Goal: Task Accomplishment & Management: Manage account settings

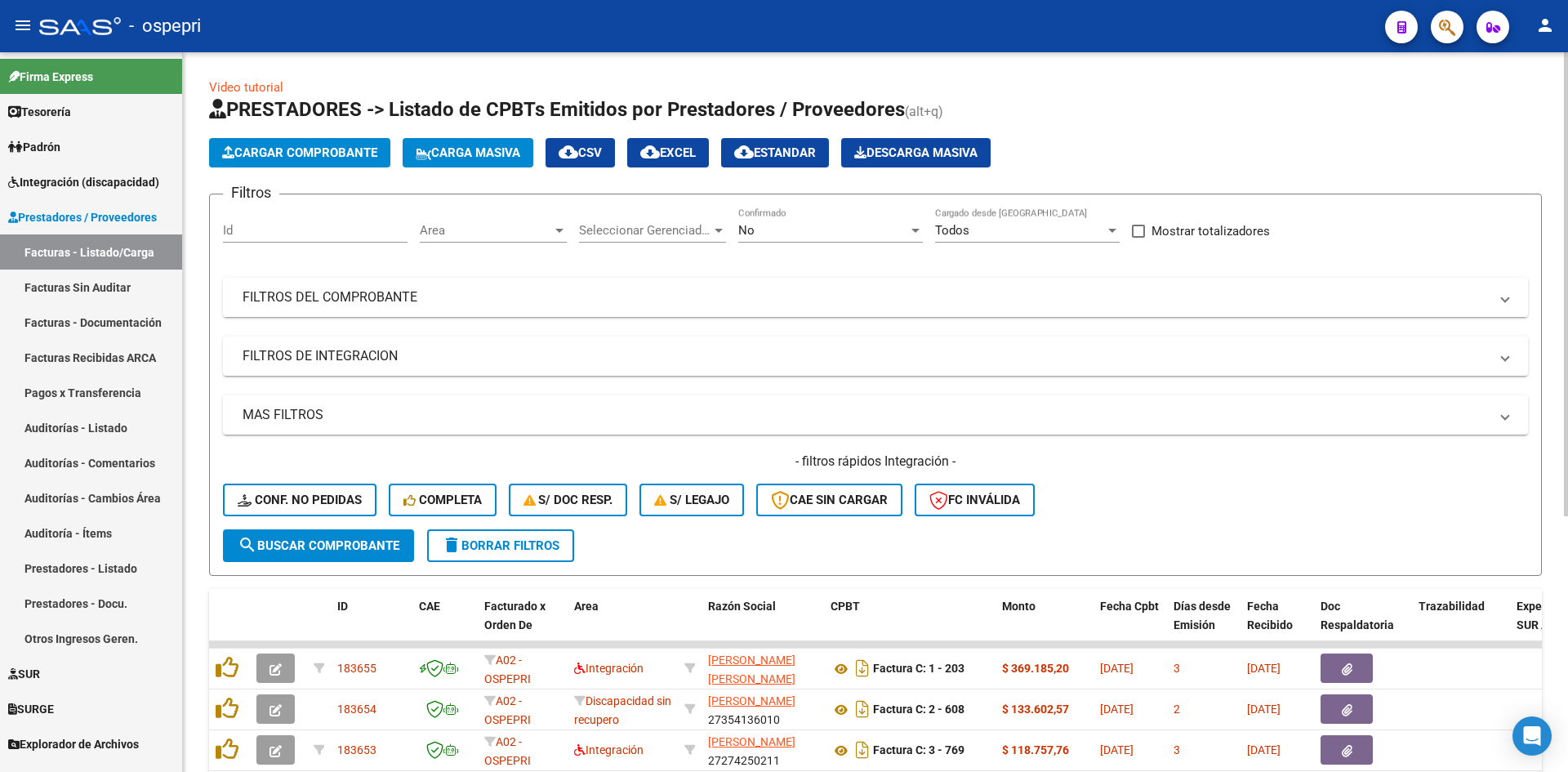
click at [1119, 298] on mat-panel-title "FILTROS DEL COMPROBANTE" at bounding box center [866, 297] width 1246 height 18
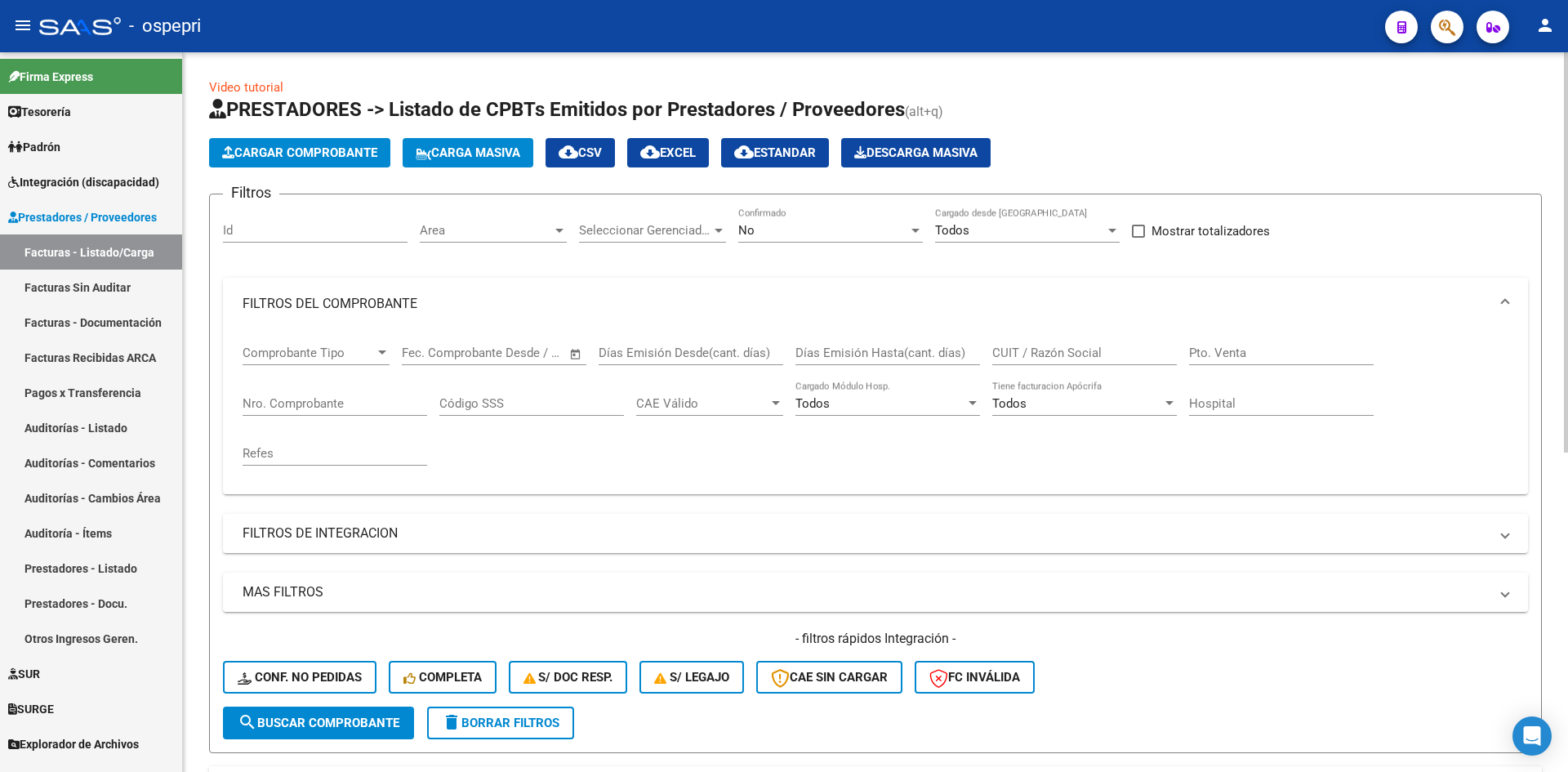
click at [1022, 354] on input "CUIT / Razón Social" at bounding box center [1085, 352] width 185 height 15
paste input "27391791509"
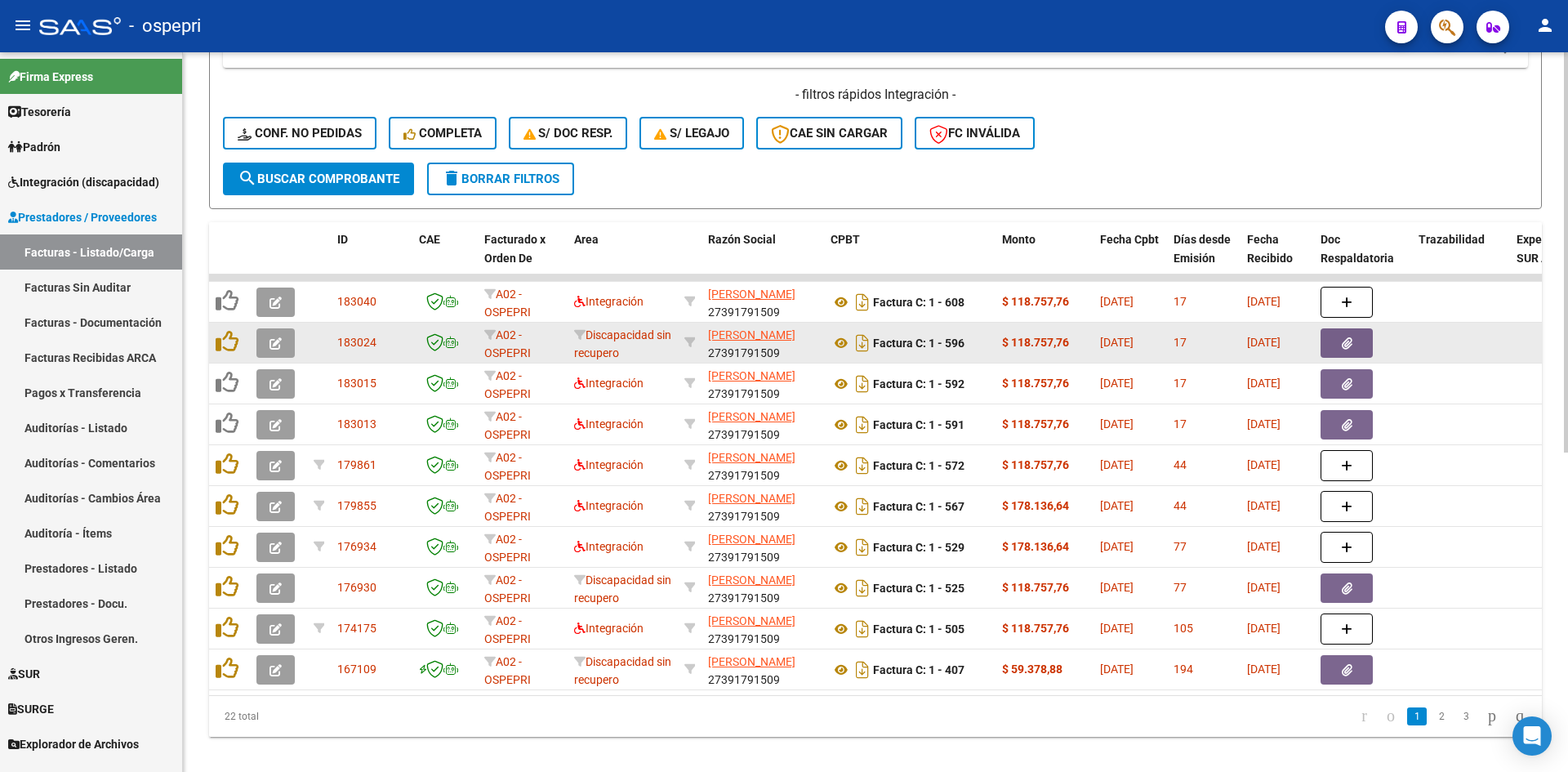
scroll to position [572, 0]
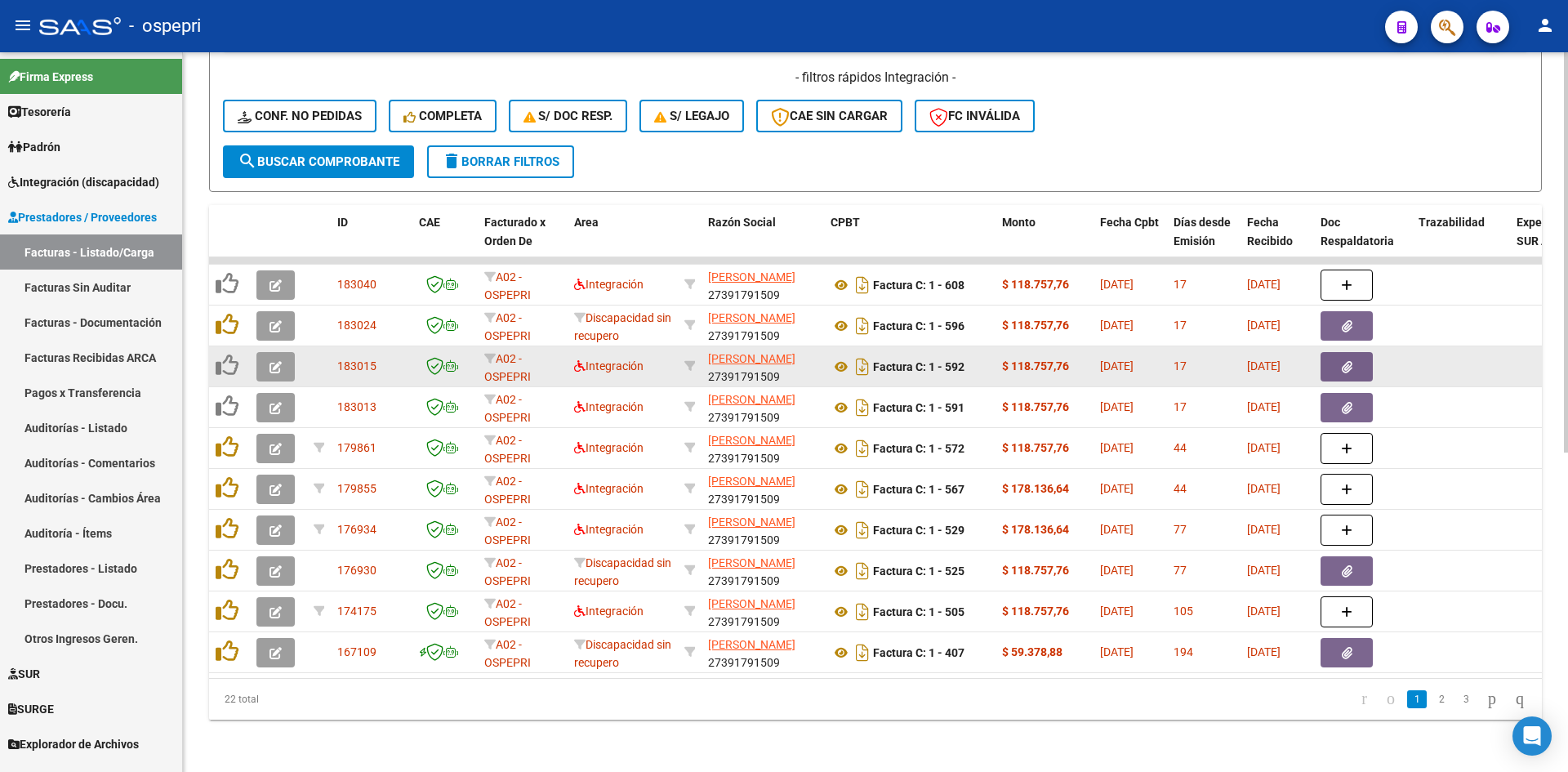
type input "27391791509"
click at [270, 359] on span "button" at bounding box center [276, 366] width 13 height 15
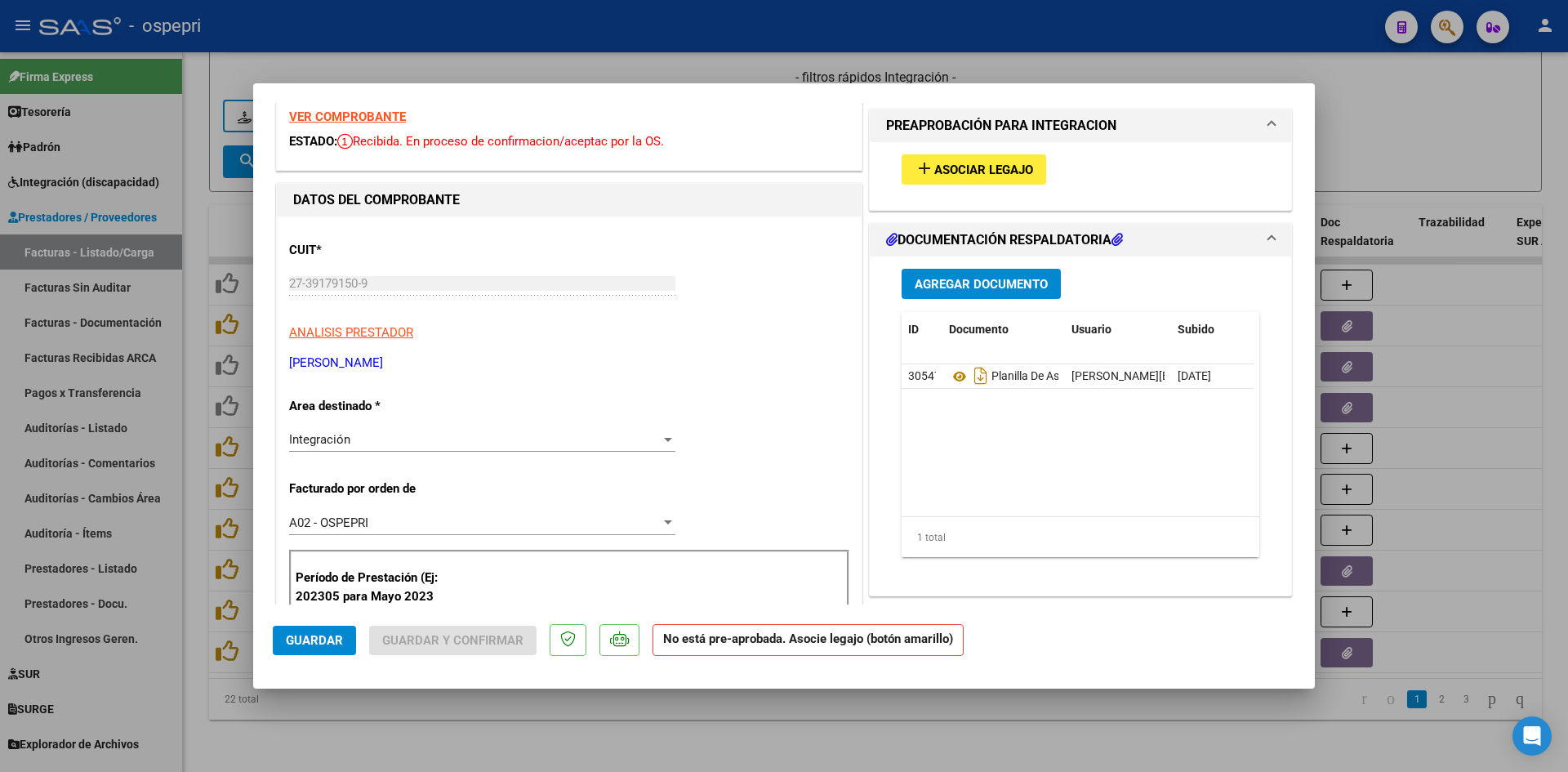
scroll to position [0, 0]
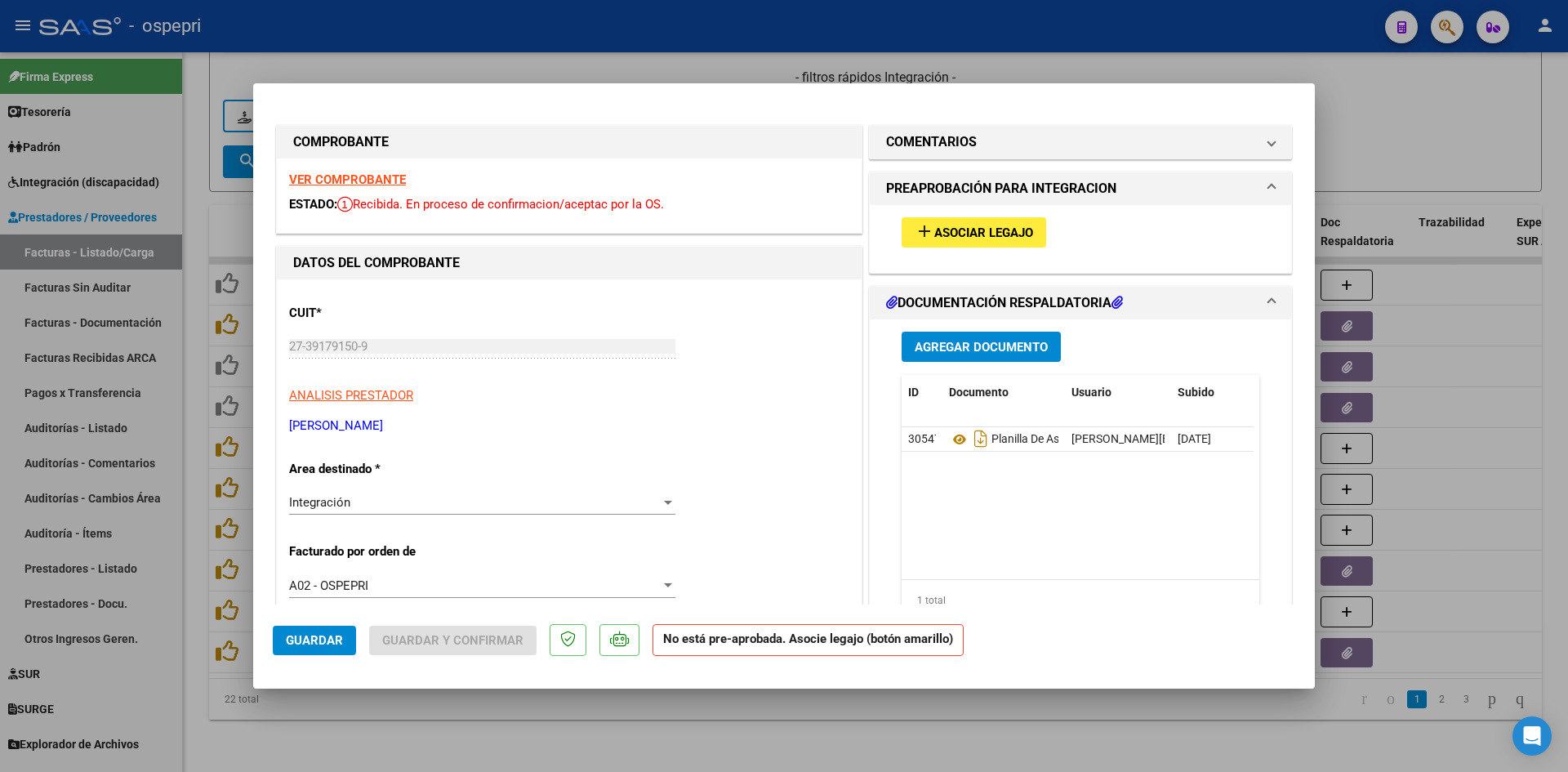
click at [383, 183] on strong "VER COMPROBANTE" at bounding box center [347, 179] width 116 height 15
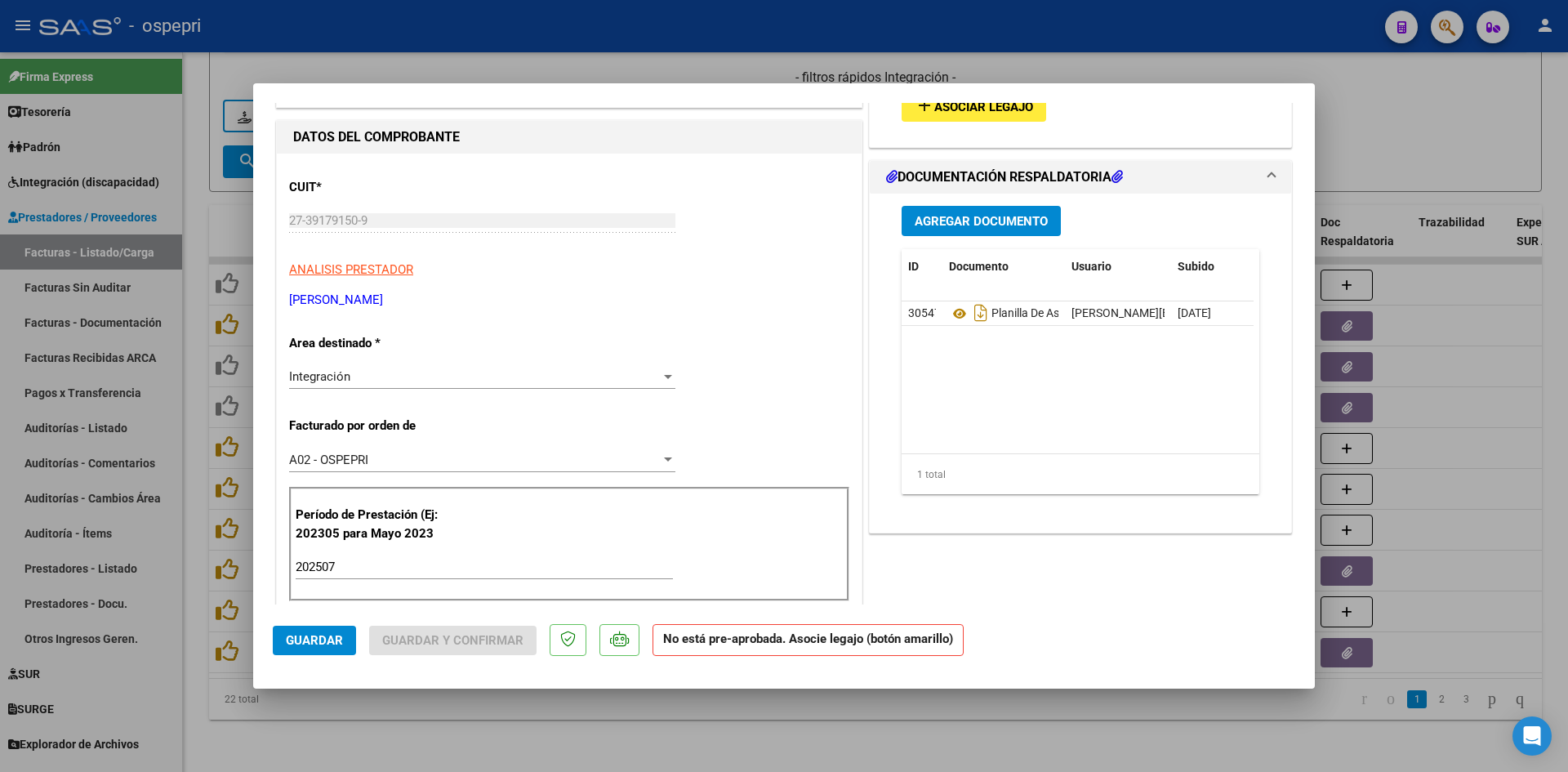
scroll to position [246, 0]
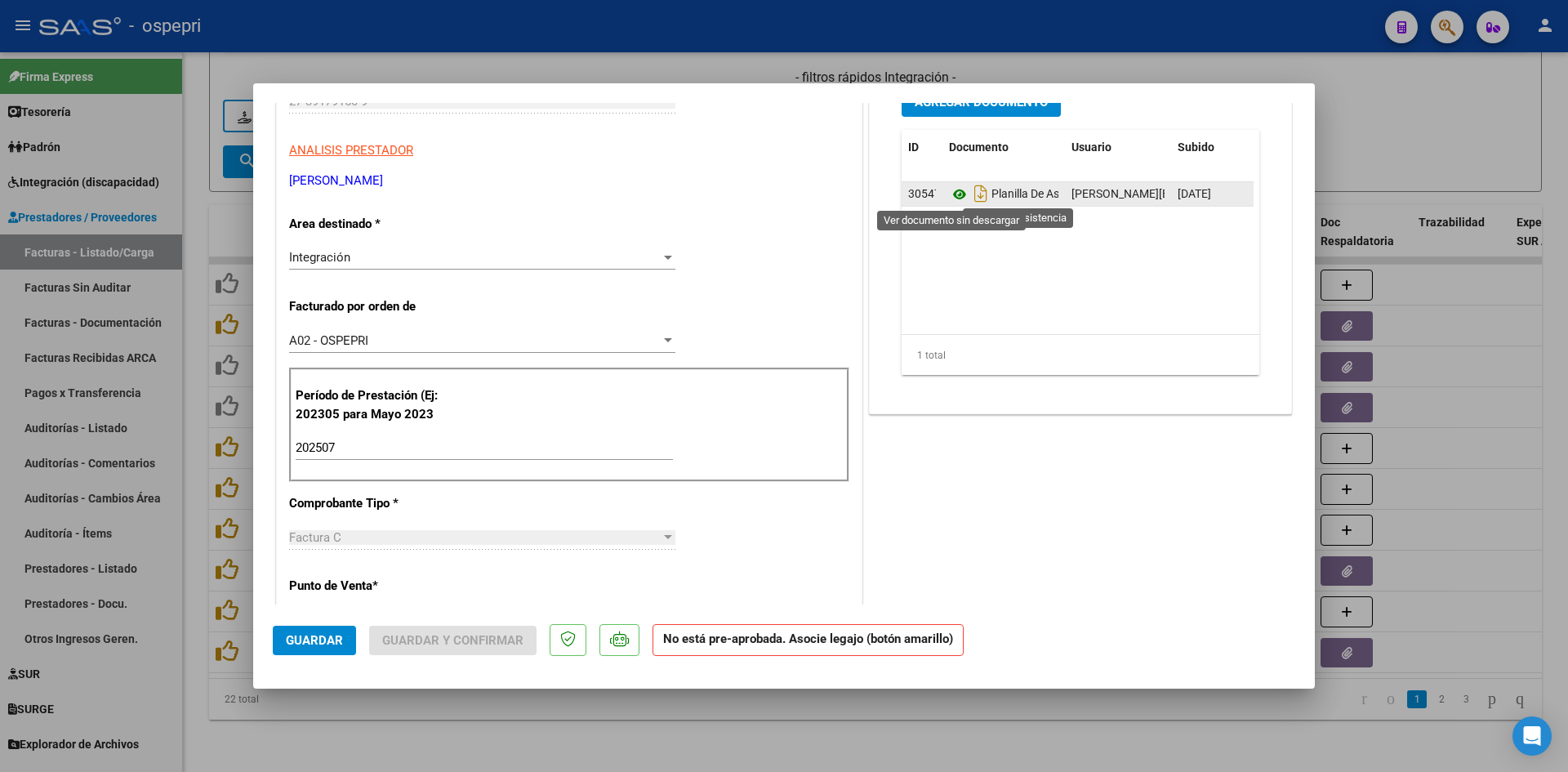
click at [951, 196] on icon at bounding box center [960, 195] width 22 height 20
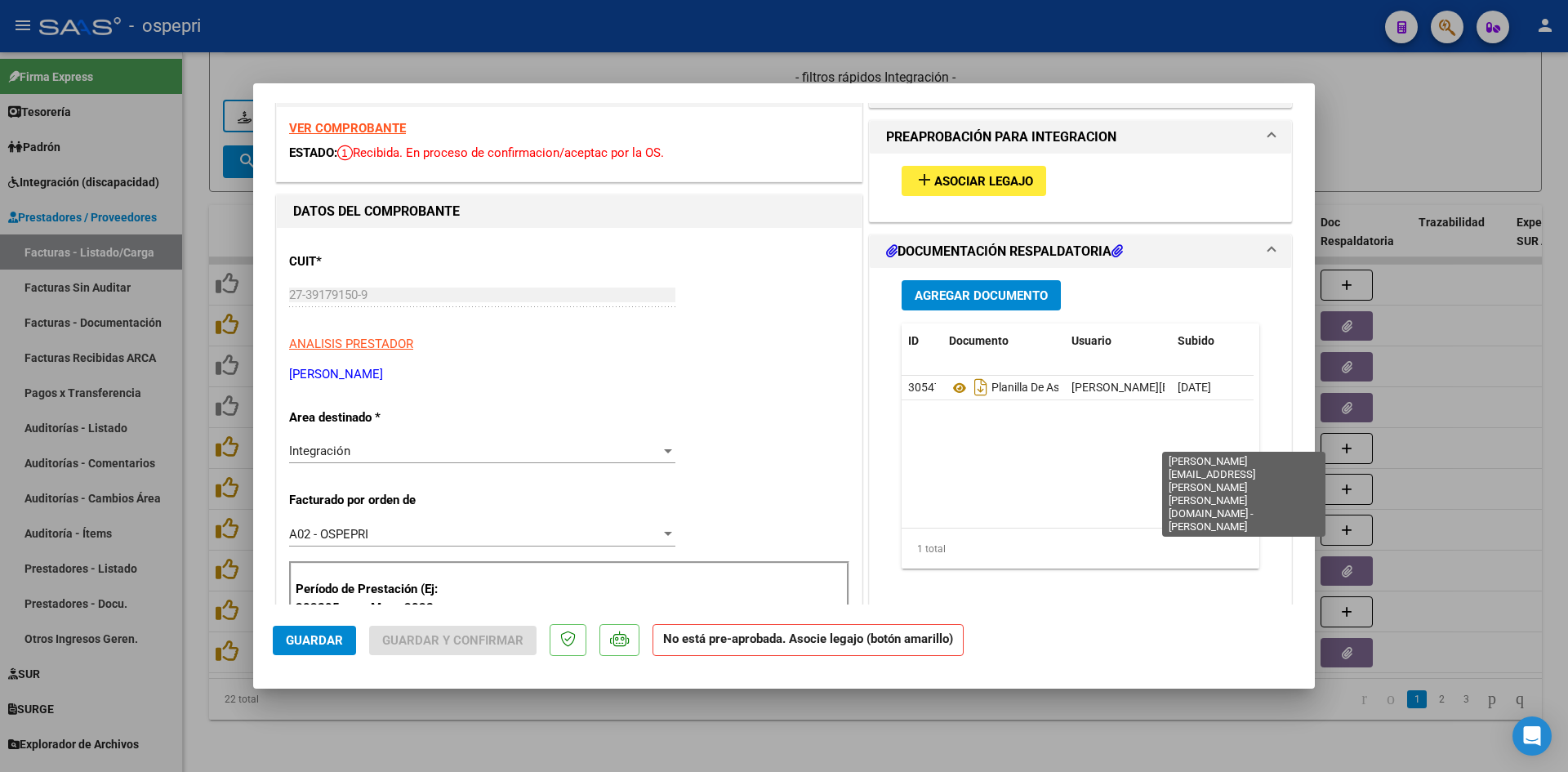
scroll to position [0, 0]
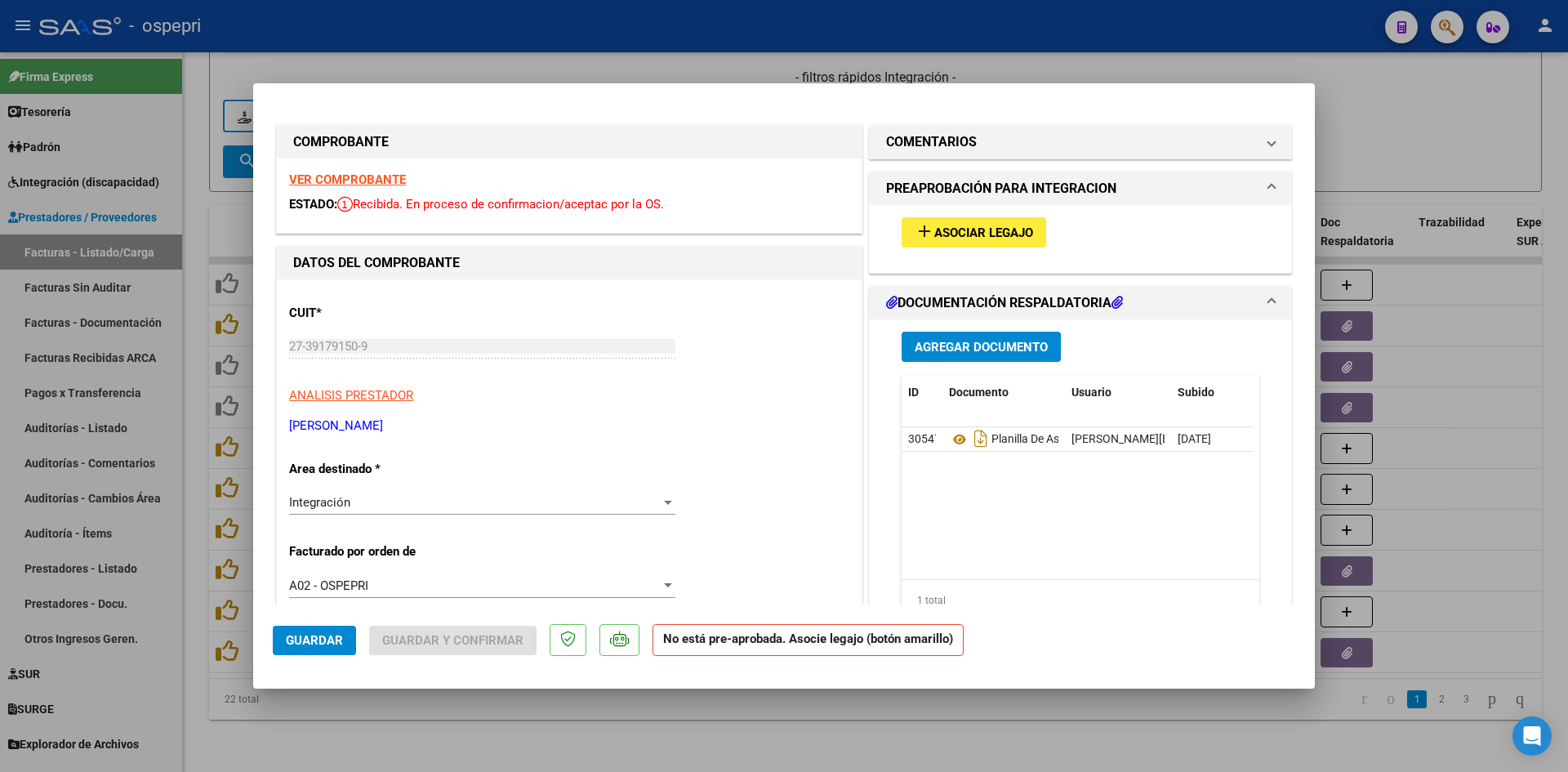
click at [995, 227] on span "Asociar Legajo" at bounding box center [983, 232] width 99 height 15
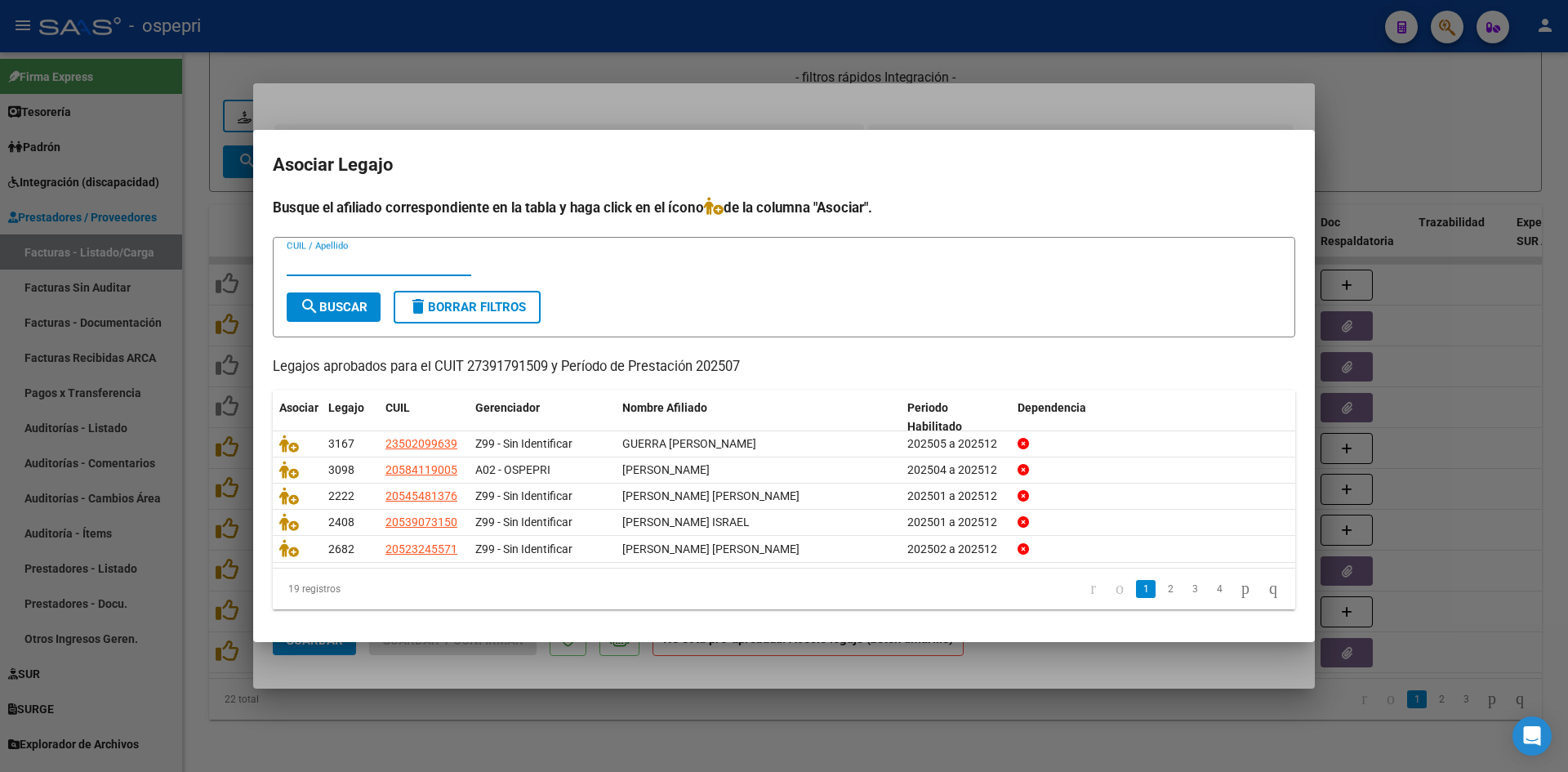
paste input "52324557"
type input "52324557"
click at [354, 304] on span "search Buscar" at bounding box center [333, 306] width 67 height 15
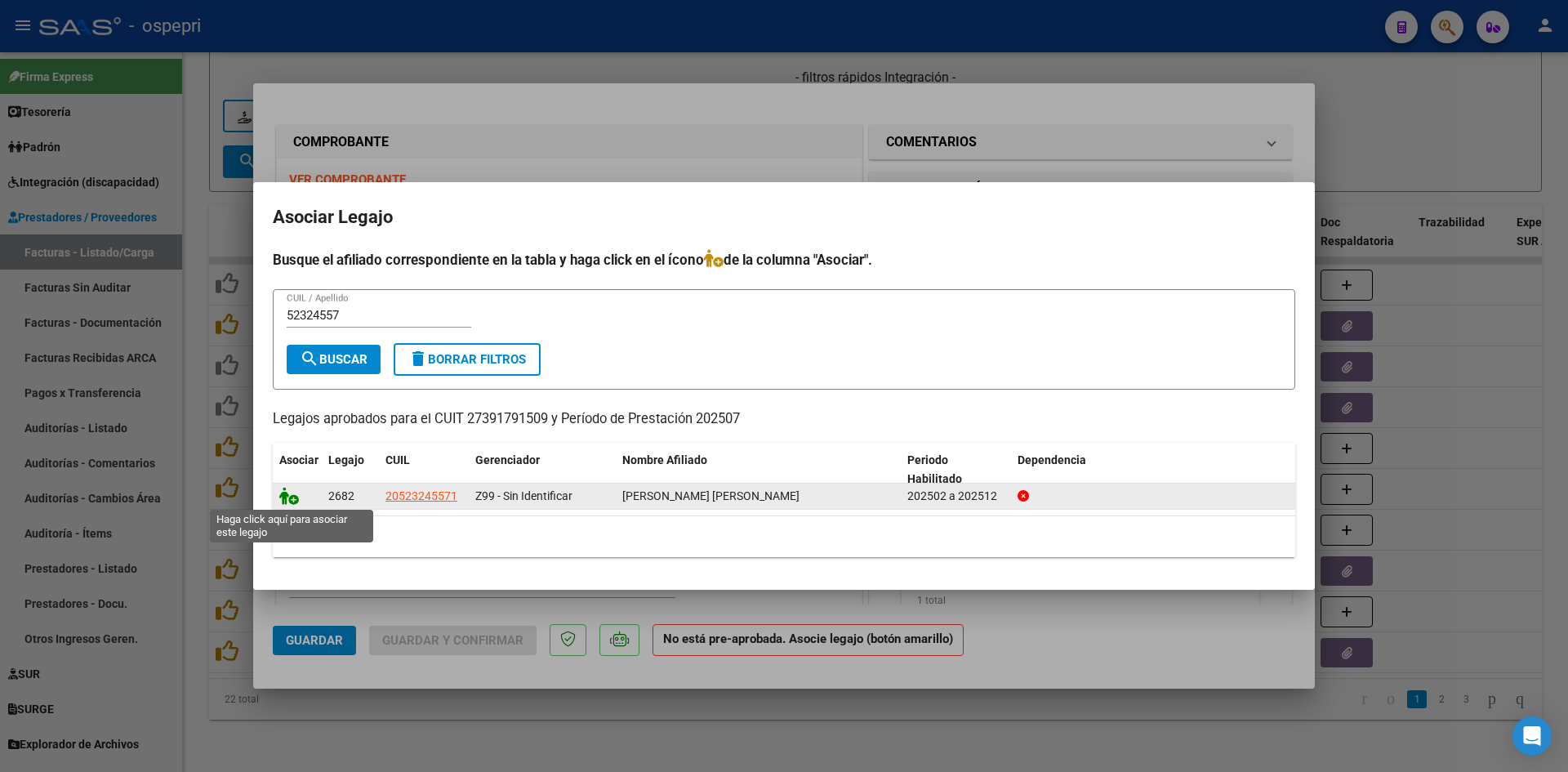
click at [288, 493] on icon at bounding box center [290, 496] width 20 height 18
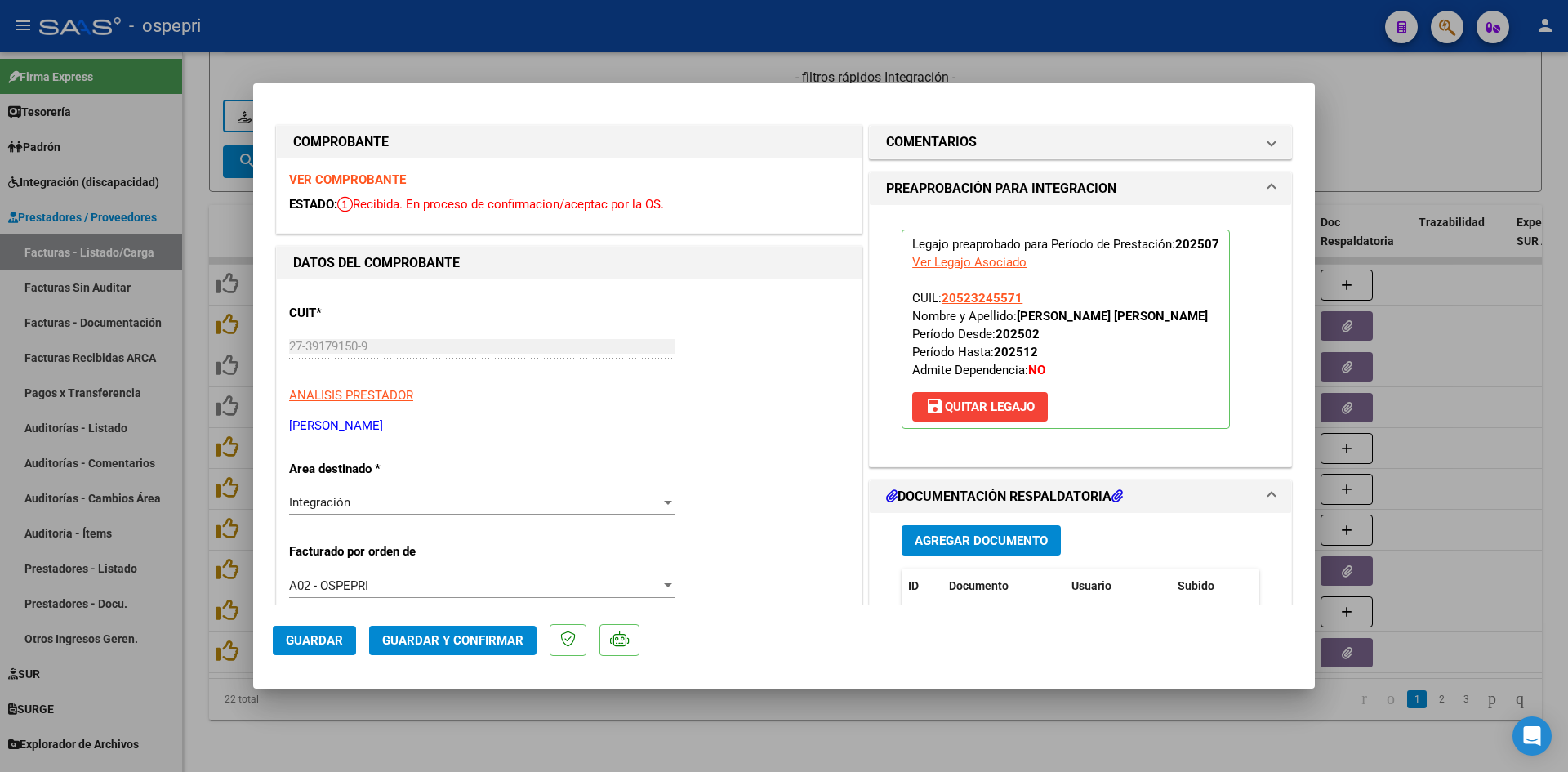
scroll to position [163, 0]
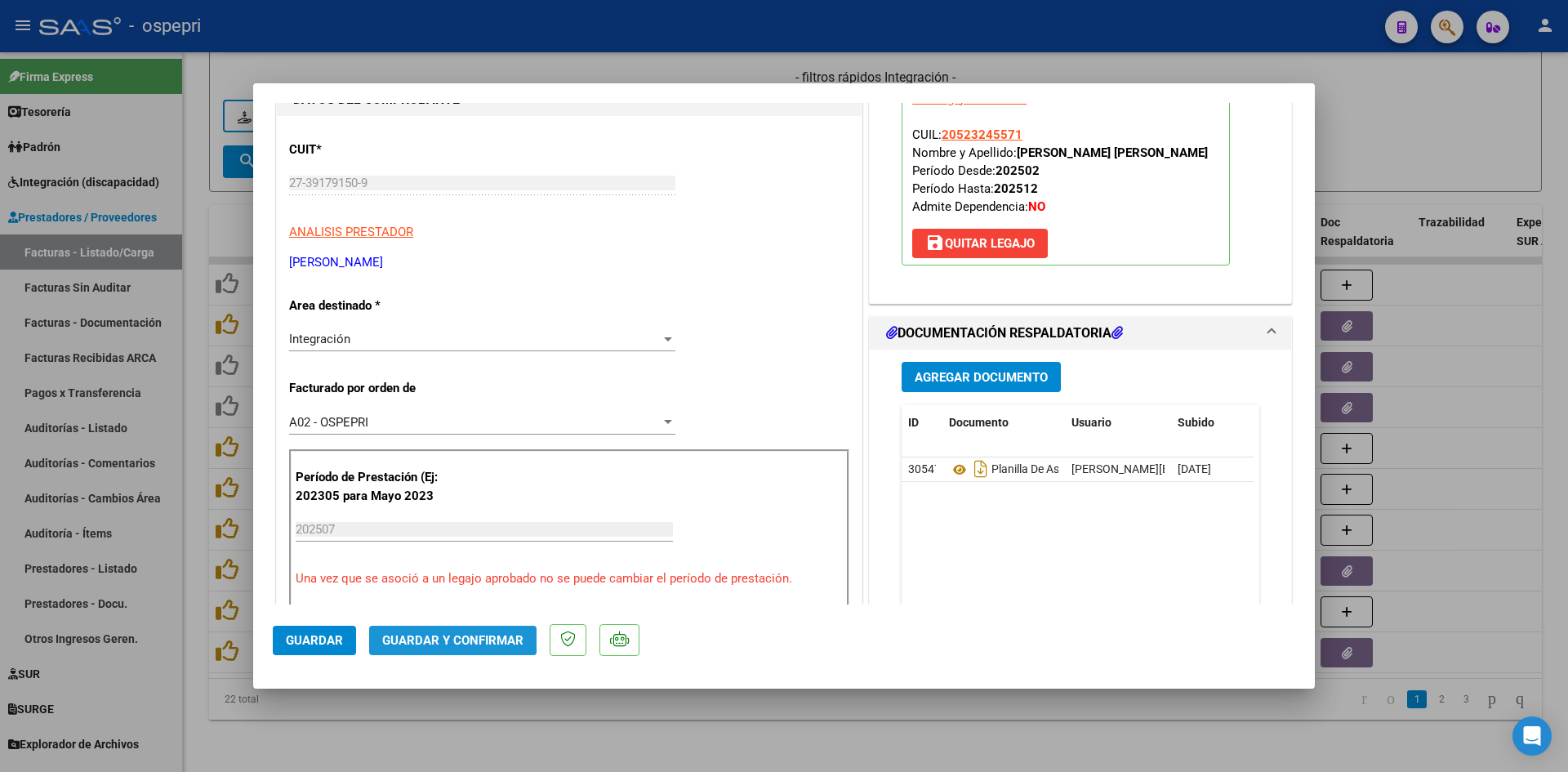
click at [409, 626] on button "Guardar y Confirmar" at bounding box center [452, 641] width 167 height 29
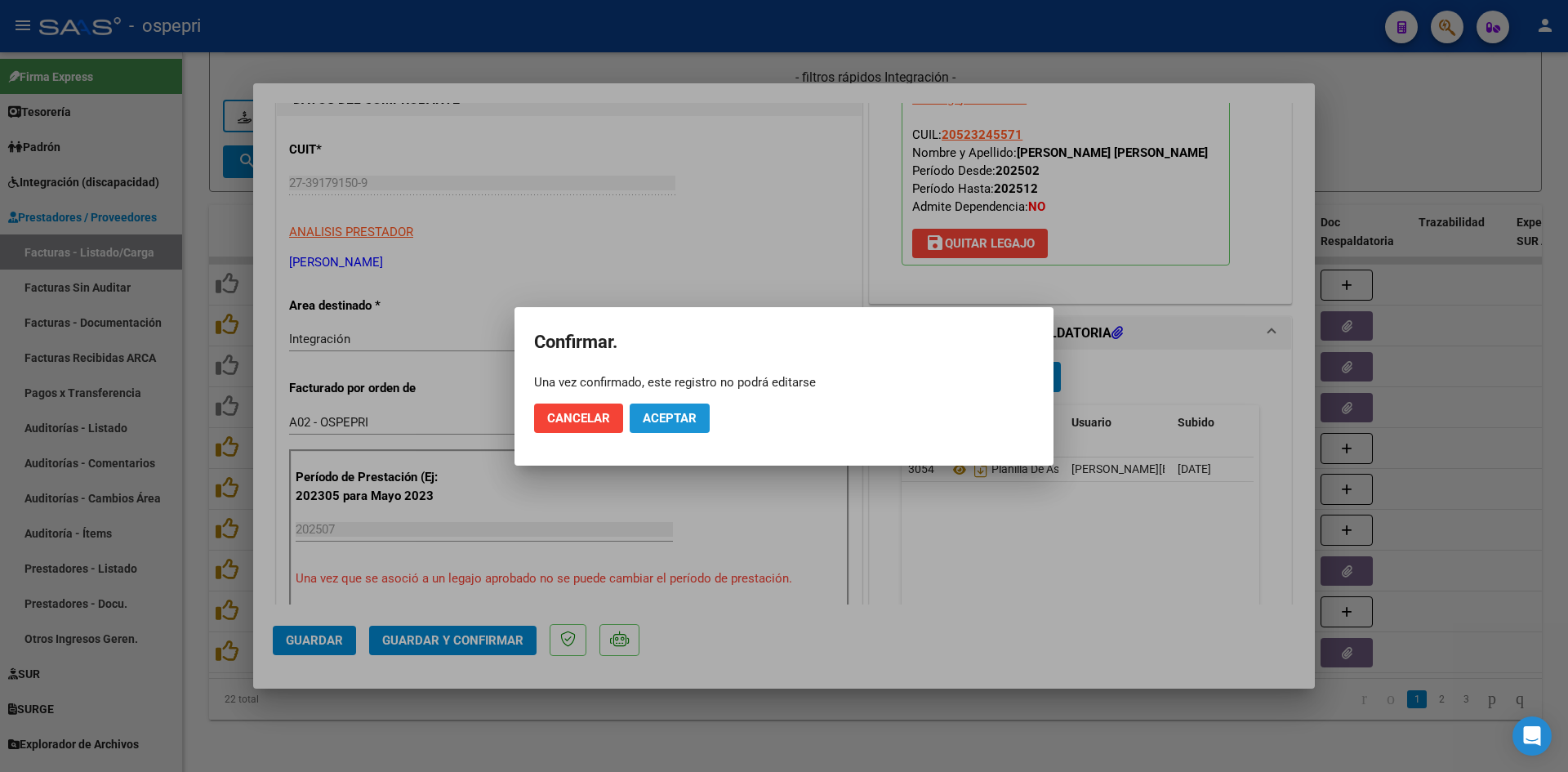
click at [681, 411] on span "Aceptar" at bounding box center [669, 418] width 54 height 15
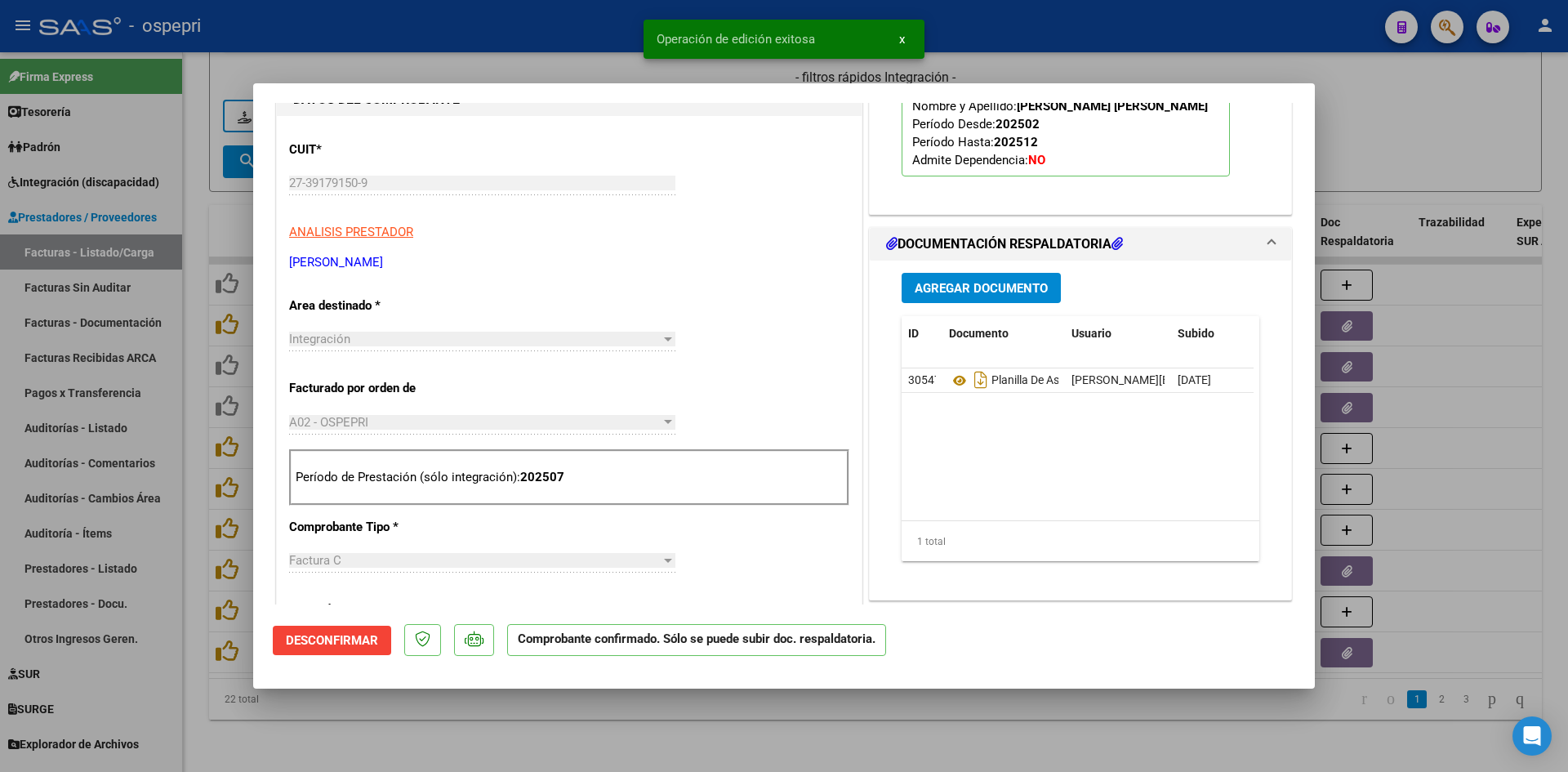
type input "$ 0,00"
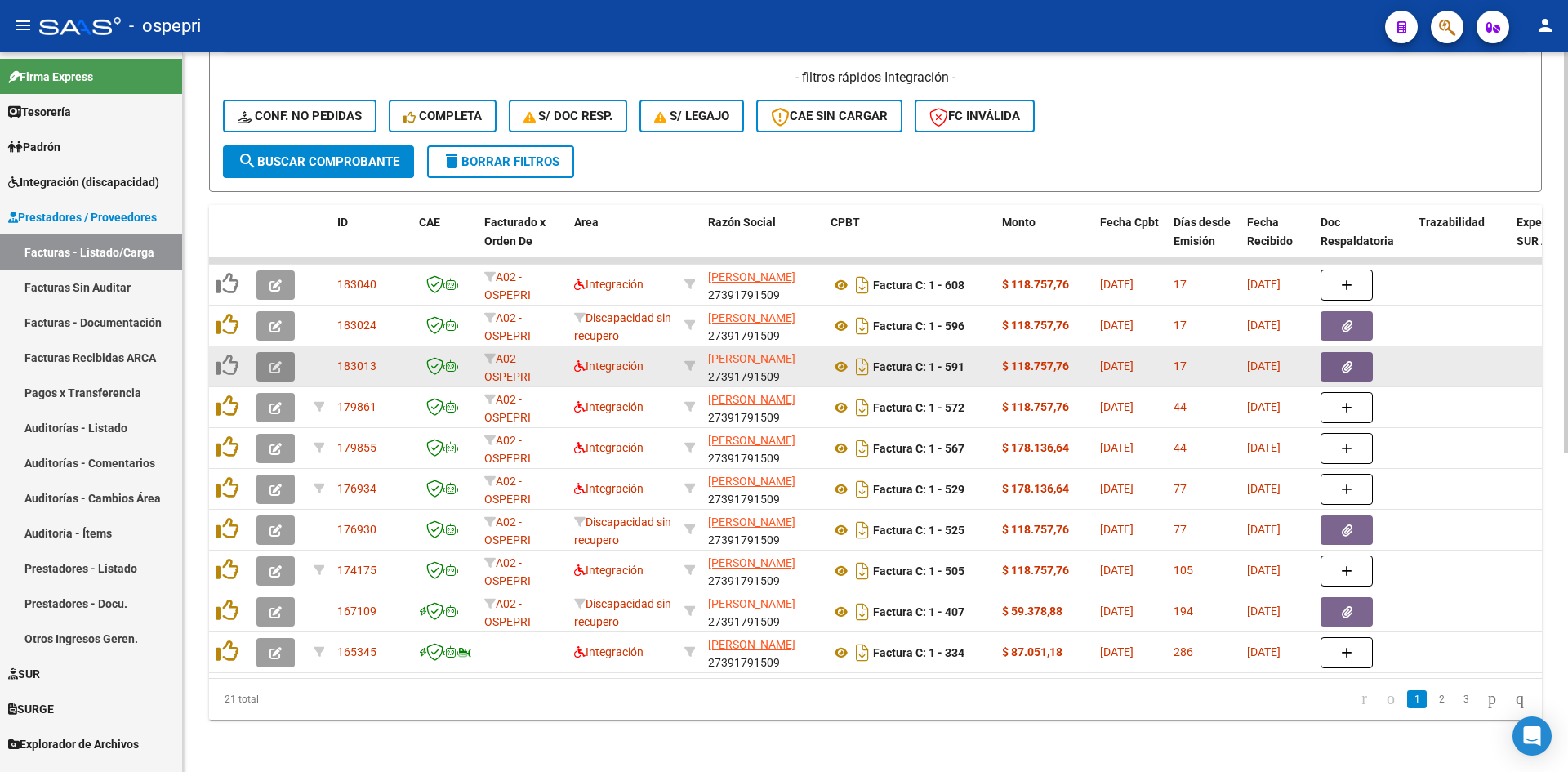
click at [276, 361] on icon "button" at bounding box center [276, 367] width 13 height 13
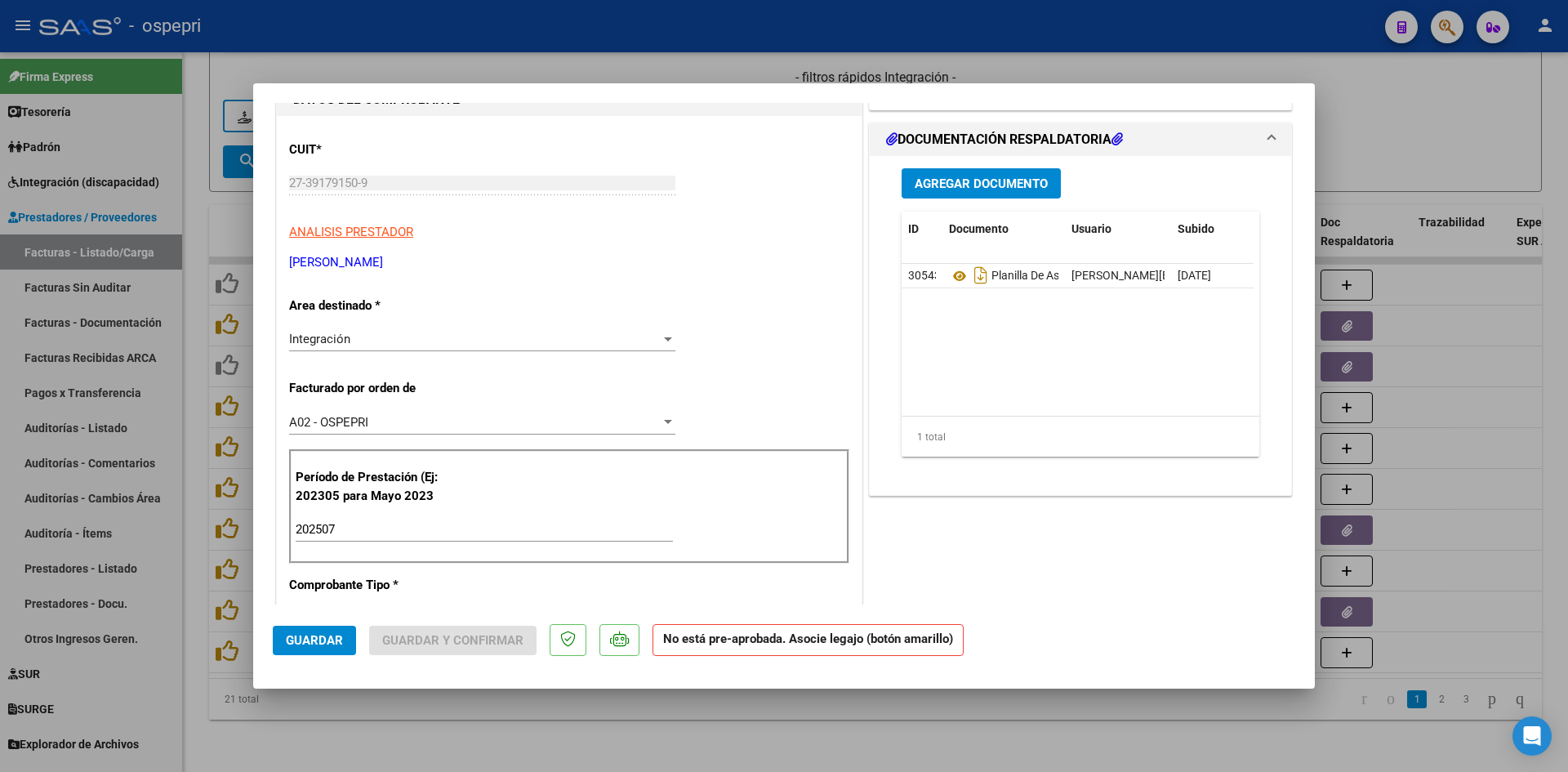
scroll to position [0, 0]
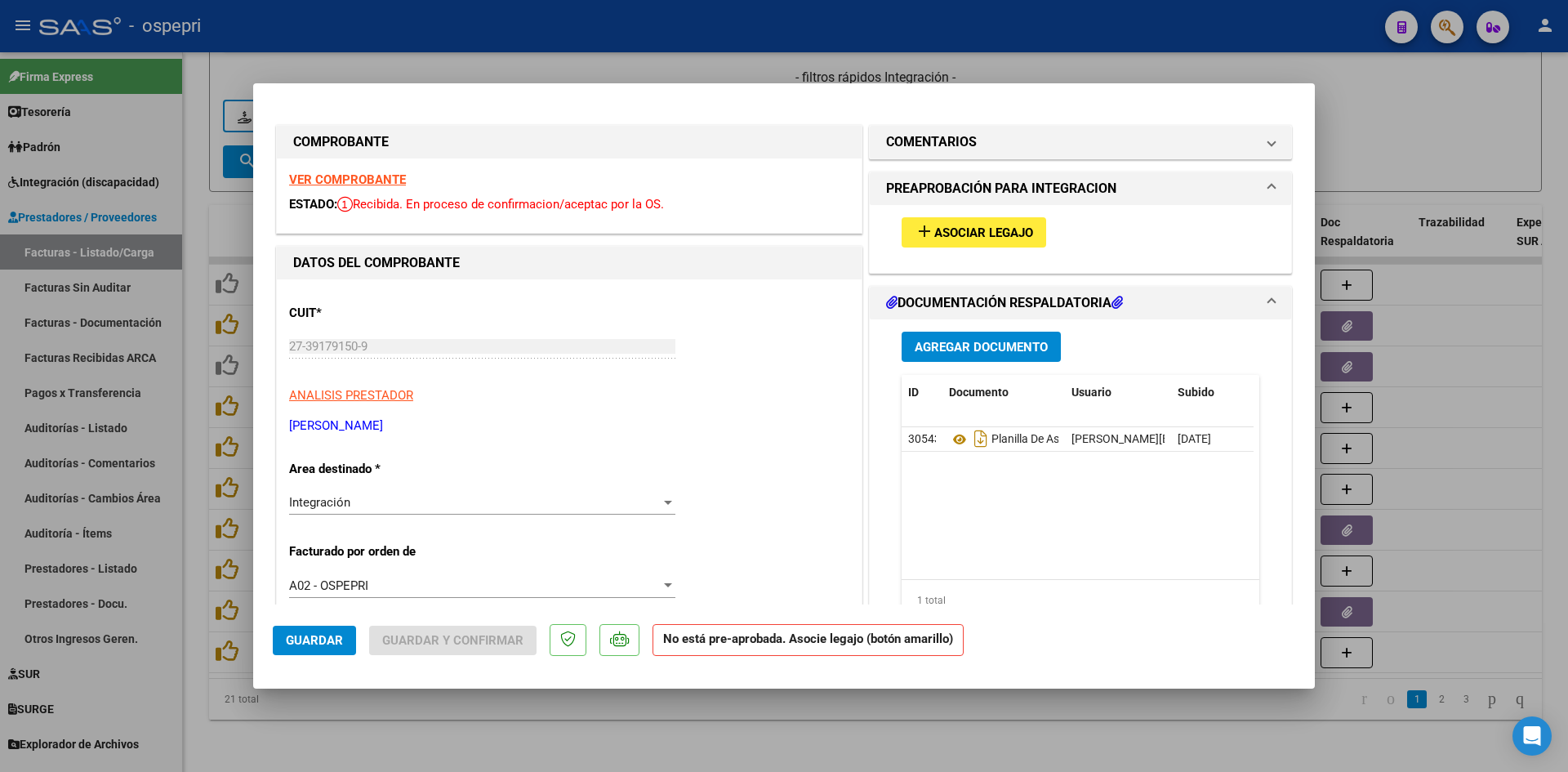
click at [381, 181] on strong "VER COMPROBANTE" at bounding box center [347, 179] width 116 height 15
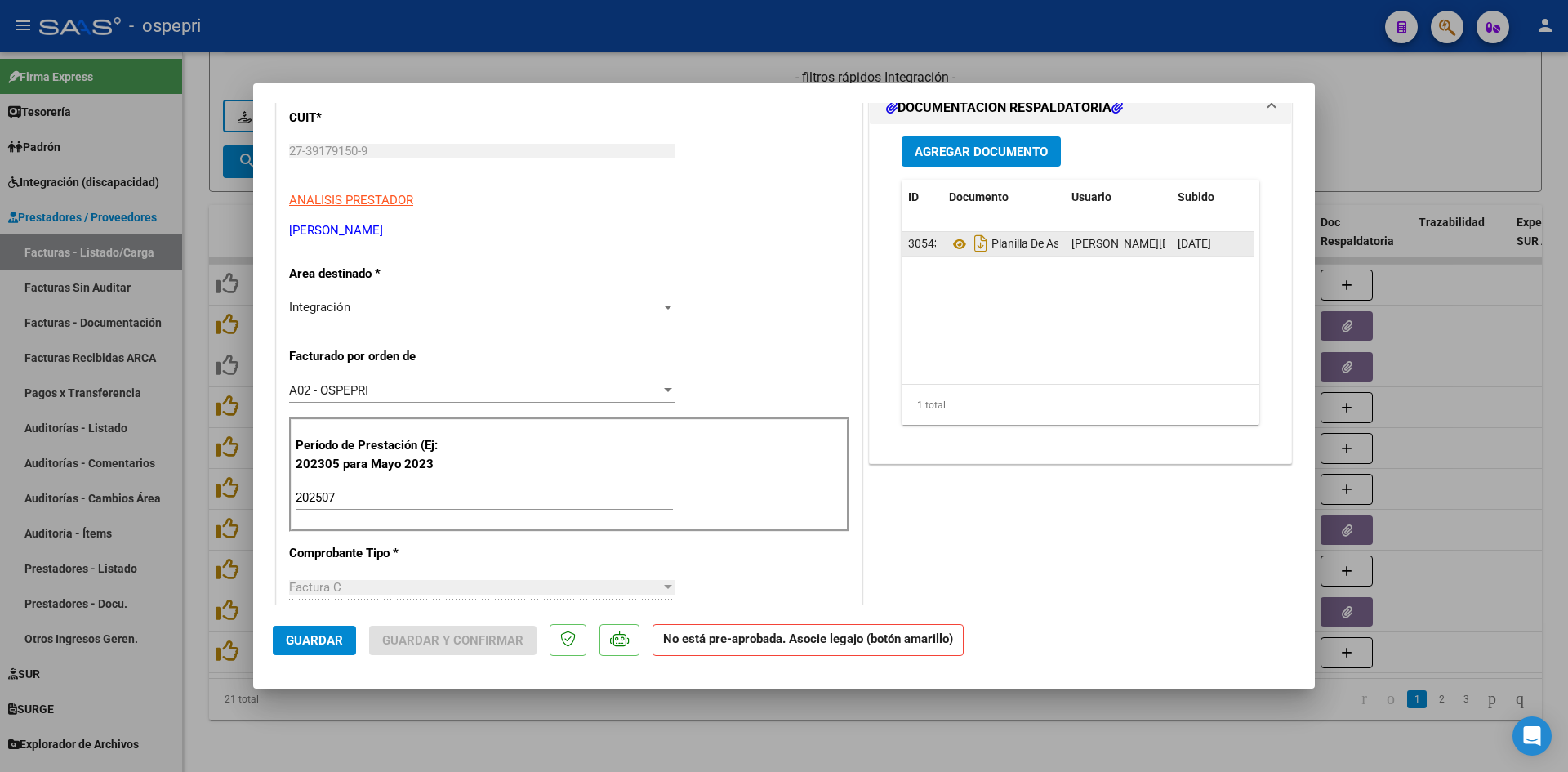
scroll to position [163, 0]
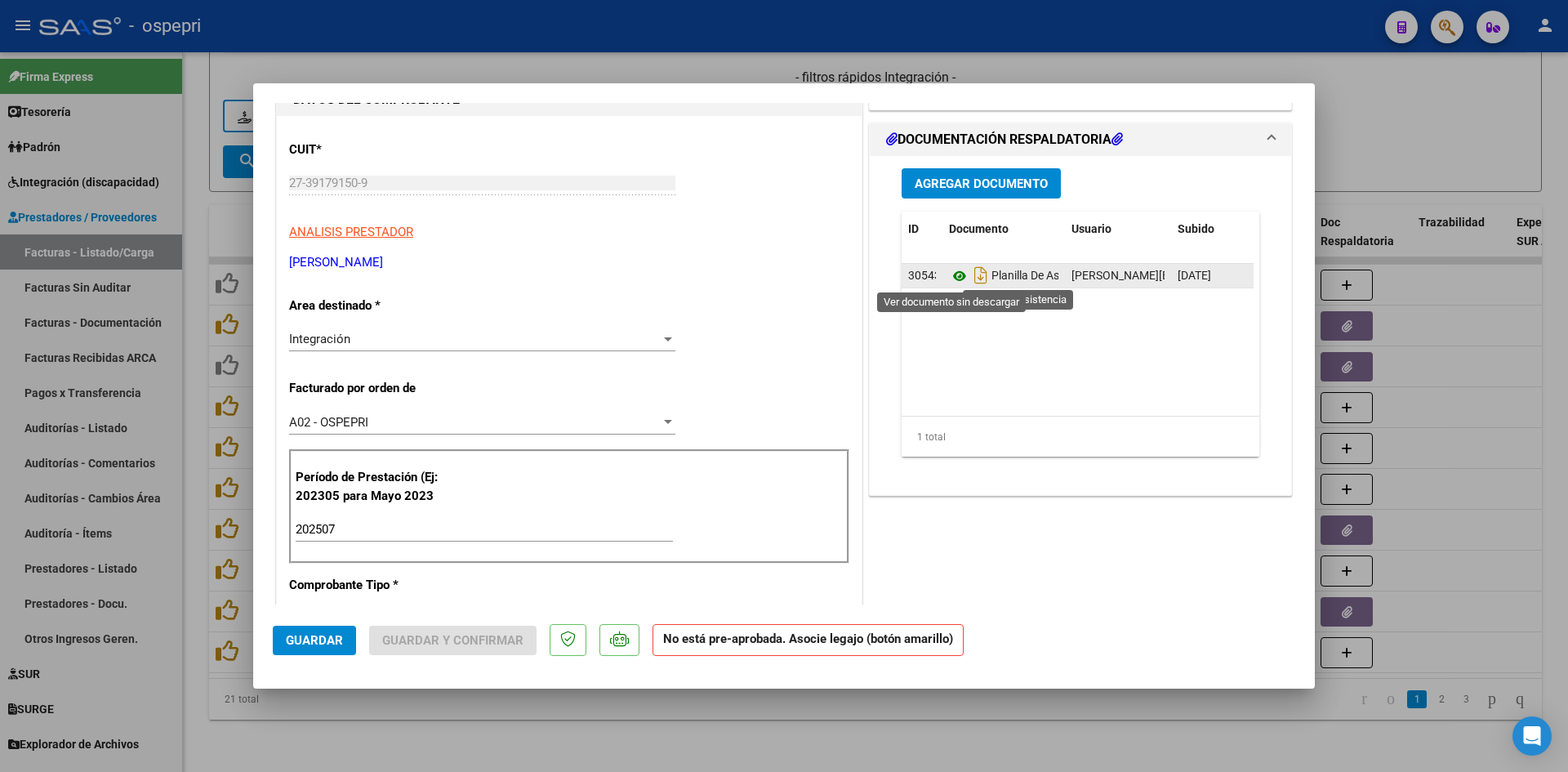
click at [953, 277] on icon at bounding box center [960, 276] width 22 height 20
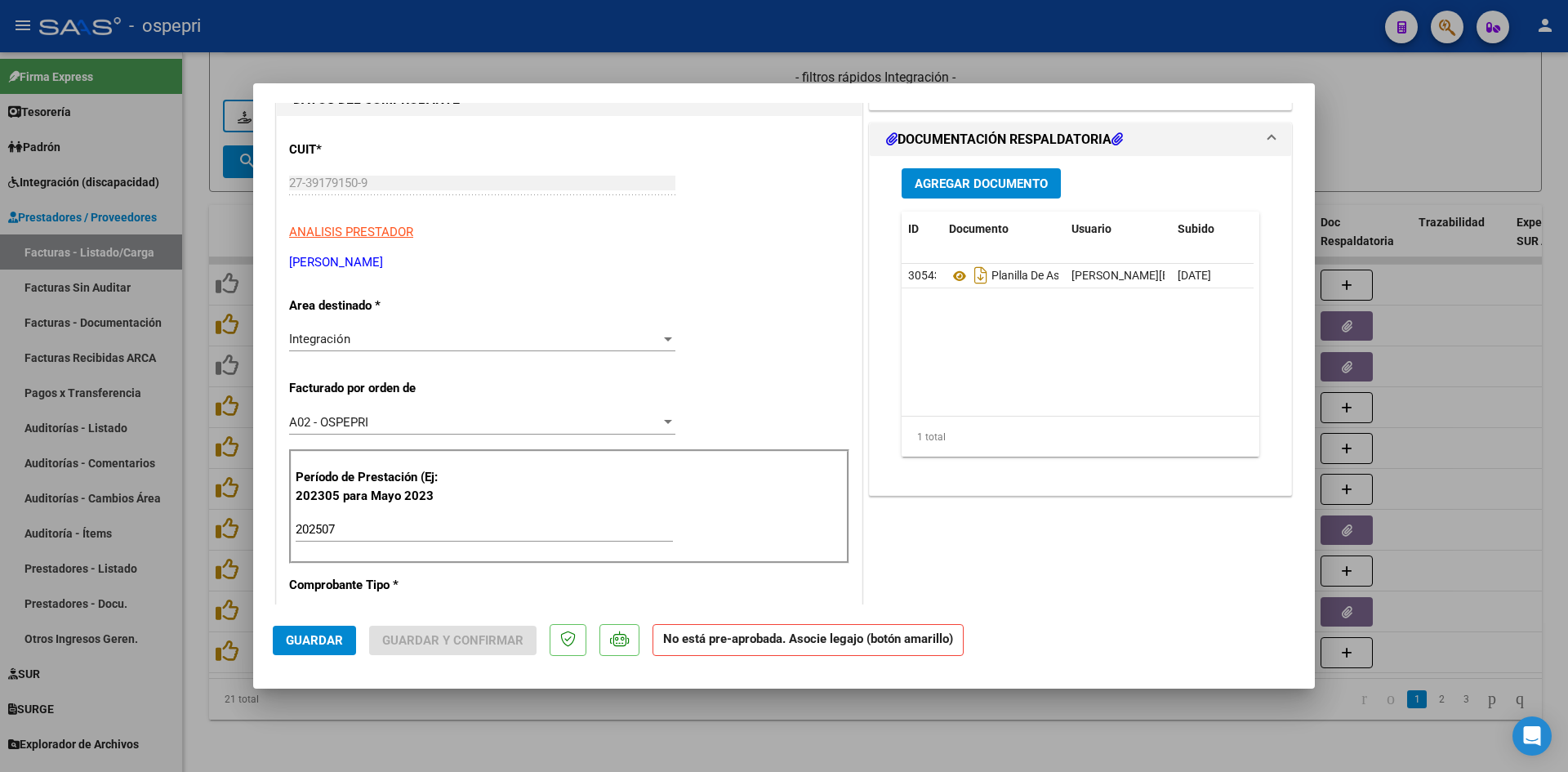
click at [941, 199] on div "Agregar Documento ID Documento Usuario Subido Acción 30543 Planilla De Asistenc…" at bounding box center [1080, 318] width 382 height 326
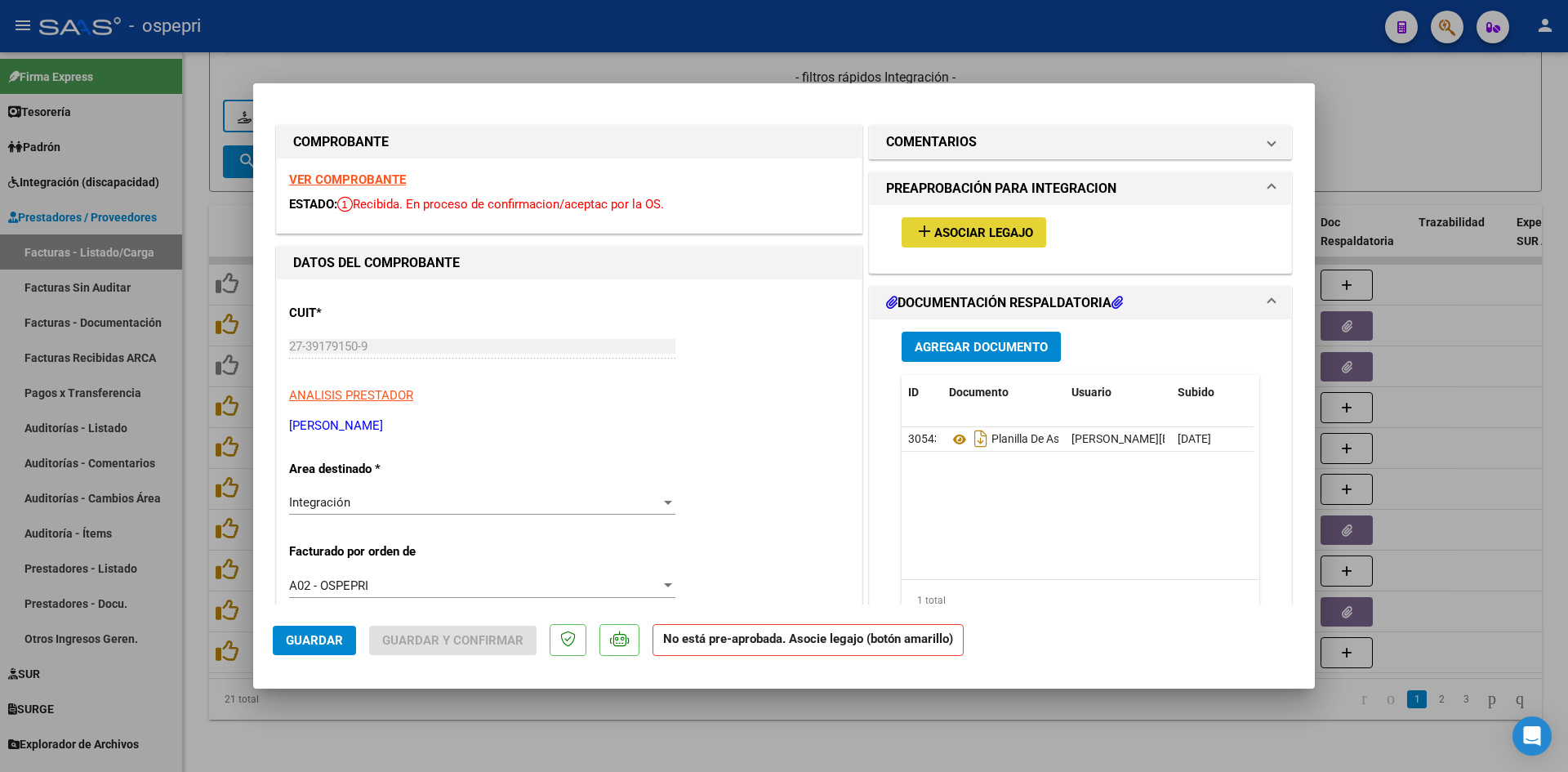
click at [980, 228] on span "Asociar Legajo" at bounding box center [983, 232] width 99 height 15
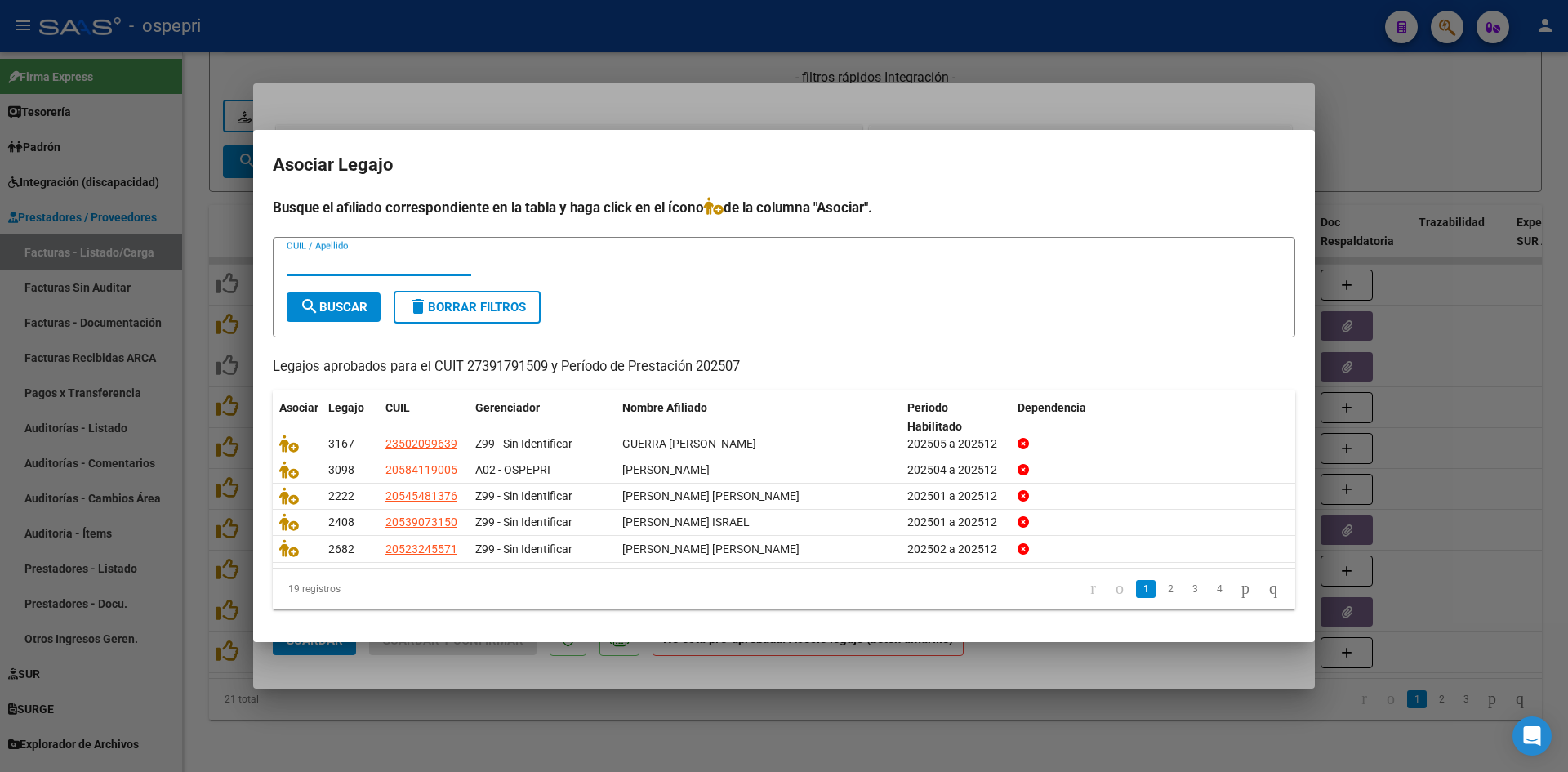
paste input "44501166"
type input "44501166"
click at [345, 303] on span "search Buscar" at bounding box center [333, 306] width 67 height 15
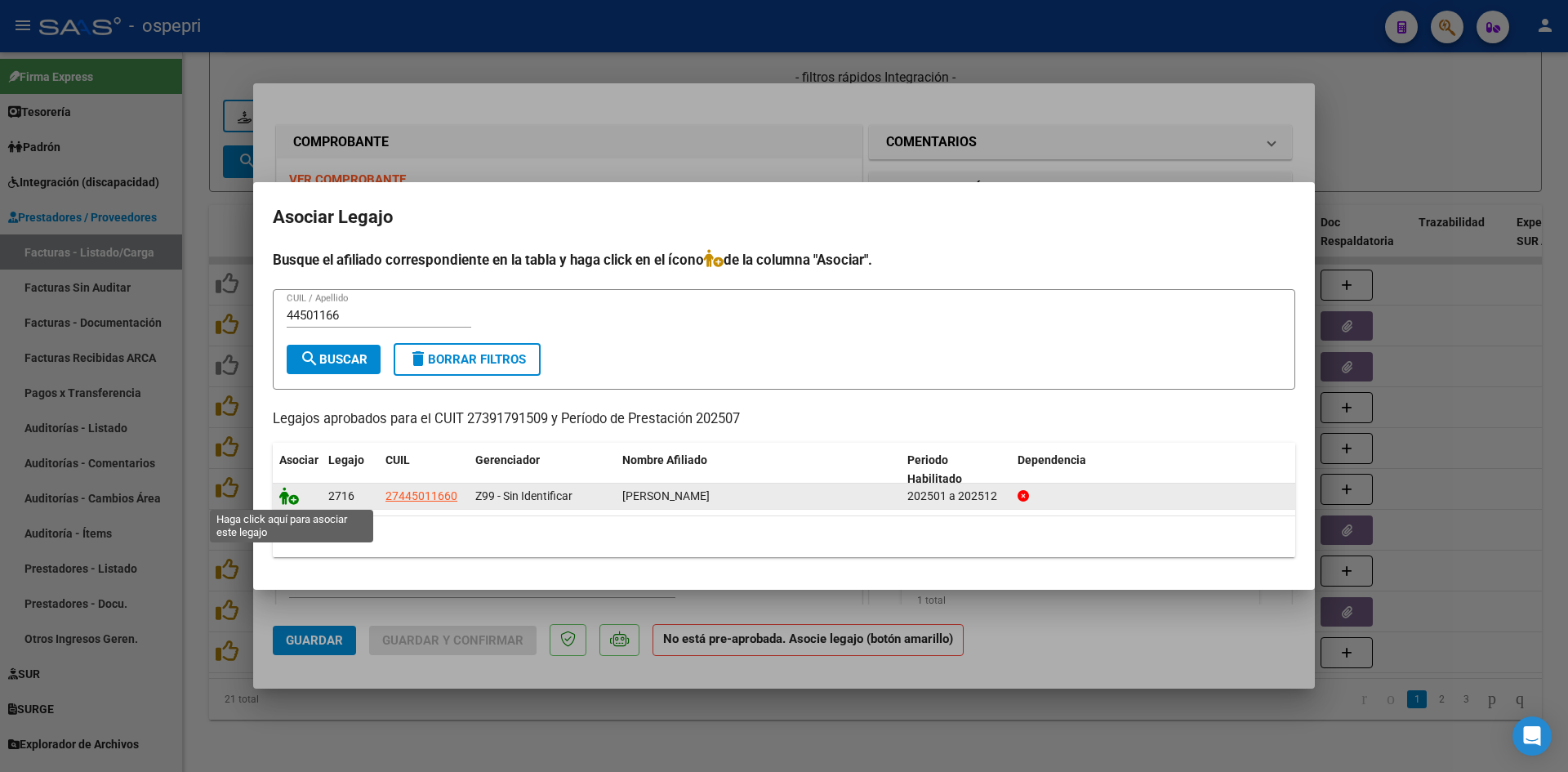
click at [286, 500] on icon at bounding box center [290, 496] width 20 height 18
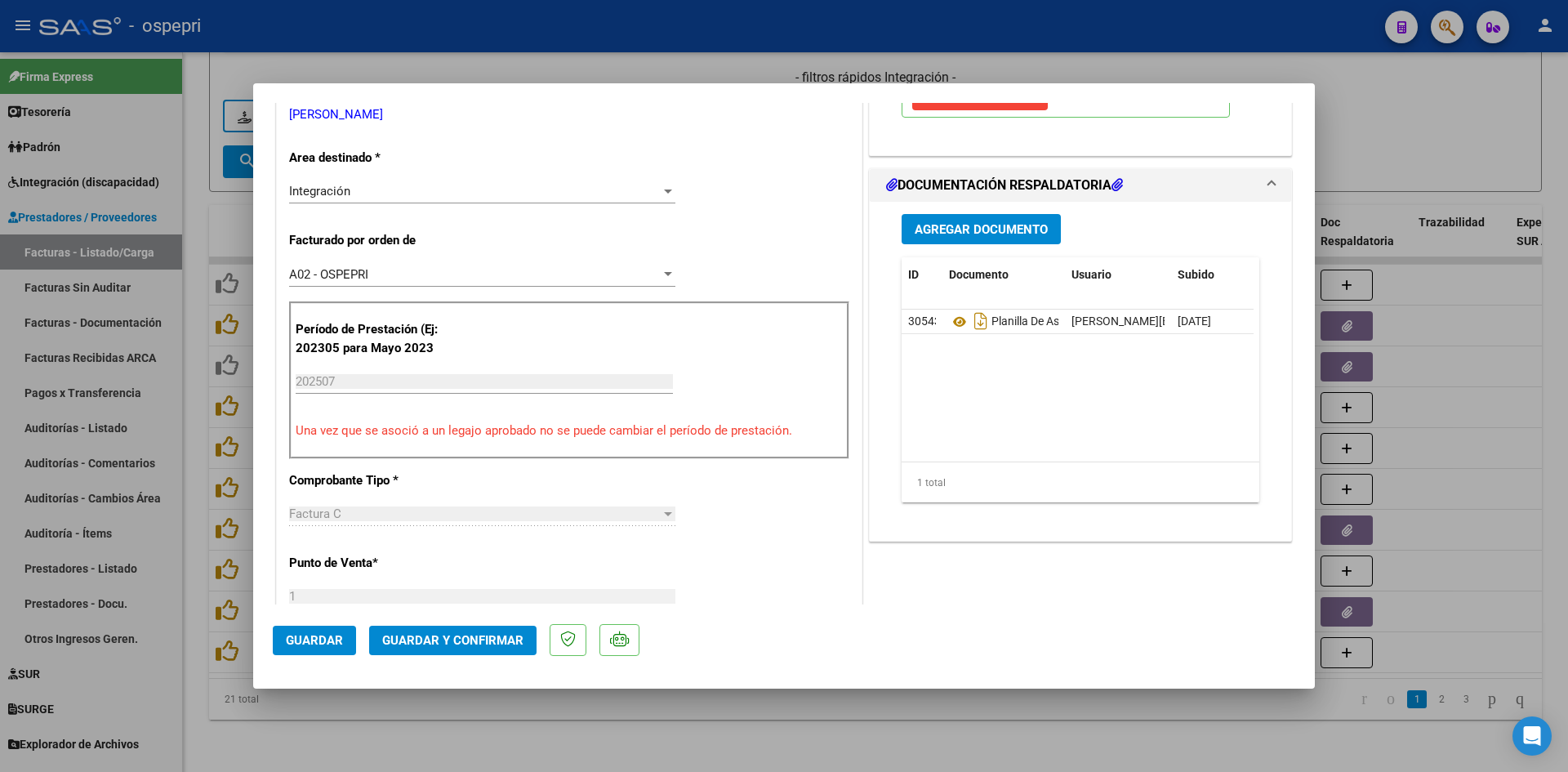
scroll to position [327, 0]
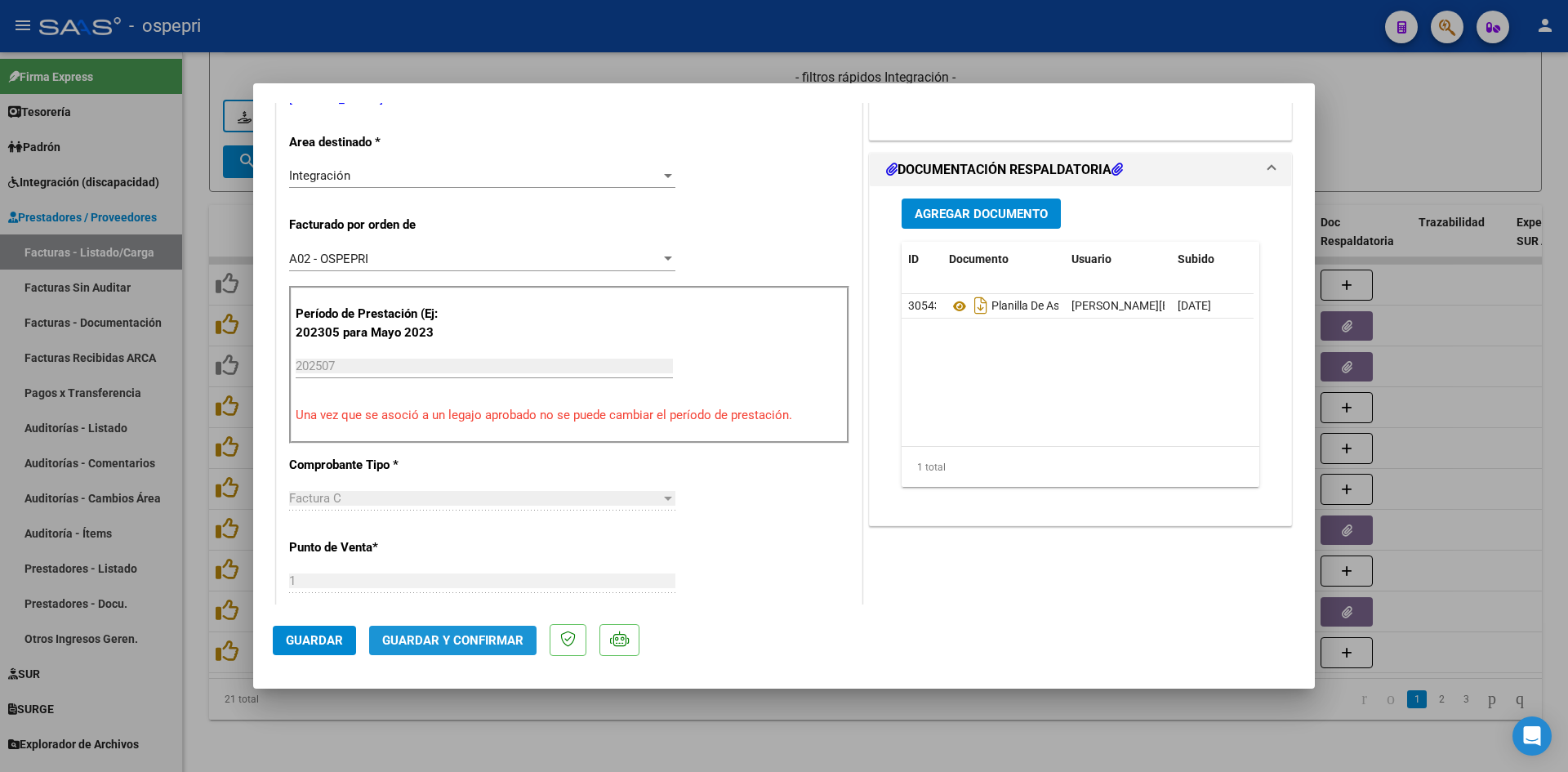
click at [465, 641] on span "Guardar y Confirmar" at bounding box center [453, 640] width 141 height 15
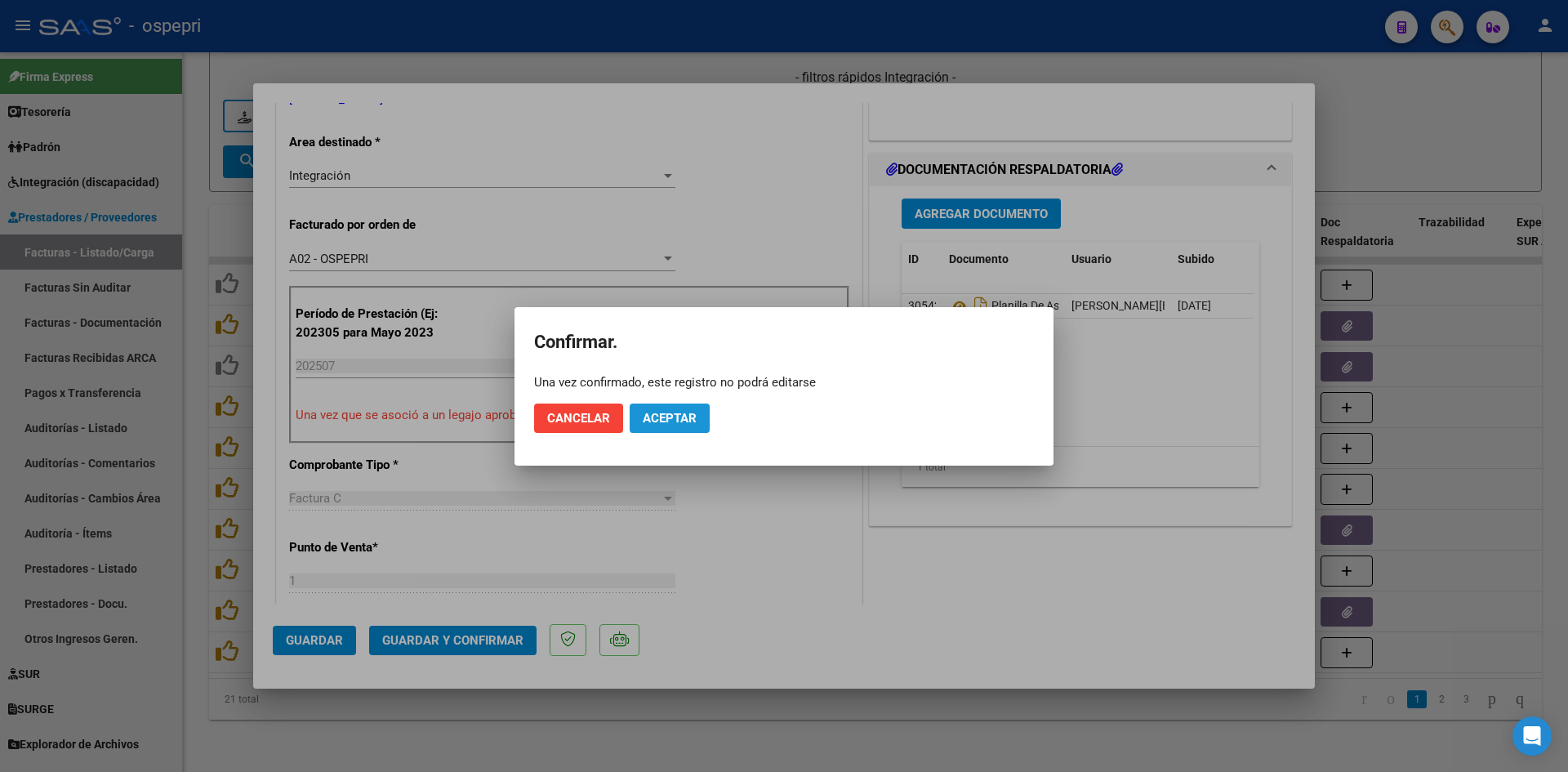
click at [681, 419] on span "Aceptar" at bounding box center [669, 418] width 54 height 15
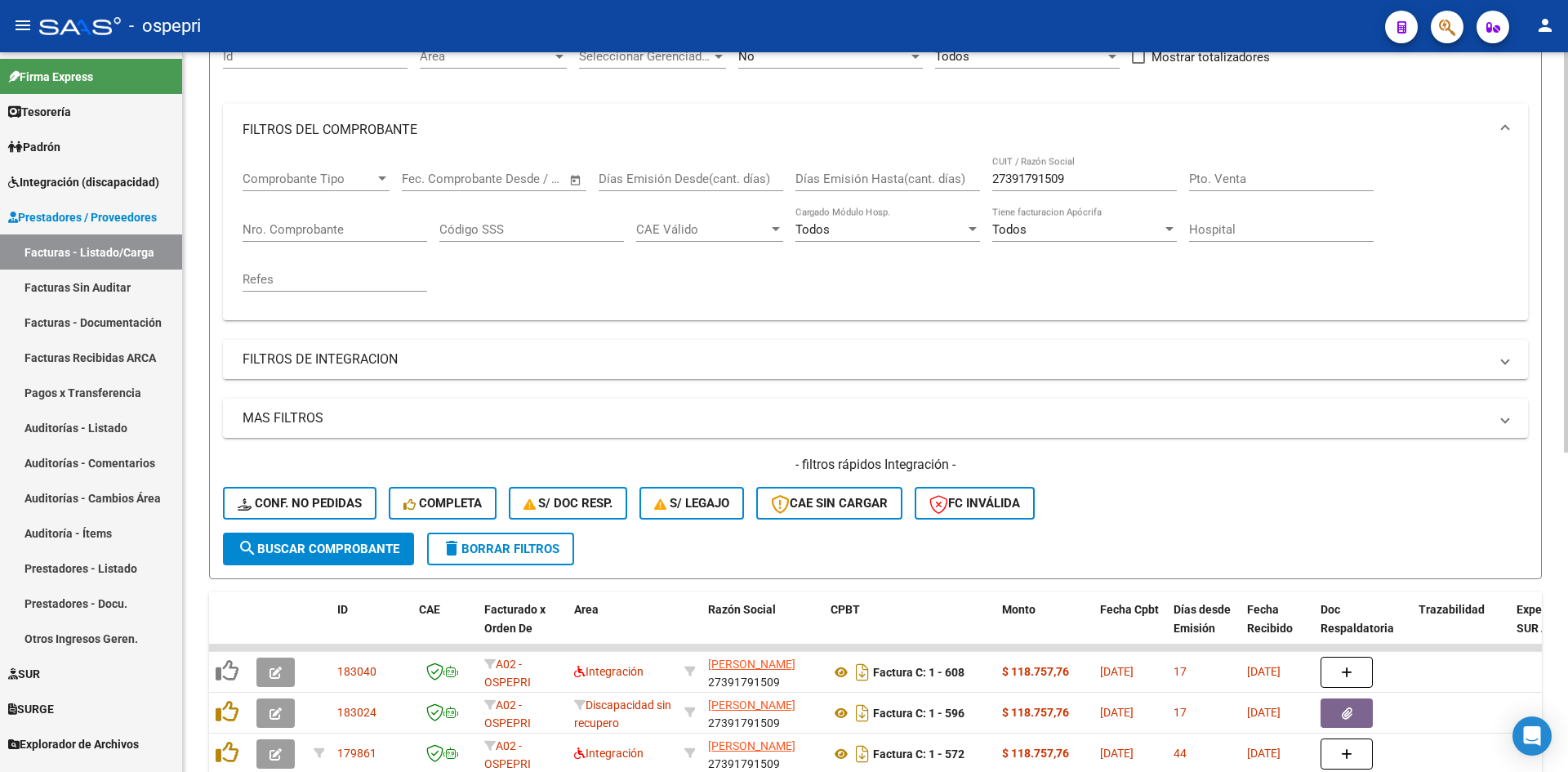
scroll to position [163, 0]
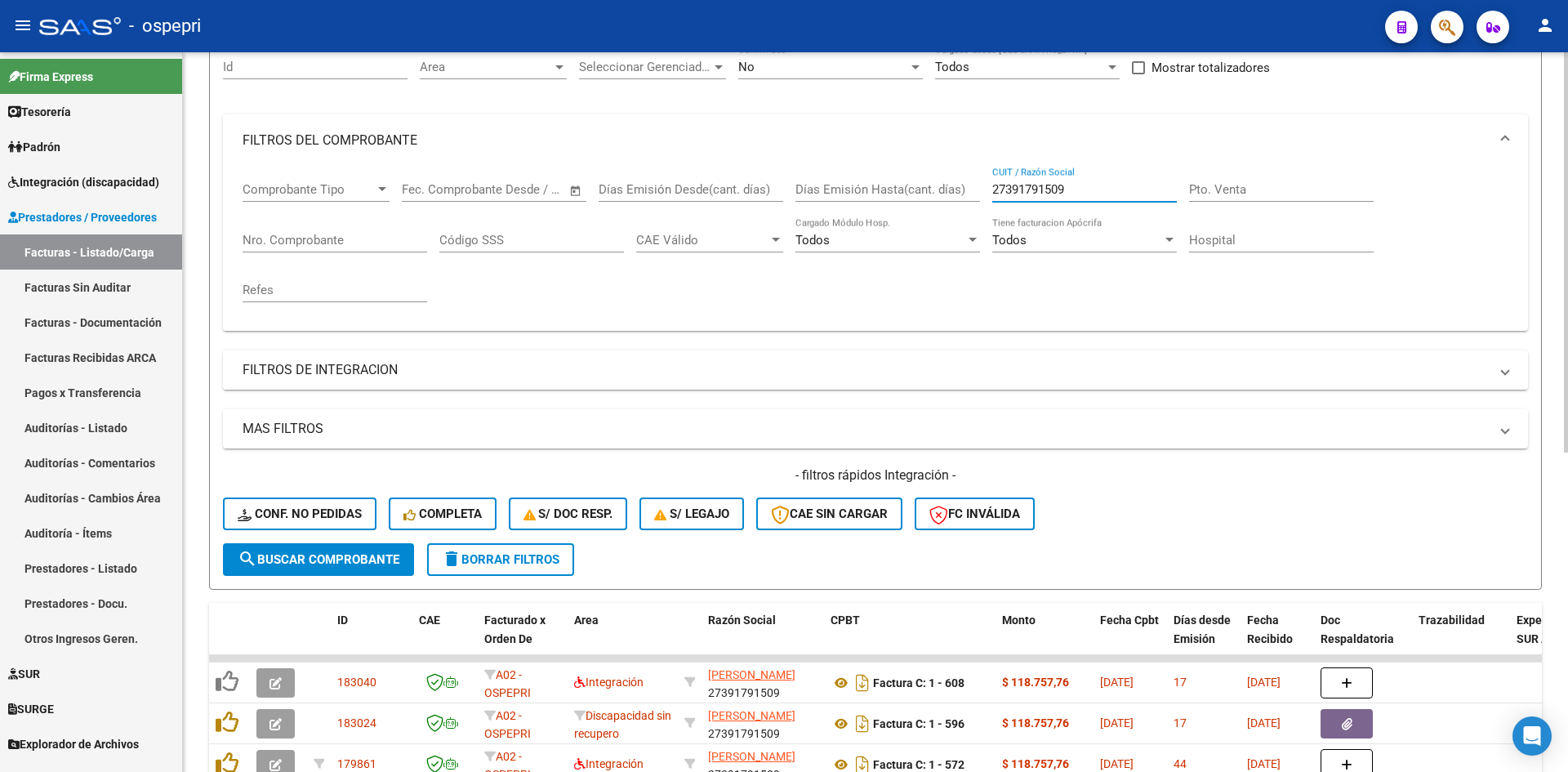
drag, startPoint x: 1074, startPoint y: 185, endPoint x: 960, endPoint y: 209, distance: 116.5
click at [960, 209] on div "Comprobante Tipo Comprobante Tipo Start date – End date Fec. Comprobante Desde …" at bounding box center [875, 242] width 1266 height 151
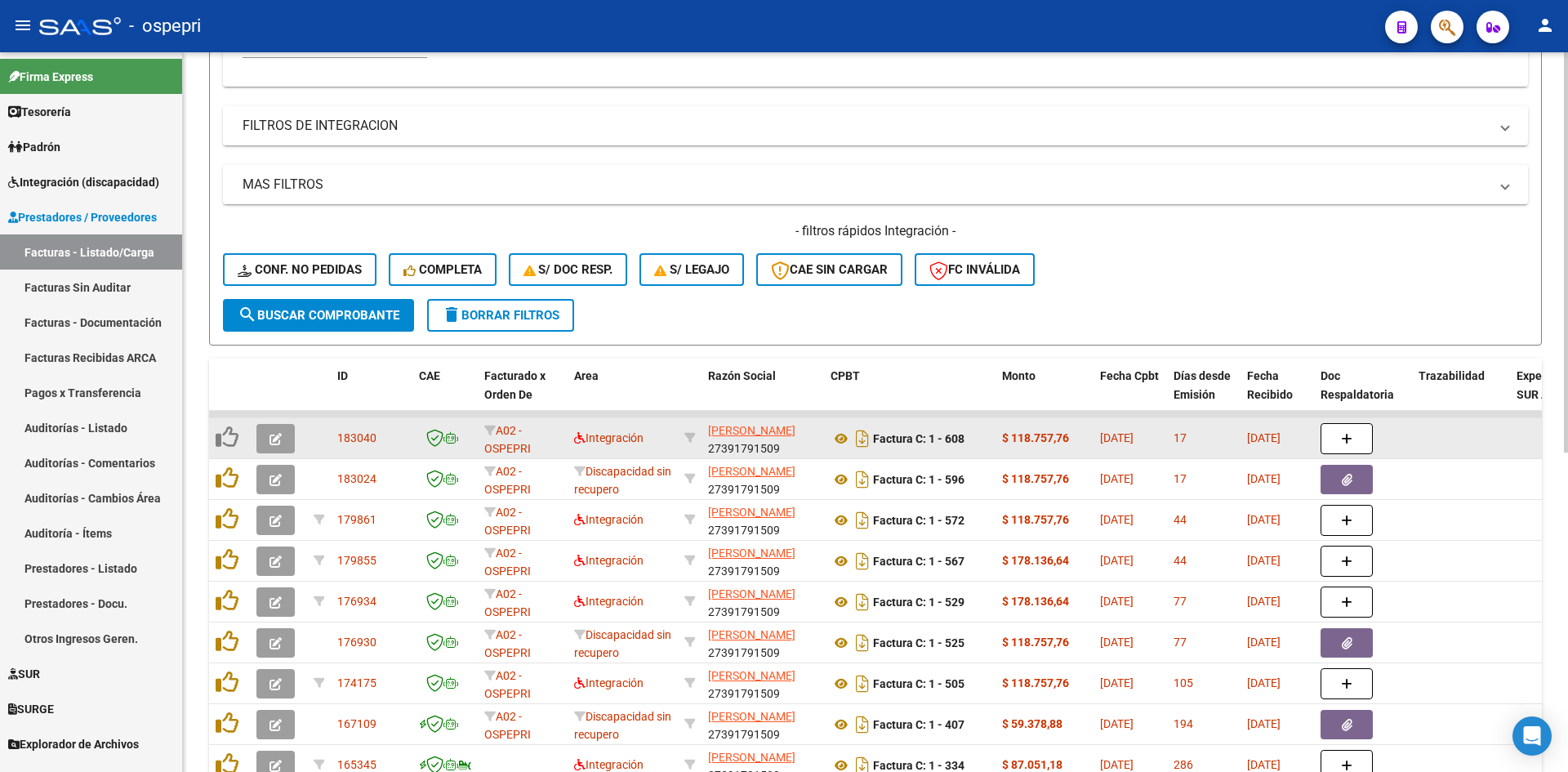
scroll to position [246, 0]
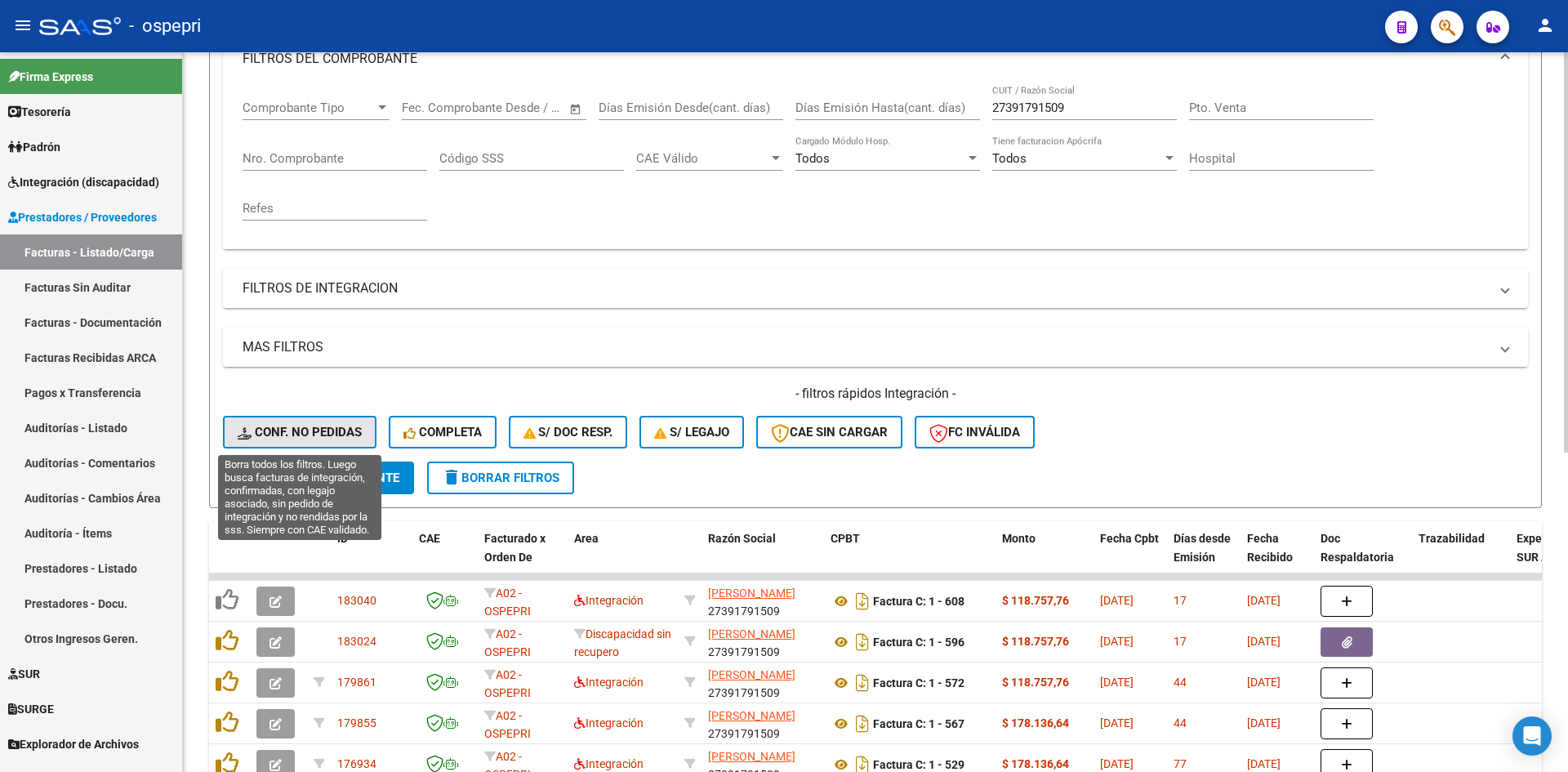
click at [340, 427] on span "Conf. no pedidas" at bounding box center [299, 431] width 124 height 15
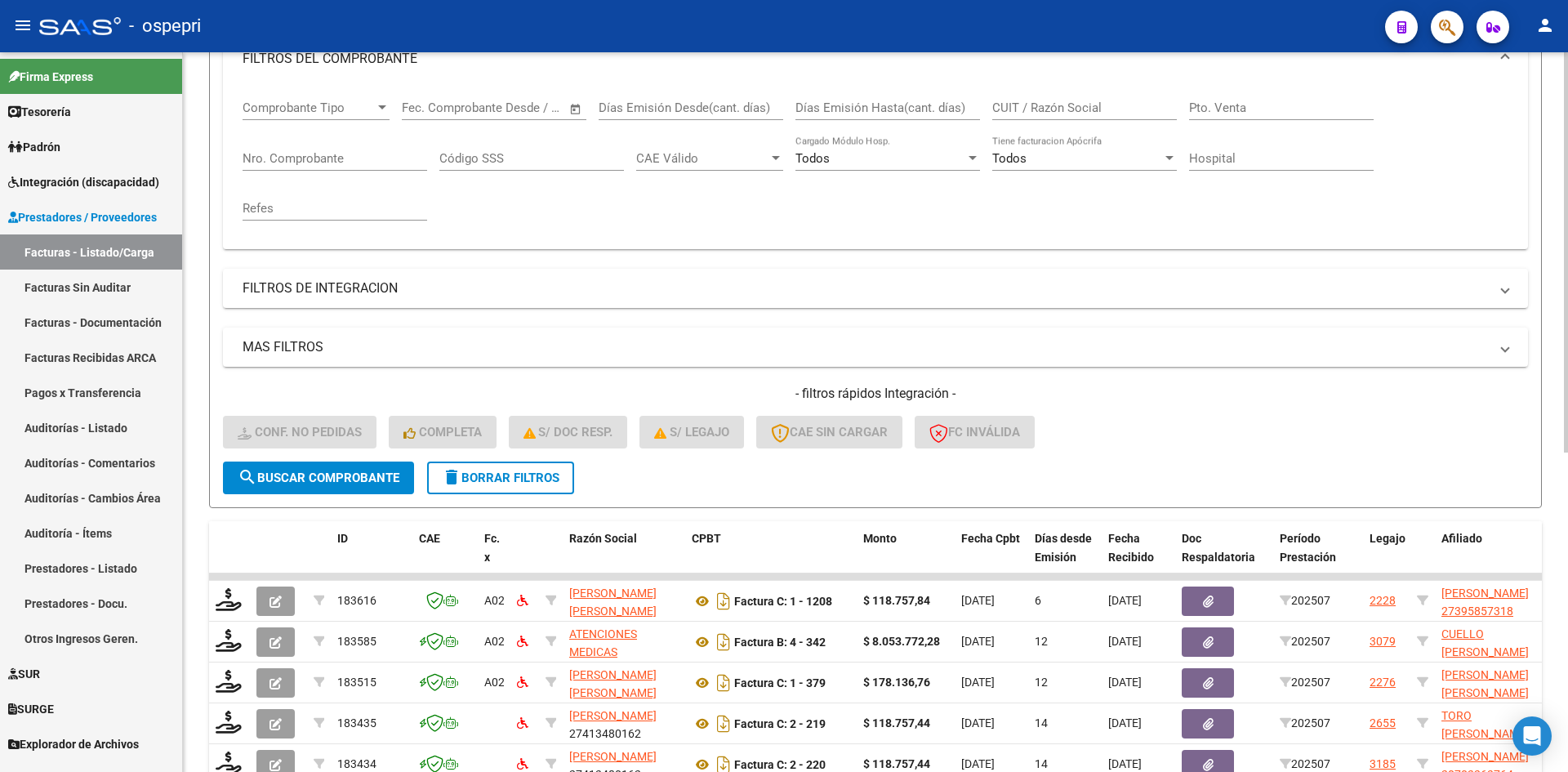
click at [1030, 112] on div "CUIT / Razón Social" at bounding box center [1085, 103] width 185 height 35
paste input "27391791509"
type input "27391791509"
click at [379, 481] on span "search Buscar Comprobante" at bounding box center [318, 477] width 161 height 15
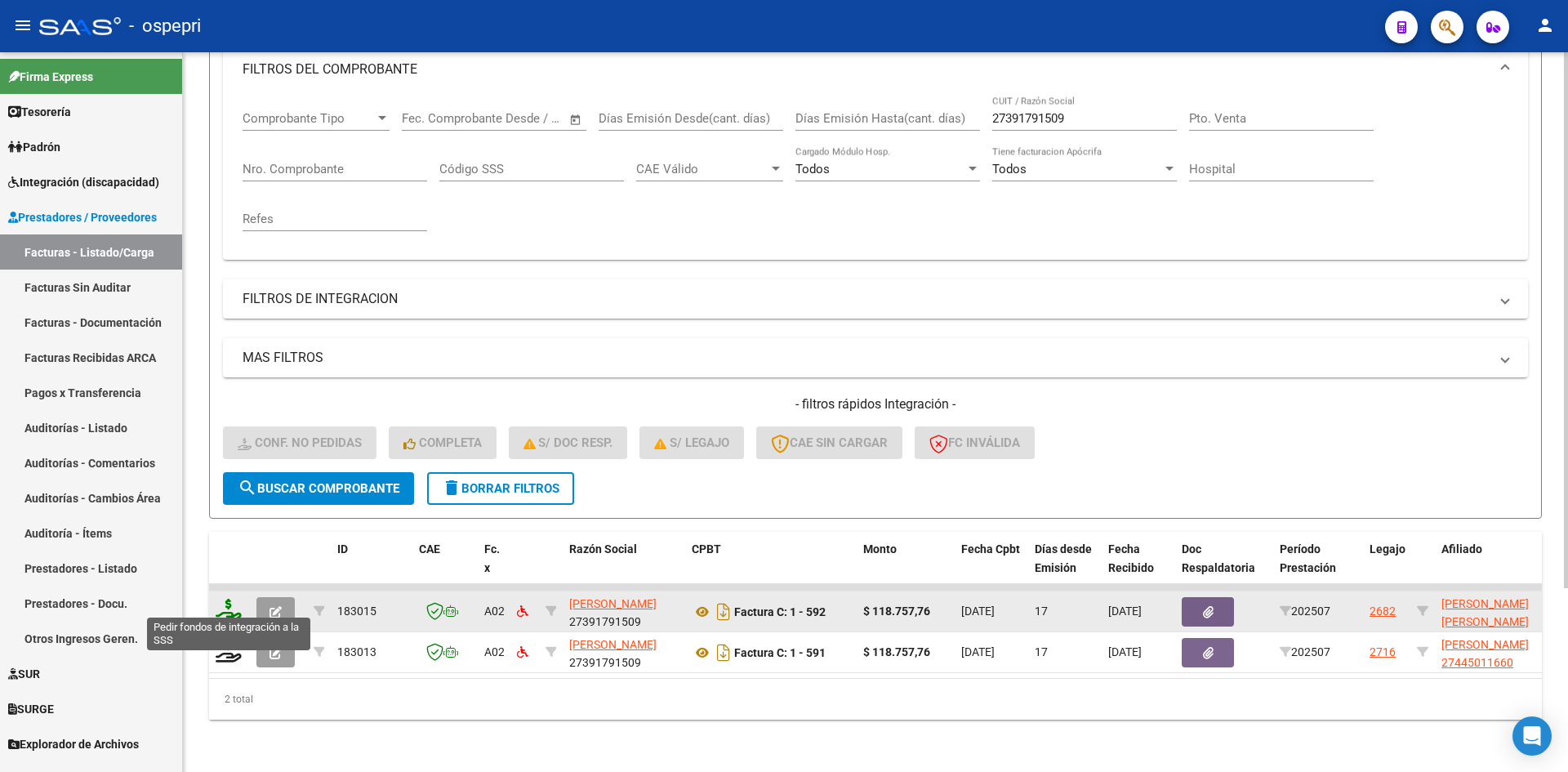
click at [233, 602] on icon at bounding box center [228, 610] width 26 height 23
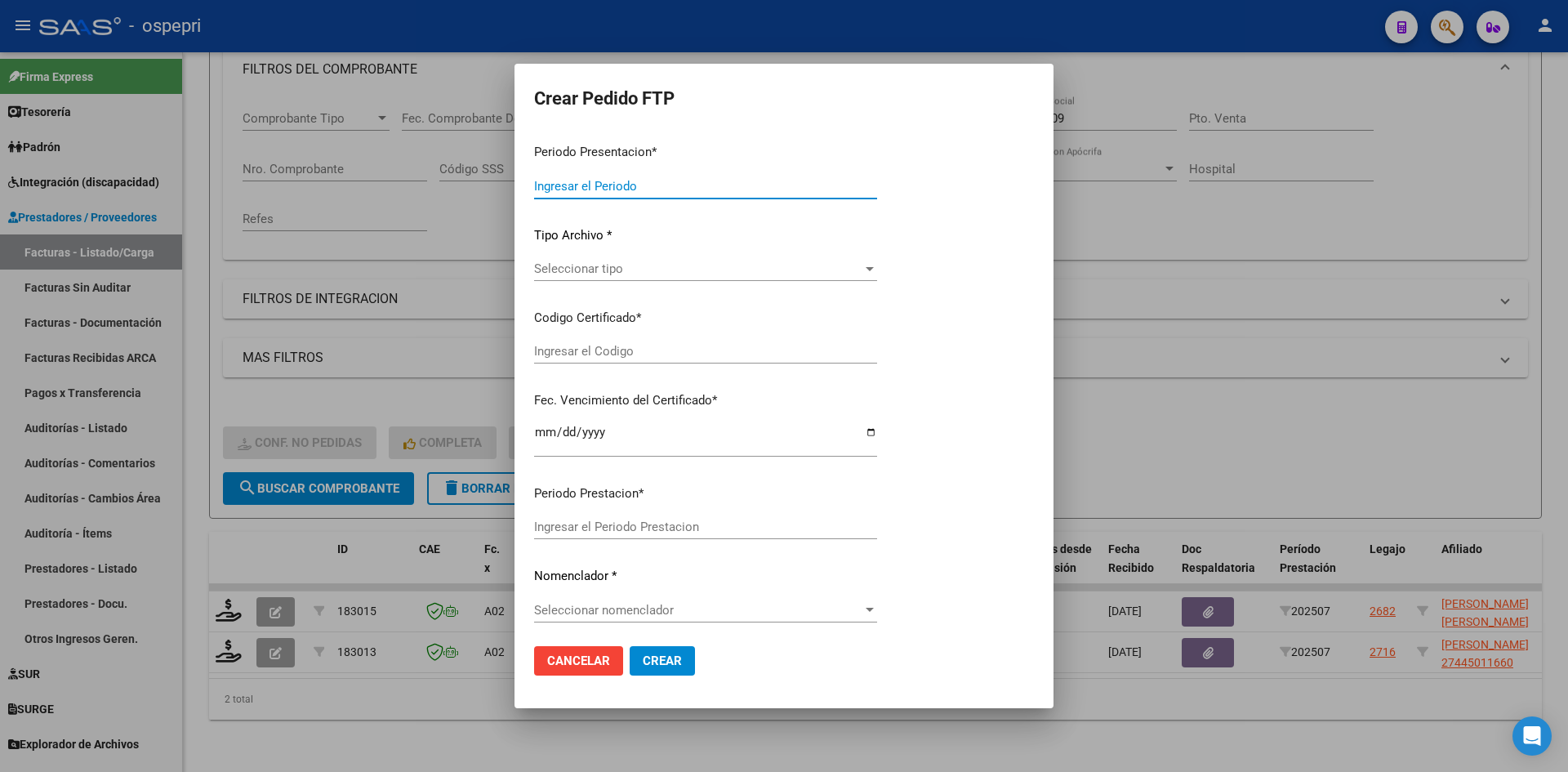
type input "202507"
type input "$ 118.757,76"
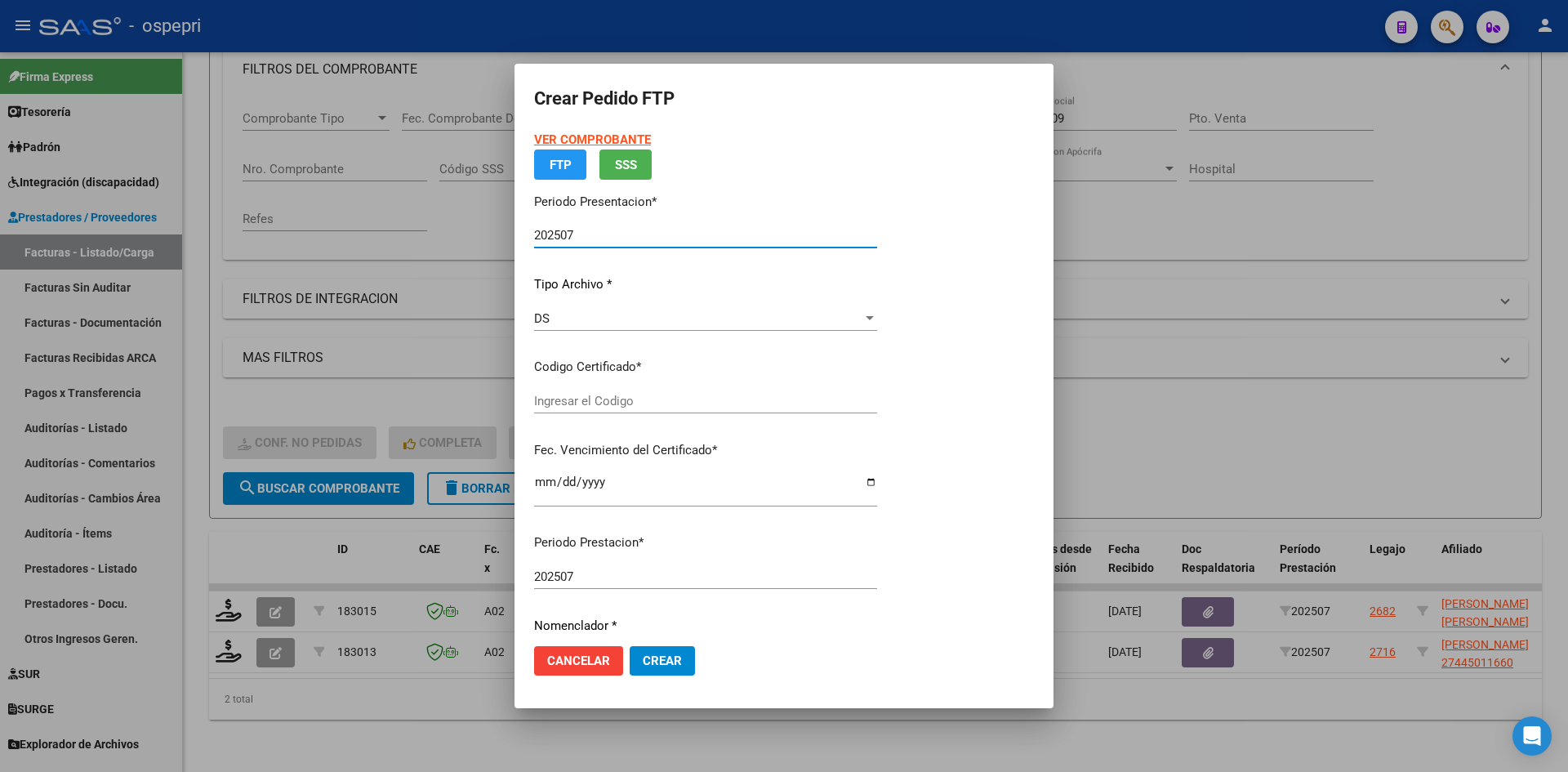
type input "20523245571"
type input "2026-03-07"
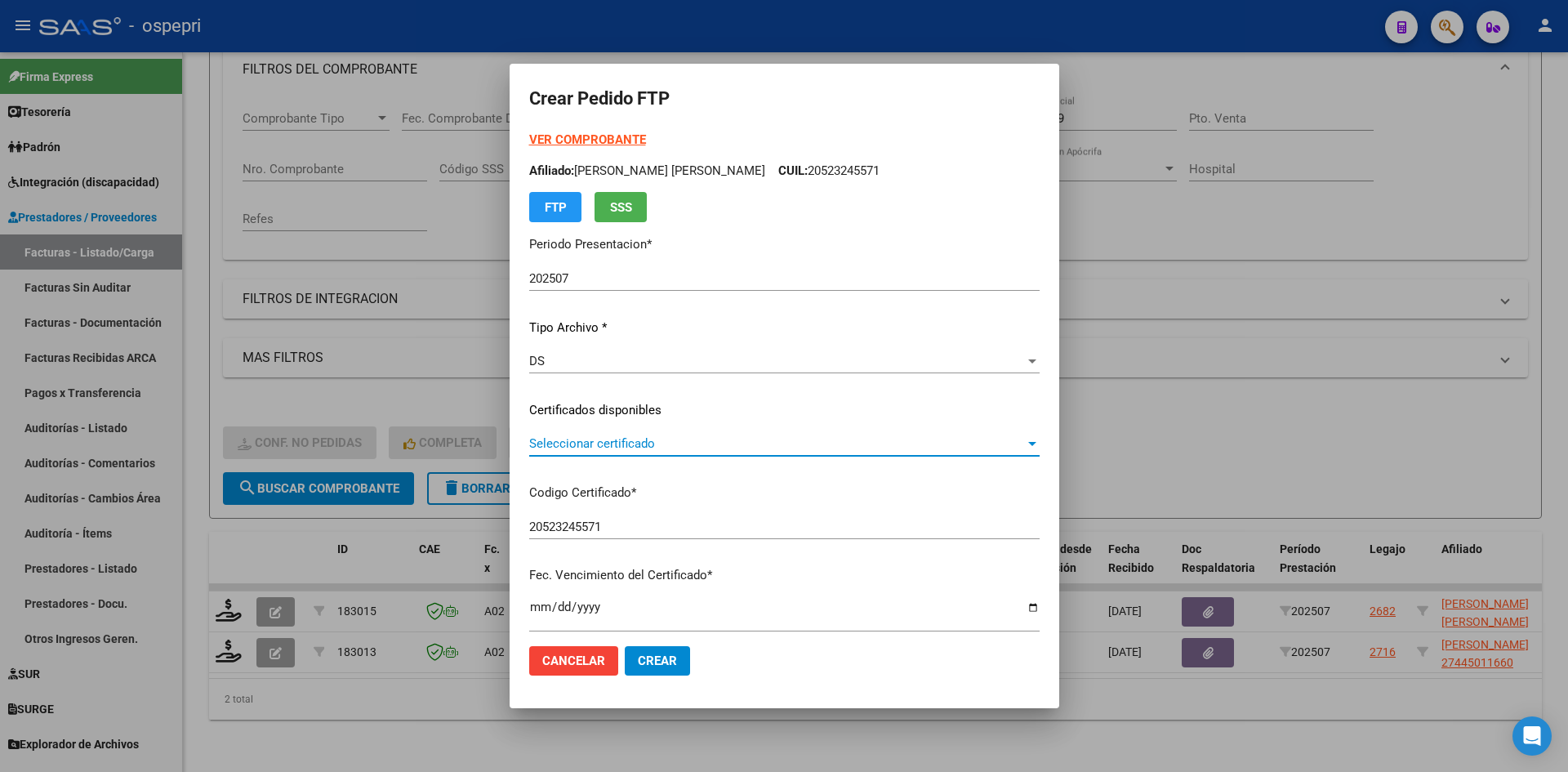
click at [675, 448] on span "Seleccionar certificado" at bounding box center [777, 443] width 496 height 15
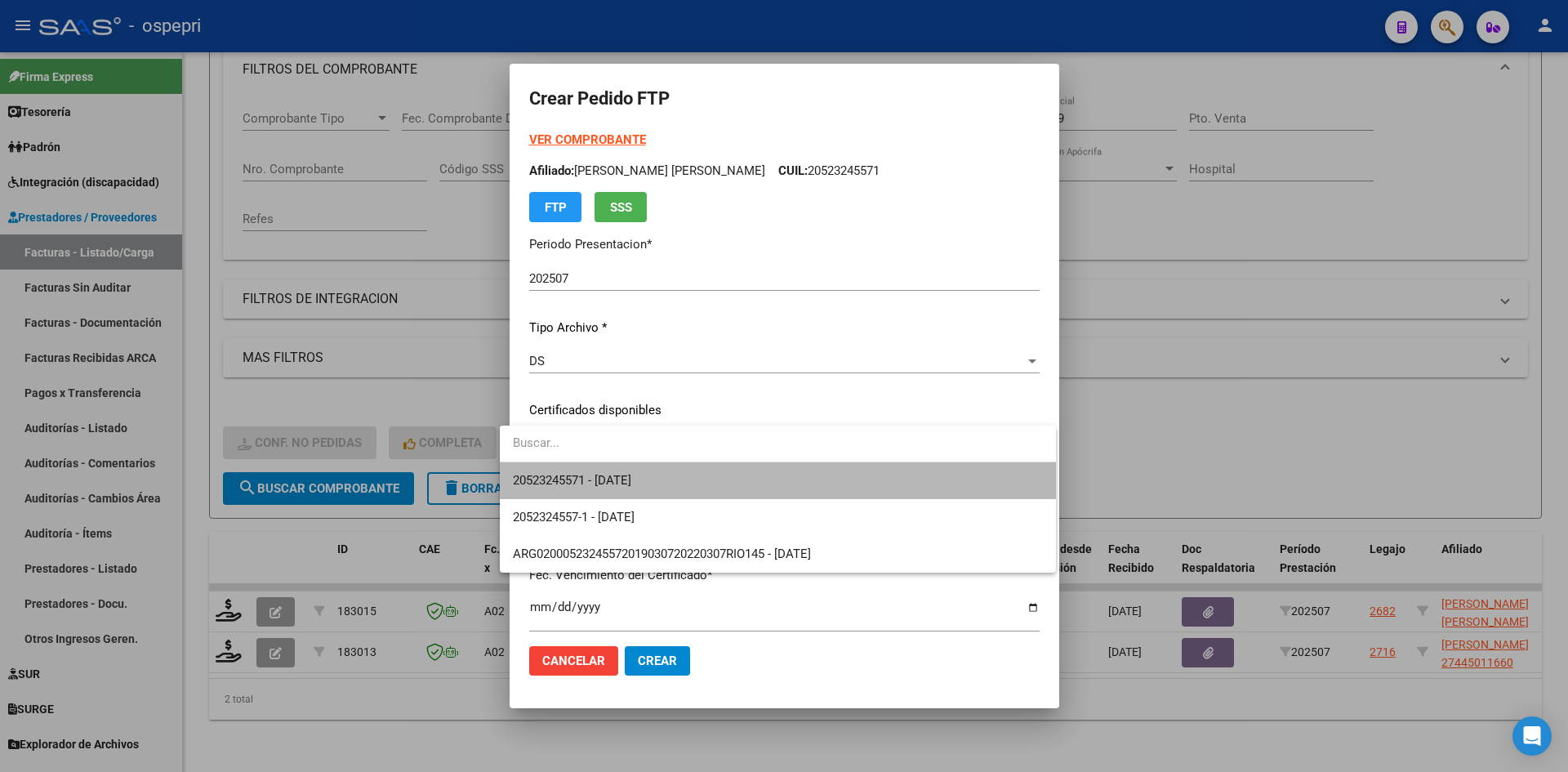
click at [679, 477] on span "20523245571 - 2026-03-07" at bounding box center [778, 481] width 530 height 37
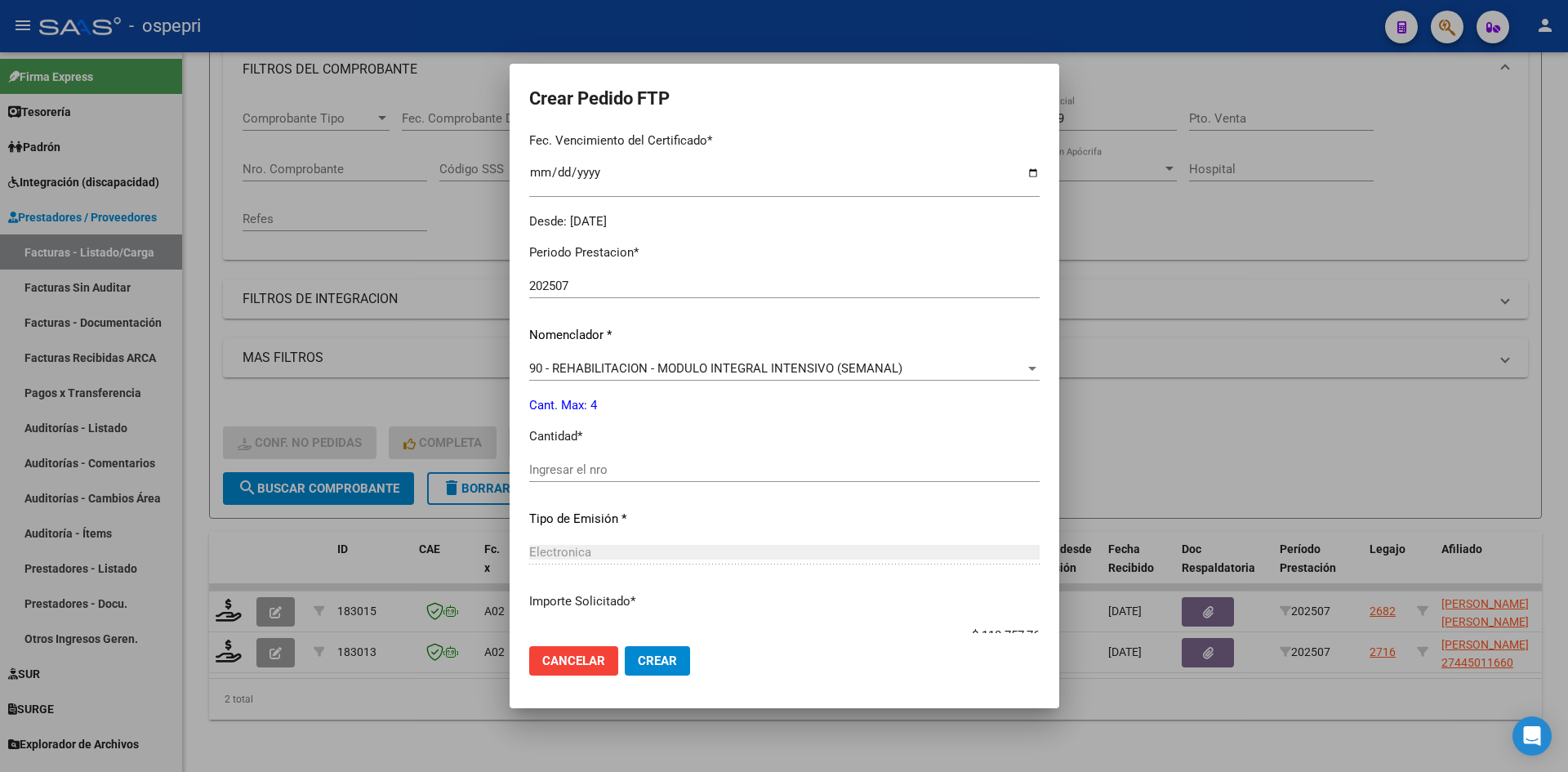
scroll to position [490, 0]
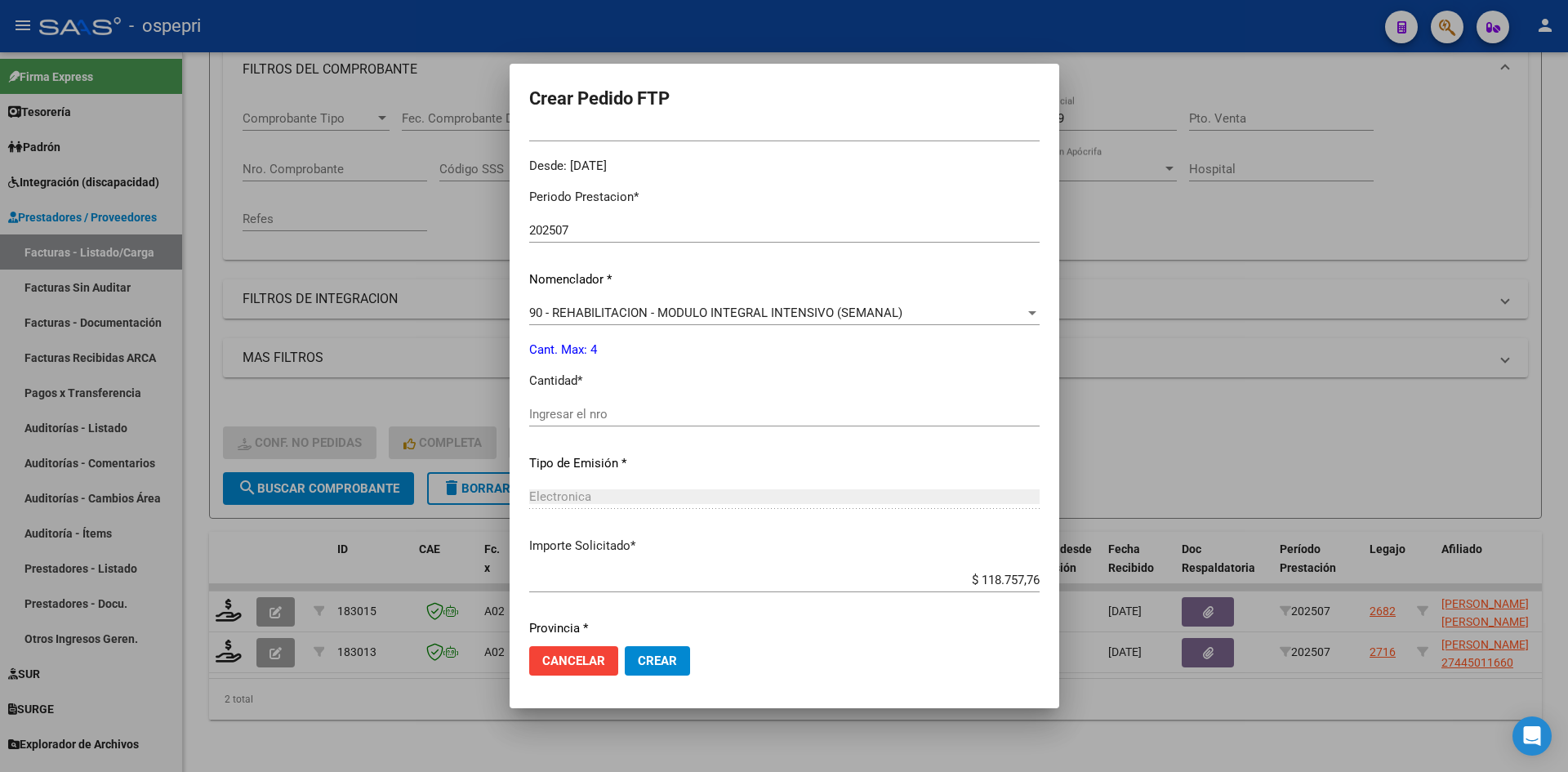
click at [580, 416] on input "Ingresar el nro" at bounding box center [784, 414] width 511 height 15
type input "4"
click at [668, 658] on button "Crear" at bounding box center [657, 660] width 66 height 29
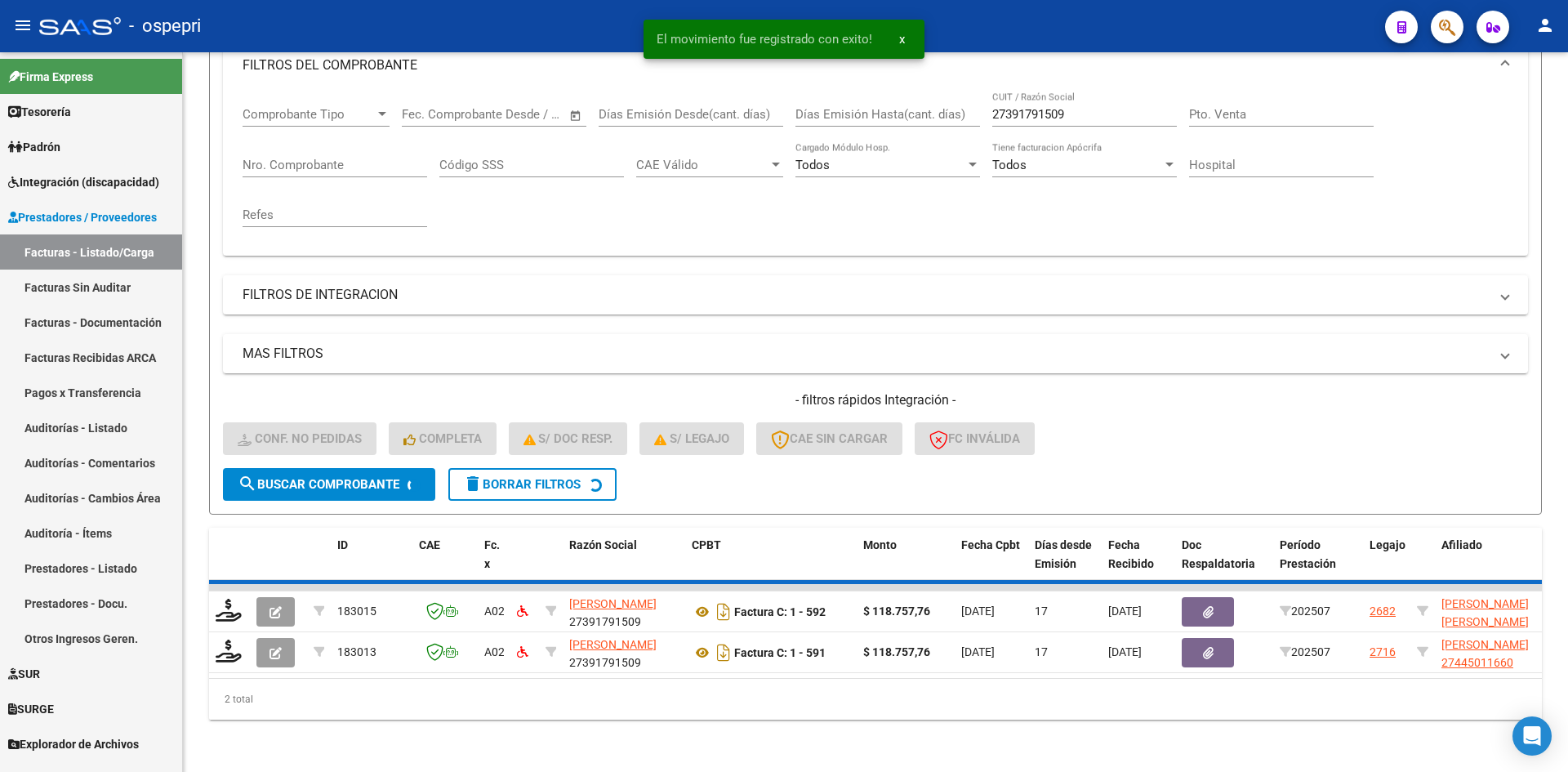
scroll to position [205, 0]
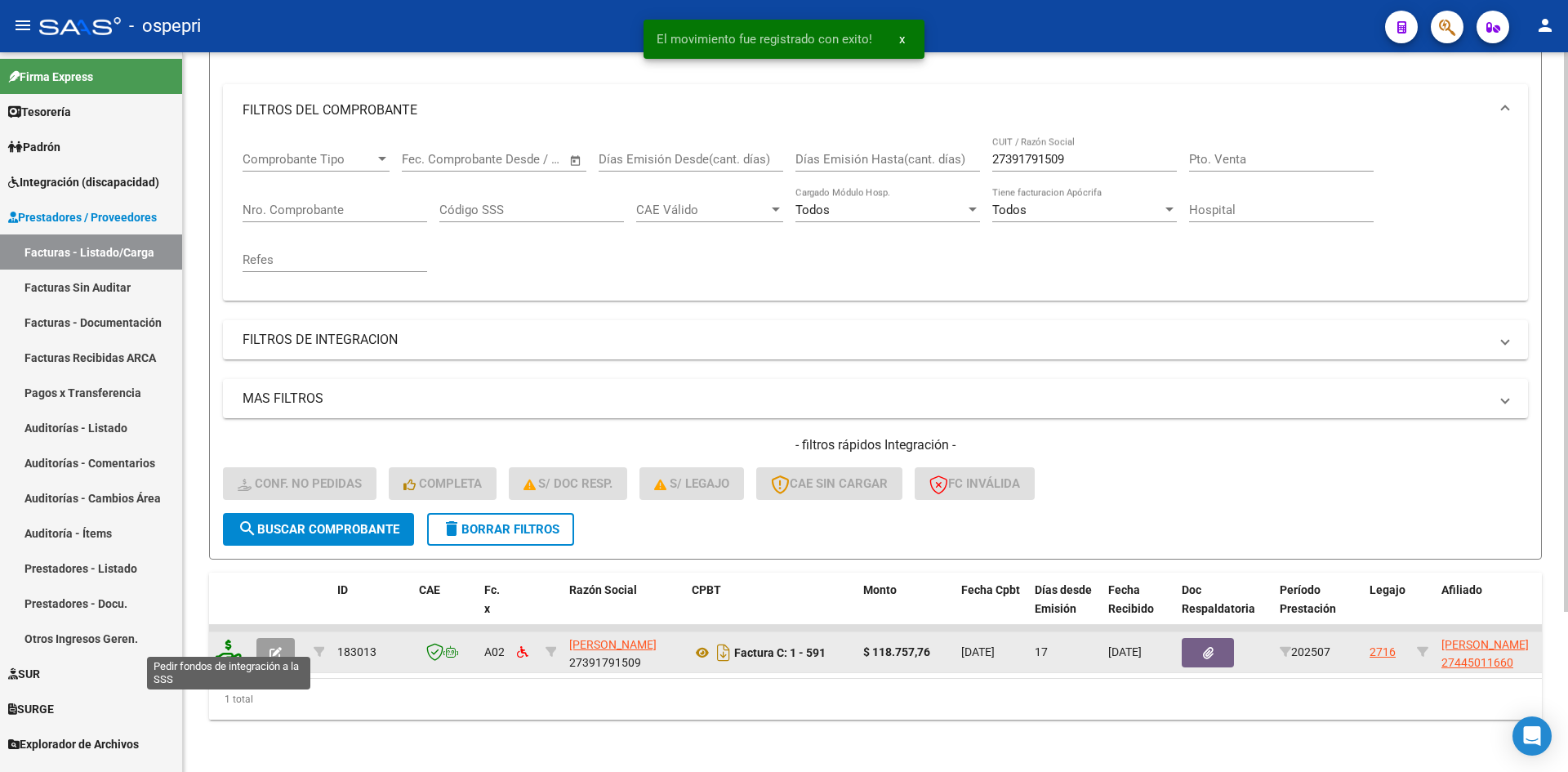
click at [230, 640] on icon at bounding box center [228, 651] width 26 height 23
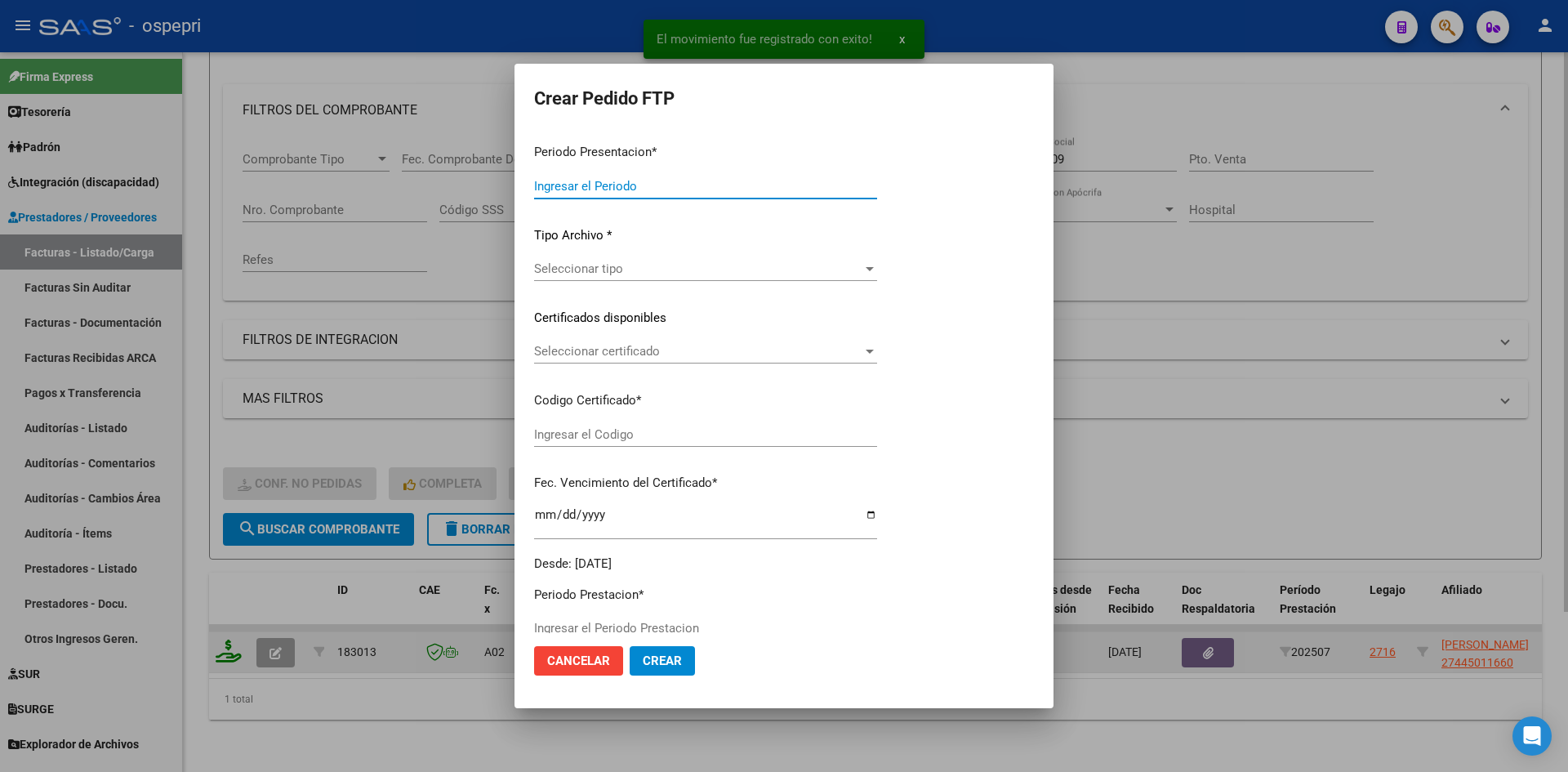
type input "202507"
type input "$ 118.757,76"
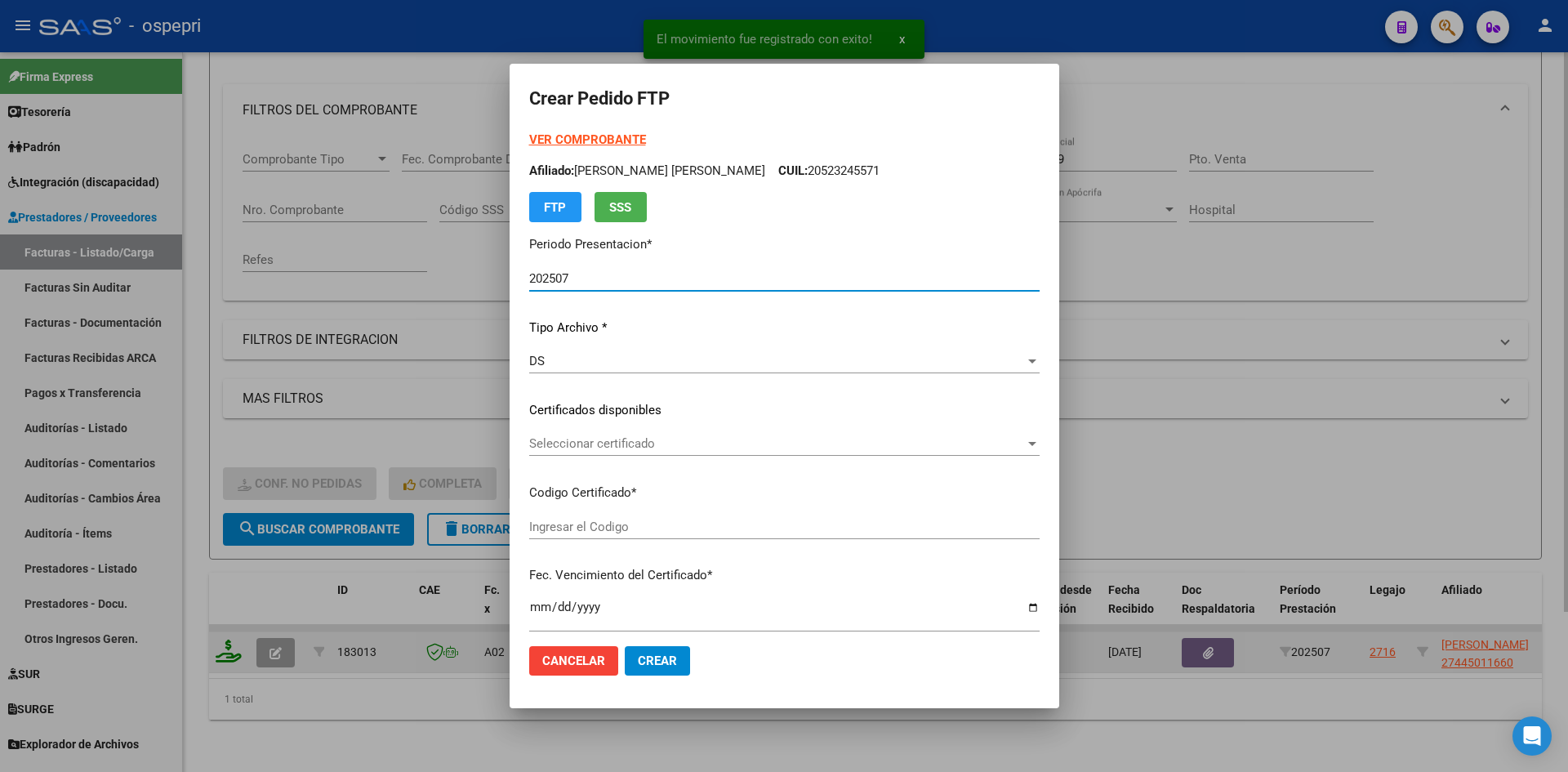
type input "2744501166-0"
type input "2025-09-21"
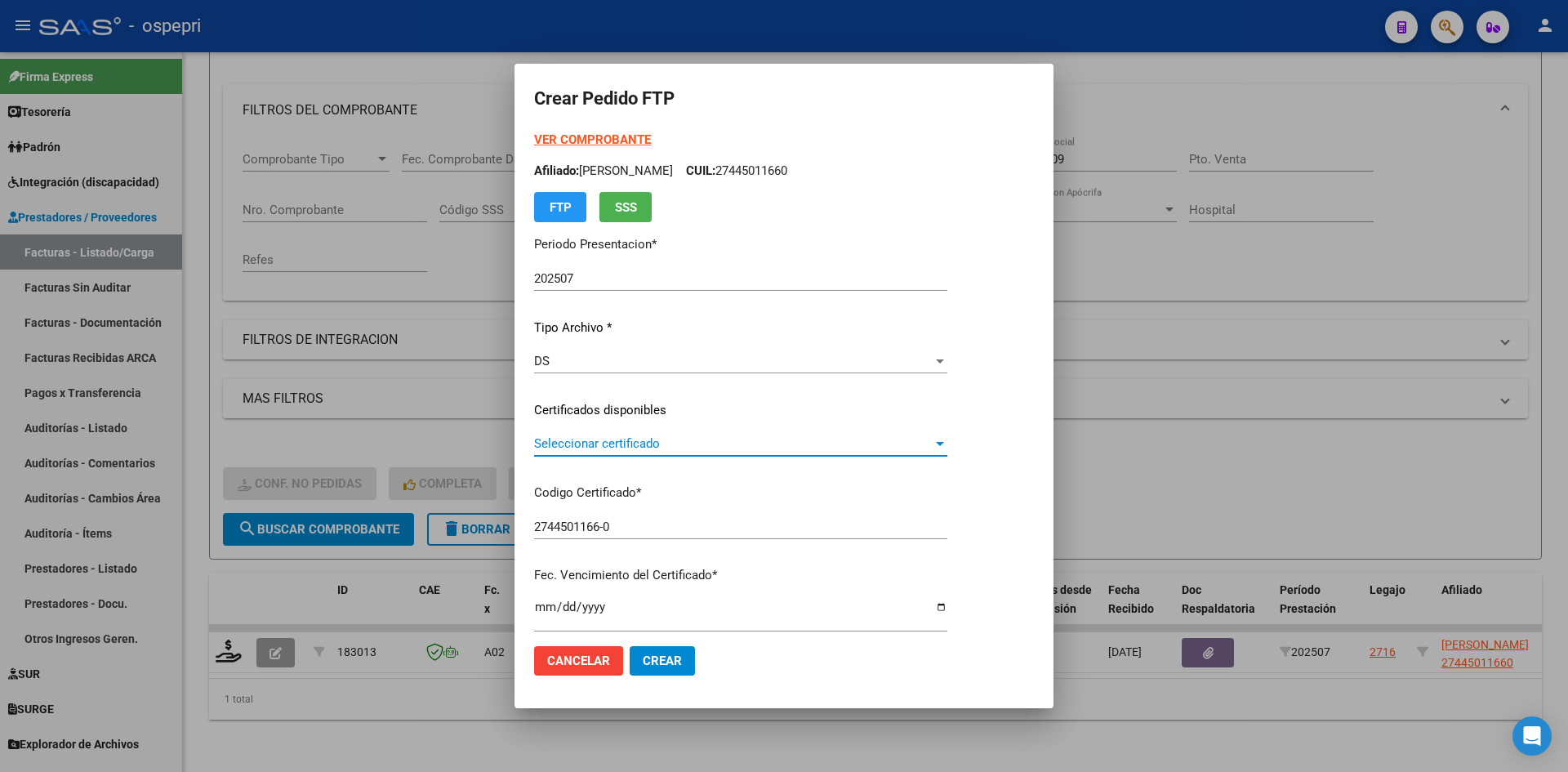
click at [671, 449] on span "Seleccionar certificado" at bounding box center [733, 443] width 398 height 15
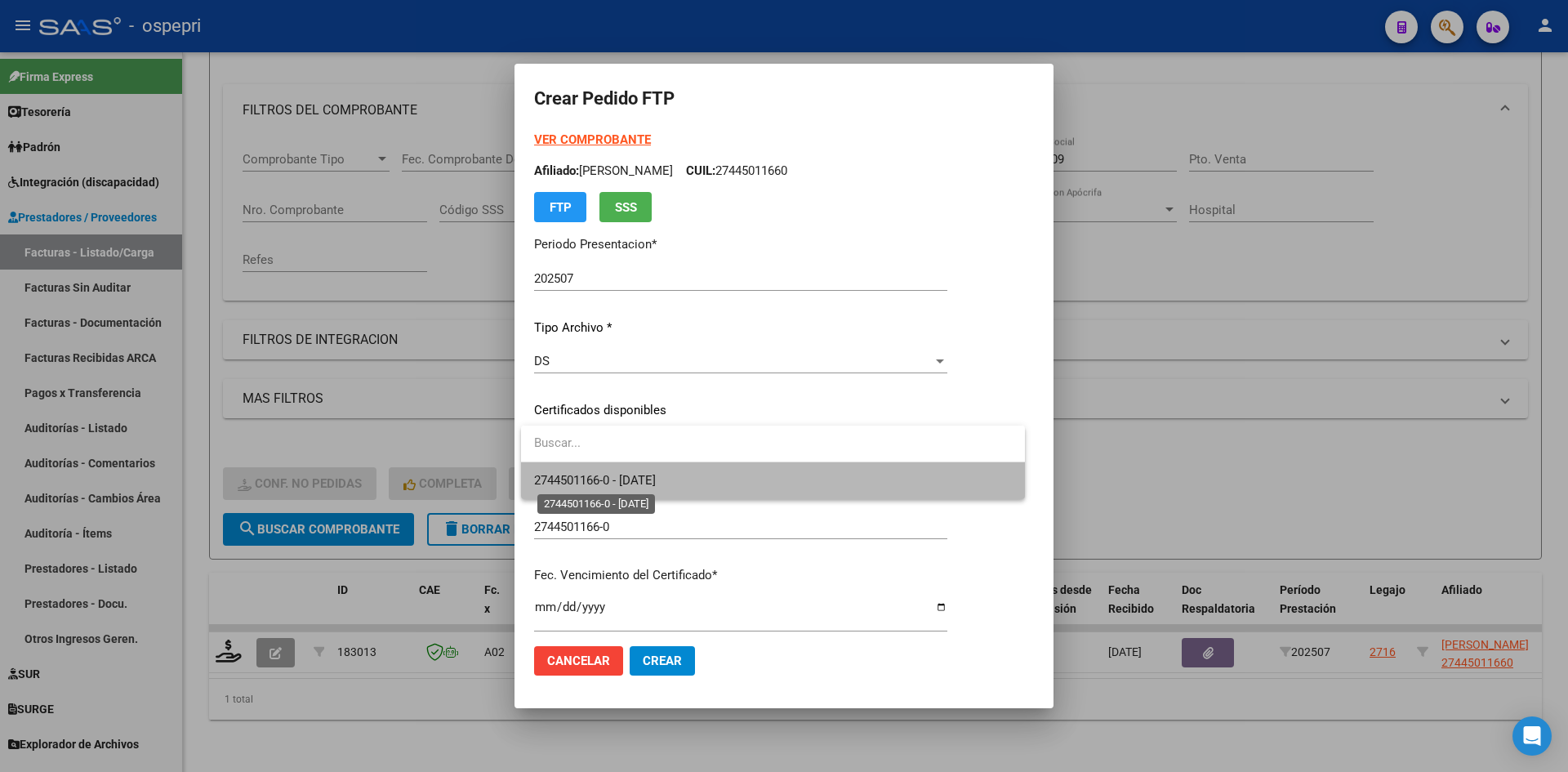
click at [656, 482] on span "2744501166-0 - 2025-09-21" at bounding box center [595, 479] width 121 height 15
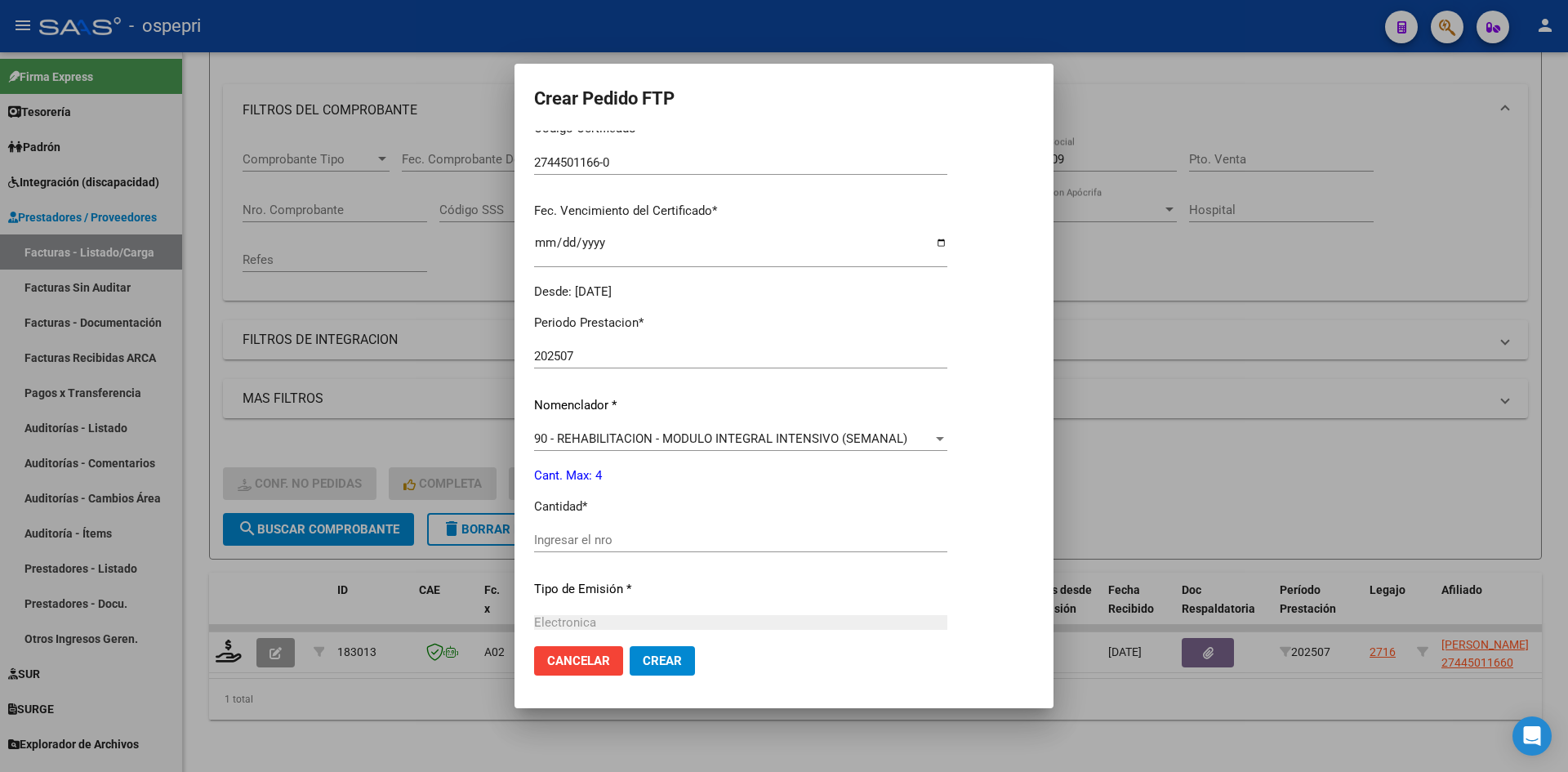
scroll to position [409, 0]
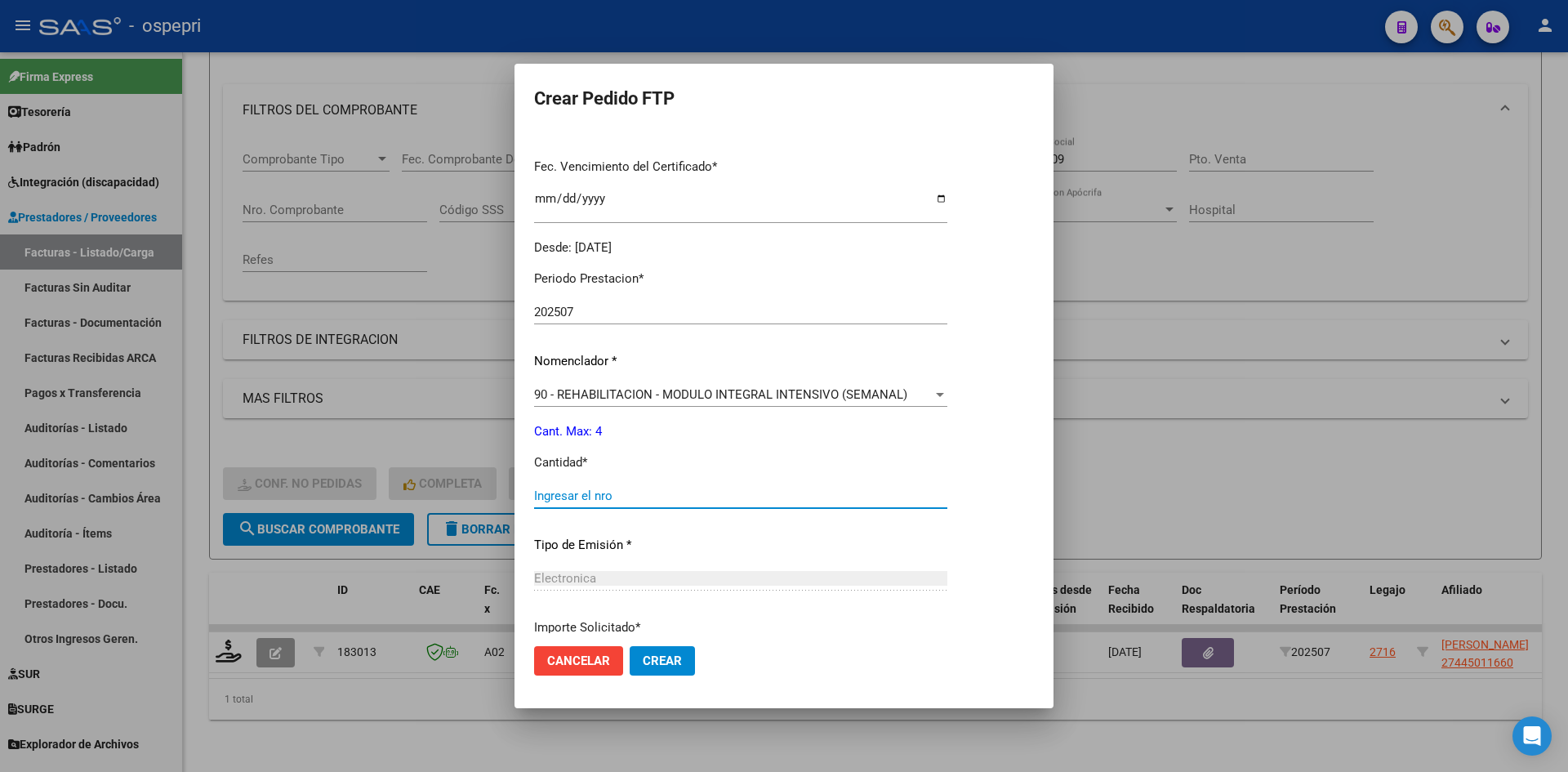
click at [627, 492] on input "Ingresar el nro" at bounding box center [740, 495] width 414 height 15
type input "4"
click at [676, 647] on button "Crear" at bounding box center [662, 660] width 66 height 29
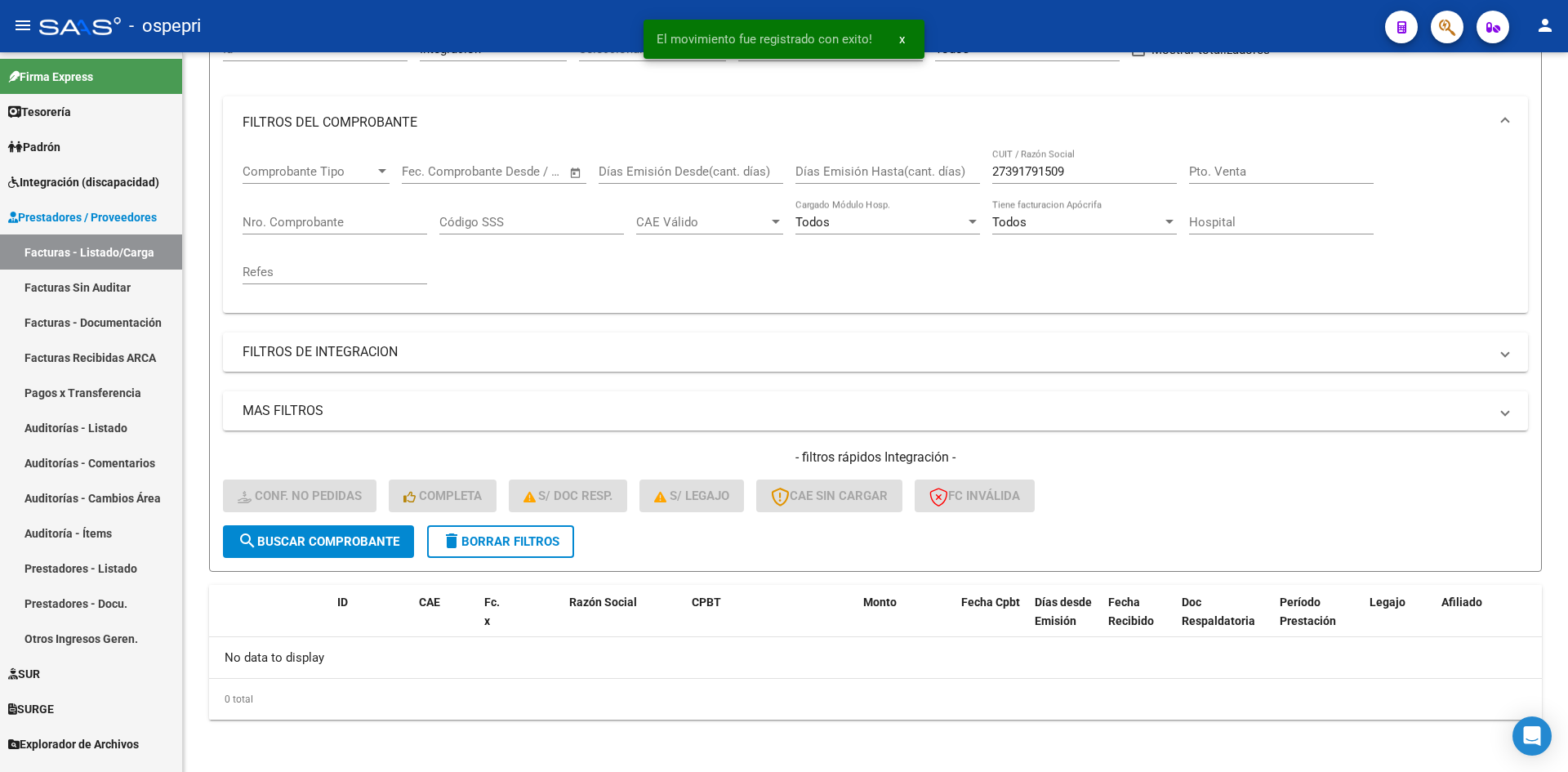
scroll to position [181, 0]
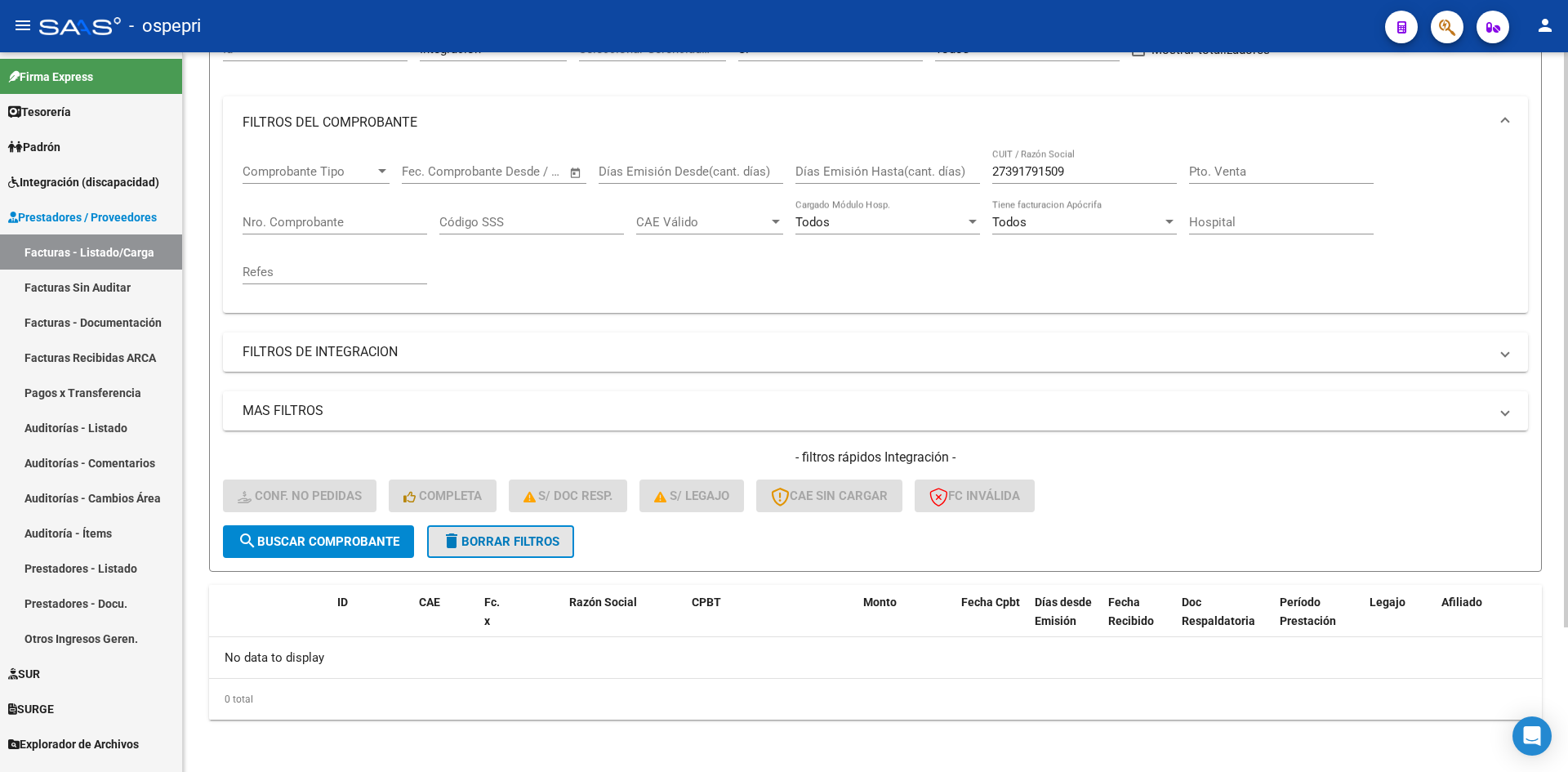
click at [561, 549] on button "delete Borrar Filtros" at bounding box center [501, 541] width 147 height 32
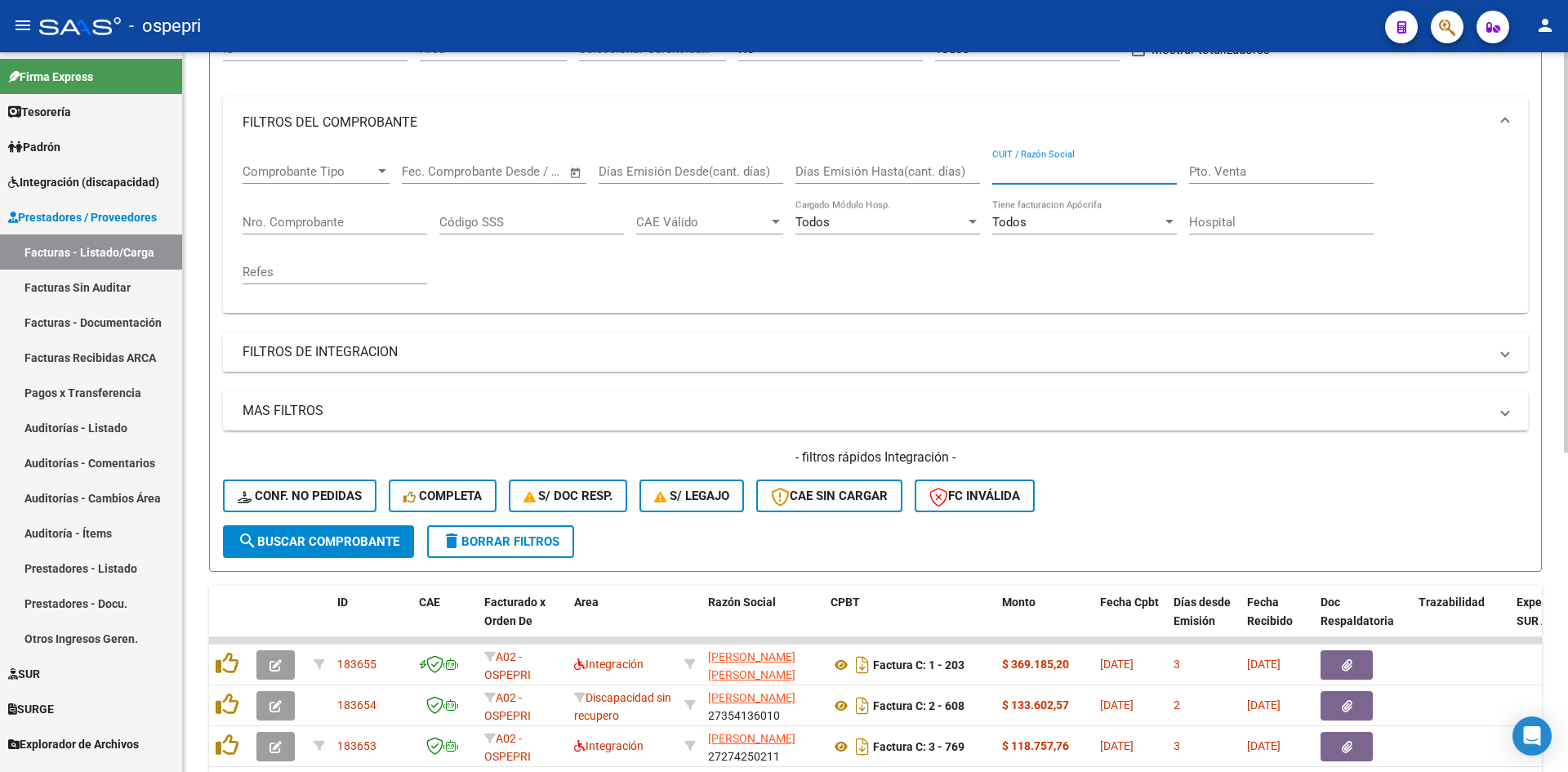
click at [1028, 168] on input "CUIT / Razón Social" at bounding box center [1085, 171] width 185 height 15
paste input "27391791509"
type input "27391791509"
click at [339, 532] on button "search Buscar Comprobante" at bounding box center [318, 541] width 191 height 32
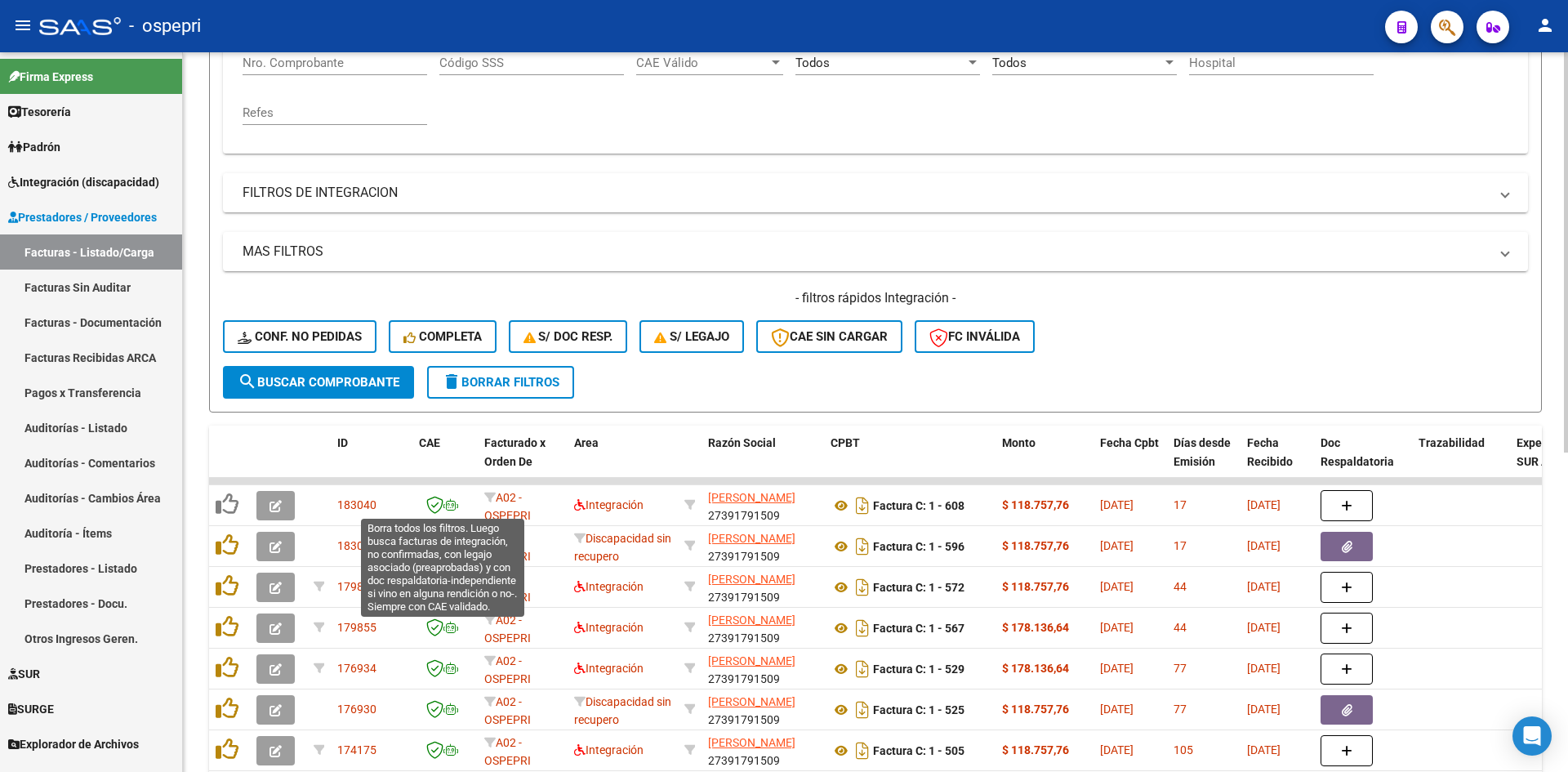
scroll to position [344, 0]
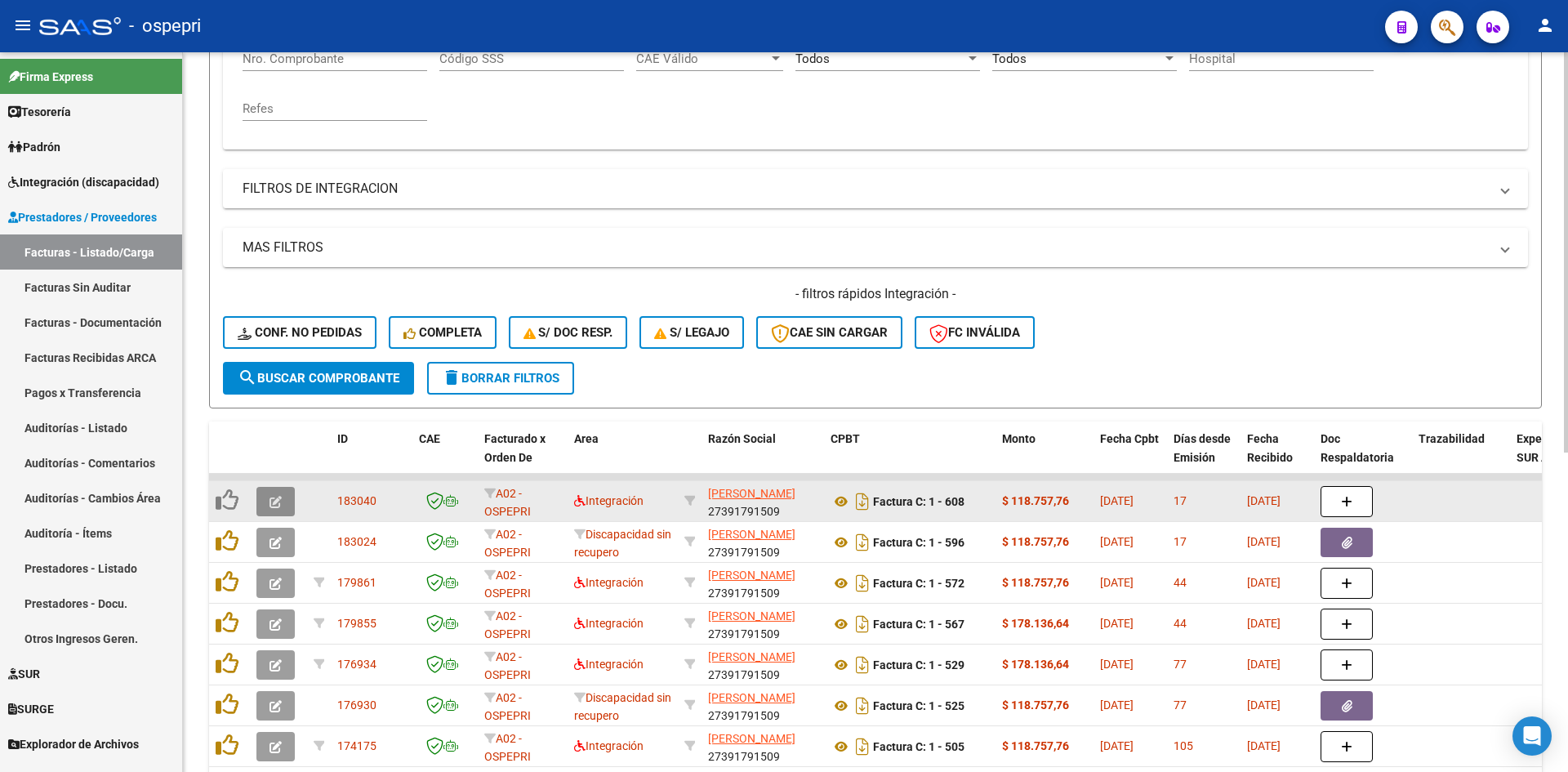
click at [270, 503] on icon "button" at bounding box center [276, 502] width 13 height 13
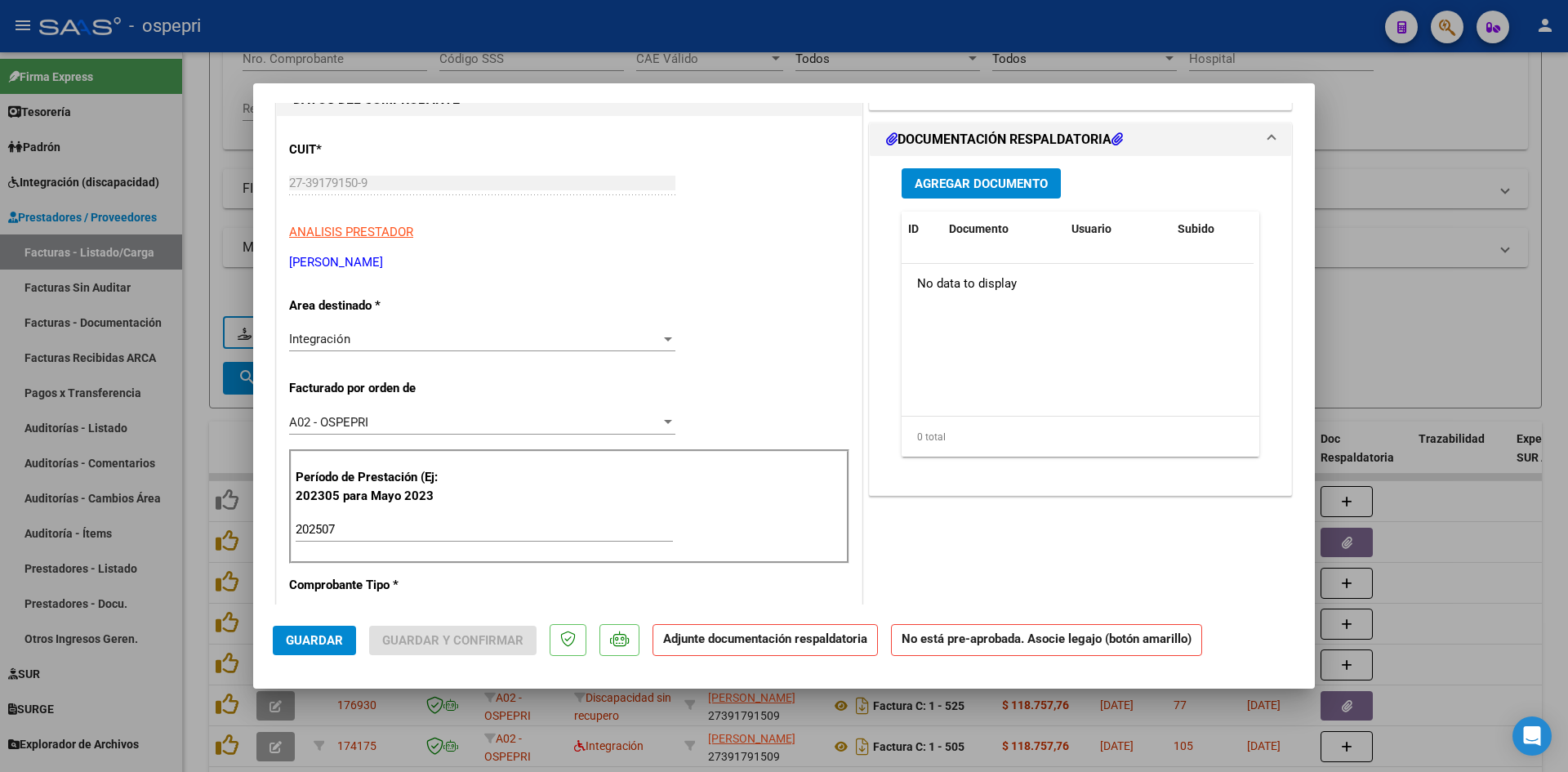
scroll to position [0, 0]
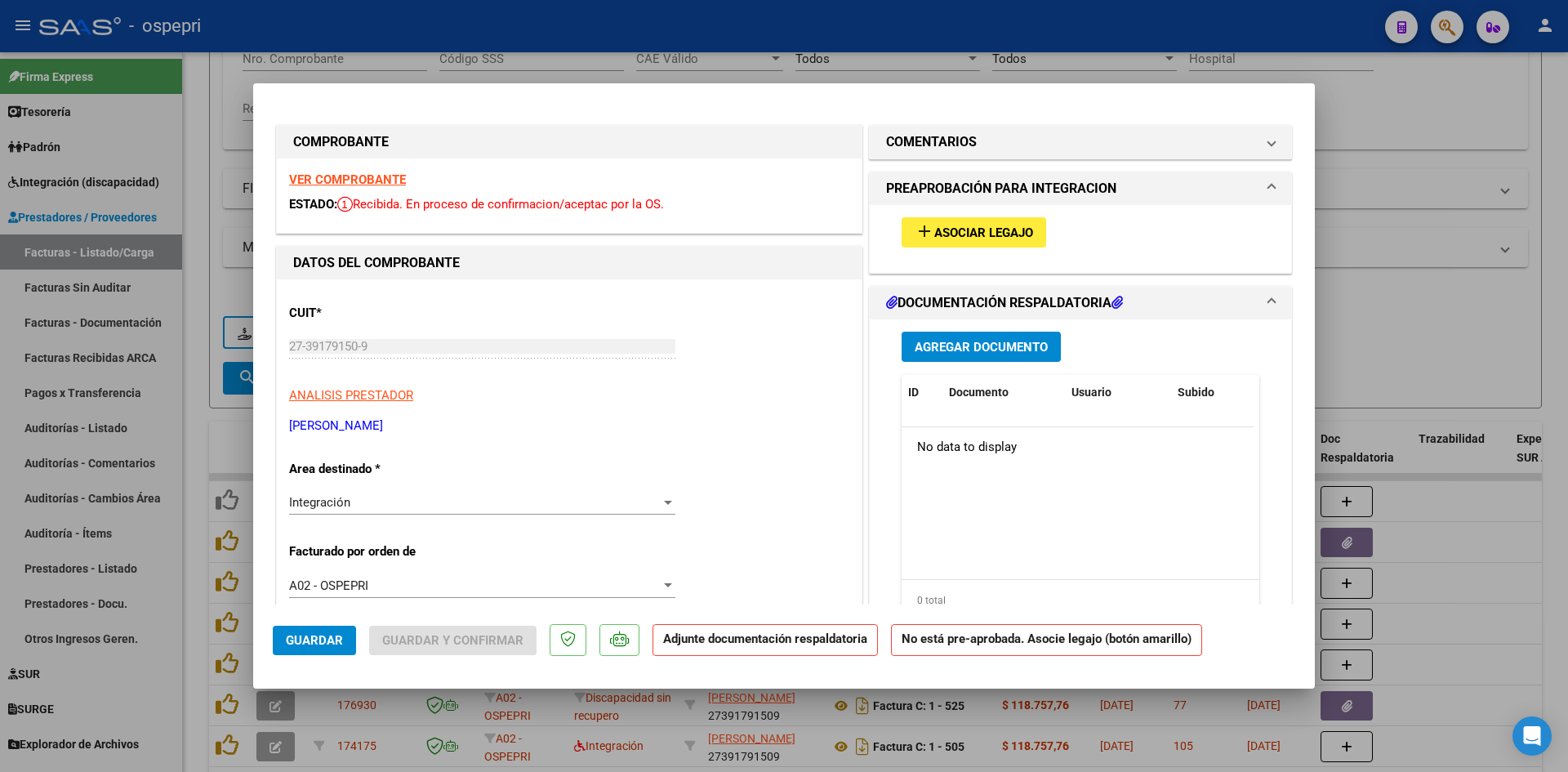
click at [364, 180] on strong "VER COMPROBANTE" at bounding box center [347, 179] width 116 height 15
type input "$ 0,00"
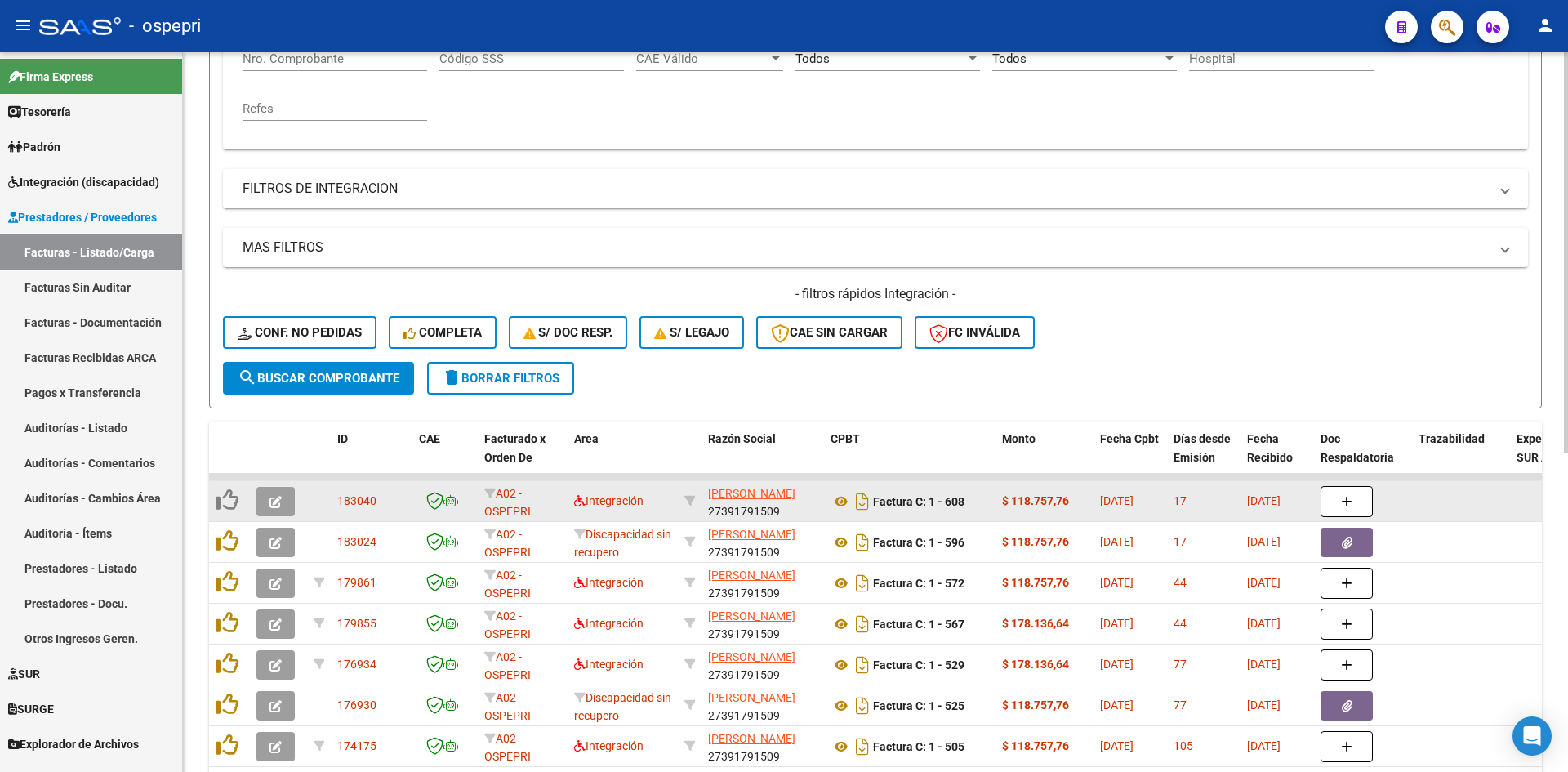
click at [272, 493] on button "button" at bounding box center [275, 502] width 38 height 29
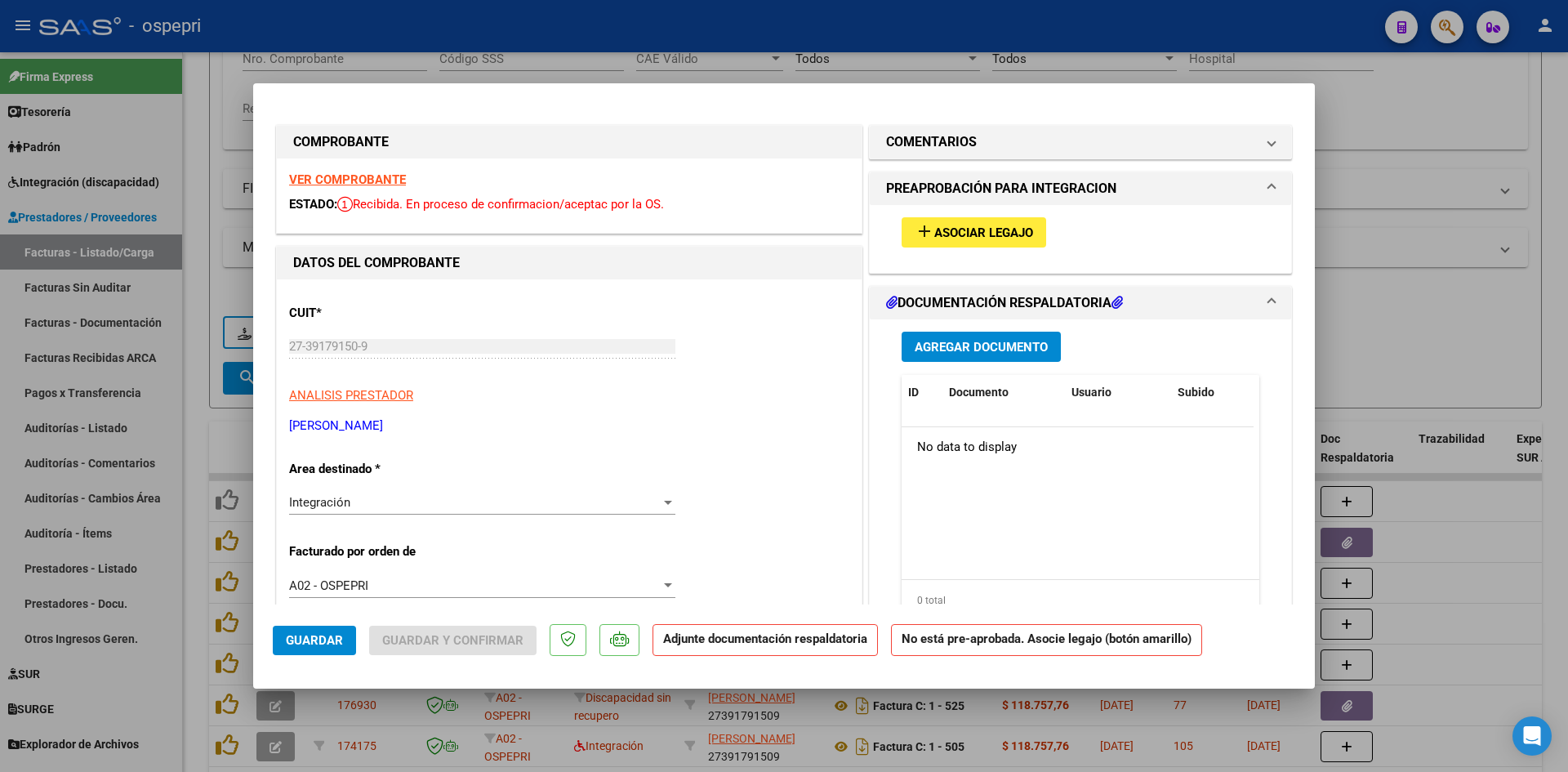
click at [374, 176] on strong "VER COMPROBANTE" at bounding box center [347, 179] width 116 height 15
click at [971, 227] on span "Asociar Legajo" at bounding box center [983, 232] width 99 height 15
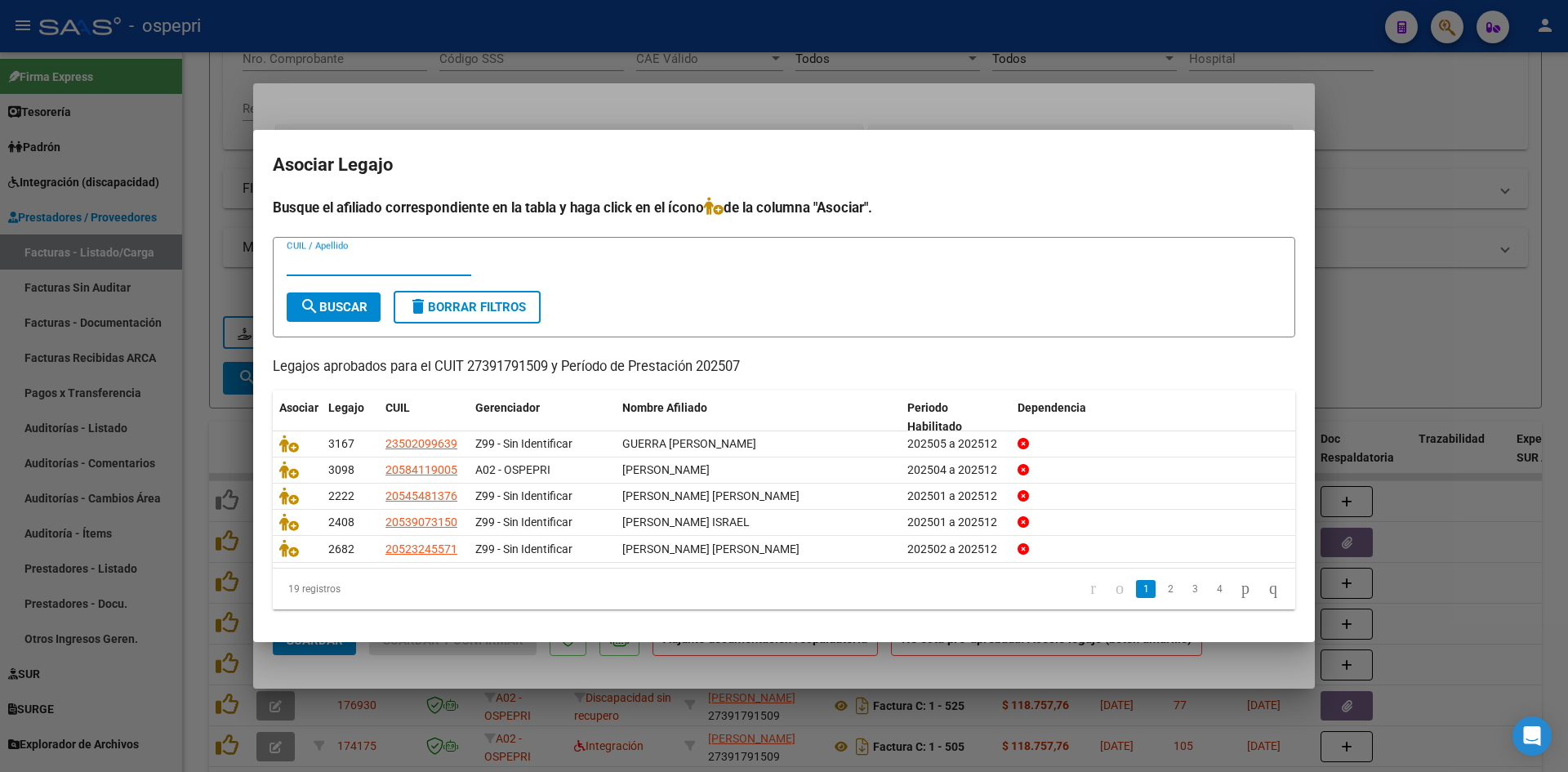
paste input "56606902"
type input "56606902"
click at [349, 299] on span "search Buscar" at bounding box center [333, 306] width 67 height 15
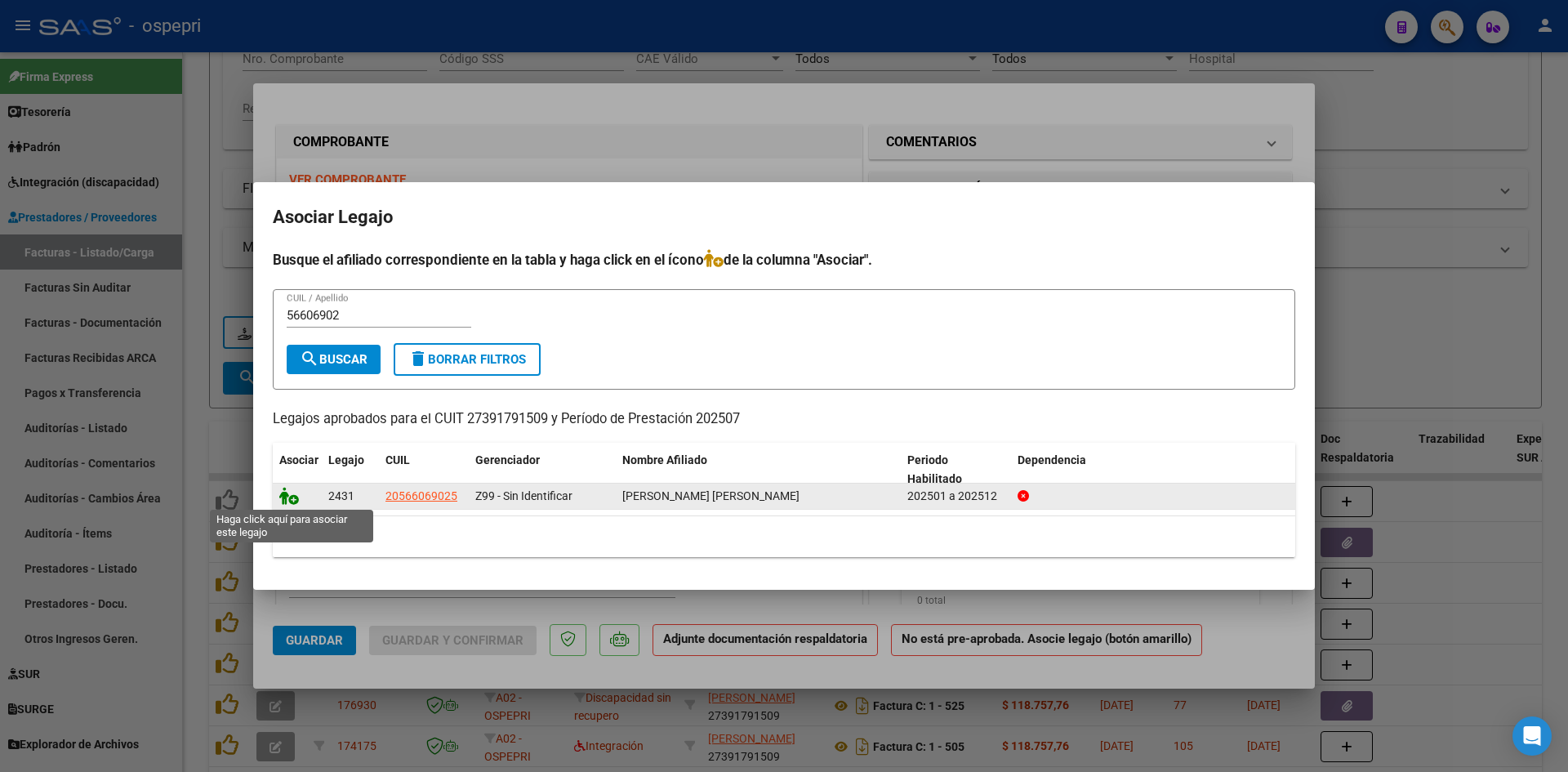
click at [288, 499] on icon at bounding box center [290, 496] width 20 height 18
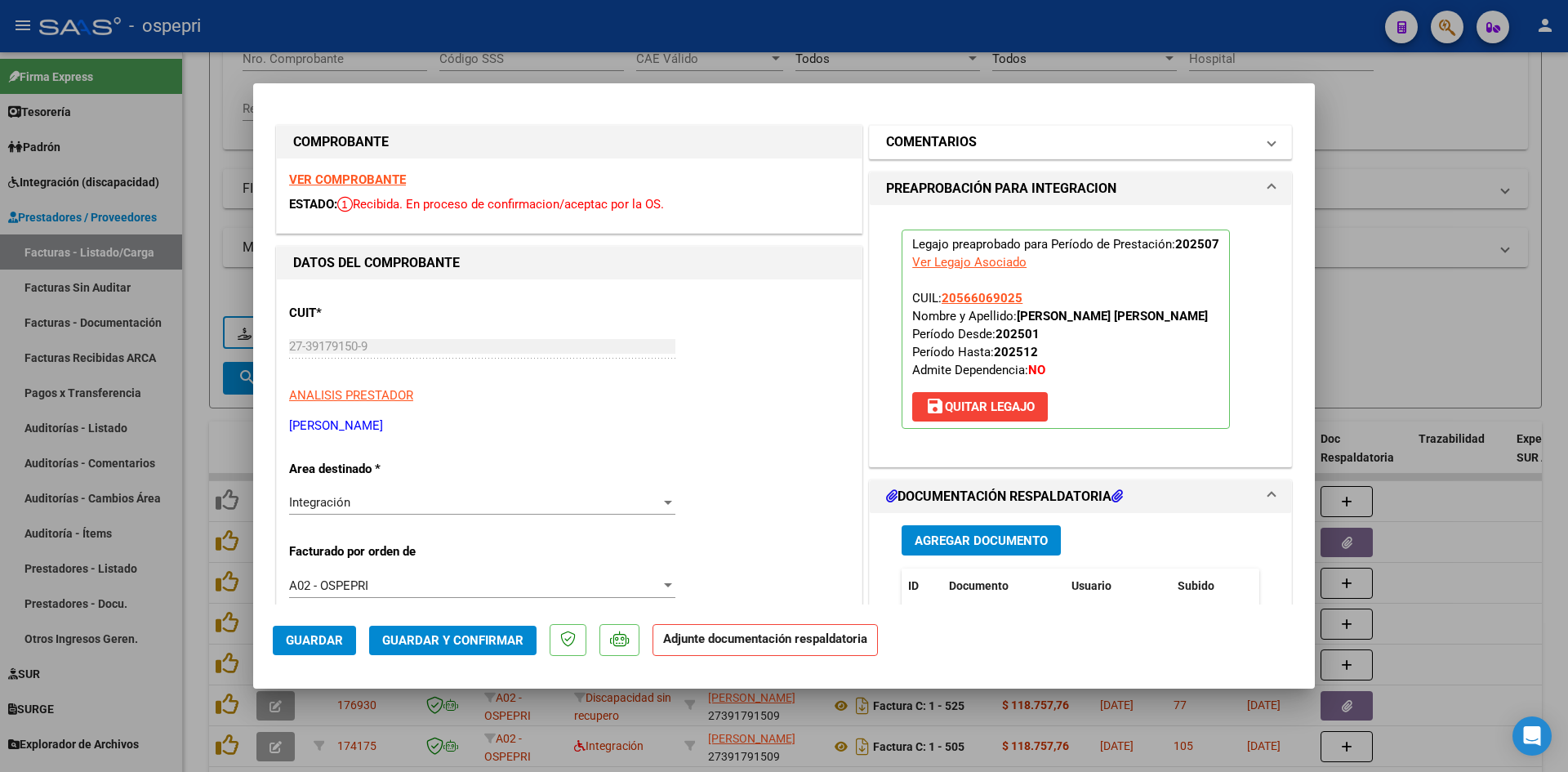
click at [1056, 151] on mat-panel-title "COMENTARIOS" at bounding box center [1070, 142] width 369 height 20
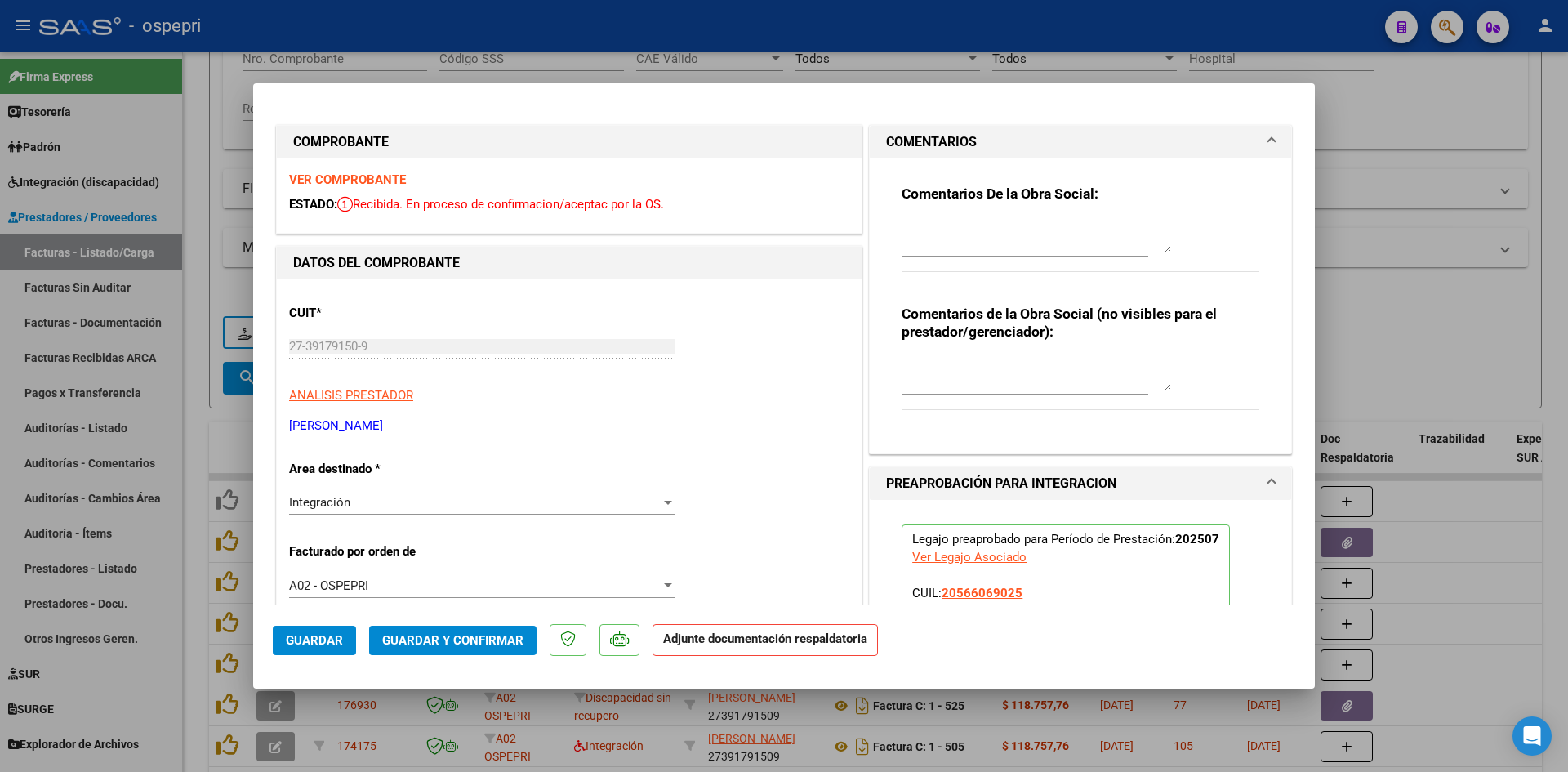
click at [934, 361] on textarea at bounding box center [1037, 375] width 270 height 32
type textarea "FALTA PLANILLA DE ASISTENCIAS"
click at [918, 224] on textarea at bounding box center [1037, 236] width 270 height 32
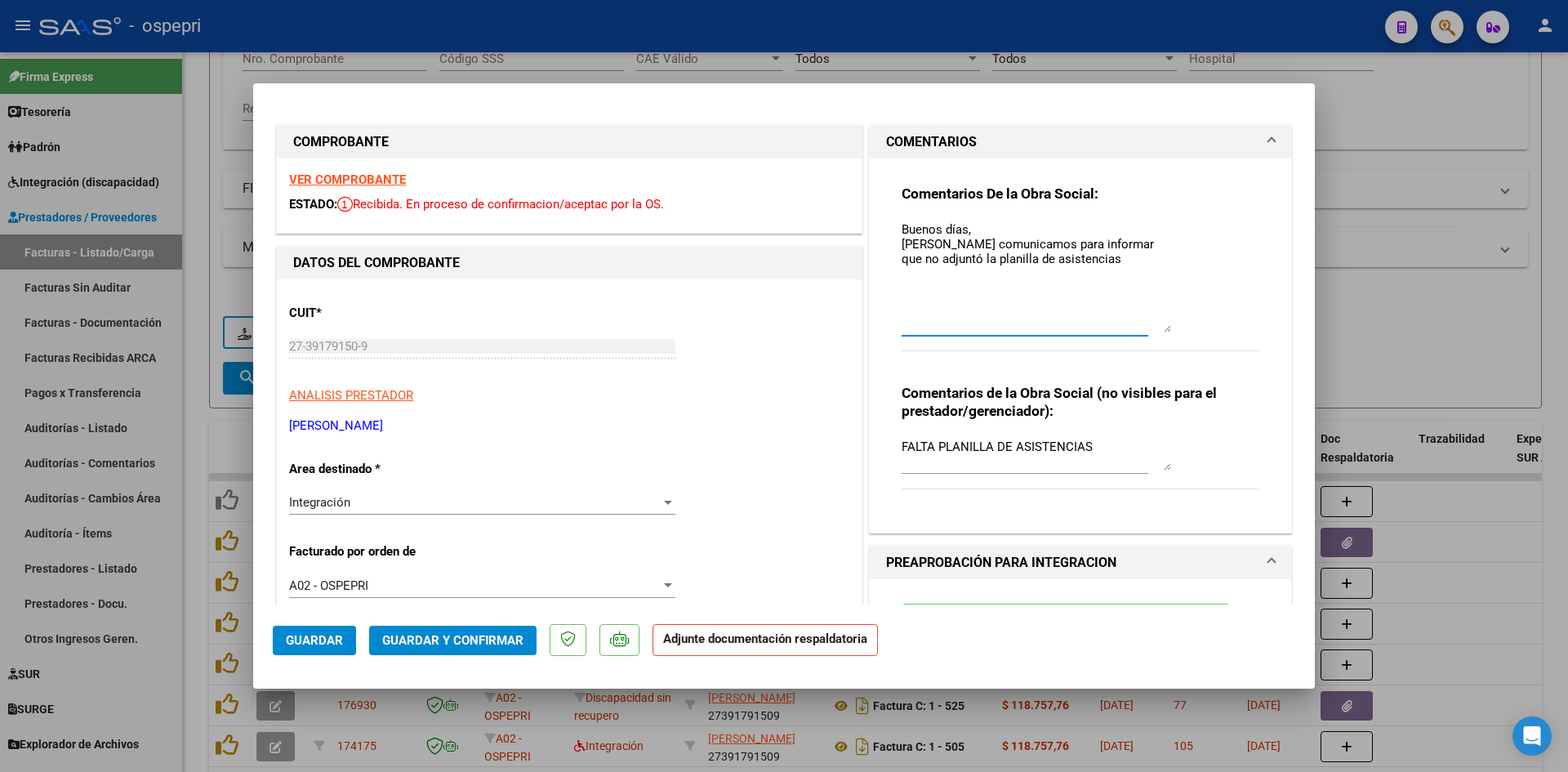
drag, startPoint x: 1159, startPoint y: 247, endPoint x: 1167, endPoint y: 326, distance: 79.4
click at [1167, 326] on div "Comentarios De la Obra Social: Buenos días, Nos comunicamos para informar que n…" at bounding box center [1081, 277] width 358 height 185
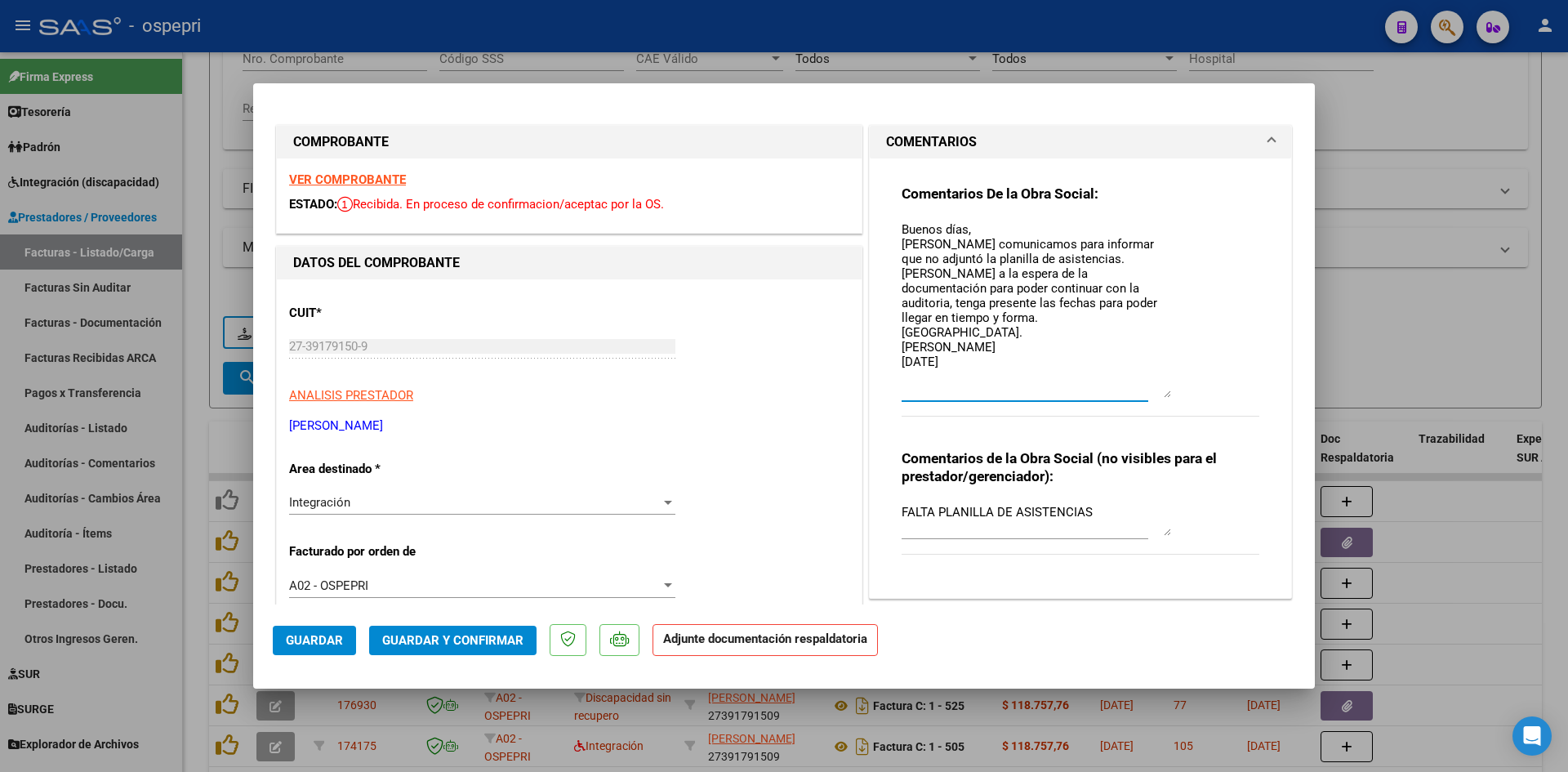
drag, startPoint x: 1160, startPoint y: 327, endPoint x: 1160, endPoint y: 392, distance: 65.0
click at [1160, 392] on textarea "Buenos días, Nos comunicamos para informar que no adjuntó la planilla de asiste…" at bounding box center [1037, 308] width 270 height 177
type textarea "Buenos días, Nos comunicamos para informar que no adjuntó la planilla de asiste…"
click at [502, 634] on span "Guardar y Confirmar" at bounding box center [453, 640] width 141 height 15
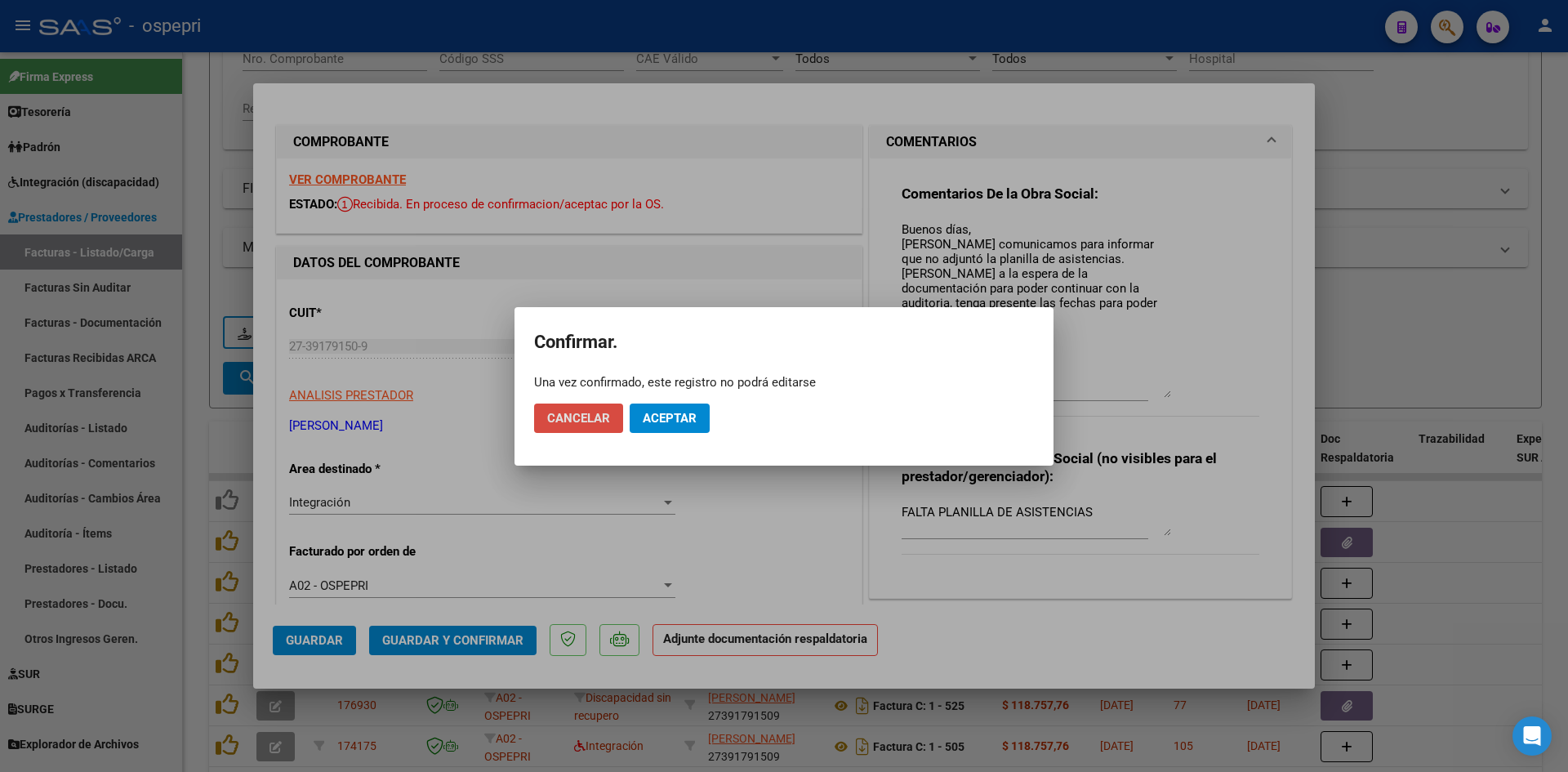
click at [577, 422] on span "Cancelar" at bounding box center [578, 418] width 63 height 15
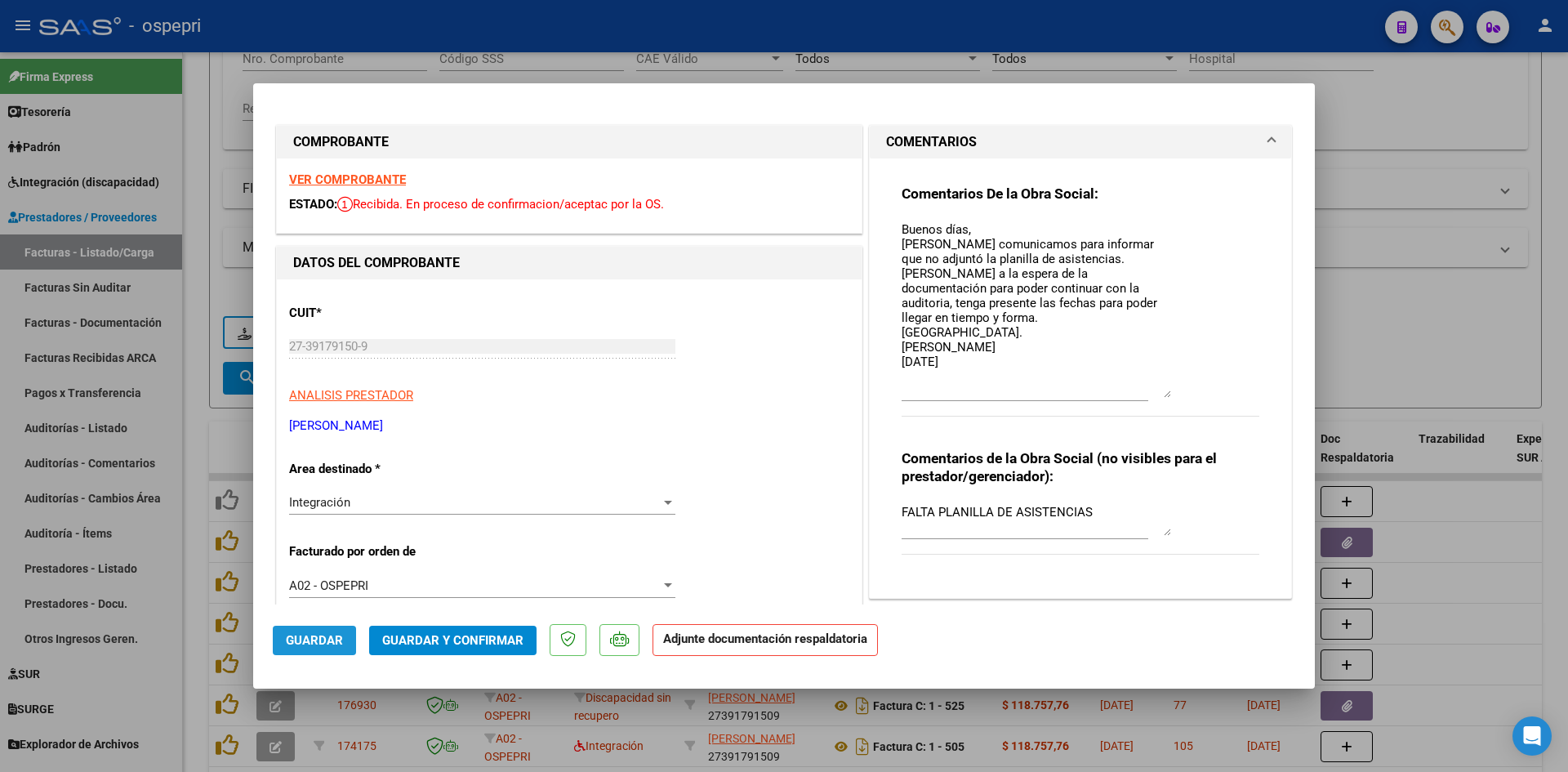
click at [314, 633] on span "Guardar" at bounding box center [314, 640] width 57 height 15
type input "$ 0,00"
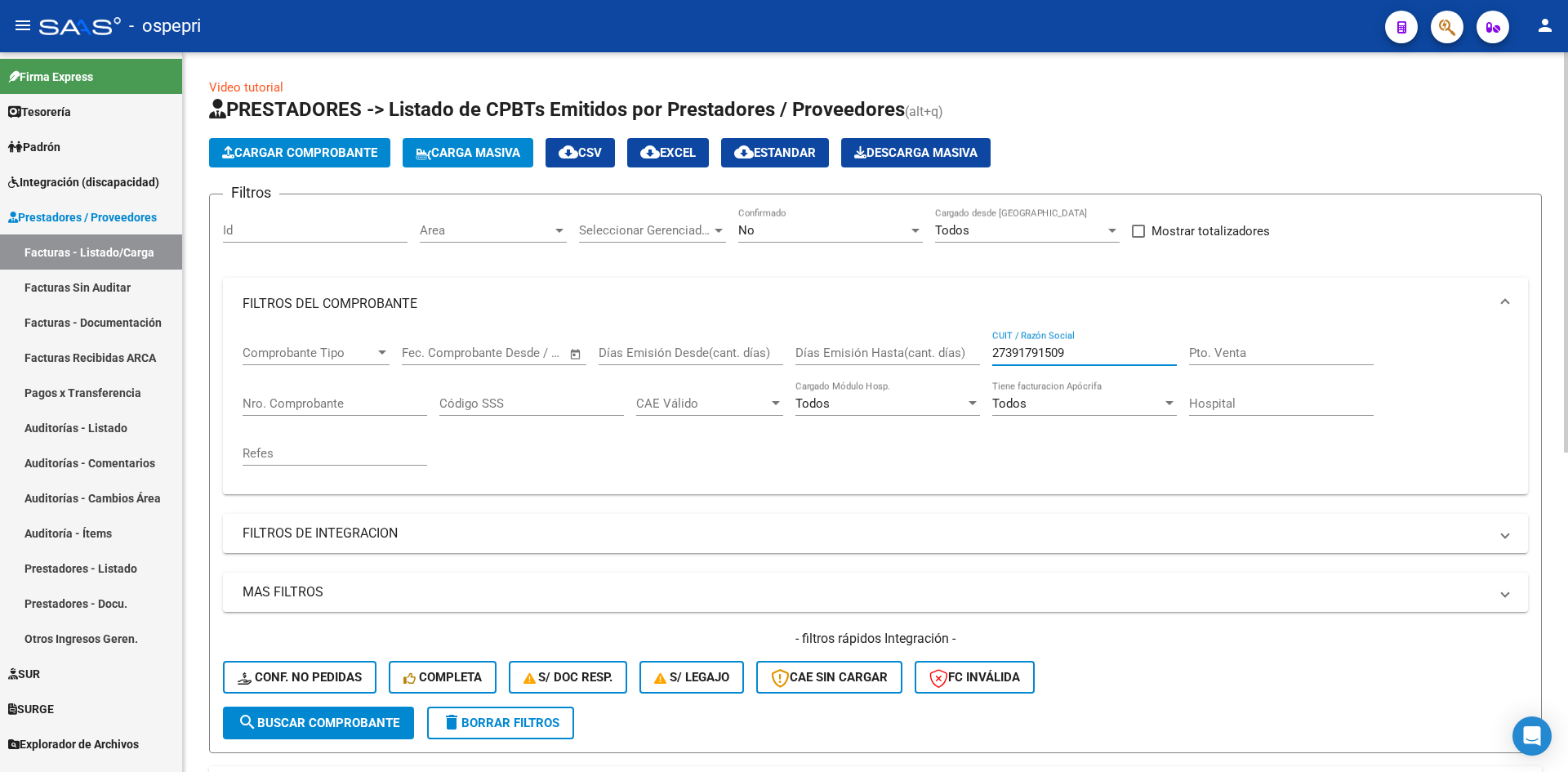
drag, startPoint x: 1014, startPoint y: 359, endPoint x: 948, endPoint y: 368, distance: 66.6
click at [948, 368] on div "Comprobante Tipo Comprobante Tipo Start date – End date Fec. Comprobante Desde …" at bounding box center [875, 405] width 1266 height 151
click at [330, 671] on span "Conf. no pedidas" at bounding box center [299, 677] width 124 height 15
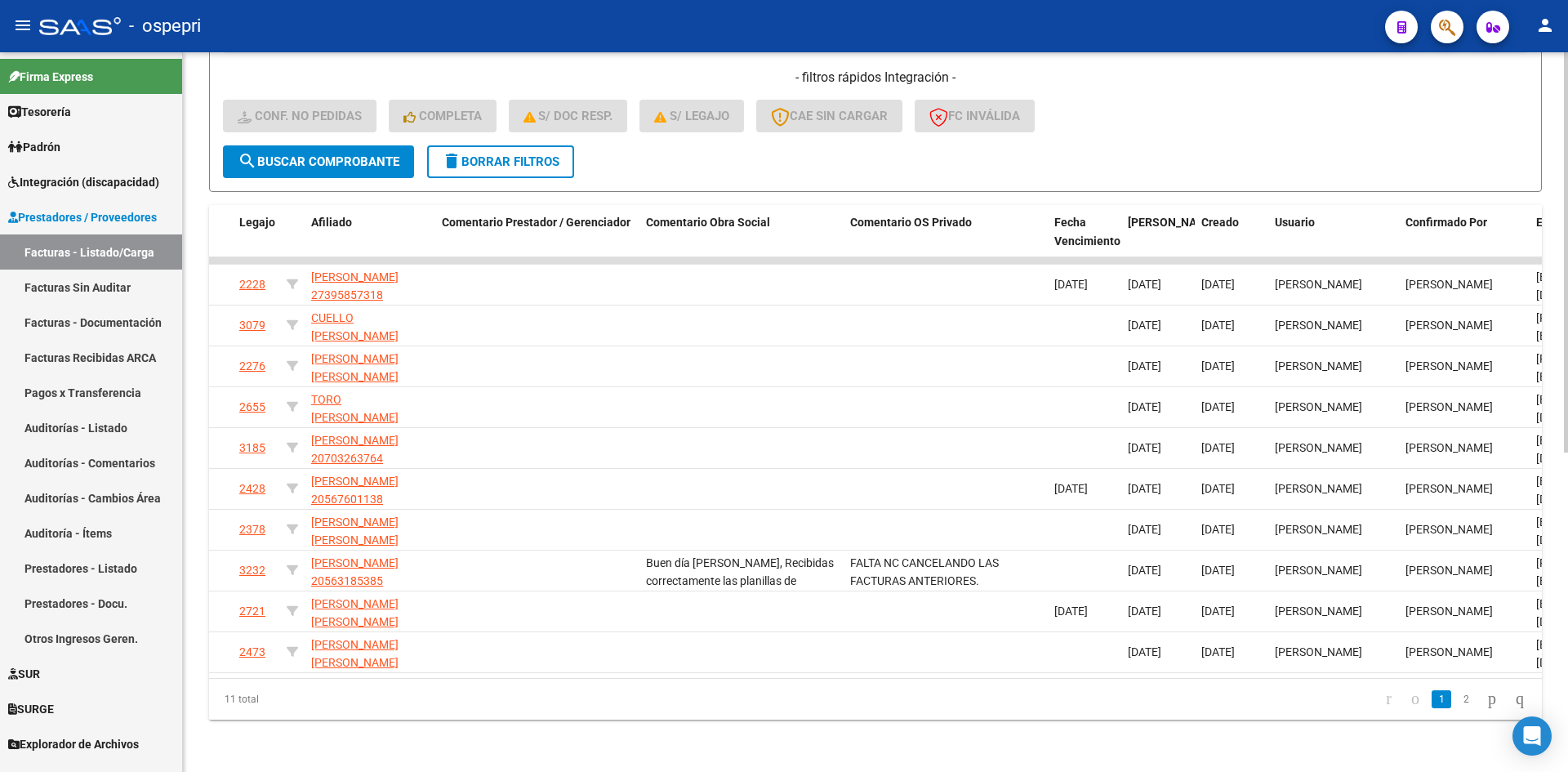
scroll to position [0, 1281]
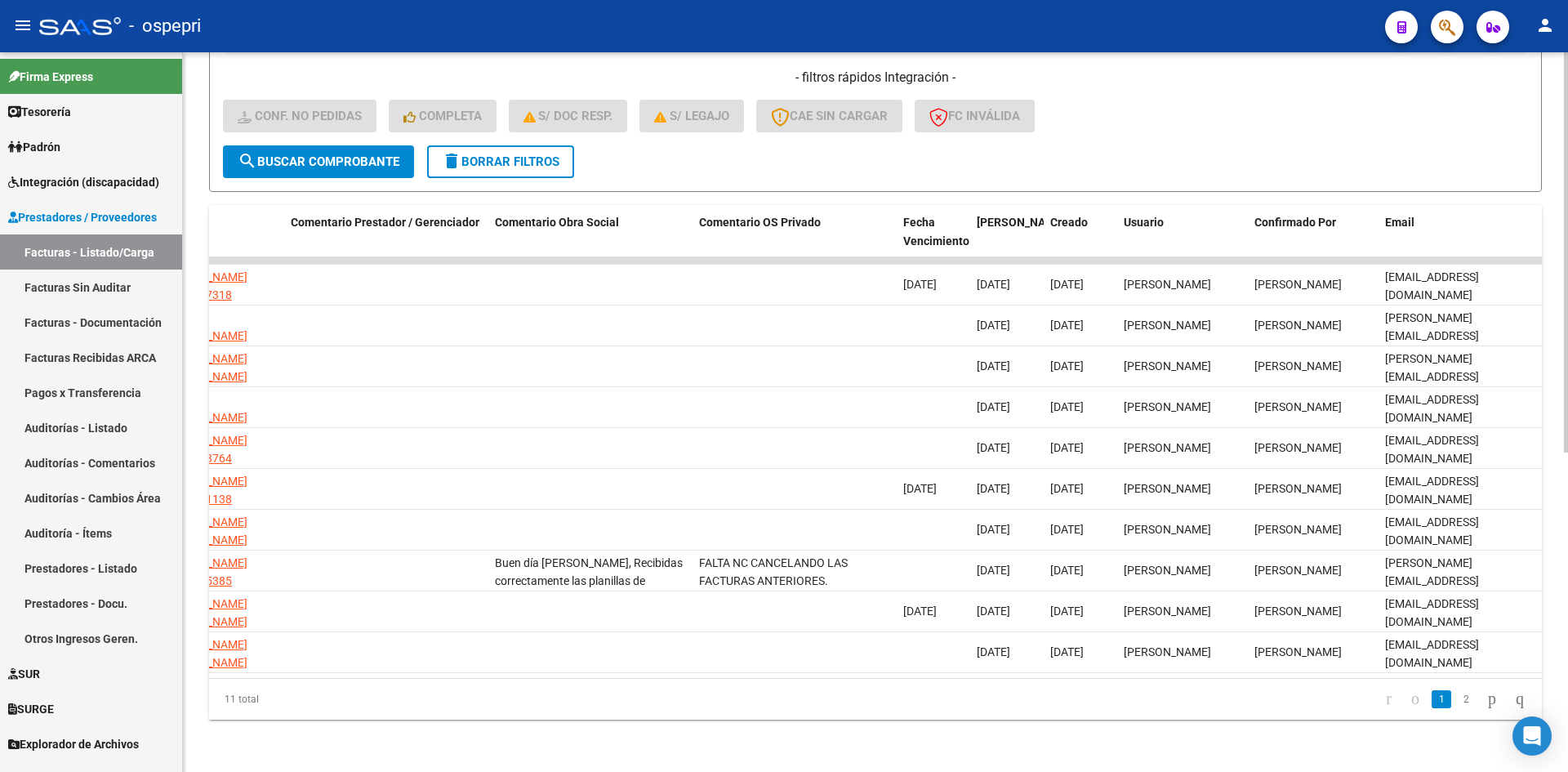
click at [1456, 706] on link "2" at bounding box center [1466, 700] width 20 height 18
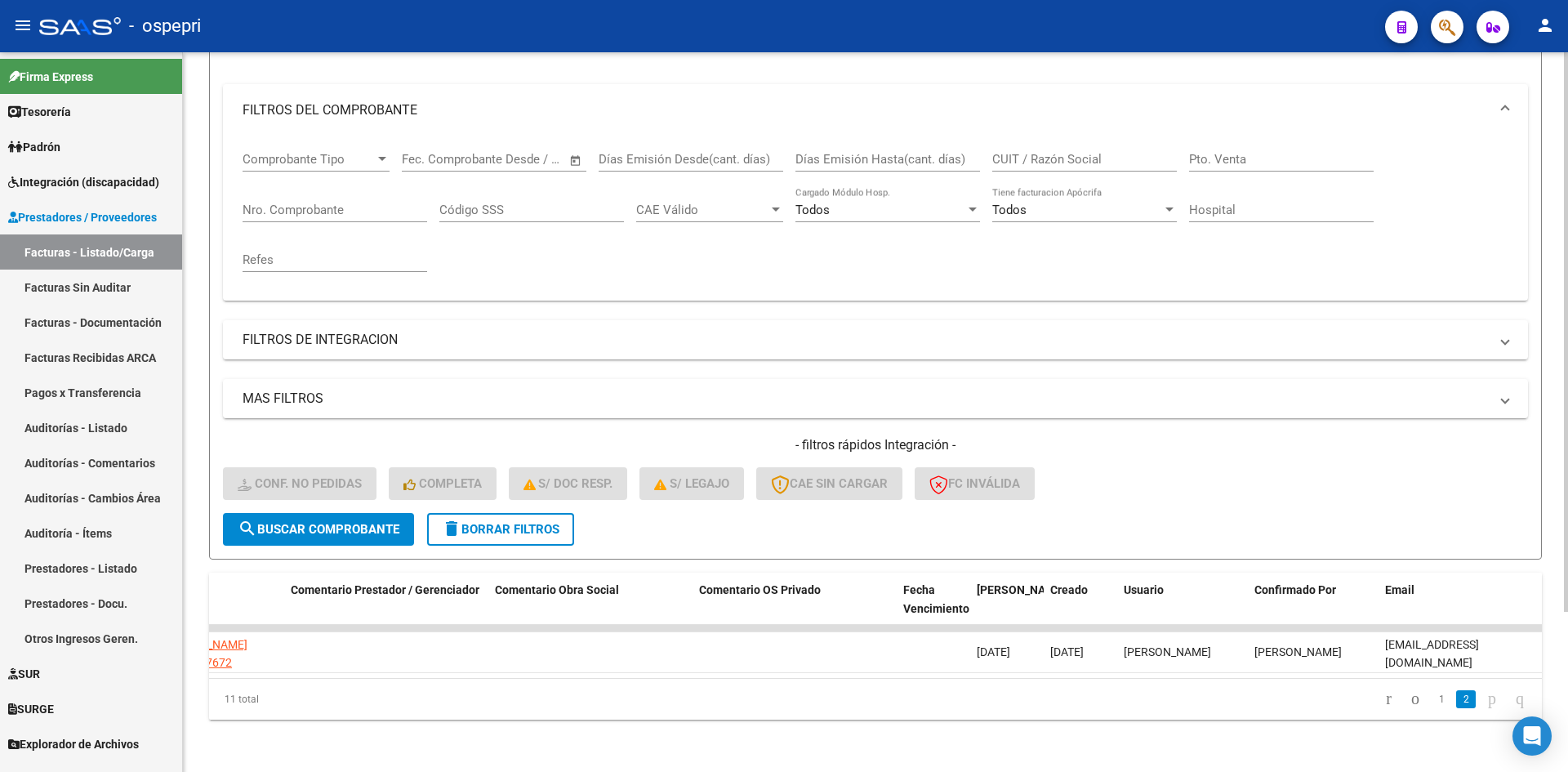
scroll to position [205, 0]
click at [1432, 698] on link "1" at bounding box center [1442, 700] width 20 height 18
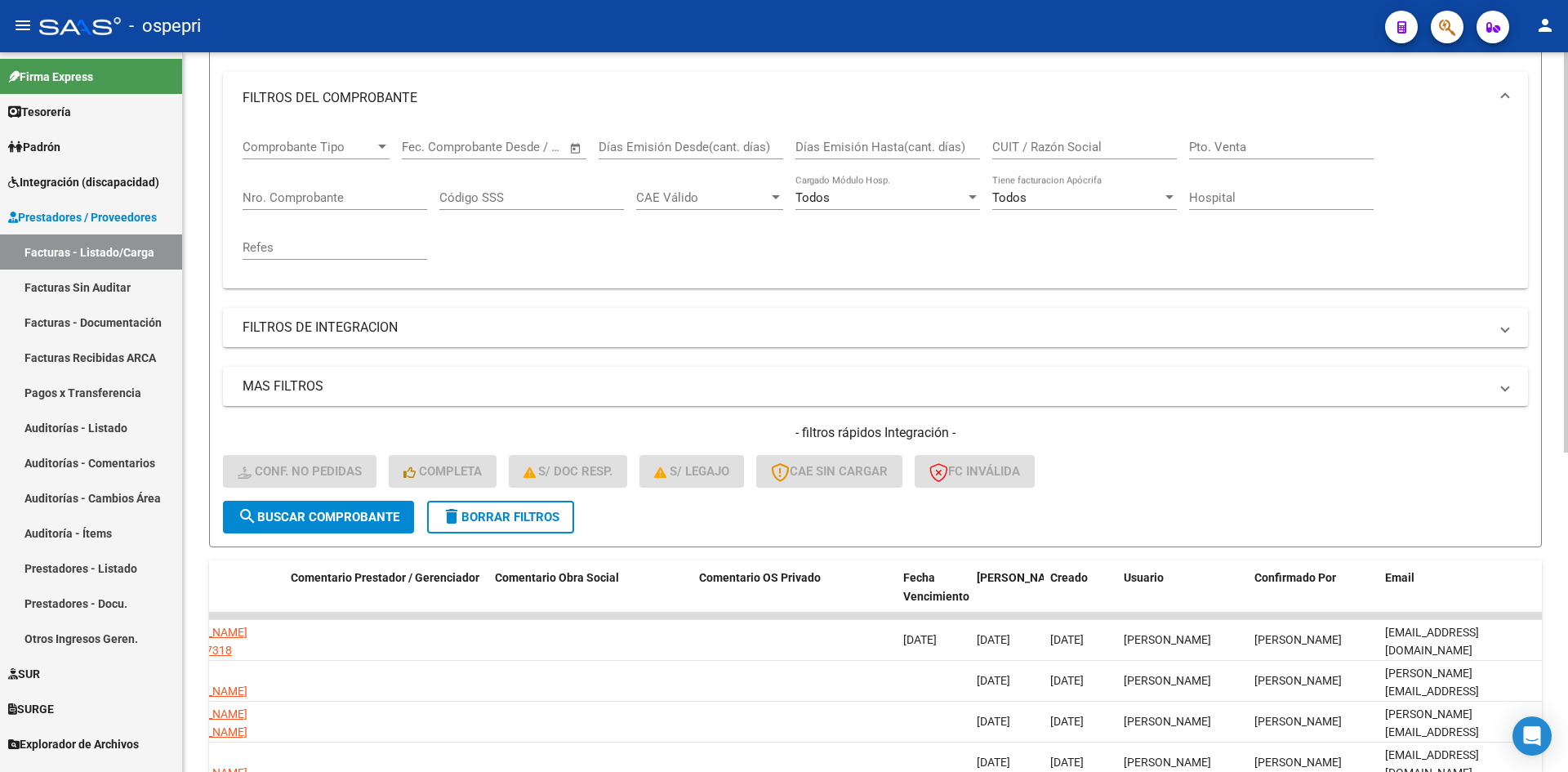
scroll to position [0, 0]
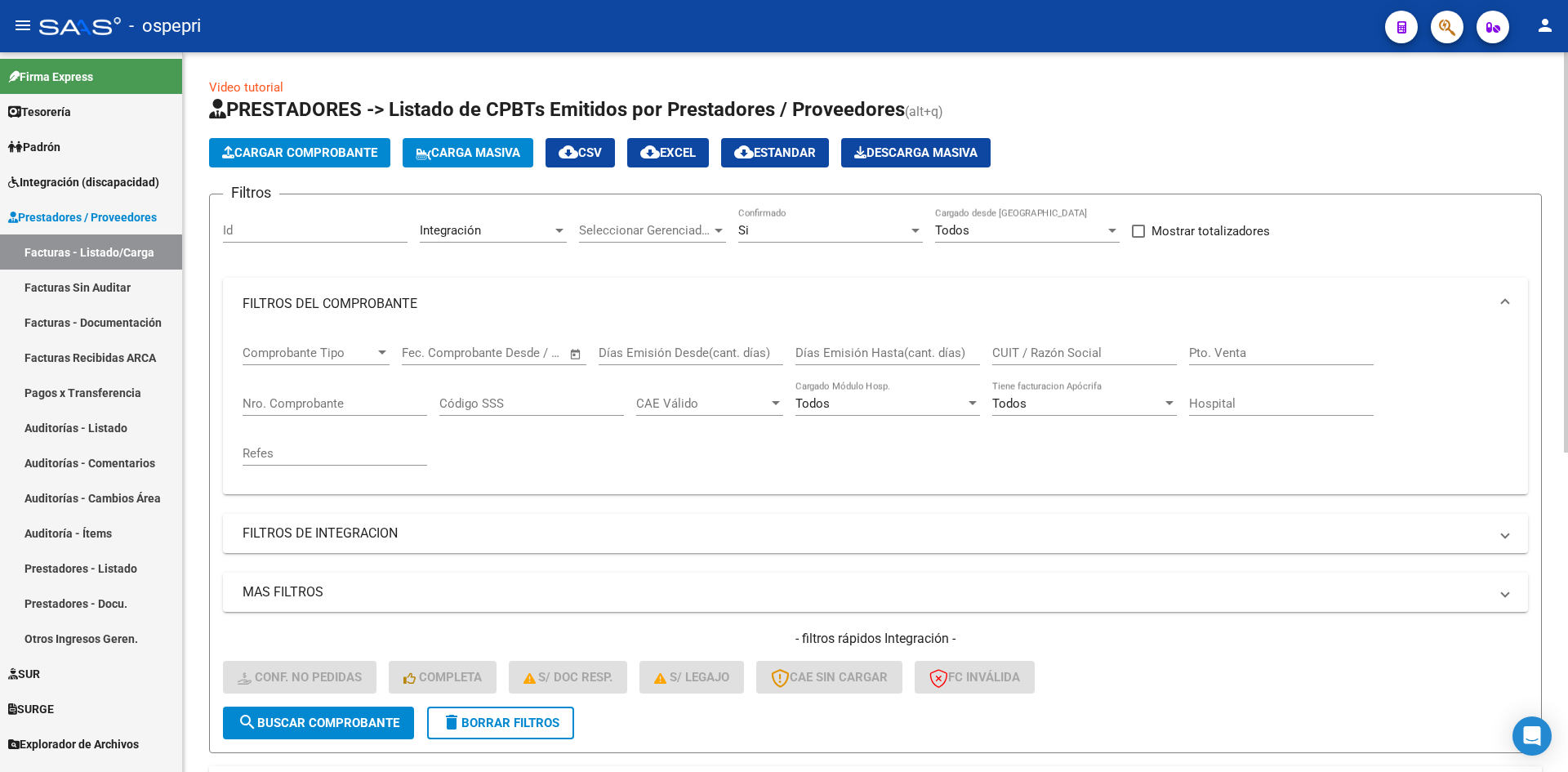
click at [532, 718] on span "delete Borrar Filtros" at bounding box center [501, 722] width 117 height 15
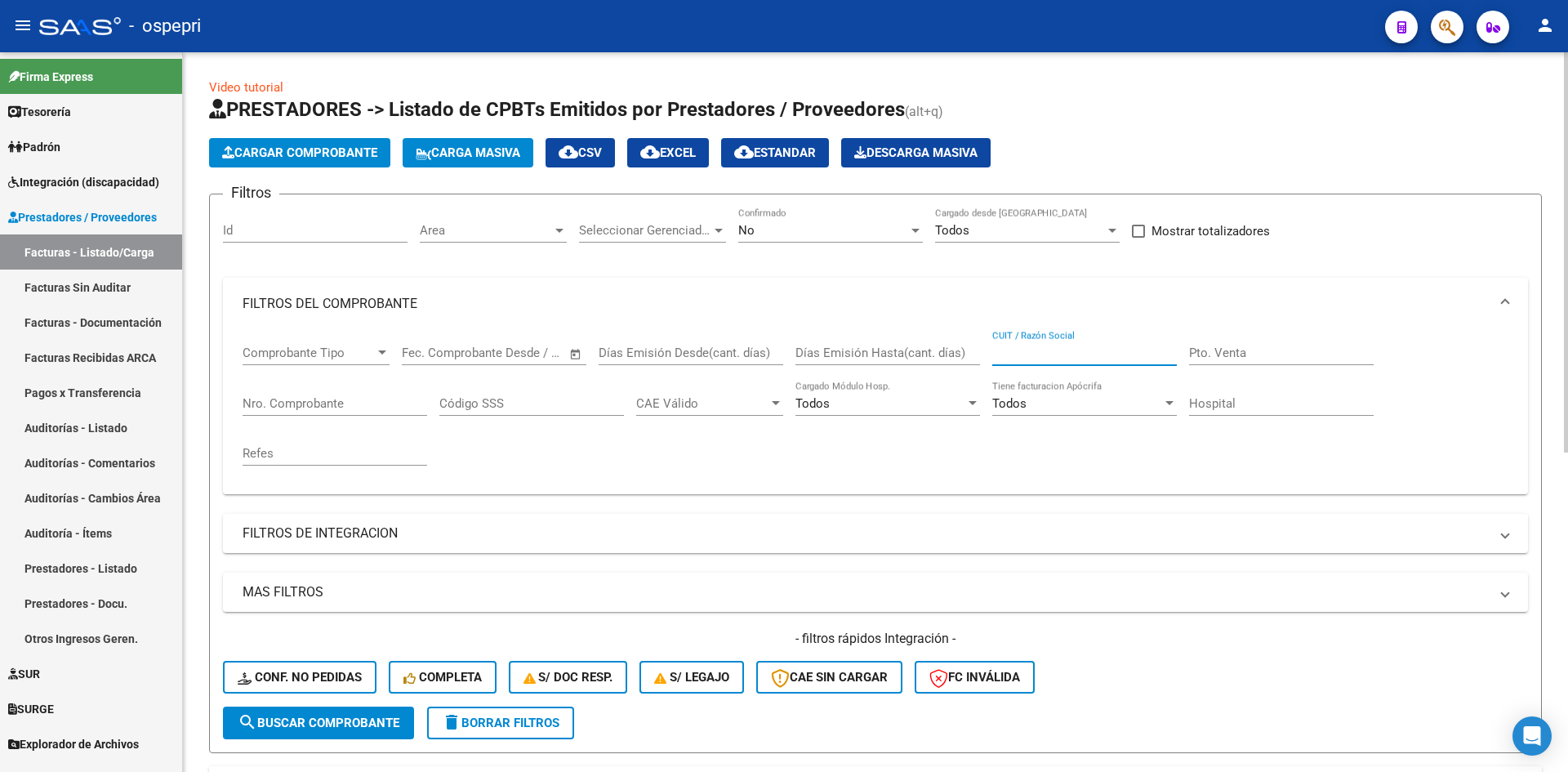
click at [1030, 349] on input "CUIT / Razón Social" at bounding box center [1085, 352] width 185 height 15
paste input "27339174062"
type input "27339174062"
click at [306, 722] on span "search Buscar Comprobante" at bounding box center [318, 722] width 161 height 15
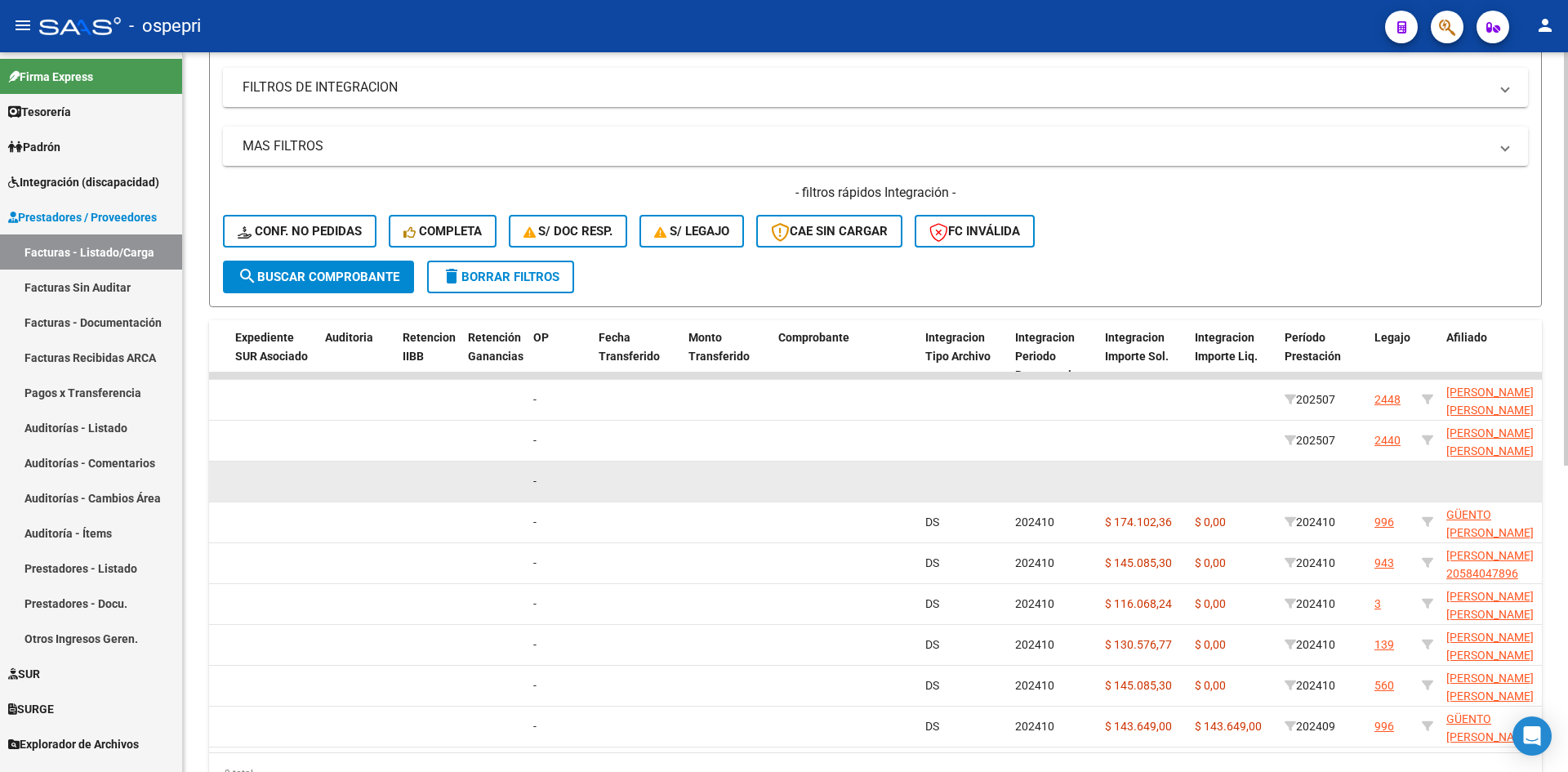
scroll to position [532, 0]
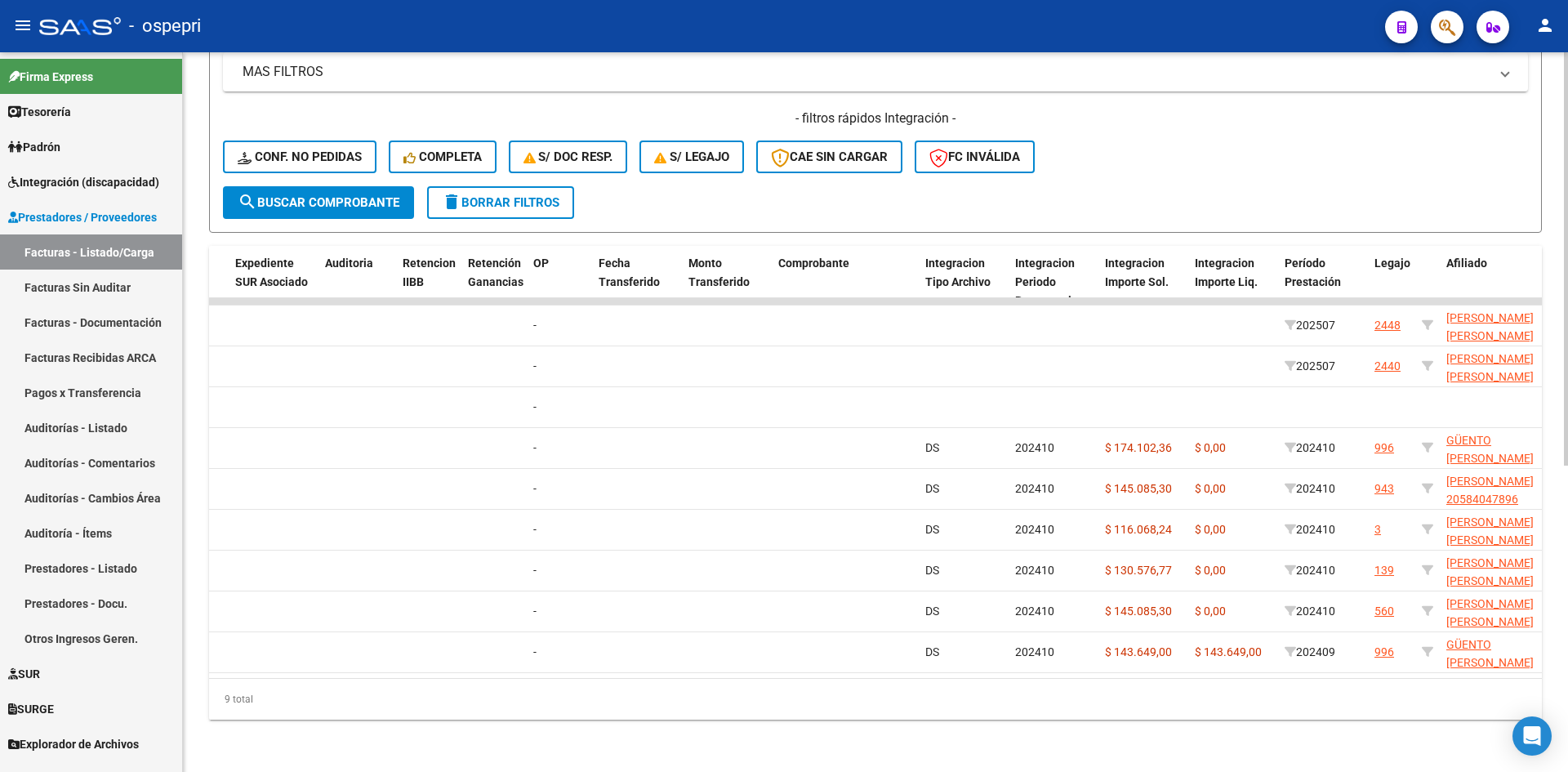
click at [1008, 663] on datatable-body "182684 Integración SANDOVAL BARBARA EGLE 27339174062 Factura C: 2 - 1136 $ 148.…" at bounding box center [875, 488] width 1333 height 380
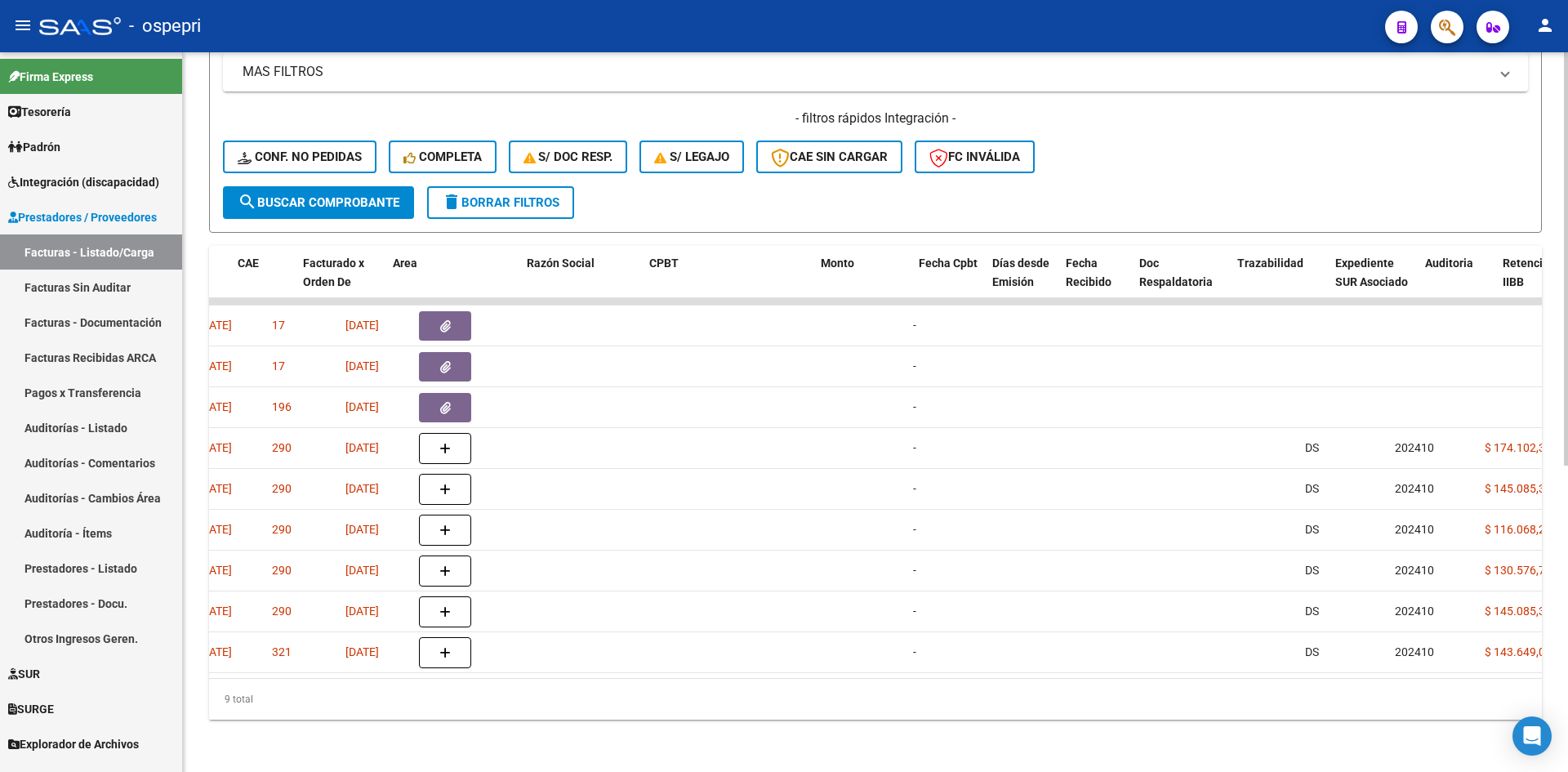
scroll to position [0, 0]
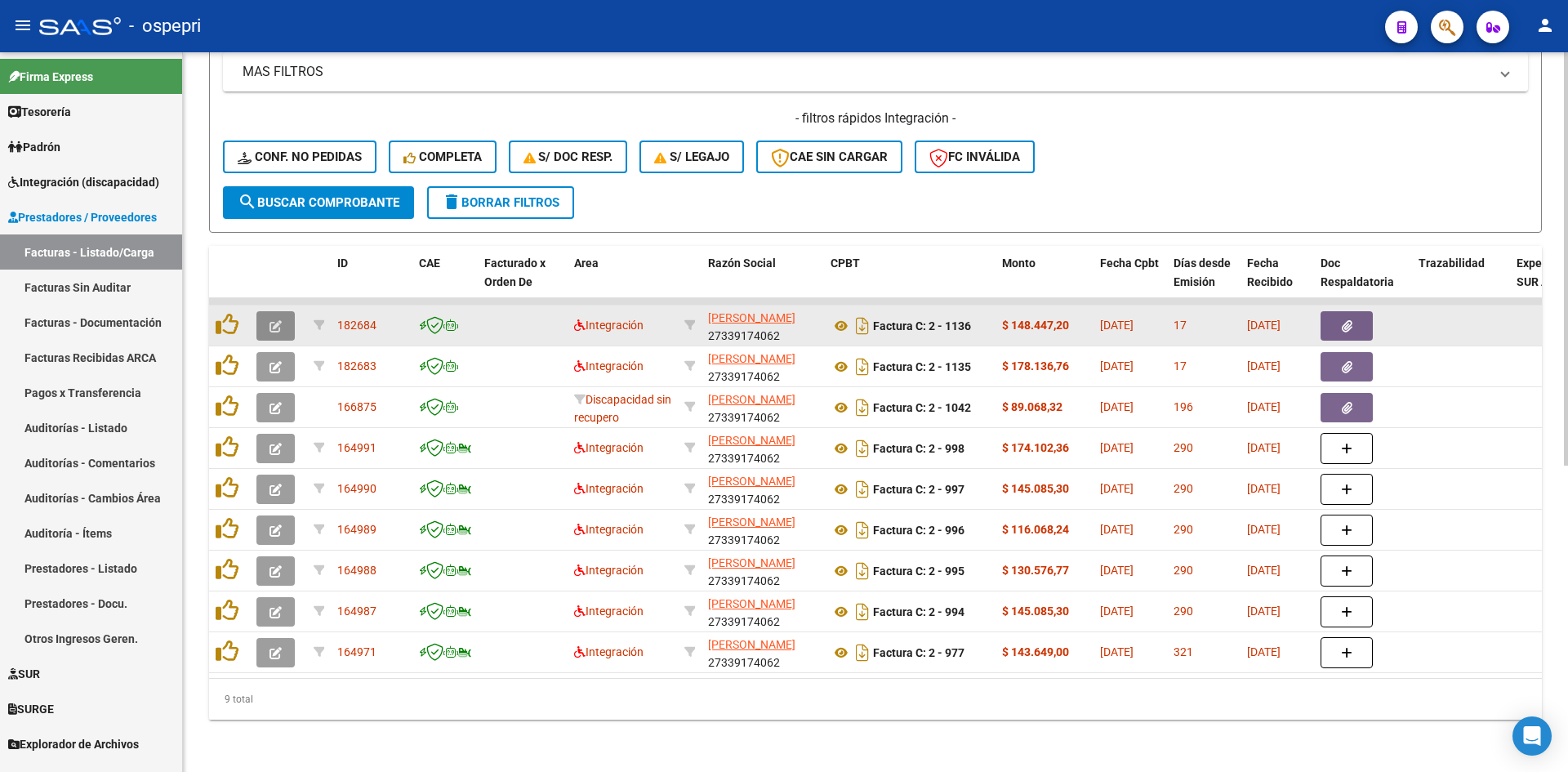
click at [265, 311] on button "button" at bounding box center [275, 326] width 38 height 29
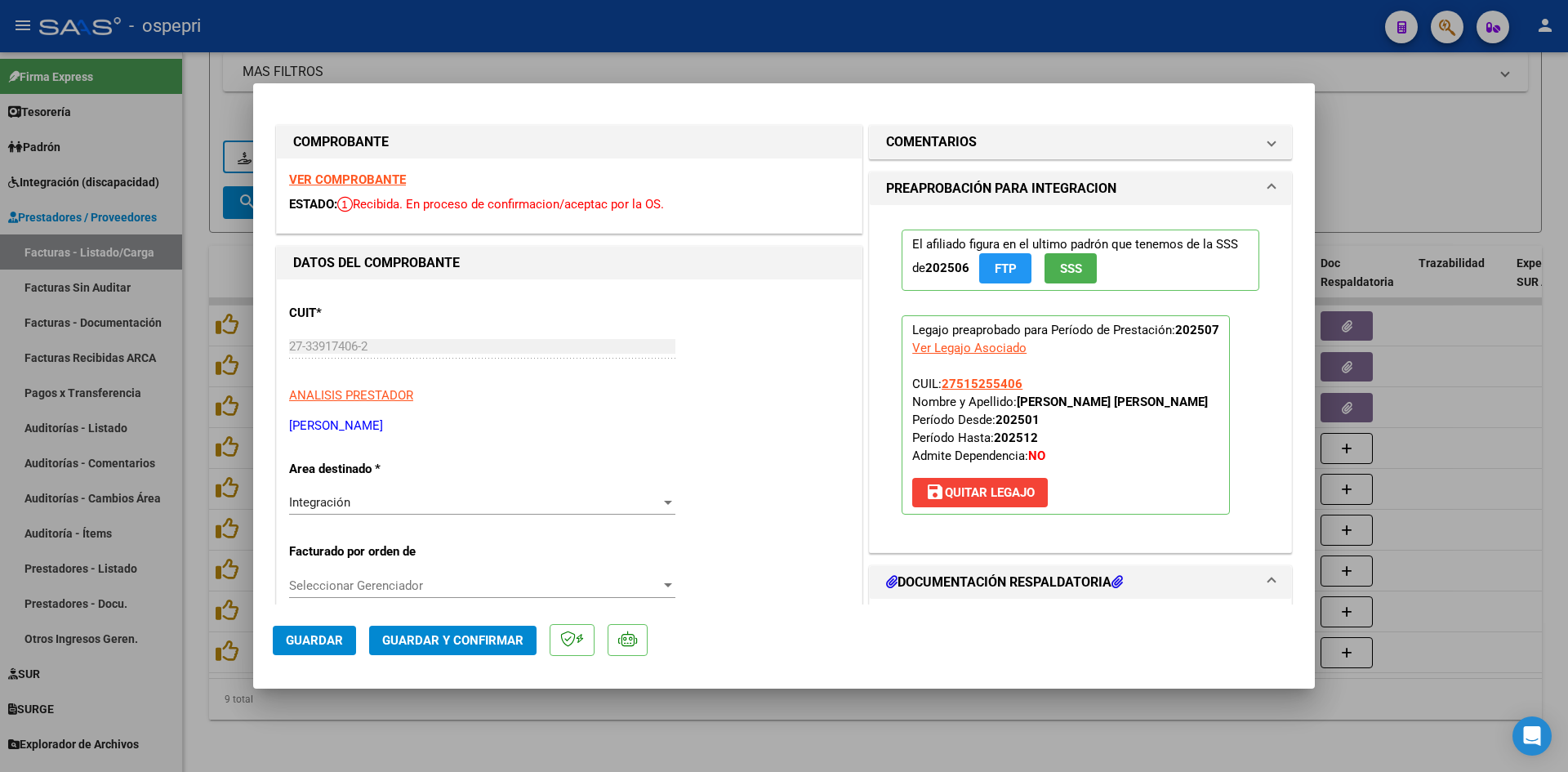
type input "$ 0,00"
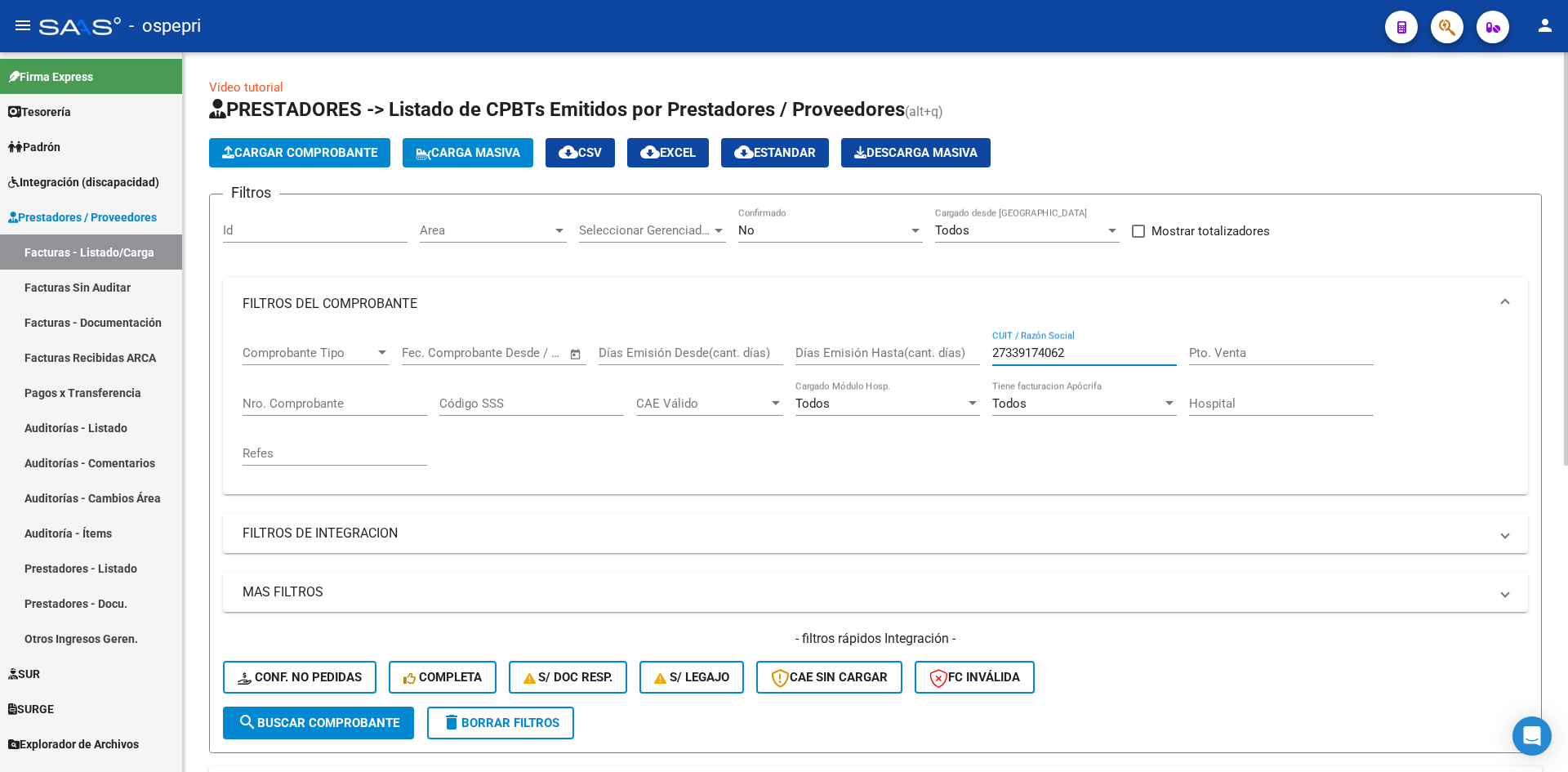
drag, startPoint x: 1092, startPoint y: 347, endPoint x: 935, endPoint y: 373, distance: 159.1
click at [937, 372] on div "Comprobante Tipo Comprobante Tipo Start date – End date Fec. Comprobante Desde …" at bounding box center [875, 405] width 1266 height 151
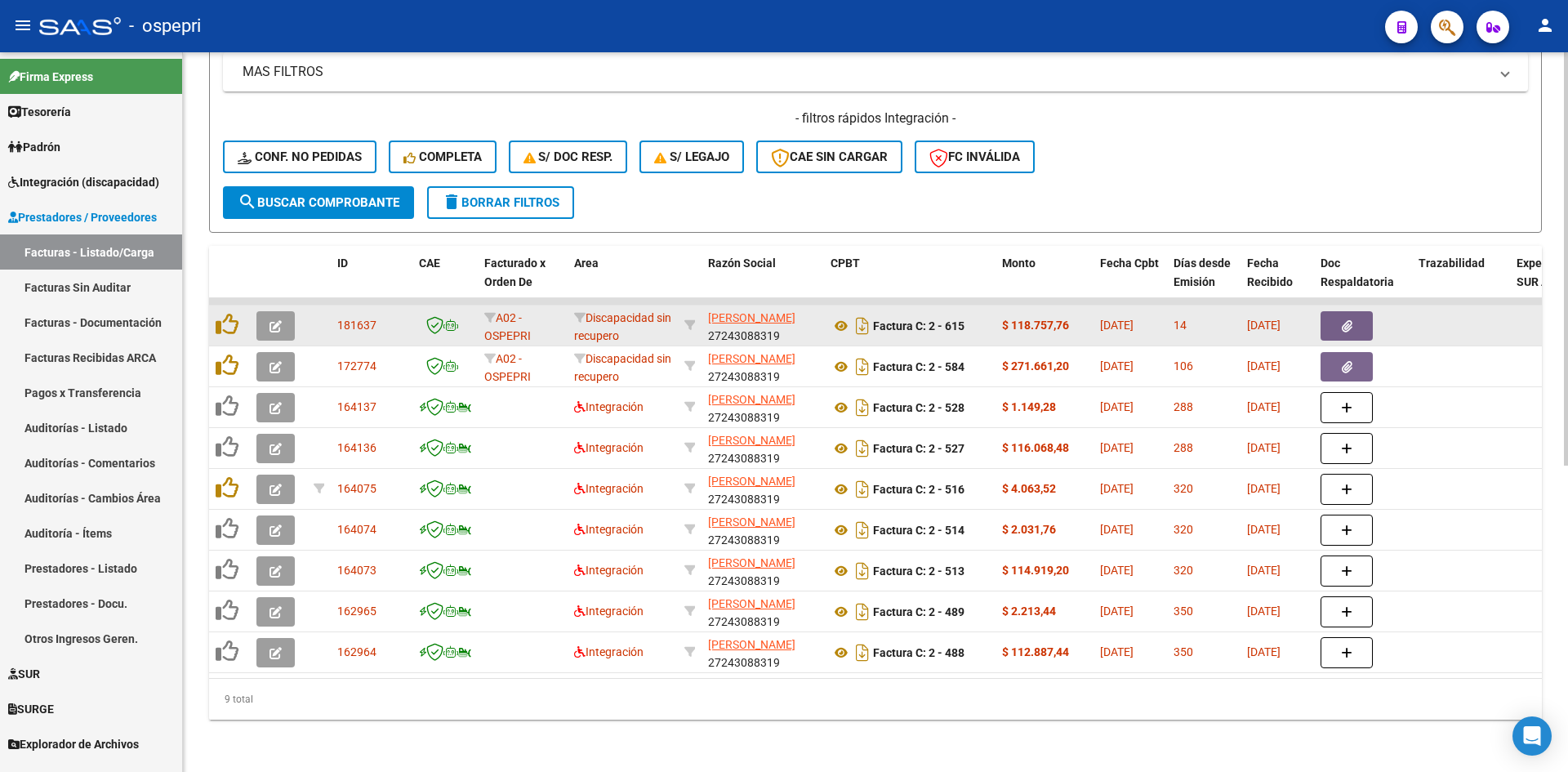
type input "UGOLINI"
click at [275, 320] on icon "button" at bounding box center [276, 326] width 13 height 13
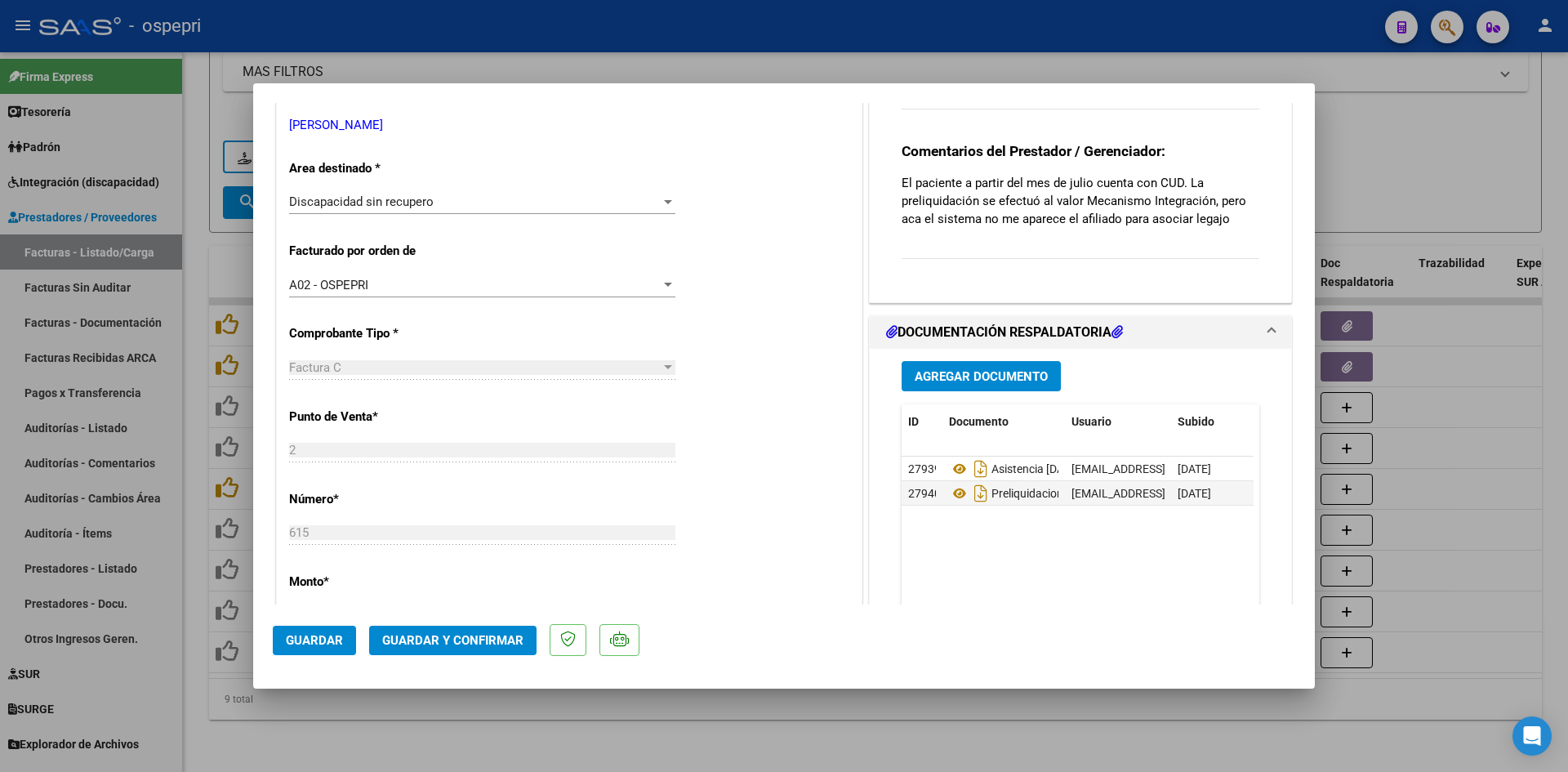
scroll to position [327, 0]
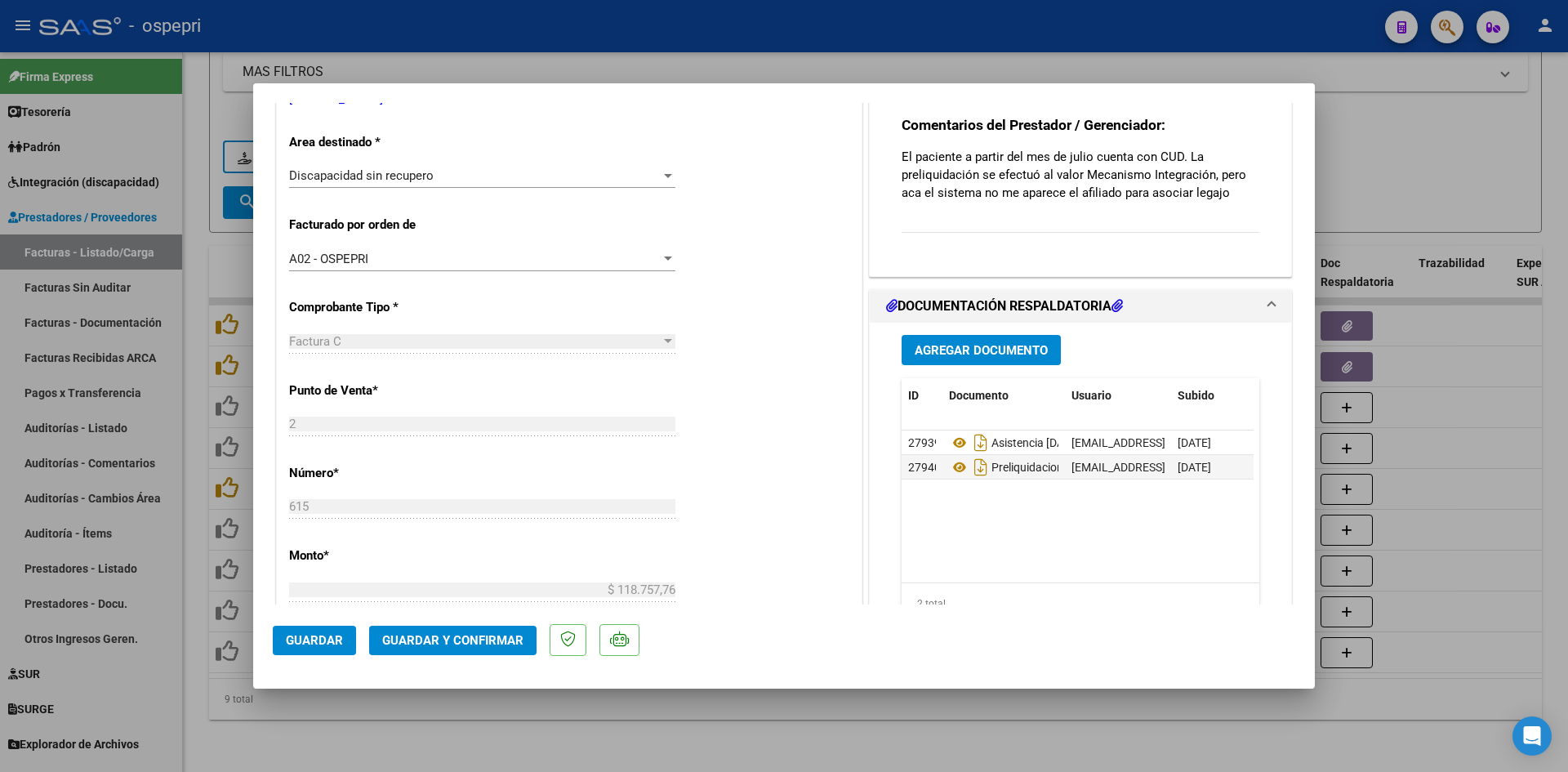
type input "$ 0,00"
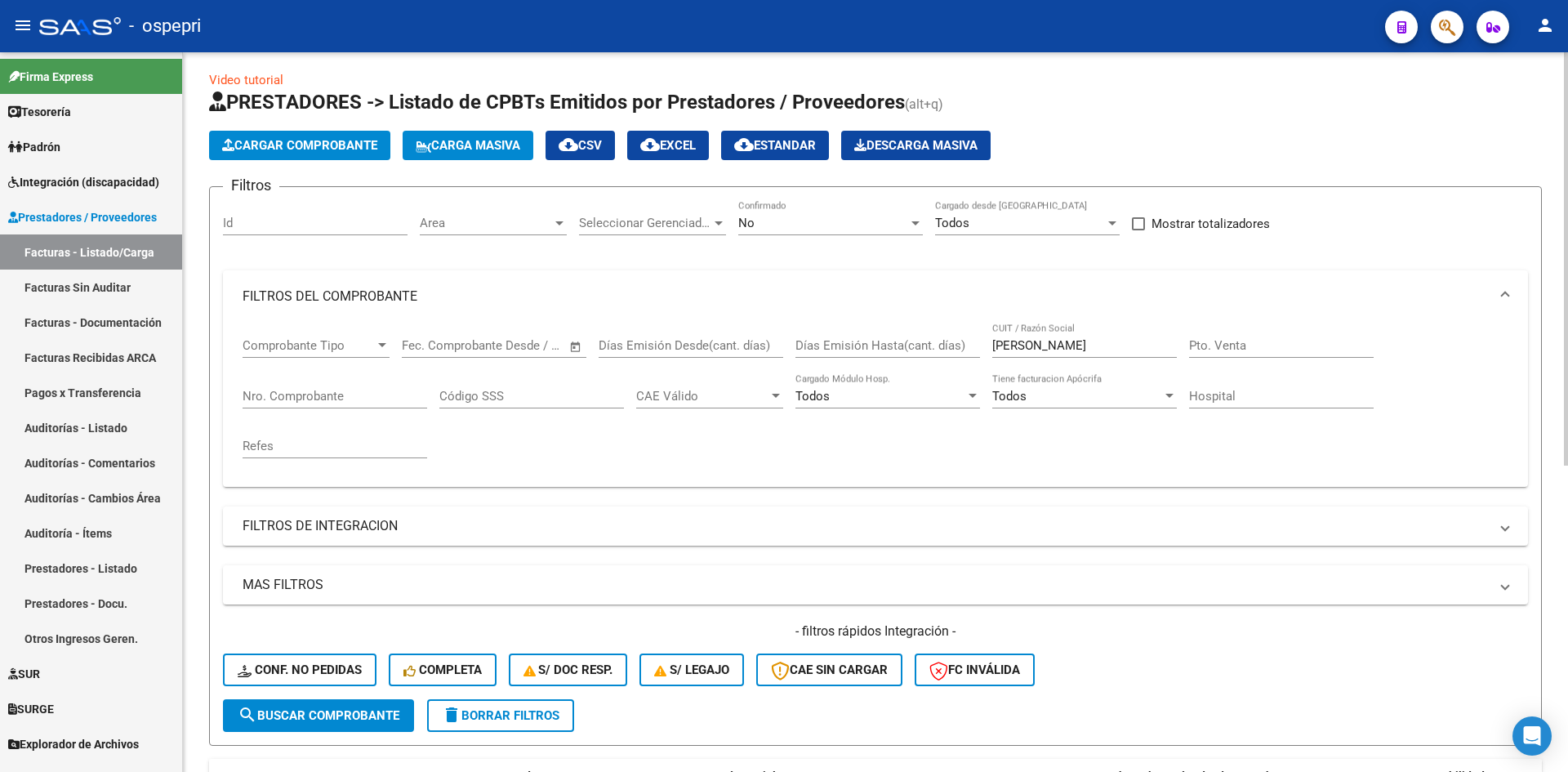
scroll to position [0, 0]
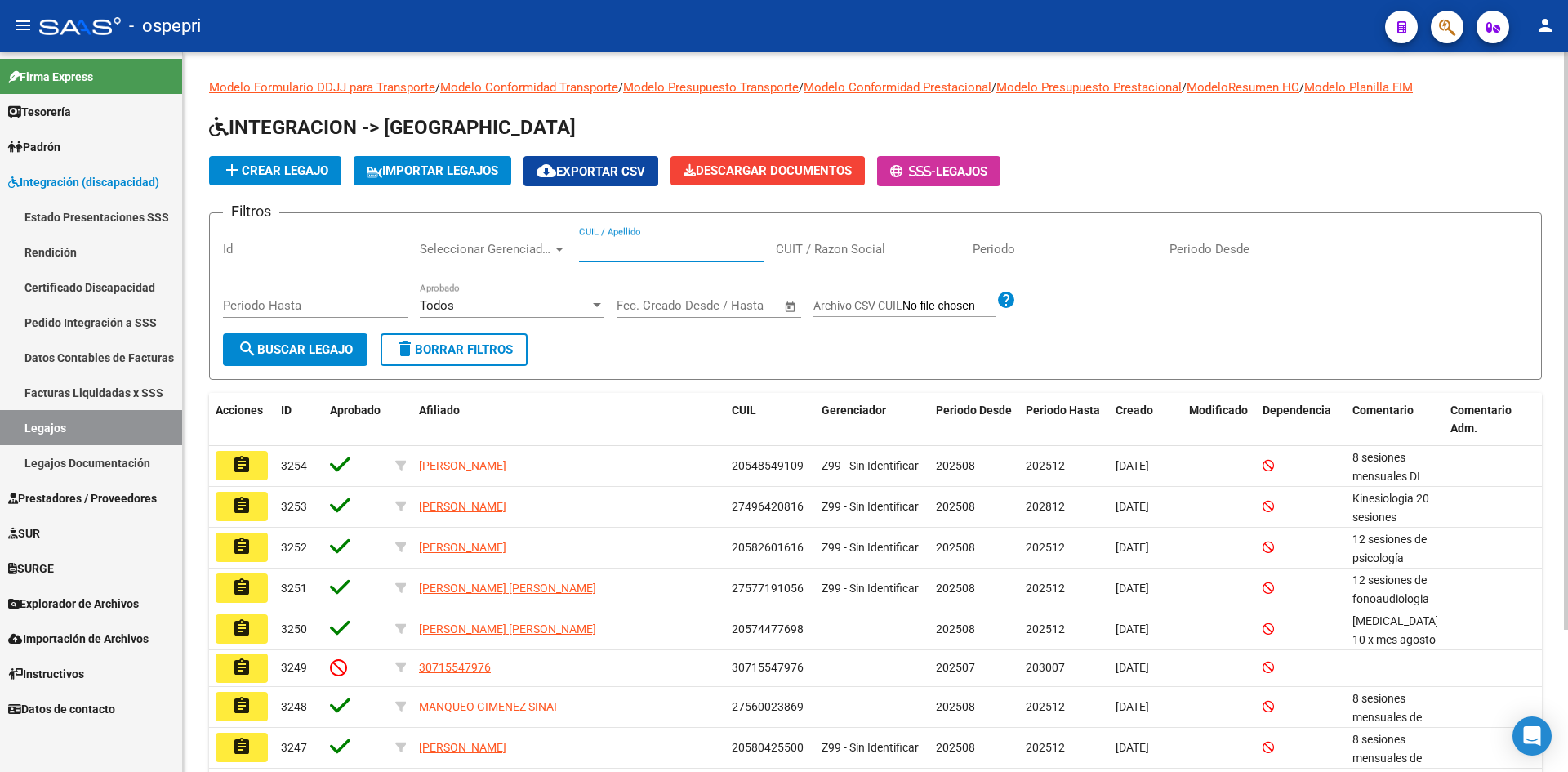
click at [635, 250] on input "CUIL / Apellido" at bounding box center [671, 249] width 185 height 15
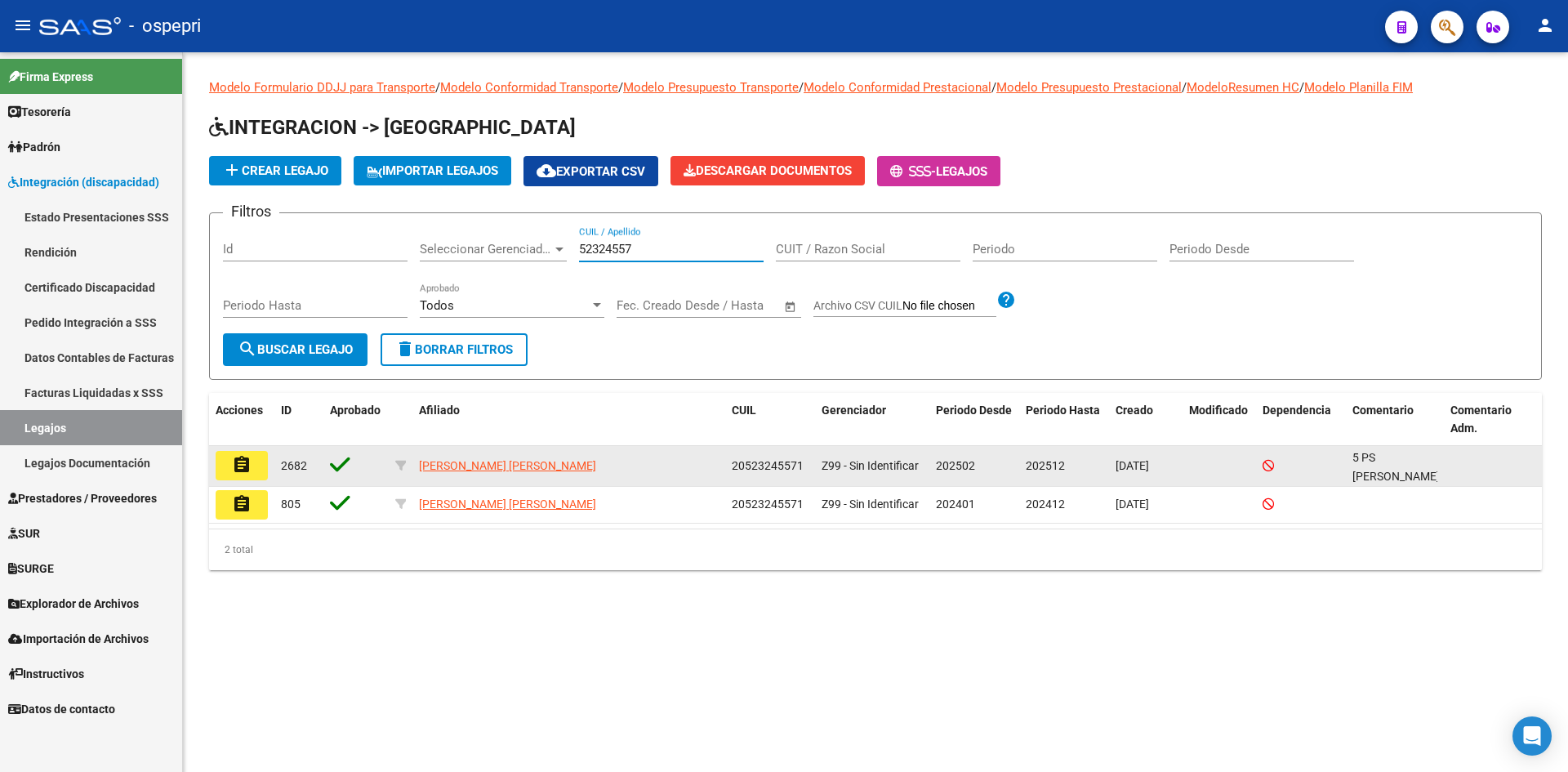
type input "52324557"
click at [241, 458] on mat-icon "assignment" at bounding box center [242, 465] width 20 height 20
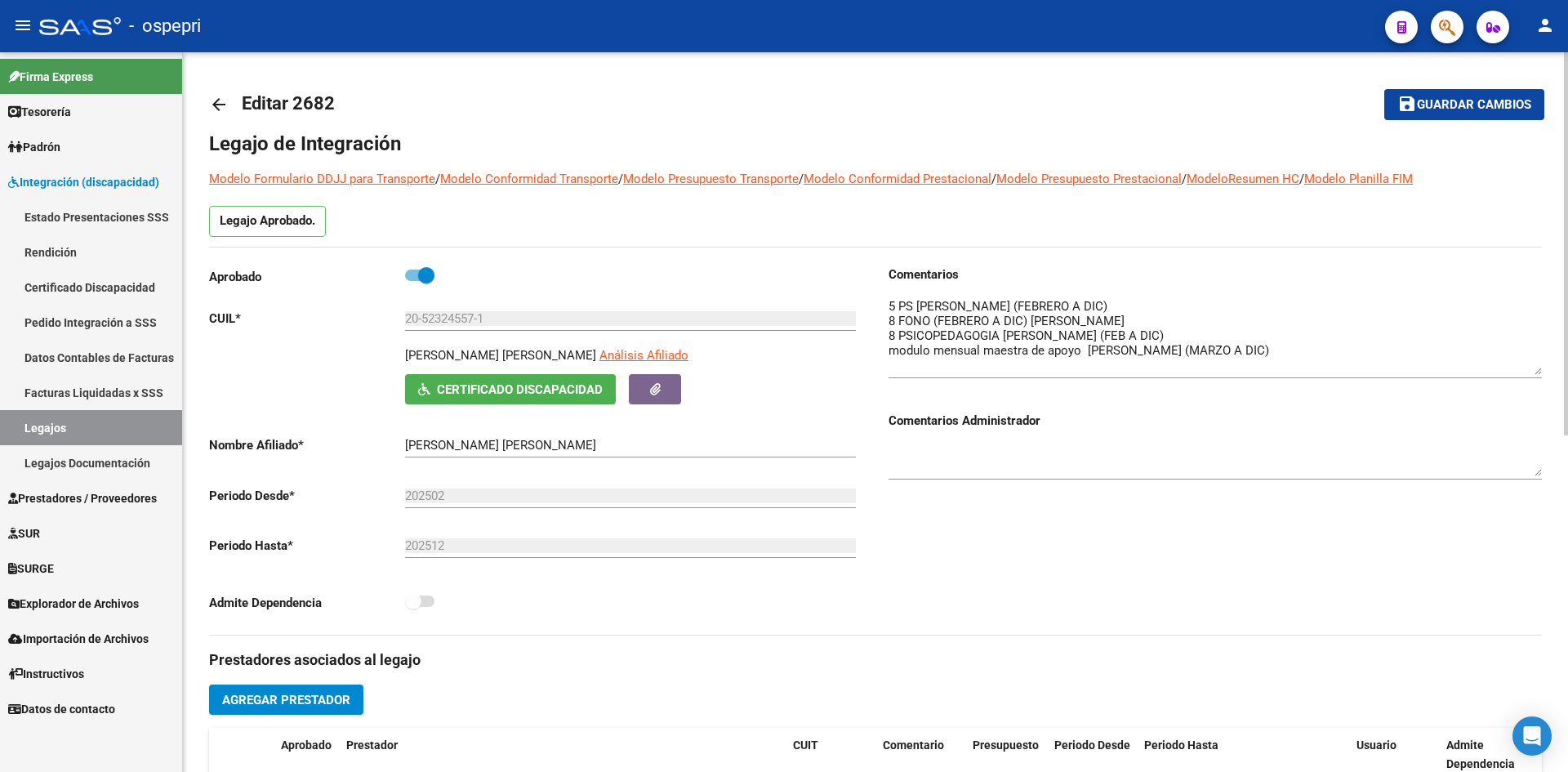
drag, startPoint x: 1540, startPoint y: 325, endPoint x: 1532, endPoint y: 370, distance: 45.7
click at [1532, 370] on textarea at bounding box center [1215, 336] width 653 height 77
drag, startPoint x: 422, startPoint y: 319, endPoint x: 477, endPoint y: 319, distance: 55.0
click at [477, 319] on input "20-52324557-1" at bounding box center [630, 318] width 451 height 15
click at [217, 102] on mat-icon "arrow_back" at bounding box center [219, 105] width 20 height 20
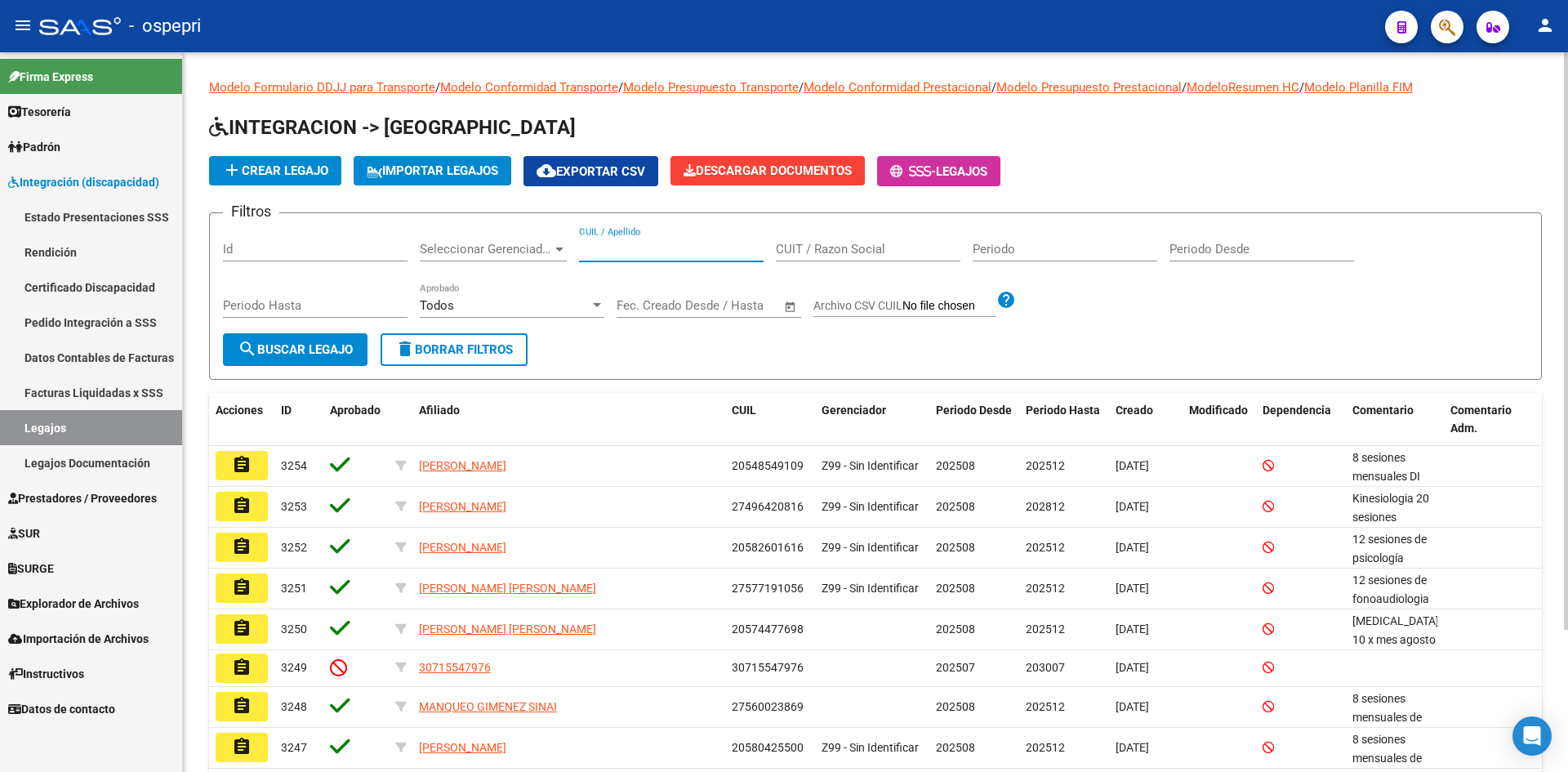
click at [667, 247] on input "CUIL / Apellido" at bounding box center [671, 249] width 185 height 15
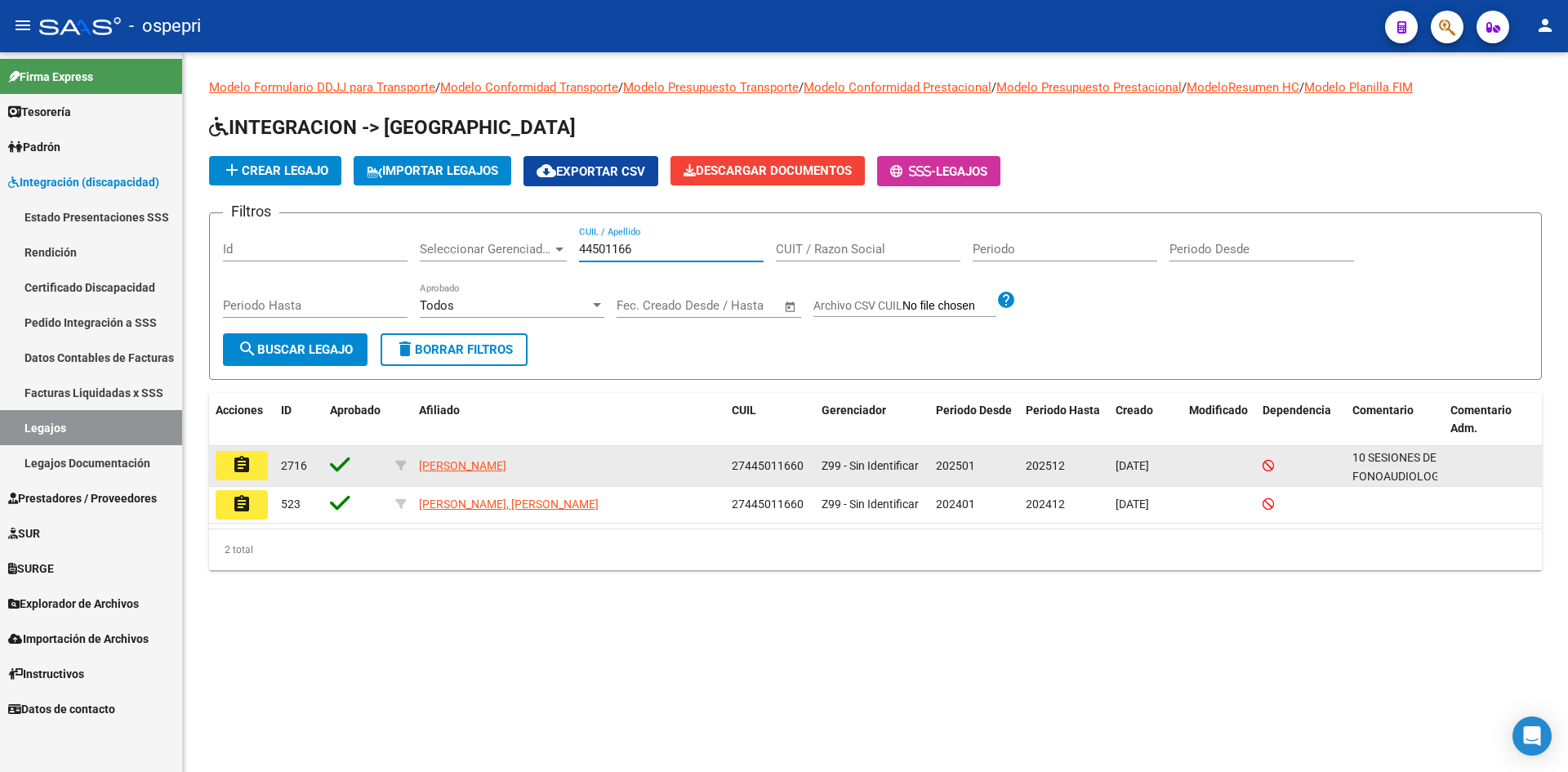
type input "44501166"
click at [243, 466] on mat-icon "assignment" at bounding box center [242, 465] width 20 height 20
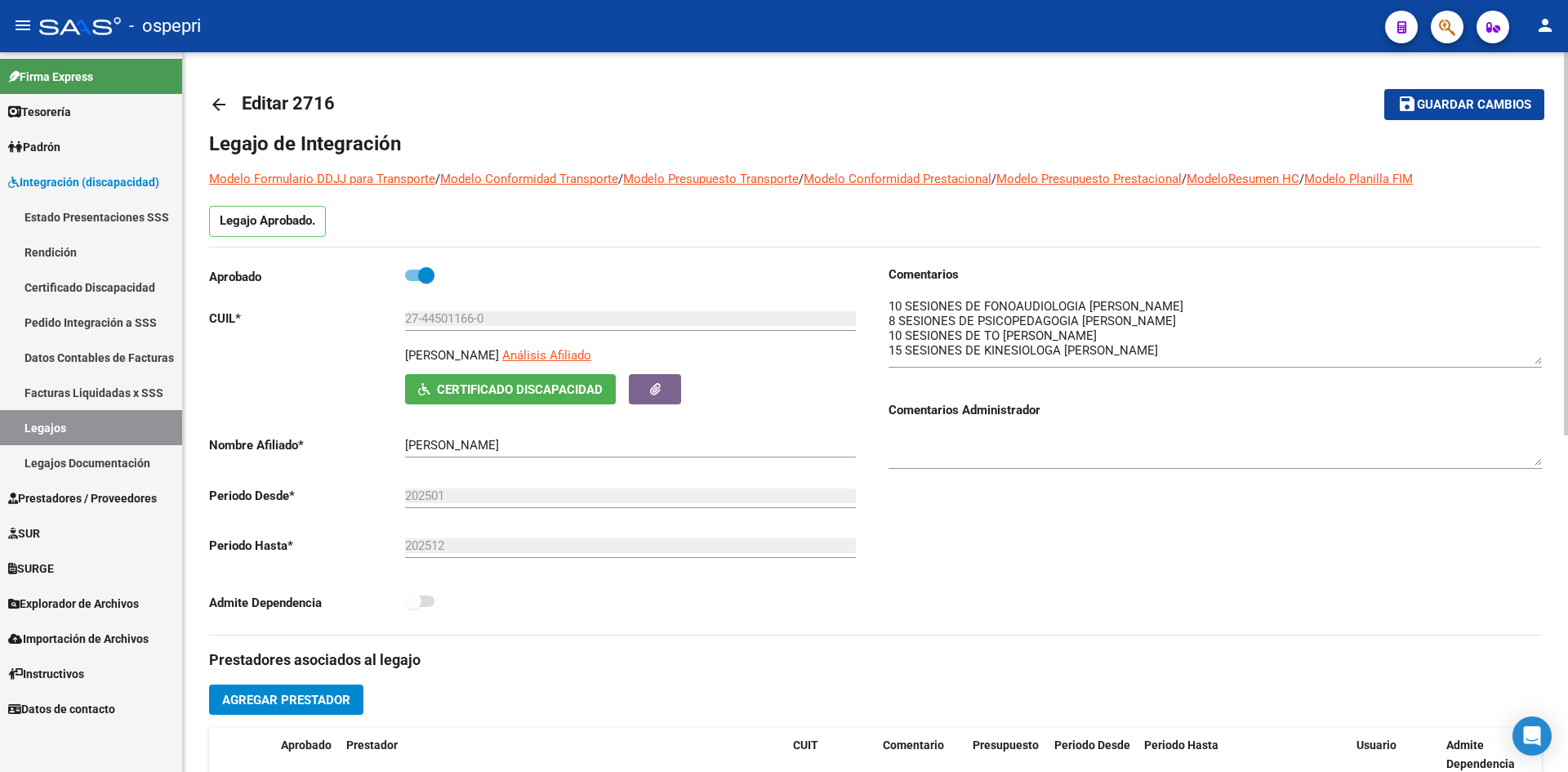
drag, startPoint x: 1538, startPoint y: 325, endPoint x: 1539, endPoint y: 359, distance: 34.0
click at [1539, 359] on textarea at bounding box center [1215, 331] width 653 height 67
drag, startPoint x: 424, startPoint y: 320, endPoint x: 477, endPoint y: 340, distance: 56.6
click at [477, 340] on div "27-44501166-0 Ingresar CUIL" at bounding box center [630, 321] width 451 height 51
click at [217, 107] on mat-icon "arrow_back" at bounding box center [219, 105] width 20 height 20
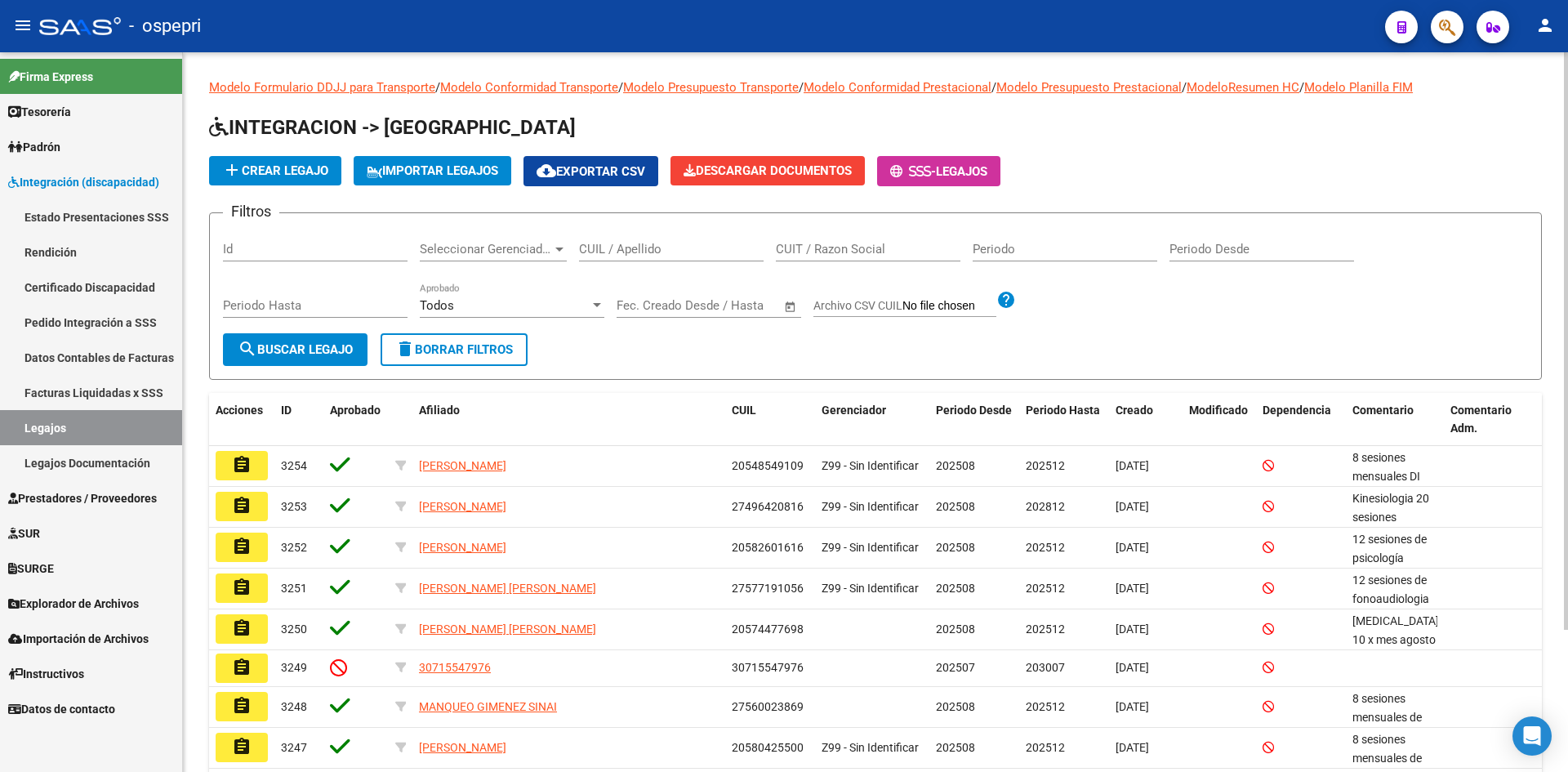
click at [593, 249] on input "CUIL / Apellido" at bounding box center [671, 249] width 185 height 15
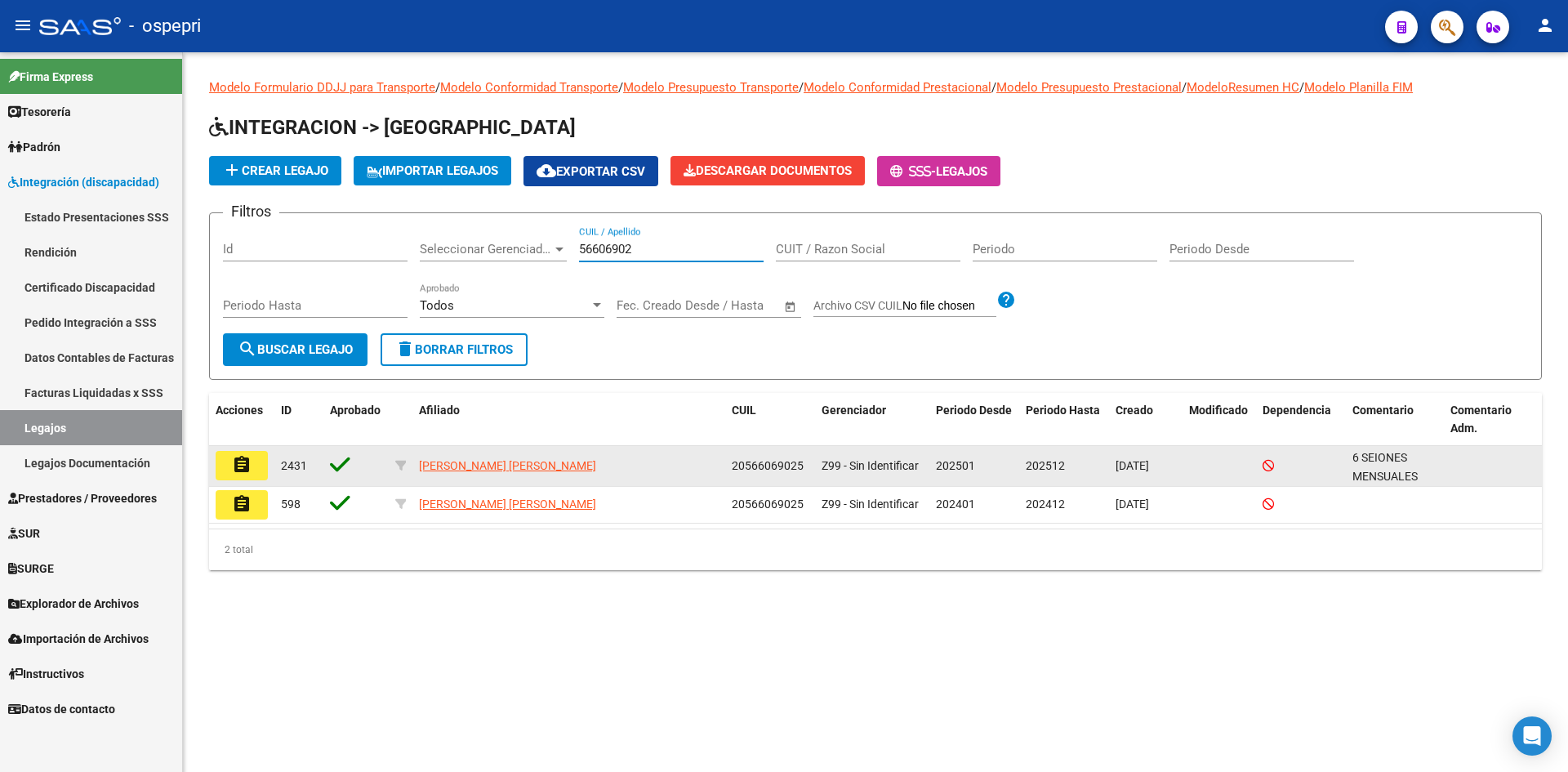
type input "56606902"
click at [244, 455] on mat-icon "assignment" at bounding box center [242, 465] width 20 height 20
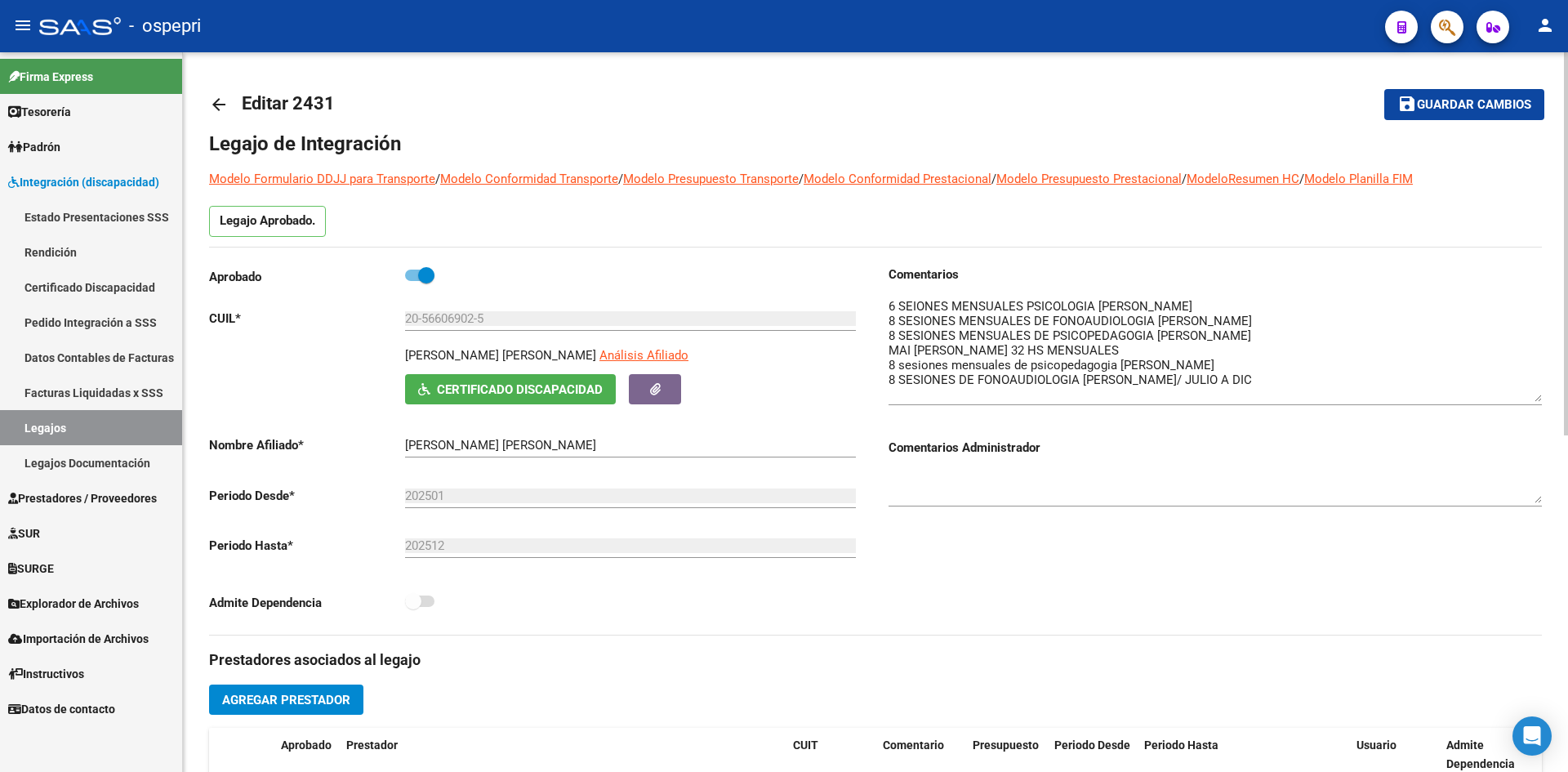
drag, startPoint x: 1542, startPoint y: 328, endPoint x: 1541, endPoint y: 399, distance: 71.0
click at [1541, 399] on textarea at bounding box center [1215, 349] width 653 height 105
drag, startPoint x: 426, startPoint y: 318, endPoint x: 476, endPoint y: 335, distance: 52.8
click at [476, 335] on div "20-56606902-5 Ingresar CUIL" at bounding box center [630, 321] width 451 height 51
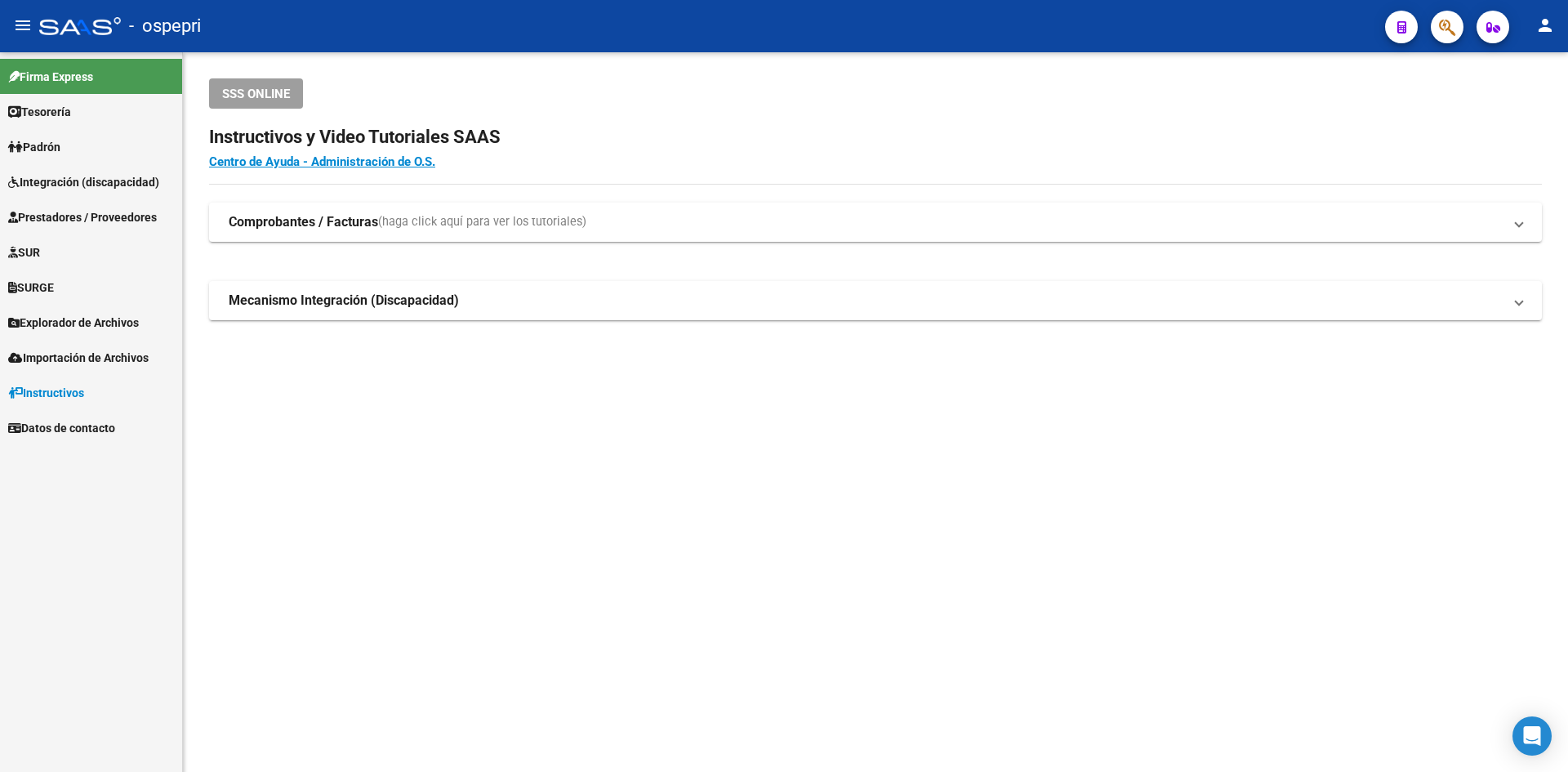
click at [62, 178] on span "Integración (discapacidad)" at bounding box center [83, 182] width 151 height 18
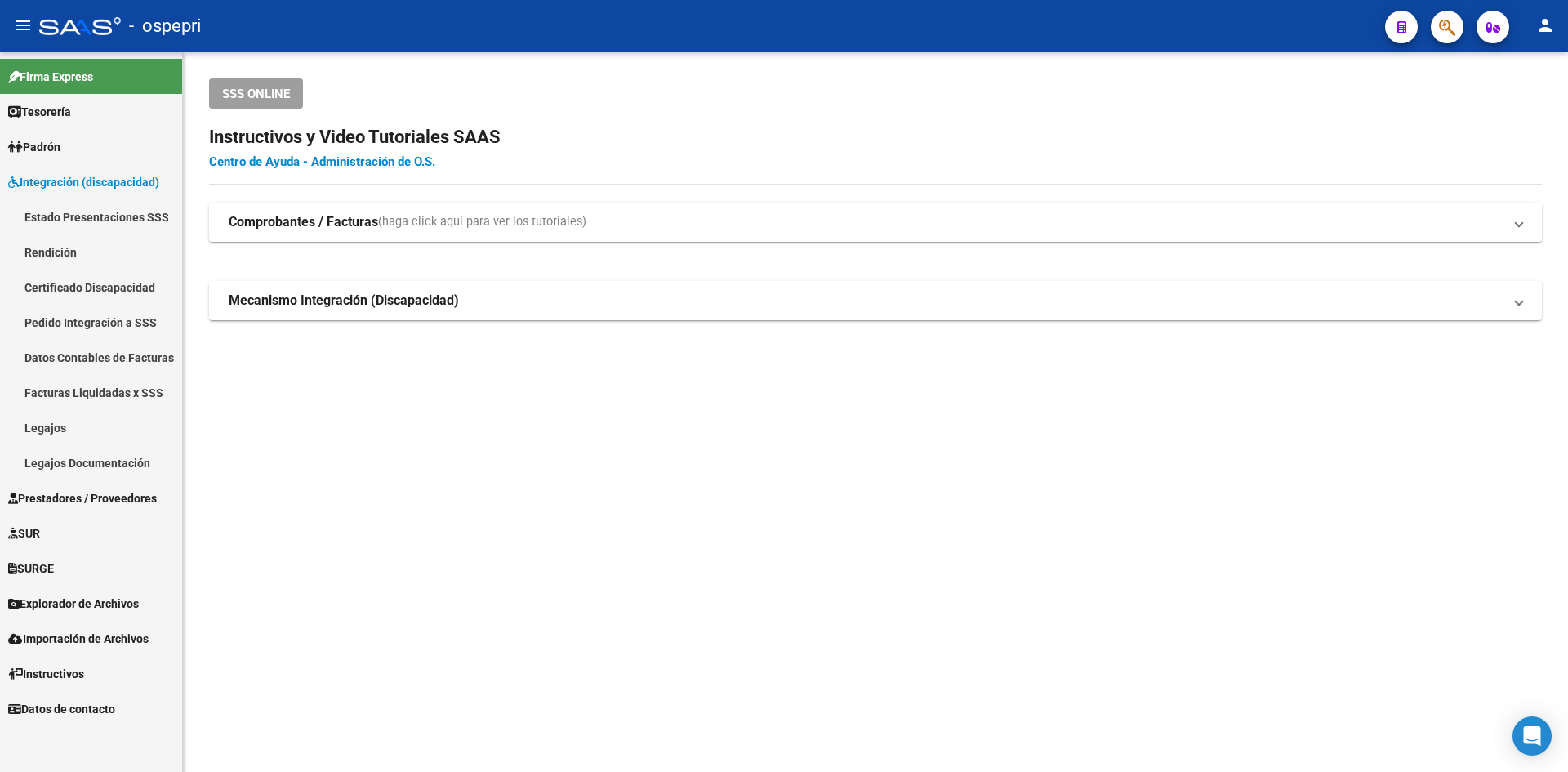
click at [79, 320] on link "Pedido Integración a SSS" at bounding box center [91, 322] width 182 height 35
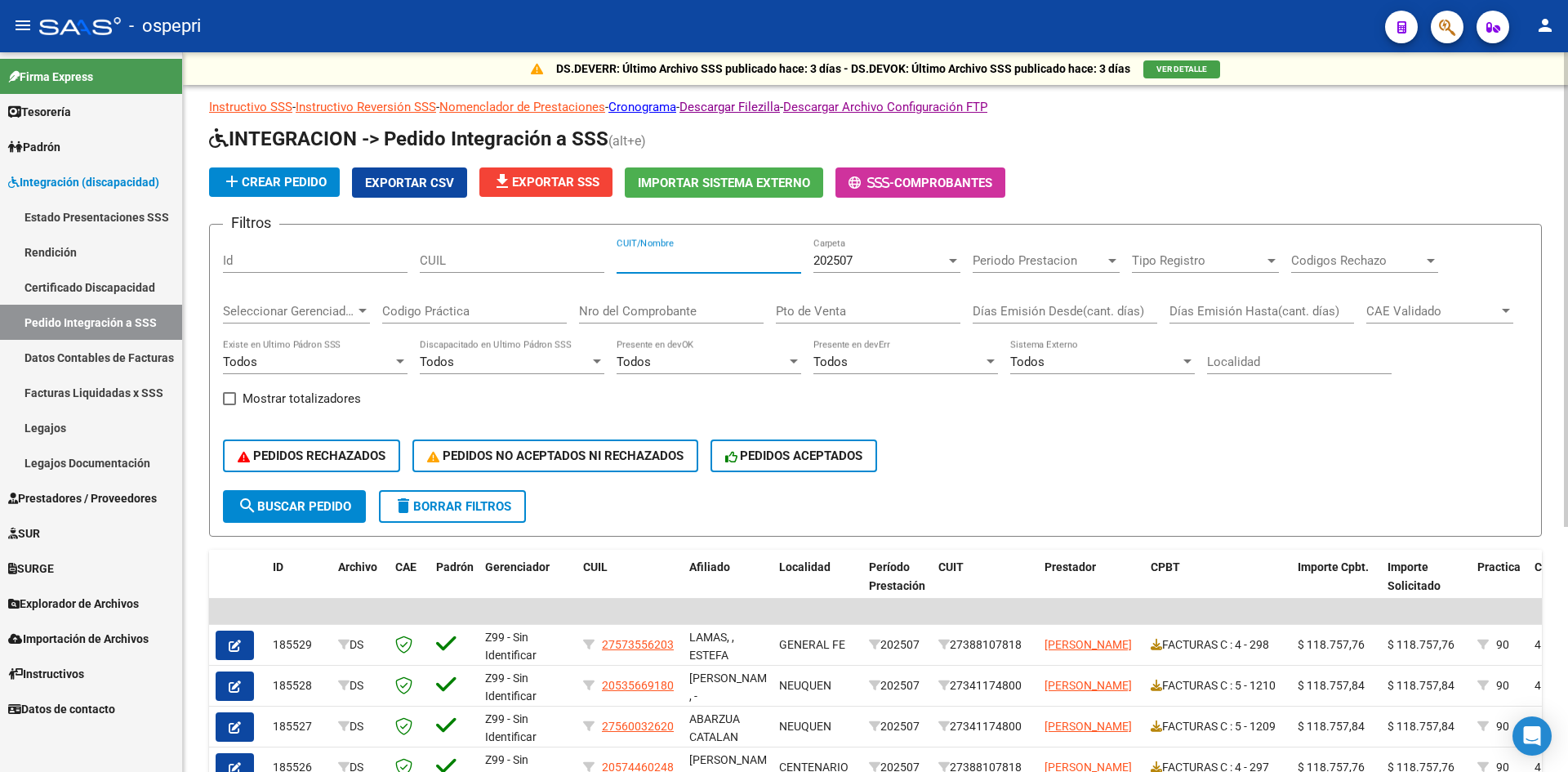
click at [636, 264] on input "CUIT/Nombre" at bounding box center [708, 260] width 185 height 15
paste input "27391791509"
type input "27391791509"
click at [316, 516] on button "search Buscar Pedido" at bounding box center [294, 506] width 143 height 32
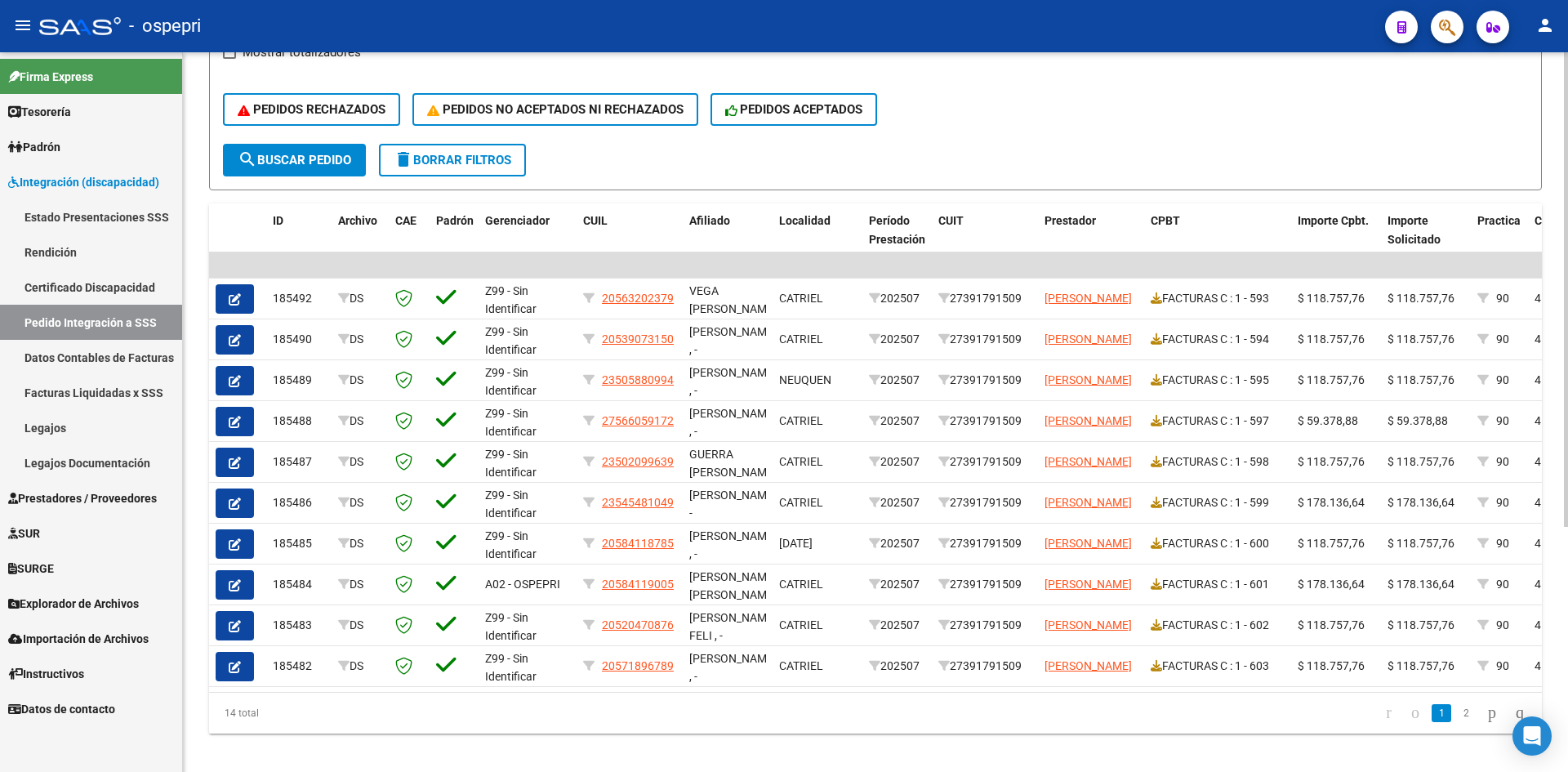
scroll to position [373, 0]
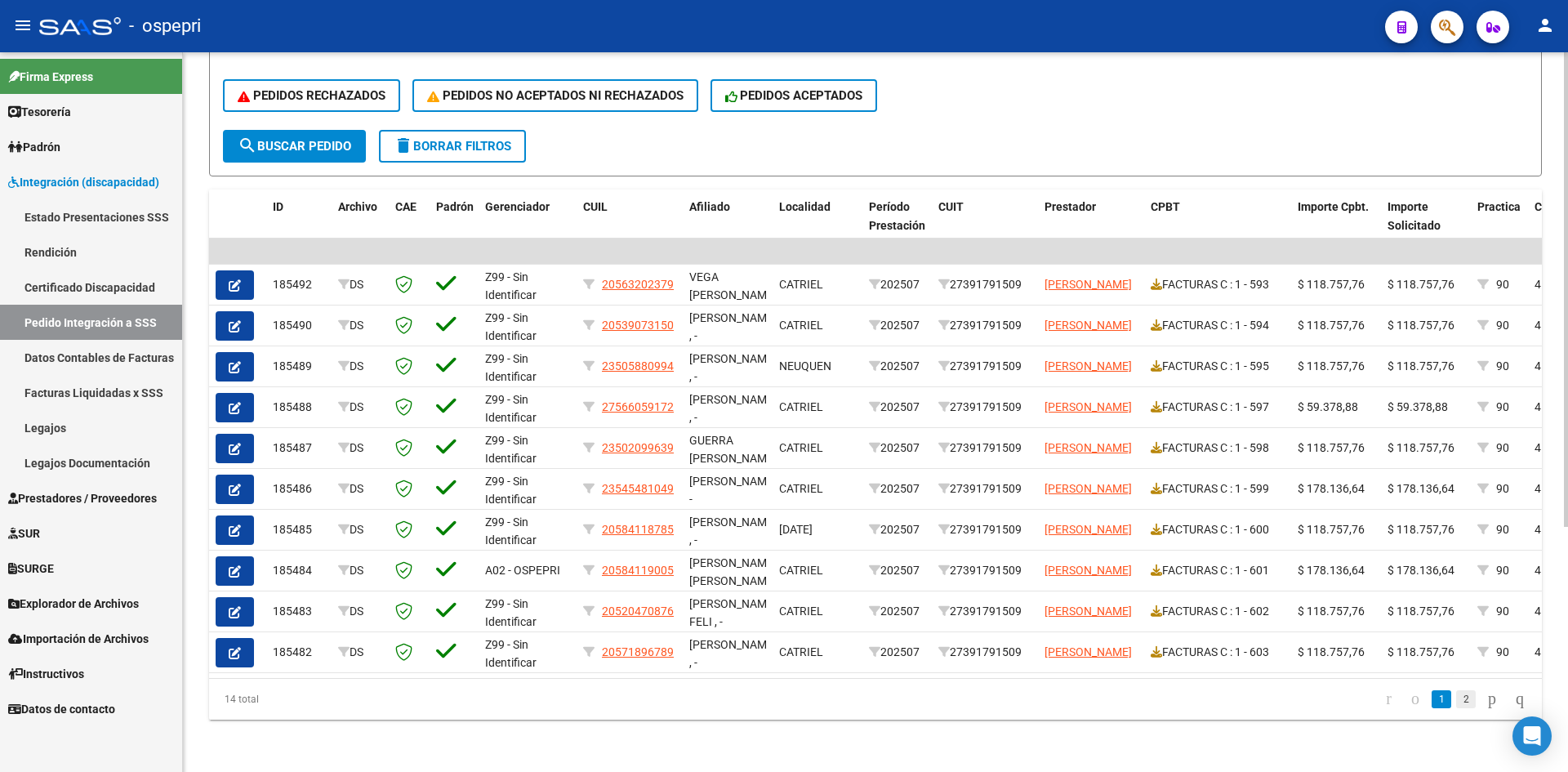
click at [1456, 695] on link "2" at bounding box center [1466, 700] width 20 height 18
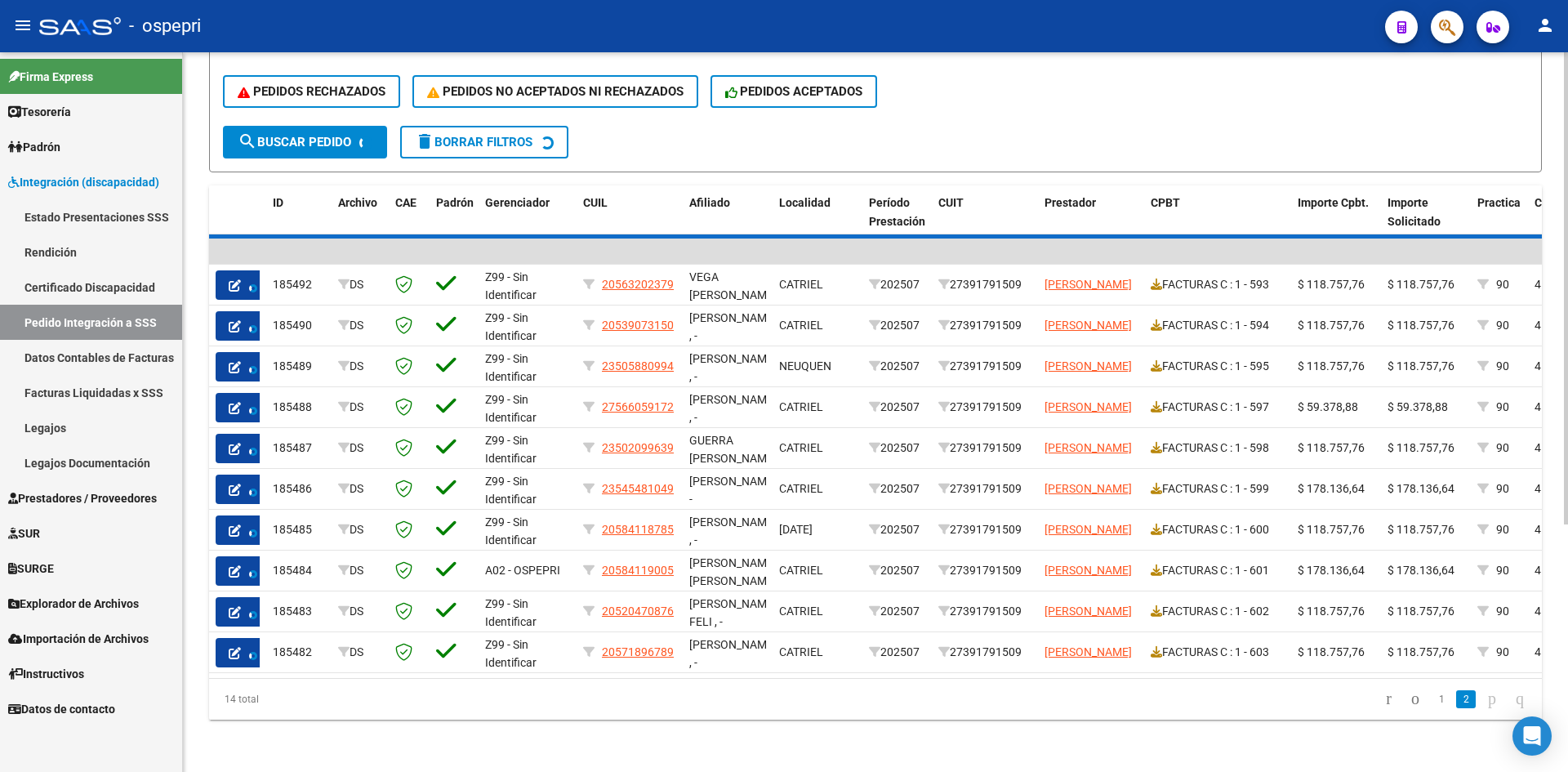
scroll to position [127, 0]
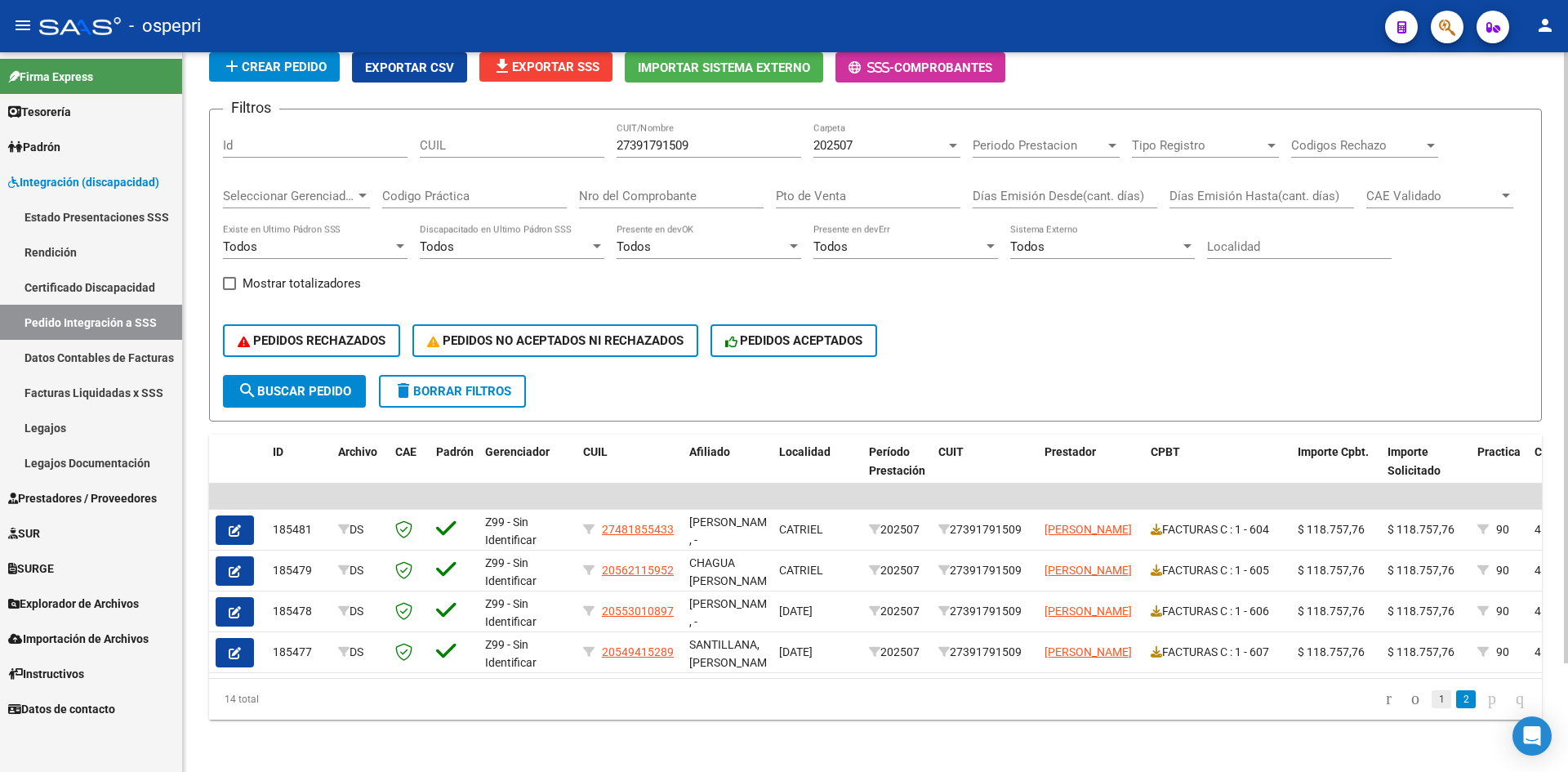
click at [1432, 699] on link "1" at bounding box center [1442, 700] width 20 height 18
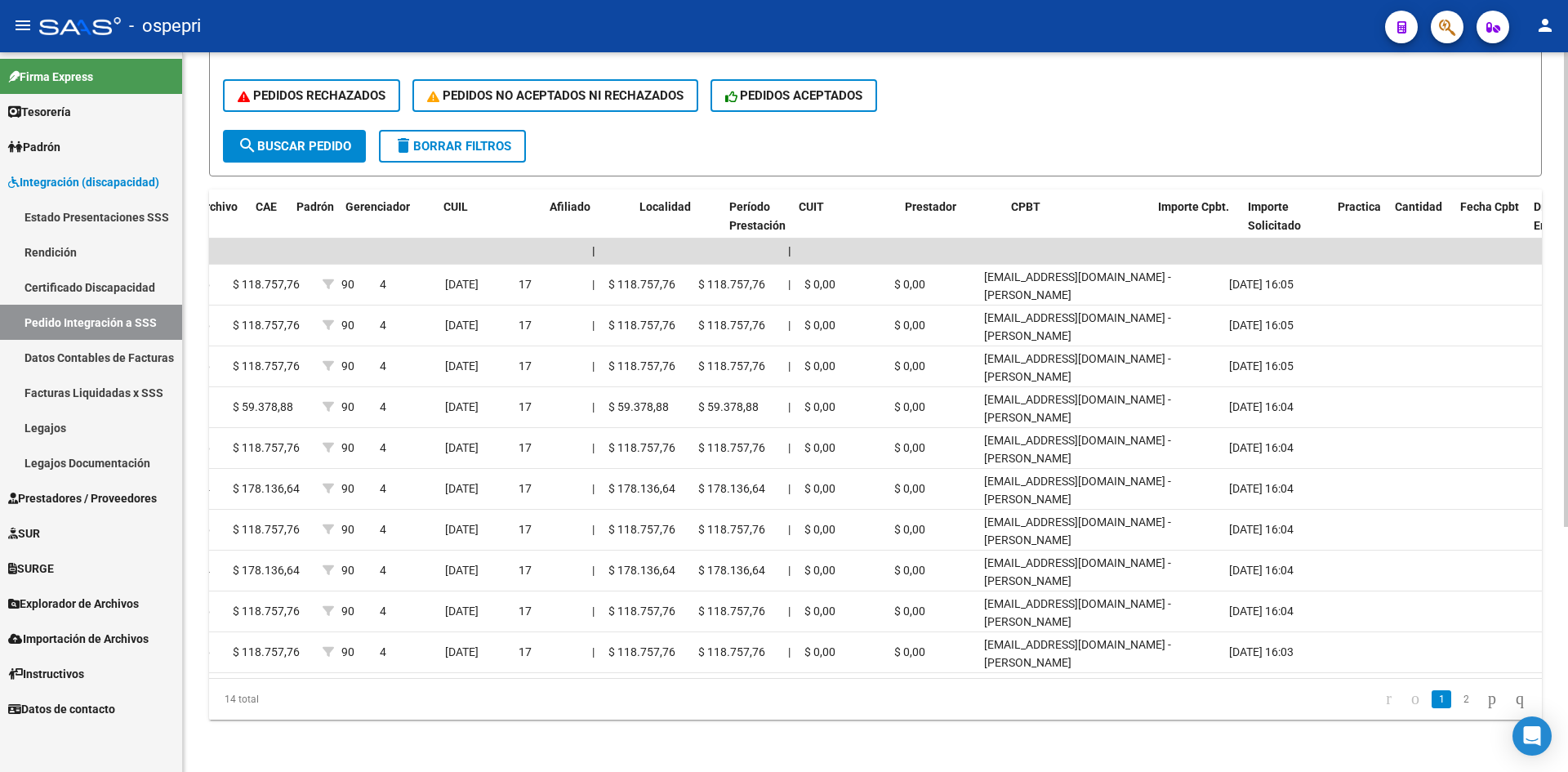
scroll to position [0, 0]
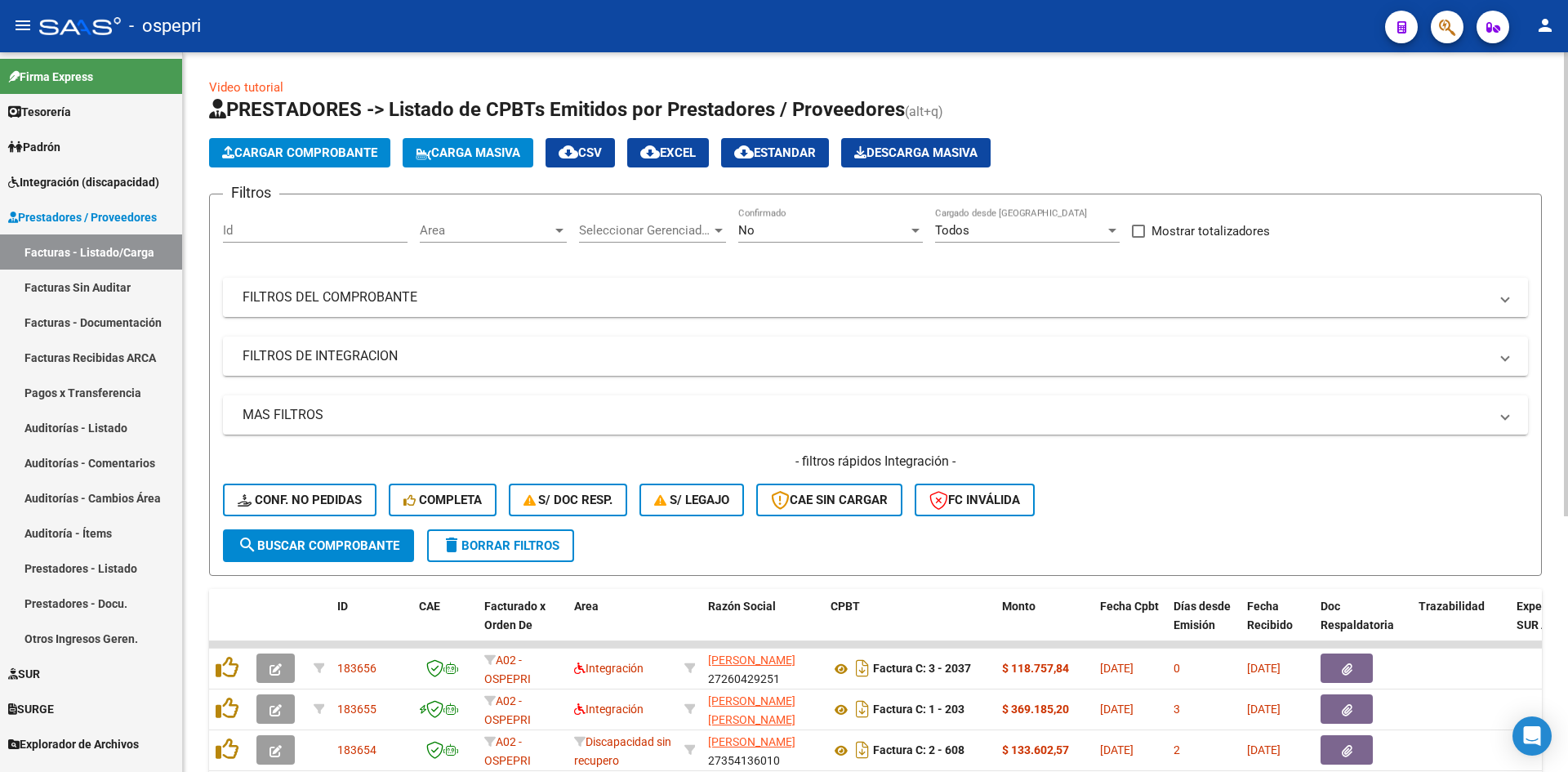
click at [755, 298] on mat-panel-title "FILTROS DEL COMPROBANTE" at bounding box center [866, 297] width 1246 height 18
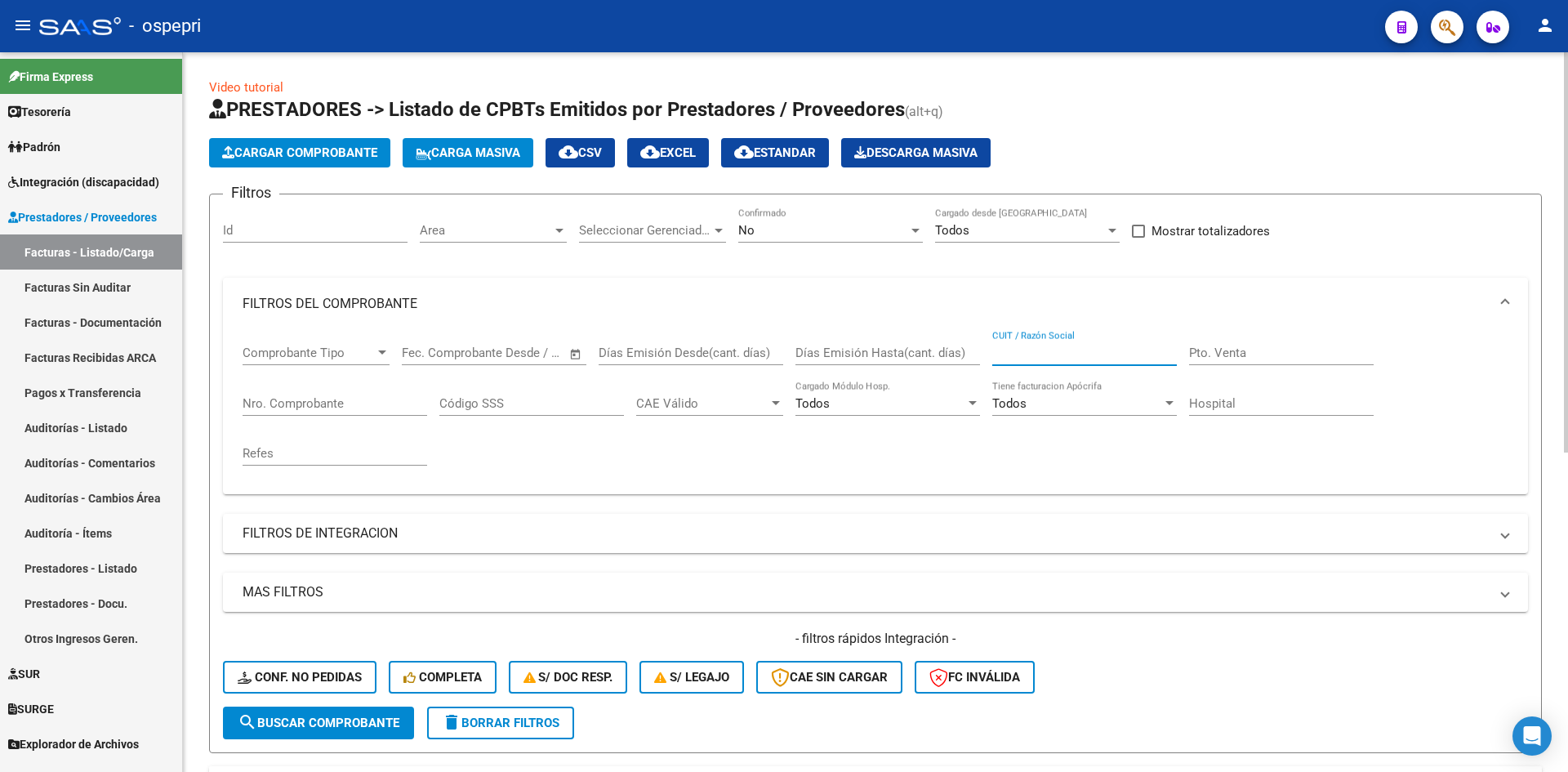
click at [1015, 359] on input "CUIT / Razón Social" at bounding box center [1085, 352] width 185 height 15
paste input "27339174062"
type input "27339174062"
click at [336, 715] on button "search Buscar Comprobante" at bounding box center [318, 722] width 191 height 32
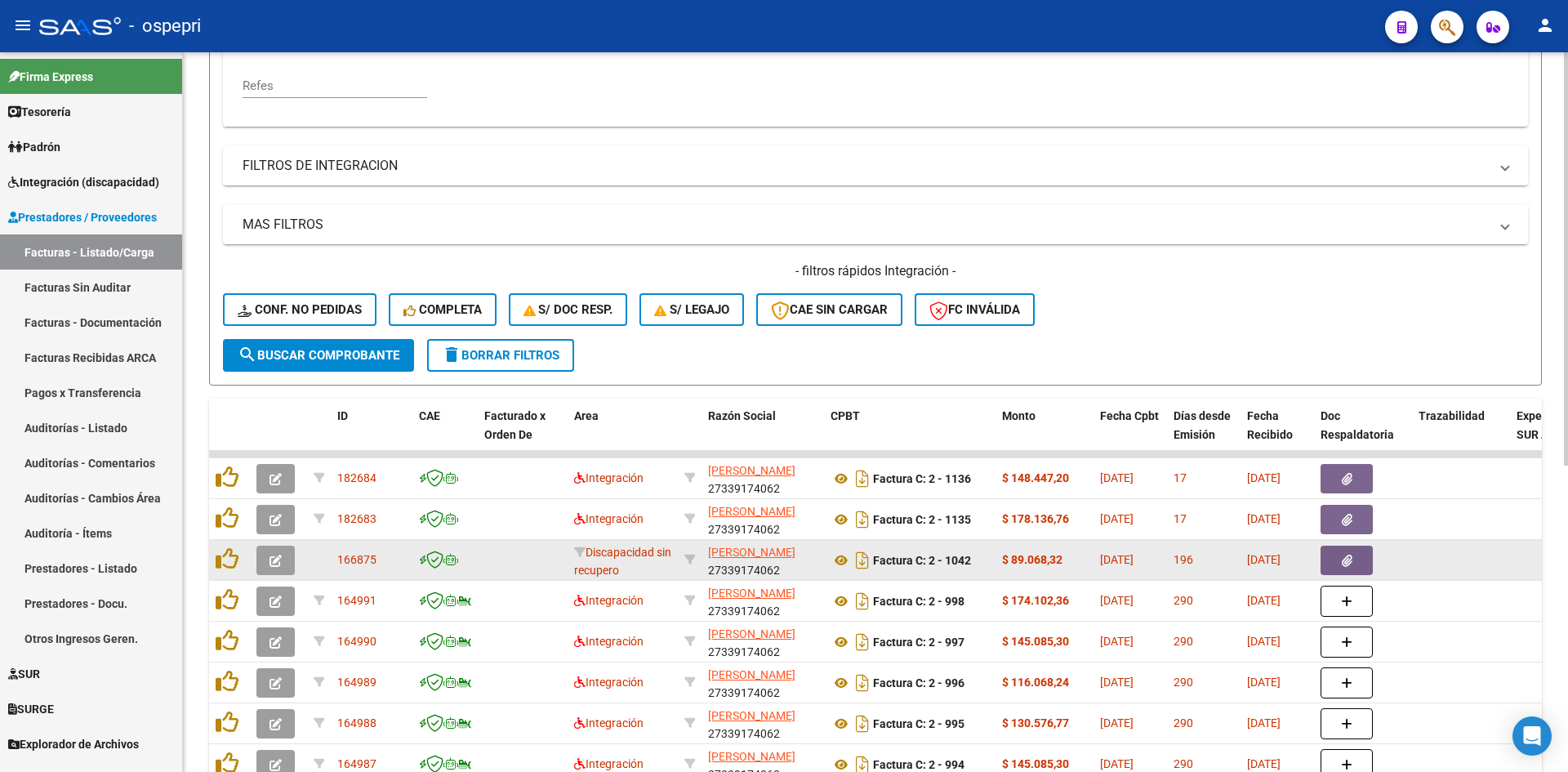
scroll to position [409, 0]
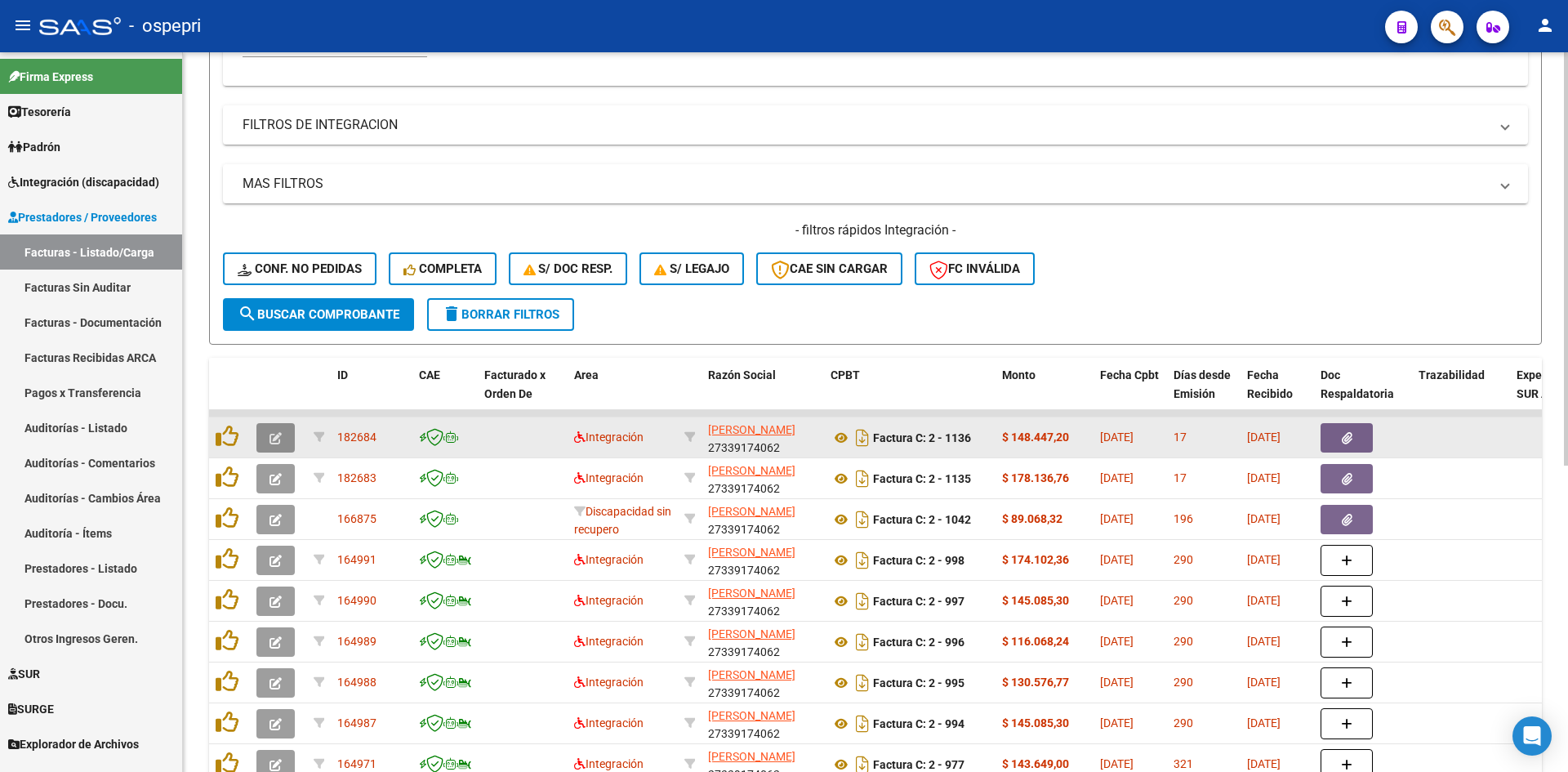
click at [276, 431] on span "button" at bounding box center [276, 437] width 13 height 15
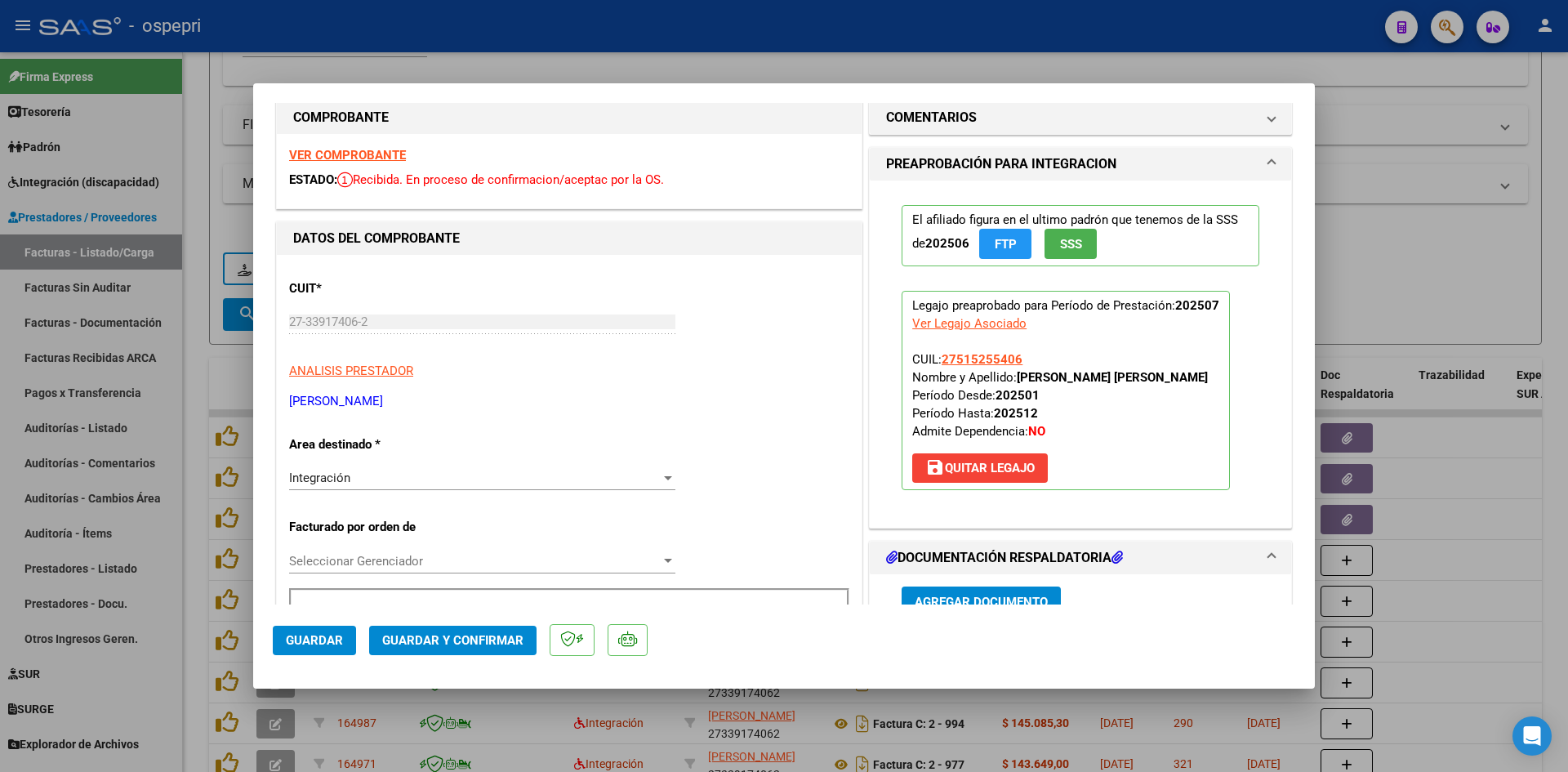
scroll to position [0, 0]
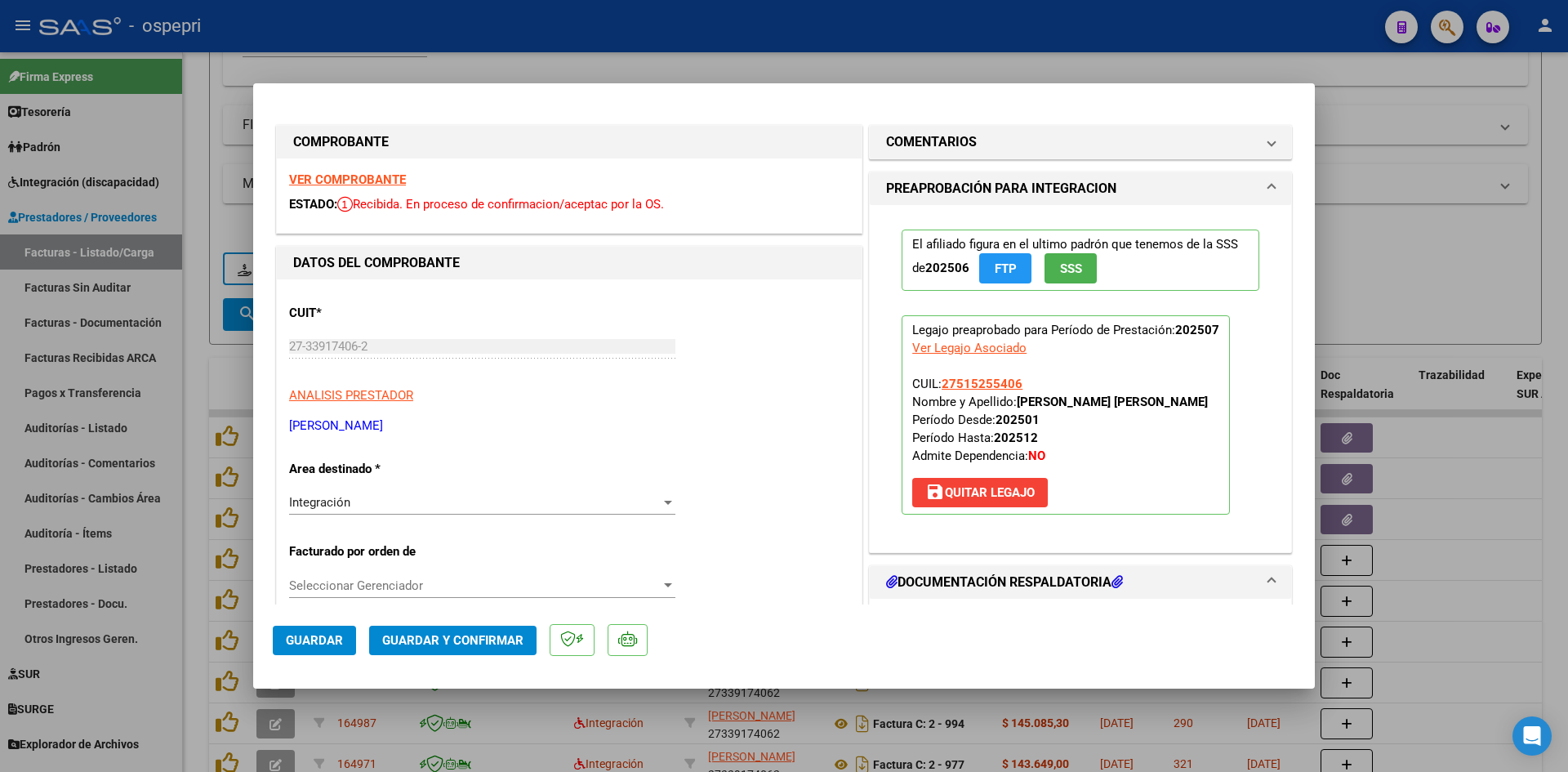
click at [388, 178] on strong "VER COMPROBANTE" at bounding box center [347, 179] width 116 height 15
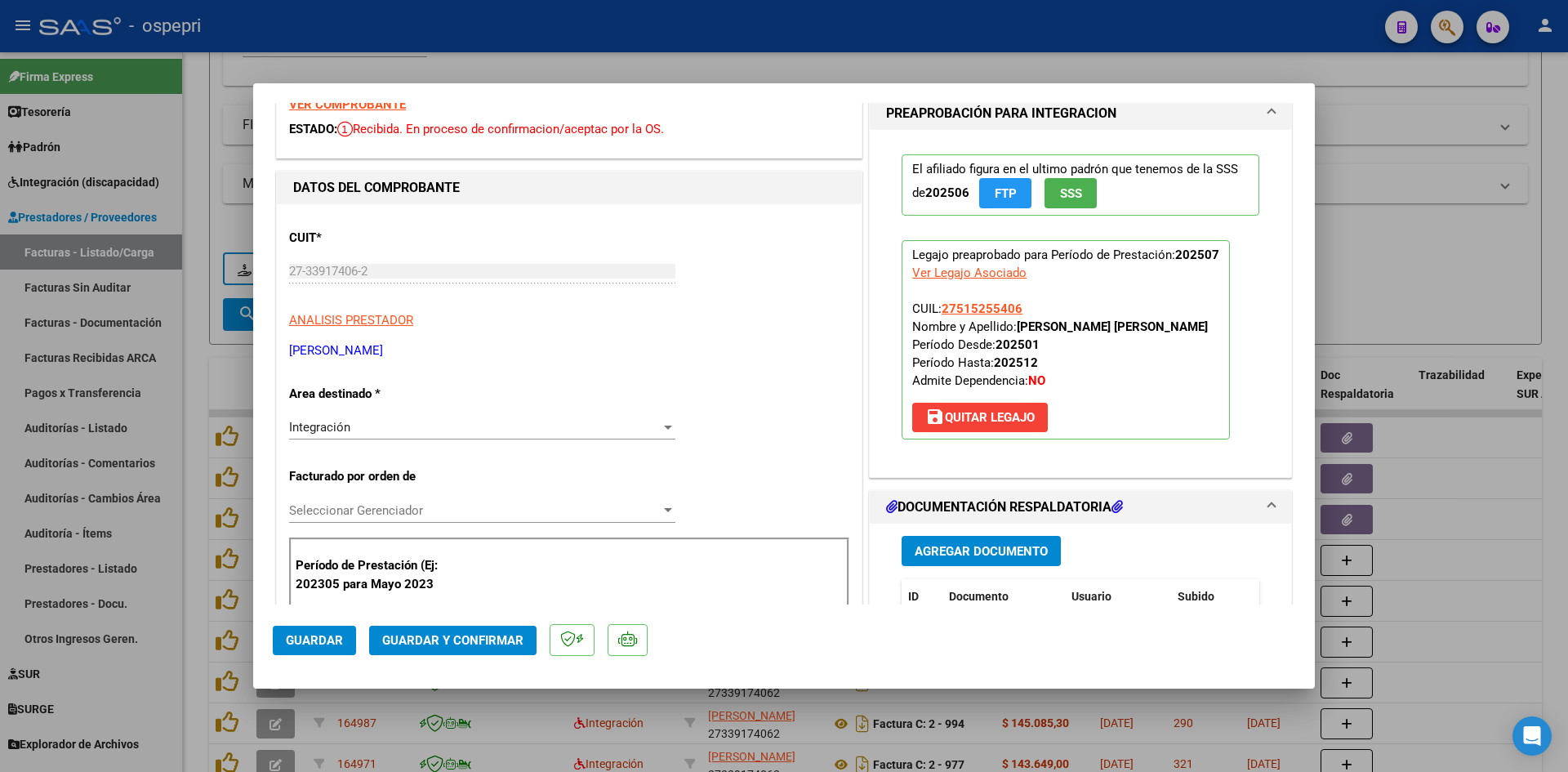
scroll to position [163, 0]
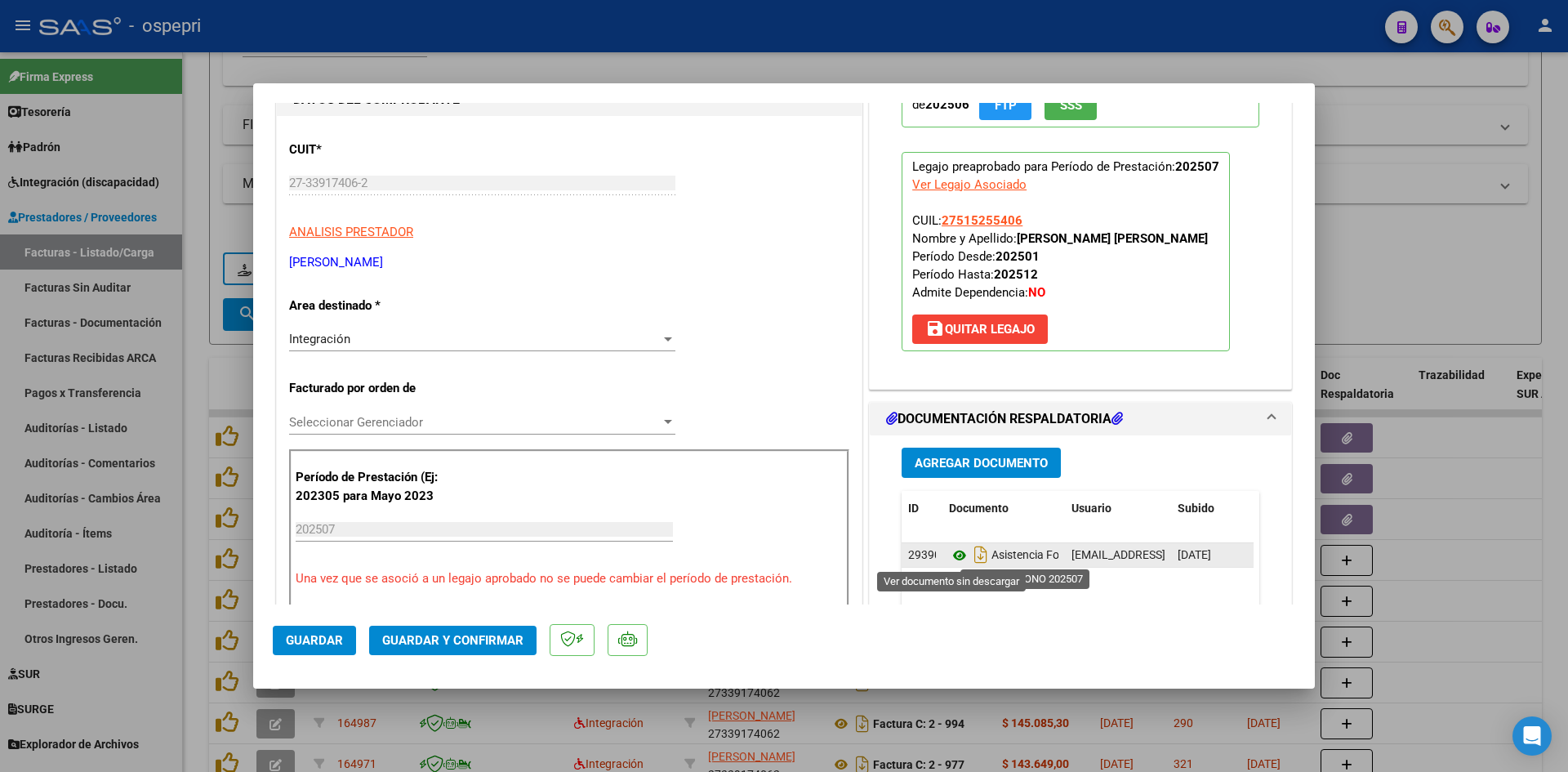
click at [954, 554] on icon at bounding box center [960, 556] width 22 height 20
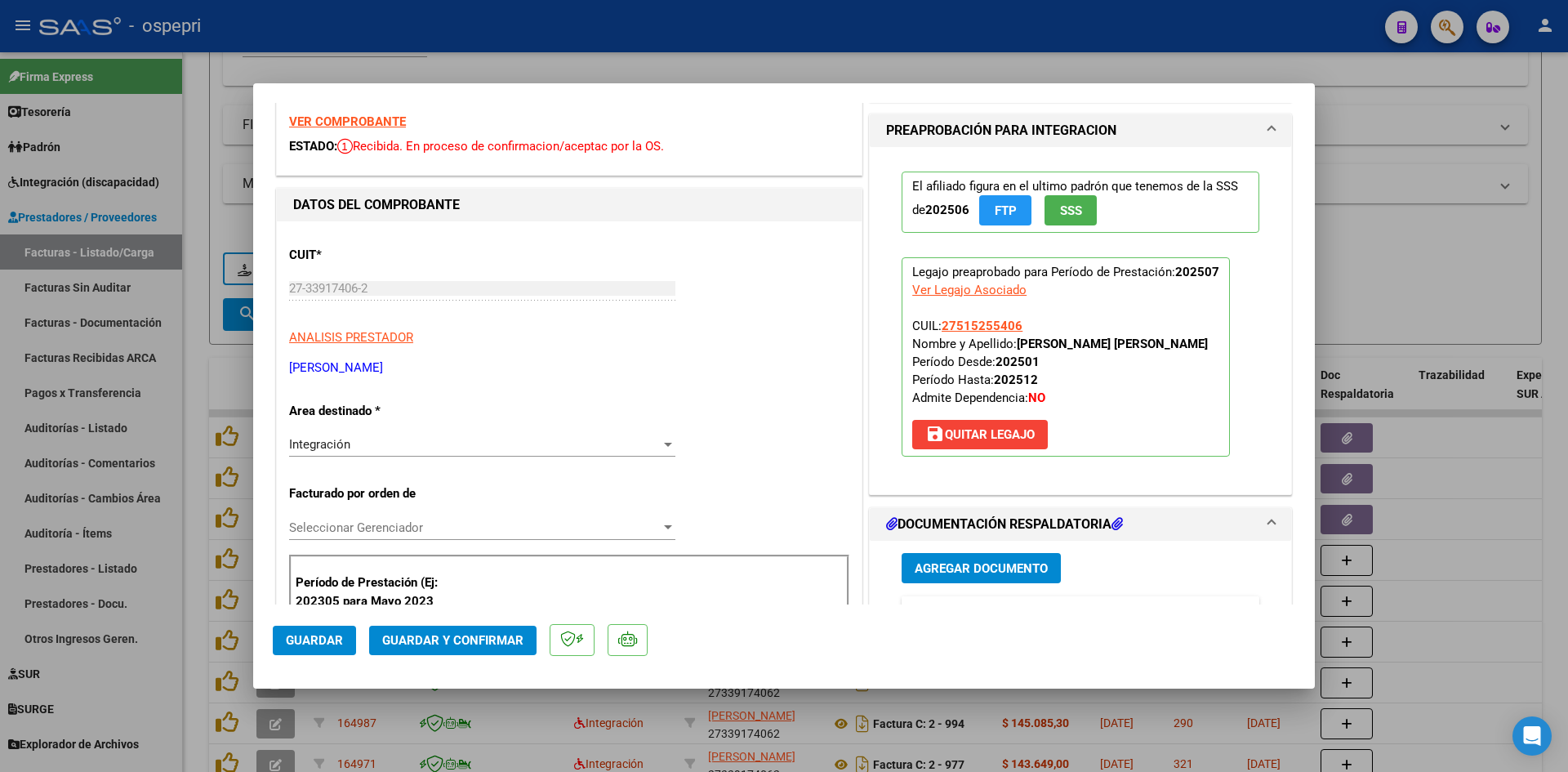
scroll to position [0, 0]
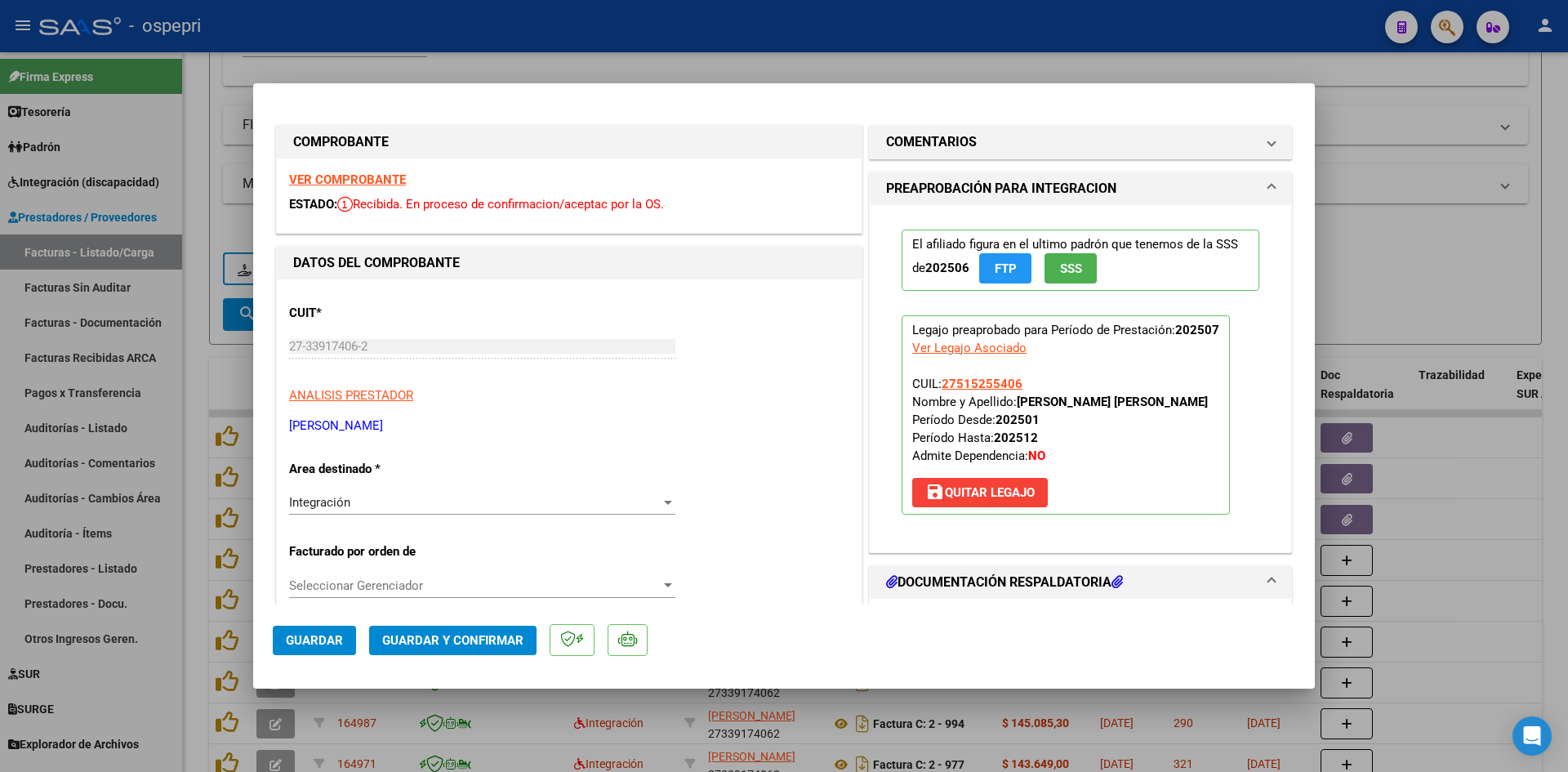
click at [365, 182] on strong "VER COMPROBANTE" at bounding box center [347, 179] width 116 height 15
click at [488, 634] on span "Guardar y Confirmar" at bounding box center [453, 640] width 141 height 15
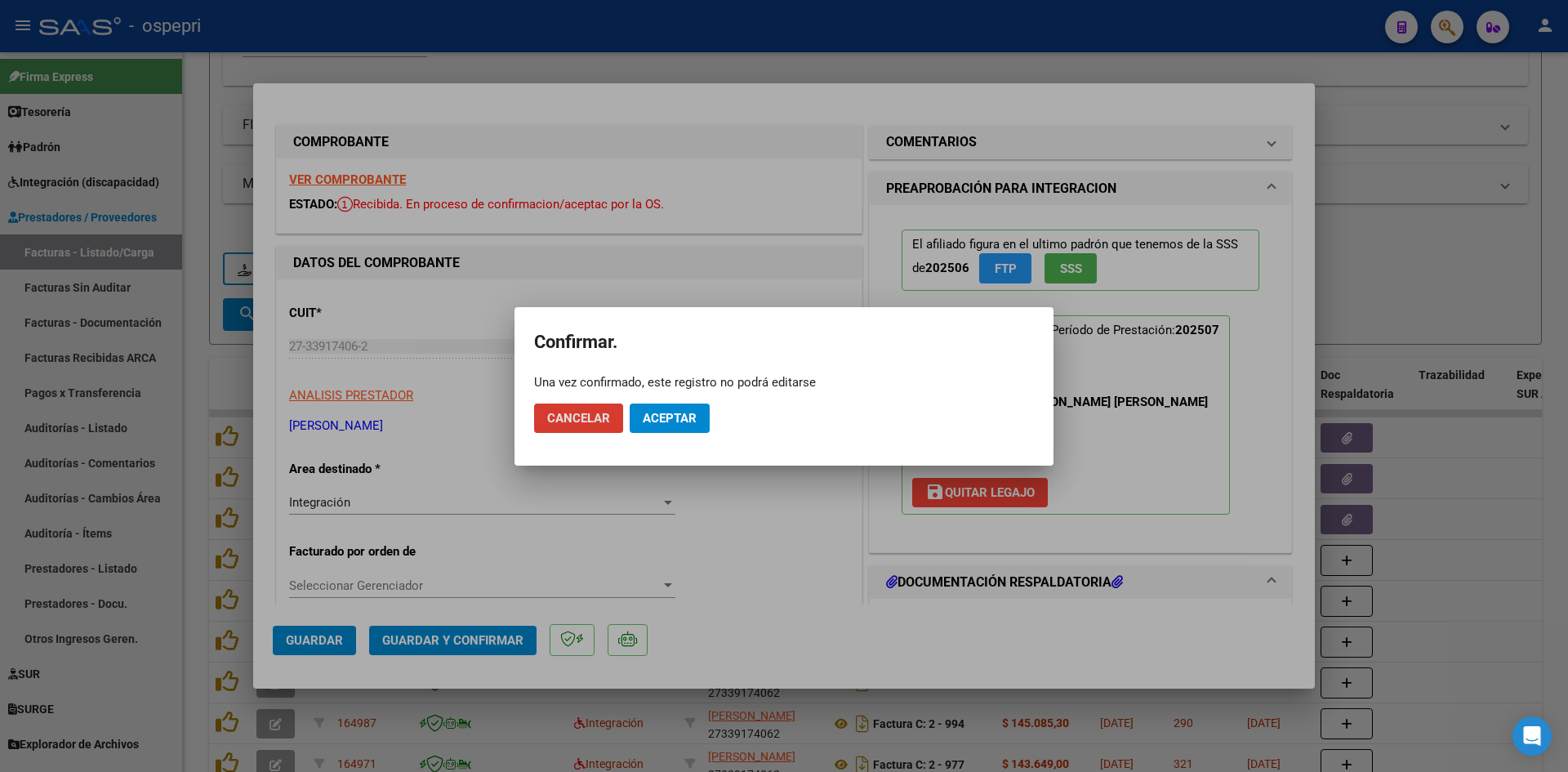
click at [686, 418] on span "Aceptar" at bounding box center [669, 418] width 54 height 15
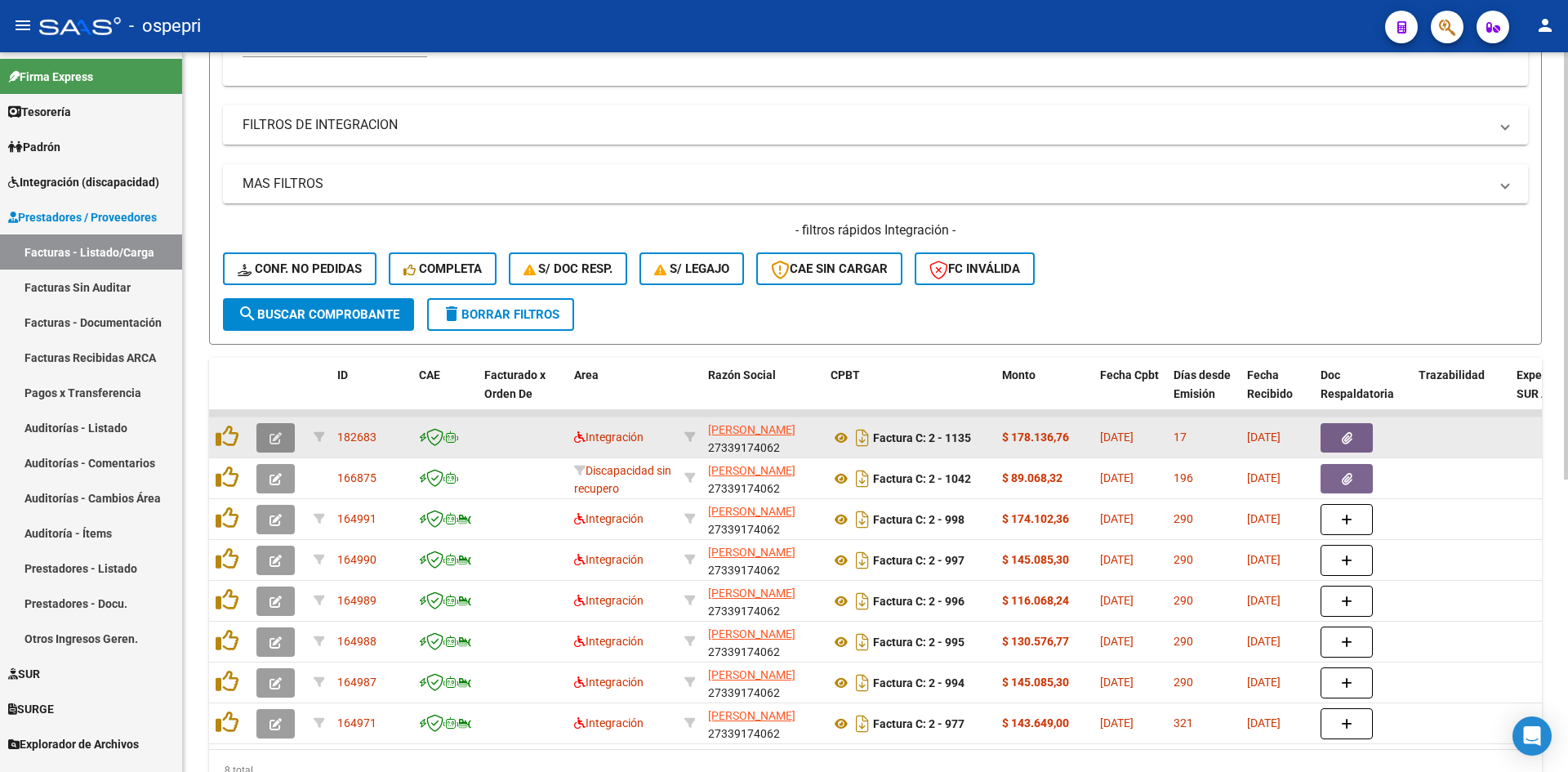
click at [270, 437] on icon "button" at bounding box center [276, 438] width 13 height 13
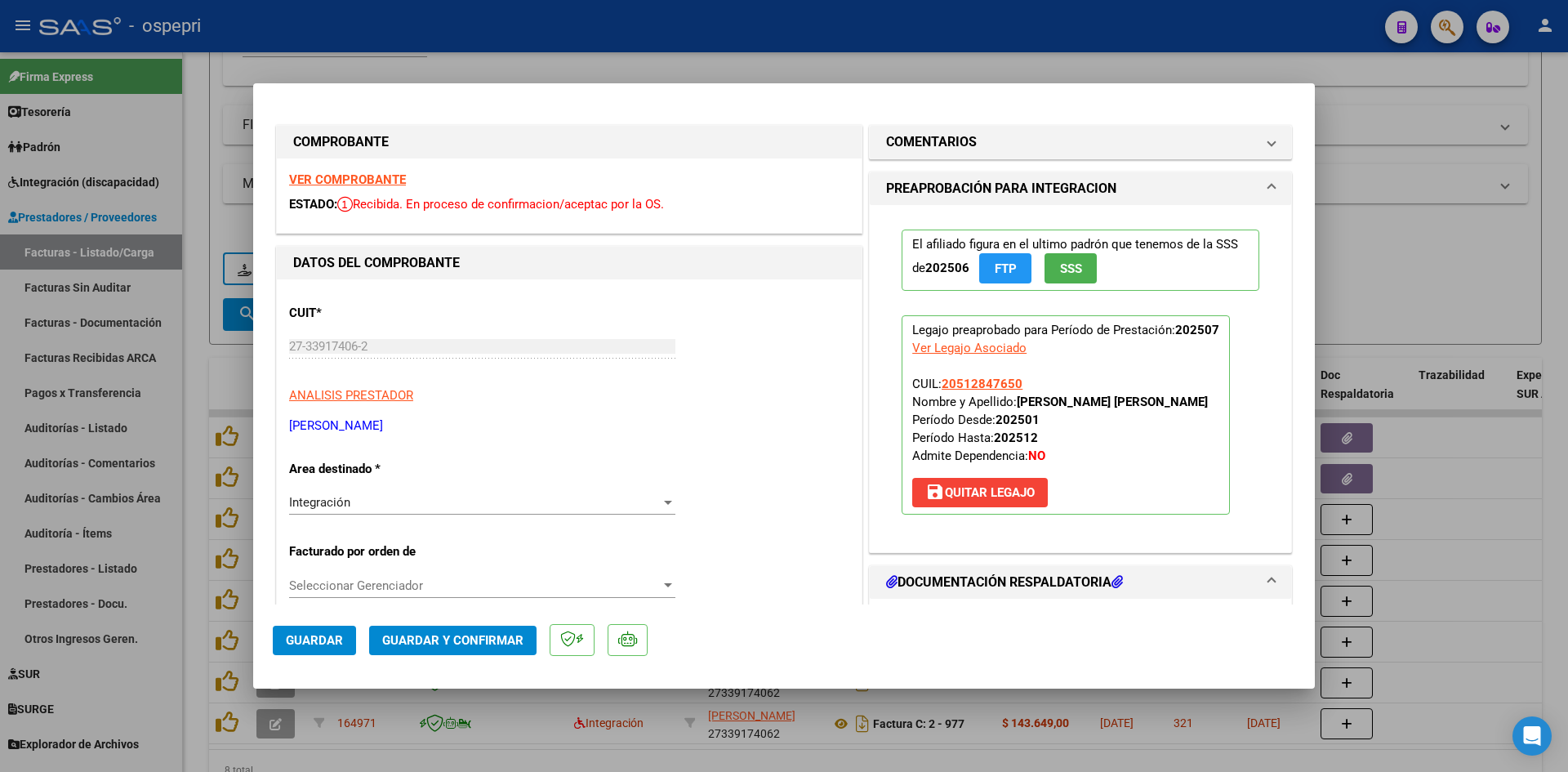
click at [376, 179] on strong "VER COMPROBANTE" at bounding box center [347, 179] width 116 height 15
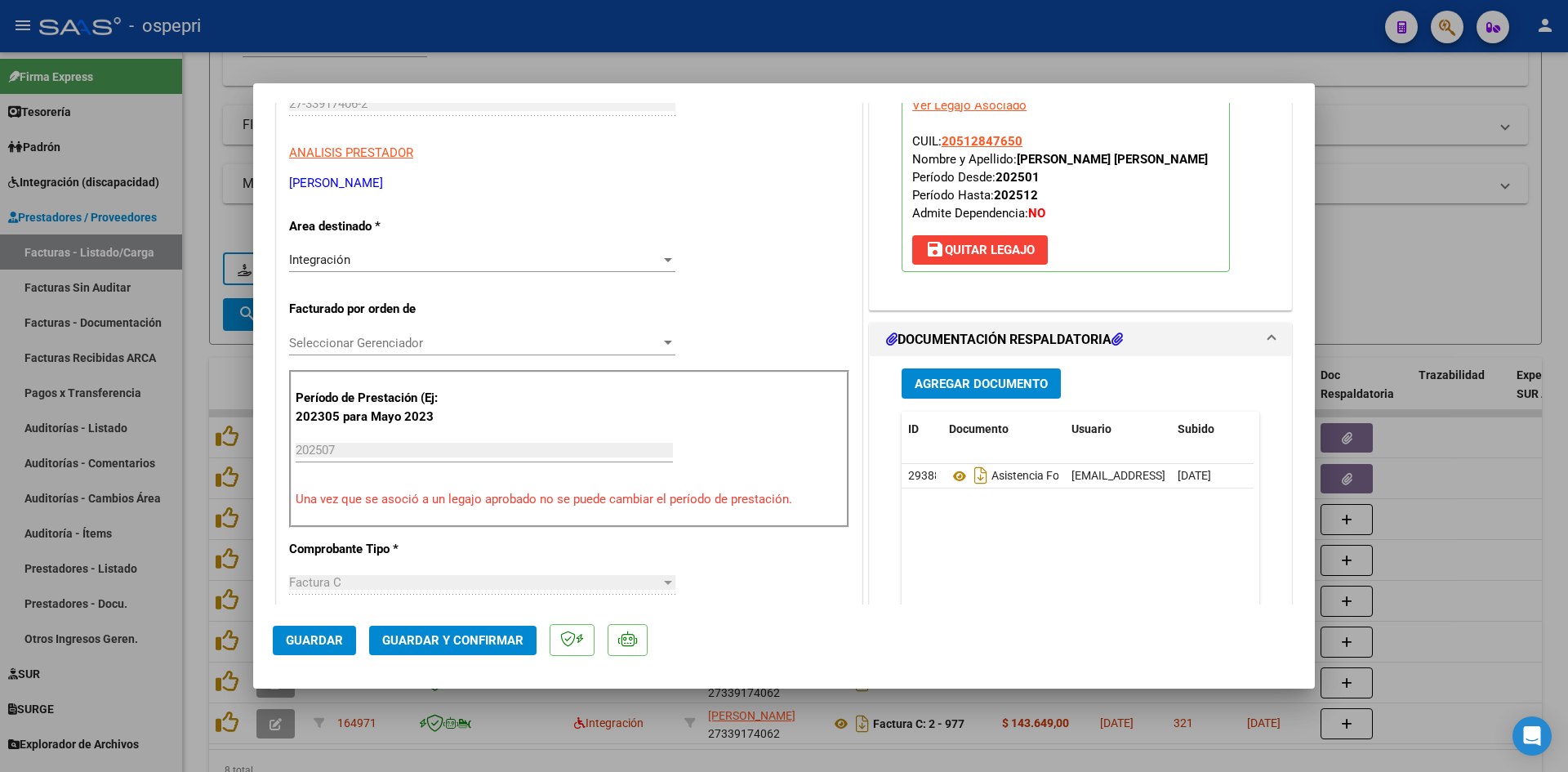
scroll to position [246, 0]
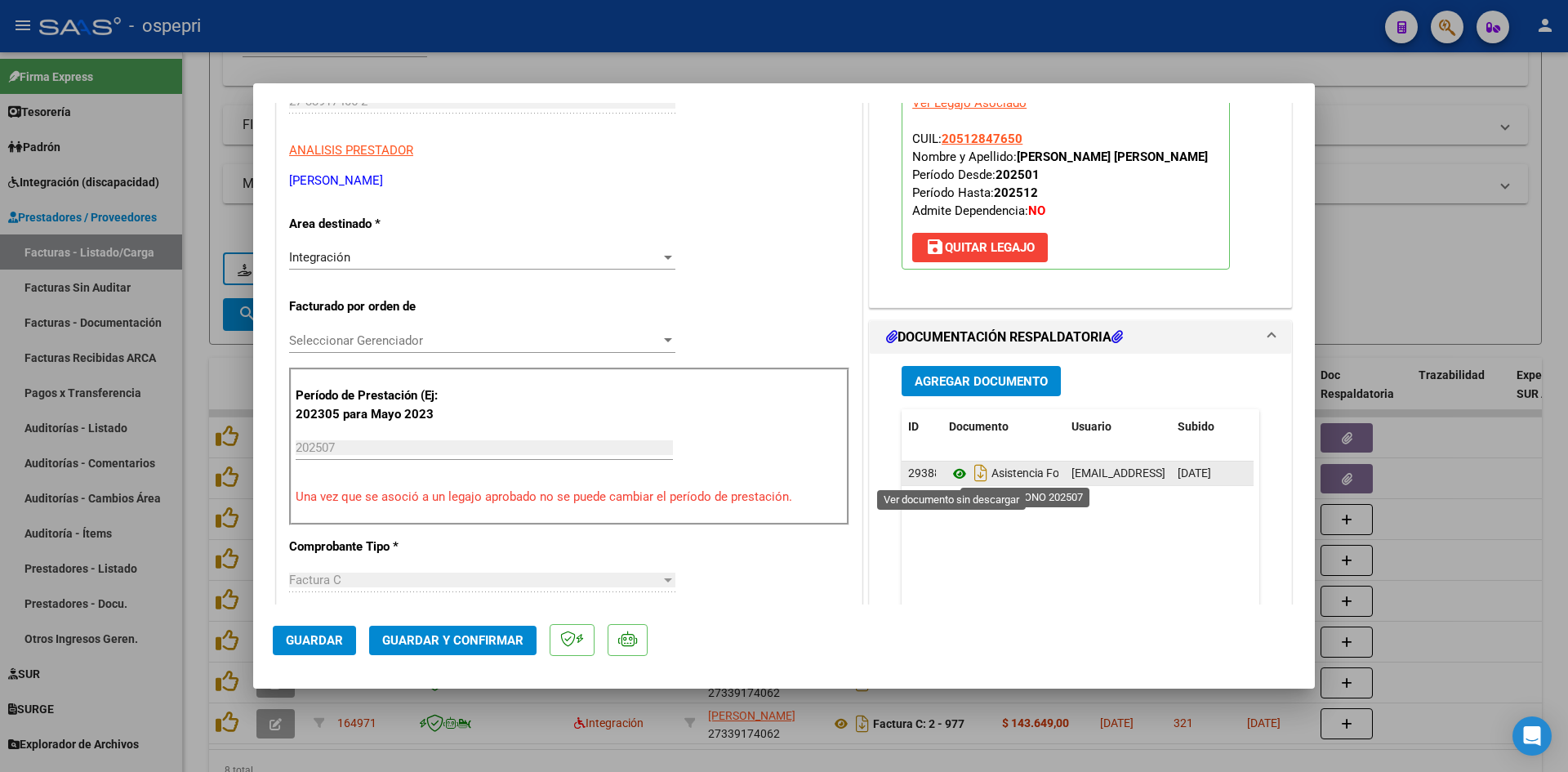
click at [953, 474] on icon at bounding box center [960, 474] width 22 height 20
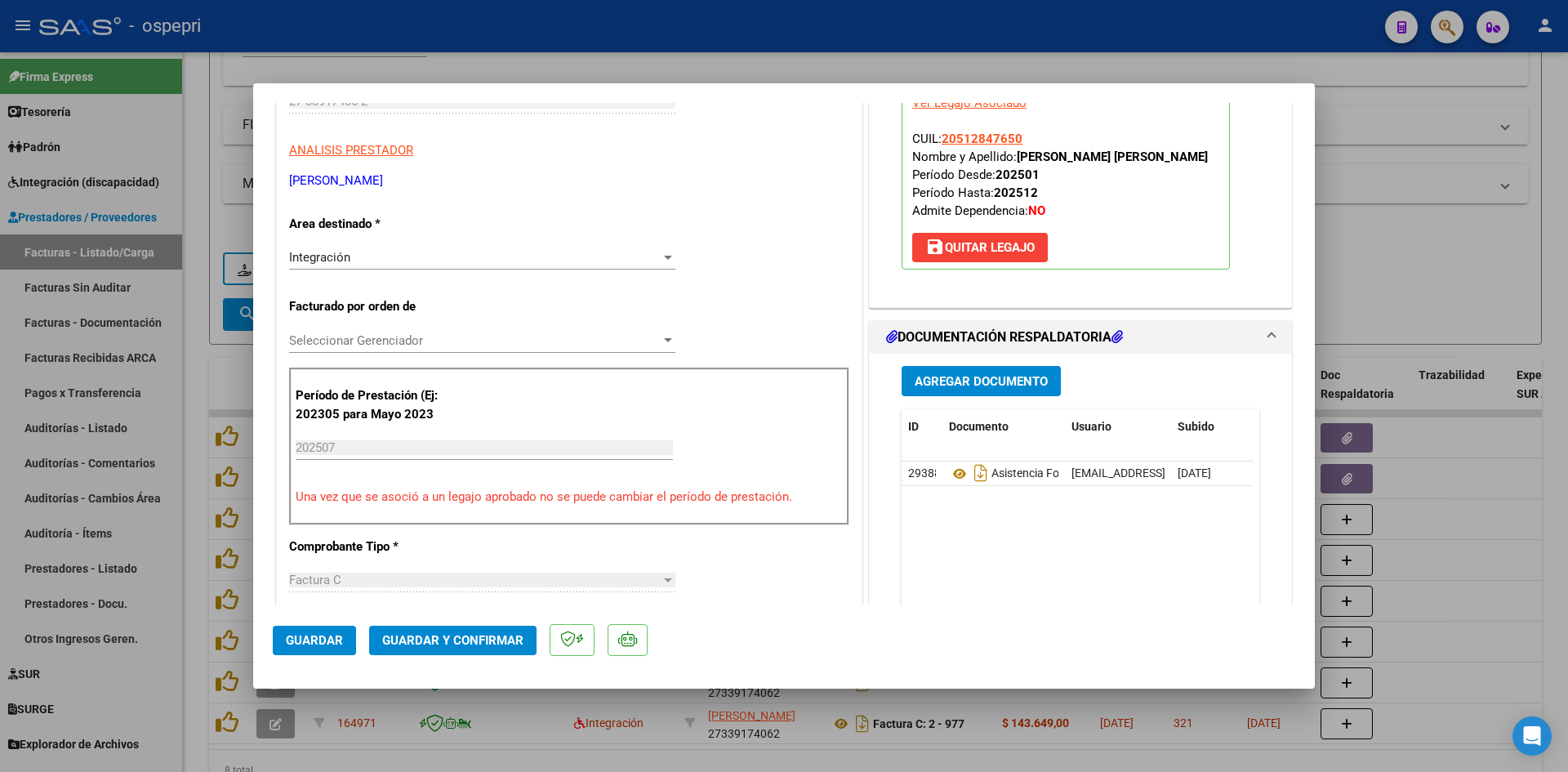
click at [457, 639] on span "Guardar y Confirmar" at bounding box center [453, 640] width 141 height 15
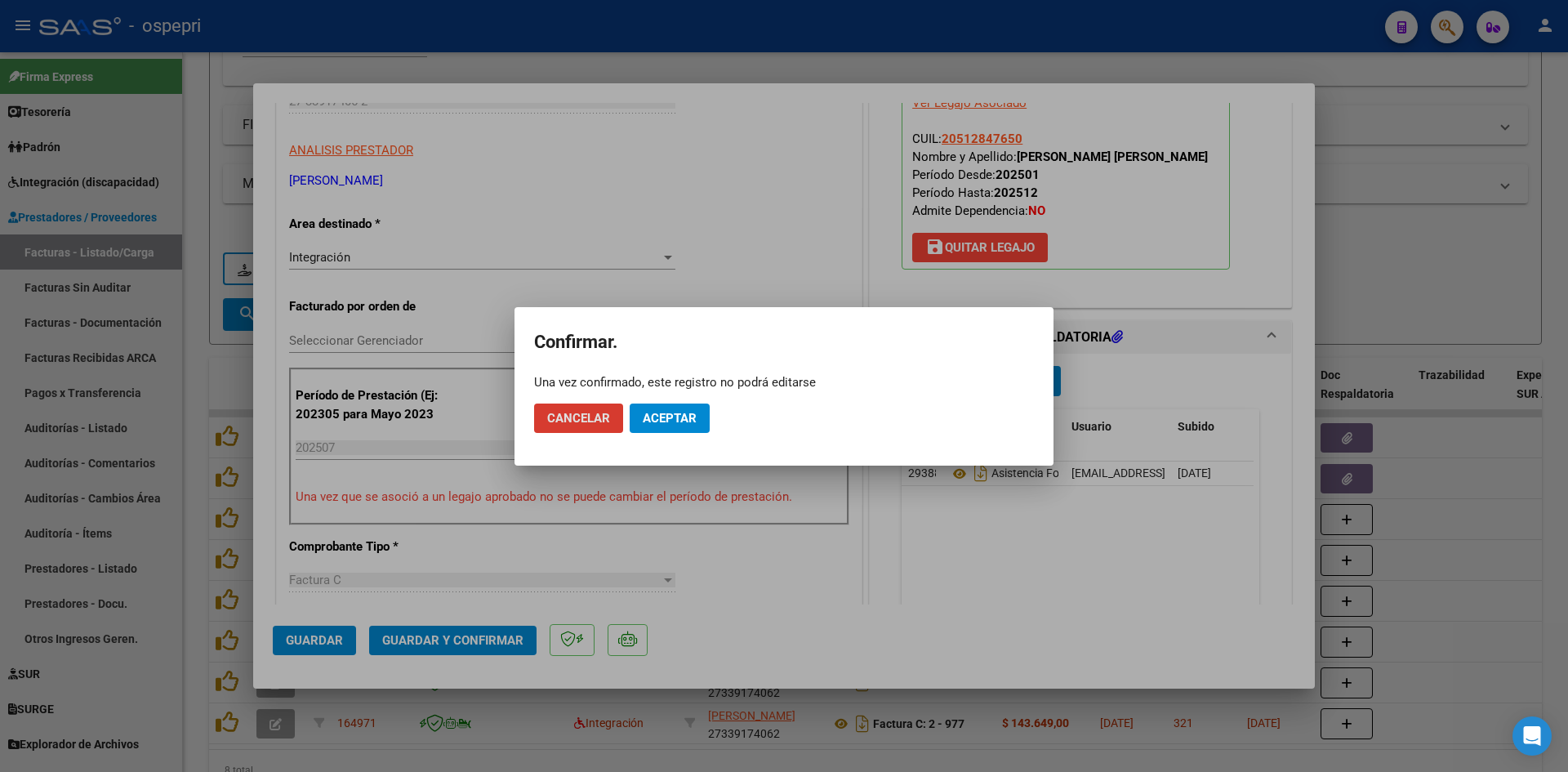
click at [681, 414] on span "Aceptar" at bounding box center [669, 418] width 54 height 15
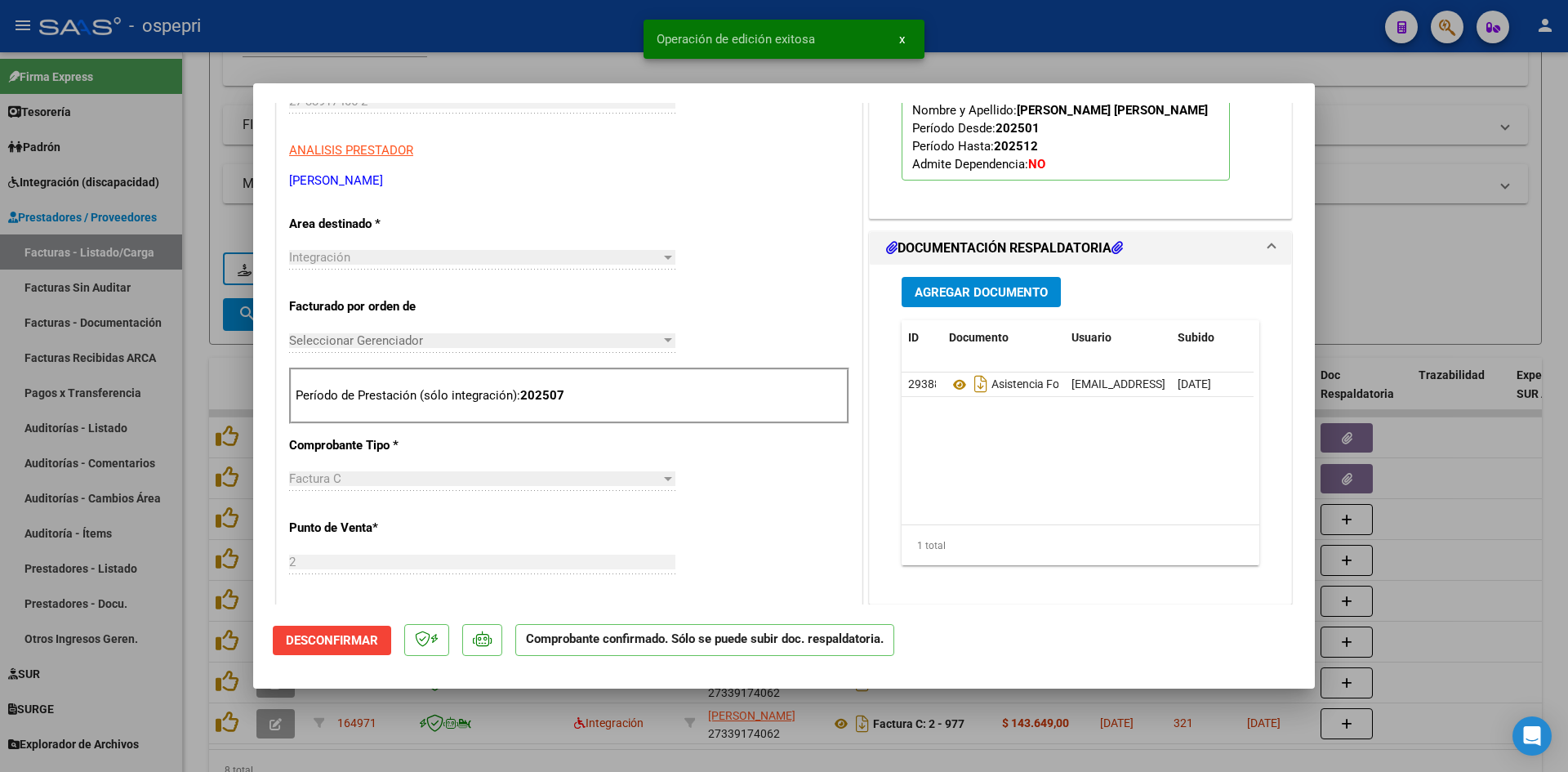
type input "$ 0,00"
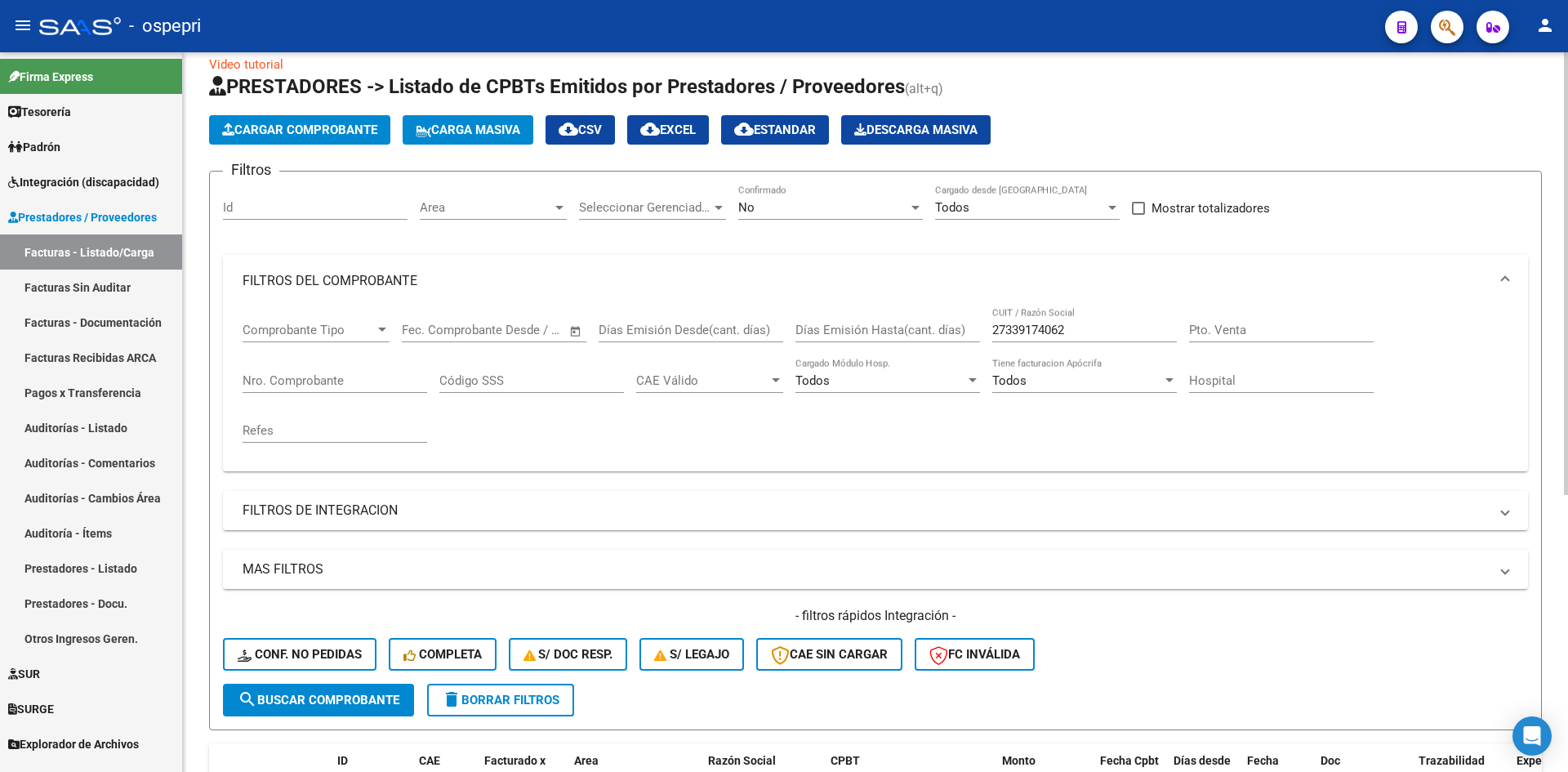
scroll to position [0, 0]
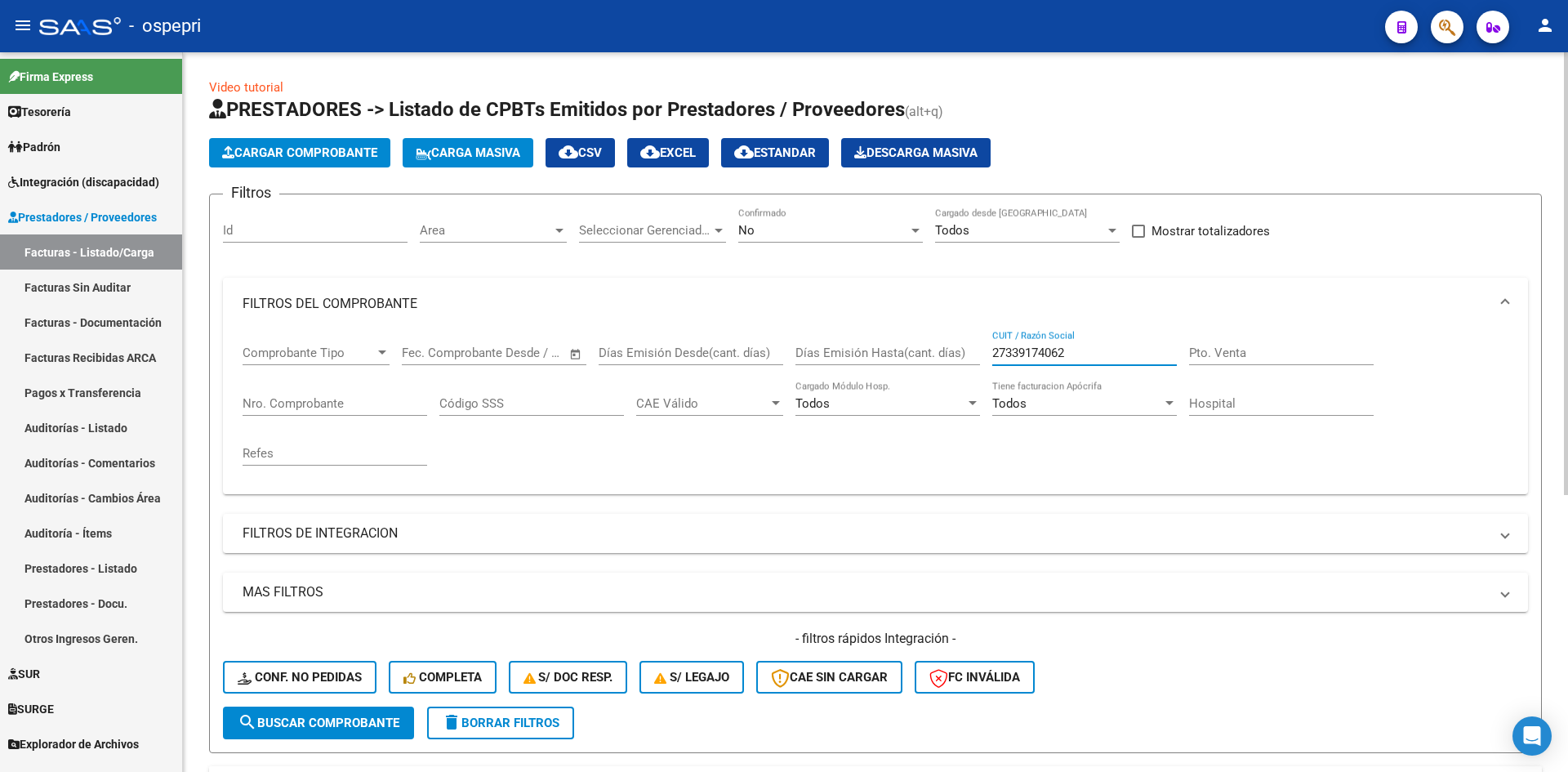
drag, startPoint x: 1083, startPoint y: 353, endPoint x: 981, endPoint y: 361, distance: 102.3
click at [981, 361] on div "Comprobante Tipo Comprobante Tipo Start date – End date Fec. Comprobante Desde …" at bounding box center [875, 405] width 1266 height 151
click at [359, 671] on span "Conf. no pedidas" at bounding box center [299, 677] width 124 height 15
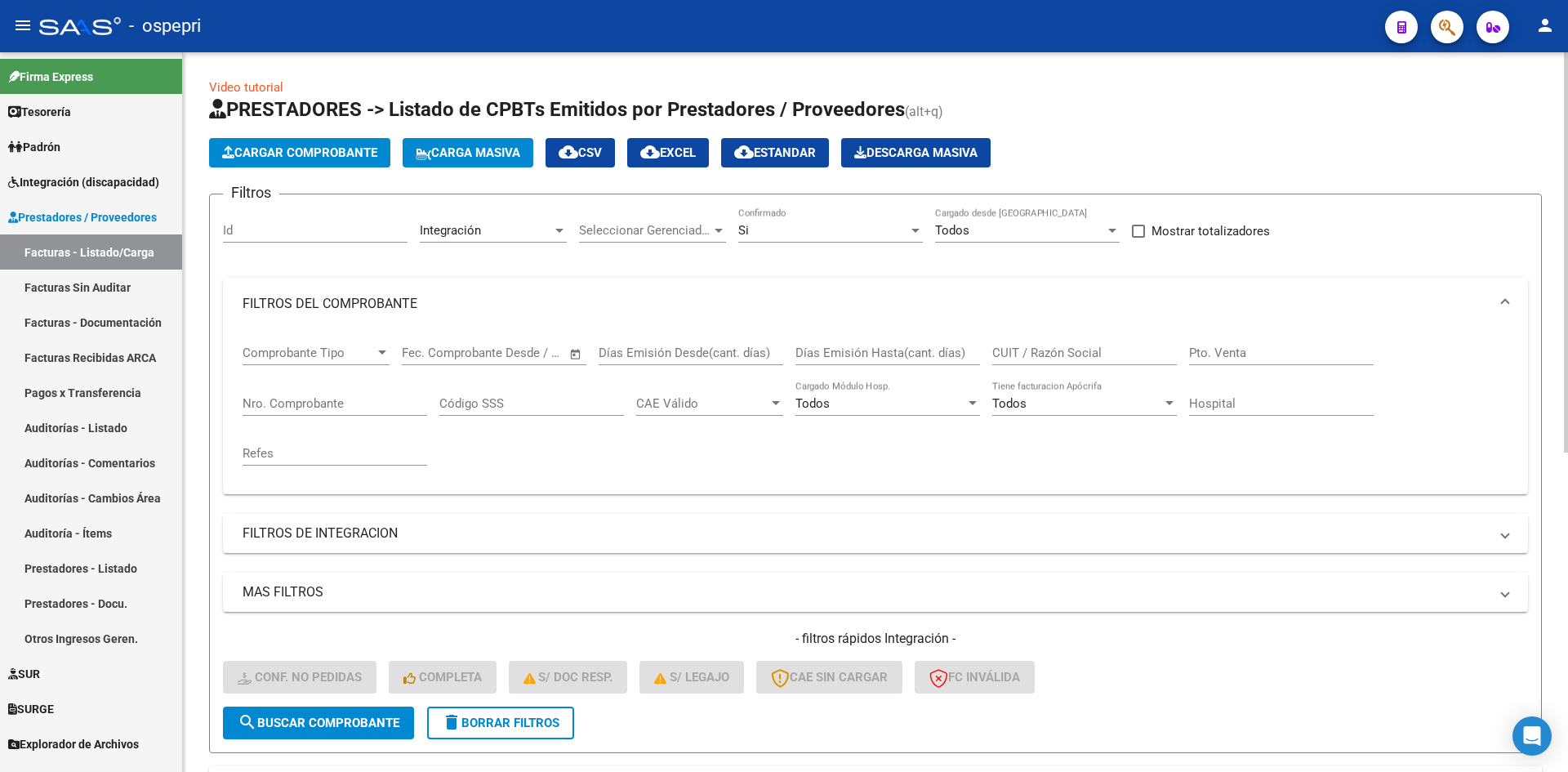
click at [1035, 354] on input "CUIT / Razón Social" at bounding box center [1085, 352] width 185 height 15
paste input "27339174062"
type input "27339174062"
click at [353, 729] on span "search Buscar Comprobante" at bounding box center [318, 722] width 161 height 15
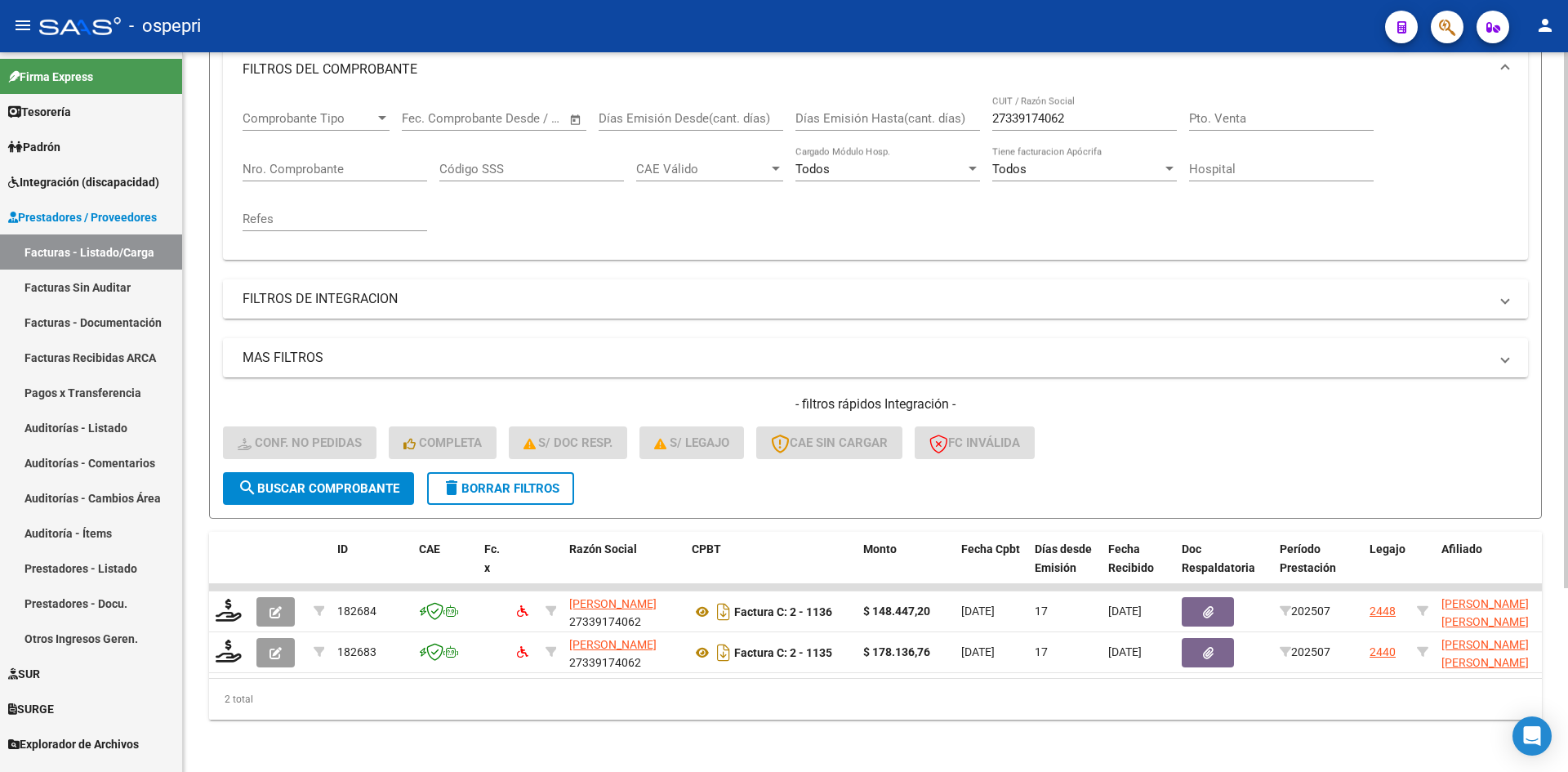
scroll to position [247, 0]
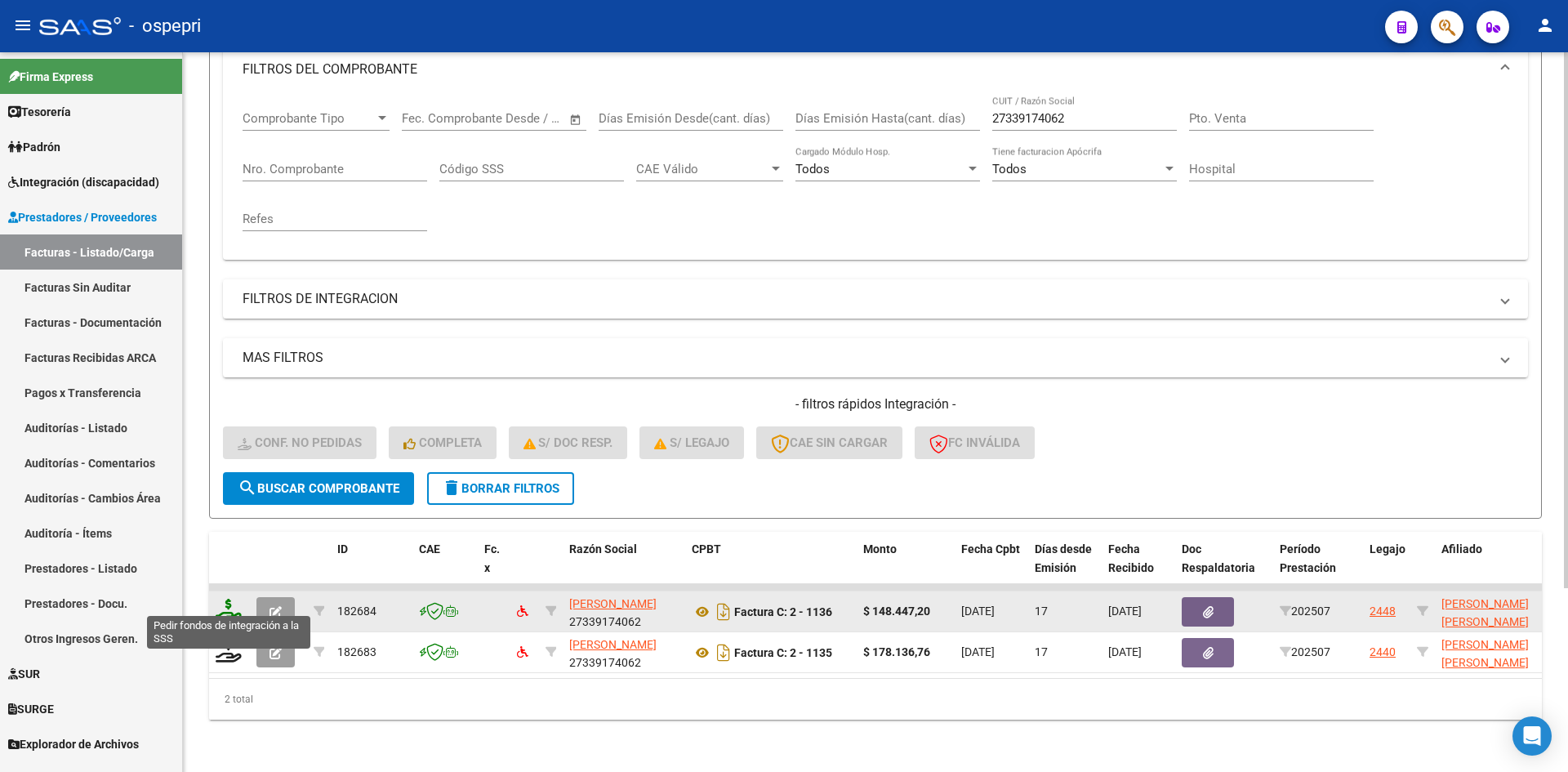
click at [229, 600] on icon at bounding box center [228, 610] width 26 height 23
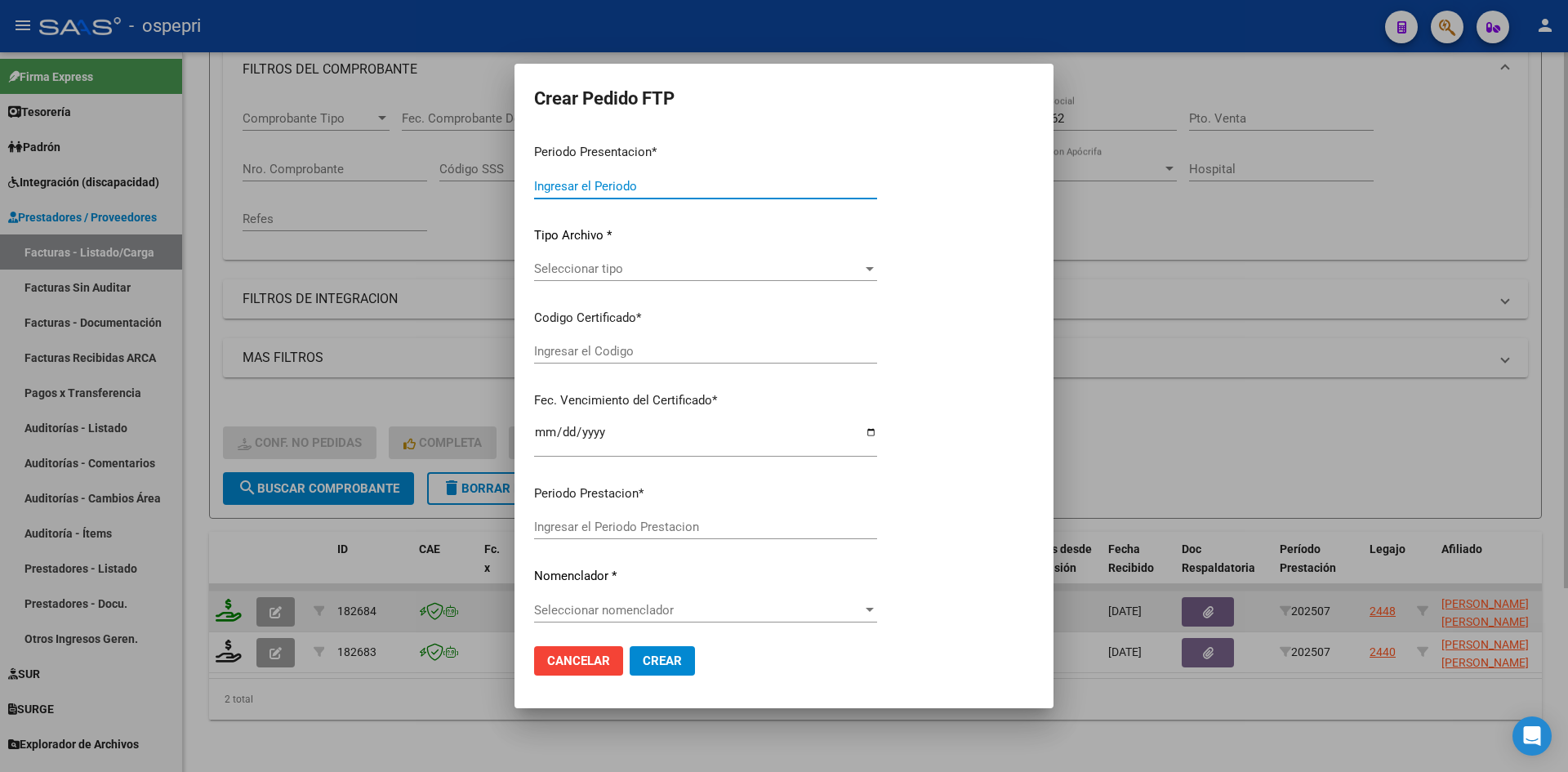
type input "202507"
type input "$ 148.447,20"
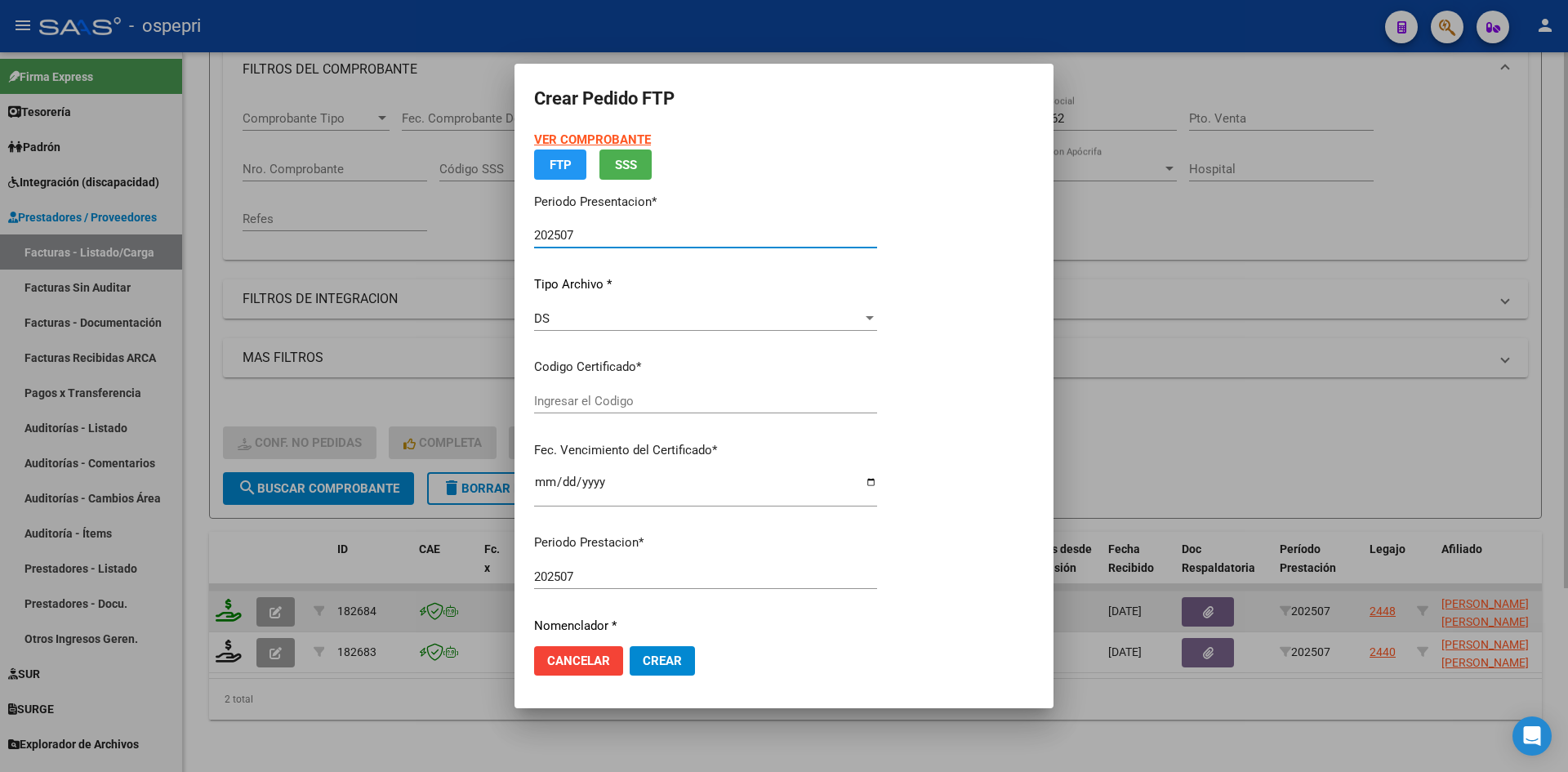
type input "27515255406"
type input "2032-03-01"
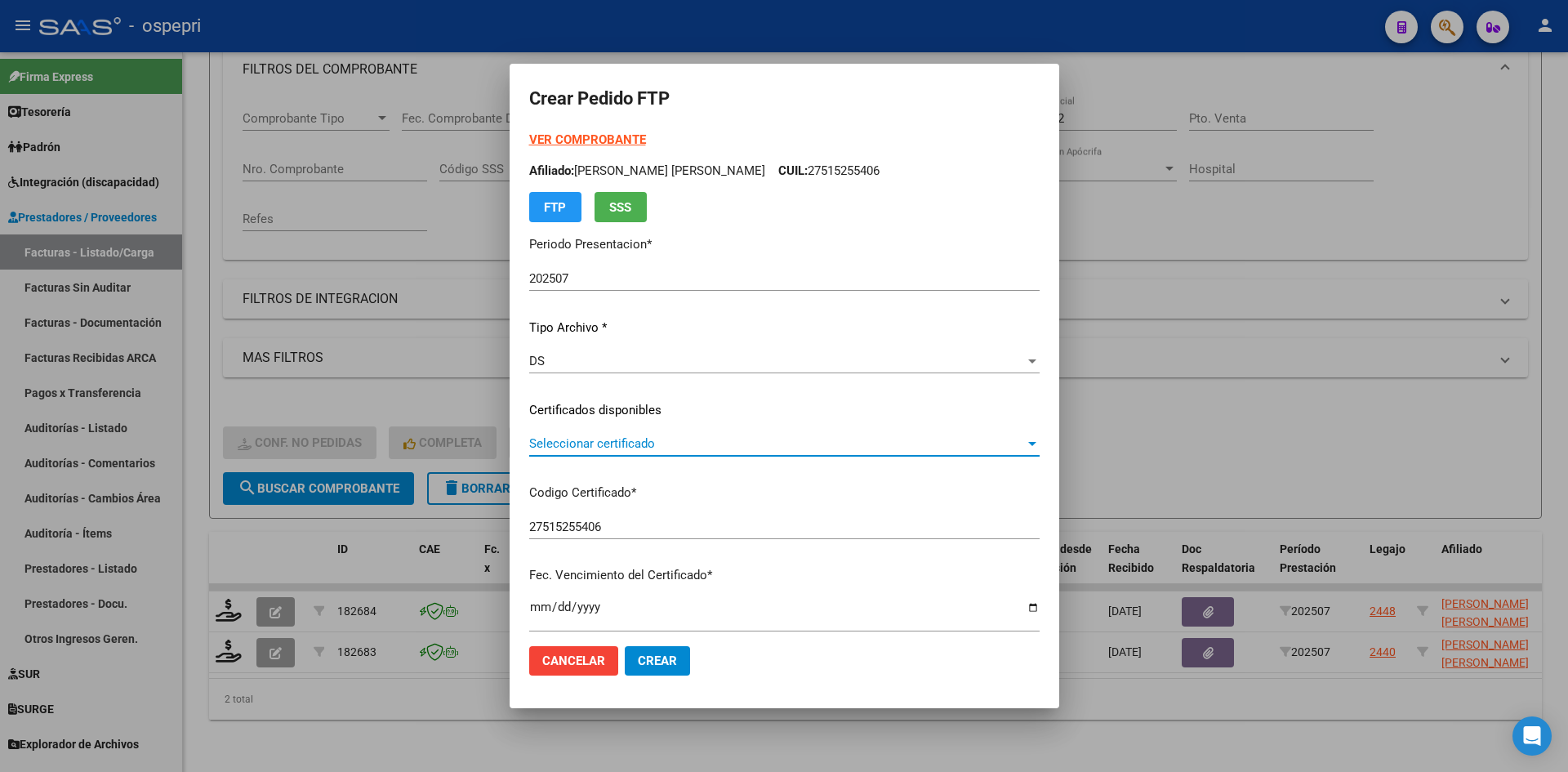
click at [662, 451] on span "Seleccionar certificado" at bounding box center [777, 443] width 496 height 15
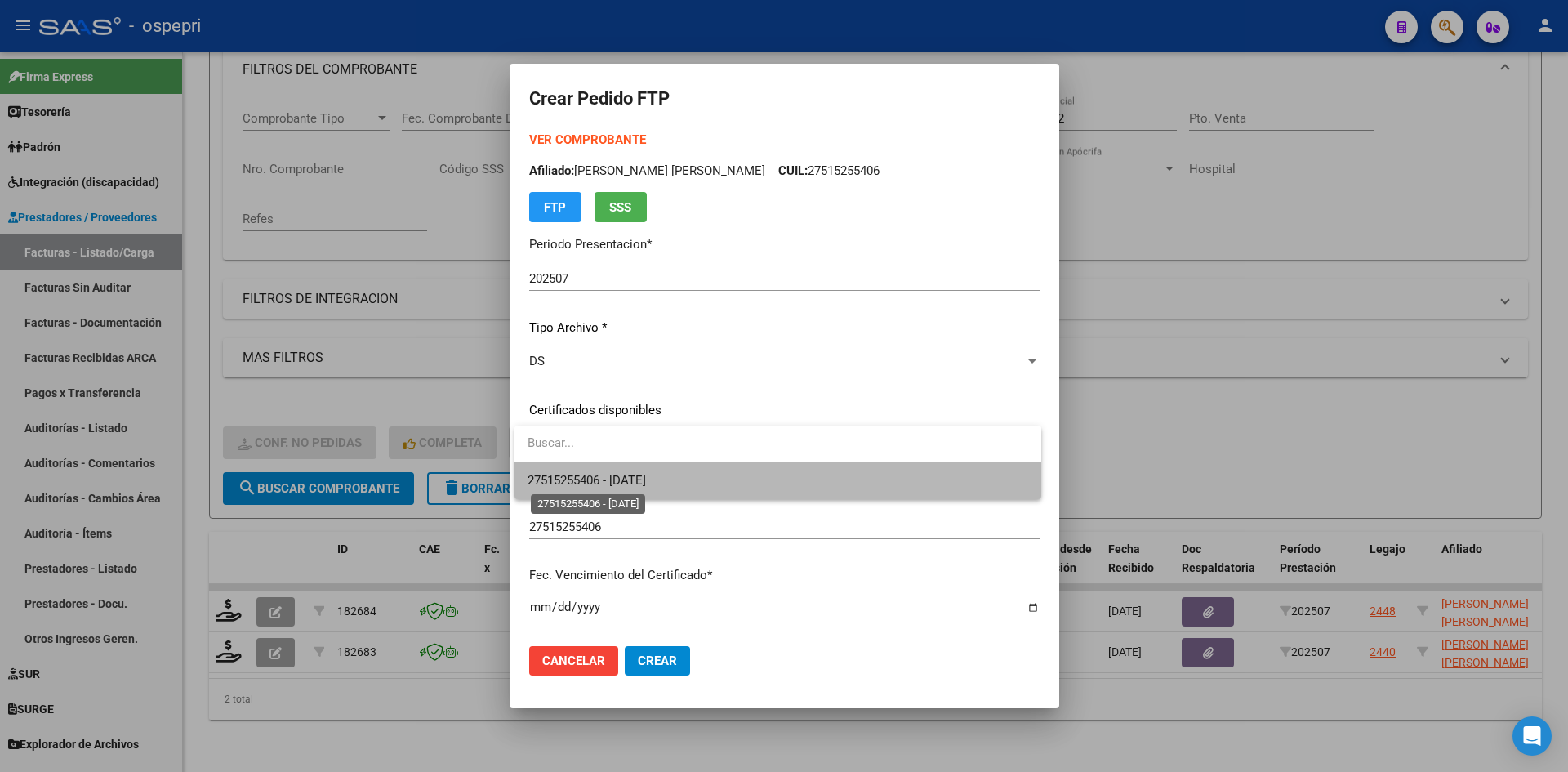
click at [646, 482] on span "27515255406 - 2032-03-01" at bounding box center [586, 479] width 118 height 15
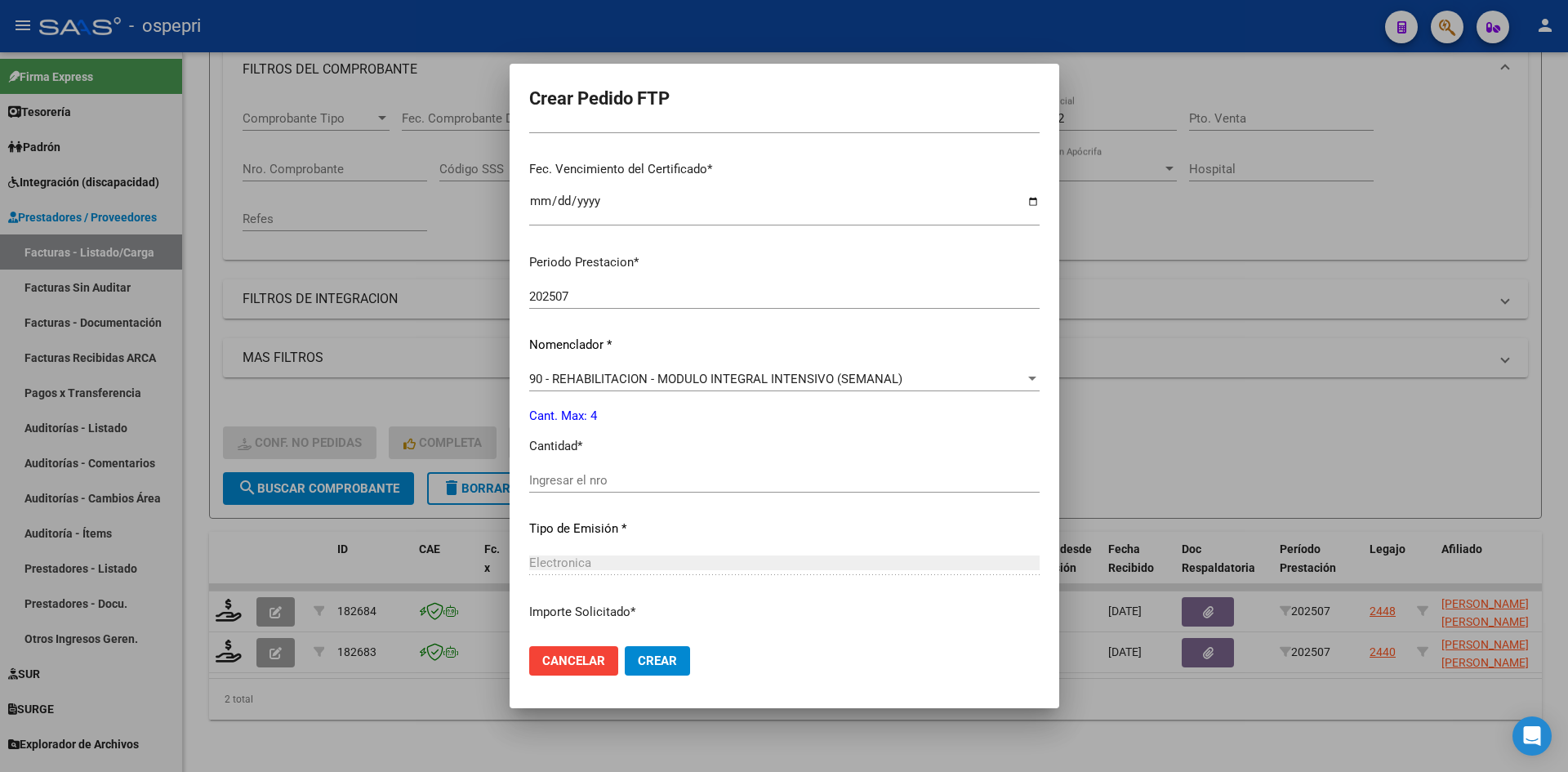
scroll to position [409, 0]
drag, startPoint x: 586, startPoint y: 477, endPoint x: 593, endPoint y: 461, distance: 17.5
click at [586, 476] on input "Ingresar el nro" at bounding box center [784, 477] width 511 height 15
type input "4"
click at [428, 661] on div at bounding box center [784, 386] width 1568 height 772
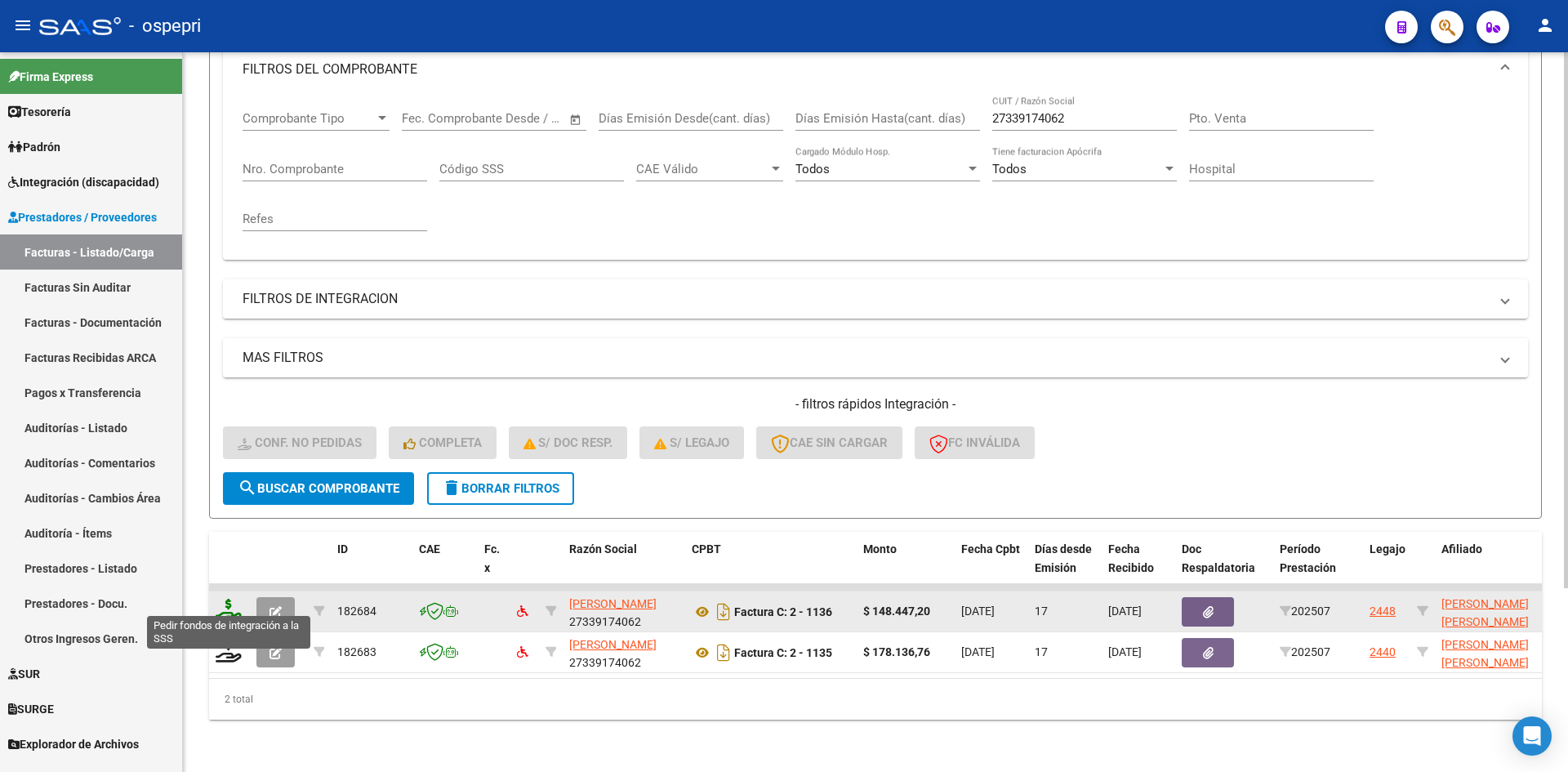
click at [232, 607] on icon at bounding box center [228, 610] width 26 height 23
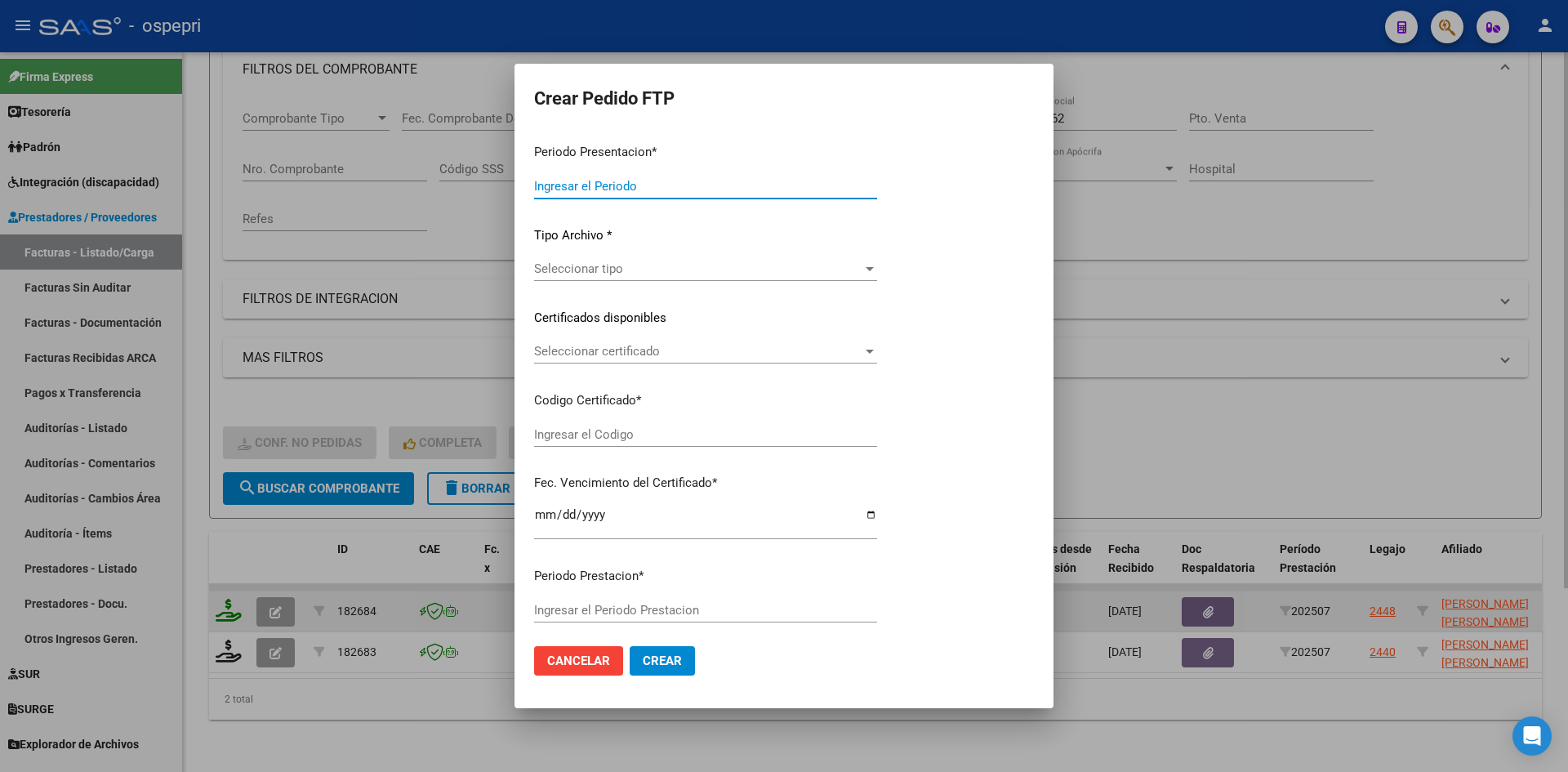
type input "202507"
type input "$ 148.447,20"
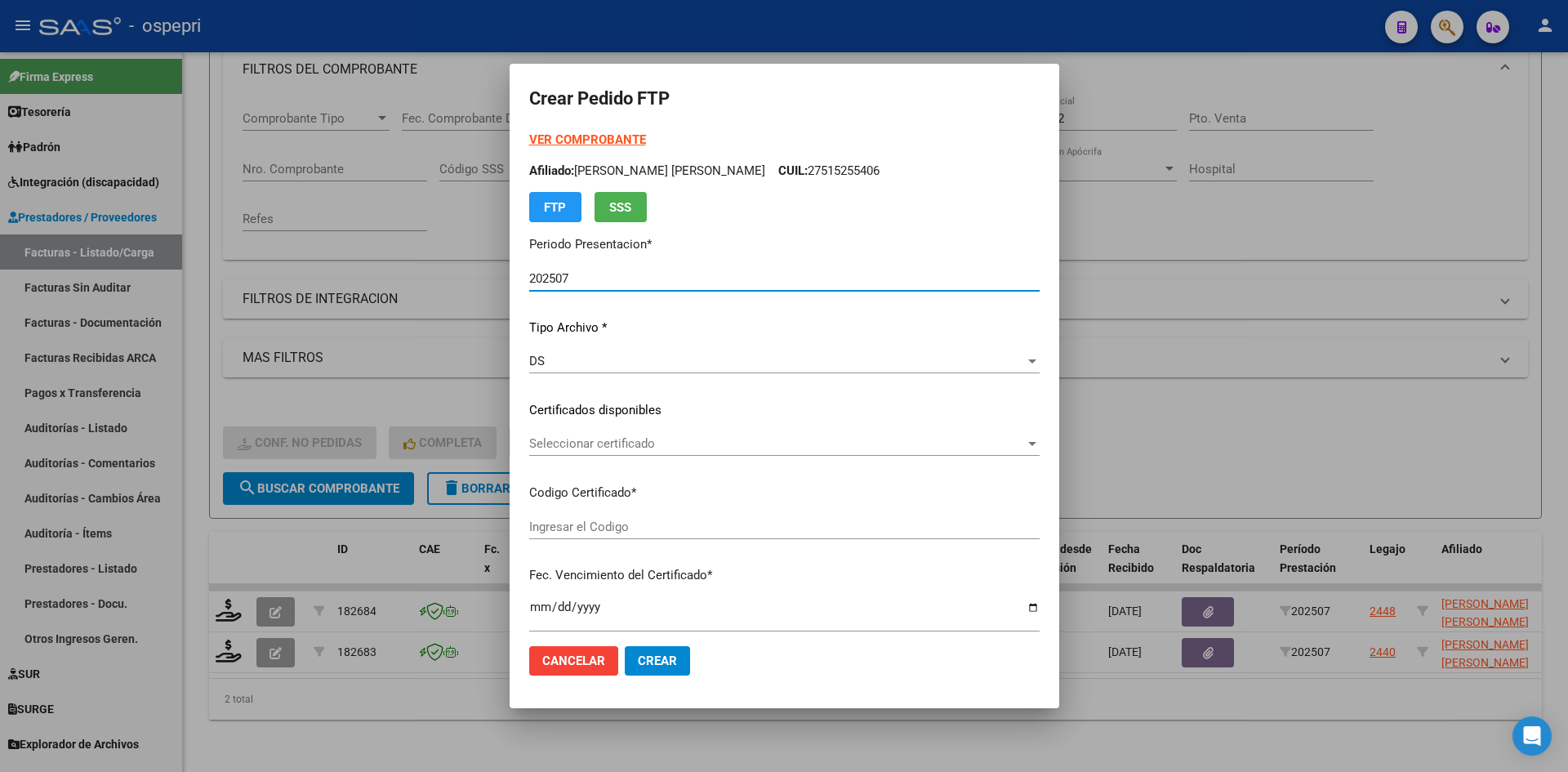
type input "27515255406"
type input "2032-03-01"
click at [666, 449] on span "Seleccionar certificado" at bounding box center [777, 443] width 496 height 15
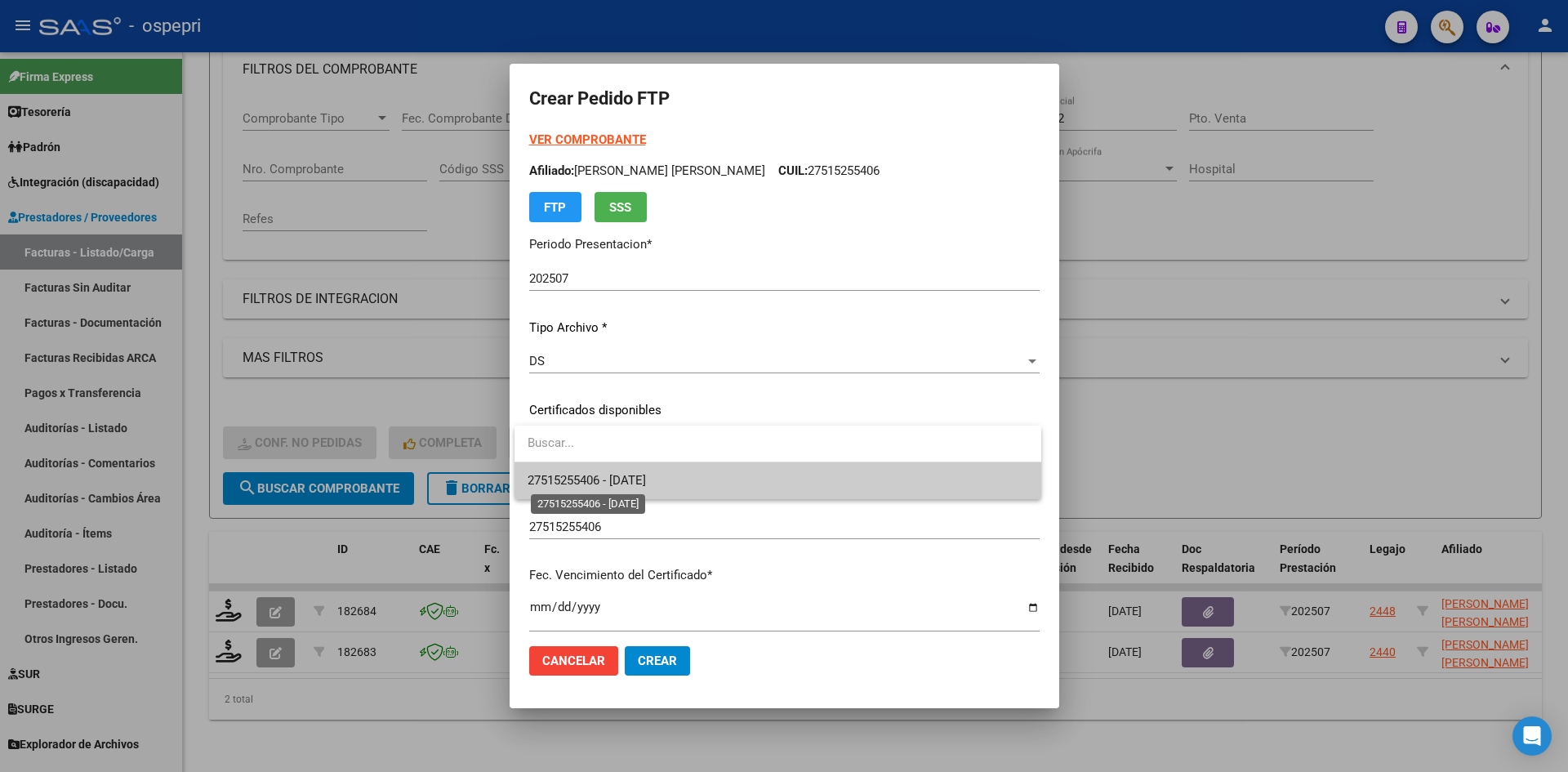
click at [646, 479] on span "27515255406 - 2032-03-01" at bounding box center [586, 479] width 118 height 15
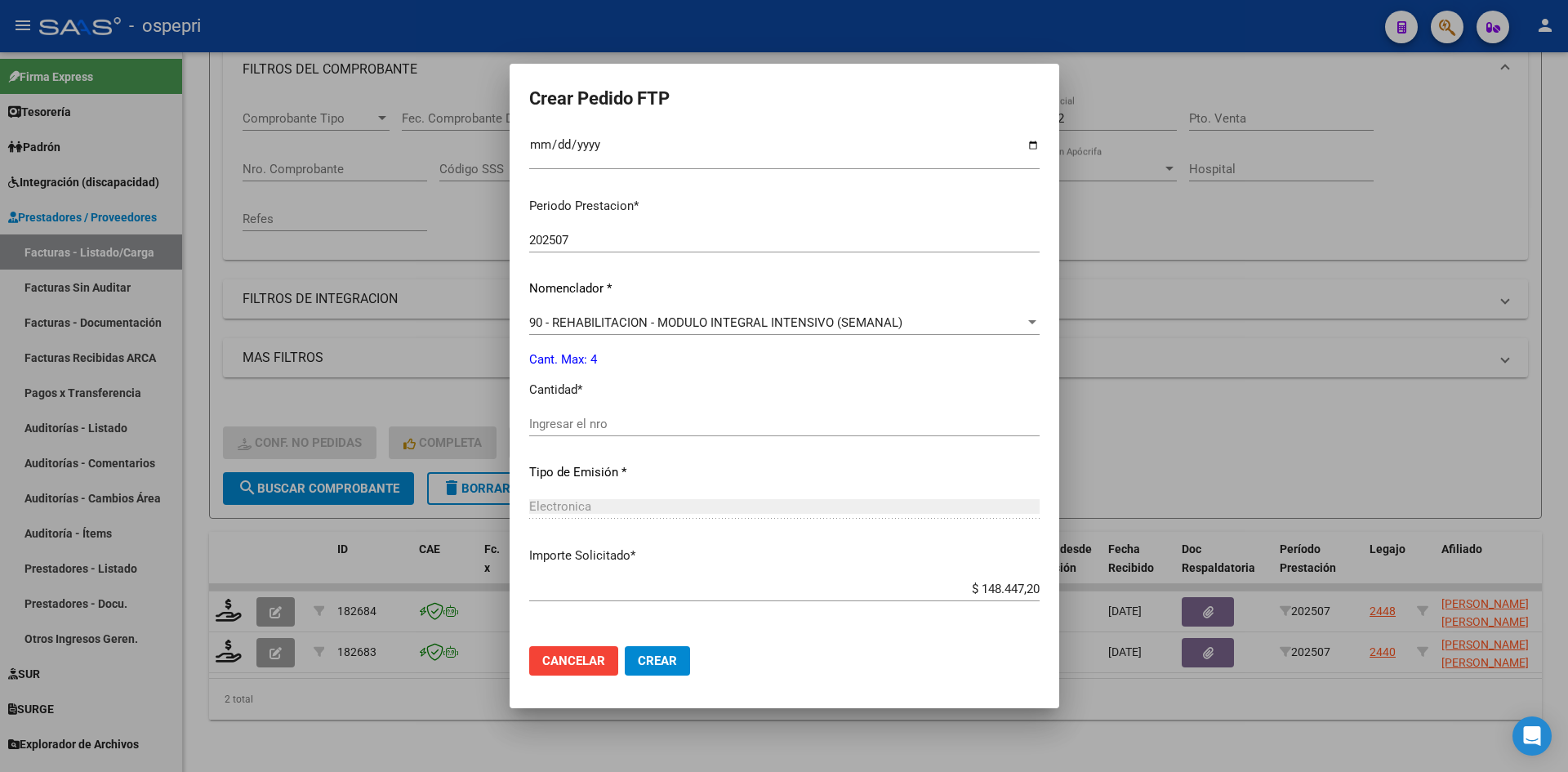
scroll to position [490, 0]
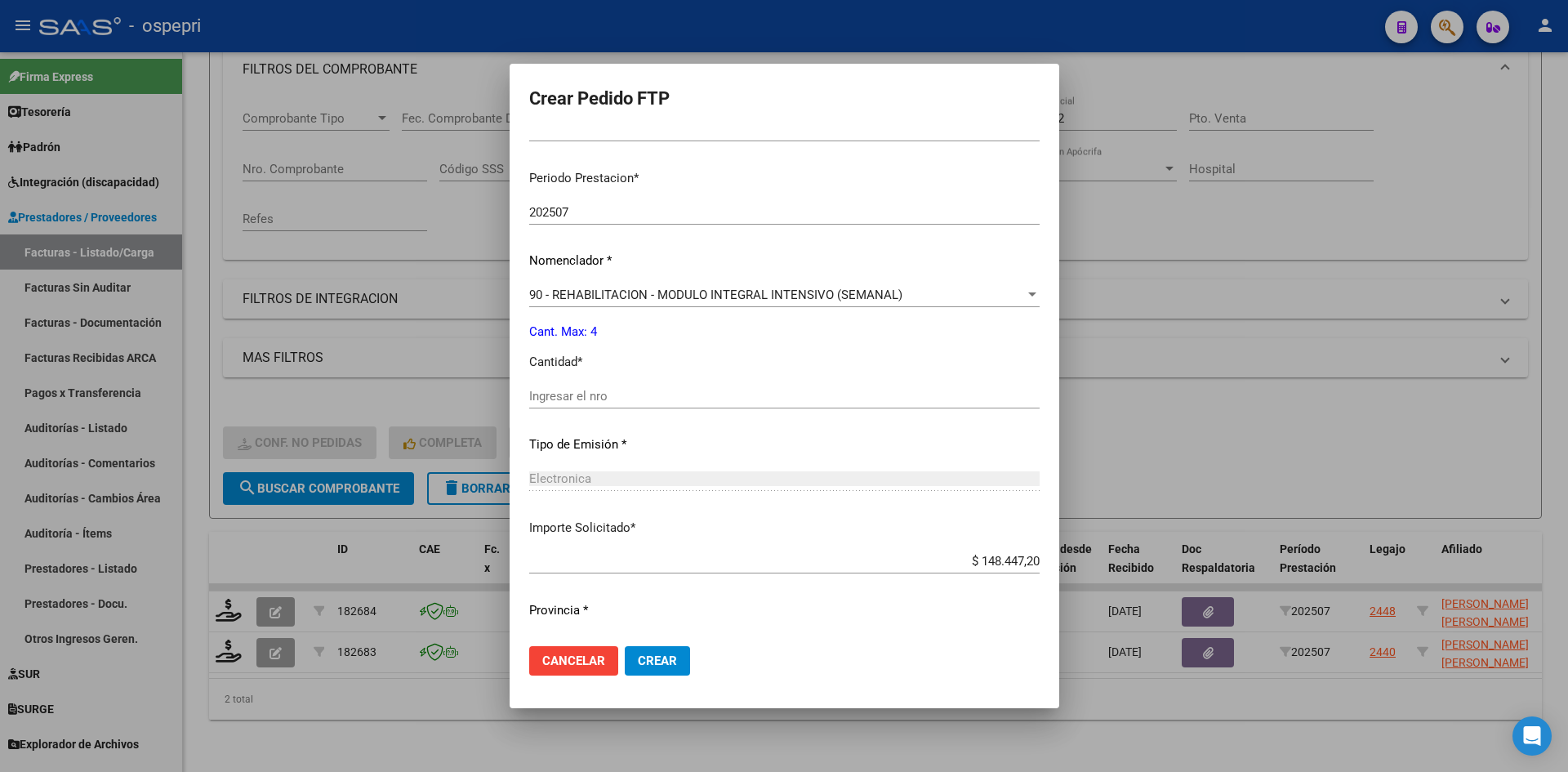
click at [590, 391] on input "Ingresar el nro" at bounding box center [784, 395] width 511 height 15
type input "4"
click at [656, 657] on span "Crear" at bounding box center [657, 660] width 39 height 15
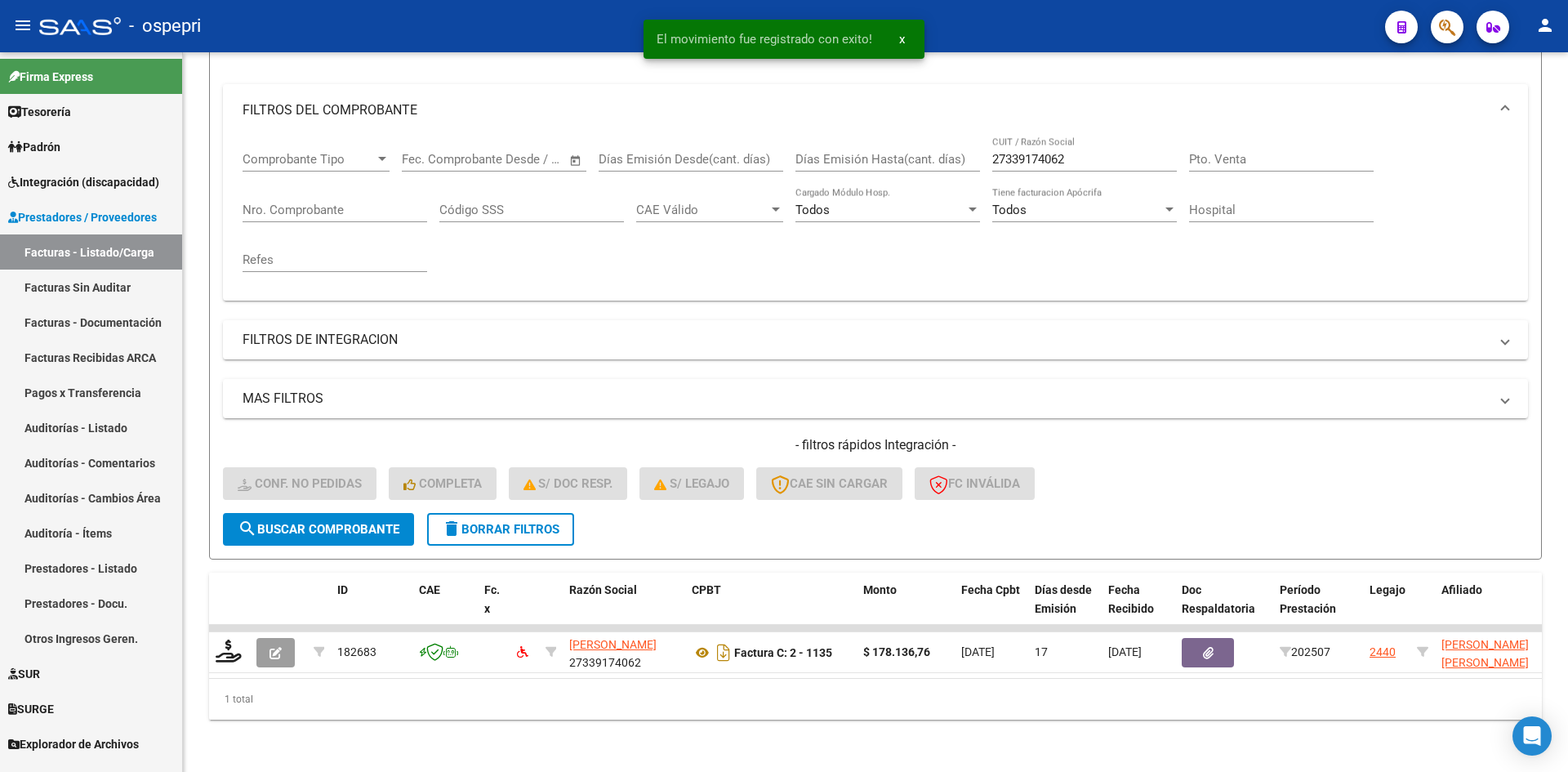
scroll to position [205, 0]
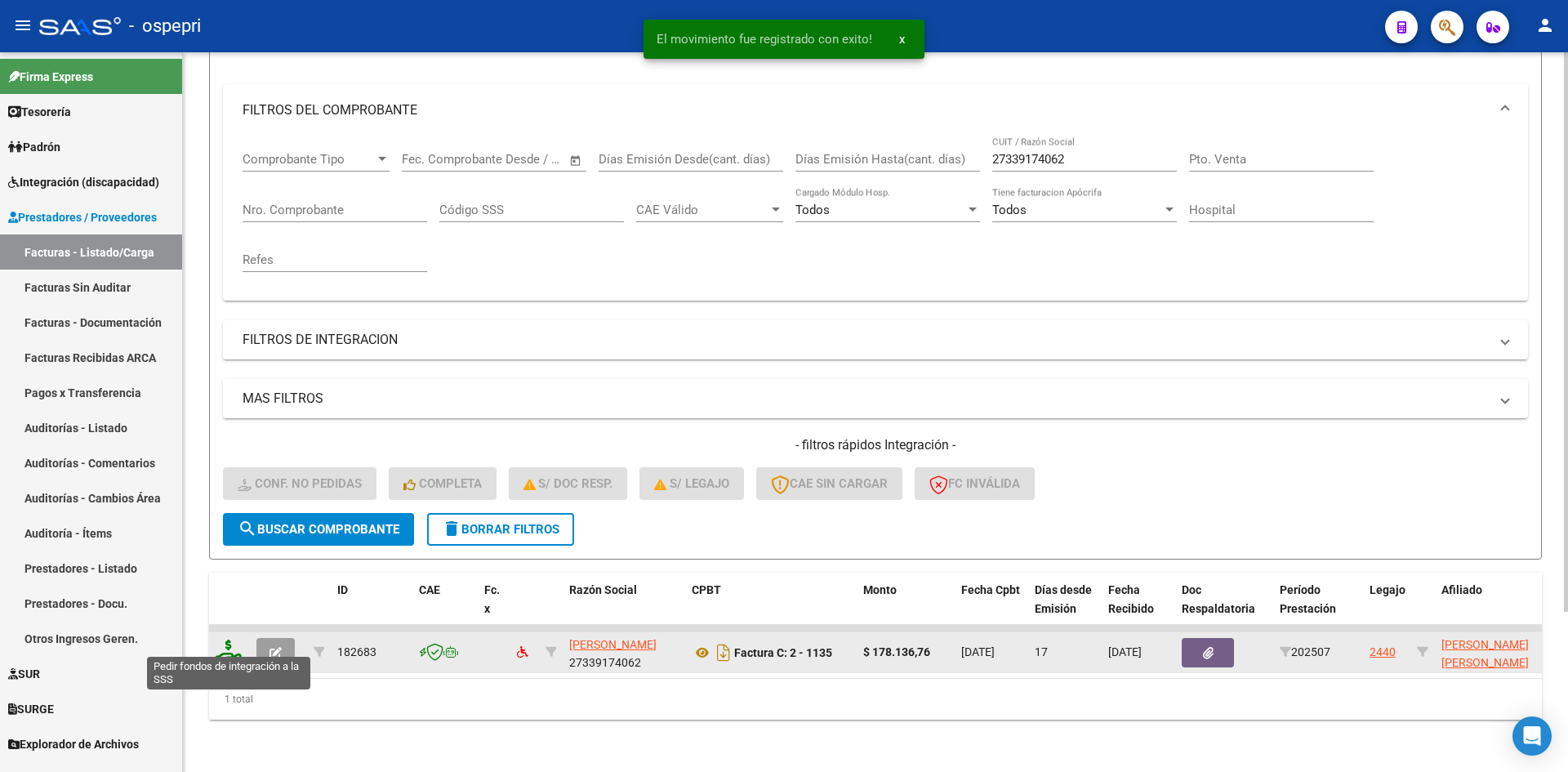
click at [231, 640] on icon at bounding box center [228, 651] width 26 height 23
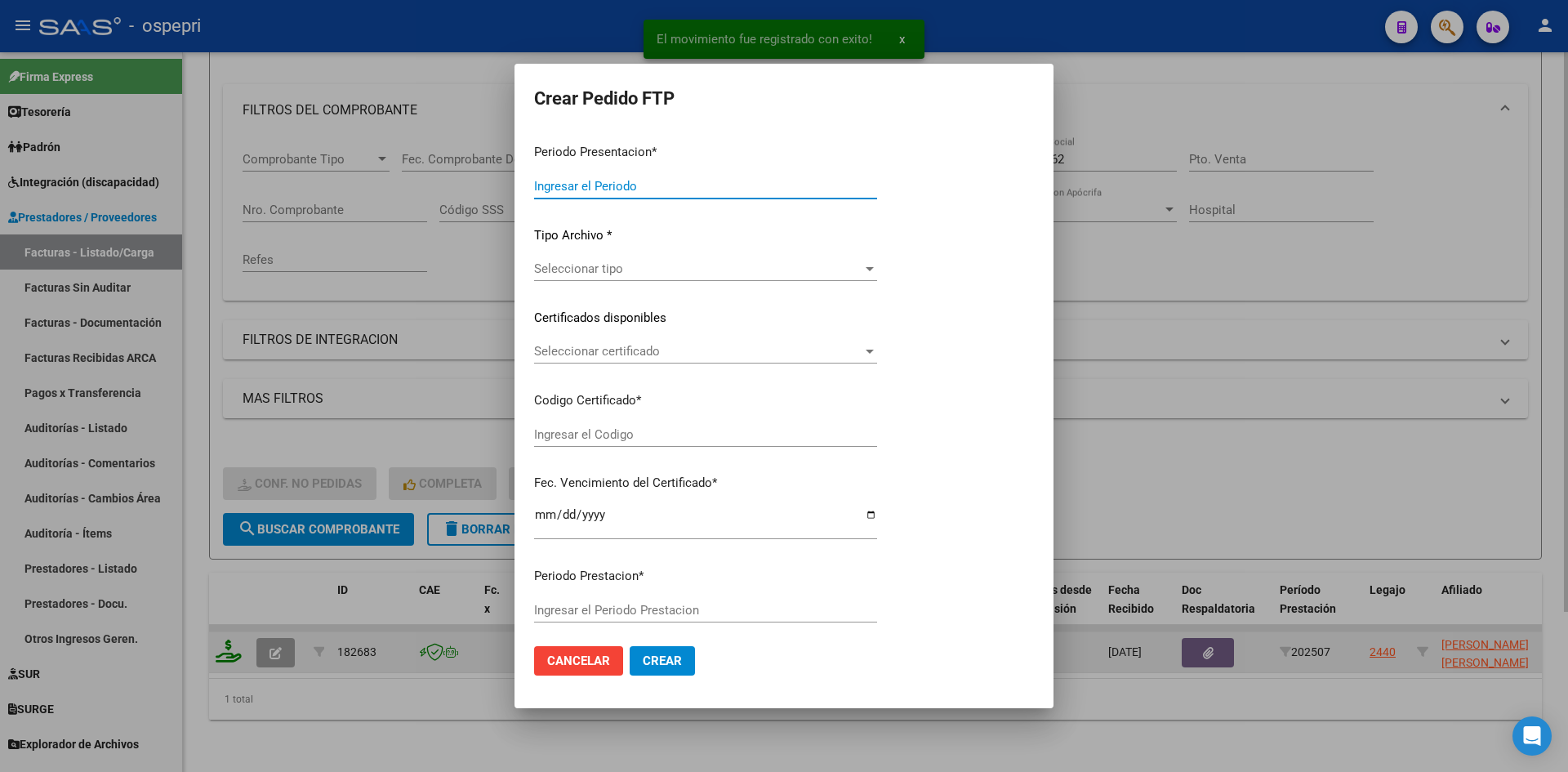
type input "202507"
type input "$ 178.136,76"
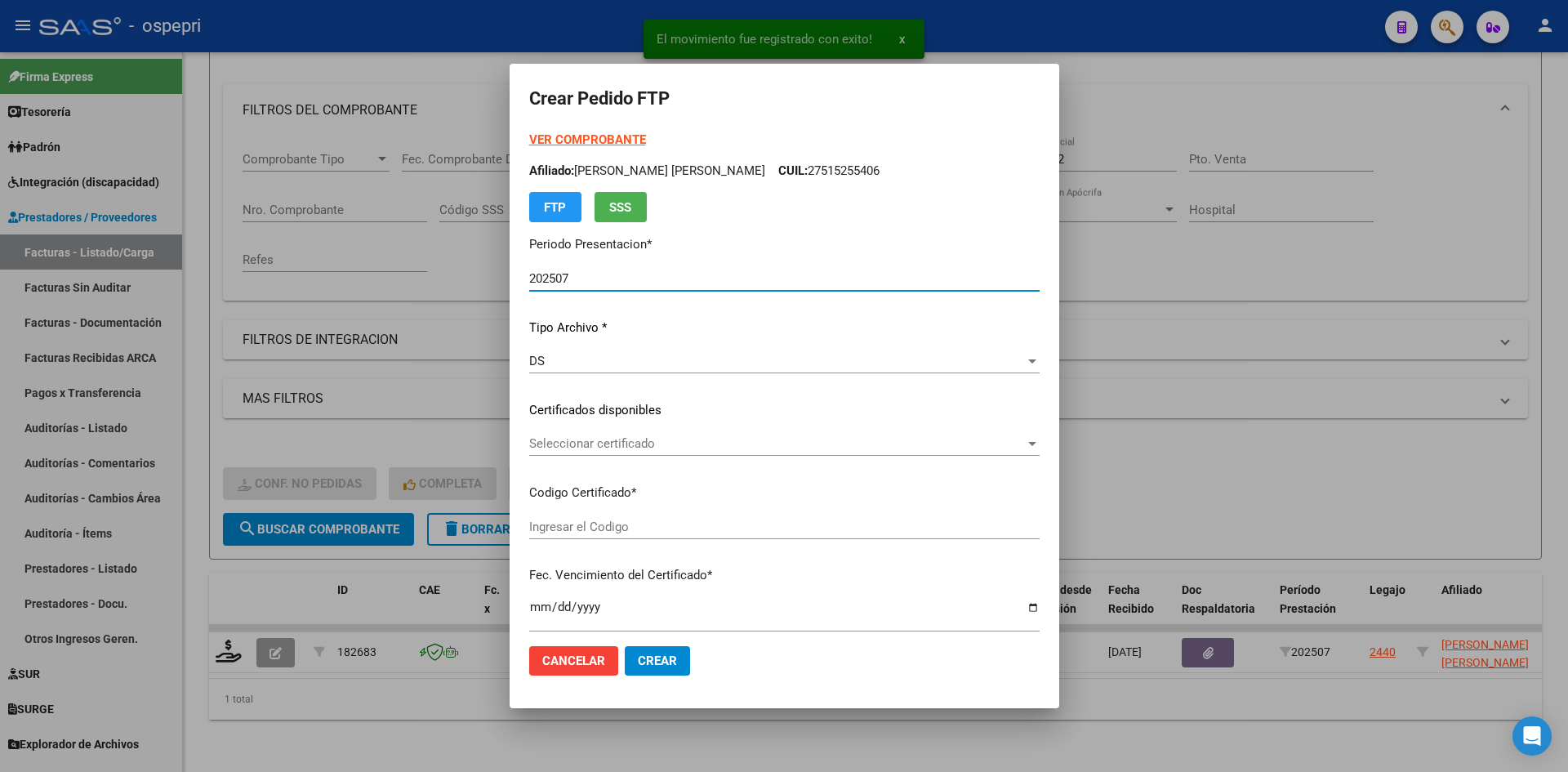
type input "2051284765-0"
type input "2032-06-29"
click at [671, 453] on div "Seleccionar certificado Seleccionar certificado" at bounding box center [784, 443] width 511 height 24
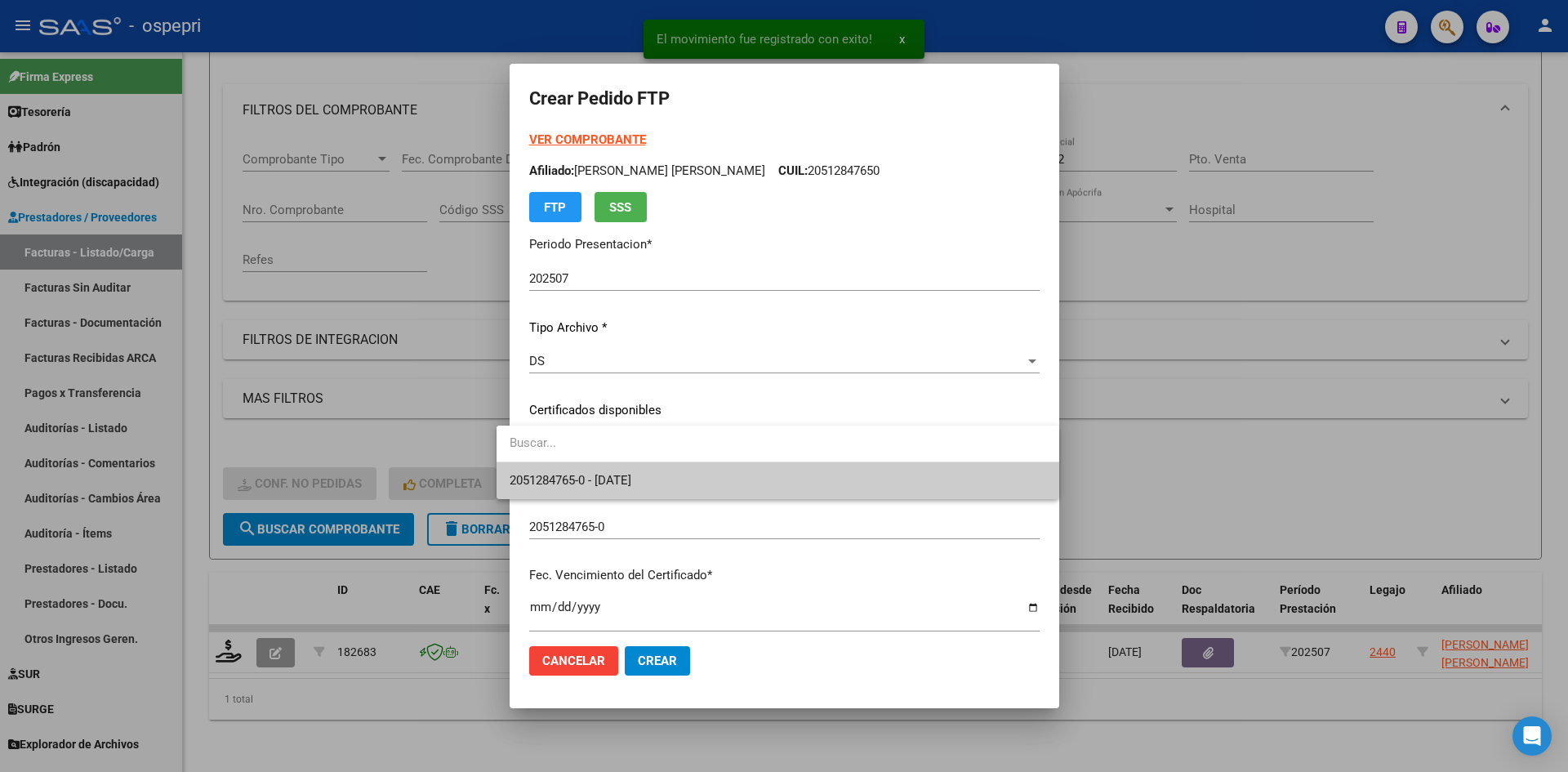
click at [671, 482] on span "2051284765-0 - 2032-06-29" at bounding box center [778, 481] width 537 height 37
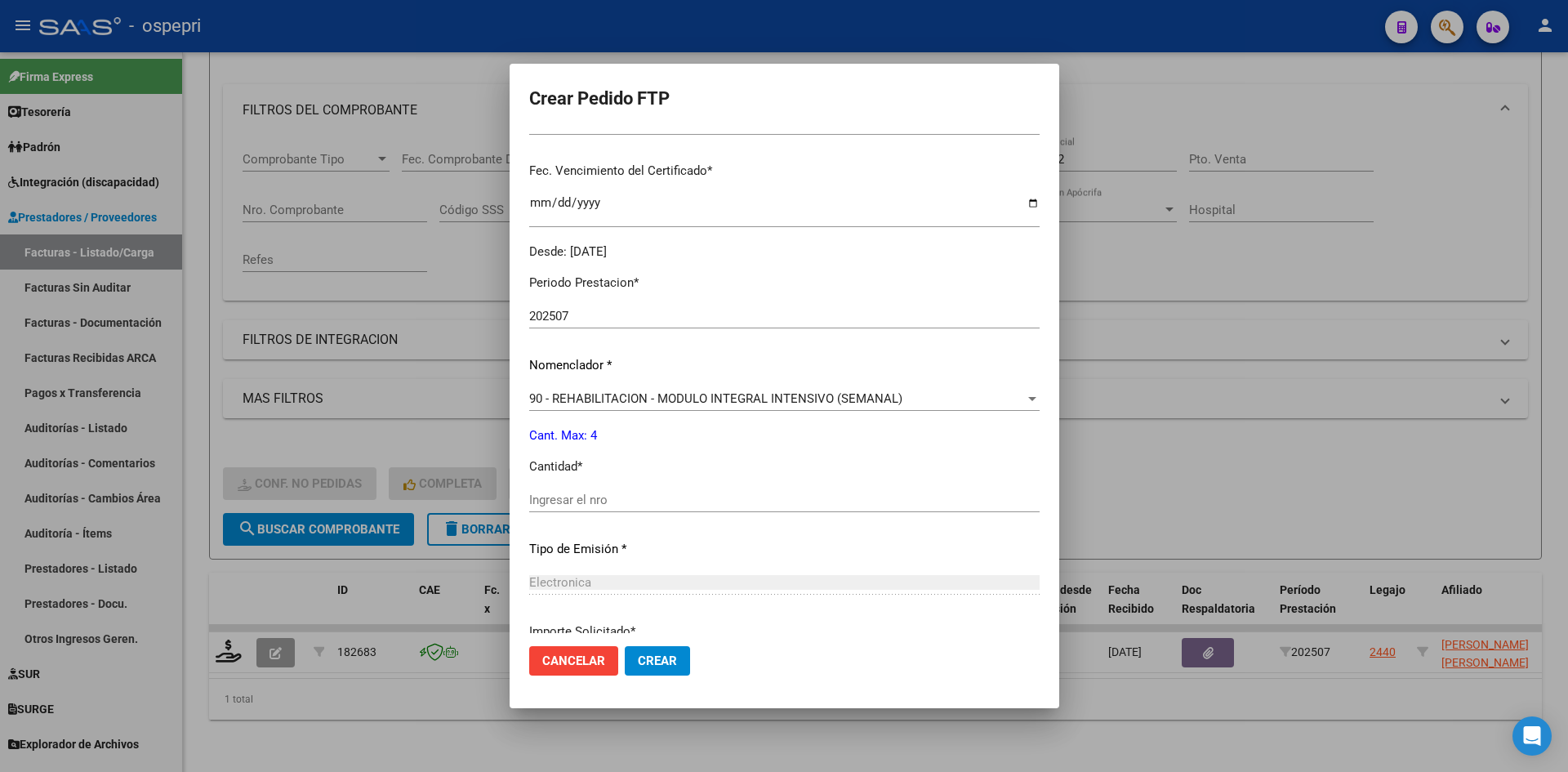
scroll to position [409, 0]
click at [557, 496] on input "Ingresar el nro" at bounding box center [784, 495] width 511 height 15
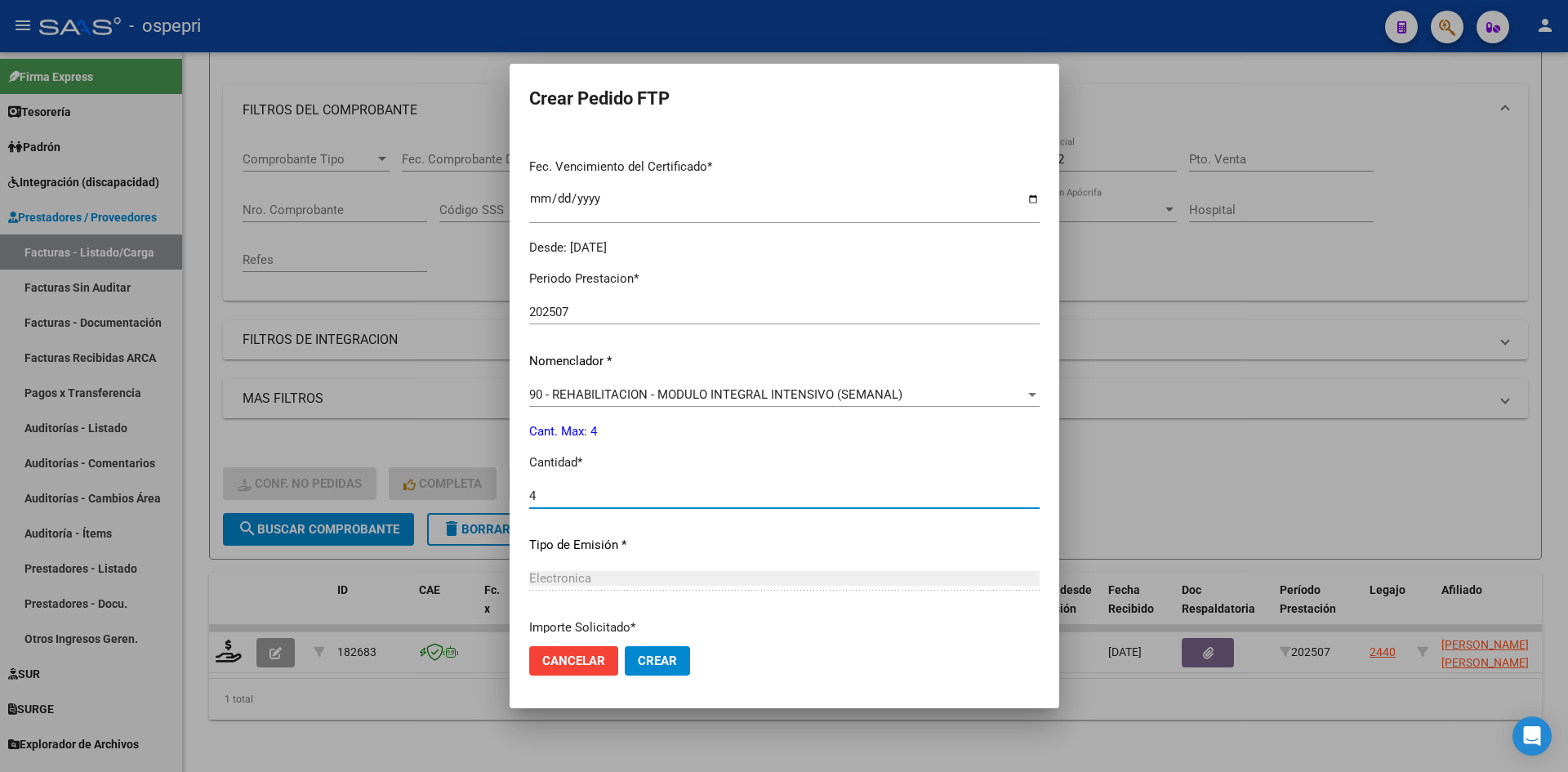
type input "4"
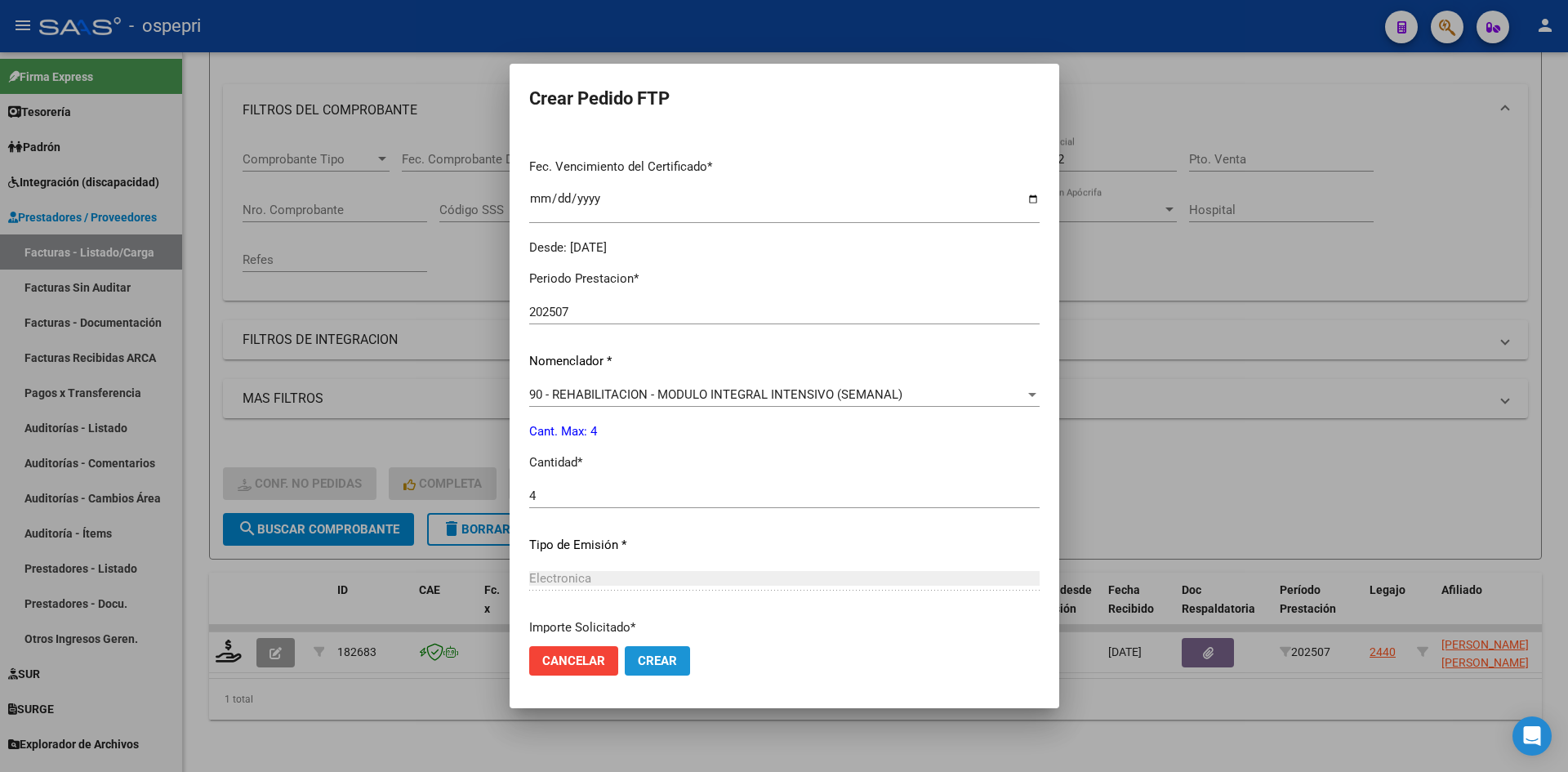
click at [644, 659] on span "Crear" at bounding box center [657, 660] width 39 height 15
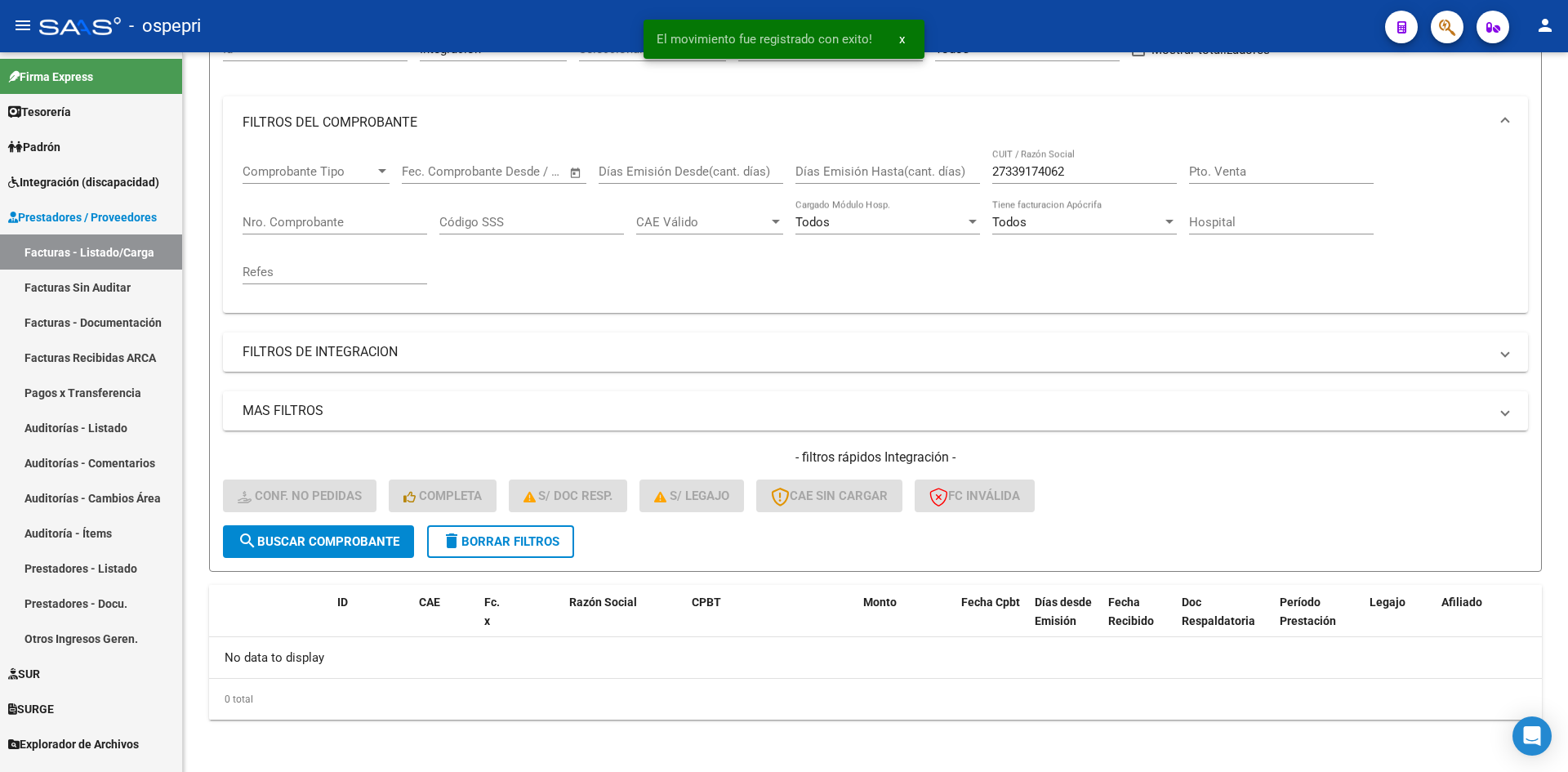
scroll to position [181, 0]
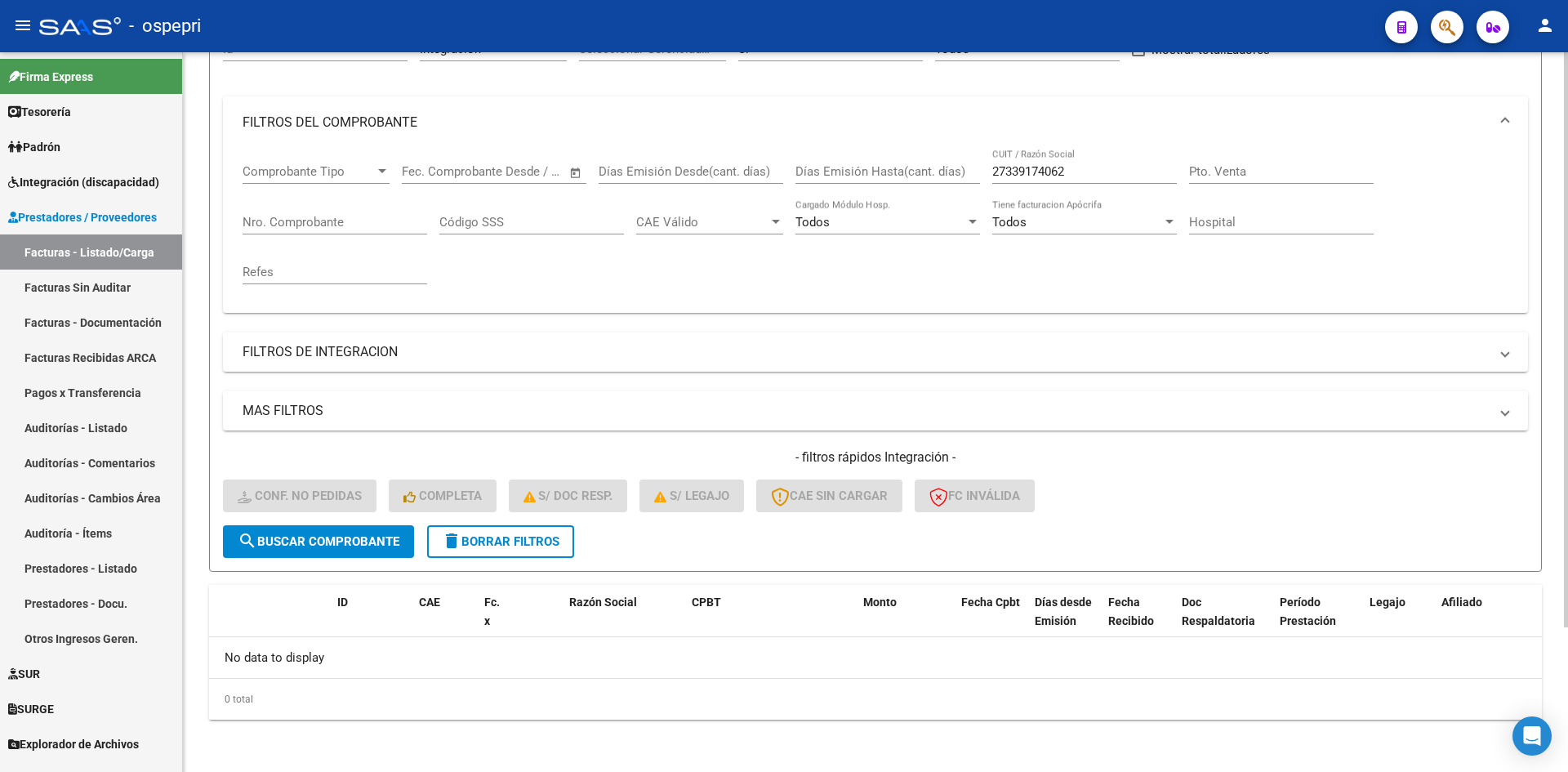
click at [550, 546] on span "delete Borrar Filtros" at bounding box center [501, 541] width 117 height 15
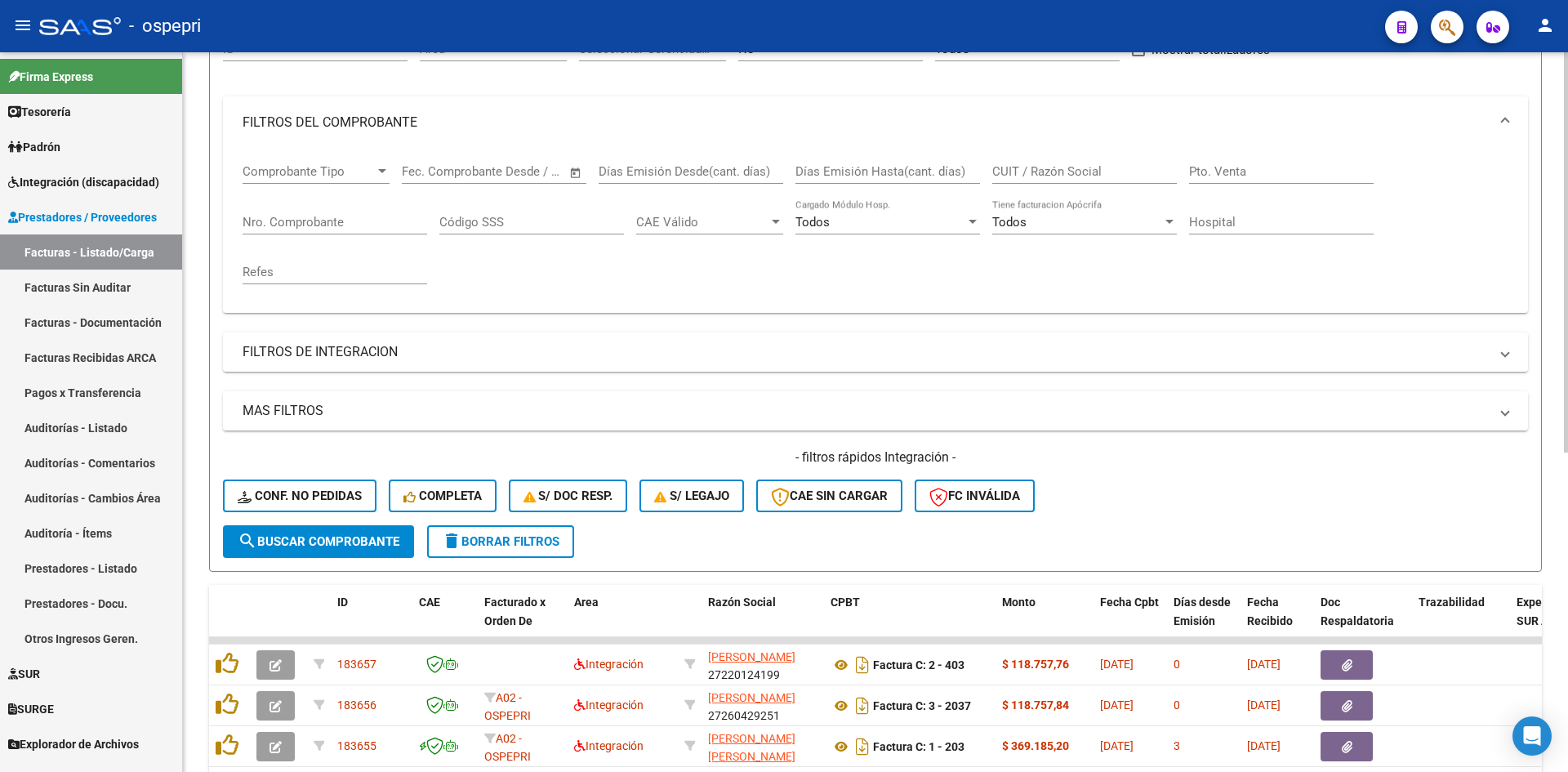
click at [1084, 166] on input "CUIT / Razón Social" at bounding box center [1085, 171] width 185 height 15
paste input "27402947077"
type input "27402947077"
click at [381, 546] on span "search Buscar Comprobante" at bounding box center [318, 541] width 161 height 15
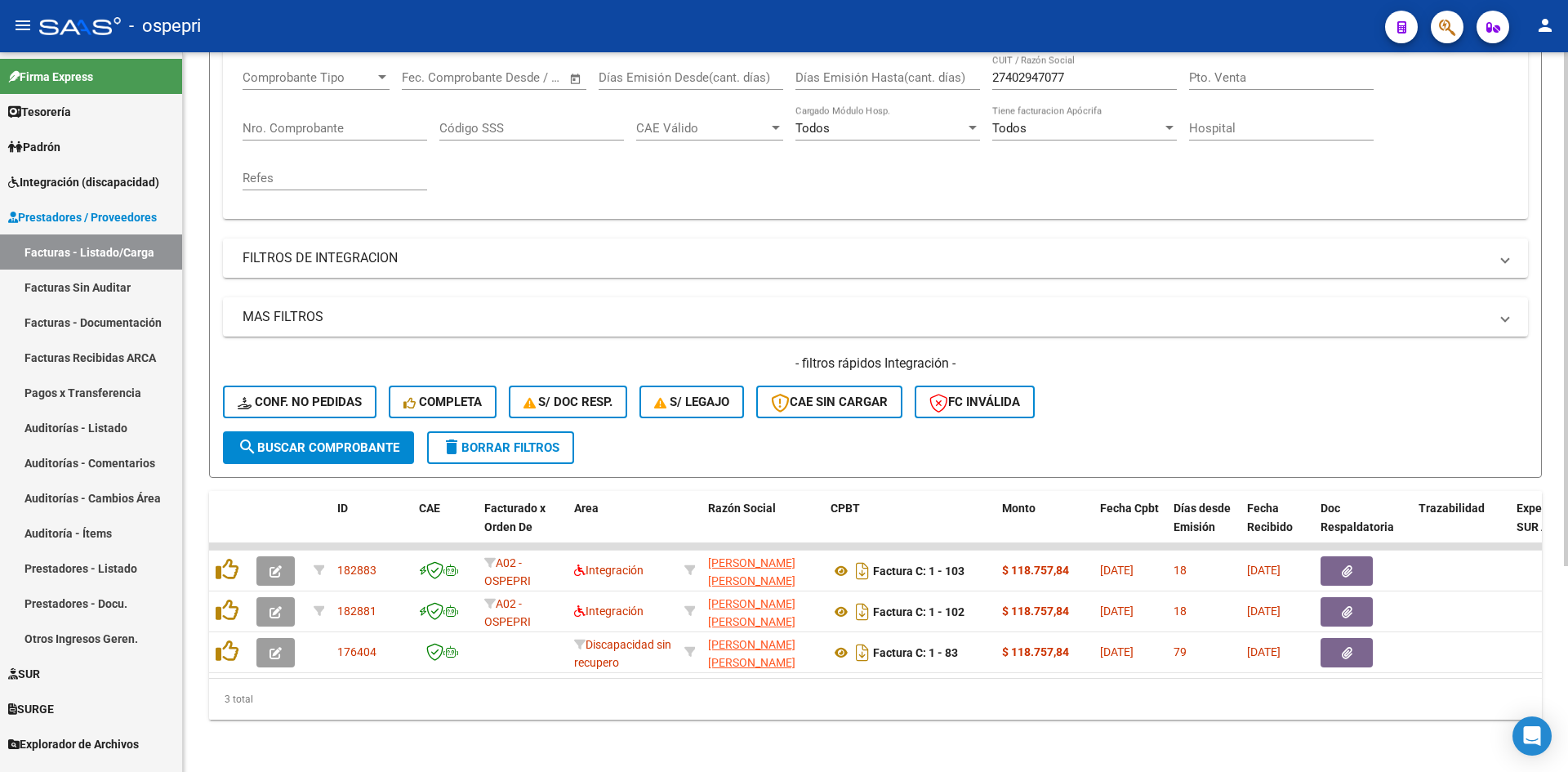
scroll to position [288, 0]
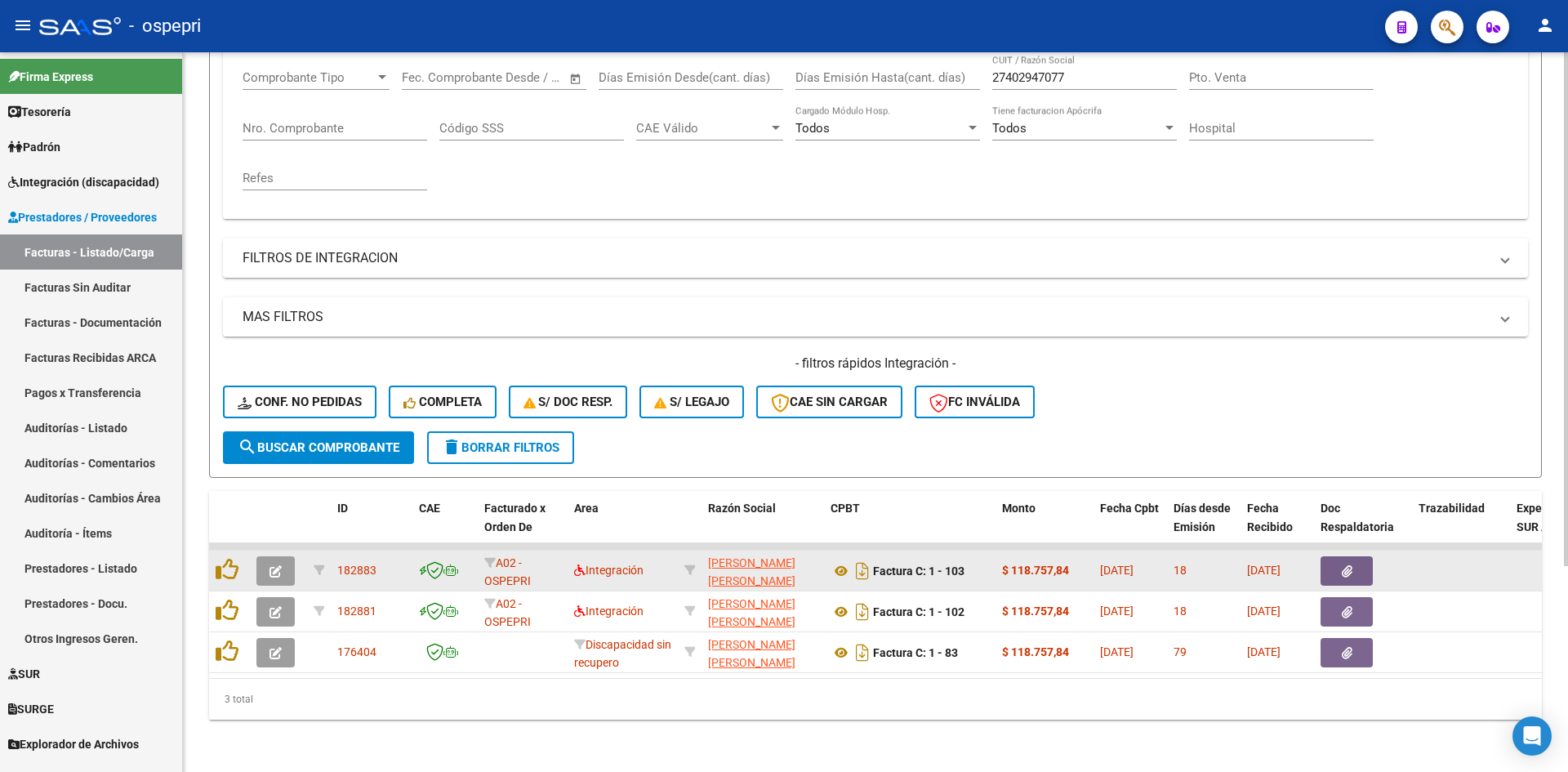
click at [265, 557] on button "button" at bounding box center [275, 571] width 38 height 29
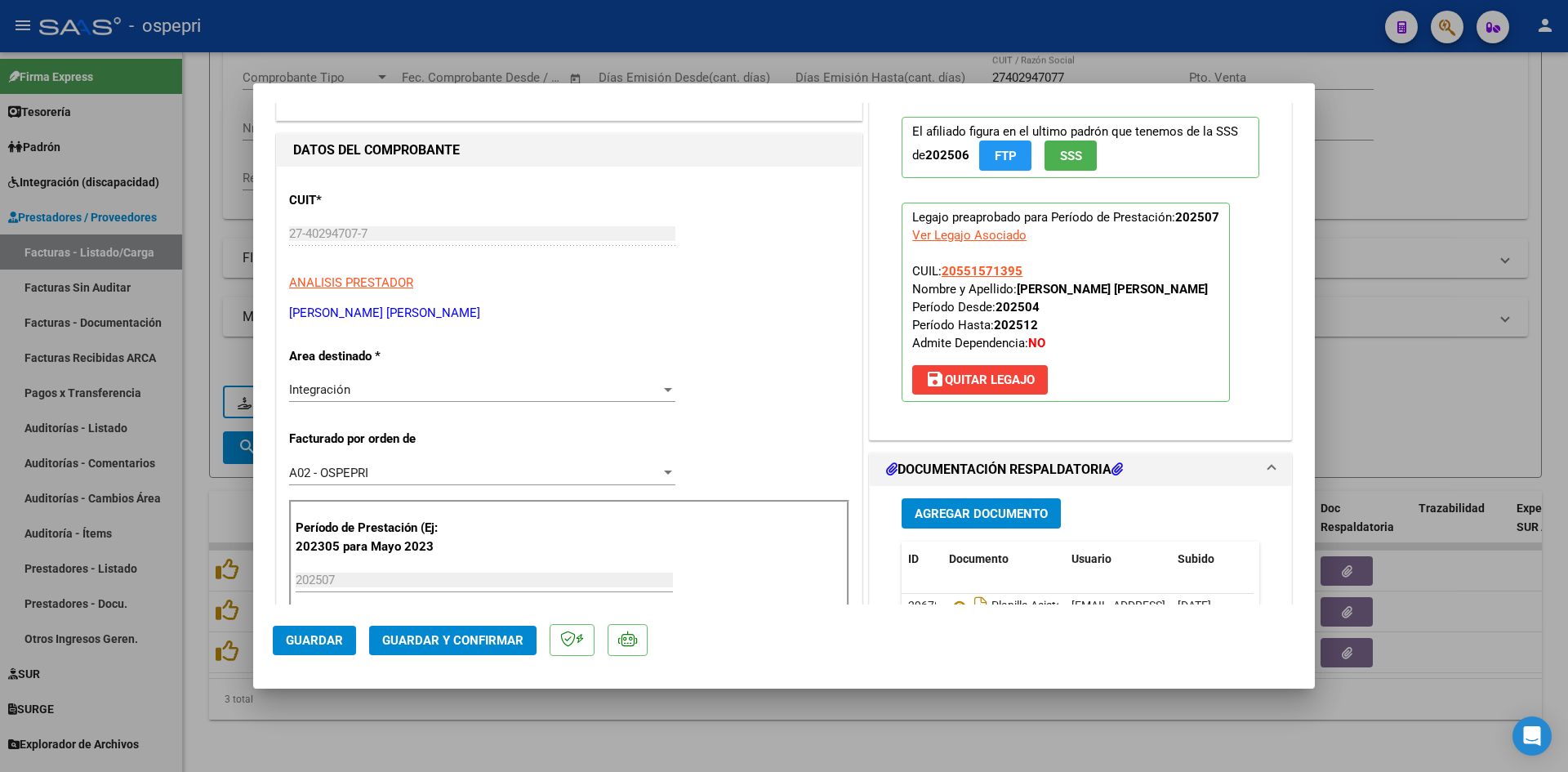
scroll to position [0, 0]
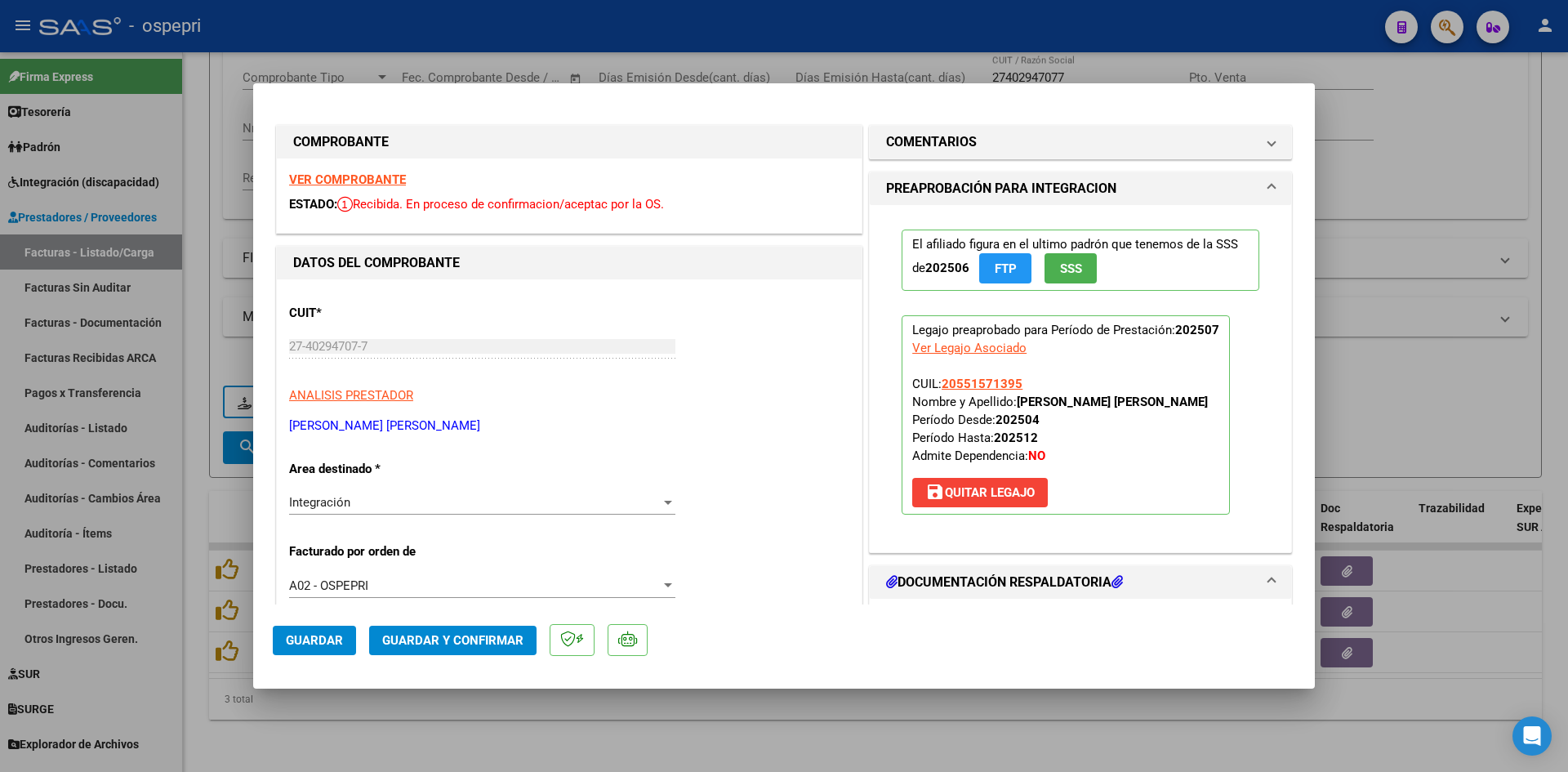
click at [374, 180] on strong "VER COMPROBANTE" at bounding box center [347, 179] width 116 height 15
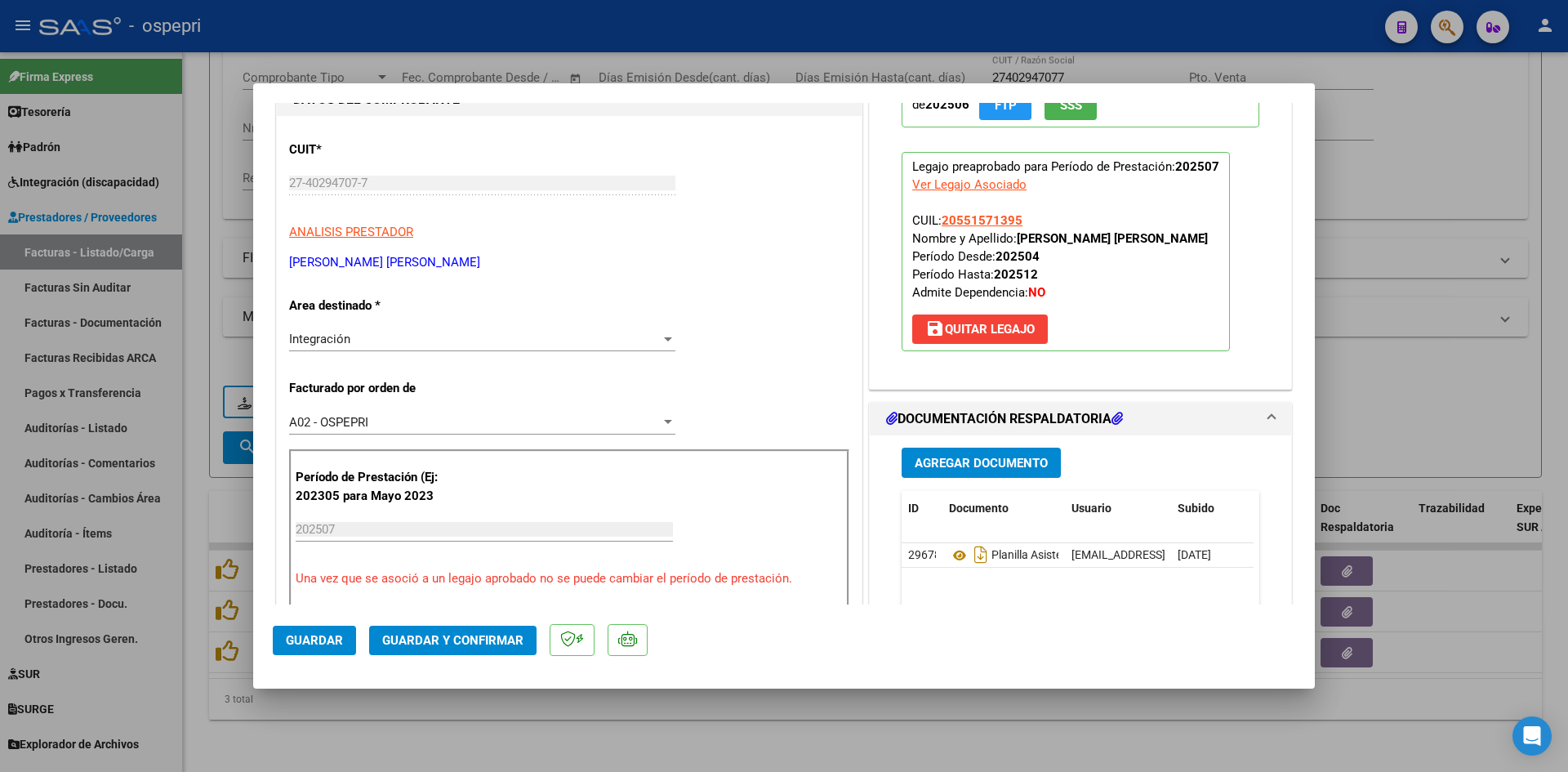
scroll to position [246, 0]
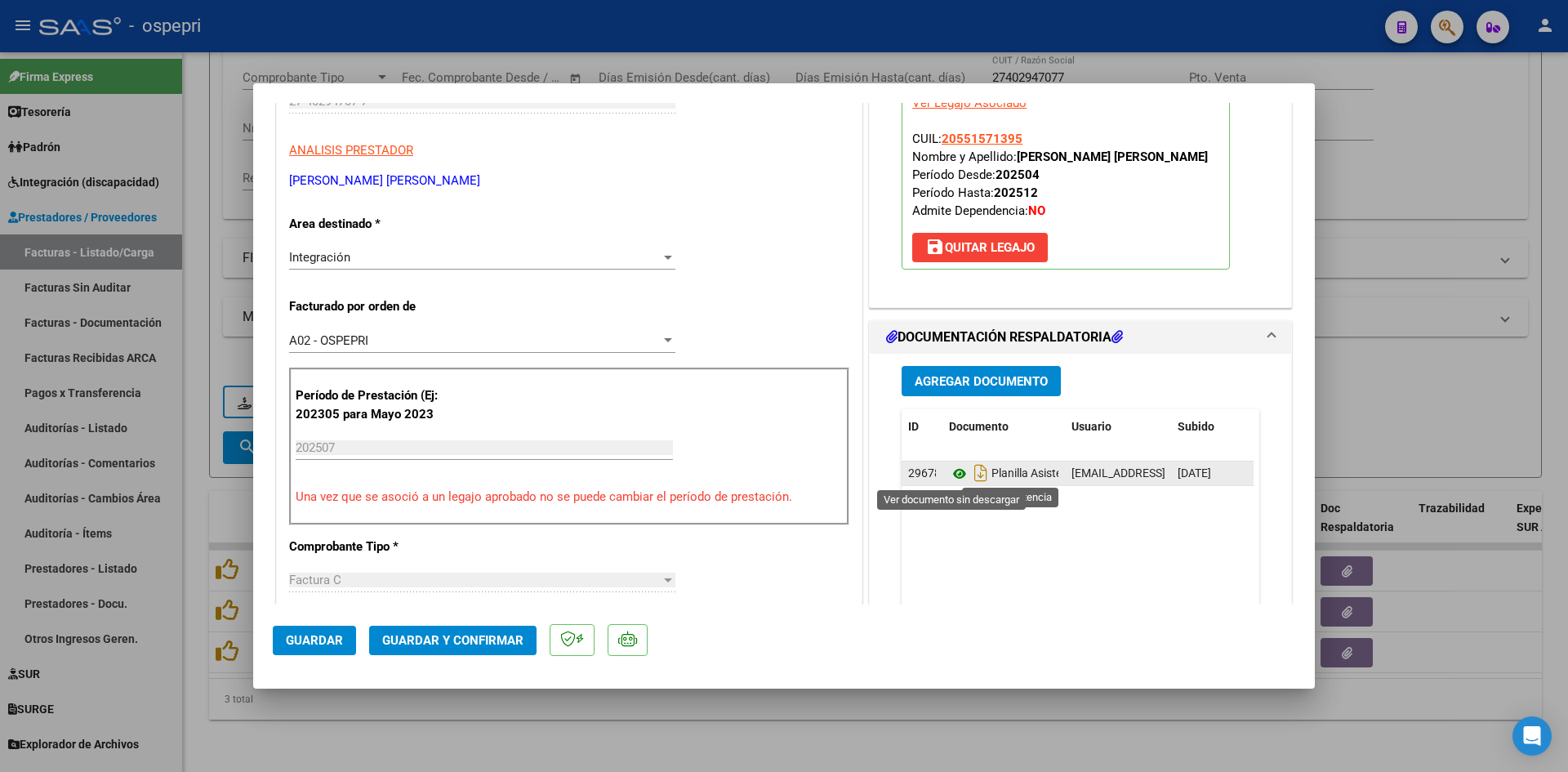
click at [952, 473] on icon at bounding box center [960, 474] width 22 height 20
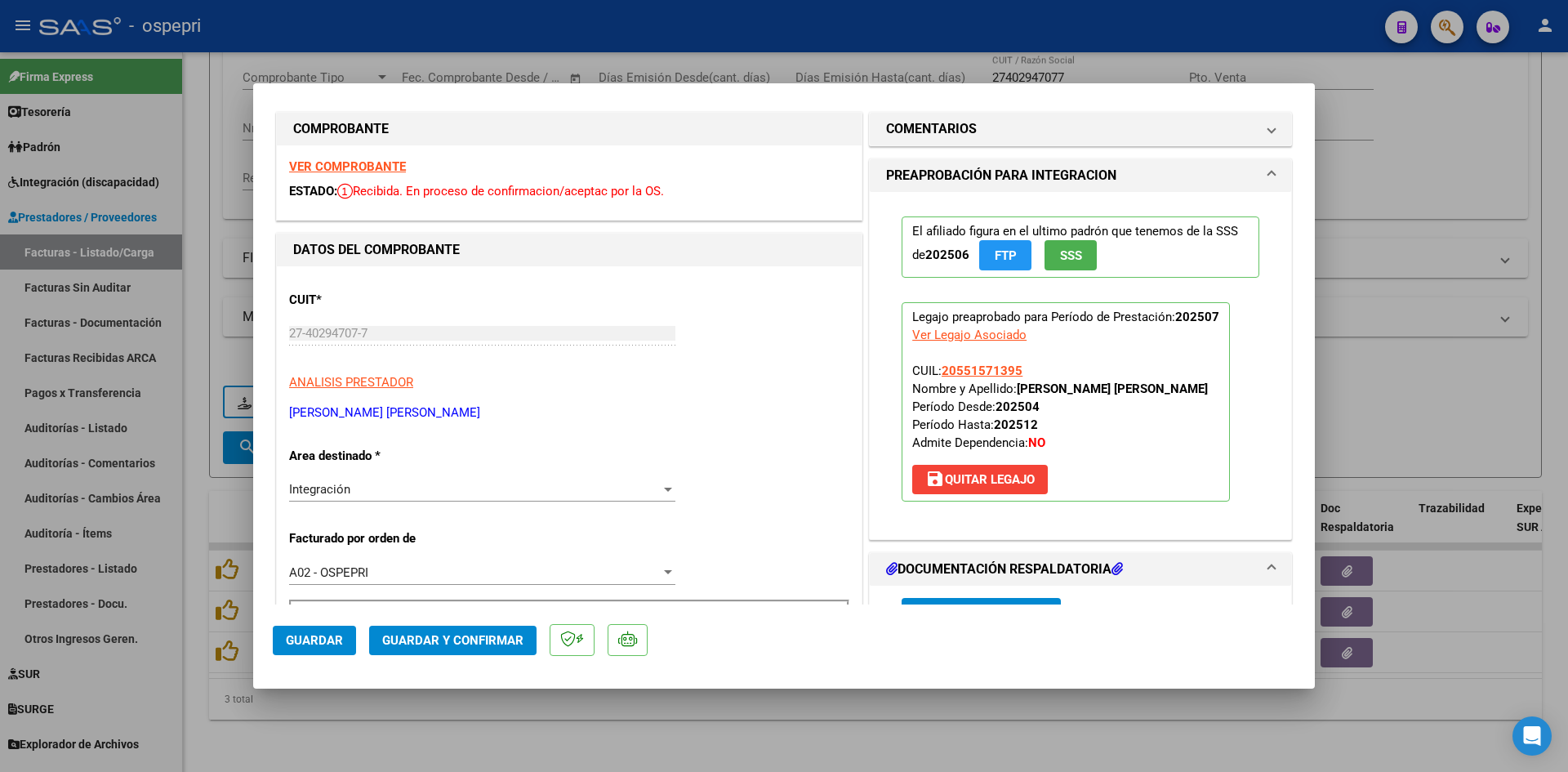
scroll to position [0, 0]
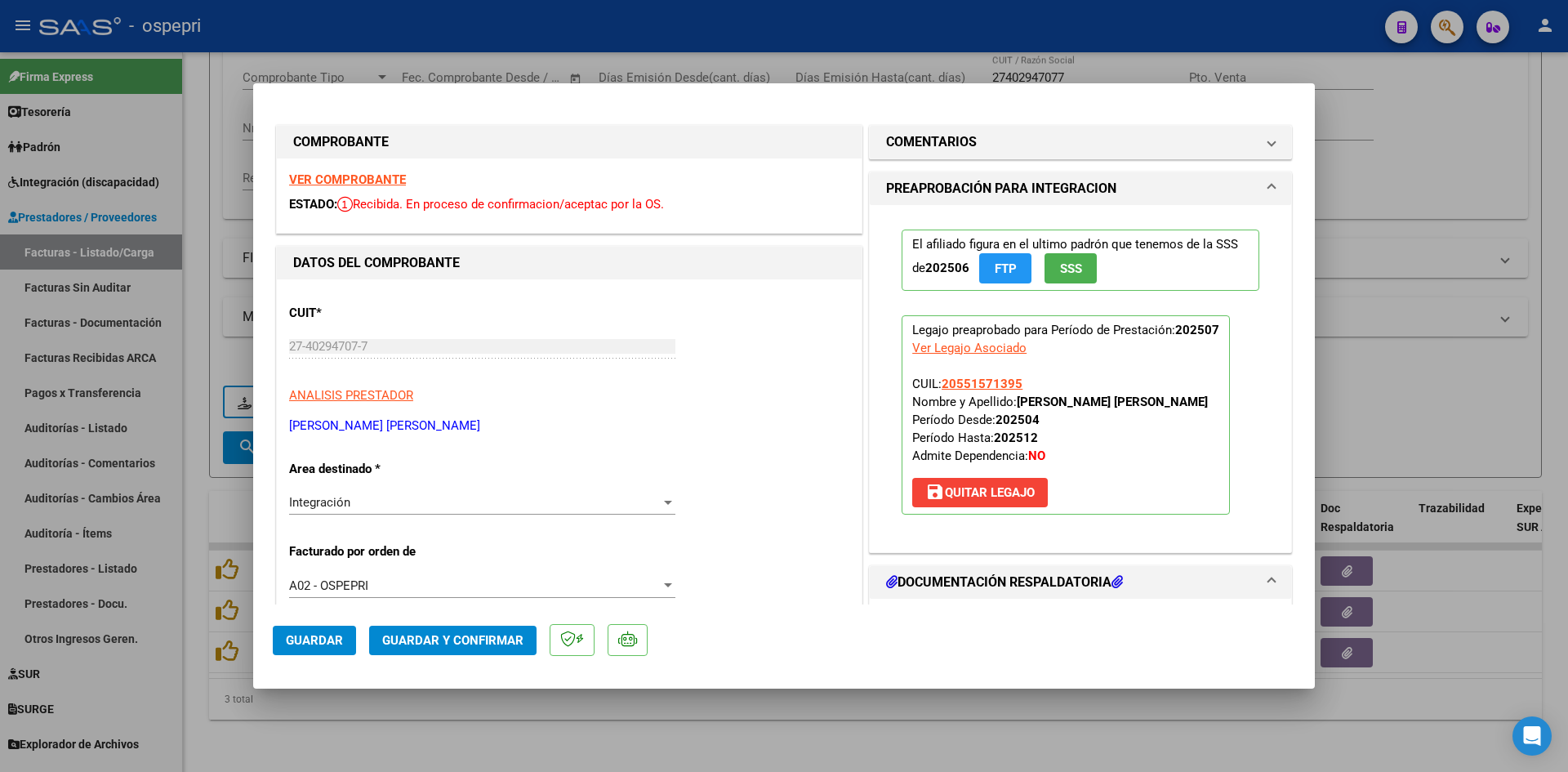
click at [509, 639] on span "Guardar y Confirmar" at bounding box center [453, 640] width 141 height 15
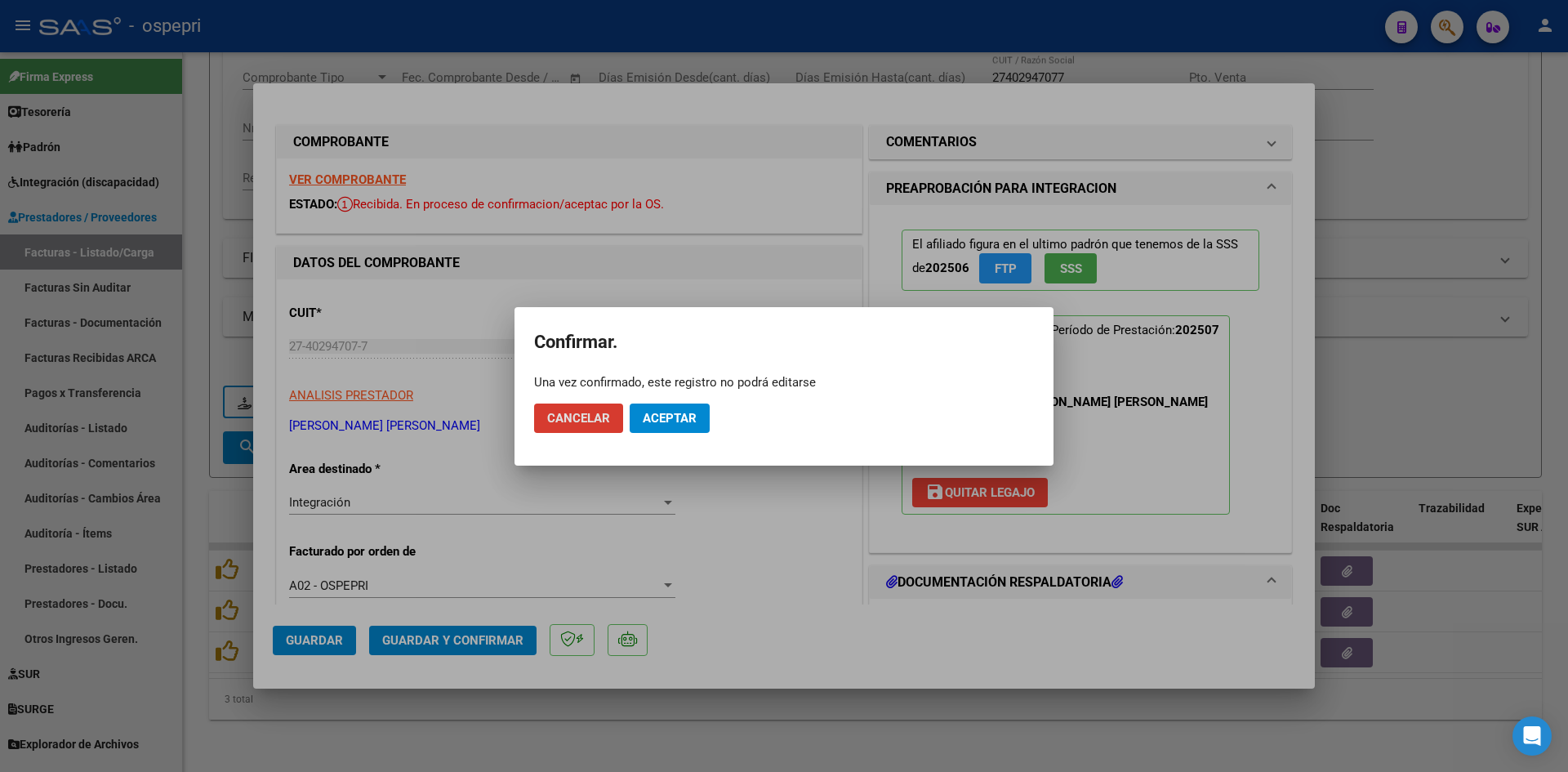
click at [686, 415] on span "Aceptar" at bounding box center [669, 418] width 54 height 15
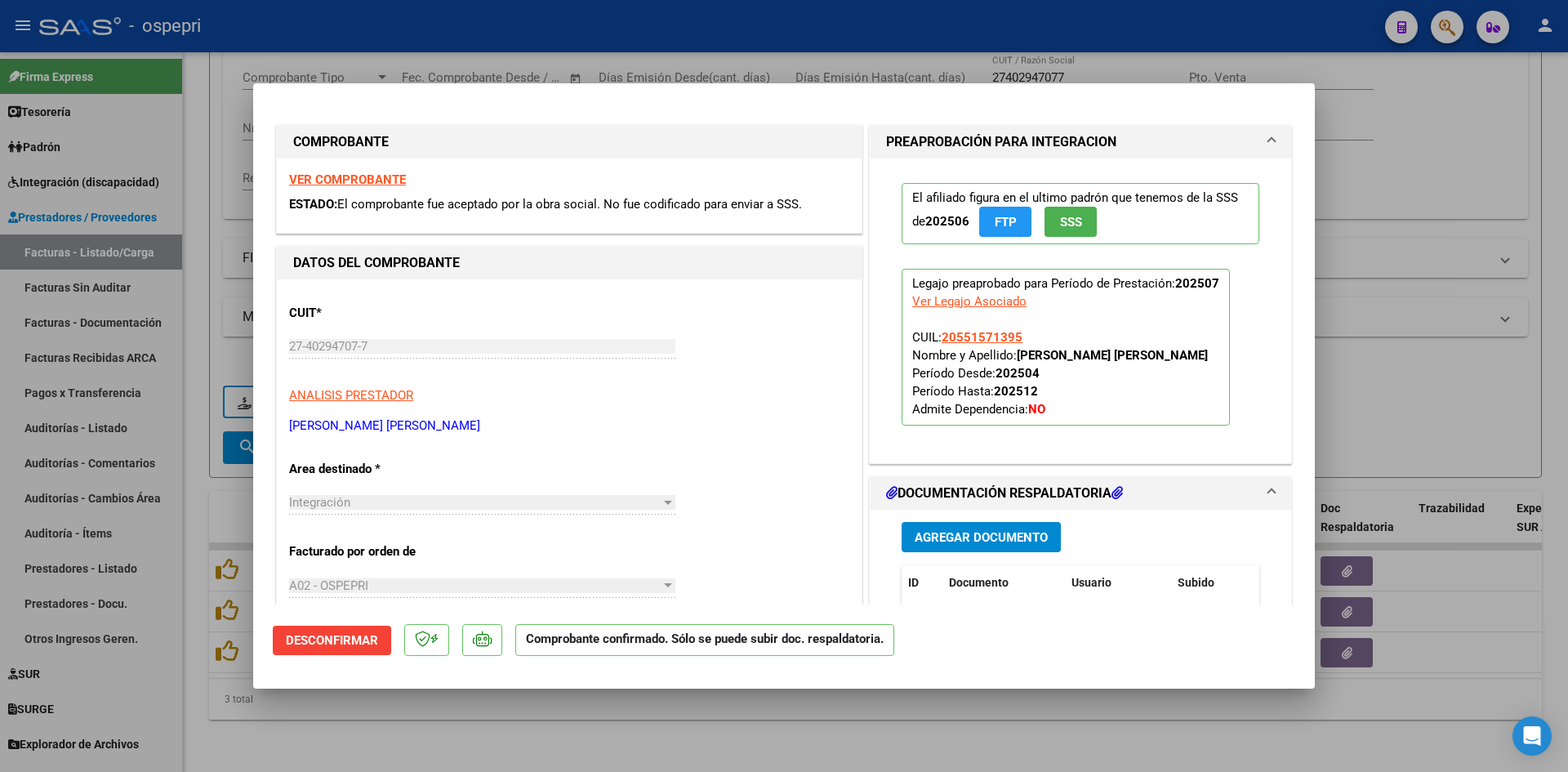
type input "$ 0,00"
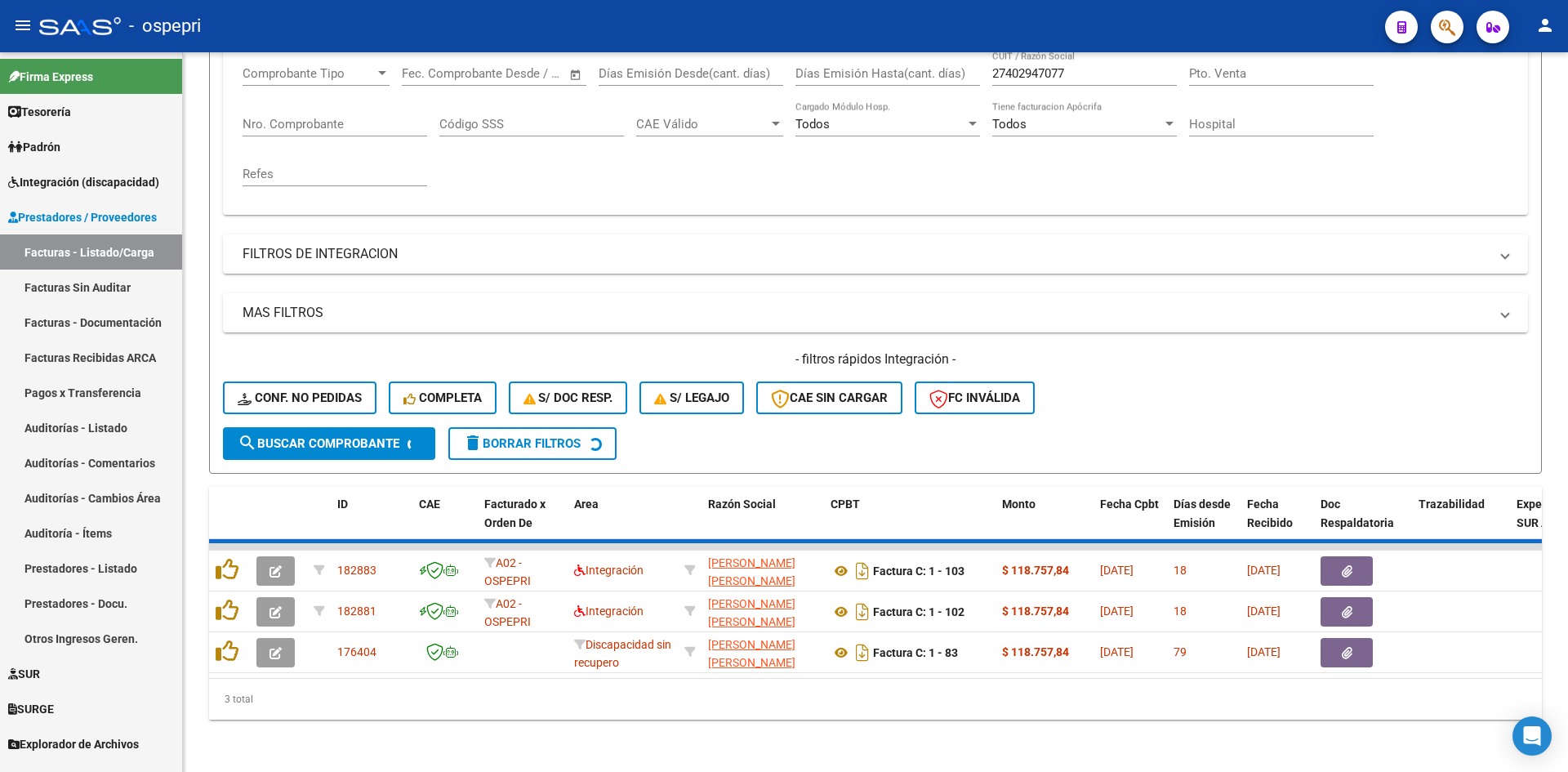
scroll to position [247, 0]
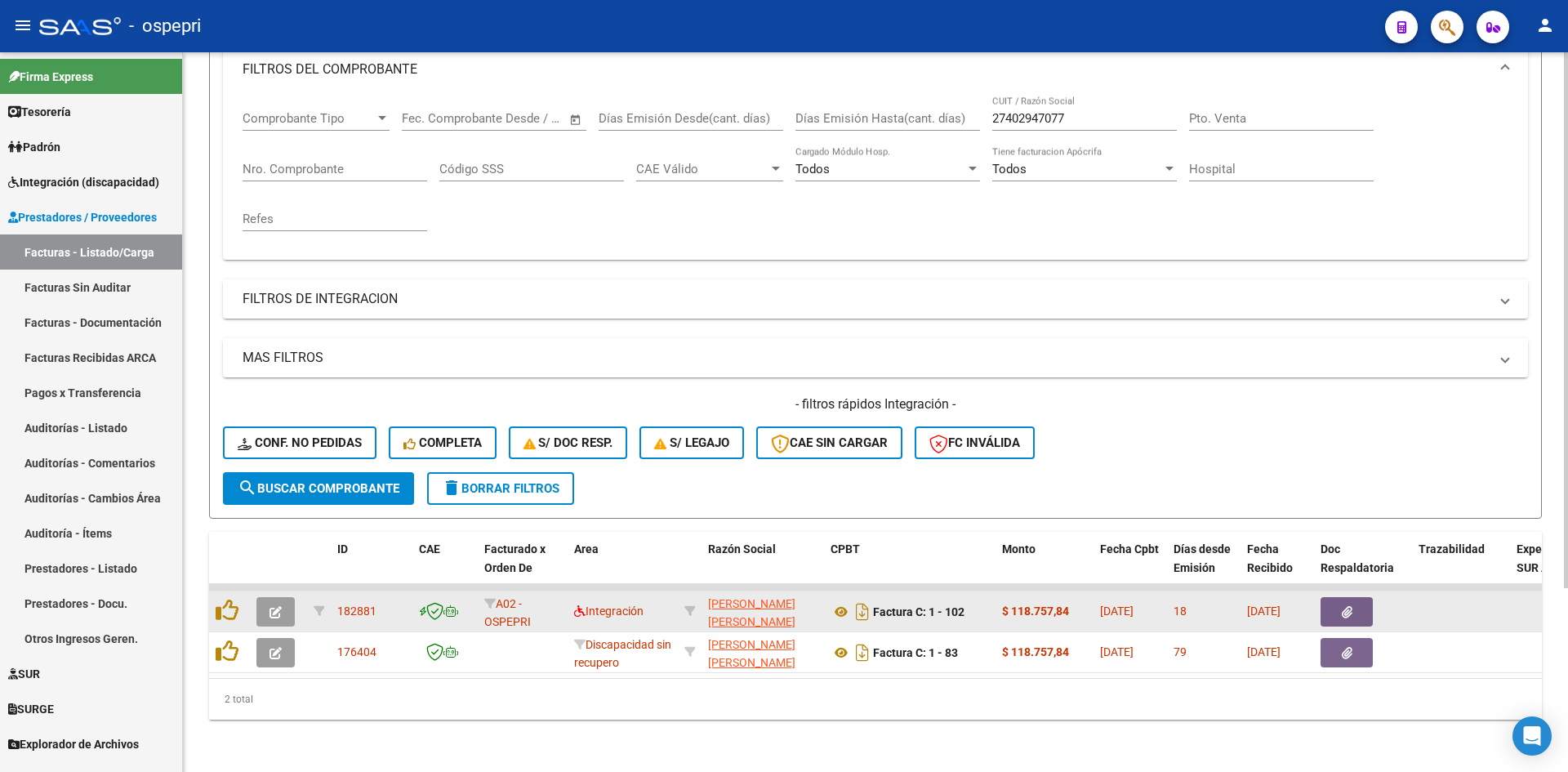
click at [282, 597] on button "button" at bounding box center [275, 612] width 38 height 29
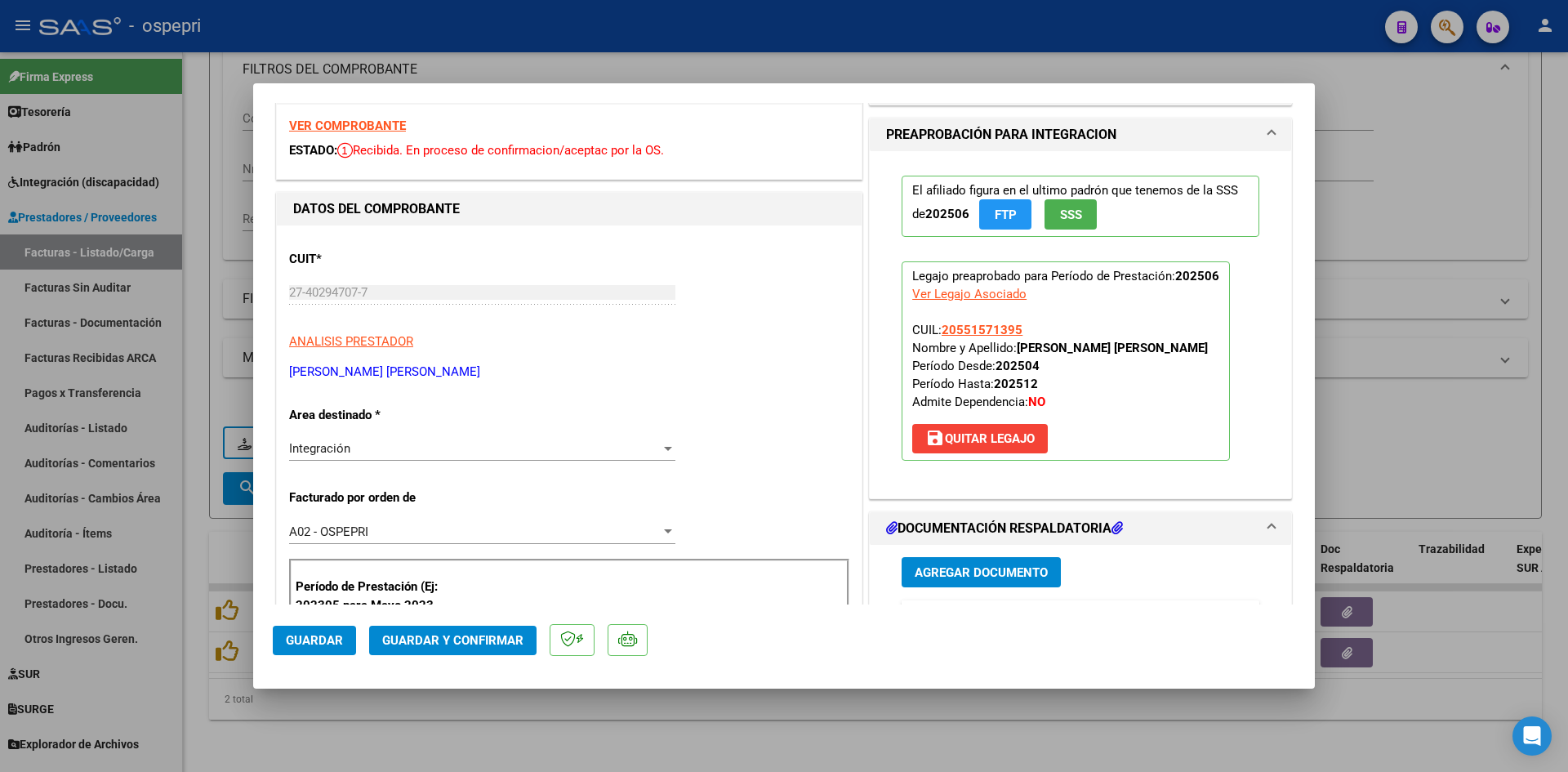
scroll to position [0, 0]
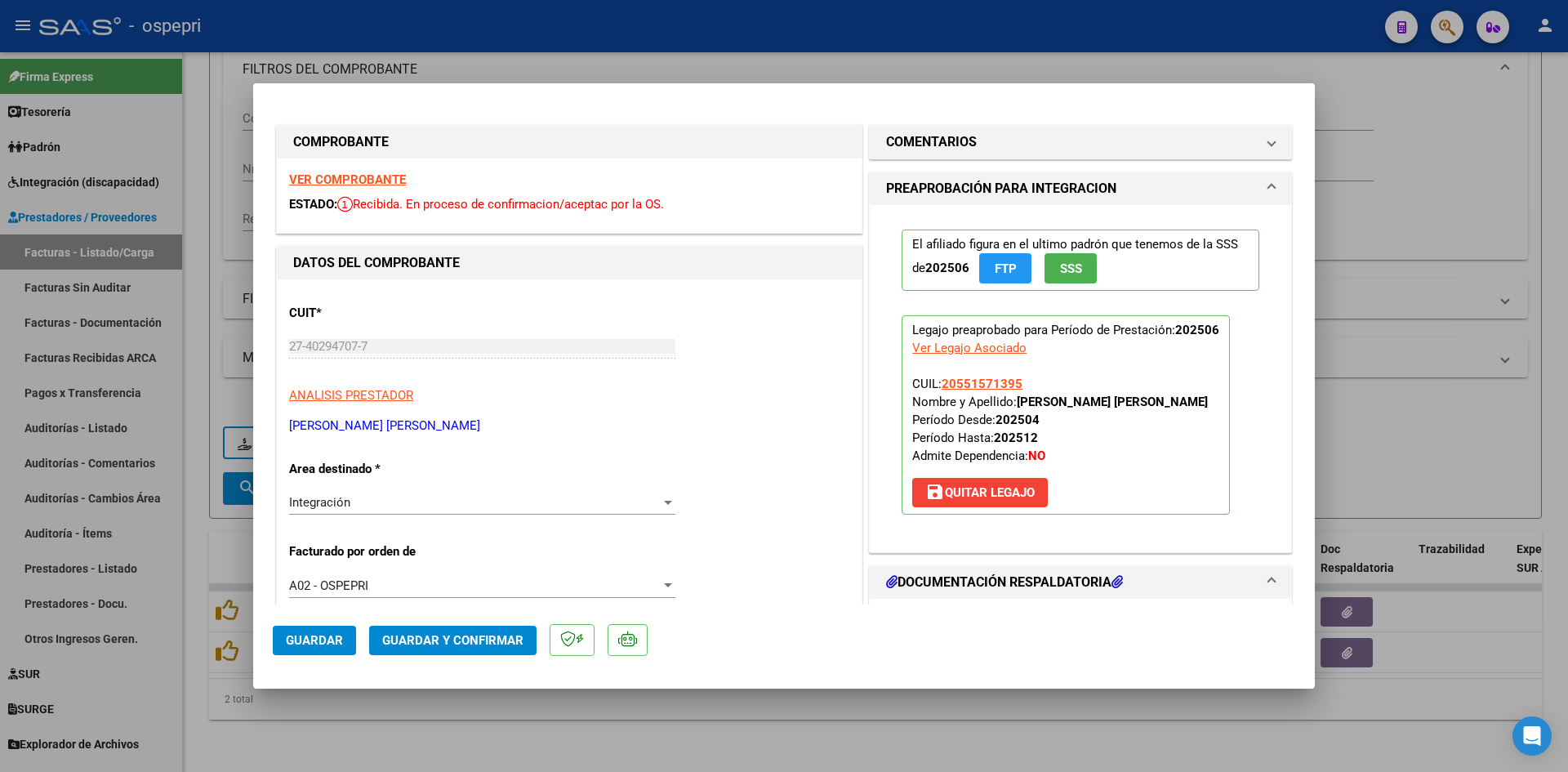
click at [380, 179] on strong "VER COMPROBANTE" at bounding box center [347, 179] width 116 height 15
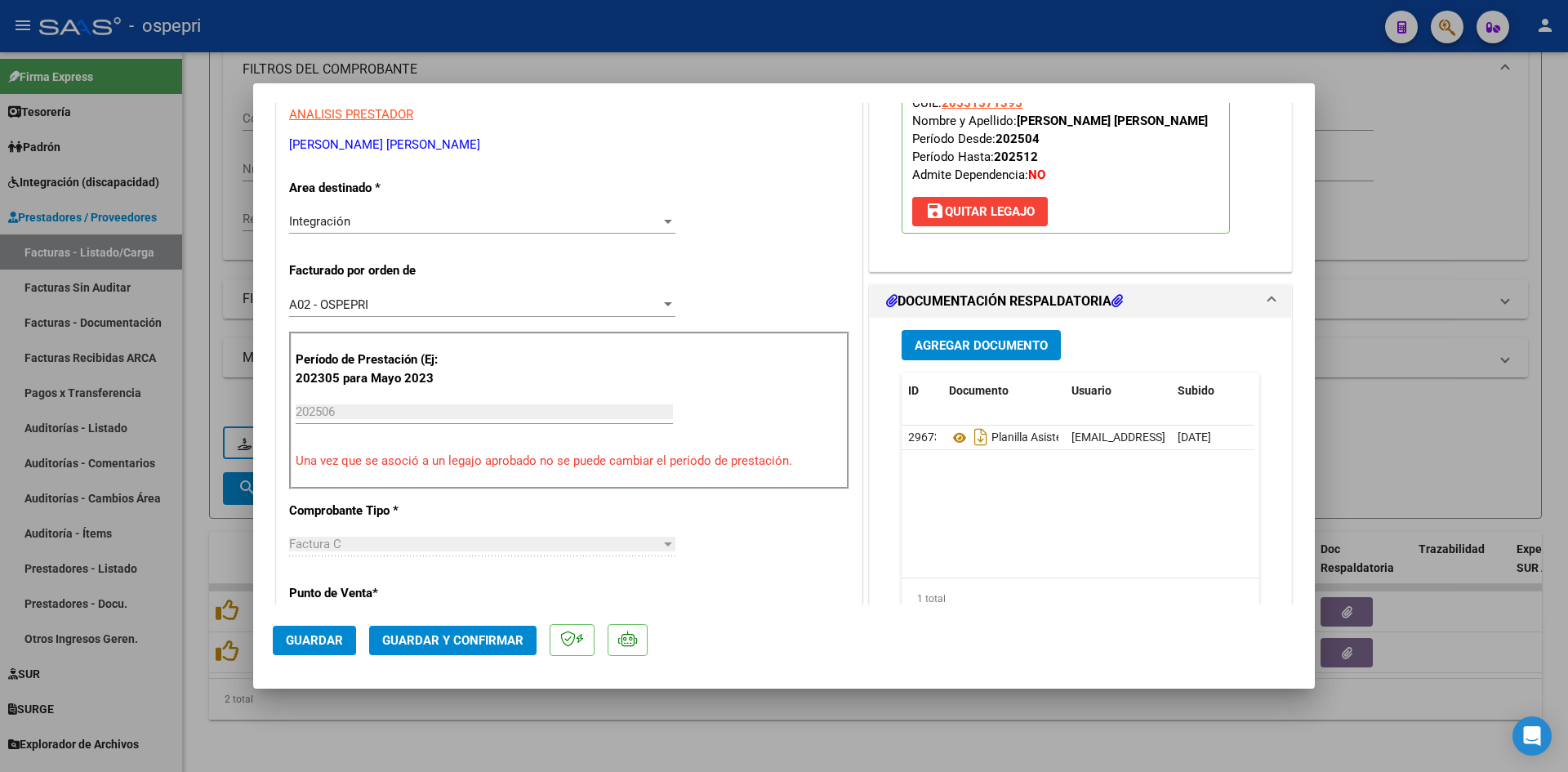
scroll to position [327, 0]
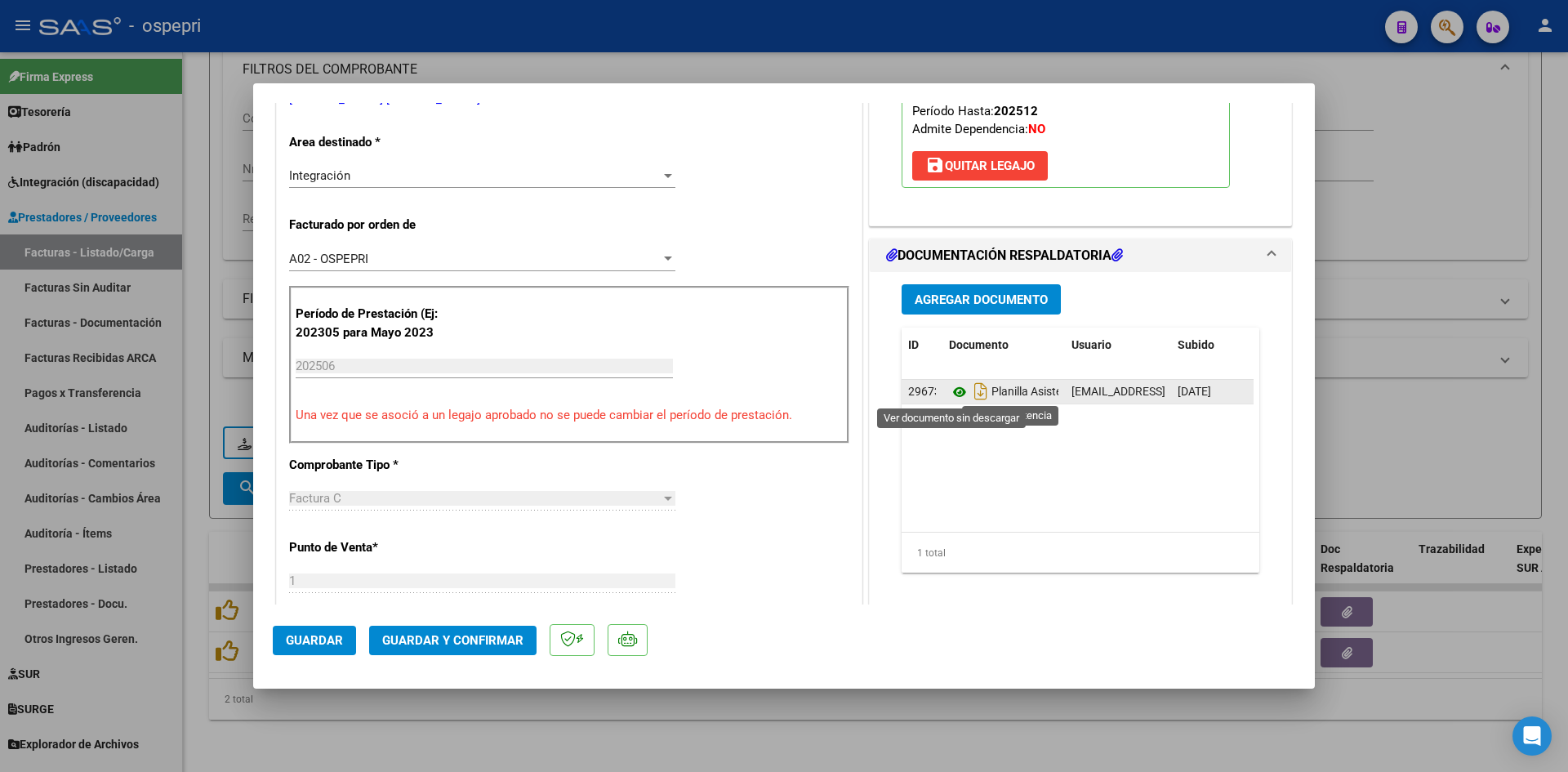
click at [957, 393] on icon at bounding box center [960, 392] width 22 height 20
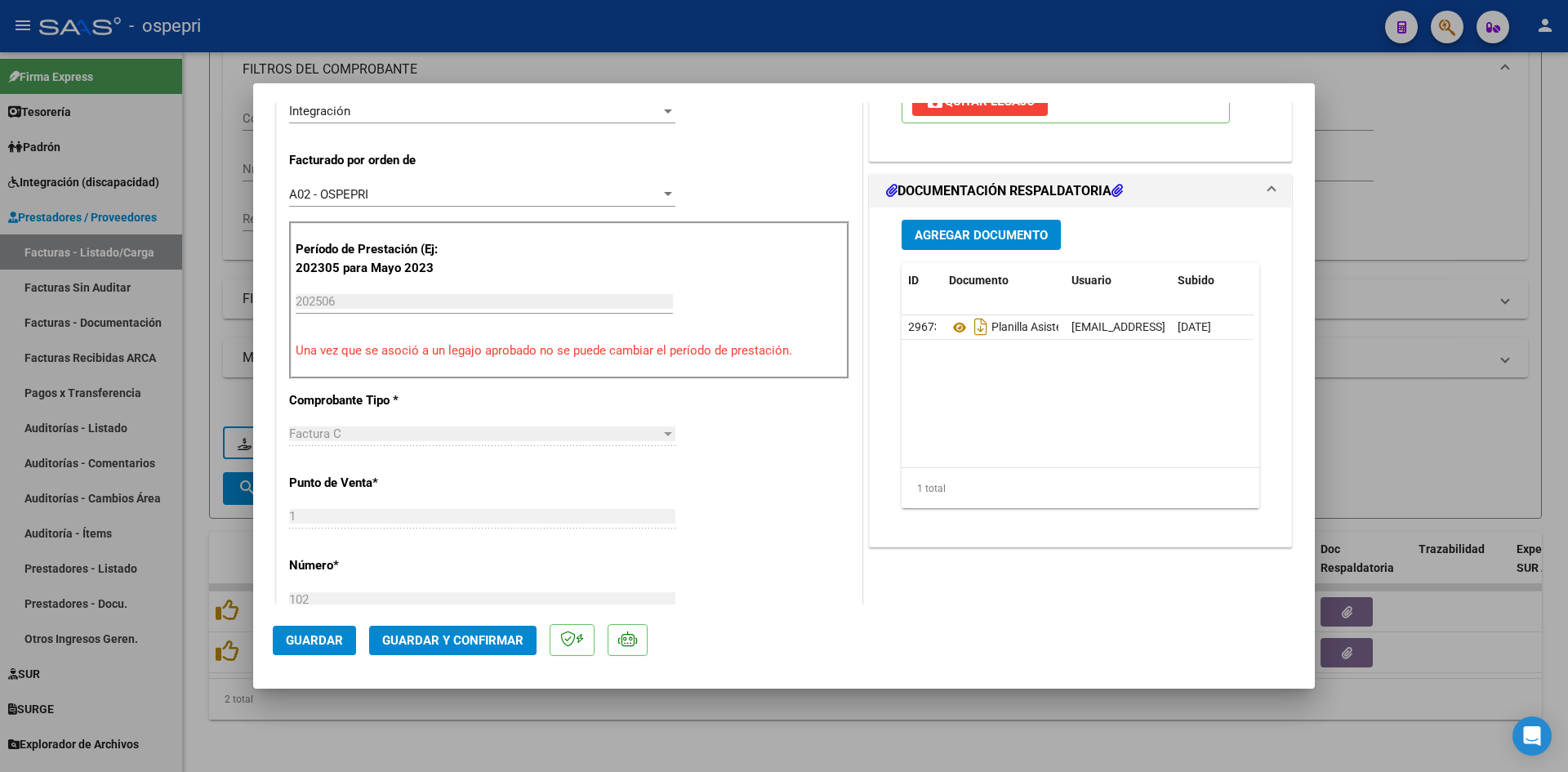
scroll to position [409, 0]
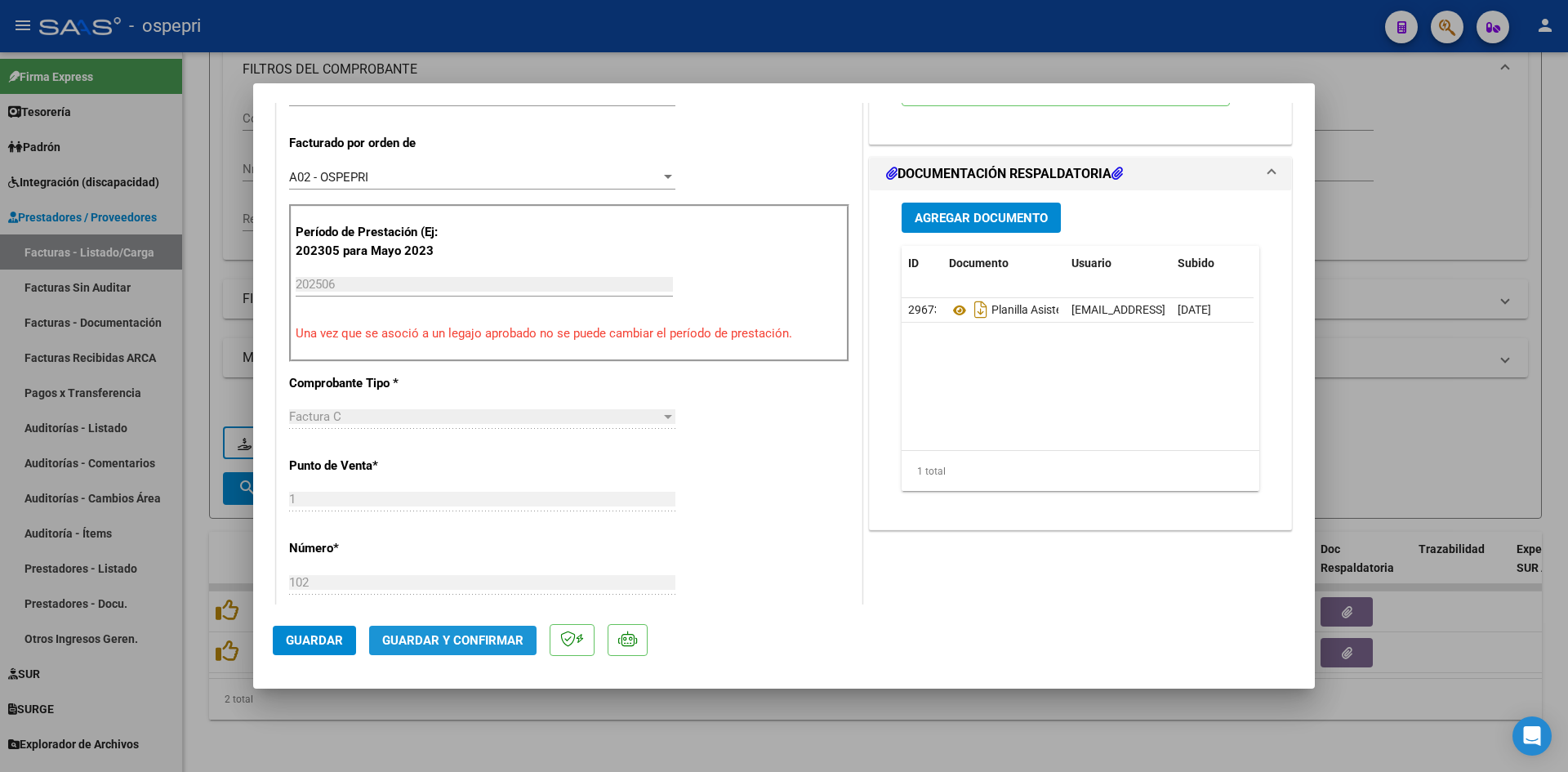
click at [498, 643] on span "Guardar y Confirmar" at bounding box center [453, 640] width 141 height 15
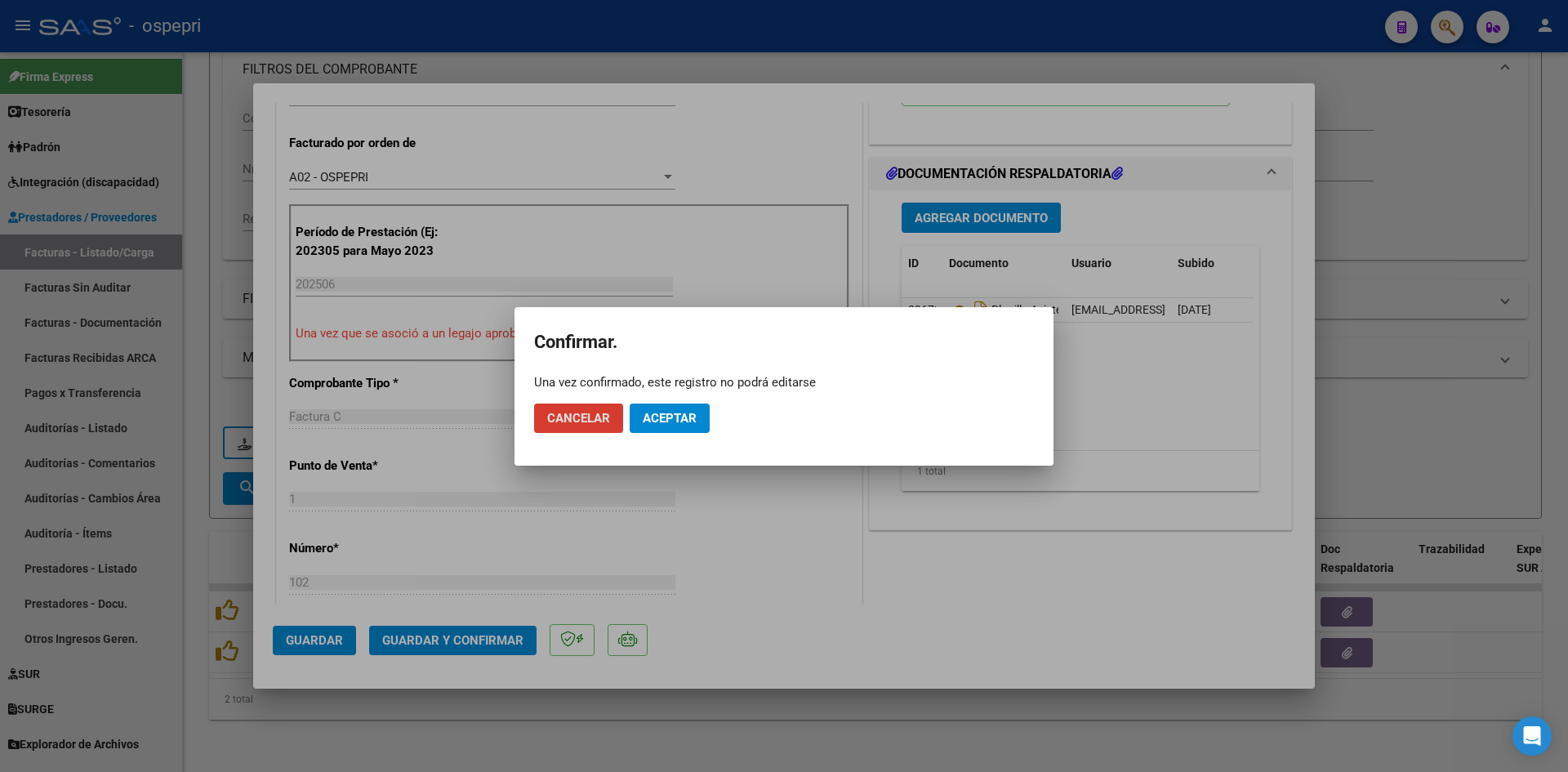
click at [671, 425] on span "Aceptar" at bounding box center [669, 418] width 54 height 15
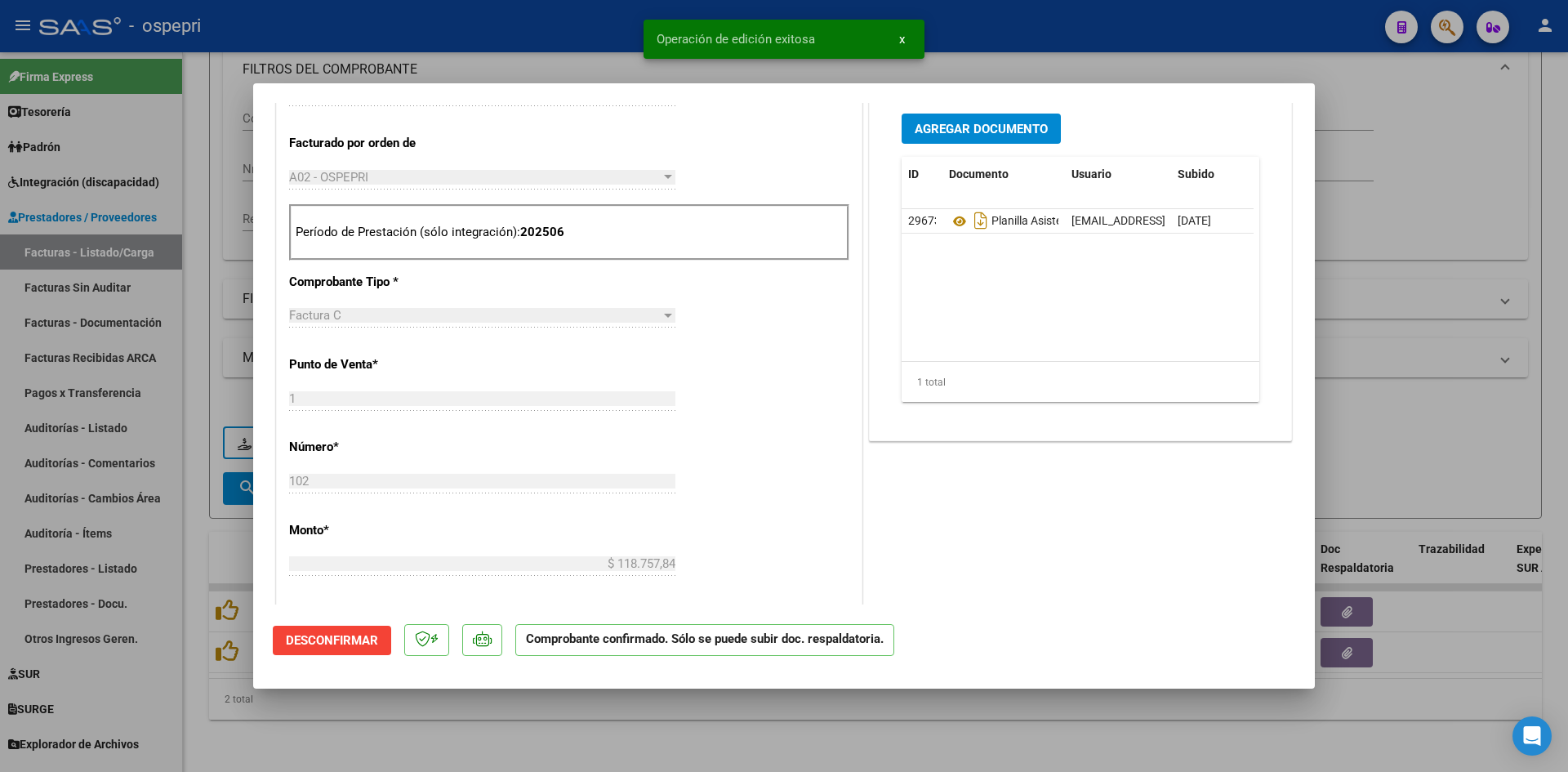
type input "$ 0,00"
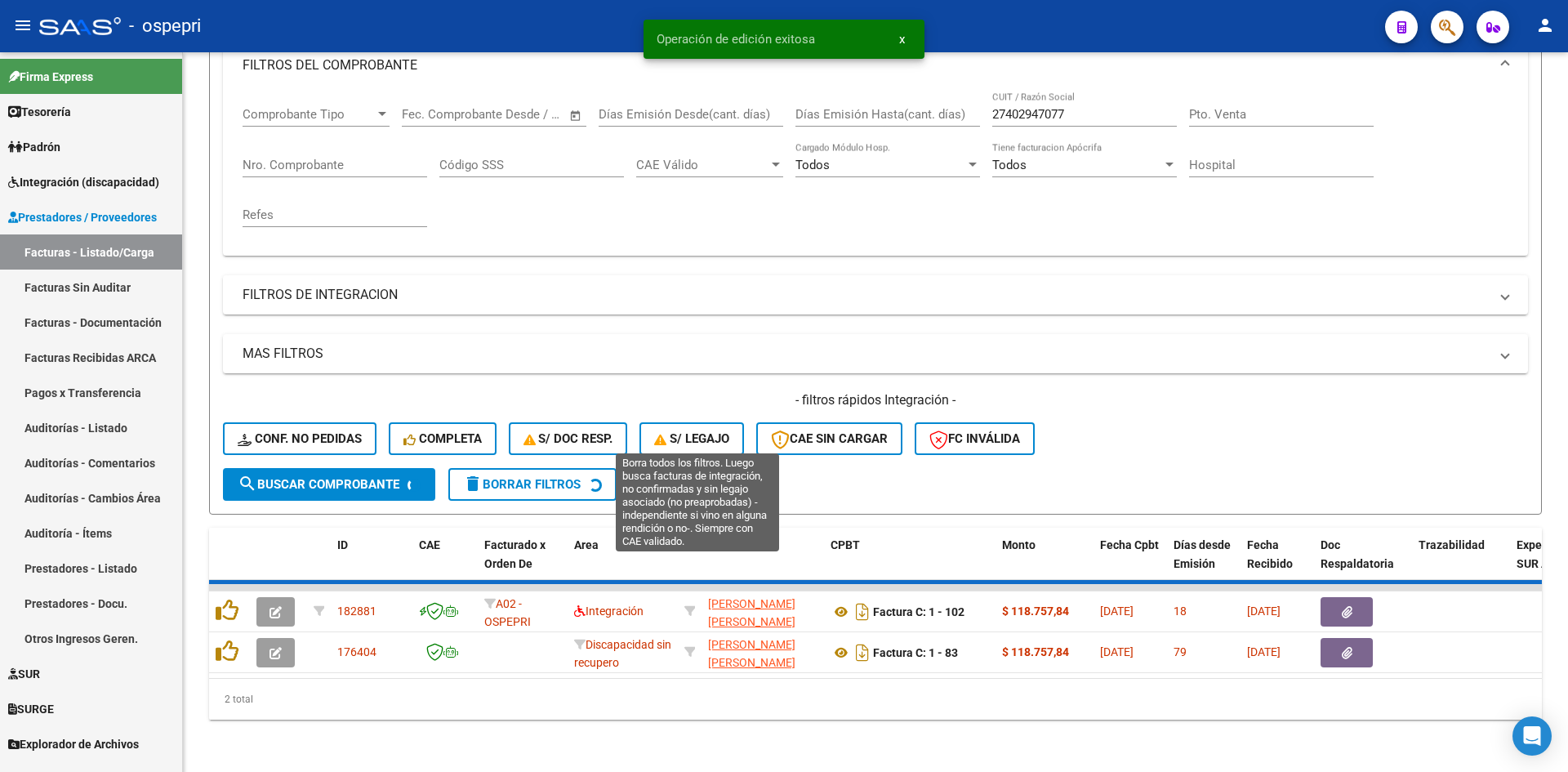
scroll to position [205, 0]
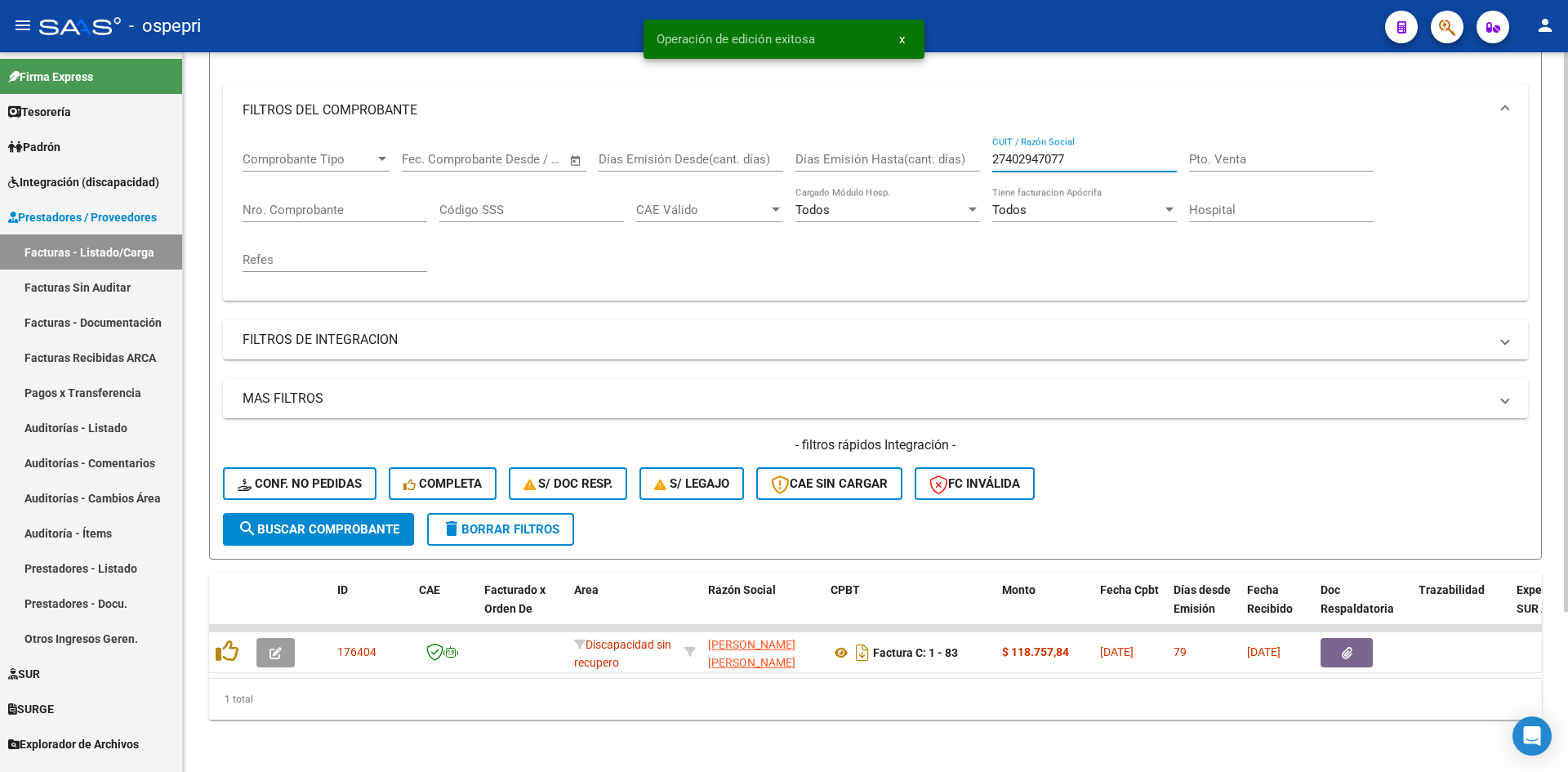
drag, startPoint x: 1076, startPoint y: 147, endPoint x: 964, endPoint y: 164, distance: 113.3
click at [964, 164] on div "Comprobante Tipo Comprobante Tipo Start date – End date Fec. Comprobante Desde …" at bounding box center [875, 211] width 1266 height 151
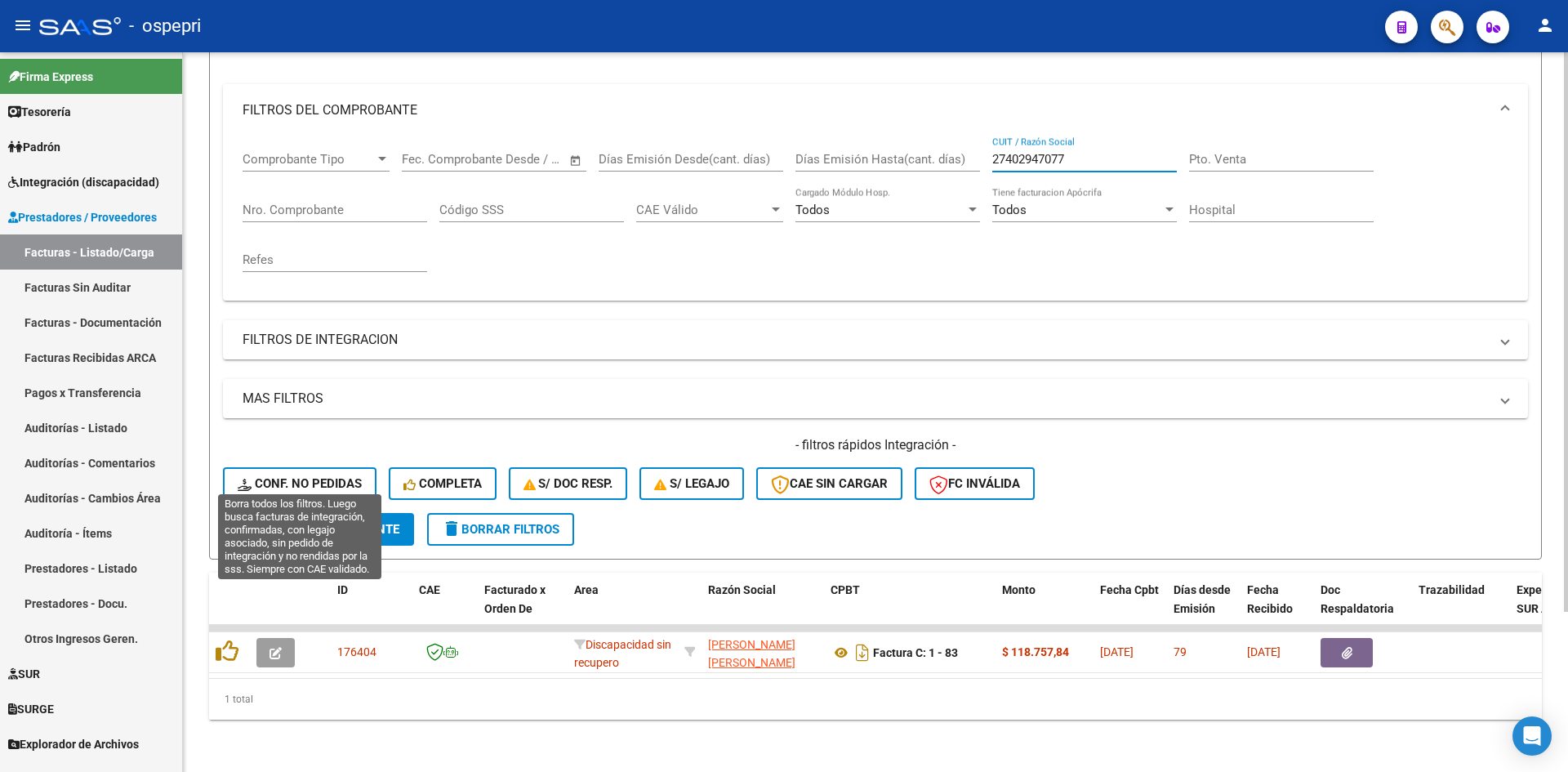
click at [341, 468] on button "Conf. no pedidas" at bounding box center [299, 483] width 154 height 32
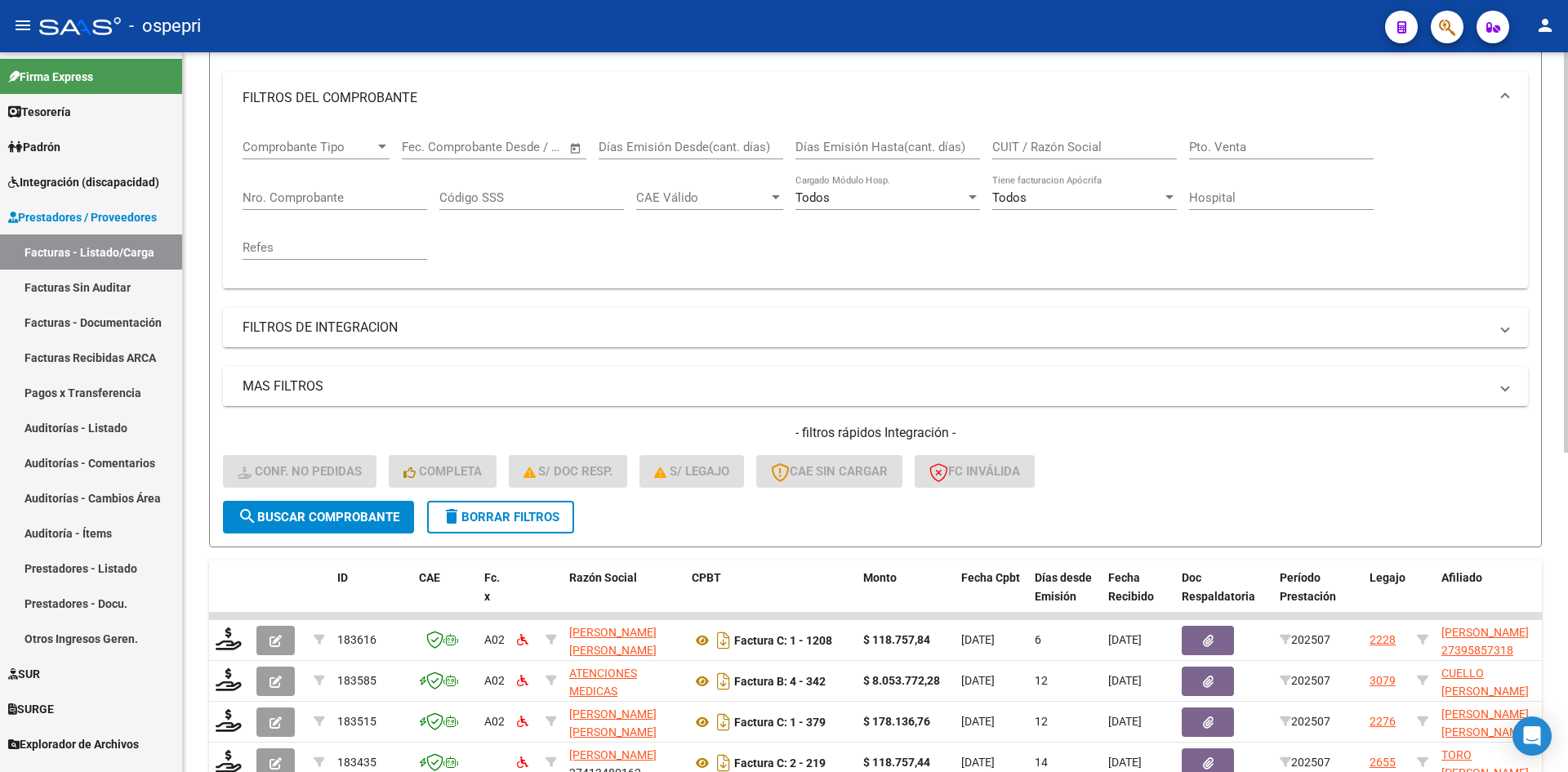
click at [1016, 149] on input "CUIT / Razón Social" at bounding box center [1085, 147] width 185 height 15
paste input "27402947077"
type input "27402947077"
click at [285, 528] on button "search Buscar Comprobante" at bounding box center [318, 517] width 191 height 32
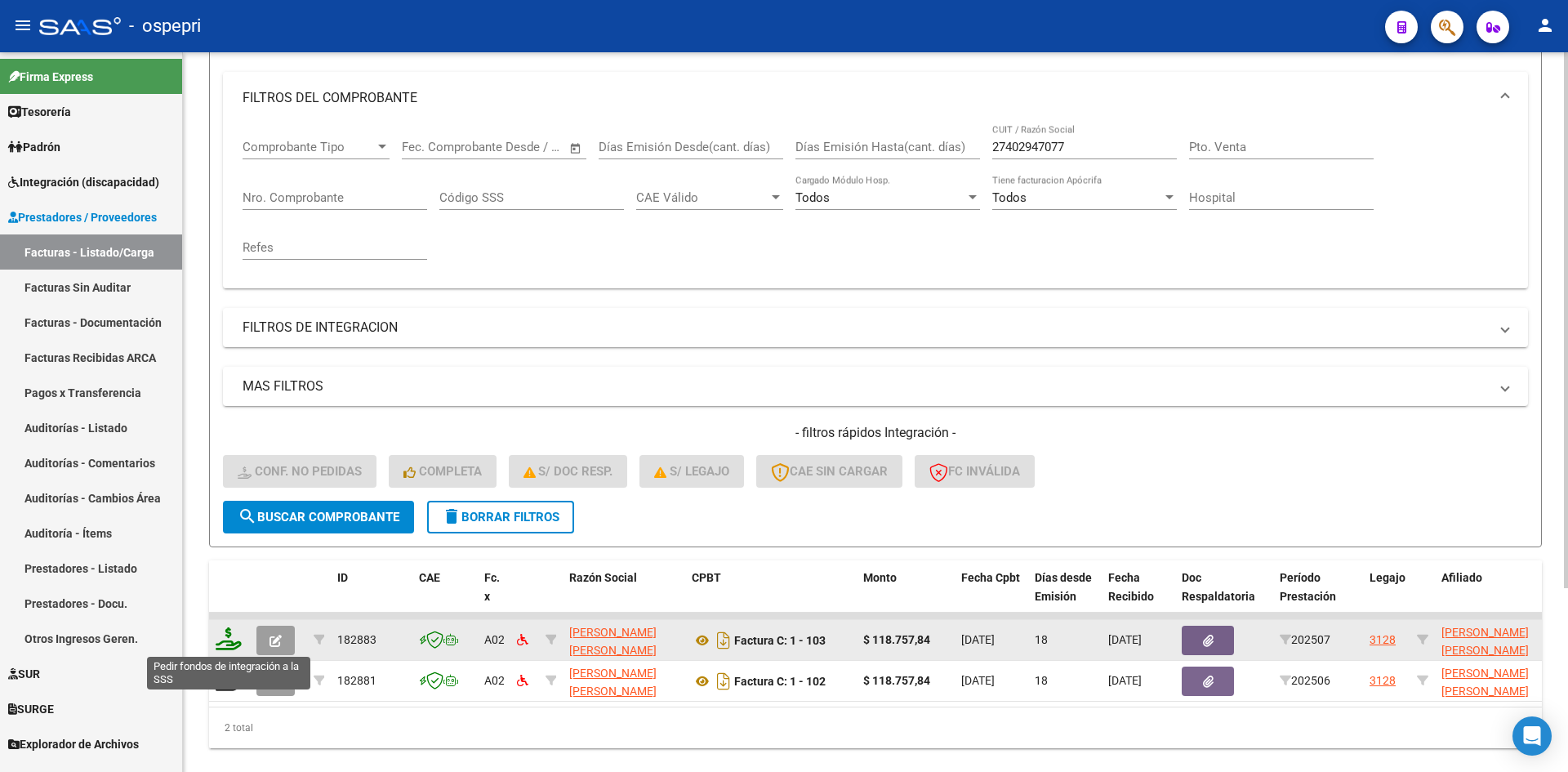
click at [229, 641] on icon at bounding box center [228, 638] width 26 height 23
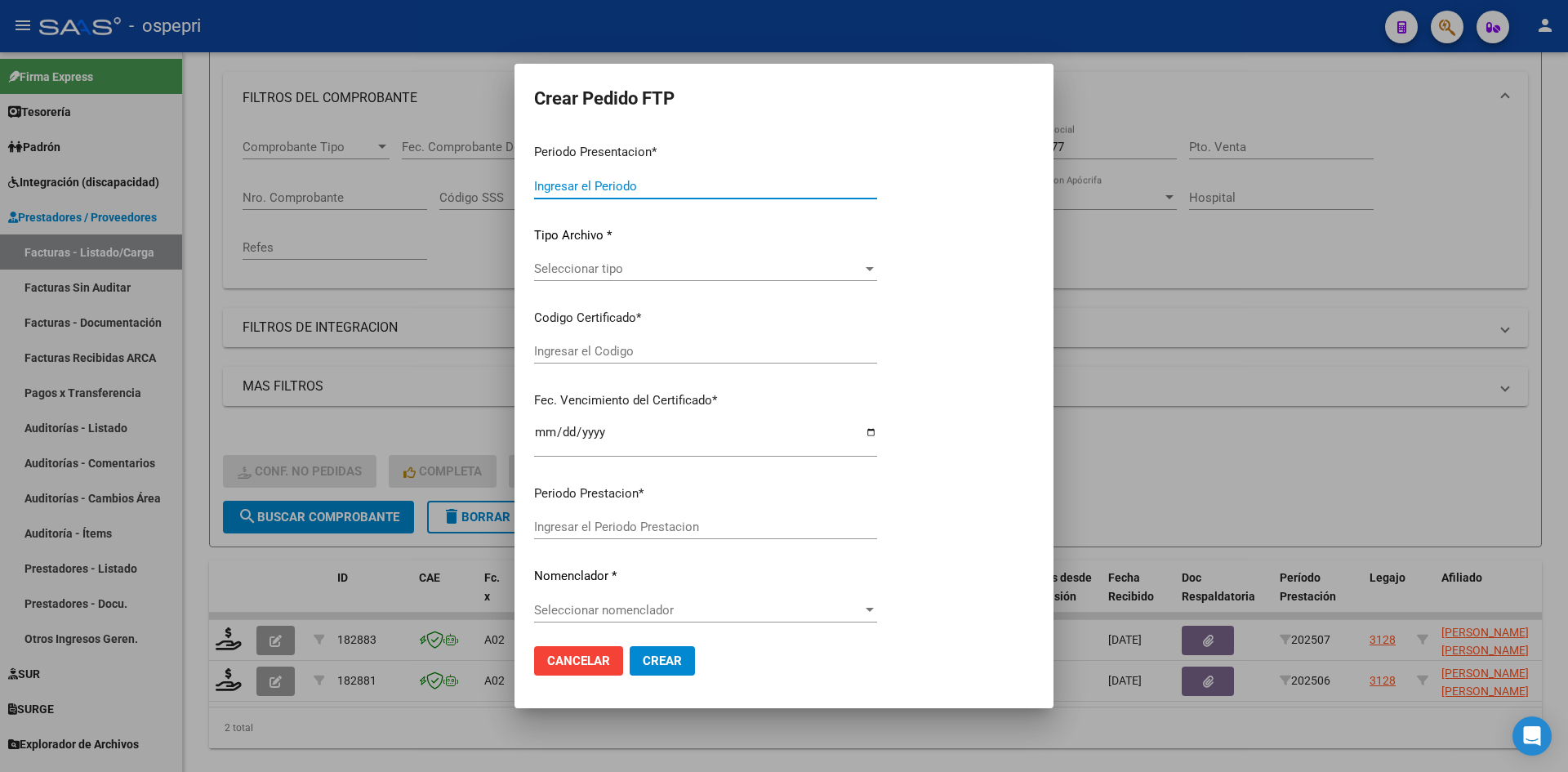
type input "202507"
type input "$ 118.757,84"
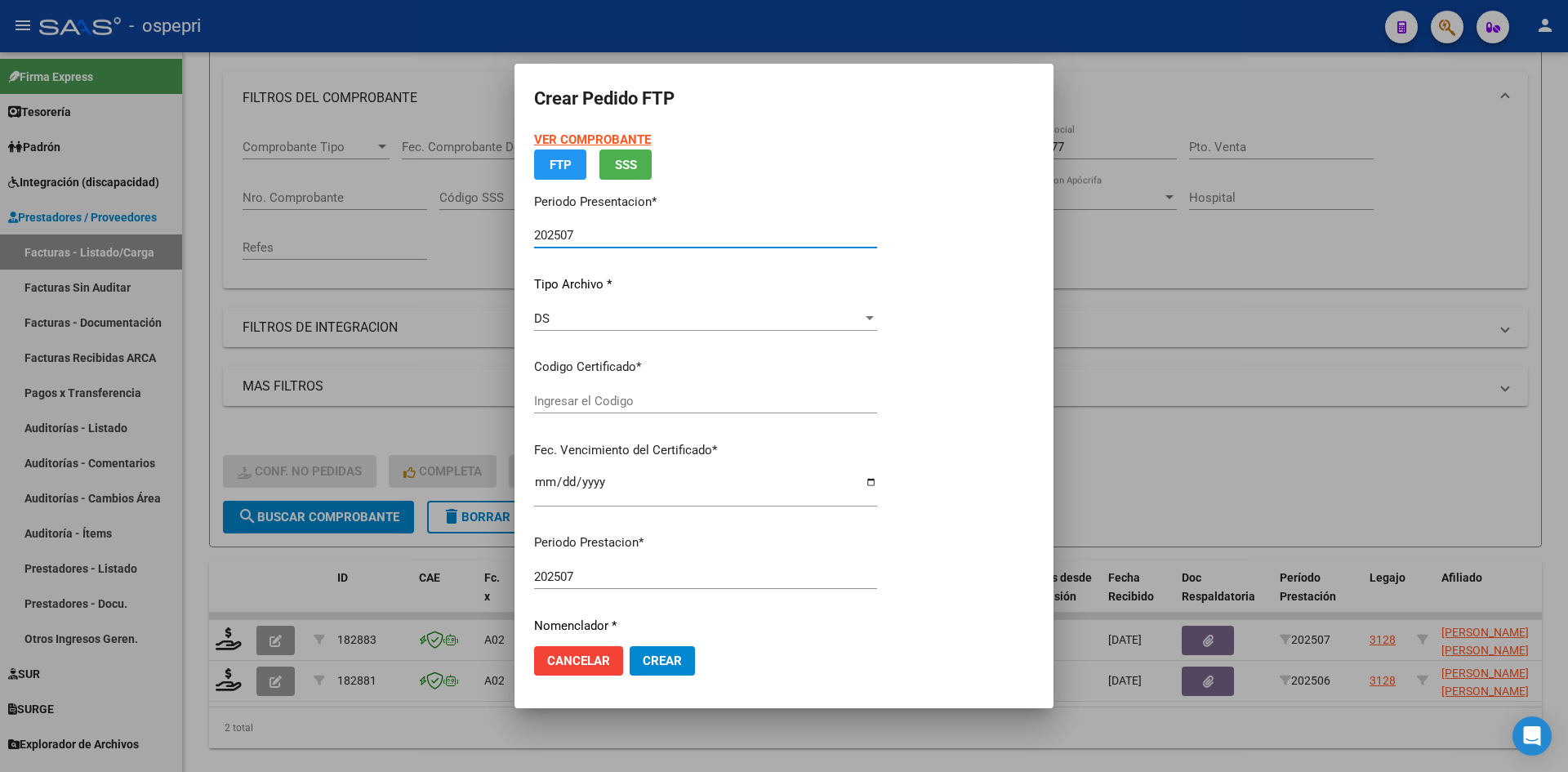
type input "ARG02000551571392018121120231211NQN249"
type input "2030-02-01"
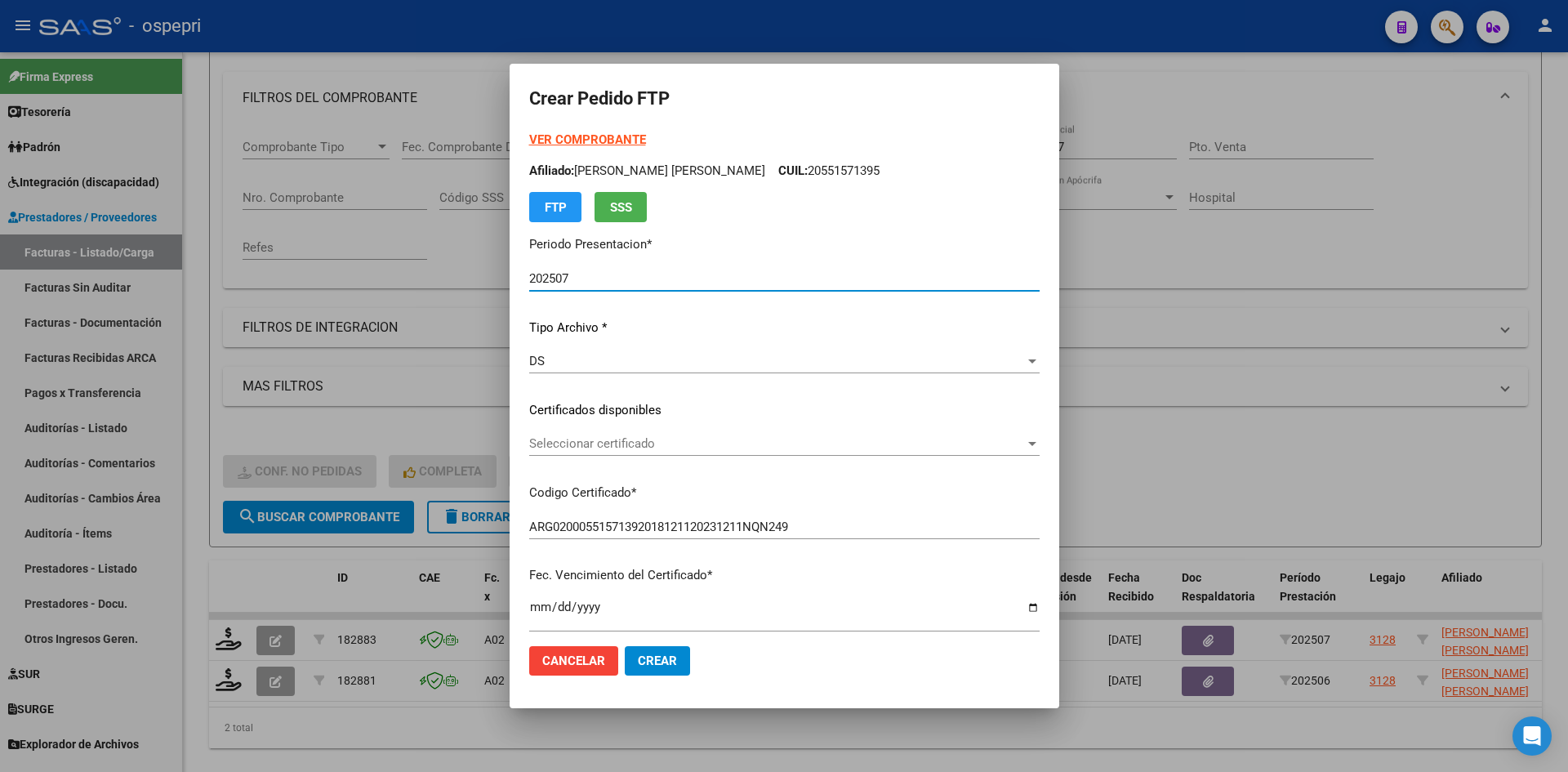
click at [675, 448] on span "Seleccionar certificado" at bounding box center [777, 443] width 496 height 15
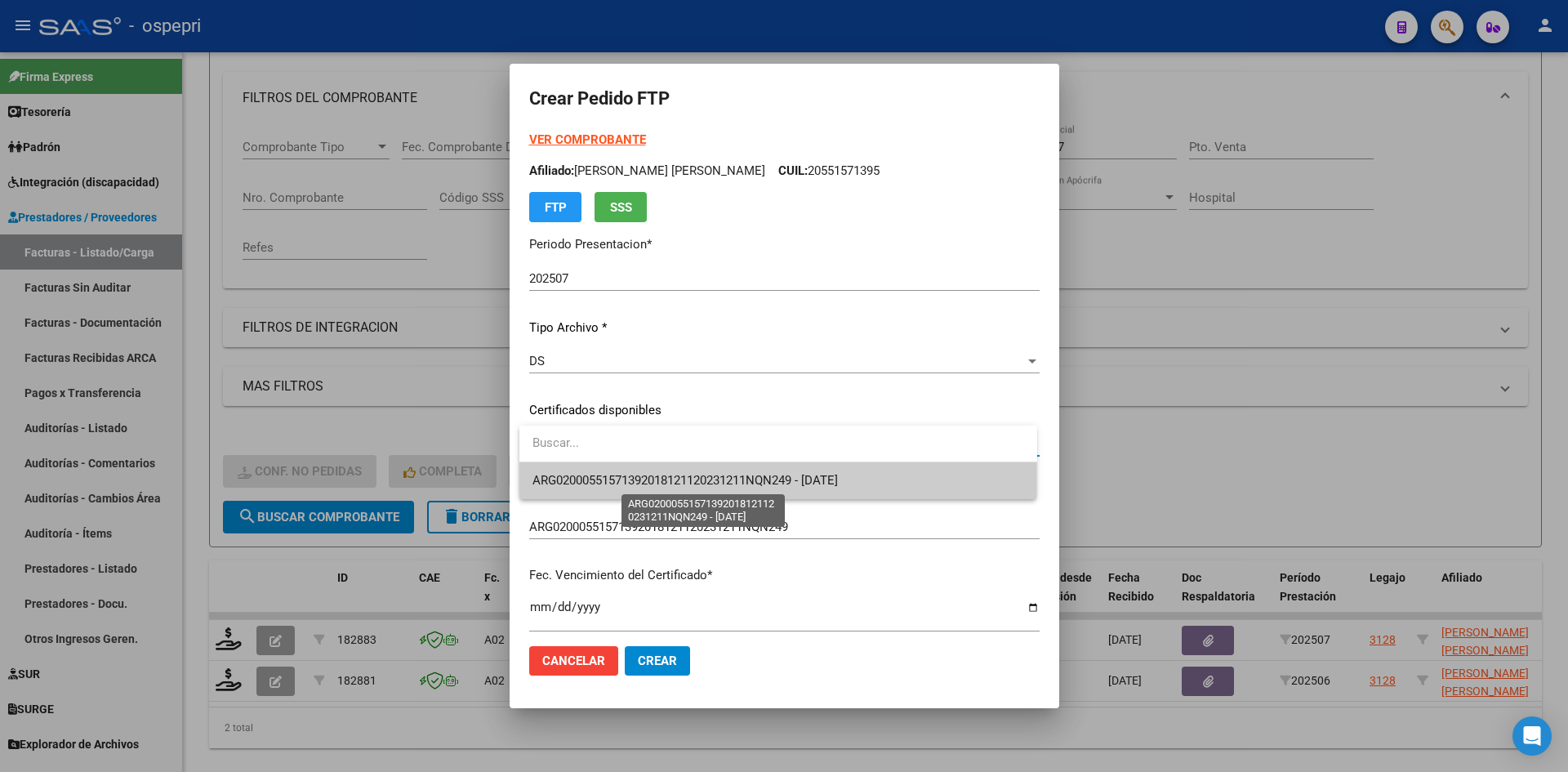
click at [673, 480] on span "ARG02000551571392018121120231211NQN249 - 2030-02-01" at bounding box center [685, 479] width 305 height 15
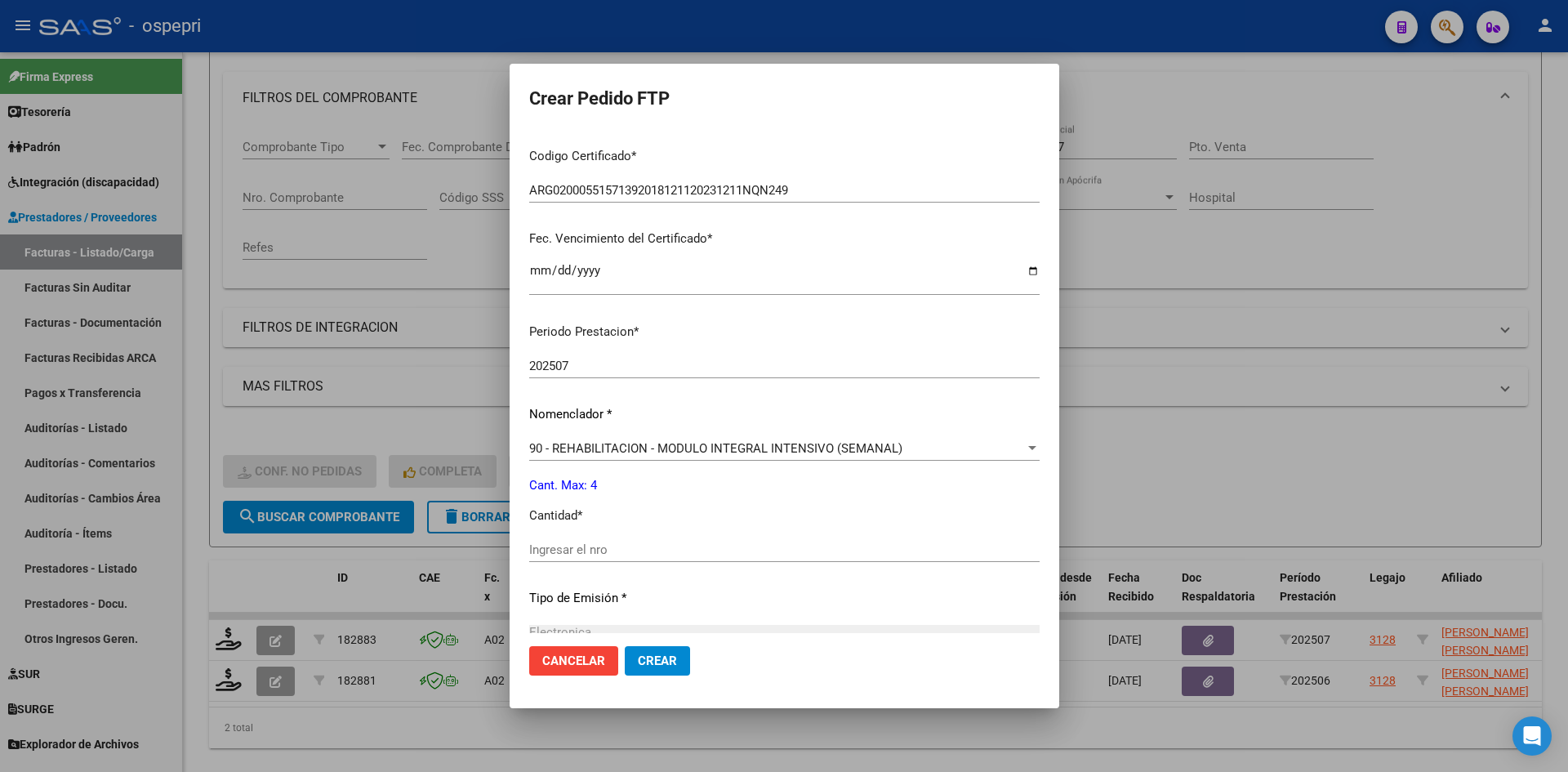
scroll to position [409, 0]
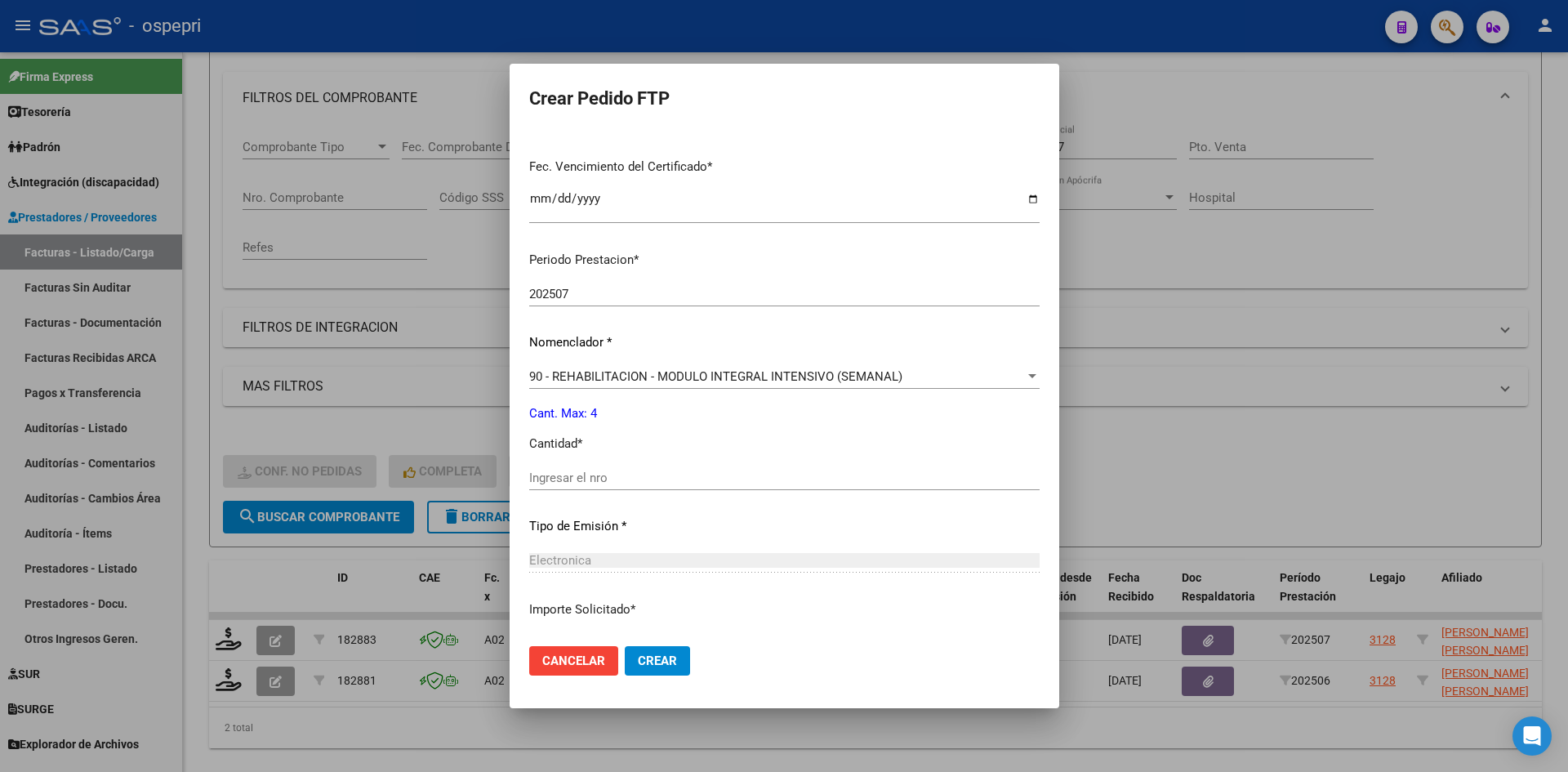
click at [560, 477] on input "Ingresar el nro" at bounding box center [784, 477] width 511 height 15
type input "4"
click at [663, 659] on span "Crear" at bounding box center [657, 660] width 39 height 15
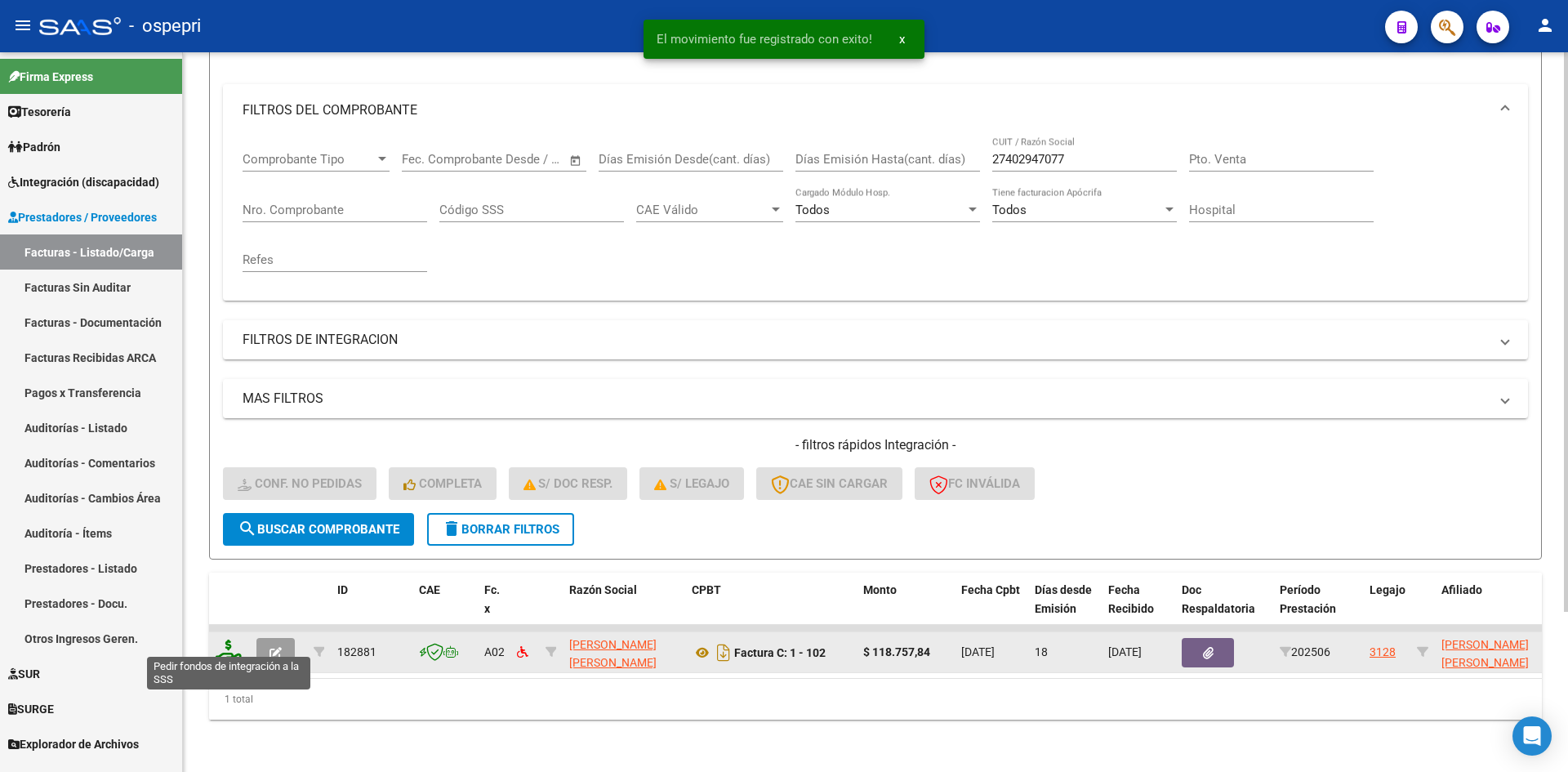
click at [223, 642] on icon at bounding box center [228, 651] width 26 height 23
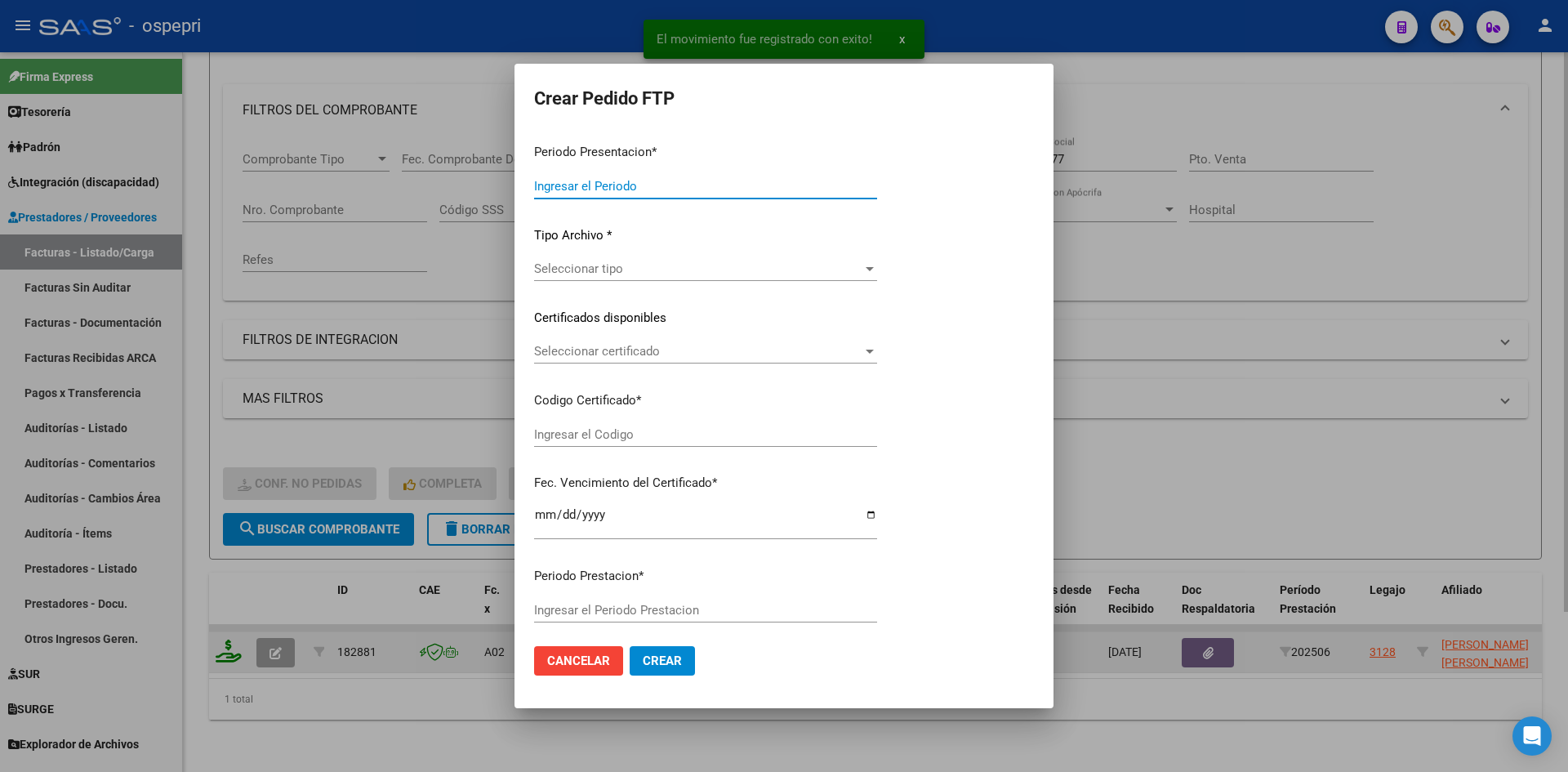
type input "202507"
type input "202506"
type input "$ 118.757,84"
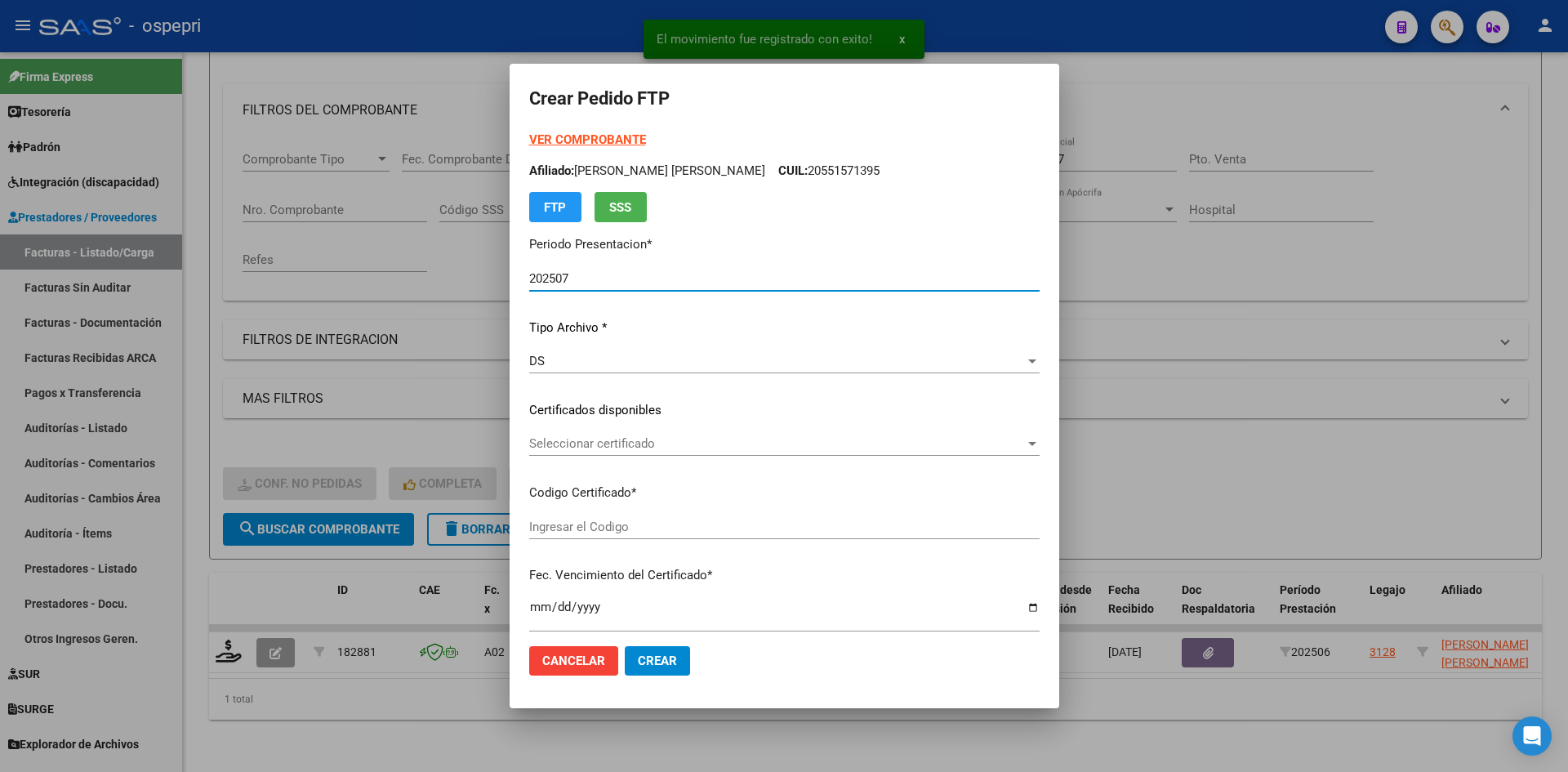
type input "ARG02000551571392018121120231211NQN249"
type input "2030-02-01"
click at [684, 453] on div "Seleccionar certificado Seleccionar certificado" at bounding box center [784, 443] width 511 height 24
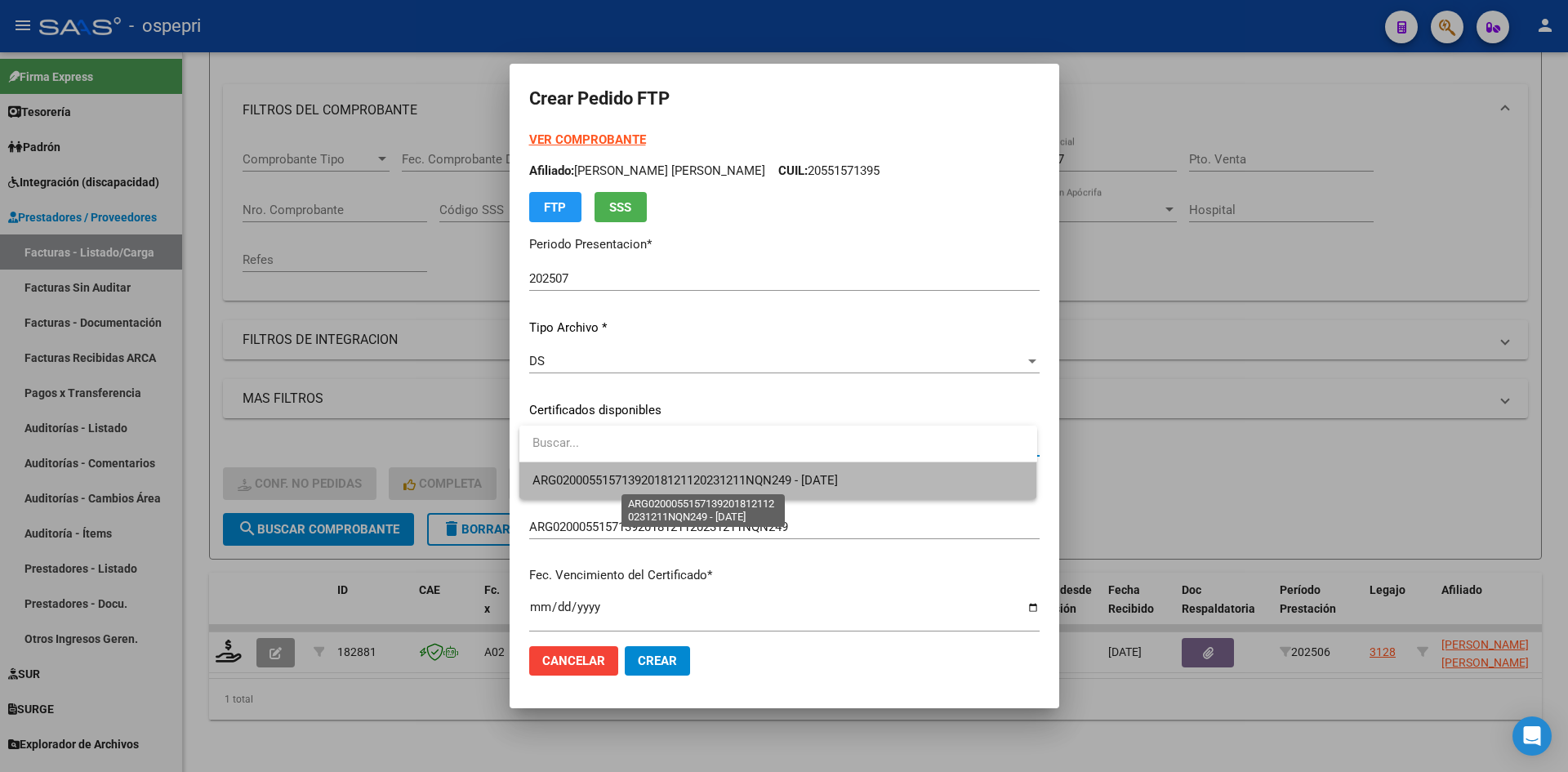
click at [684, 476] on span "ARG02000551571392018121120231211NQN249 - 2030-02-01" at bounding box center [685, 479] width 305 height 15
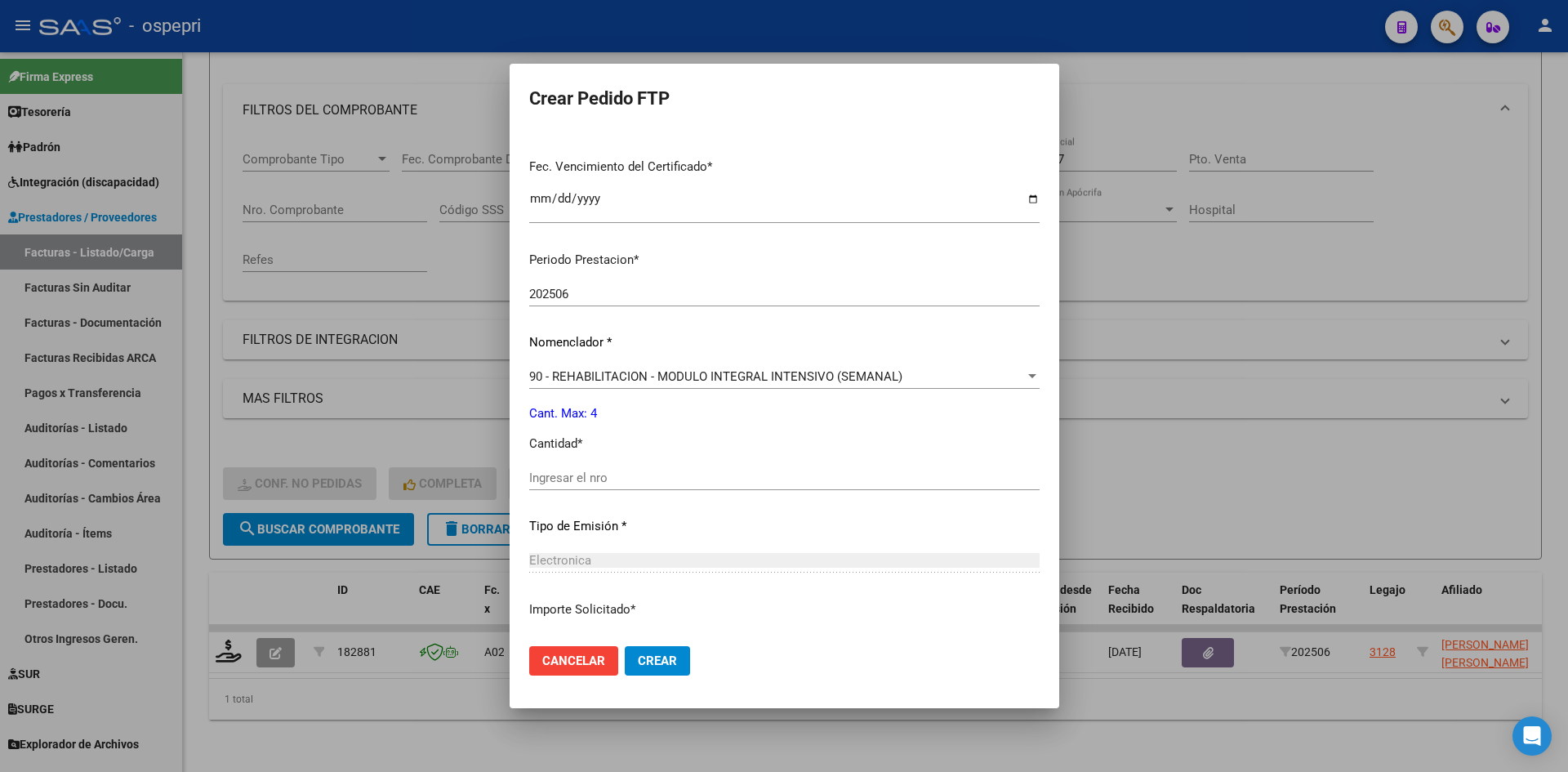
click at [592, 477] on input "Ingresar el nro" at bounding box center [784, 477] width 511 height 15
type input "4"
click at [650, 663] on span "Crear" at bounding box center [657, 660] width 39 height 15
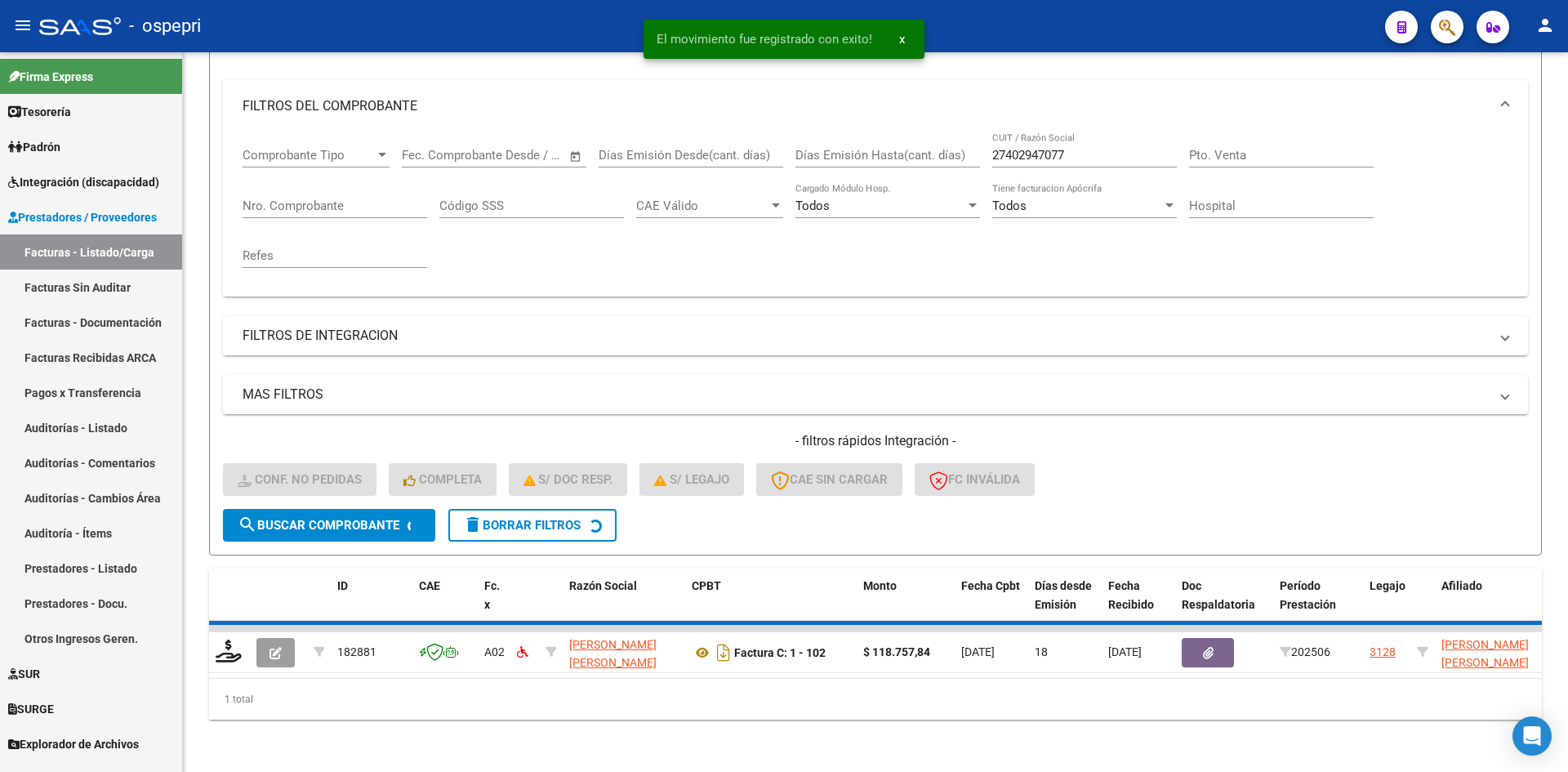
scroll to position [181, 0]
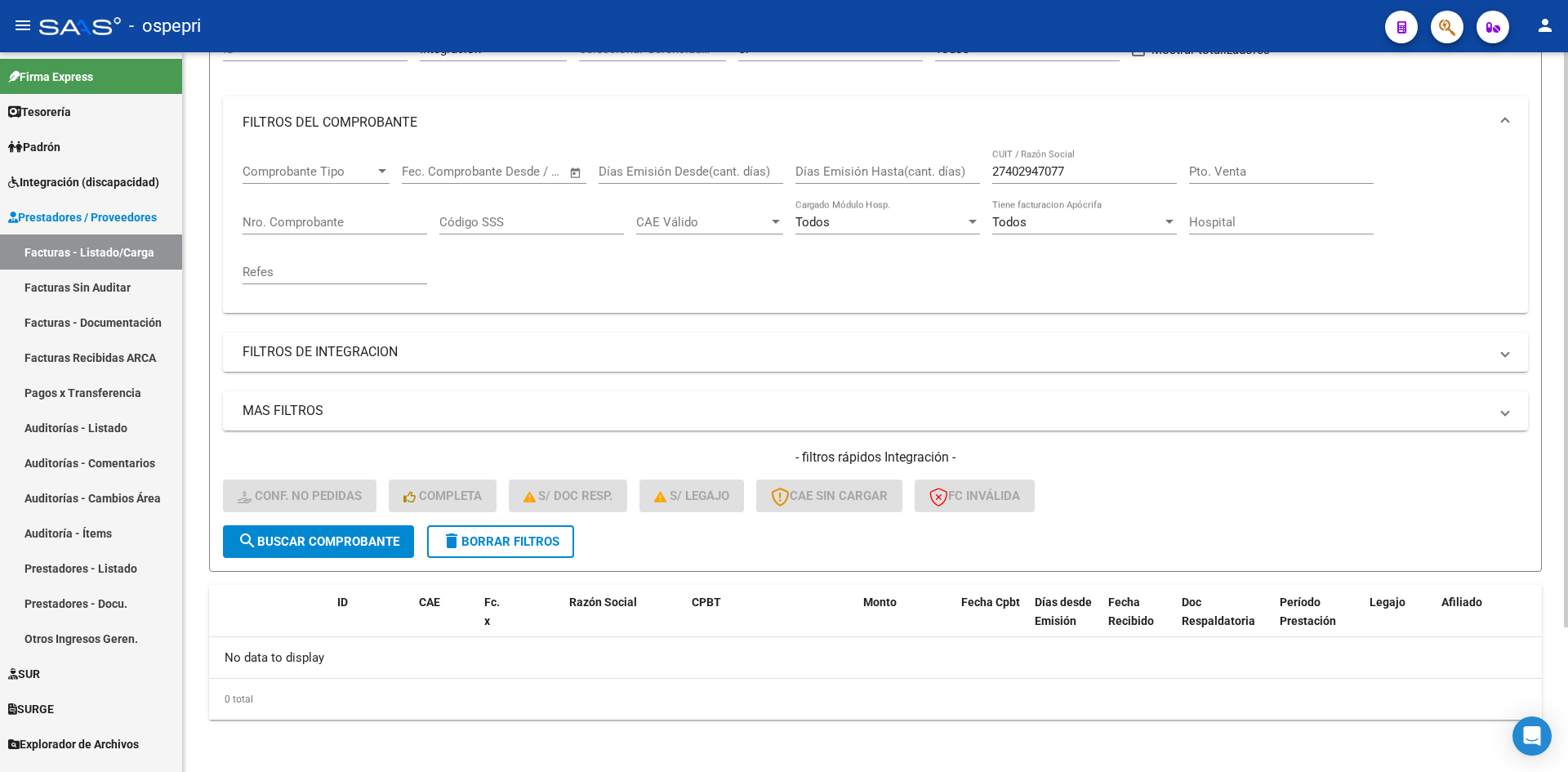
click at [556, 542] on span "delete Borrar Filtros" at bounding box center [501, 541] width 117 height 15
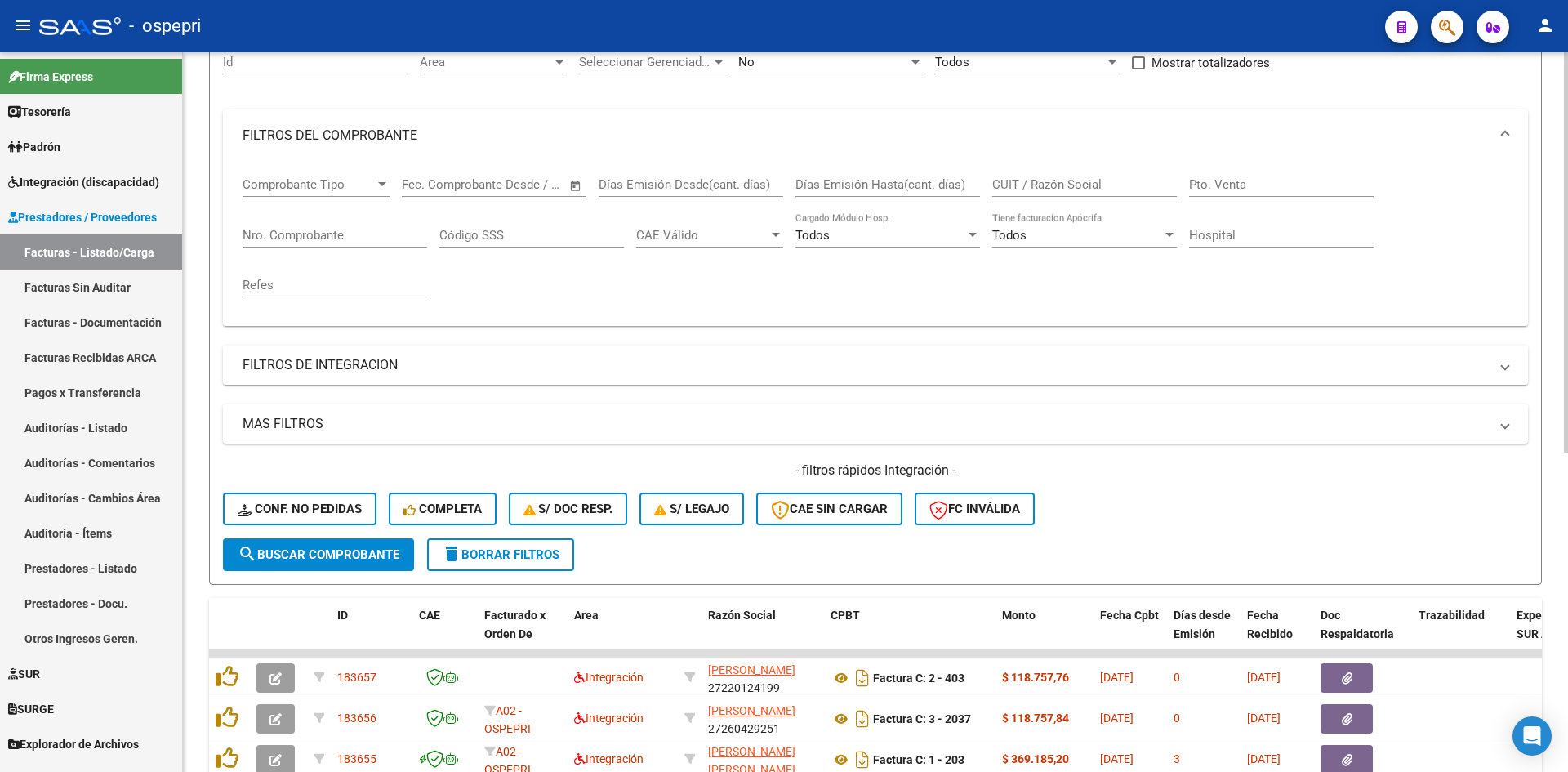
scroll to position [0, 0]
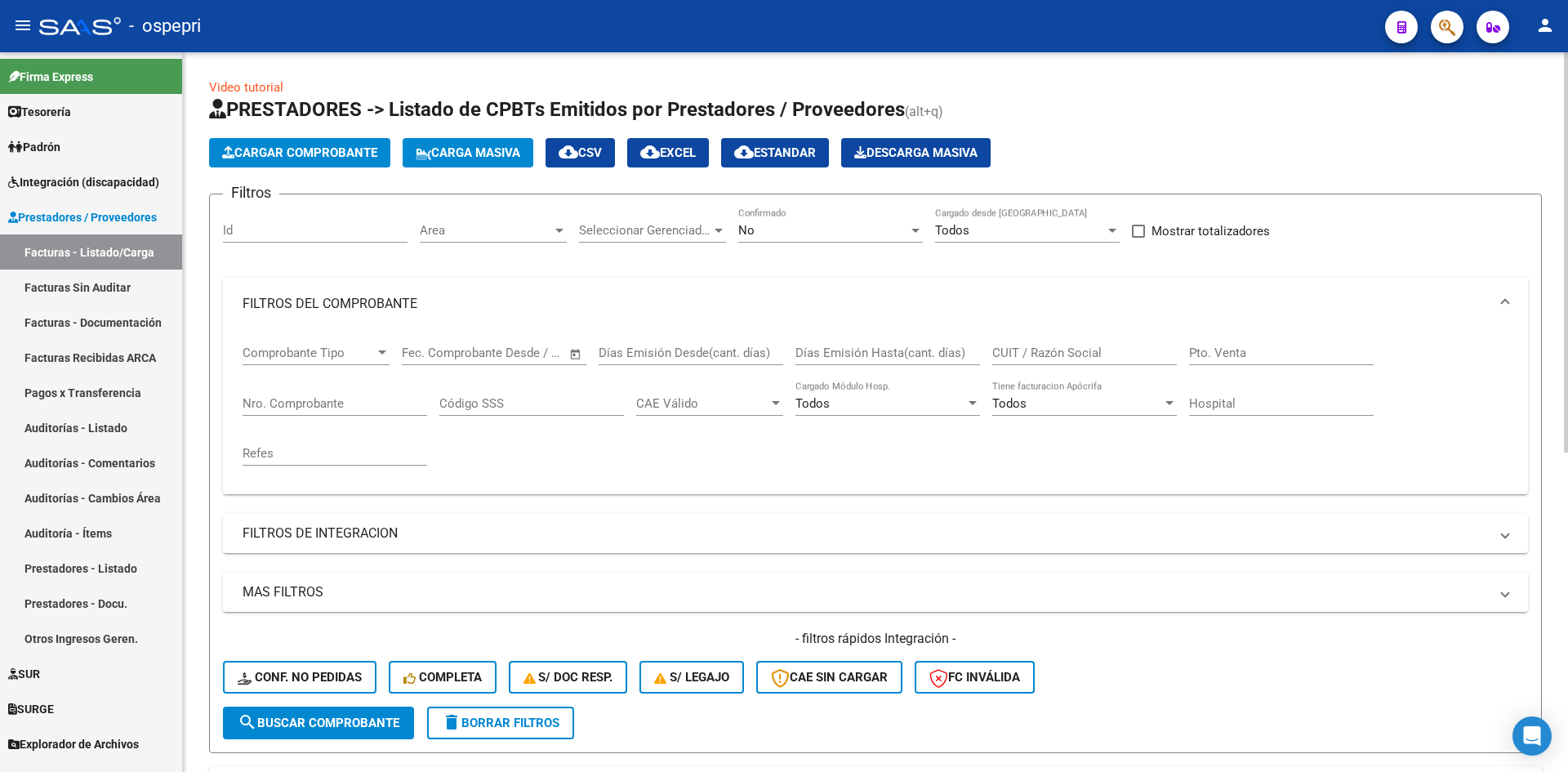
click at [1087, 354] on input "CUIT / Razón Social" at bounding box center [1085, 352] width 185 height 15
paste input "27391457765"
type input "27391457765"
click at [317, 714] on button "search Buscar Comprobante" at bounding box center [318, 722] width 191 height 32
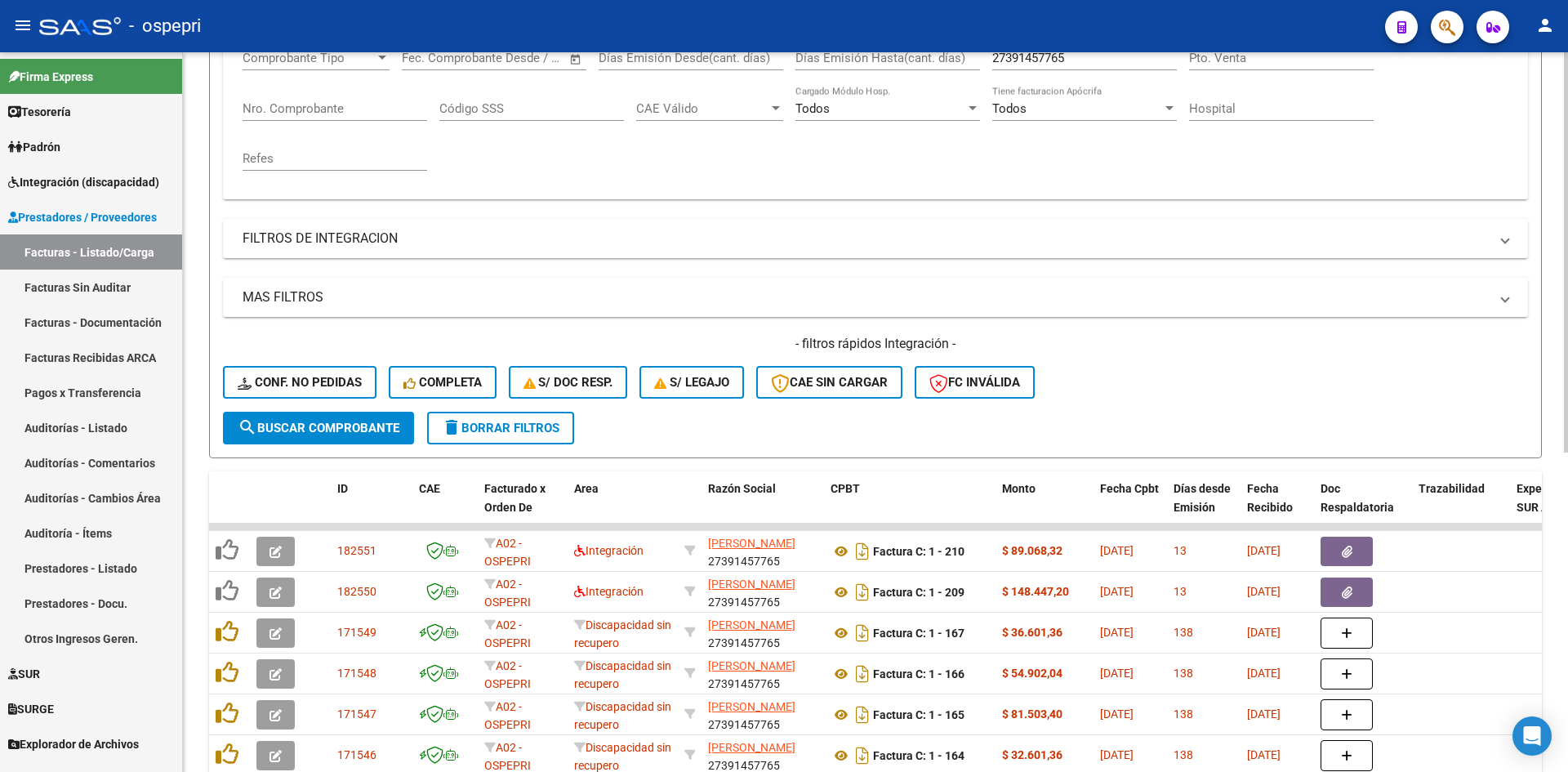
scroll to position [327, 0]
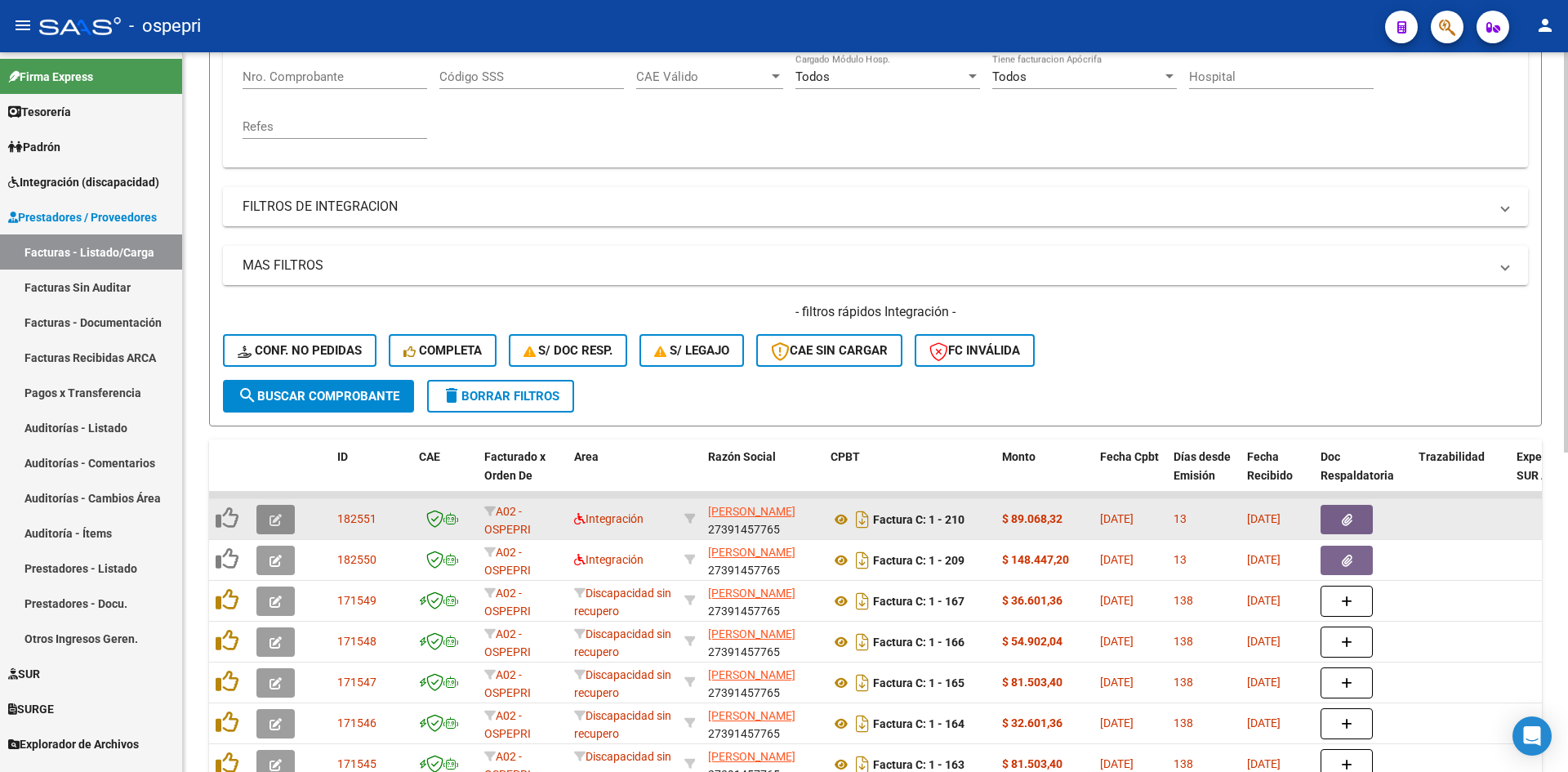
click at [273, 513] on span "button" at bounding box center [276, 520] width 13 height 15
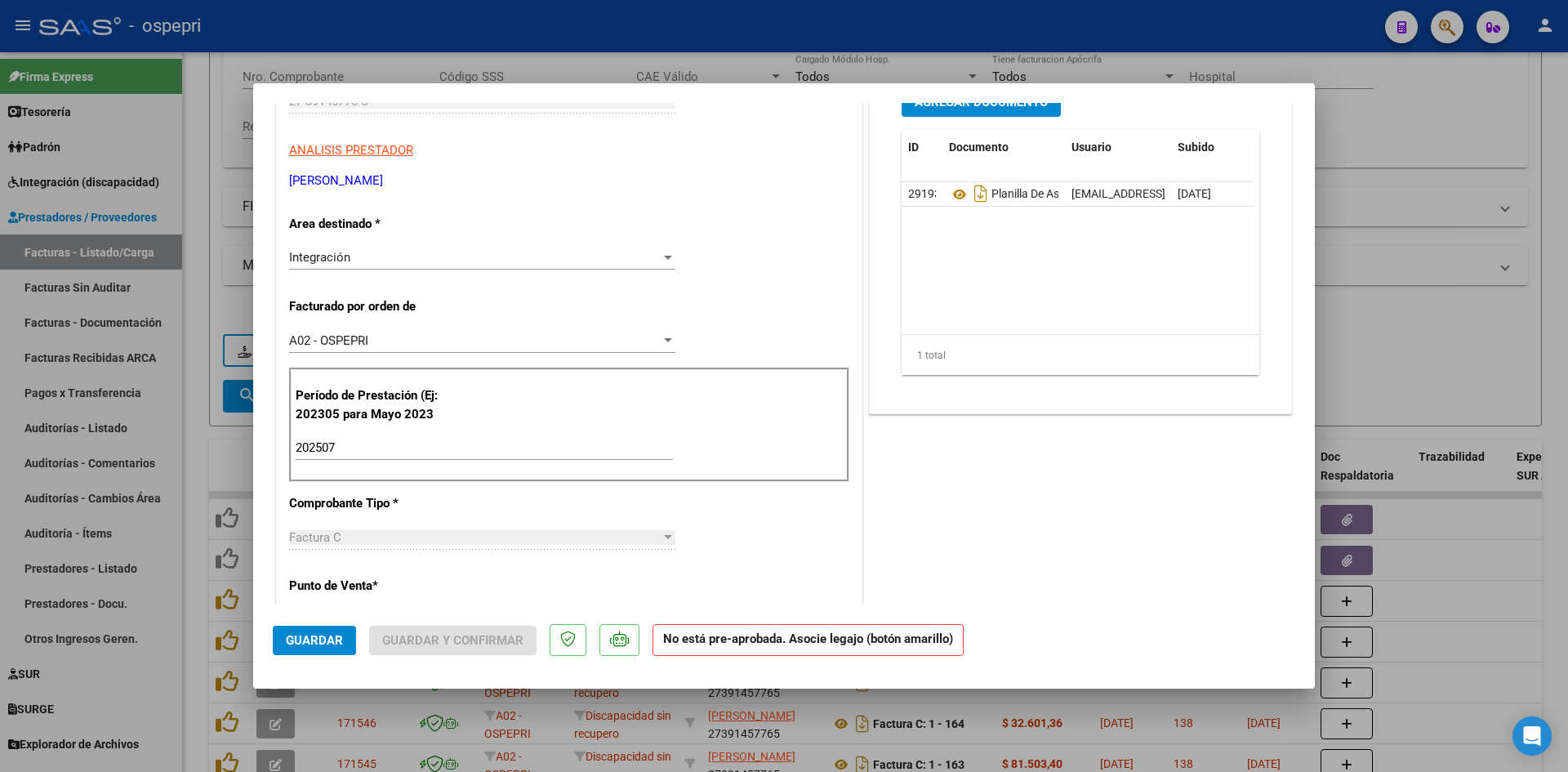
scroll to position [0, 0]
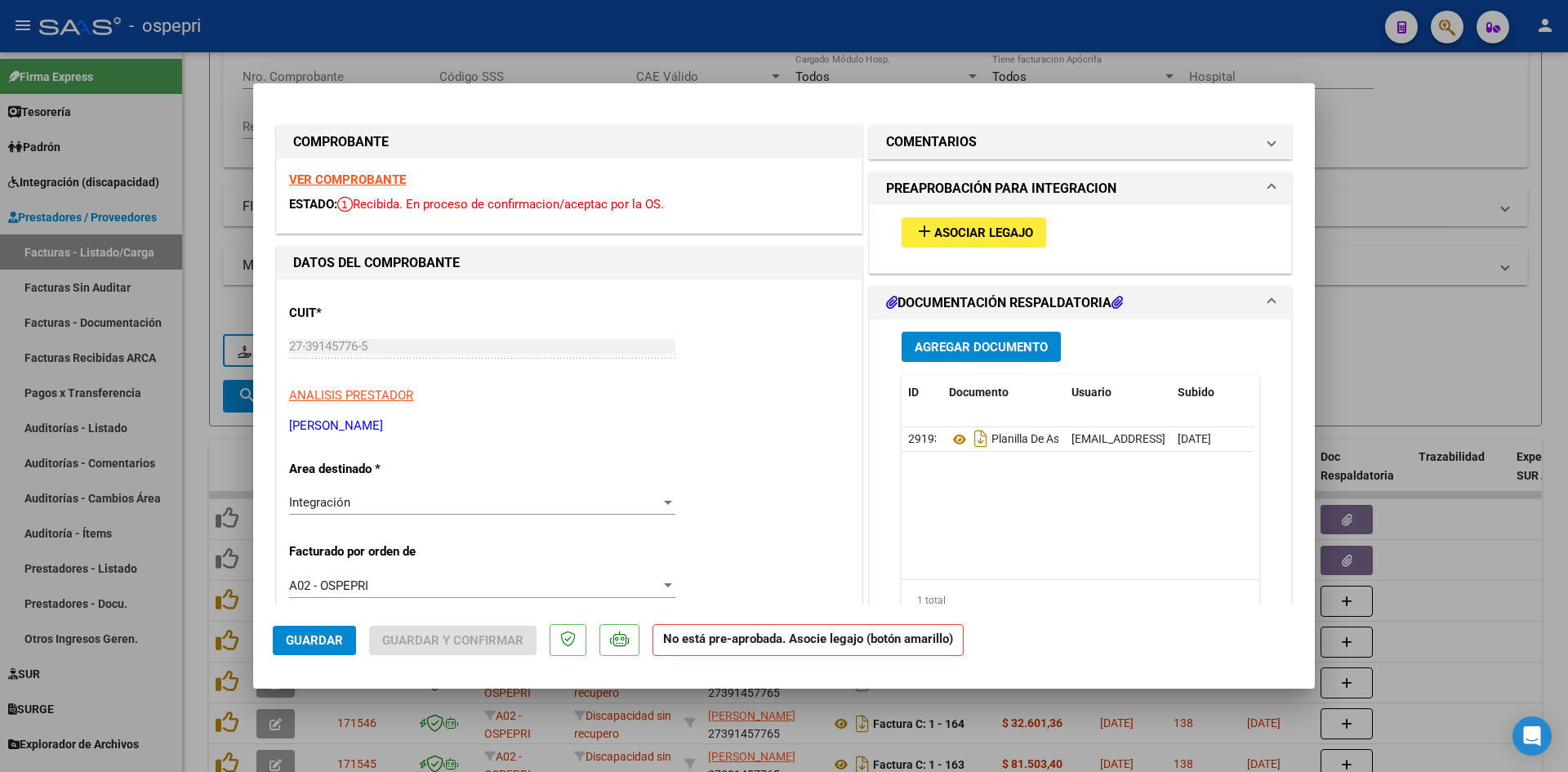
click at [385, 177] on strong "VER COMPROBANTE" at bounding box center [347, 179] width 116 height 15
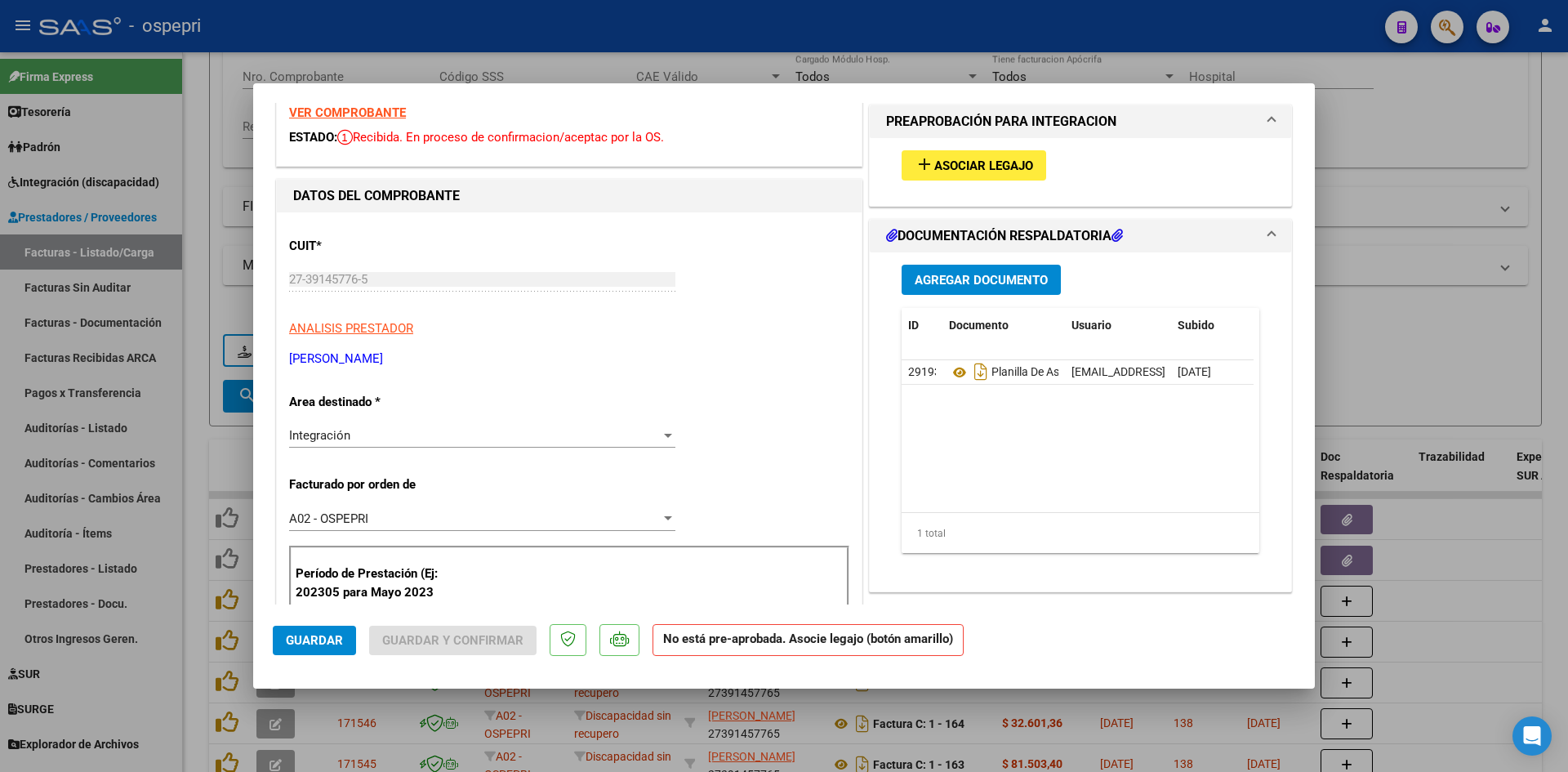
scroll to position [163, 0]
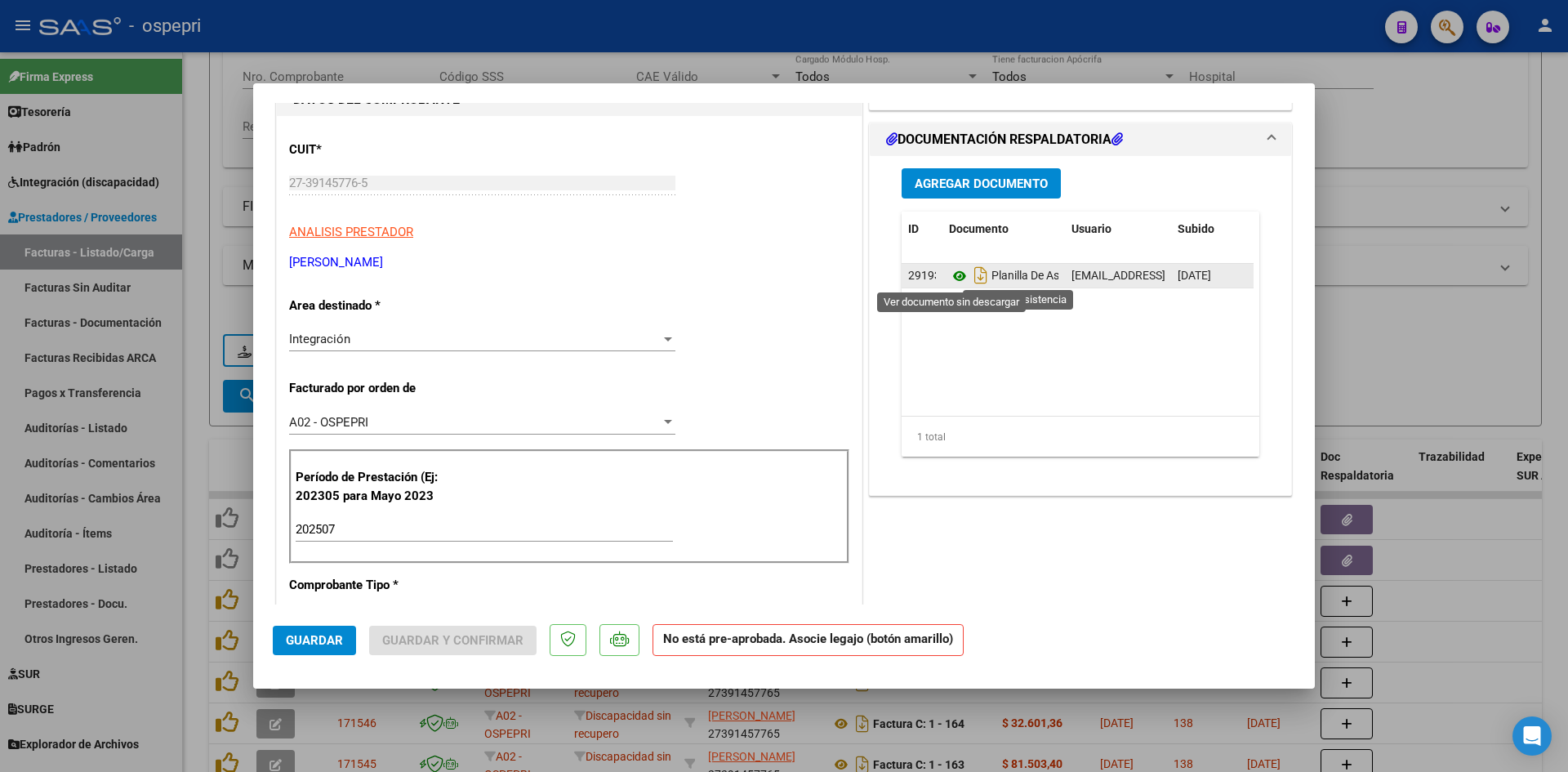
click at [957, 273] on icon at bounding box center [960, 276] width 22 height 20
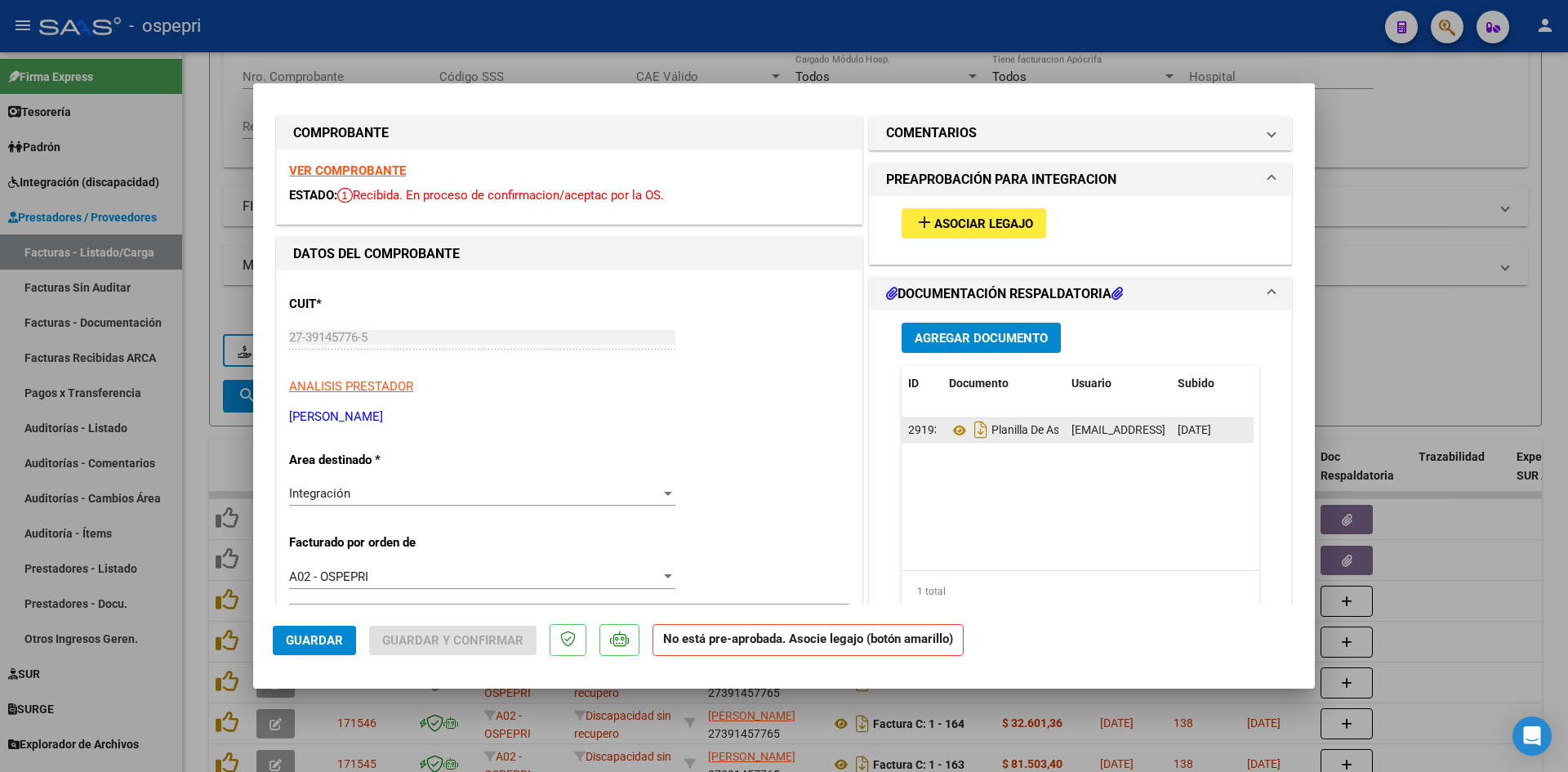
scroll to position [0, 0]
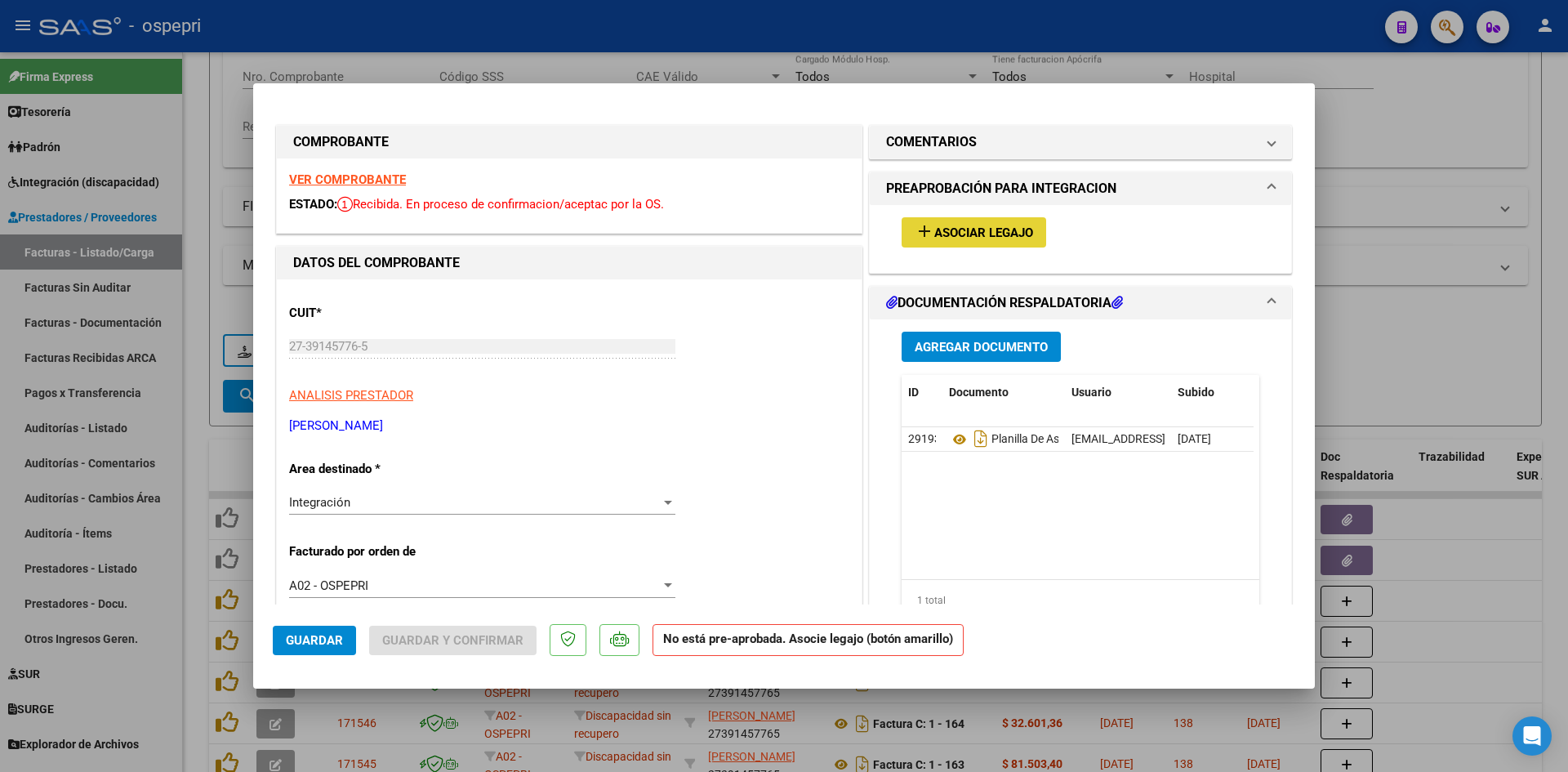
click at [1013, 235] on span "Asociar Legajo" at bounding box center [983, 232] width 99 height 15
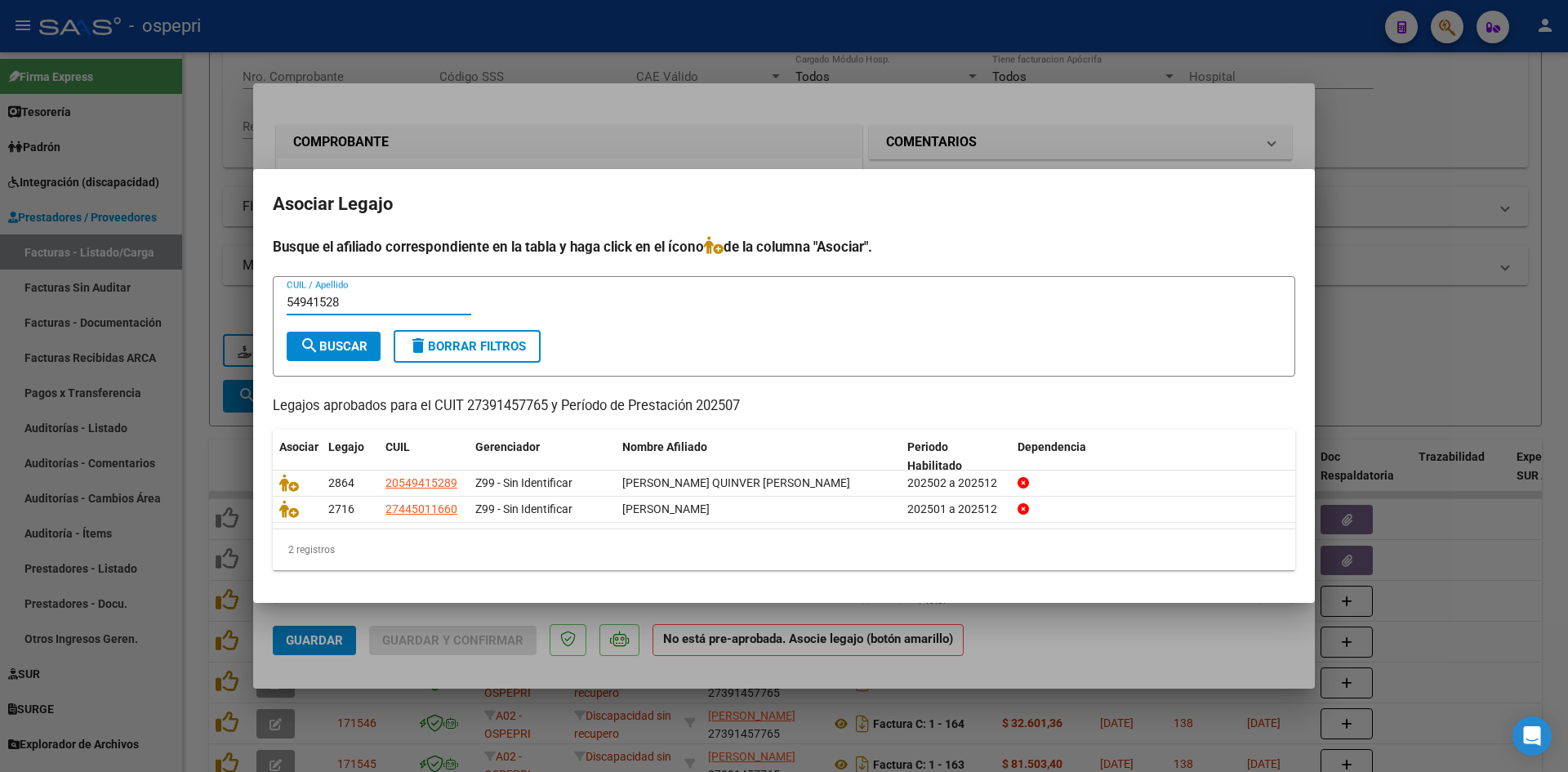
type input "54941528"
click at [346, 351] on span "search Buscar" at bounding box center [333, 346] width 67 height 15
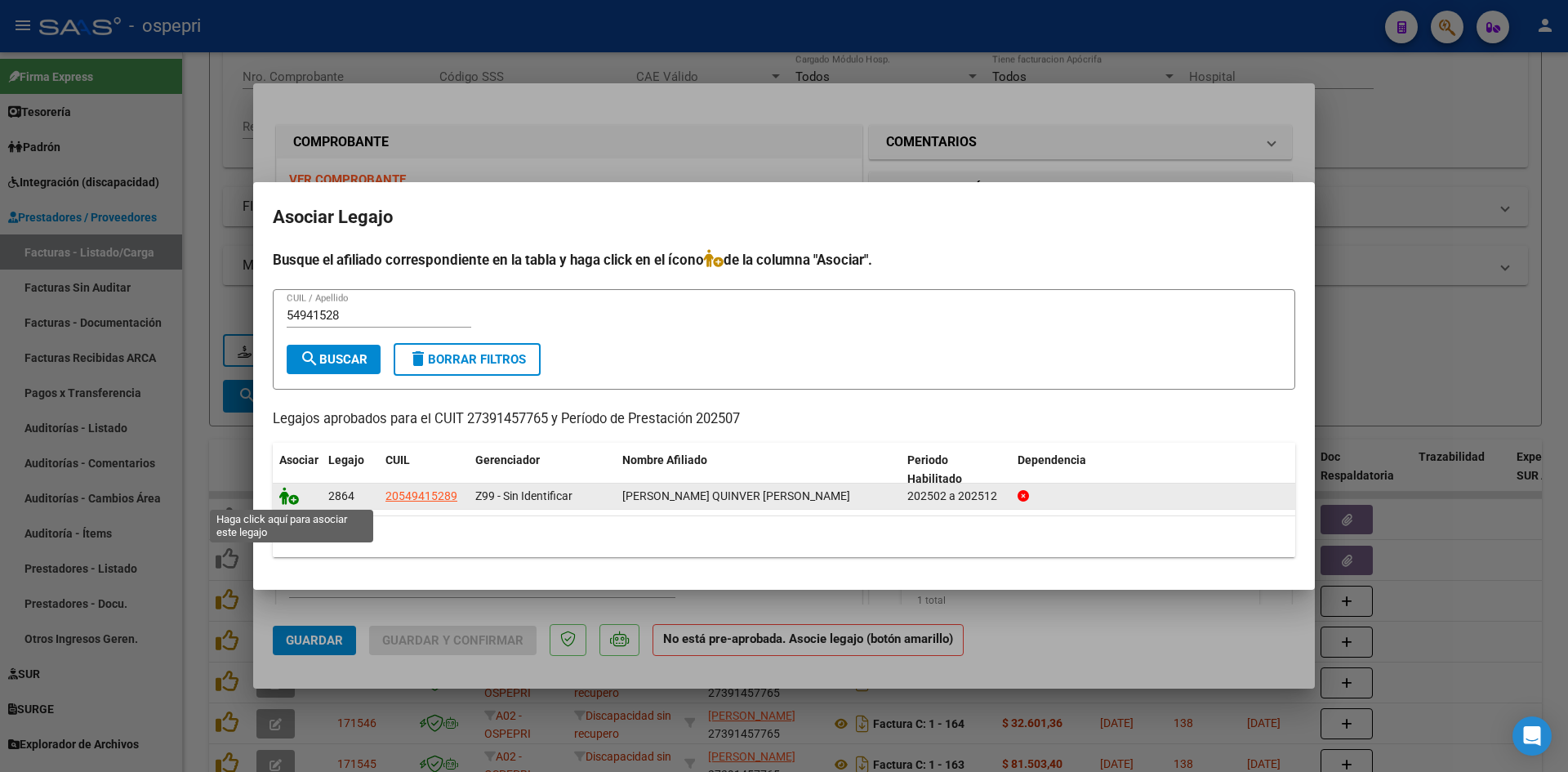
click at [289, 500] on icon at bounding box center [290, 496] width 20 height 18
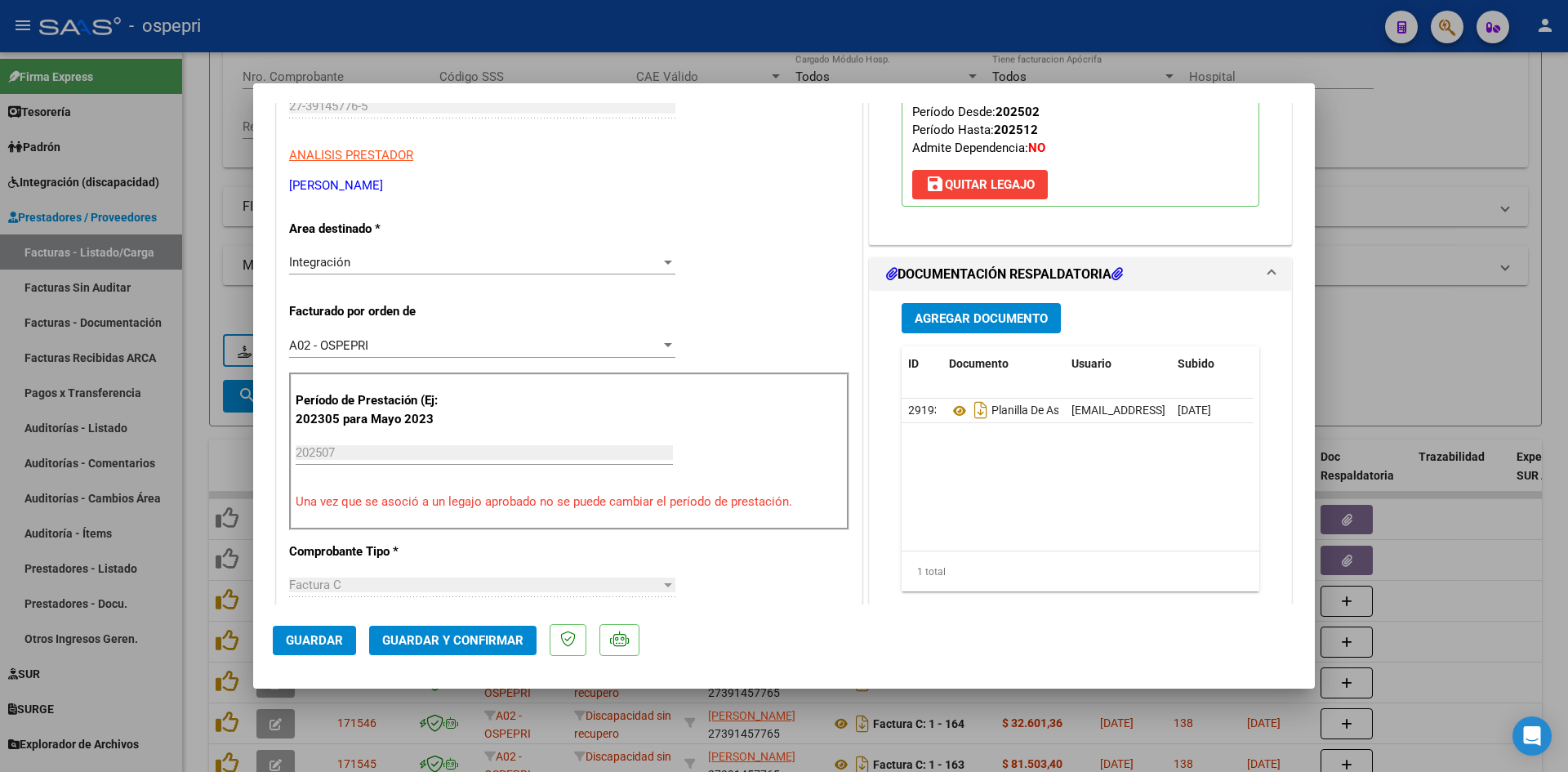
scroll to position [246, 0]
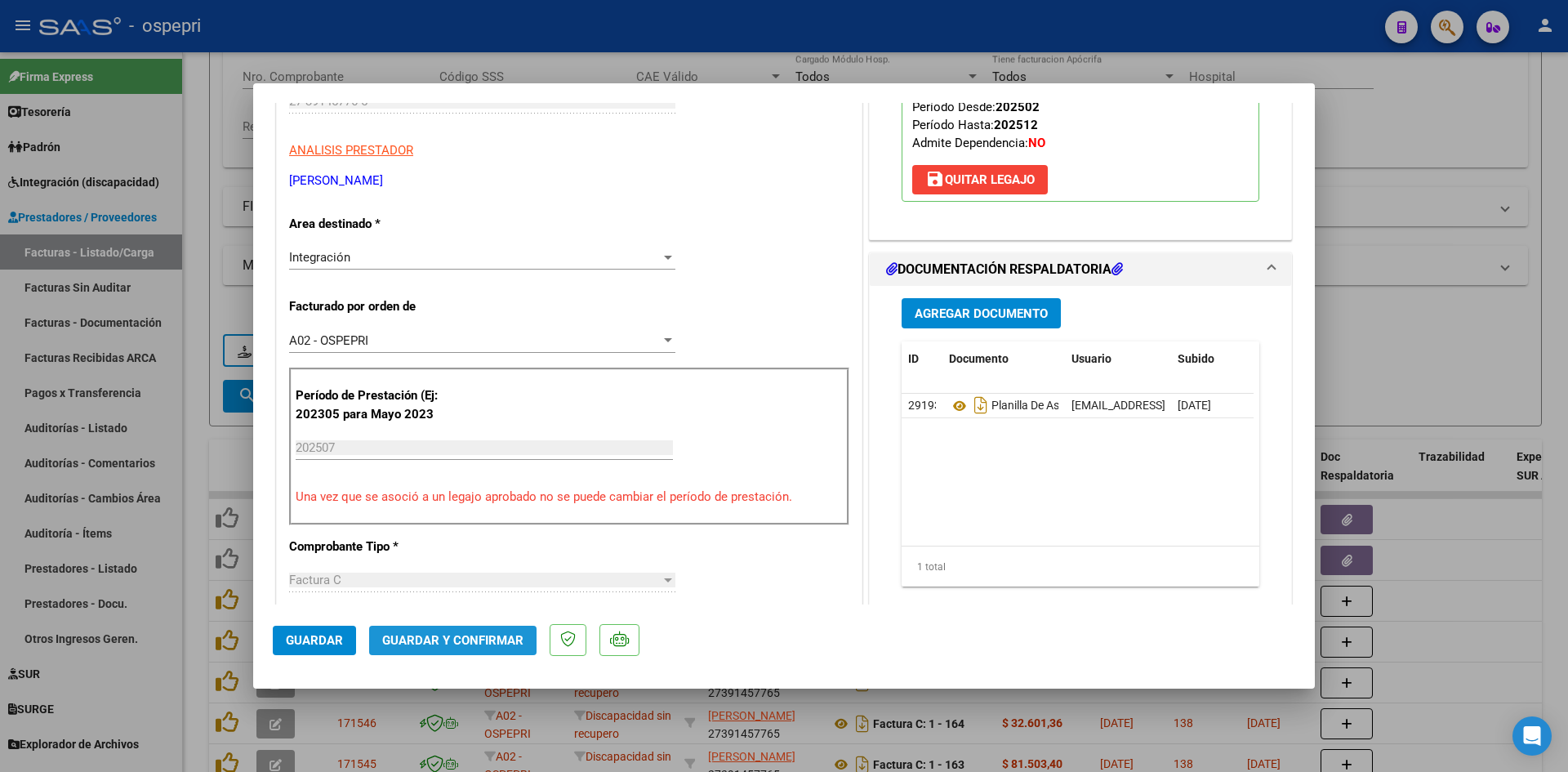
click at [504, 641] on span "Guardar y Confirmar" at bounding box center [453, 640] width 141 height 15
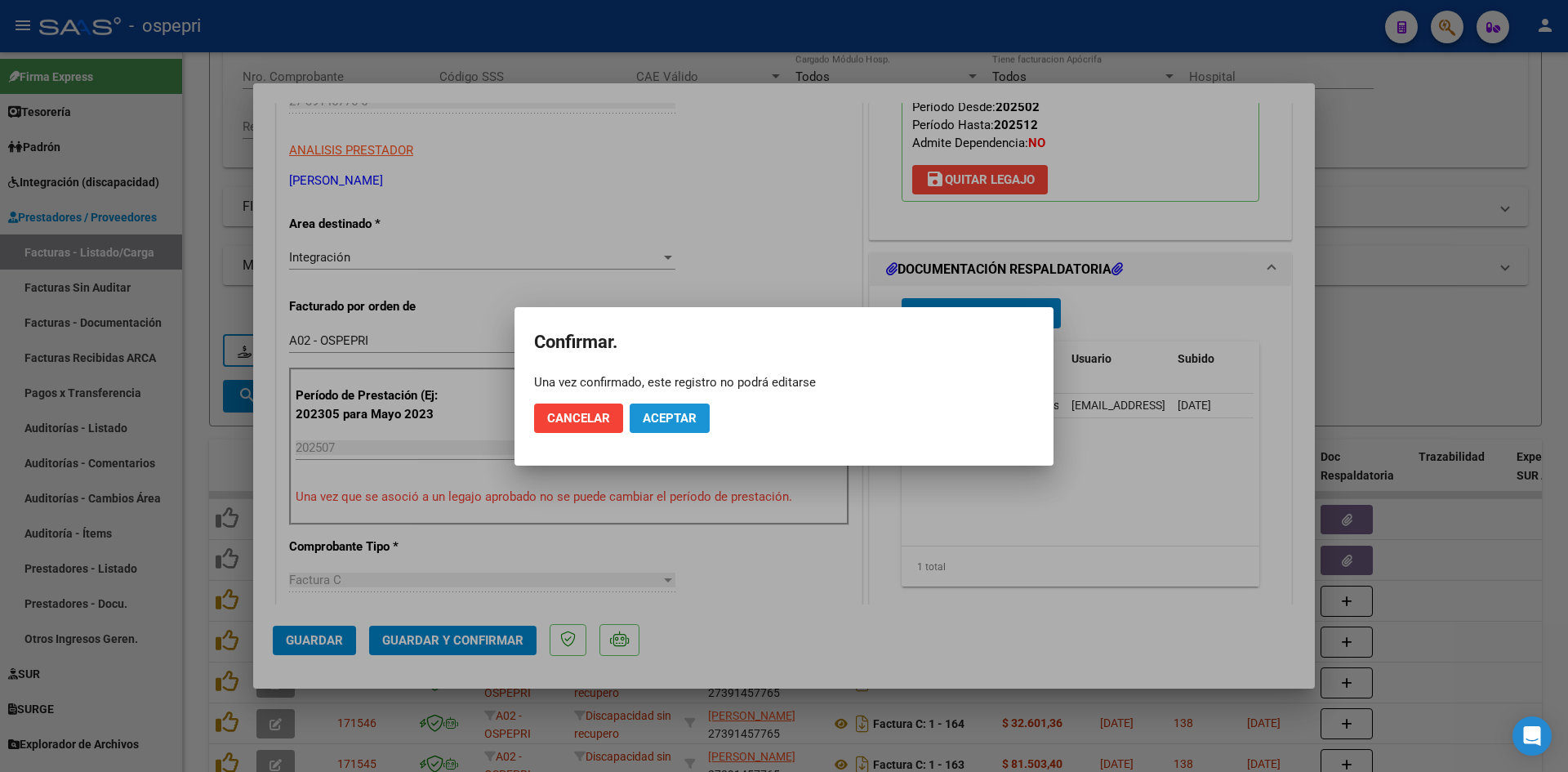
click at [669, 429] on button "Aceptar" at bounding box center [670, 418] width 80 height 29
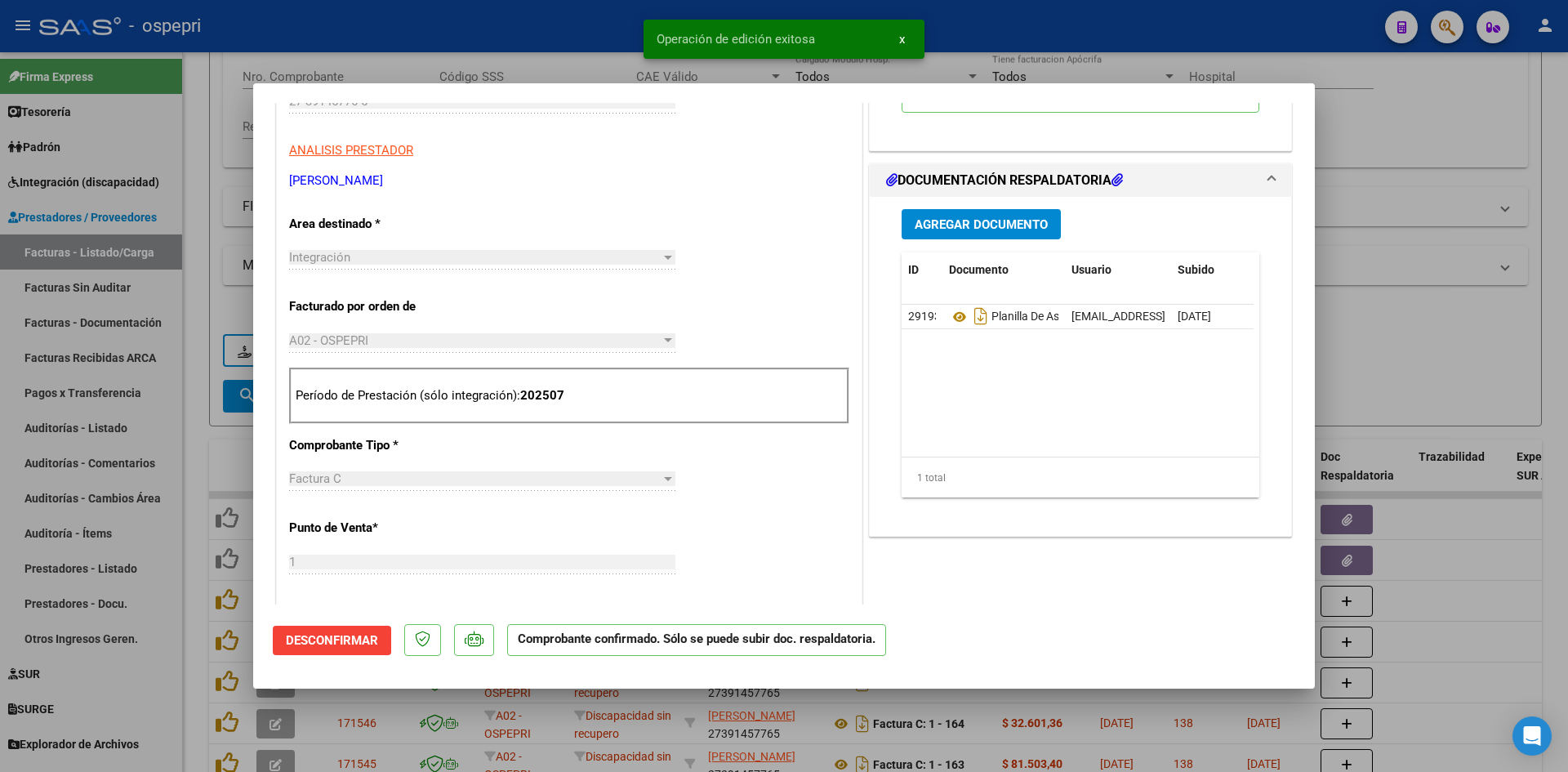
type input "$ 0,00"
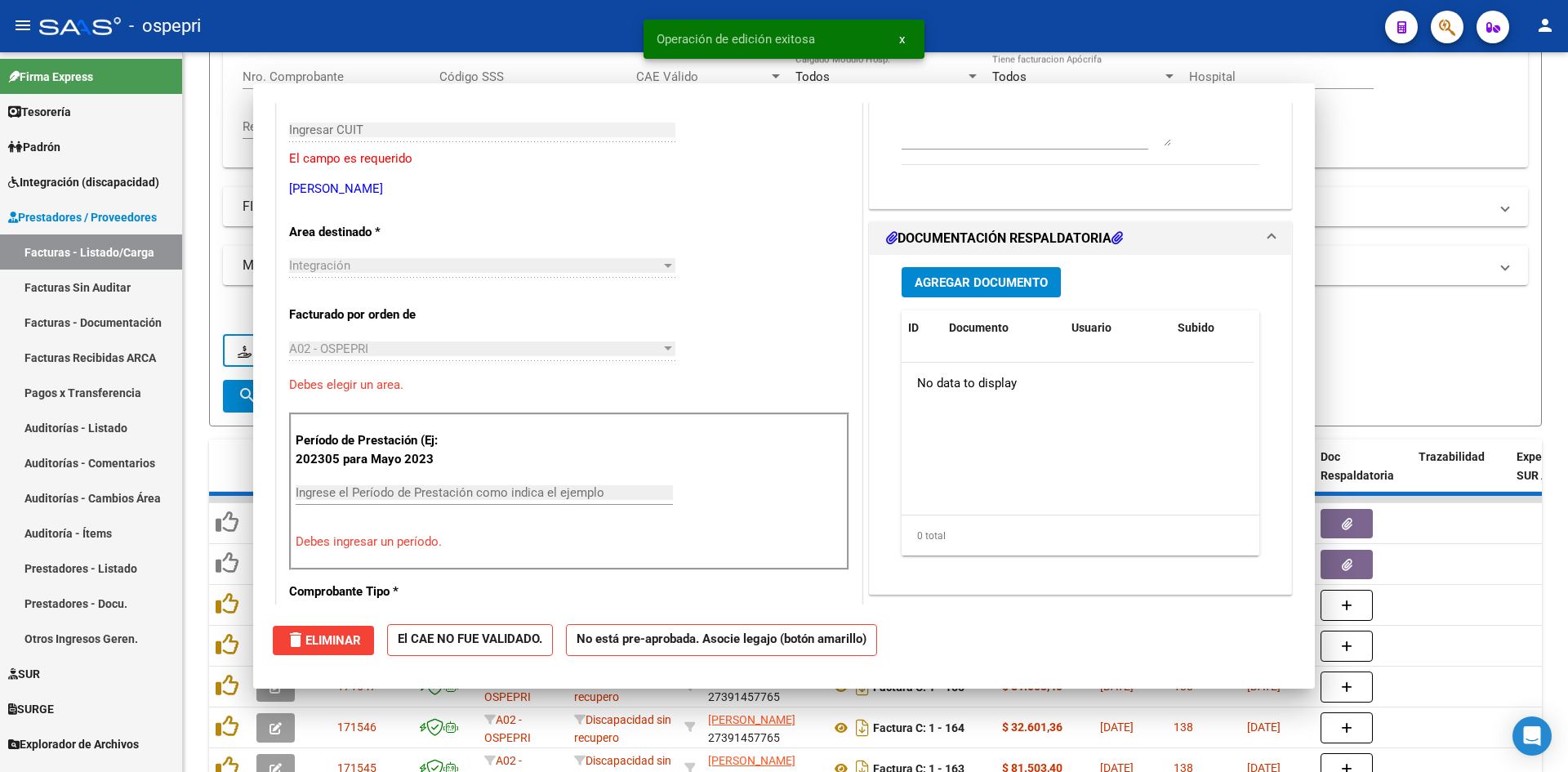
scroll to position [274, 0]
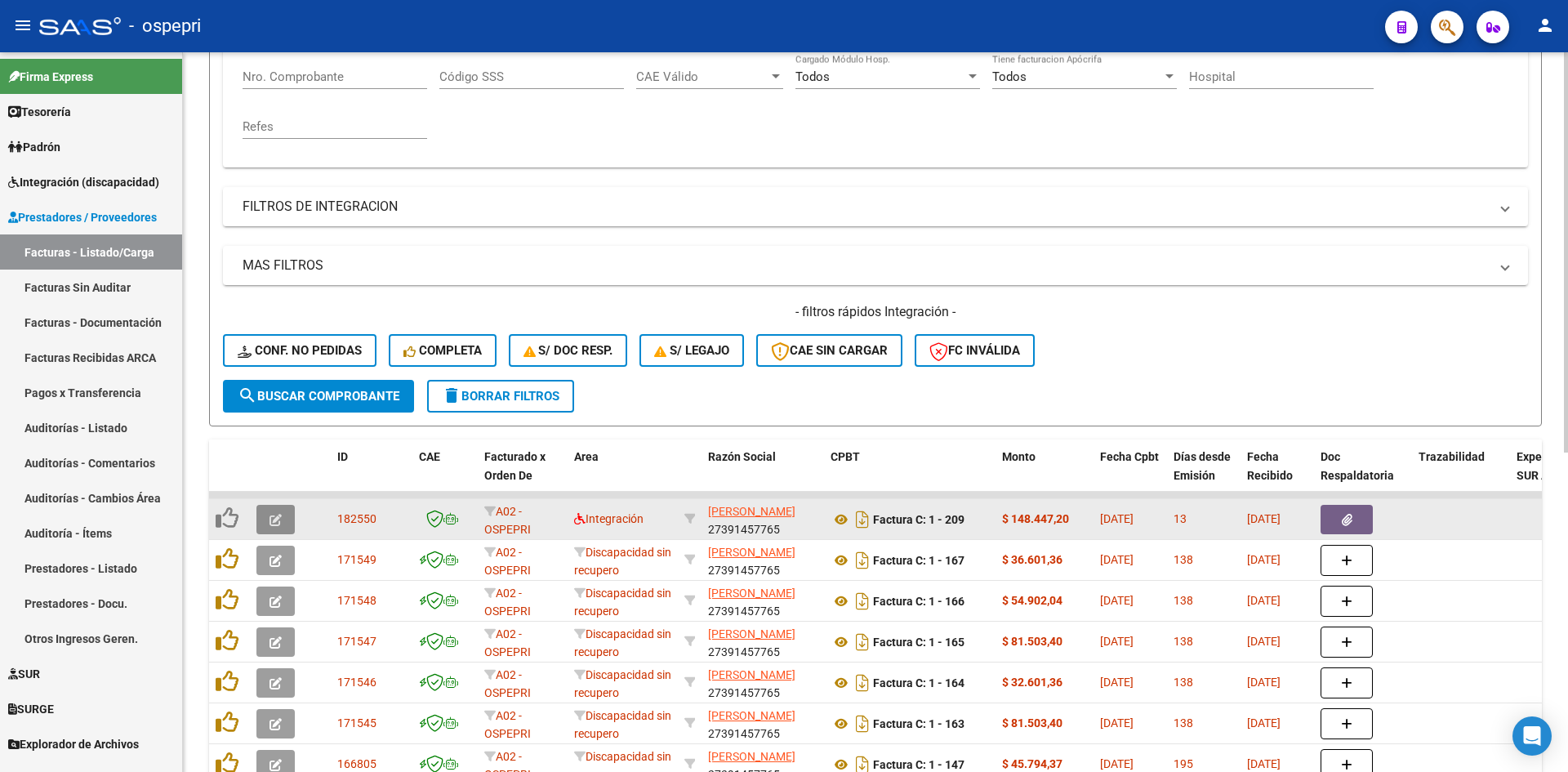
click at [269, 519] on button "button" at bounding box center [275, 520] width 38 height 29
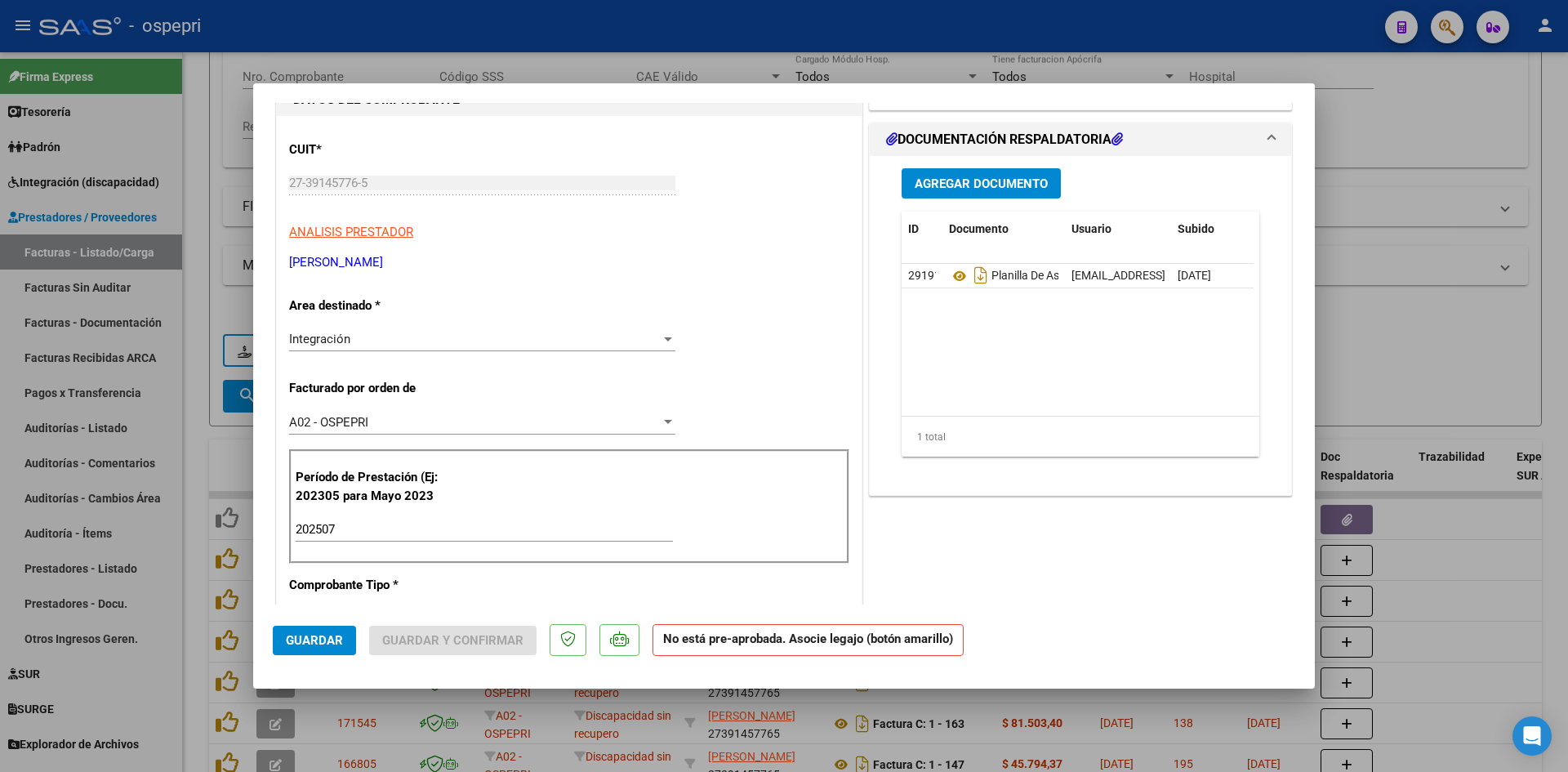
scroll to position [0, 0]
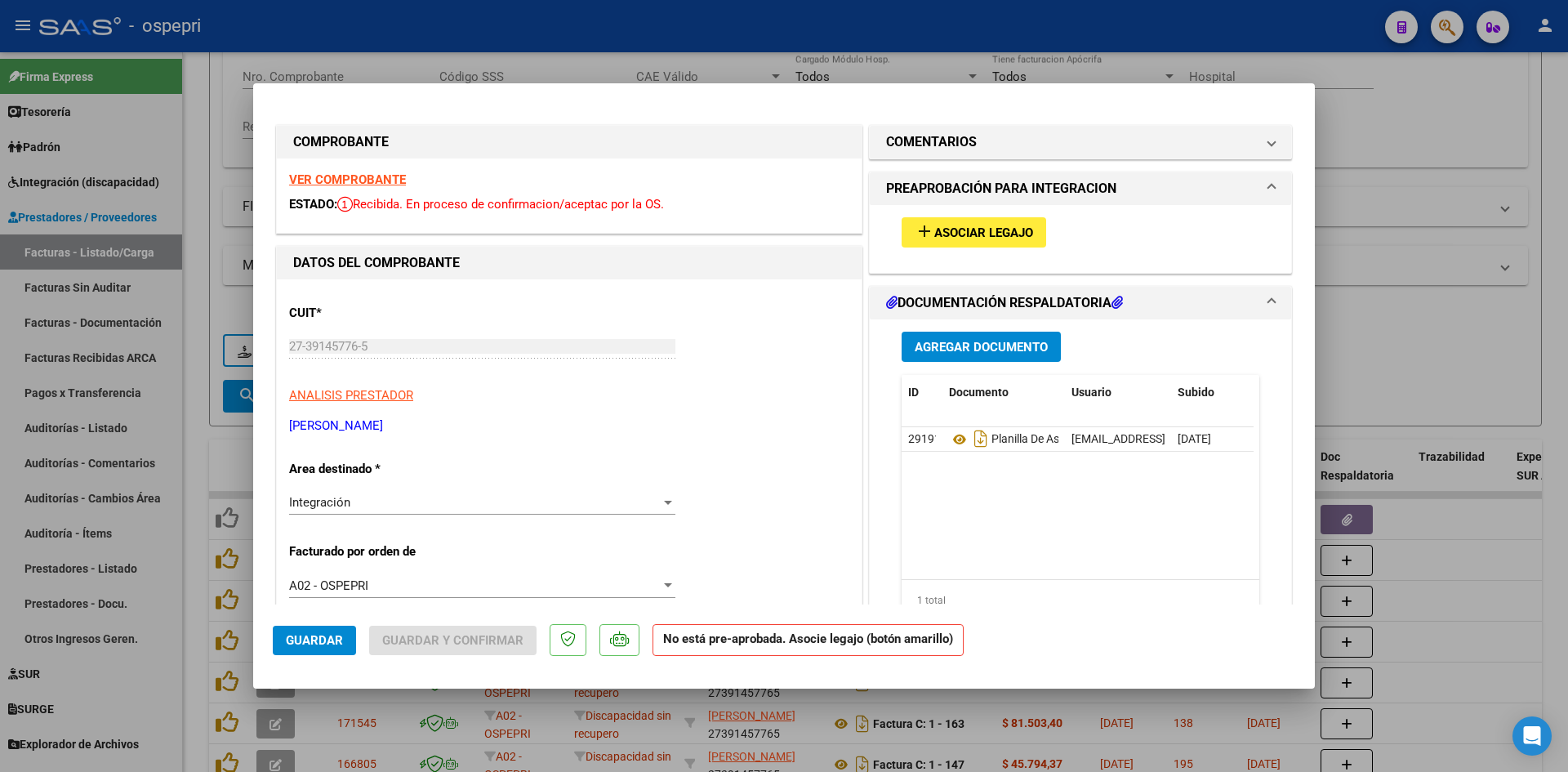
click at [389, 182] on strong "VER COMPROBANTE" at bounding box center [347, 179] width 116 height 15
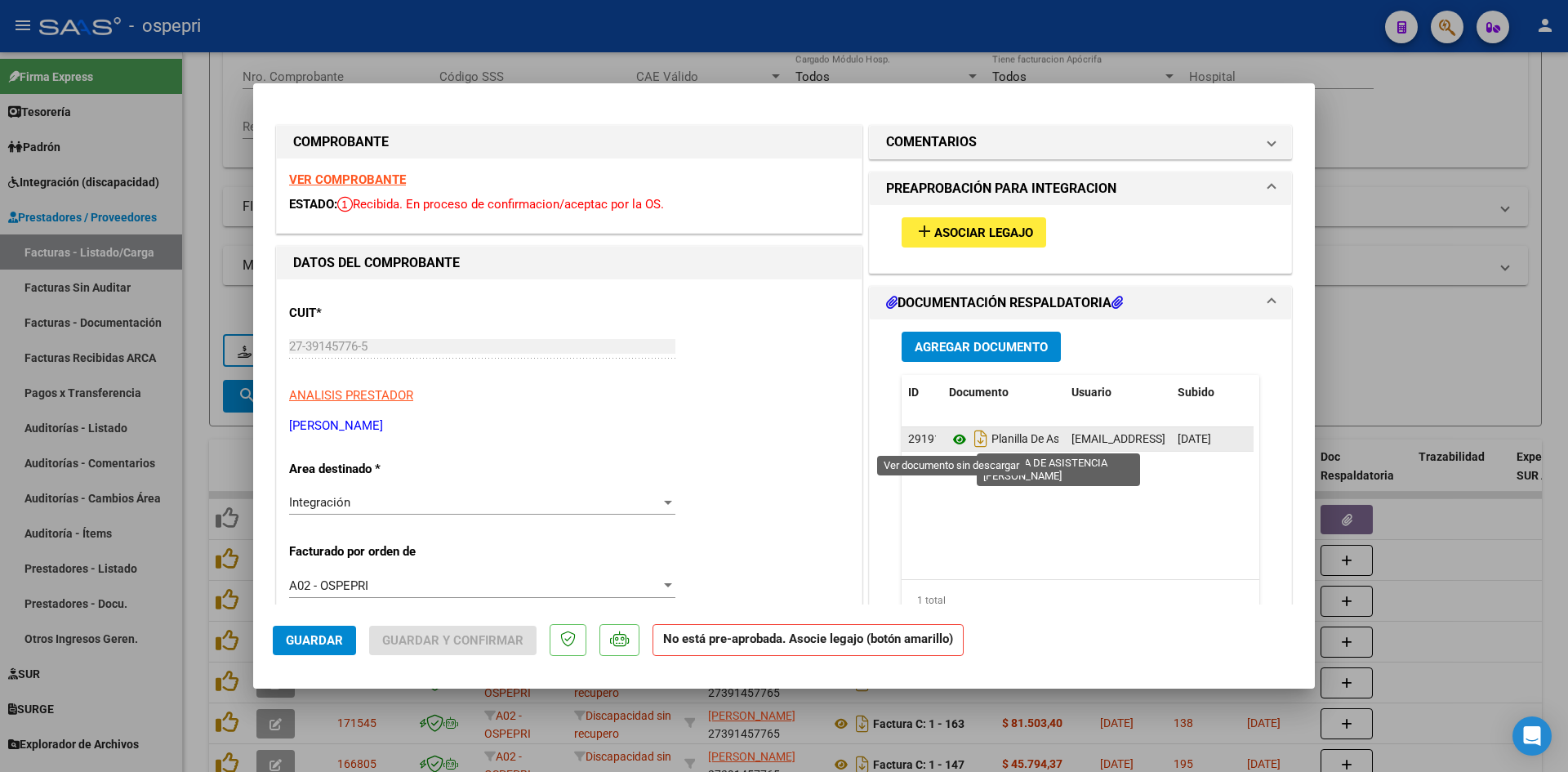
click at [956, 437] on icon at bounding box center [960, 439] width 22 height 20
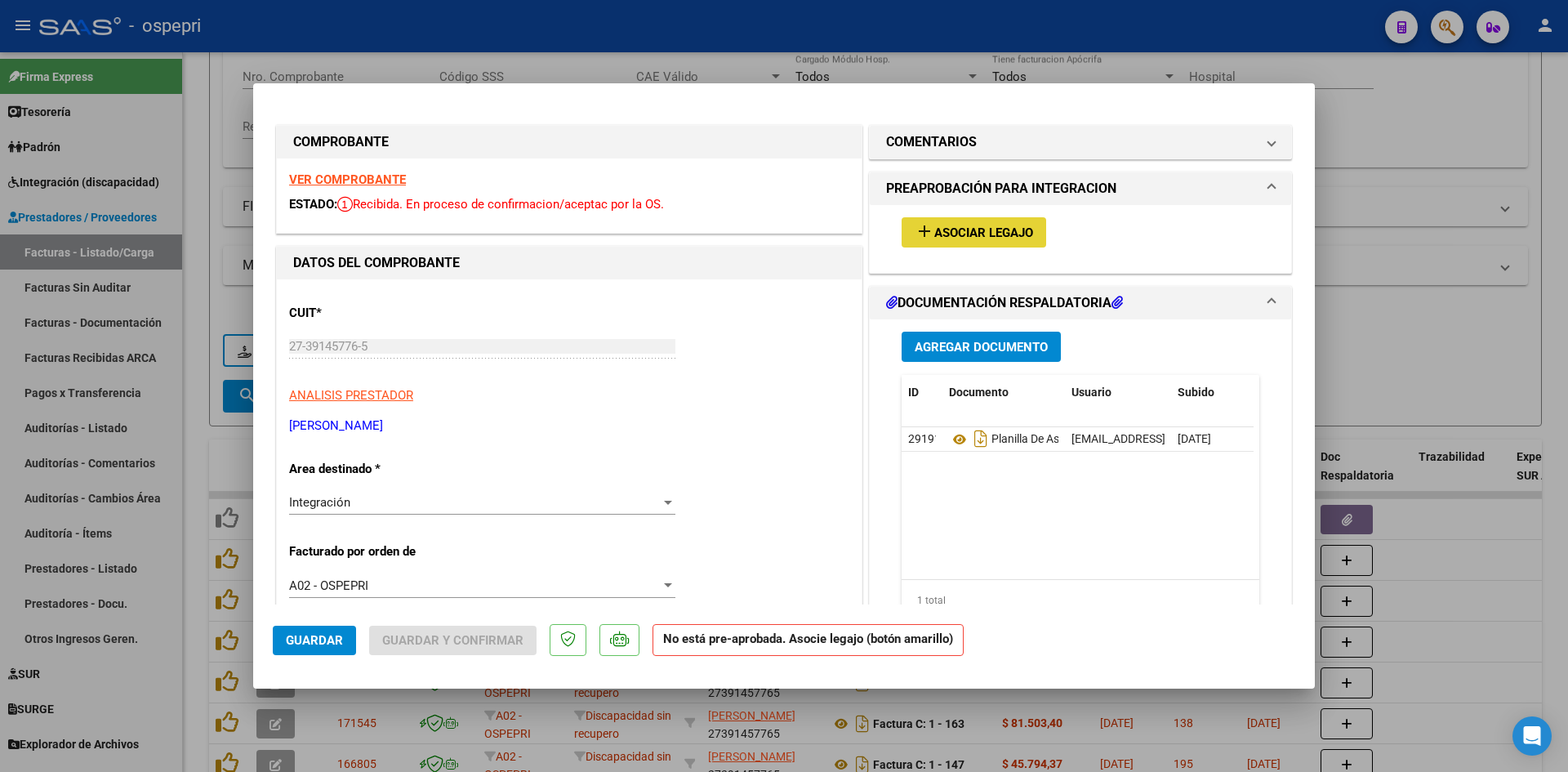
click at [978, 235] on span "Asociar Legajo" at bounding box center [983, 232] width 99 height 15
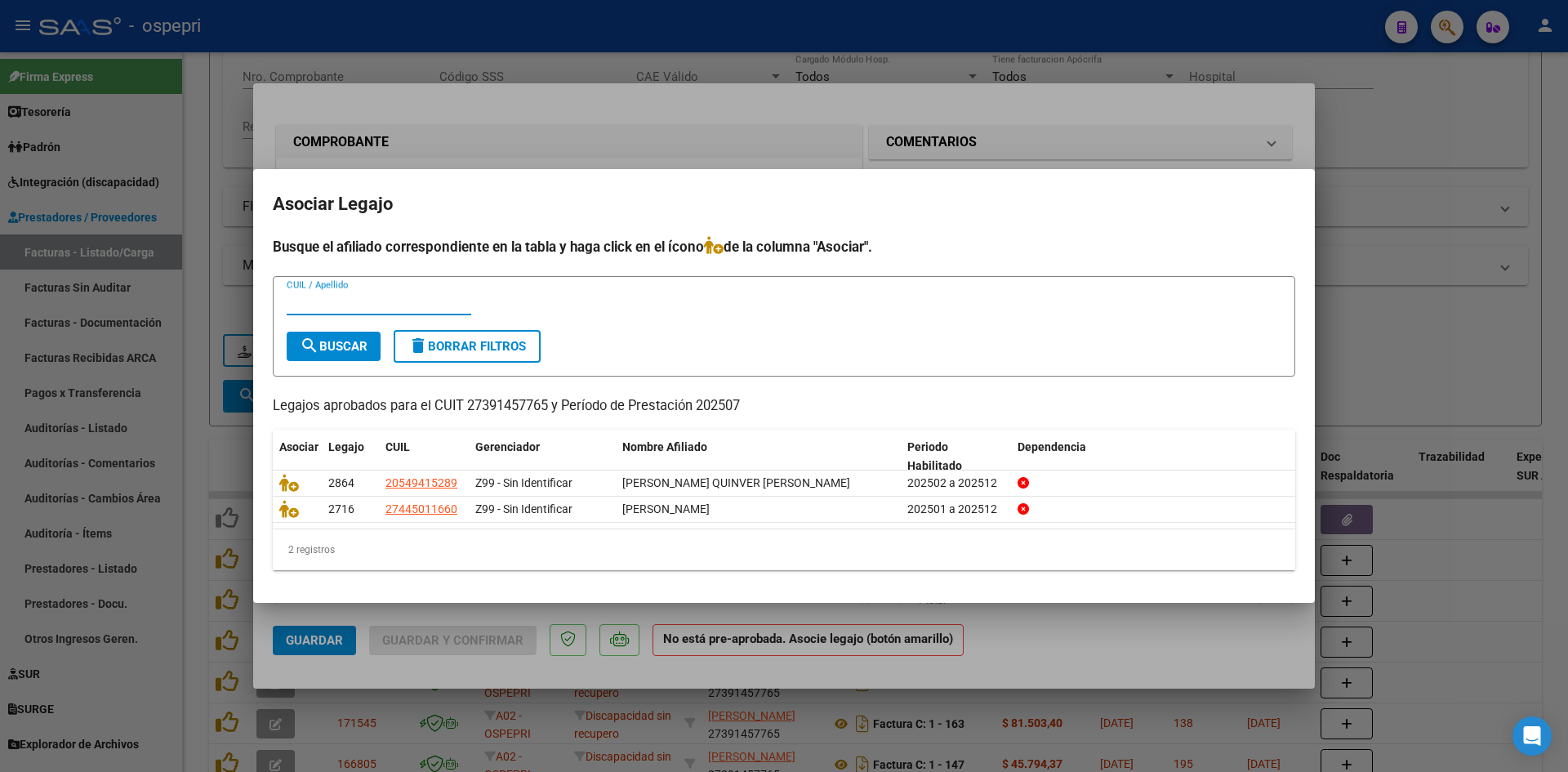
paste input "44501166"
type input "44501166"
click at [342, 344] on span "search Buscar" at bounding box center [333, 346] width 67 height 15
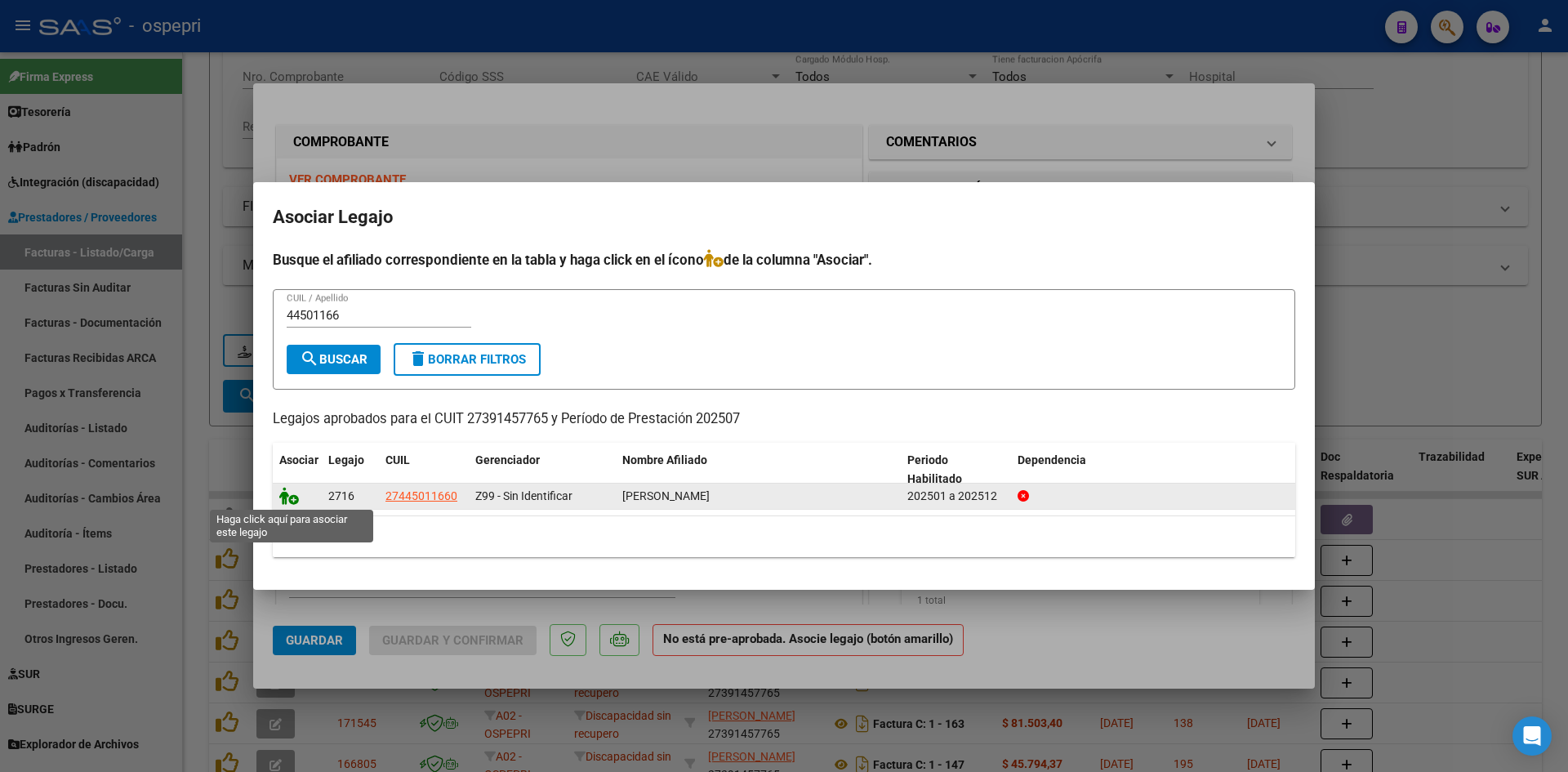
click at [285, 498] on icon at bounding box center [290, 496] width 20 height 18
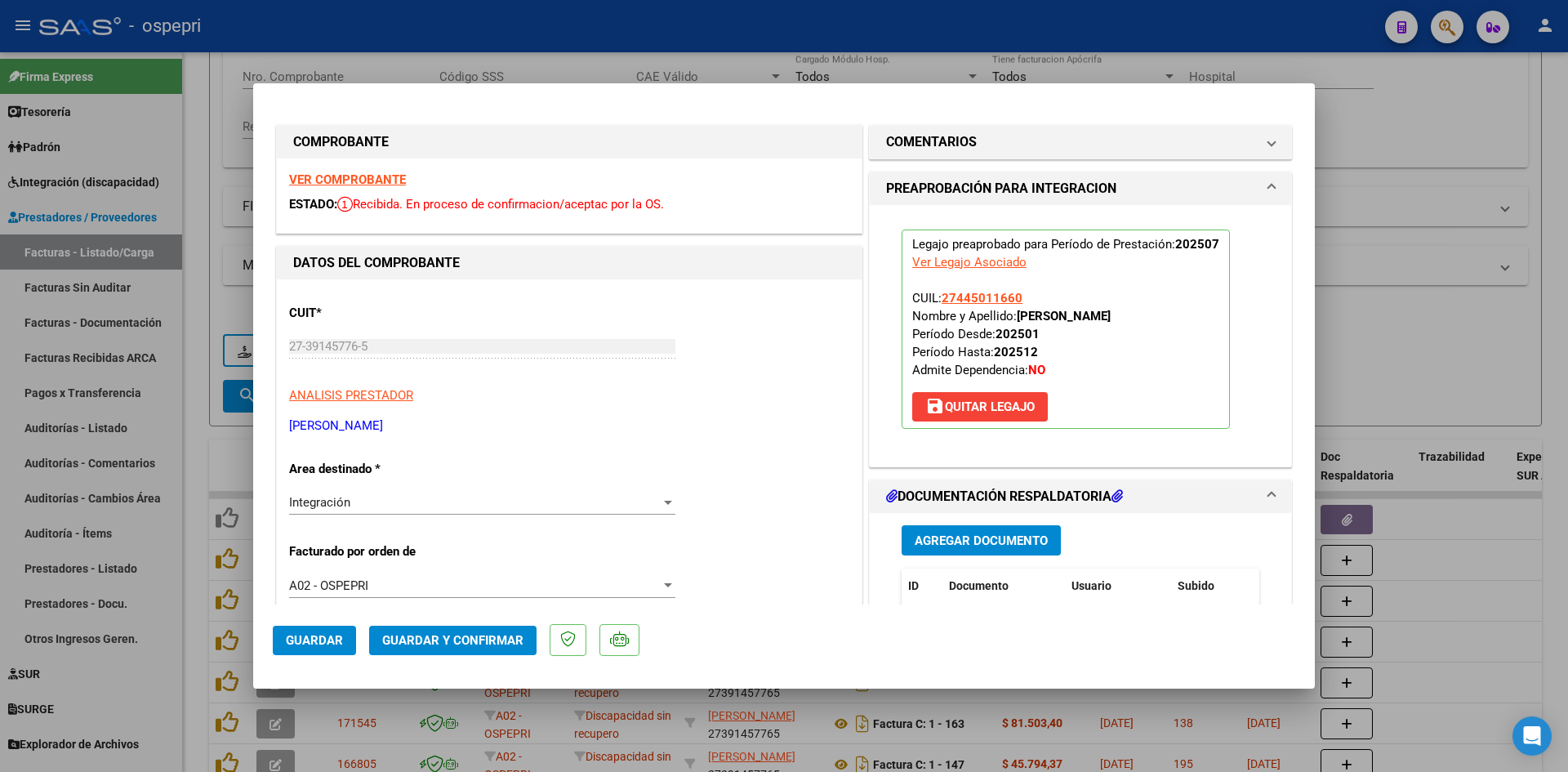
click at [450, 630] on button "Guardar y Confirmar" at bounding box center [452, 641] width 167 height 29
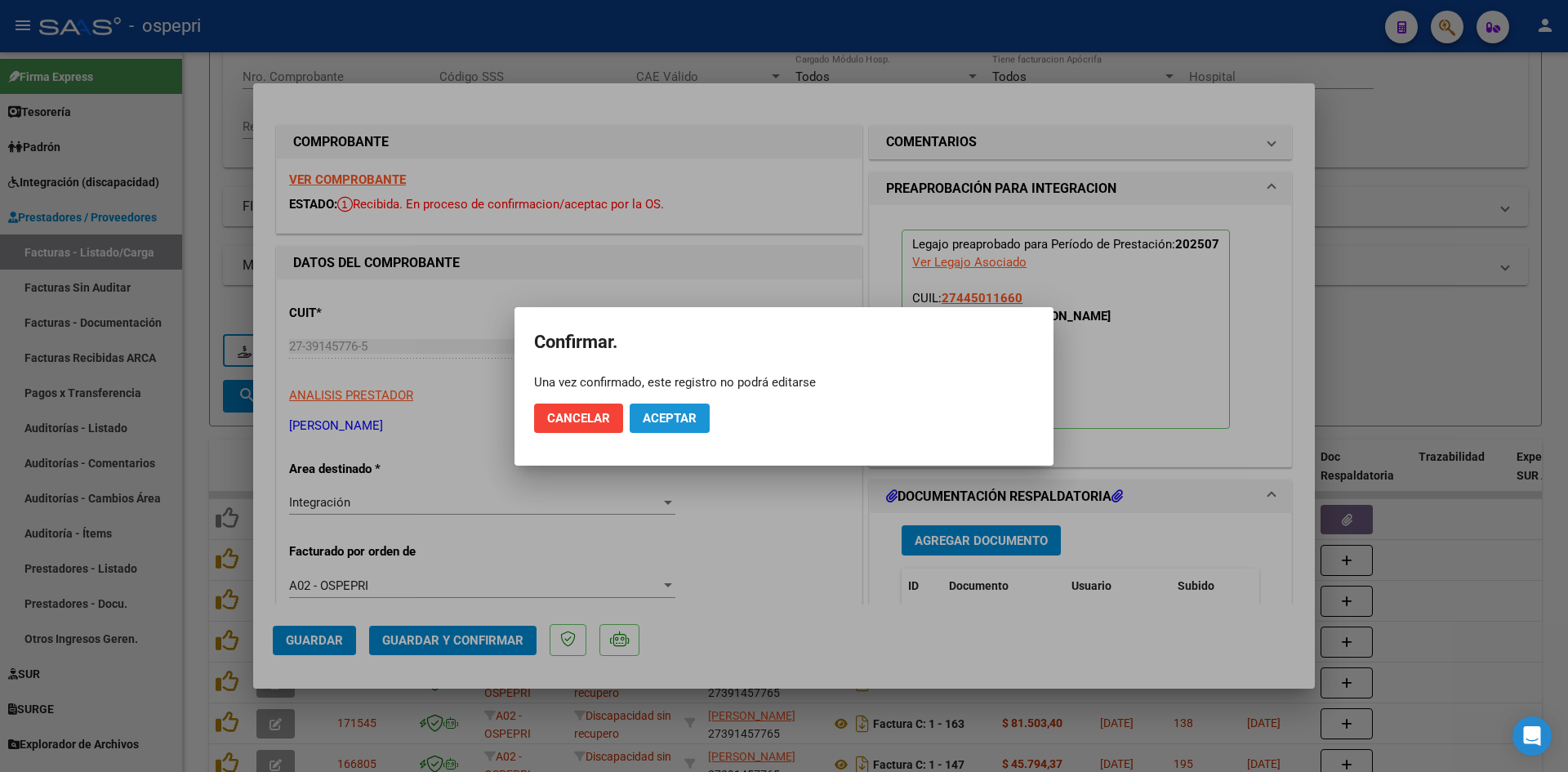
click at [678, 418] on span "Aceptar" at bounding box center [669, 418] width 54 height 15
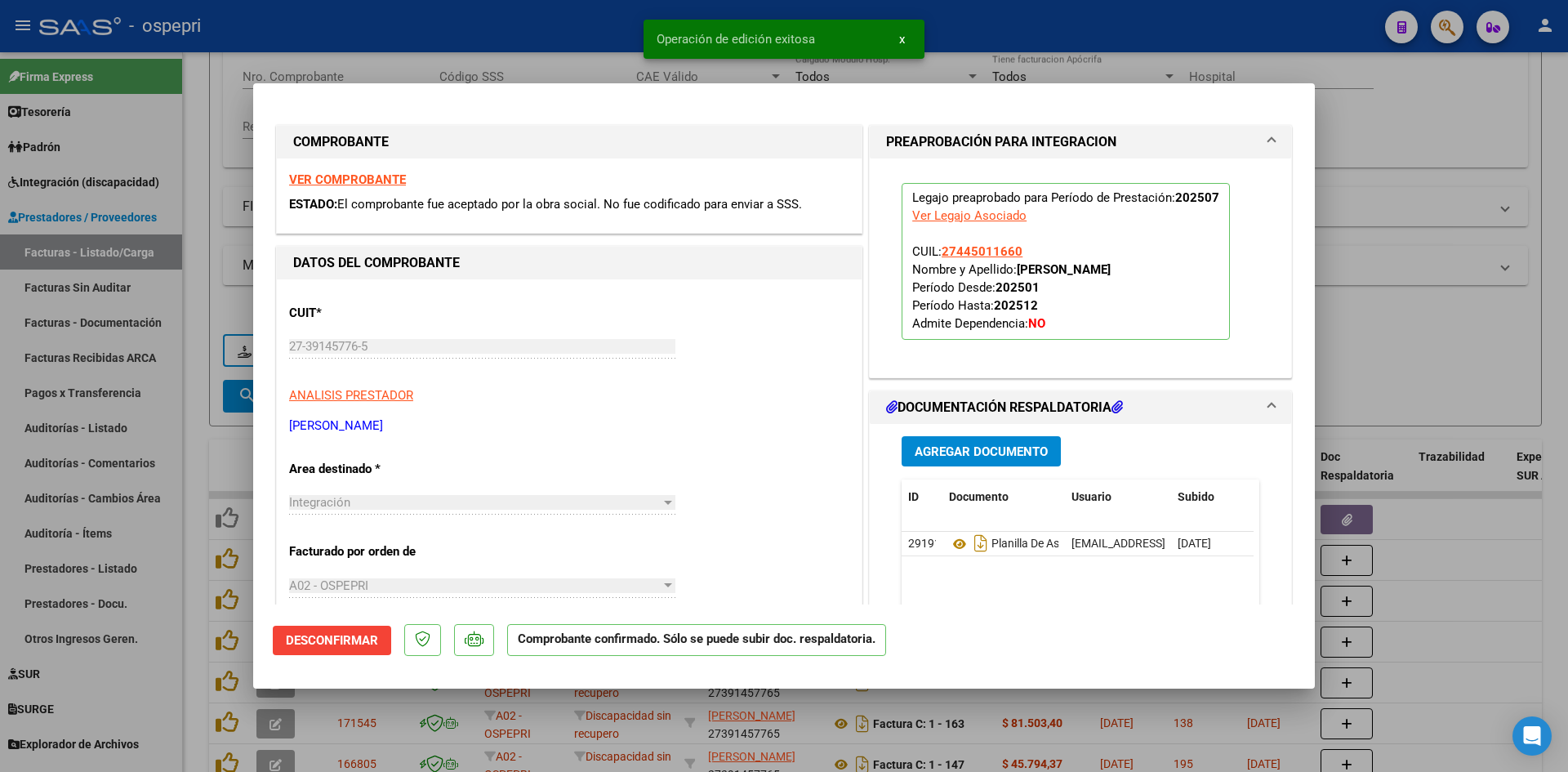
type input "$ 0,00"
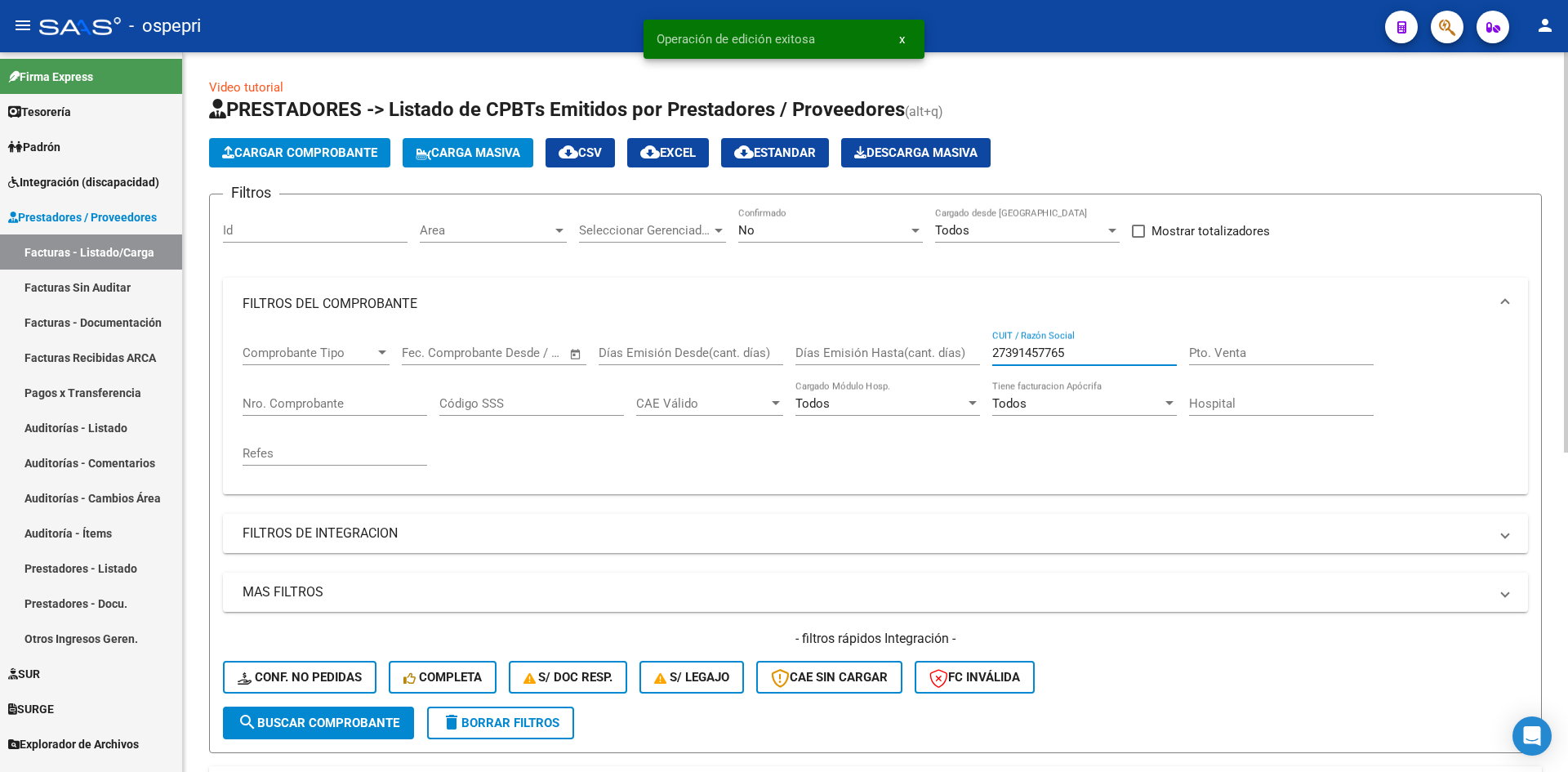
drag, startPoint x: 1096, startPoint y: 349, endPoint x: 918, endPoint y: 381, distance: 180.9
click at [918, 381] on div "Comprobante Tipo Comprobante Tipo Start date – End date Fec. Comprobante Desde …" at bounding box center [875, 405] width 1266 height 151
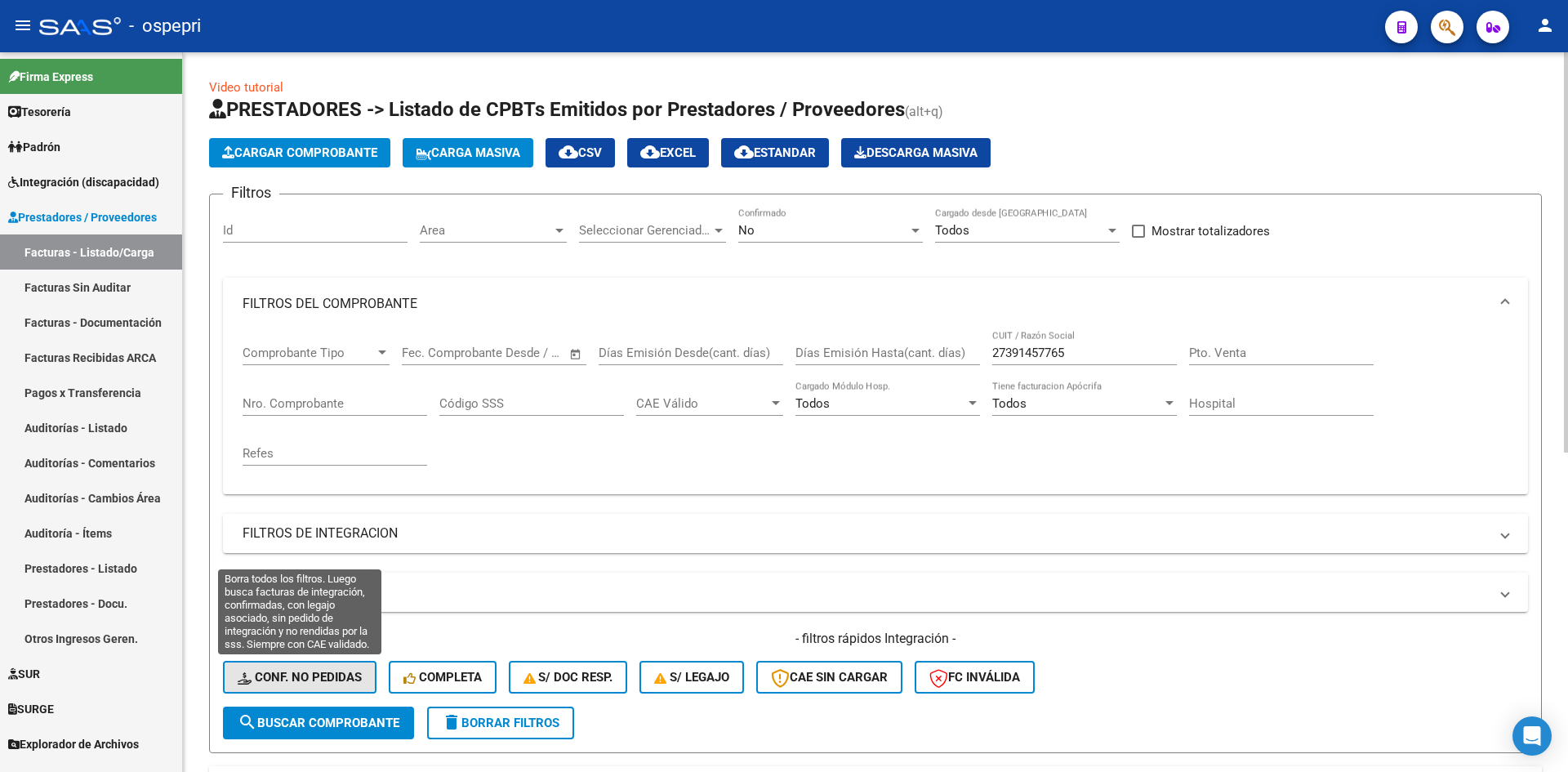
click at [351, 674] on span "Conf. no pedidas" at bounding box center [299, 677] width 124 height 15
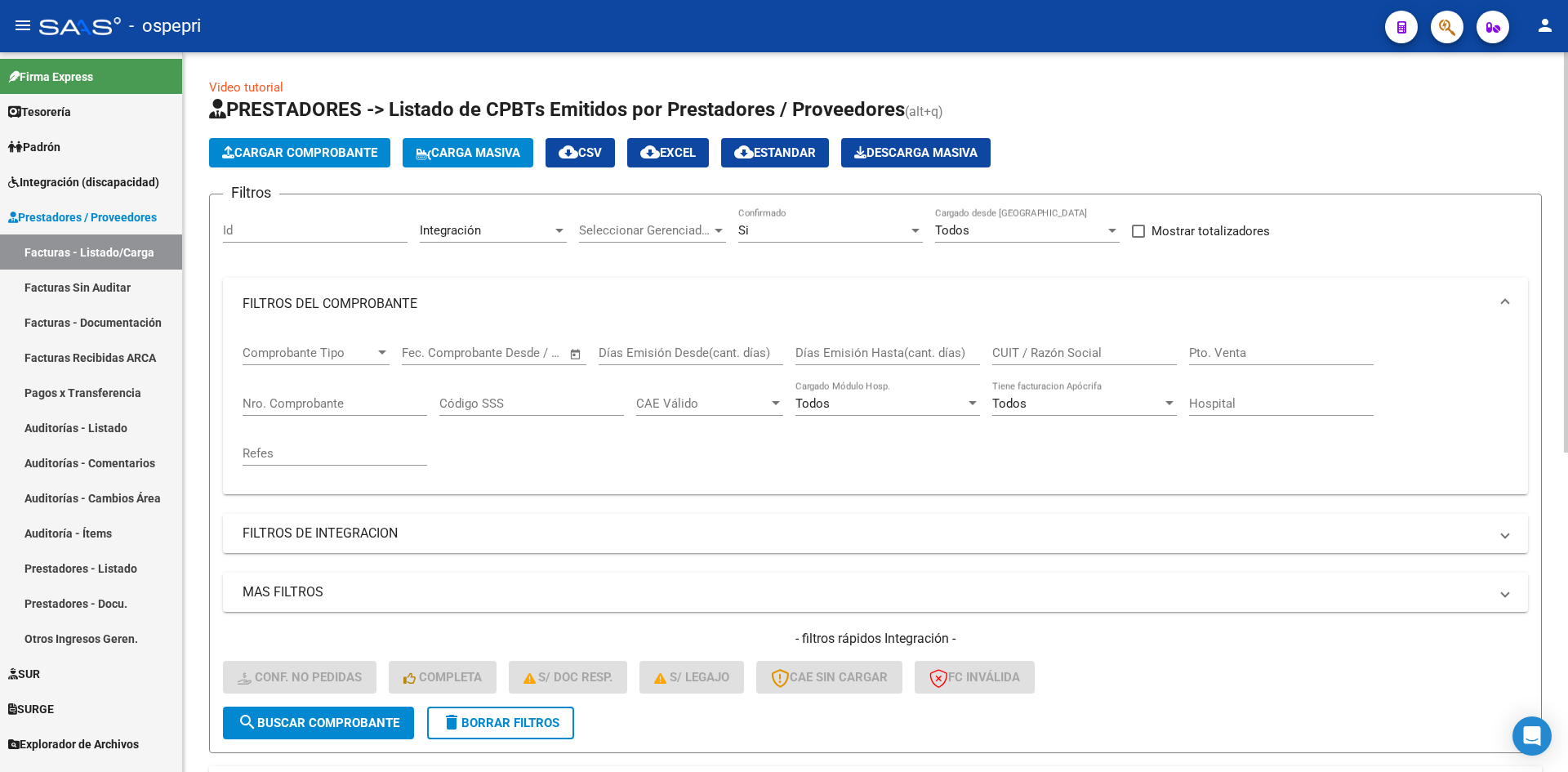
click at [1009, 357] on input "CUIT / Razón Social" at bounding box center [1085, 352] width 185 height 15
paste input "27391457765"
type input "27391457765"
click at [329, 731] on button "search Buscar Comprobante" at bounding box center [318, 722] width 191 height 32
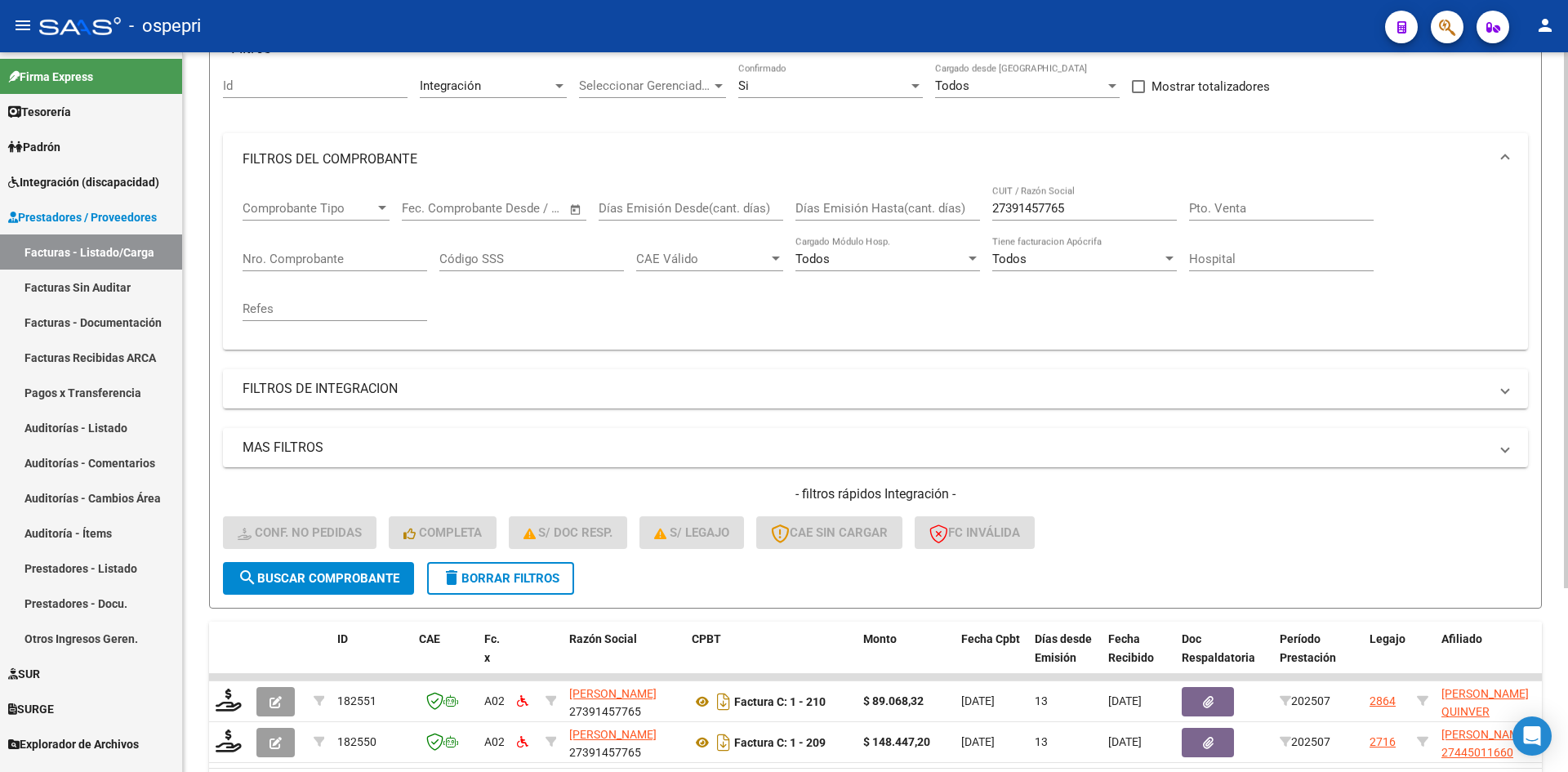
scroll to position [246, 0]
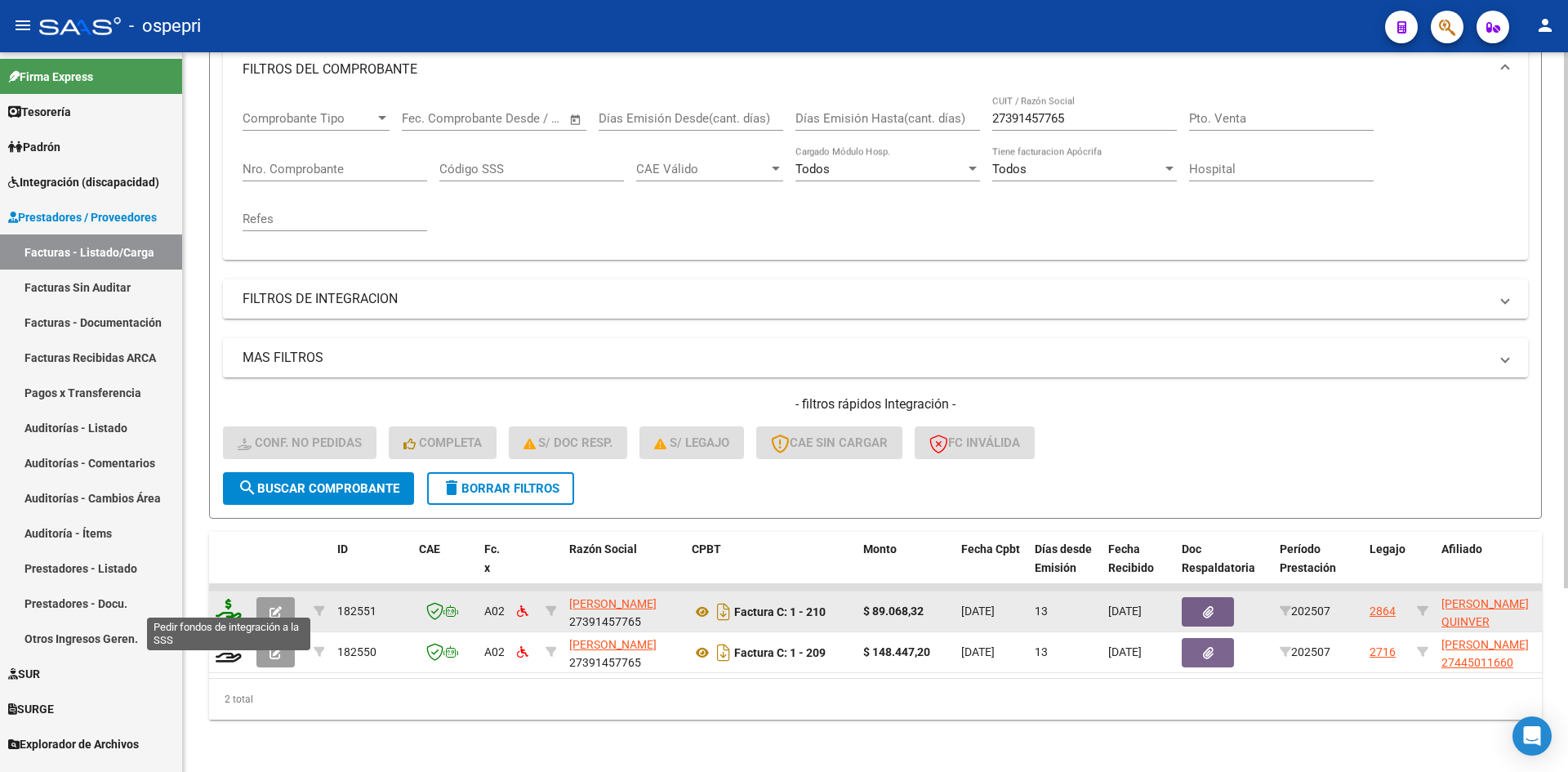
click at [233, 607] on icon at bounding box center [228, 610] width 26 height 23
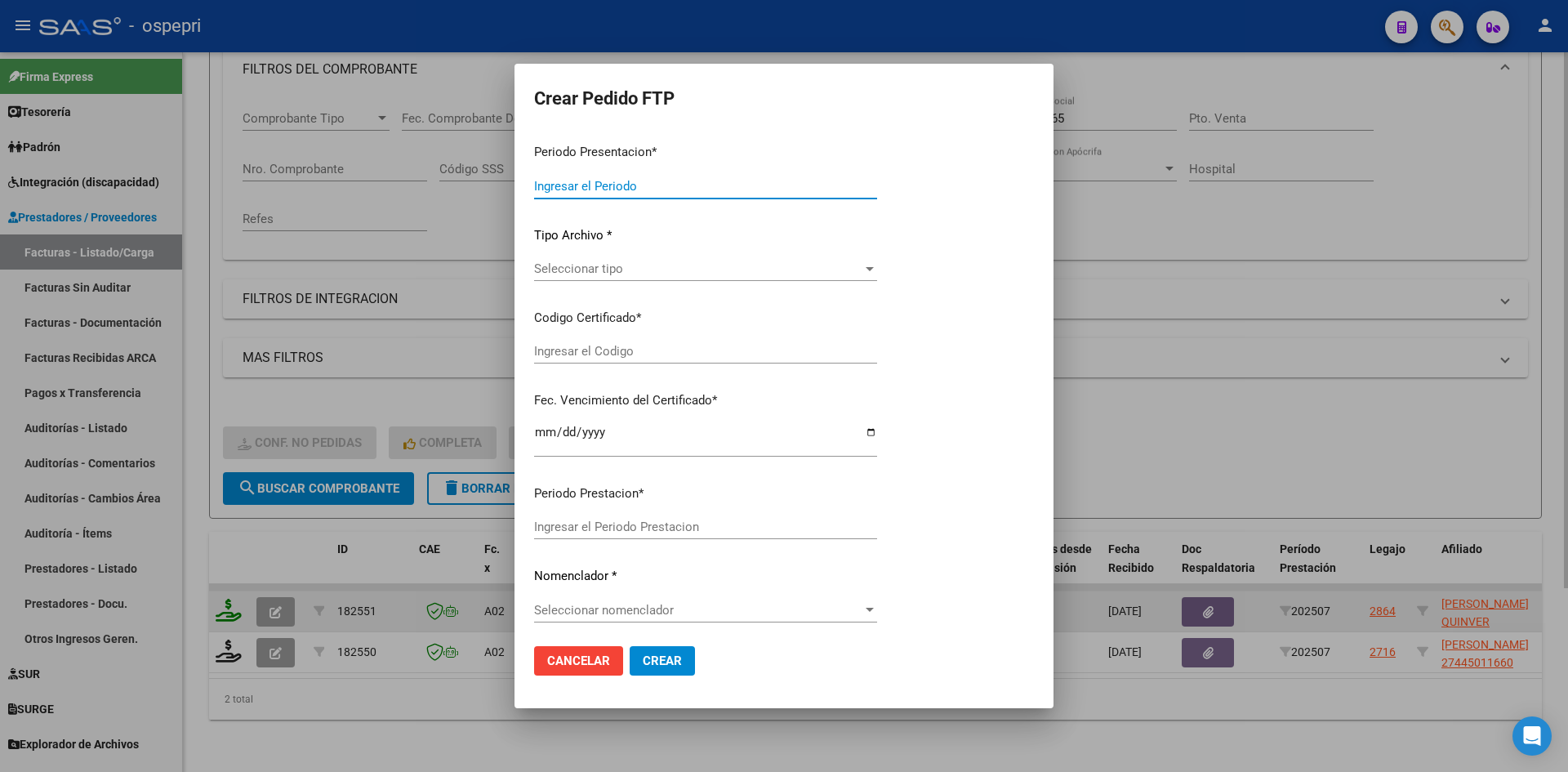
type input "202507"
type input "$ 89.068,32"
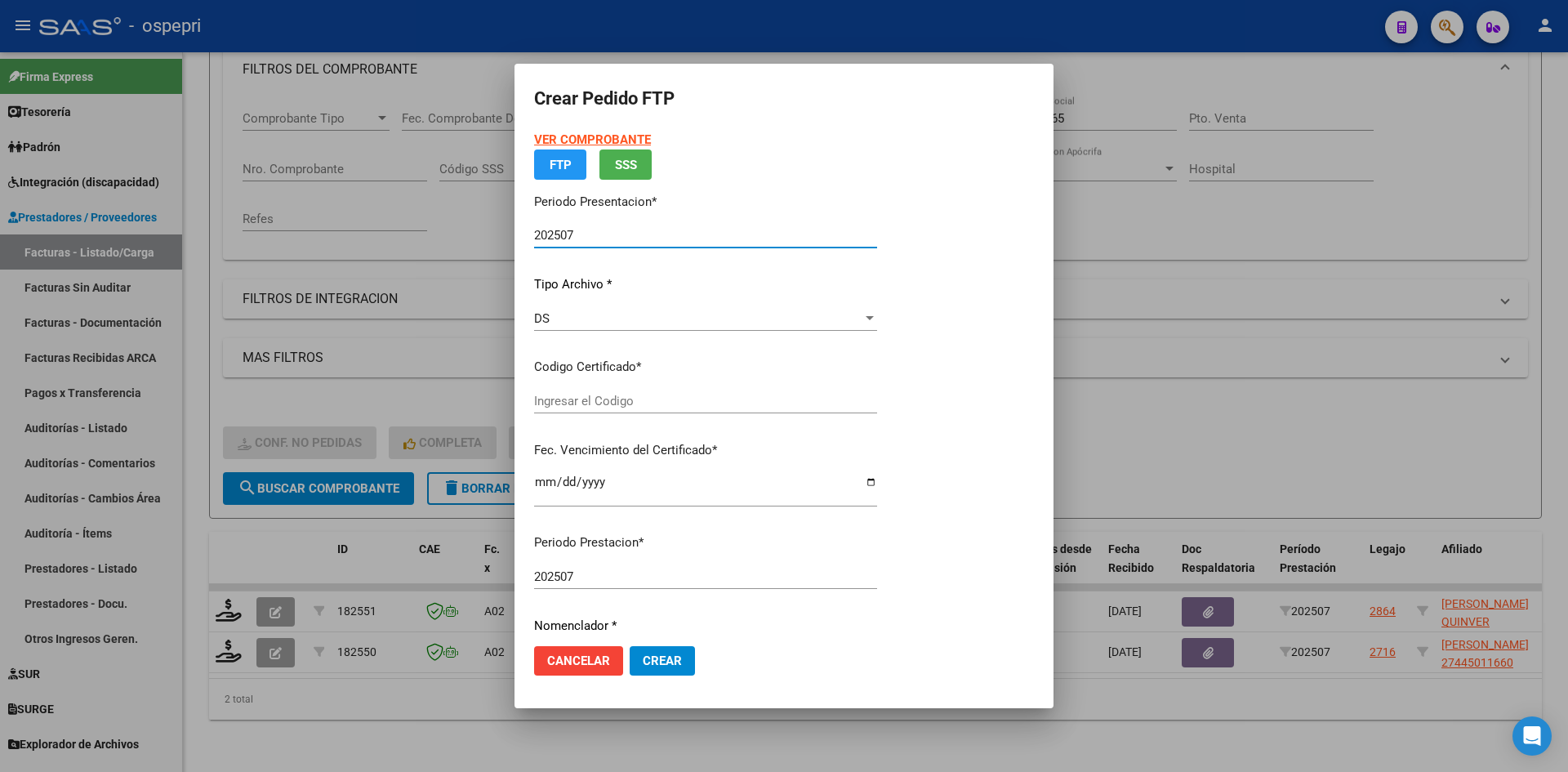
type input "20549415289"
type input "2026-12-22"
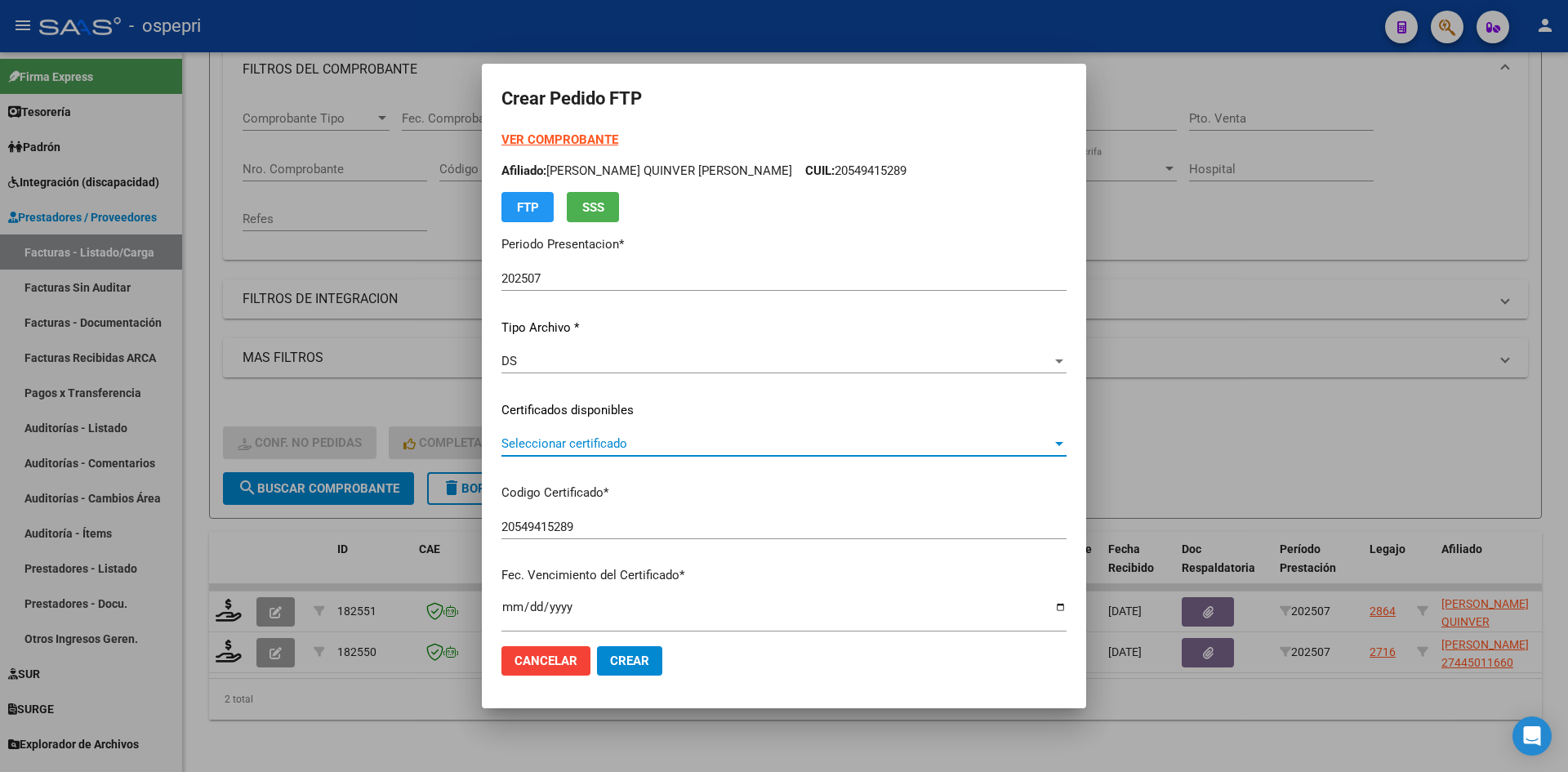
click at [573, 450] on span "Seleccionar certificado" at bounding box center [777, 443] width 551 height 15
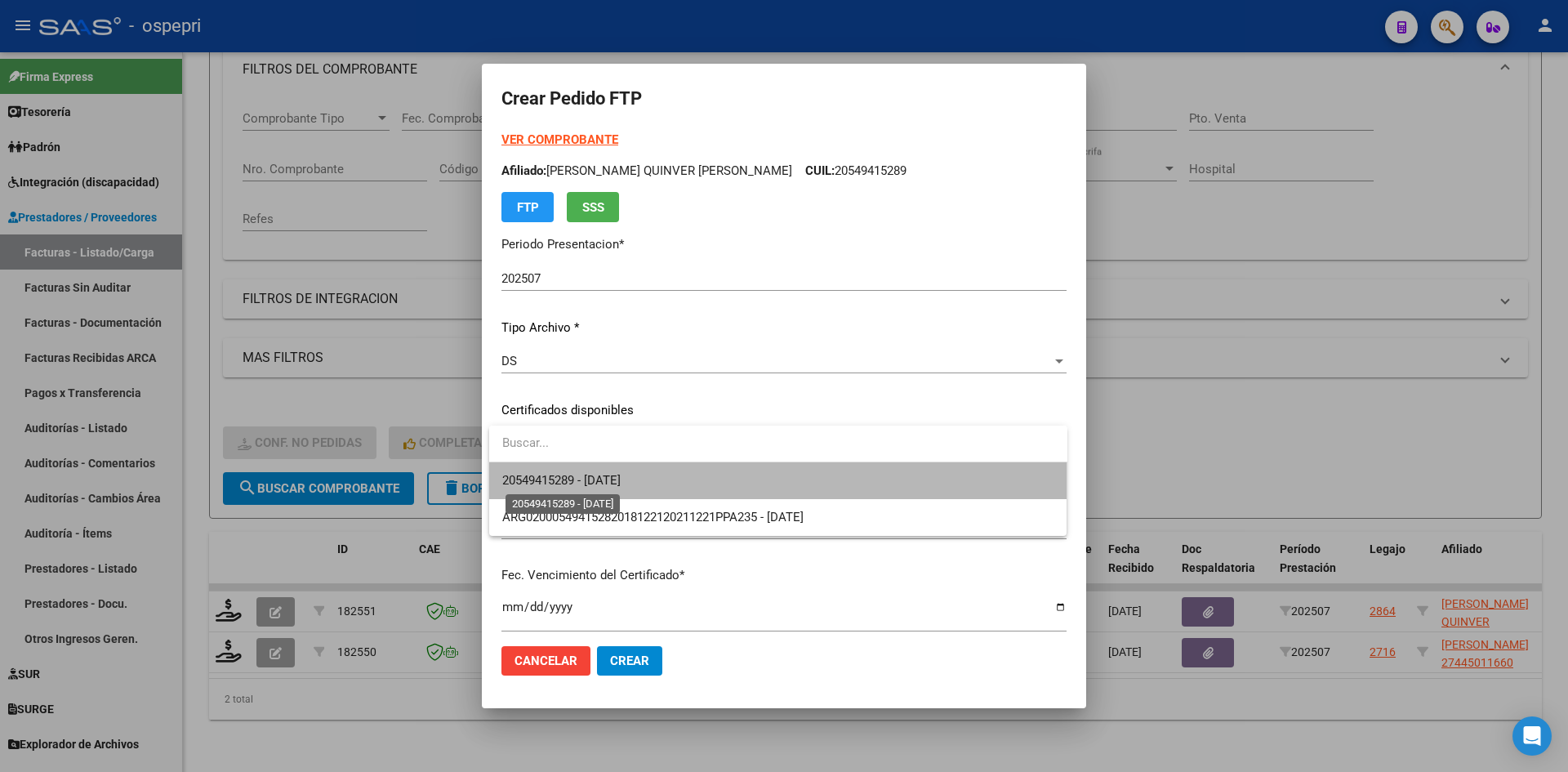
click at [572, 476] on span "20549415289 - 2026-12-22" at bounding box center [561, 479] width 118 height 15
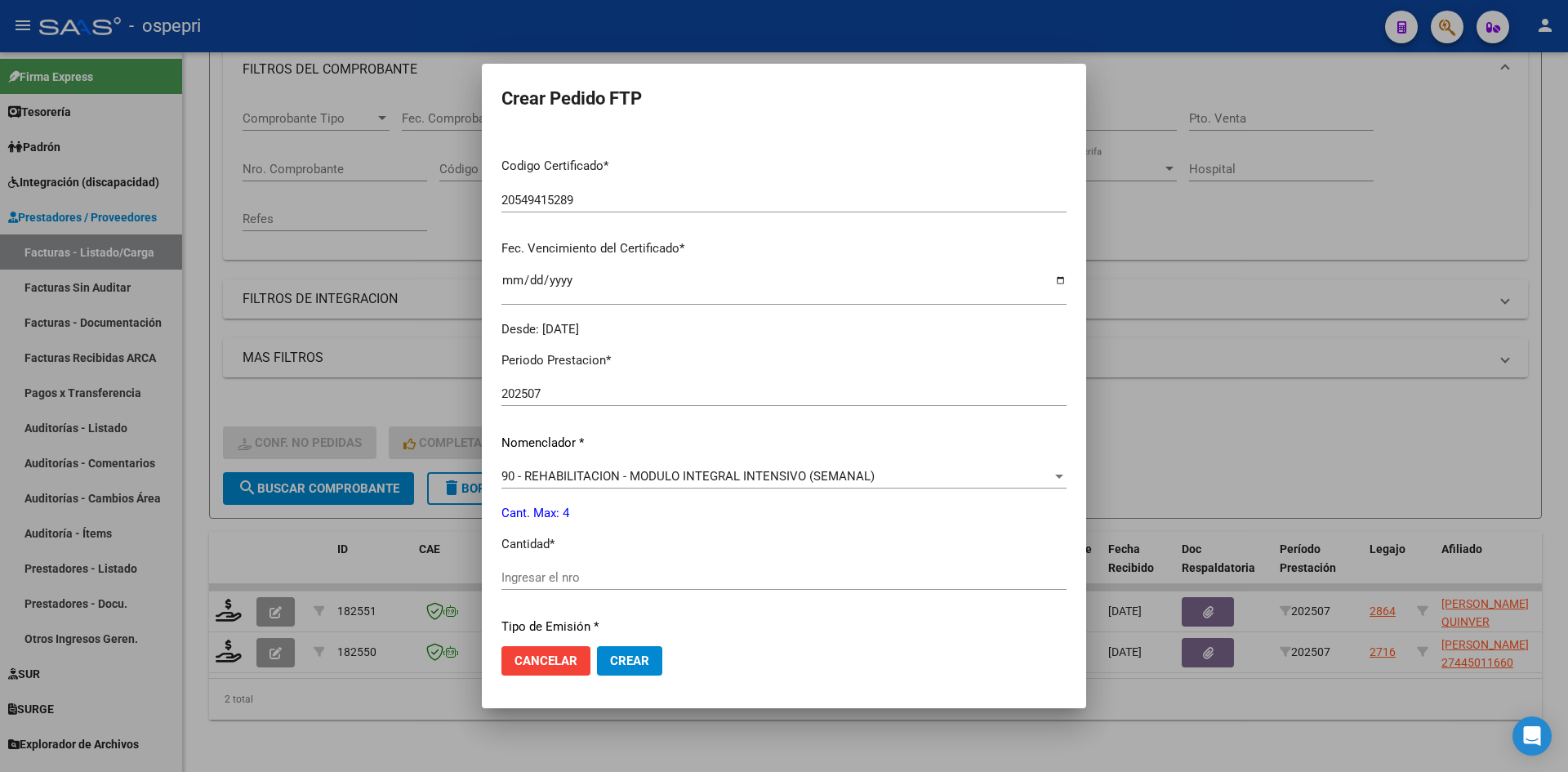
scroll to position [409, 0]
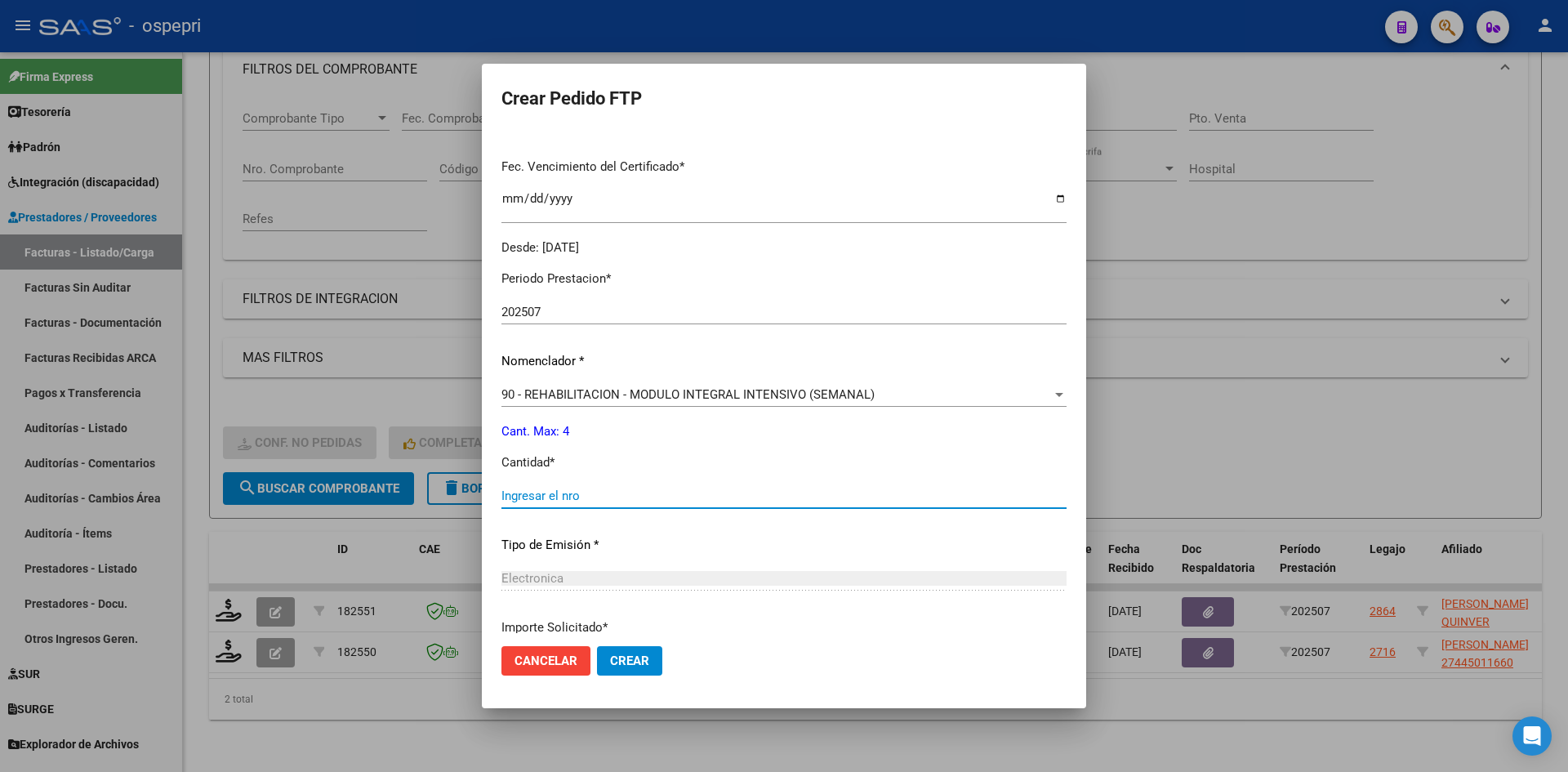
click at [538, 491] on input "Ingresar el nro" at bounding box center [784, 495] width 565 height 15
type input "4"
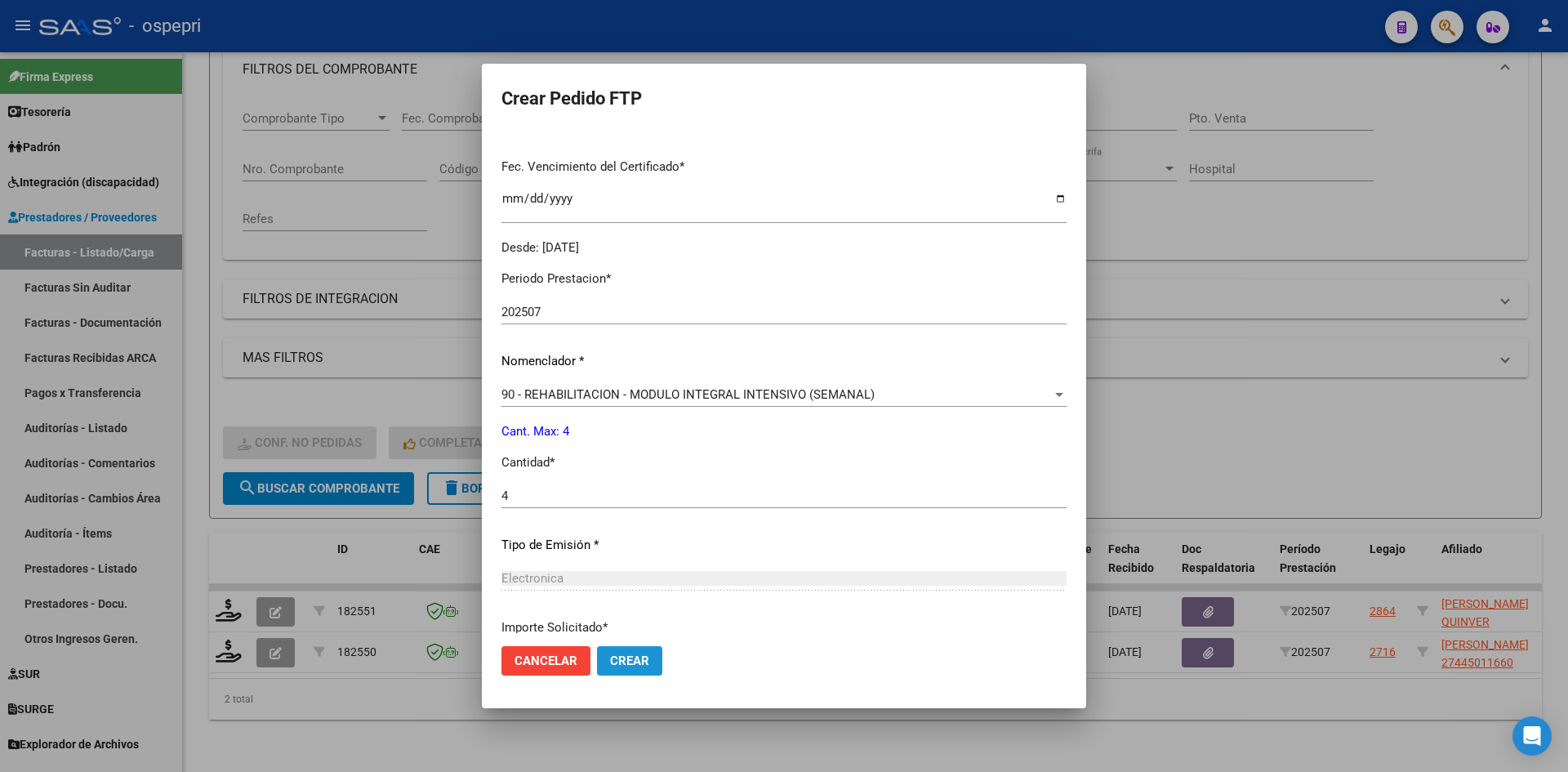
click at [627, 666] on span "Crear" at bounding box center [630, 660] width 39 height 15
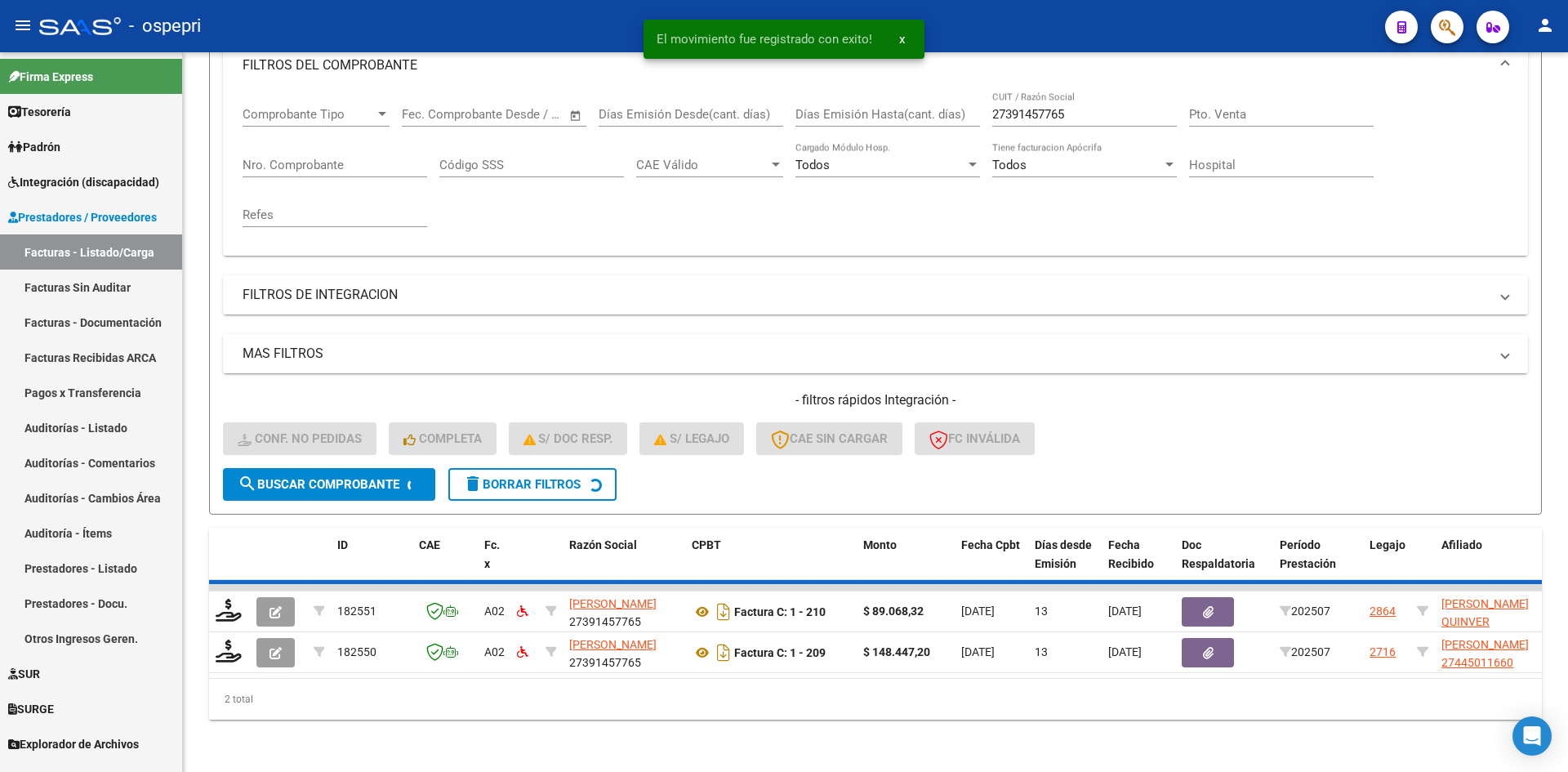
scroll to position [205, 0]
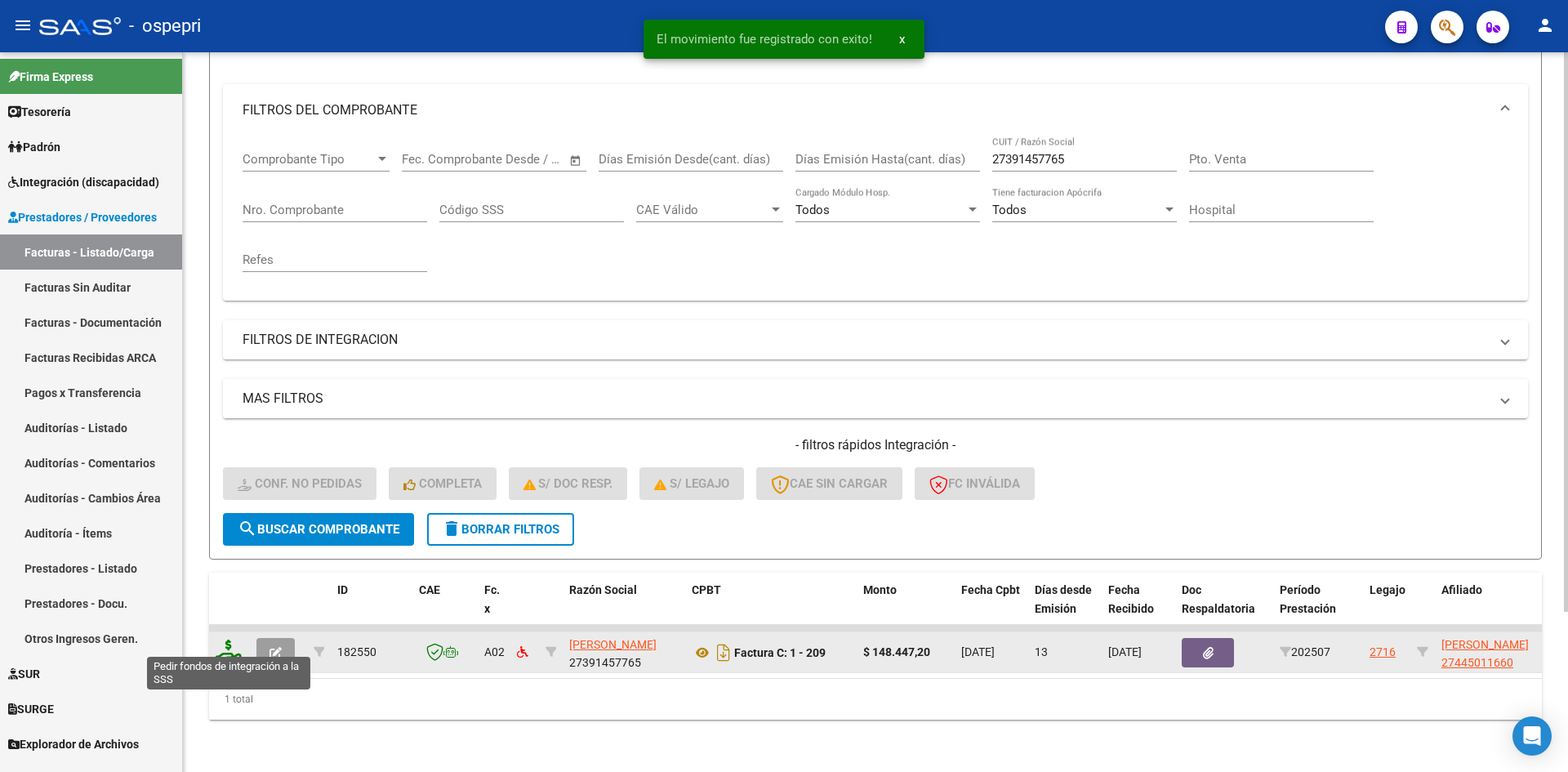
click at [232, 645] on icon at bounding box center [228, 651] width 26 height 23
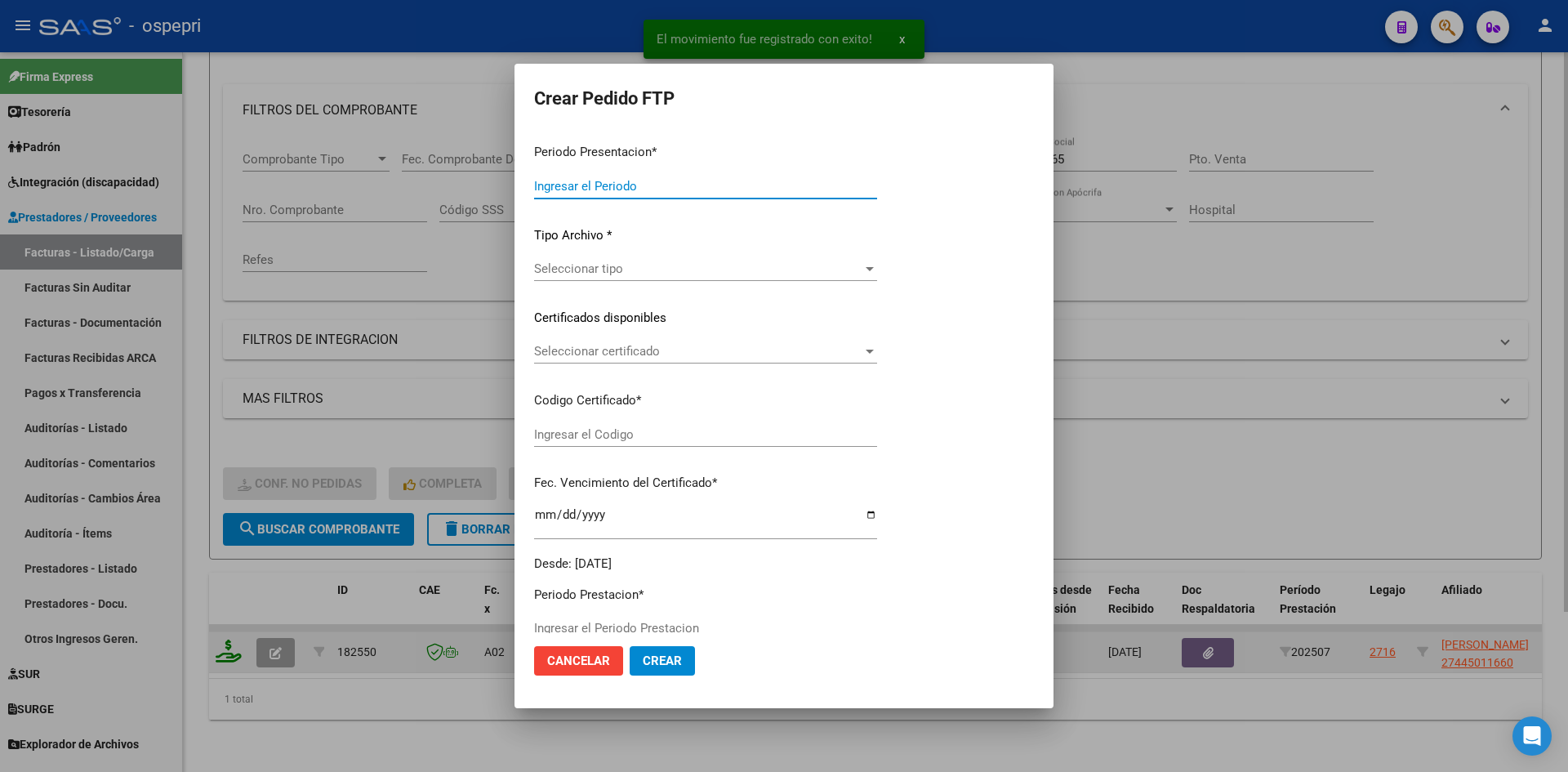
type input "202507"
type input "$ 148.447,20"
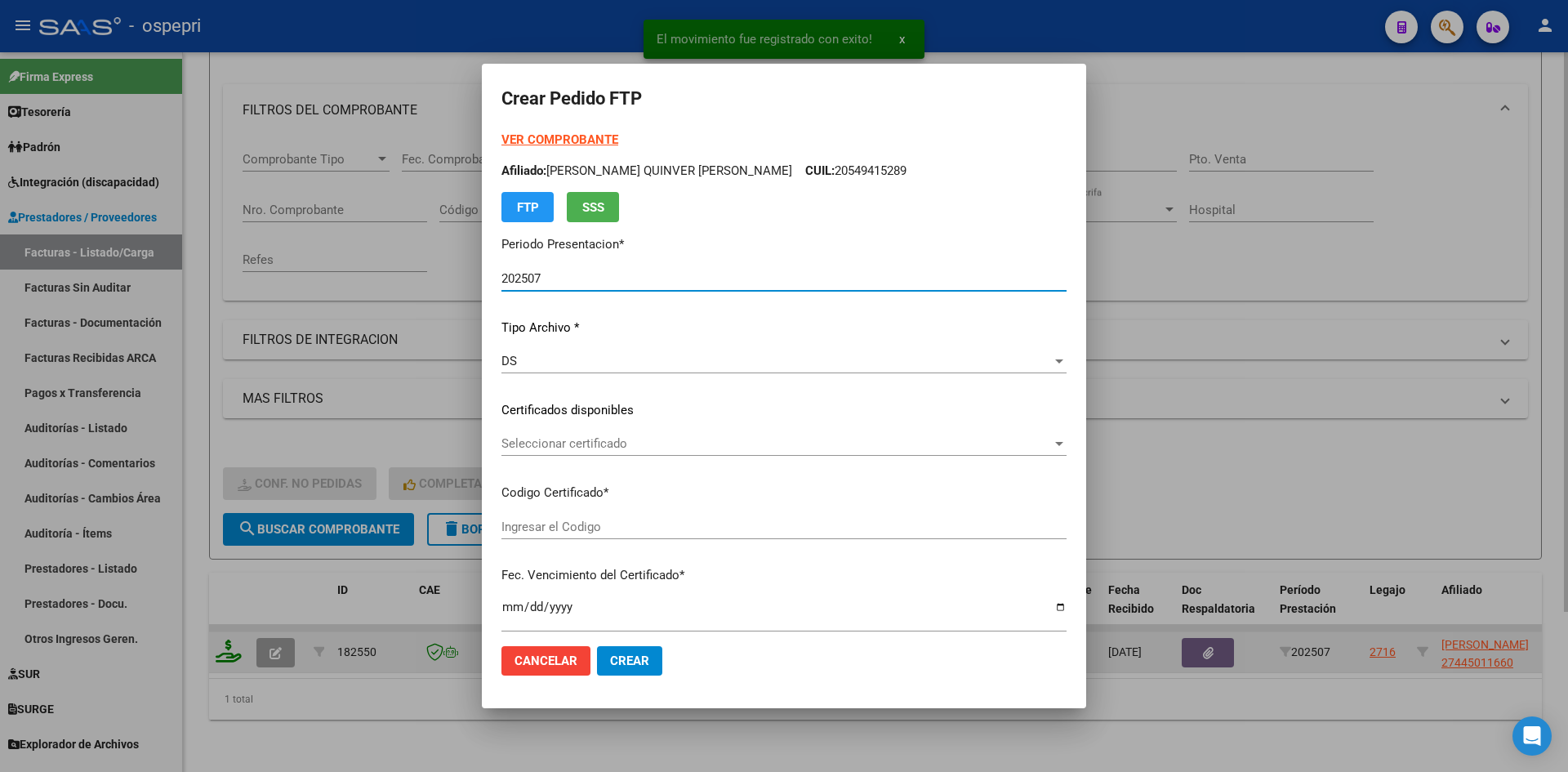
type input "2744501166-0"
type input "2025-09-21"
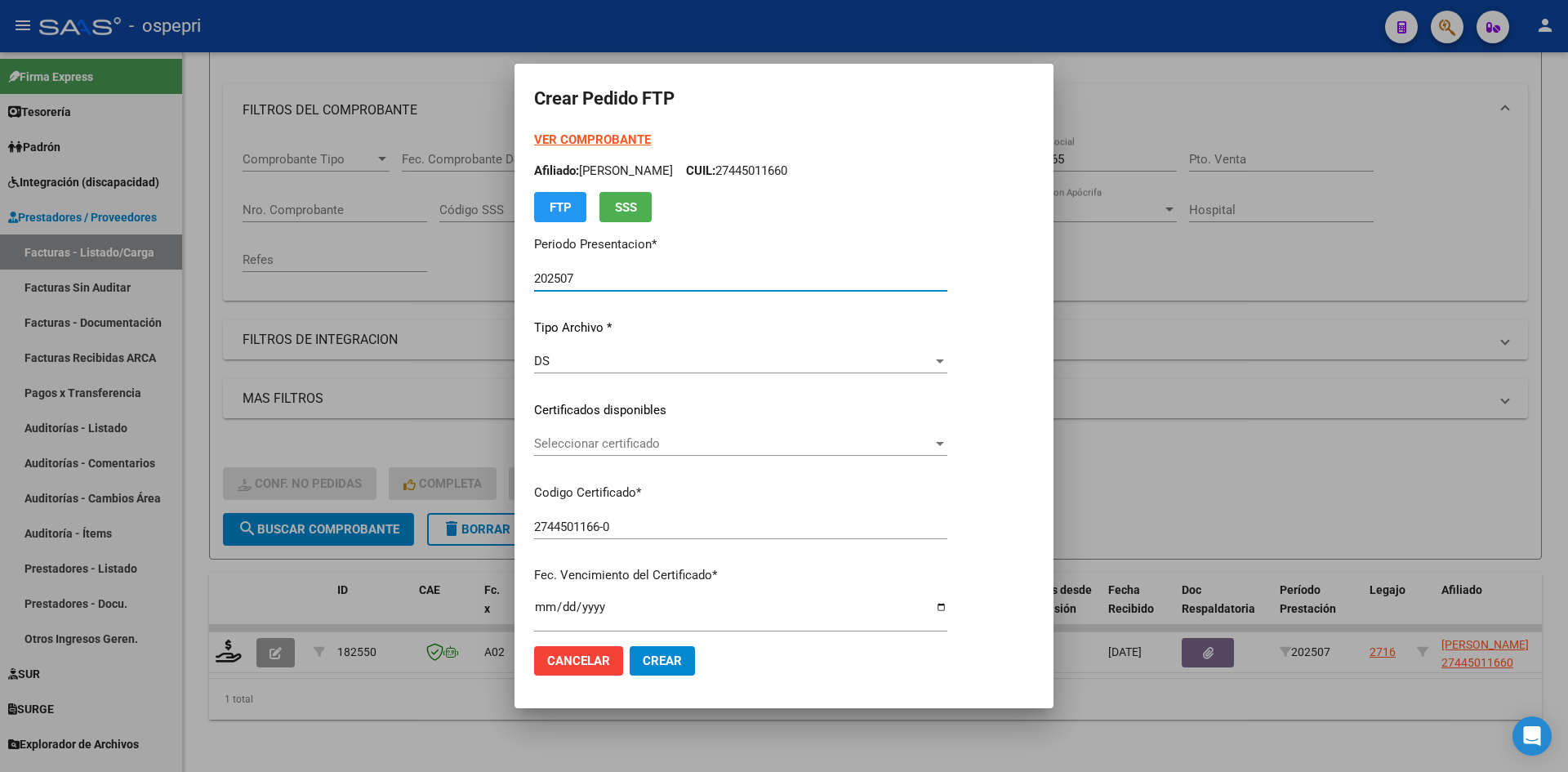
click at [682, 449] on span "Seleccionar certificado" at bounding box center [733, 443] width 398 height 15
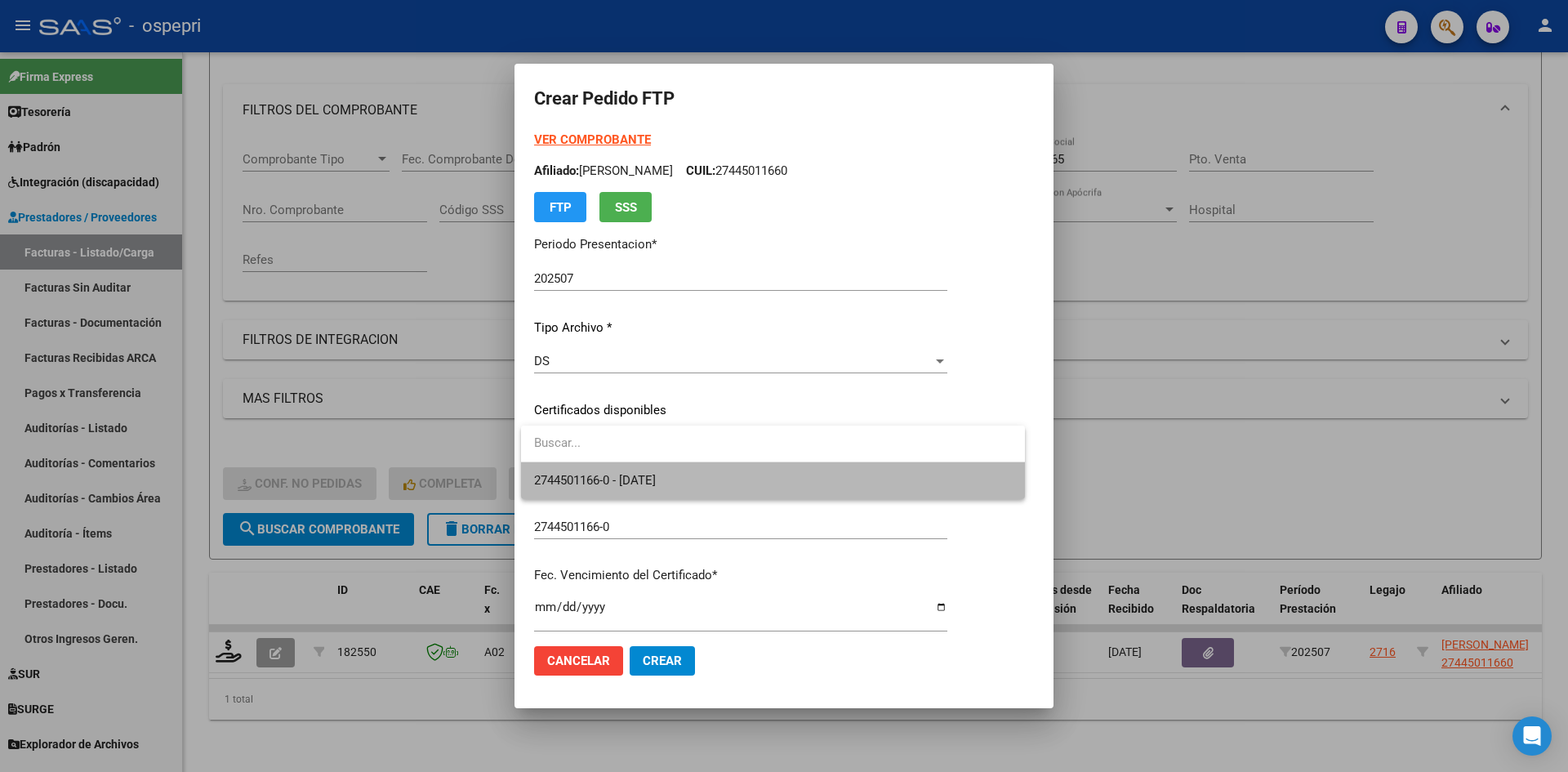
click at [687, 479] on span "2744501166-0 - 2025-09-21" at bounding box center [773, 481] width 477 height 37
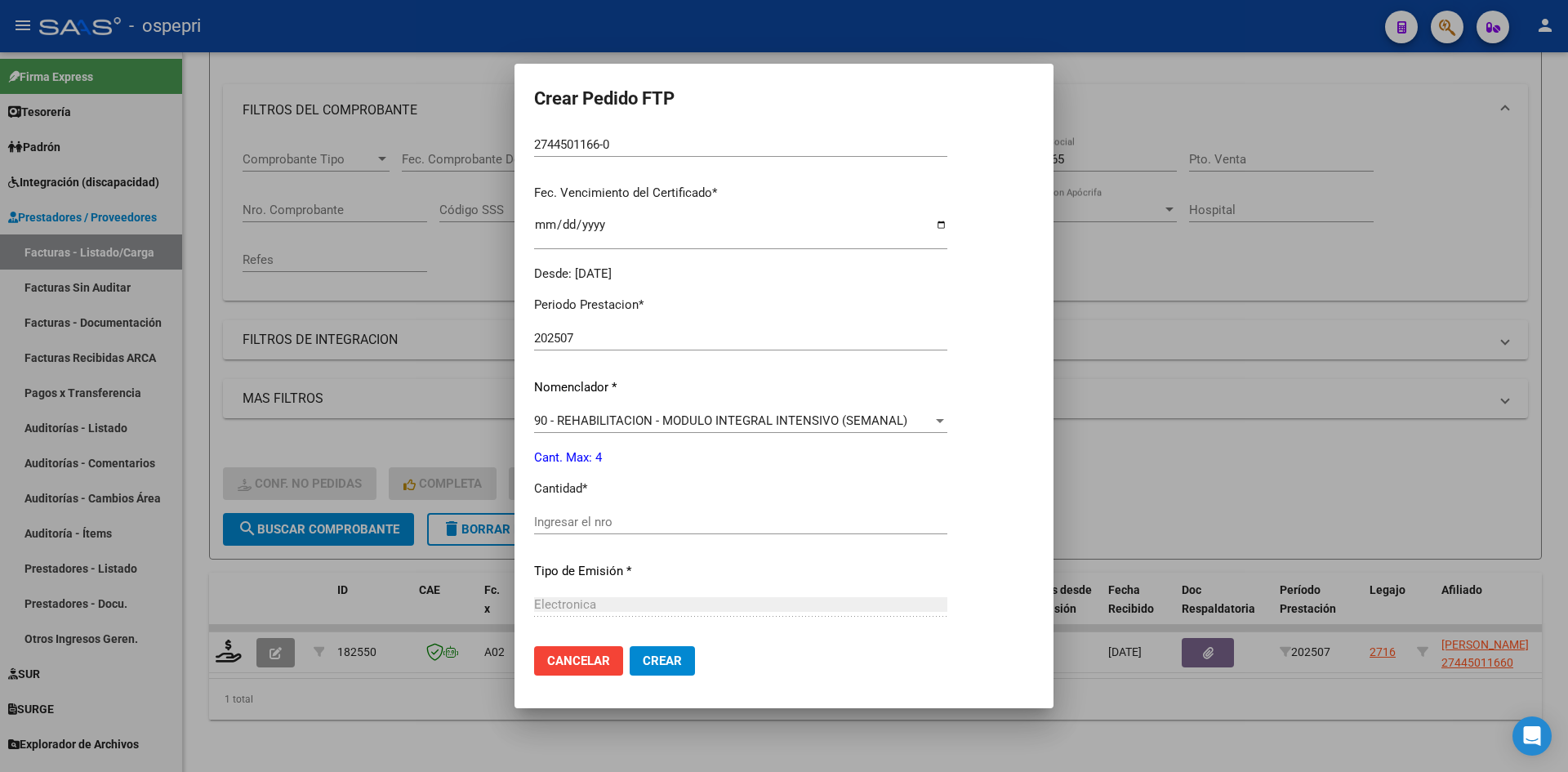
scroll to position [409, 0]
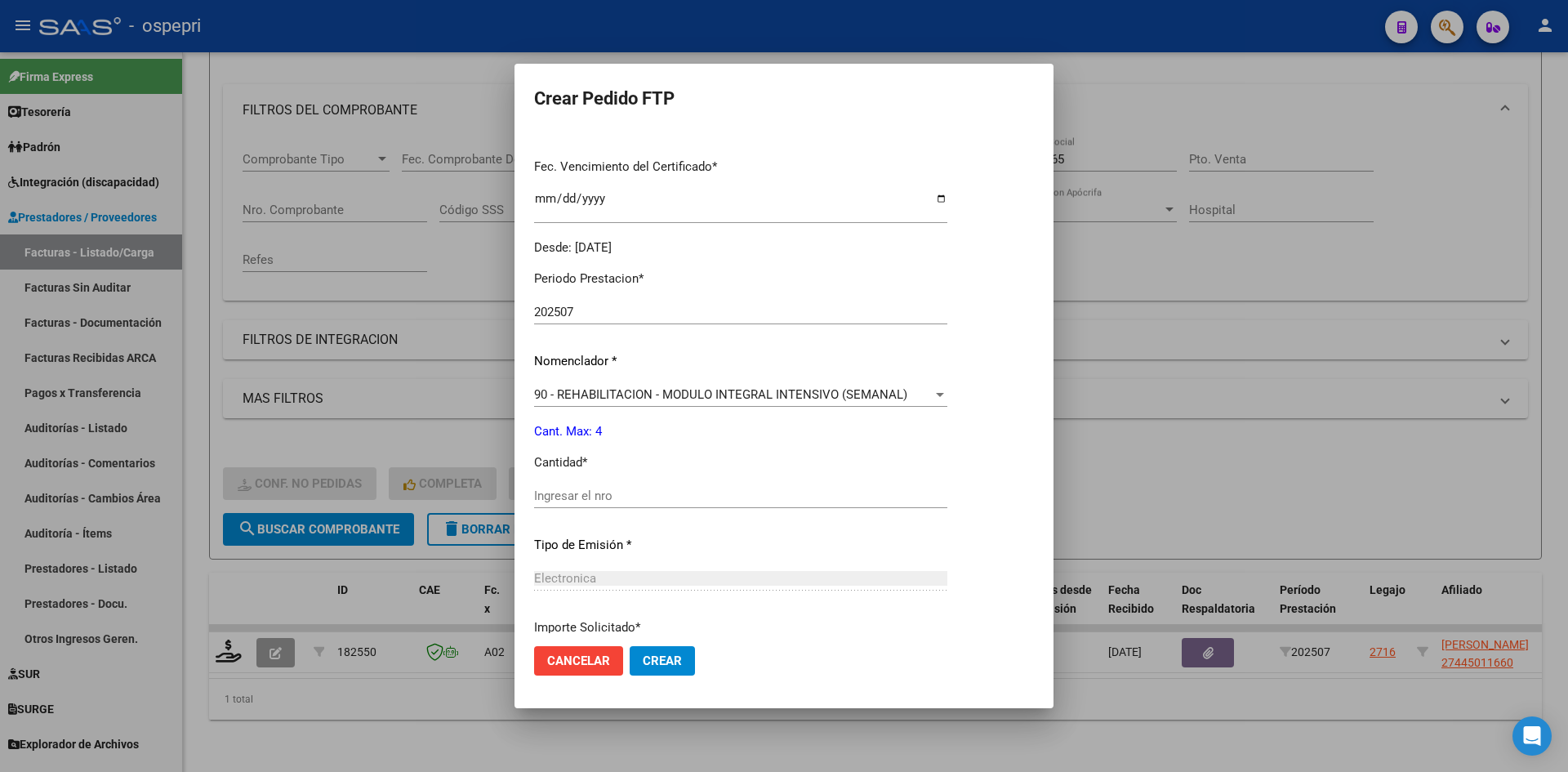
click at [608, 488] on input "Ingresar el nro" at bounding box center [740, 495] width 414 height 15
type input "4"
click at [675, 665] on span "Crear" at bounding box center [662, 660] width 39 height 15
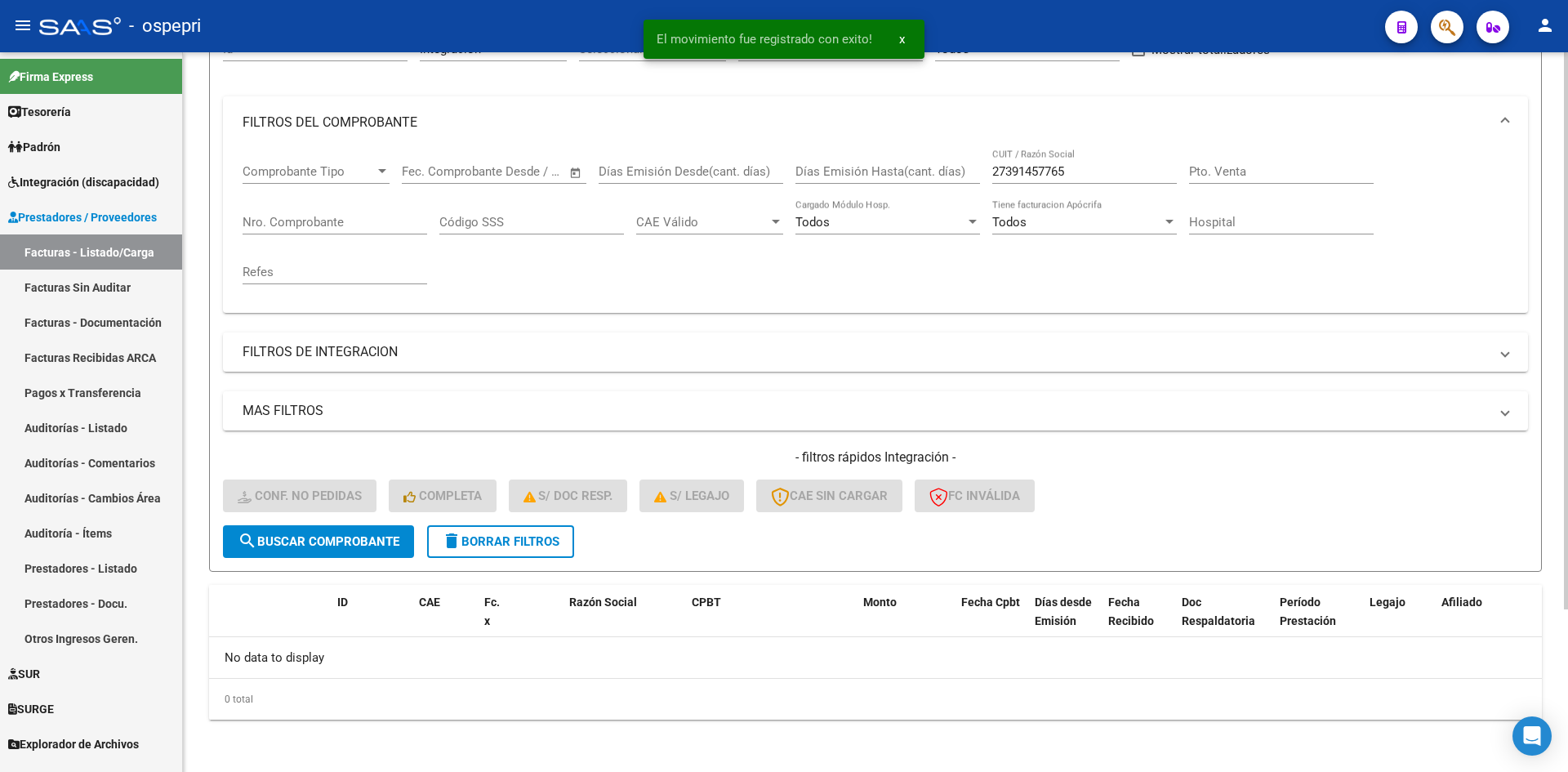
scroll to position [181, 0]
click at [565, 547] on button "delete Borrar Filtros" at bounding box center [501, 541] width 147 height 32
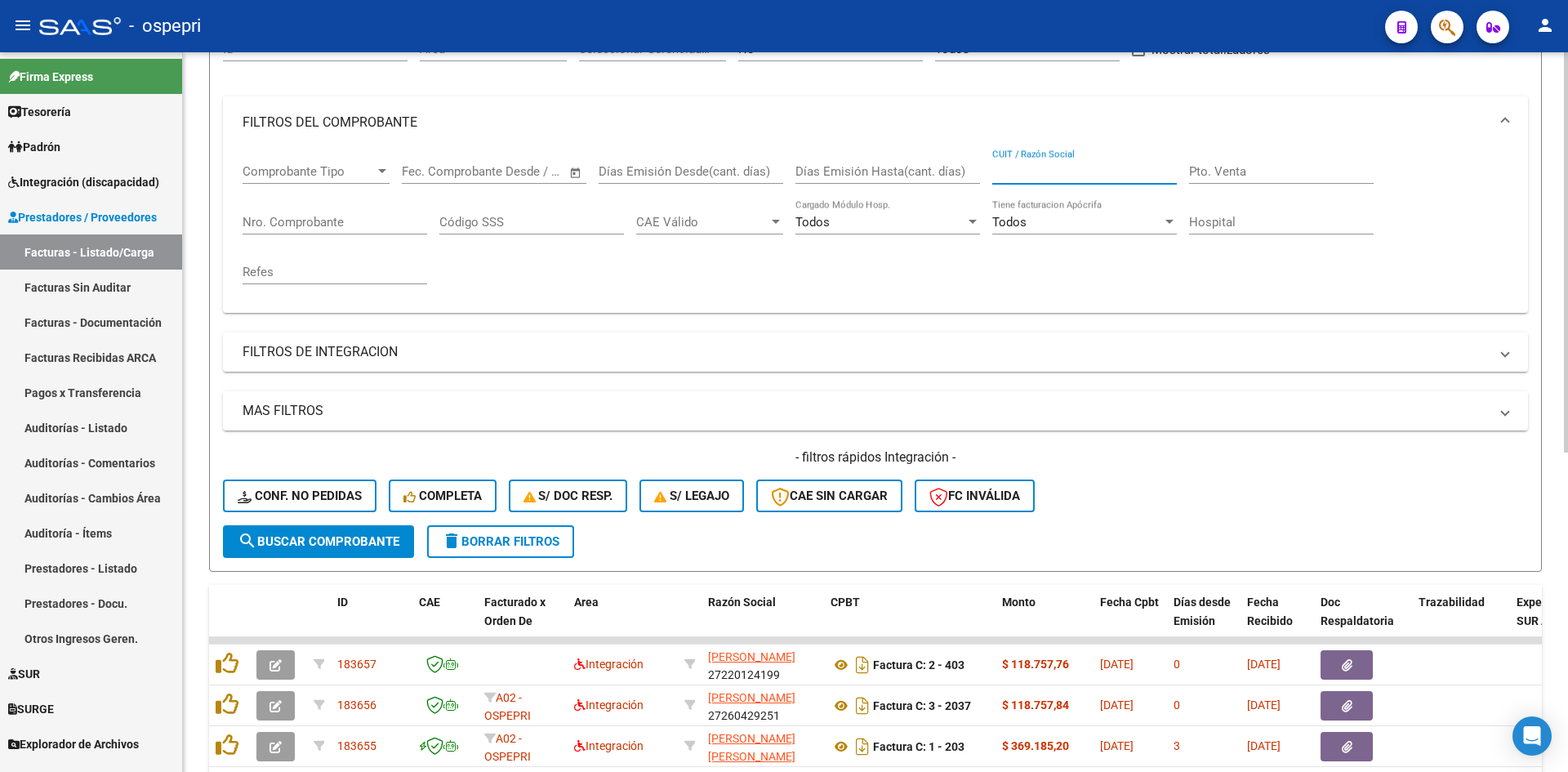
click at [1039, 176] on input "CUIT / Razón Social" at bounding box center [1085, 171] width 185 height 15
paste input "27354929924"
type input "27354929924"
click at [336, 535] on span "search Buscar Comprobante" at bounding box center [318, 541] width 161 height 15
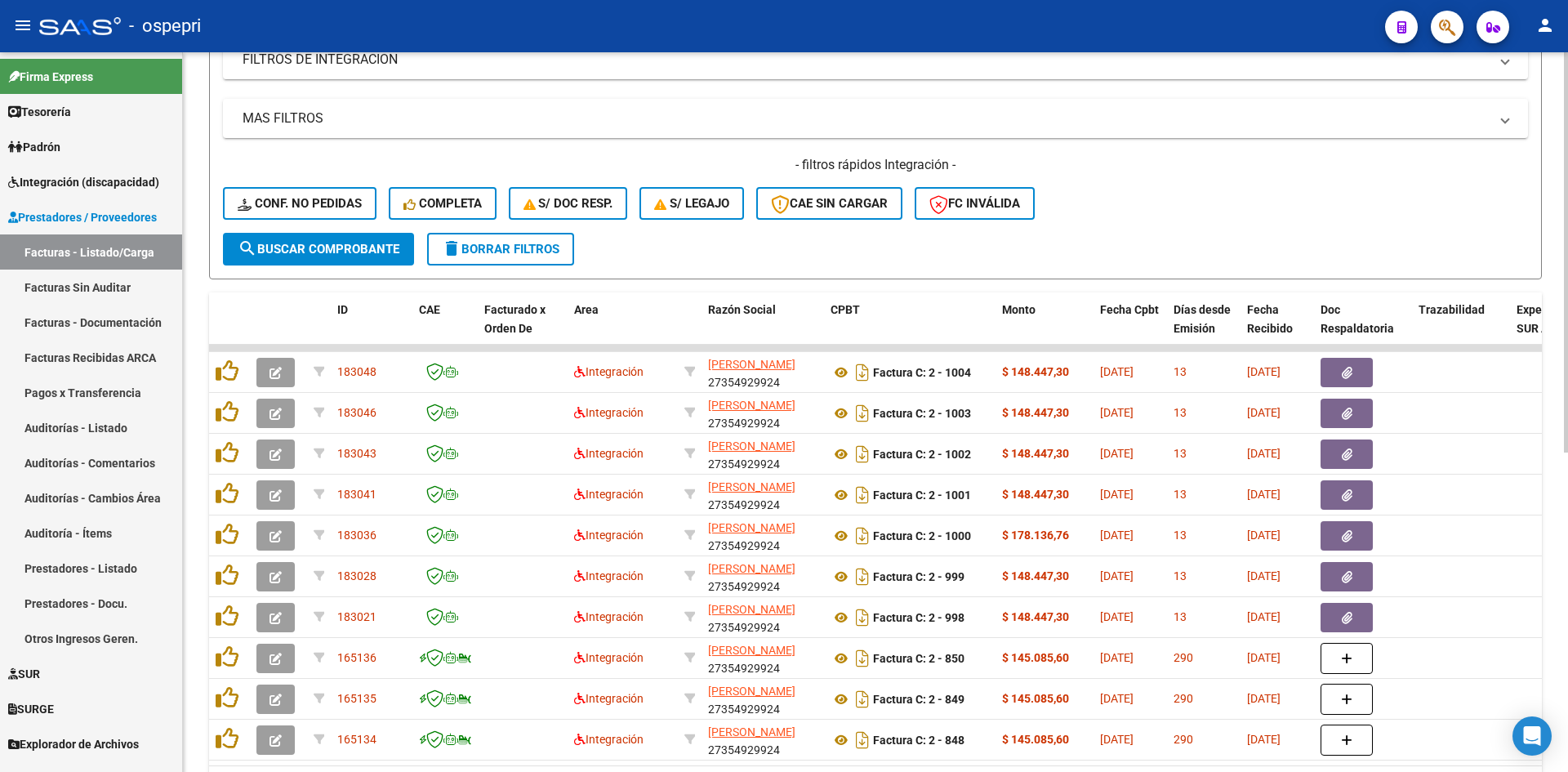
scroll to position [508, 0]
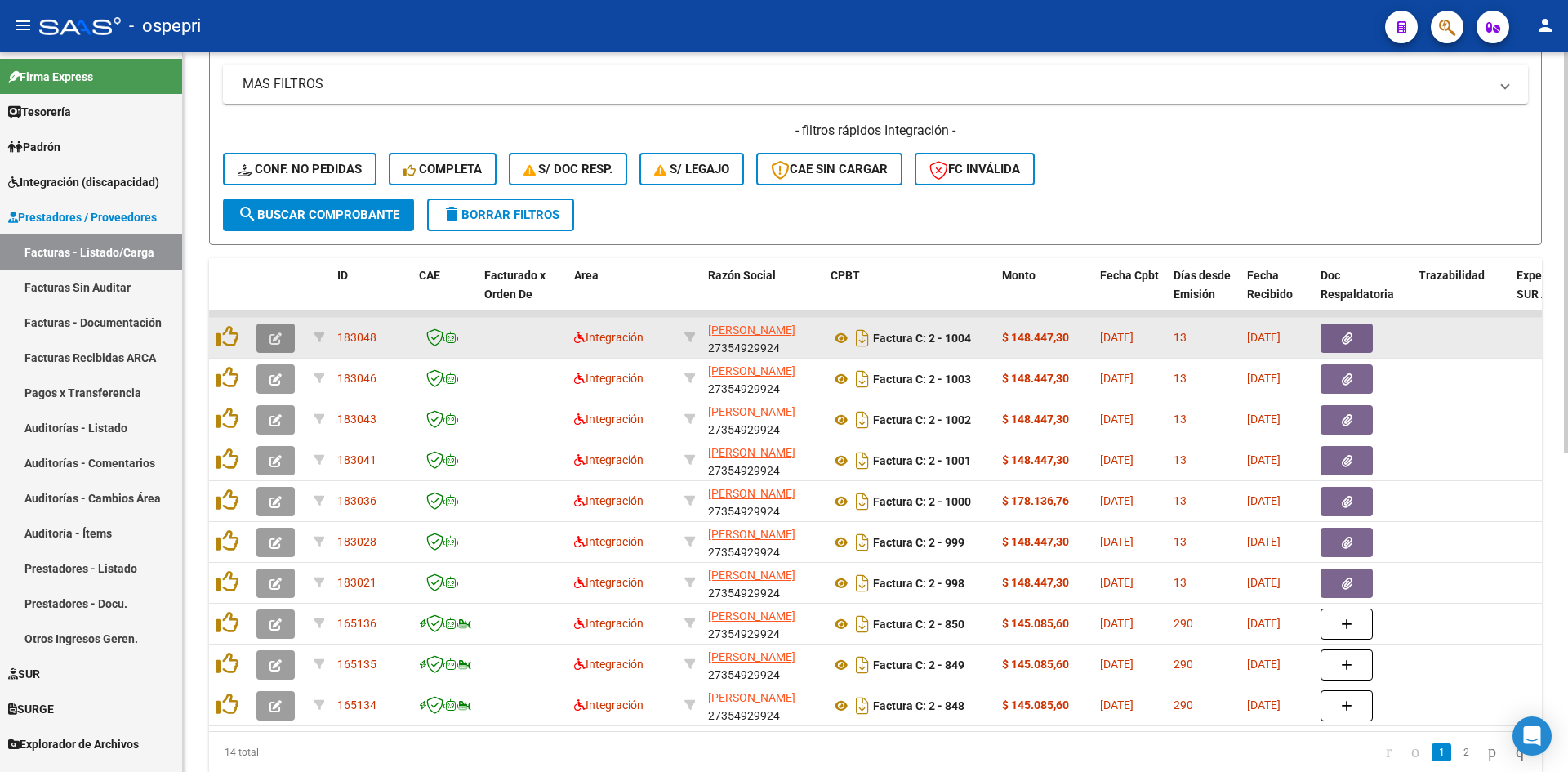
click at [277, 330] on button "button" at bounding box center [275, 339] width 38 height 29
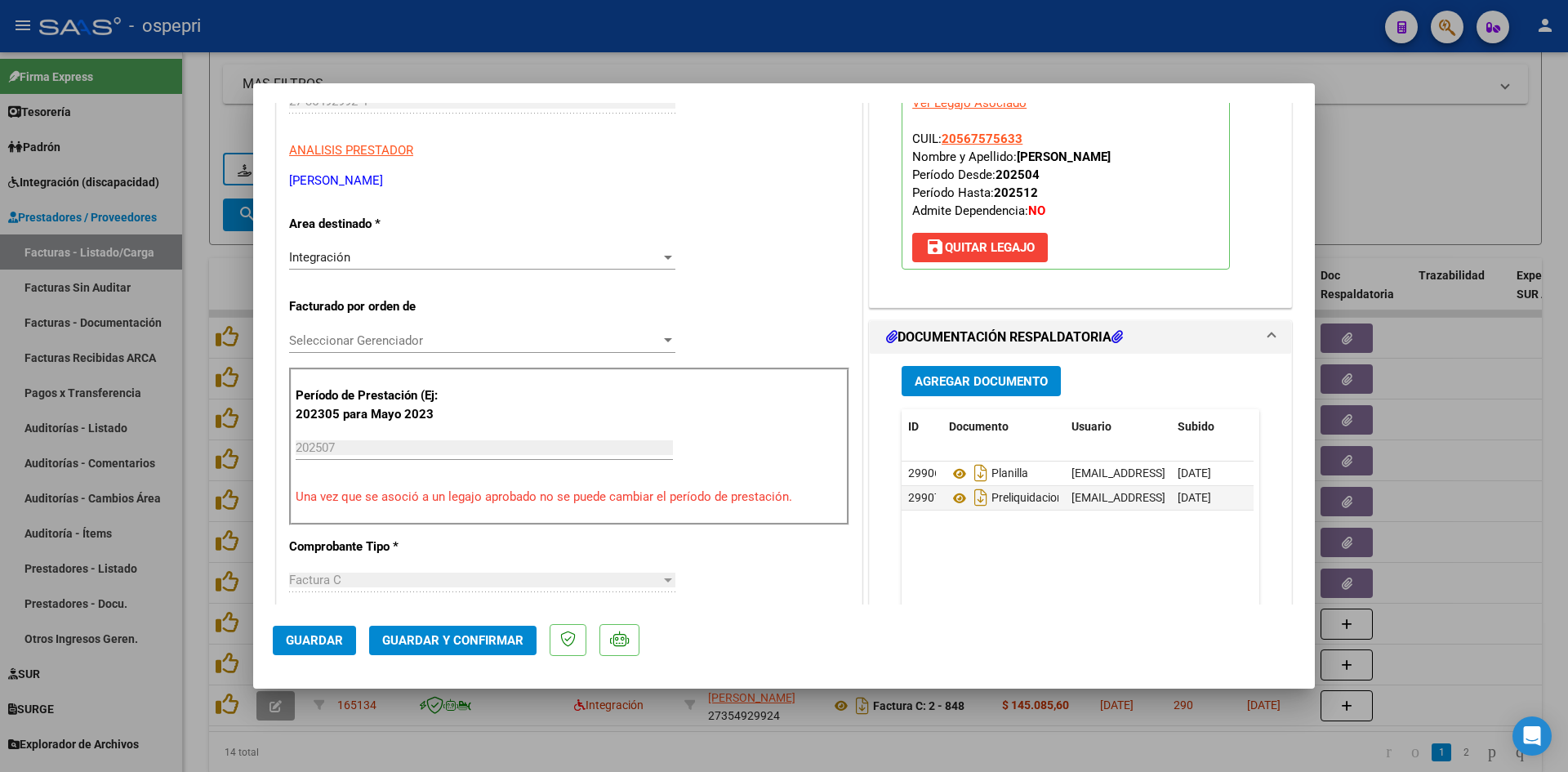
scroll to position [0, 0]
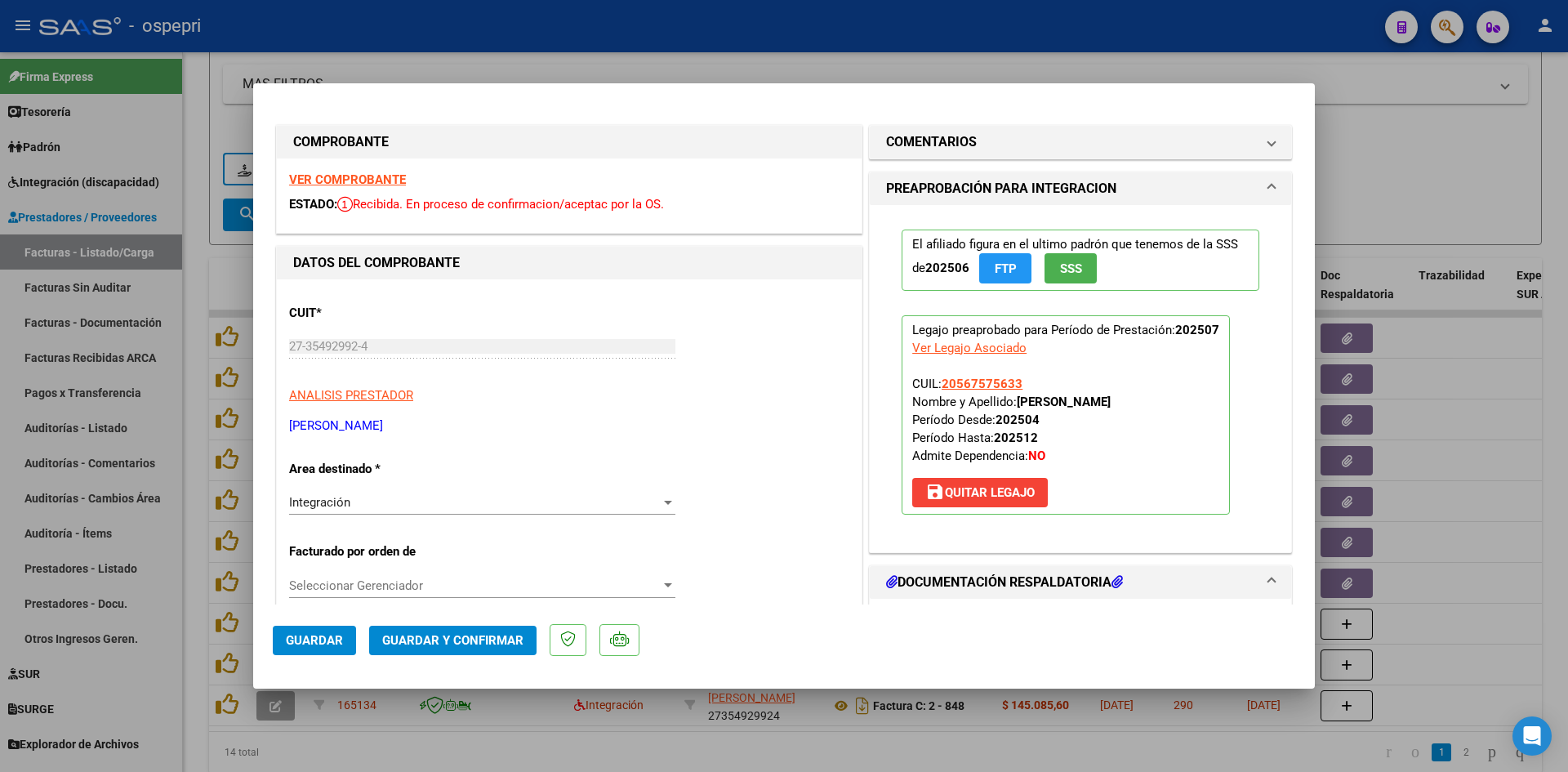
click at [376, 174] on strong "VER COMPROBANTE" at bounding box center [347, 179] width 116 height 15
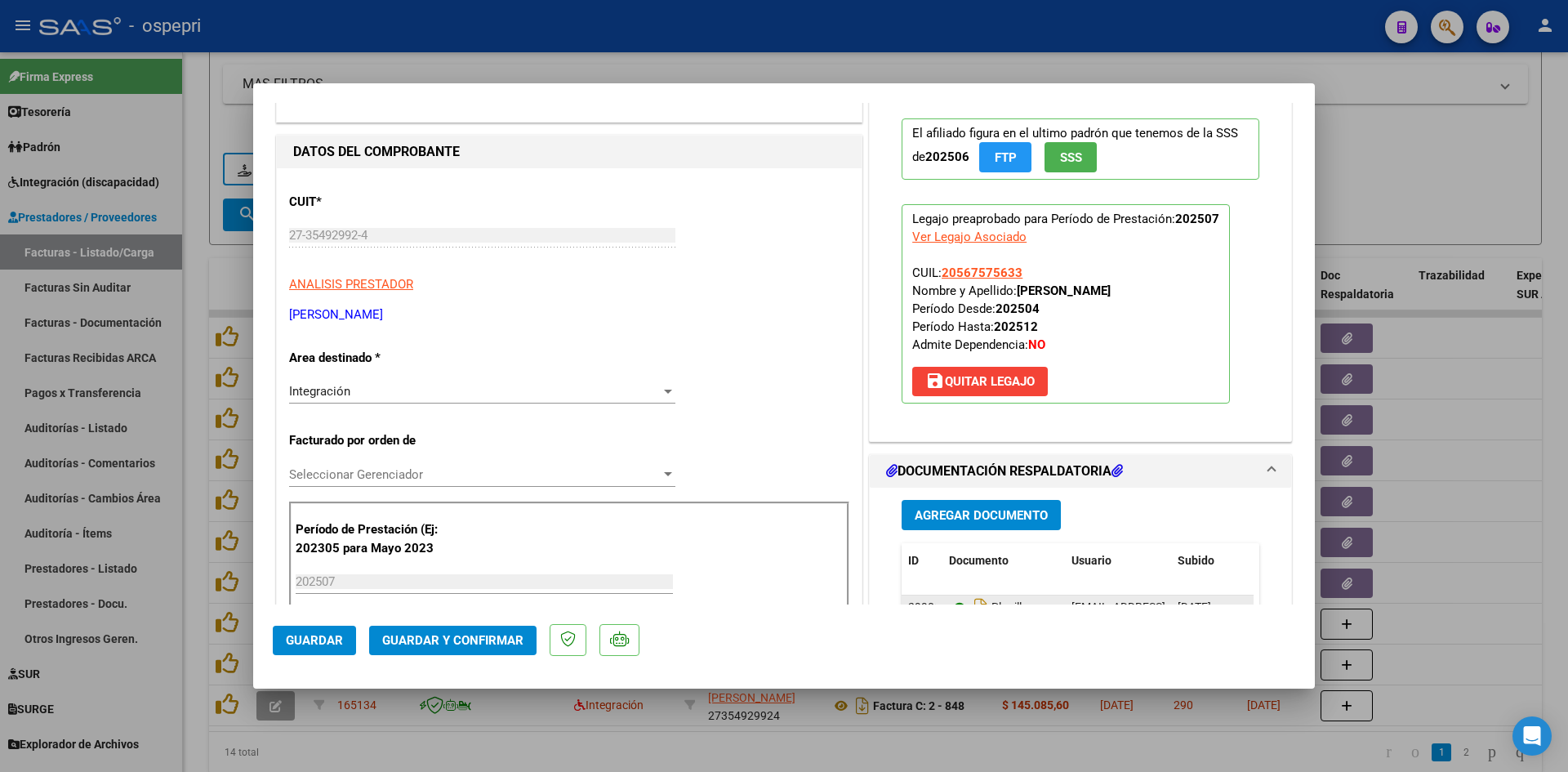
scroll to position [246, 0]
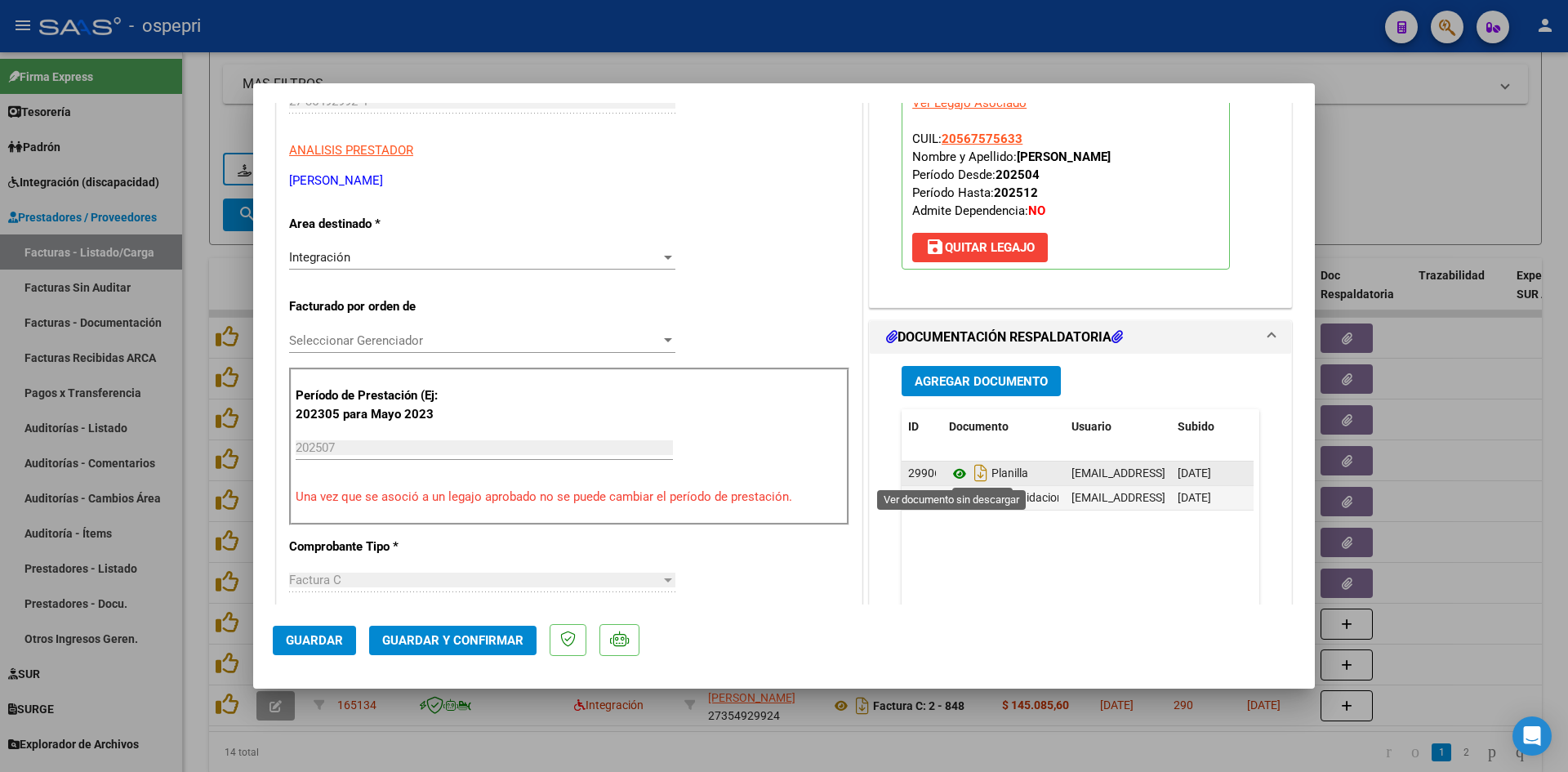
click at [952, 473] on icon at bounding box center [960, 474] width 22 height 20
click at [489, 641] on span "Guardar y Confirmar" at bounding box center [453, 640] width 141 height 15
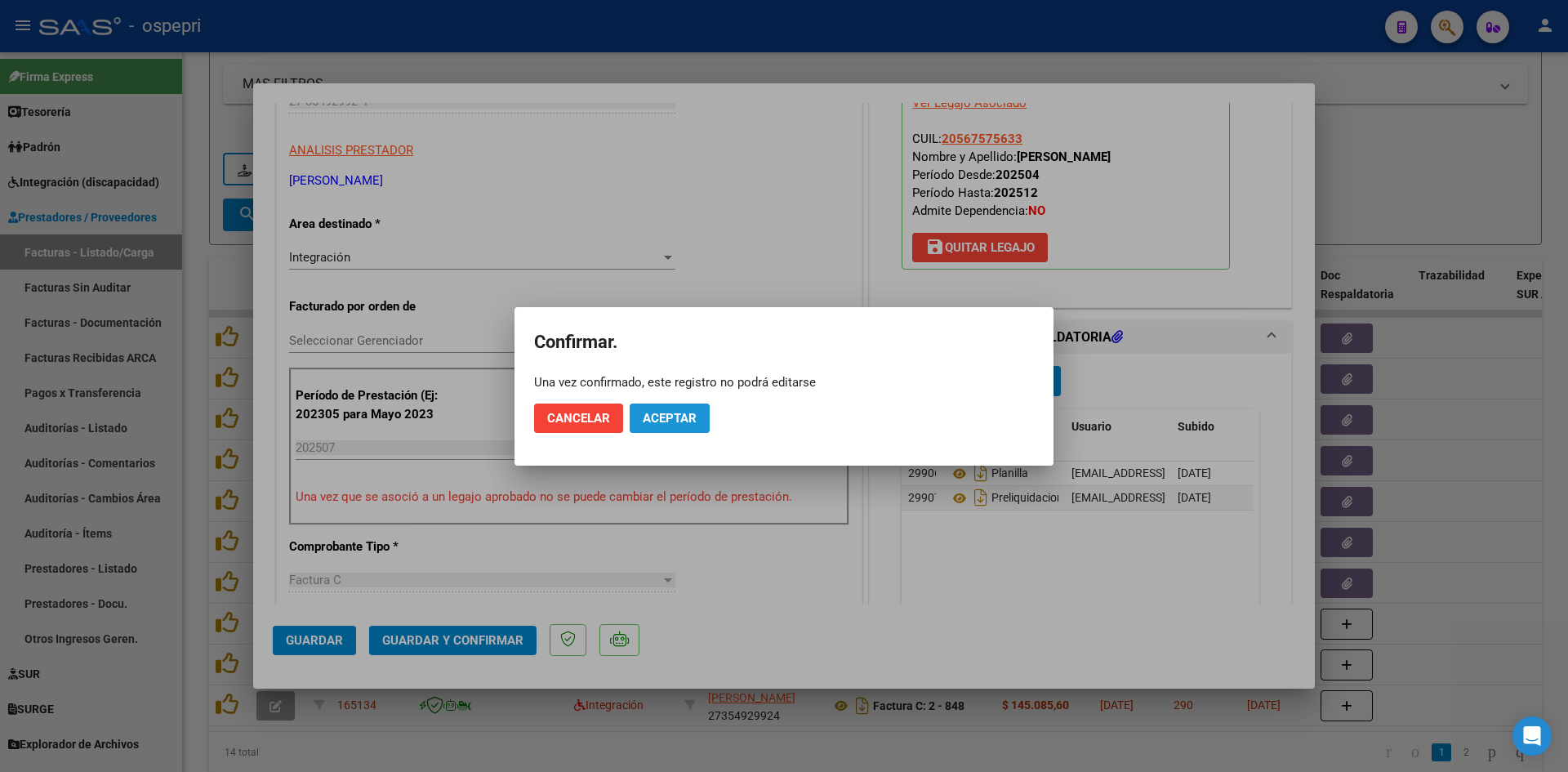
click at [686, 418] on span "Aceptar" at bounding box center [669, 418] width 54 height 15
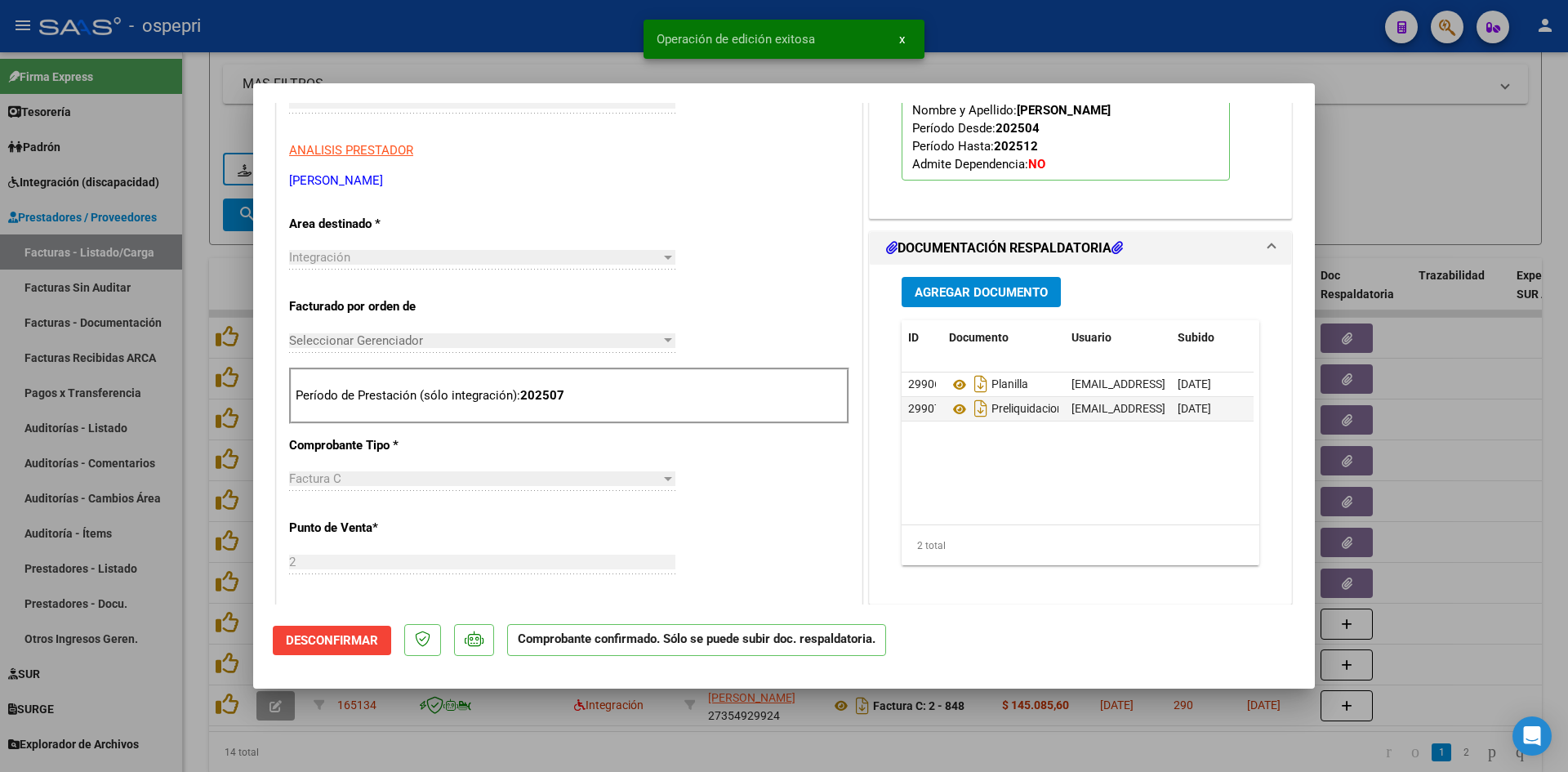
type input "$ 0,00"
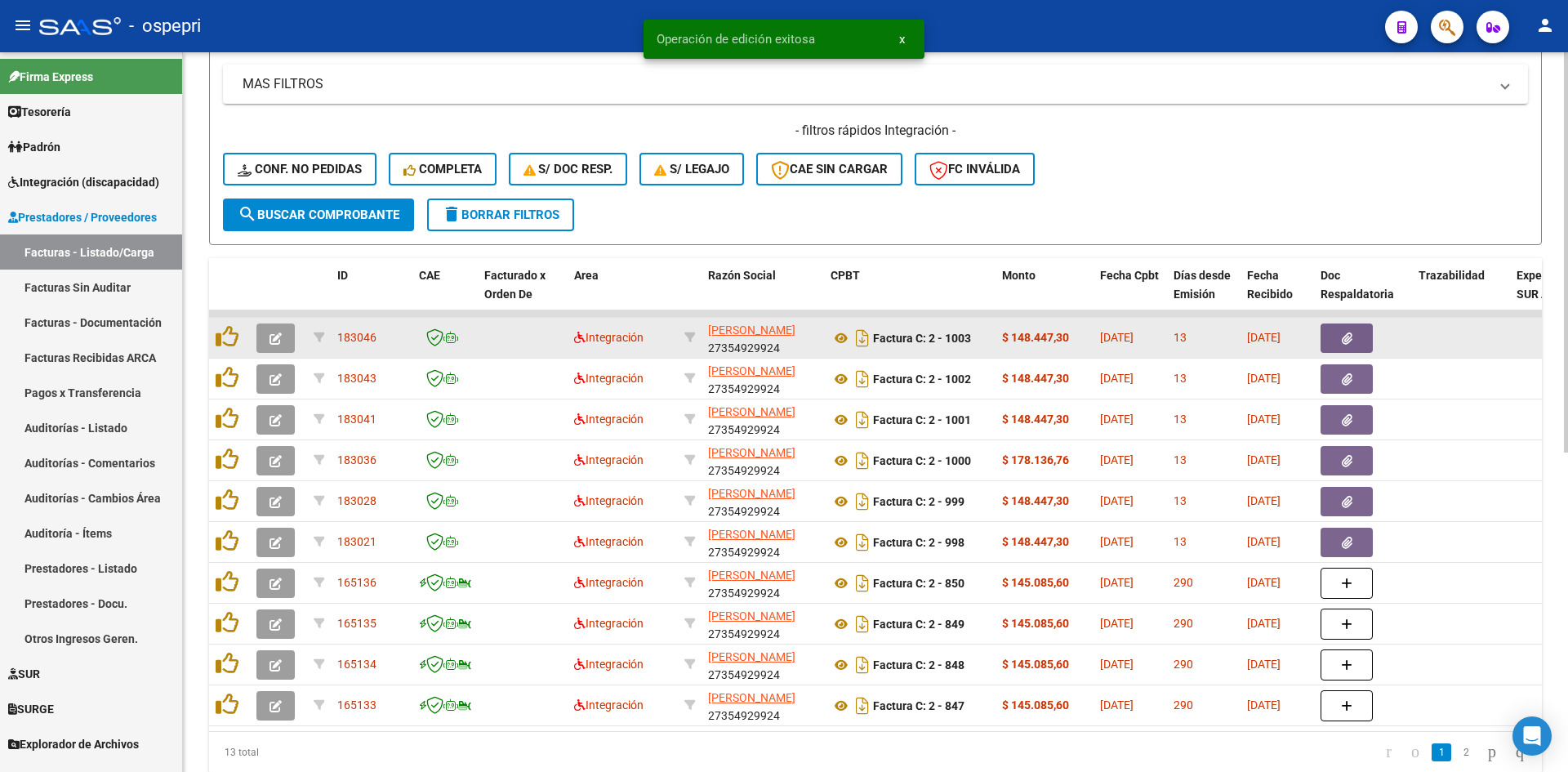
click at [283, 338] on button "button" at bounding box center [275, 339] width 38 height 29
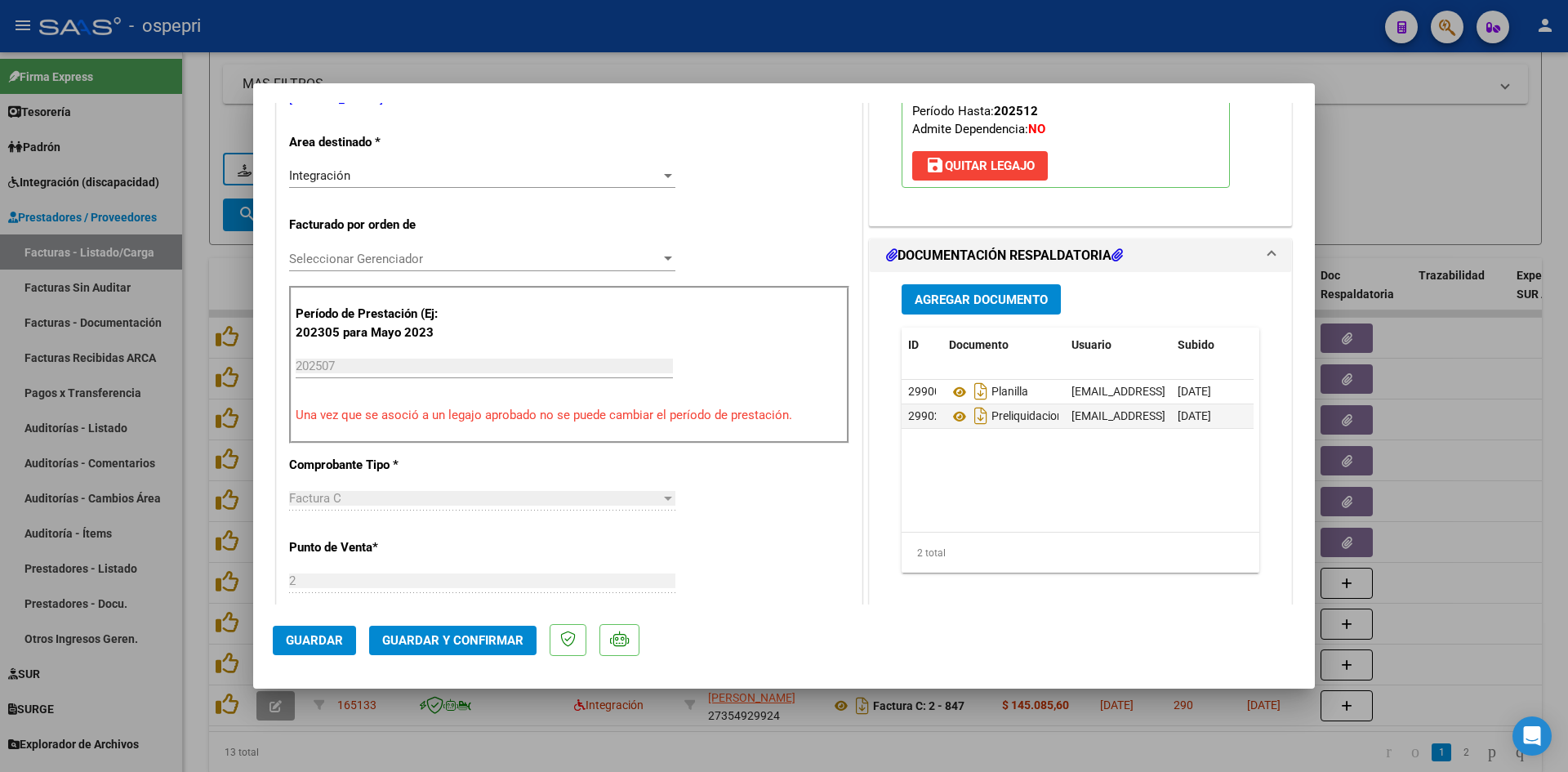
scroll to position [0, 0]
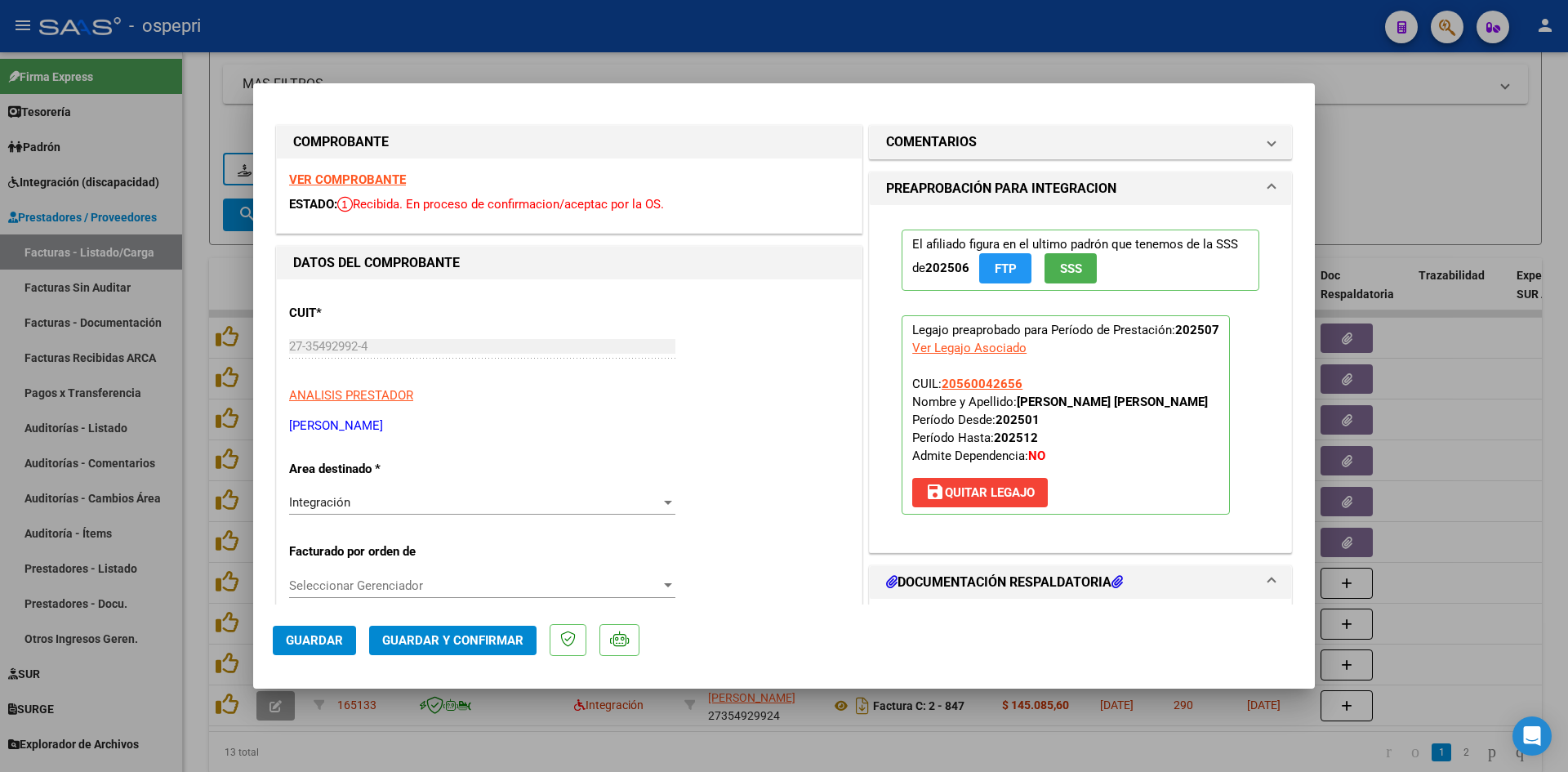
click at [356, 177] on strong "VER COMPROBANTE" at bounding box center [347, 179] width 116 height 15
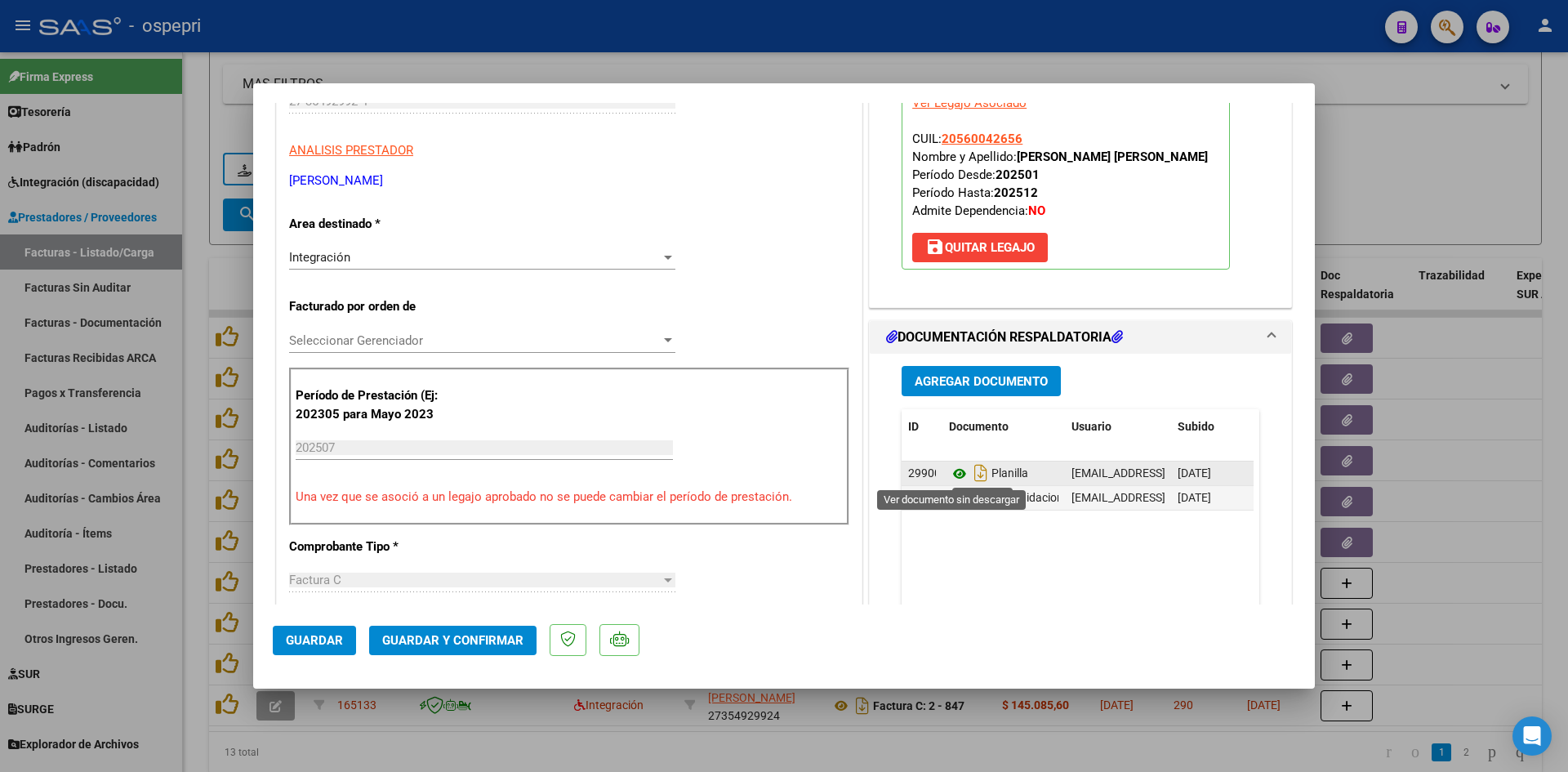
click at [950, 470] on icon at bounding box center [960, 474] width 22 height 20
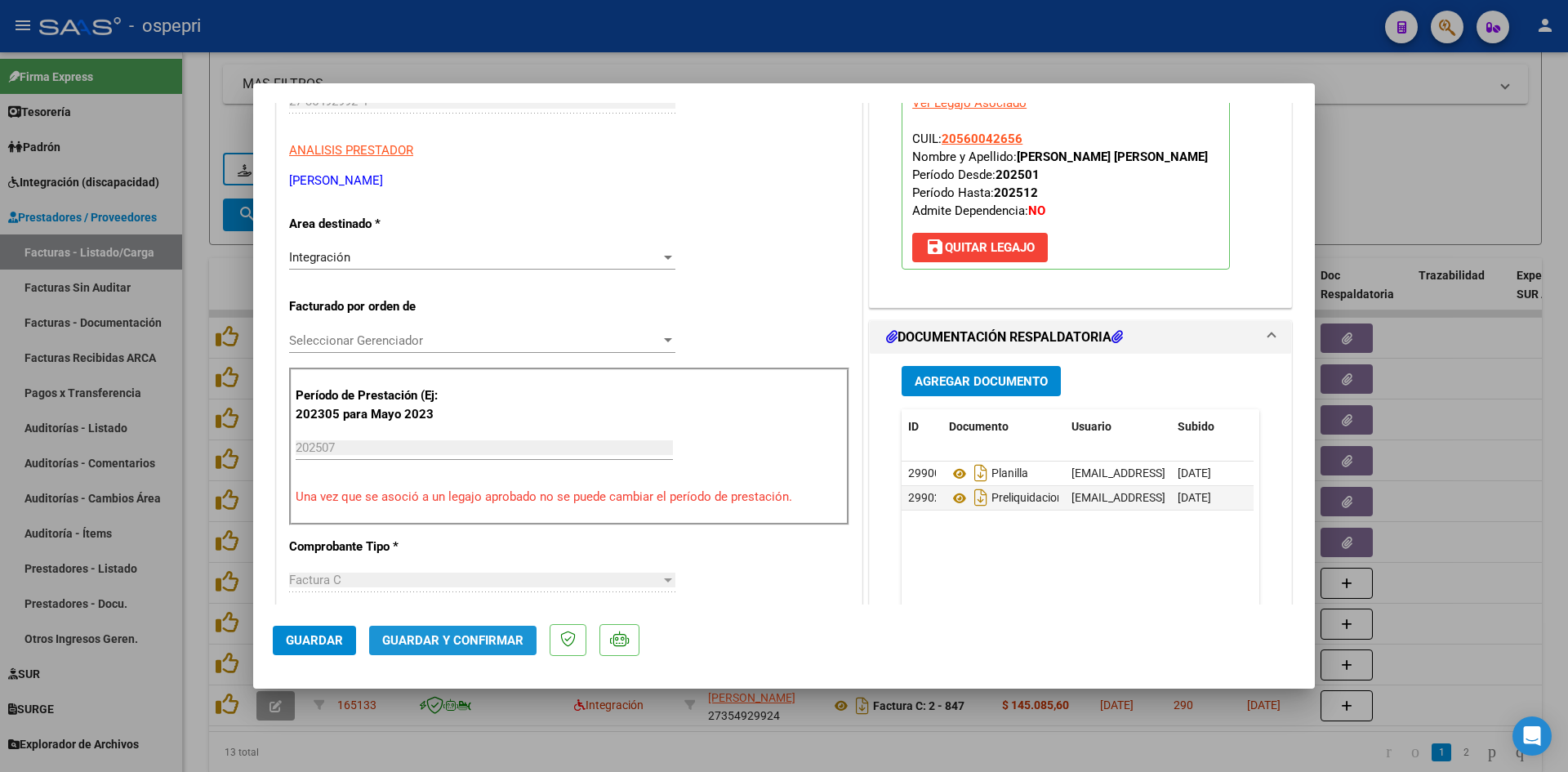
click at [496, 637] on span "Guardar y Confirmar" at bounding box center [453, 640] width 141 height 15
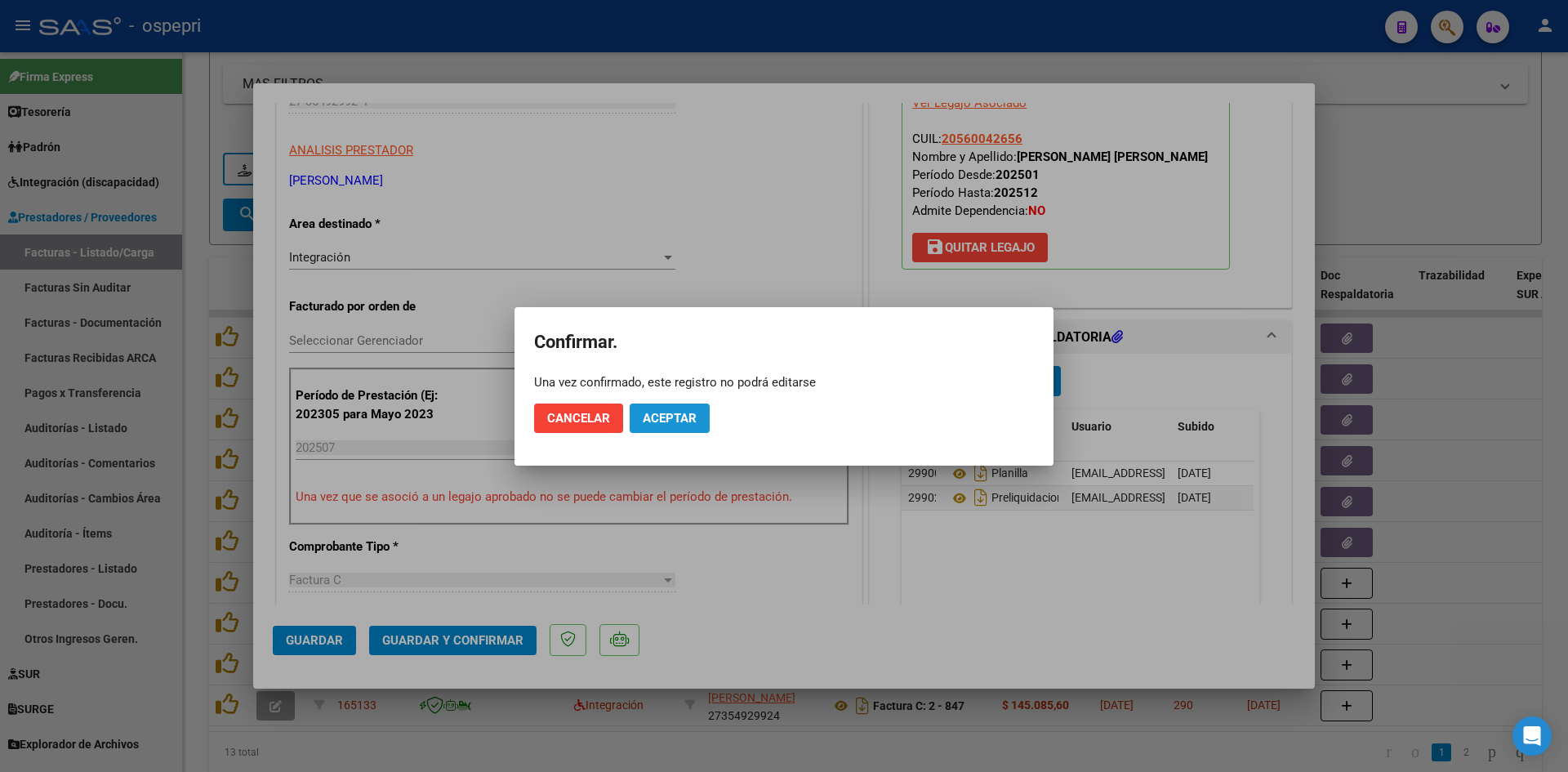
click at [646, 411] on span "Aceptar" at bounding box center [669, 418] width 54 height 15
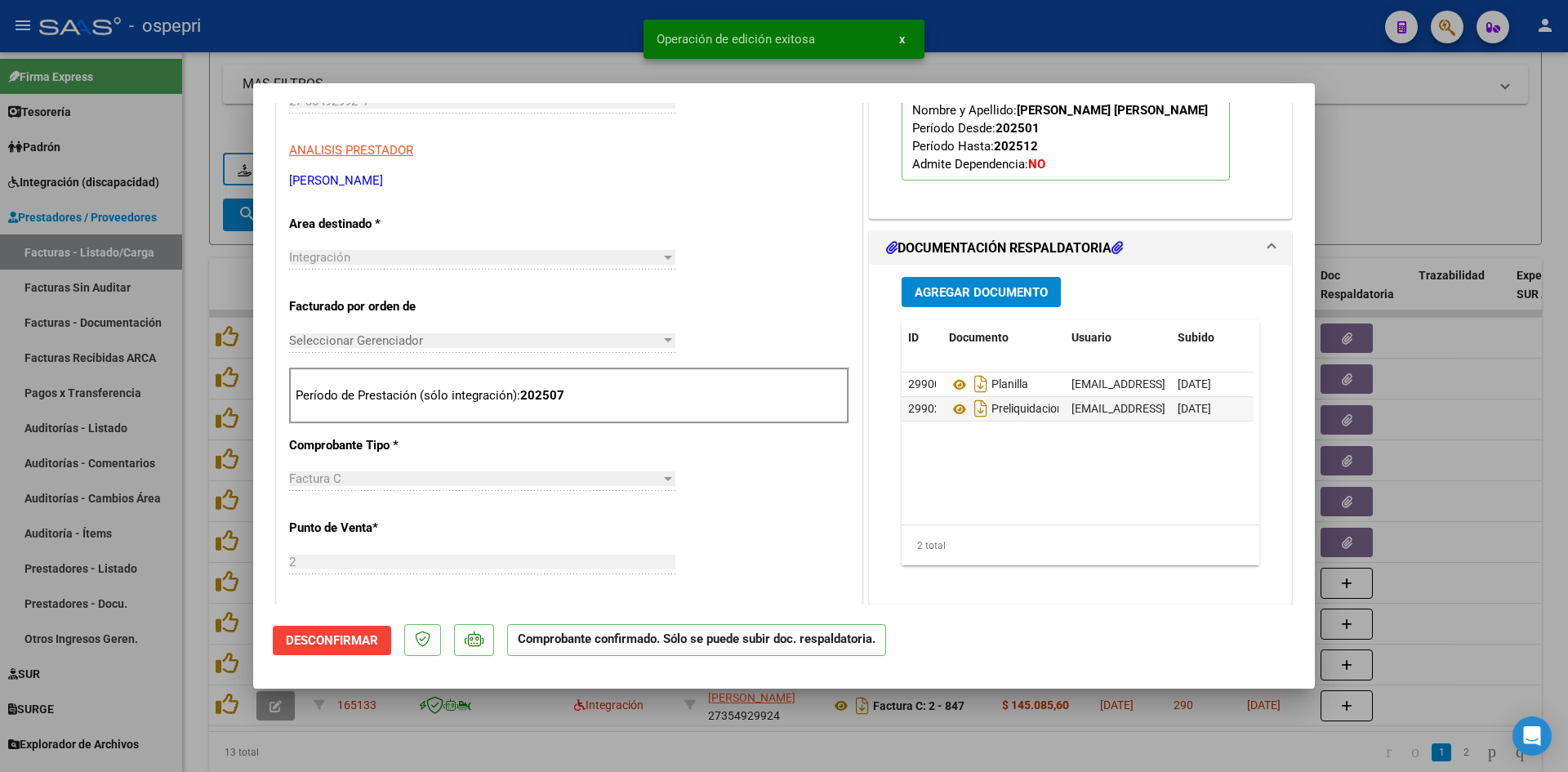
type input "$ 0,00"
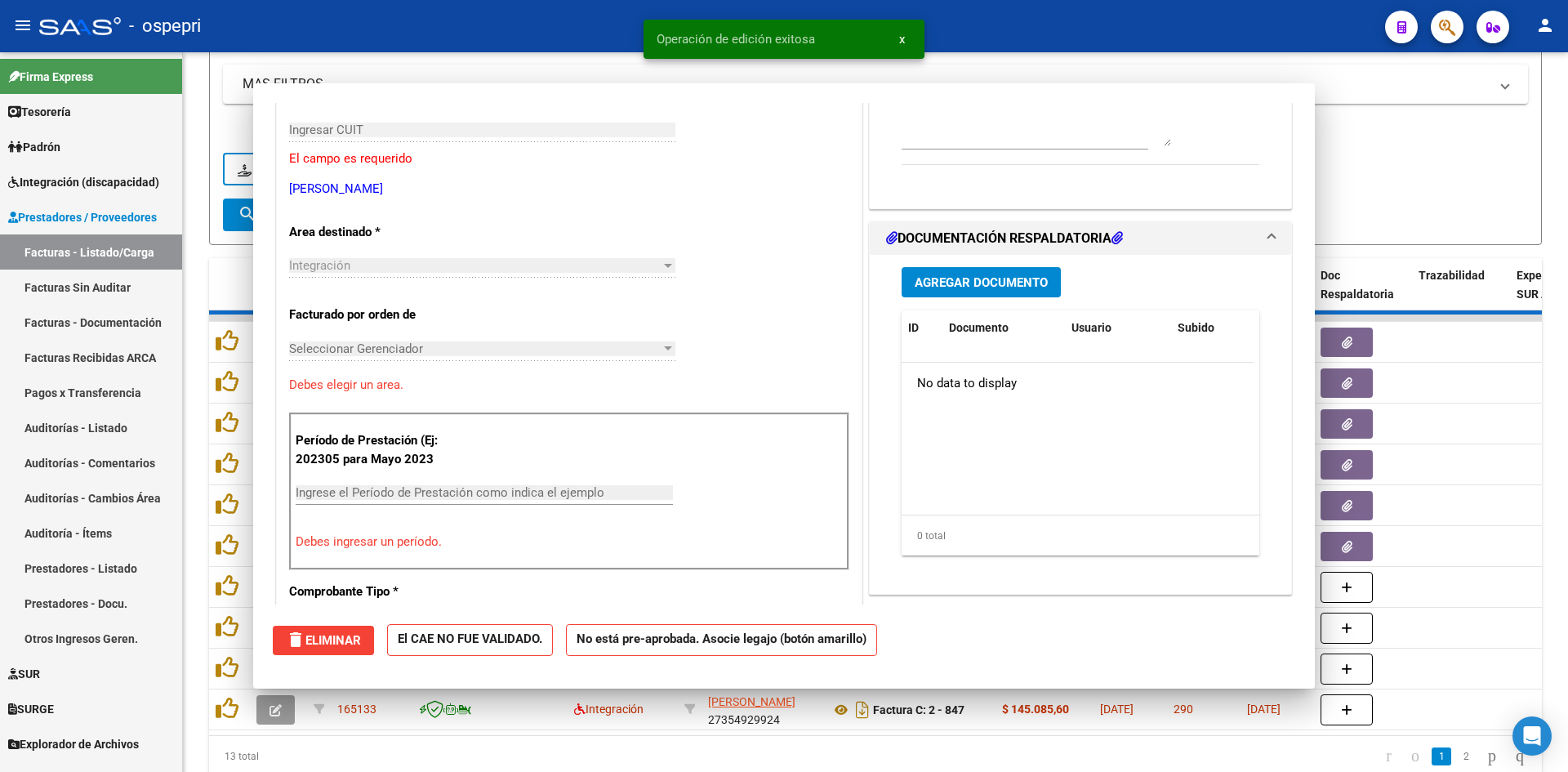
scroll to position [274, 0]
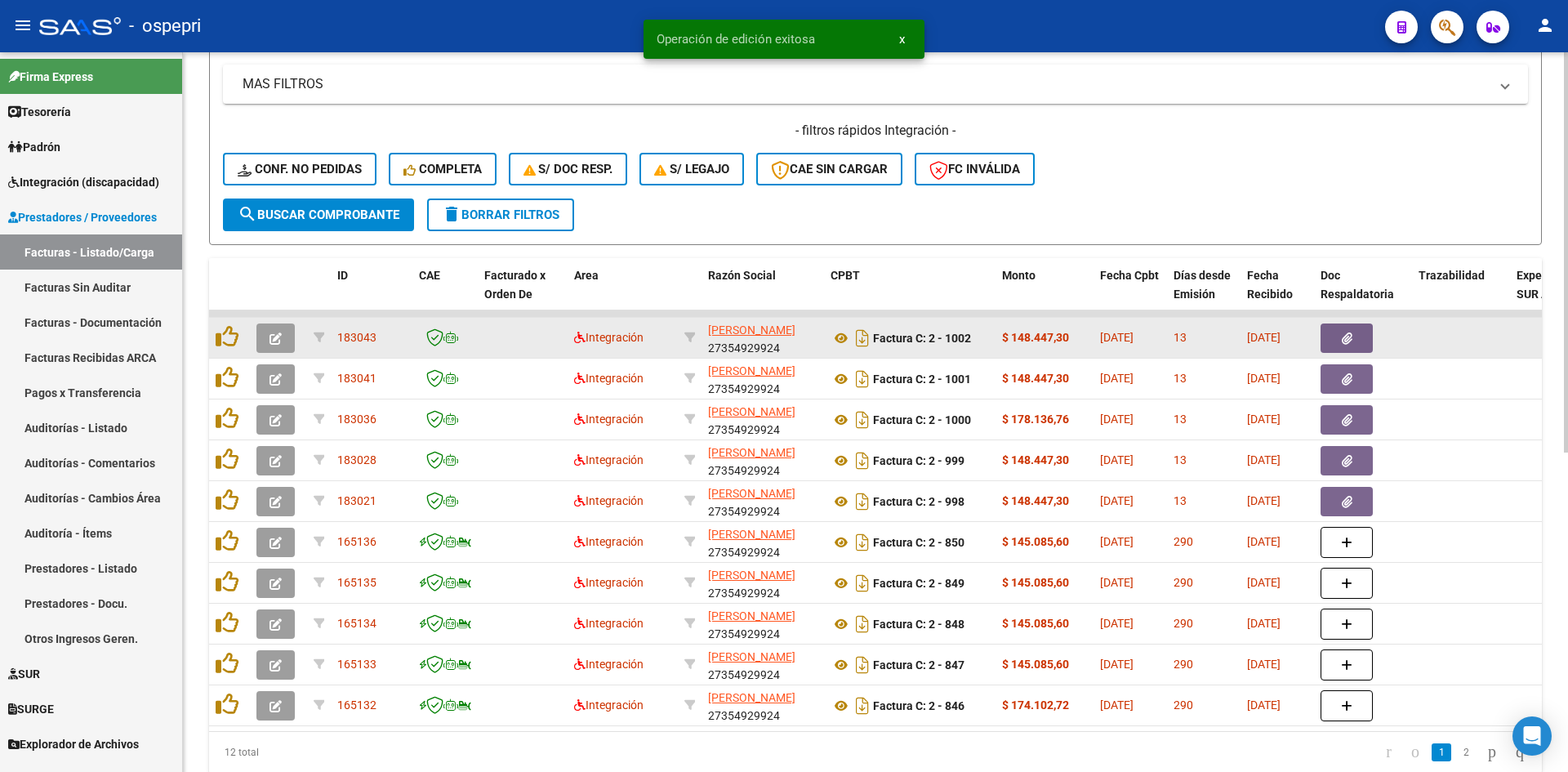
click at [292, 341] on button "button" at bounding box center [275, 339] width 38 height 29
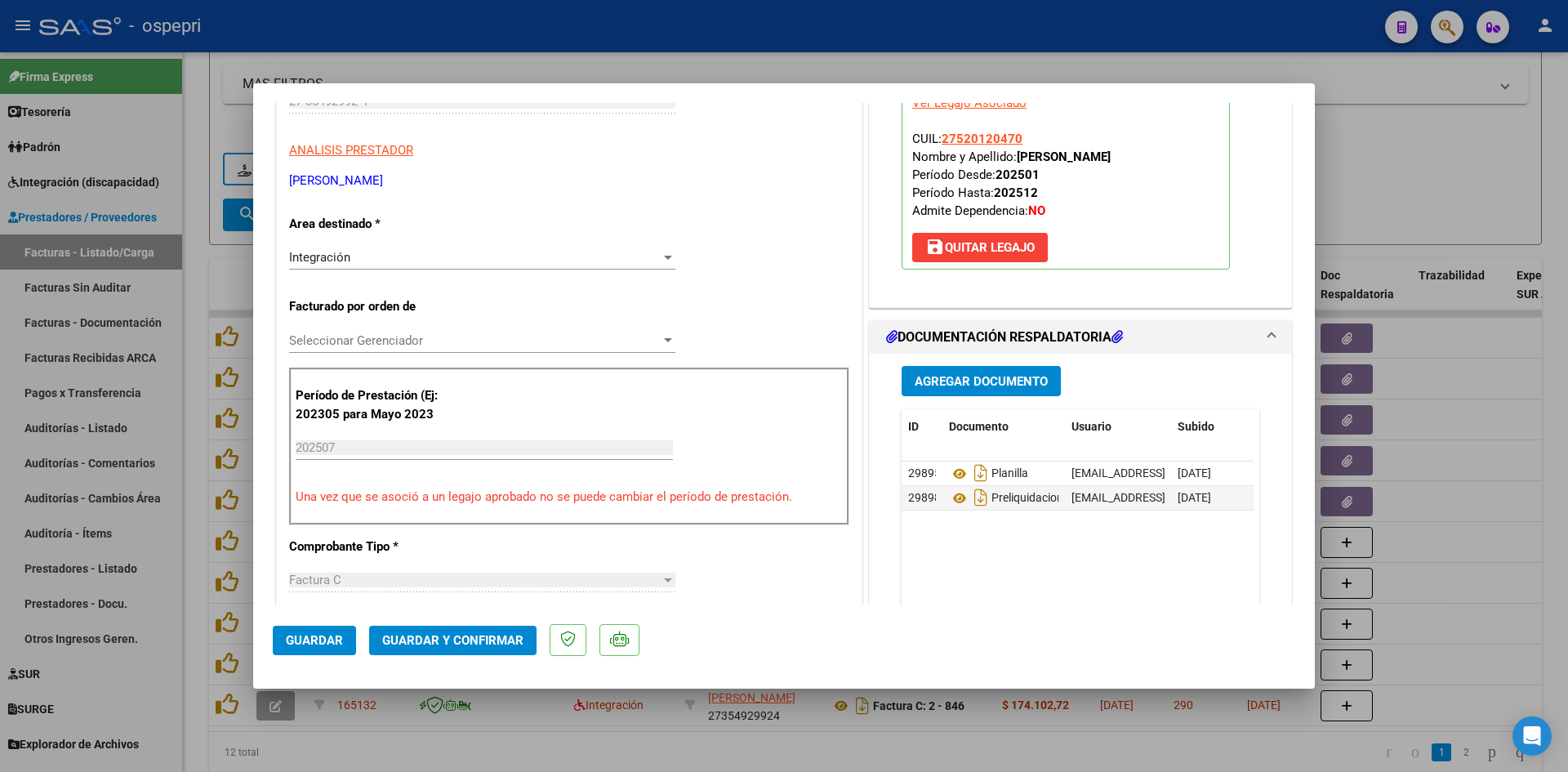
scroll to position [0, 0]
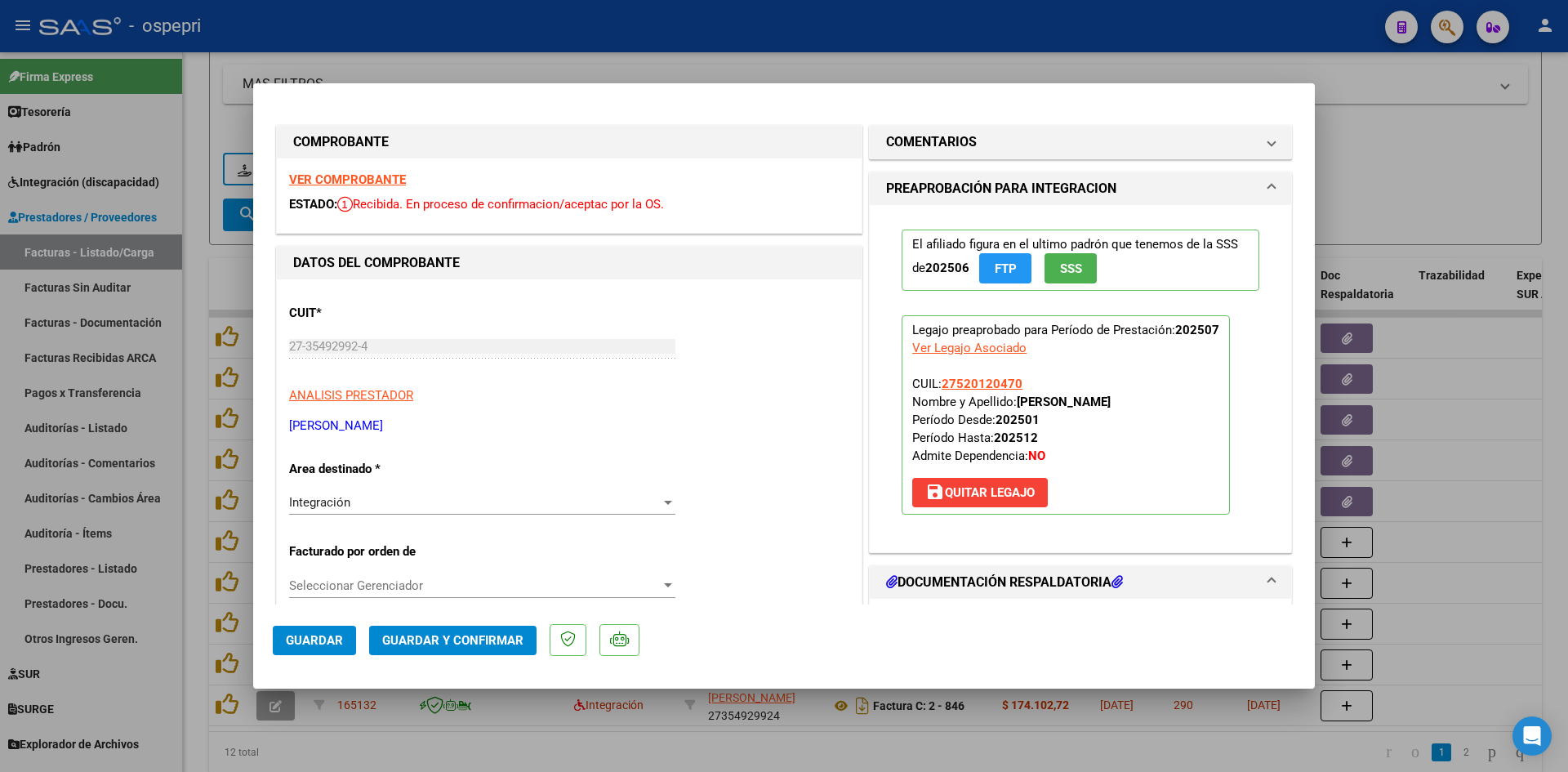
click at [393, 182] on strong "VER COMPROBANTE" at bounding box center [347, 179] width 116 height 15
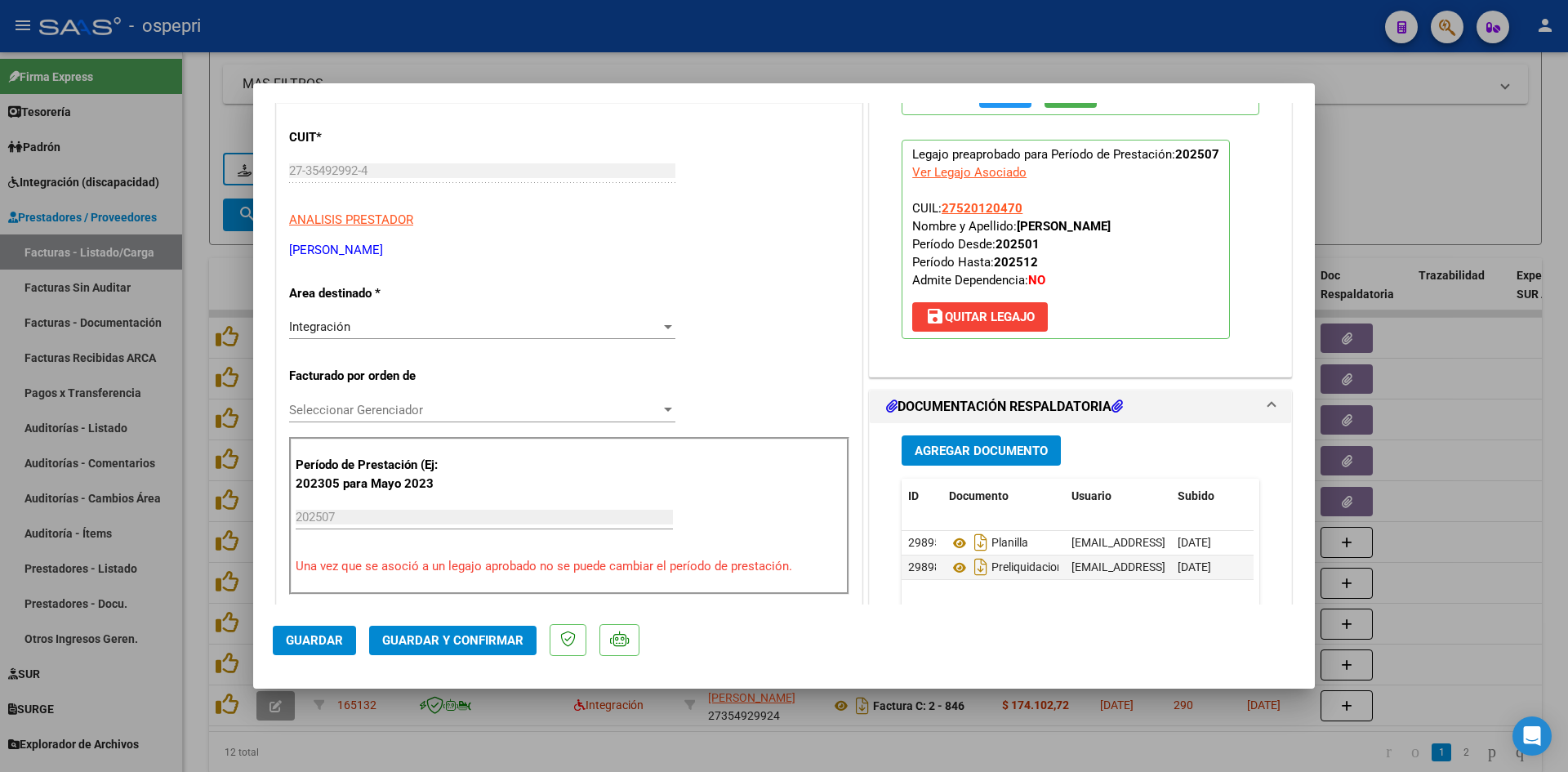
scroll to position [246, 0]
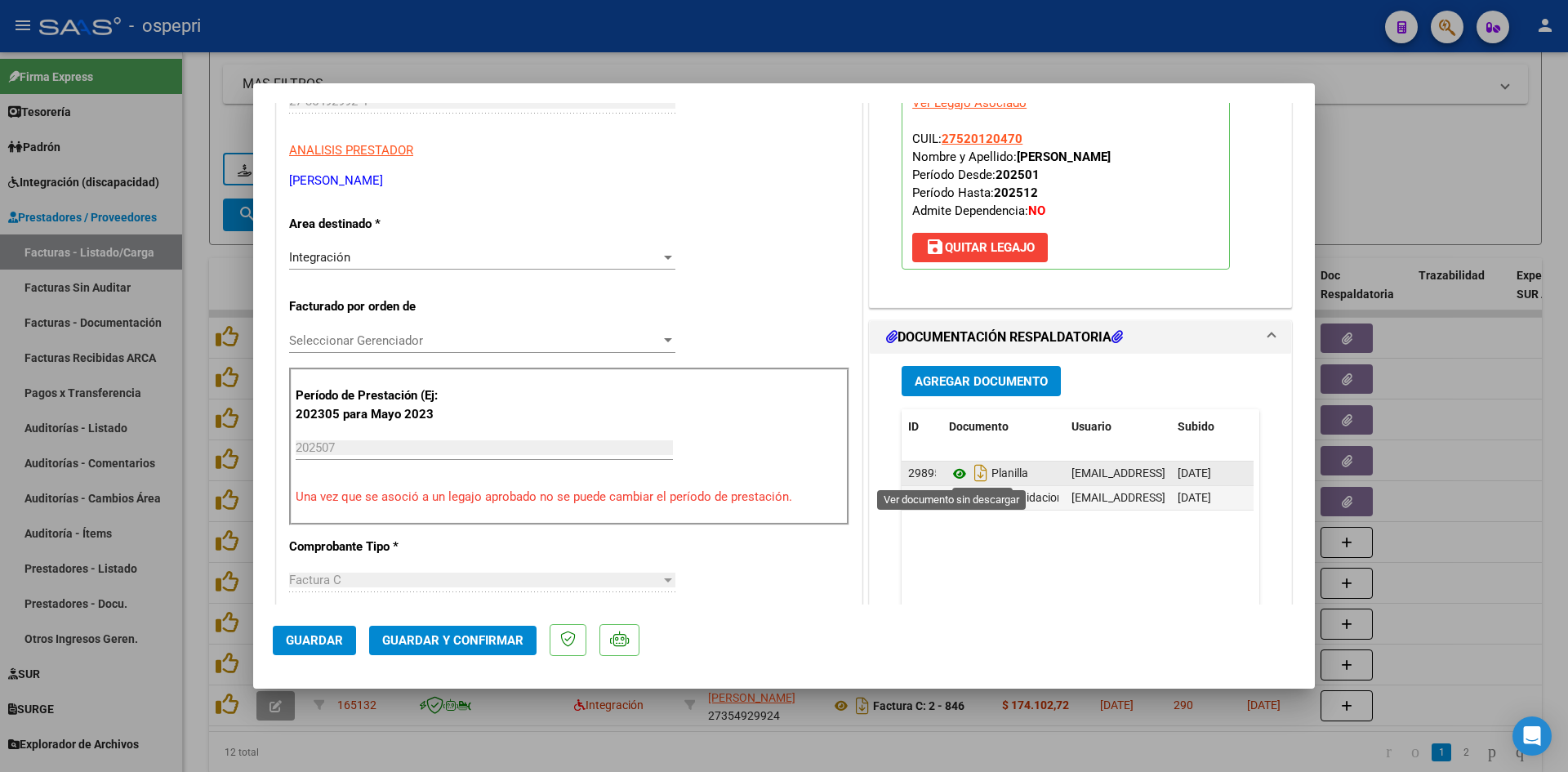
click at [952, 471] on icon at bounding box center [960, 474] width 22 height 20
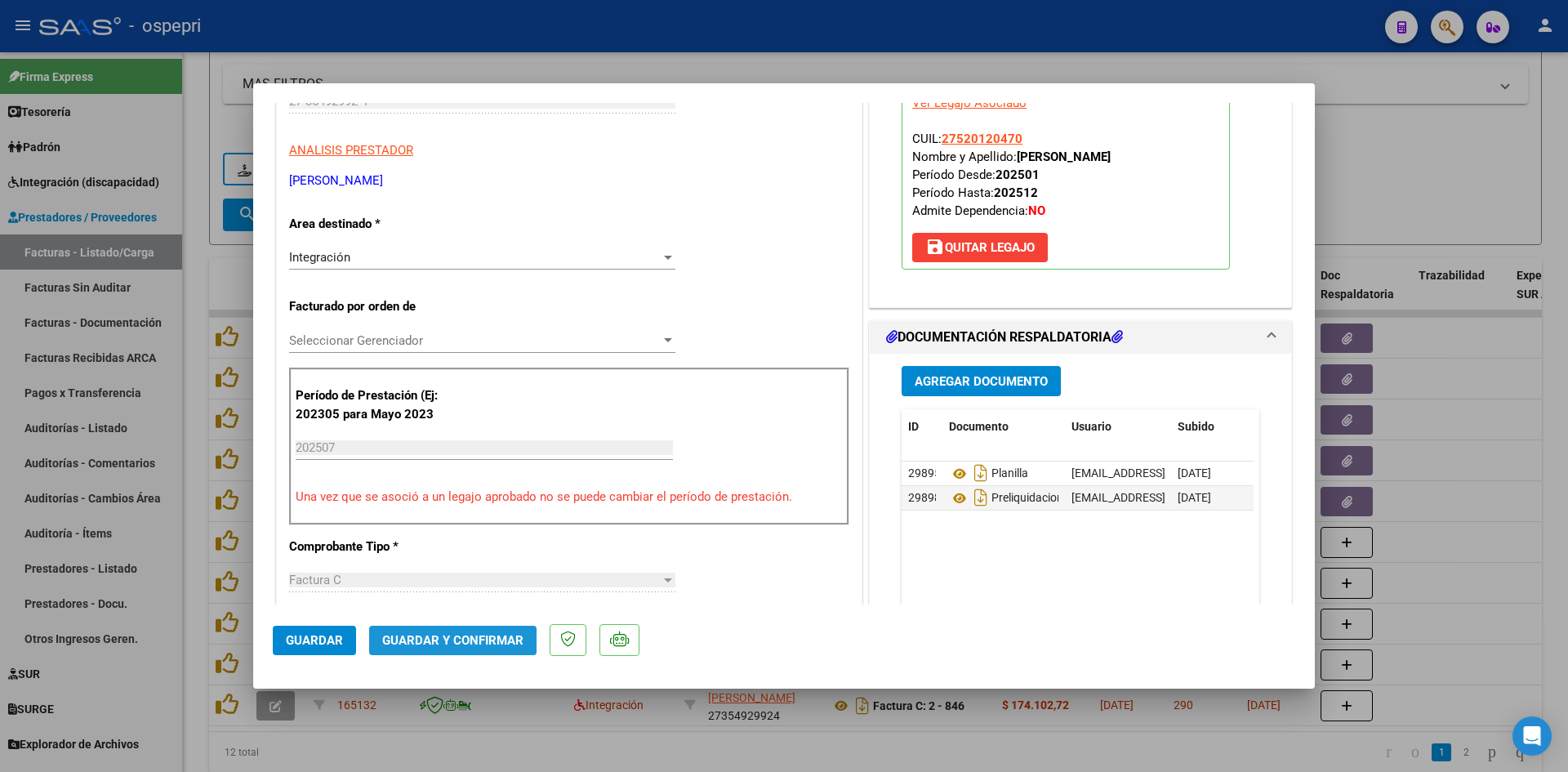
click at [477, 645] on span "Guardar y Confirmar" at bounding box center [453, 640] width 141 height 15
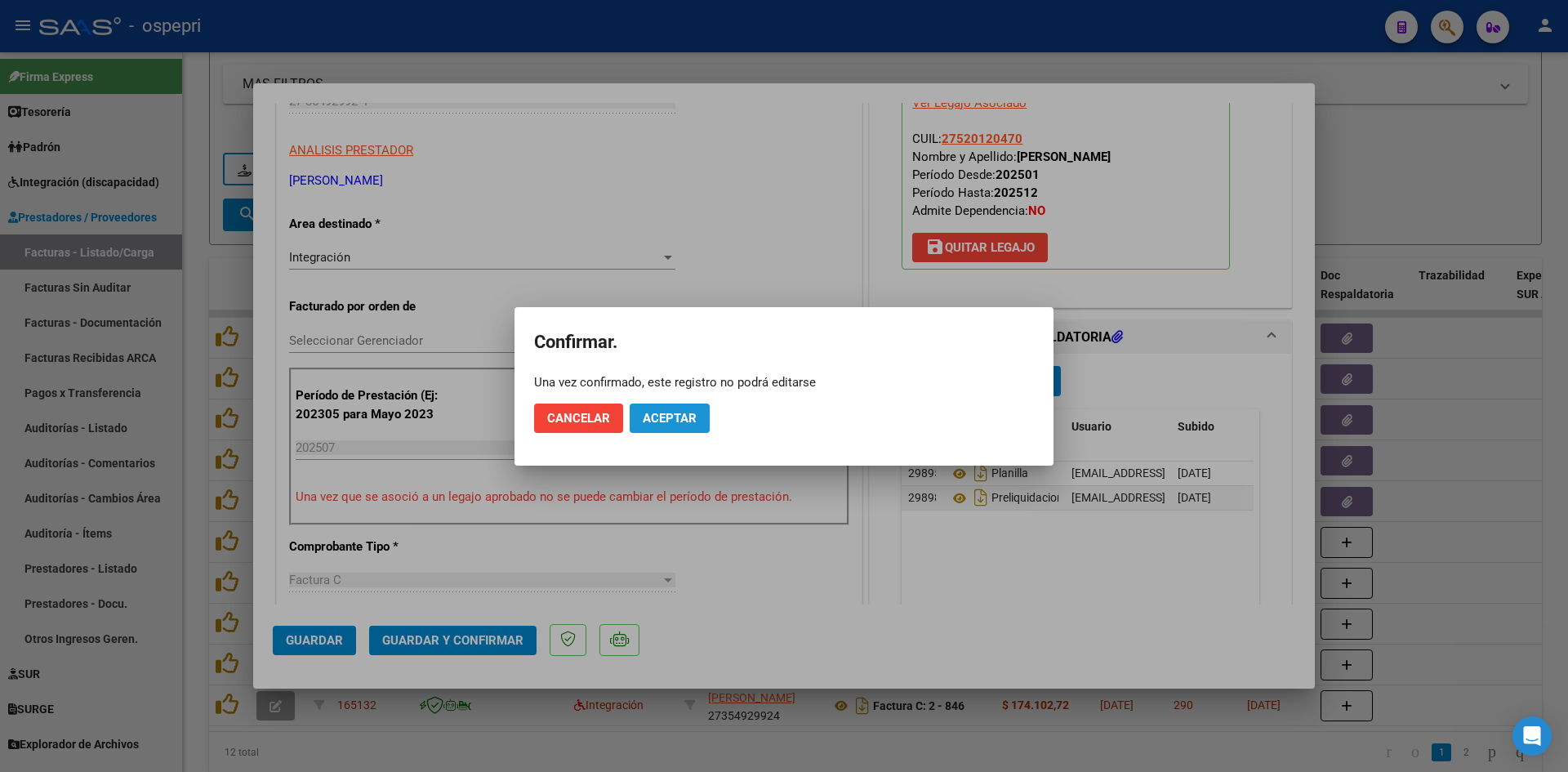
click at [677, 419] on span "Aceptar" at bounding box center [669, 418] width 54 height 15
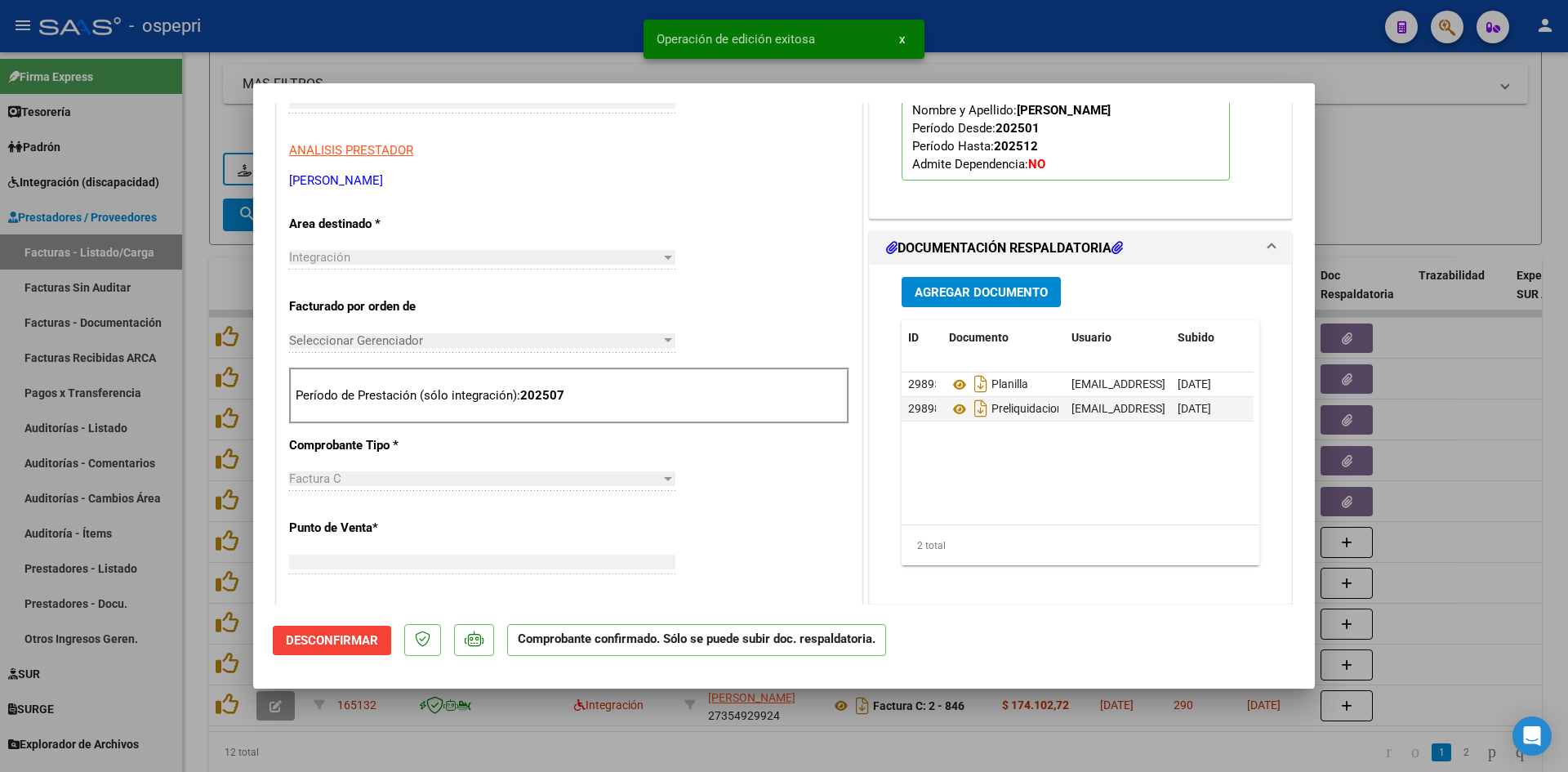
scroll to position [0, 0]
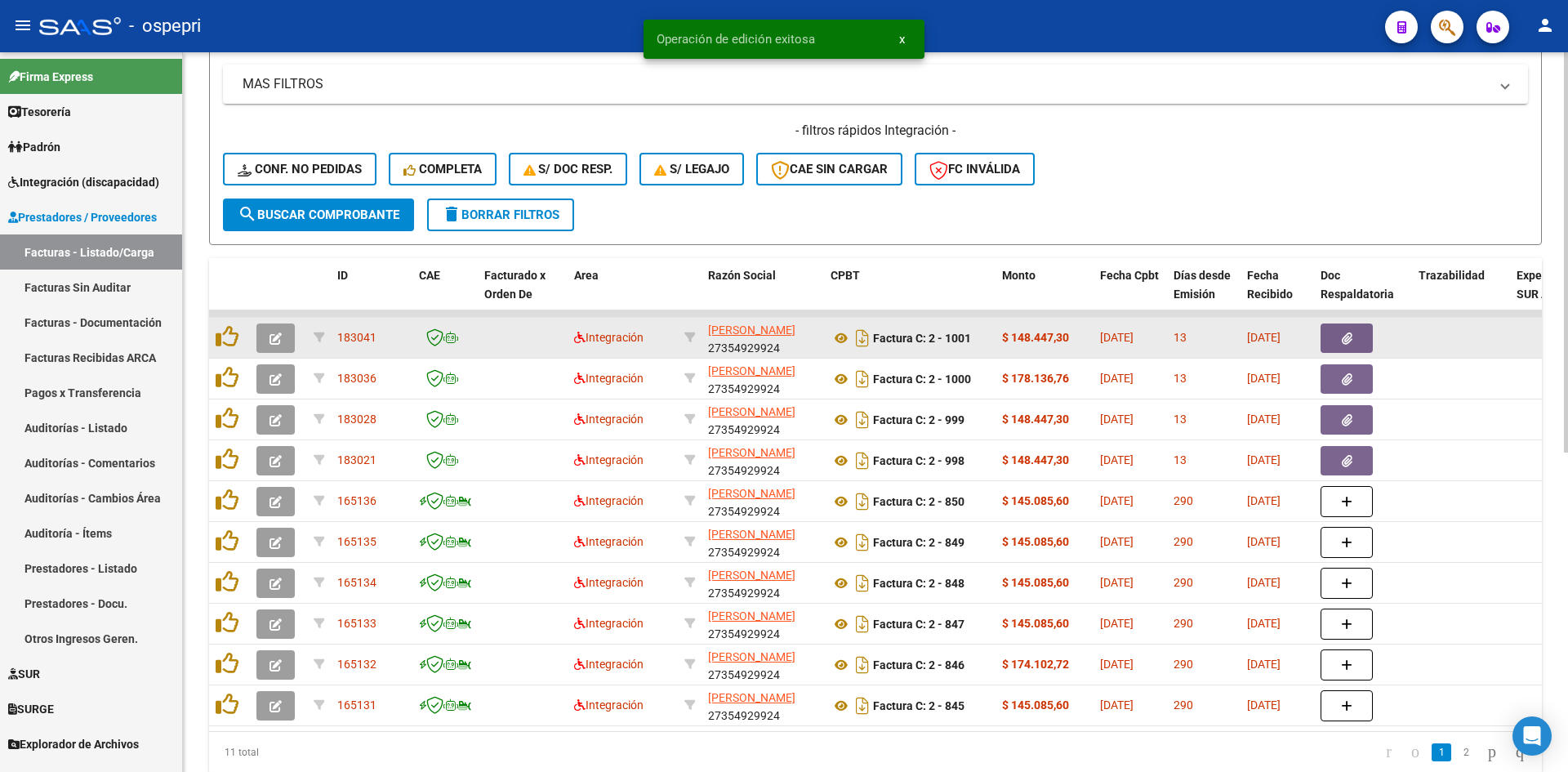
click at [275, 332] on span "button" at bounding box center [276, 338] width 13 height 15
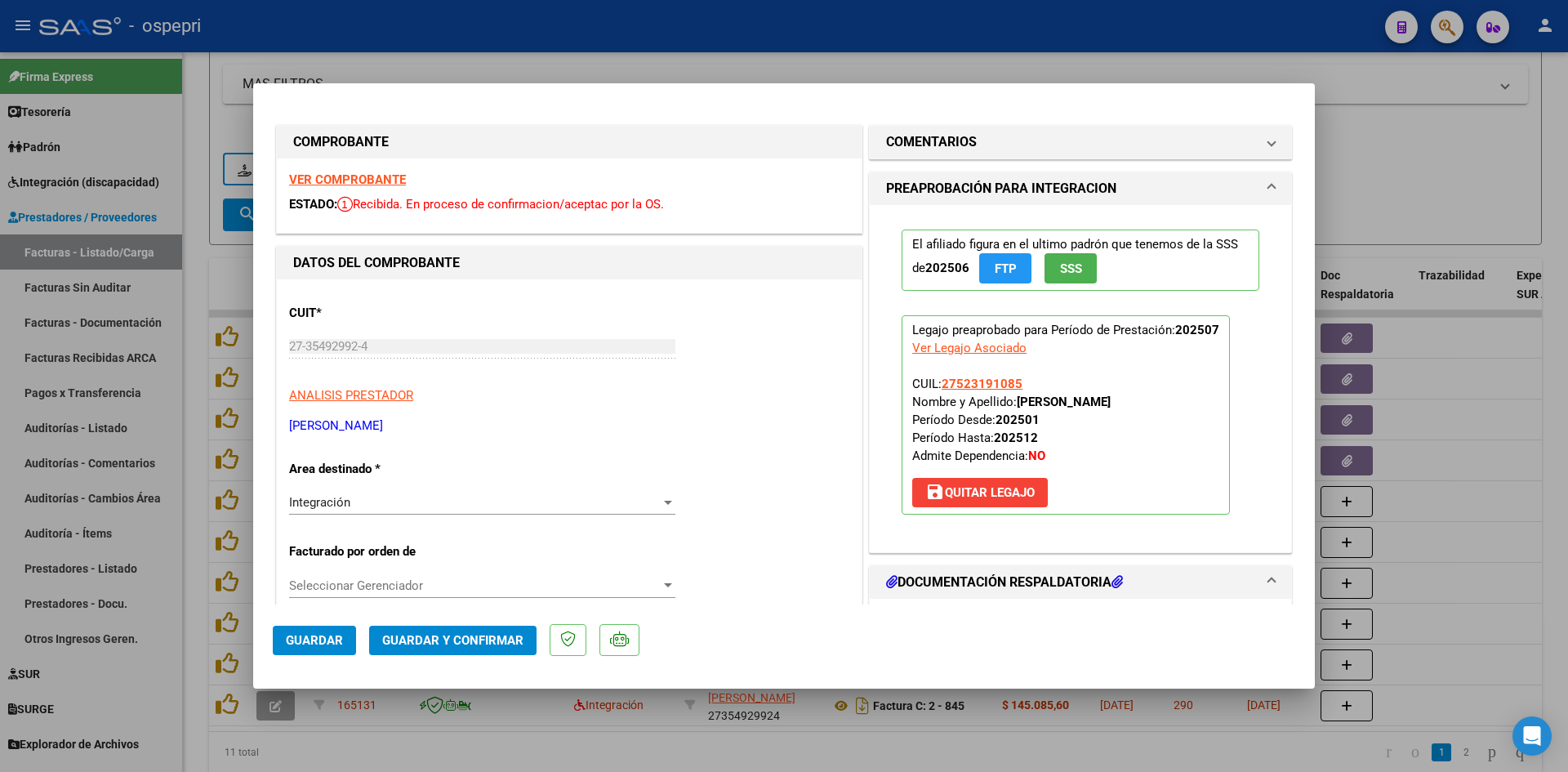
click at [324, 179] on strong "VER COMPROBANTE" at bounding box center [347, 179] width 116 height 15
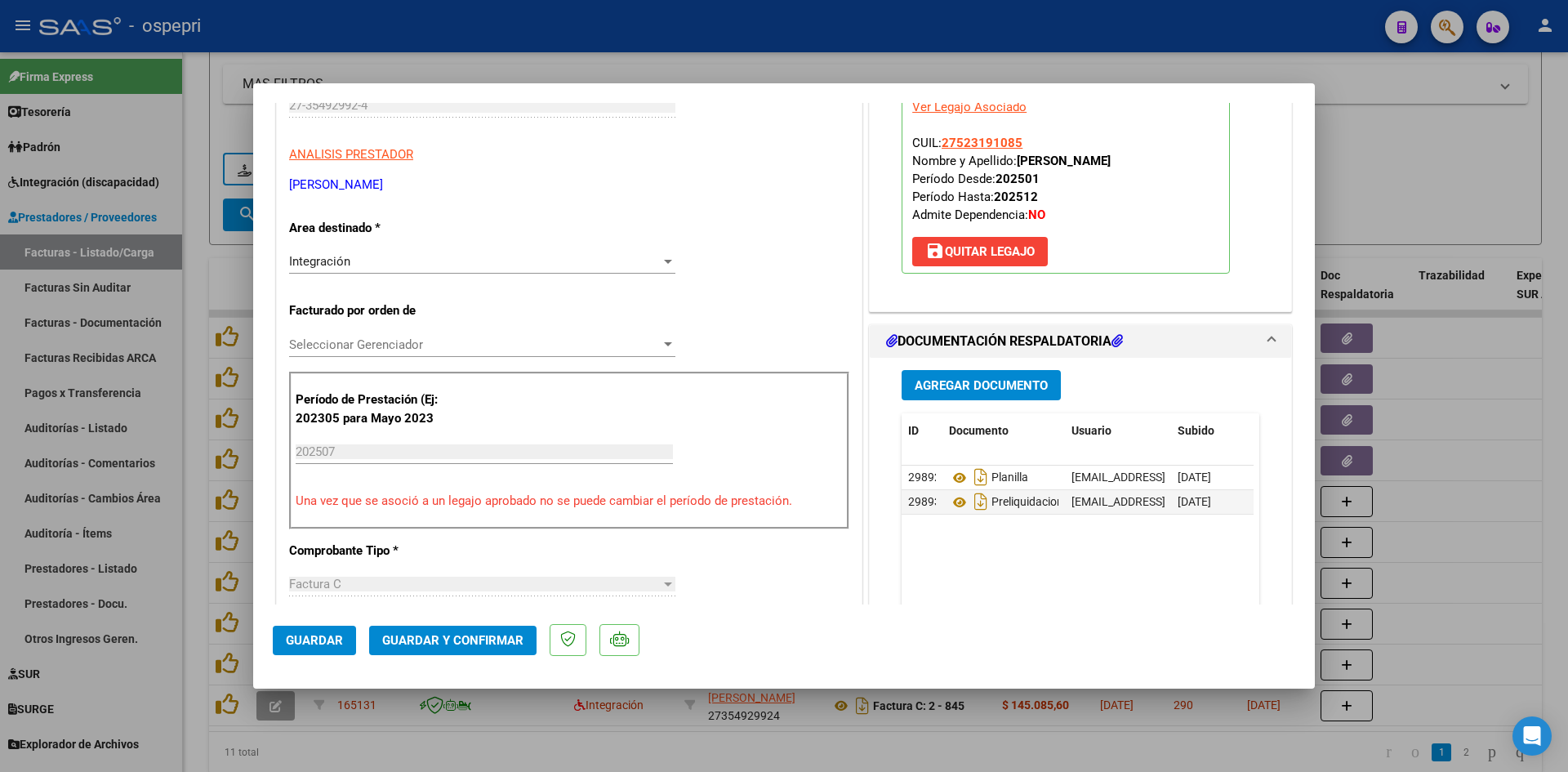
scroll to position [246, 0]
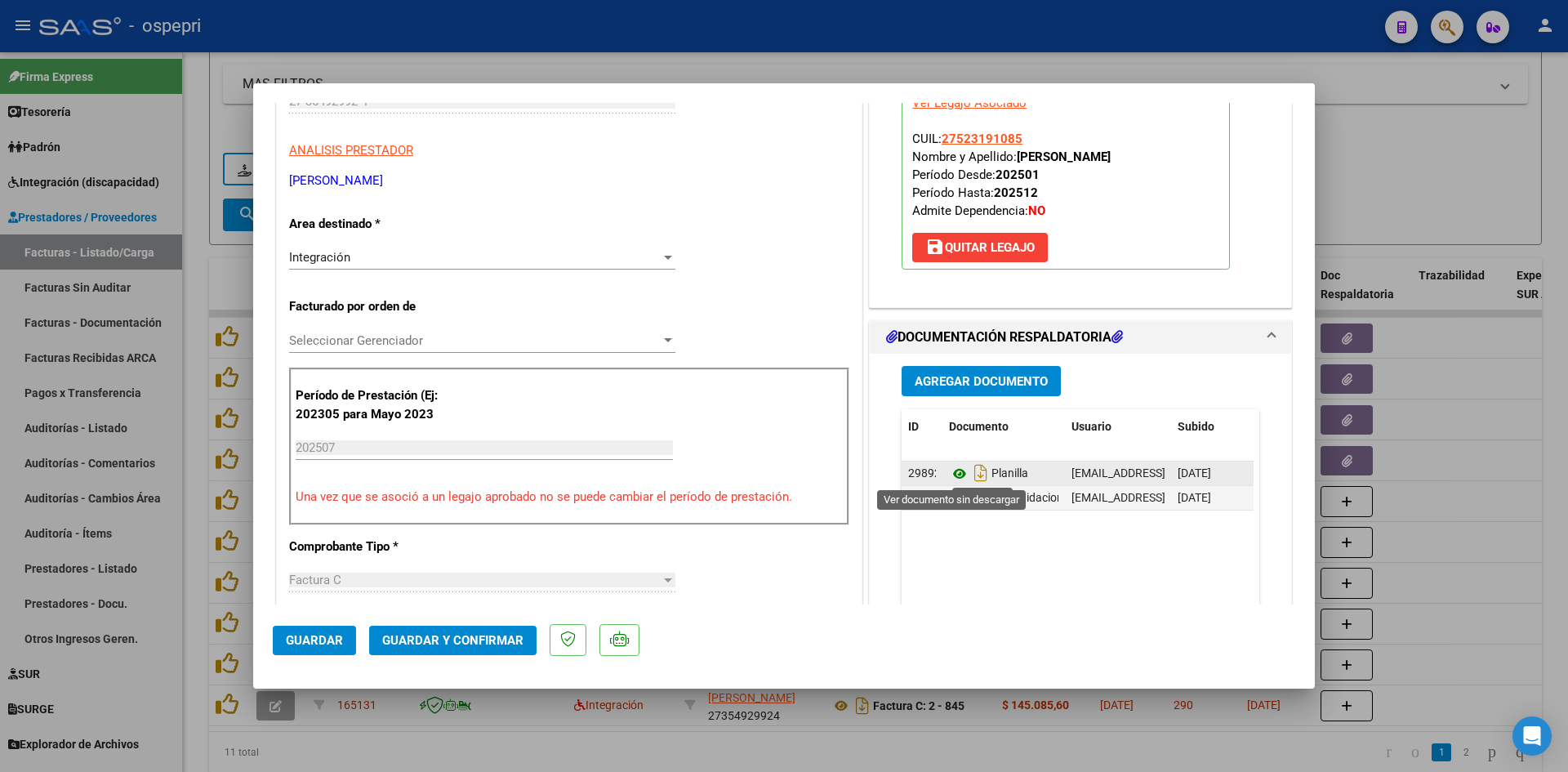
click at [952, 476] on icon at bounding box center [960, 474] width 22 height 20
click at [505, 641] on span "Guardar y Confirmar" at bounding box center [453, 640] width 141 height 15
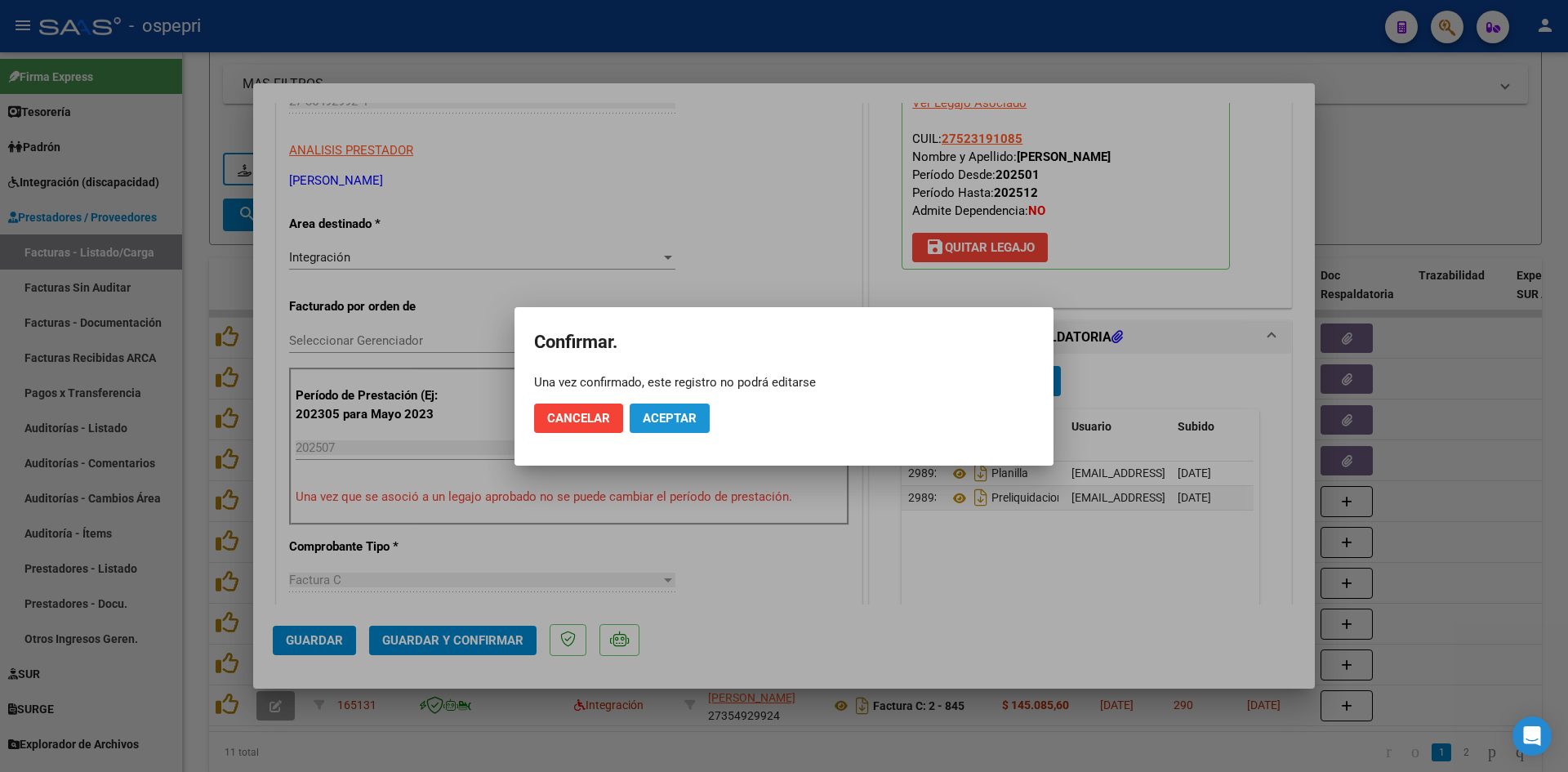
click at [666, 412] on span "Aceptar" at bounding box center [669, 418] width 54 height 15
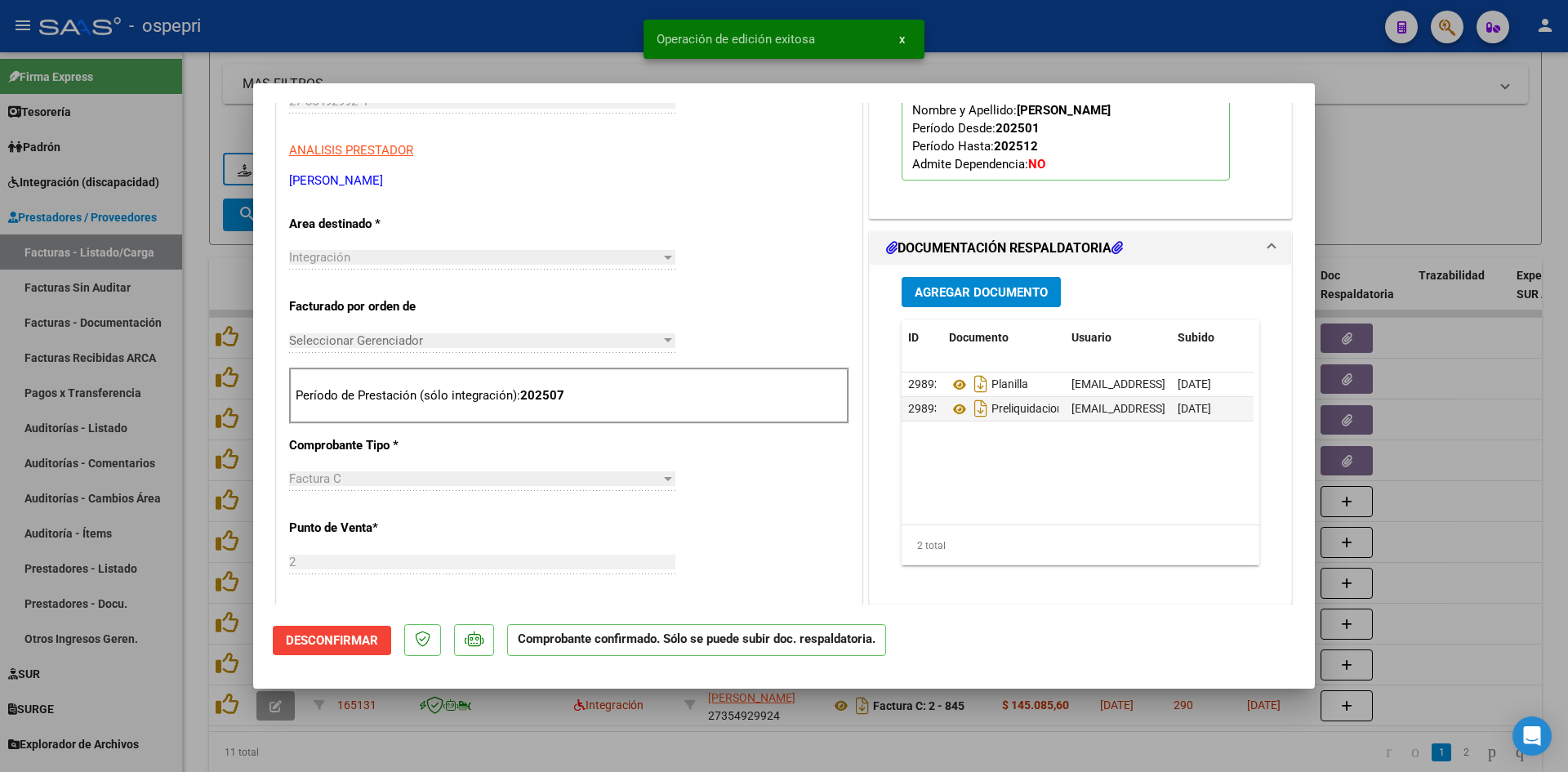
type input "$ 0,00"
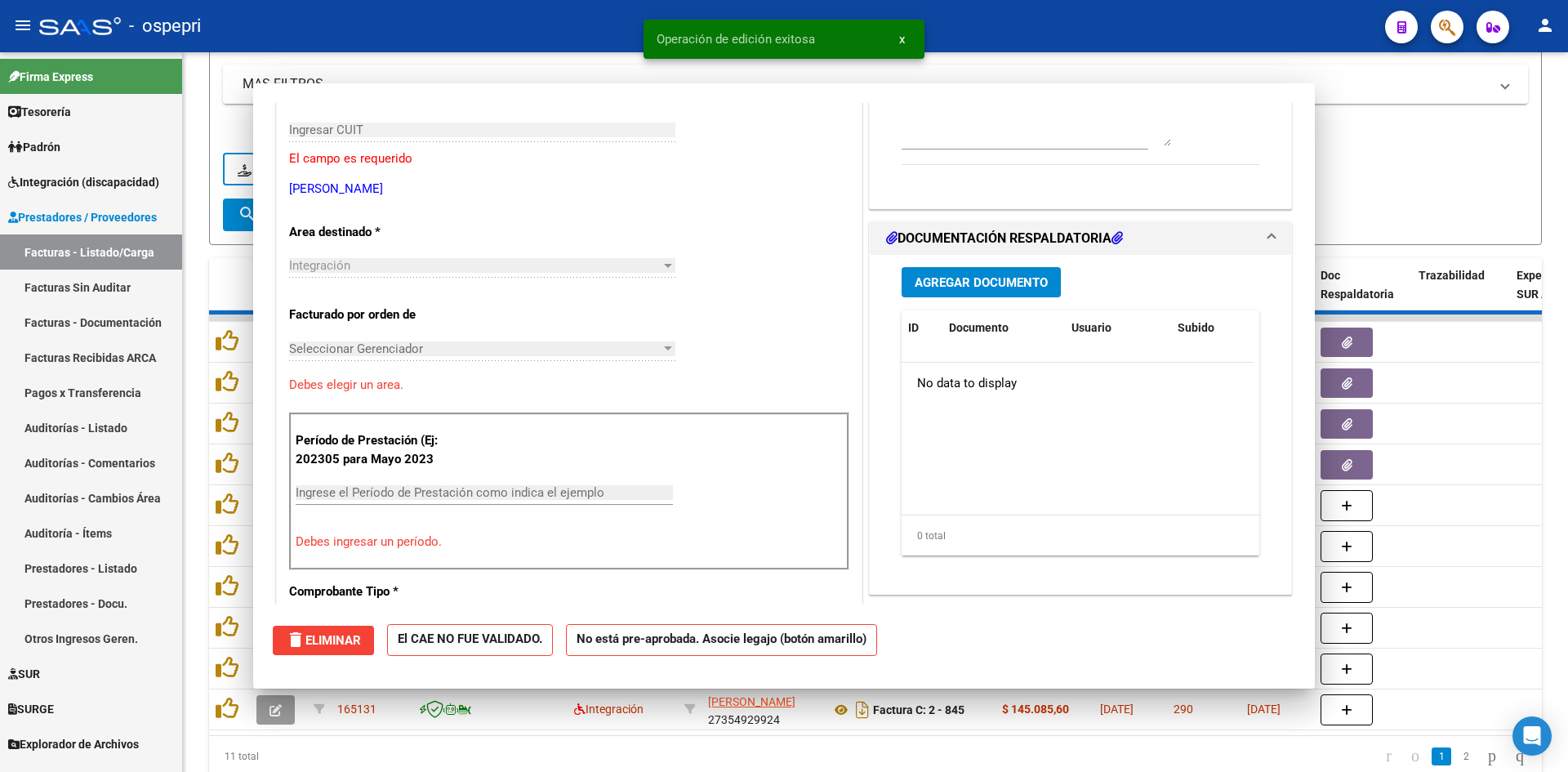
scroll to position [274, 0]
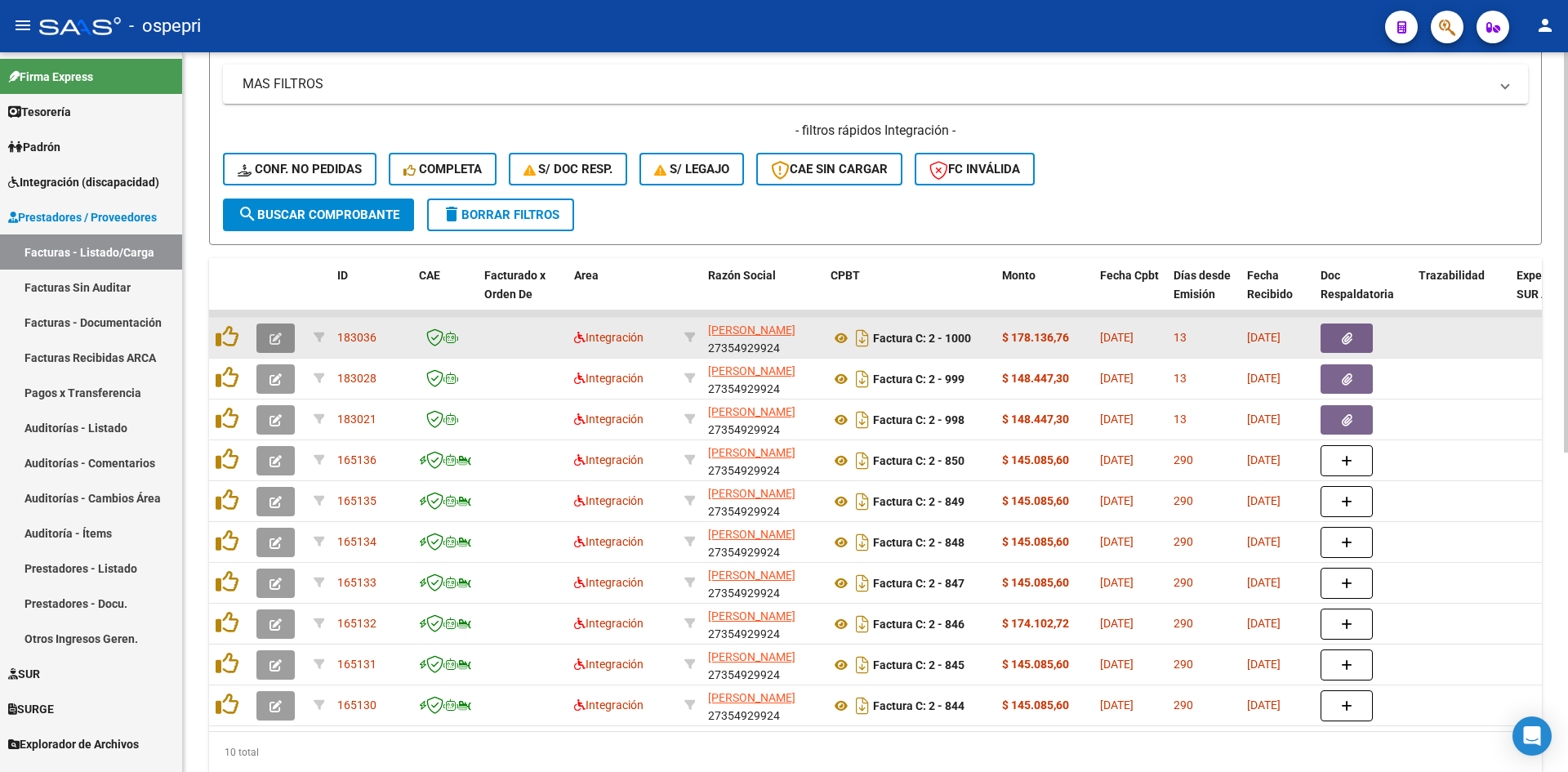
click at [265, 337] on button "button" at bounding box center [275, 339] width 38 height 29
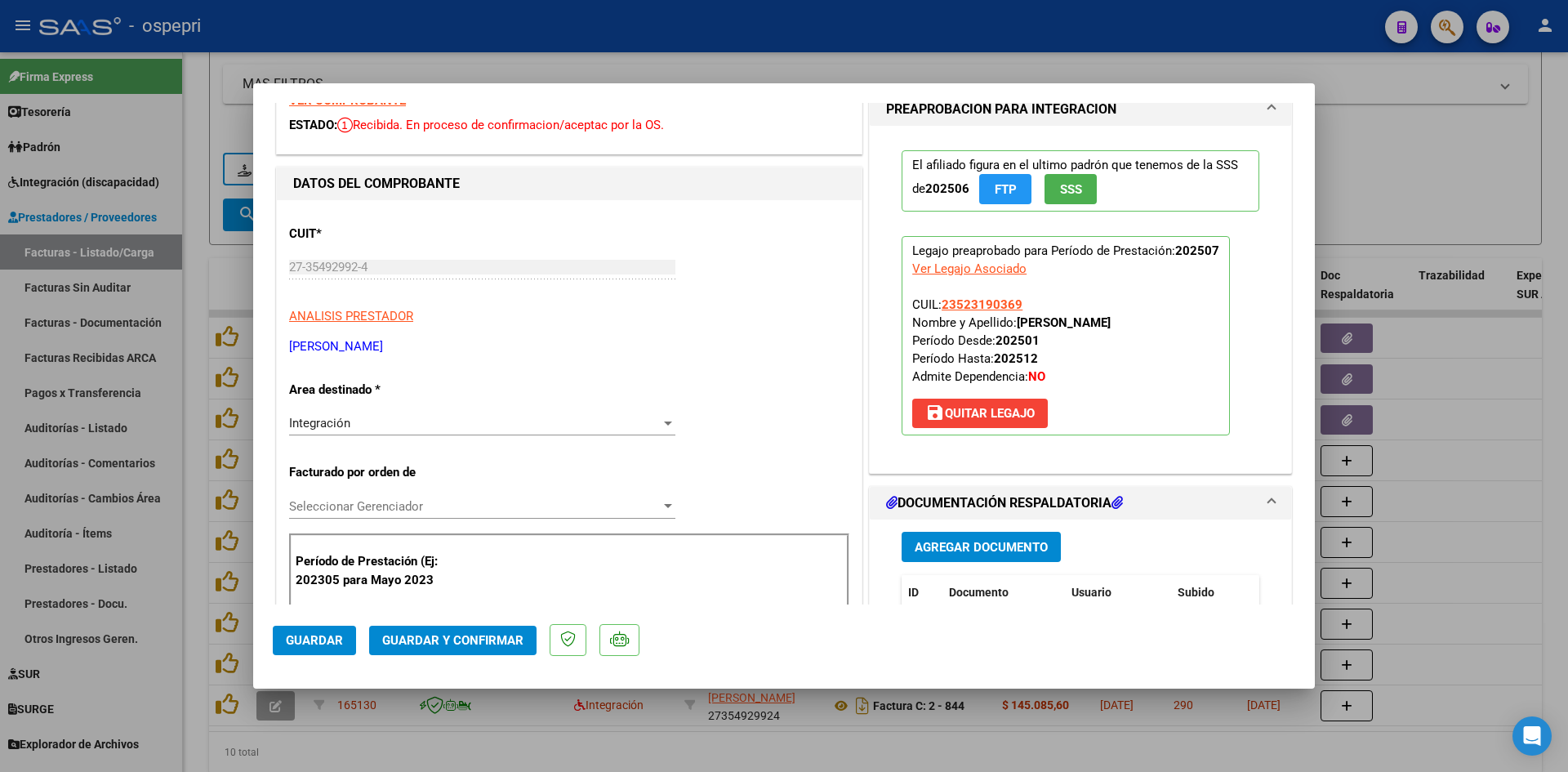
scroll to position [0, 0]
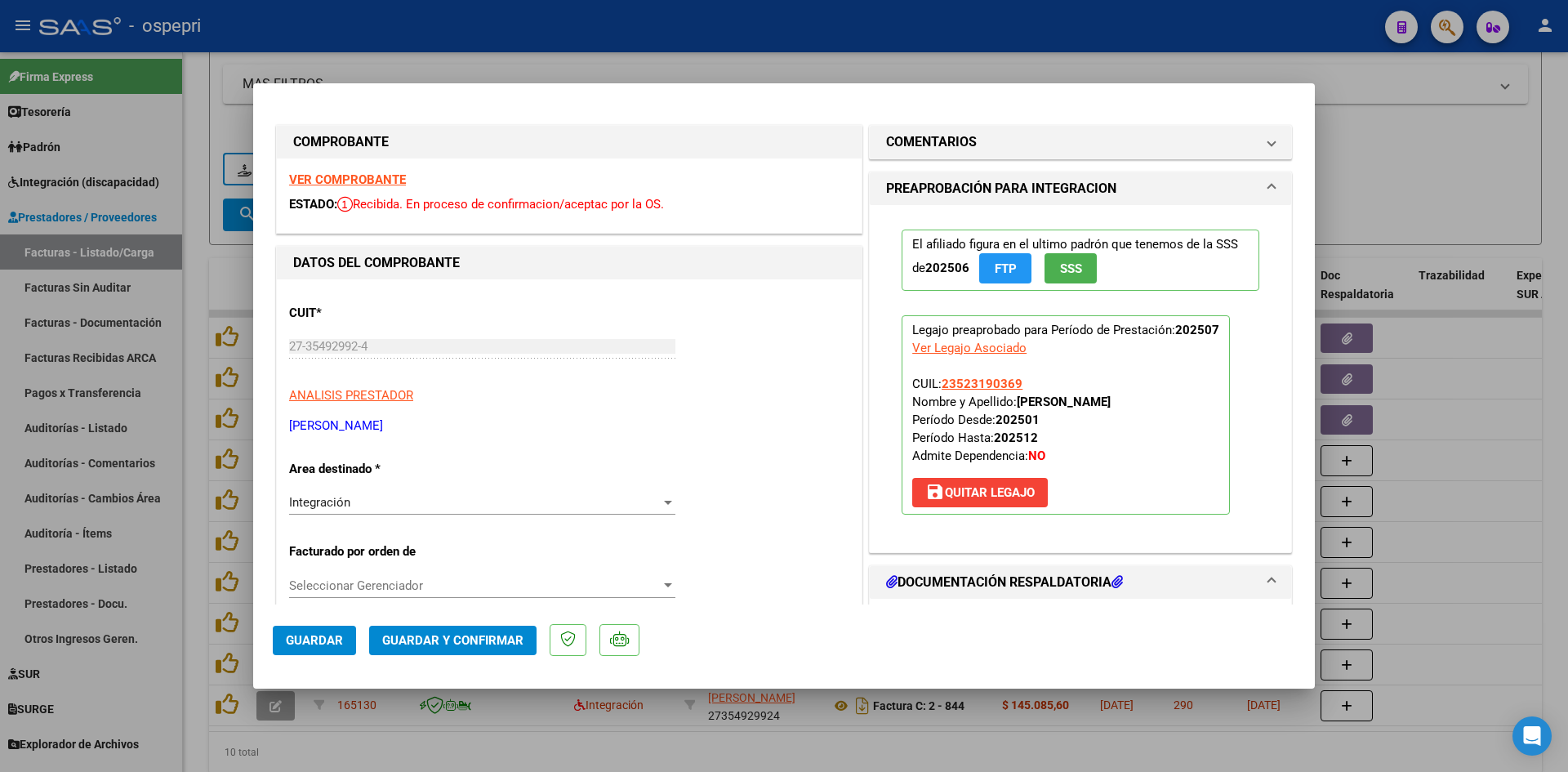
click at [374, 172] on strong "VER COMPROBANTE" at bounding box center [347, 179] width 116 height 15
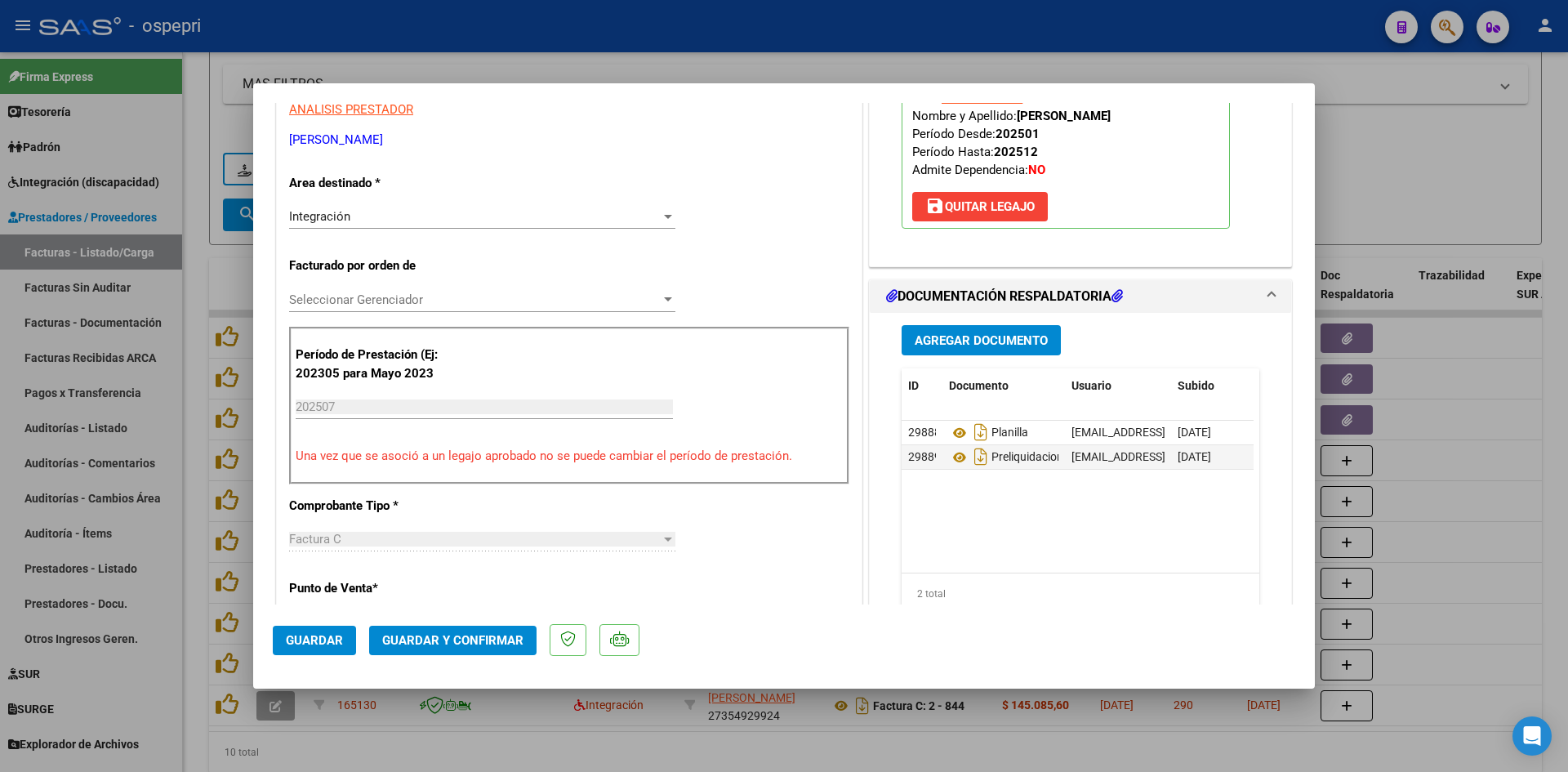
scroll to position [327, 0]
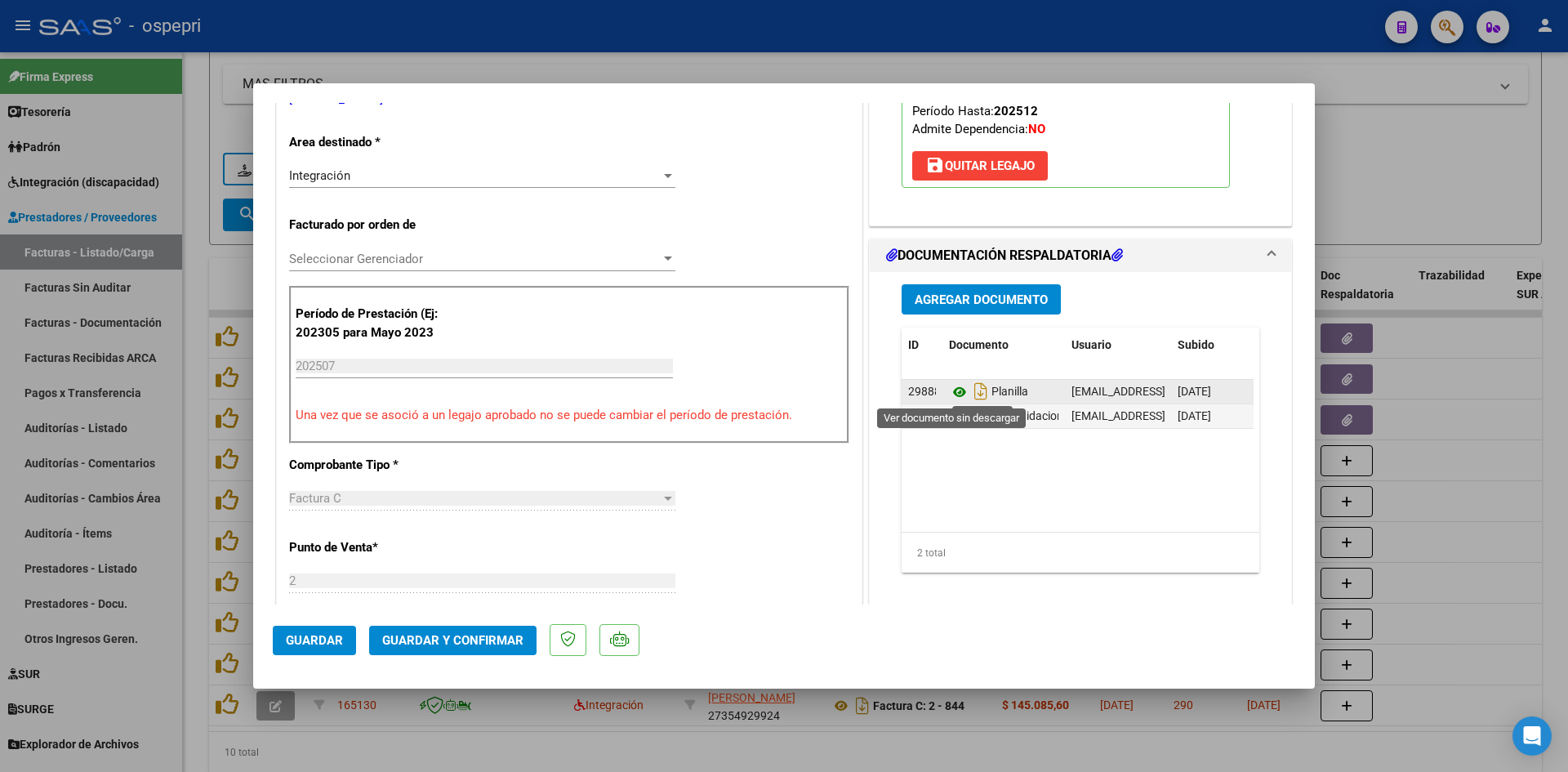
click at [952, 387] on icon at bounding box center [960, 392] width 22 height 20
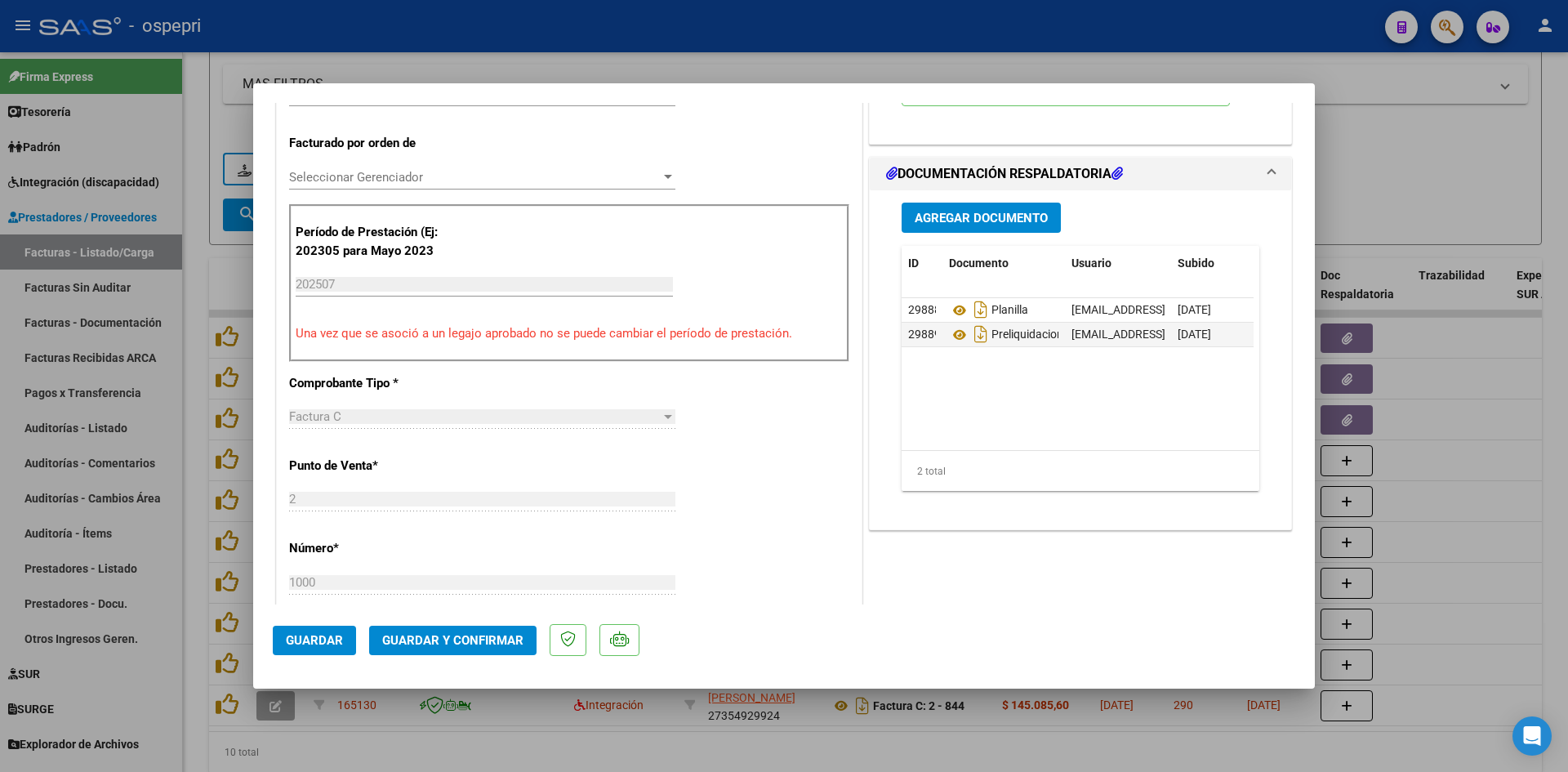
click at [503, 639] on span "Guardar y Confirmar" at bounding box center [453, 640] width 141 height 15
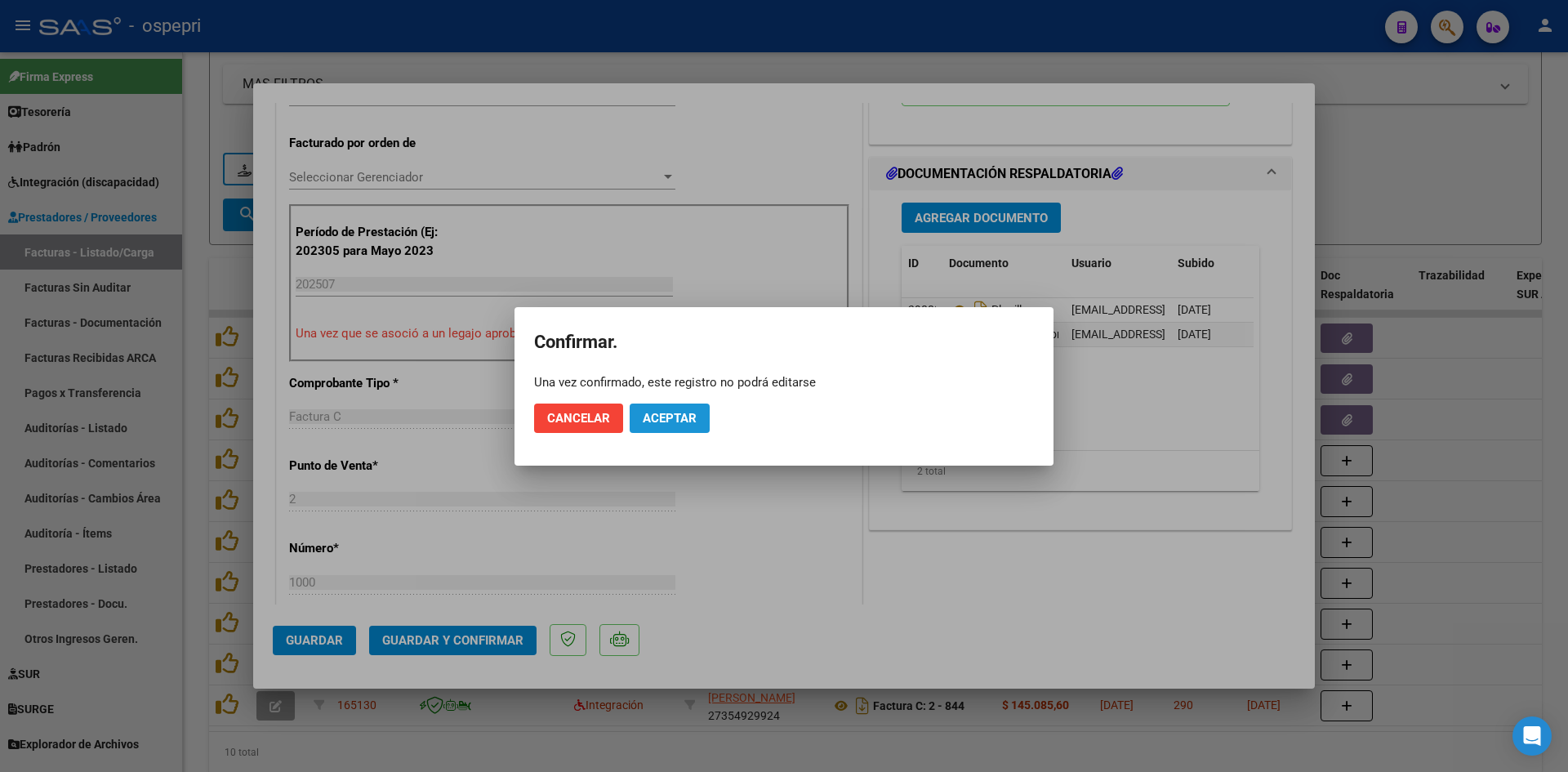
click at [689, 416] on span "Aceptar" at bounding box center [669, 418] width 54 height 15
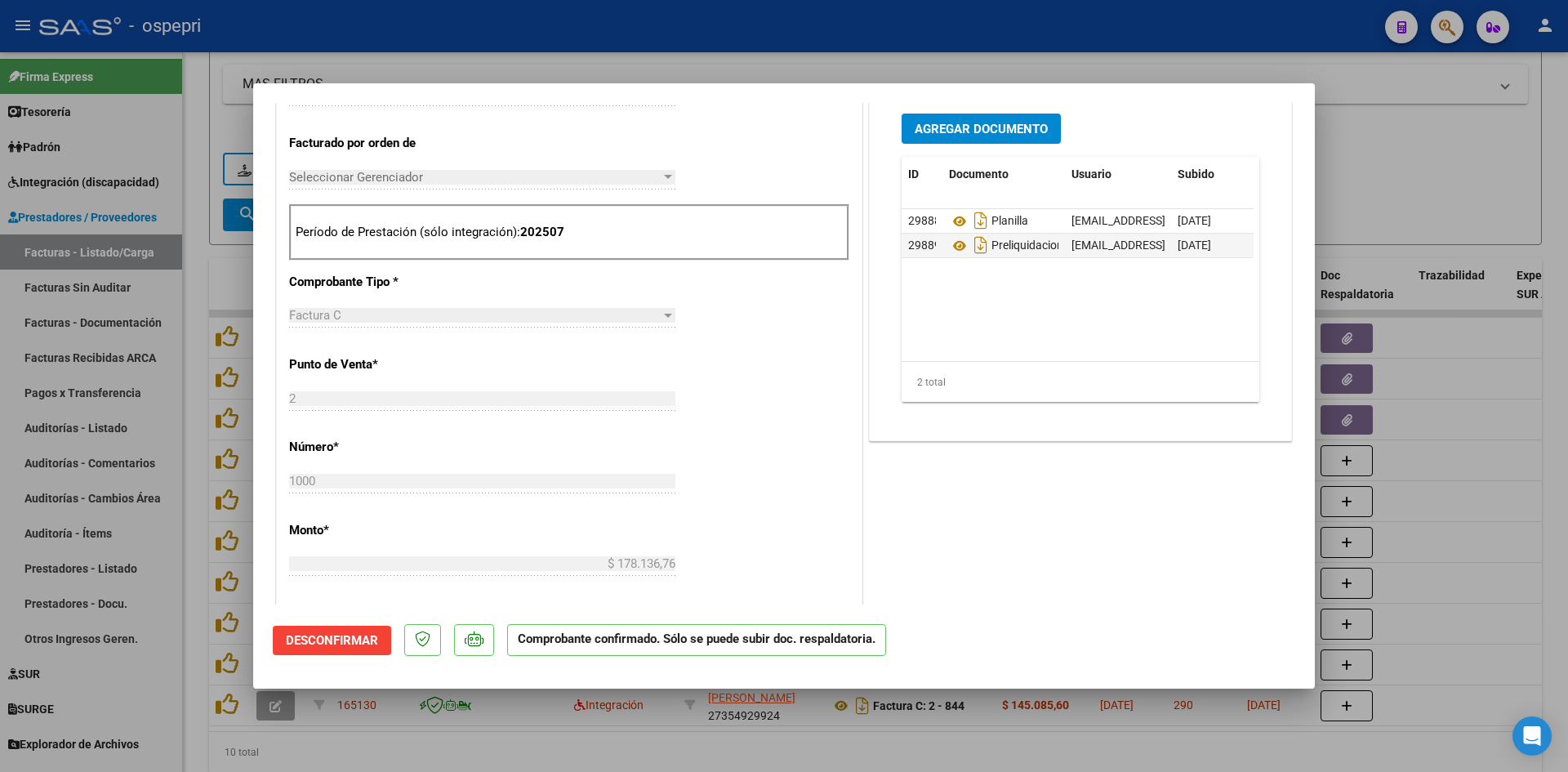
type input "$ 0,00"
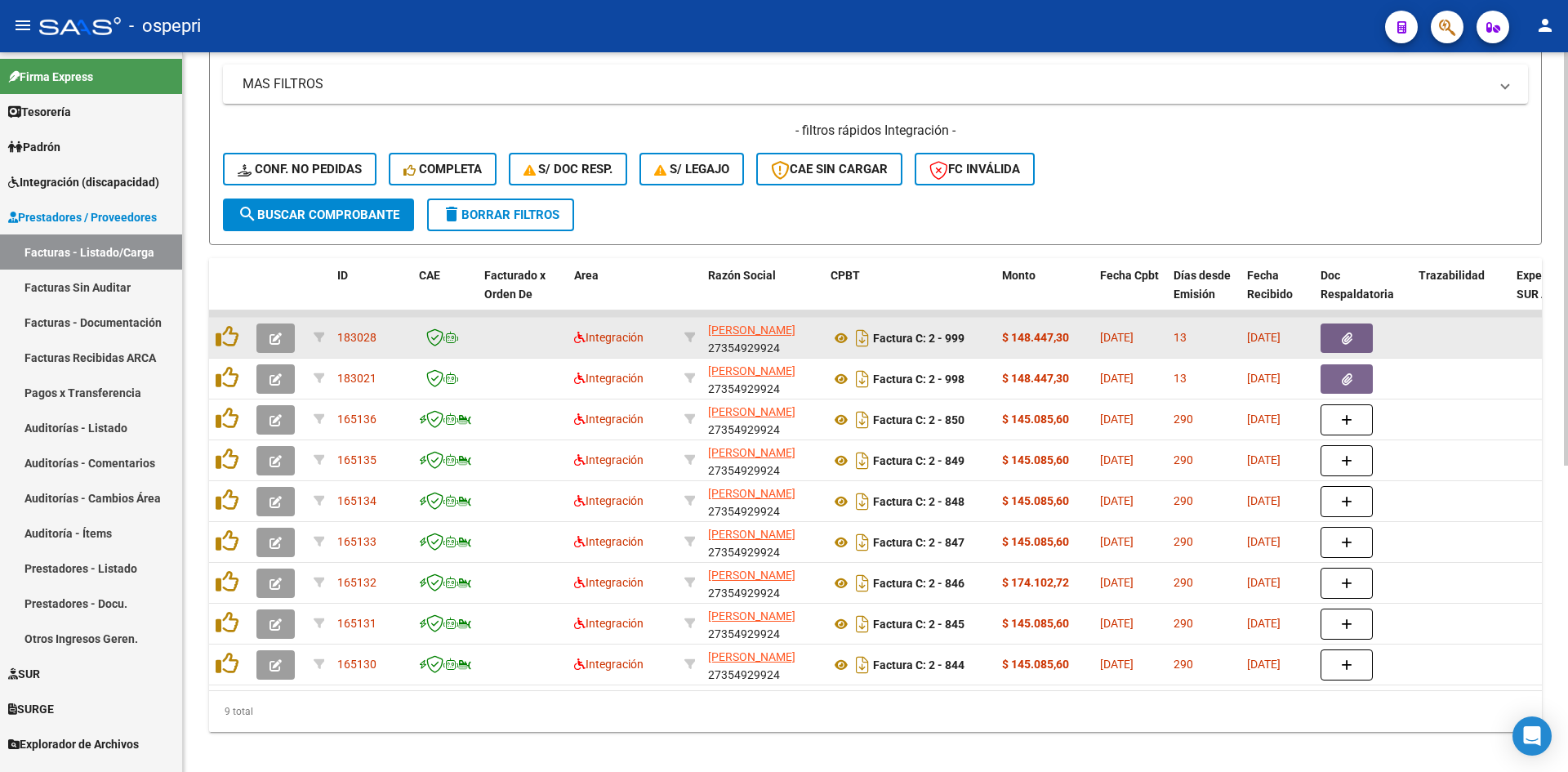
click at [272, 334] on icon "button" at bounding box center [276, 339] width 13 height 13
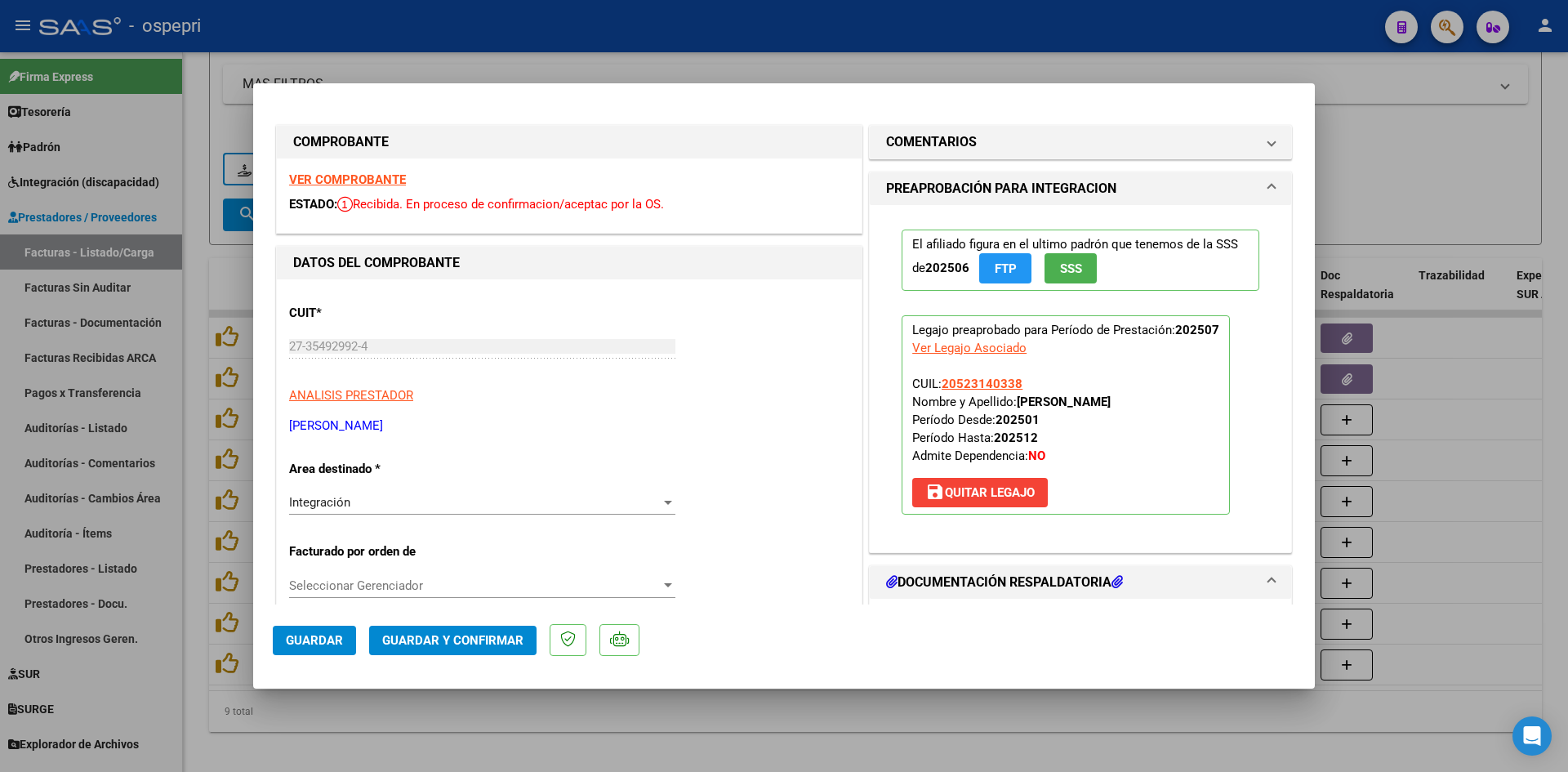
click at [369, 177] on strong "VER COMPROBANTE" at bounding box center [347, 179] width 116 height 15
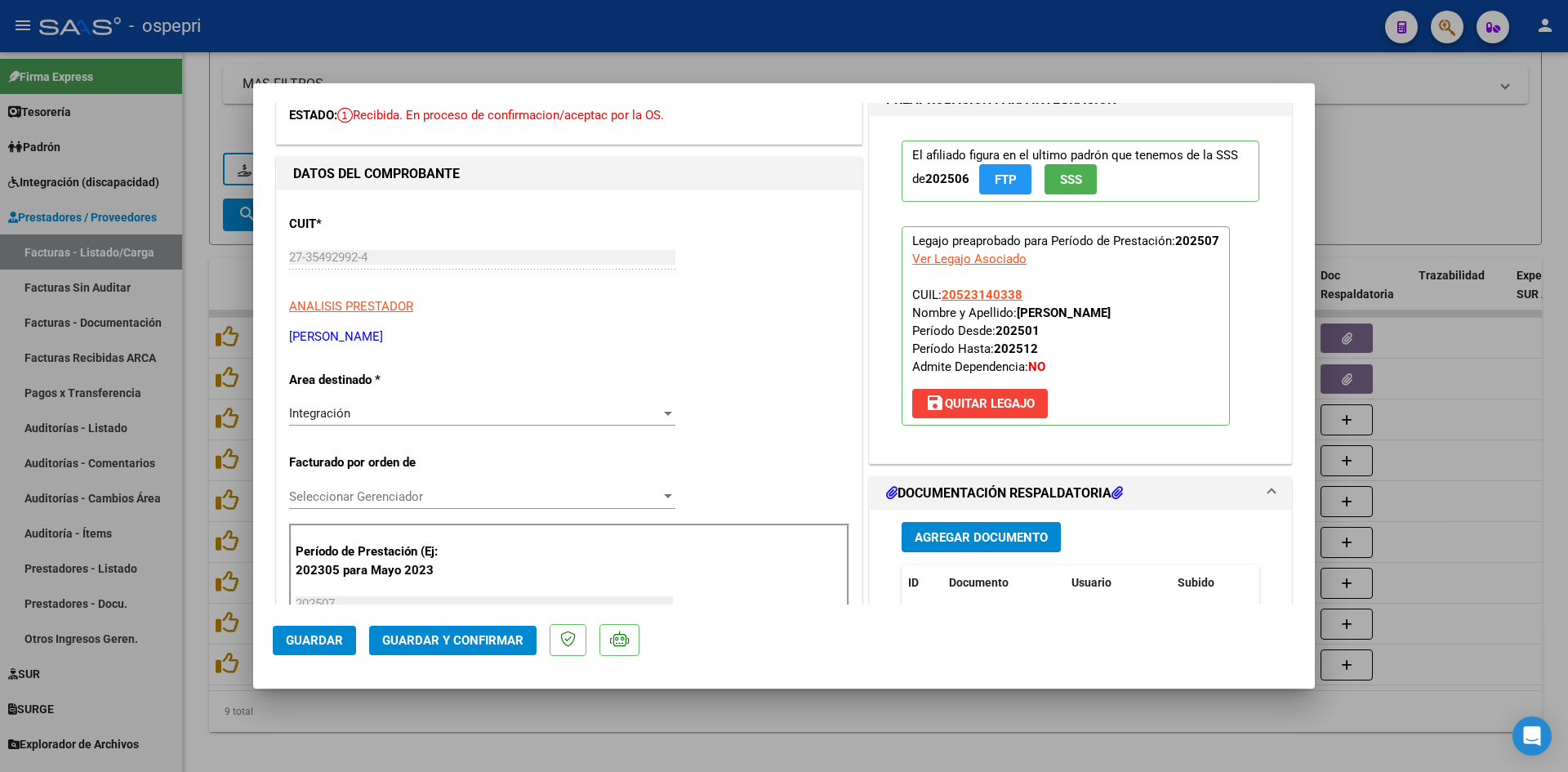
scroll to position [246, 0]
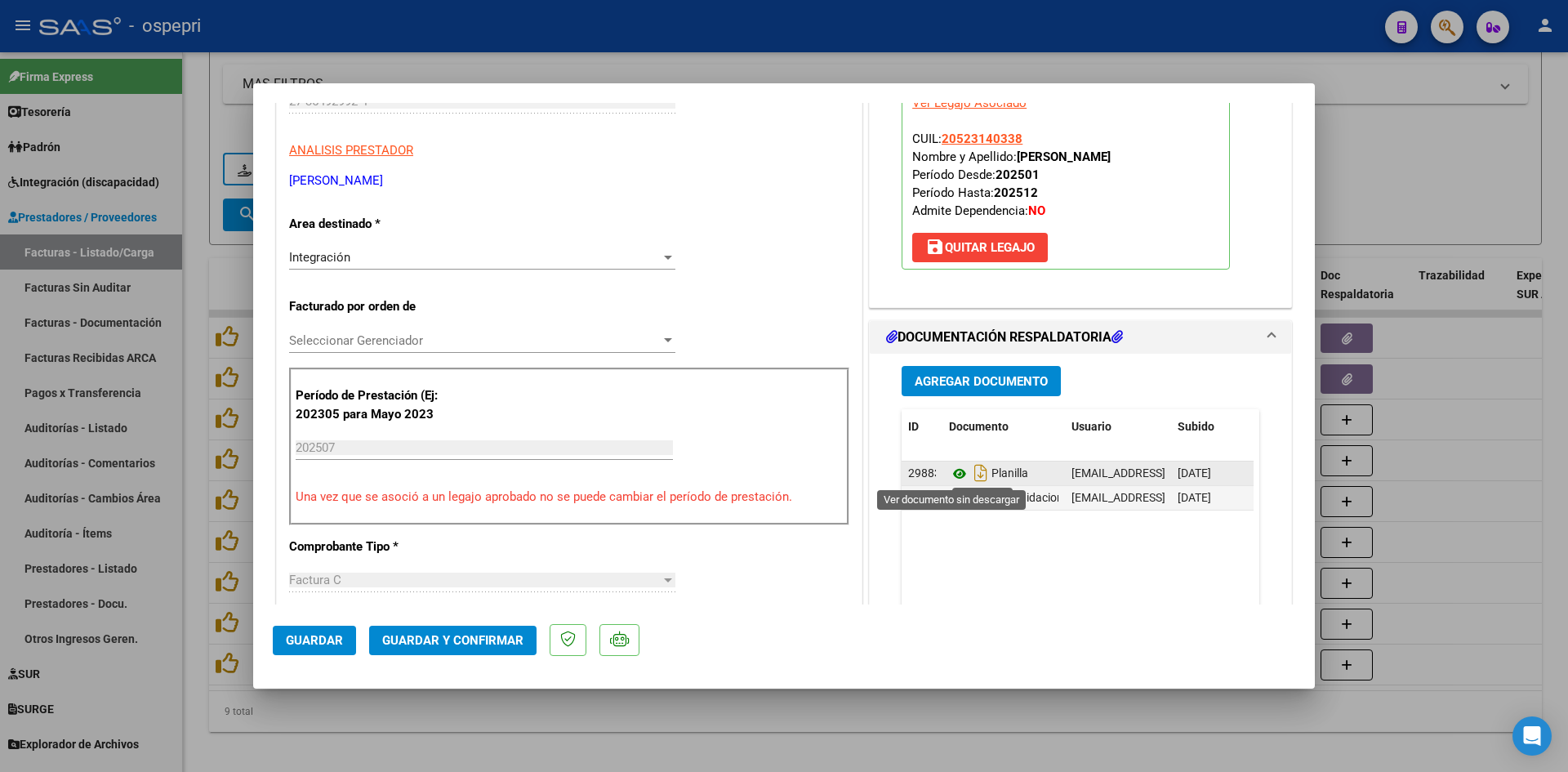
click at [950, 472] on icon at bounding box center [960, 474] width 22 height 20
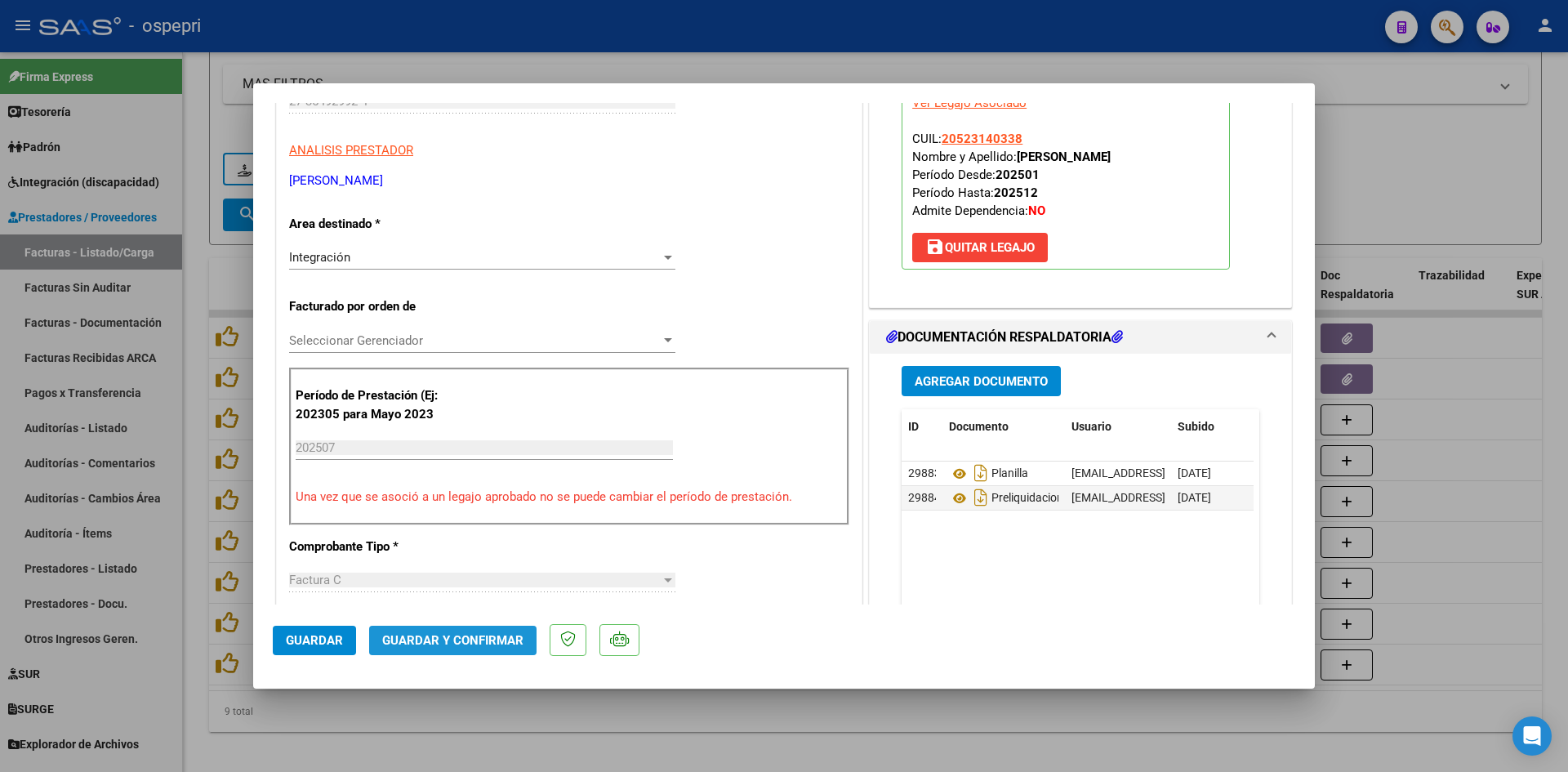
click at [487, 638] on span "Guardar y Confirmar" at bounding box center [453, 640] width 141 height 15
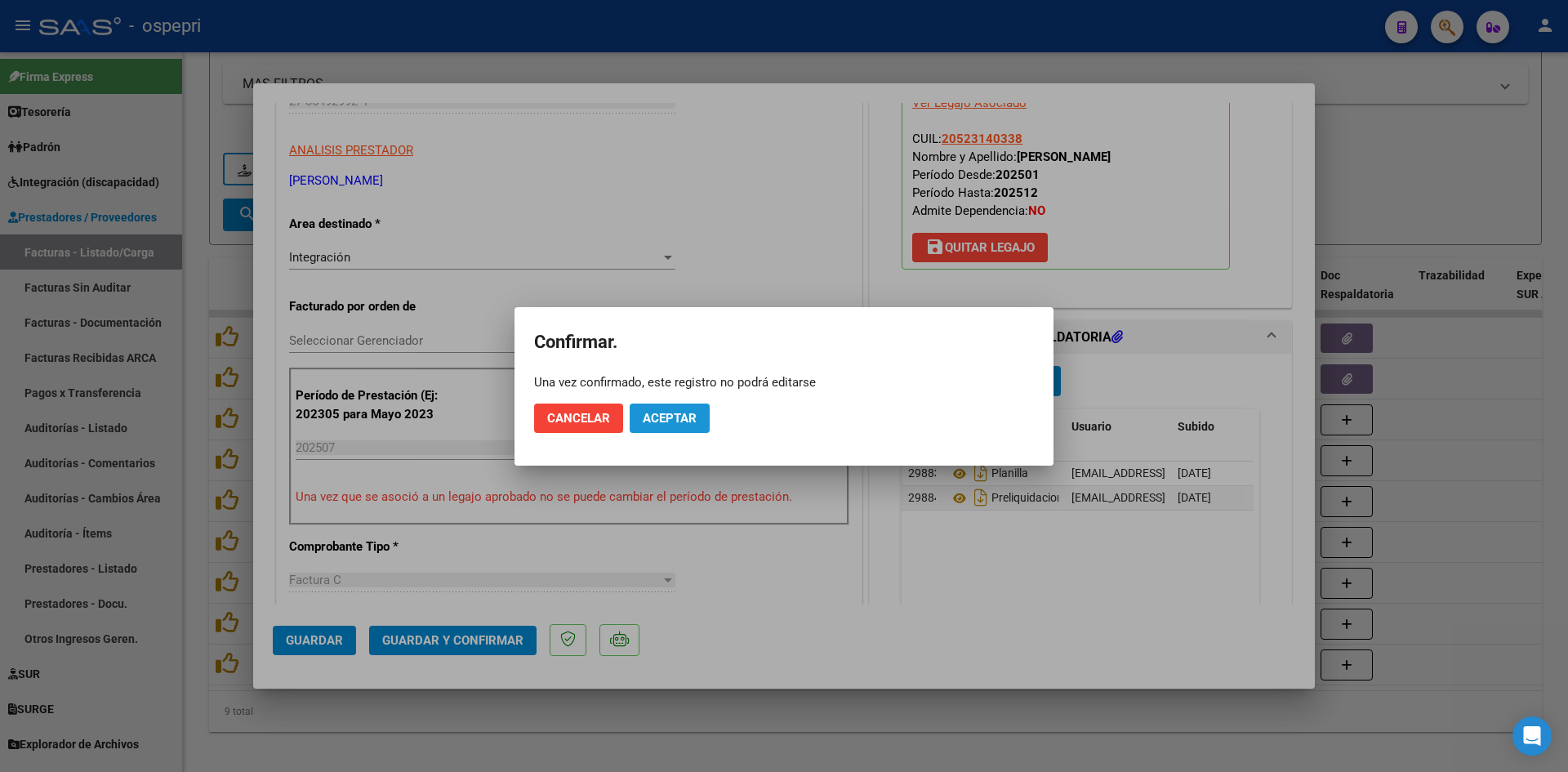
click at [667, 415] on span "Aceptar" at bounding box center [669, 418] width 54 height 15
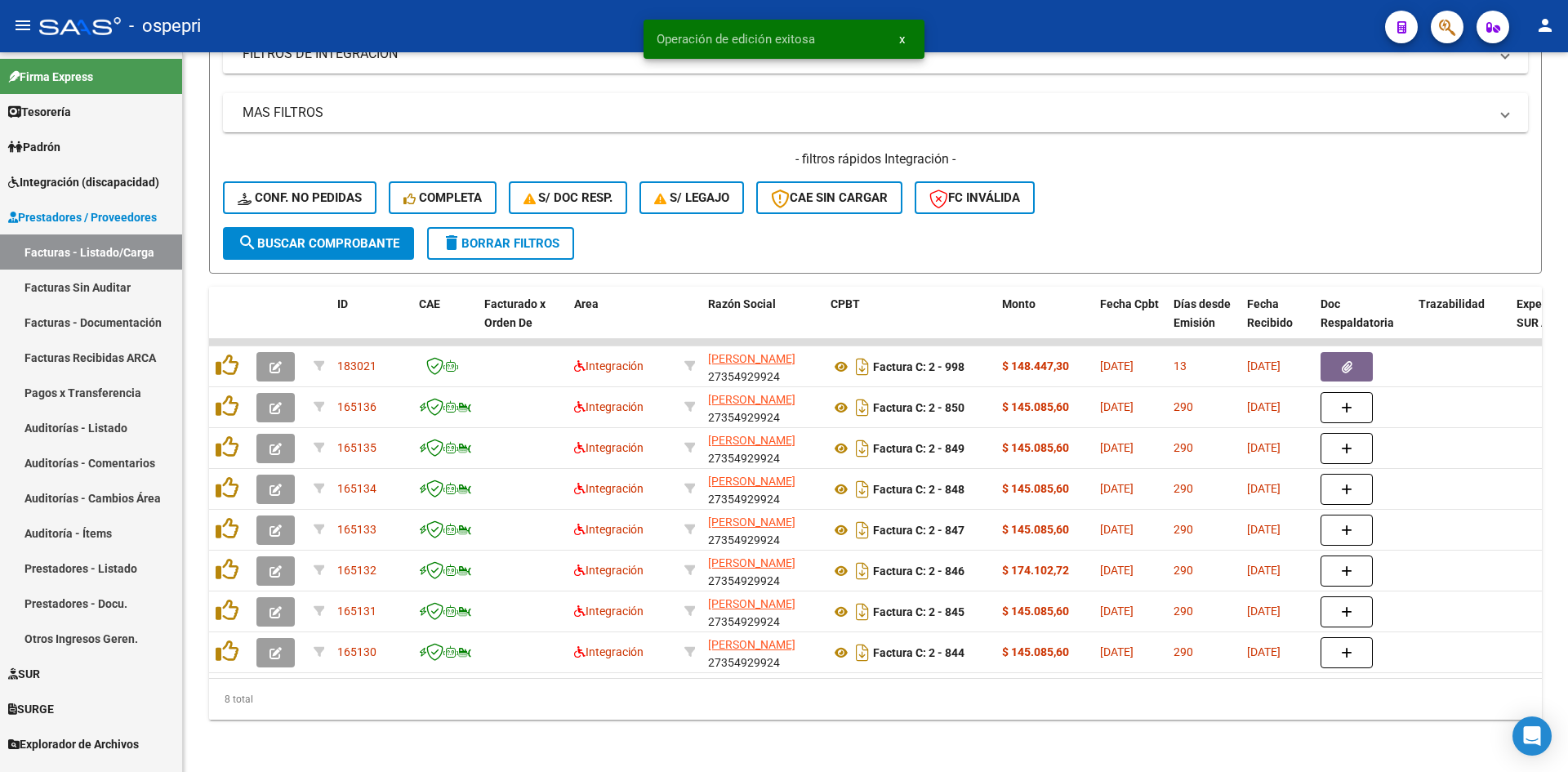
scroll to position [492, 0]
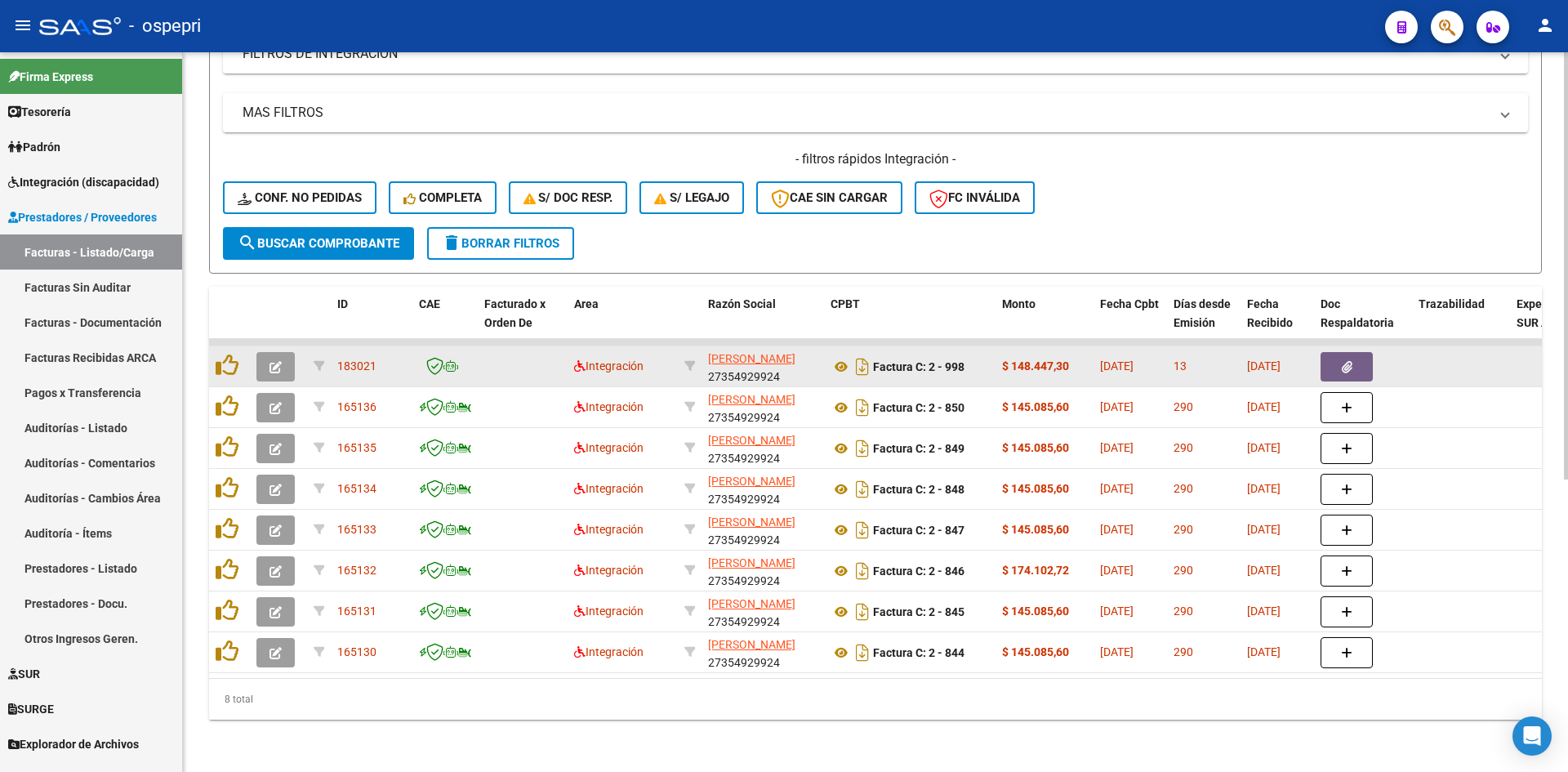
click at [279, 361] on icon "button" at bounding box center [276, 367] width 13 height 13
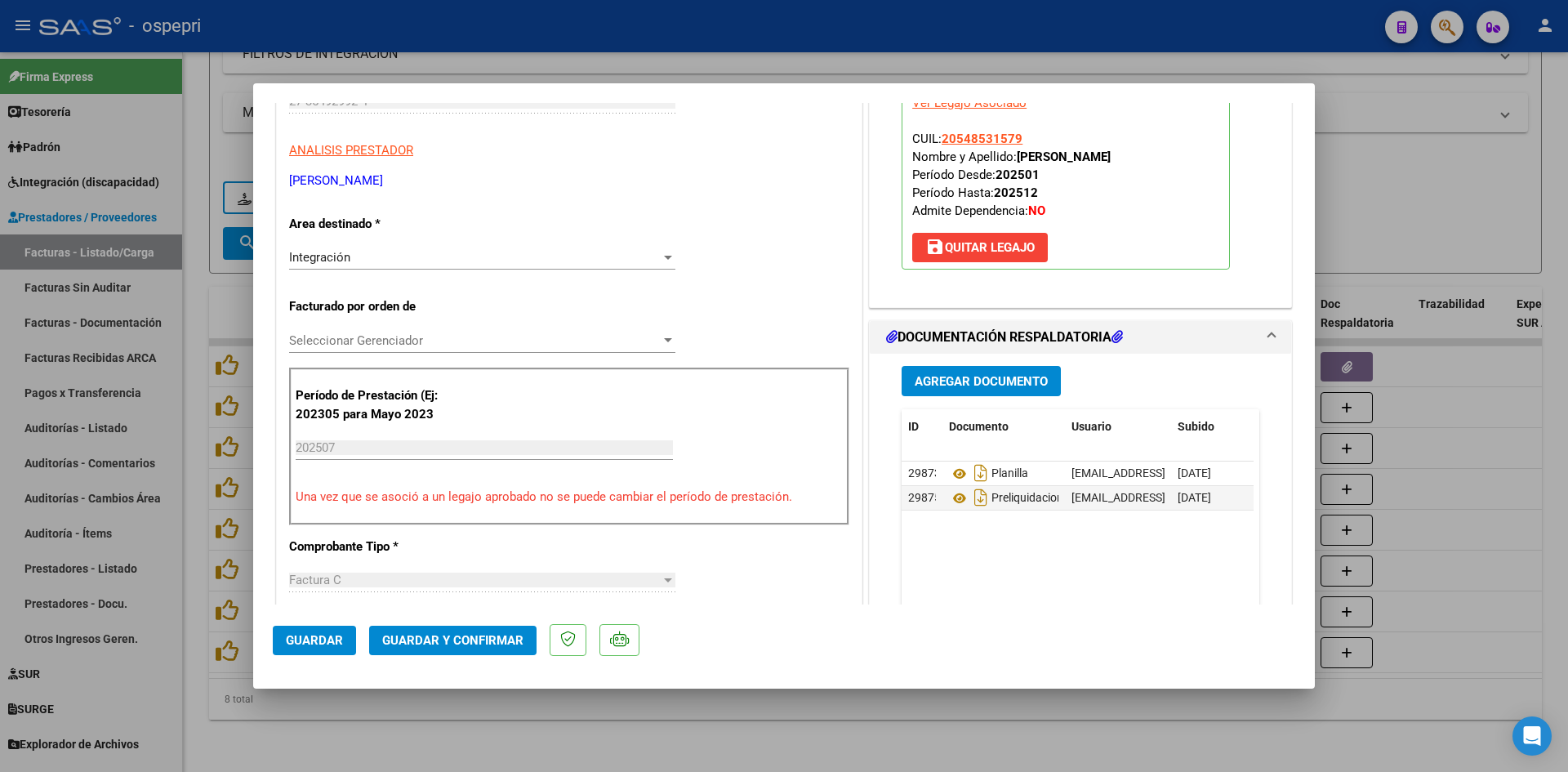
scroll to position [0, 0]
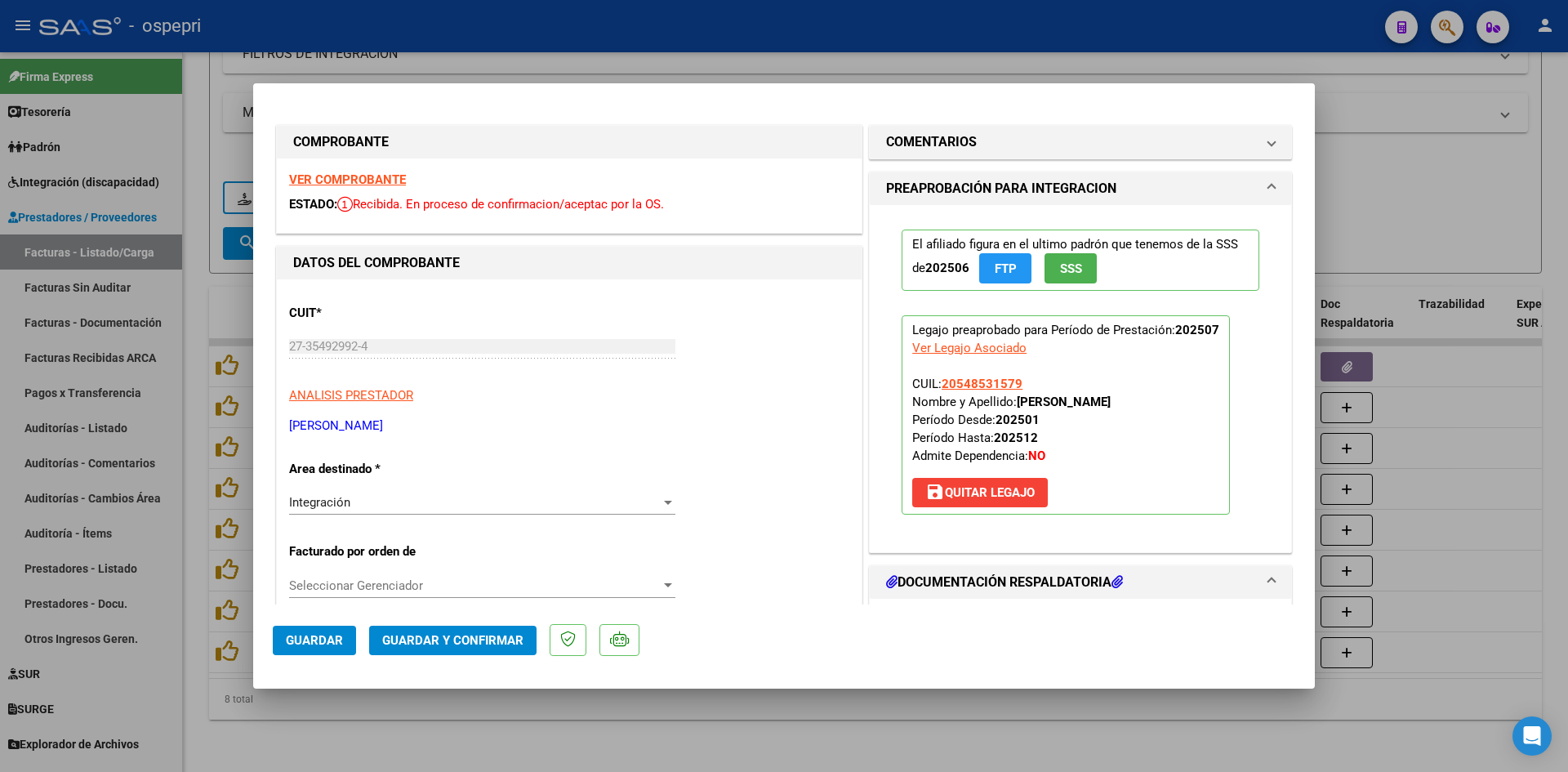
click at [345, 178] on strong "VER COMPROBANTE" at bounding box center [347, 179] width 116 height 15
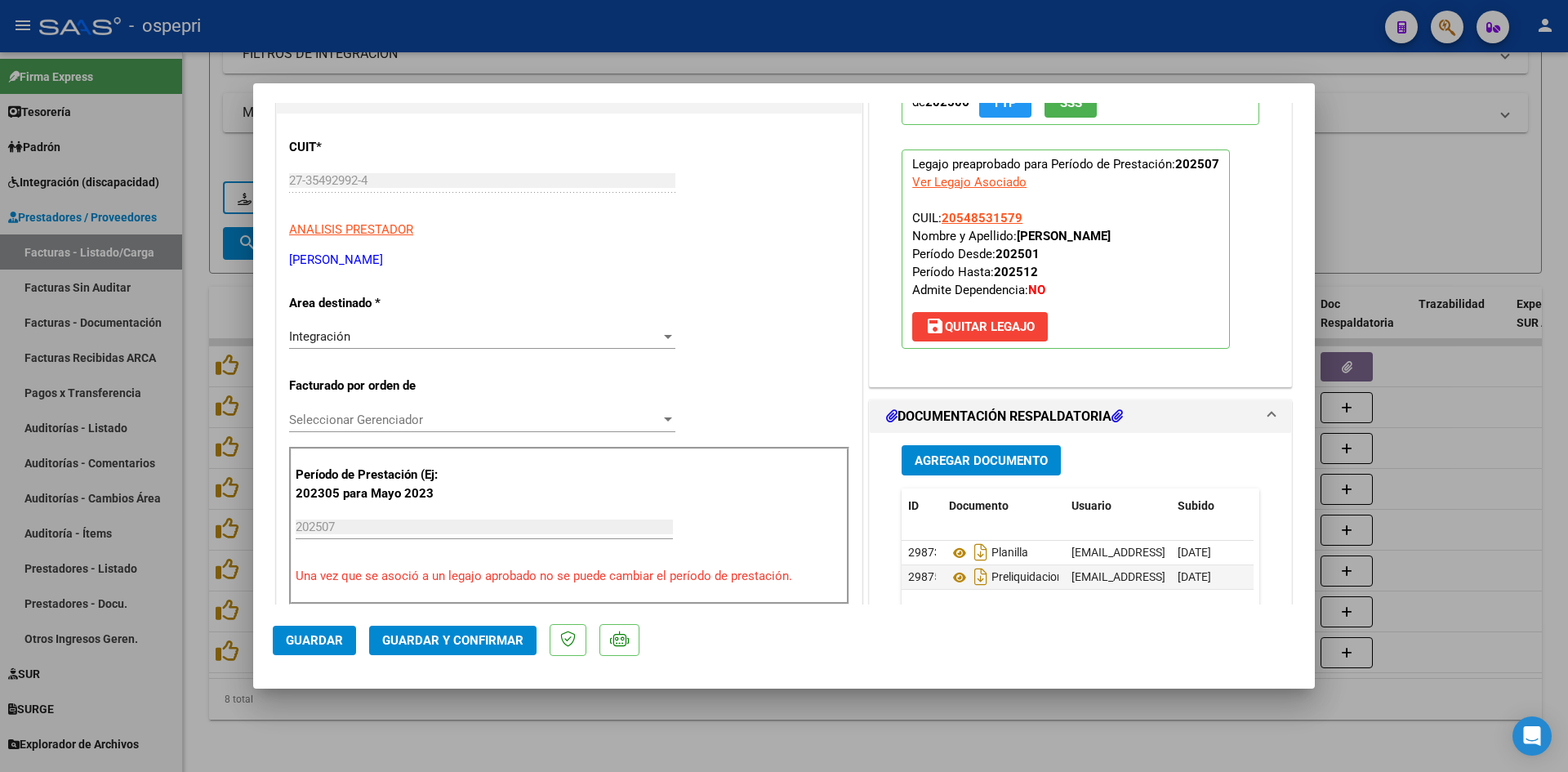
scroll to position [246, 0]
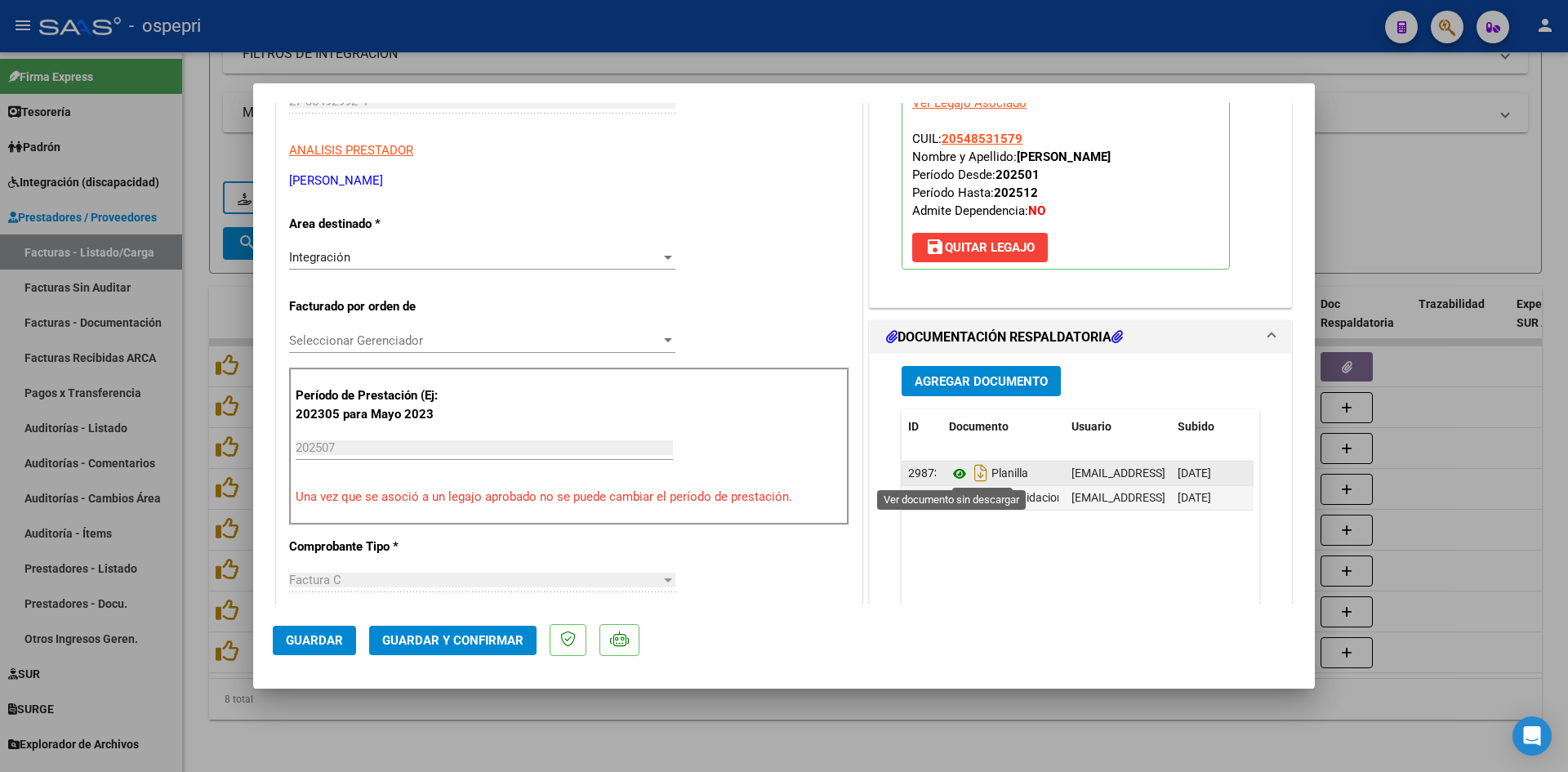
click at [956, 473] on icon at bounding box center [960, 474] width 22 height 20
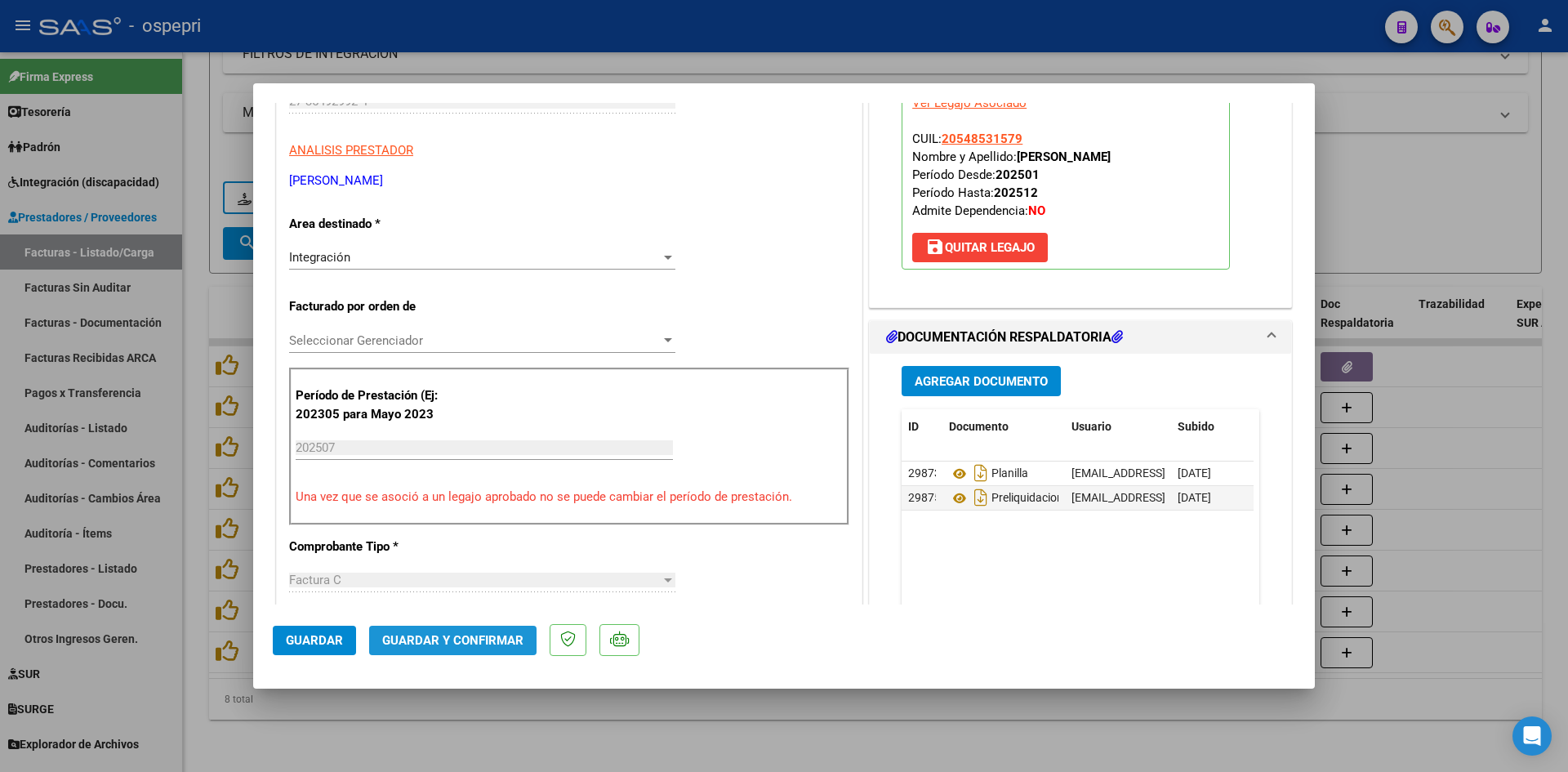
click at [502, 637] on span "Guardar y Confirmar" at bounding box center [453, 640] width 141 height 15
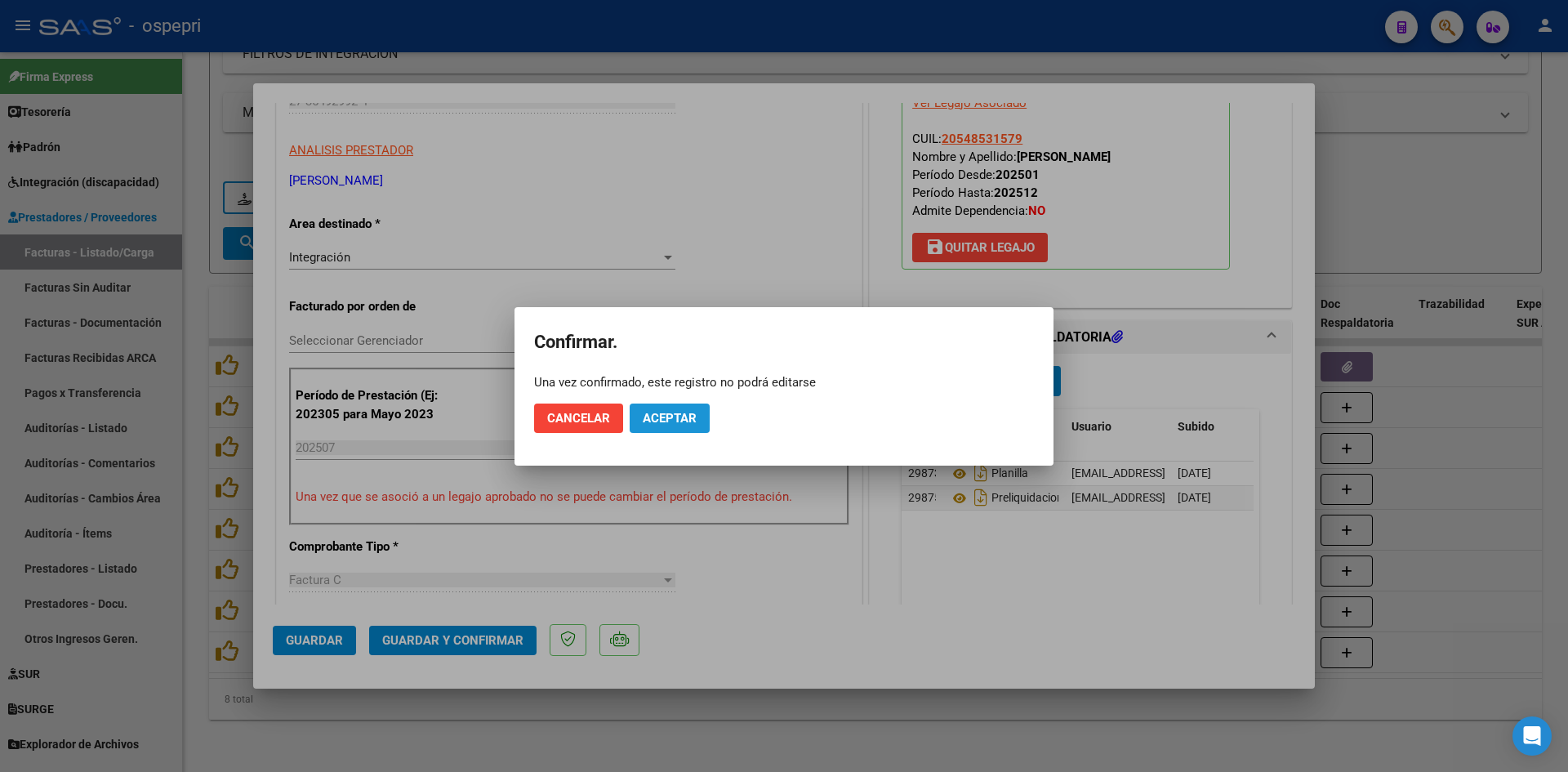
click at [694, 423] on span "Aceptar" at bounding box center [669, 418] width 54 height 15
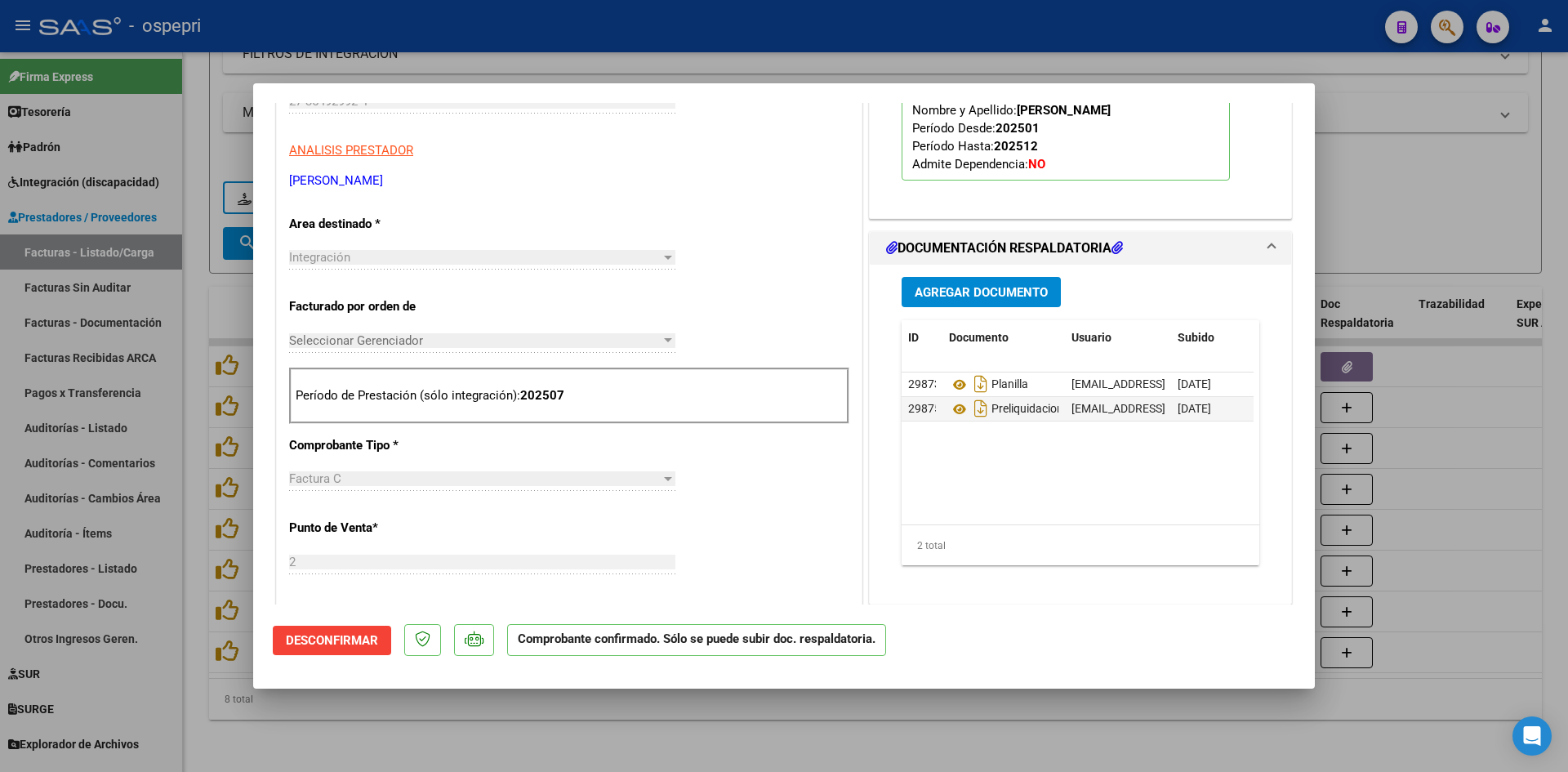
type input "$ 0,00"
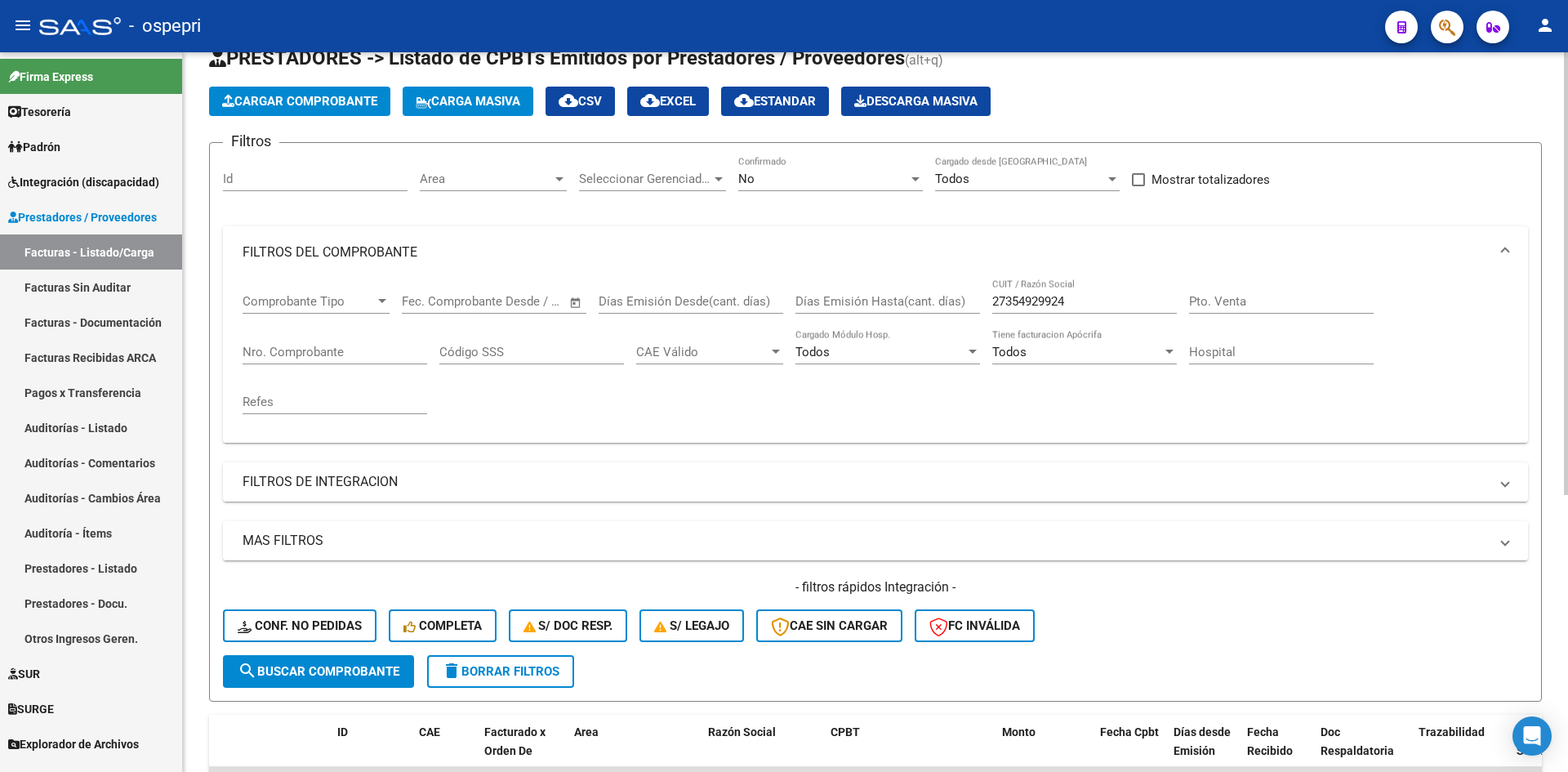
scroll to position [0, 0]
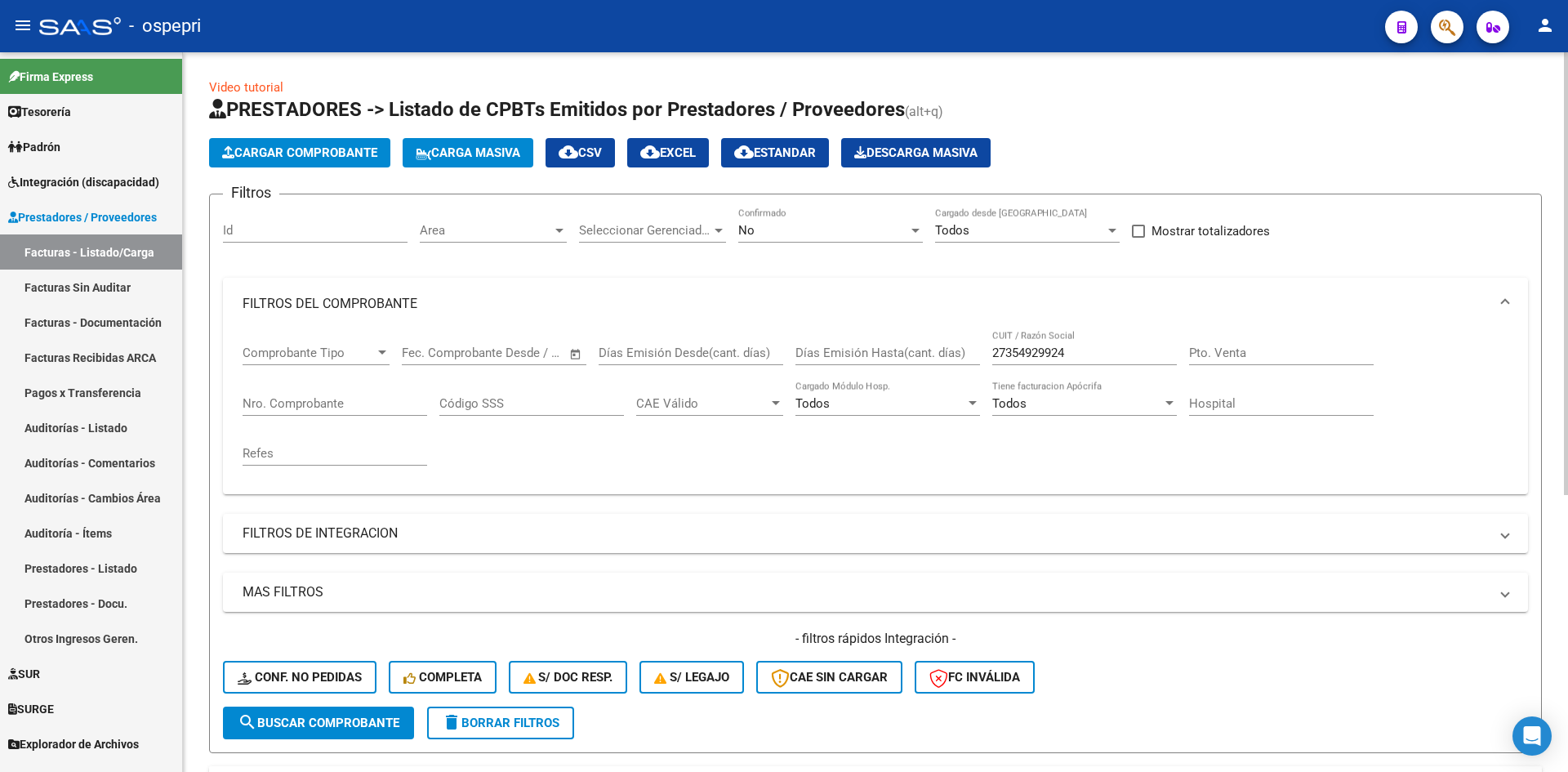
drag, startPoint x: 1082, startPoint y: 340, endPoint x: 1082, endPoint y: 352, distance: 12.0
click at [1082, 352] on div "27354929924 CUIT / Razón Social" at bounding box center [1085, 347] width 185 height 35
drag, startPoint x: 1082, startPoint y: 352, endPoint x: 980, endPoint y: 376, distance: 104.8
click at [980, 376] on div "Comprobante Tipo Comprobante Tipo Start date – End date Fec. Comprobante Desde …" at bounding box center [875, 405] width 1266 height 151
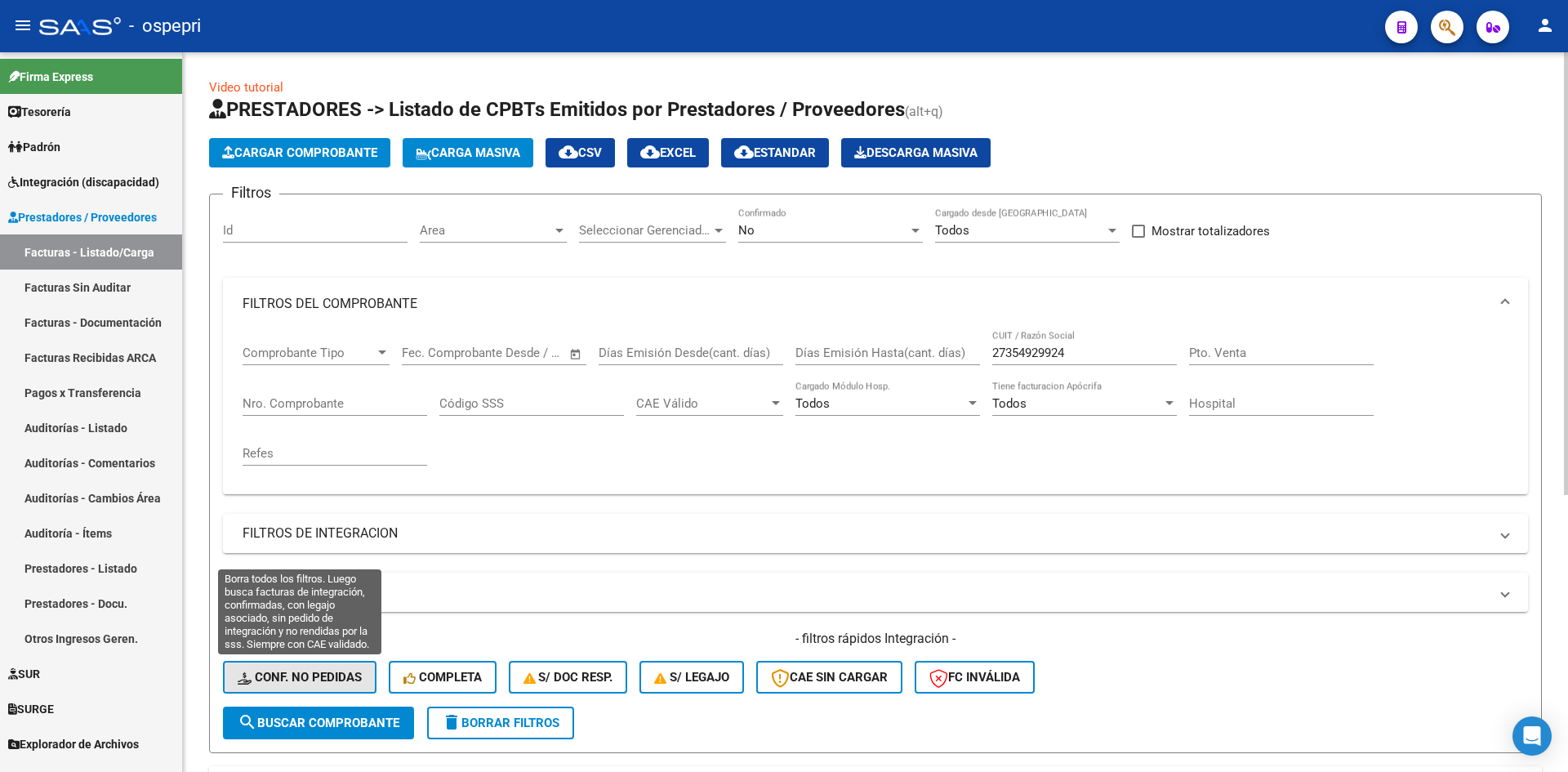
click at [250, 681] on icon at bounding box center [246, 678] width 18 height 13
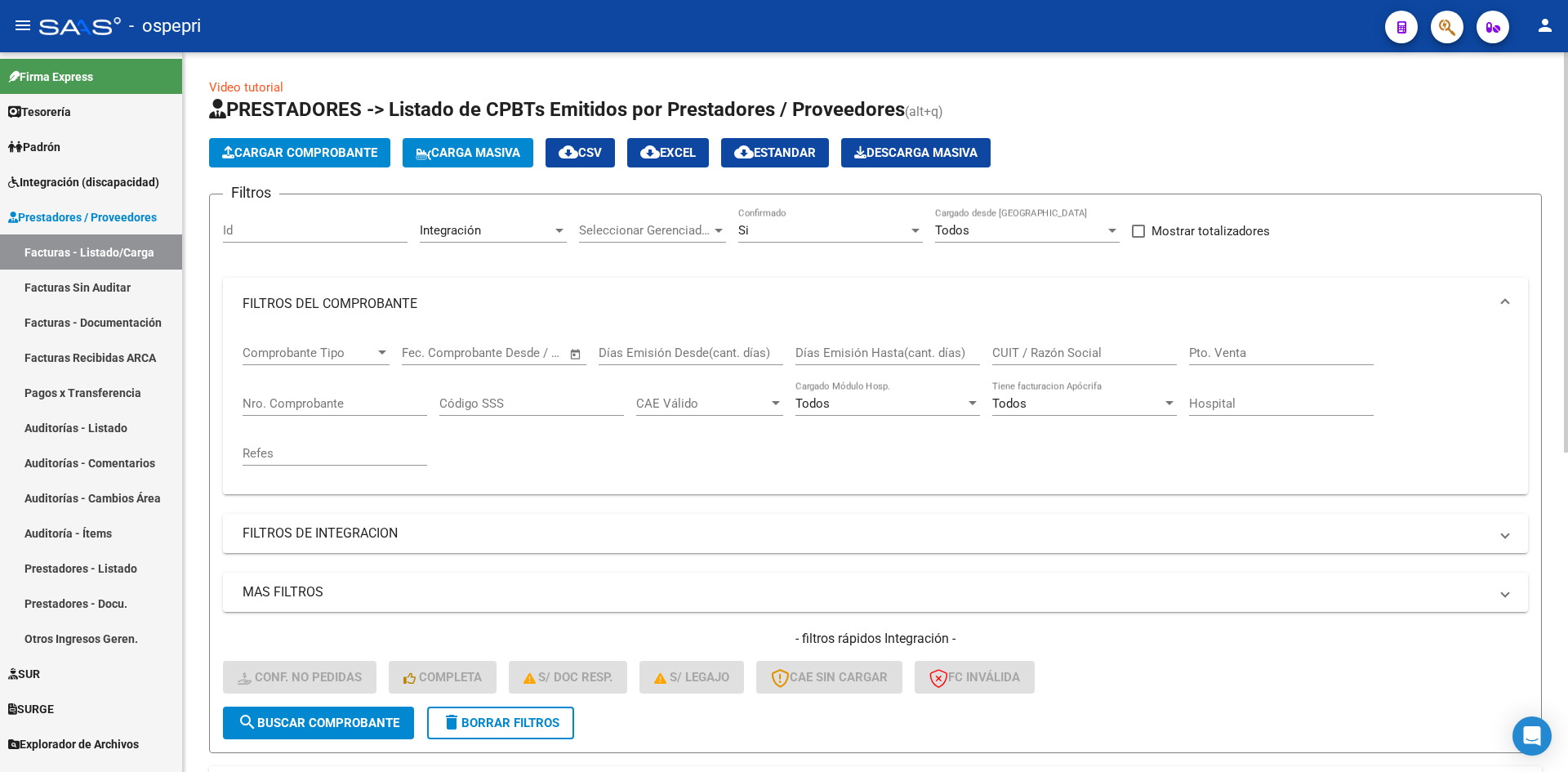
click at [1032, 339] on div "CUIT / Razón Social" at bounding box center [1085, 347] width 185 height 35
paste input "27354929924"
type input "27354929924"
click at [376, 724] on span "search Buscar Comprobante" at bounding box center [318, 722] width 161 height 15
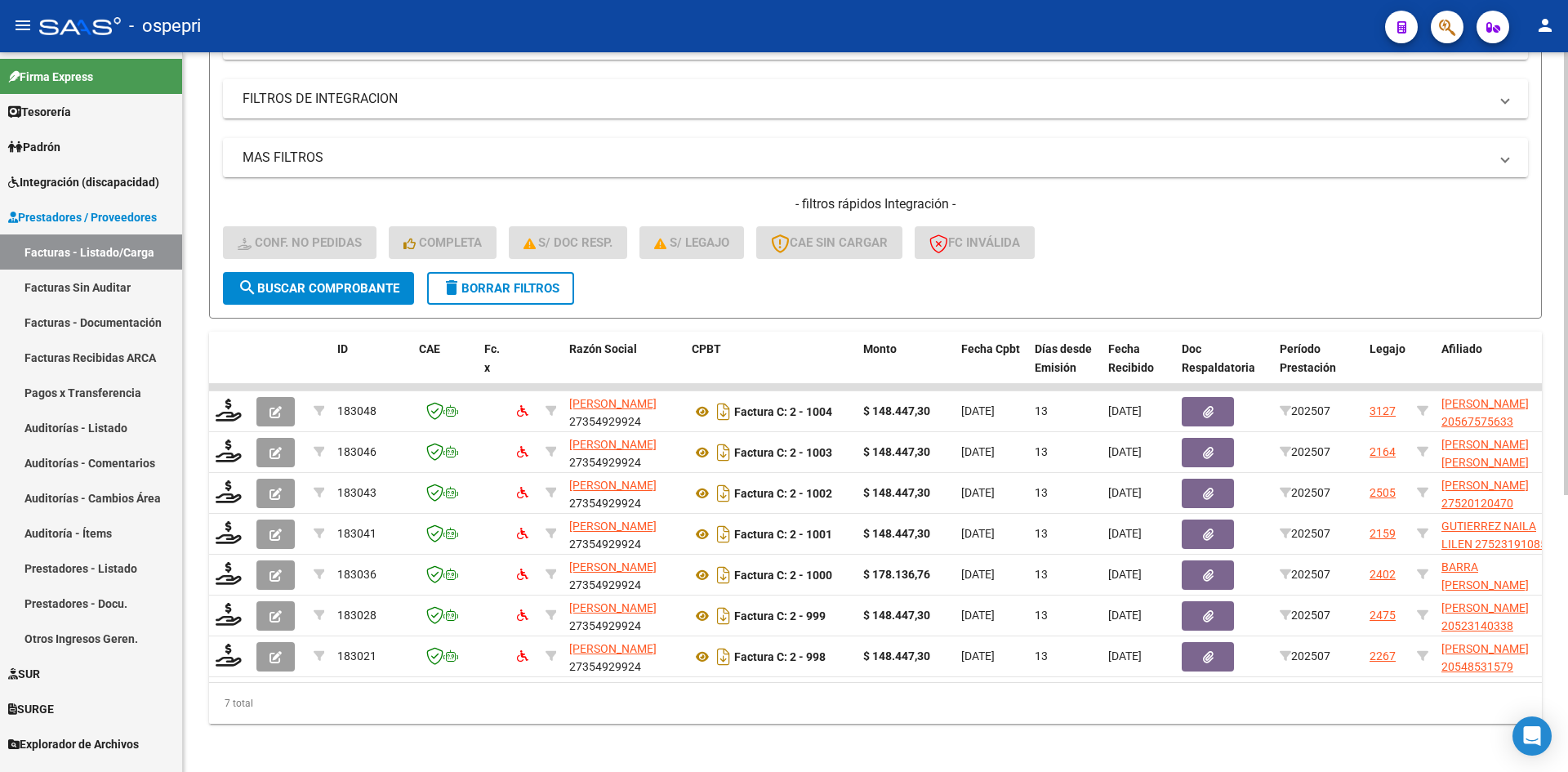
scroll to position [451, 0]
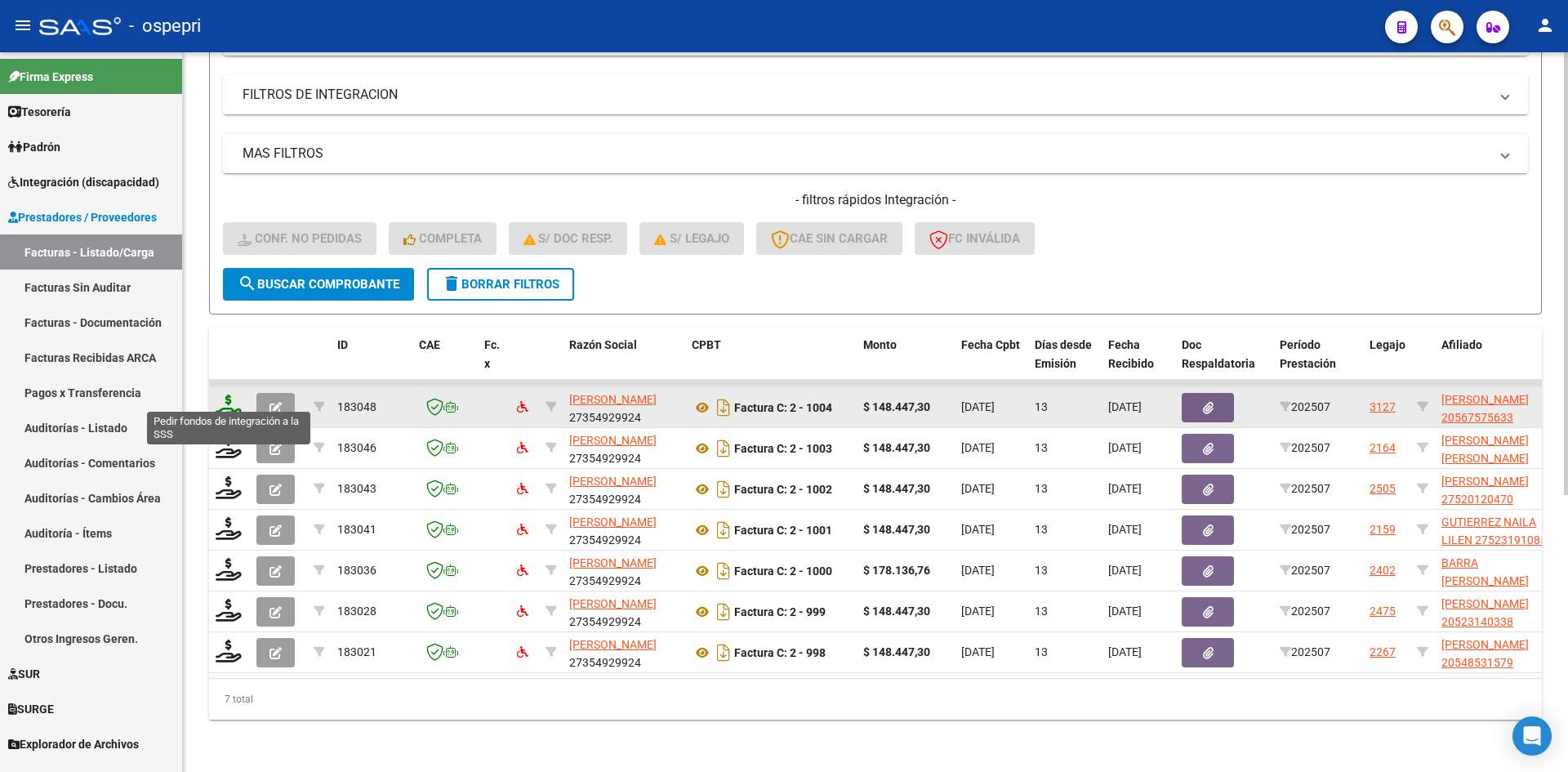
click at [230, 397] on icon at bounding box center [228, 405] width 26 height 23
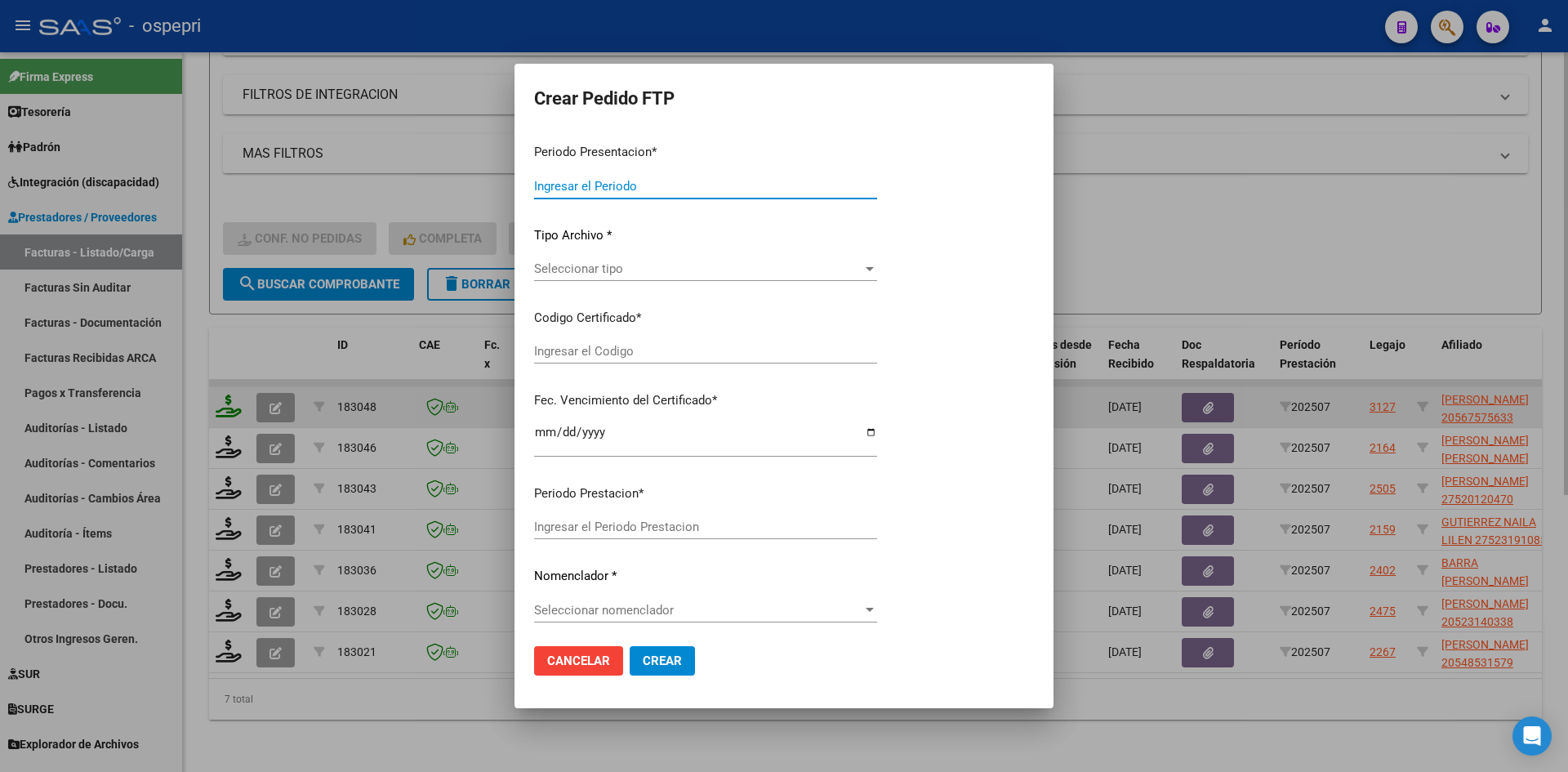
type input "202507"
type input "$ 148.447,30"
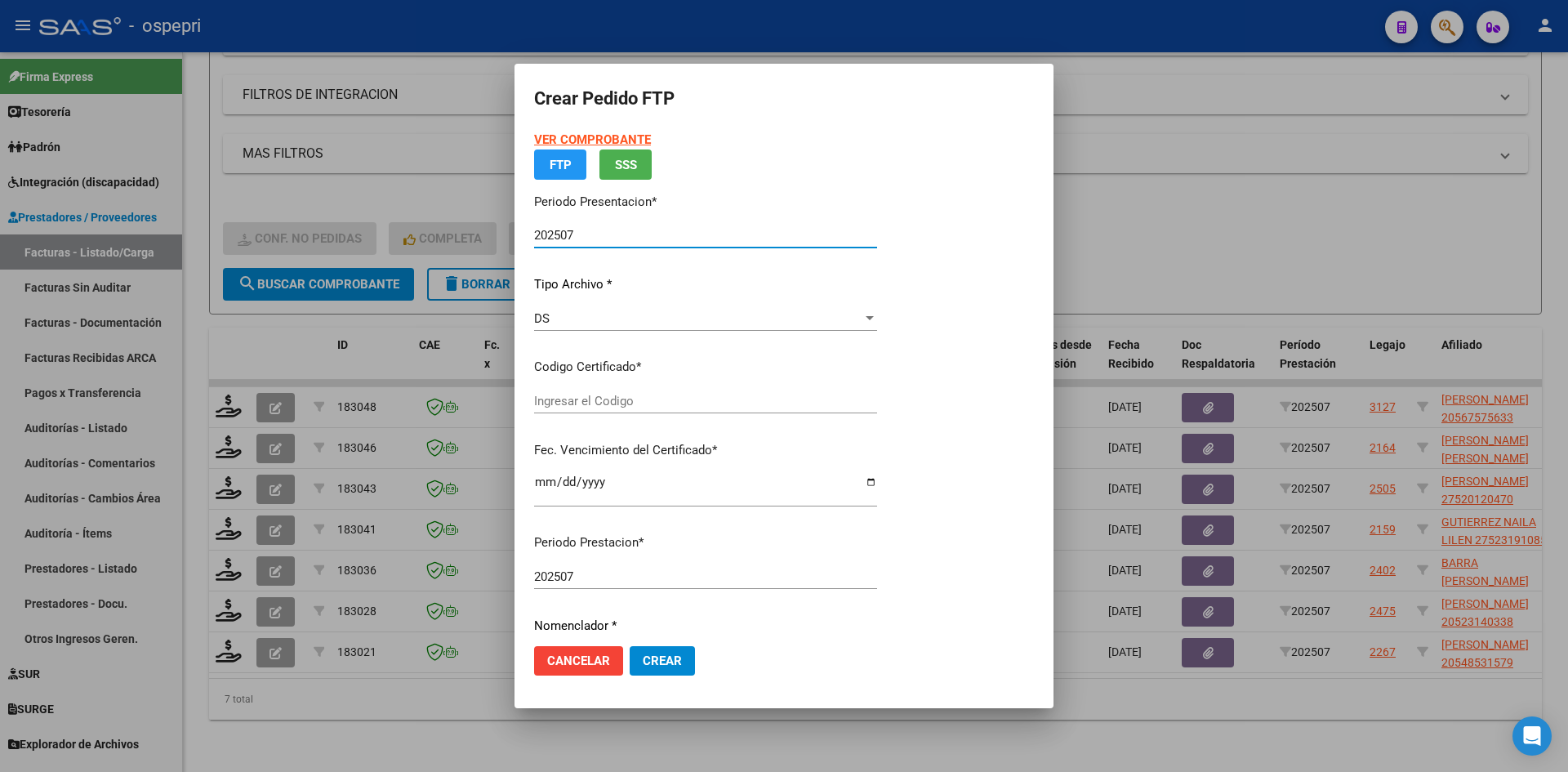
type input "2056757563-3"
type input "2026-07-14"
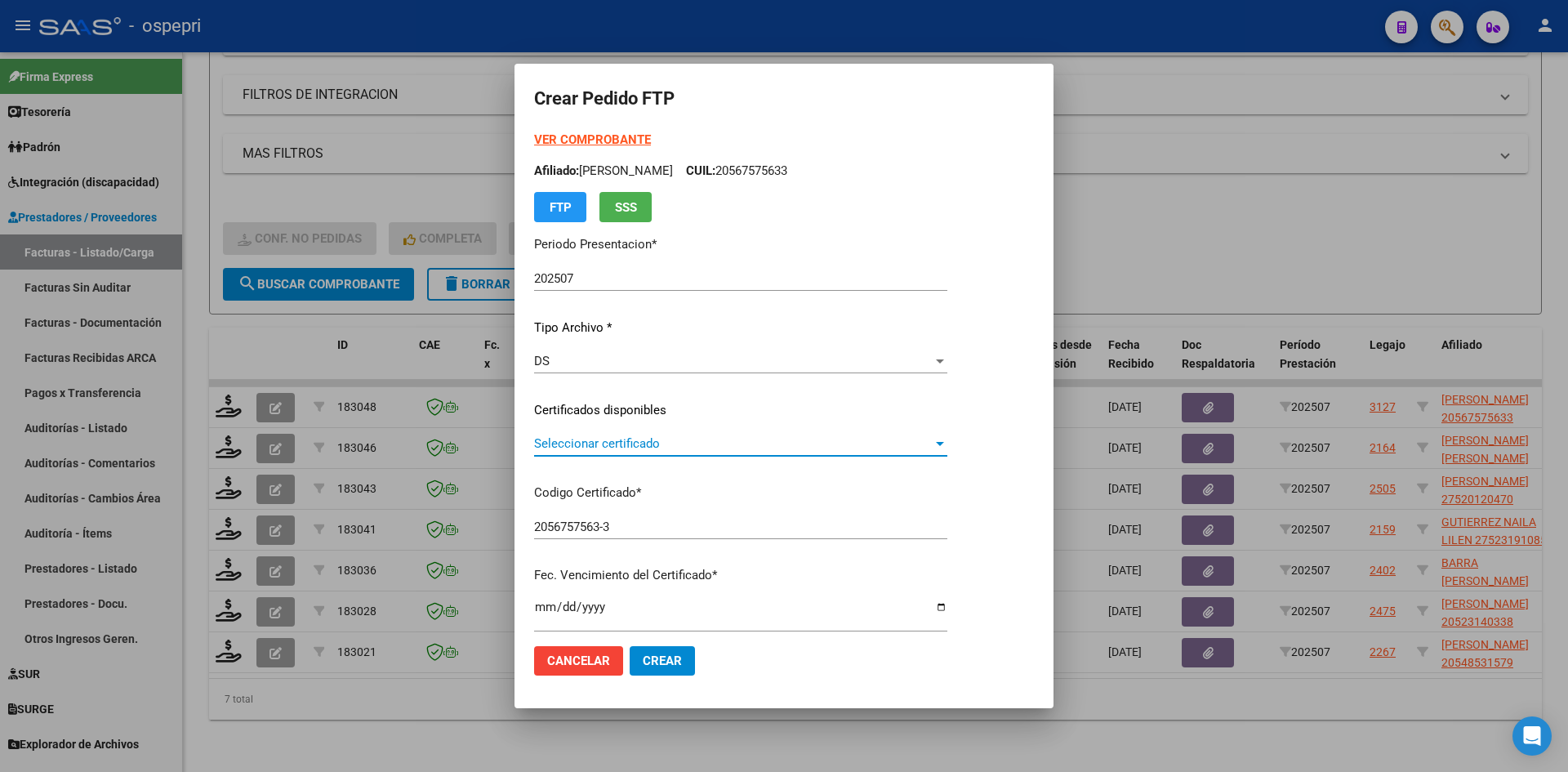
click at [706, 448] on span "Seleccionar certificado" at bounding box center [733, 443] width 398 height 15
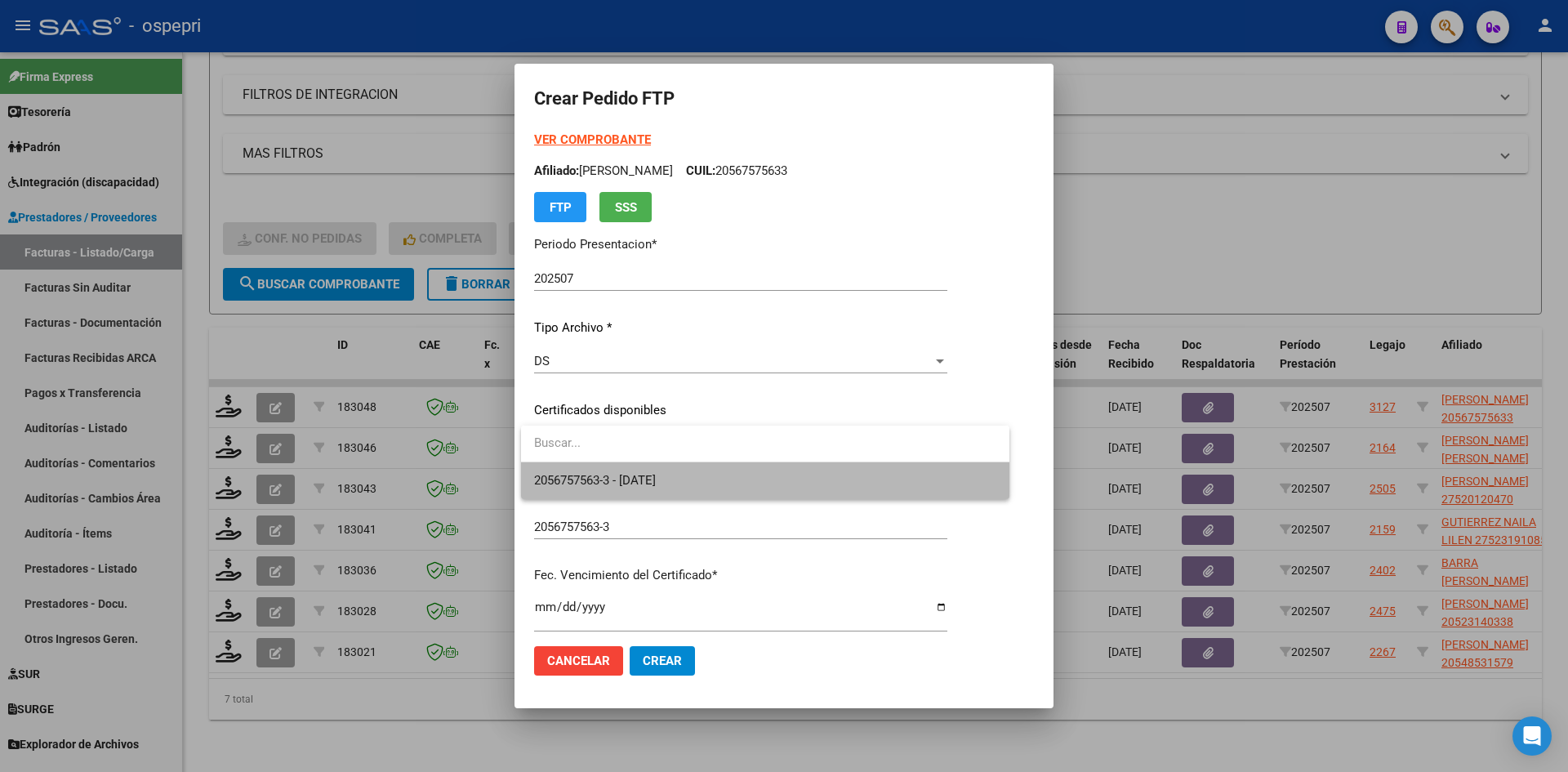
click at [691, 481] on span "2056757563-3 - 2026-07-14" at bounding box center [765, 481] width 463 height 37
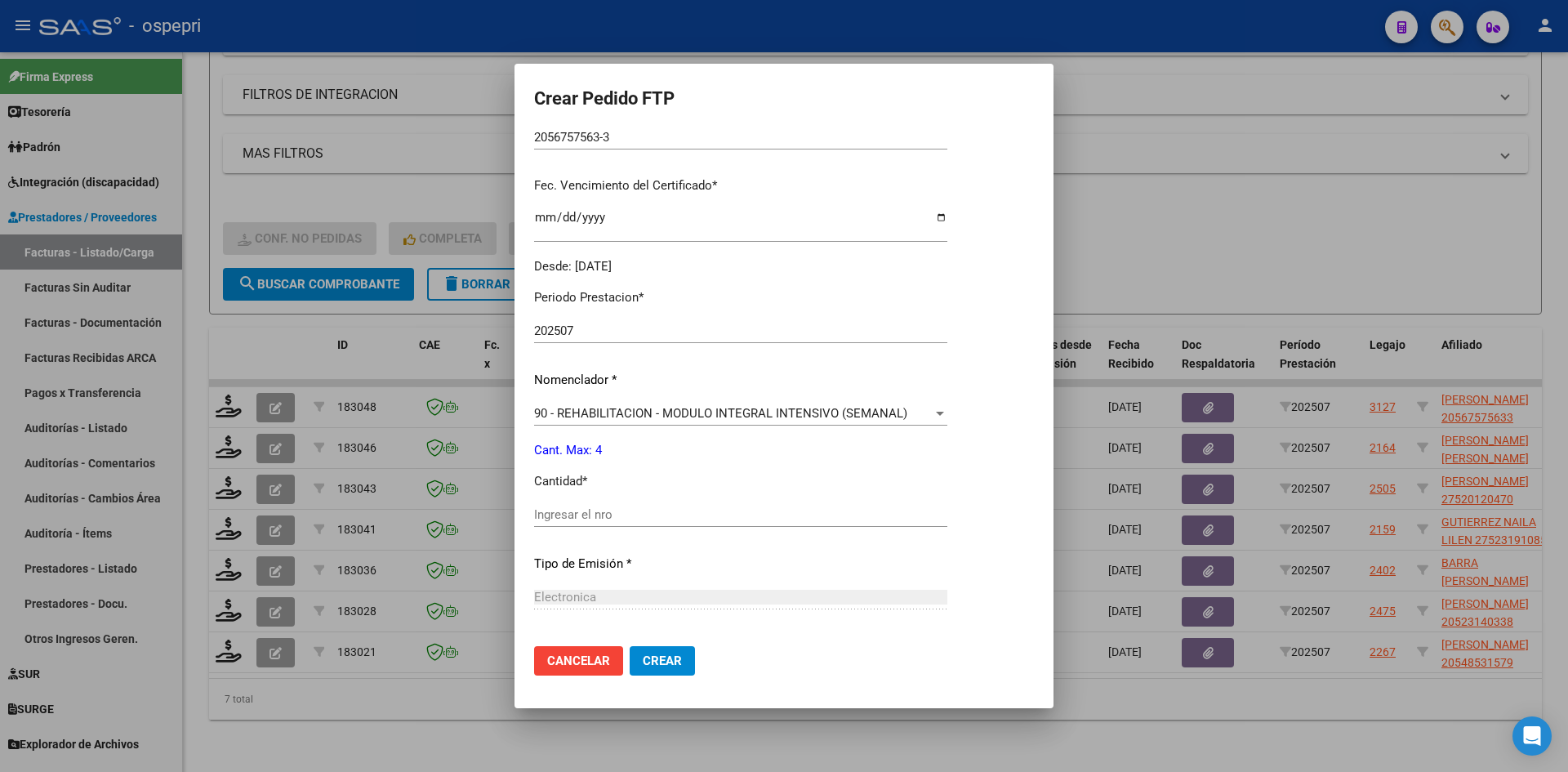
scroll to position [409, 0]
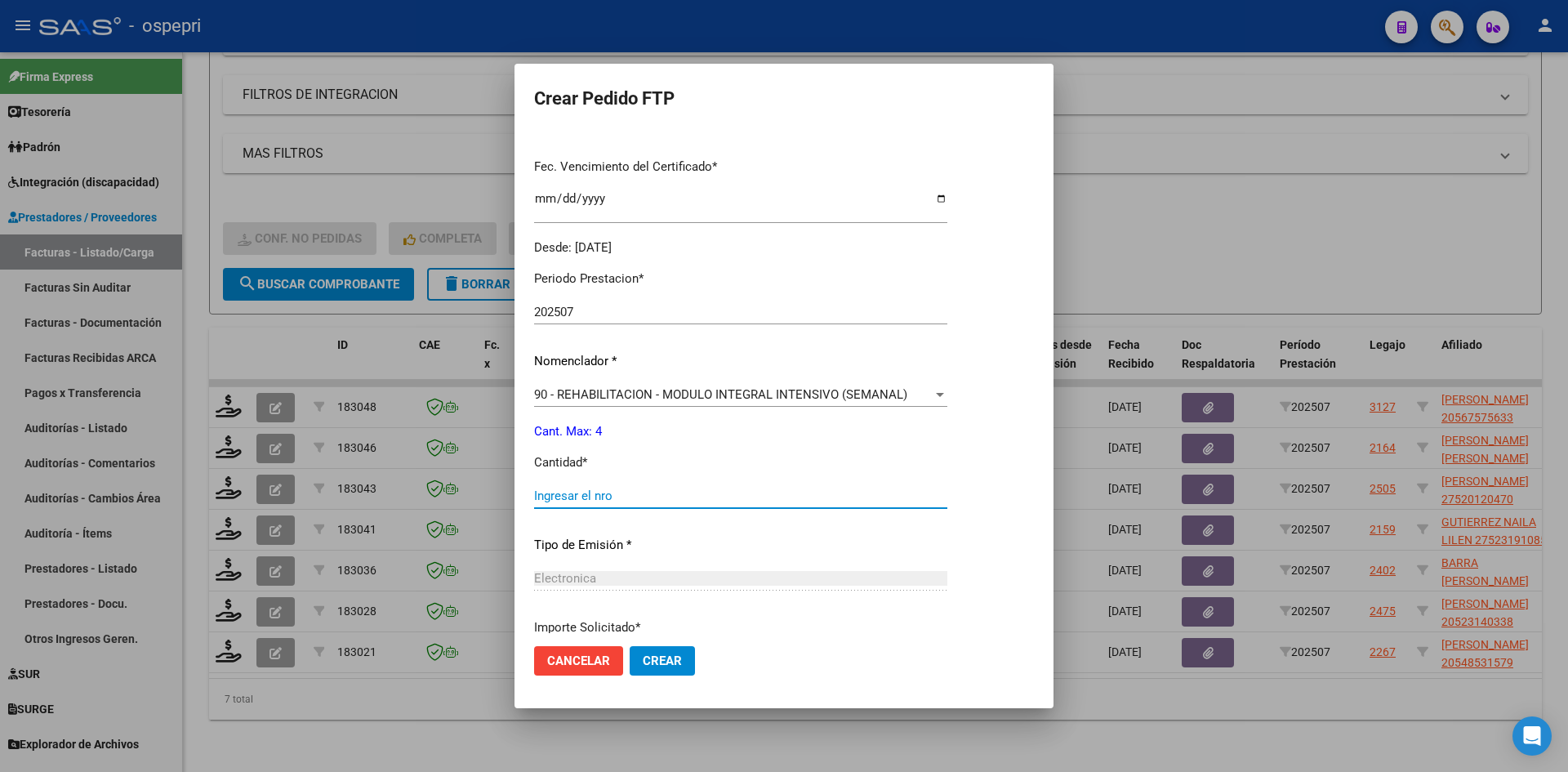
click at [561, 492] on input "Ingresar el nro" at bounding box center [740, 495] width 414 height 15
type input "4"
click at [663, 659] on span "Crear" at bounding box center [662, 660] width 39 height 15
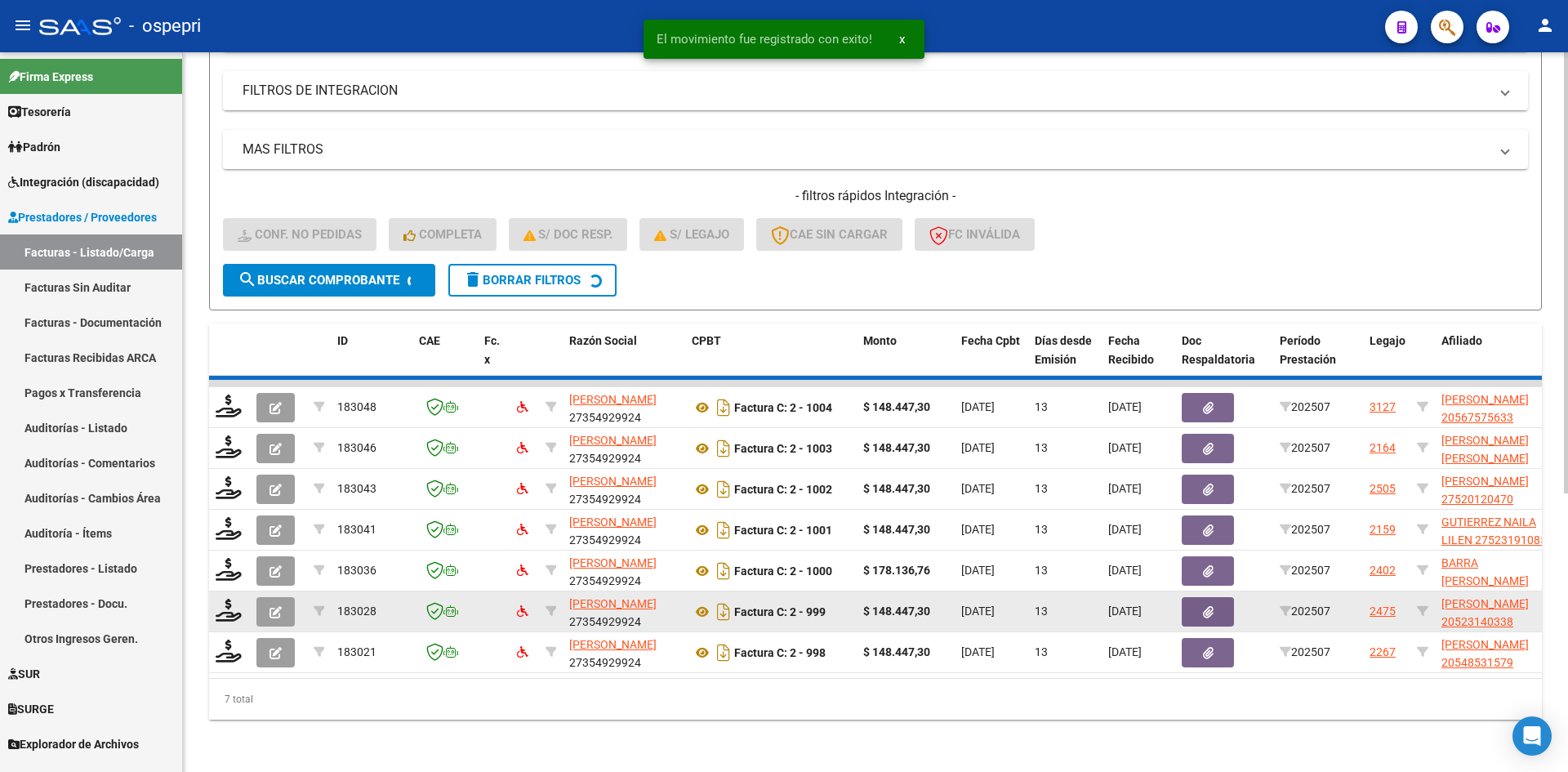
scroll to position [410, 0]
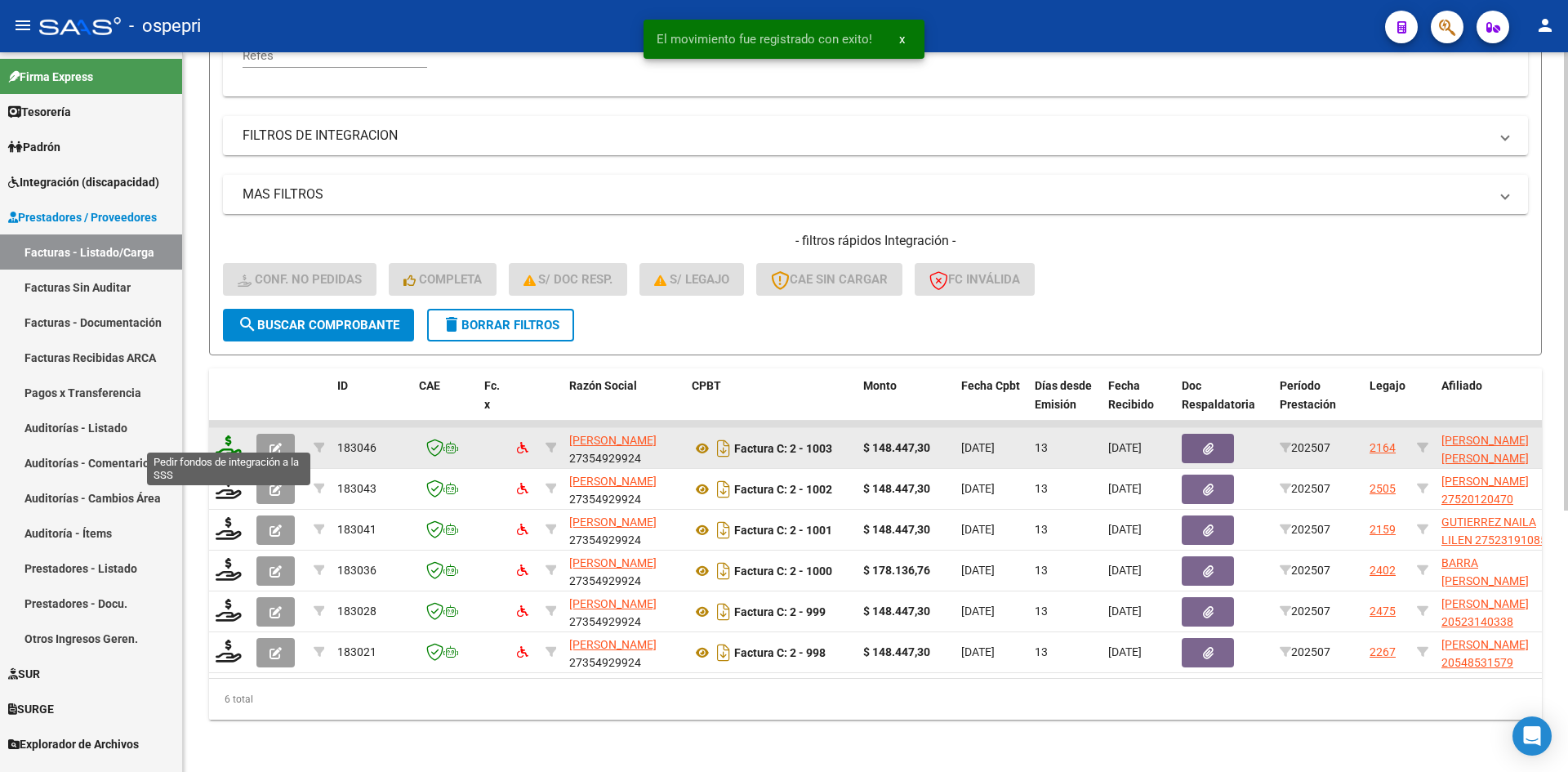
click at [227, 442] on icon at bounding box center [228, 446] width 26 height 23
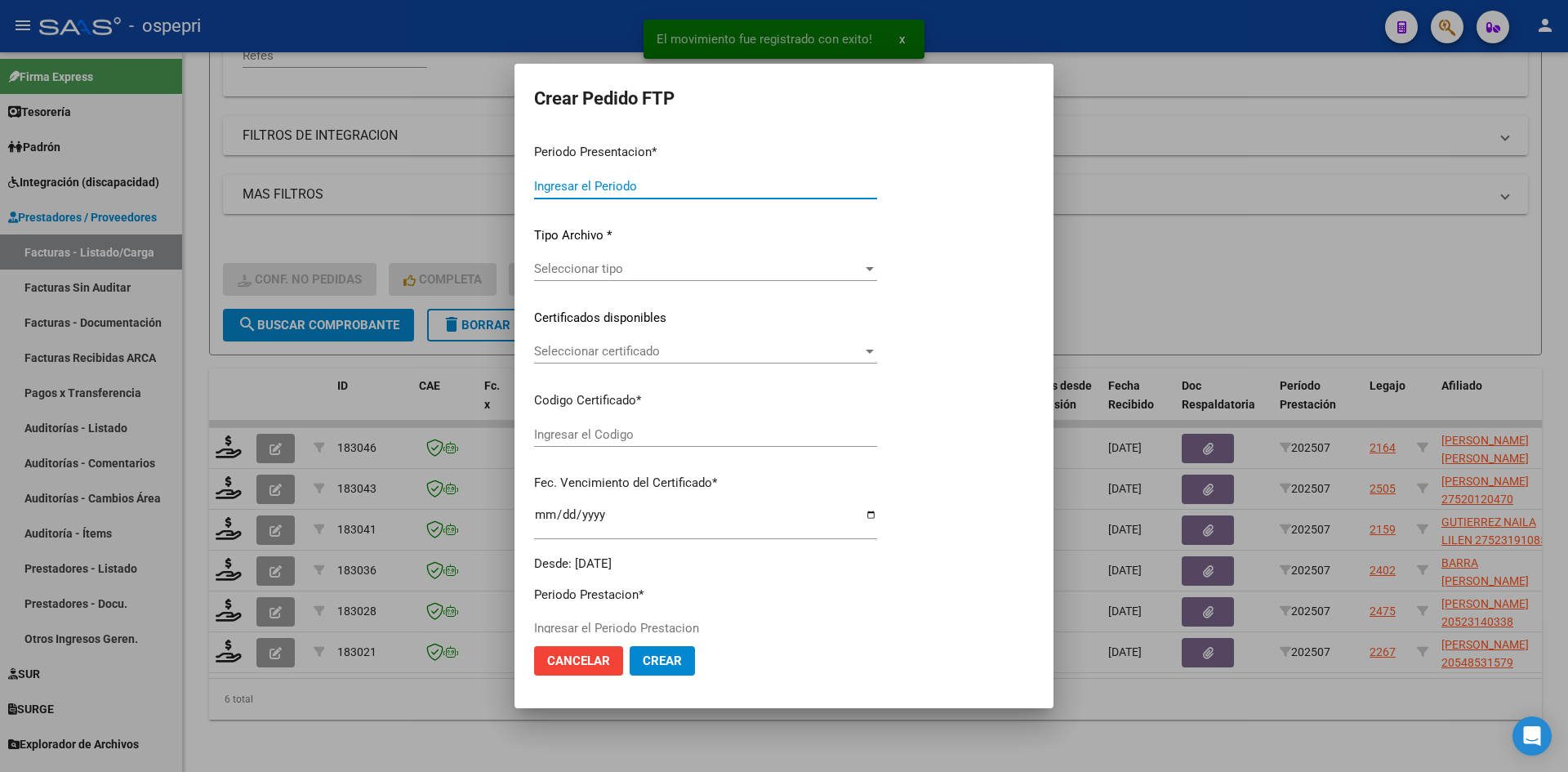
type input "202507"
type input "$ 148.447,30"
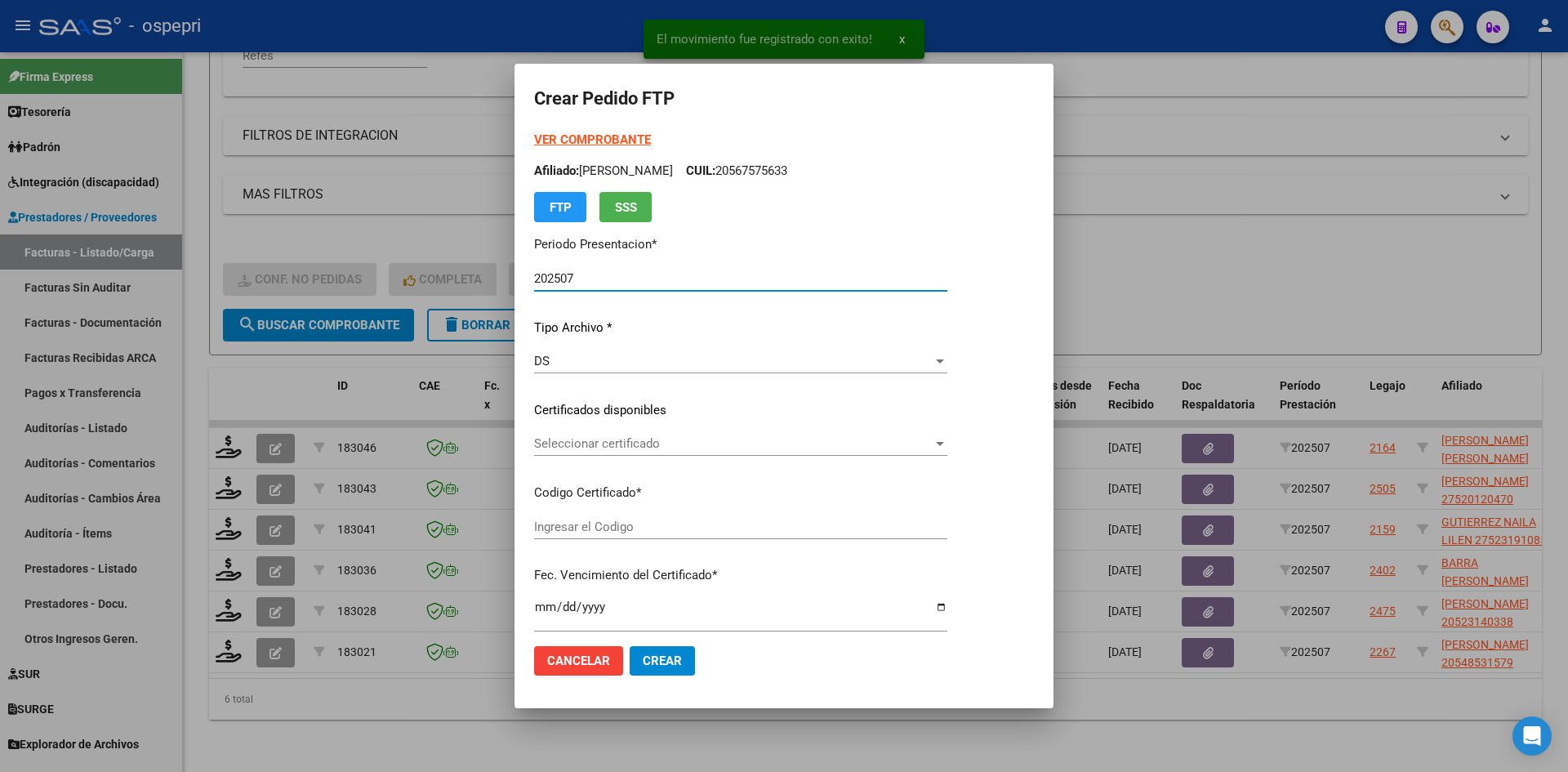
type input "ARG02000560042652017102020221020NQN249"
type input "2029-10-01"
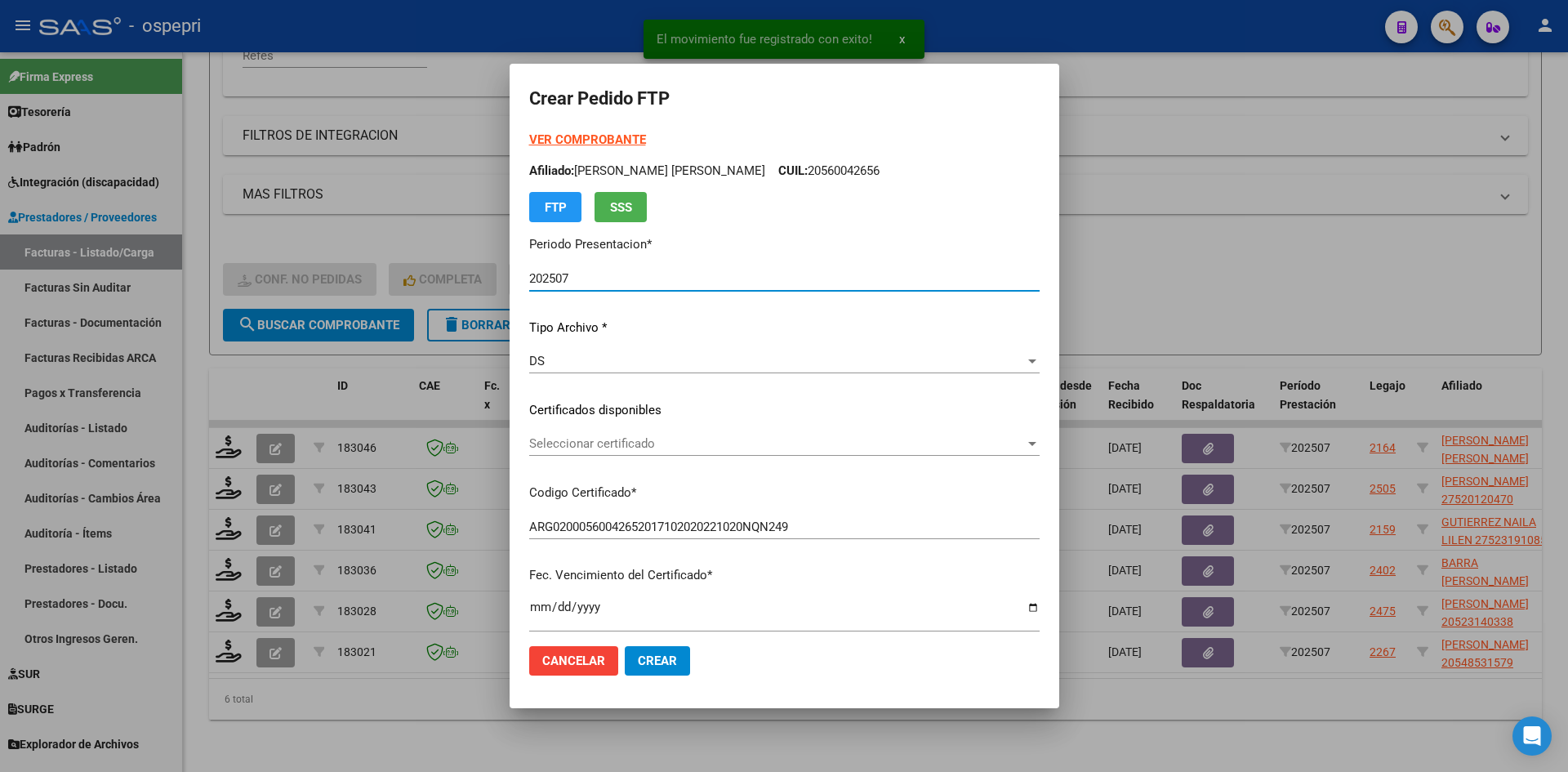
click at [635, 444] on span "Seleccionar certificado" at bounding box center [777, 443] width 496 height 15
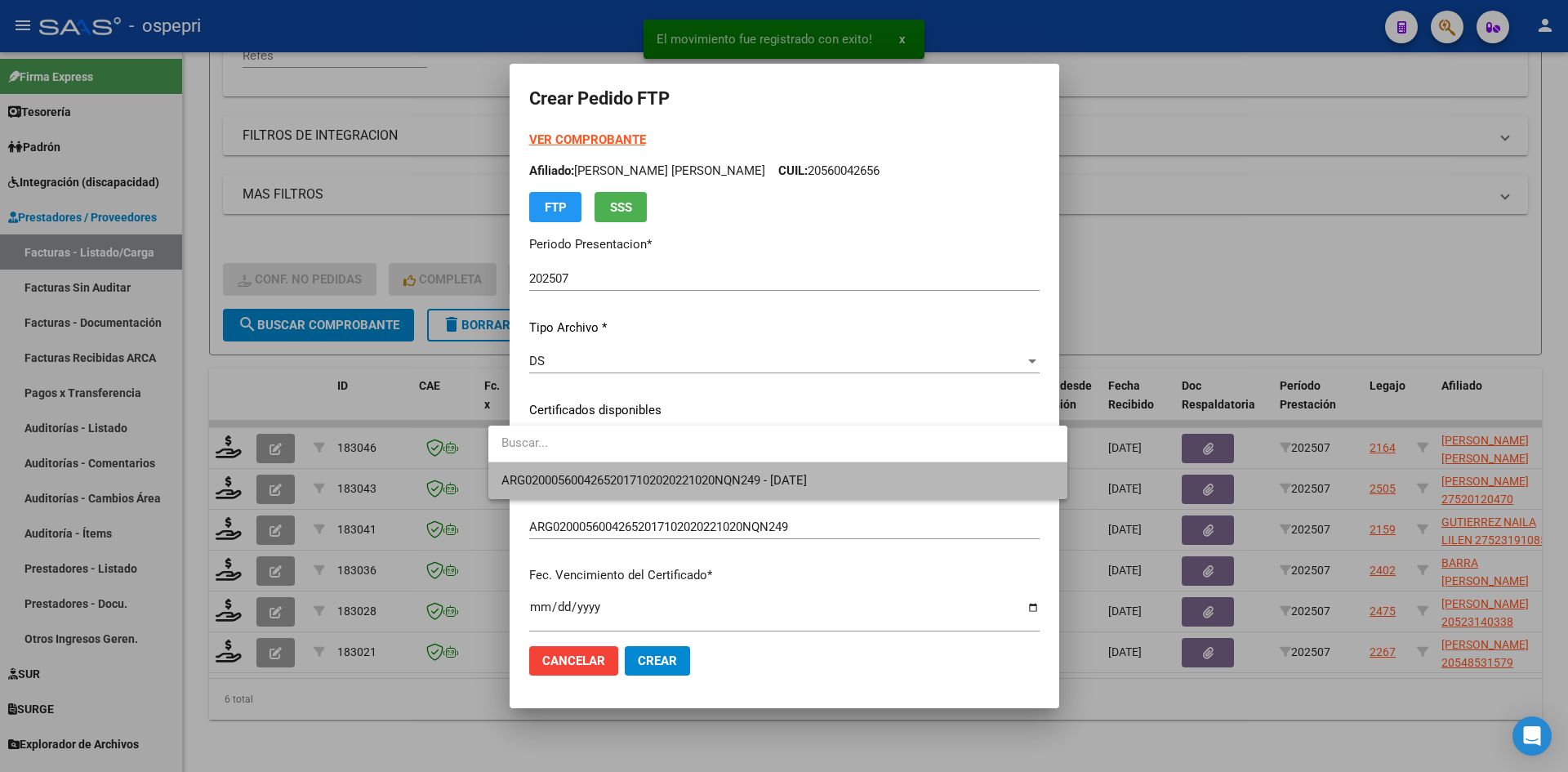
click at [644, 472] on span "ARG02000560042652017102020221020NQN249 - 2029-10-01" at bounding box center [778, 481] width 553 height 37
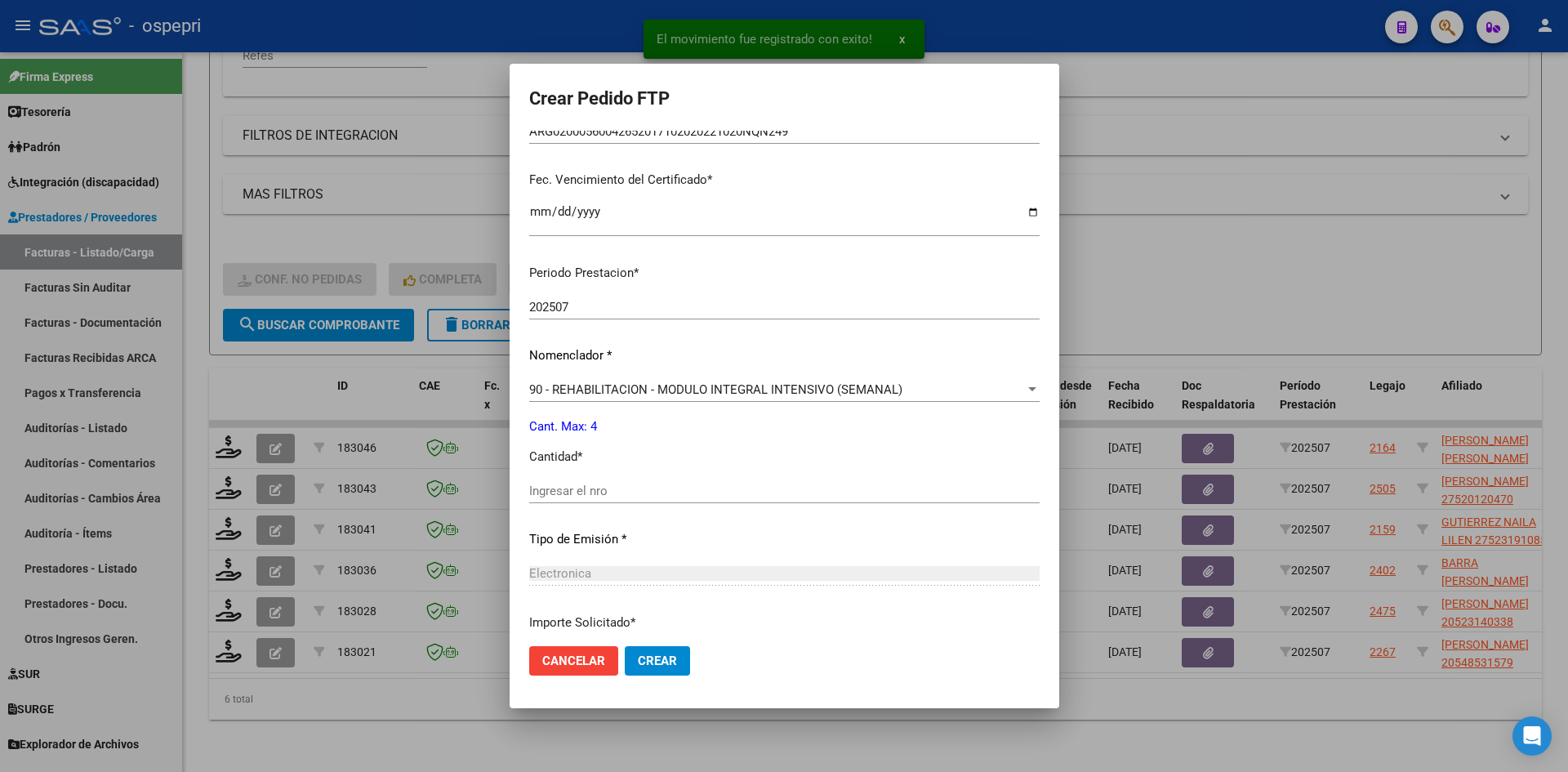
scroll to position [409, 0]
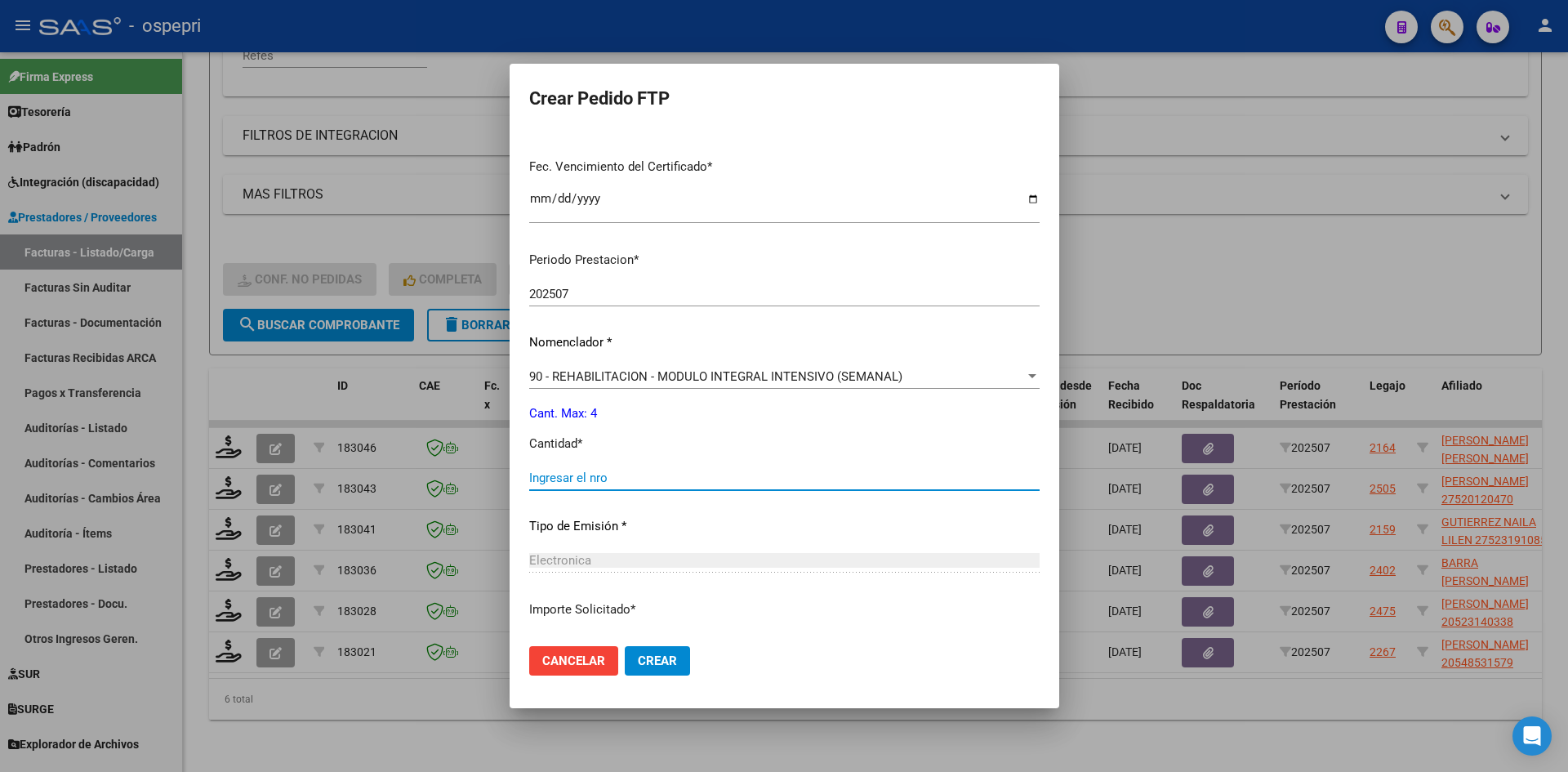
click at [646, 479] on input "Ingresar el nro" at bounding box center [784, 477] width 511 height 15
type input "4"
click at [640, 650] on button "Crear" at bounding box center [657, 660] width 66 height 29
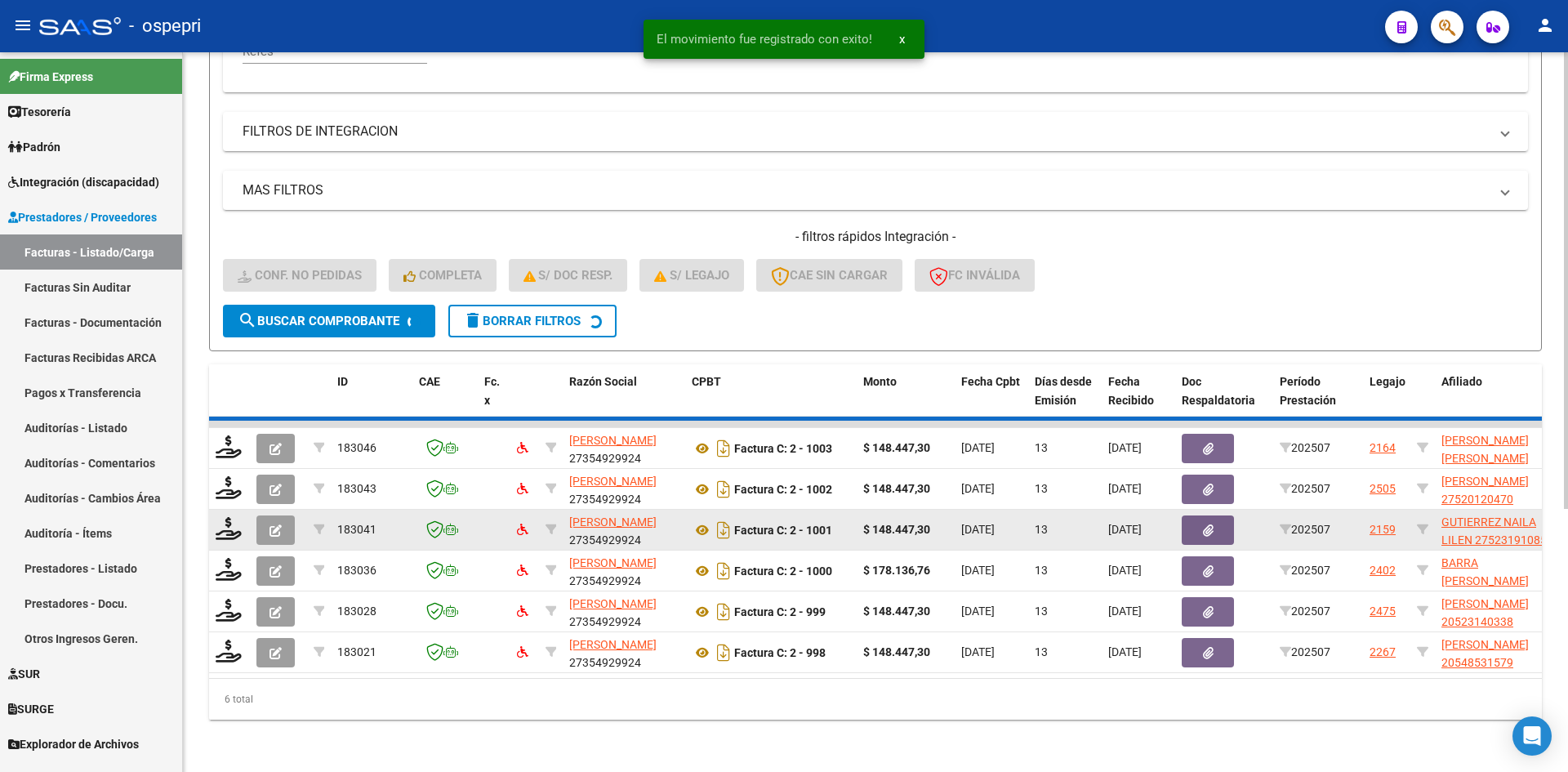
scroll to position [369, 0]
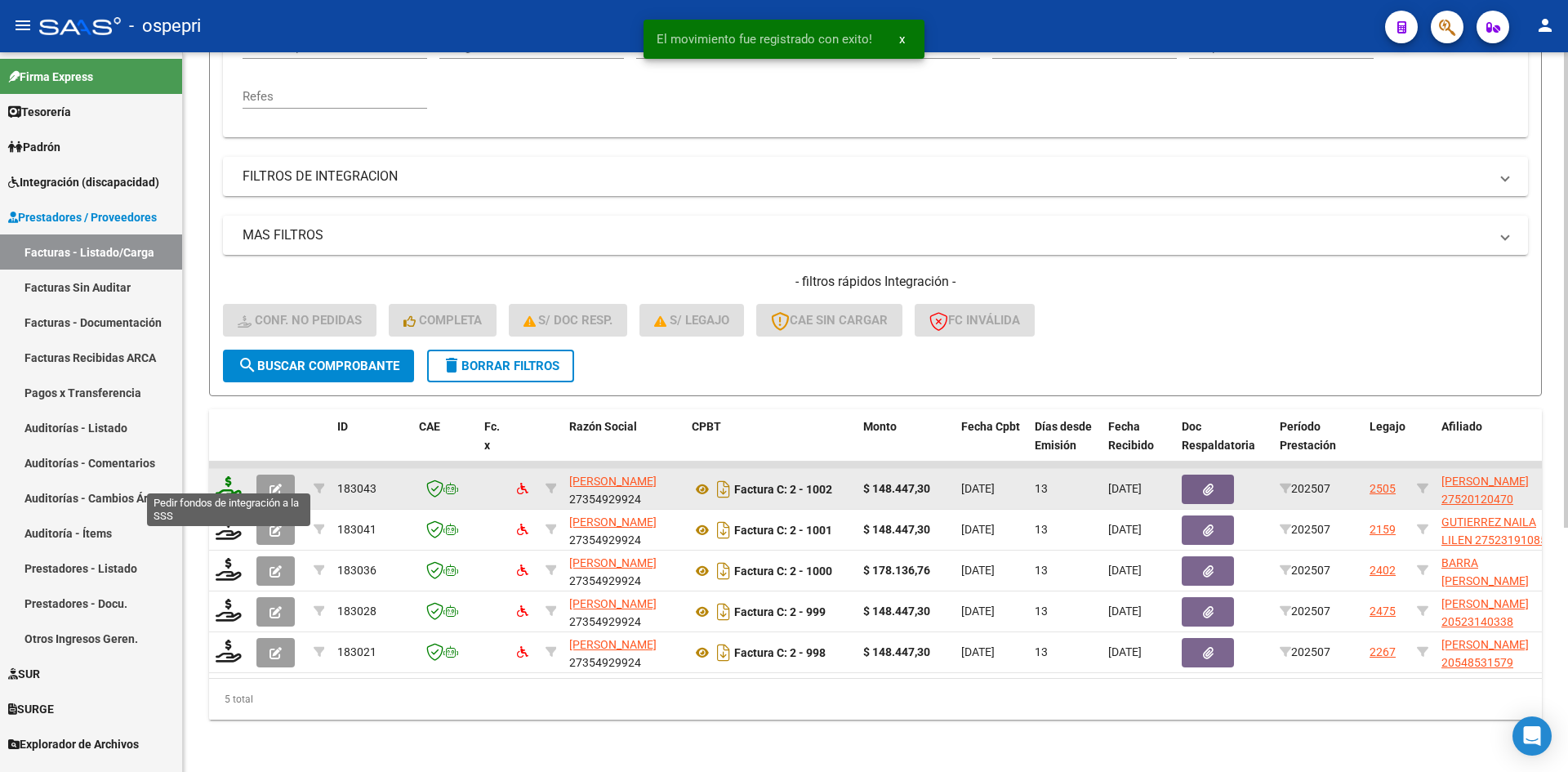
click at [229, 477] on icon at bounding box center [228, 487] width 26 height 23
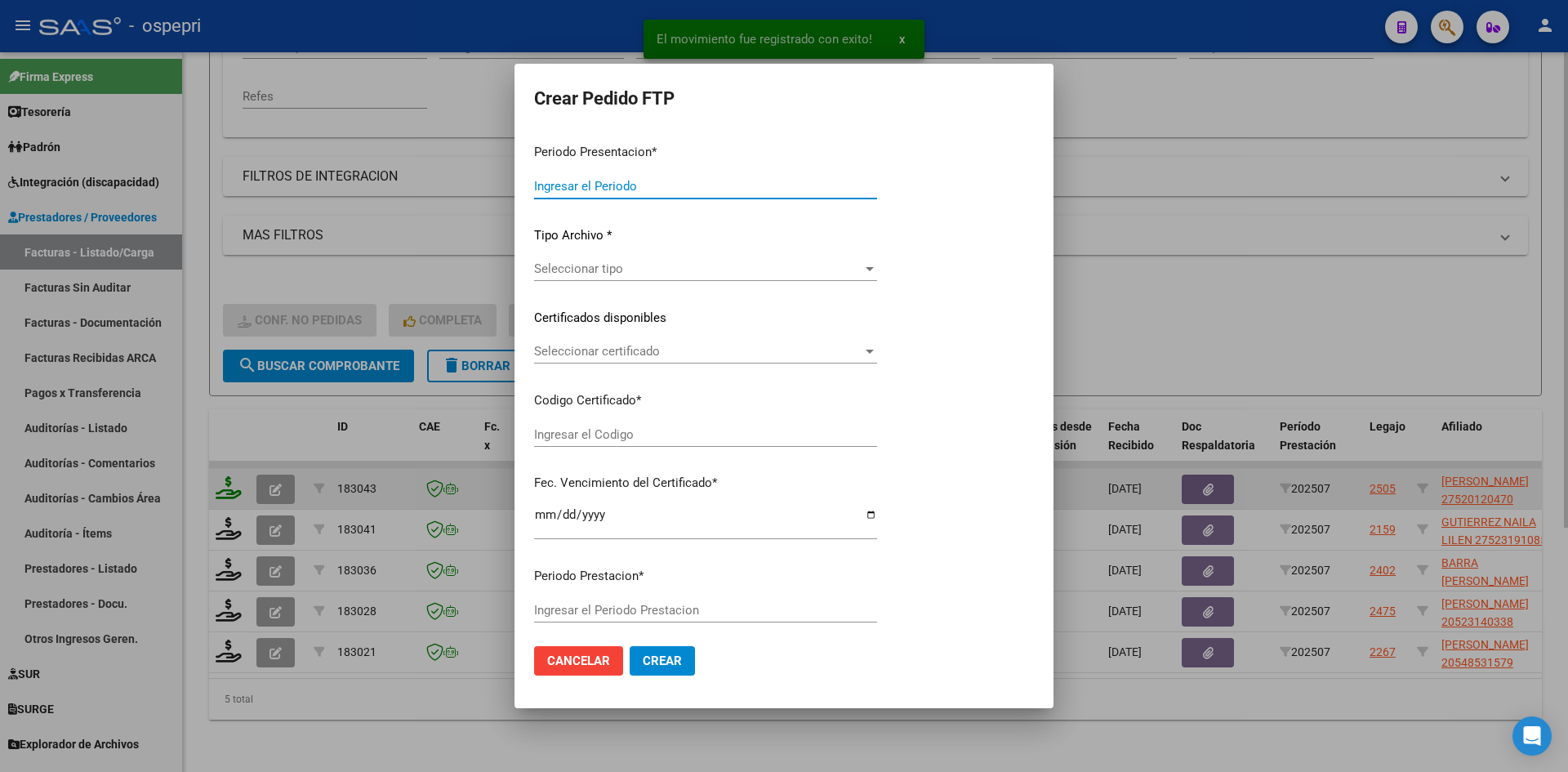
type input "202507"
type input "$ 148.447,30"
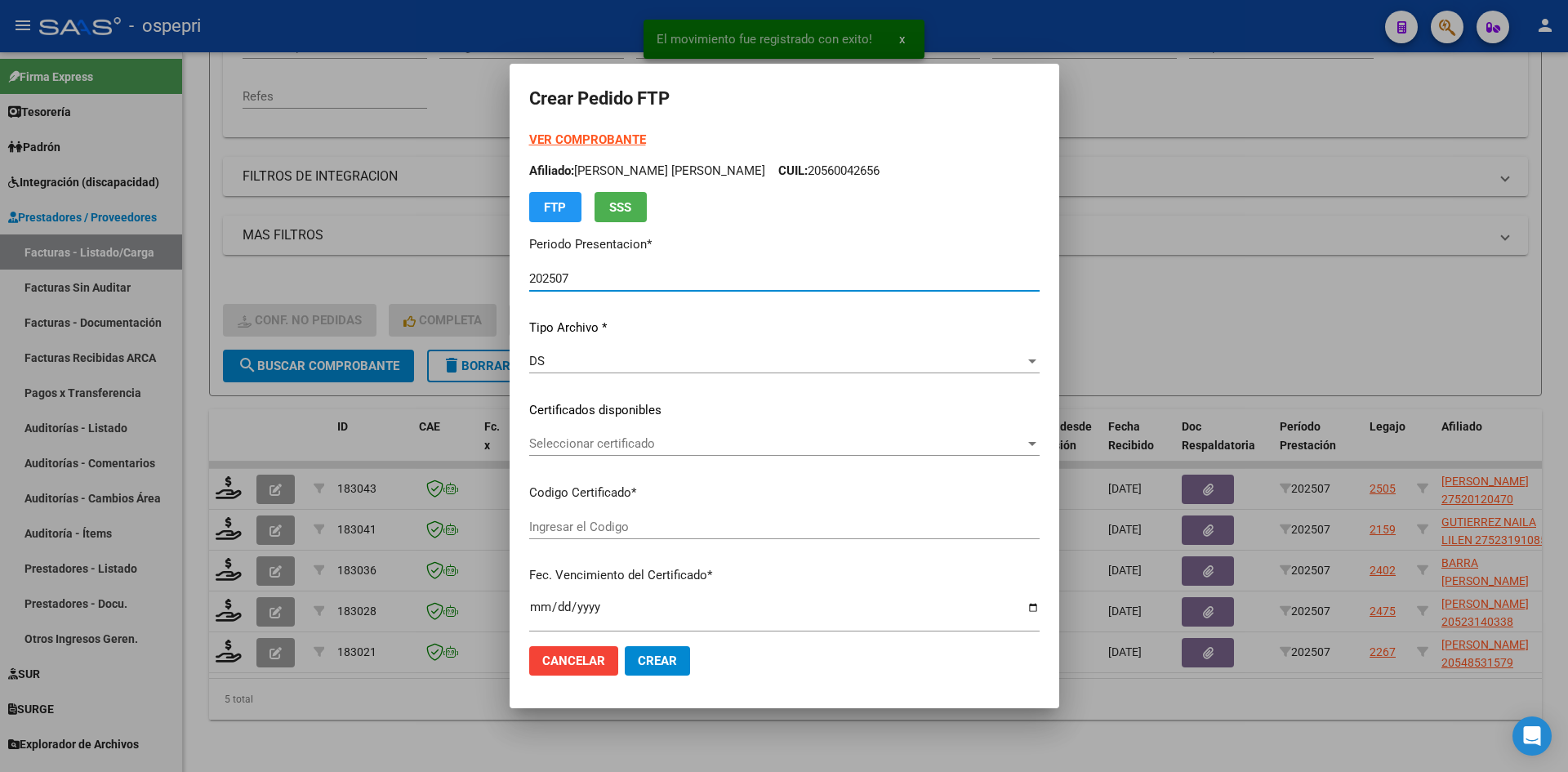
type input "ARG01000520120472018071920280719NQN249"
type input "2028-07-19"
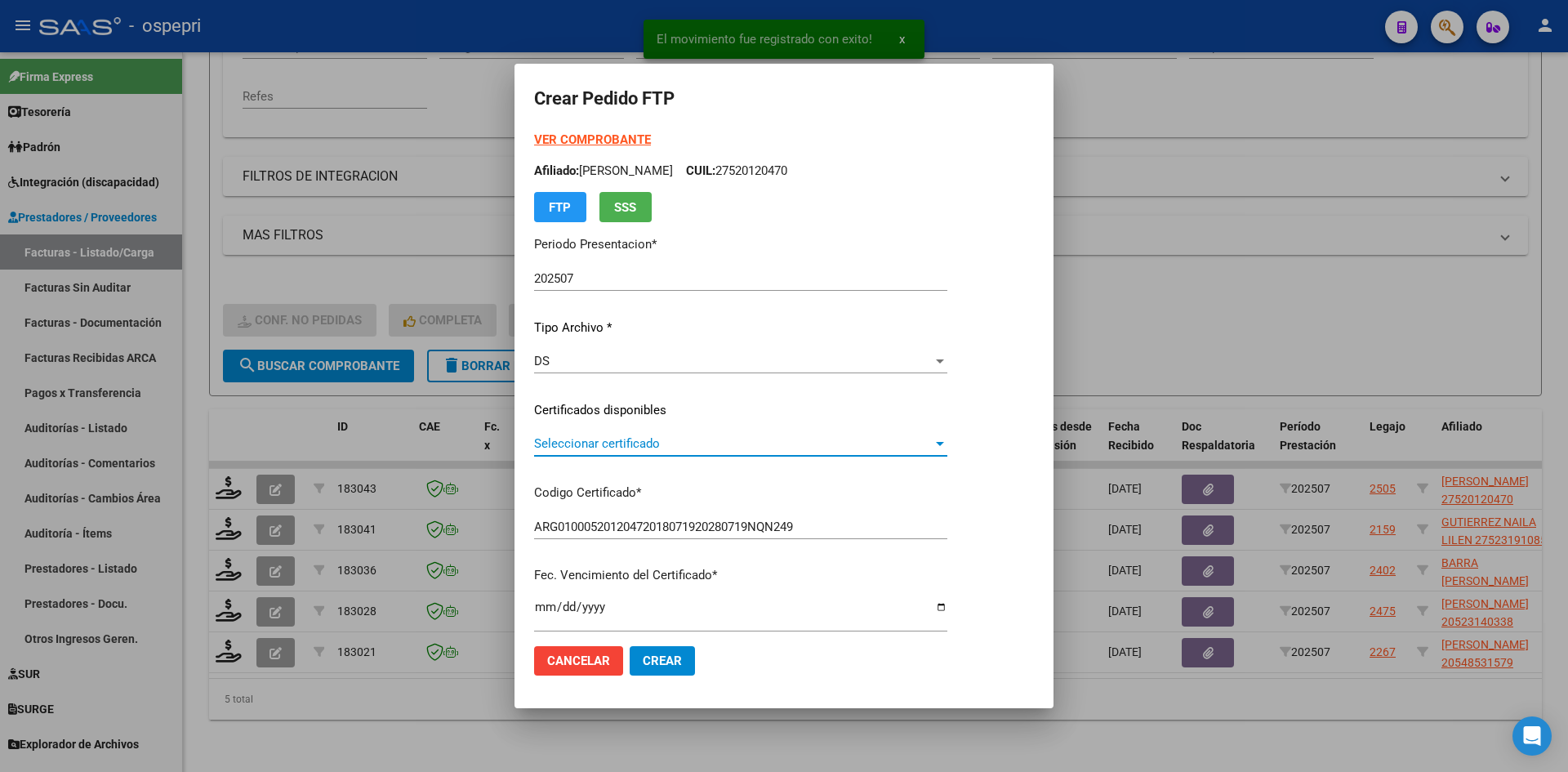
click at [646, 438] on span "Seleccionar certificado" at bounding box center [733, 443] width 398 height 15
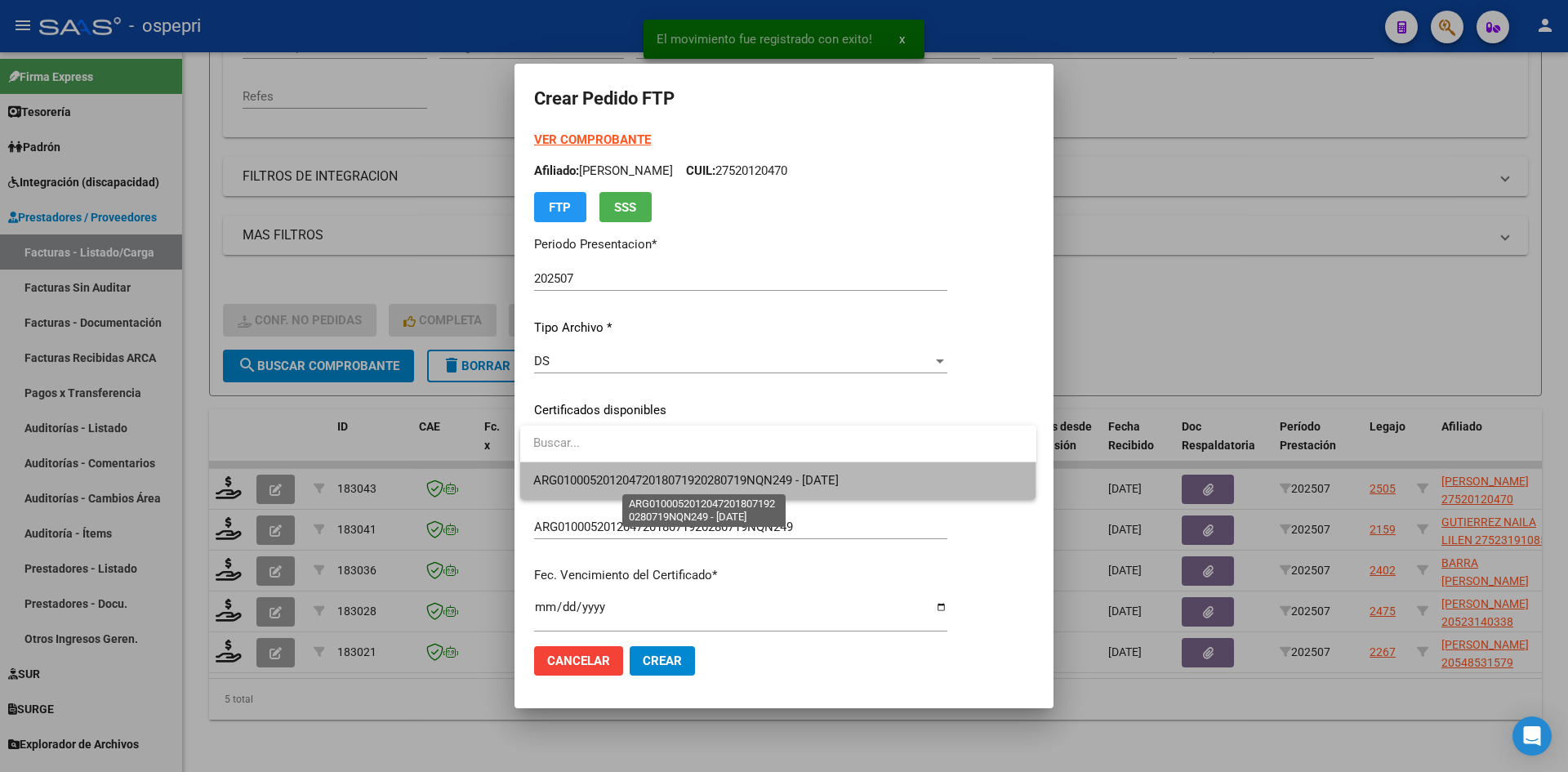
click at [664, 475] on span "ARG01000520120472018071920280719NQN249 - 2028-07-19" at bounding box center [686, 479] width 305 height 15
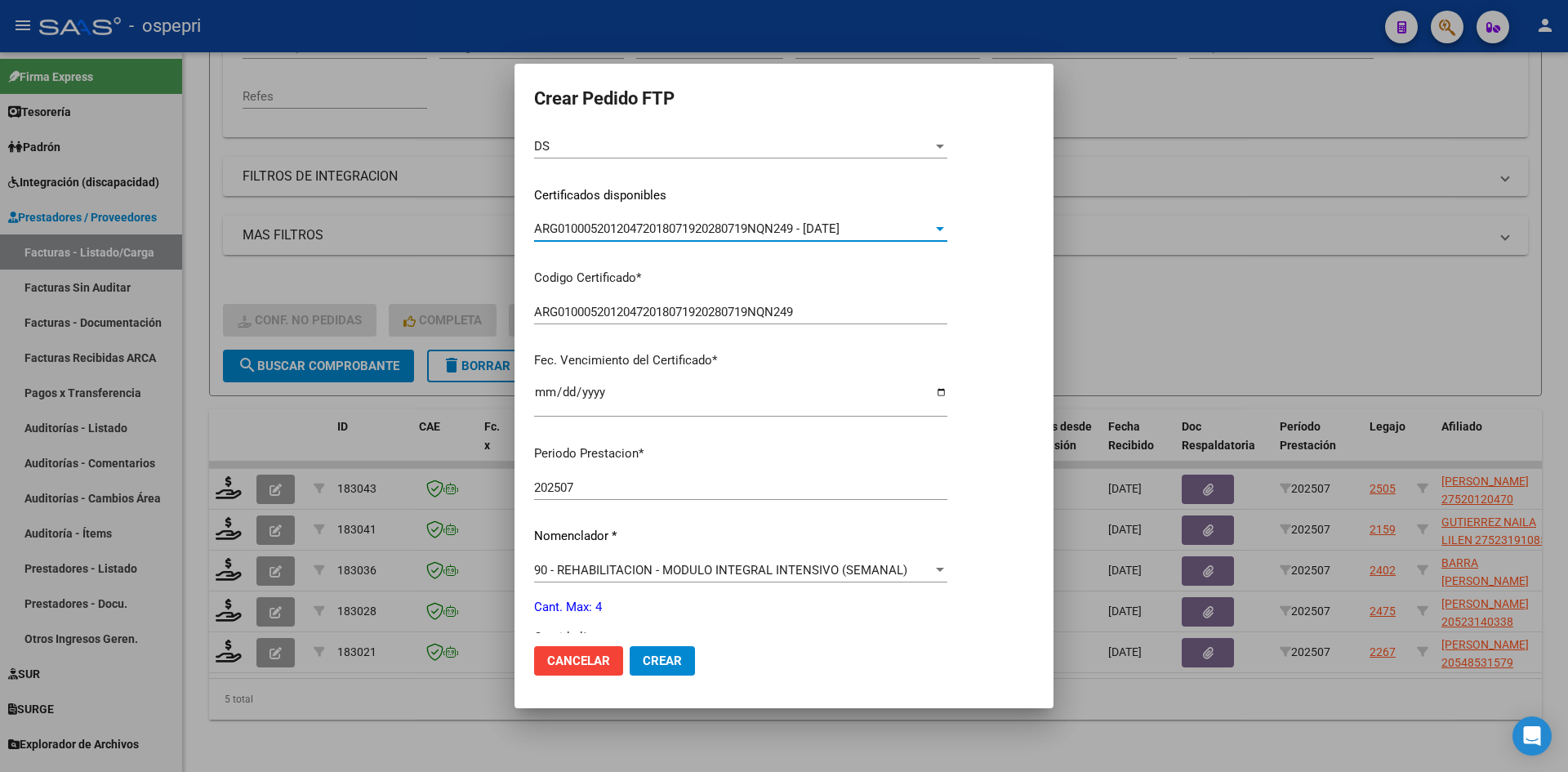
scroll to position [327, 0]
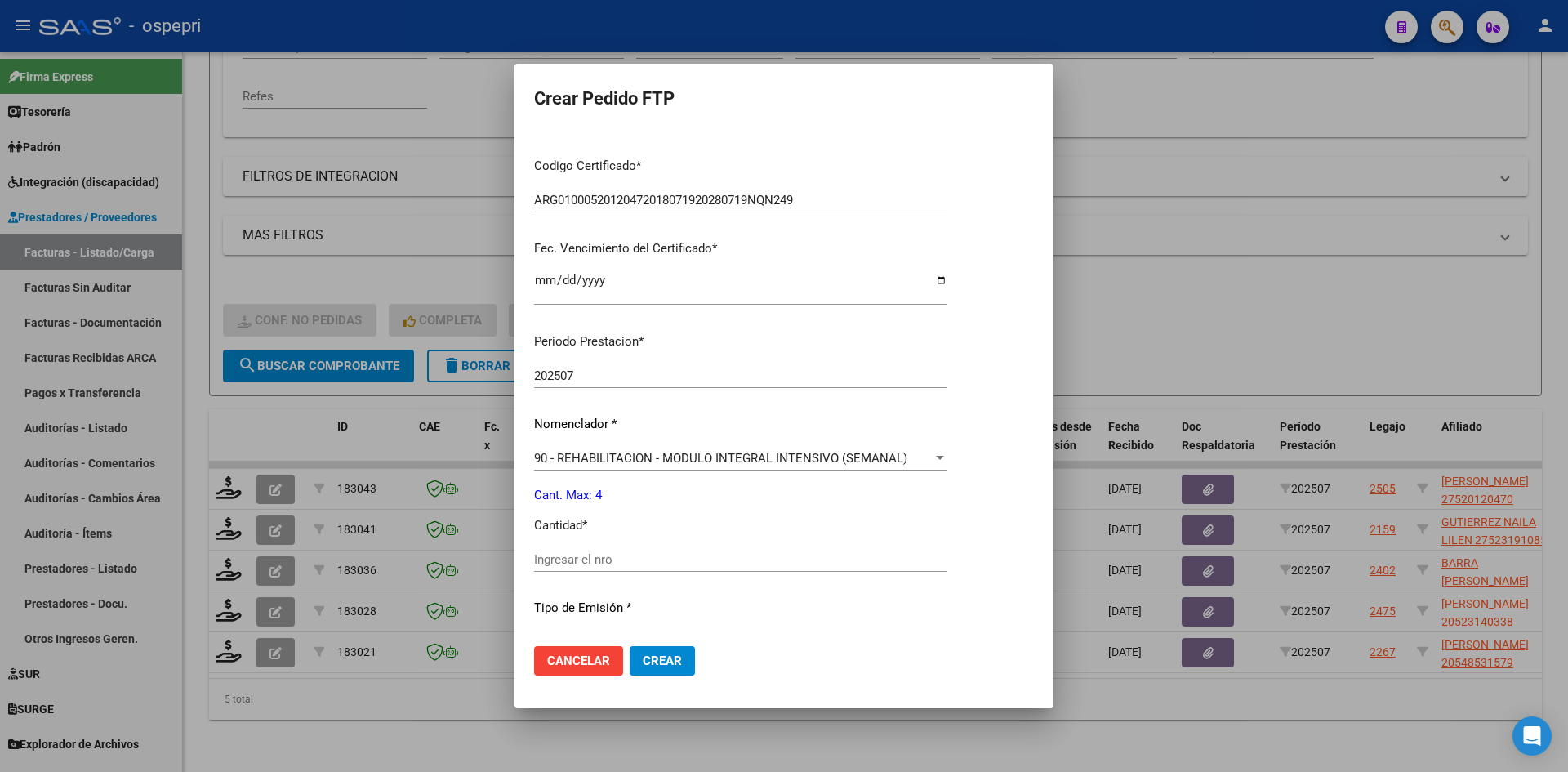
click at [582, 561] on input "Ingresar el nro" at bounding box center [740, 559] width 414 height 15
type input "4"
click at [666, 680] on mat-dialog-actions "Cancelar Crear" at bounding box center [784, 660] width 500 height 56
click at [666, 672] on button "Crear" at bounding box center [662, 660] width 66 height 29
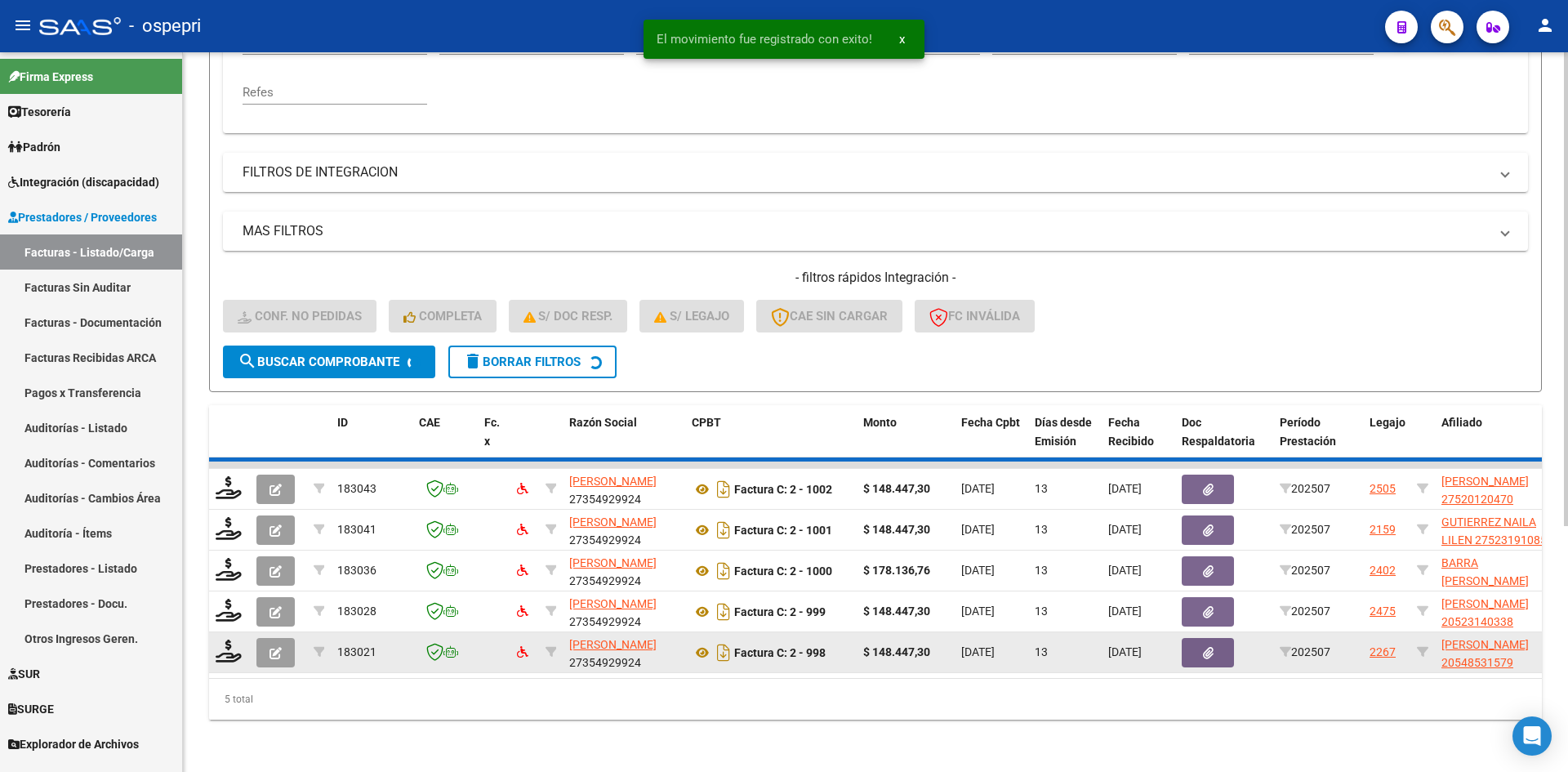
scroll to position [329, 0]
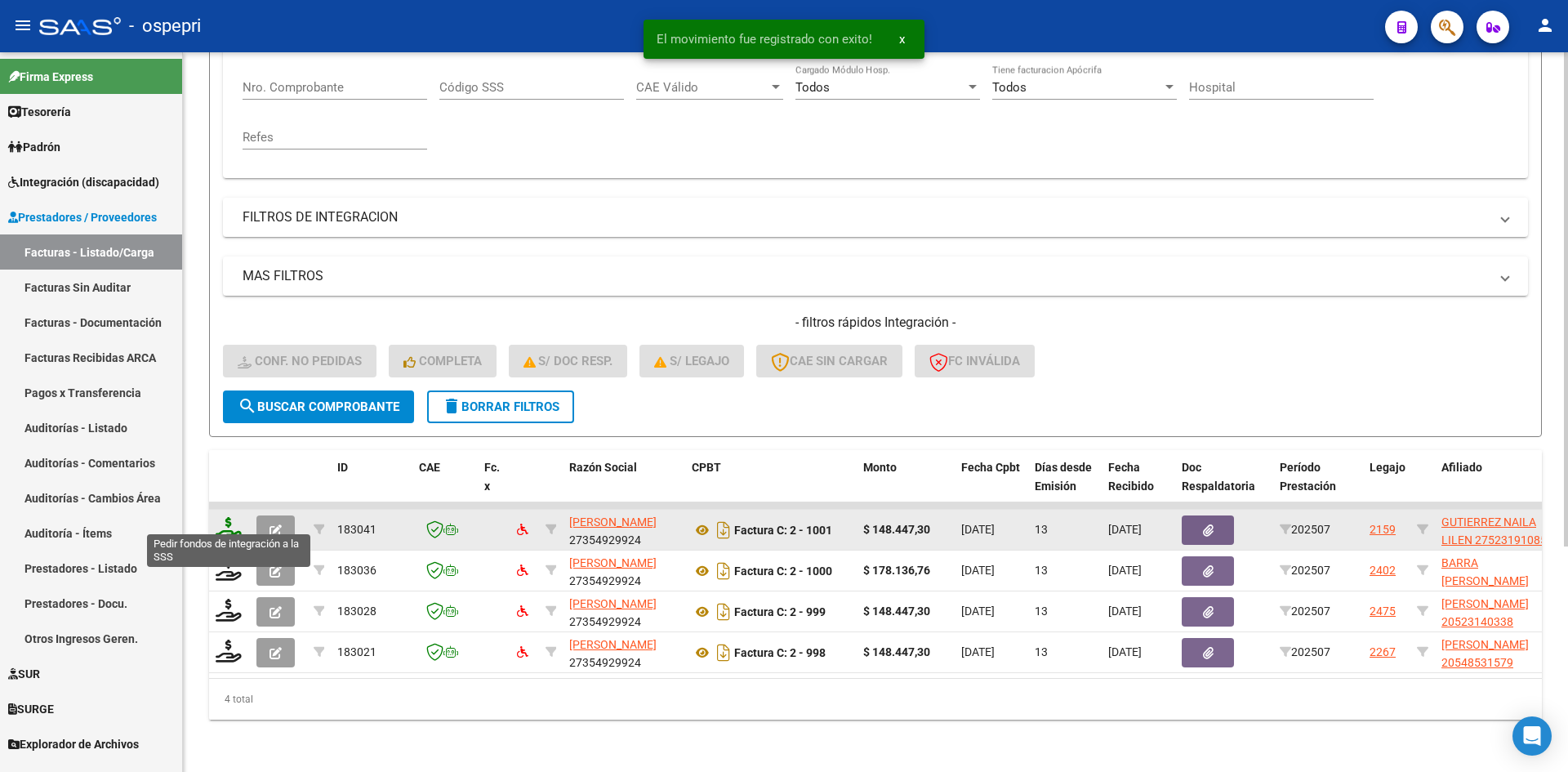
click at [232, 518] on icon at bounding box center [228, 528] width 26 height 23
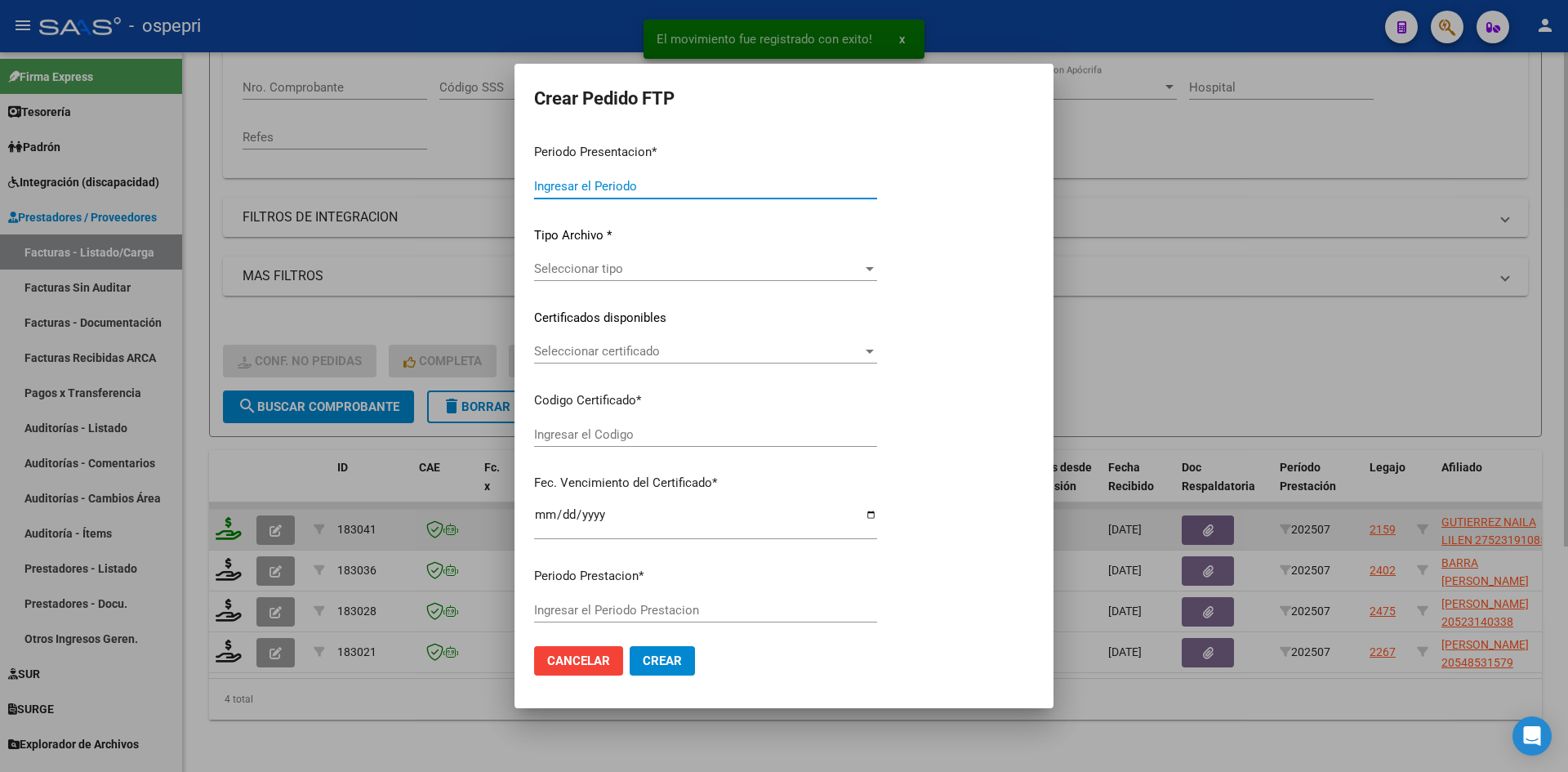
type input "202507"
type input "$ 148.447,30"
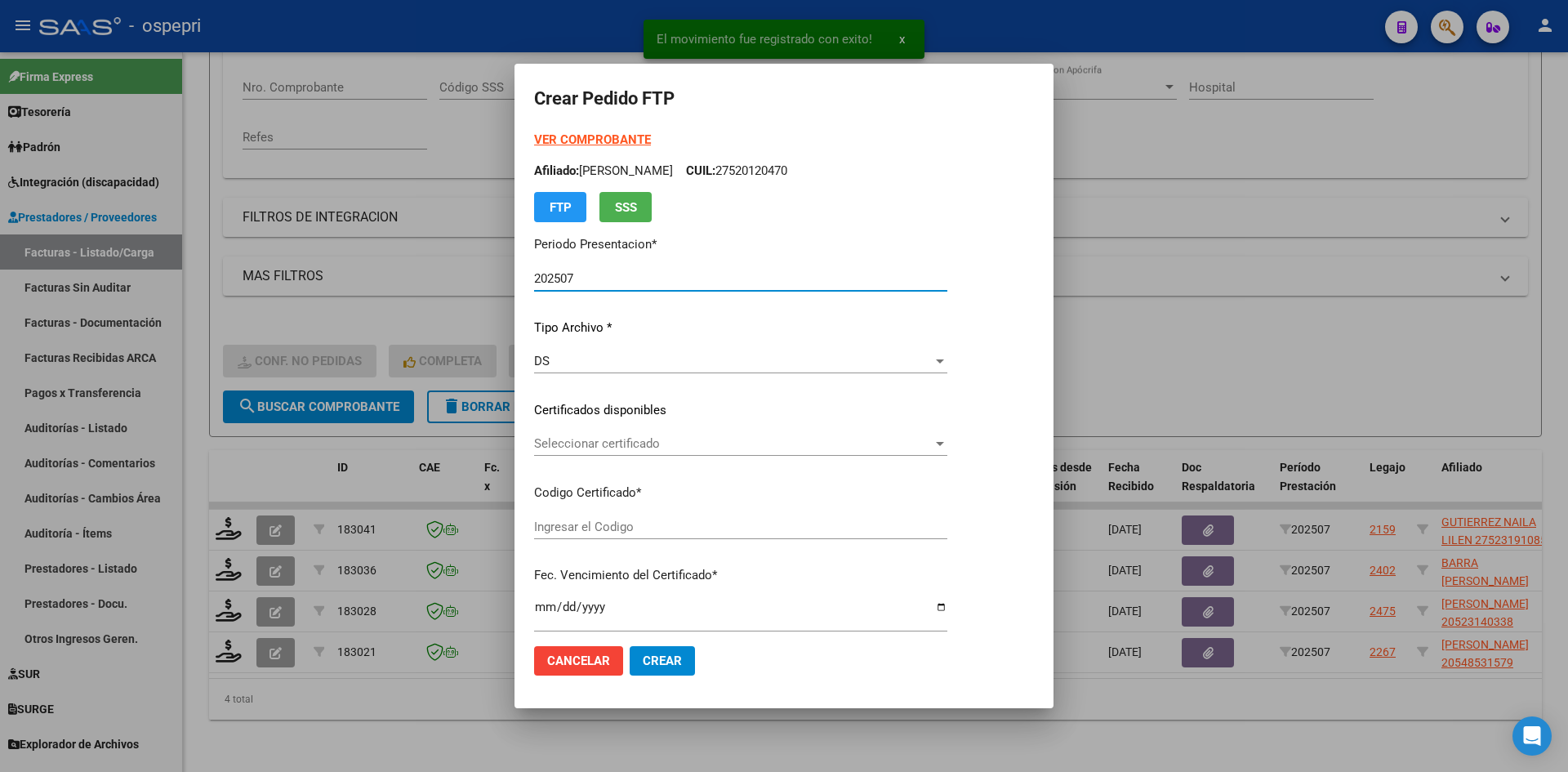
type input "2752319108-5"
type input "2032-04-01"
click at [641, 443] on span "Seleccionar certificado" at bounding box center [733, 443] width 398 height 15
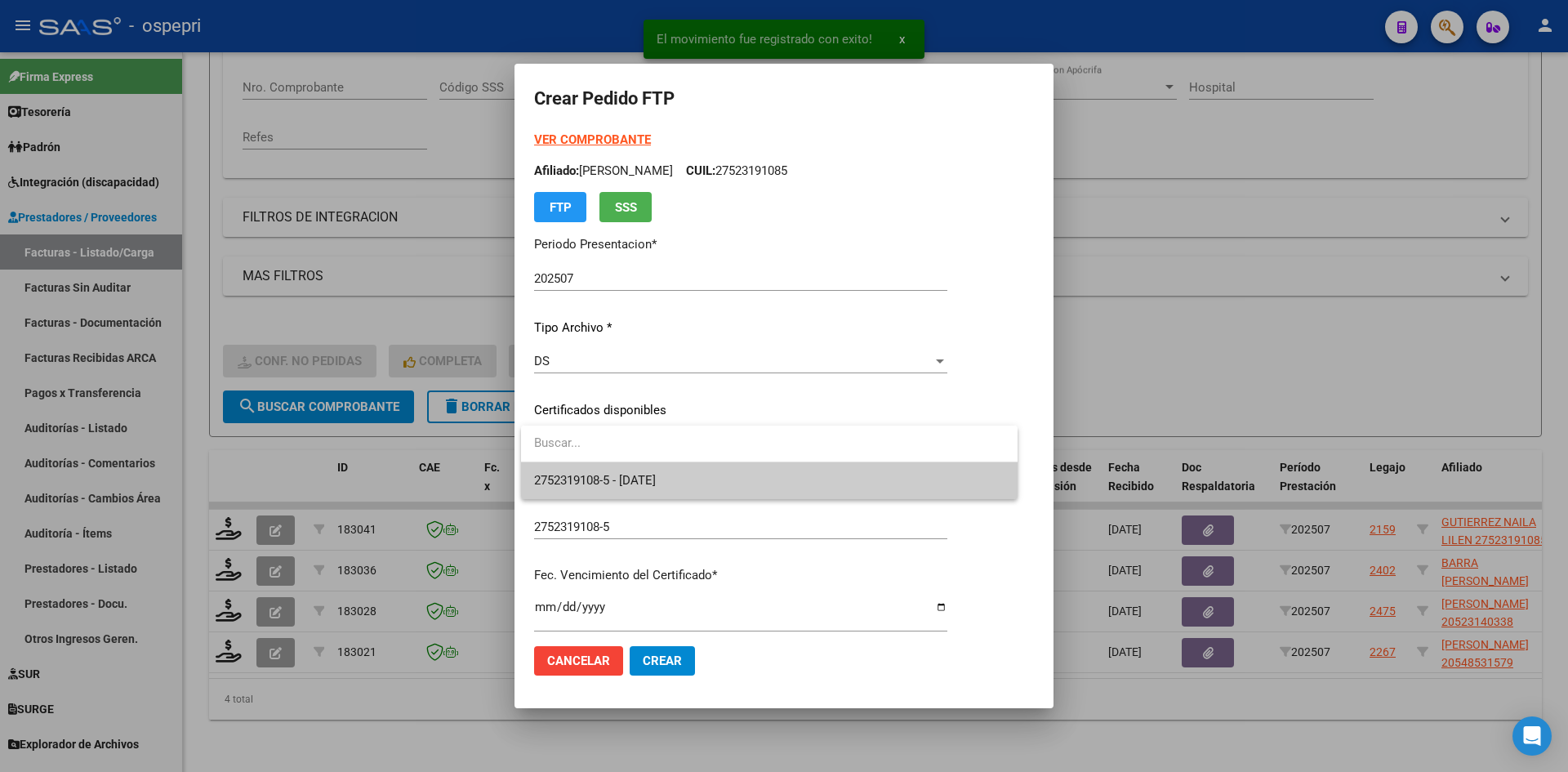
click at [710, 484] on span "2752319108-5 - 2032-04-01" at bounding box center [769, 481] width 470 height 37
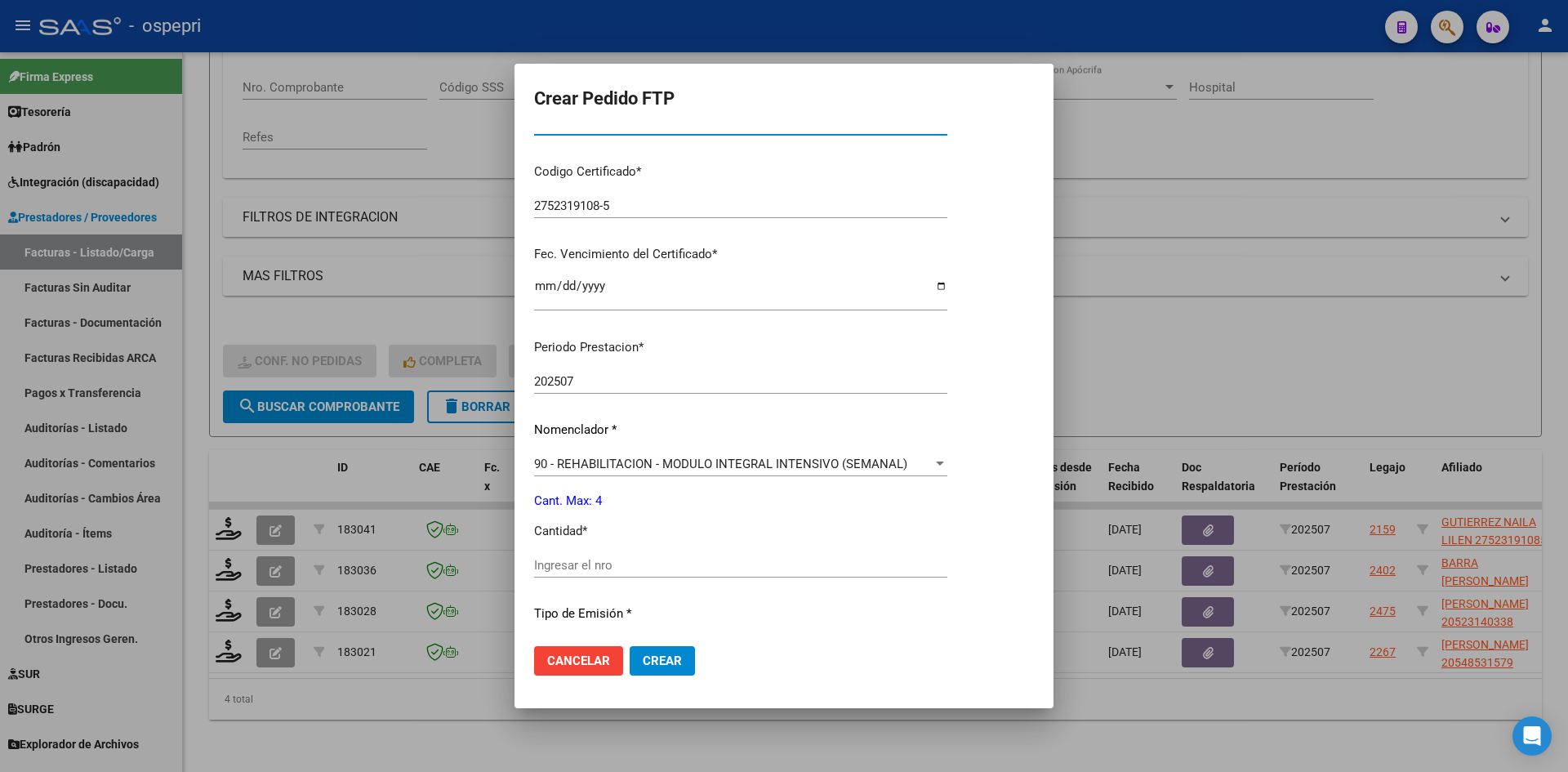
scroll to position [327, 0]
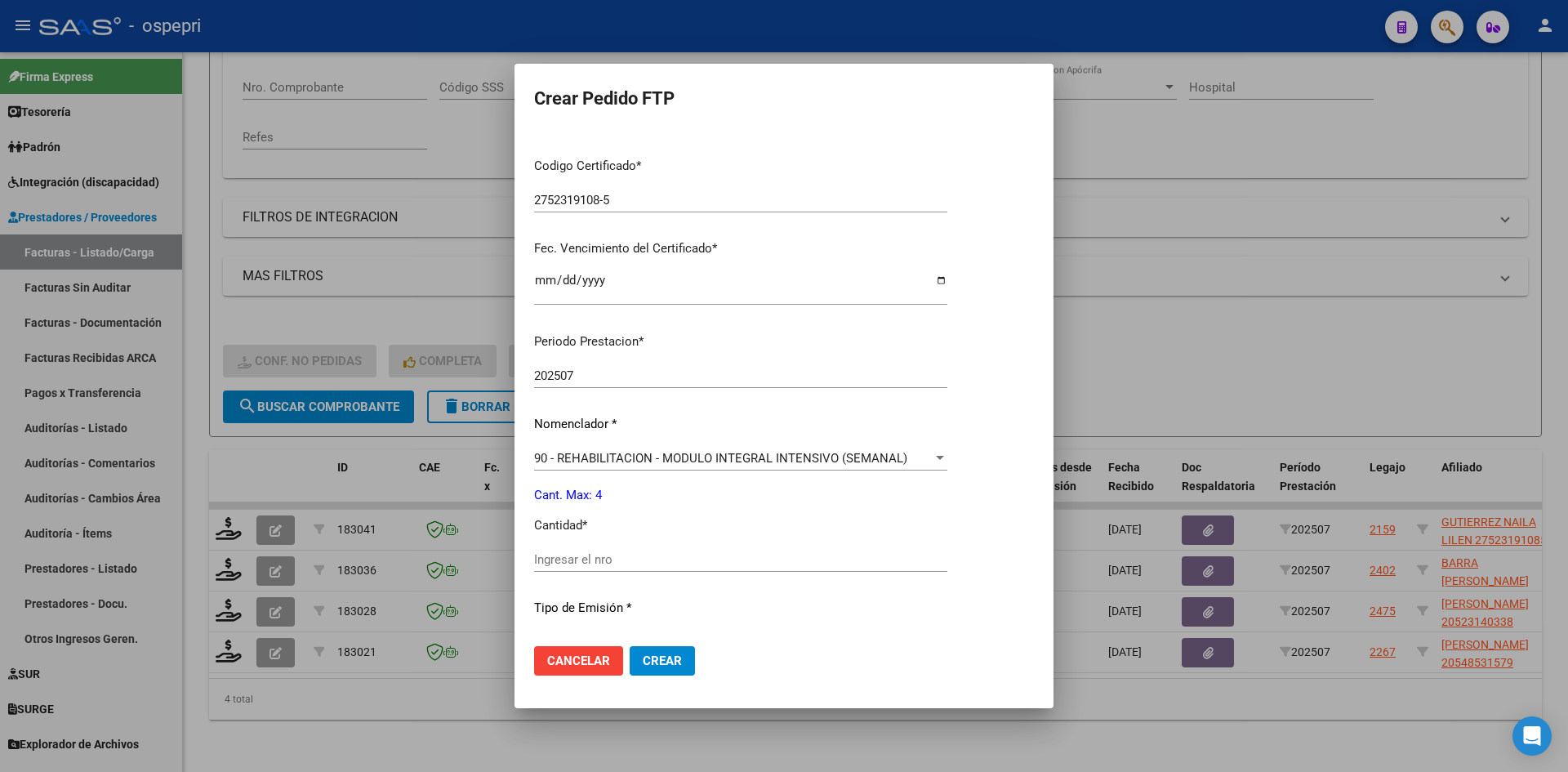
click at [609, 557] on input "Ingresar el nro" at bounding box center [740, 559] width 414 height 15
type input "4"
click at [664, 655] on span "Crear" at bounding box center [662, 660] width 39 height 15
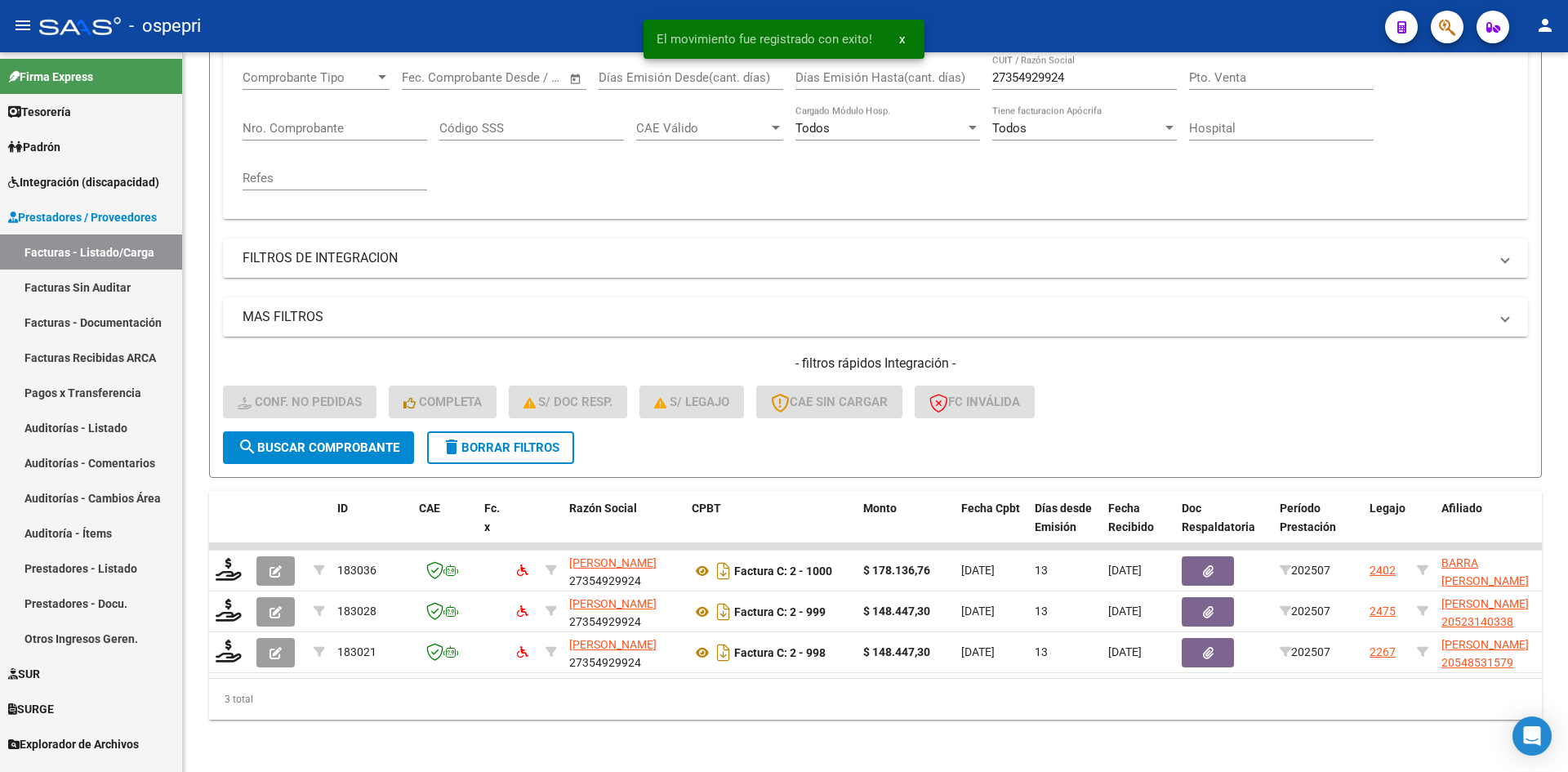
scroll to position [288, 0]
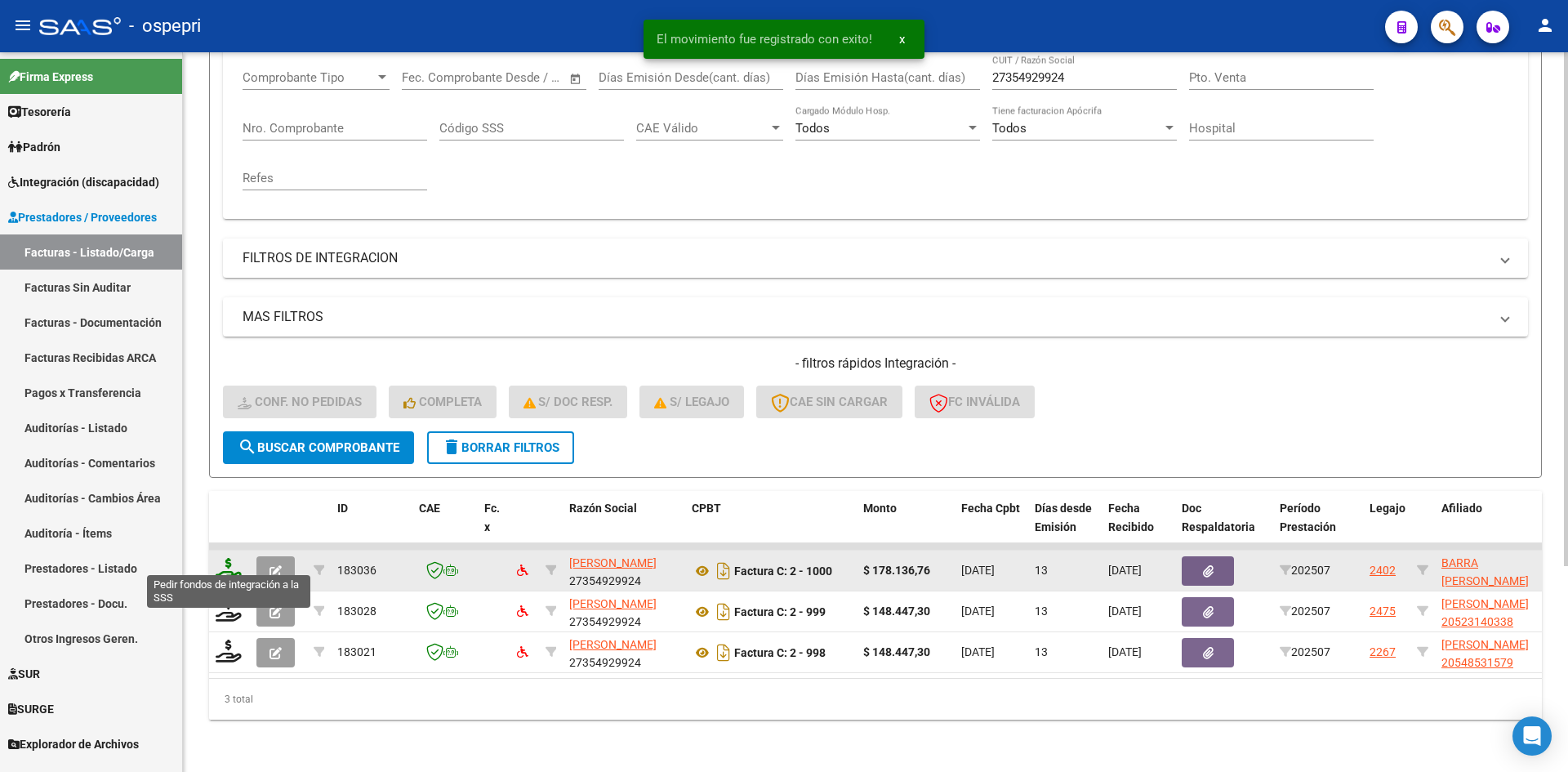
click at [233, 558] on icon at bounding box center [228, 568] width 26 height 23
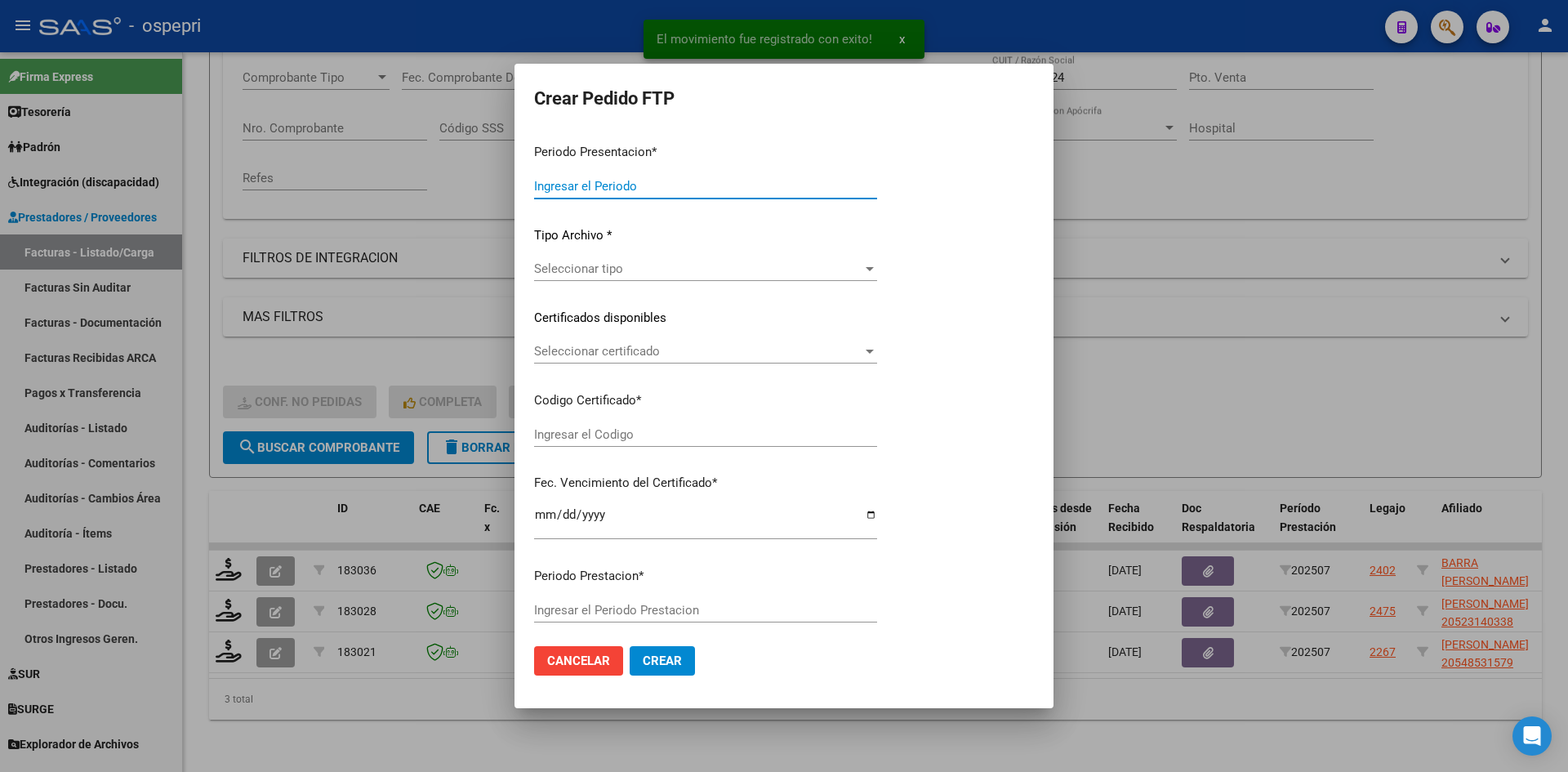
type input "202507"
type input "$ 178.136,76"
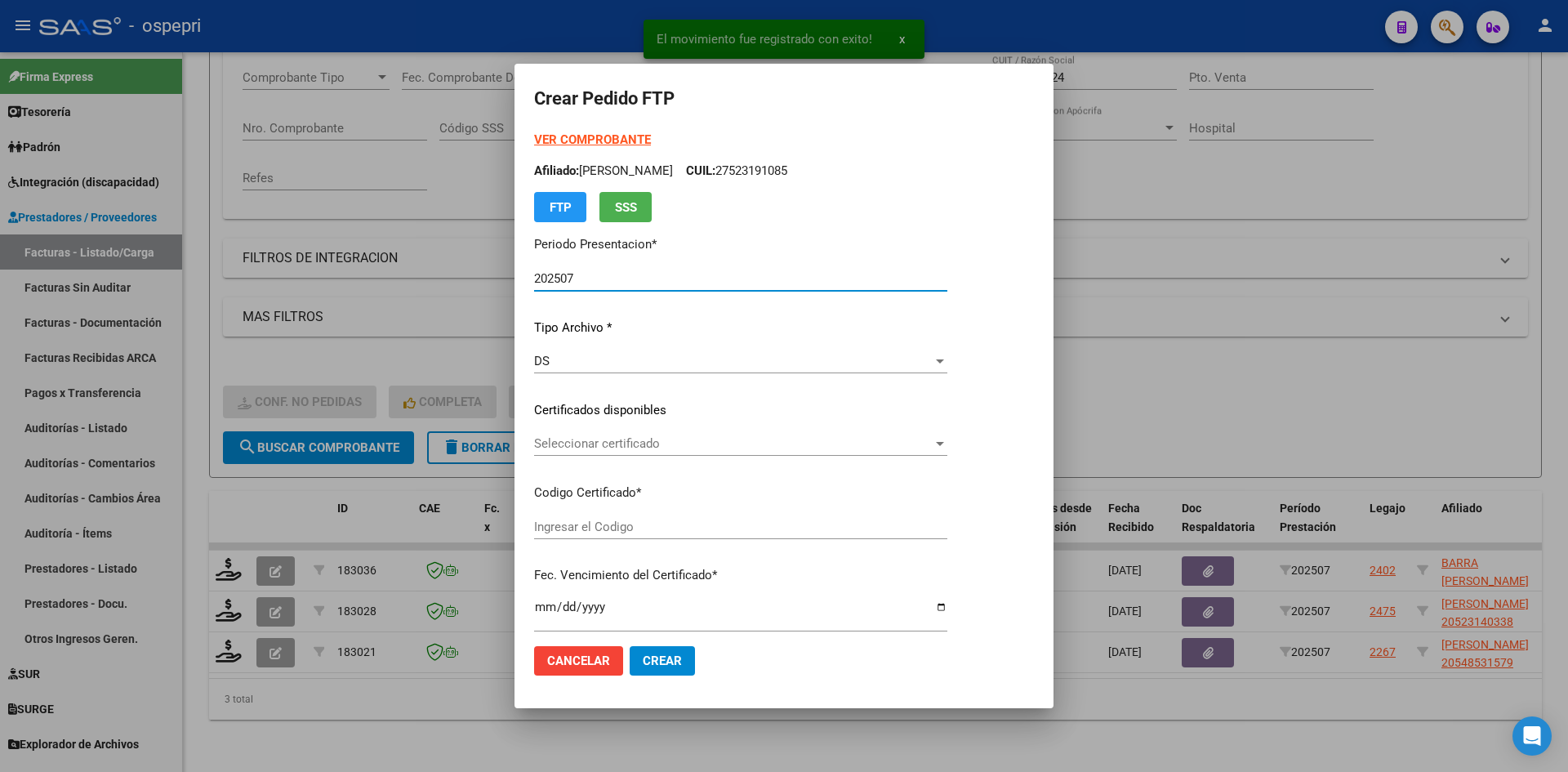
type input "23523190369"
type input "2025-11-04"
click at [644, 445] on span "Seleccionar certificado" at bounding box center [733, 443] width 398 height 15
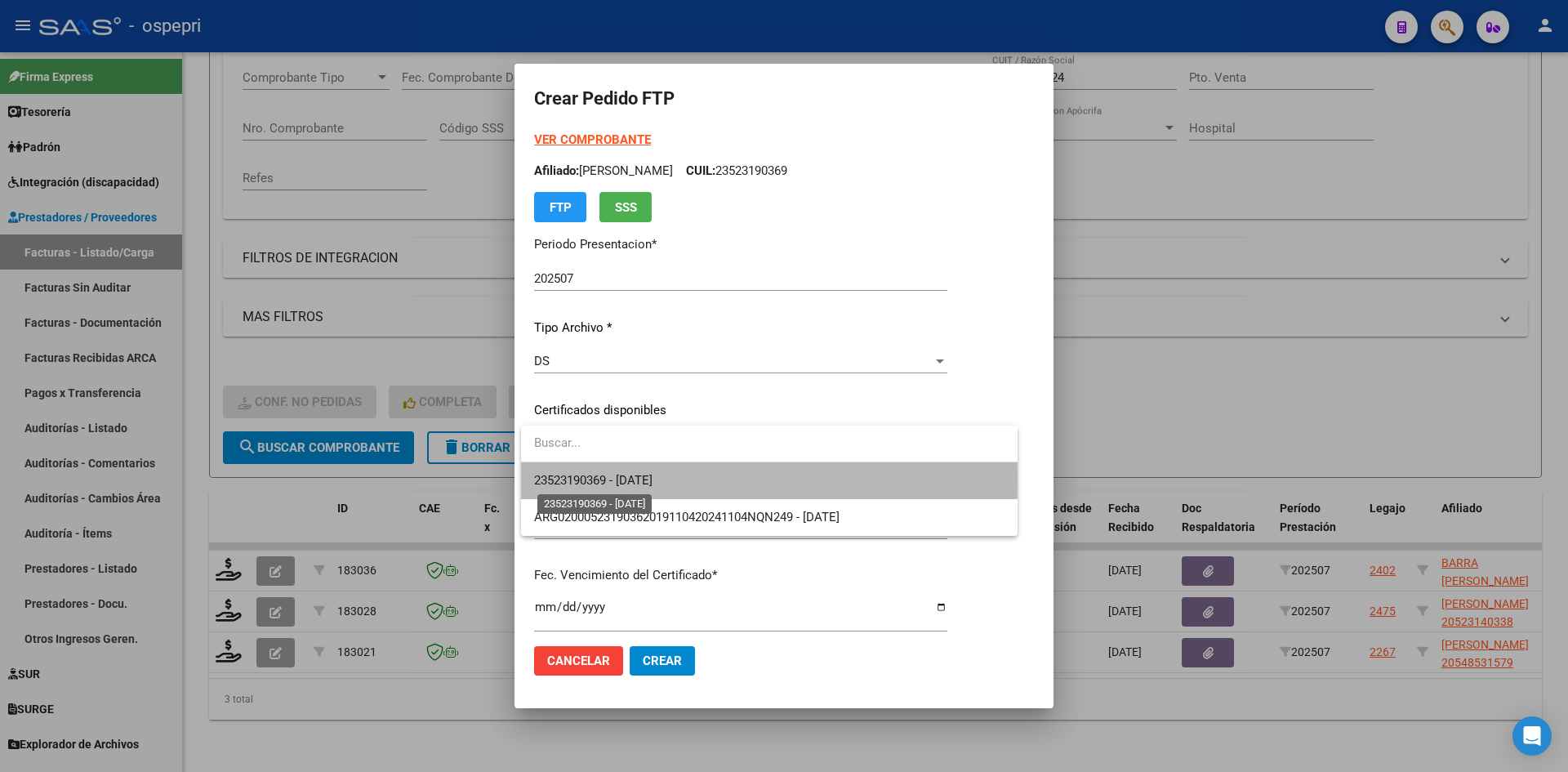
click at [652, 478] on span "23523190369 - 2025-11-04" at bounding box center [593, 479] width 118 height 15
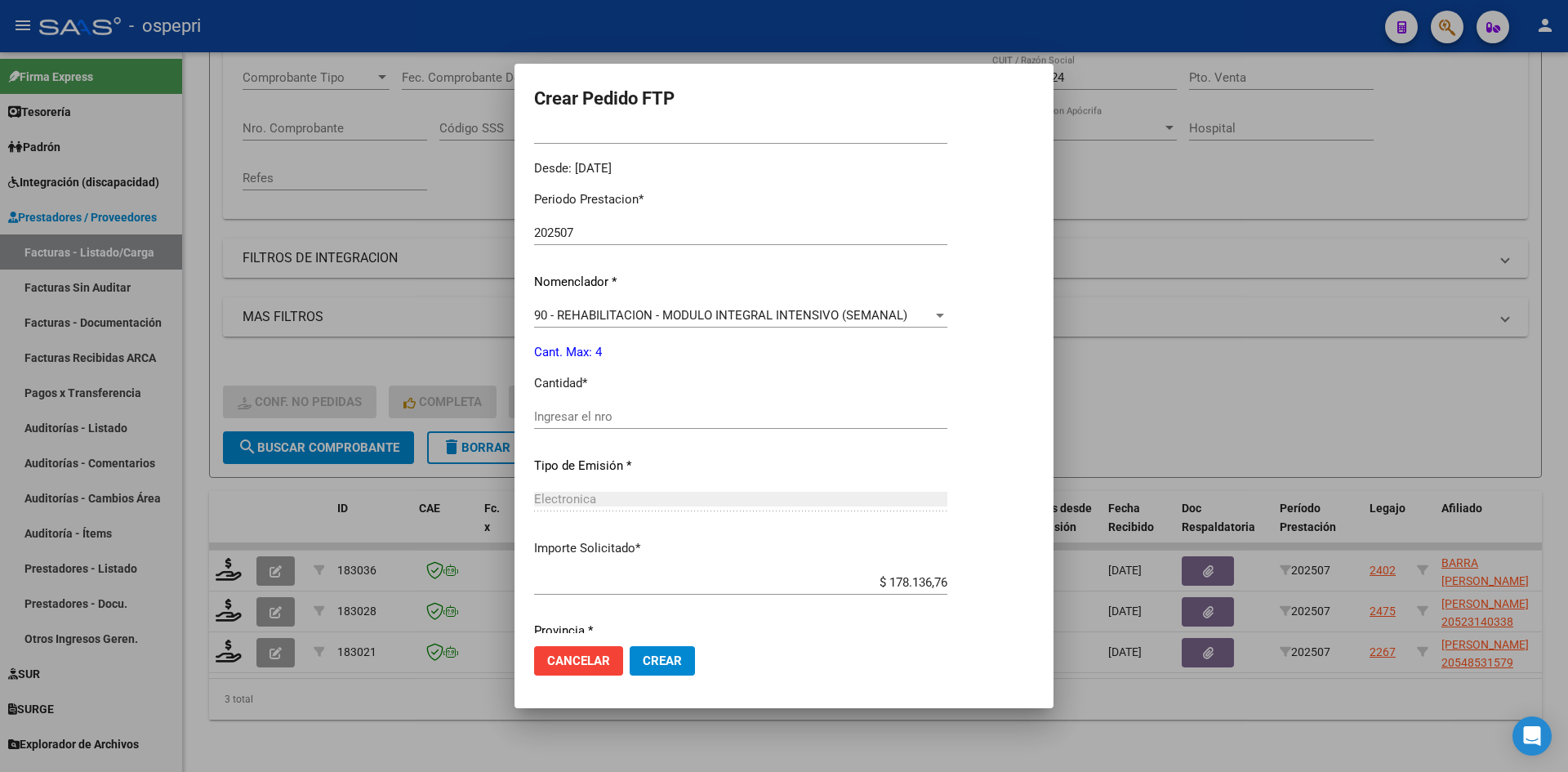
scroll to position [490, 0]
click at [609, 414] on input "Ingresar el nro" at bounding box center [740, 414] width 414 height 15
type input "4"
click at [671, 659] on span "Crear" at bounding box center [662, 660] width 39 height 15
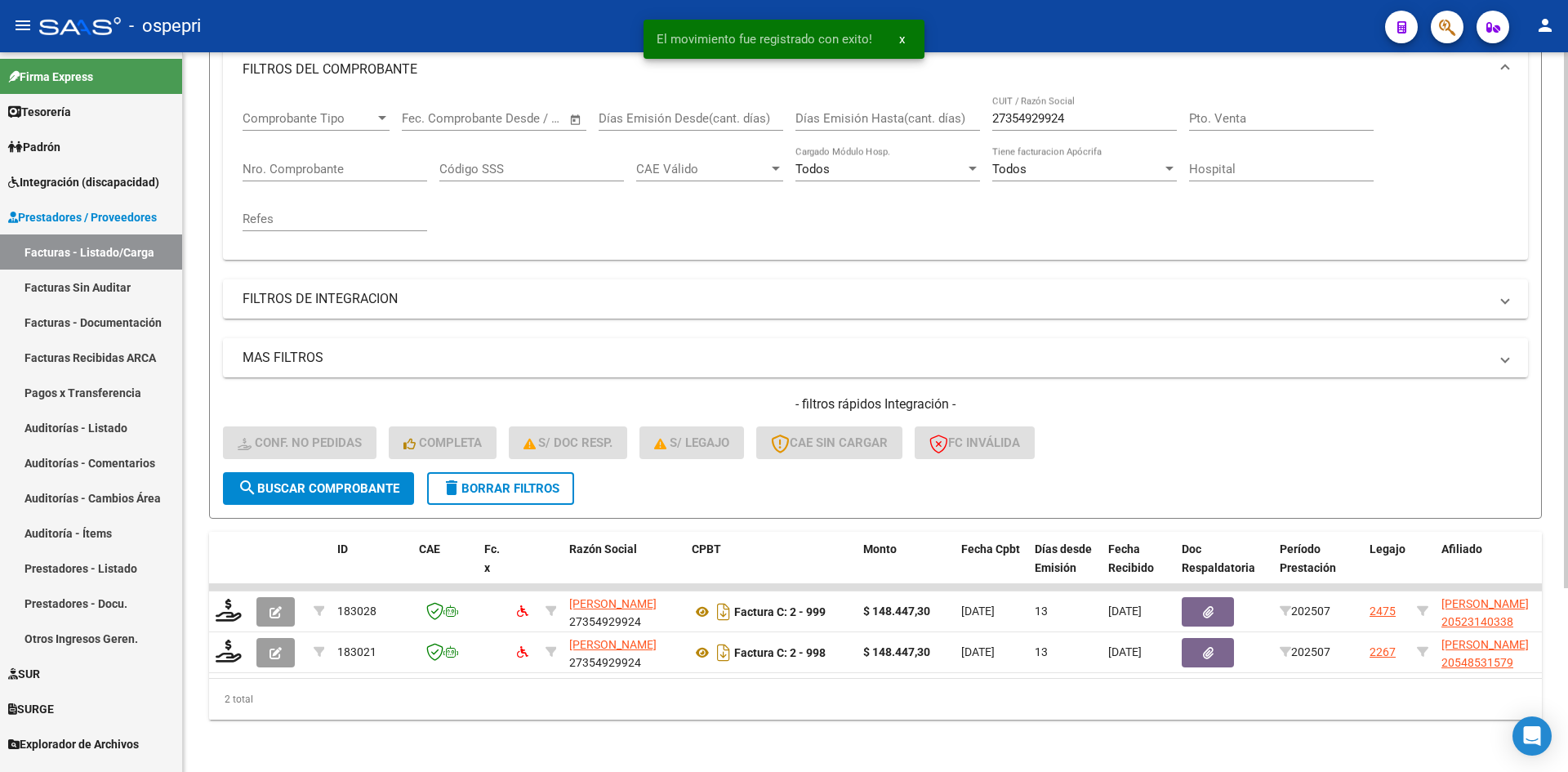
scroll to position [247, 0]
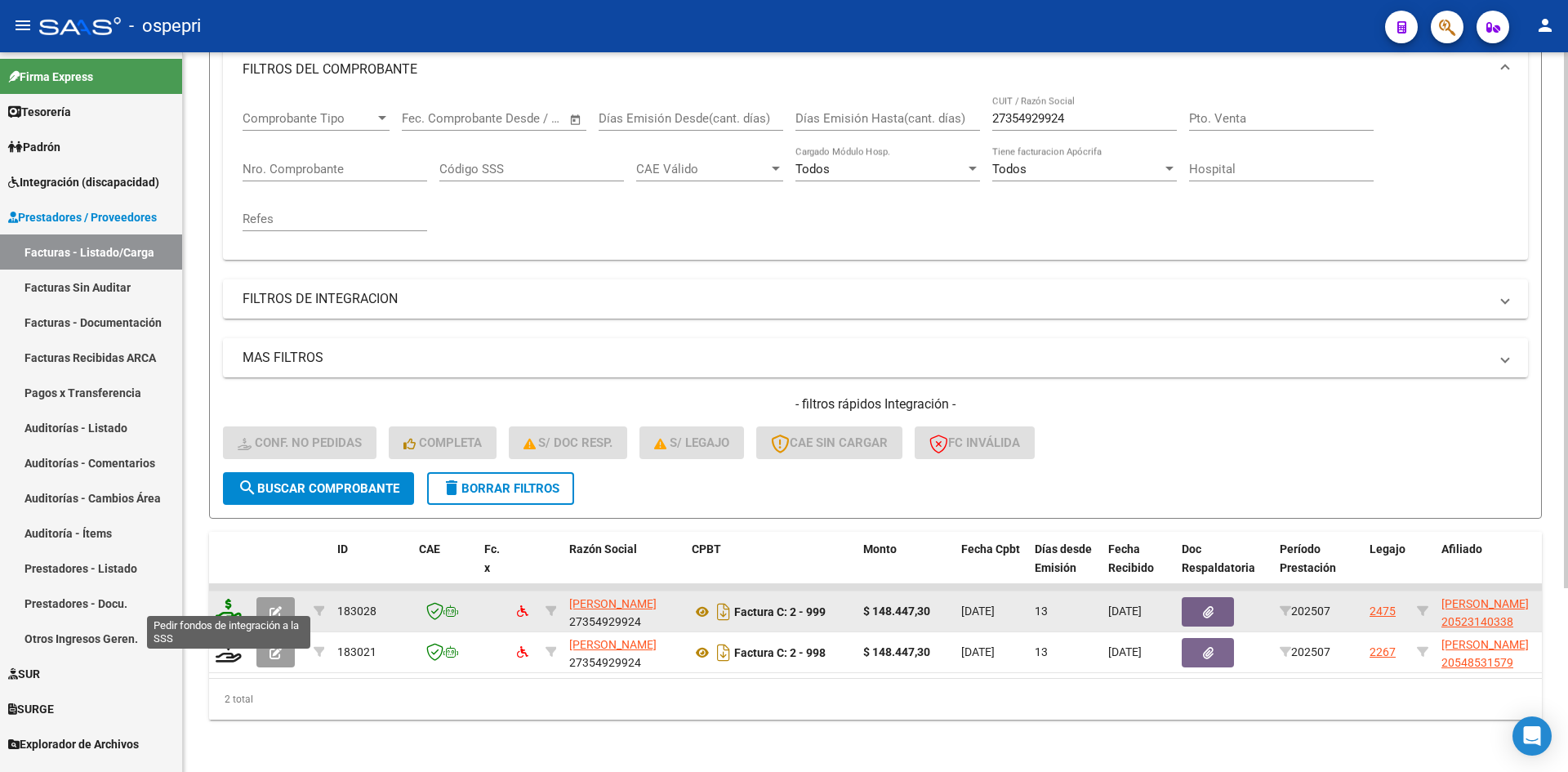
click at [226, 599] on icon at bounding box center [228, 610] width 26 height 23
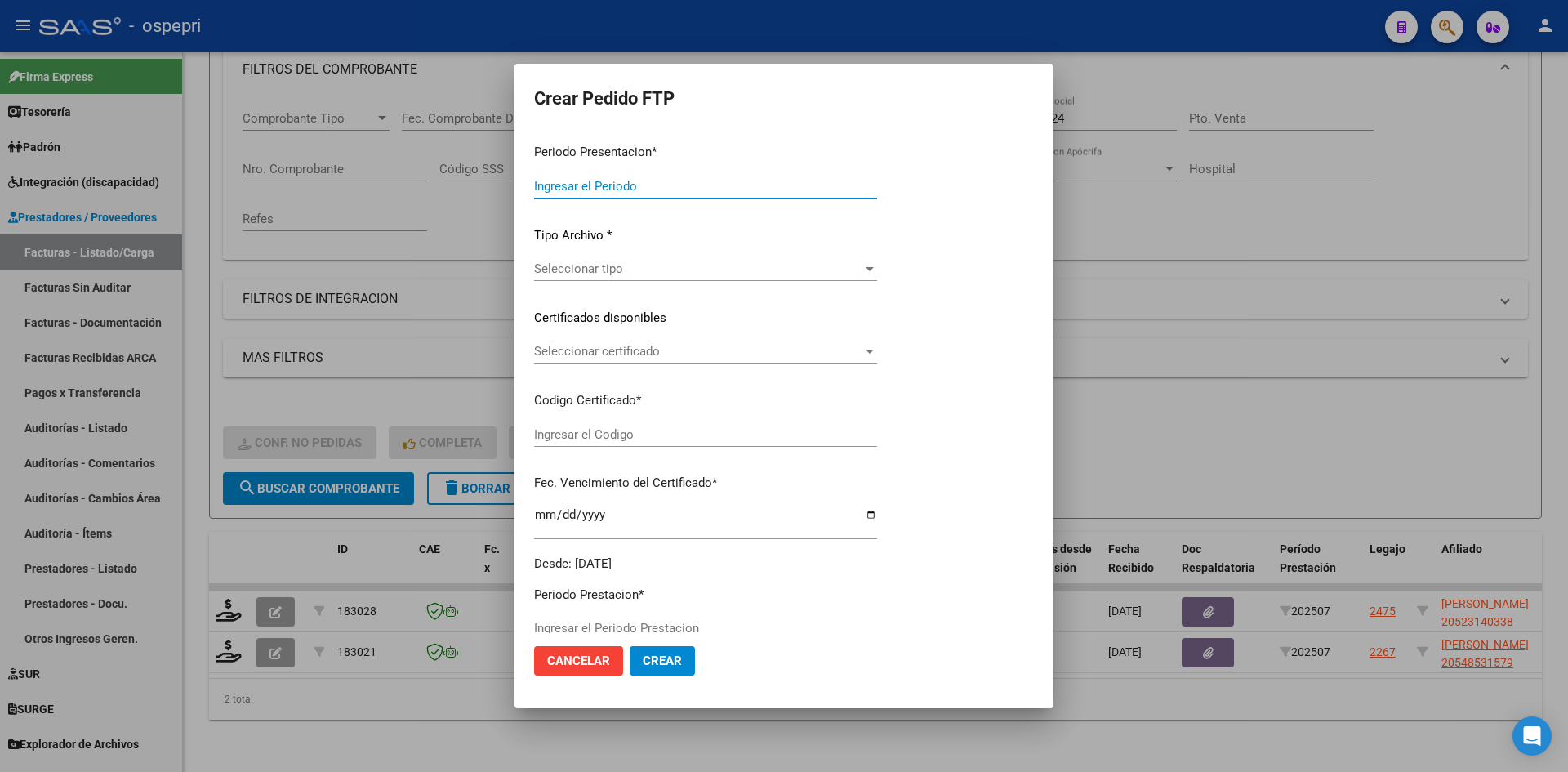
type input "202507"
type input "$ 148.447,30"
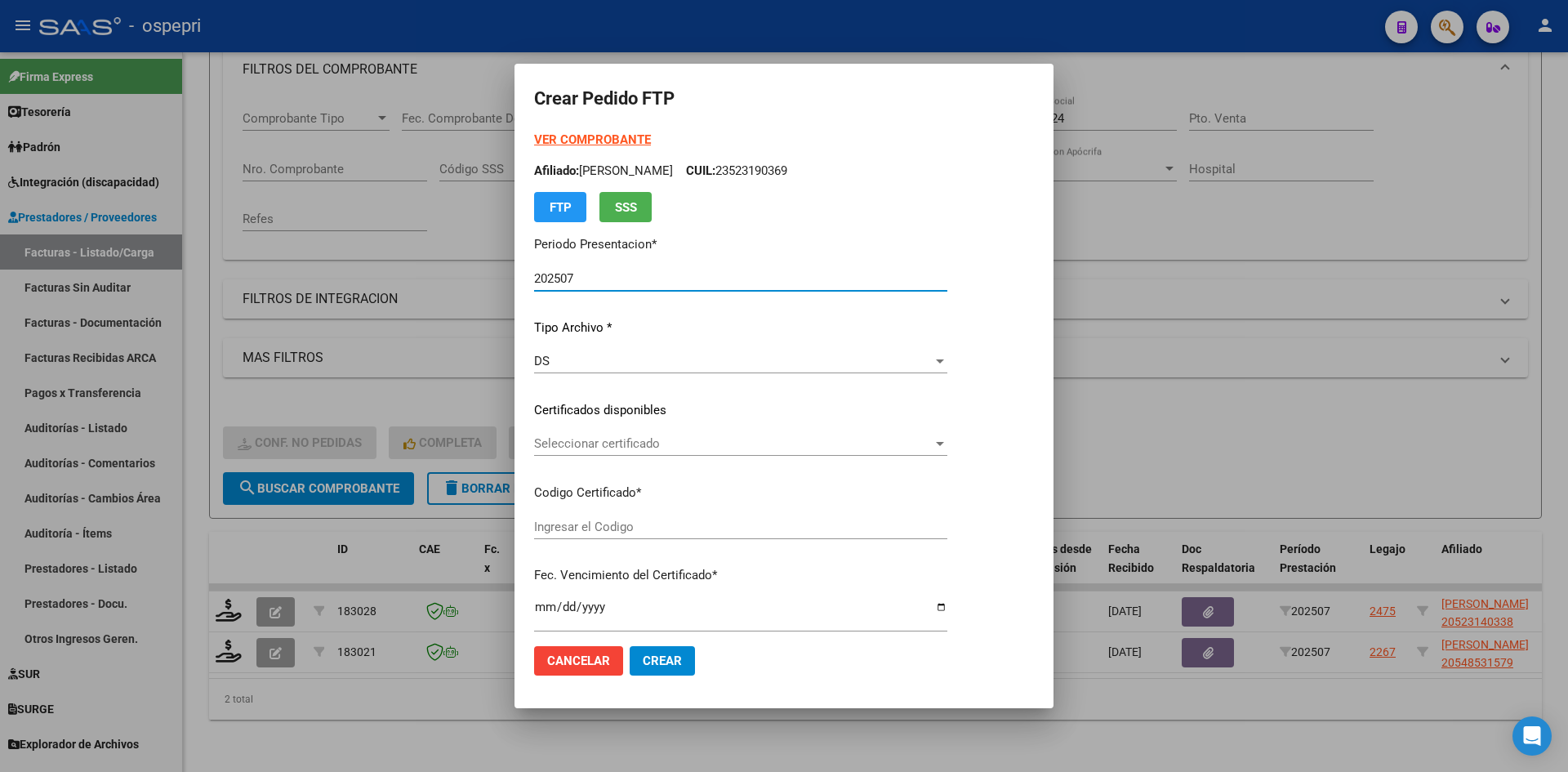
type input "20523140338"
type input "2027-08-25"
click at [691, 446] on span "Seleccionar certificado" at bounding box center [733, 443] width 398 height 15
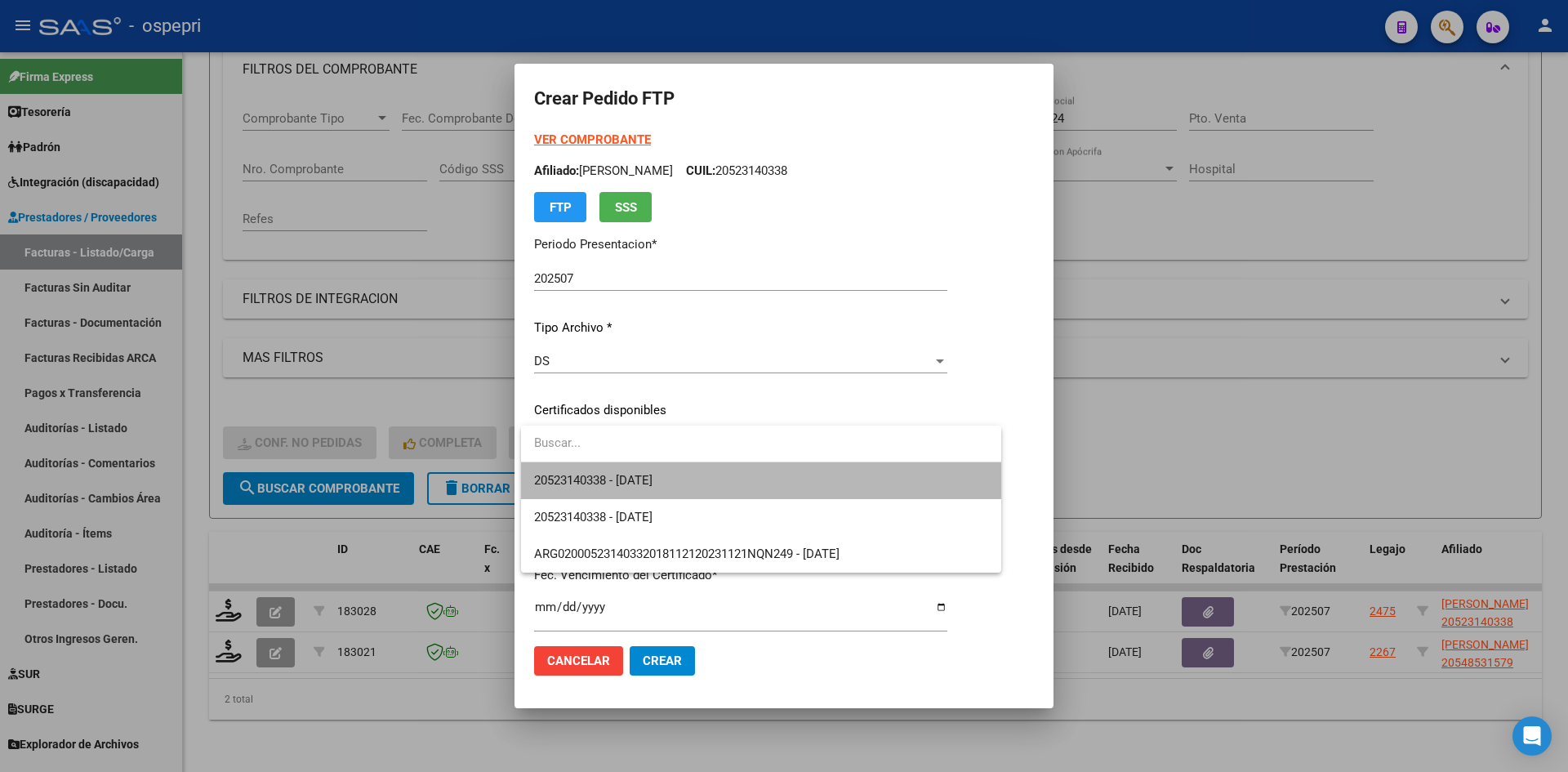
click at [697, 474] on span "20523140338 - 2027-08-25" at bounding box center [761, 481] width 454 height 37
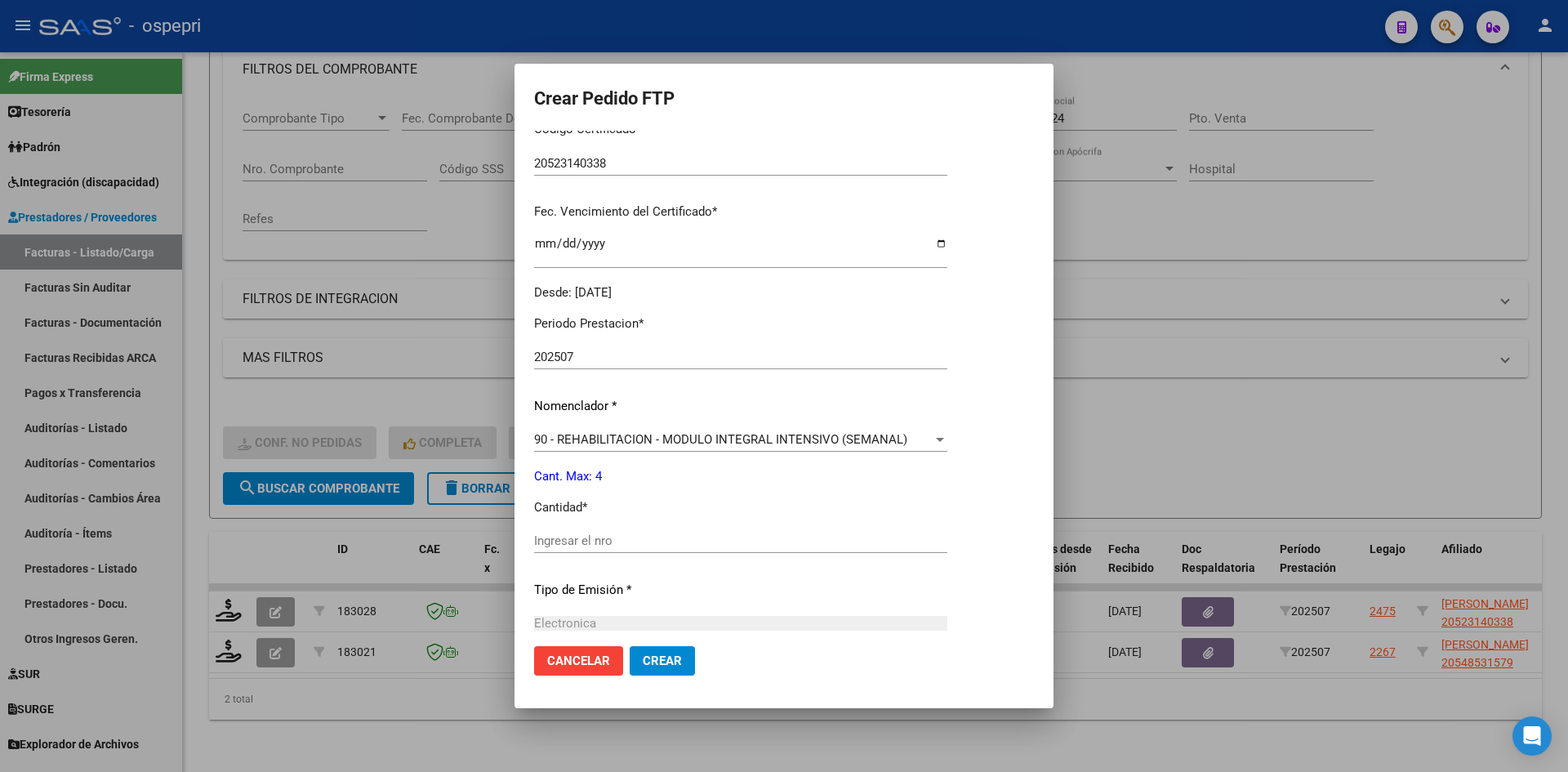
scroll to position [409, 0]
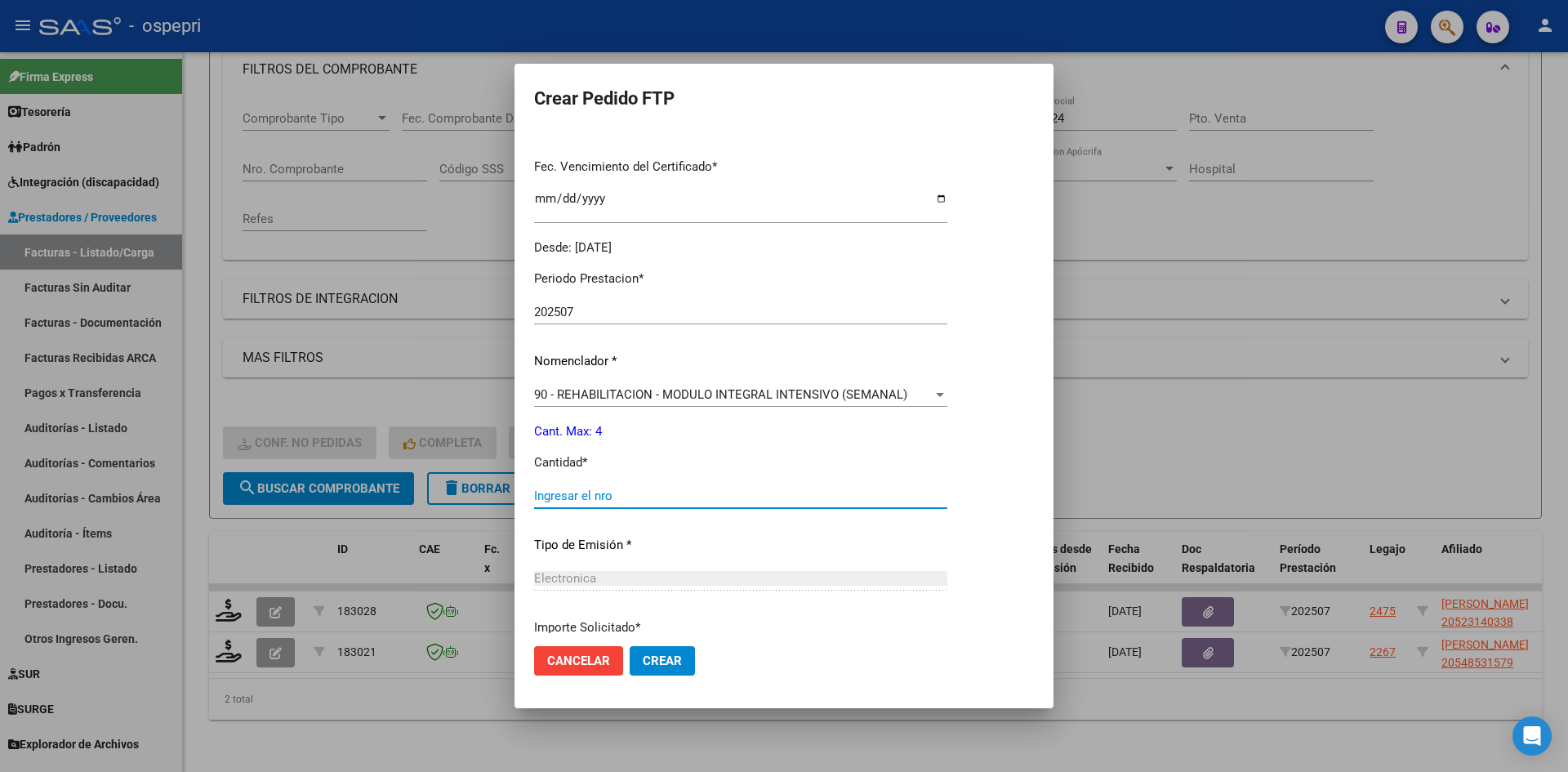
click at [645, 503] on input "Ingresar el nro" at bounding box center [740, 495] width 414 height 15
type input "4"
click at [677, 658] on span "Crear" at bounding box center [662, 660] width 39 height 15
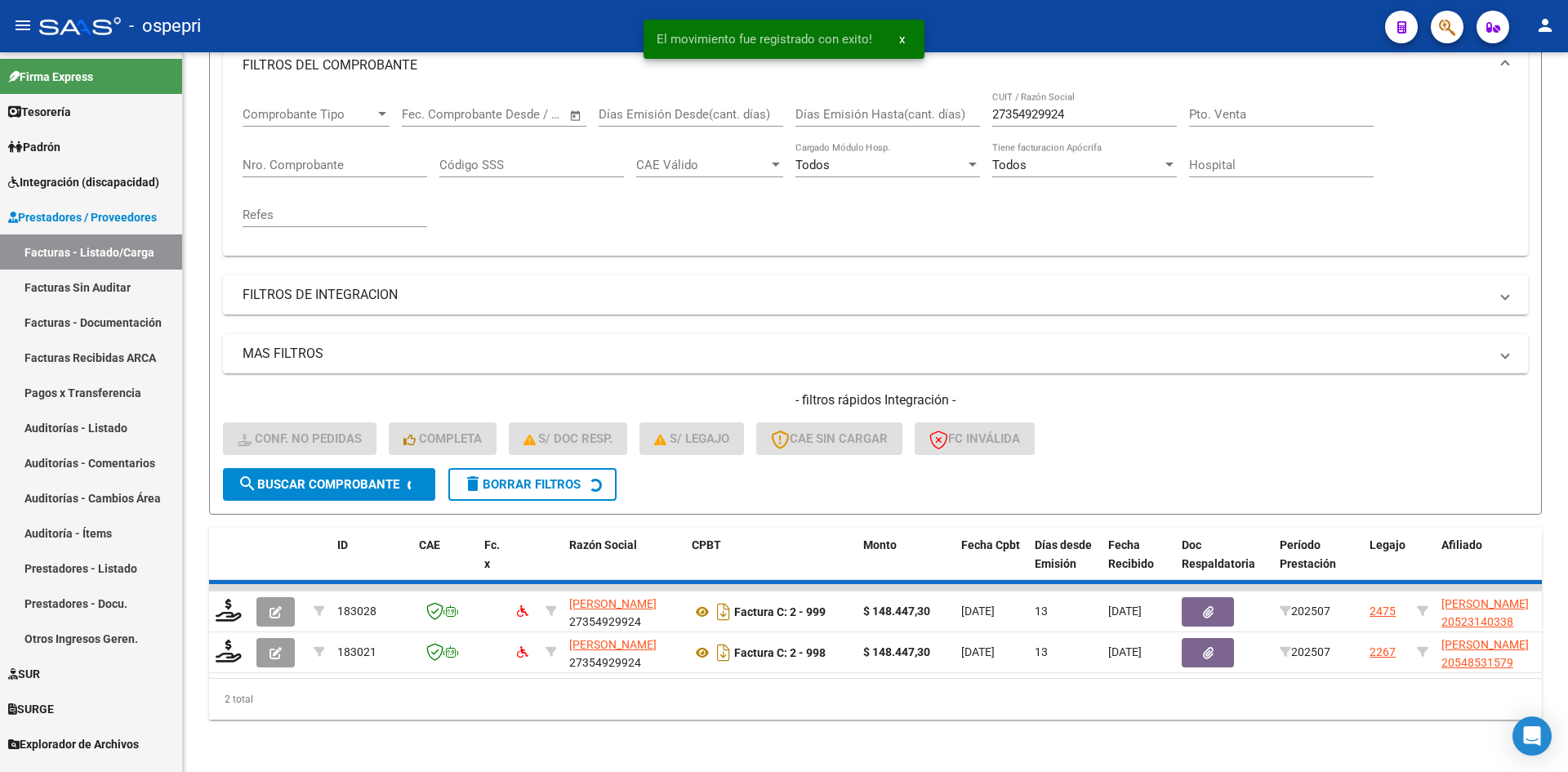
scroll to position [205, 0]
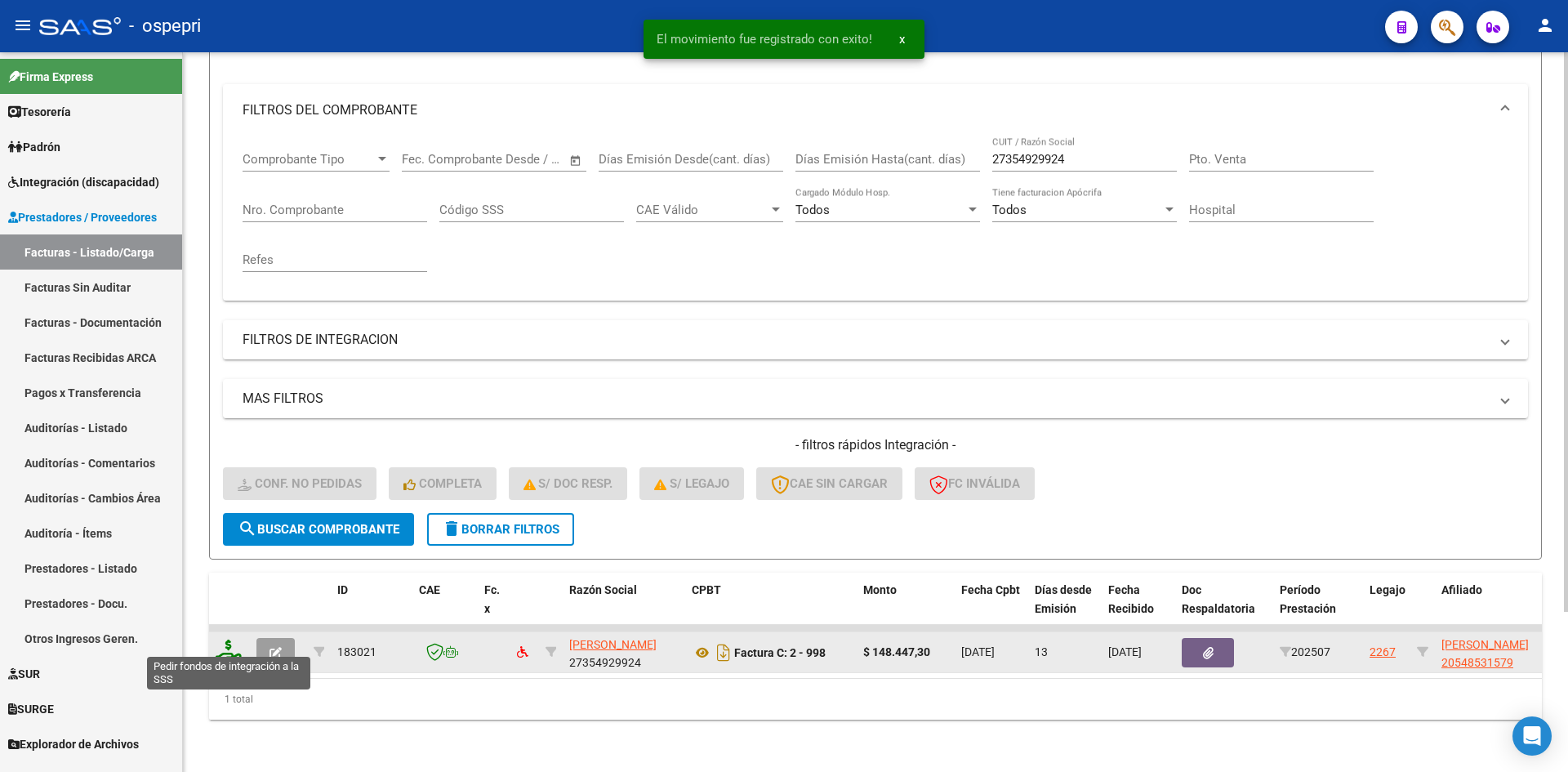
click at [234, 640] on icon at bounding box center [228, 651] width 26 height 23
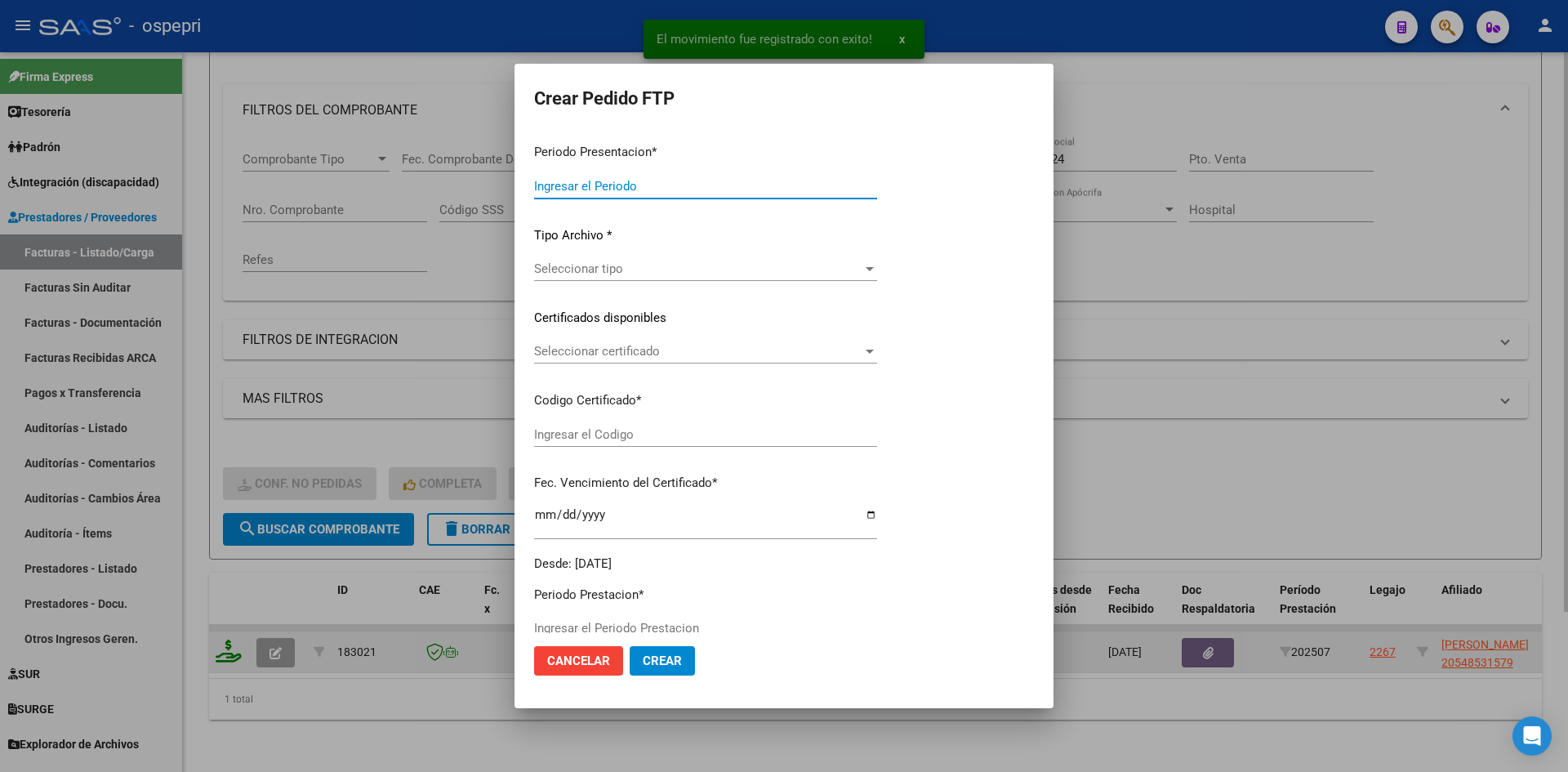
type input "202507"
type input "$ 148.447,30"
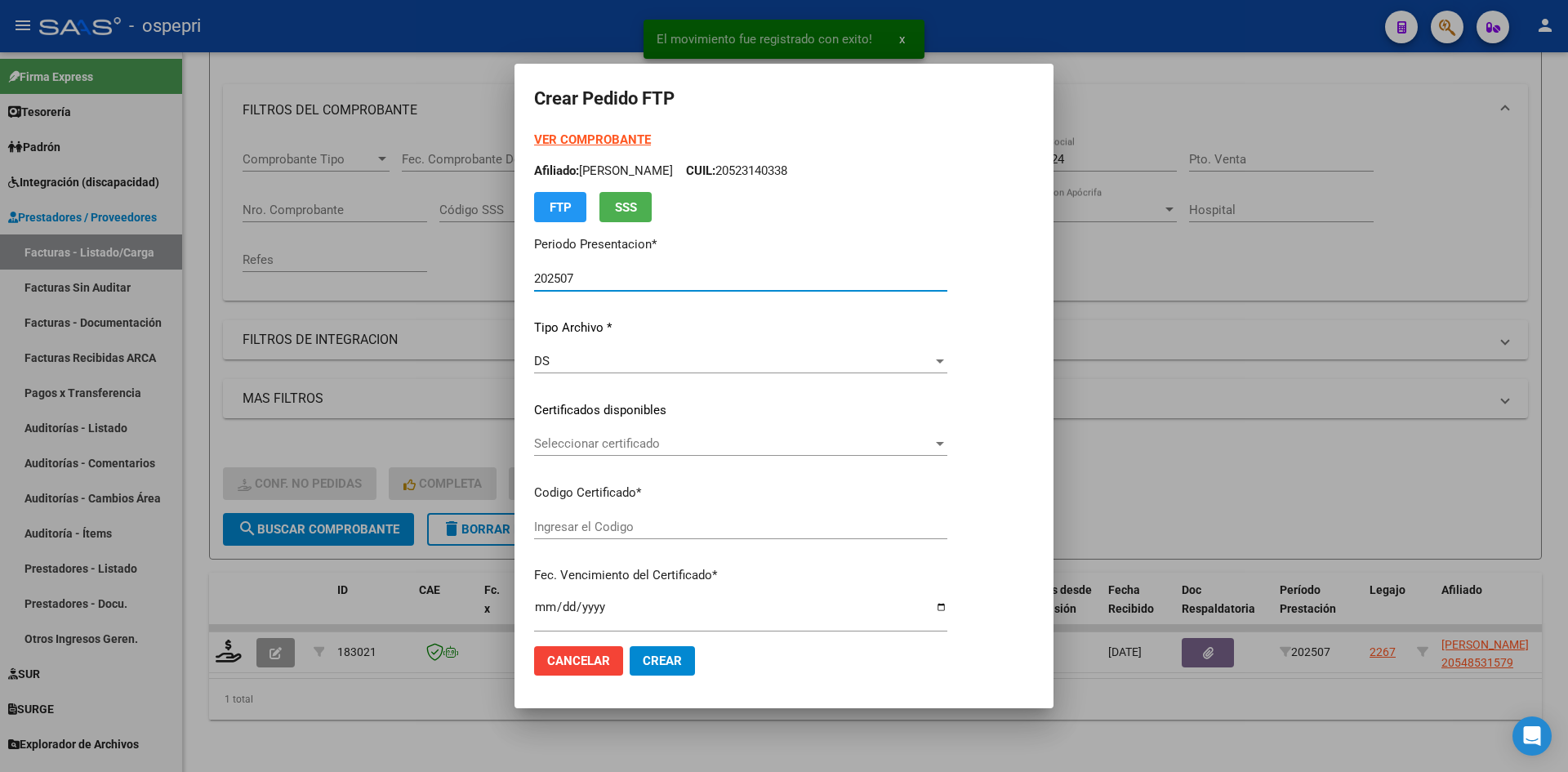
type input "2054853157-9"
type input "2026-11-19"
click at [793, 445] on span "Seleccionar certificado" at bounding box center [733, 443] width 398 height 15
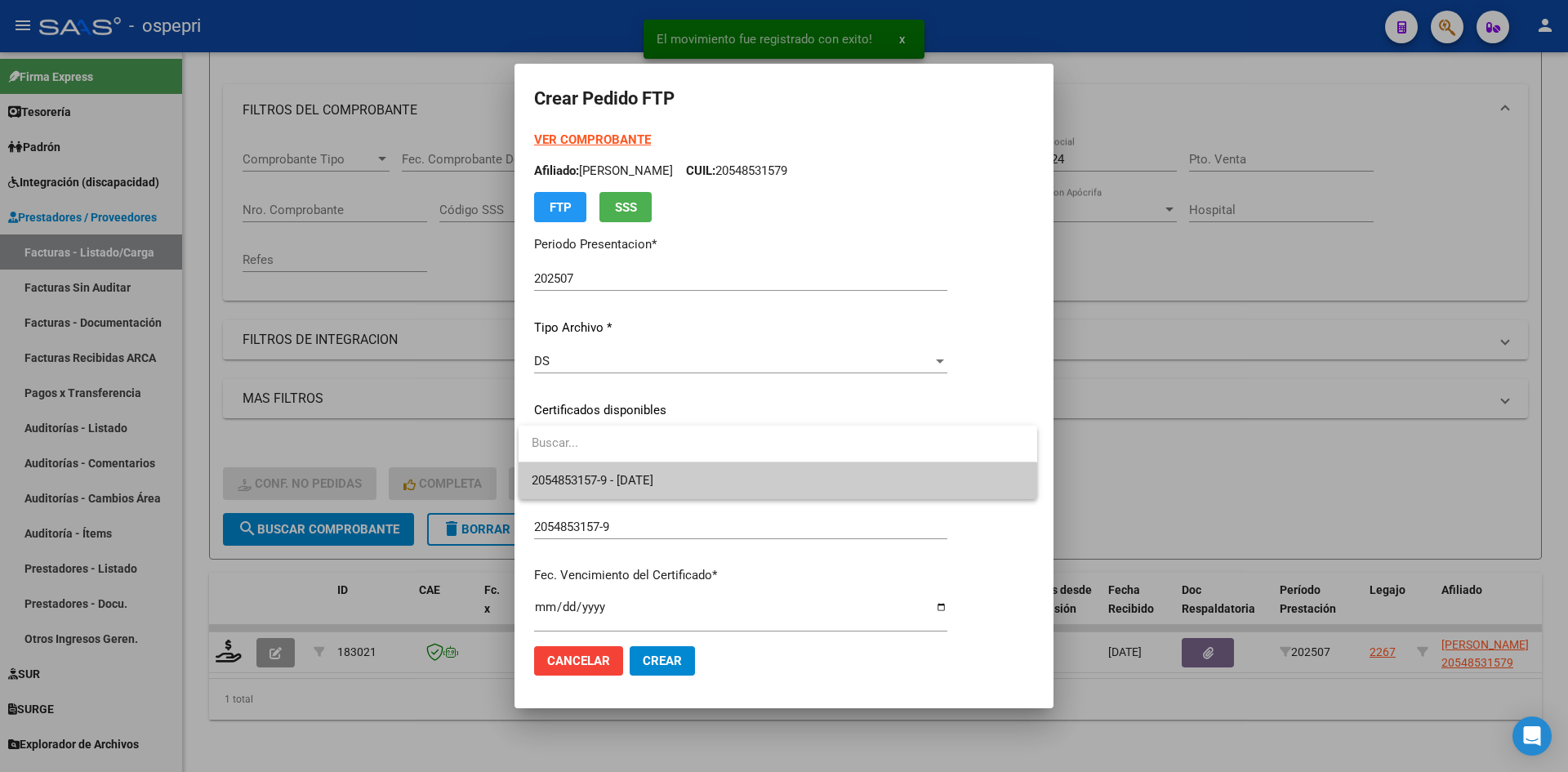
click at [770, 486] on span "2054853157-9 - 2026-11-19" at bounding box center [778, 481] width 492 height 37
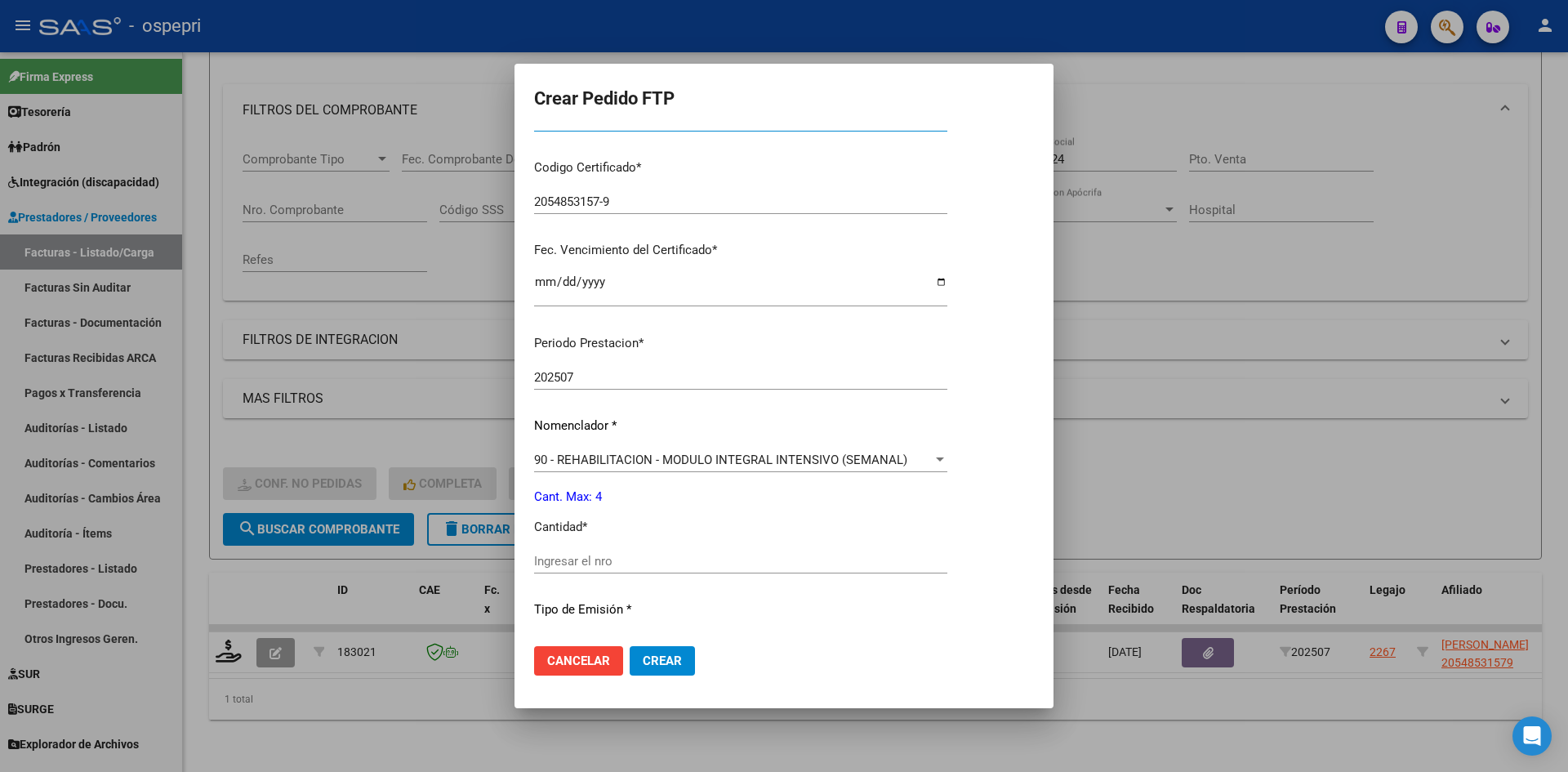
scroll to position [327, 0]
click at [586, 560] on input "Ingresar el nro" at bounding box center [740, 559] width 414 height 15
type input "4"
click at [669, 669] on button "Crear" at bounding box center [662, 660] width 66 height 29
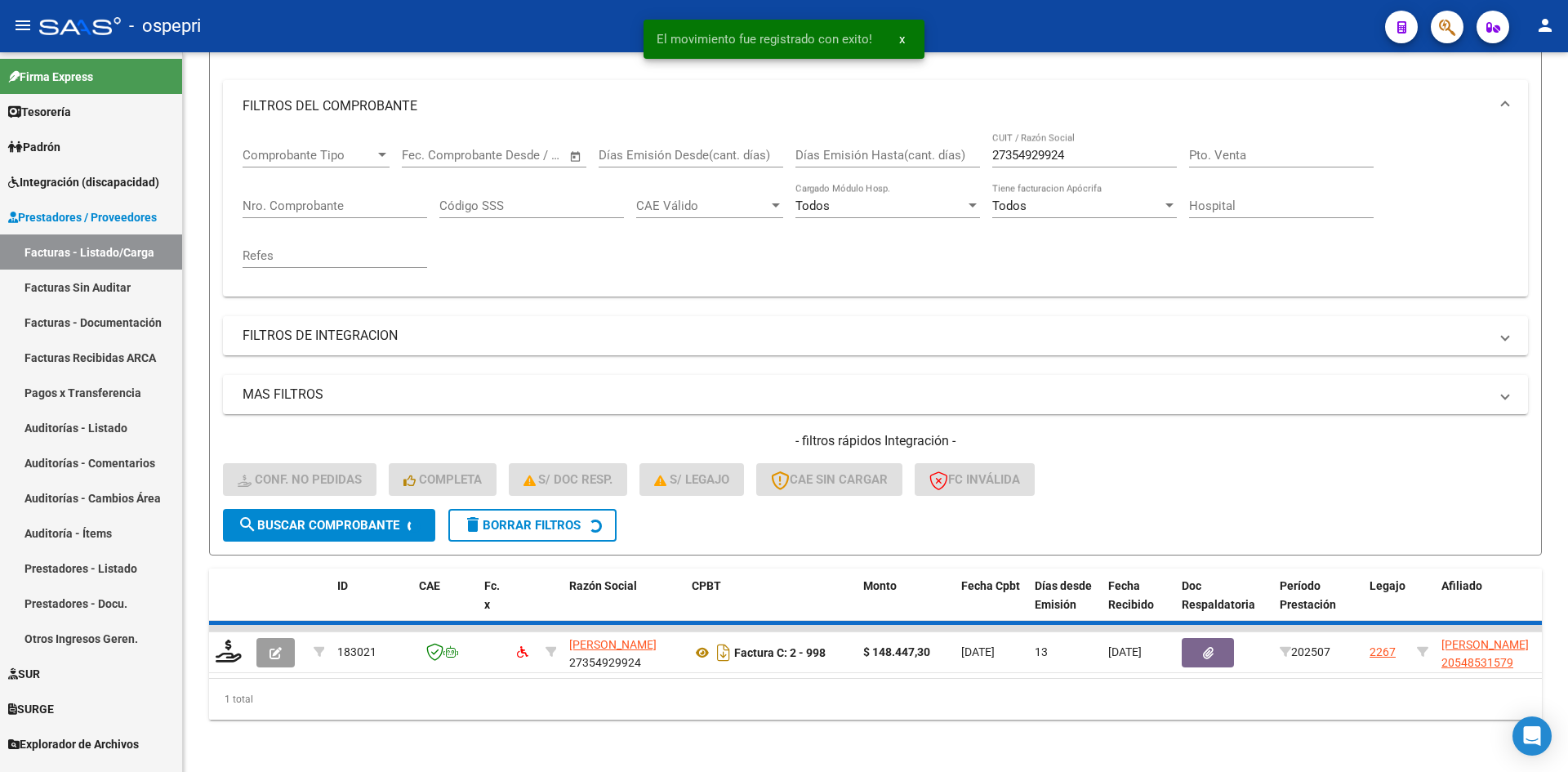
scroll to position [181, 0]
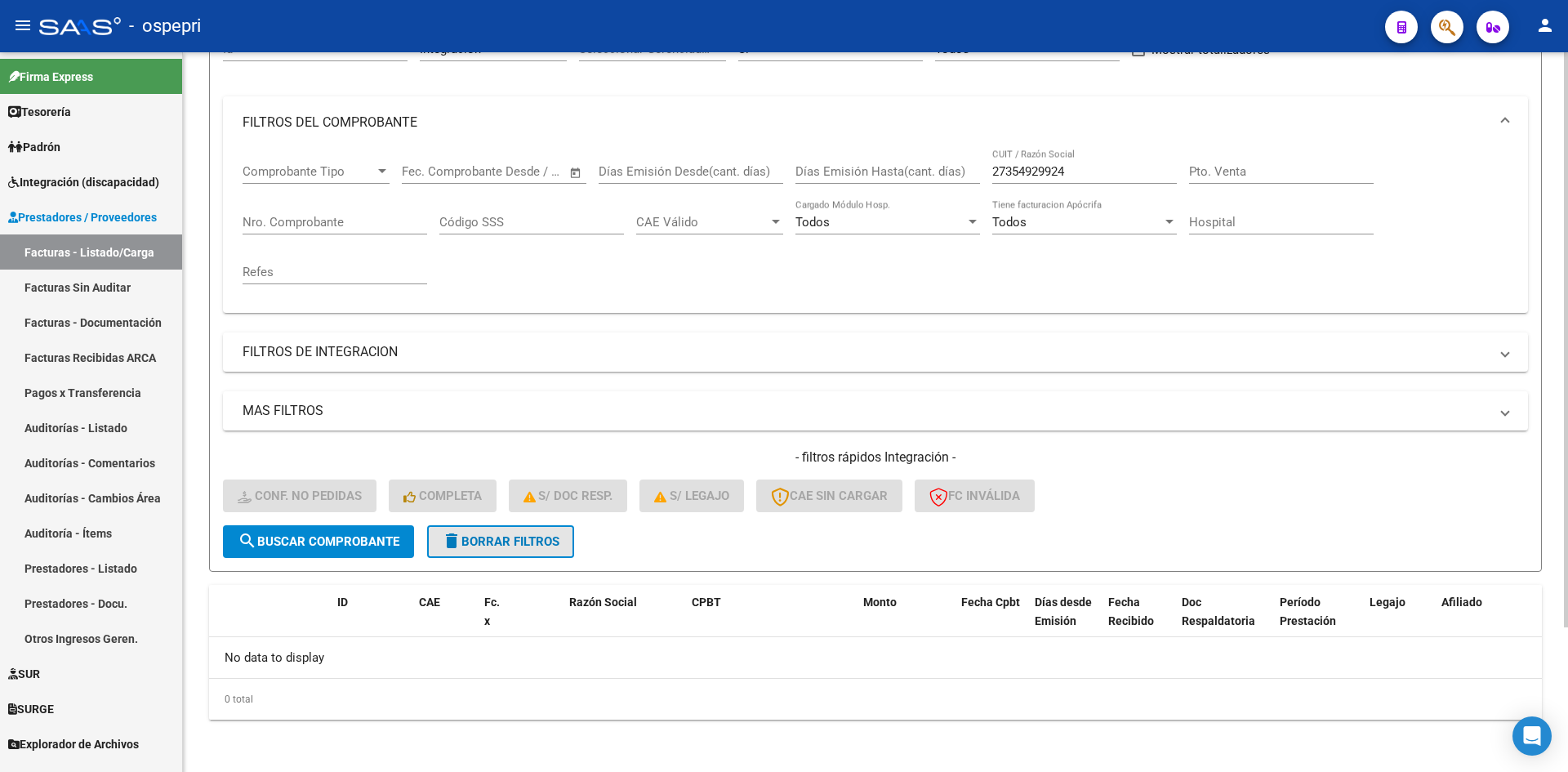
click at [548, 530] on button "delete Borrar Filtros" at bounding box center [501, 541] width 147 height 32
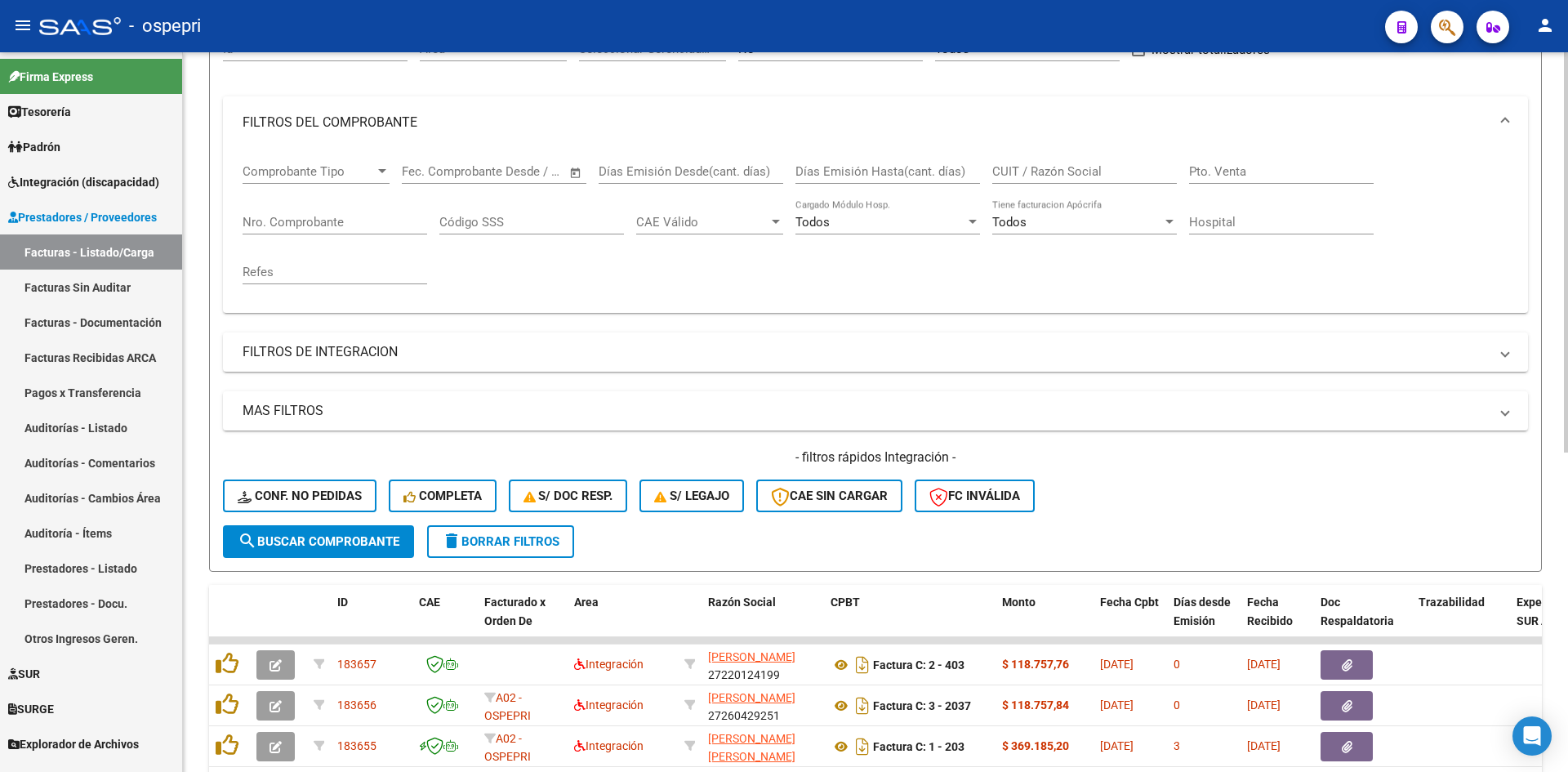
click at [1021, 173] on input "CUIT / Razón Social" at bounding box center [1085, 171] width 185 height 15
paste input "27414206307"
type input "27414206307"
click at [350, 542] on span "search Buscar Comprobante" at bounding box center [318, 541] width 161 height 15
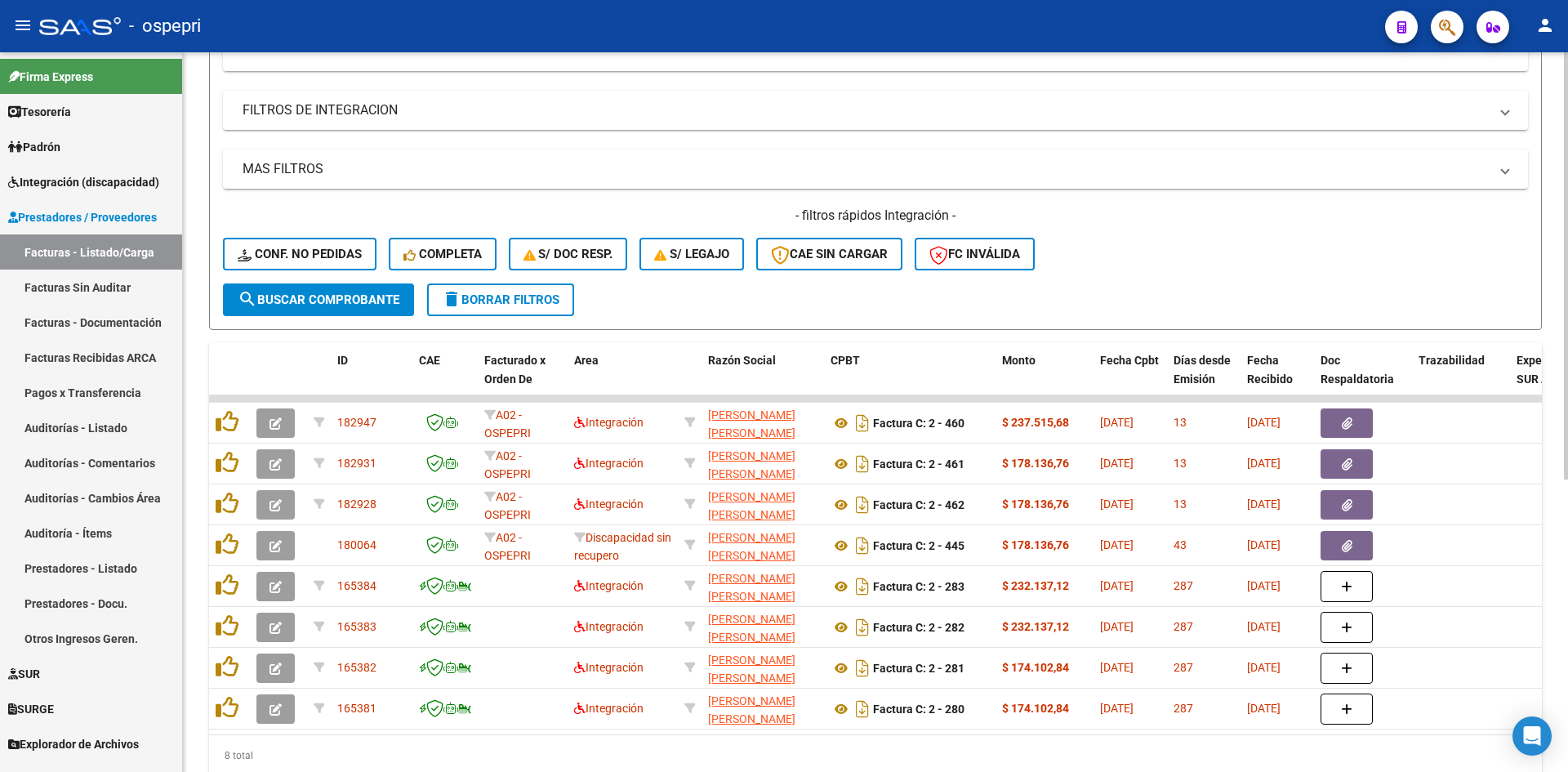
scroll to position [427, 0]
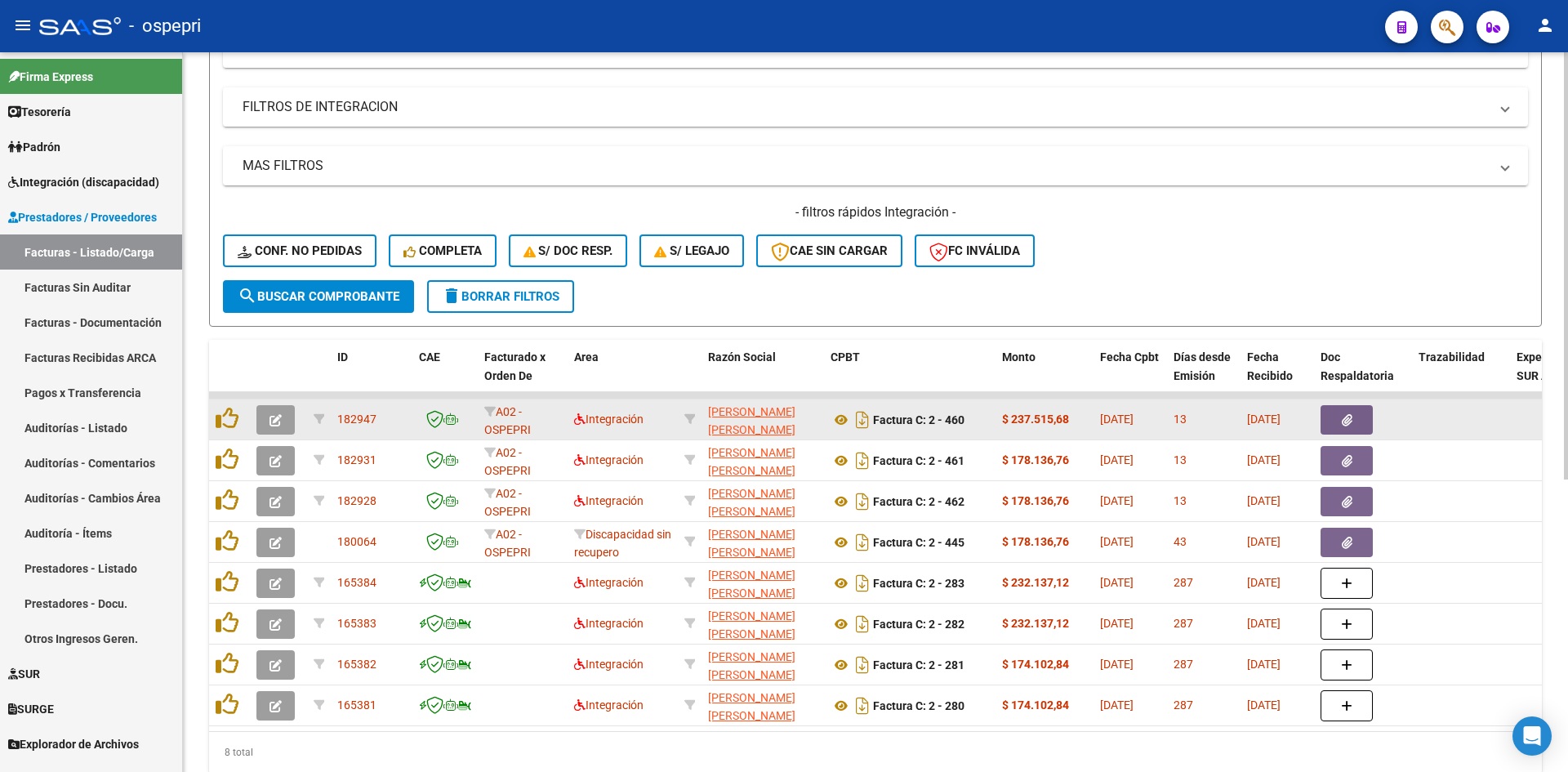
click at [271, 417] on icon "button" at bounding box center [276, 420] width 13 height 13
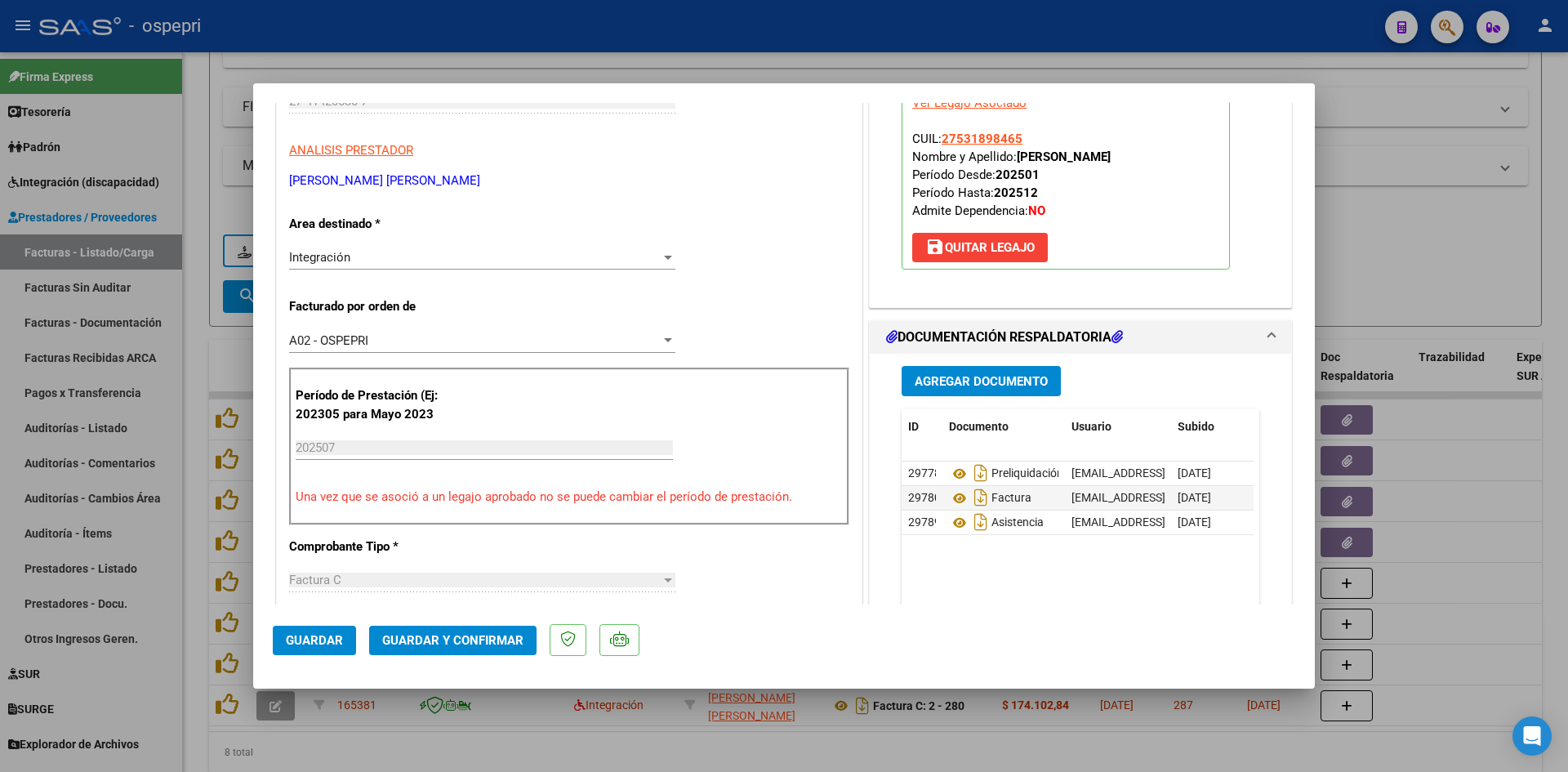
scroll to position [0, 0]
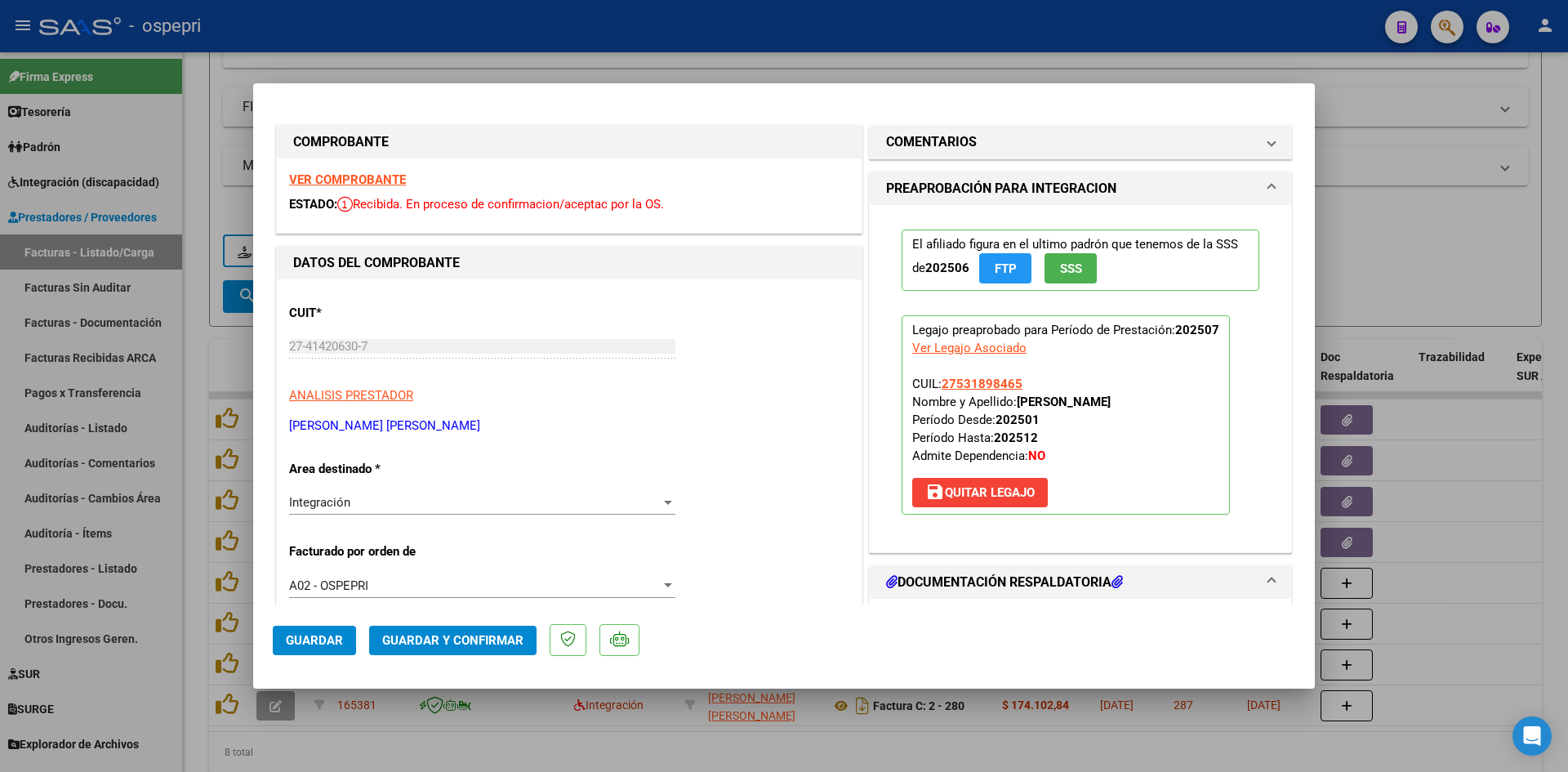
click at [382, 177] on strong "VER COMPROBANTE" at bounding box center [347, 179] width 116 height 15
click at [394, 177] on strong "VER COMPROBANTE" at bounding box center [347, 179] width 116 height 15
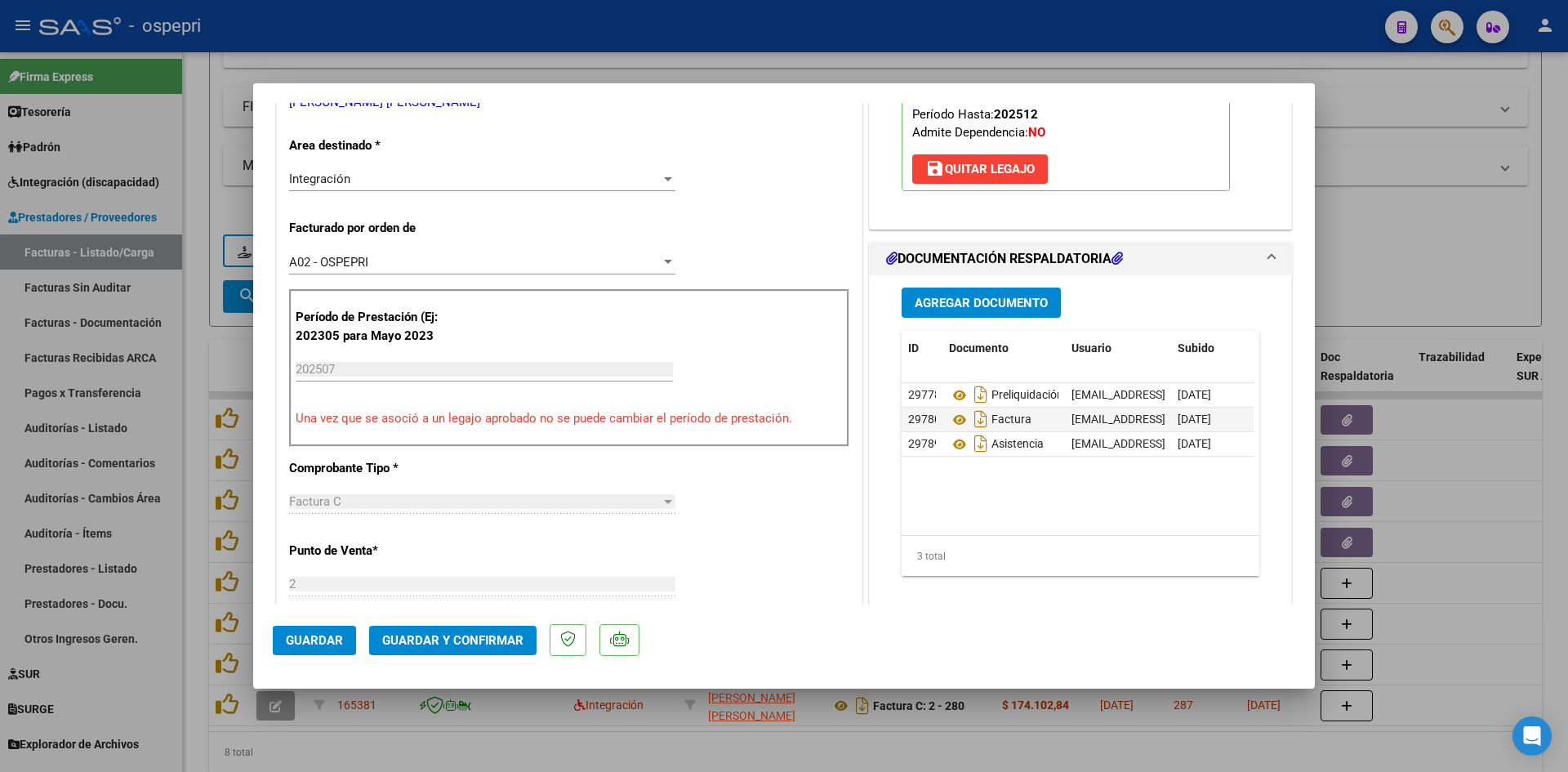
scroll to position [327, 0]
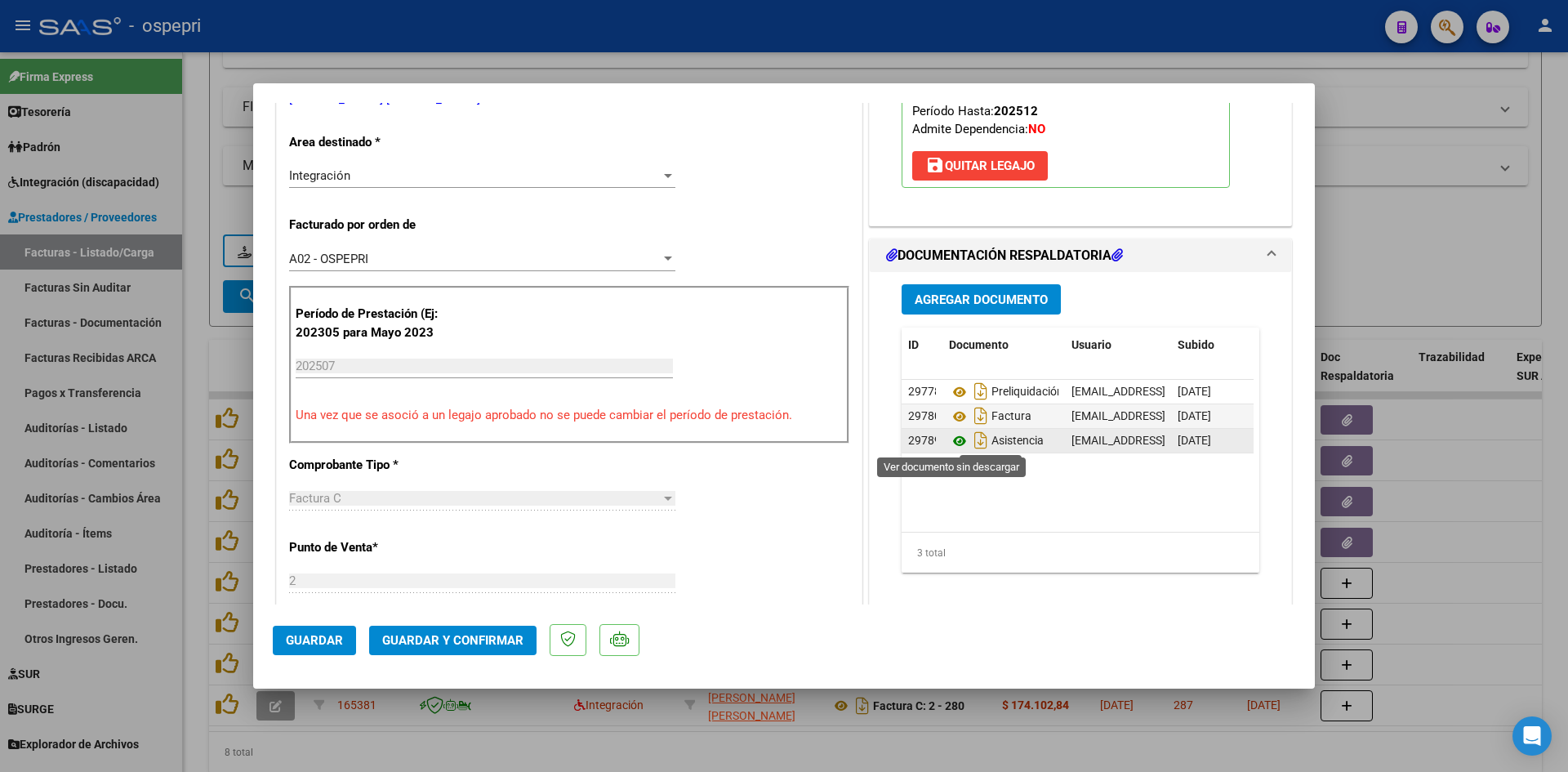
click at [953, 436] on icon at bounding box center [960, 441] width 22 height 20
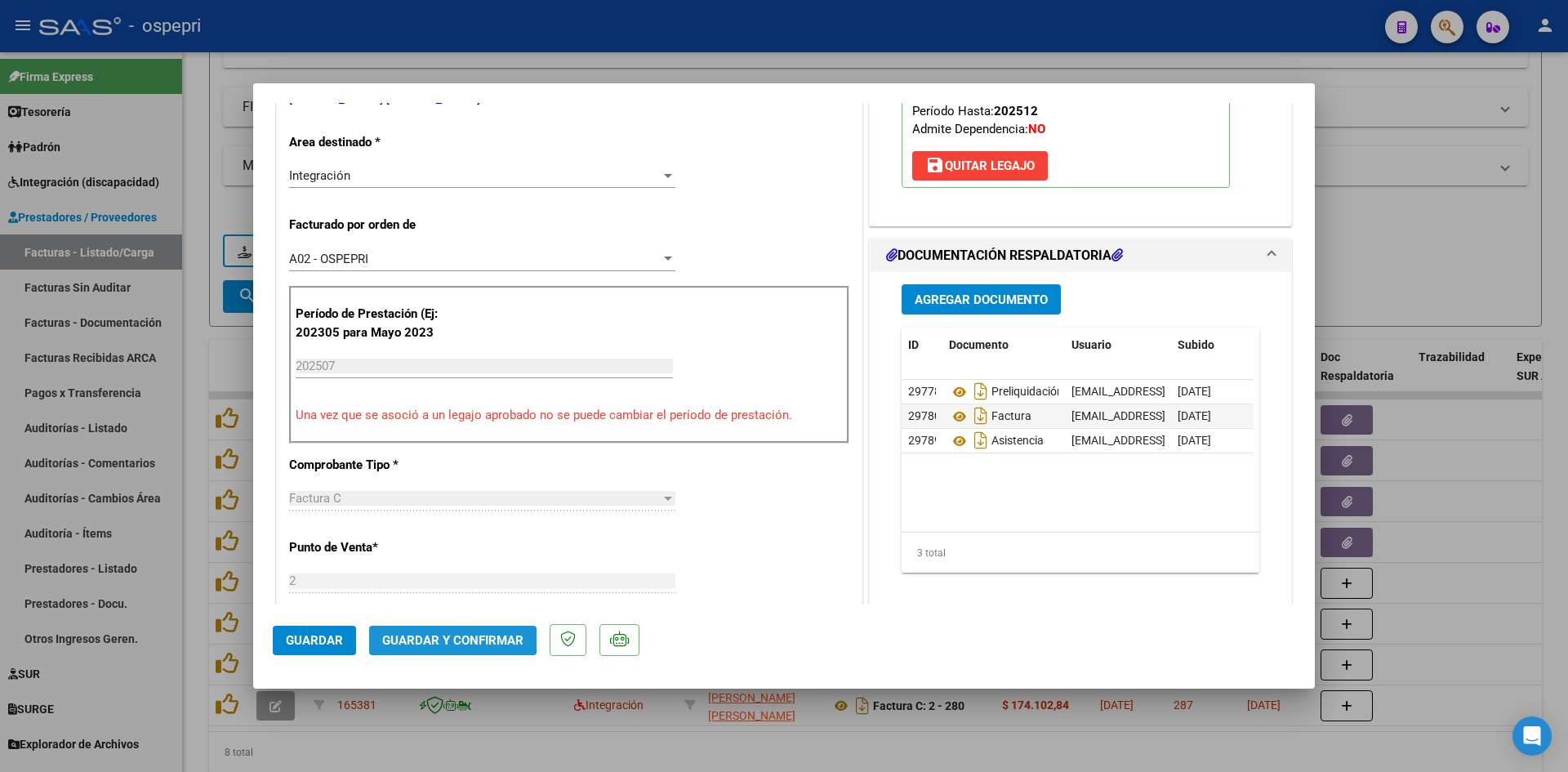
click at [443, 636] on span "Guardar y Confirmar" at bounding box center [453, 640] width 141 height 15
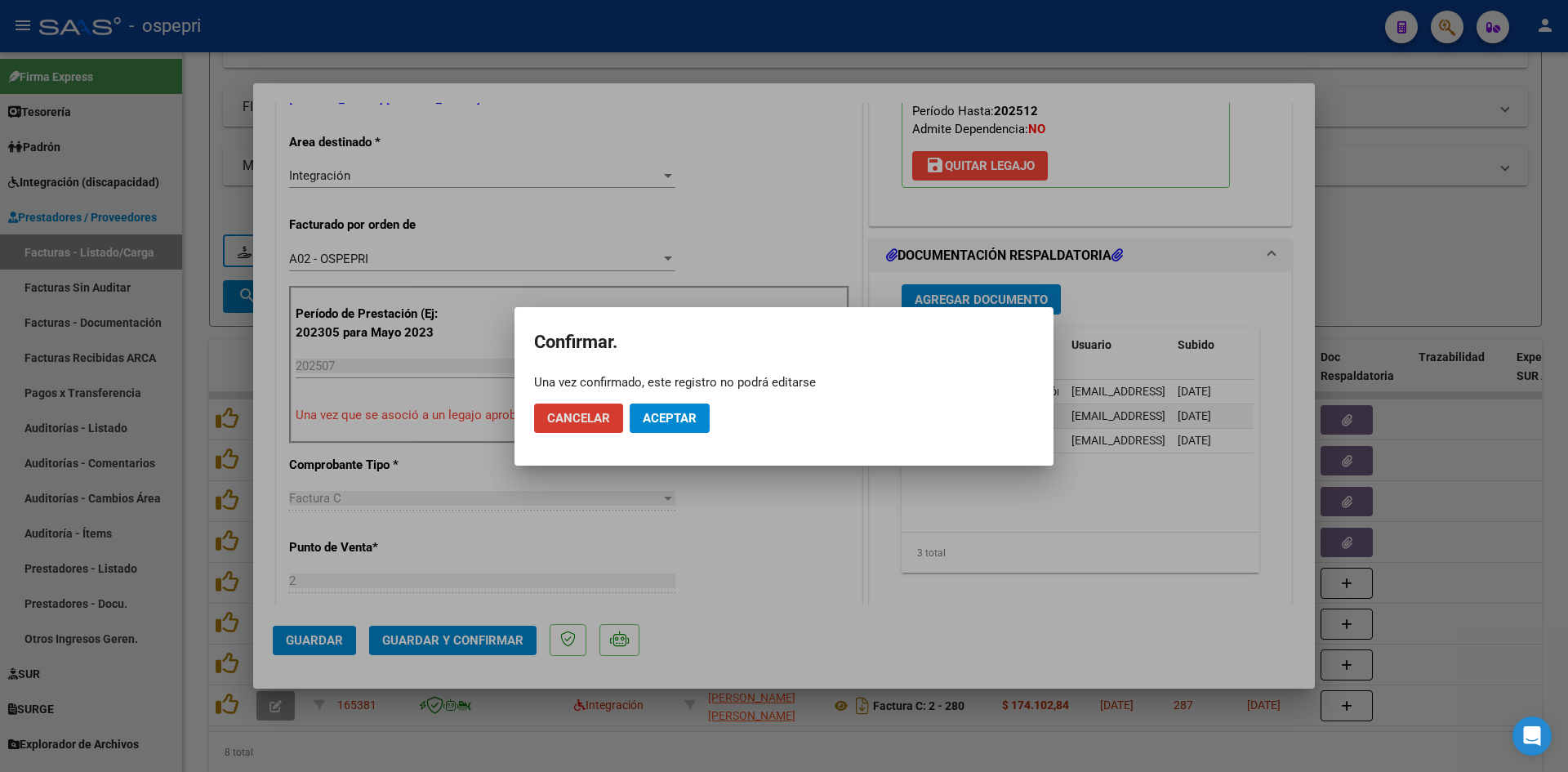
click at [681, 416] on span "Aceptar" at bounding box center [669, 418] width 54 height 15
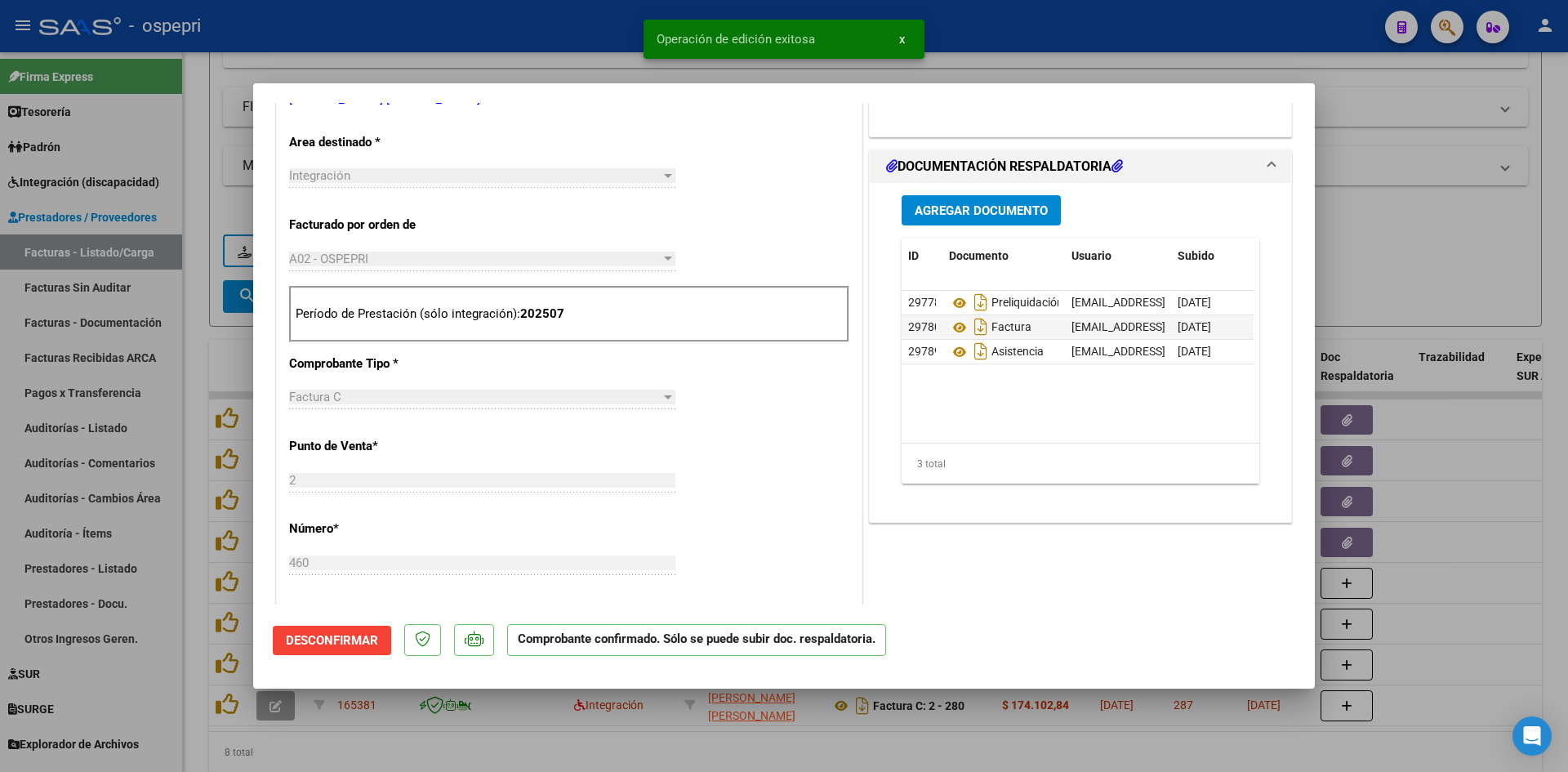
type input "$ 0,00"
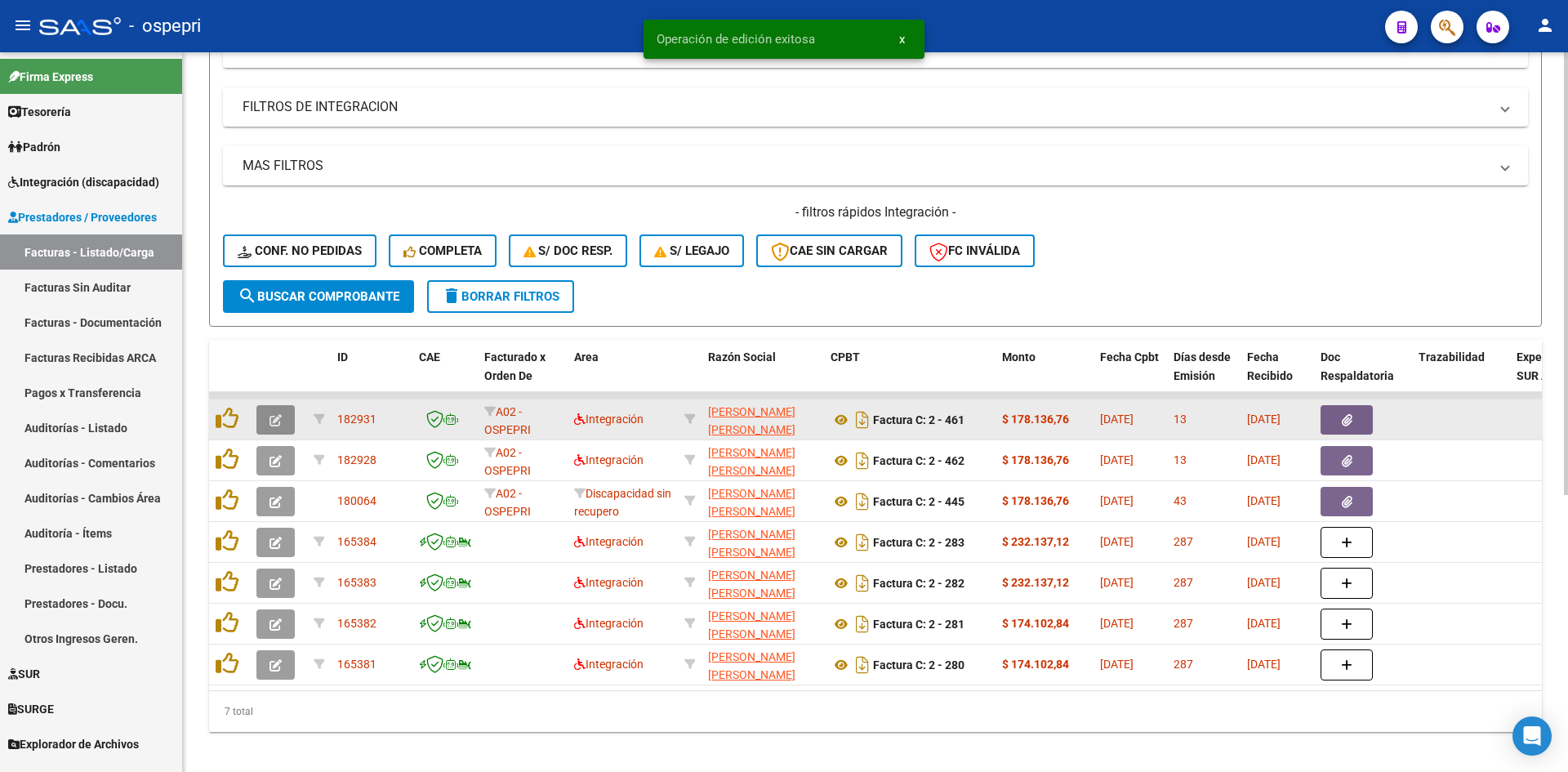
click at [285, 421] on button "button" at bounding box center [275, 420] width 38 height 29
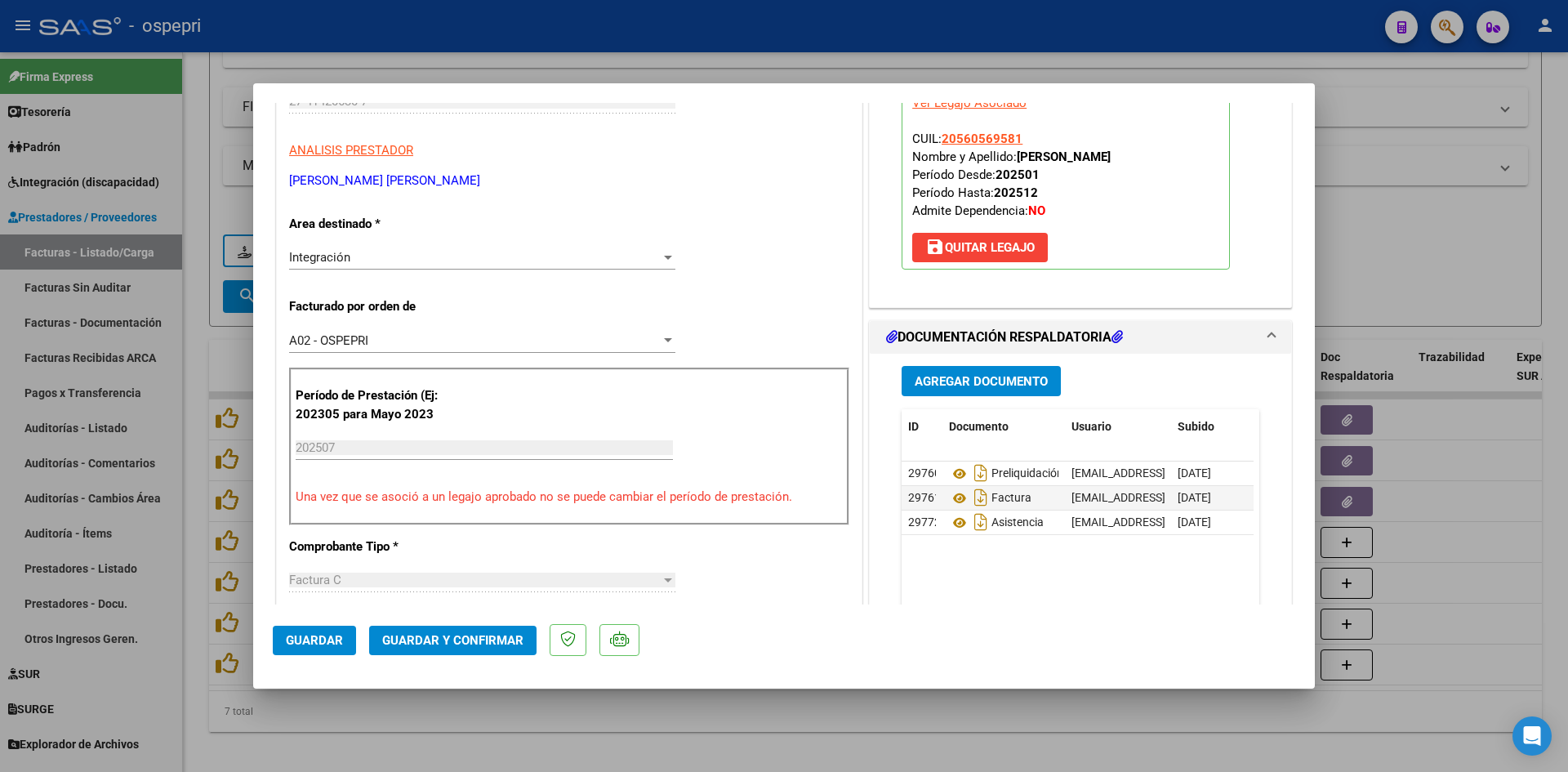
scroll to position [0, 0]
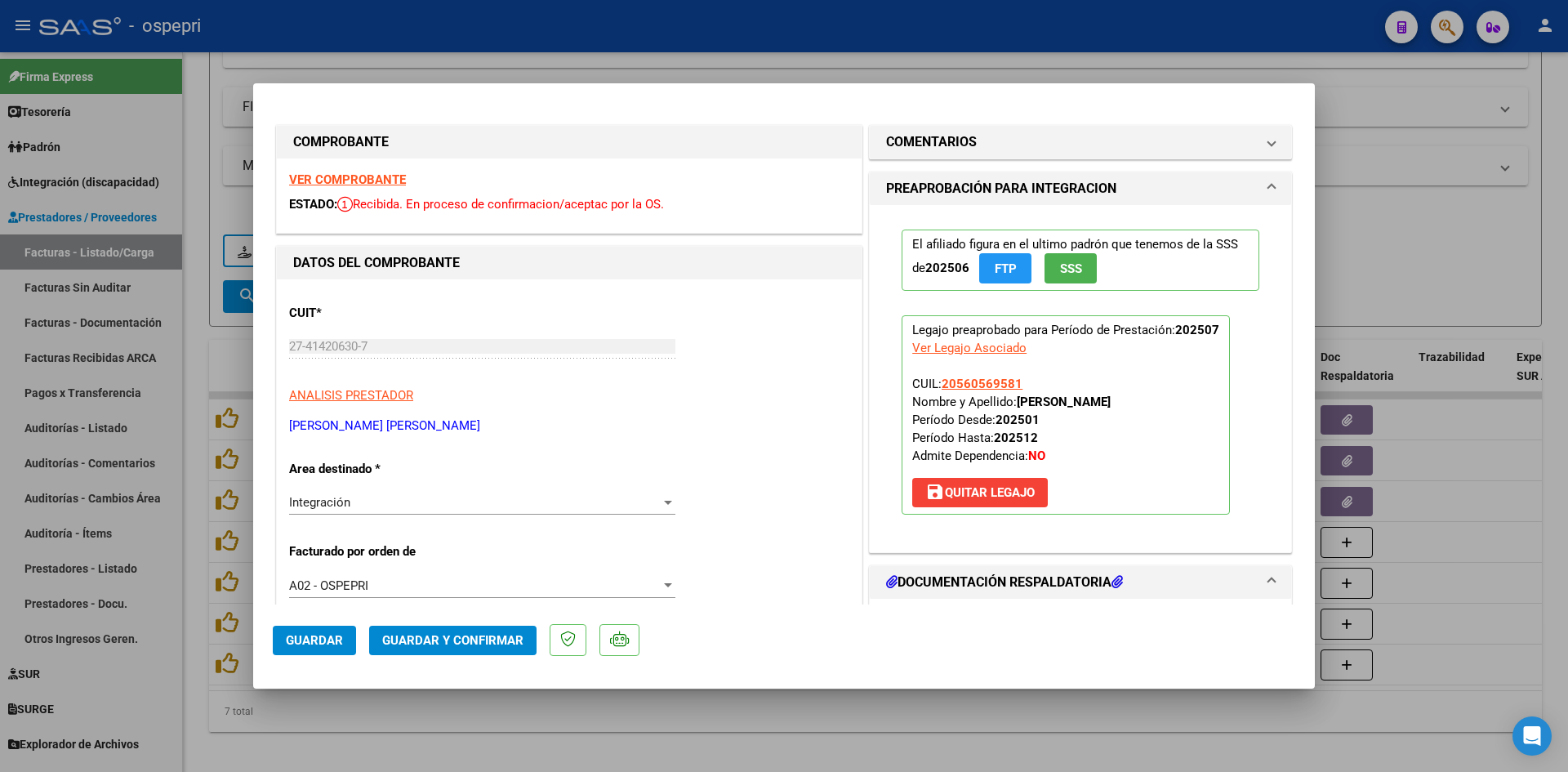
click at [384, 178] on strong "VER COMPROBANTE" at bounding box center [347, 179] width 116 height 15
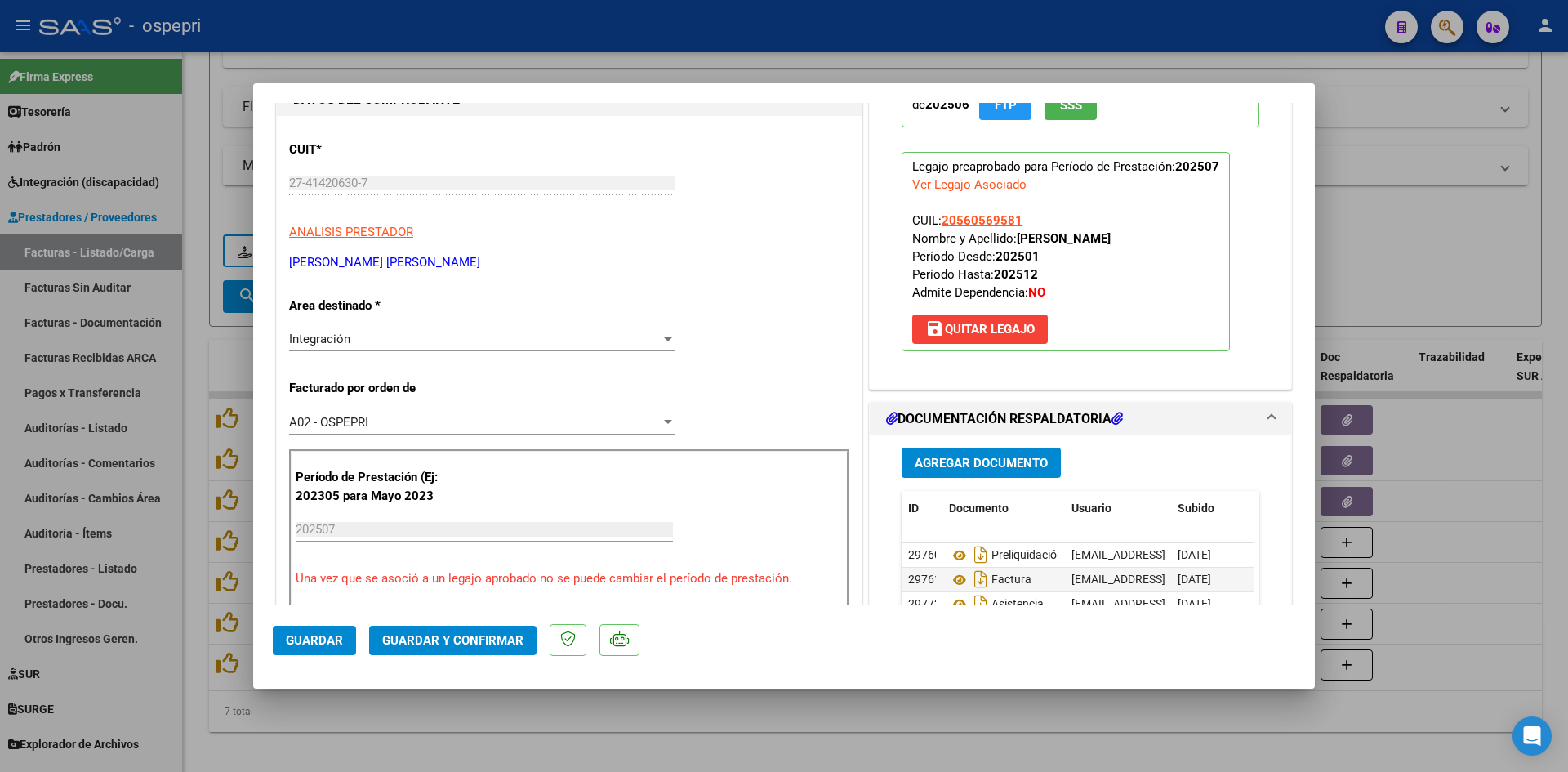
scroll to position [246, 0]
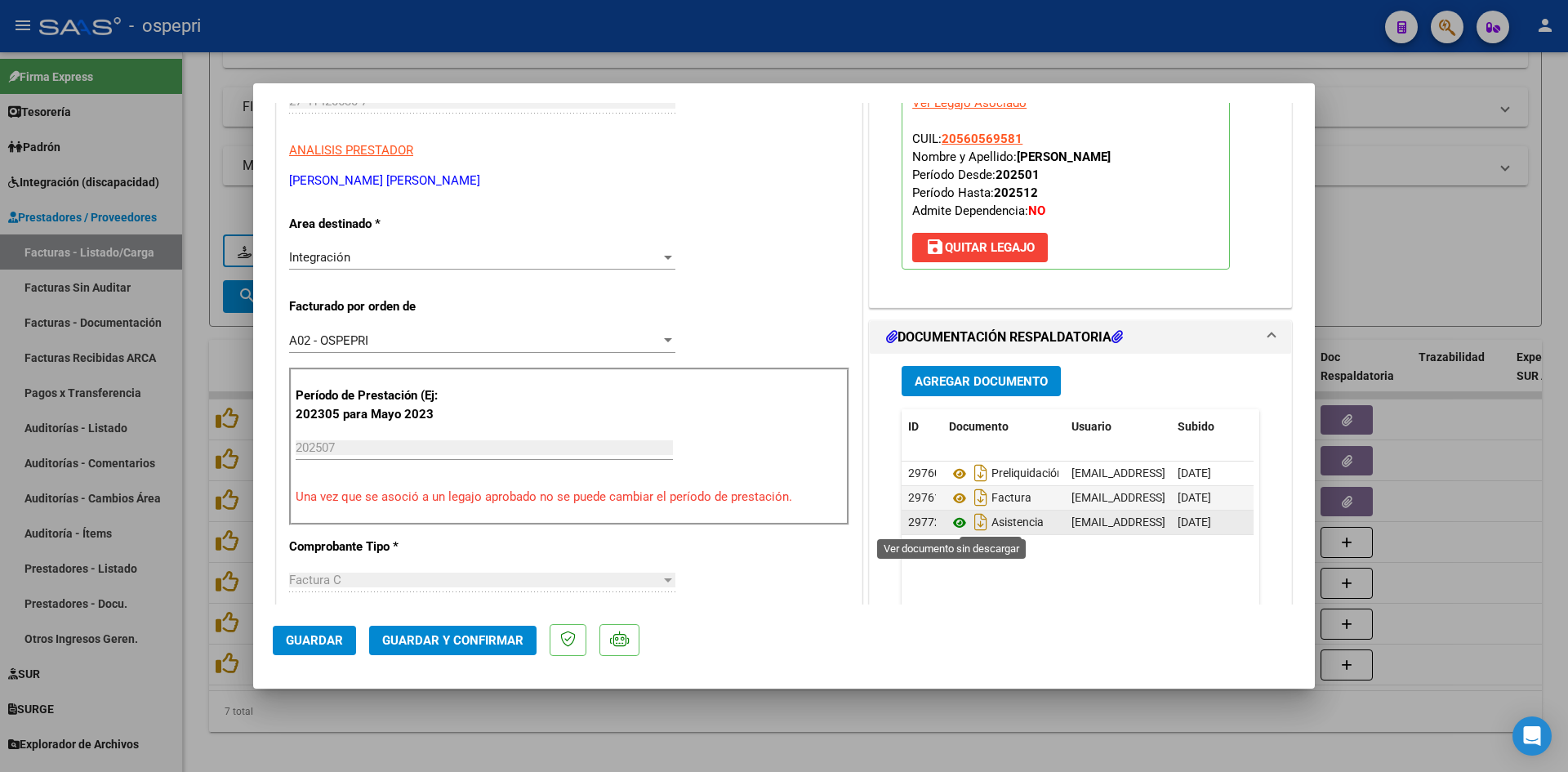
click at [953, 518] on icon at bounding box center [960, 522] width 22 height 20
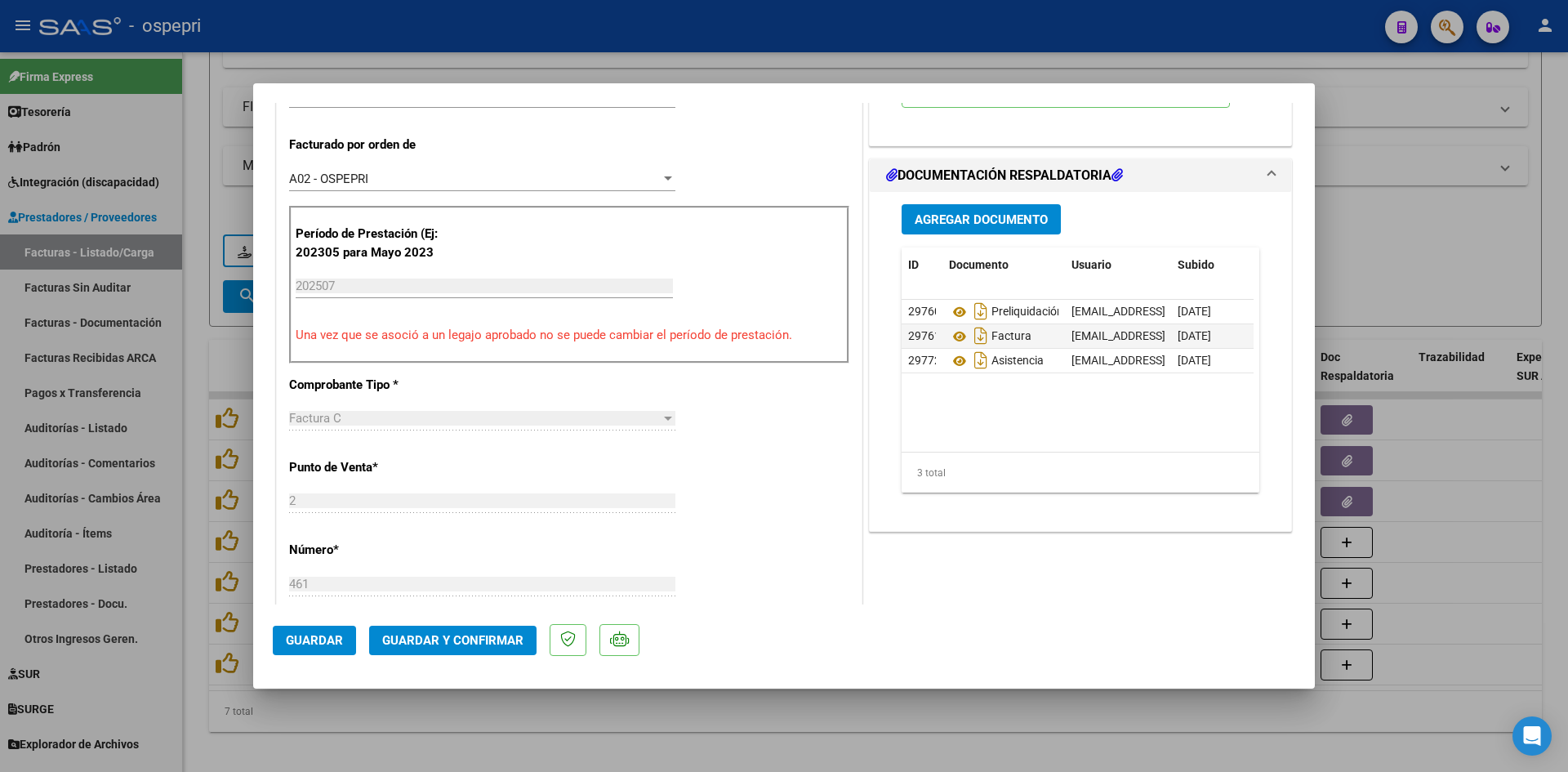
scroll to position [409, 0]
click at [503, 651] on button "Guardar y Confirmar" at bounding box center [452, 641] width 167 height 29
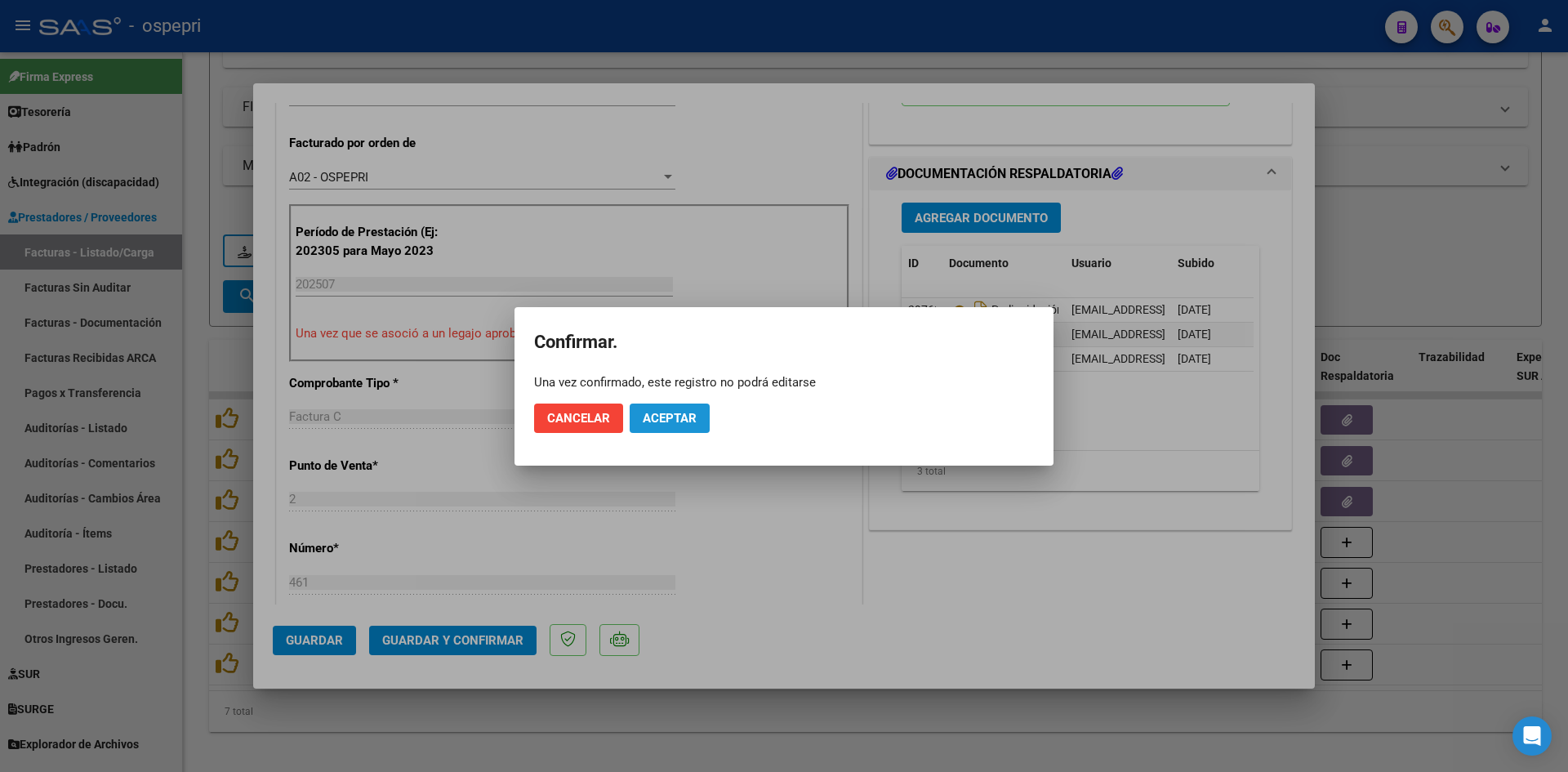
click at [655, 419] on span "Aceptar" at bounding box center [669, 418] width 54 height 15
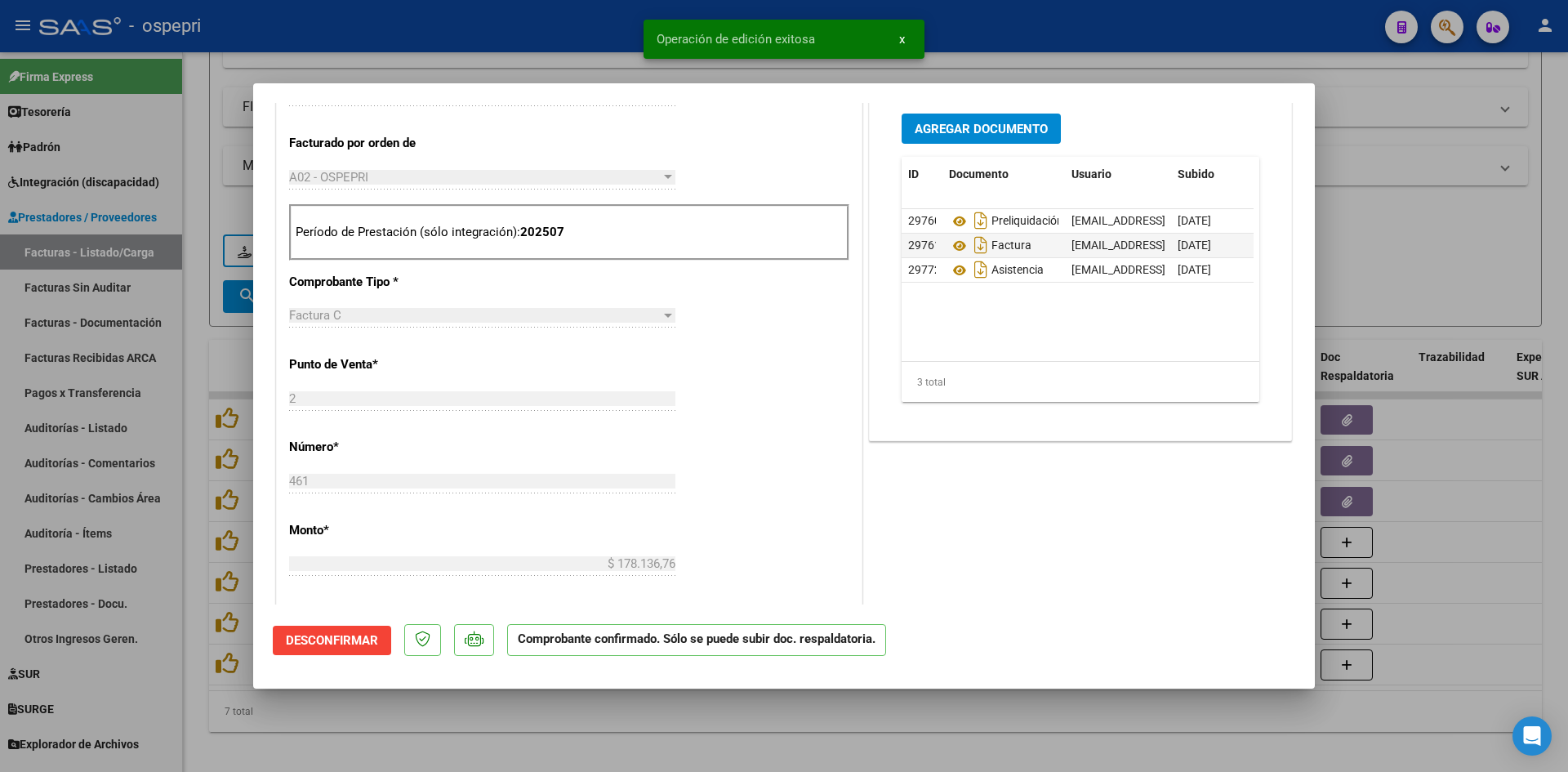
type input "$ 0,00"
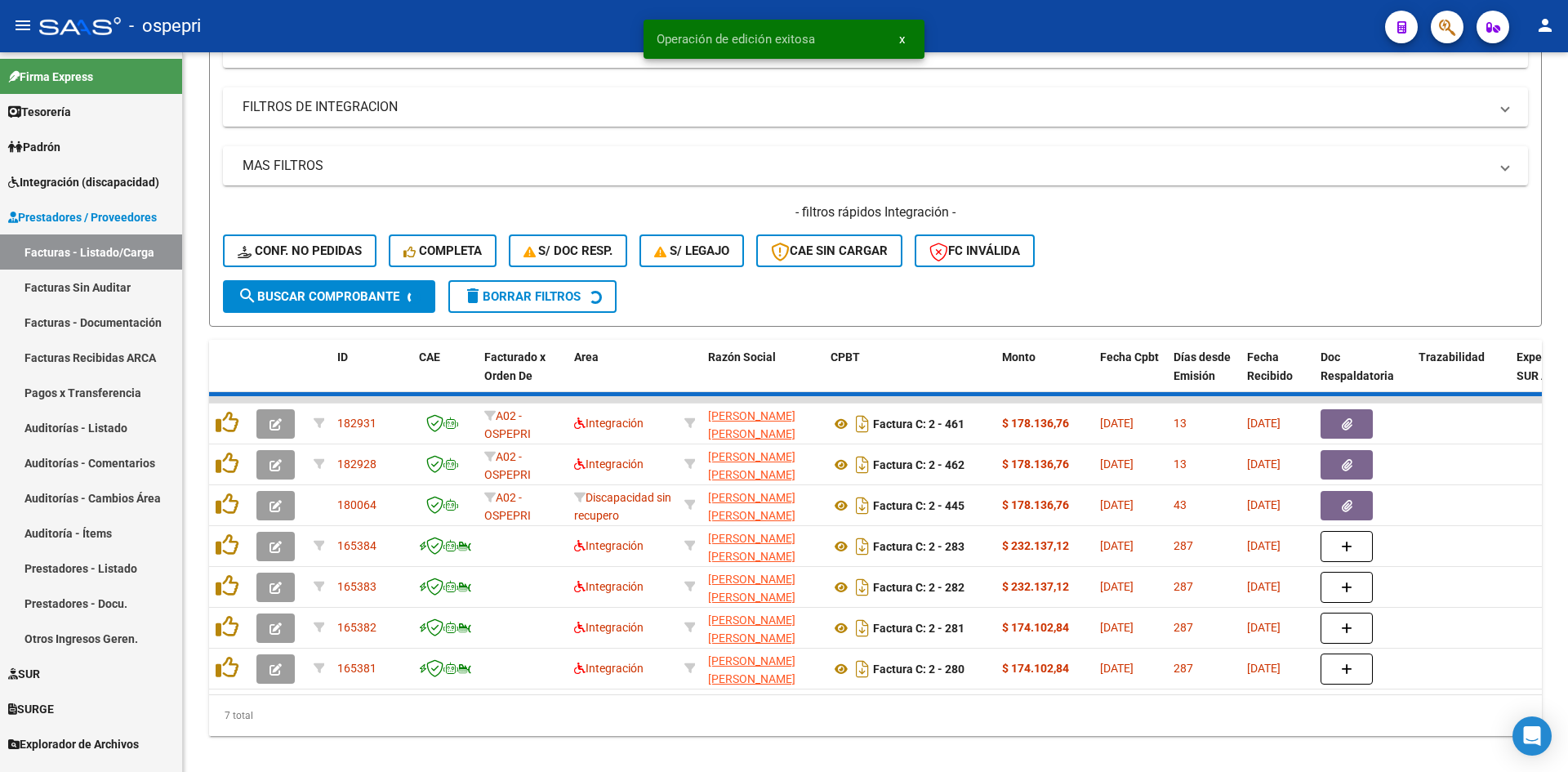
scroll to position [410, 0]
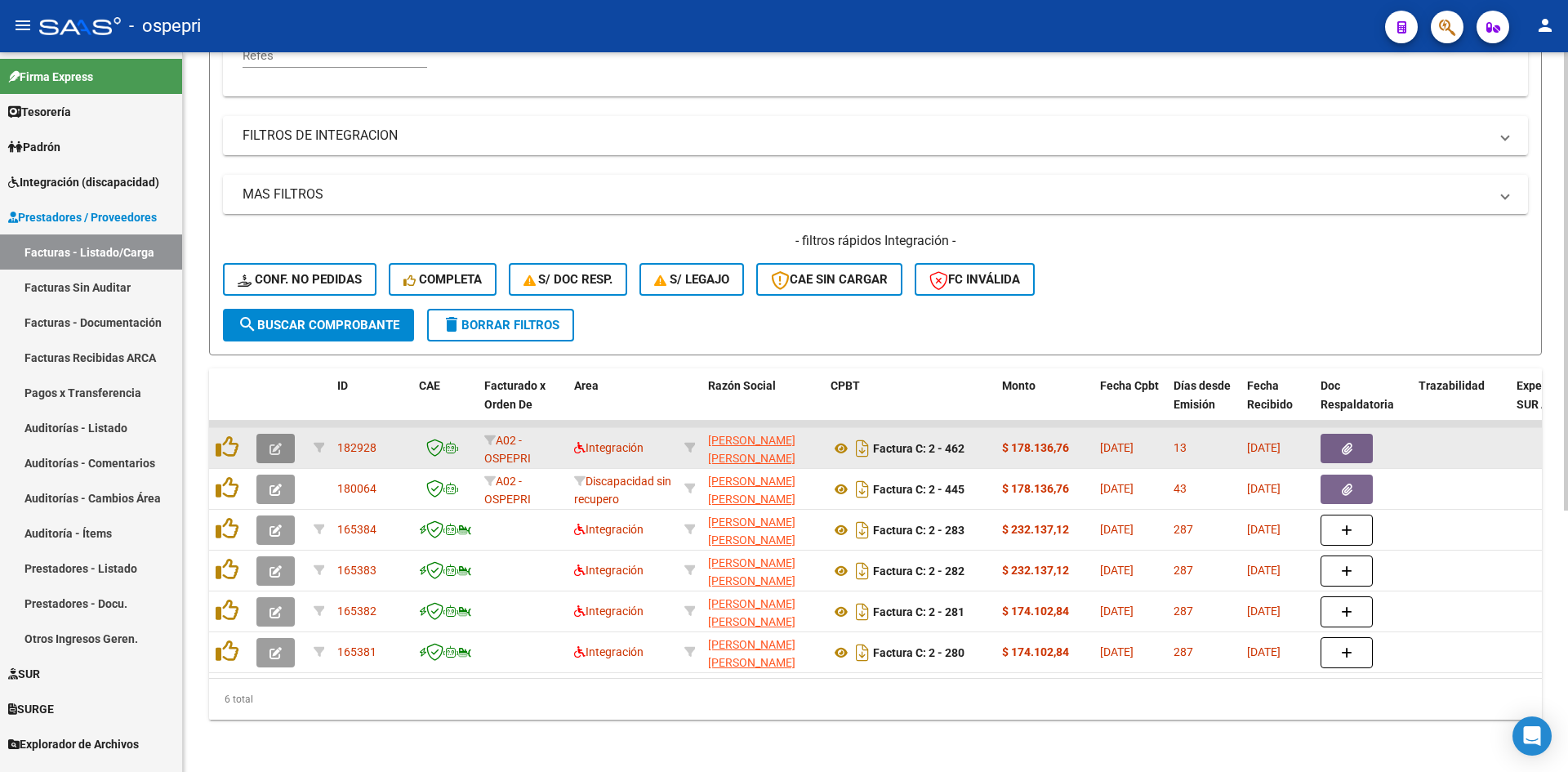
click at [273, 443] on icon "button" at bounding box center [276, 449] width 13 height 13
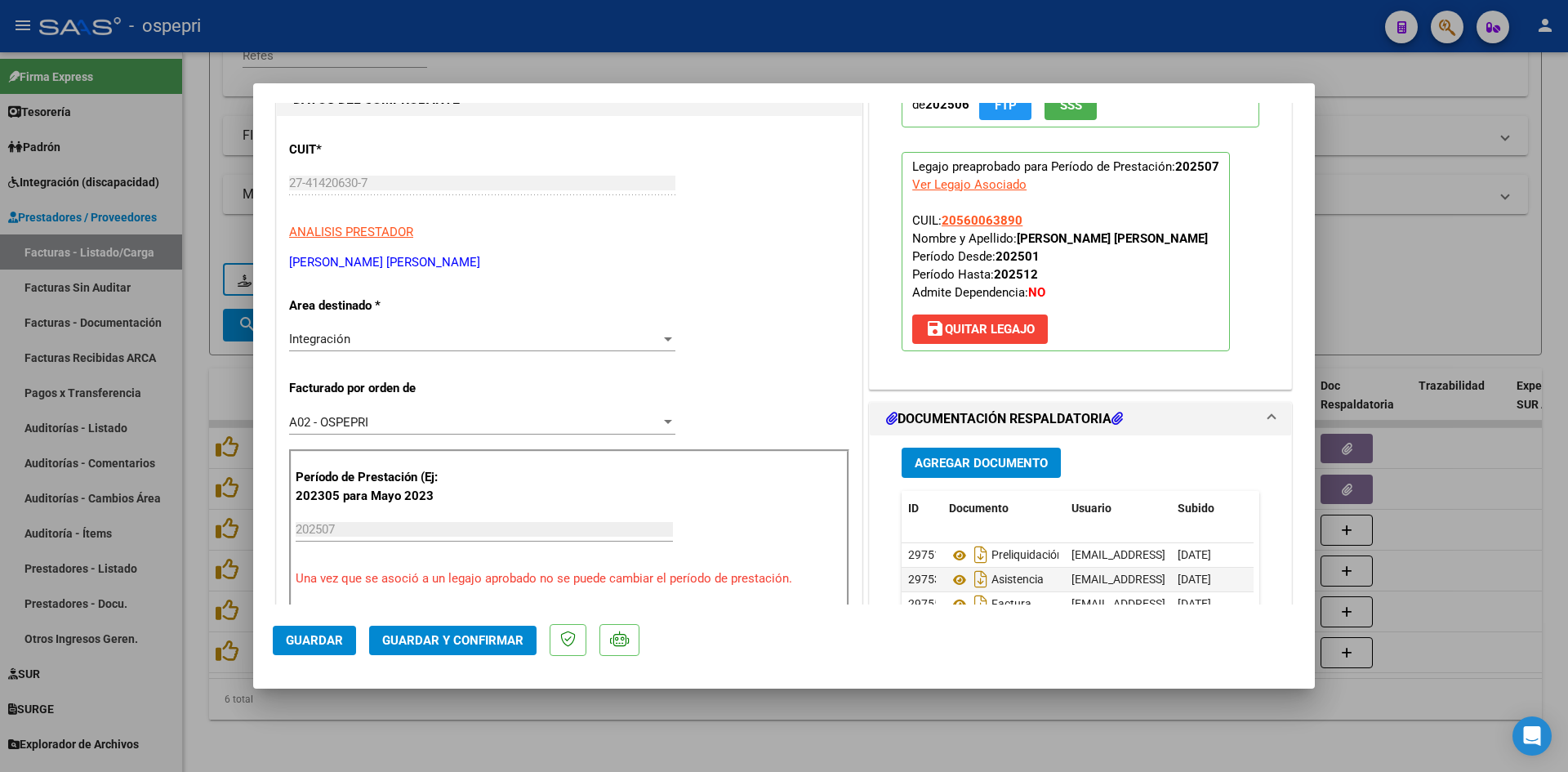
scroll to position [0, 0]
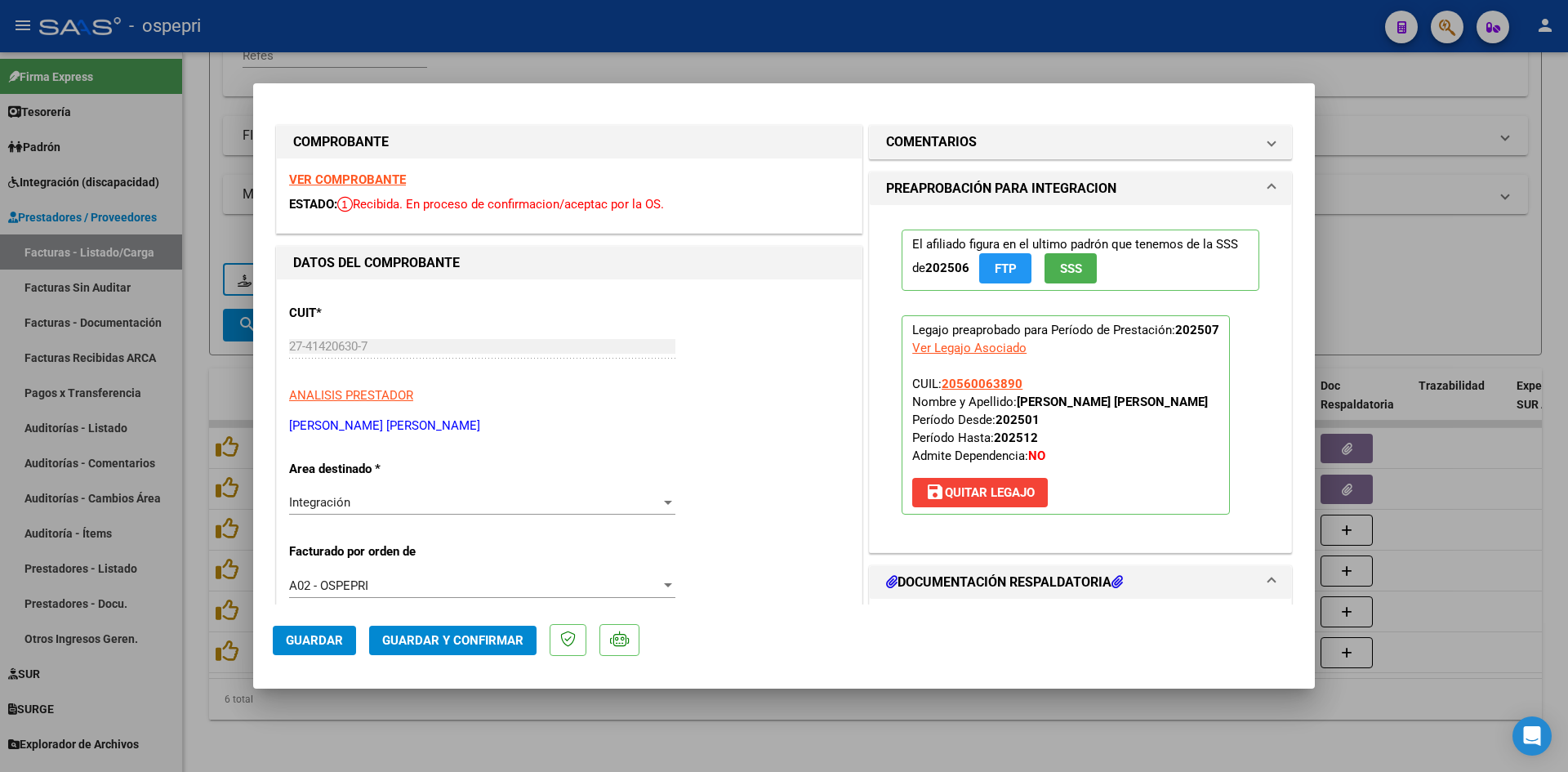
click at [392, 175] on strong "VER COMPROBANTE" at bounding box center [347, 179] width 116 height 15
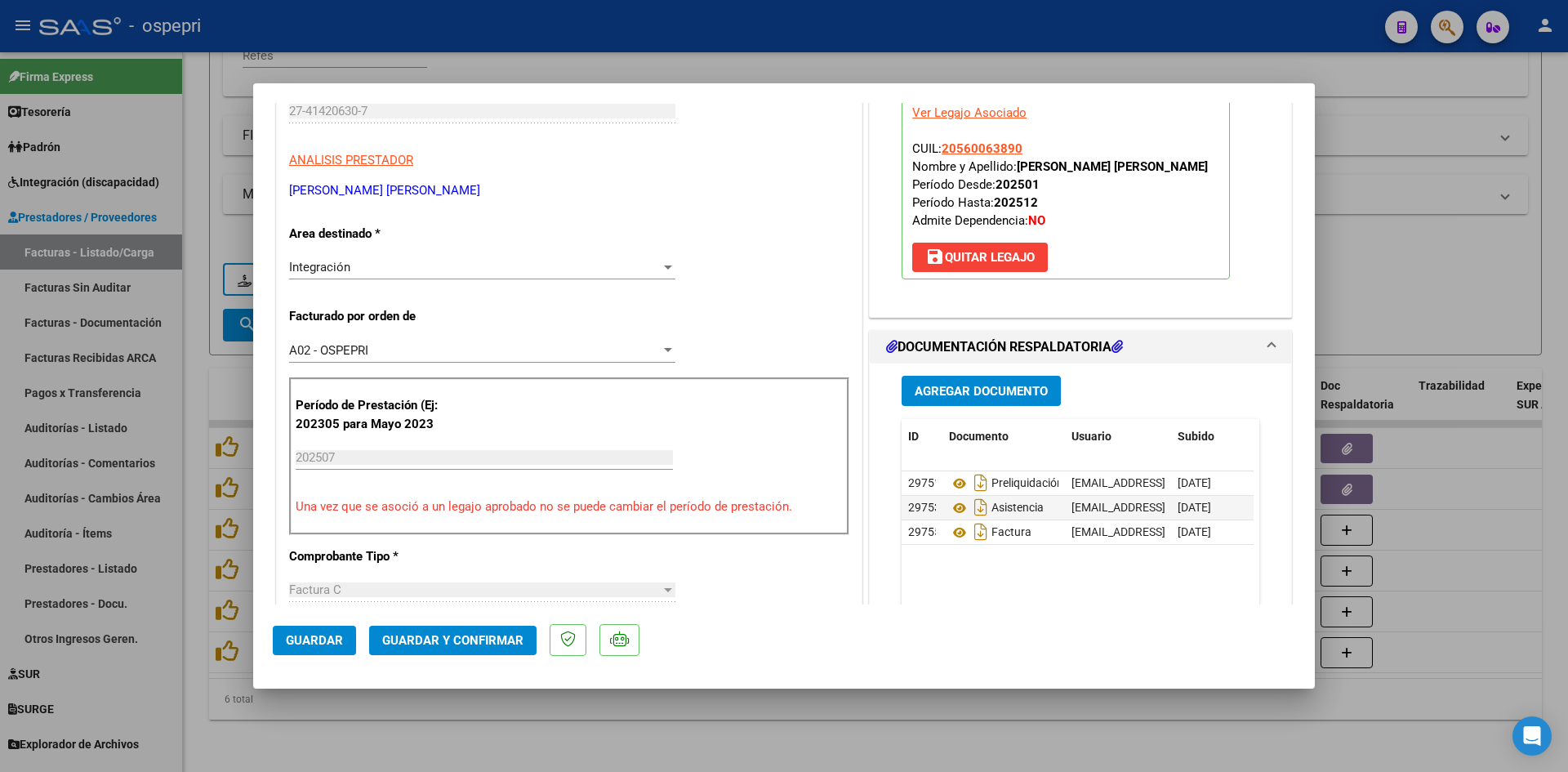
scroll to position [246, 0]
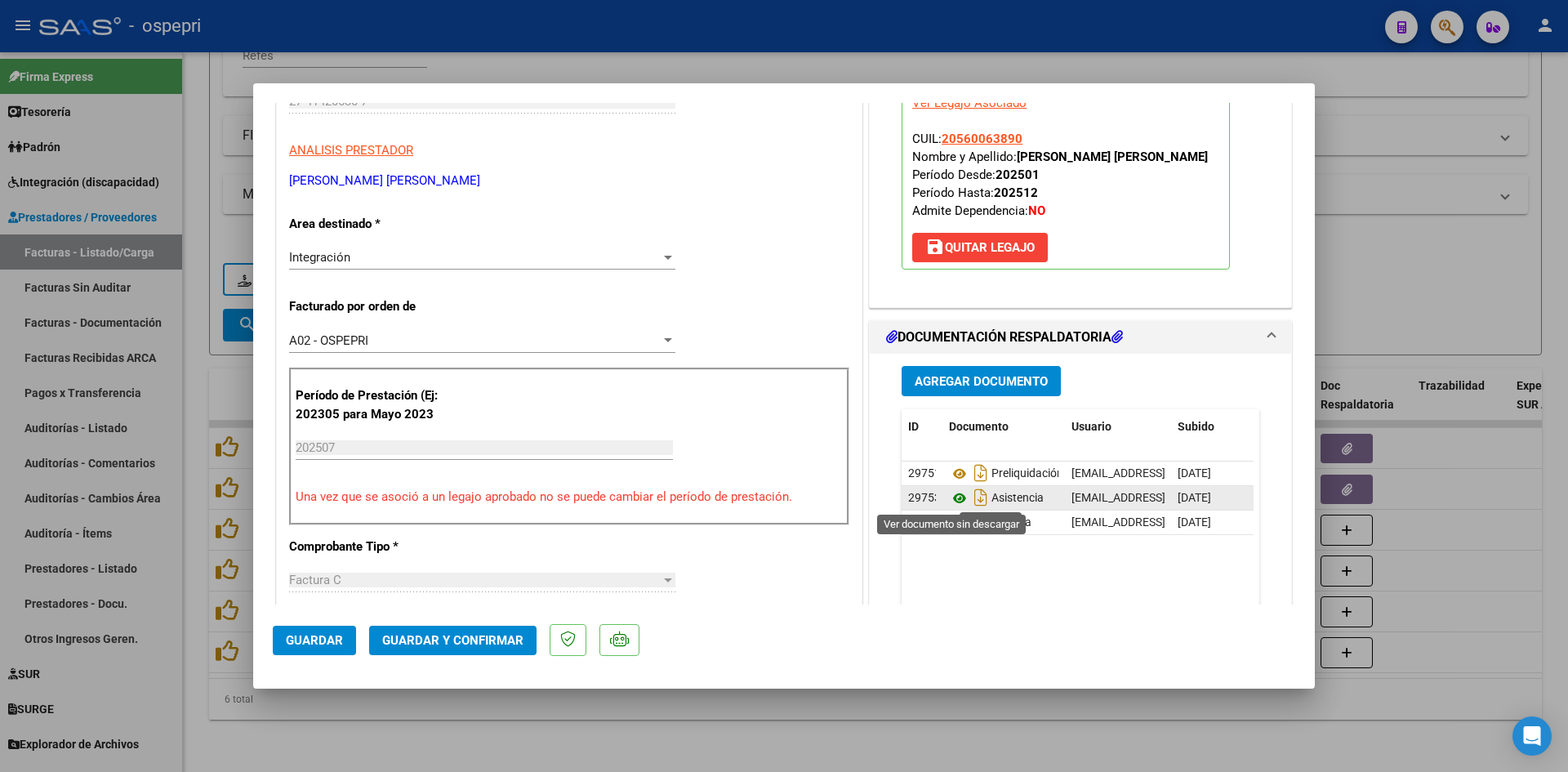
click at [953, 498] on icon at bounding box center [960, 498] width 22 height 20
click at [470, 642] on span "Guardar y Confirmar" at bounding box center [453, 640] width 141 height 15
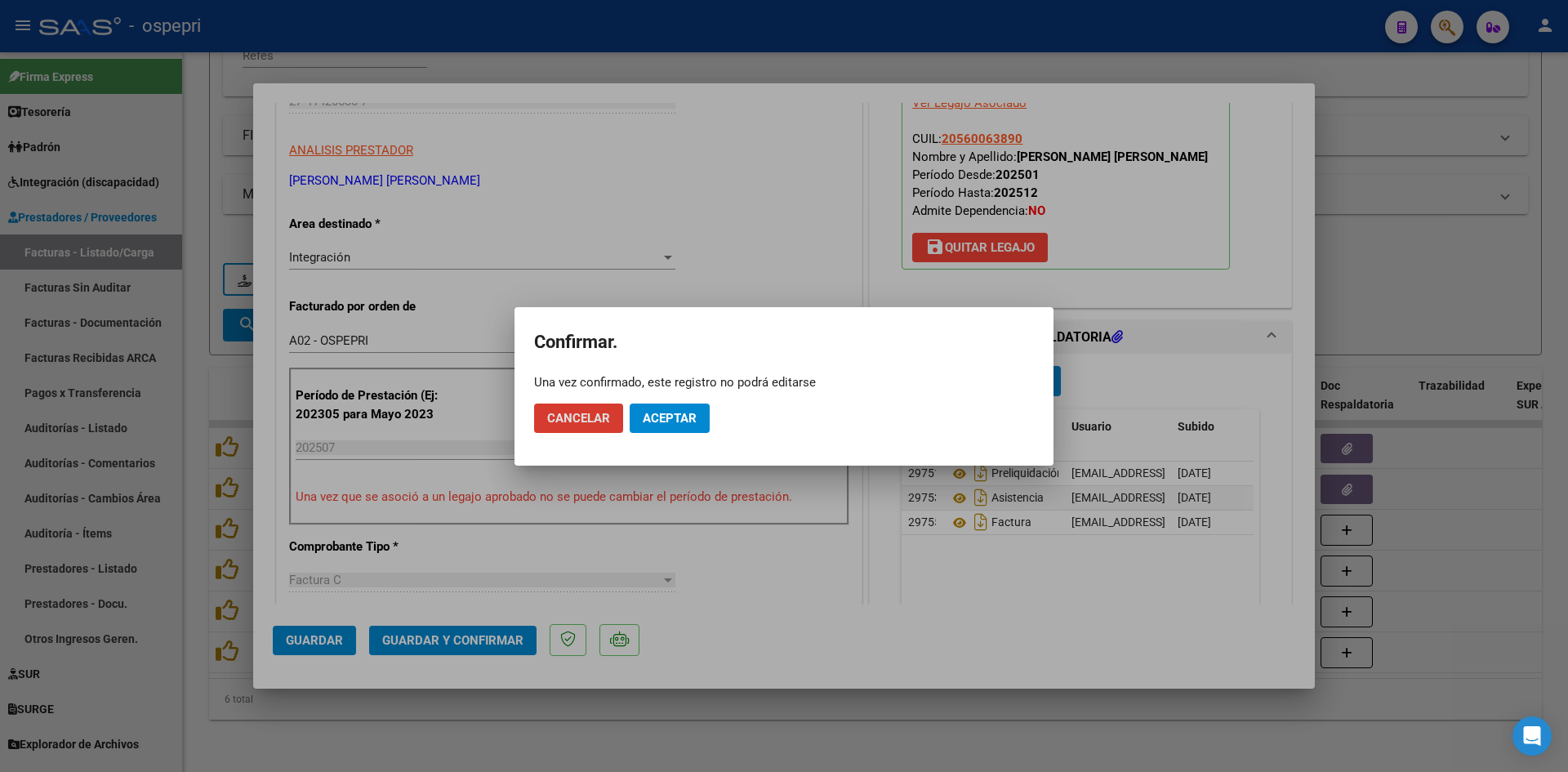
click at [694, 415] on span "Aceptar" at bounding box center [669, 418] width 54 height 15
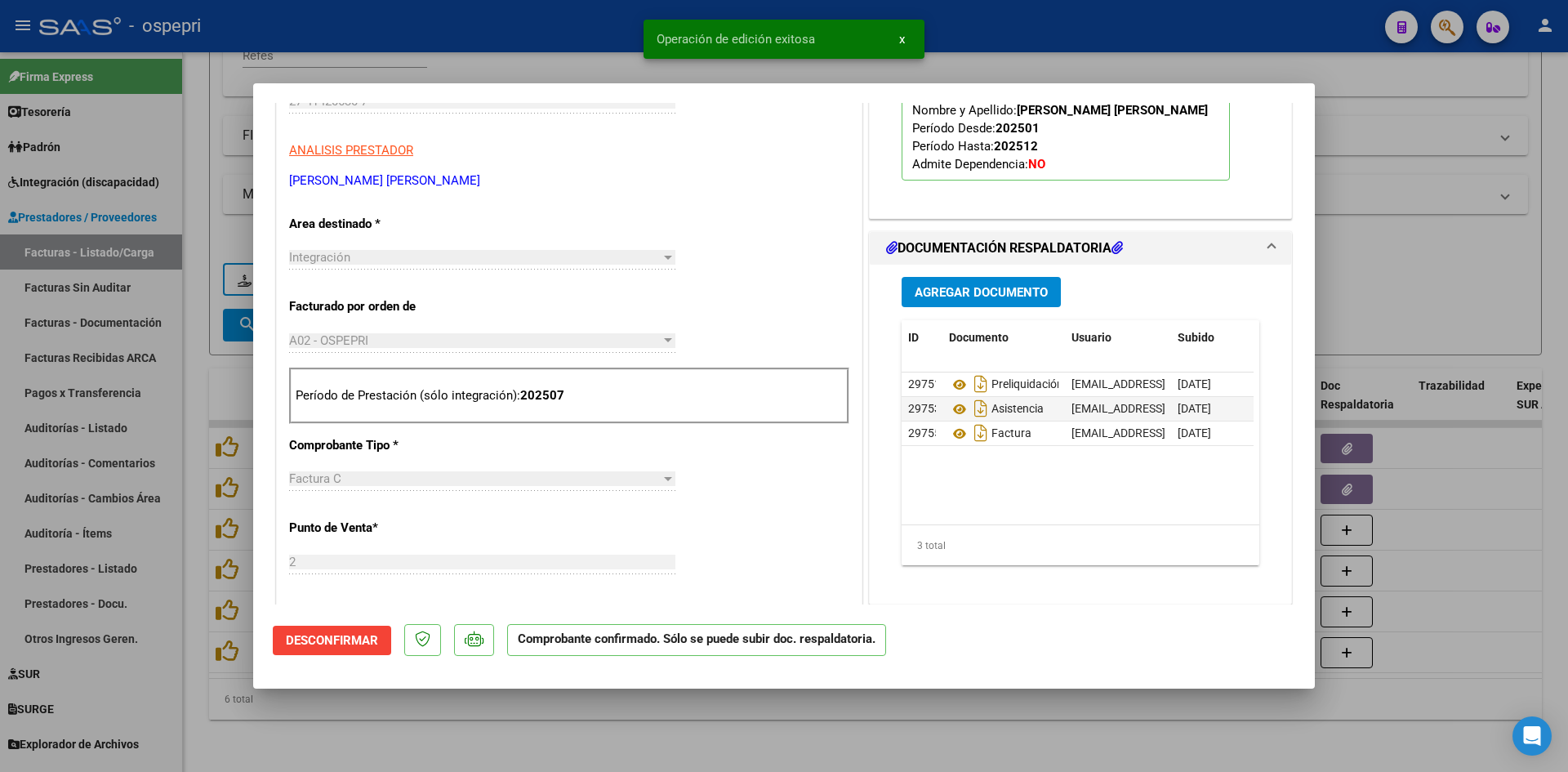
type input "$ 0,00"
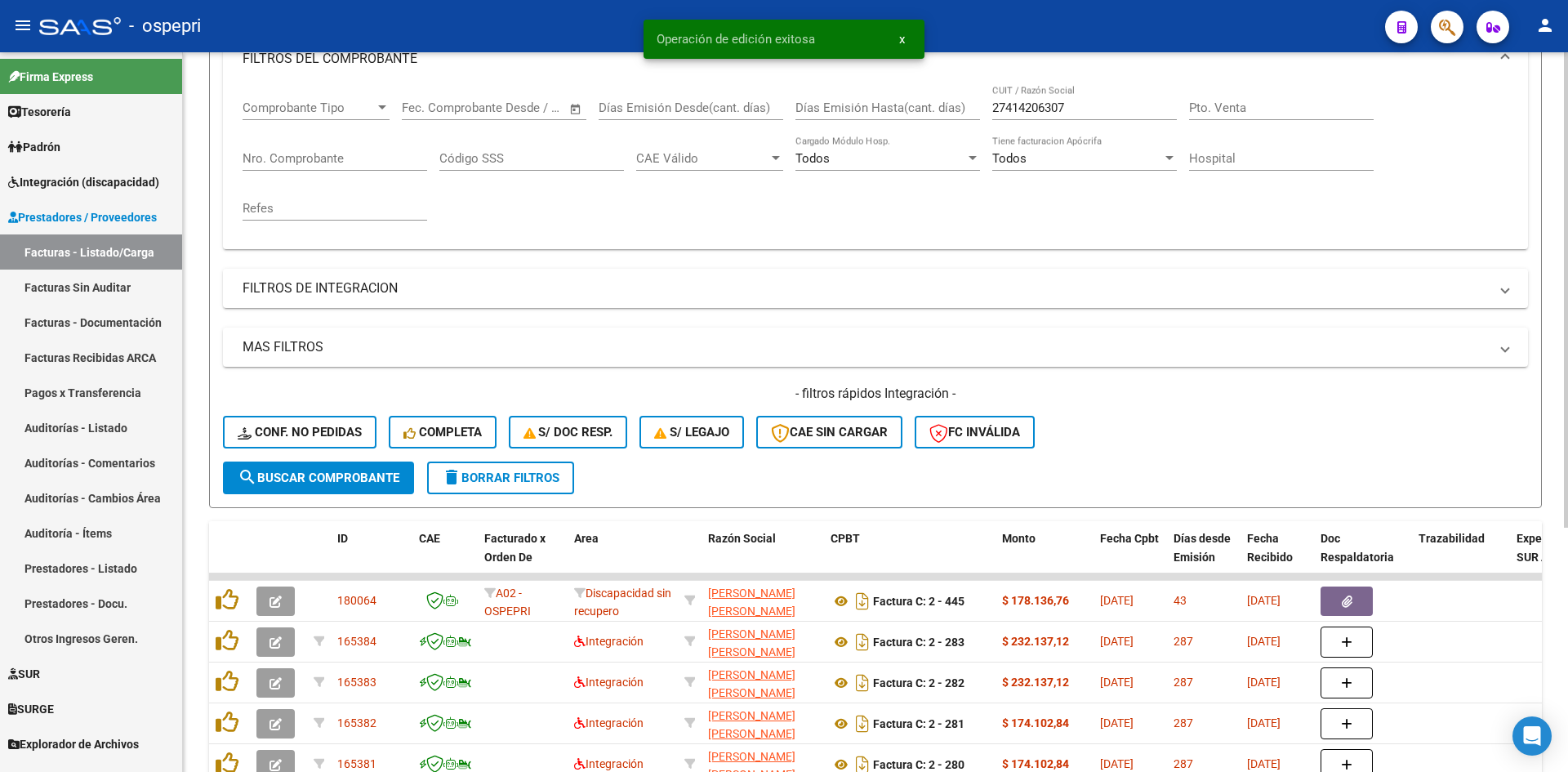
scroll to position [42, 0]
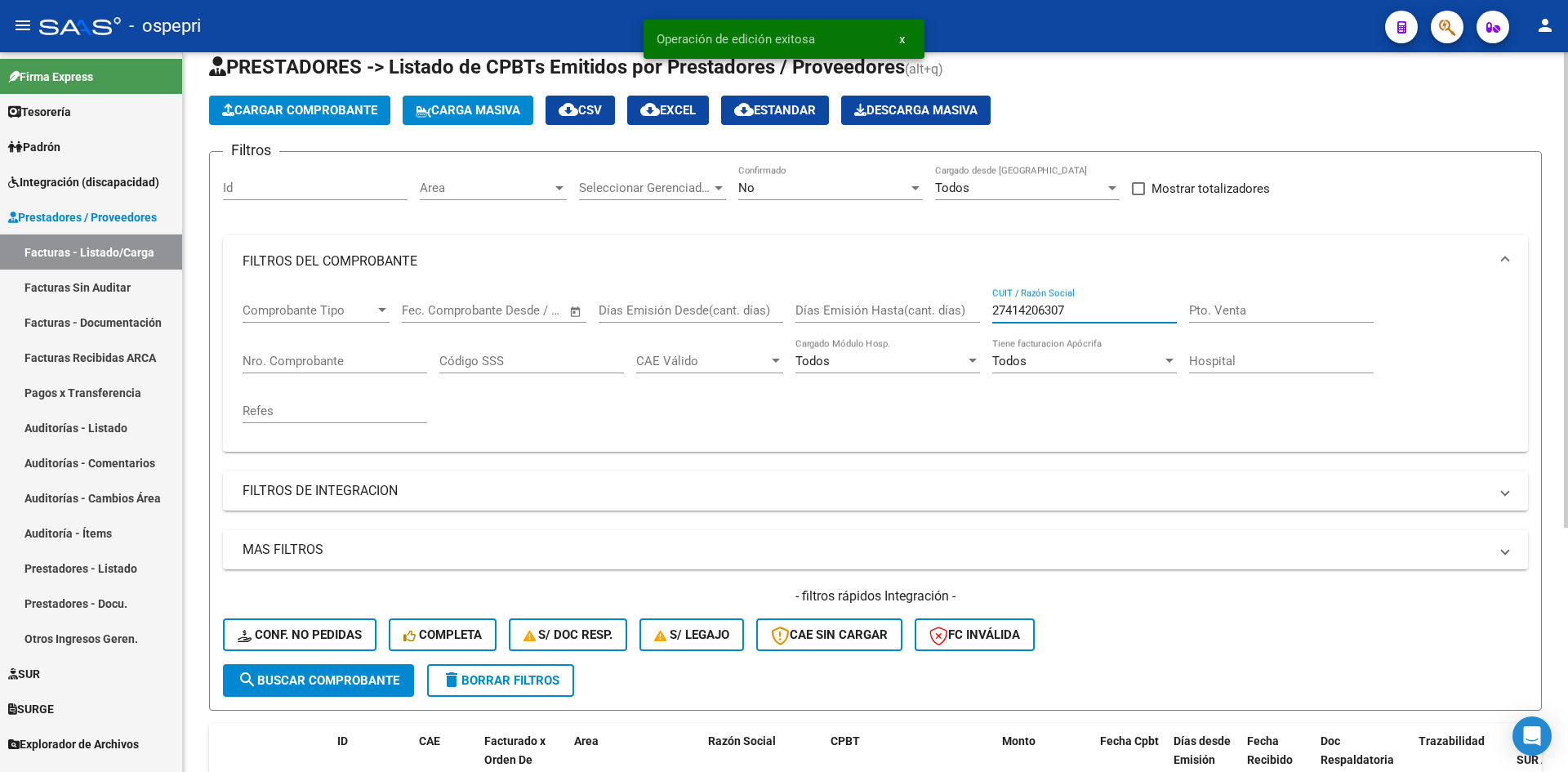
drag, startPoint x: 1075, startPoint y: 310, endPoint x: 1002, endPoint y: 330, distance: 75.7
click at [1002, 330] on div "27414206307 CUIT / Razón Social" at bounding box center [1085, 313] width 185 height 51
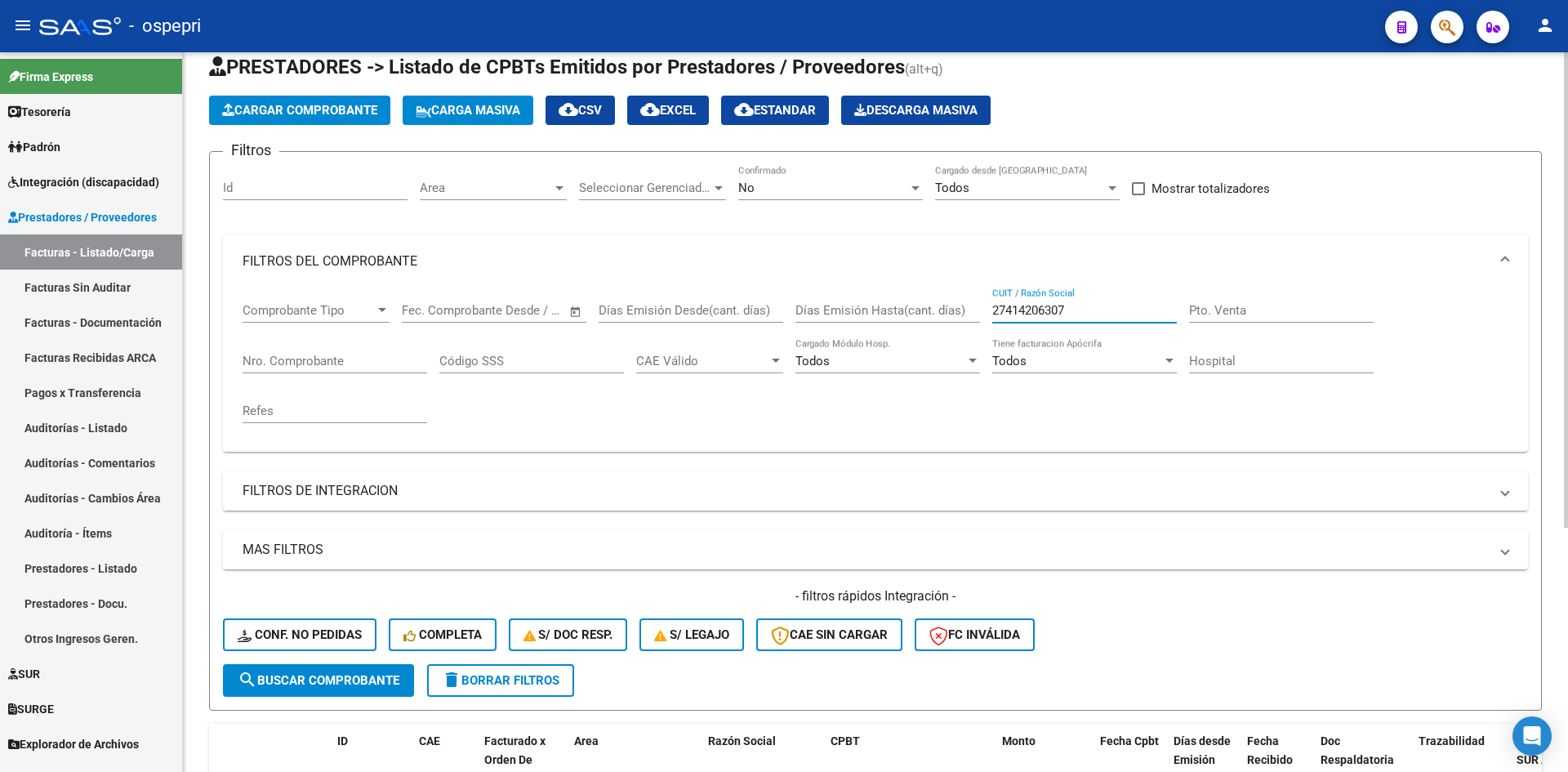
drag, startPoint x: 1115, startPoint y: 314, endPoint x: 1105, endPoint y: 315, distance: 10.0
click at [1113, 314] on input "27414206307" at bounding box center [1085, 310] width 185 height 15
click at [1092, 305] on input "27414206307" at bounding box center [1085, 310] width 185 height 15
drag, startPoint x: 1092, startPoint y: 305, endPoint x: 965, endPoint y: 321, distance: 128.0
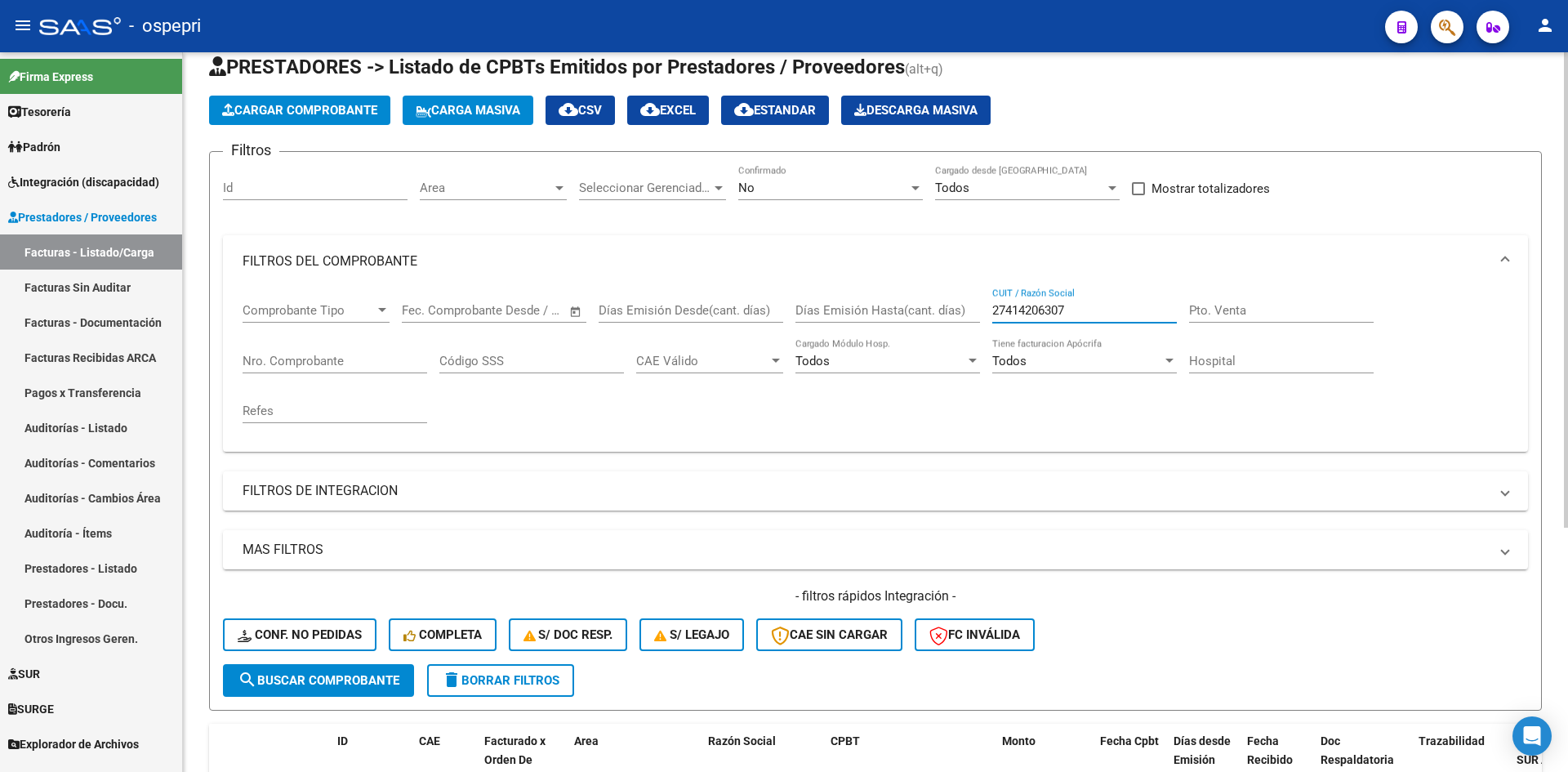
click at [965, 321] on div "Comprobante Tipo Comprobante Tipo Start date – End date Fec. Comprobante Desde …" at bounding box center [875, 363] width 1266 height 151
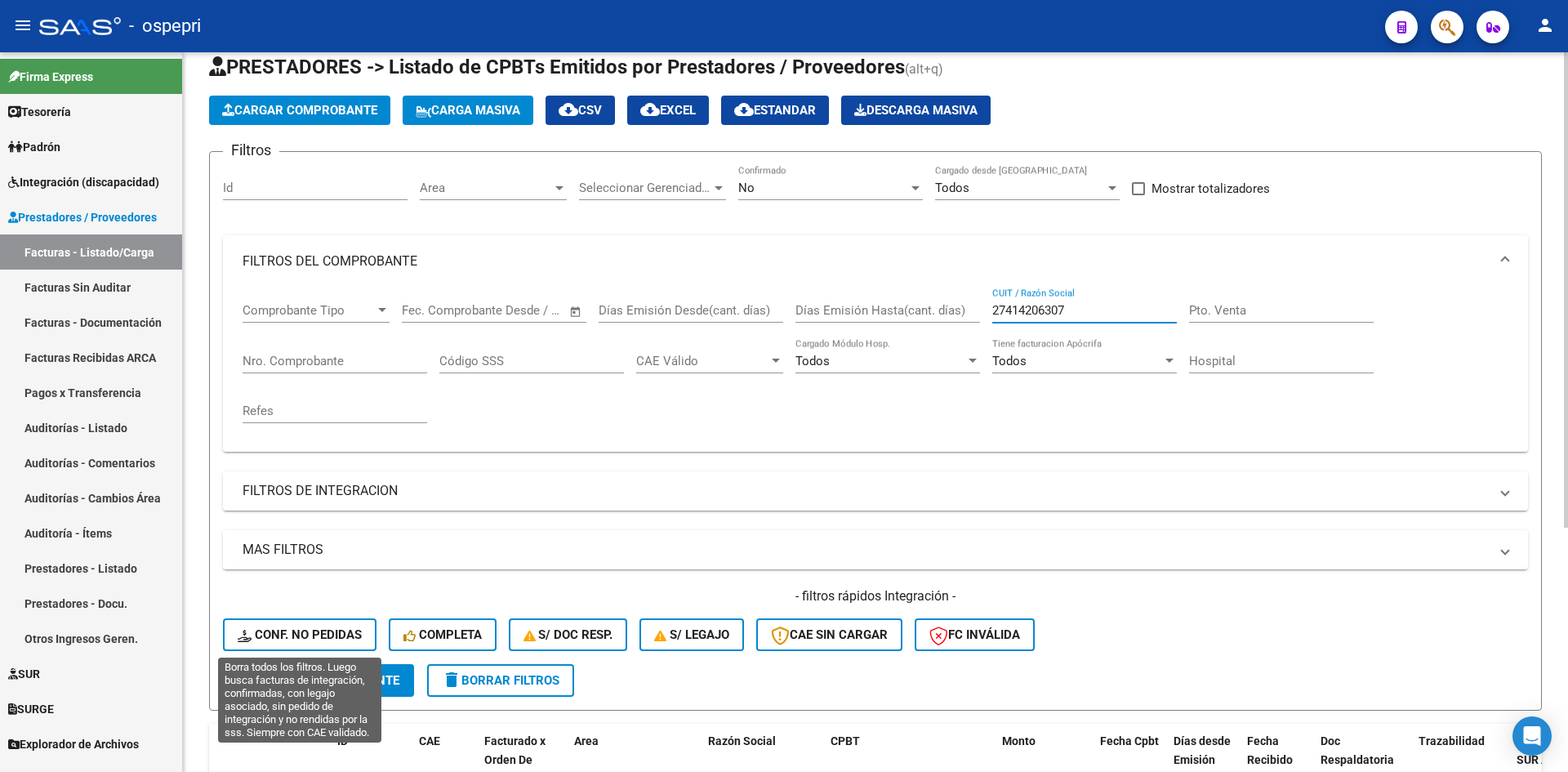
click at [301, 637] on span "Conf. no pedidas" at bounding box center [299, 634] width 124 height 15
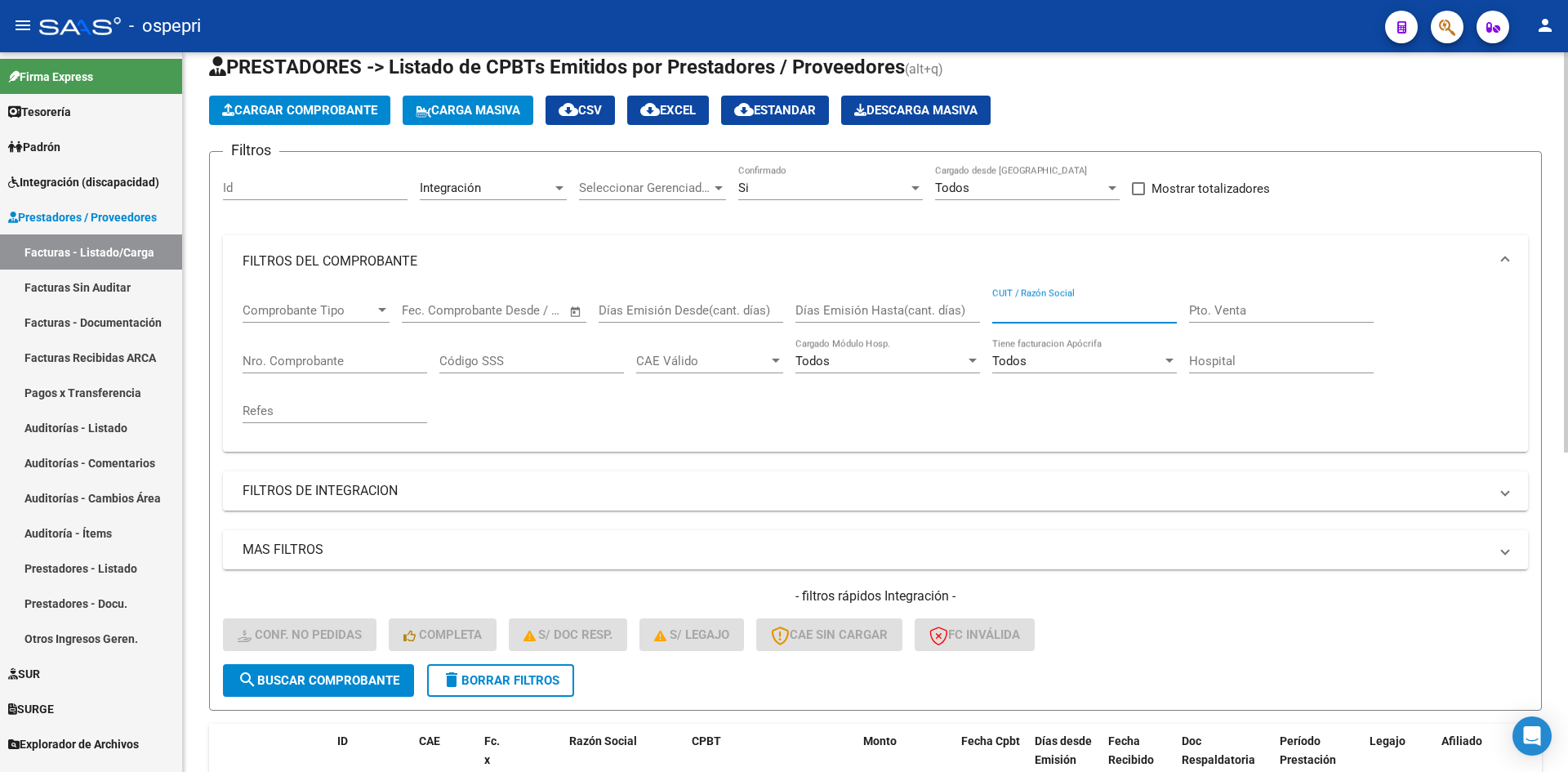
click at [1097, 311] on input "CUIT / Razón Social" at bounding box center [1085, 310] width 185 height 15
paste input "27414206307"
type input "27414206307"
click at [347, 671] on button "search Buscar Comprobante" at bounding box center [318, 680] width 191 height 32
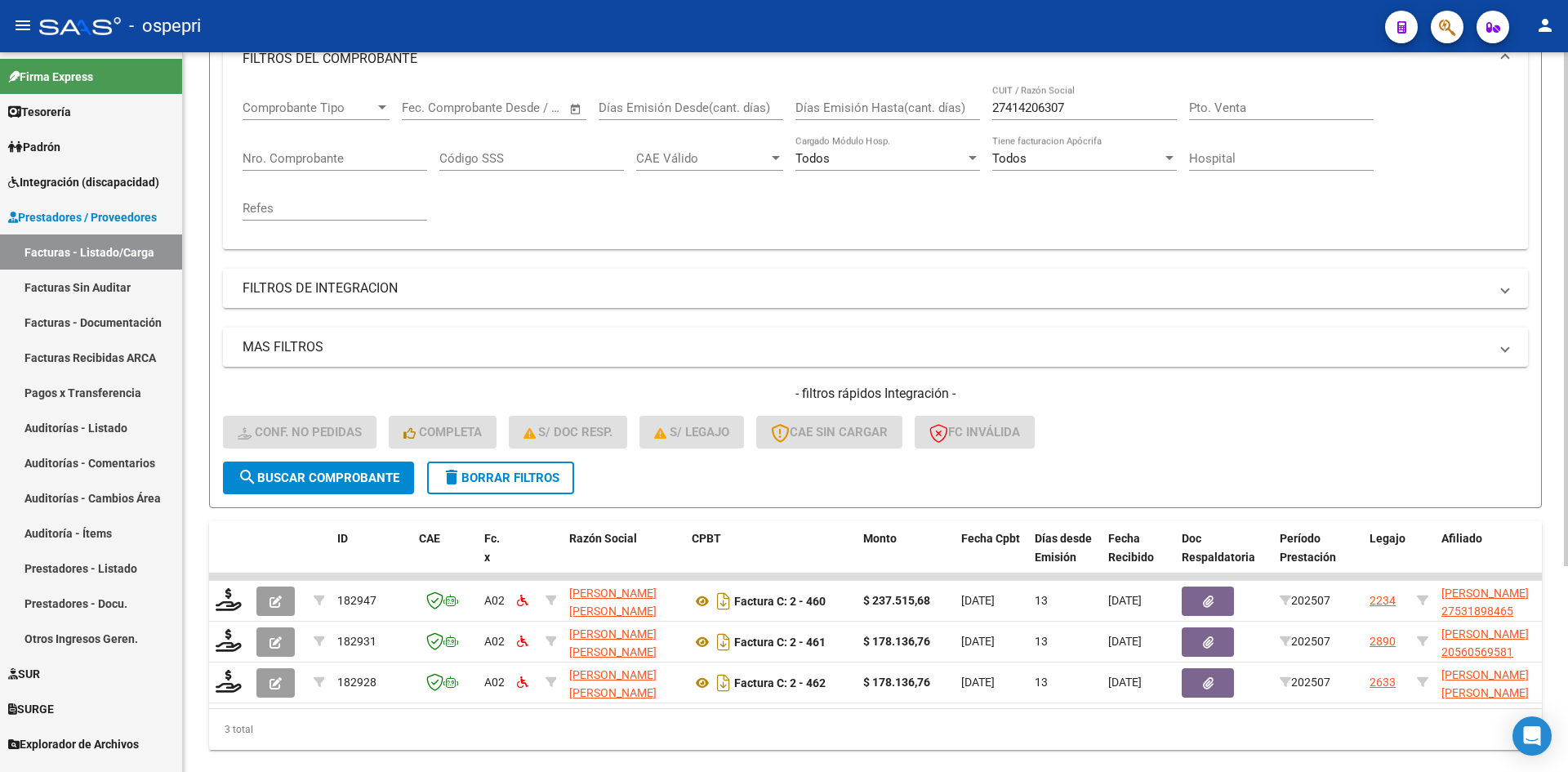
scroll to position [288, 0]
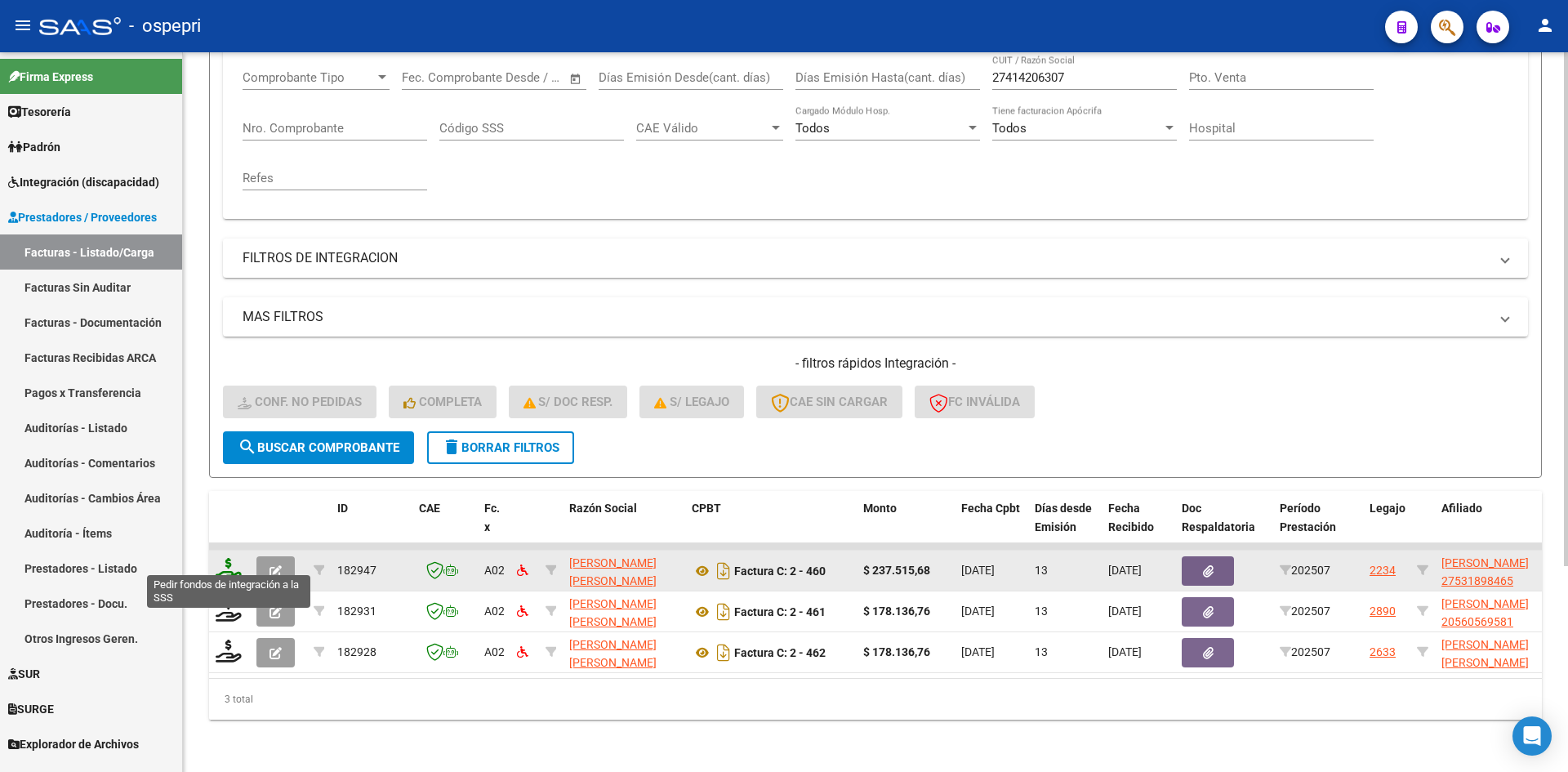
click at [228, 558] on icon at bounding box center [228, 568] width 26 height 23
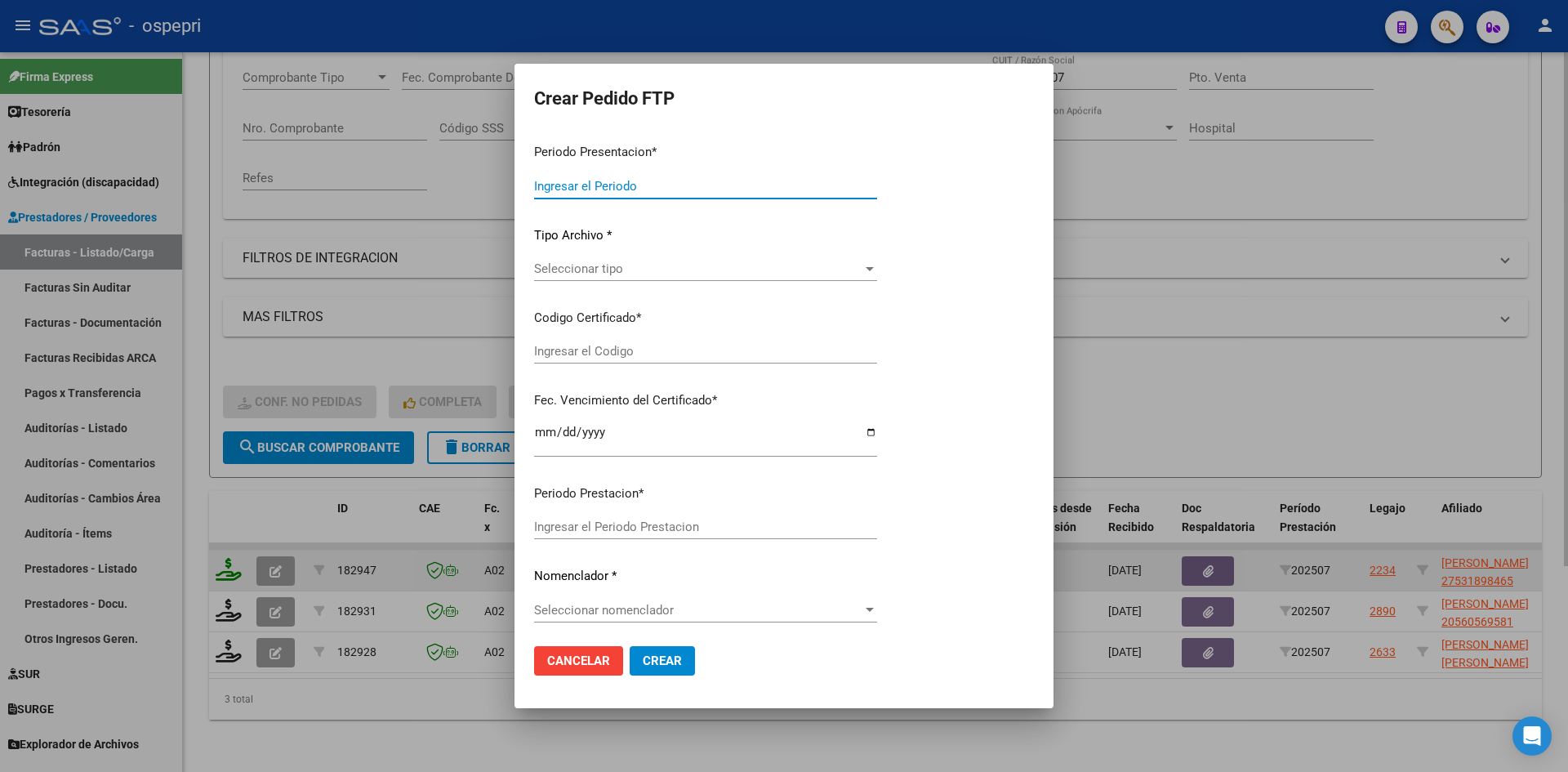
type input "202507"
type input "$ 237.515,68"
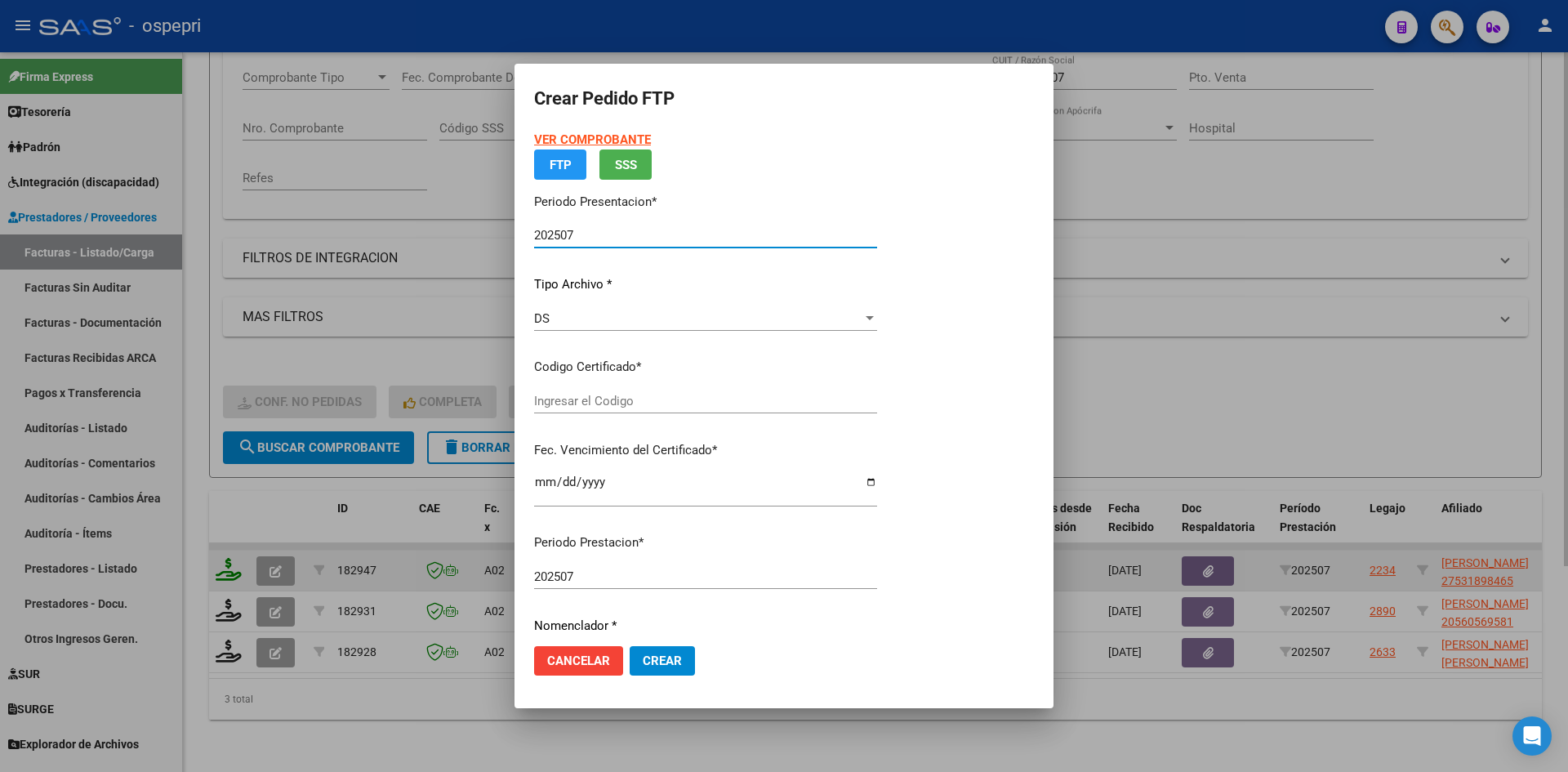
type input "2753189846-5"
type input "2031-10-09"
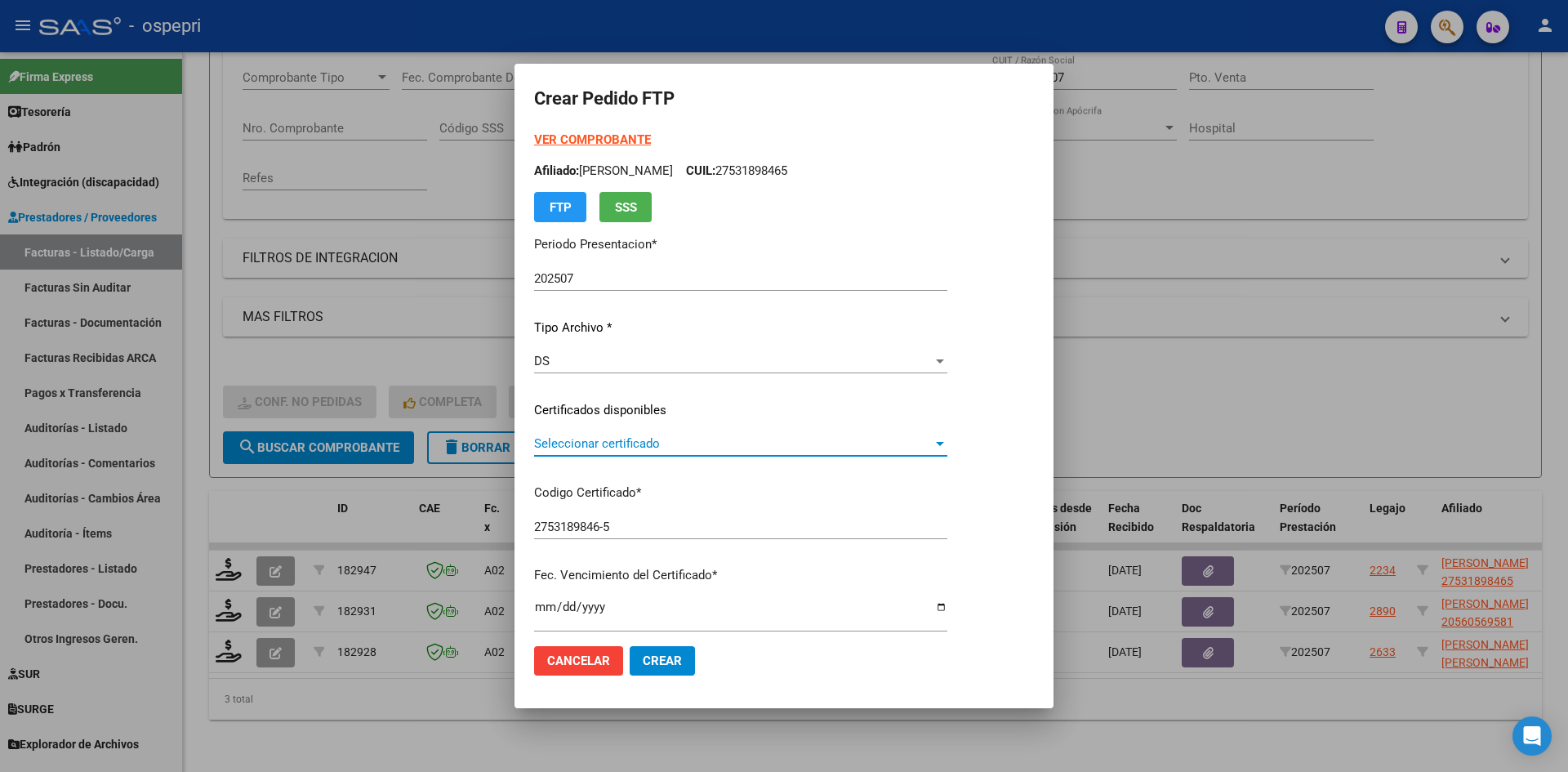
click at [685, 449] on span "Seleccionar certificado" at bounding box center [733, 443] width 398 height 15
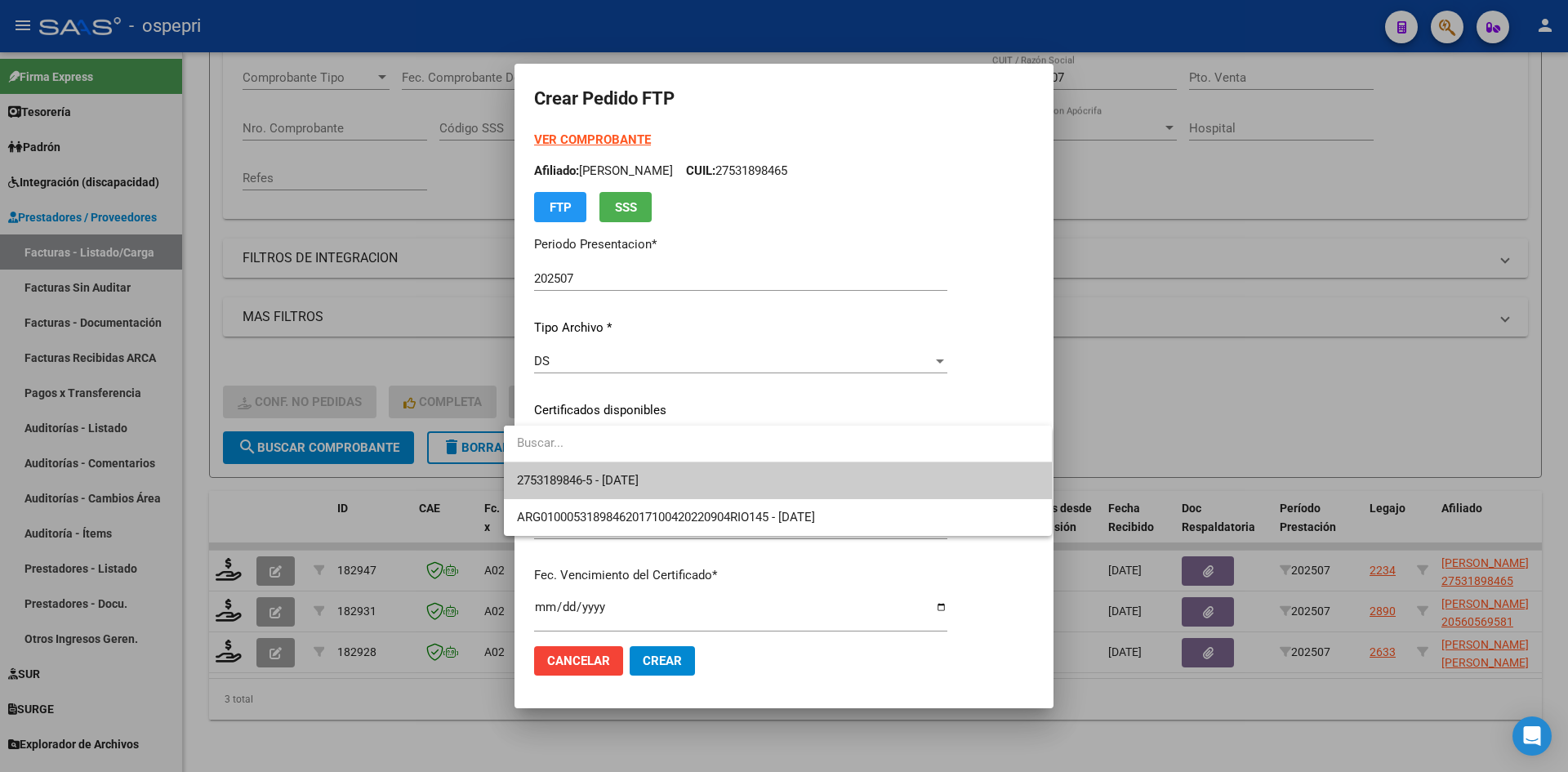
click at [681, 484] on span "2753189846-5 - 2031-10-09" at bounding box center [779, 481] width 522 height 37
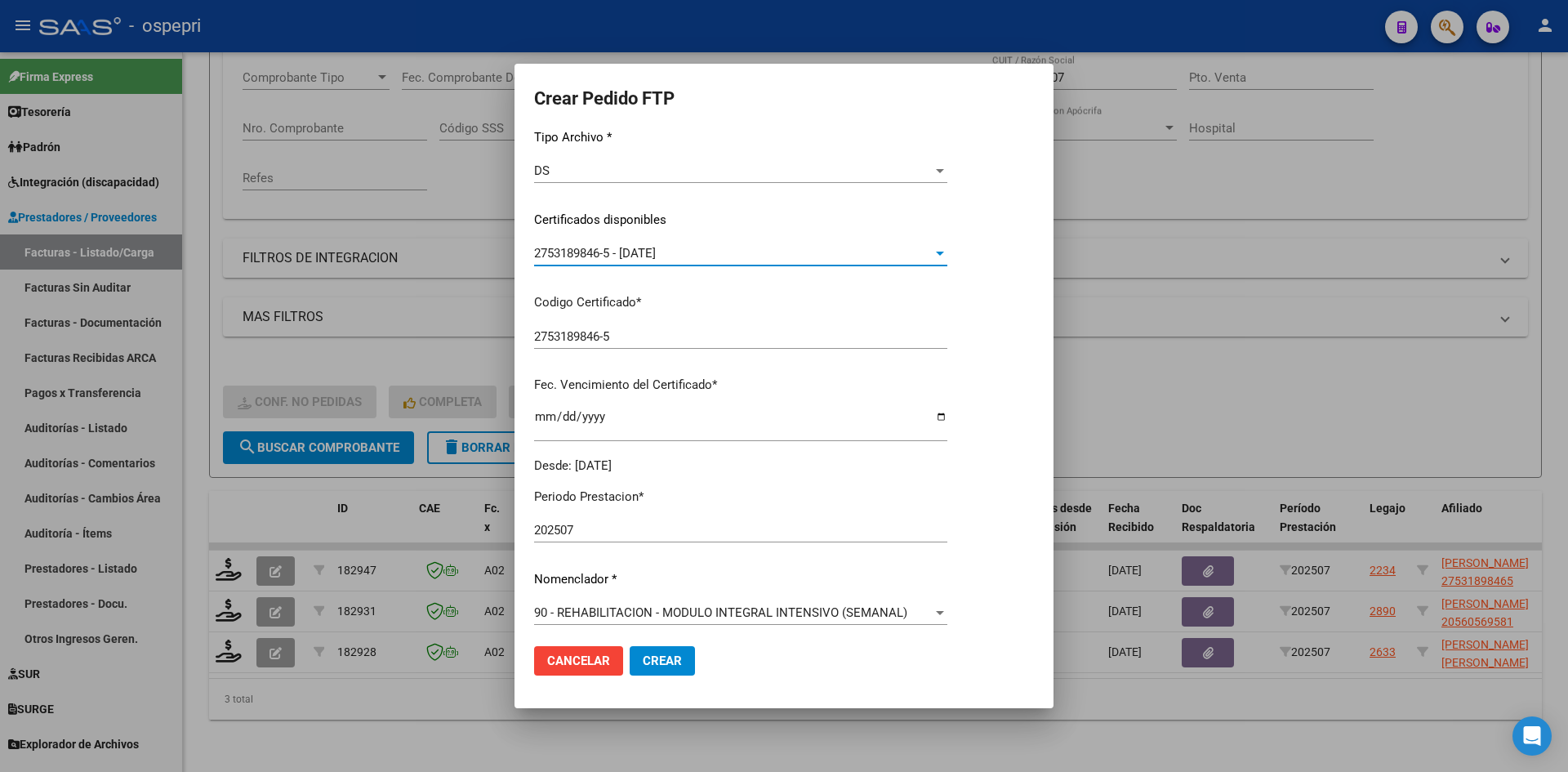
scroll to position [409, 0]
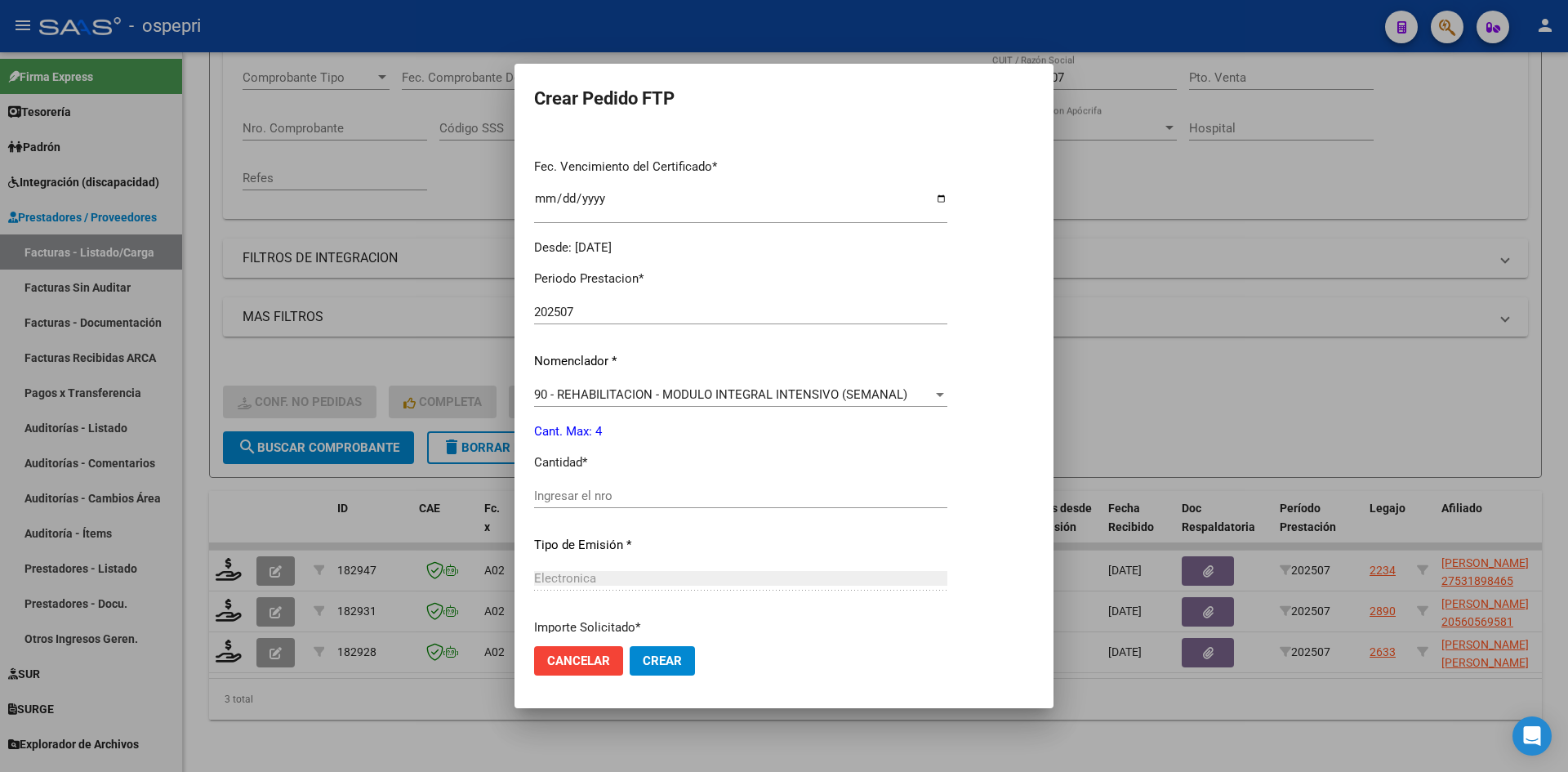
click at [604, 495] on input "Ingresar el nro" at bounding box center [740, 495] width 414 height 15
type input "4"
click at [643, 667] on span "Crear" at bounding box center [662, 660] width 39 height 15
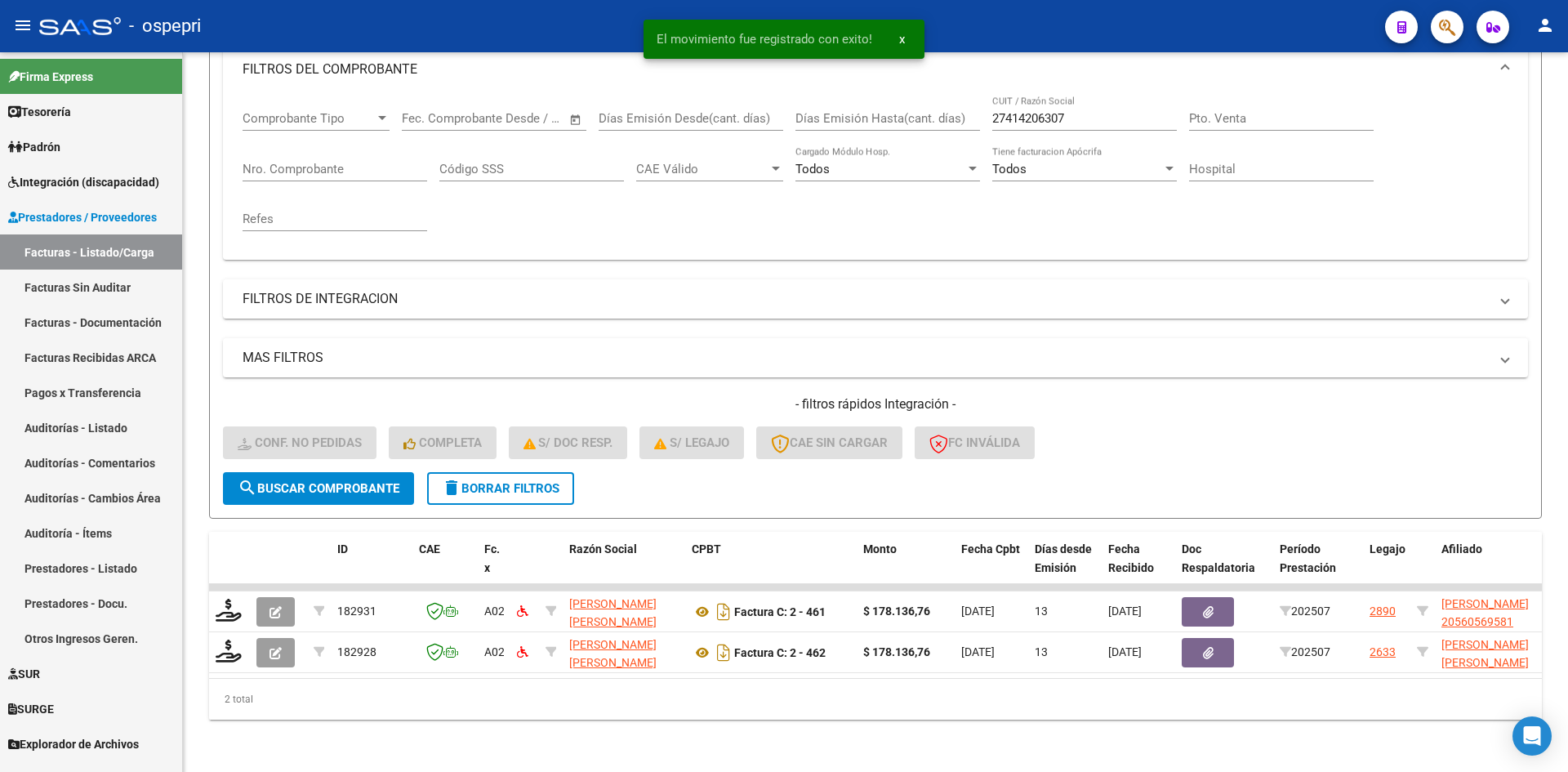
scroll to position [247, 0]
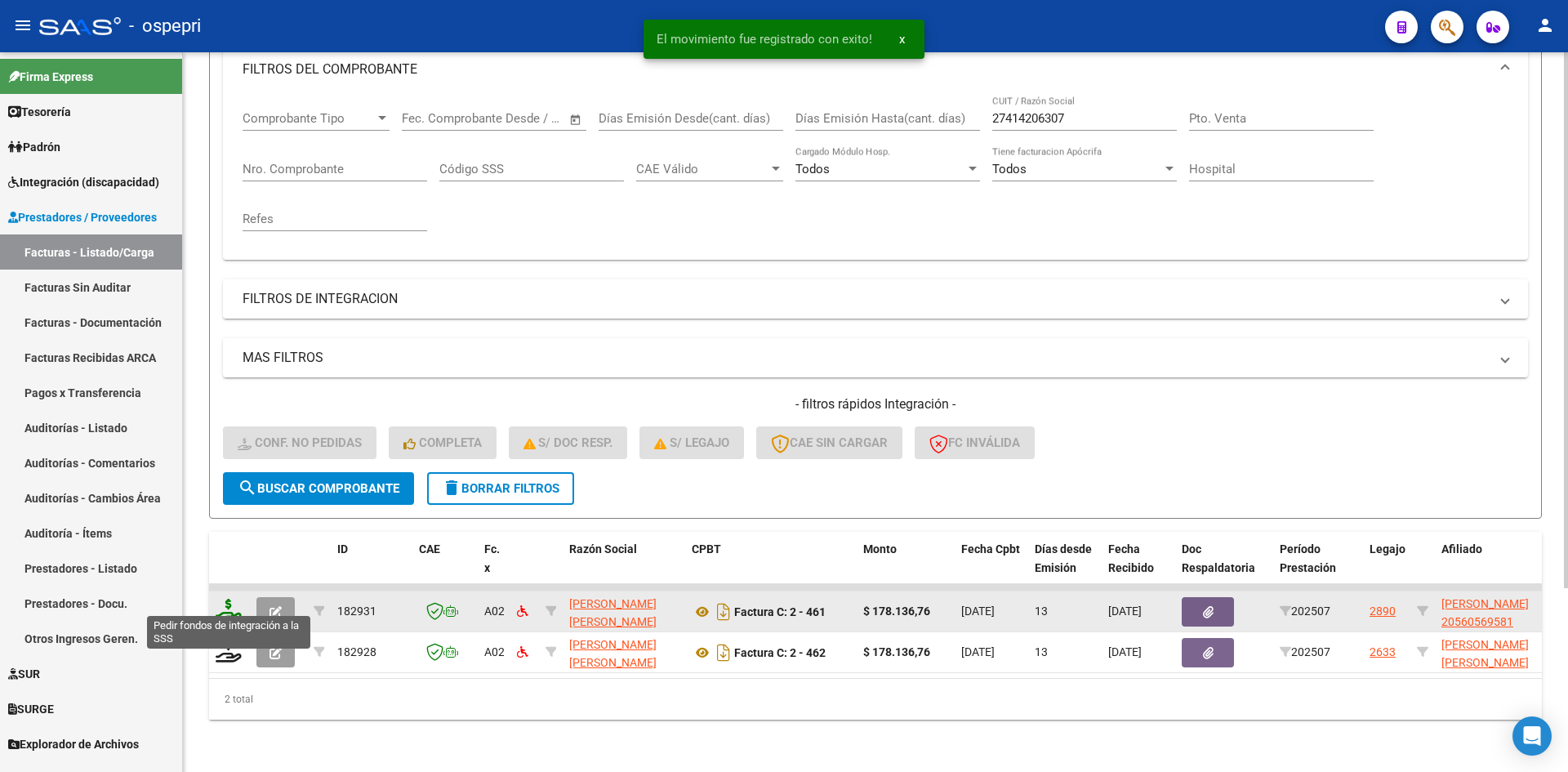
click at [227, 600] on icon at bounding box center [228, 610] width 26 height 23
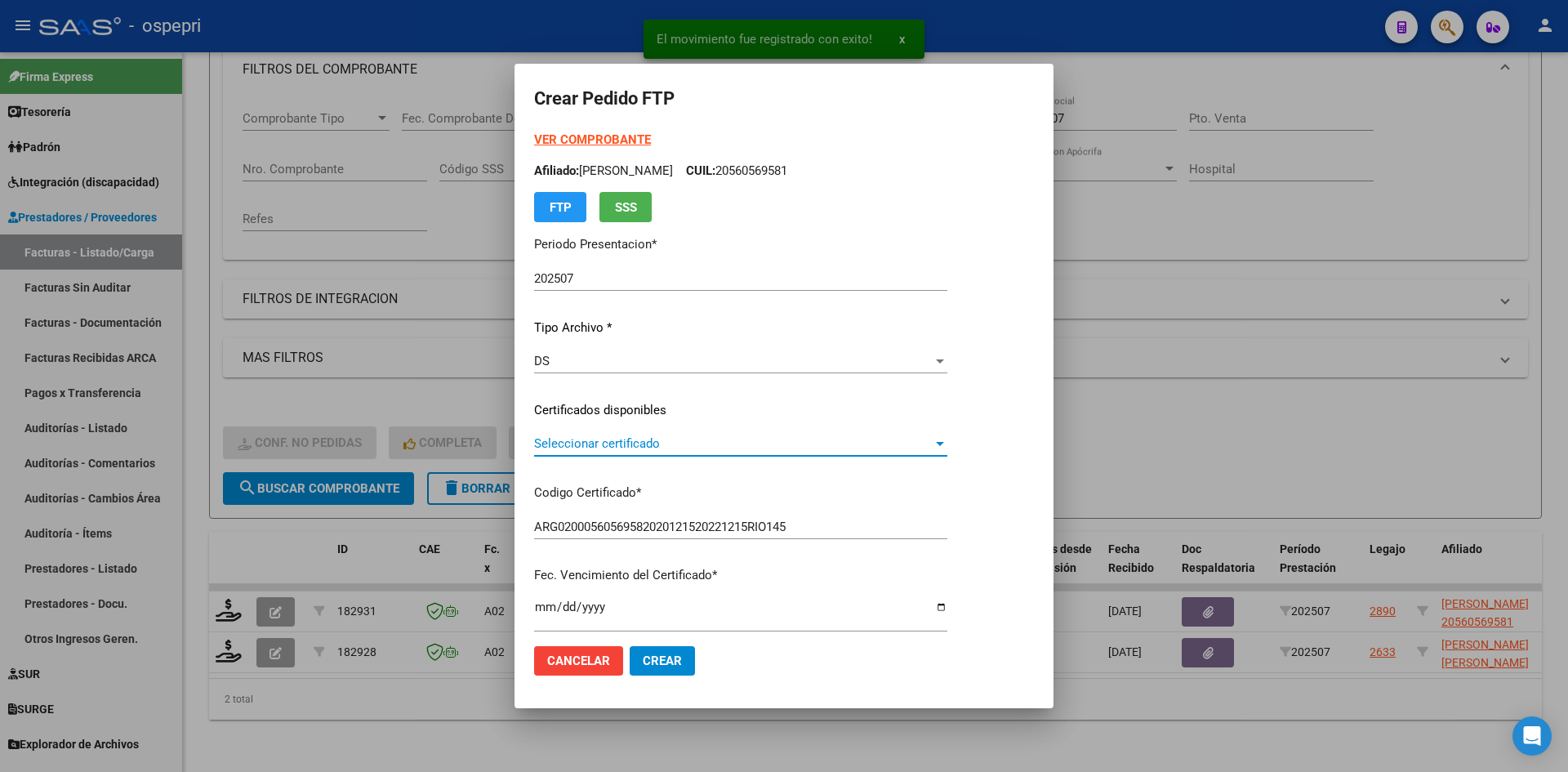
click at [640, 442] on span "Seleccionar certificado" at bounding box center [733, 443] width 398 height 15
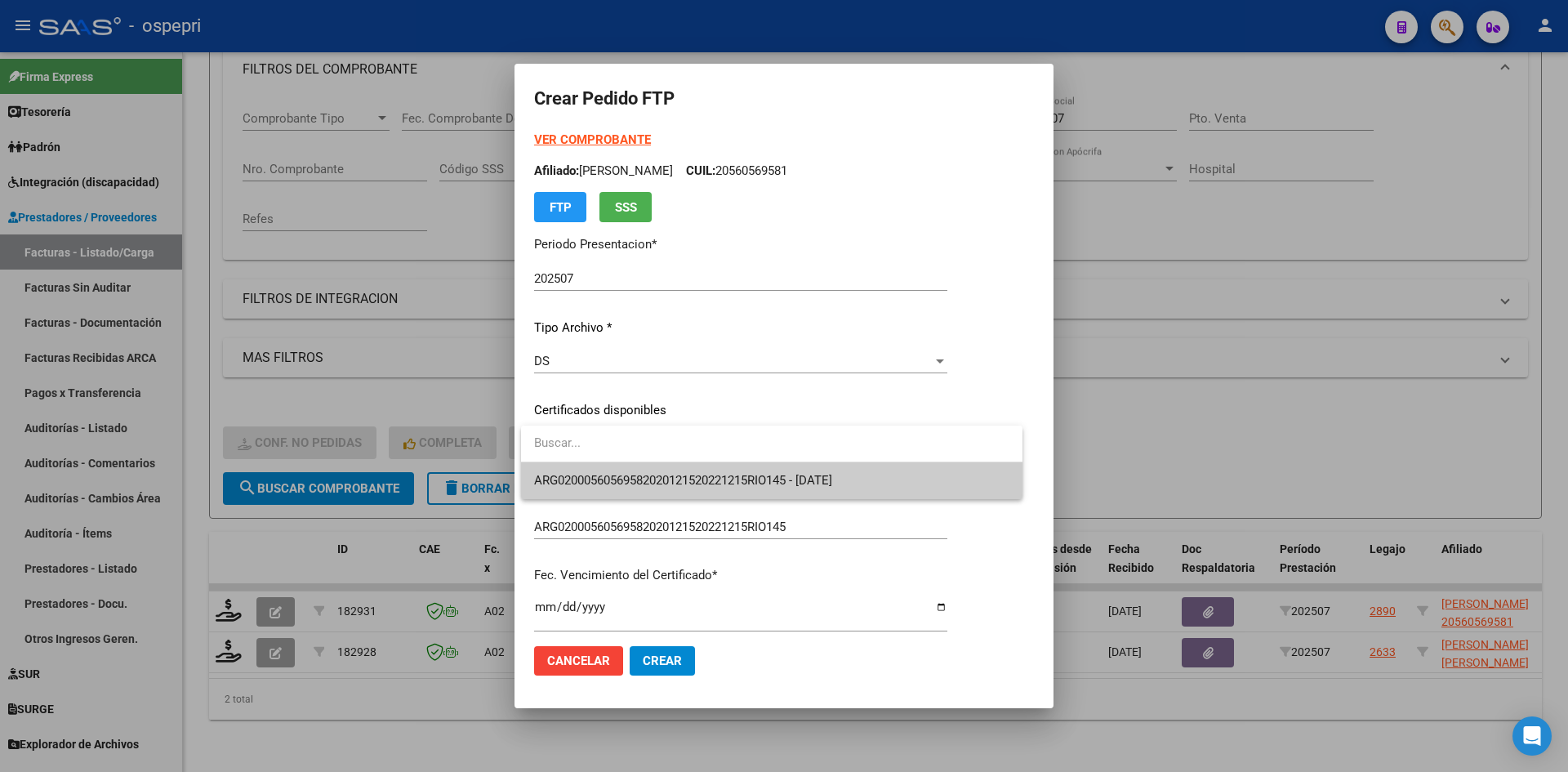
click at [650, 473] on span "ARG02000560569582020121520221215RIO145 - 2028-12-15" at bounding box center [772, 481] width 475 height 37
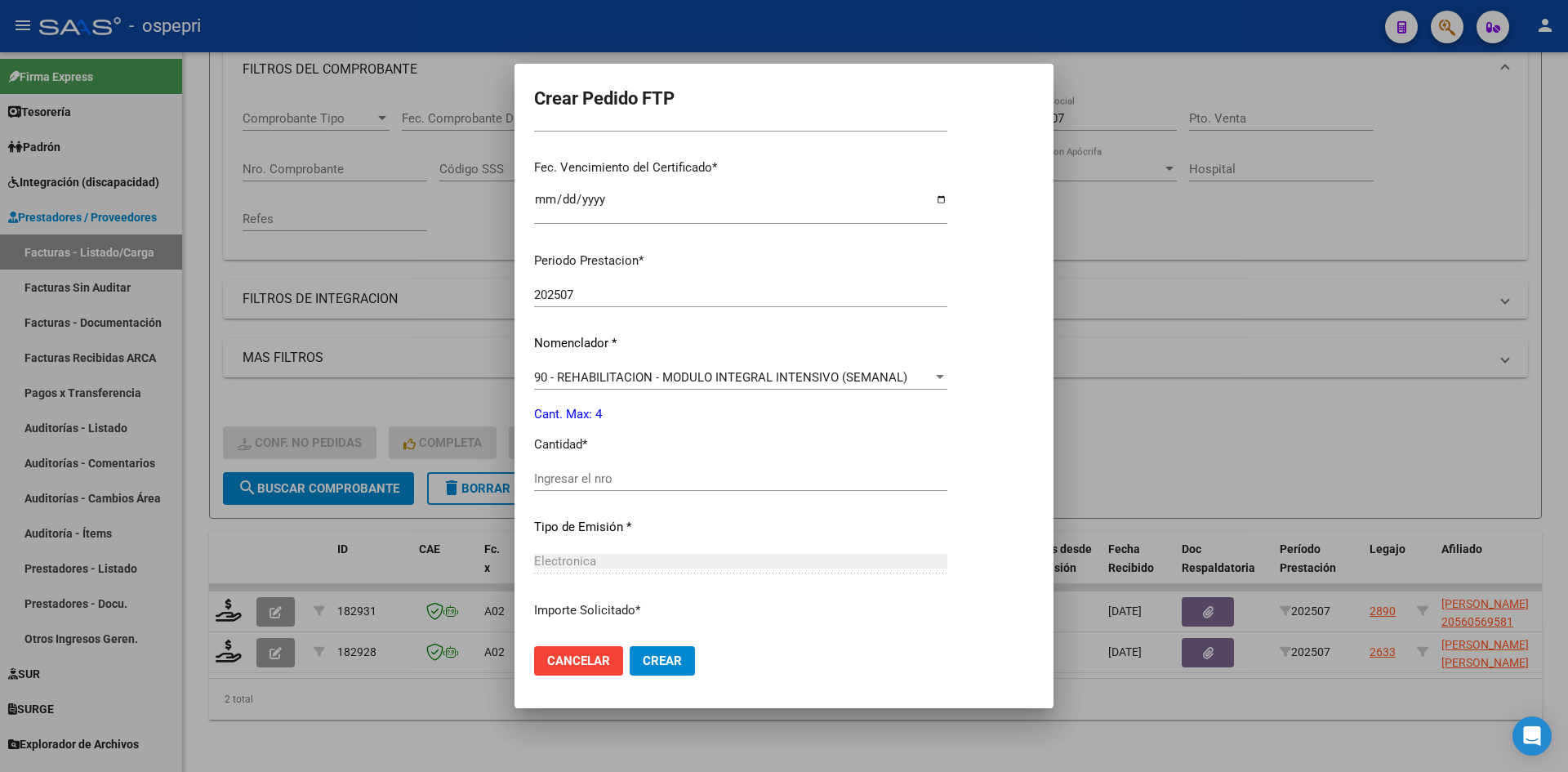
scroll to position [409, 0]
click at [610, 477] on input "Ingresar el nro" at bounding box center [740, 477] width 414 height 15
click at [656, 664] on span "Crear" at bounding box center [662, 660] width 39 height 15
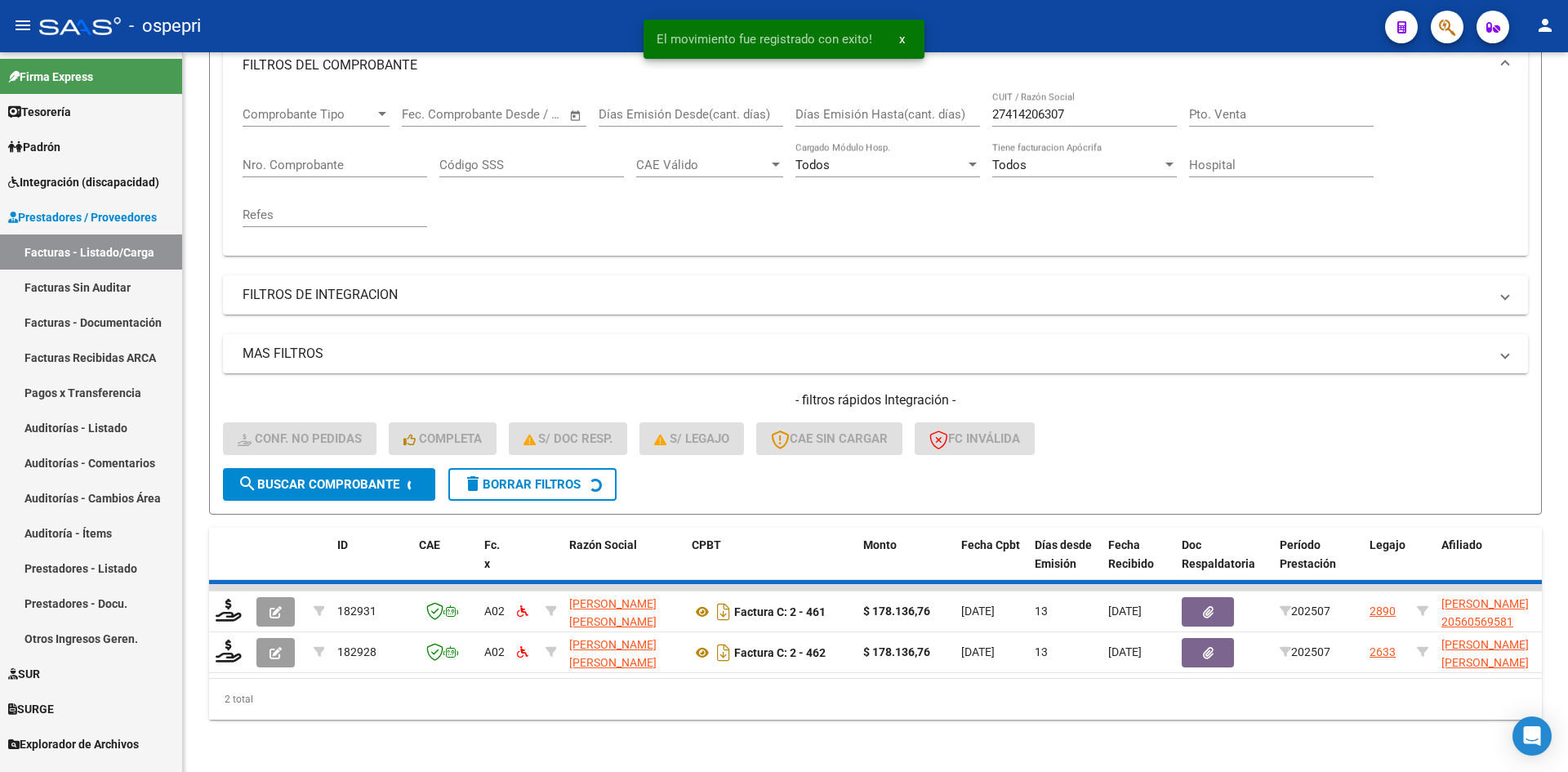
scroll to position [205, 0]
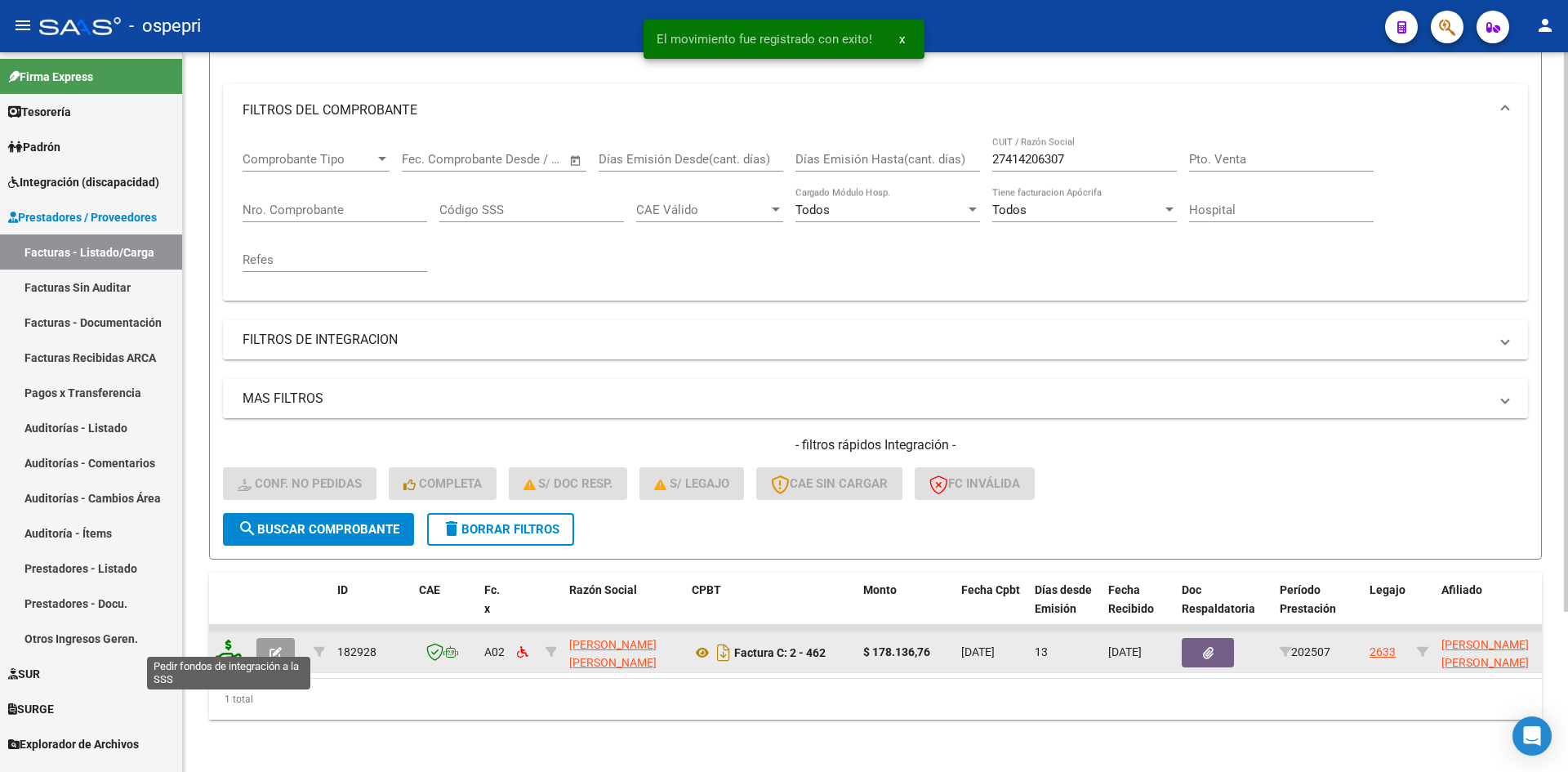
click at [229, 646] on icon at bounding box center [228, 651] width 26 height 23
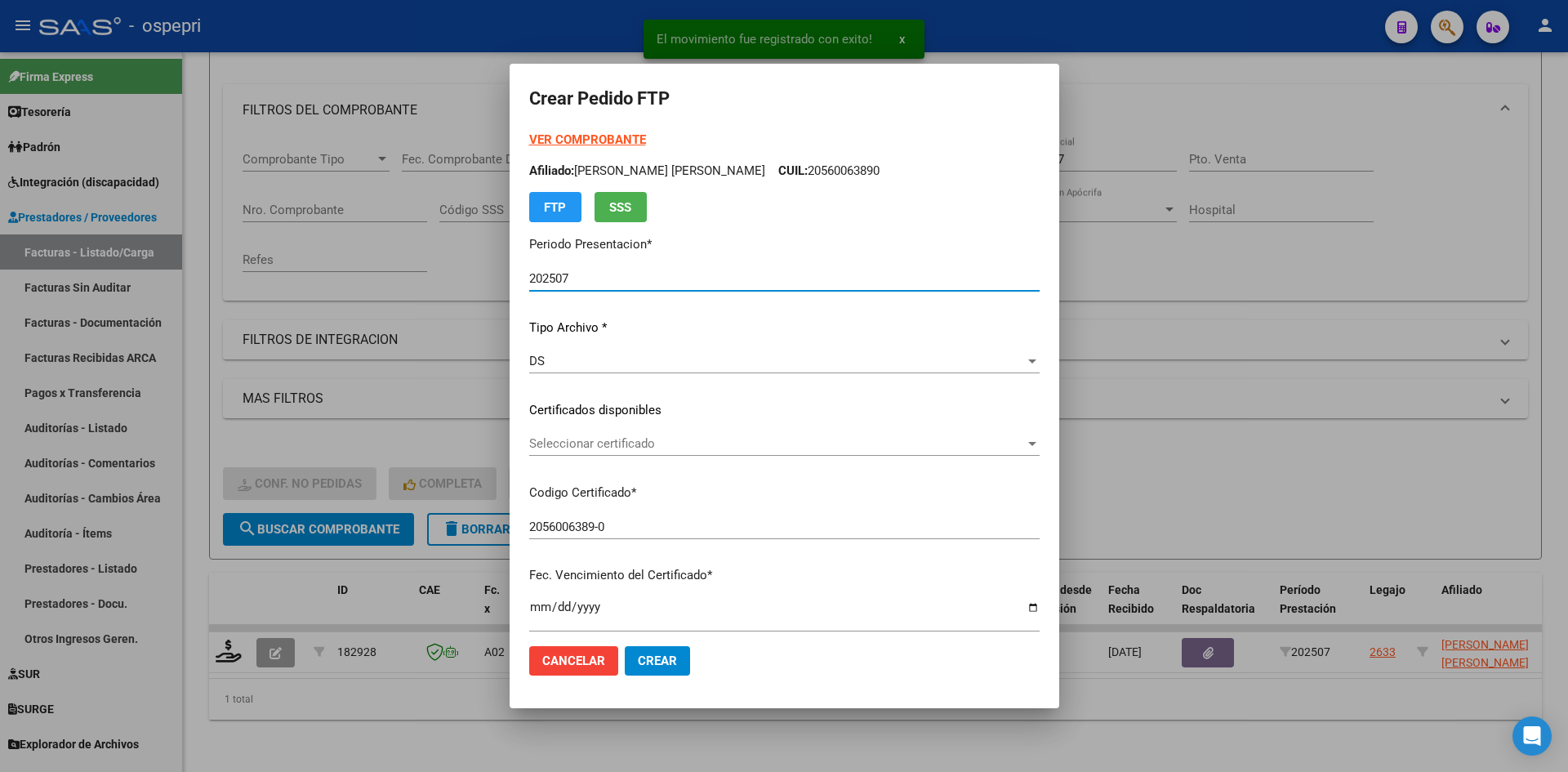
click at [642, 446] on span "Seleccionar certificado" at bounding box center [777, 443] width 496 height 15
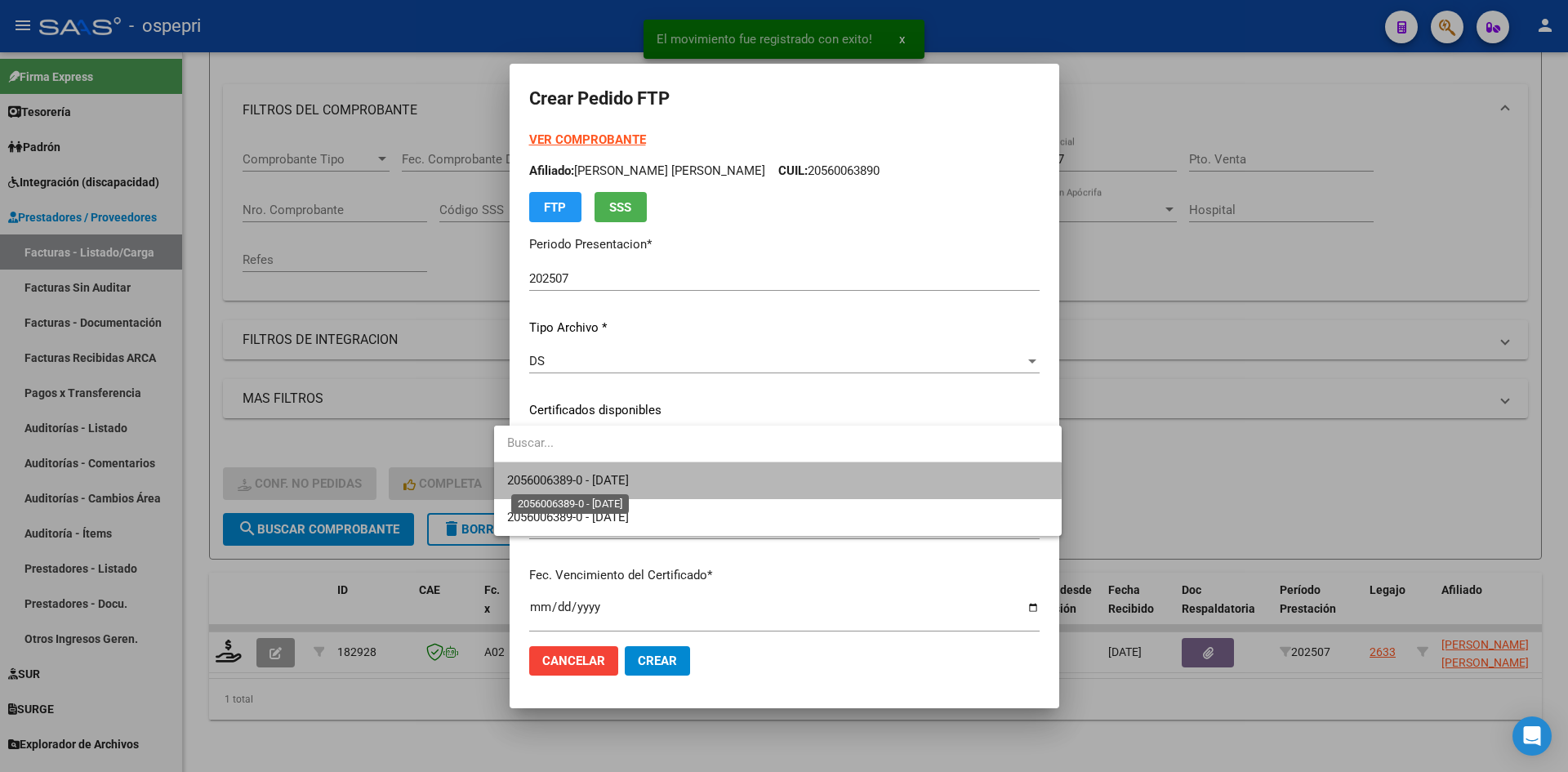
click at [629, 476] on span "2056006389-0 - 2026-02-20" at bounding box center [568, 479] width 121 height 15
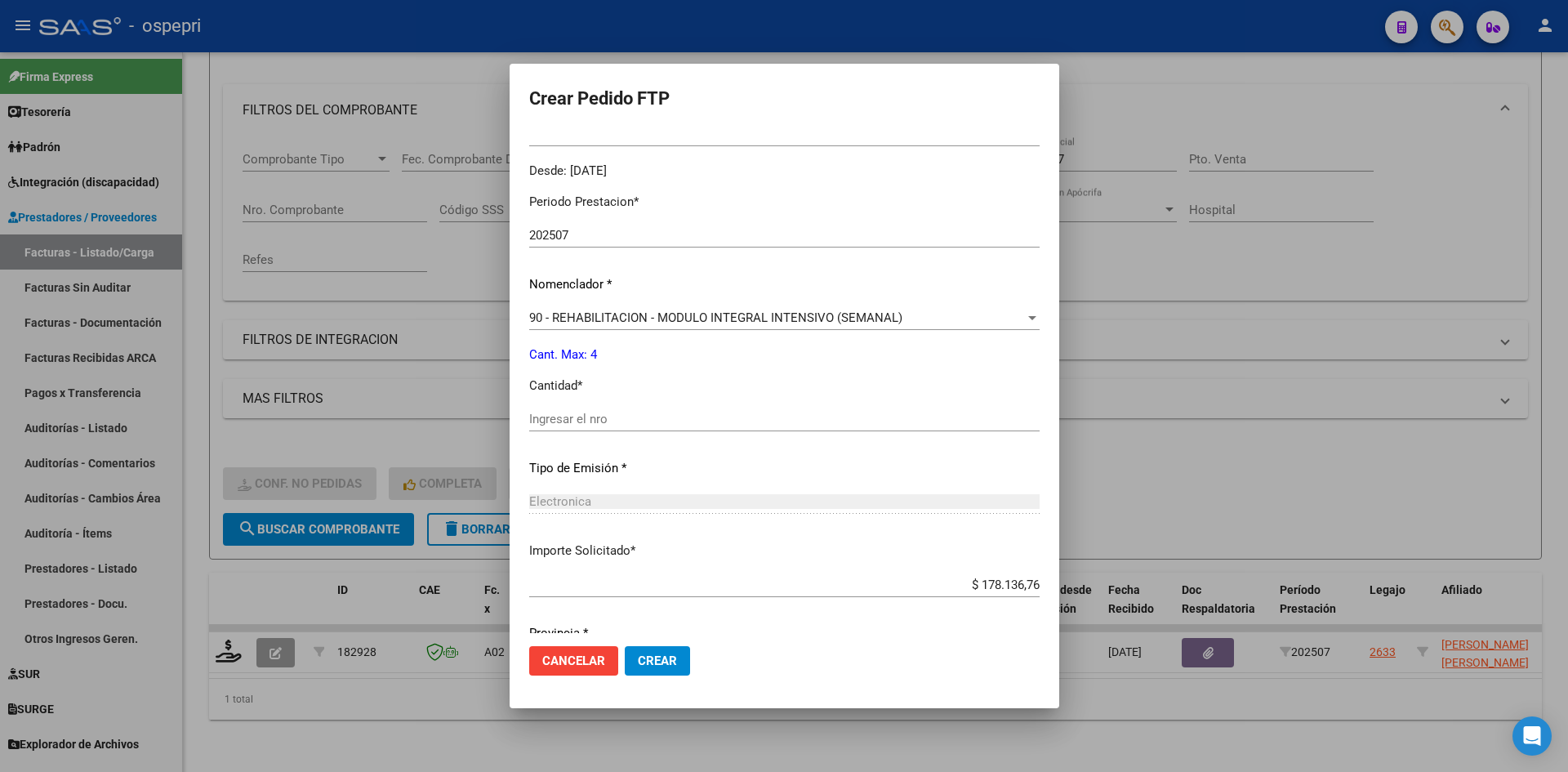
scroll to position [490, 0]
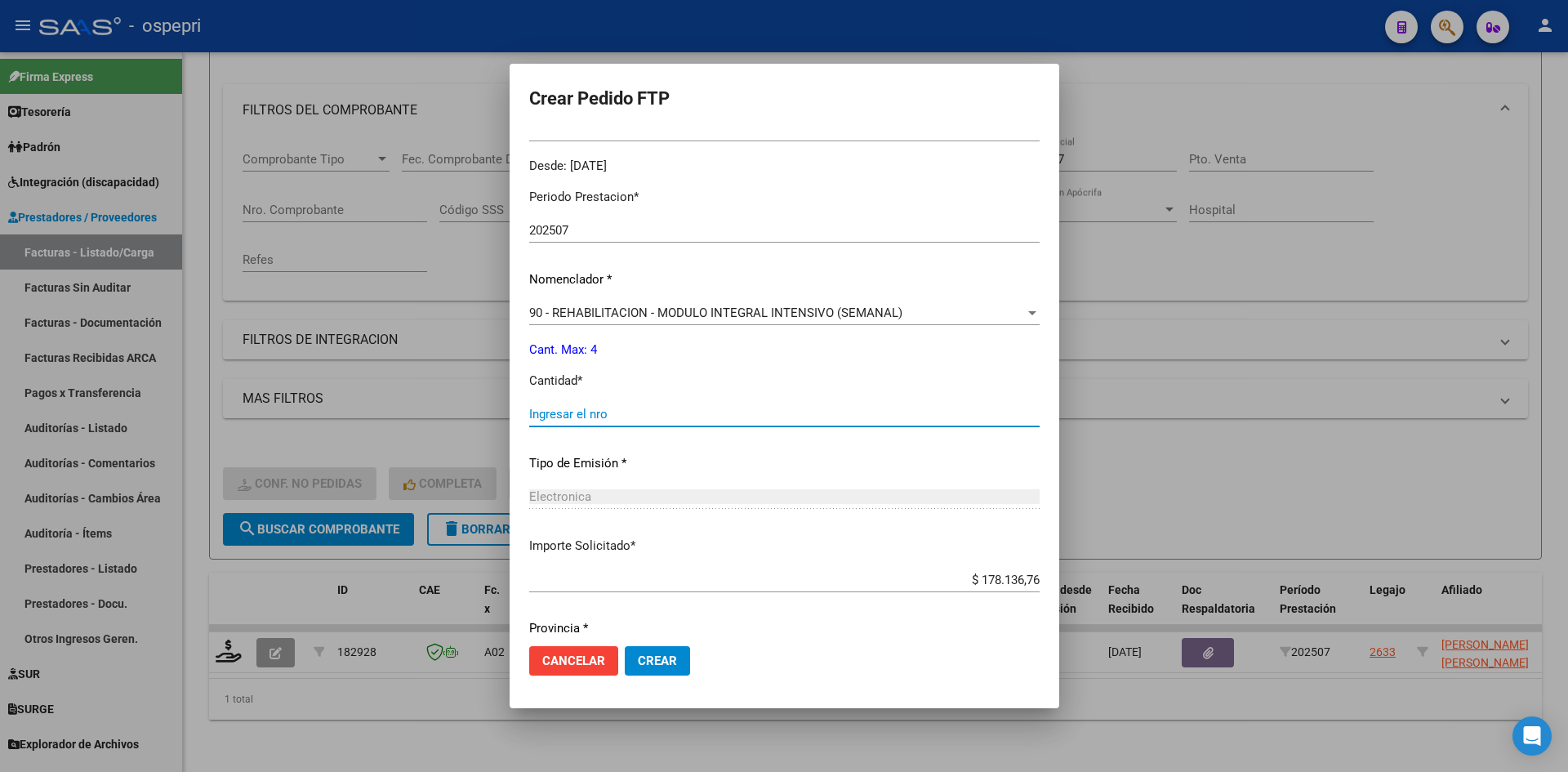
click at [574, 415] on input "Ingresar el nro" at bounding box center [784, 414] width 511 height 15
click at [638, 657] on span "Crear" at bounding box center [657, 660] width 39 height 15
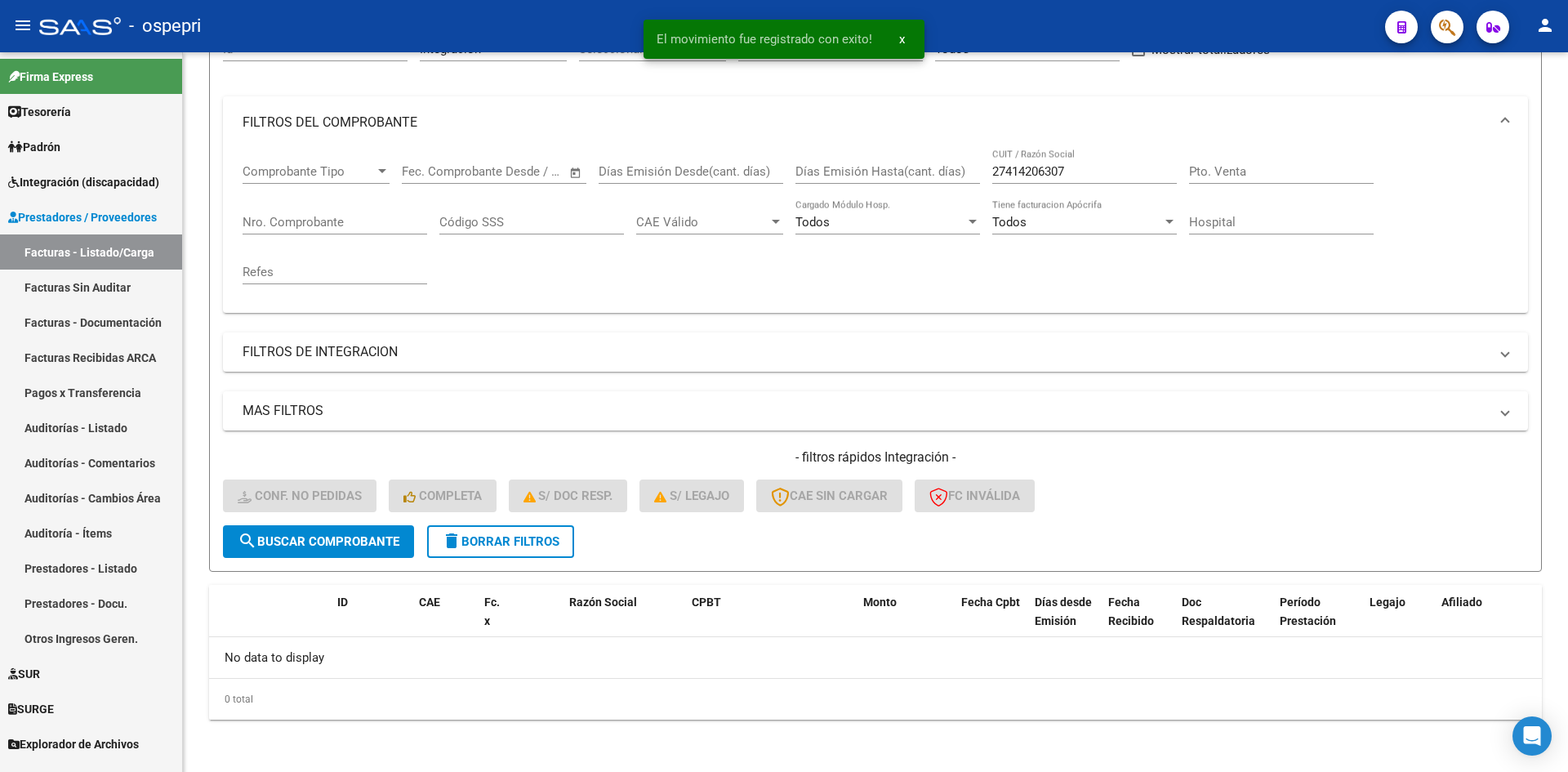
scroll to position [181, 0]
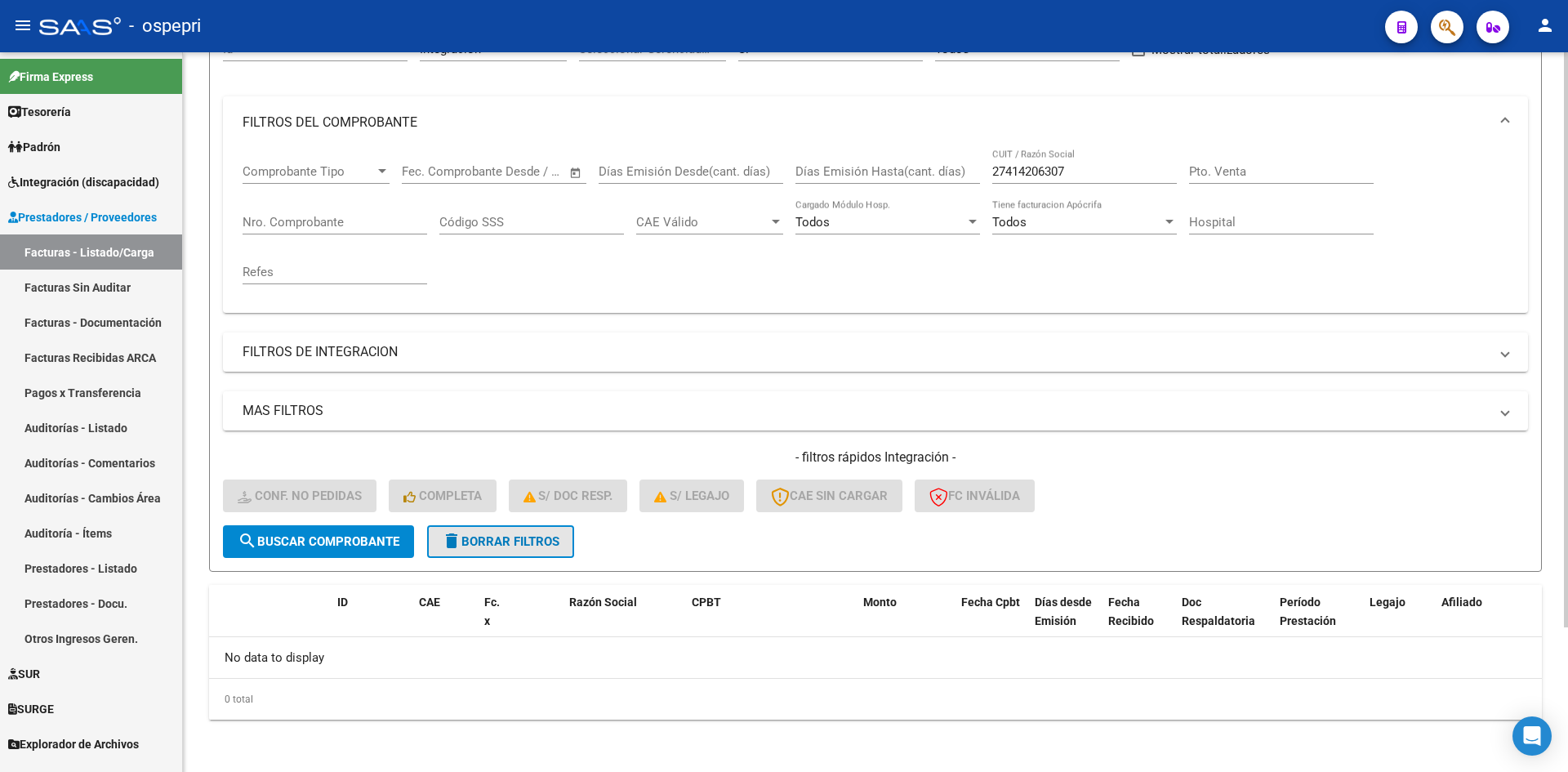
click at [504, 535] on span "delete Borrar Filtros" at bounding box center [501, 541] width 117 height 15
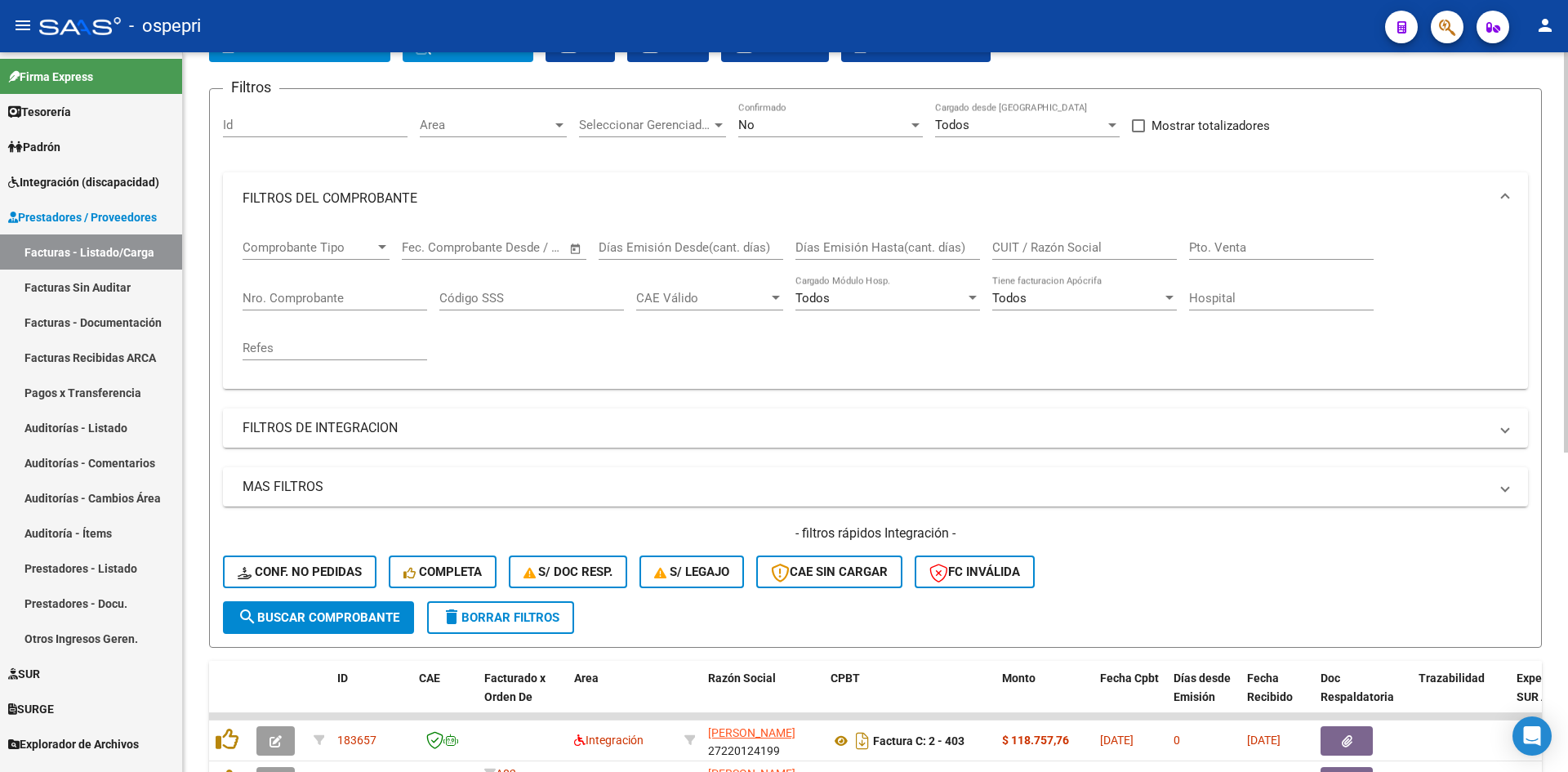
scroll to position [0, 0]
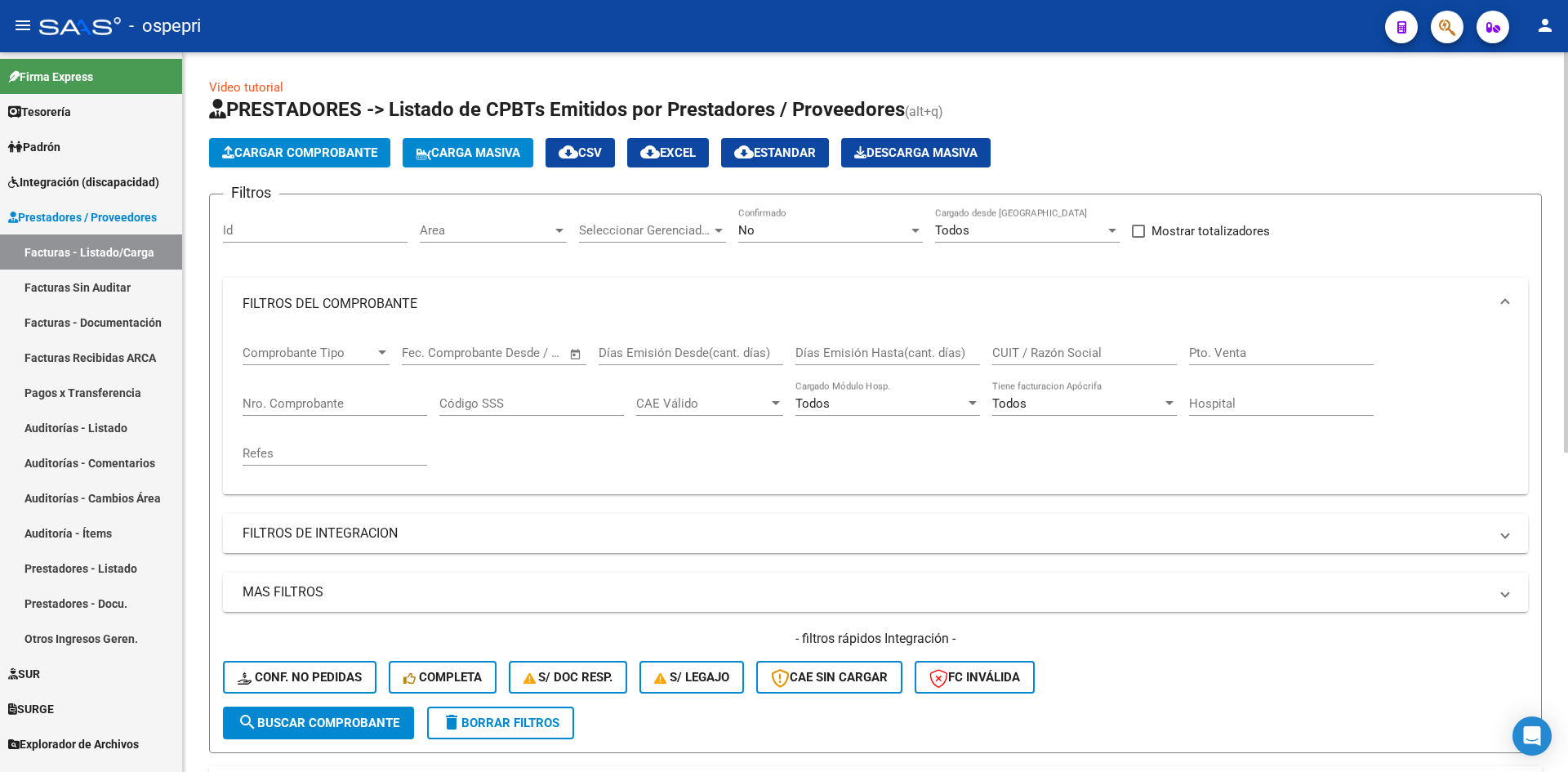
click at [1020, 339] on div "CUIT / Razón Social" at bounding box center [1085, 347] width 185 height 35
paste input "23347076724"
click at [396, 720] on span "search Buscar Comprobante" at bounding box center [318, 722] width 161 height 15
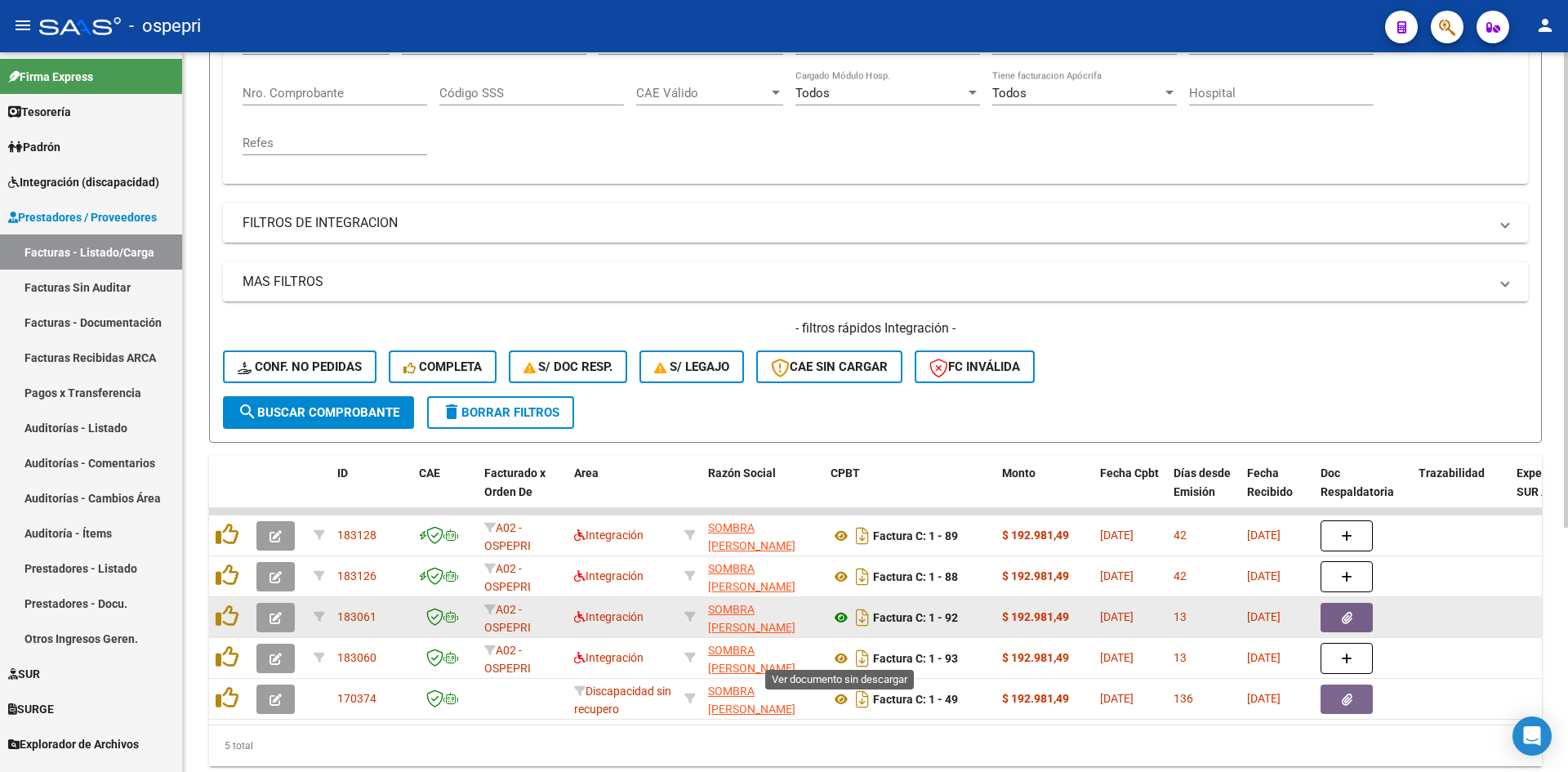
scroll to position [327, 0]
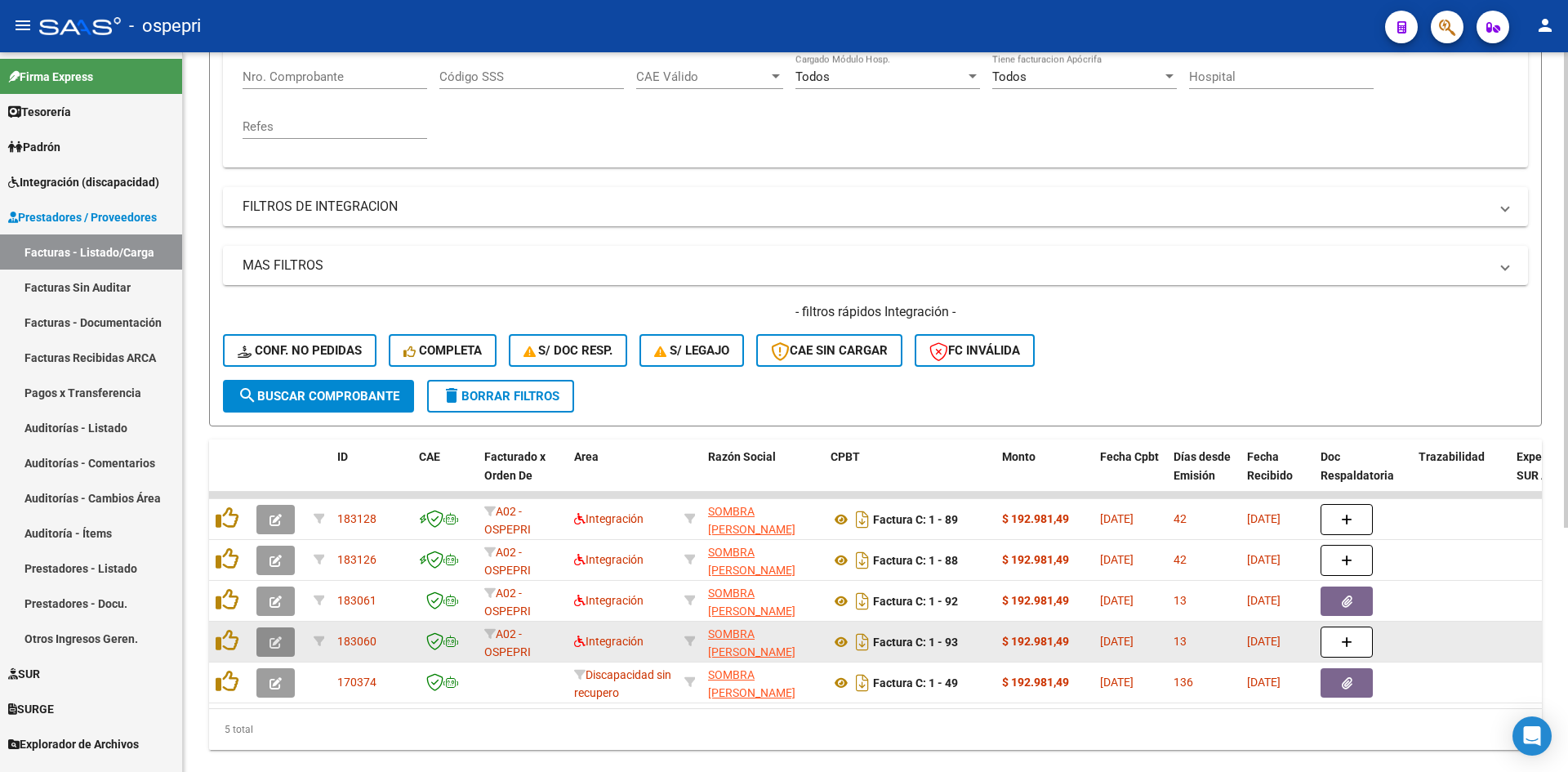
click at [272, 643] on icon "button" at bounding box center [276, 642] width 13 height 13
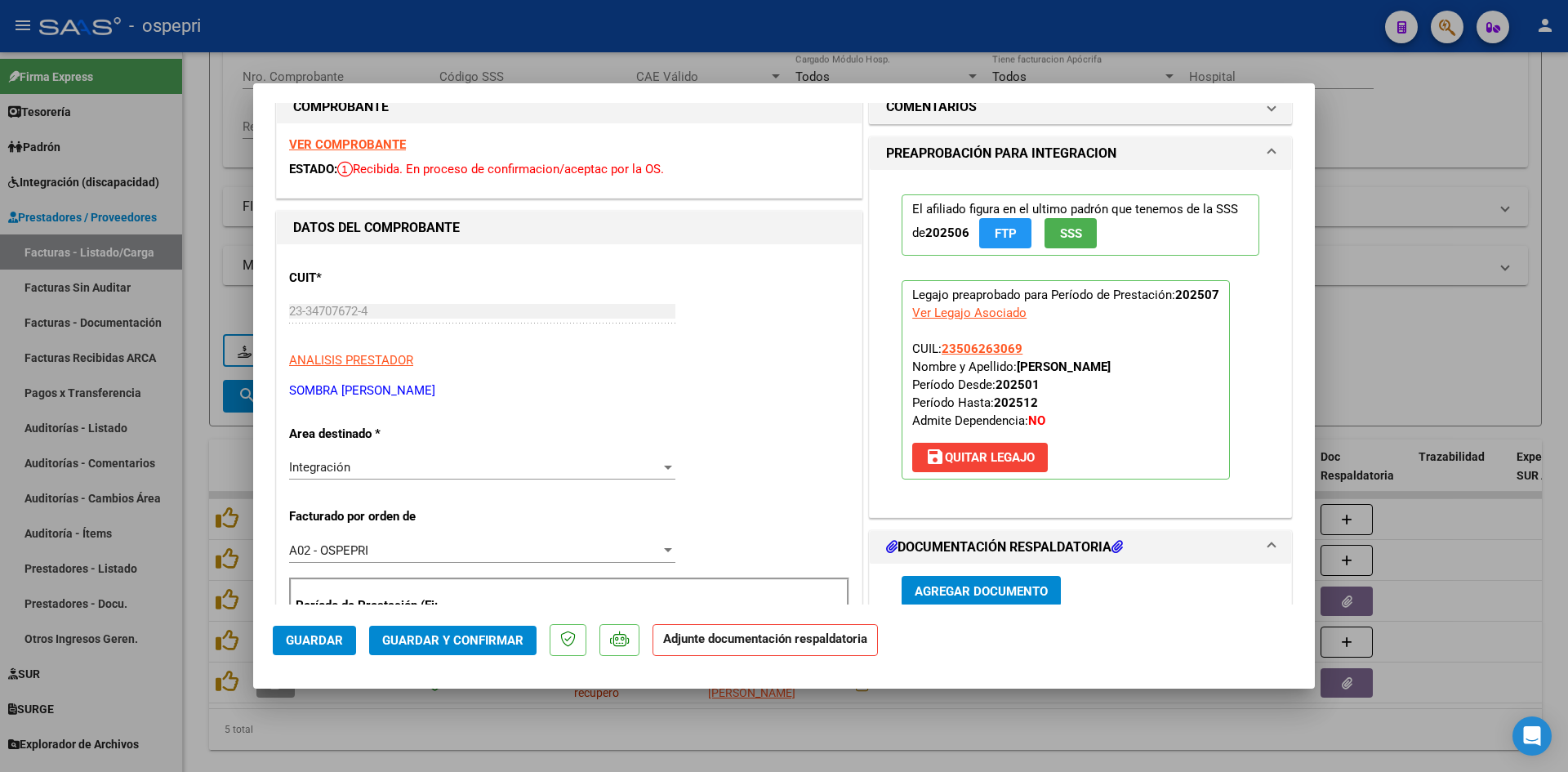
scroll to position [0, 0]
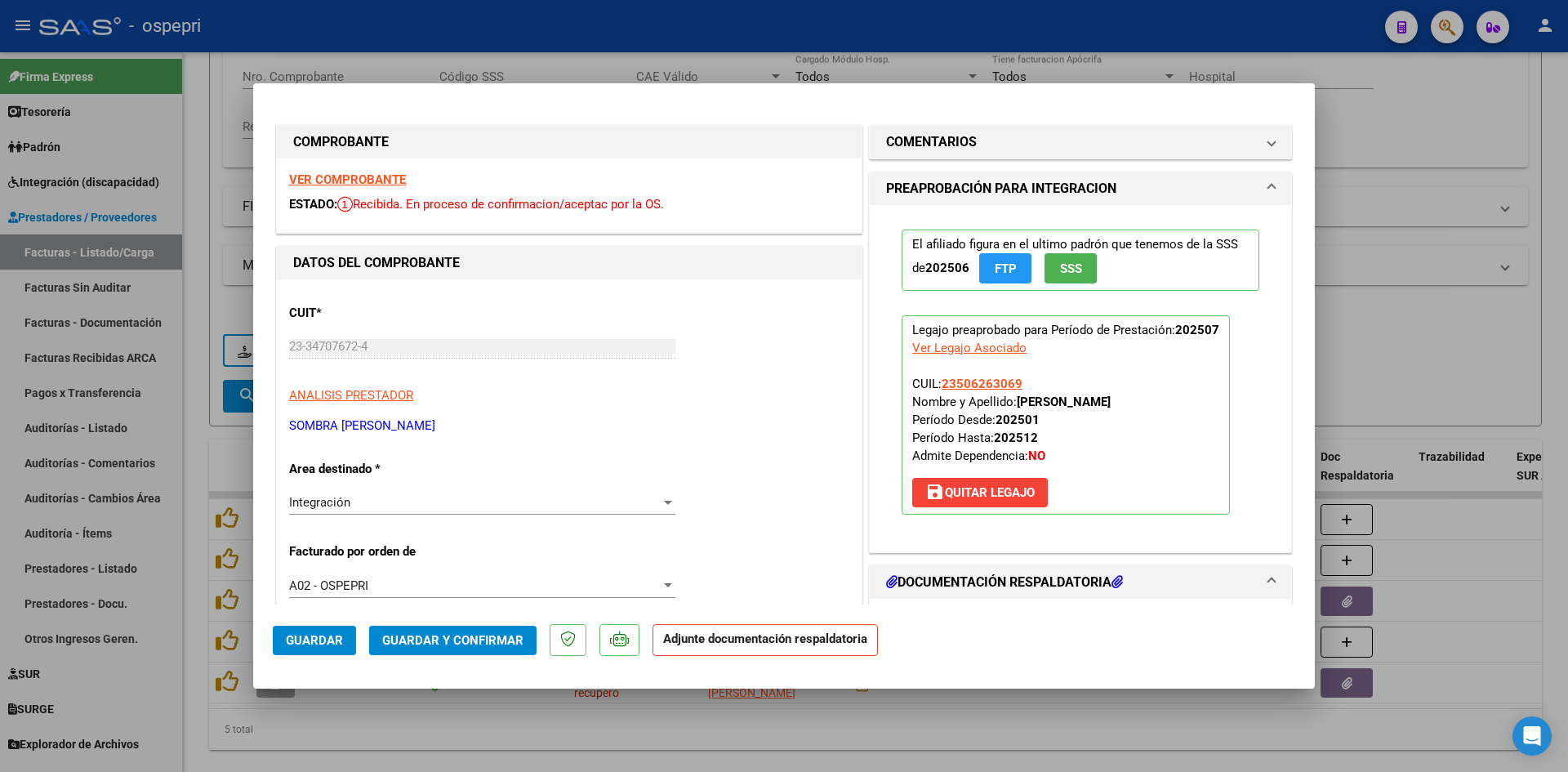
click at [371, 176] on strong "VER COMPROBANTE" at bounding box center [347, 179] width 116 height 15
click at [1269, 145] on span at bounding box center [1272, 142] width 7 height 20
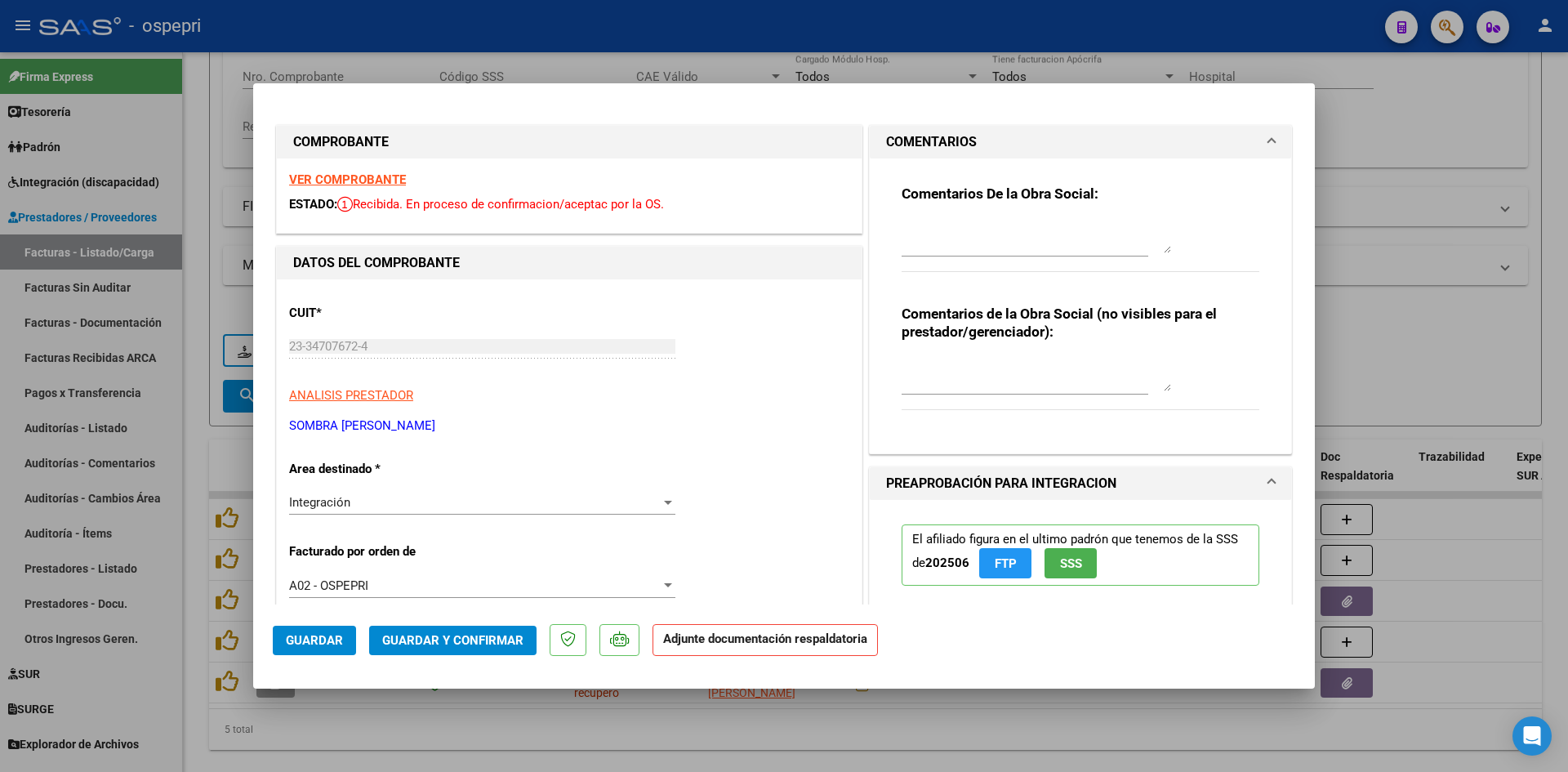
click at [938, 369] on textarea at bounding box center [1037, 375] width 270 height 32
click at [909, 221] on textarea at bounding box center [1037, 236] width 270 height 32
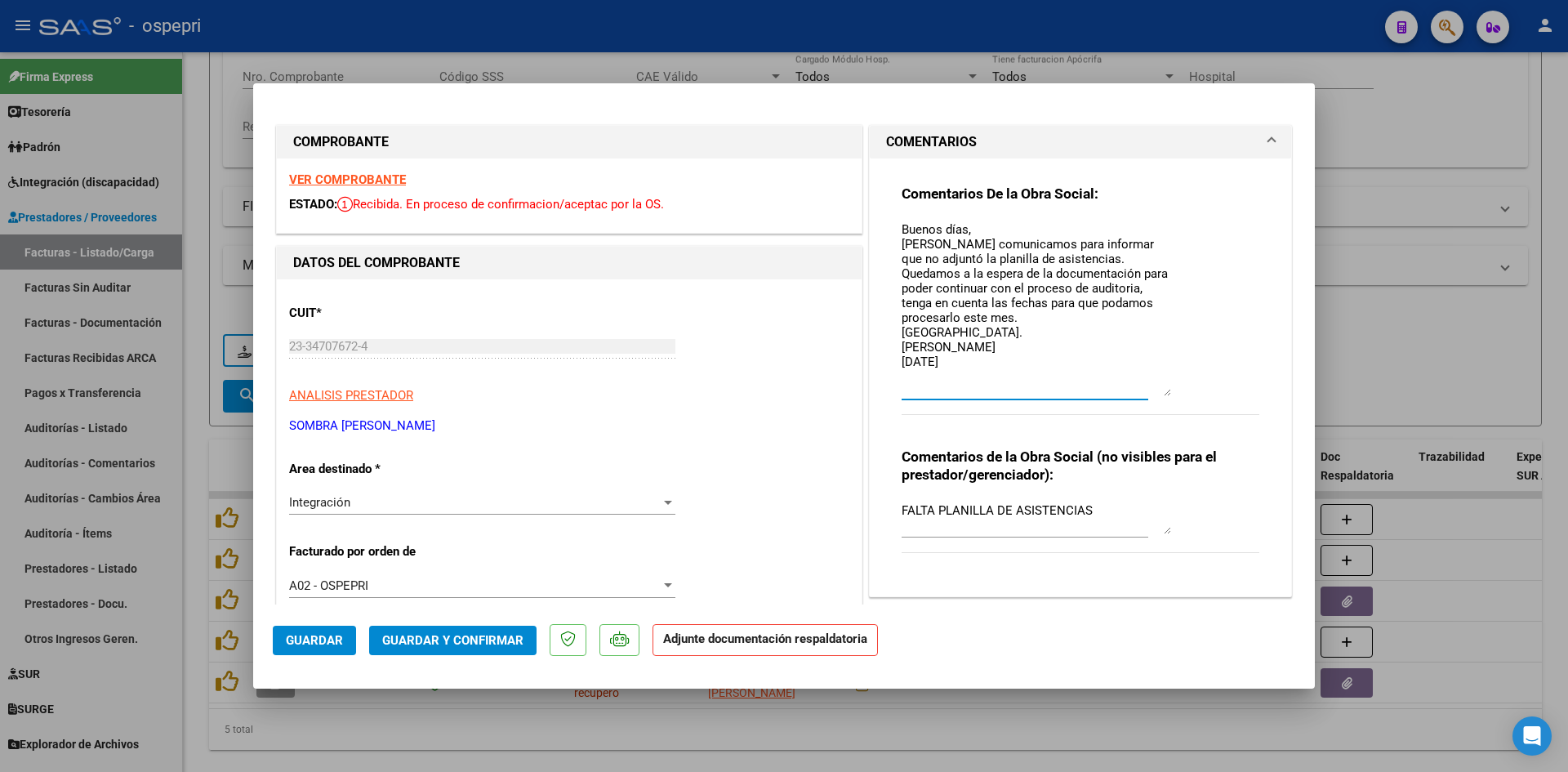
drag, startPoint x: 1156, startPoint y: 250, endPoint x: 1187, endPoint y: 392, distance: 145.3
click at [1187, 392] on div "Comentarios De la Obra Social: Buenos días, Nos comunicamos para informar que n…" at bounding box center [1081, 309] width 358 height 249
click at [296, 643] on span "Guardar" at bounding box center [314, 640] width 57 height 15
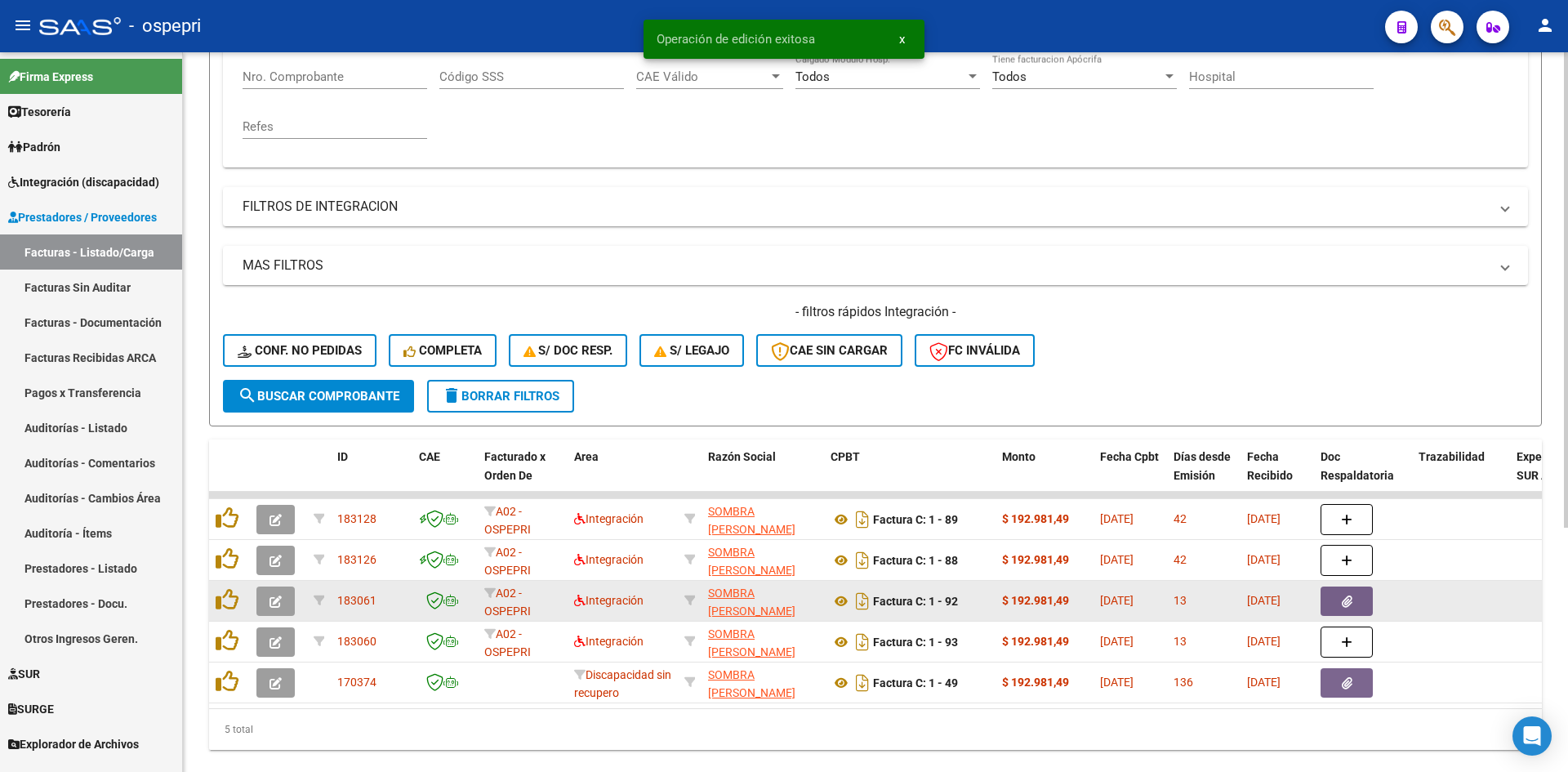
click at [264, 600] on button "button" at bounding box center [275, 602] width 38 height 29
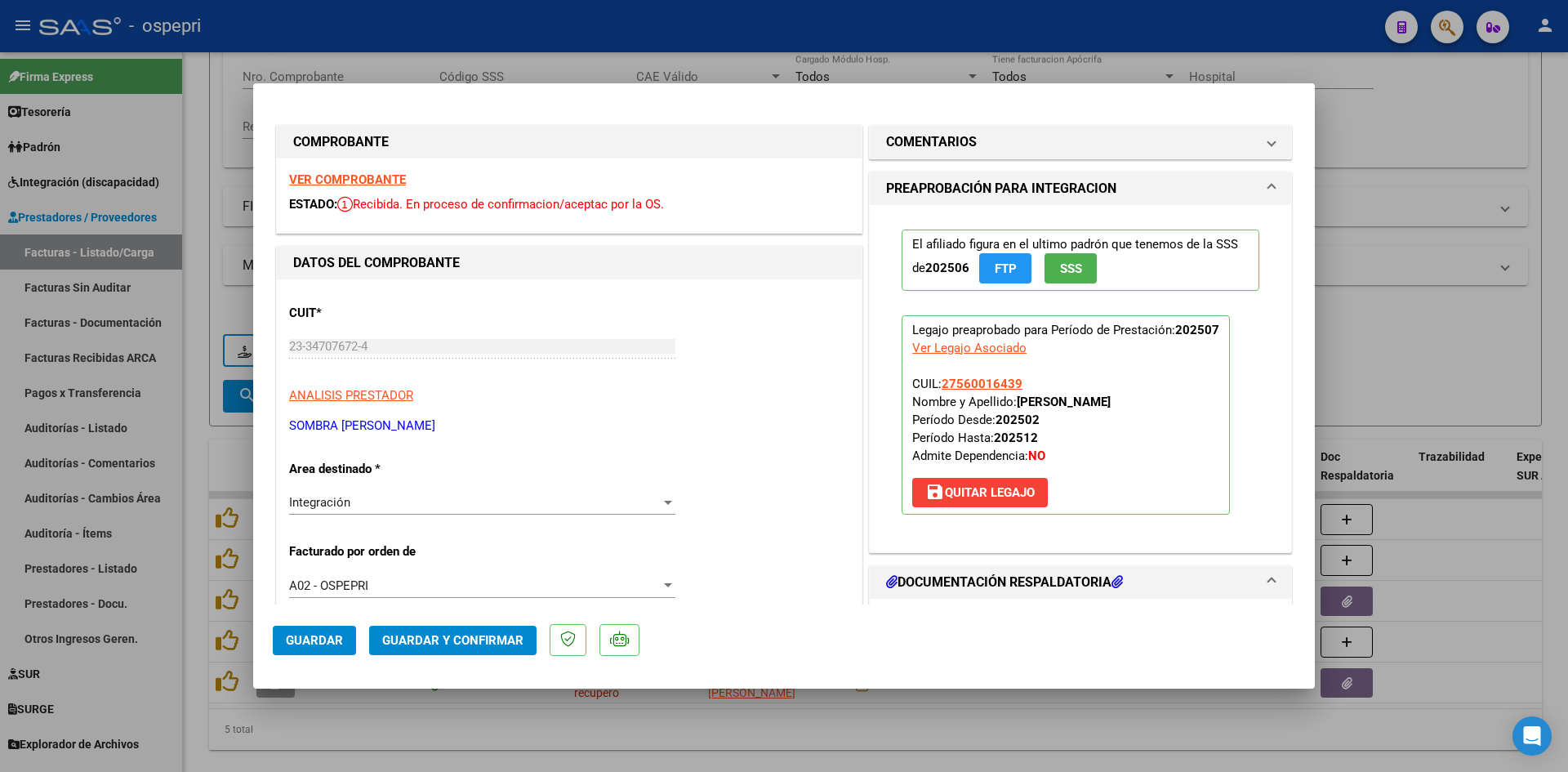
click at [369, 176] on strong "VER COMPROBANTE" at bounding box center [347, 179] width 116 height 15
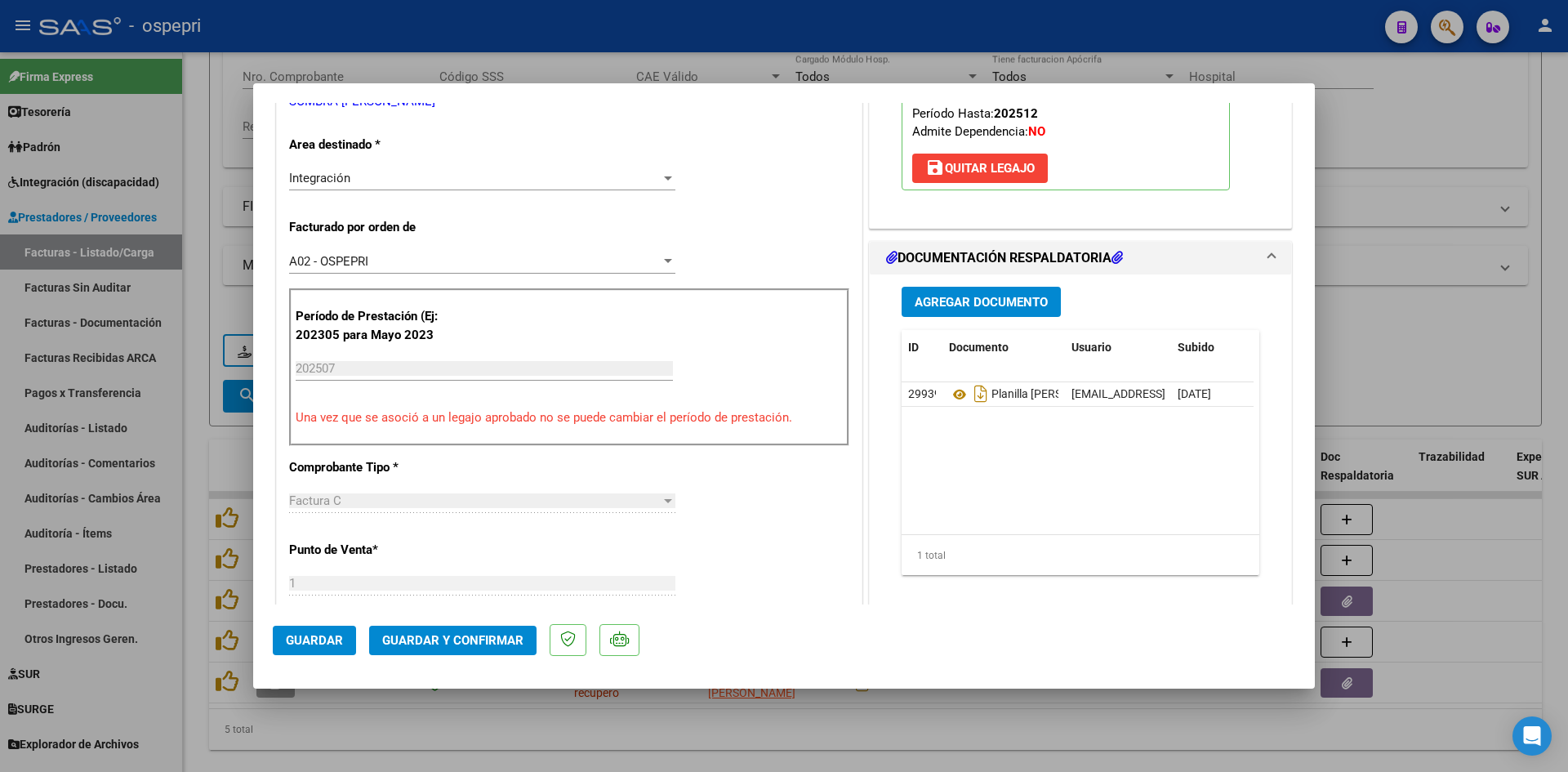
scroll to position [327, 0]
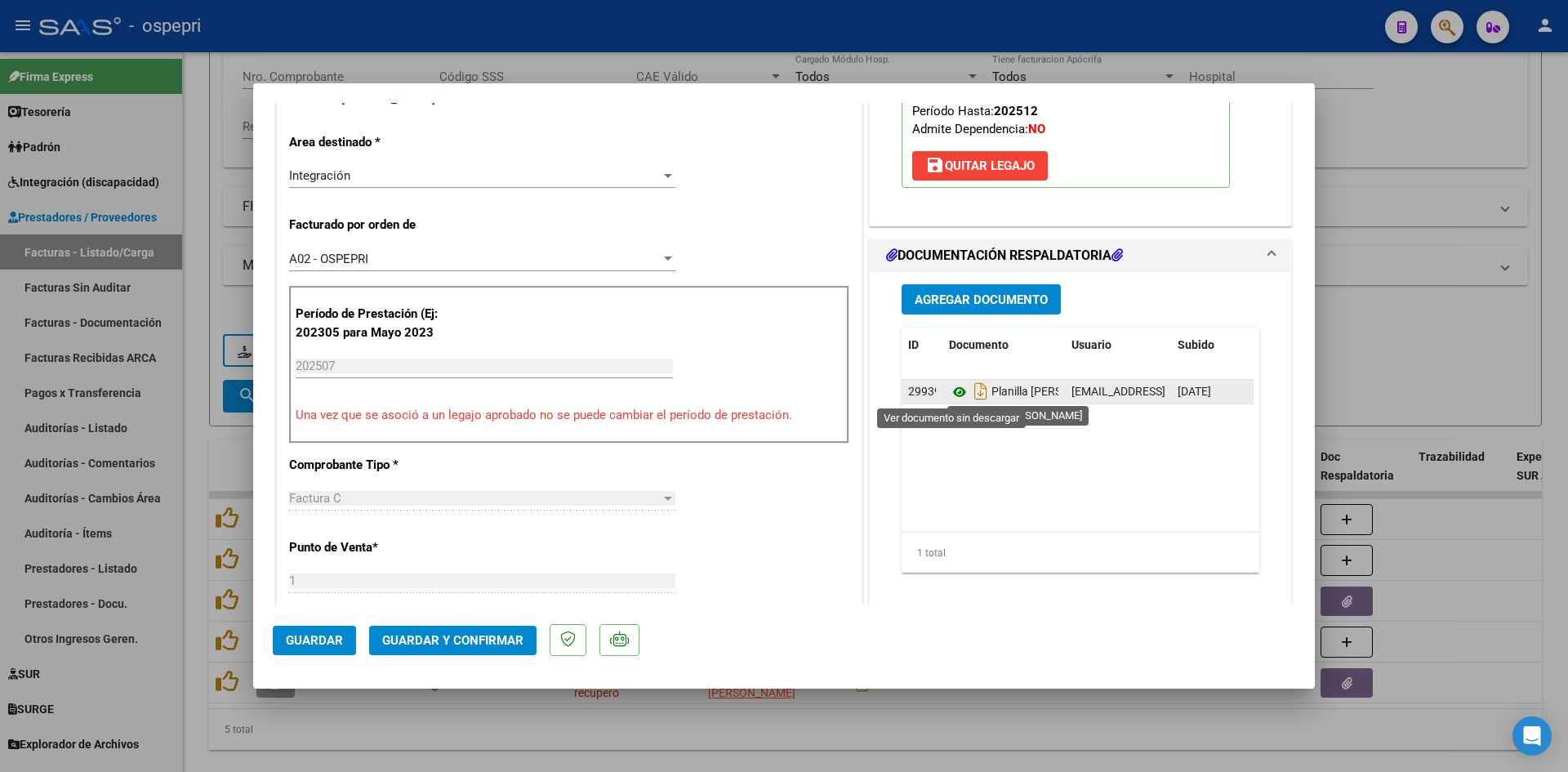
click at [950, 393] on icon at bounding box center [960, 392] width 22 height 20
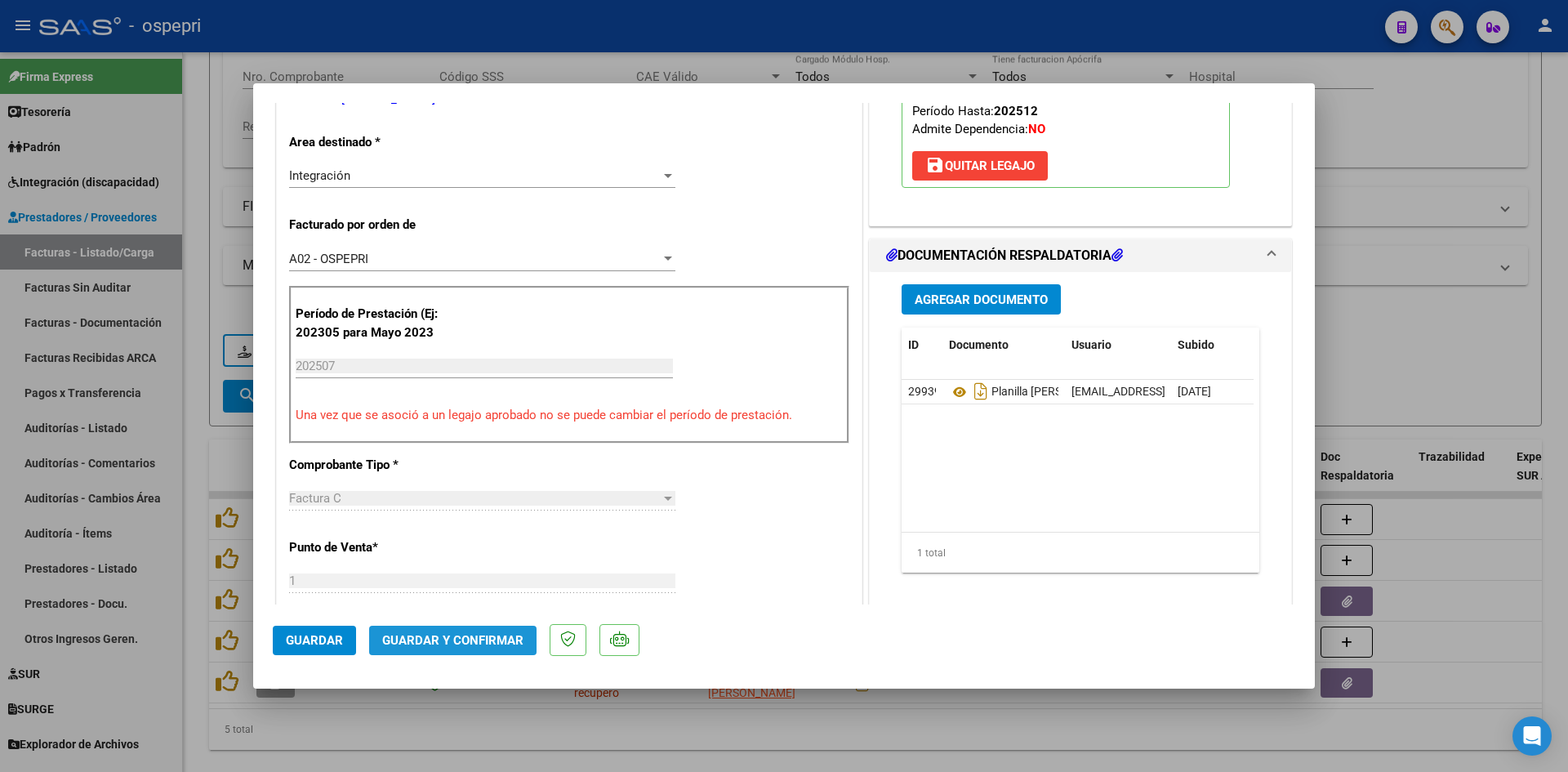
click at [476, 635] on span "Guardar y Confirmar" at bounding box center [453, 640] width 141 height 15
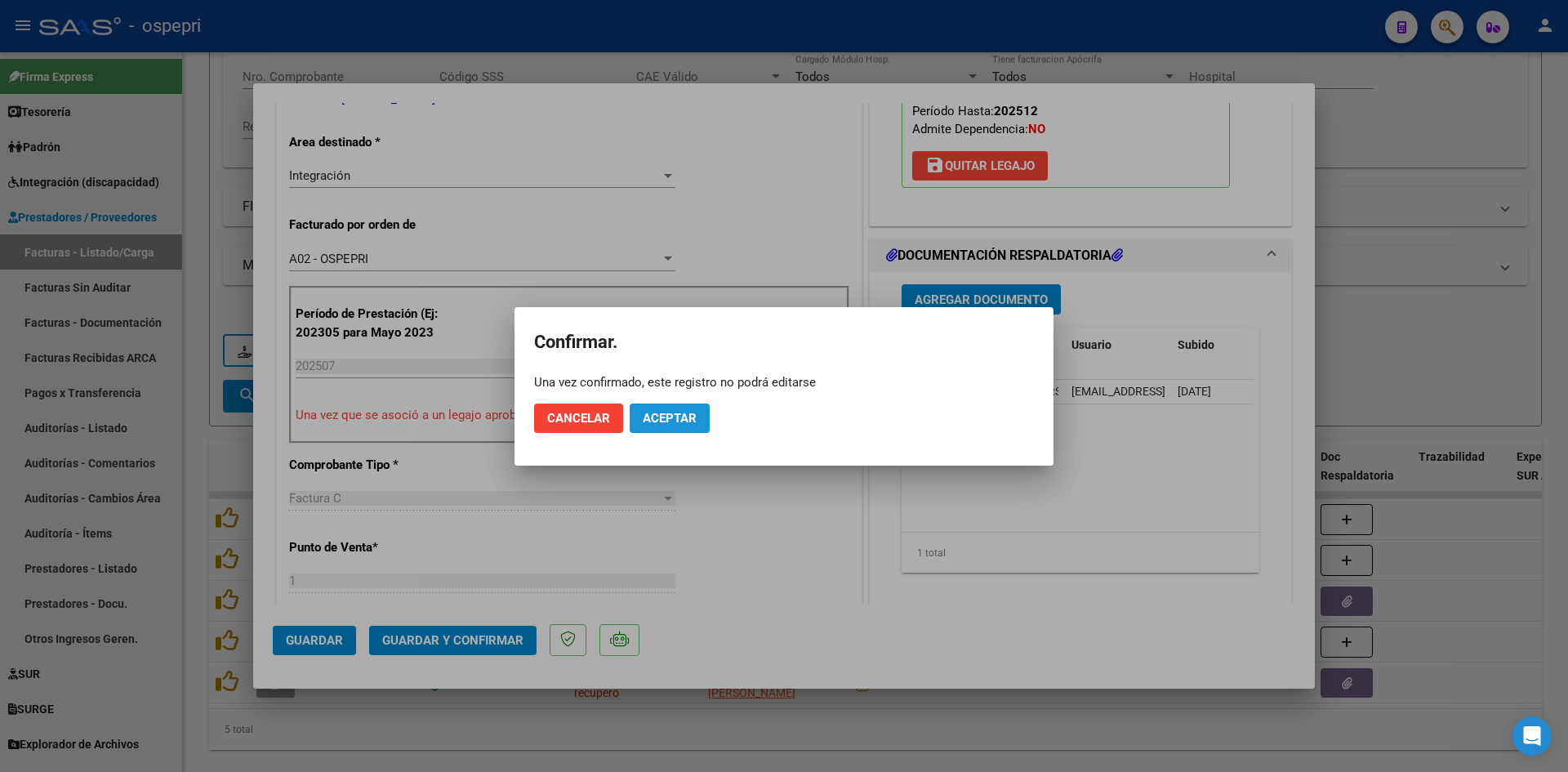
click at [690, 421] on span "Aceptar" at bounding box center [669, 418] width 54 height 15
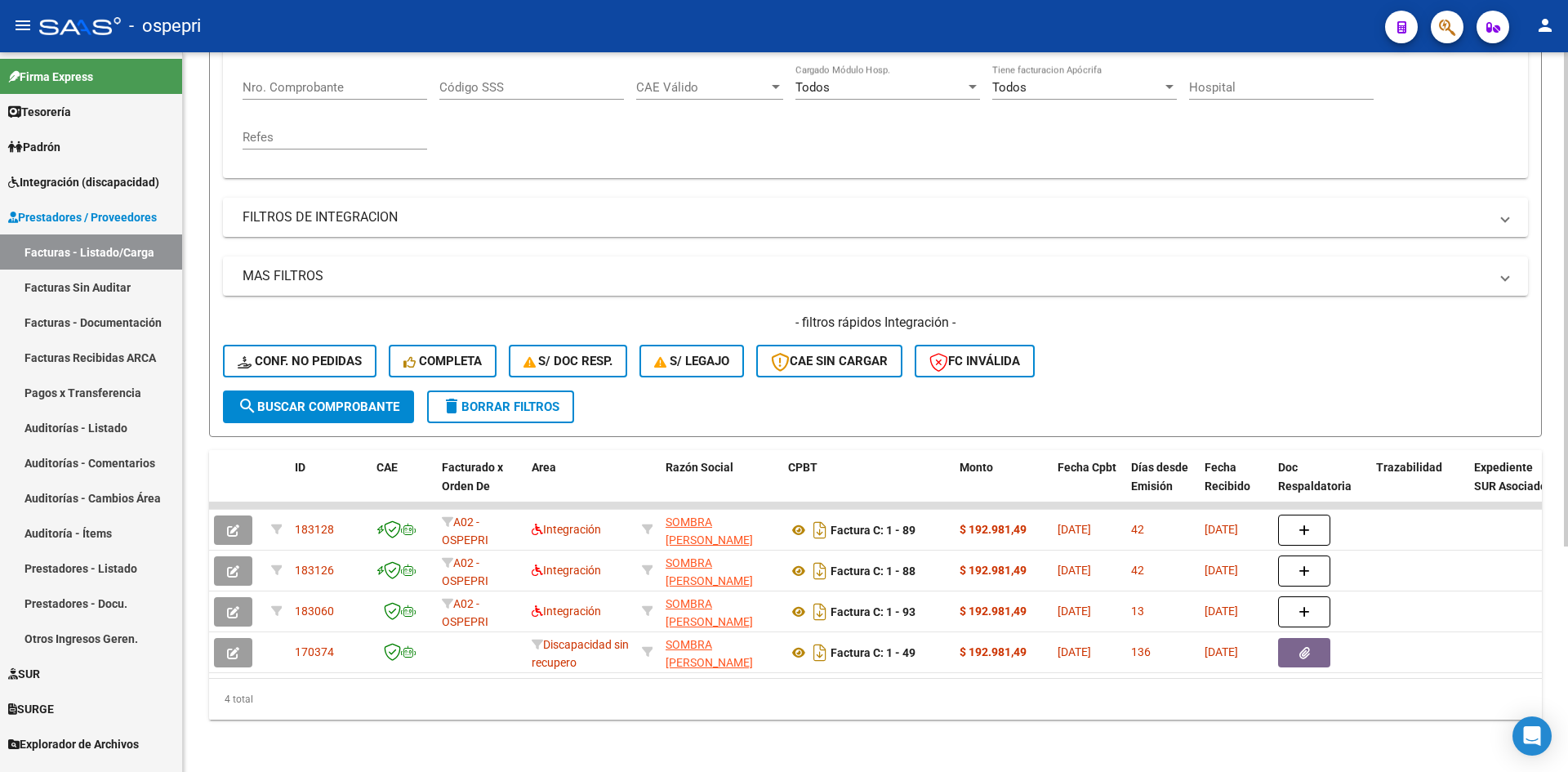
scroll to position [0, 0]
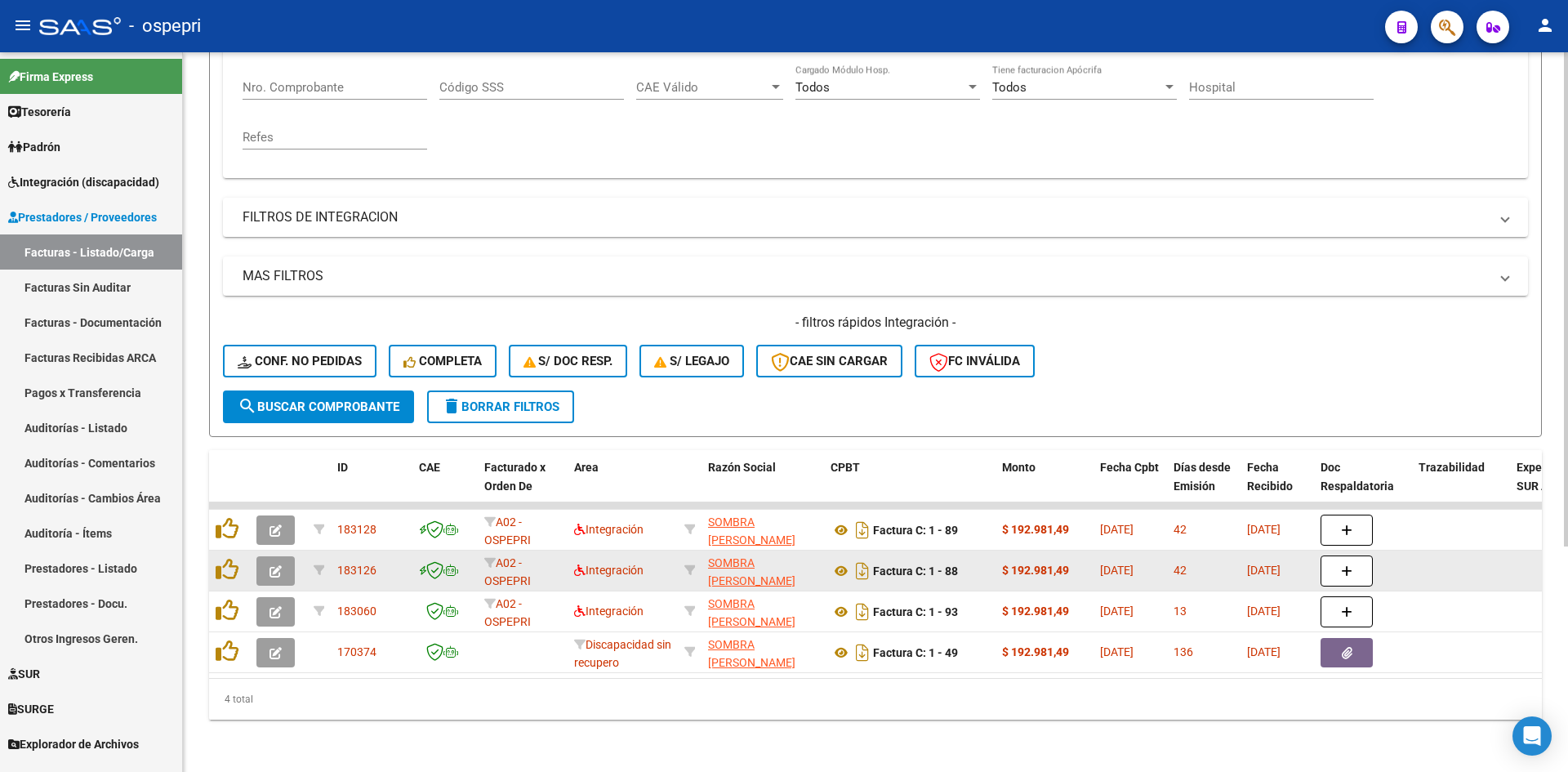
click at [278, 557] on button "button" at bounding box center [275, 571] width 38 height 29
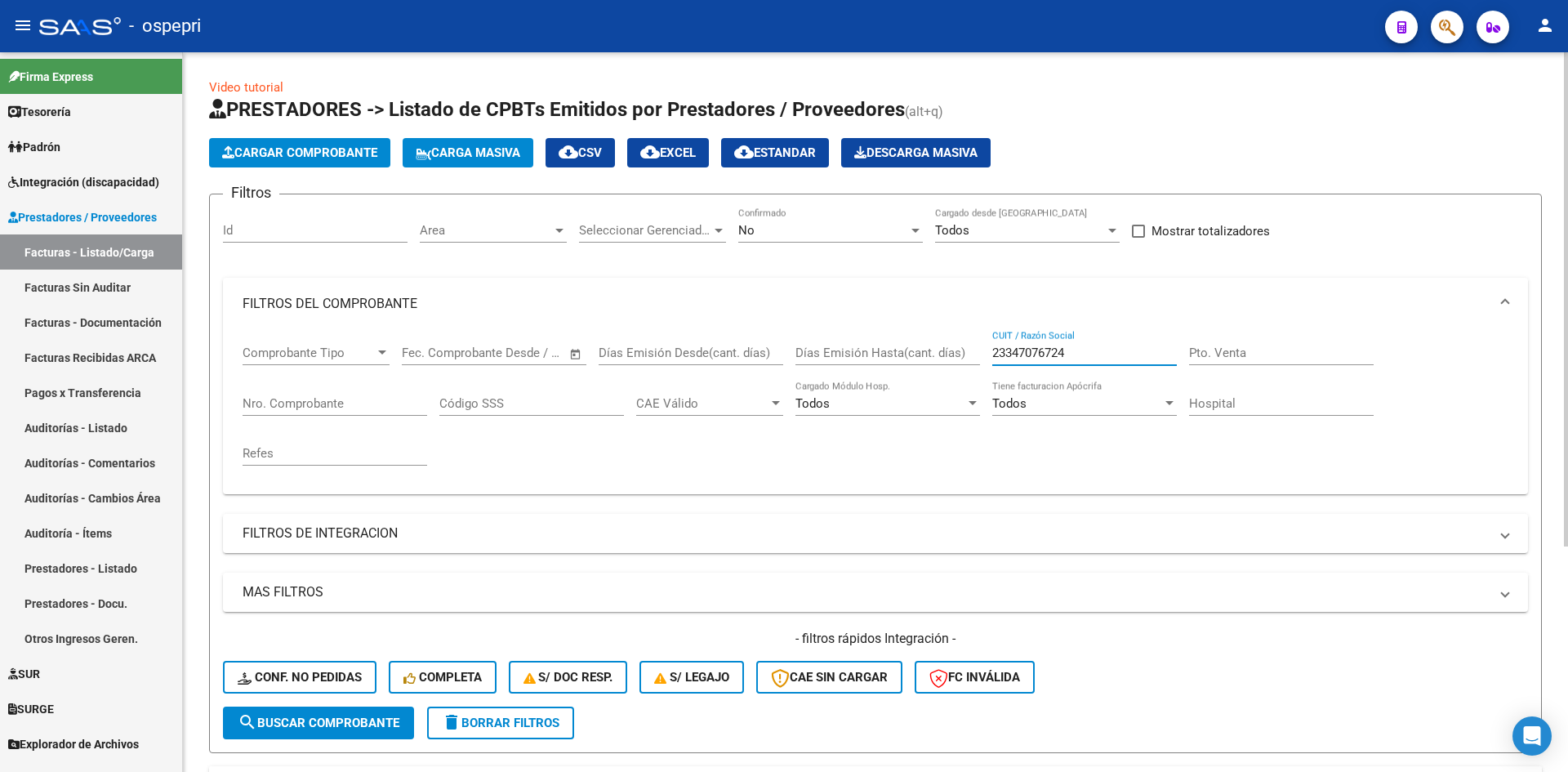
drag, startPoint x: 1079, startPoint y: 351, endPoint x: 956, endPoint y: 351, distance: 123.0
click at [956, 351] on div "Comprobante Tipo Comprobante Tipo Start date – End date Fec. Comprobante Desde …" at bounding box center [875, 405] width 1266 height 151
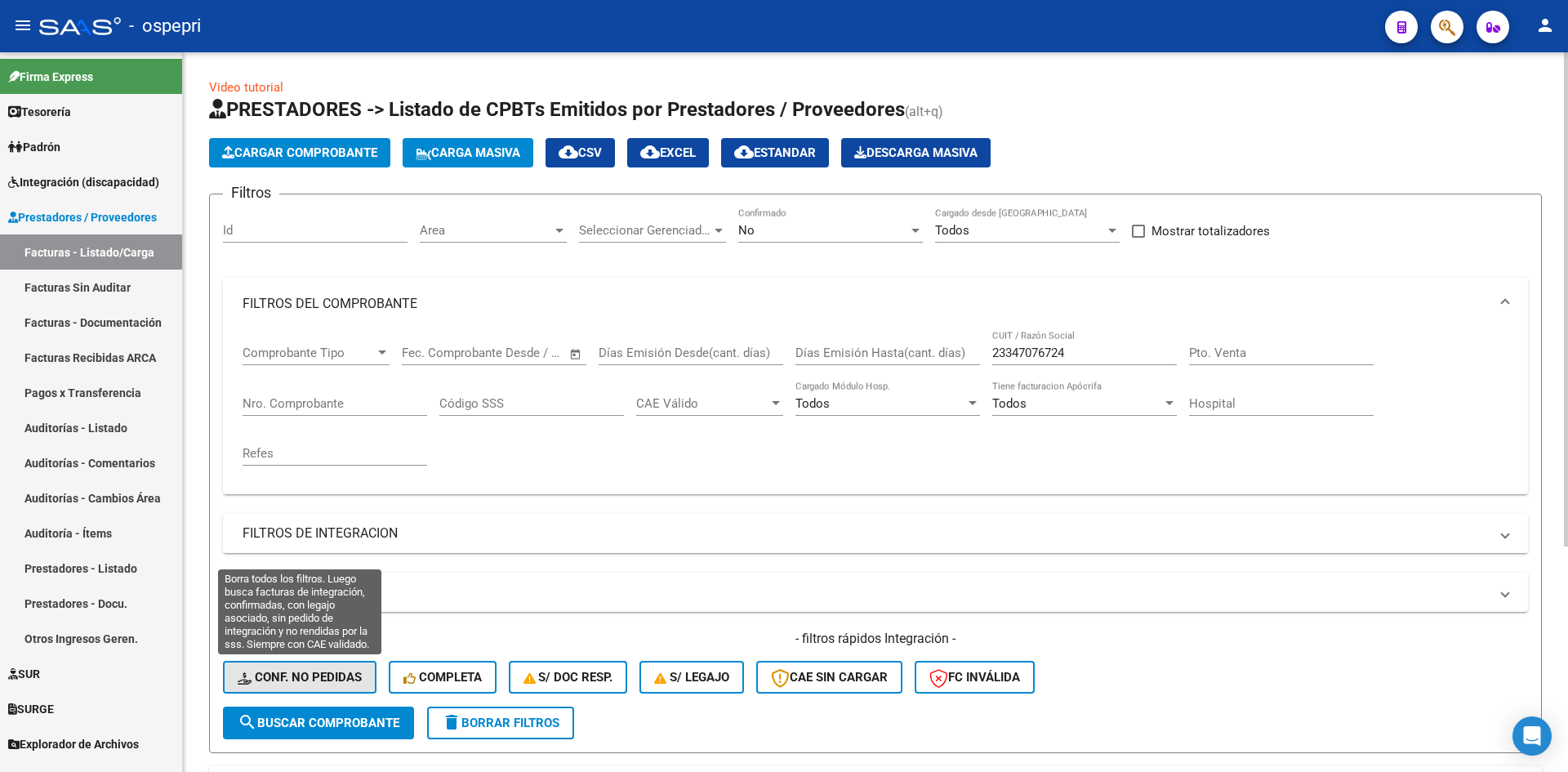
click at [341, 676] on span "Conf. no pedidas" at bounding box center [299, 677] width 124 height 15
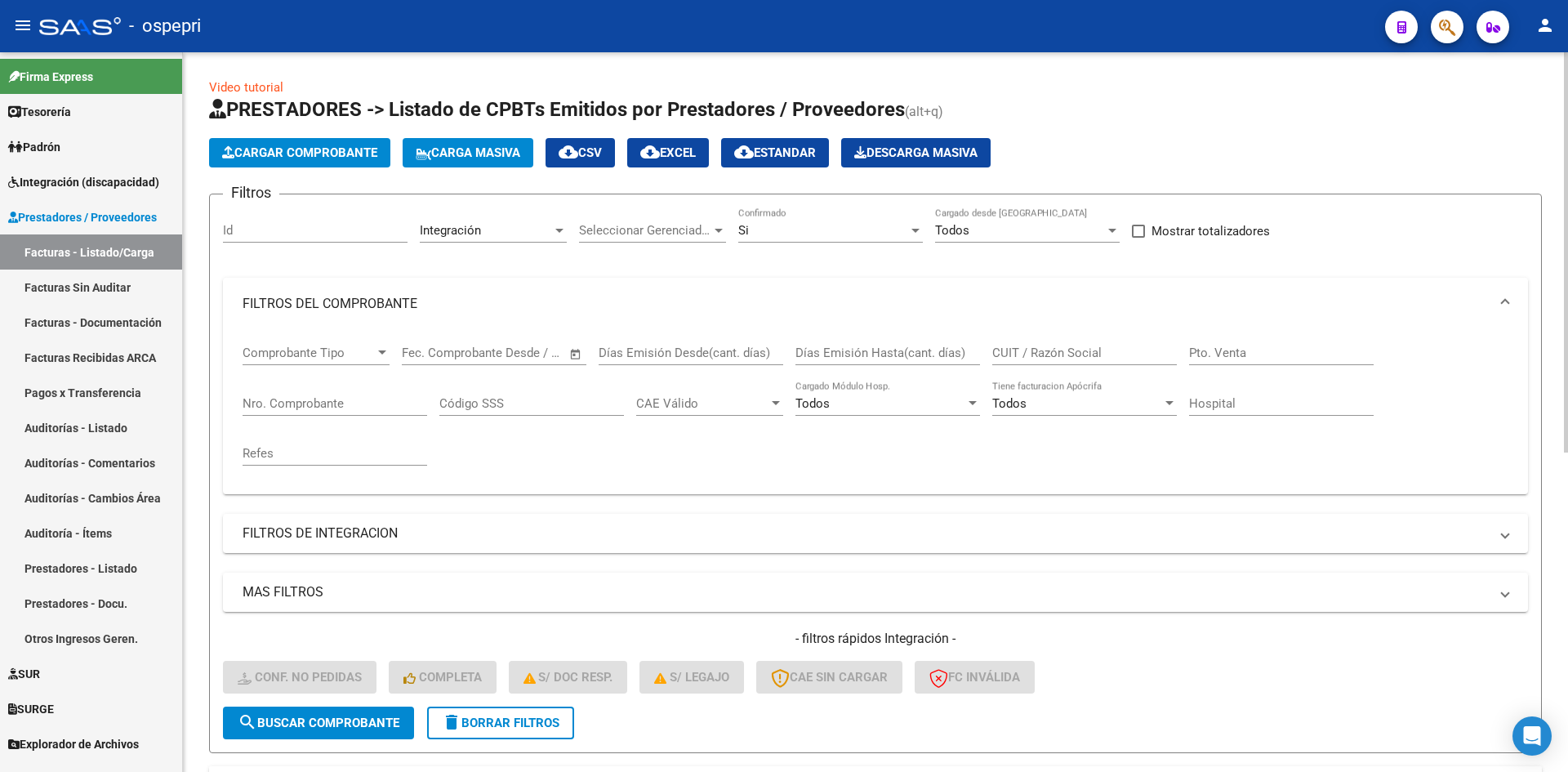
click at [1067, 350] on input "CUIT / Razón Social" at bounding box center [1085, 352] width 185 height 15
paste input "23347076724"
click at [373, 719] on span "search Buscar Comprobante" at bounding box center [318, 722] width 161 height 15
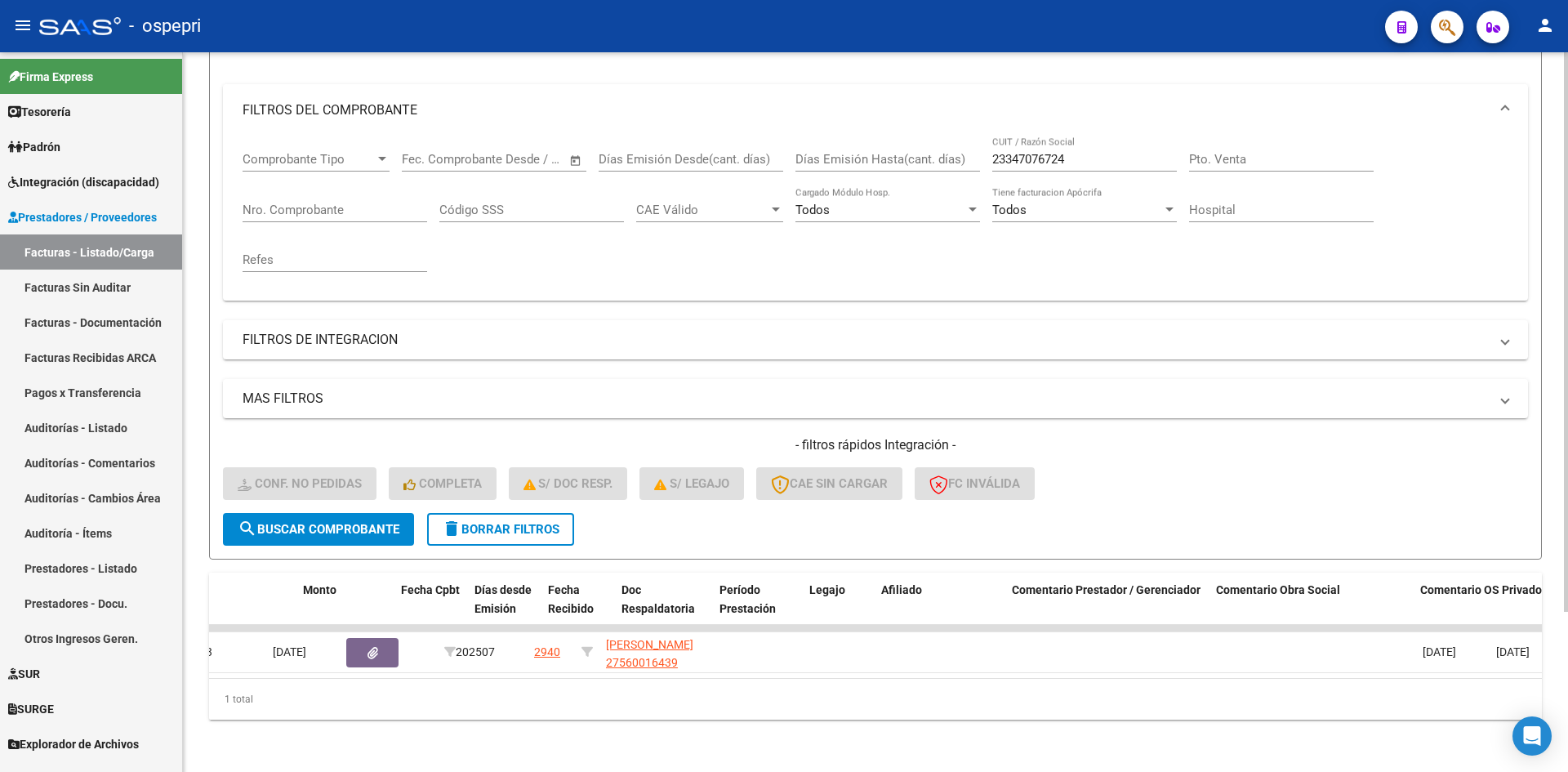
scroll to position [0, 985]
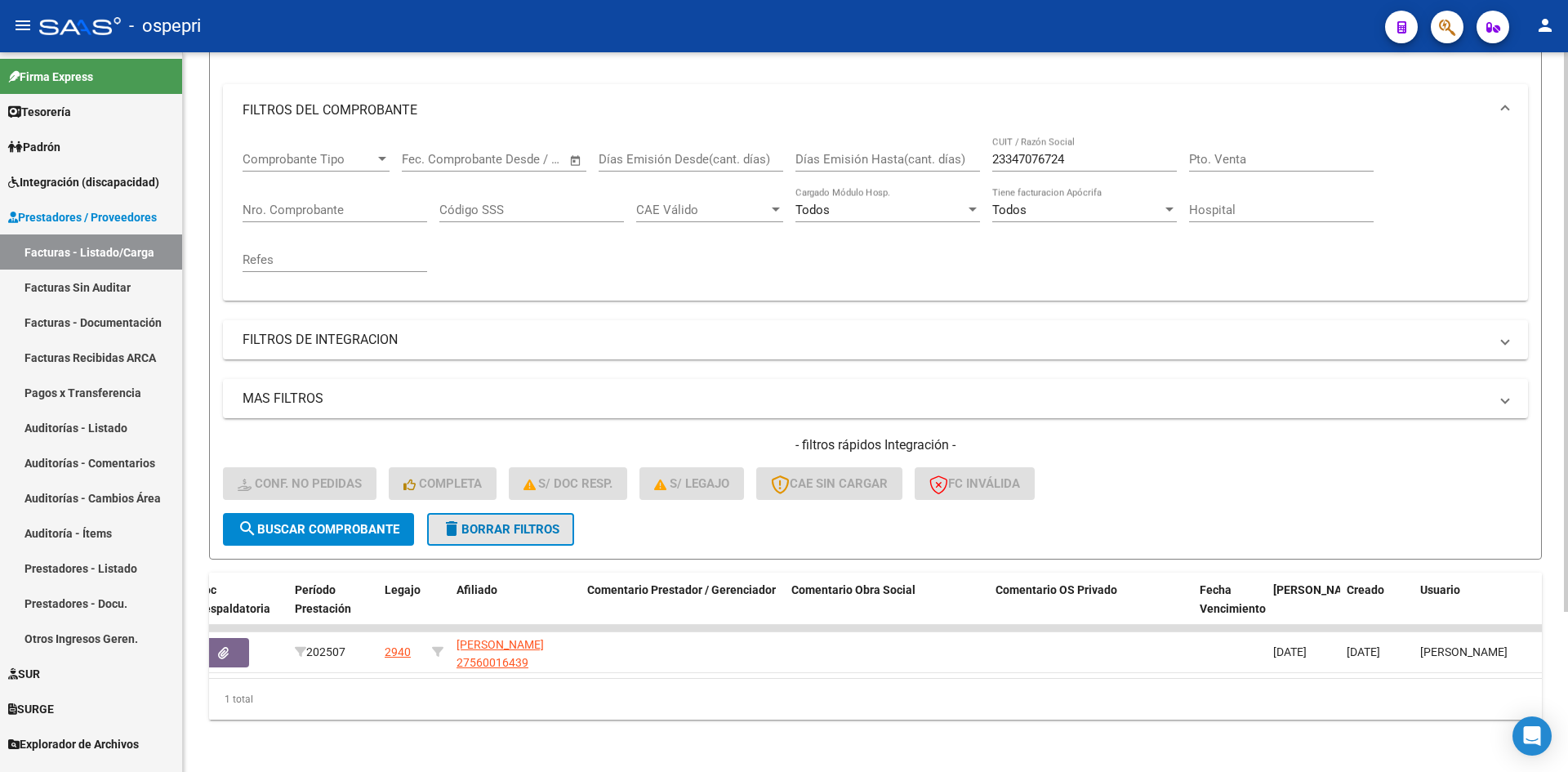
click at [533, 522] on span "delete Borrar Filtros" at bounding box center [501, 529] width 117 height 15
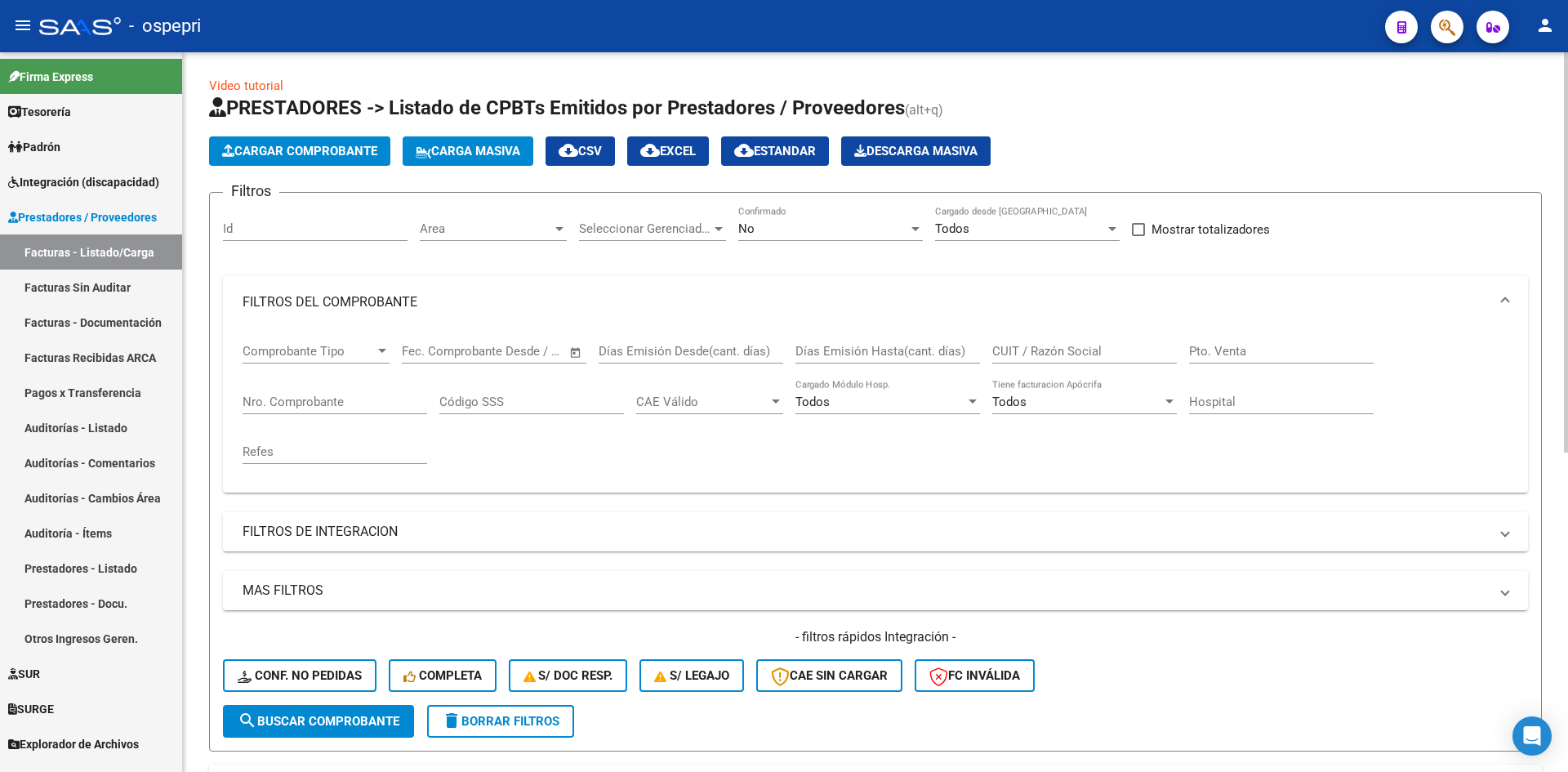
scroll to position [0, 0]
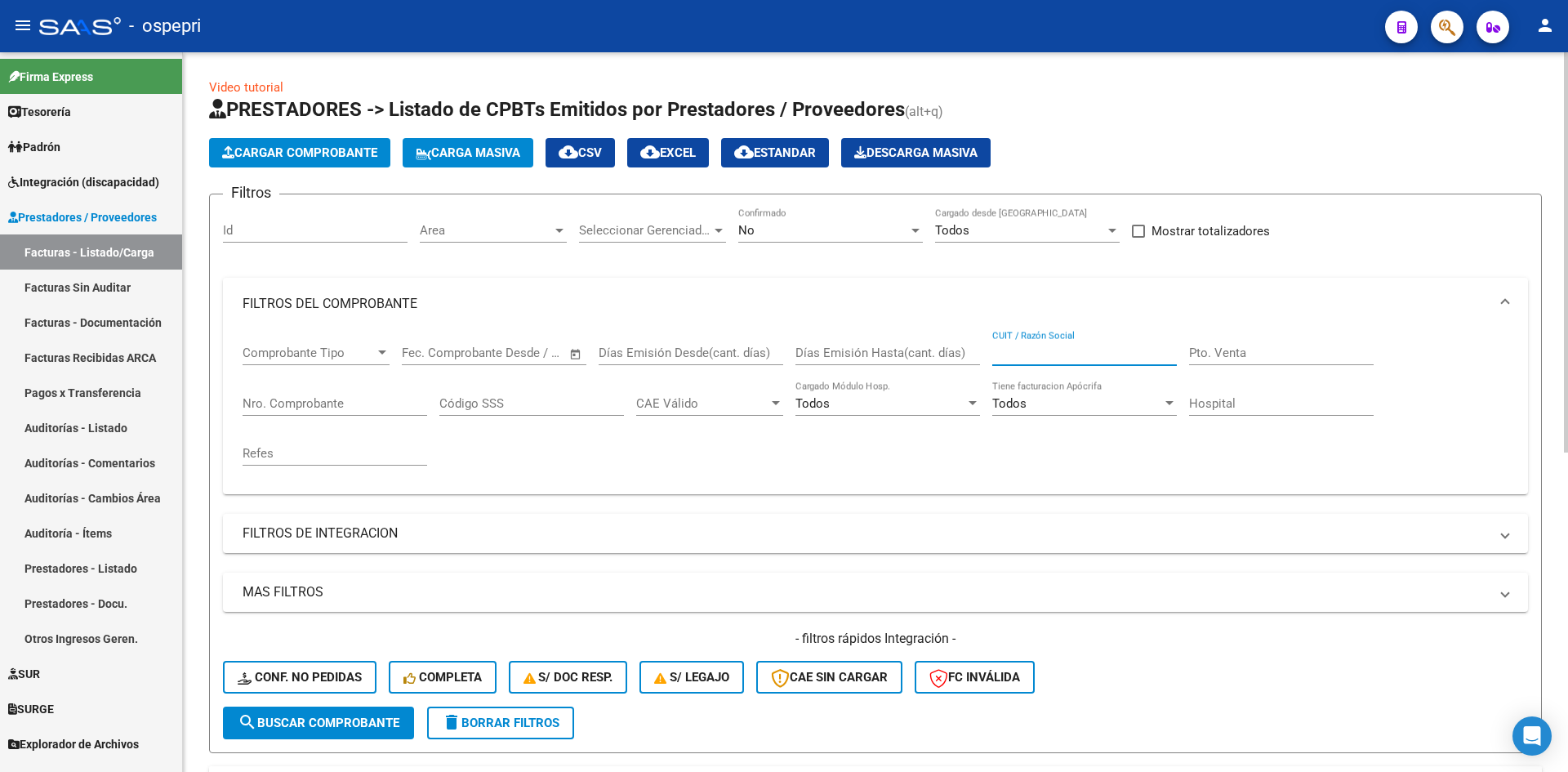
click at [1049, 349] on input "CUIT / Razón Social" at bounding box center [1085, 352] width 185 height 15
paste input "23347076724"
click at [331, 714] on button "search Buscar Comprobante" at bounding box center [318, 722] width 191 height 32
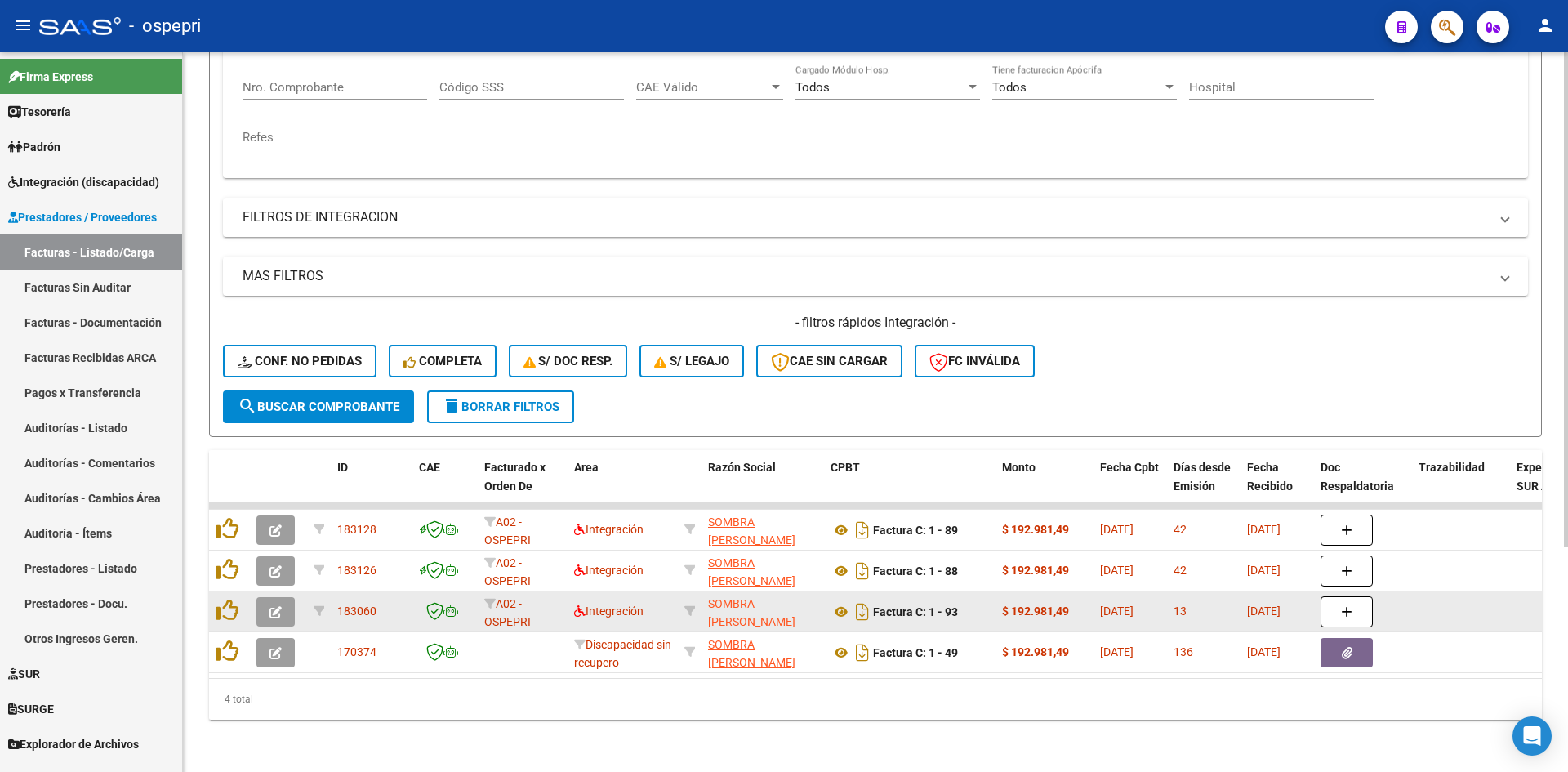
click at [277, 607] on icon "button" at bounding box center [276, 613] width 13 height 13
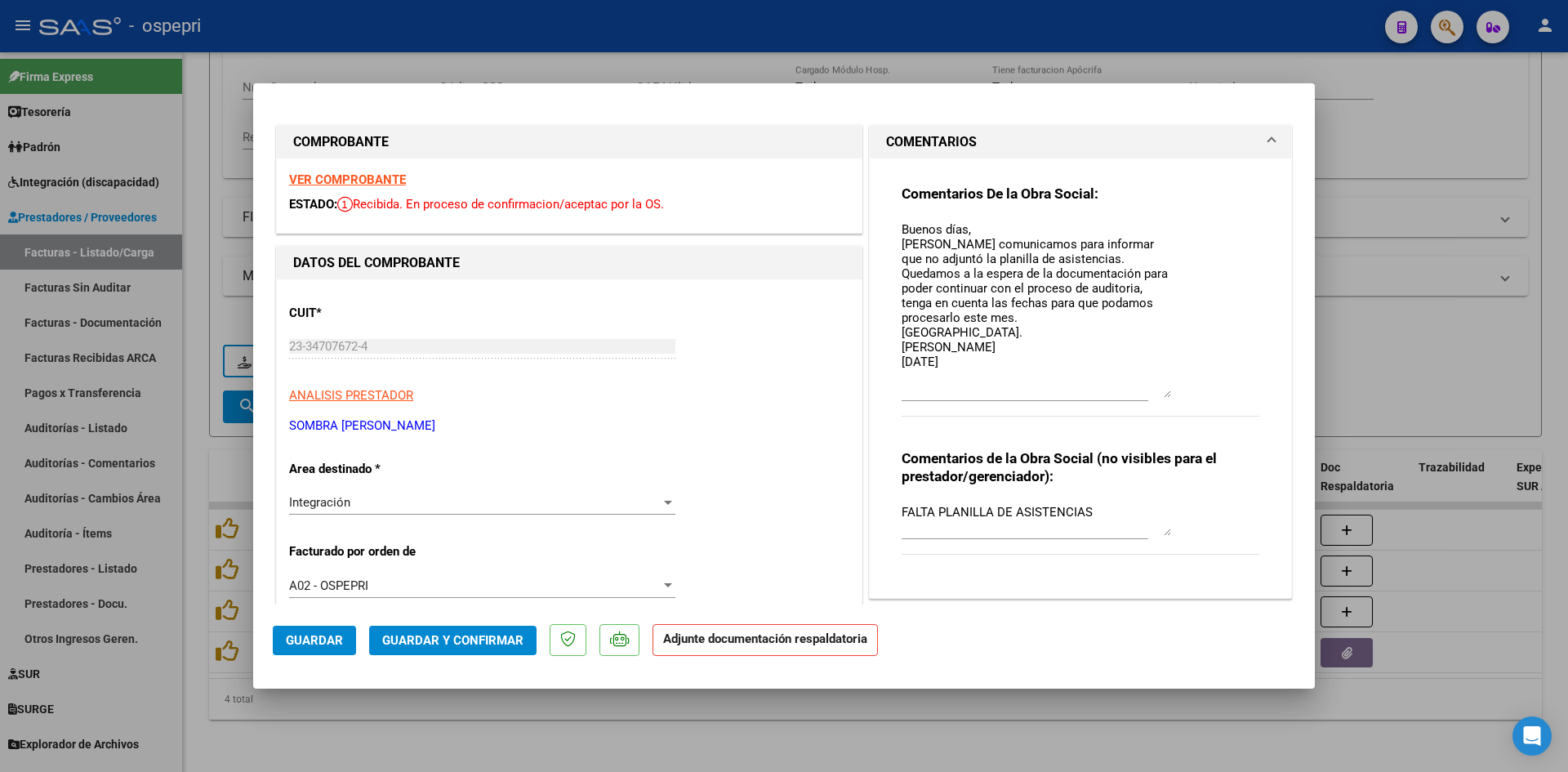
drag, startPoint x: 1160, startPoint y: 248, endPoint x: 1087, endPoint y: 326, distance: 106.8
click at [1136, 392] on textarea "Buenos días, Nos comunicamos para informar que no adjuntó la planilla de asiste…" at bounding box center [1037, 308] width 270 height 177
drag, startPoint x: 896, startPoint y: 227, endPoint x: 967, endPoint y: 402, distance: 188.9
click at [967, 402] on div "Buenos días, Nos comunicamos para informar que no adjuntó la planilla de asiste…" at bounding box center [1025, 317] width 246 height 200
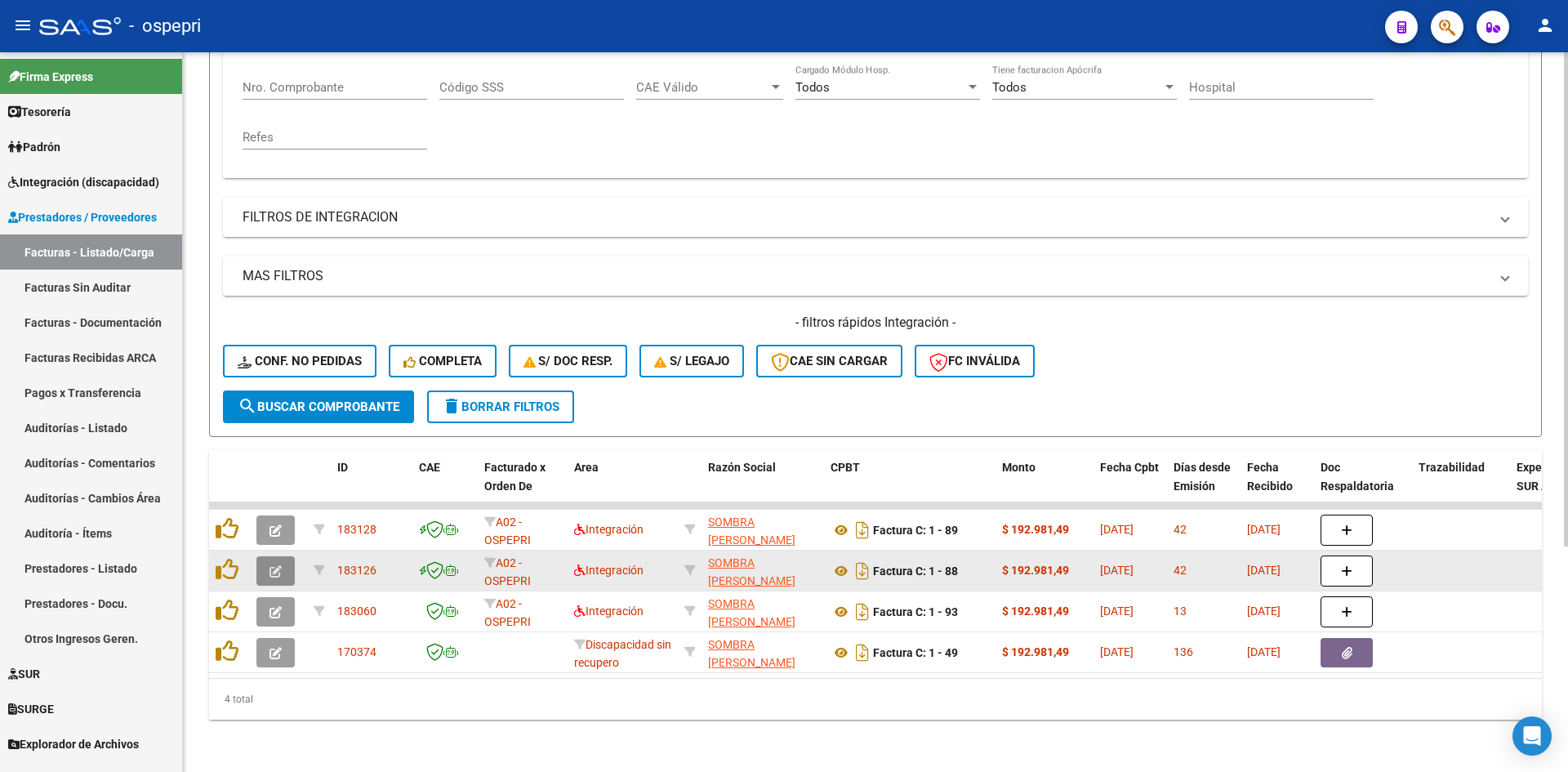
click at [274, 566] on icon "button" at bounding box center [276, 571] width 13 height 13
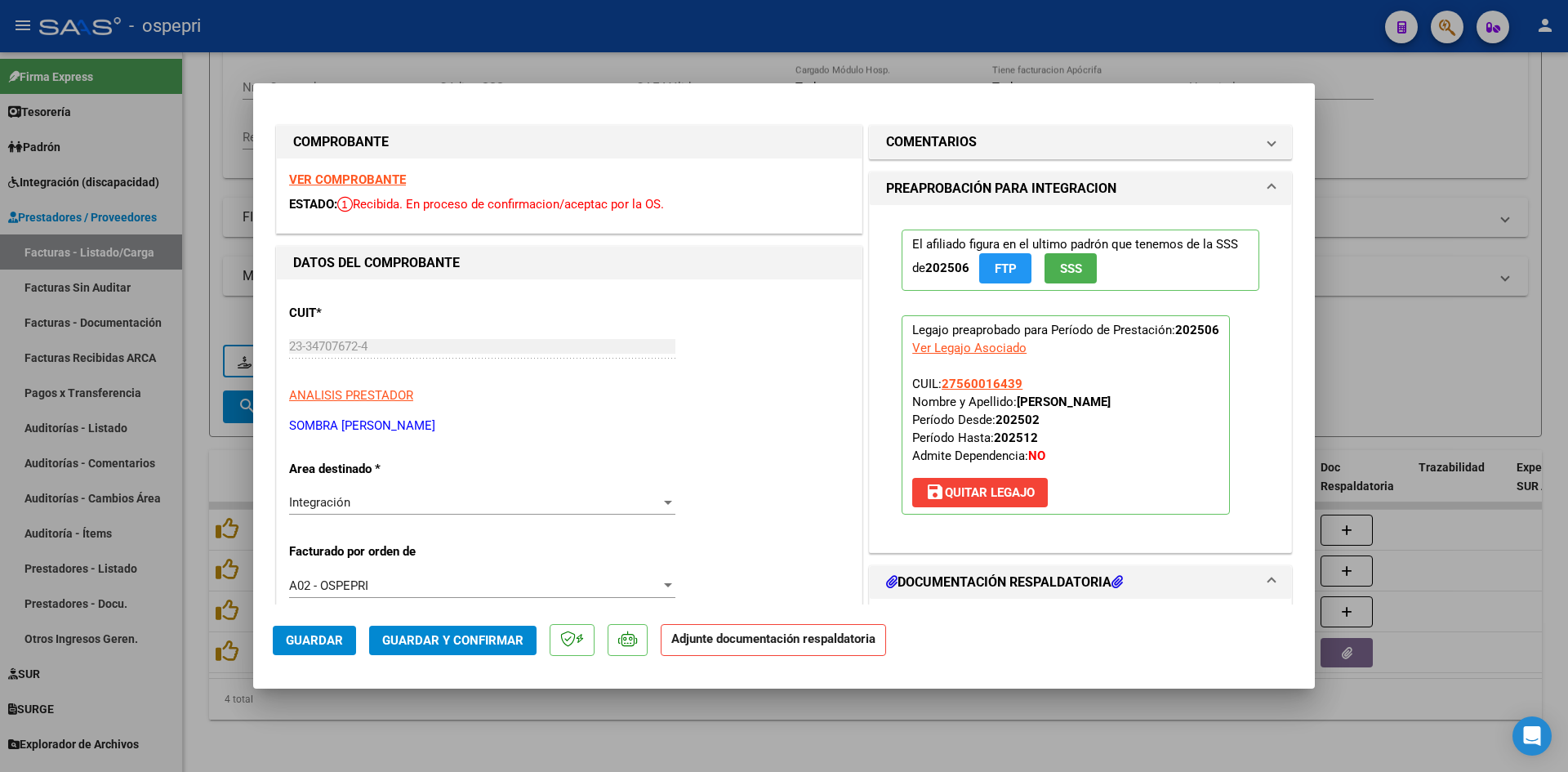
click at [373, 179] on strong "VER COMPROBANTE" at bounding box center [347, 179] width 116 height 15
click at [1164, 138] on mat-panel-title "COMENTARIOS" at bounding box center [1070, 142] width 369 height 20
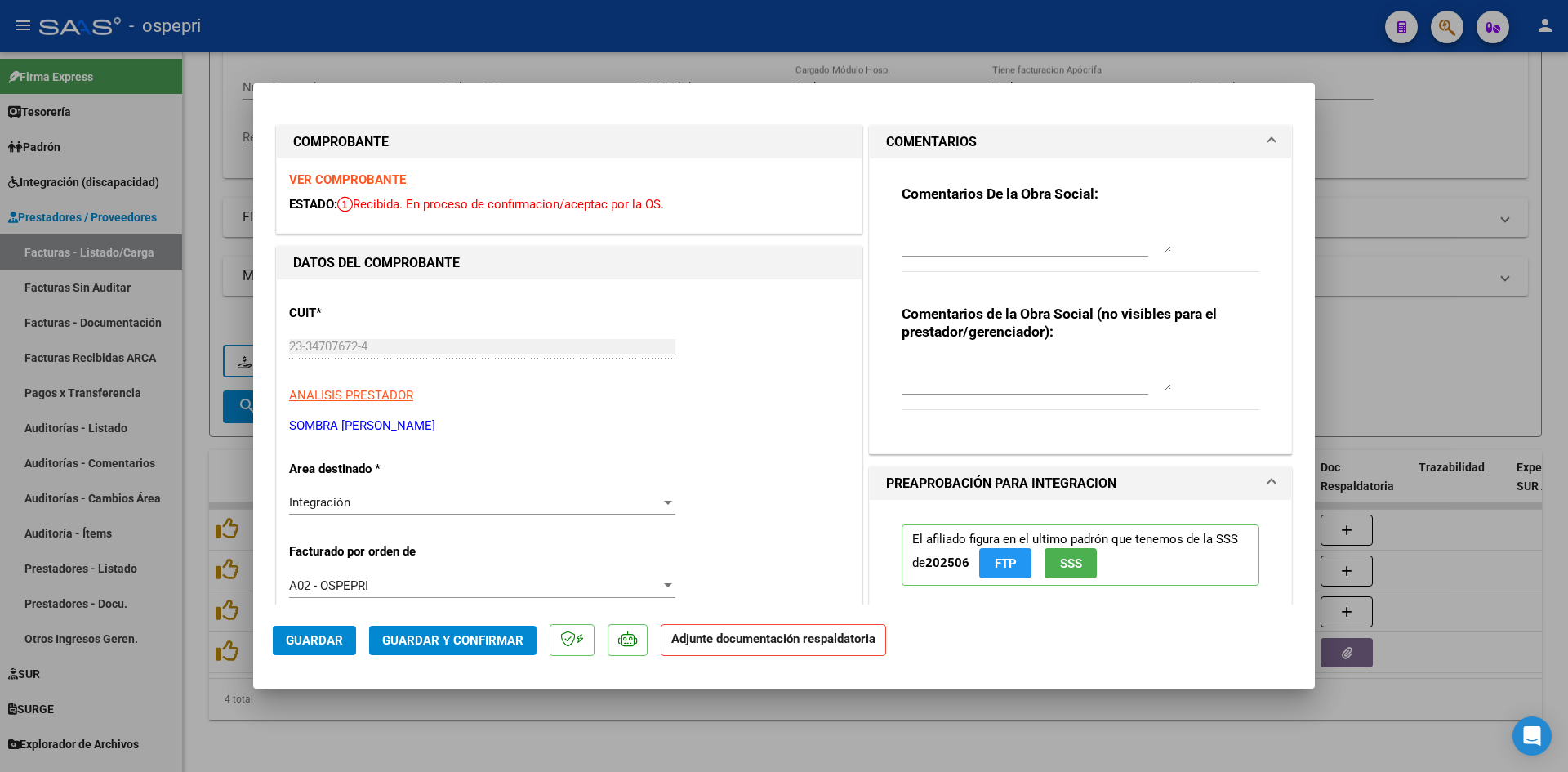
click at [908, 220] on div at bounding box center [1037, 237] width 270 height 39
paste textarea "Buenos días, Nos comunicamos para informar que no adjuntó la planilla de asiste…"
click at [925, 362] on textarea at bounding box center [1037, 375] width 270 height 32
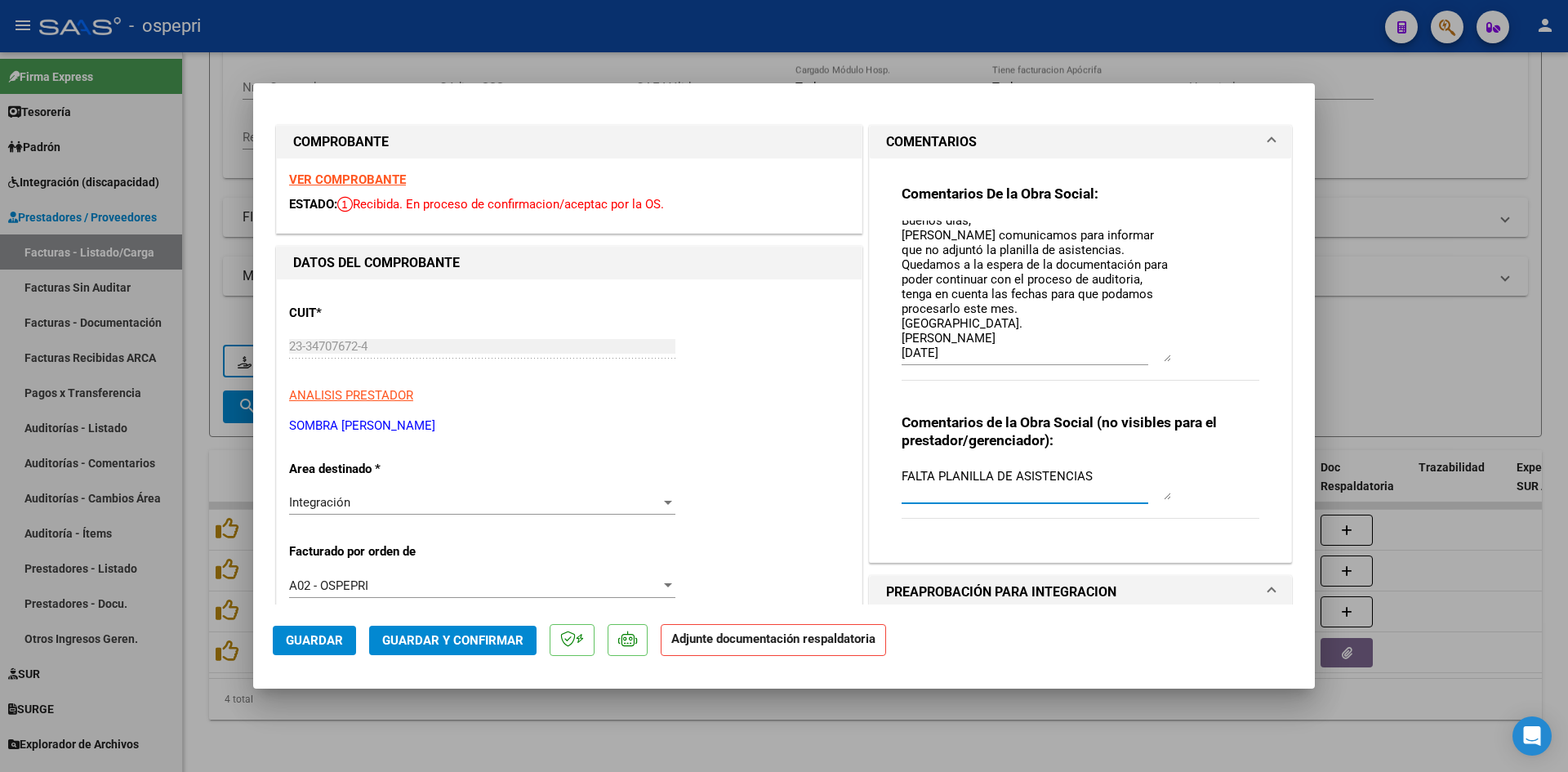
scroll to position [0, 0]
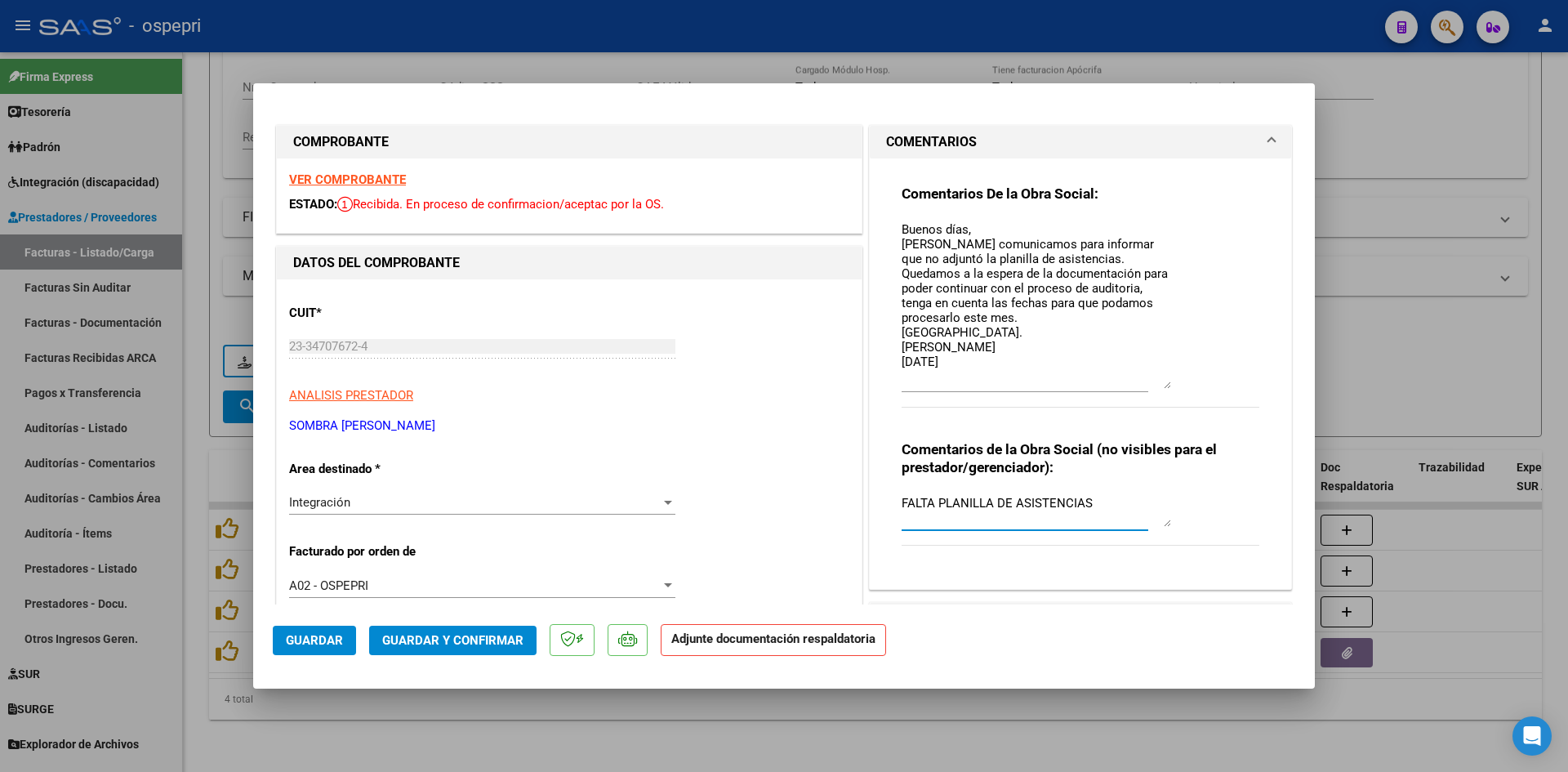
drag, startPoint x: 1161, startPoint y: 246, endPoint x: 1173, endPoint y: 382, distance: 136.5
click at [1173, 382] on div "Comentarios De la Obra Social: Buenos días, Nos comunicamos para informar que n…" at bounding box center [1081, 305] width 358 height 241
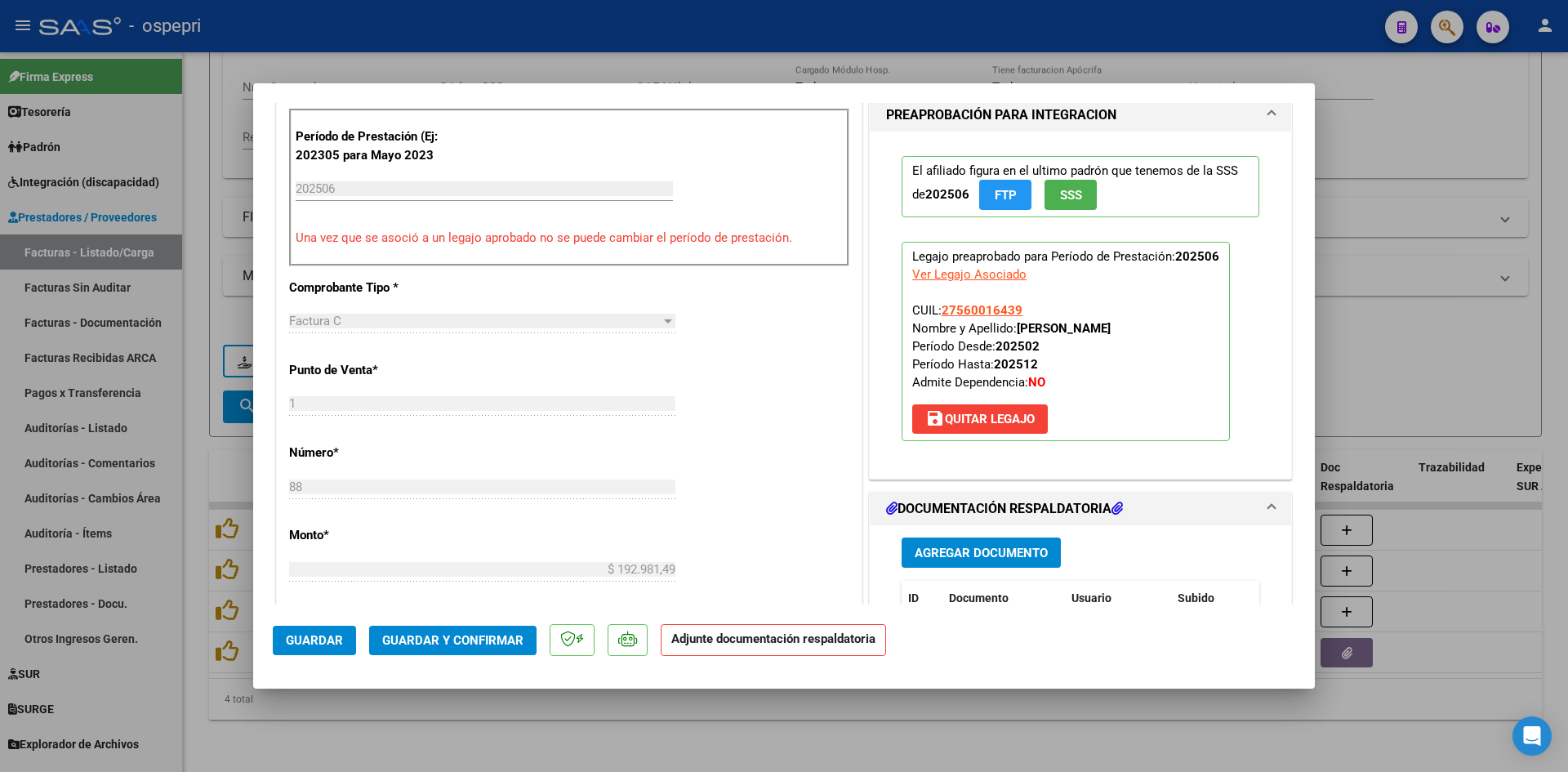
scroll to position [572, 0]
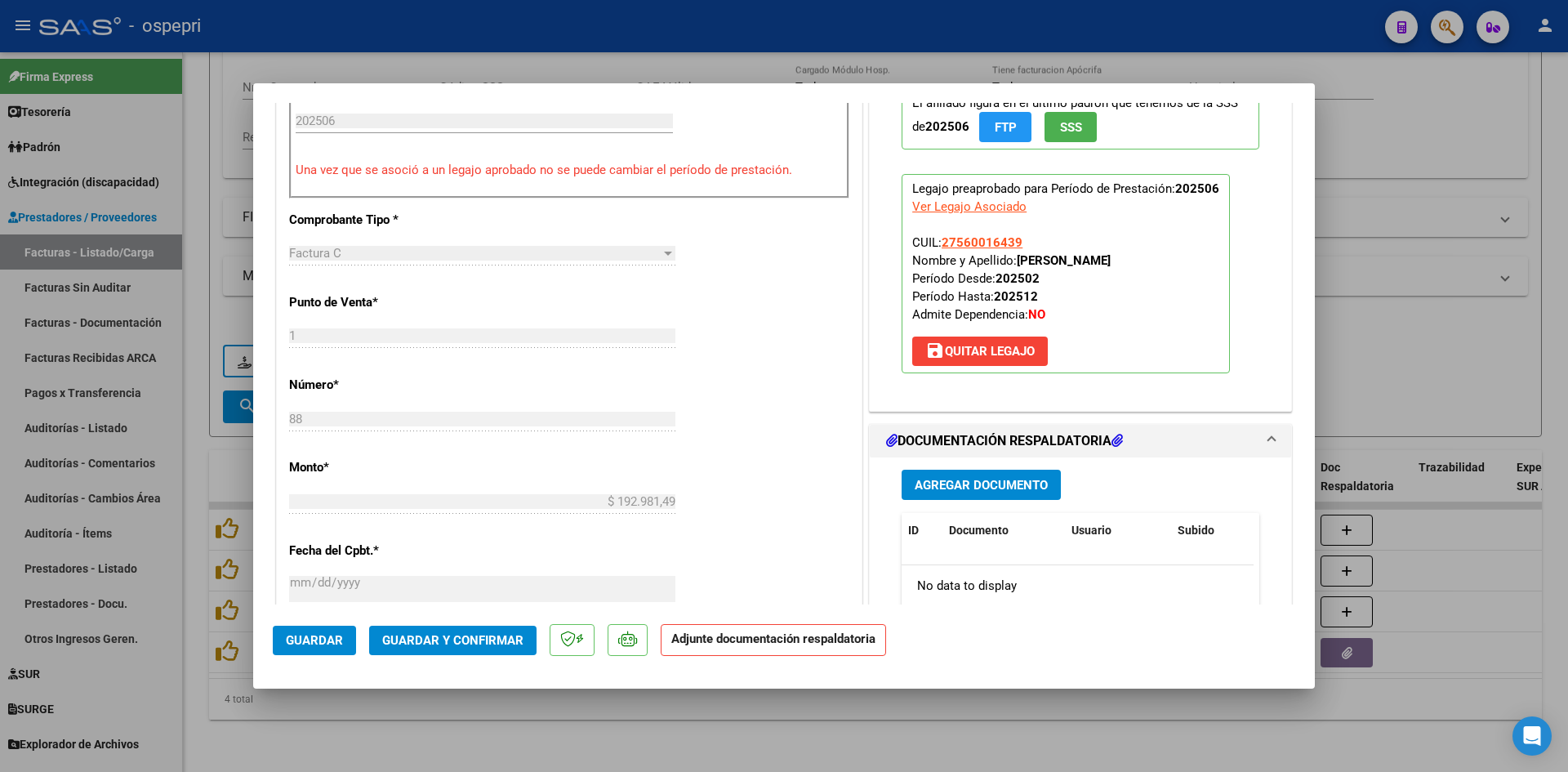
click at [318, 638] on span "Guardar" at bounding box center [314, 640] width 57 height 15
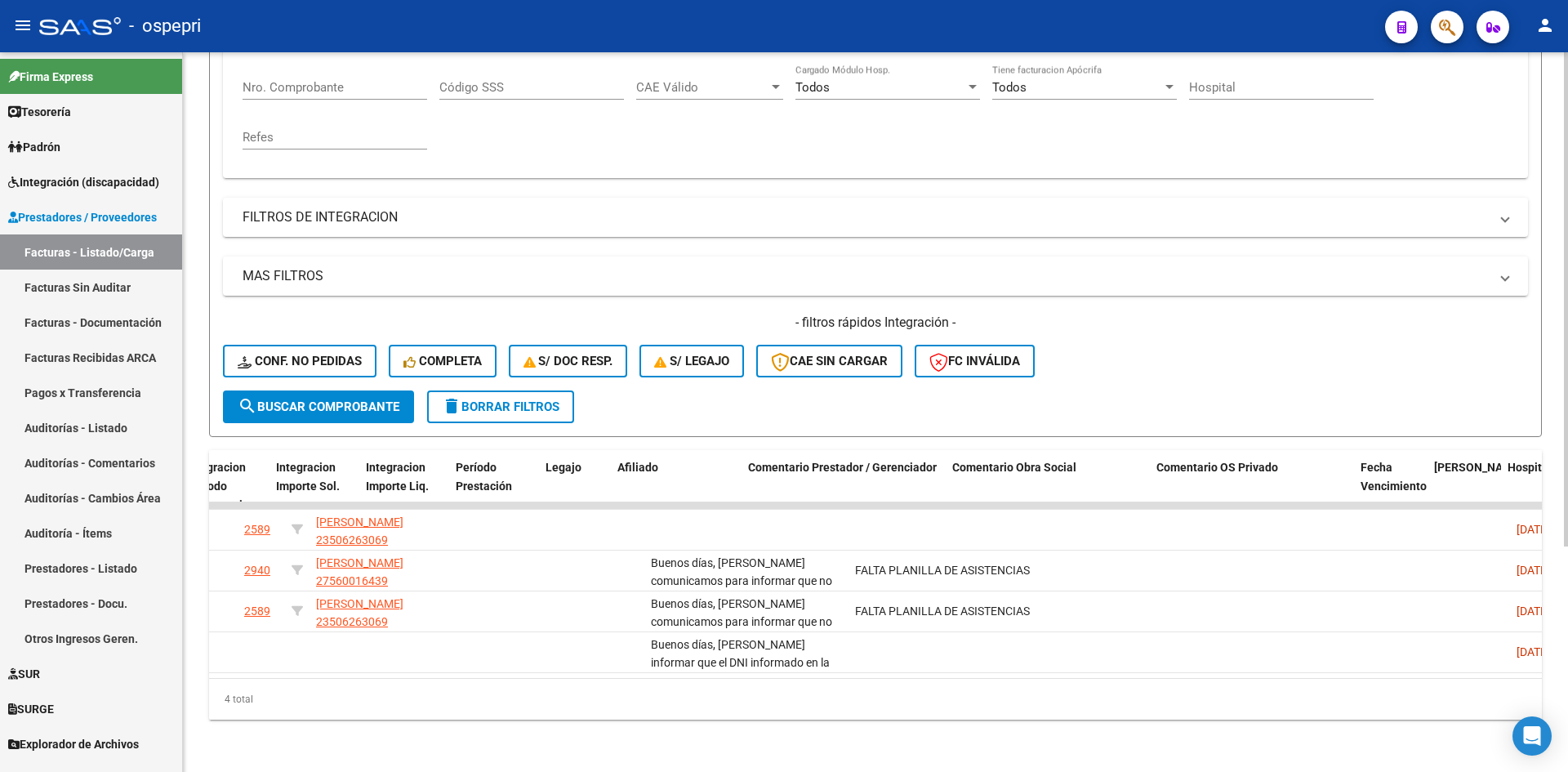
scroll to position [0, 0]
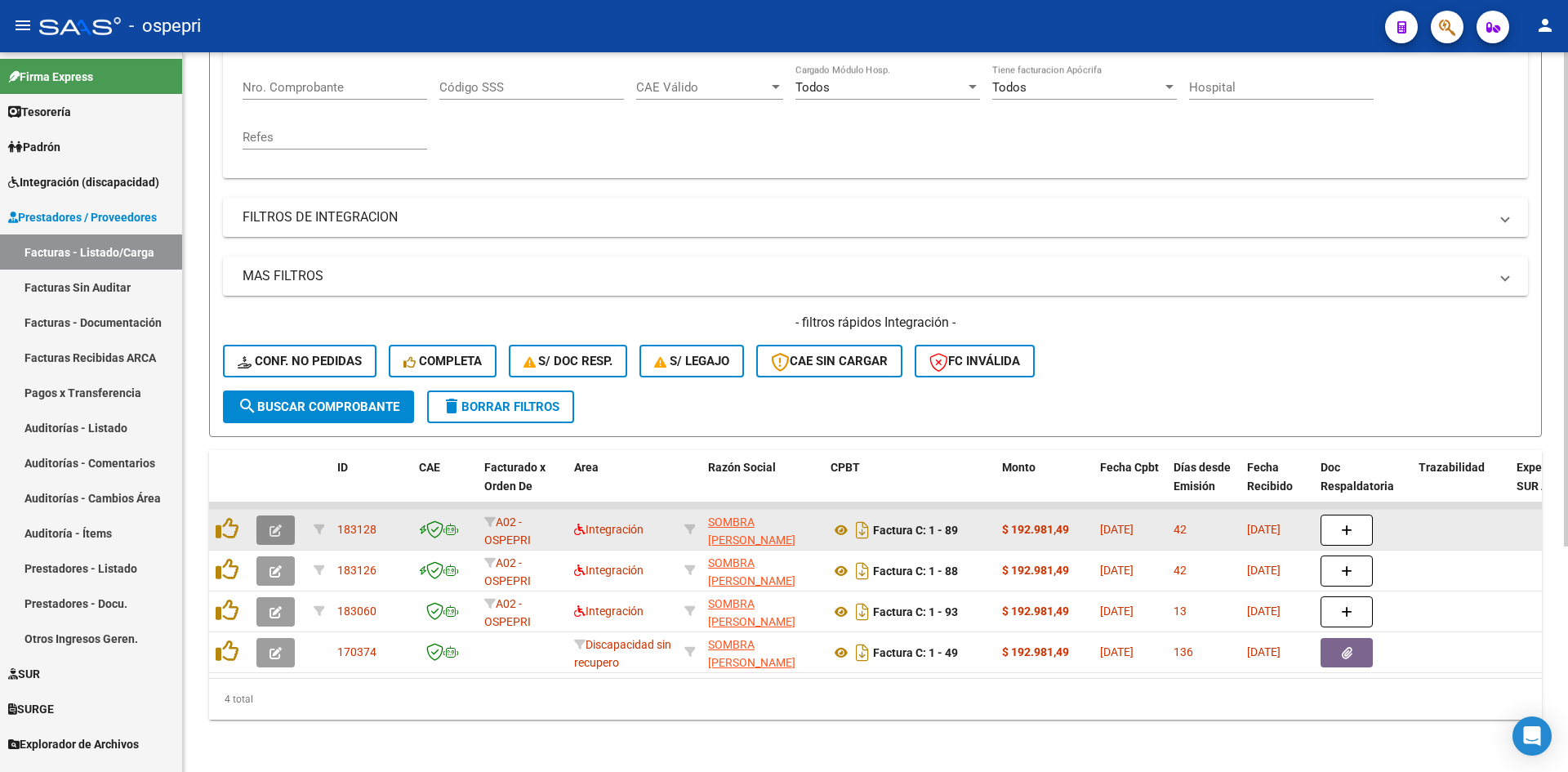
click at [280, 524] on icon "button" at bounding box center [276, 530] width 13 height 13
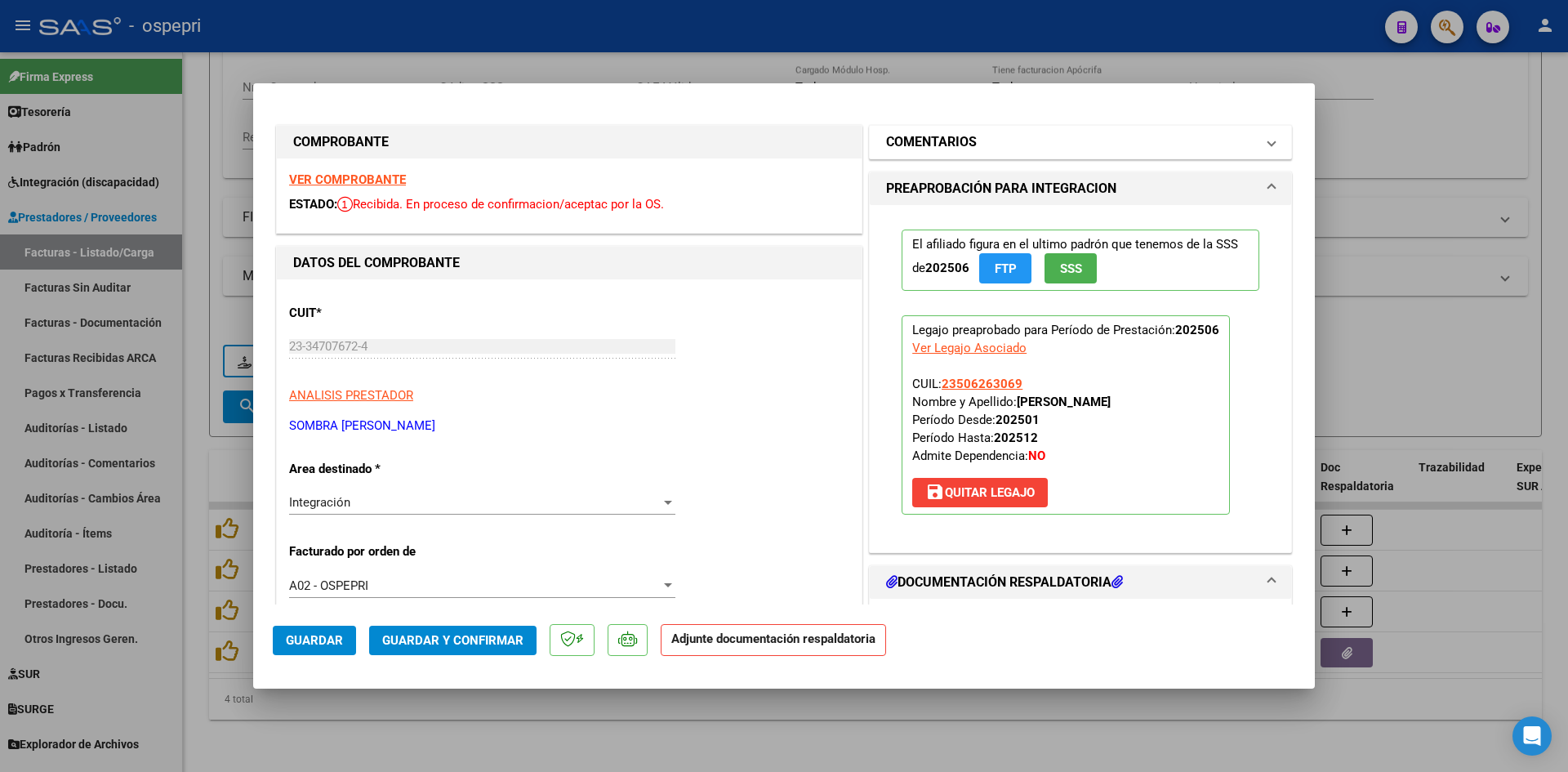
click at [963, 139] on h1 "COMENTARIOS" at bounding box center [931, 142] width 91 height 20
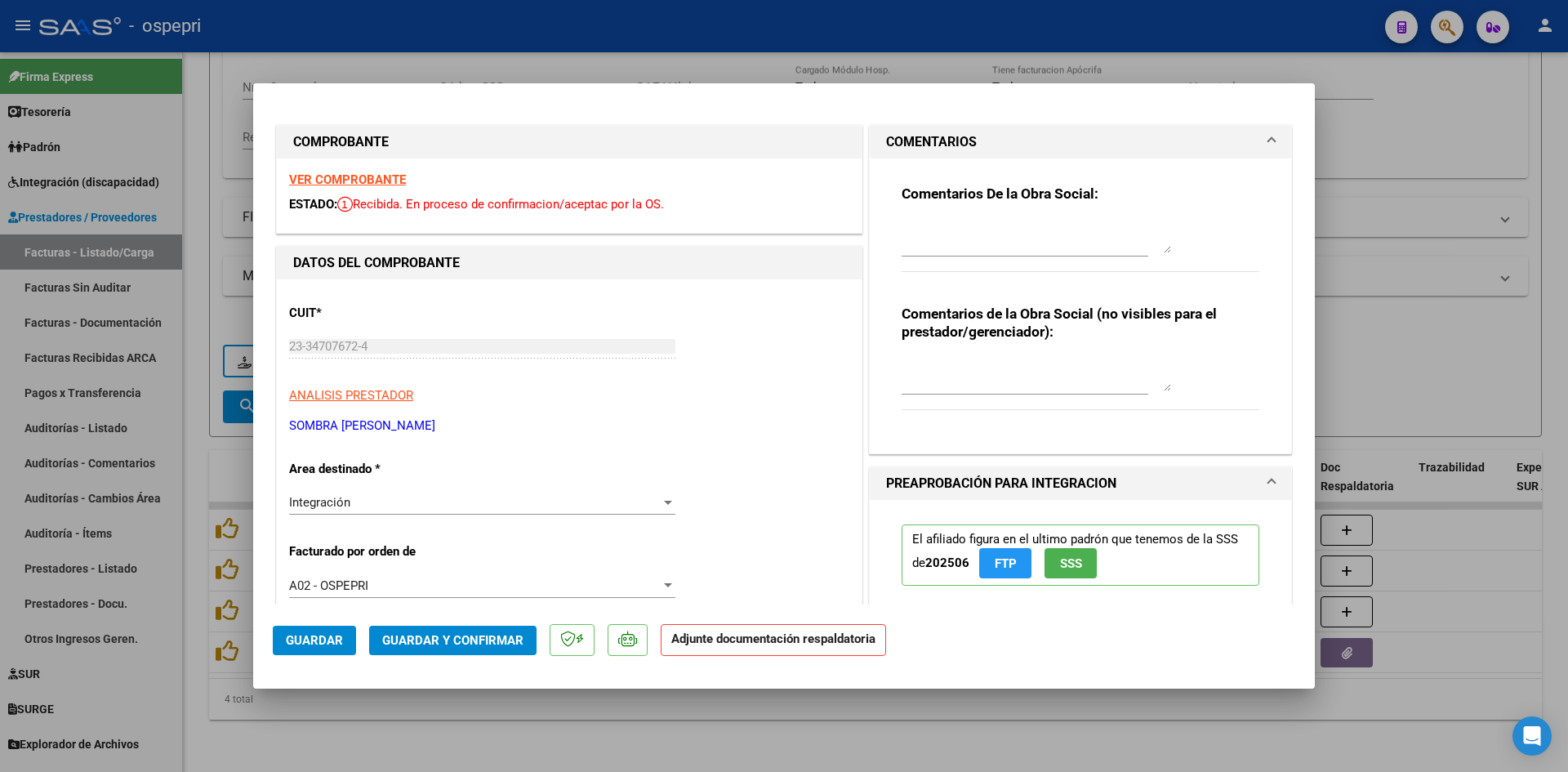
click at [922, 218] on div at bounding box center [1037, 237] width 270 height 39
paste textarea "Buenos días, Nos comunicamos para informar que no adjuntó la planilla de asiste…"
click at [904, 360] on textarea at bounding box center [1037, 375] width 270 height 32
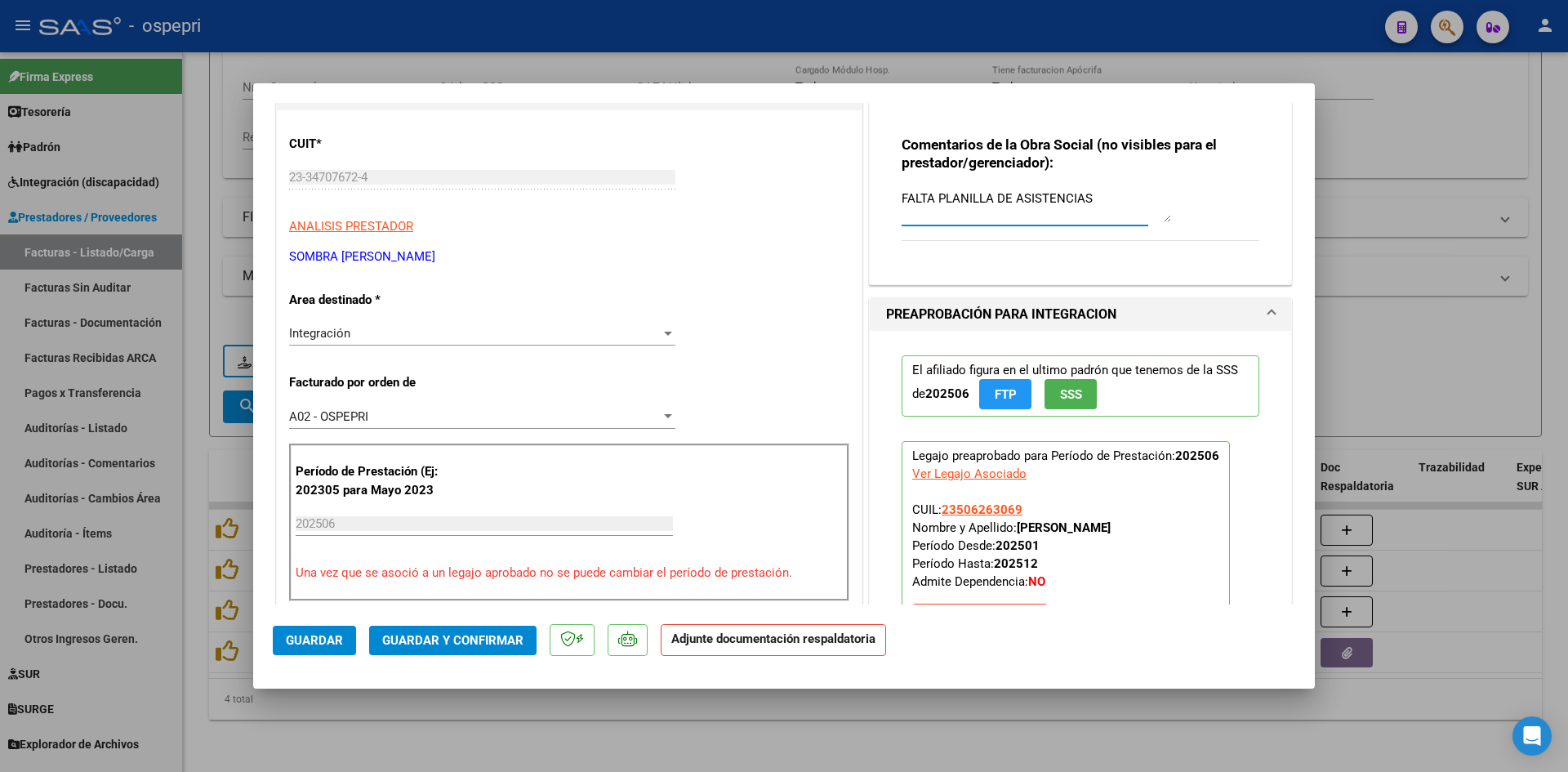
scroll to position [0, 0]
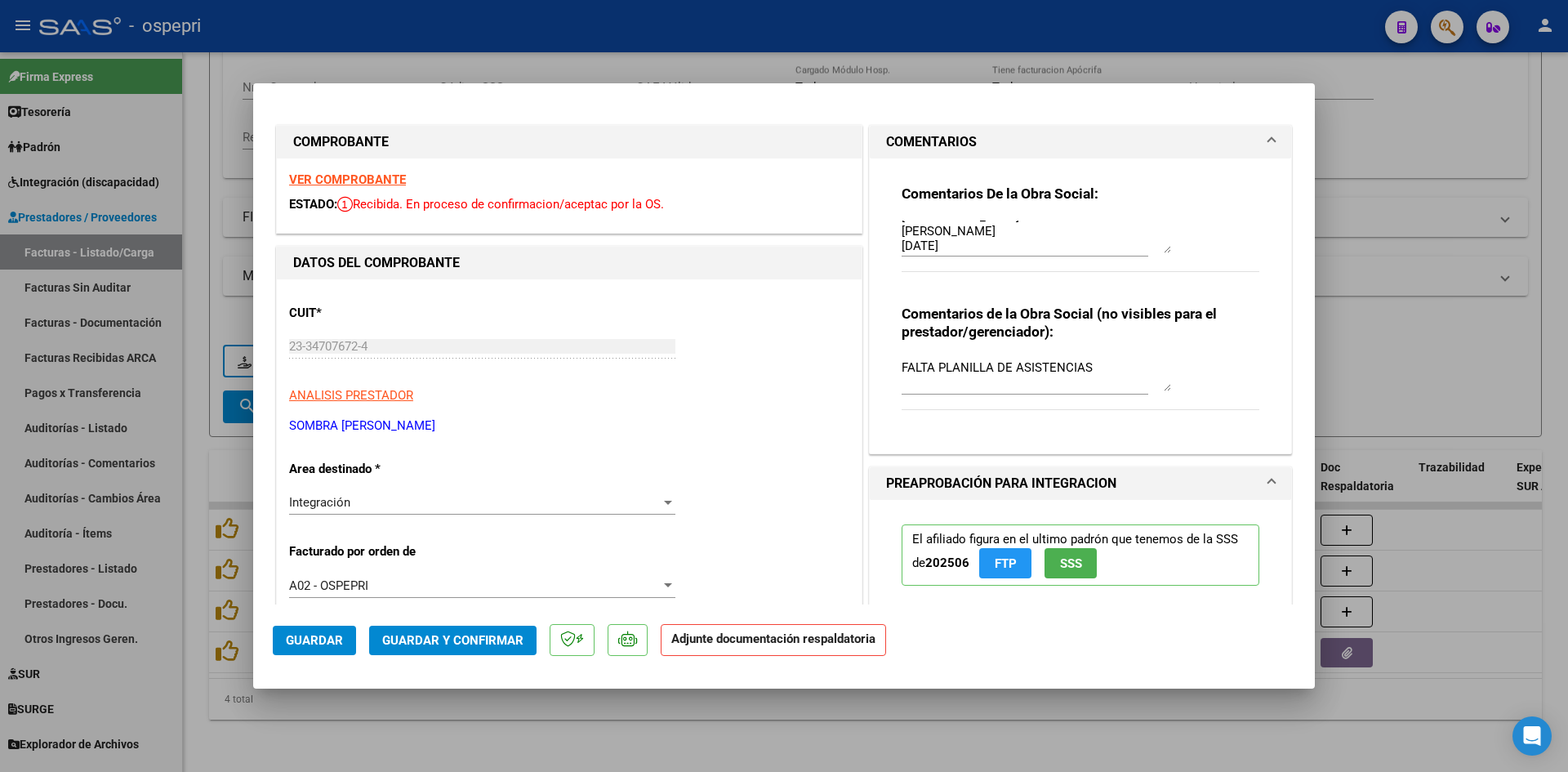
click at [345, 181] on strong "VER COMPROBANTE" at bounding box center [347, 179] width 116 height 15
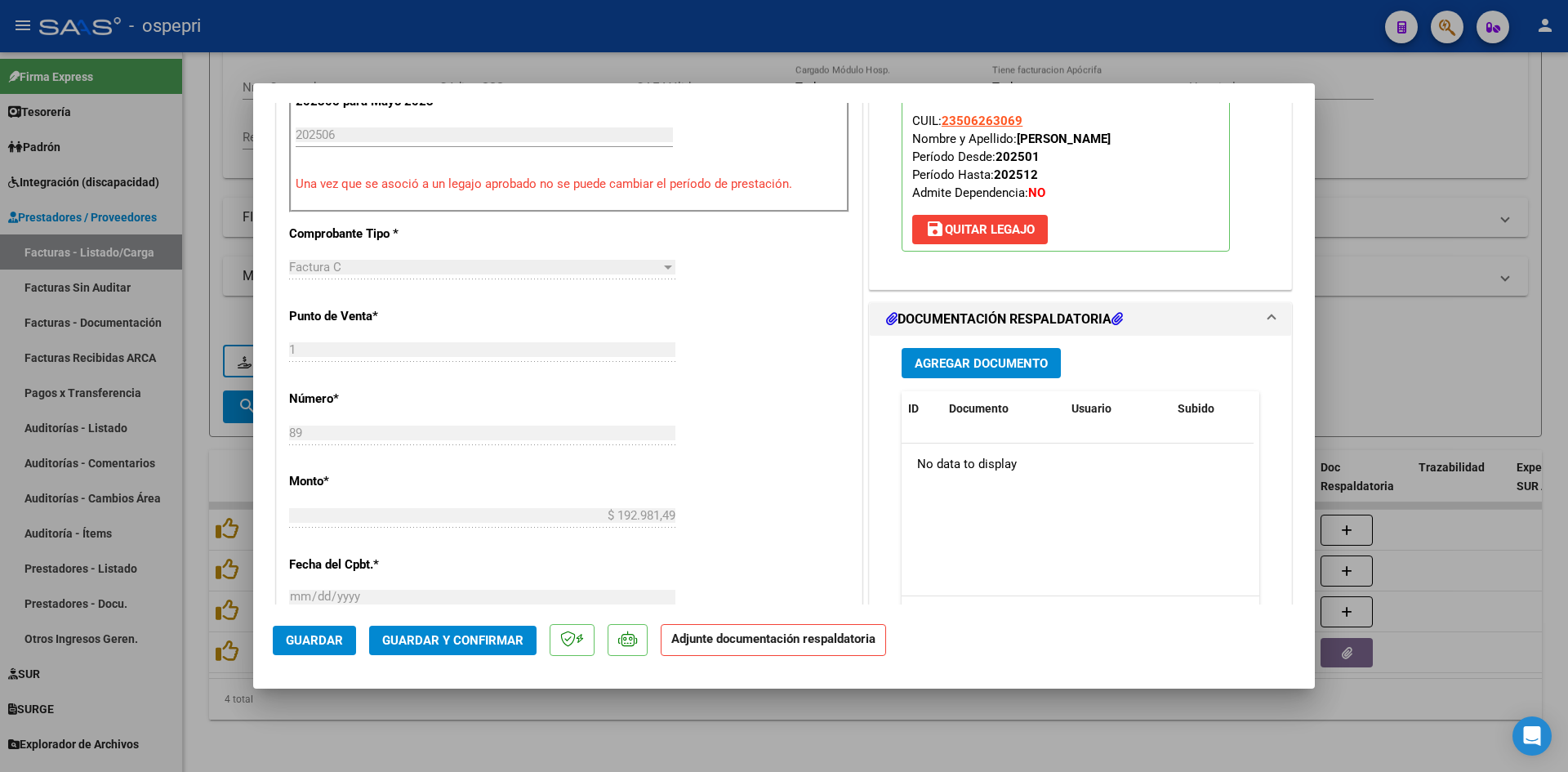
scroll to position [572, 0]
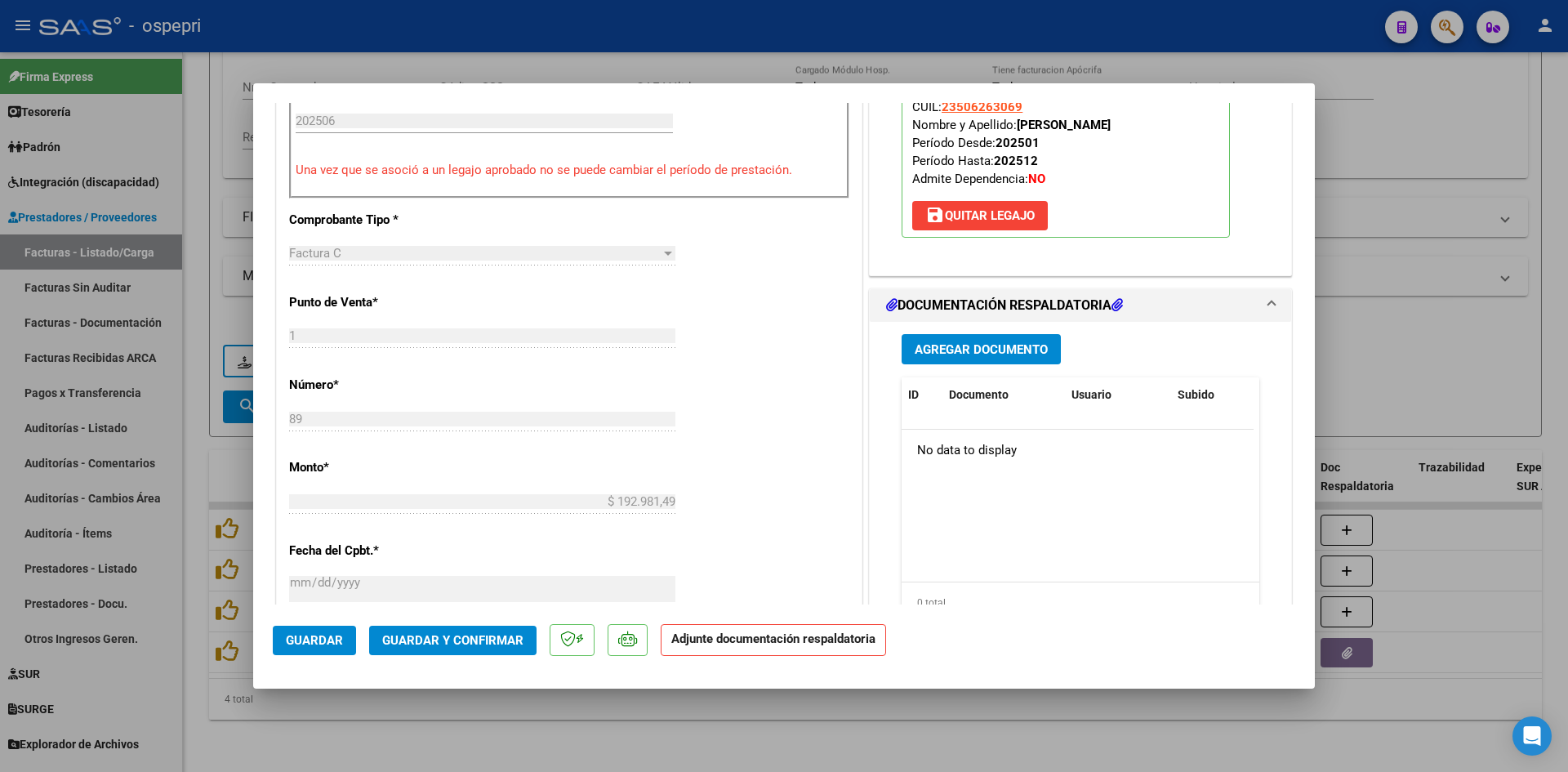
click at [340, 626] on button "Guardar" at bounding box center [314, 641] width 83 height 29
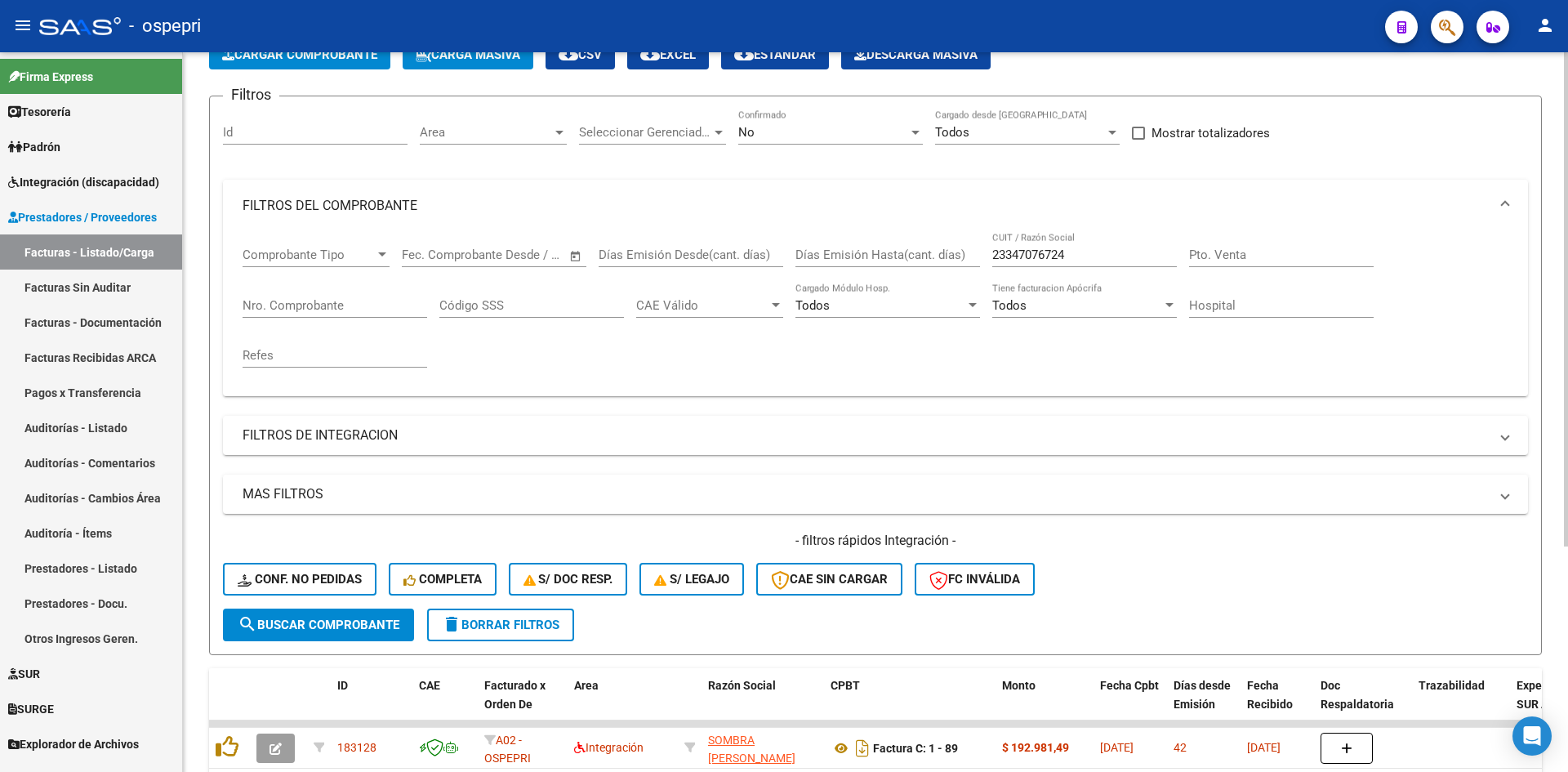
scroll to position [83, 0]
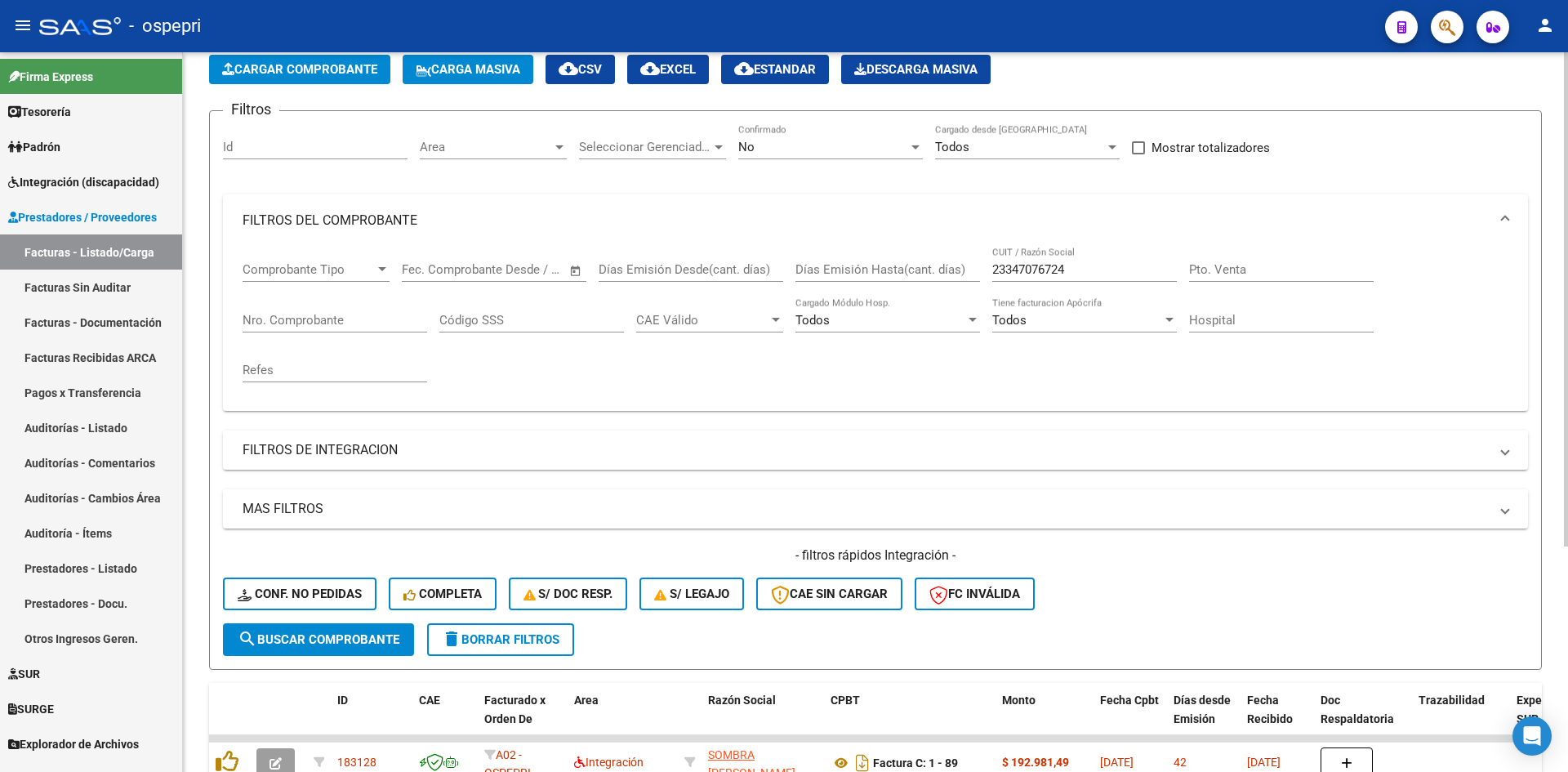
click at [1081, 261] on div "23347076724 CUIT / Razón Social" at bounding box center [1085, 264] width 185 height 35
drag, startPoint x: 1081, startPoint y: 263, endPoint x: 990, endPoint y: 291, distance: 95.2
click at [990, 290] on div "Comprobante Tipo Comprobante Tipo Start date – End date Fec. Comprobante Desde …" at bounding box center [875, 322] width 1266 height 151
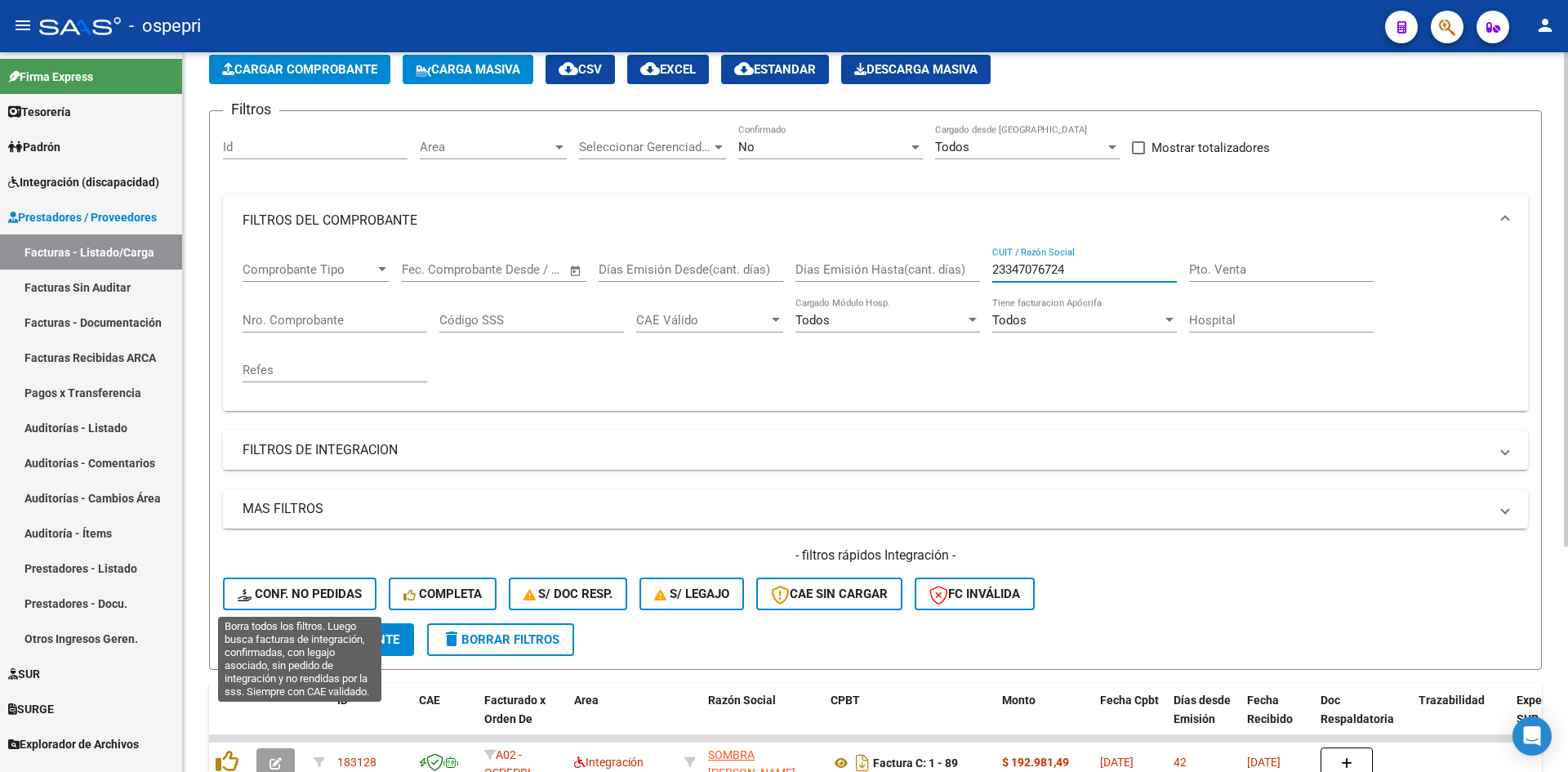
click at [301, 598] on span "Conf. no pedidas" at bounding box center [299, 594] width 124 height 15
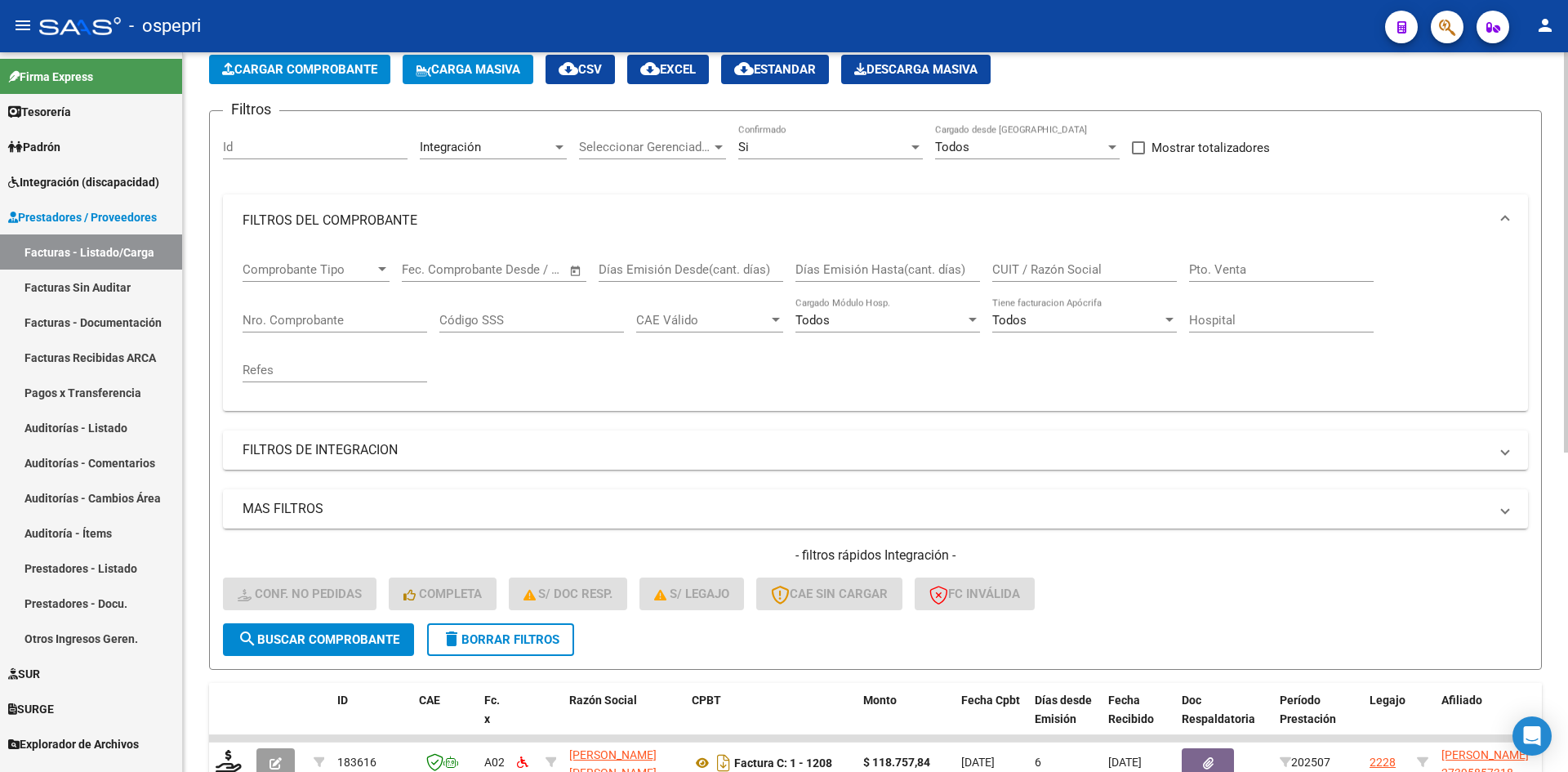
click at [1032, 269] on input "CUIT / Razón Social" at bounding box center [1085, 269] width 185 height 15
paste input "23347076724"
click at [394, 636] on span "search Buscar Comprobante" at bounding box center [318, 639] width 161 height 15
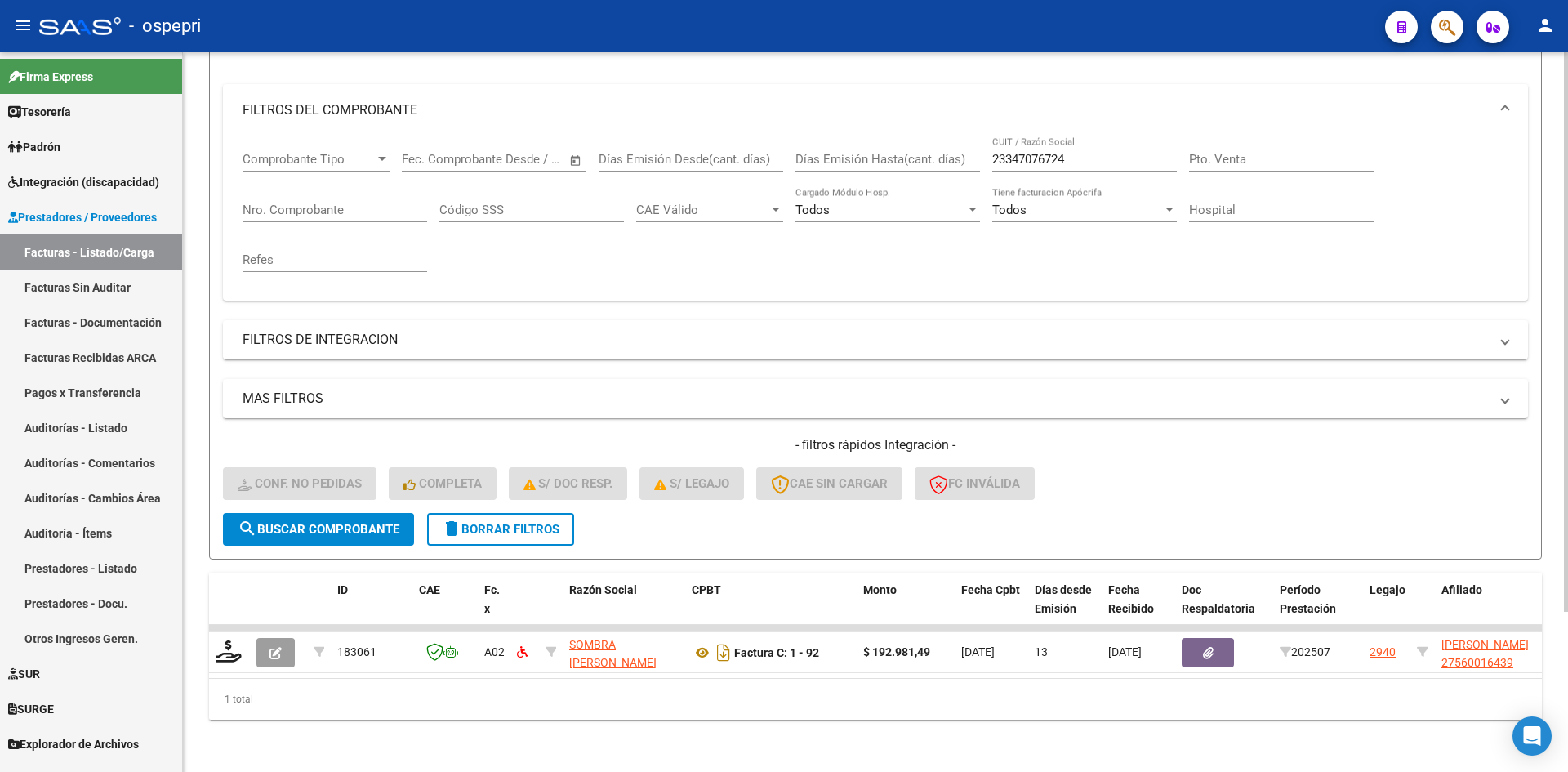
scroll to position [205, 0]
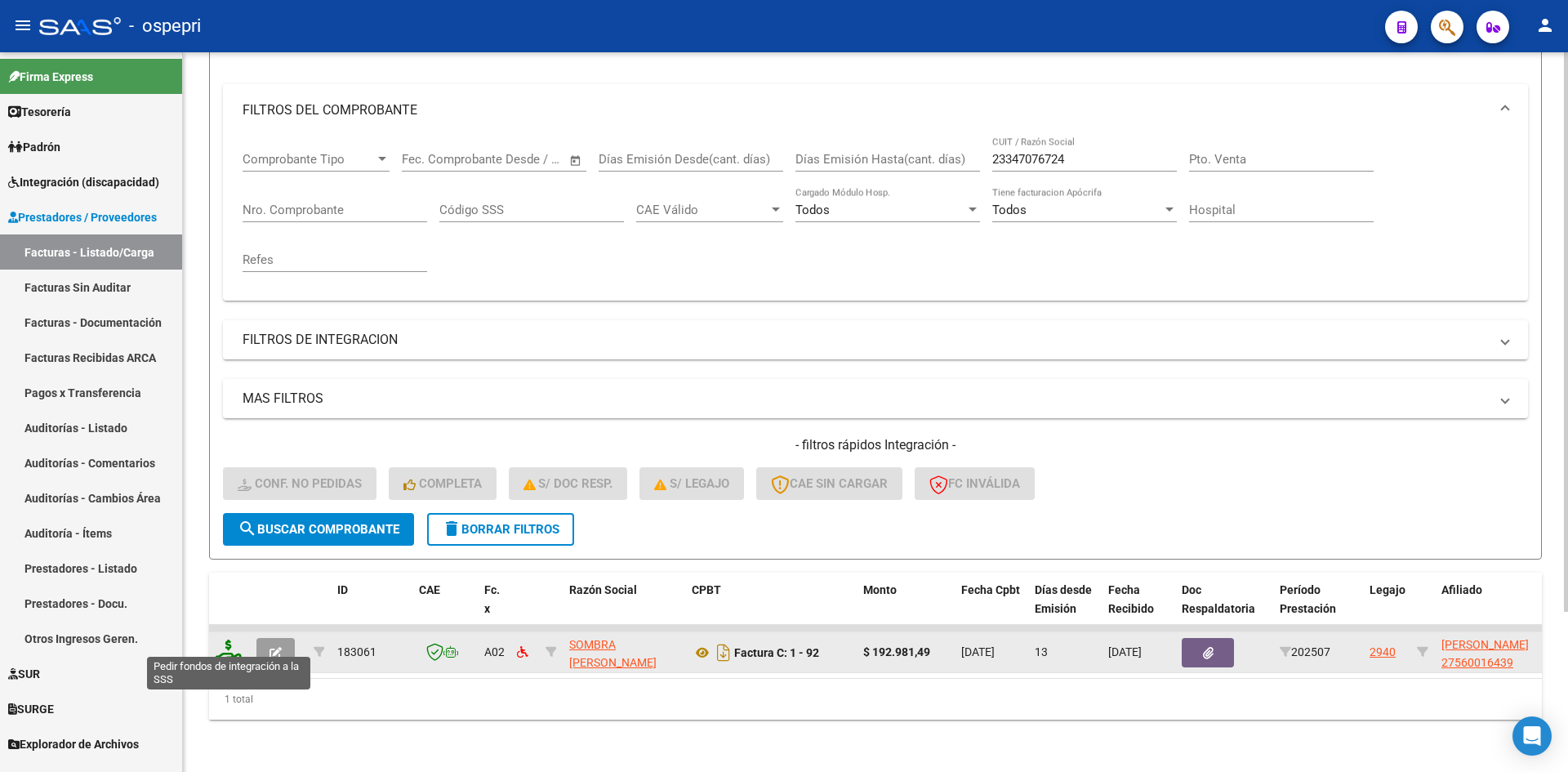
click at [233, 640] on icon at bounding box center [228, 651] width 26 height 23
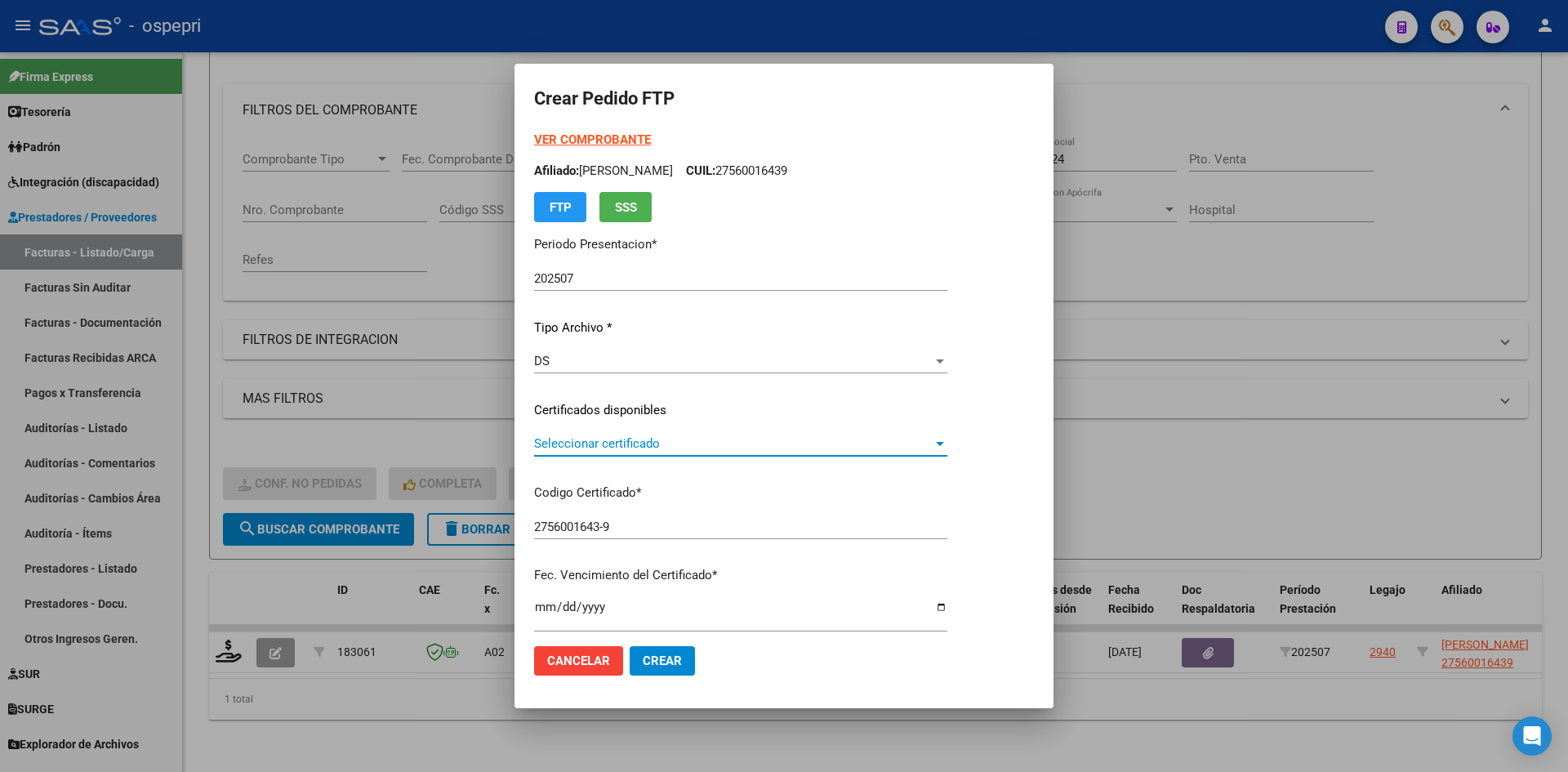
click at [689, 440] on span "Seleccionar certificado" at bounding box center [733, 443] width 398 height 15
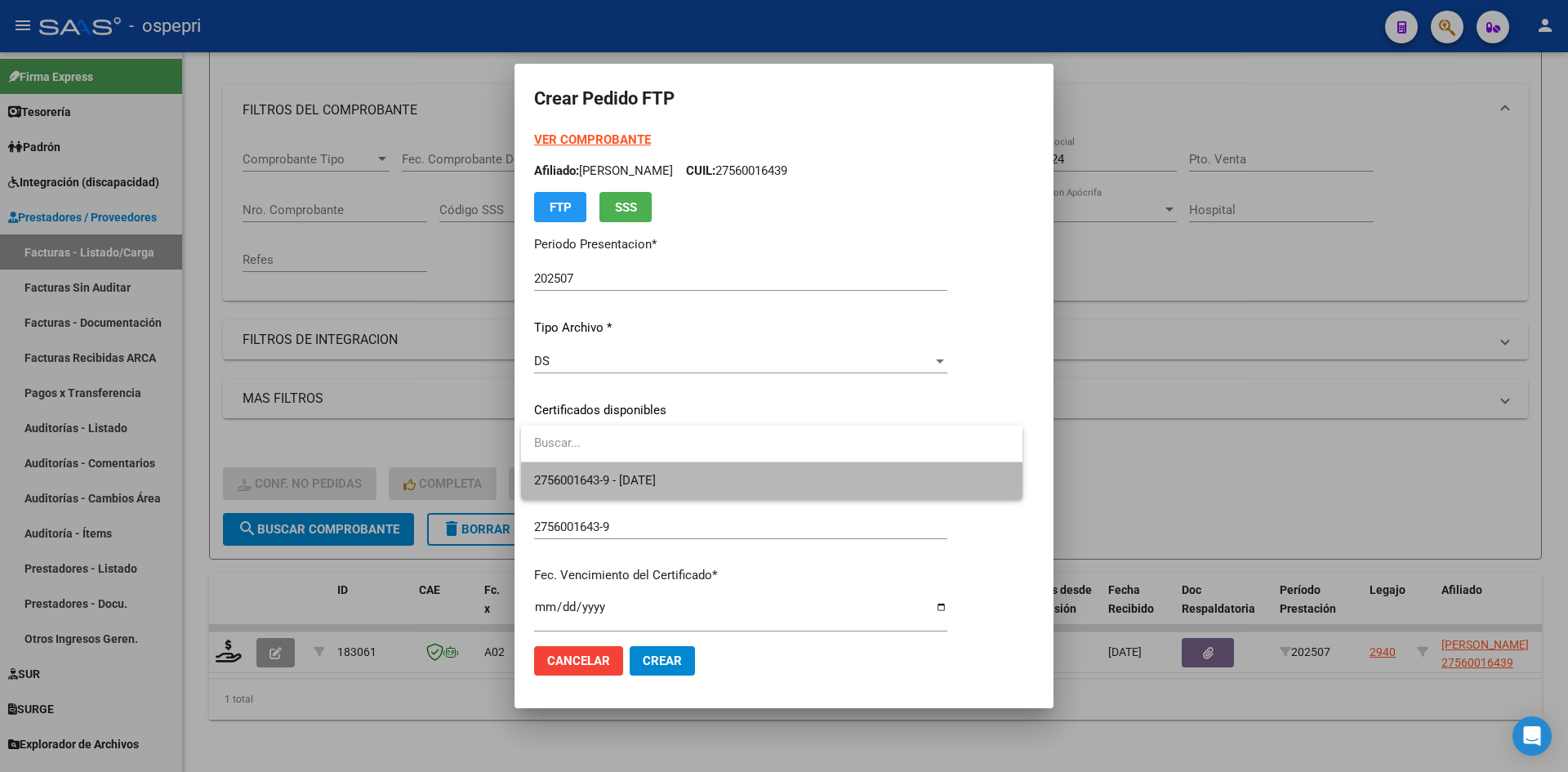
click at [703, 481] on span "2756001643-9 - 2029-12-01" at bounding box center [772, 481] width 475 height 37
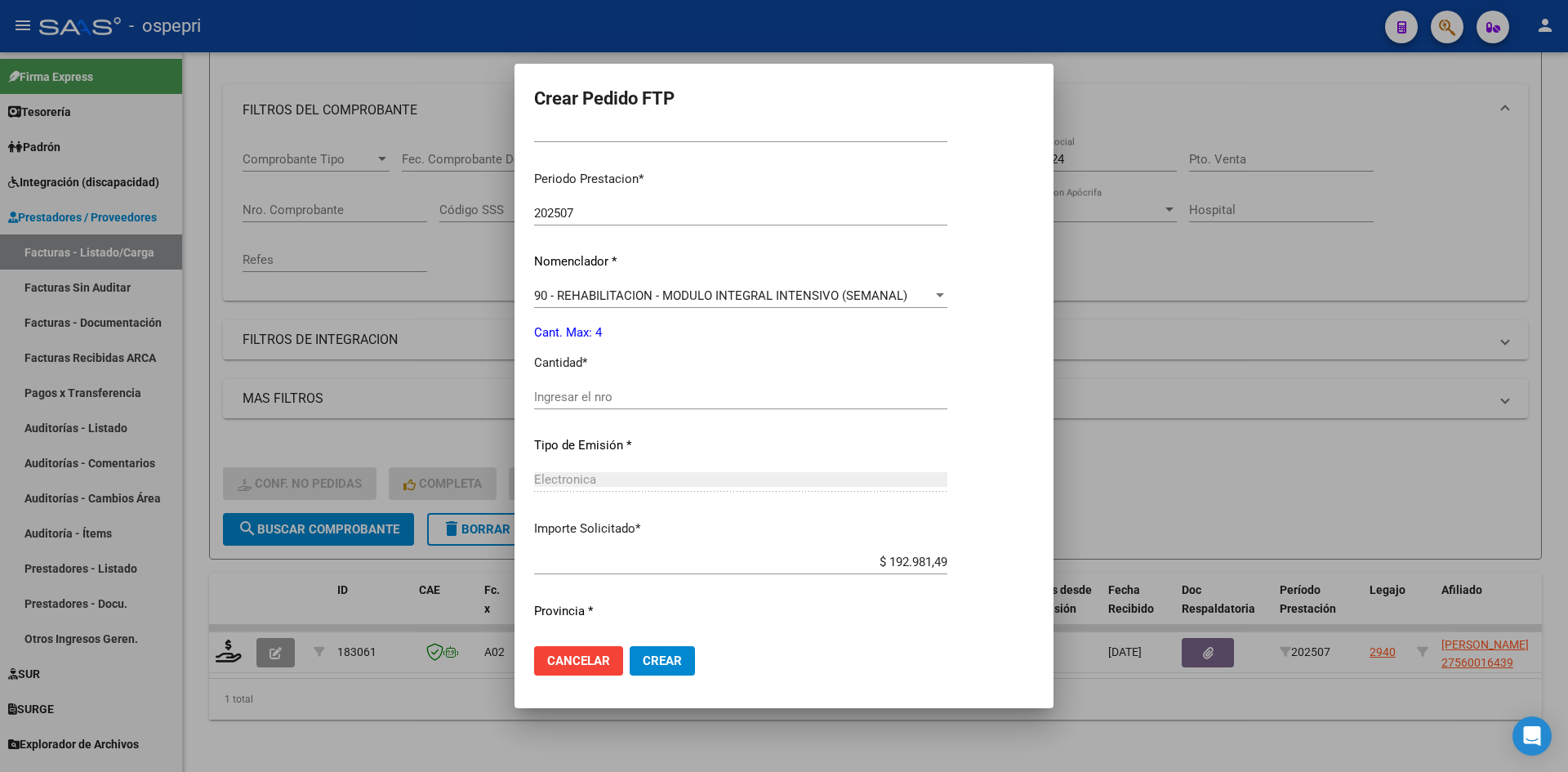
scroll to position [490, 0]
click at [592, 387] on div "Ingresar el nro" at bounding box center [740, 395] width 414 height 24
click at [686, 661] on button "Crear" at bounding box center [662, 660] width 66 height 29
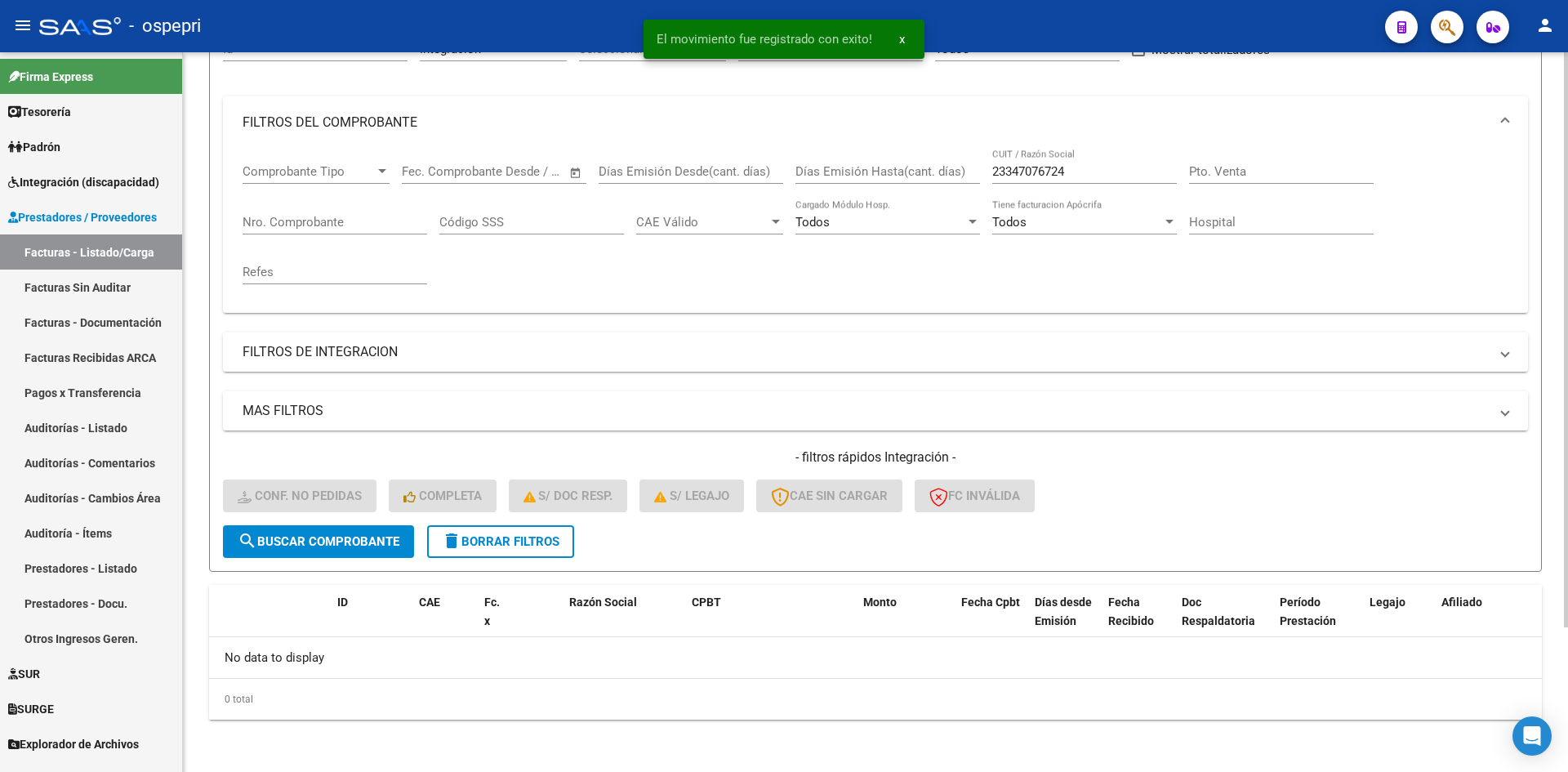
scroll to position [181, 0]
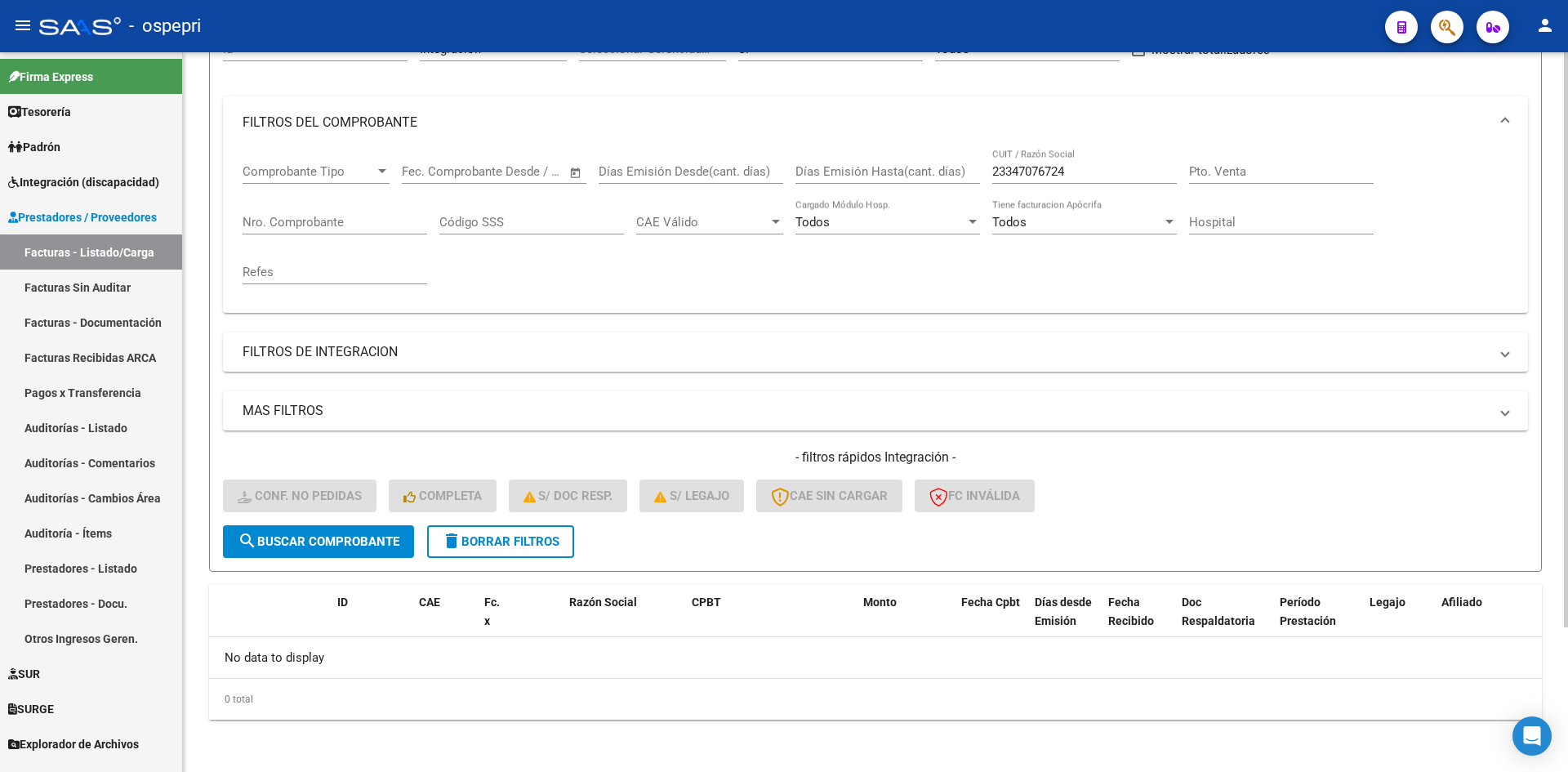
click at [544, 542] on span "delete Borrar Filtros" at bounding box center [501, 541] width 117 height 15
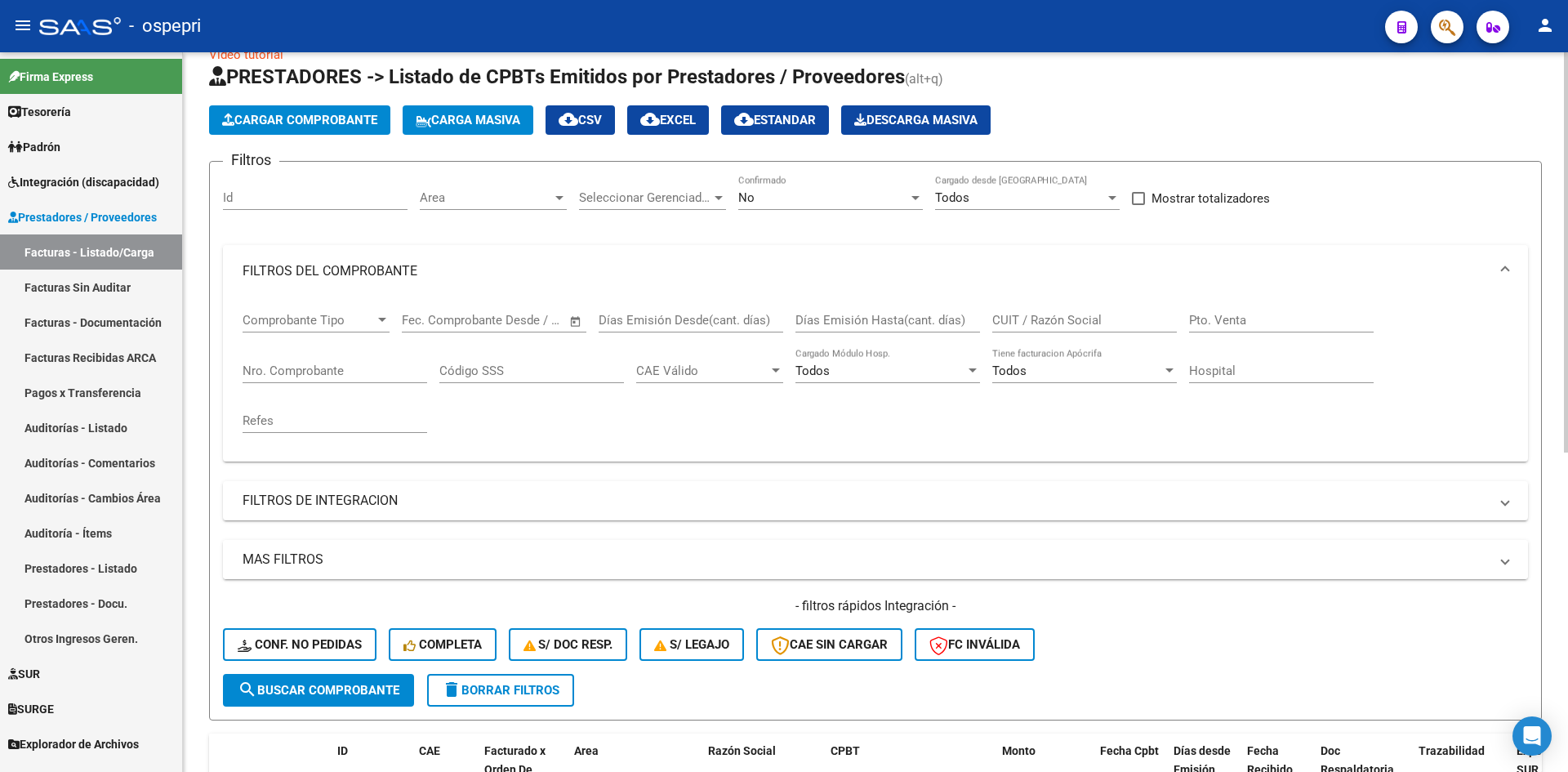
scroll to position [0, 0]
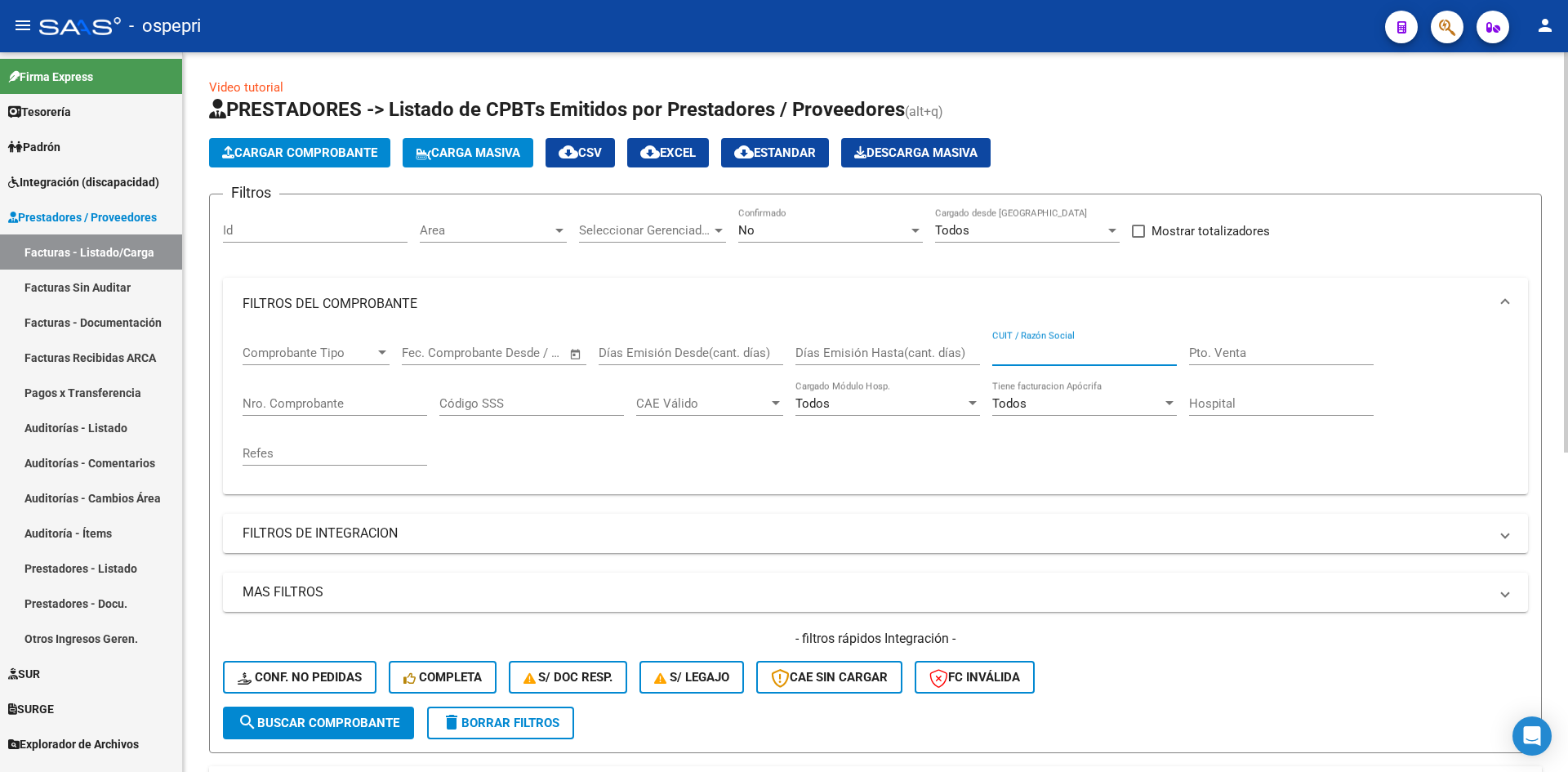
click at [1043, 351] on input "CUIT / Razón Social" at bounding box center [1085, 352] width 185 height 15
paste input "27260283575"
click at [375, 729] on span "search Buscar Comprobante" at bounding box center [318, 722] width 161 height 15
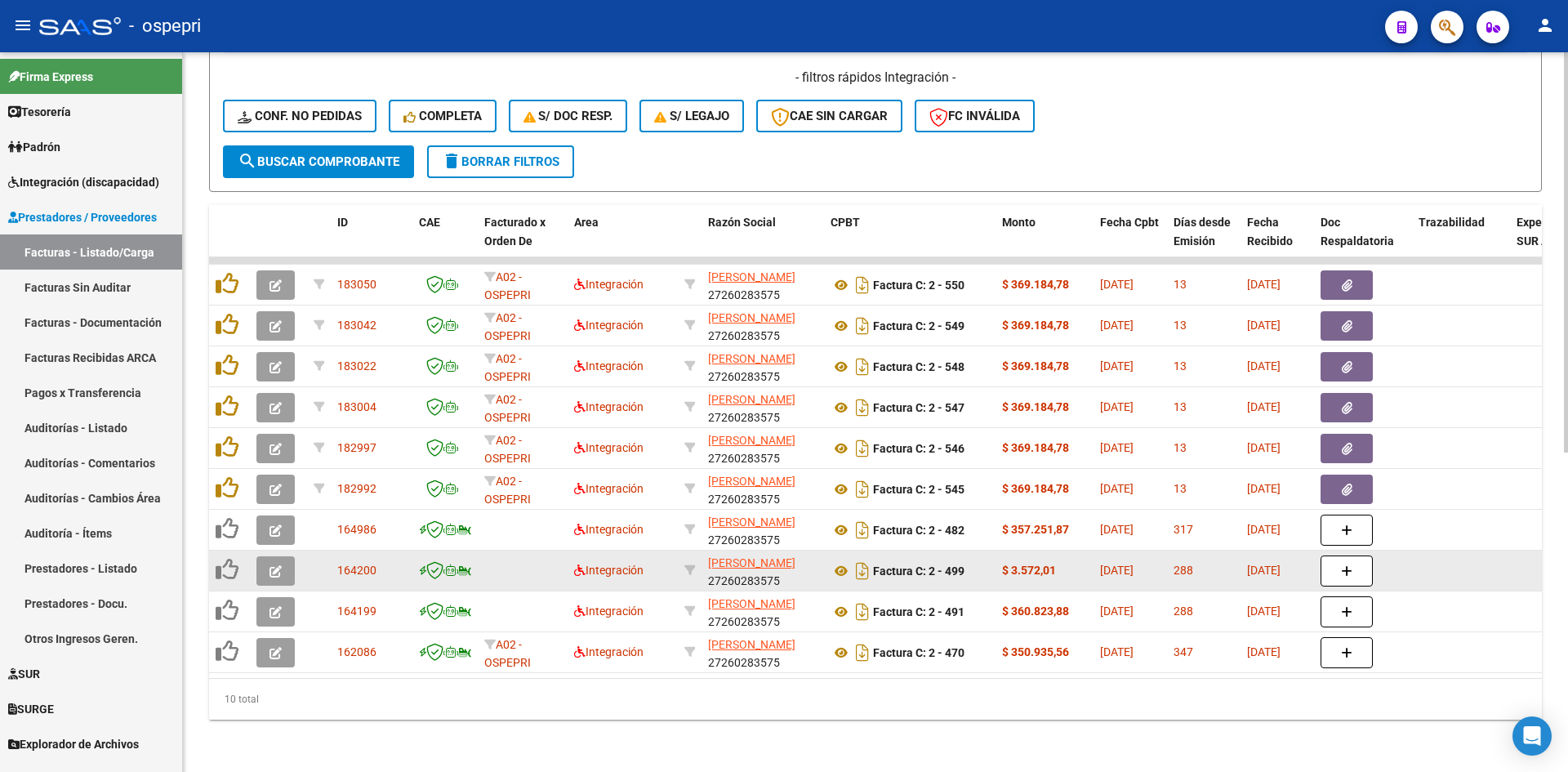
scroll to position [572, 0]
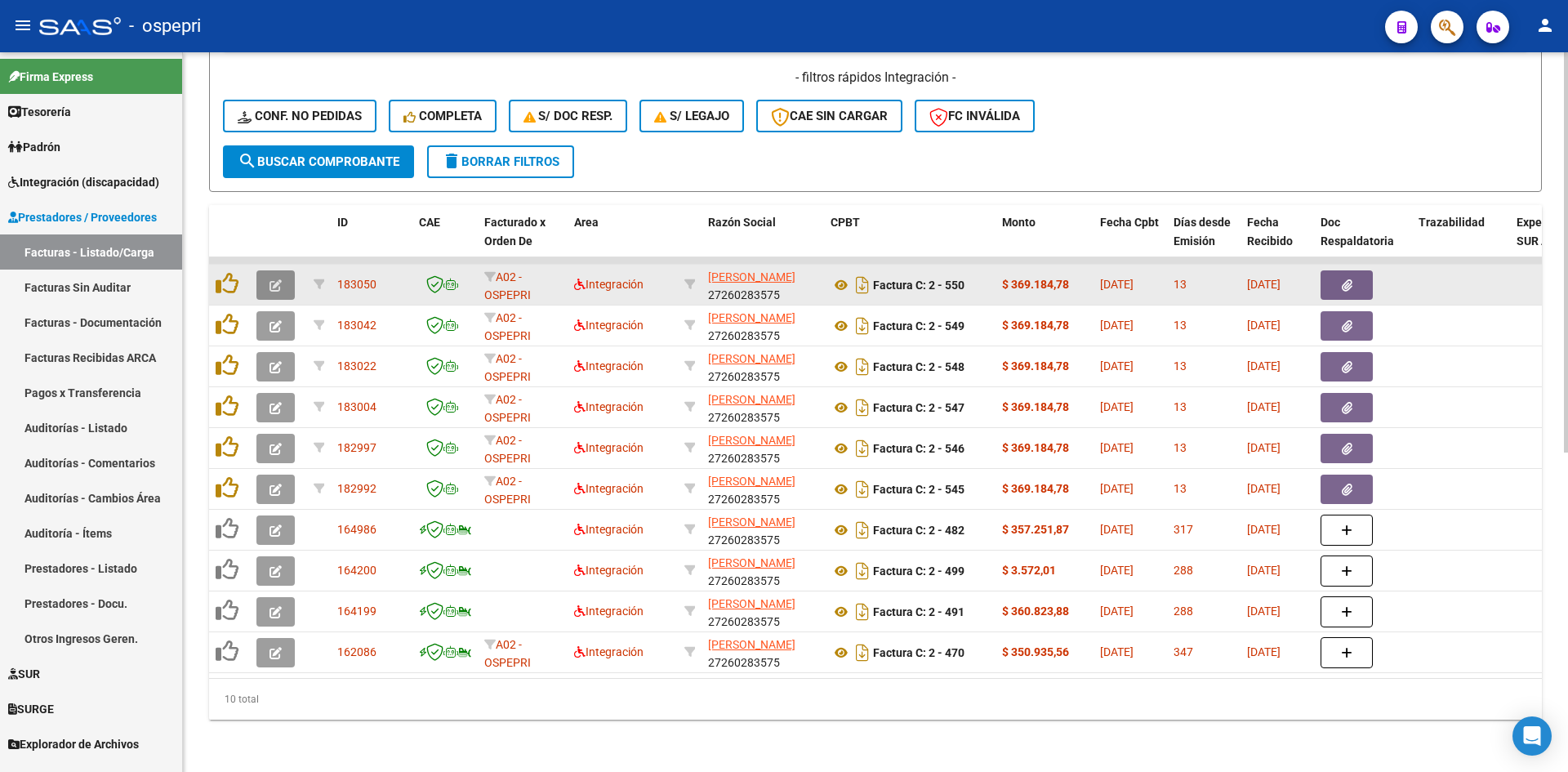
click at [270, 280] on icon "button" at bounding box center [276, 286] width 13 height 13
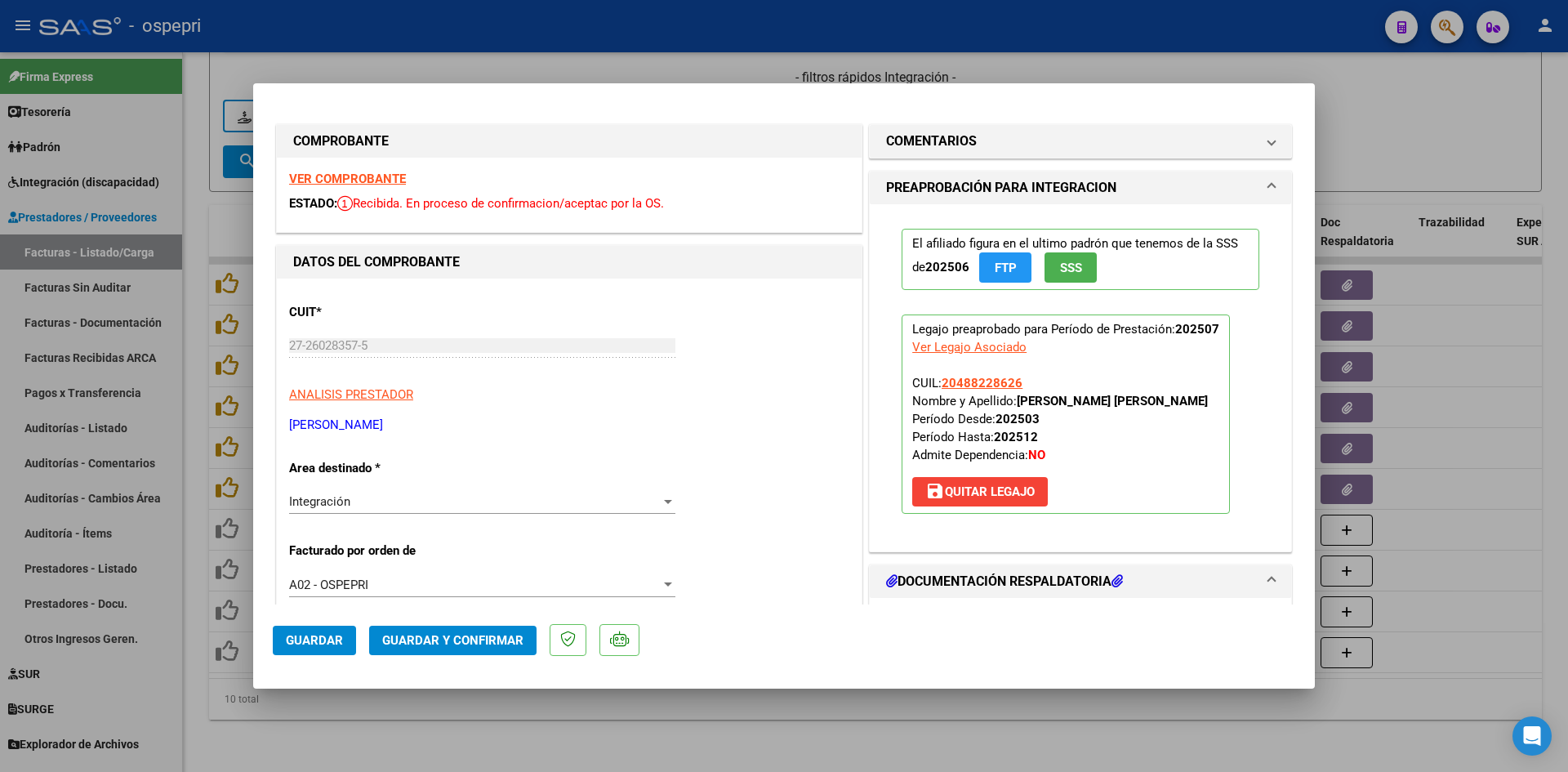
scroll to position [0, 0]
click at [394, 181] on strong "VER COMPROBANTE" at bounding box center [347, 179] width 116 height 15
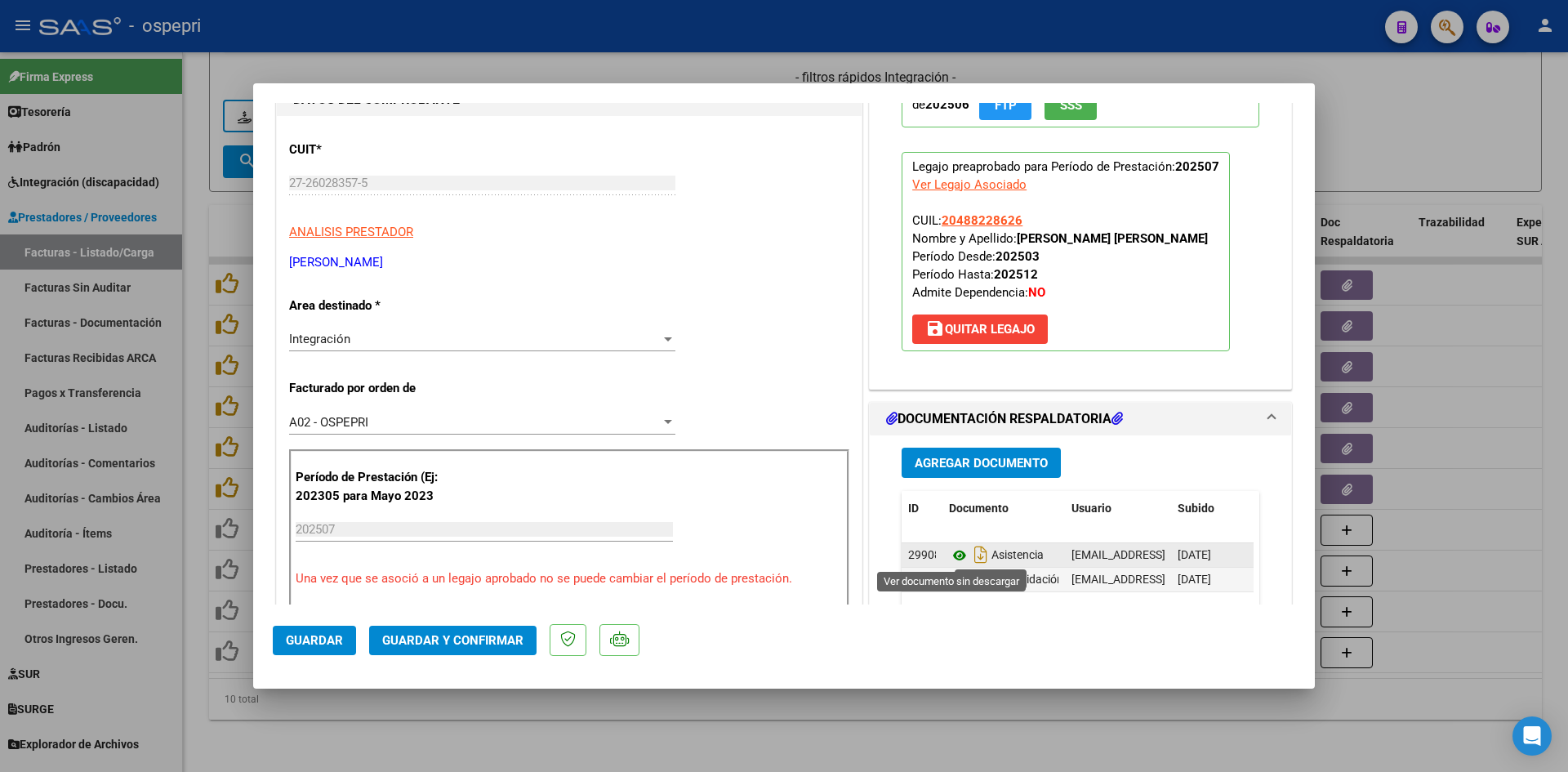
click at [953, 552] on icon at bounding box center [960, 556] width 22 height 20
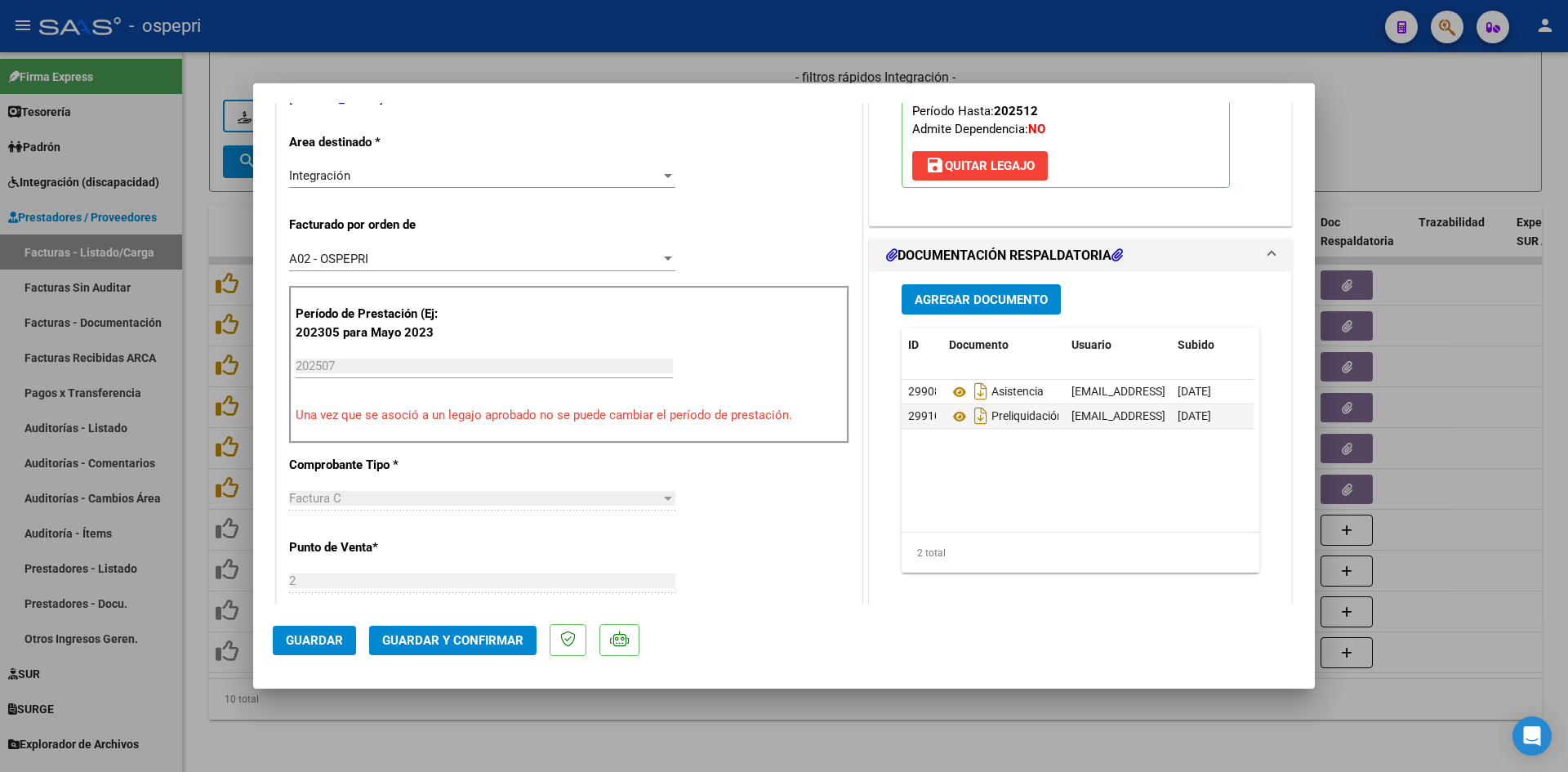
scroll to position [0, 0]
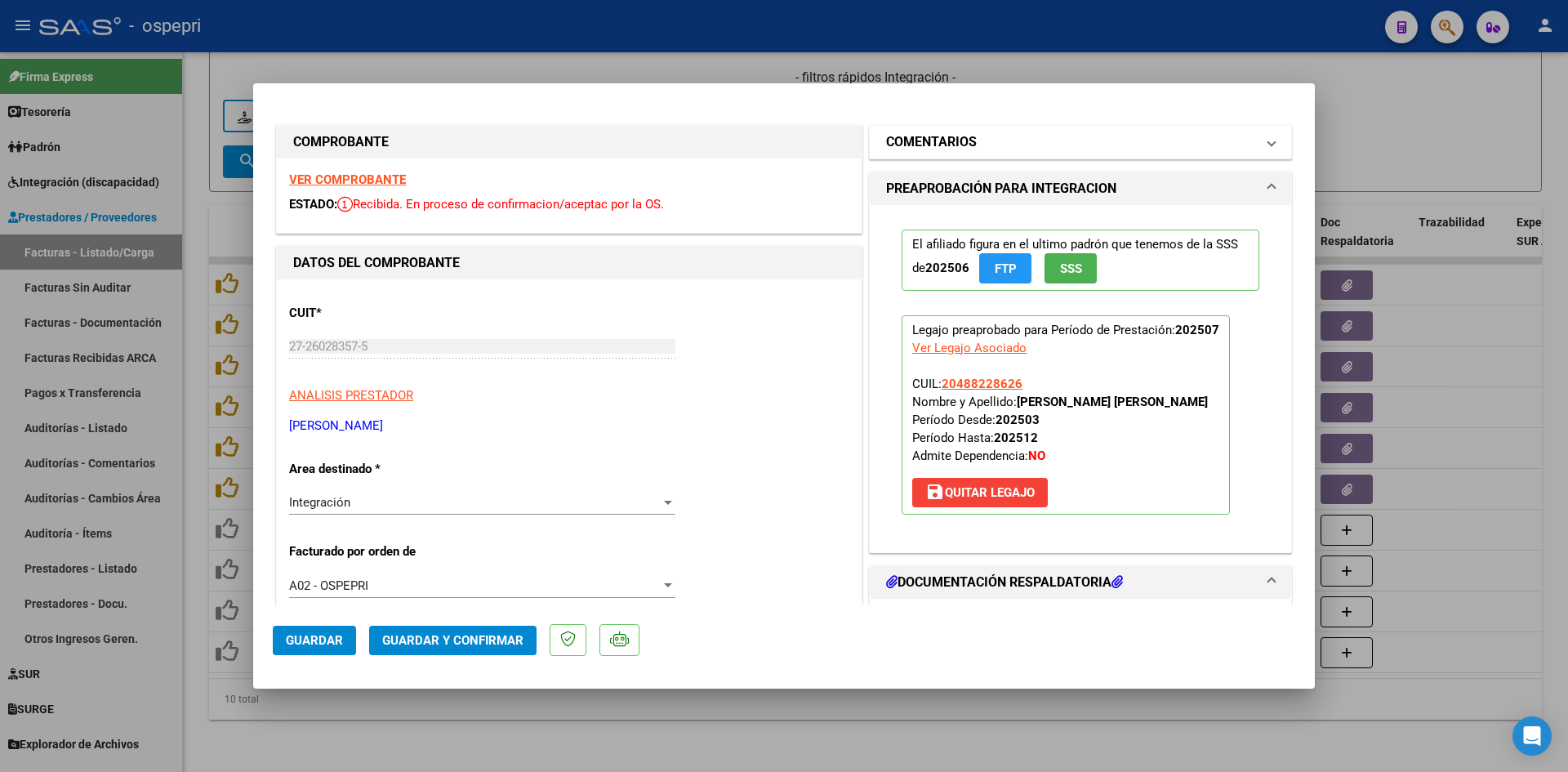
click at [1106, 146] on mat-panel-title "COMENTARIOS" at bounding box center [1070, 142] width 369 height 20
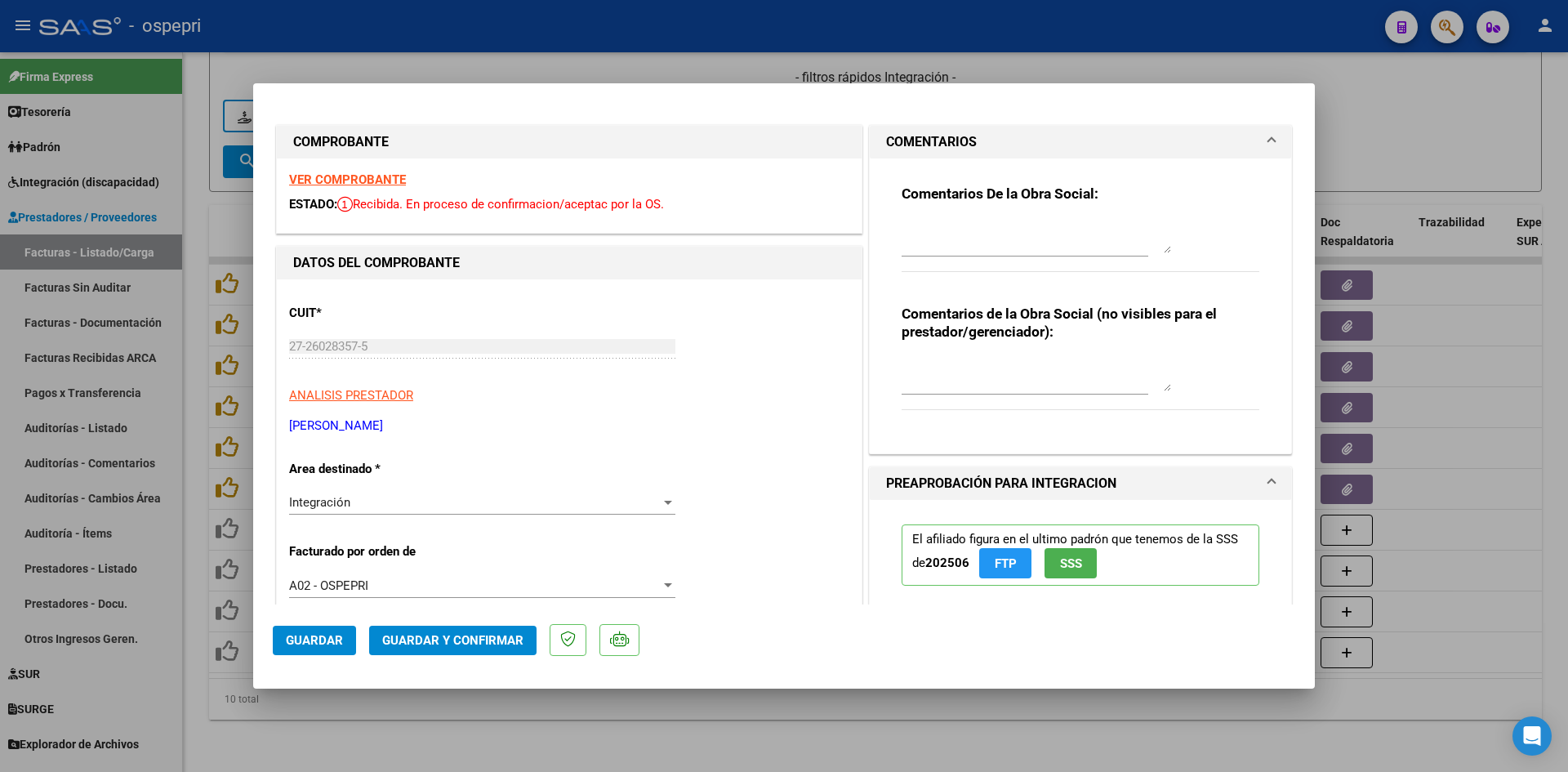
click at [933, 210] on div "Comentarios De la Obra Social:" at bounding box center [1081, 238] width 358 height 106
click at [914, 213] on div "Comentarios De la Obra Social:" at bounding box center [1081, 238] width 358 height 106
click at [904, 219] on div at bounding box center [1037, 237] width 270 height 39
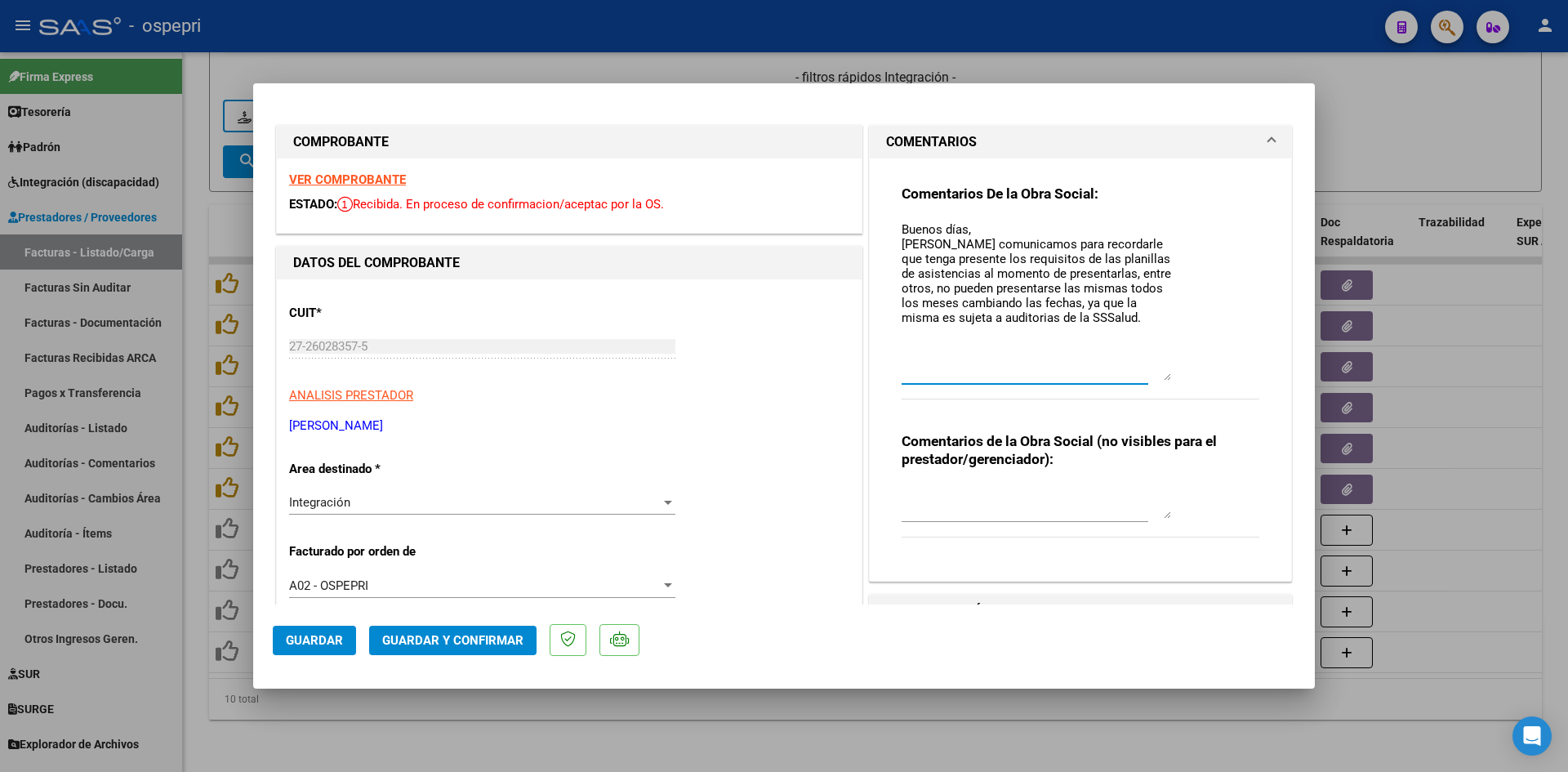
drag, startPoint x: 1161, startPoint y: 250, endPoint x: 1179, endPoint y: 377, distance: 128.3
click at [1179, 377] on div "Comentarios De la Obra Social: Buenos días, Nos comunicamos para recordarle que…" at bounding box center [1081, 301] width 358 height 233
click at [1137, 314] on textarea "Buenos días, Nos comunicamos para recordarle que tenga presente los requisitos …" at bounding box center [1037, 300] width 270 height 160
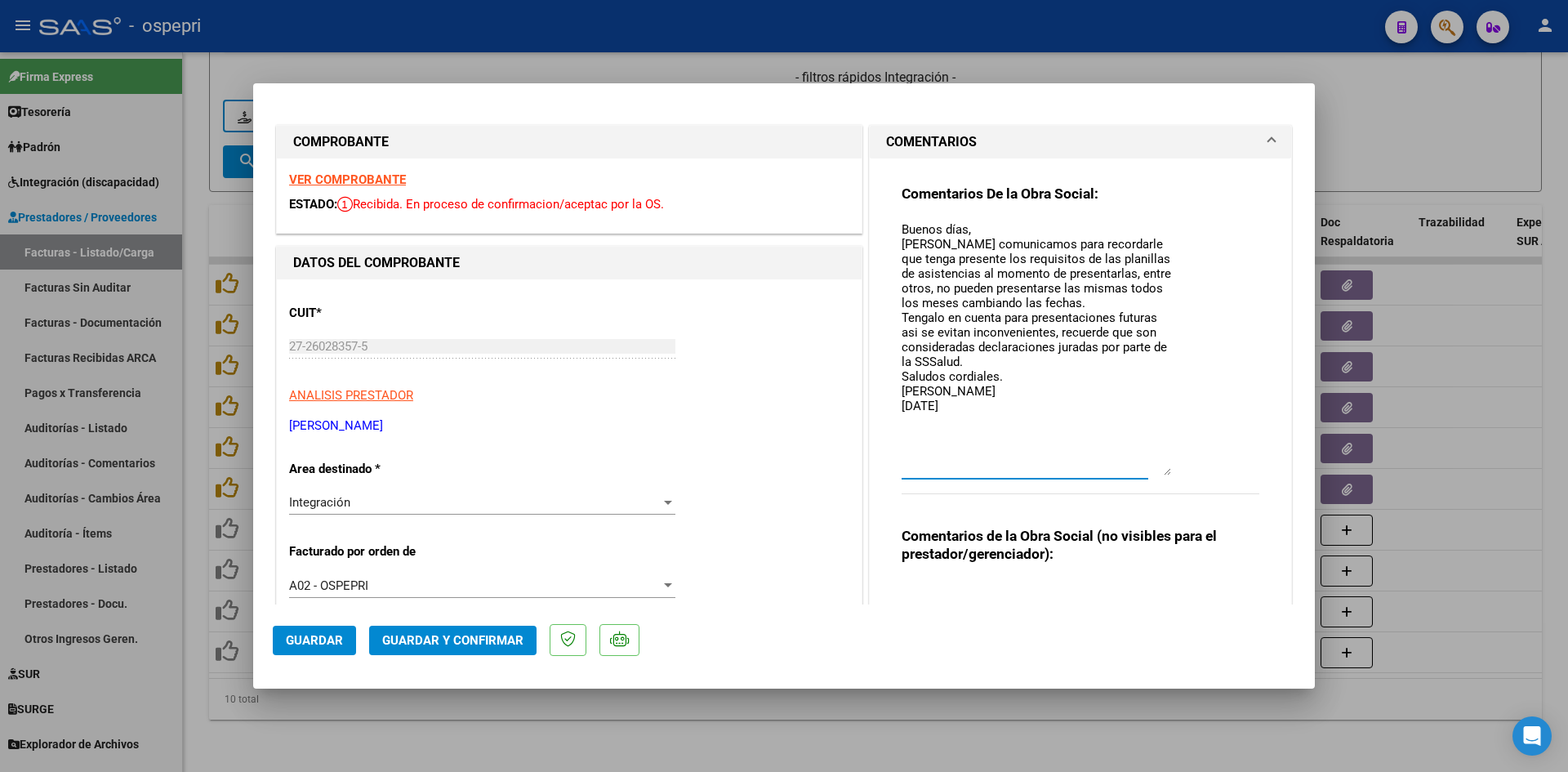
drag, startPoint x: 1158, startPoint y: 377, endPoint x: 1154, endPoint y: 472, distance: 95.1
click at [1154, 472] on textarea "Buenos días, Nos comunicamos para recordarle que tenga presente los requisitos …" at bounding box center [1037, 347] width 270 height 255
click at [961, 330] on textarea "Buenos días, Nos comunicamos para recordarle que tenga presente los requisitos …" at bounding box center [1037, 347] width 270 height 255
click at [1027, 407] on textarea "Buenos días, Nos comunicamos para recordarle que tenga presente los requisitos …" at bounding box center [1037, 347] width 270 height 255
click at [1150, 332] on textarea "Buenos días, Nos comunicamos para recordarle que tenga presente los requisitos …" at bounding box center [1037, 347] width 270 height 255
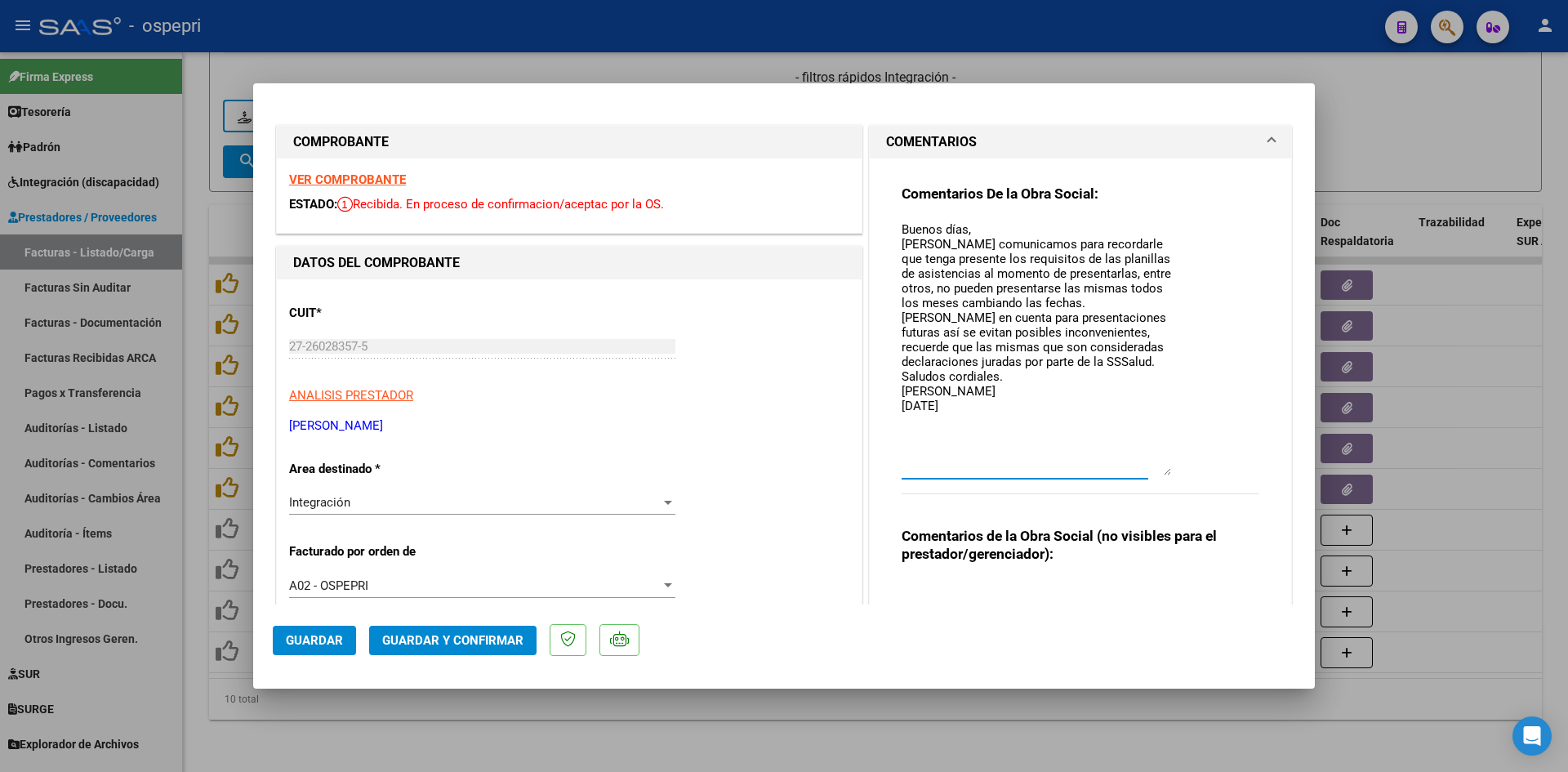
click at [1008, 345] on textarea "Buenos días, Nos comunicamos para recordarle que tenga presente los requisitos …" at bounding box center [1037, 347] width 270 height 255
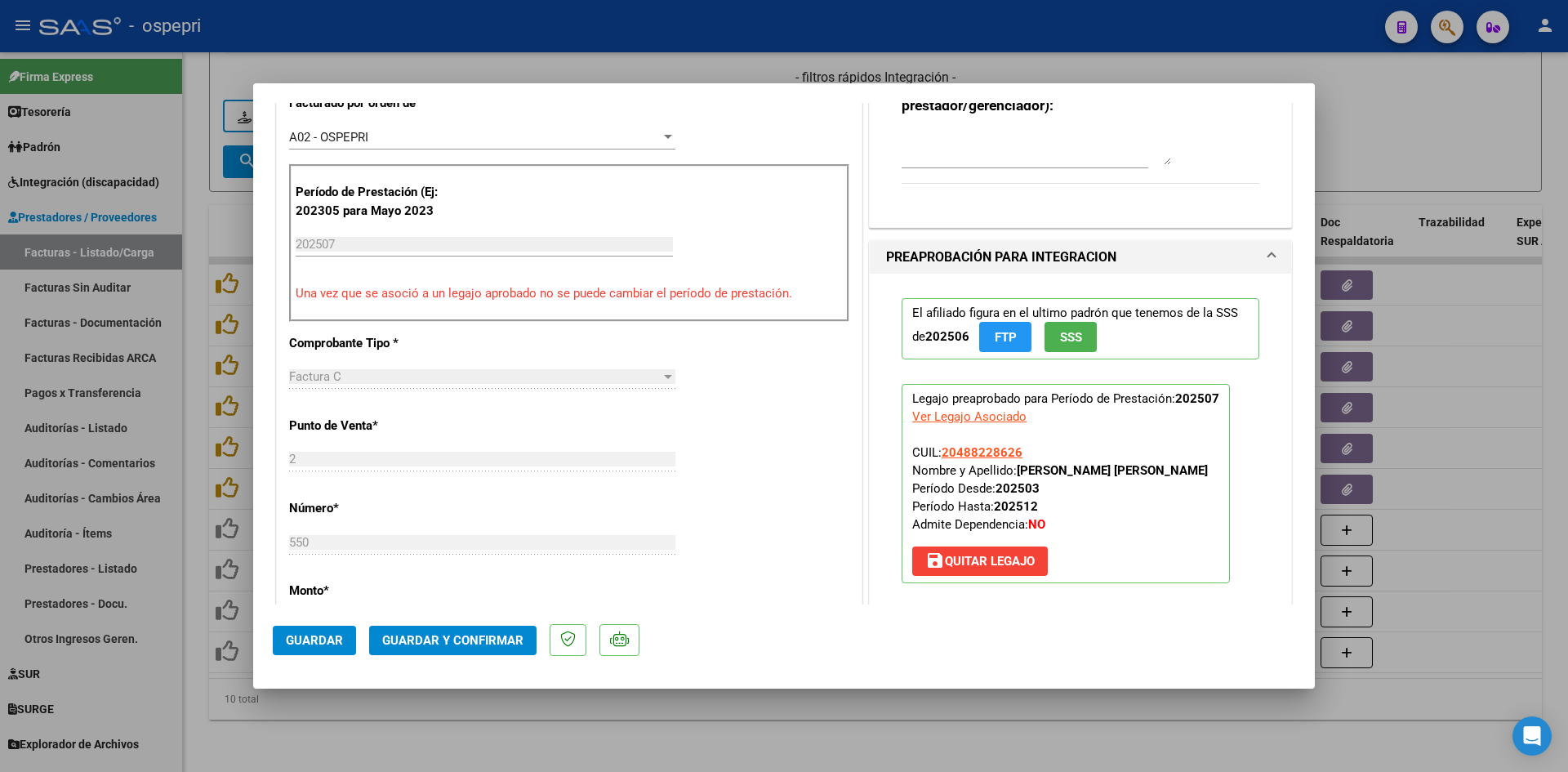
scroll to position [409, 0]
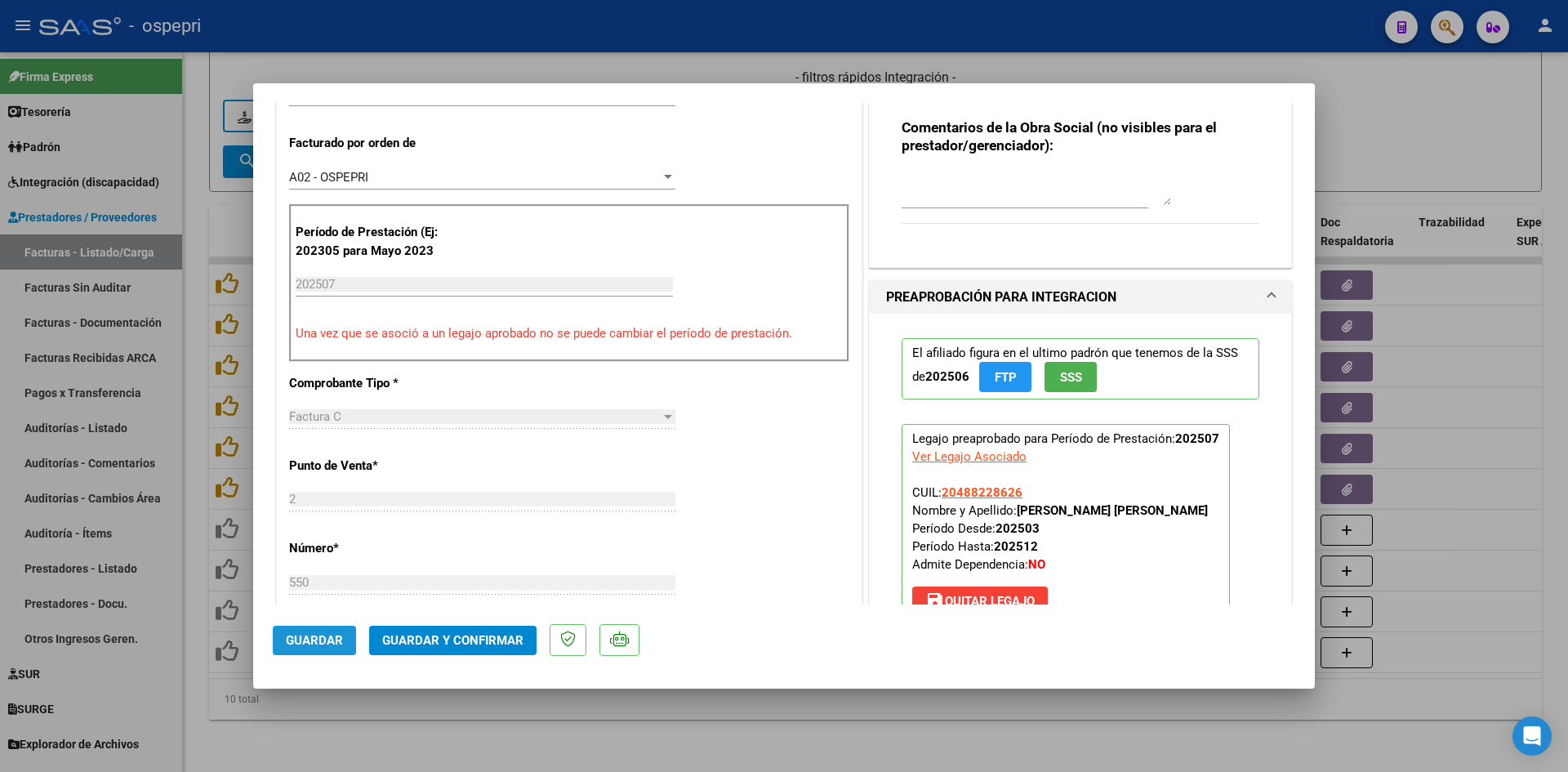
click at [330, 637] on span "Guardar" at bounding box center [314, 640] width 57 height 15
click at [493, 646] on span "Guardar y Confirmar" at bounding box center [453, 640] width 141 height 15
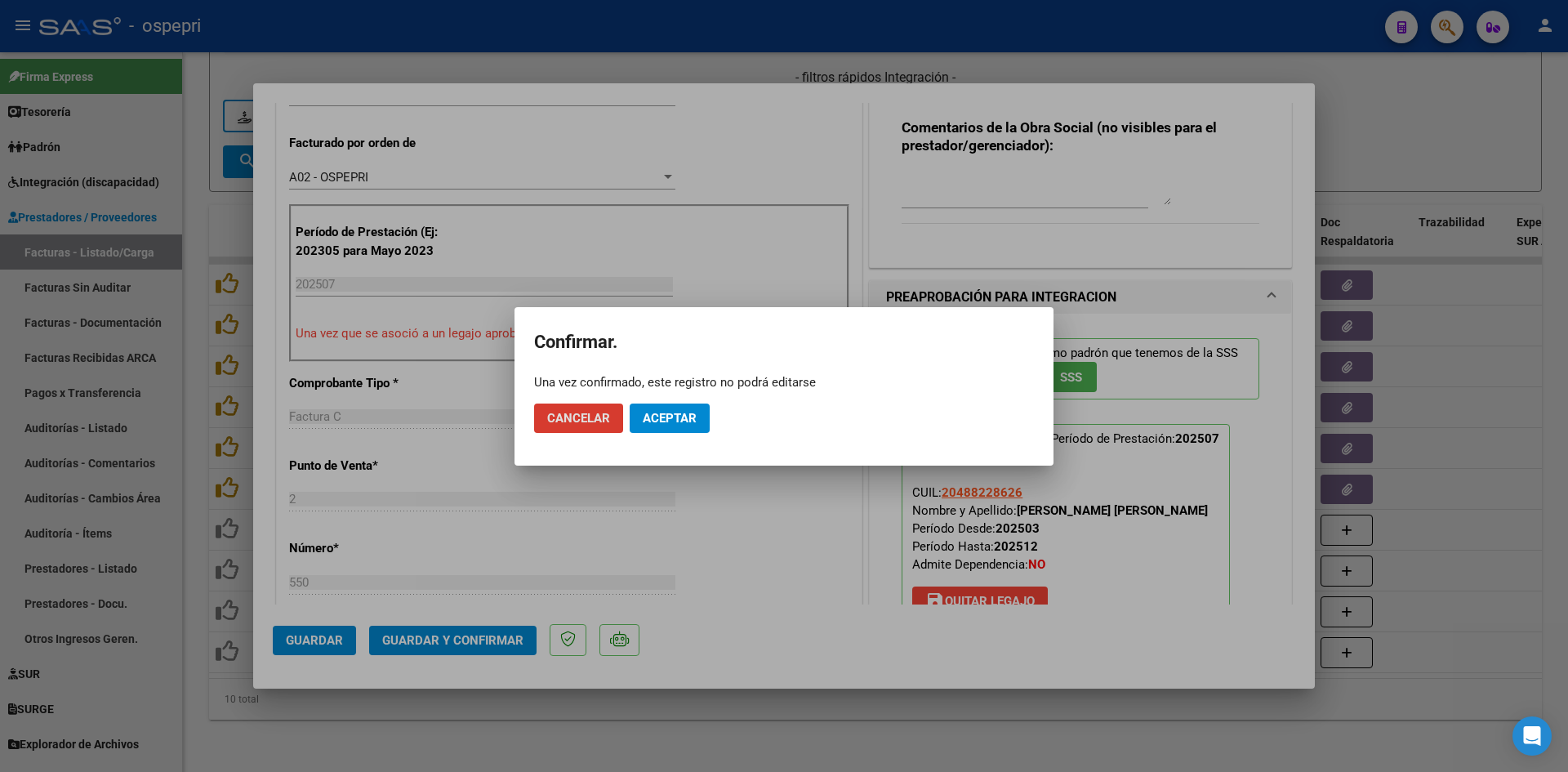
click at [691, 414] on span "Aceptar" at bounding box center [669, 418] width 54 height 15
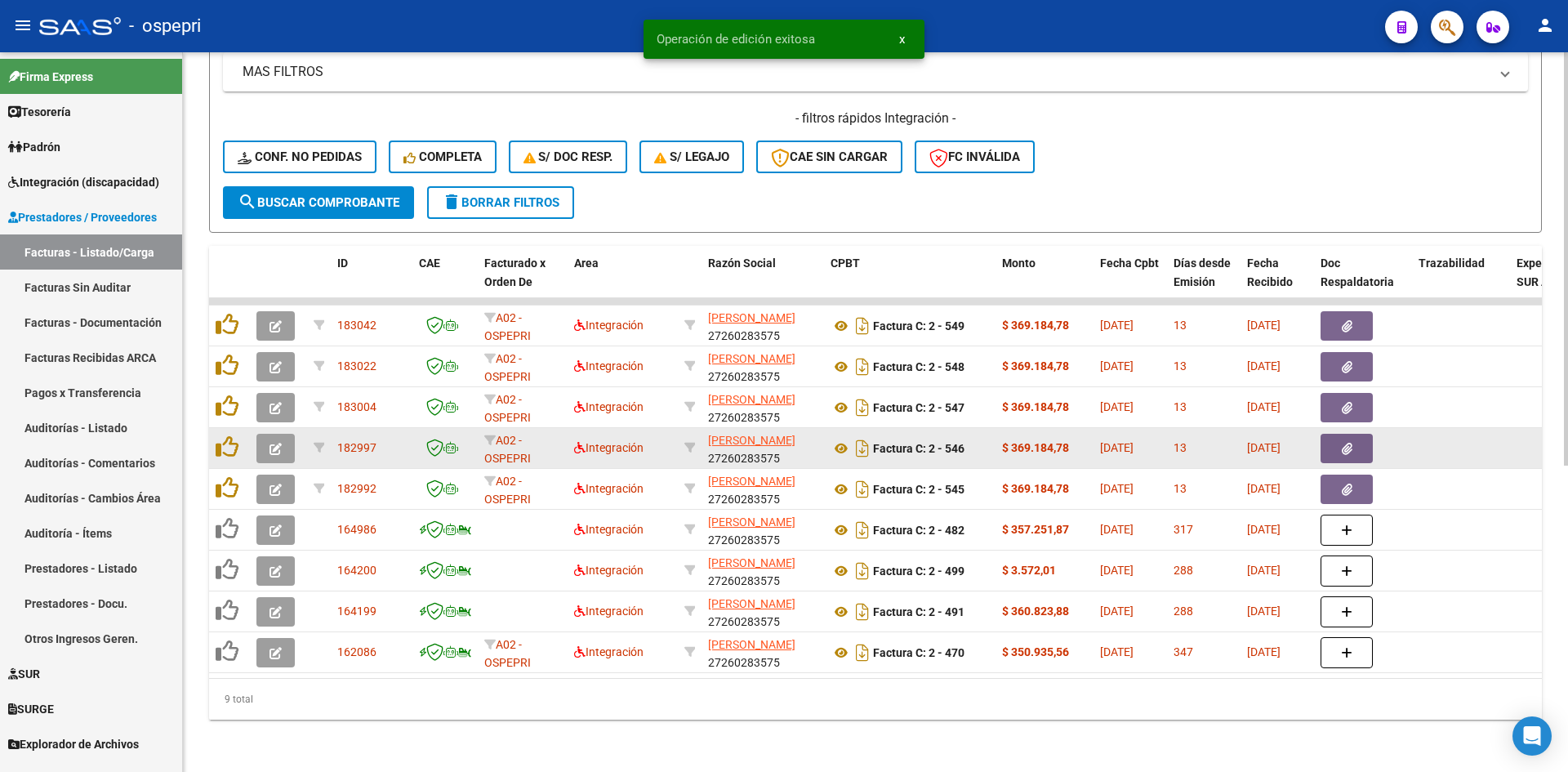
scroll to position [532, 0]
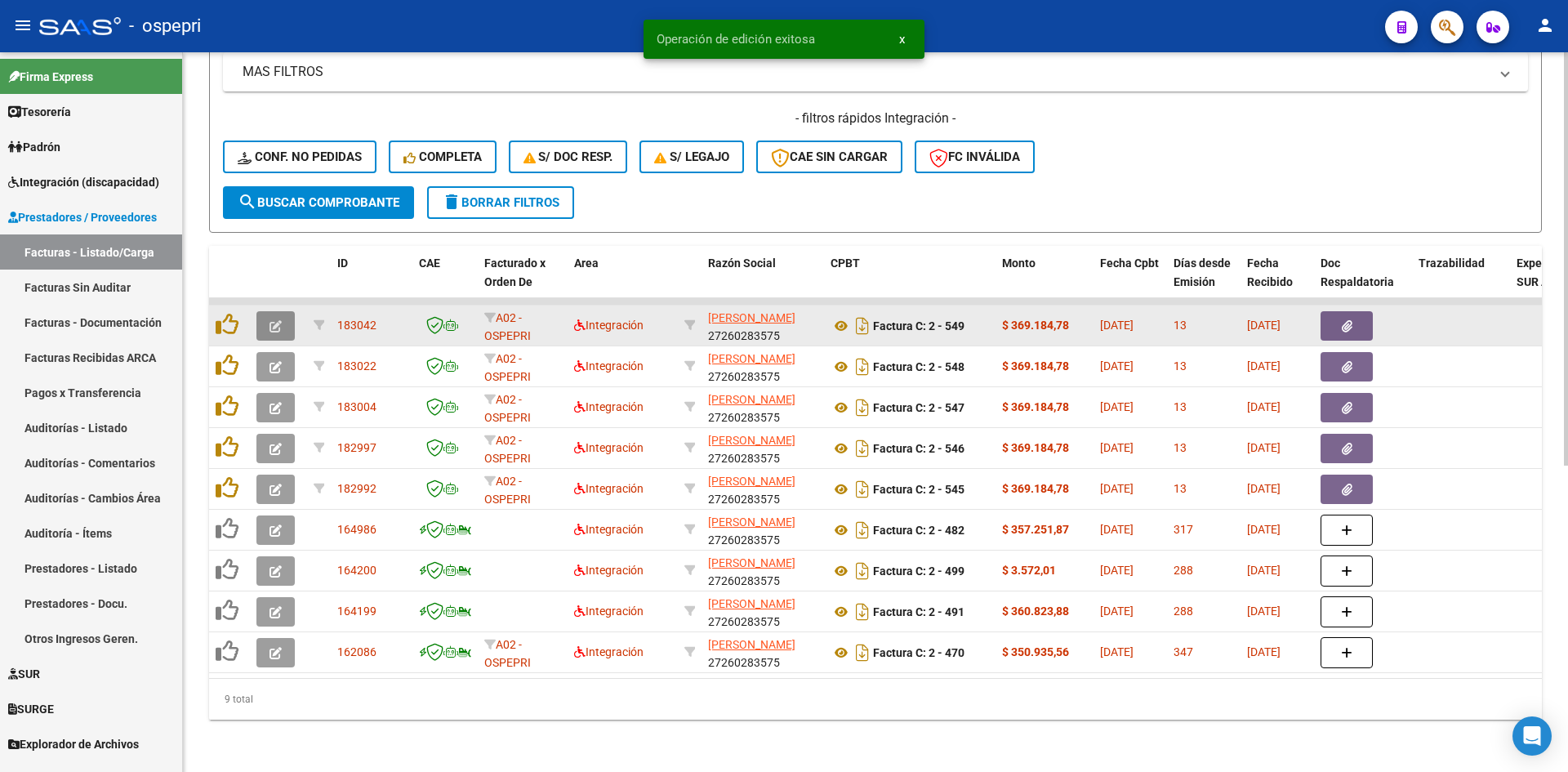
click at [270, 320] on icon "button" at bounding box center [276, 326] width 13 height 13
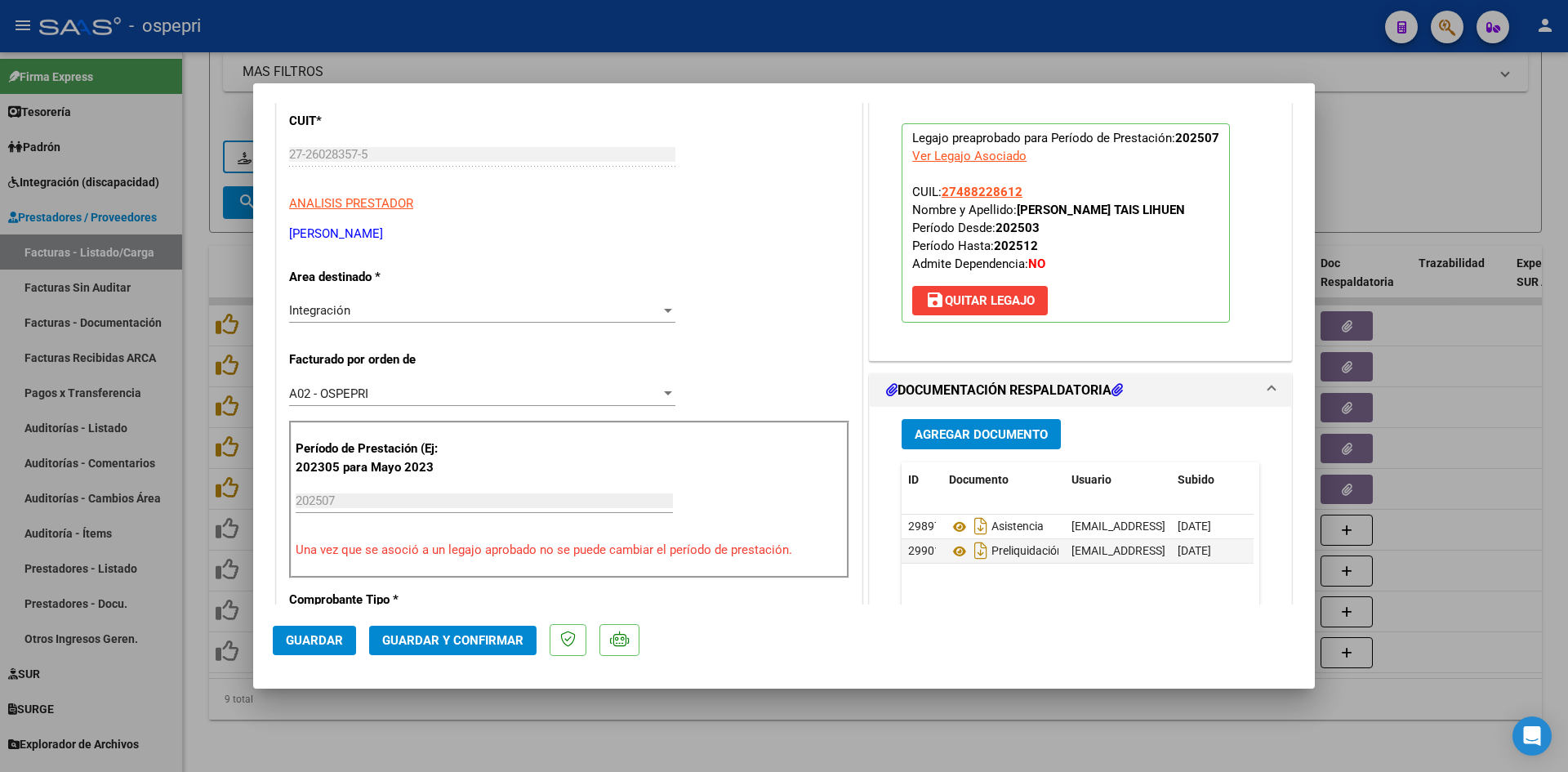
scroll to position [0, 0]
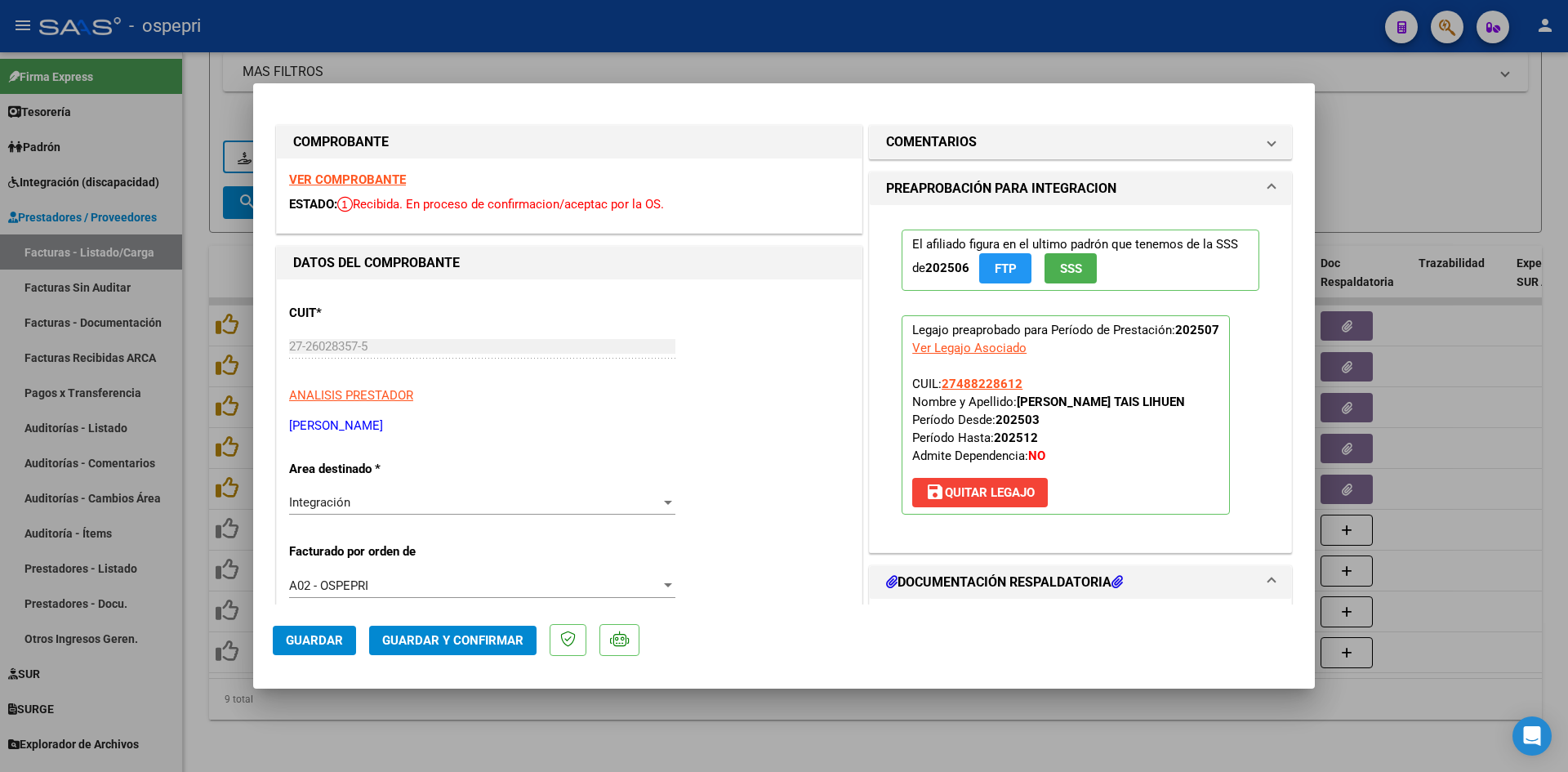
click at [379, 174] on strong "VER COMPROBANTE" at bounding box center [347, 179] width 116 height 15
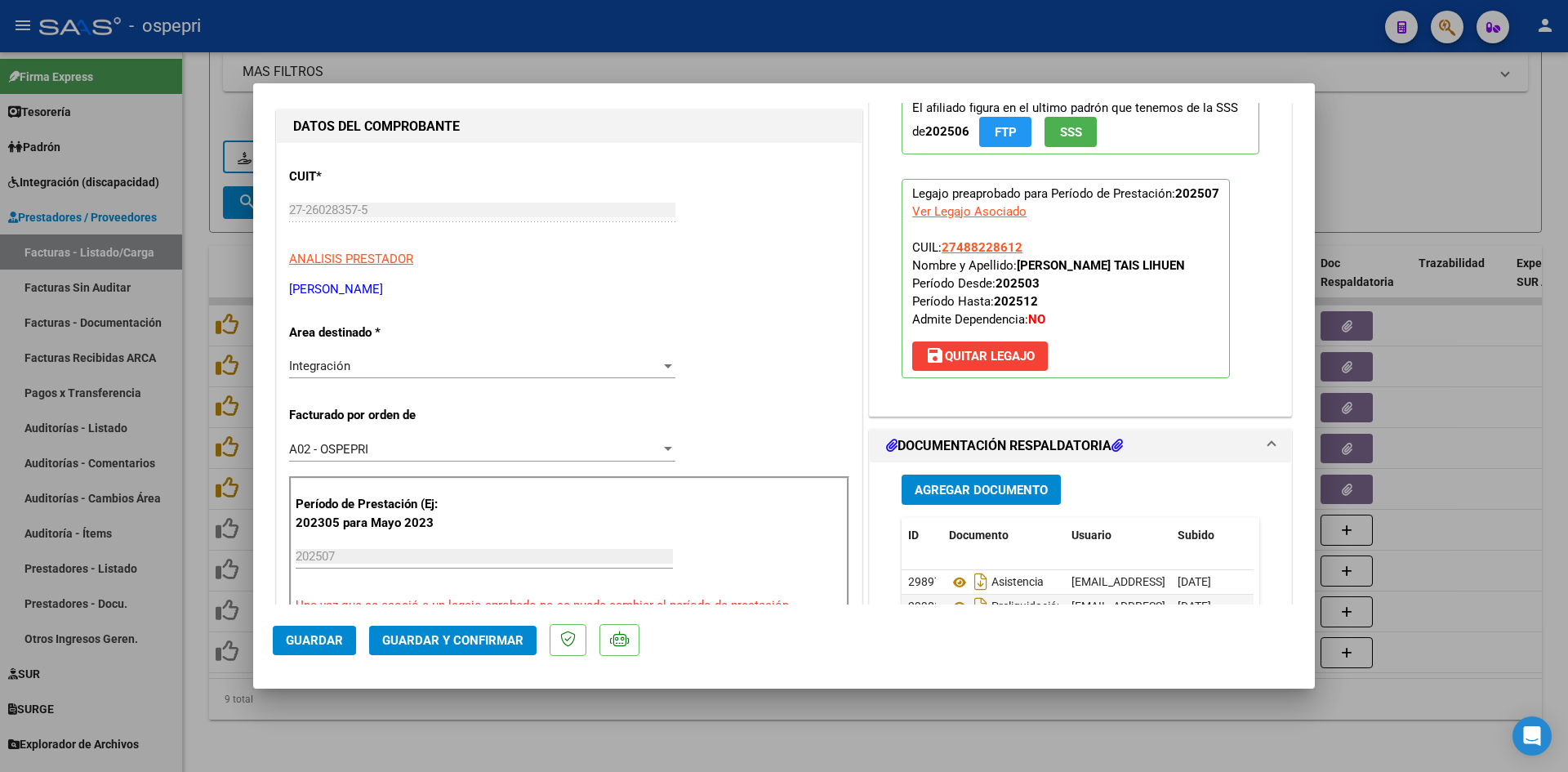
scroll to position [163, 0]
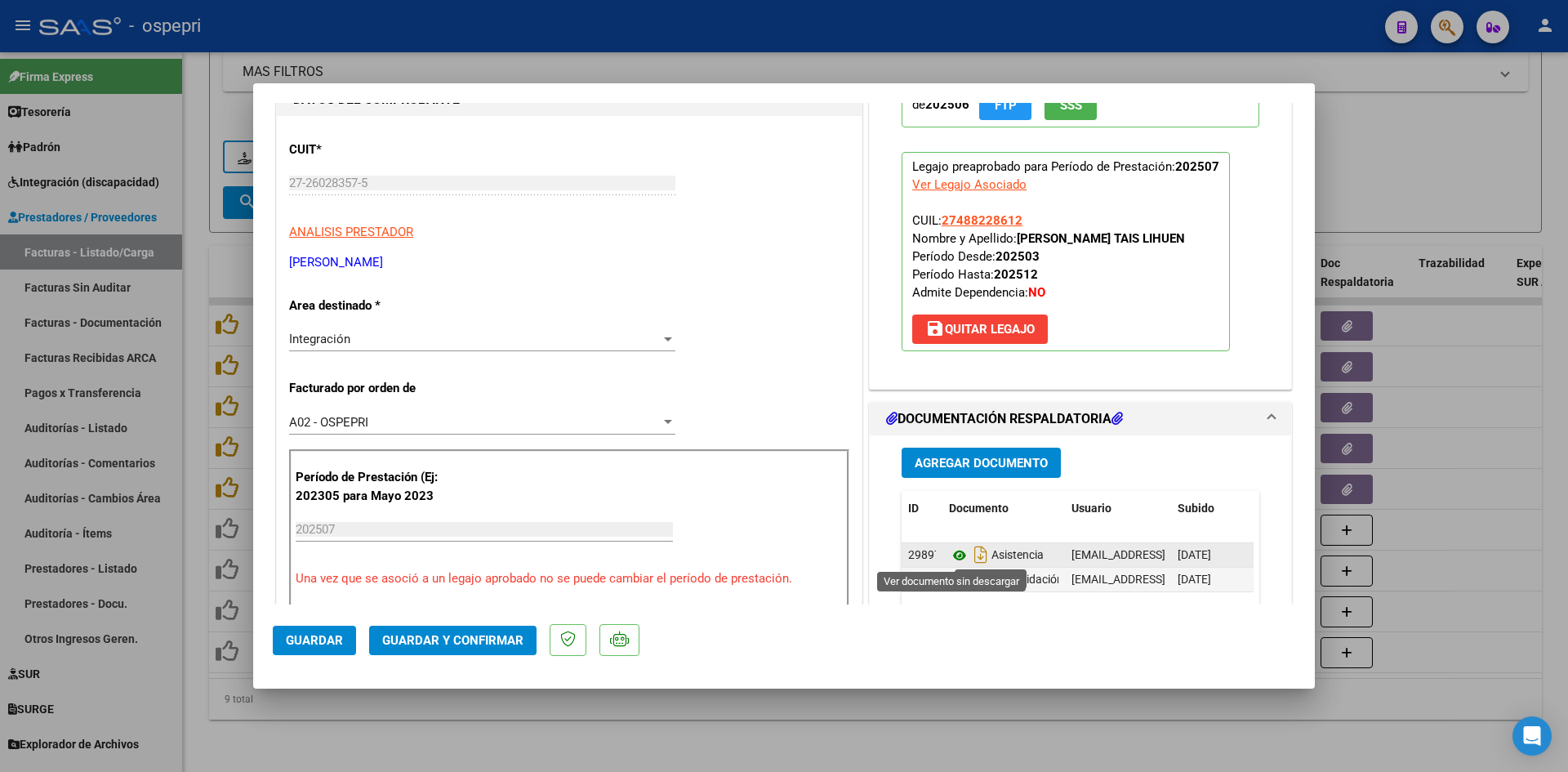
click at [950, 549] on icon at bounding box center [960, 556] width 22 height 20
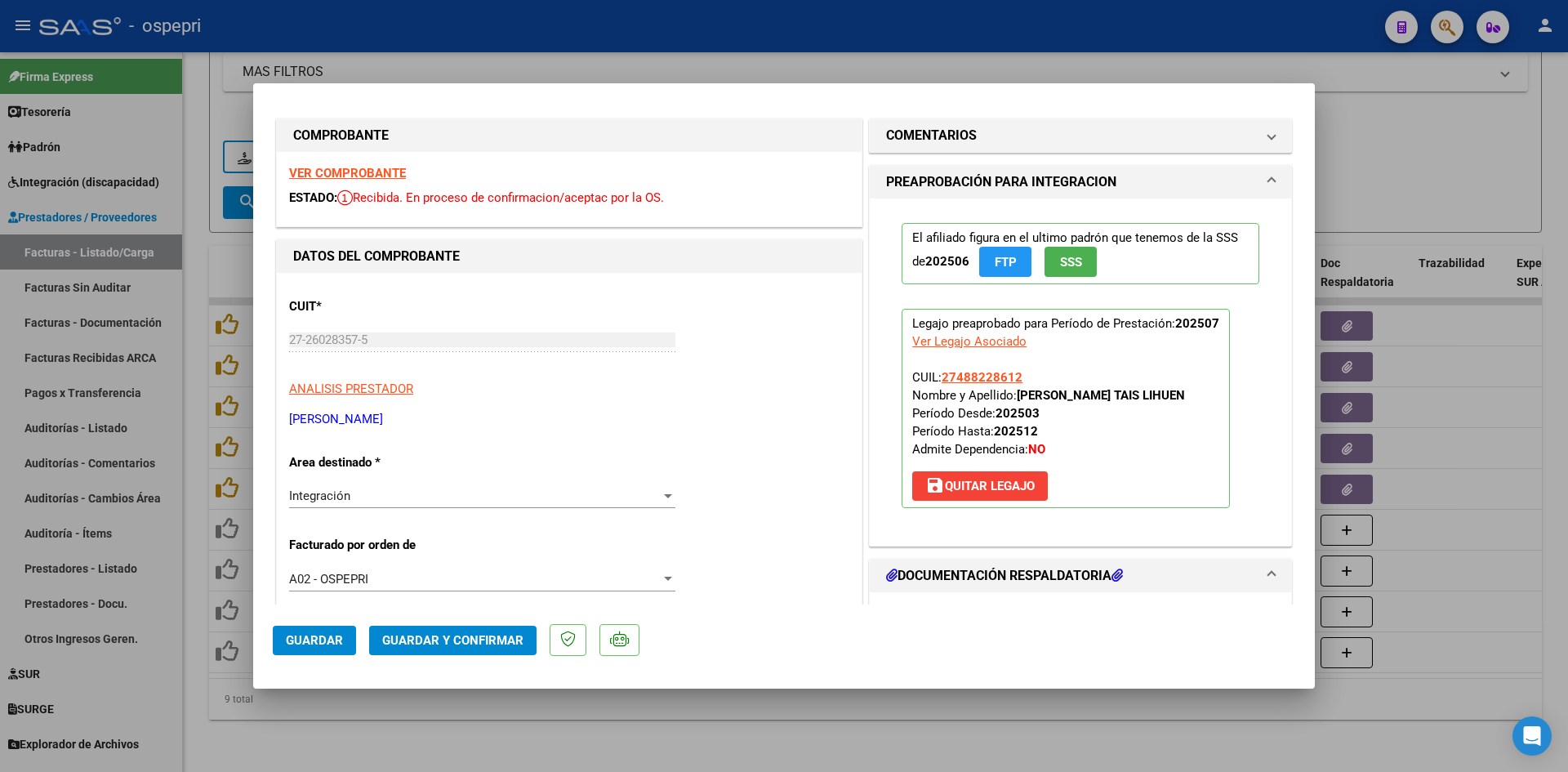
scroll to position [0, 0]
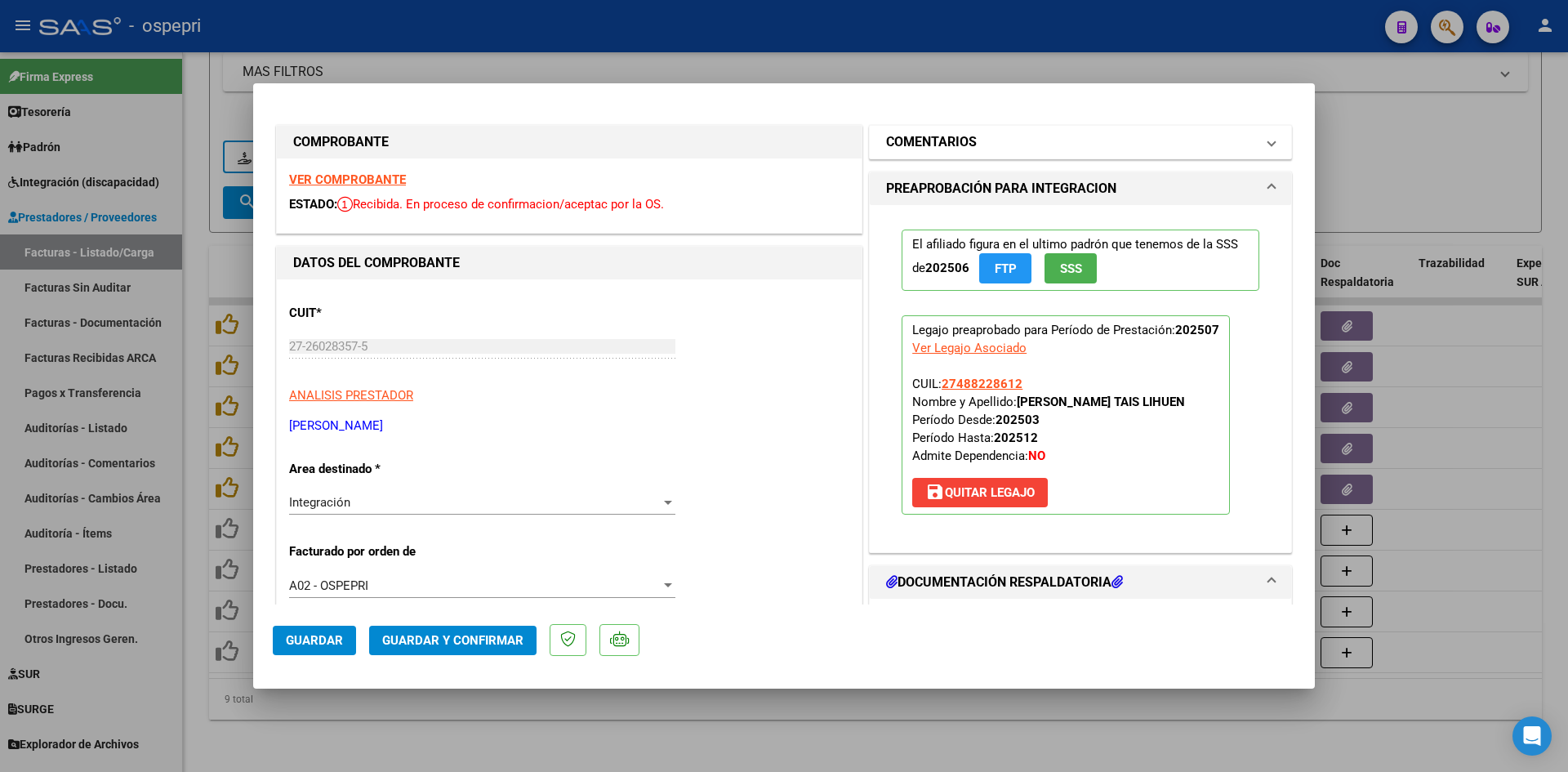
click at [1063, 136] on mat-panel-title "COMENTARIOS" at bounding box center [1070, 142] width 369 height 20
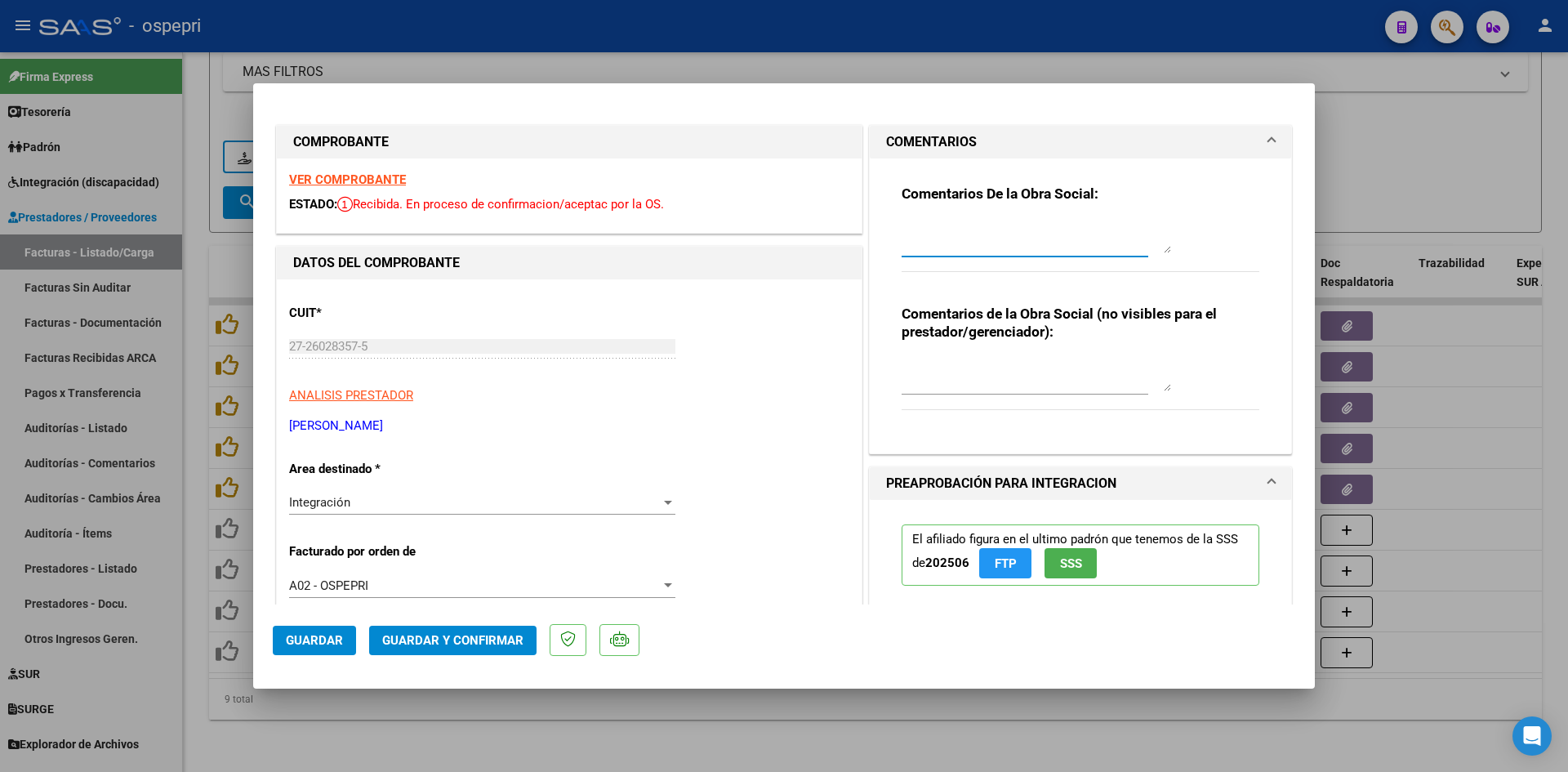
click at [947, 223] on textarea at bounding box center [1037, 236] width 270 height 32
drag, startPoint x: 1158, startPoint y: 265, endPoint x: 1158, endPoint y: 299, distance: 34.0
click at [1158, 299] on div "Comentarios De la Obra Social: Buenos días, Por favor tener en cuenta los requi…" at bounding box center [1080, 299] width 382 height 283
click at [1188, 249] on div "Comentarios De la Obra Social: Buenos días, Por favor tener en cuenta los requi…" at bounding box center [1081, 238] width 358 height 106
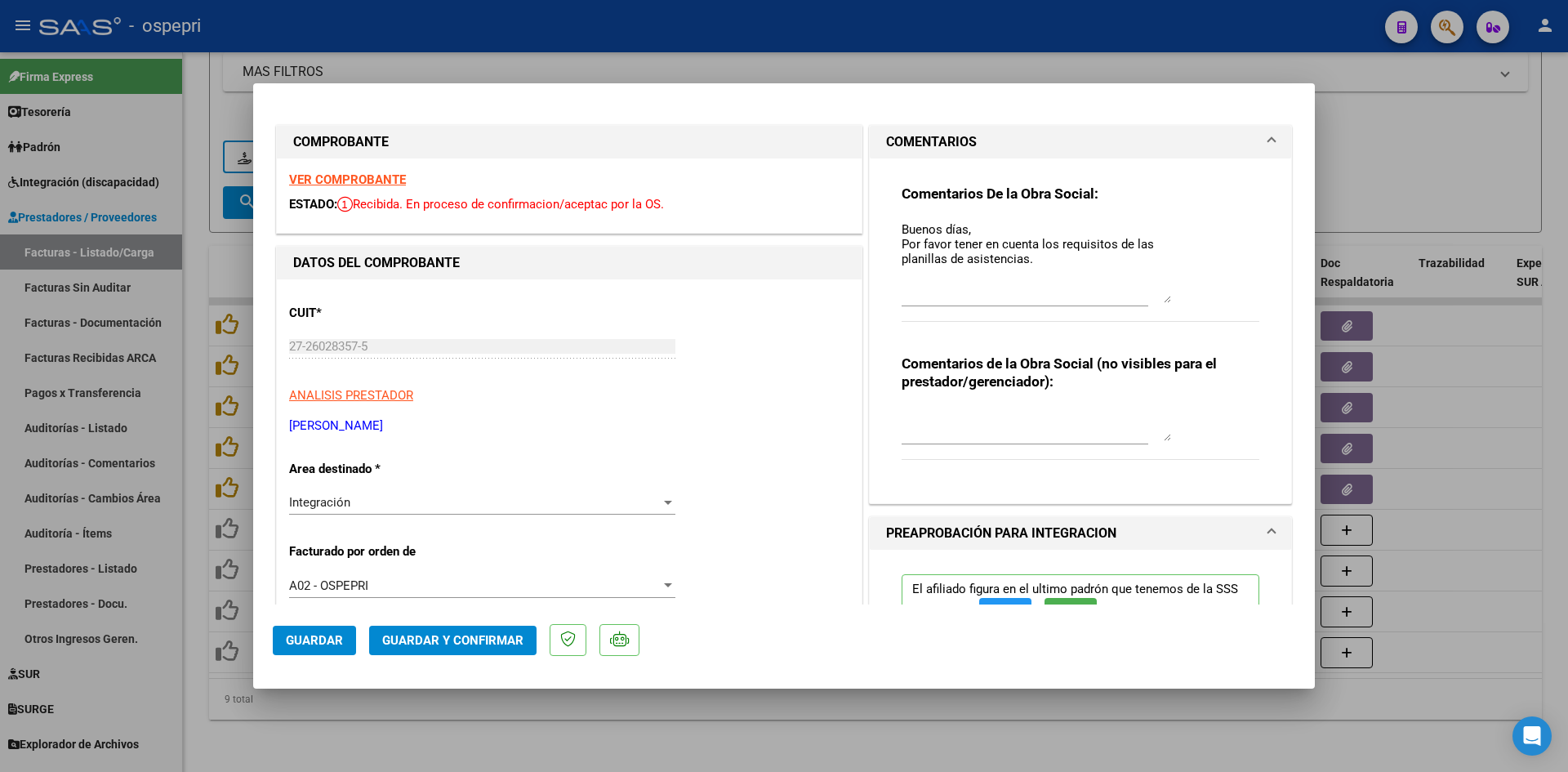
scroll to position [0, 0]
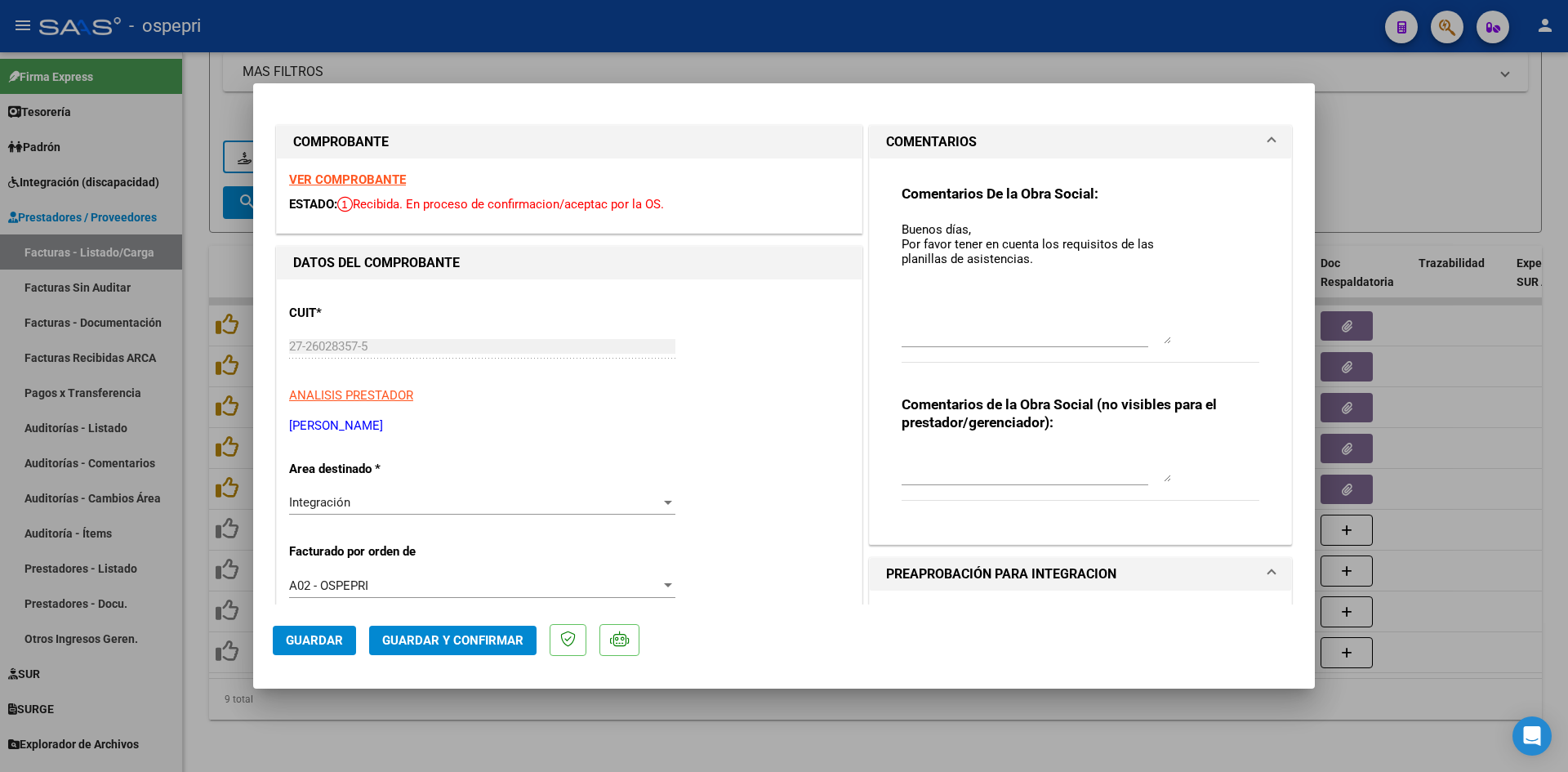
drag, startPoint x: 1162, startPoint y: 282, endPoint x: 1156, endPoint y: 324, distance: 42.4
click at [1163, 335] on textarea "Buenos días, Por favor tener en cuenta los requisitos de las planillas de asist…" at bounding box center [1037, 282] width 270 height 123
click at [1041, 263] on textarea "Buenos días, Por favor tener en cuenta los requisitos de las planillas de asist…" at bounding box center [1037, 281] width 270 height 121
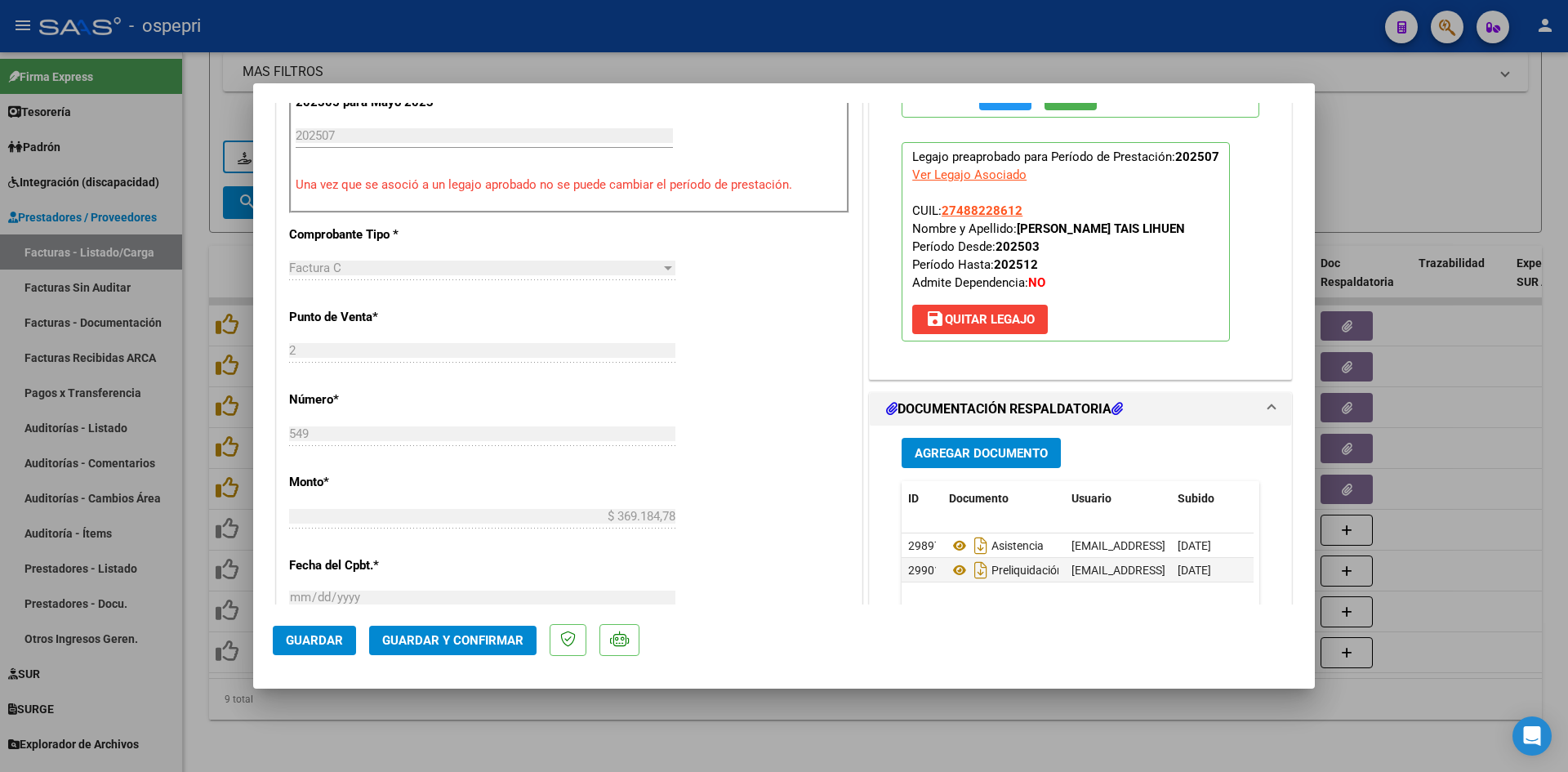
scroll to position [572, 0]
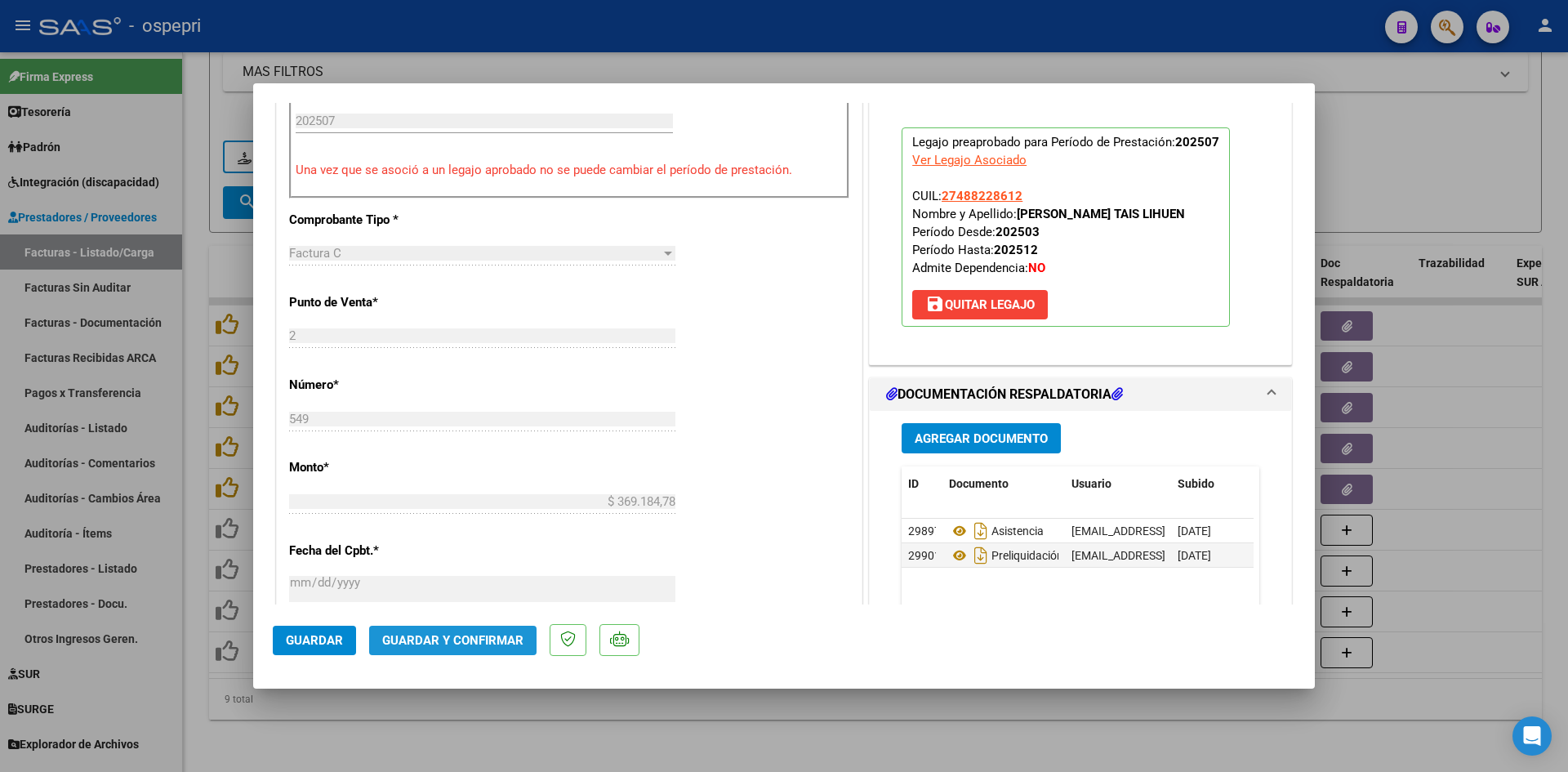
click at [508, 648] on button "Guardar y Confirmar" at bounding box center [452, 641] width 167 height 29
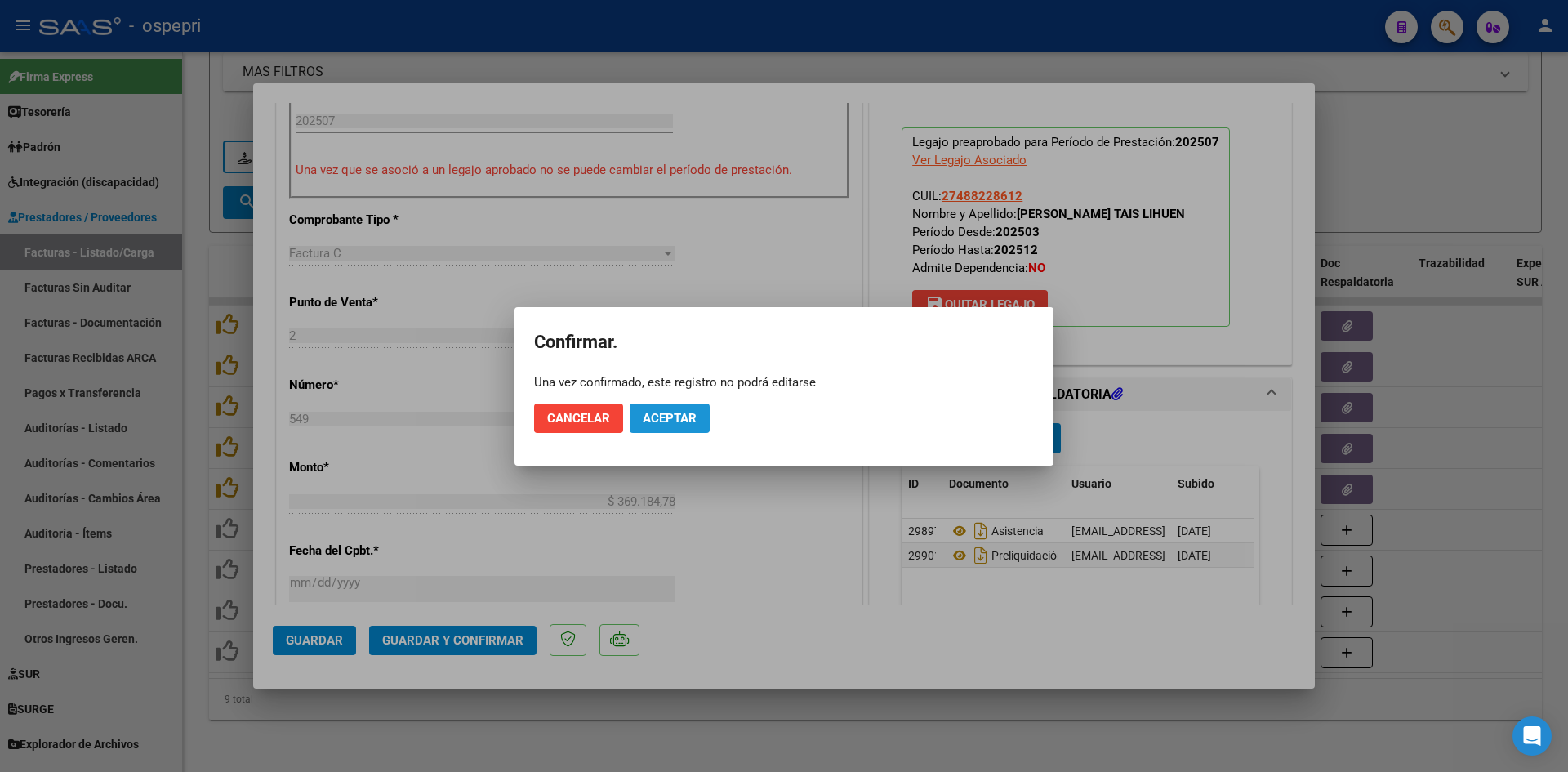
click at [692, 424] on span "Aceptar" at bounding box center [669, 418] width 54 height 15
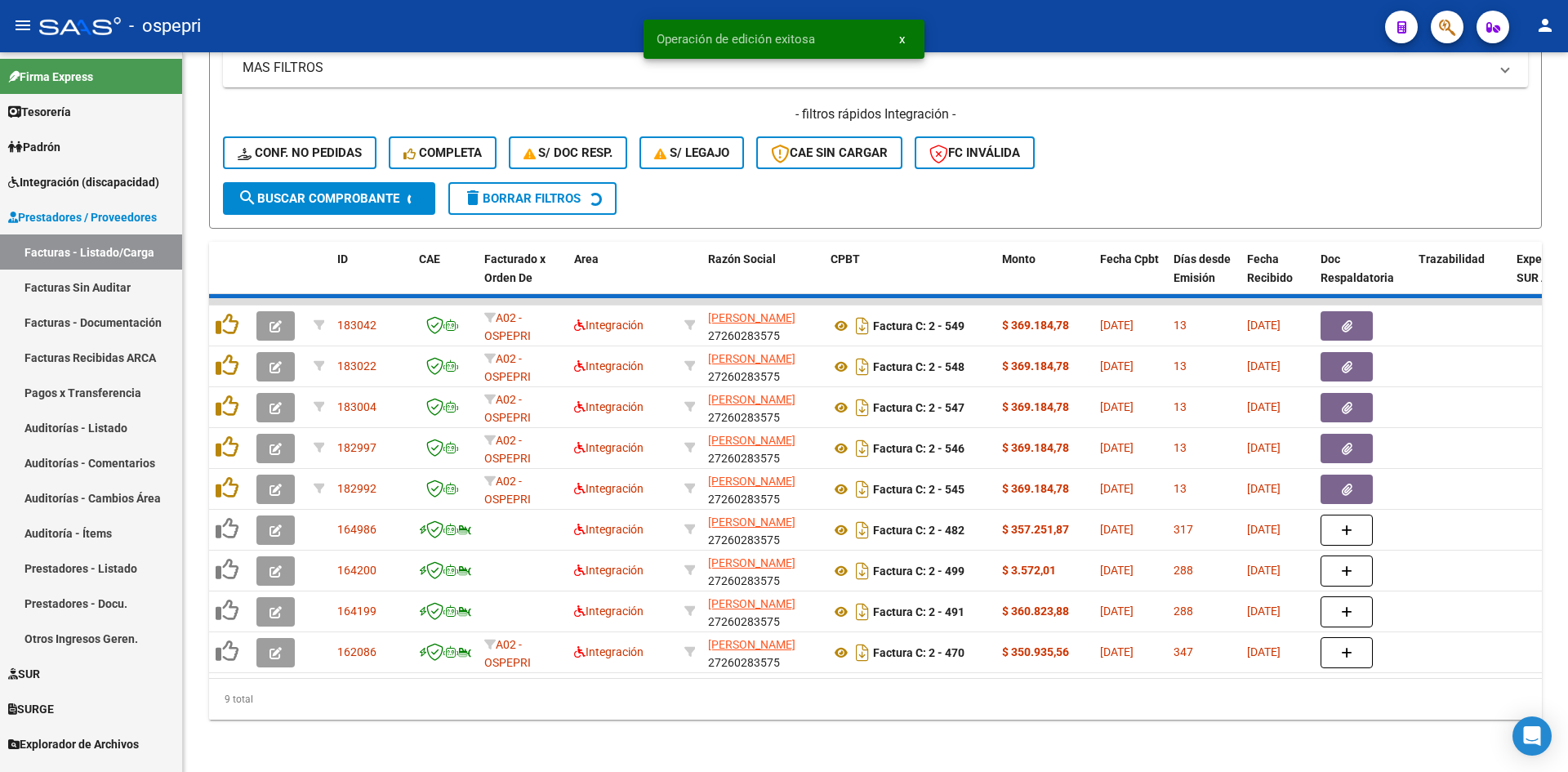
scroll to position [492, 0]
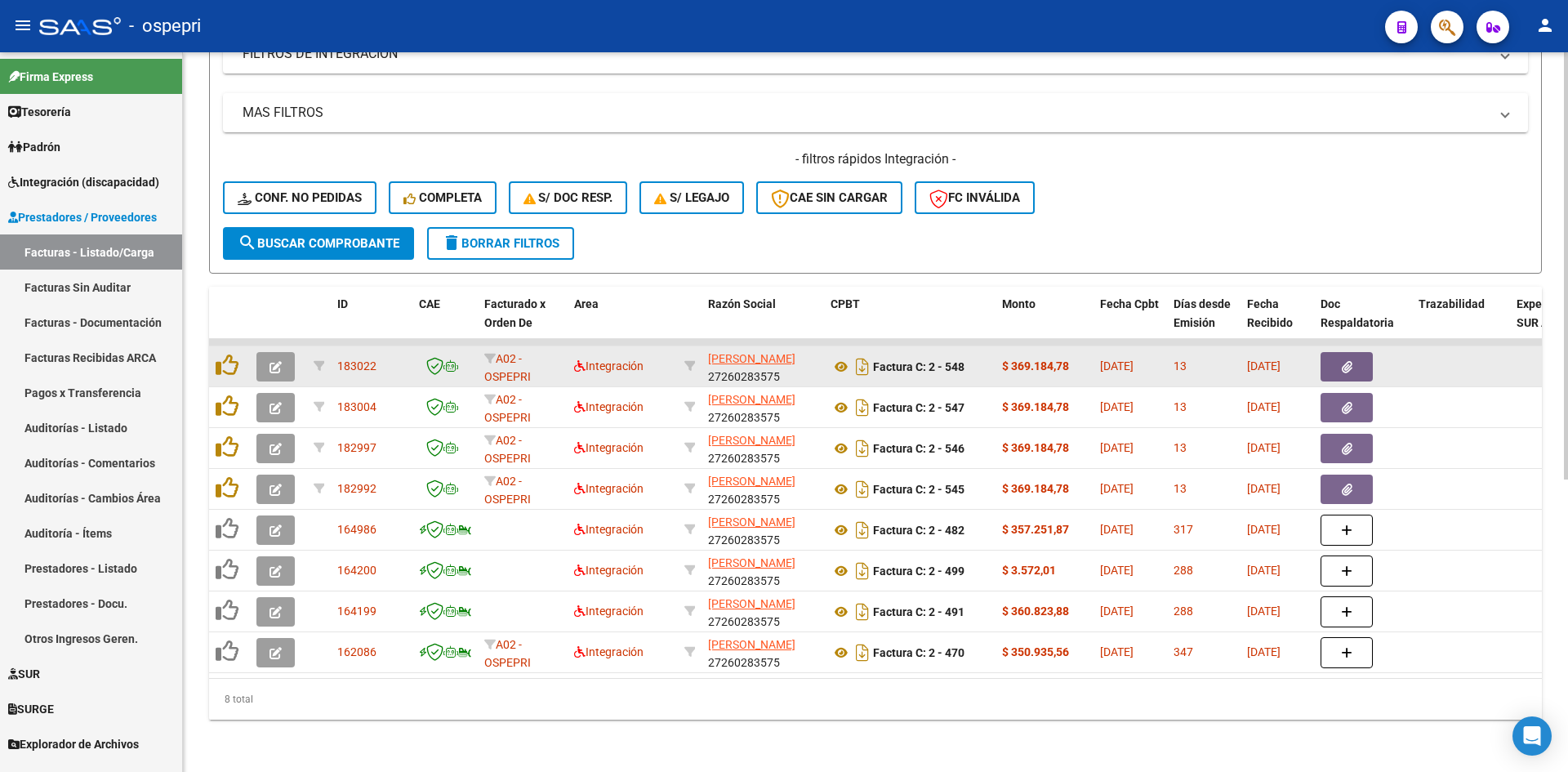
click at [275, 359] on span "button" at bounding box center [276, 366] width 13 height 15
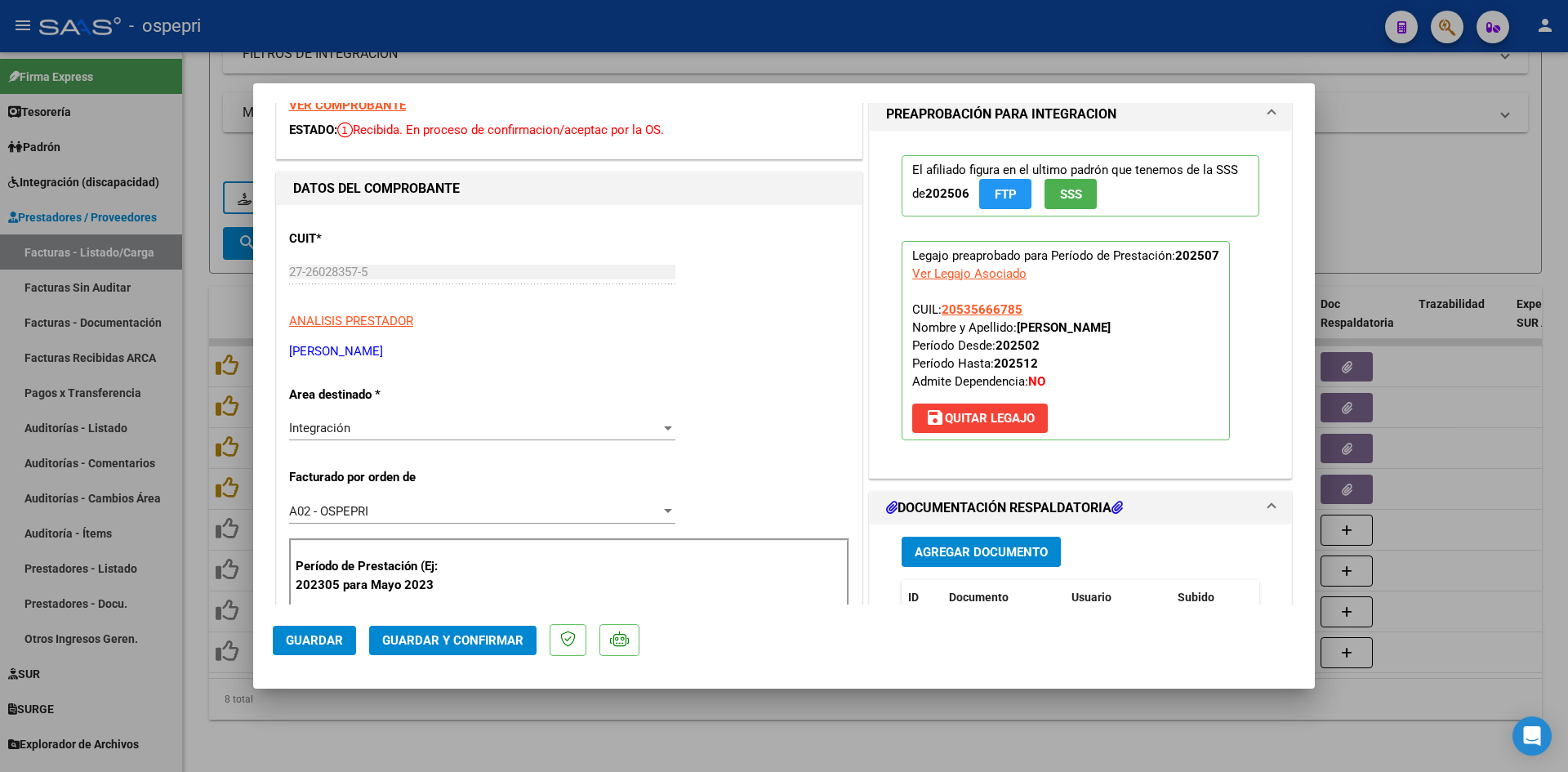
scroll to position [0, 0]
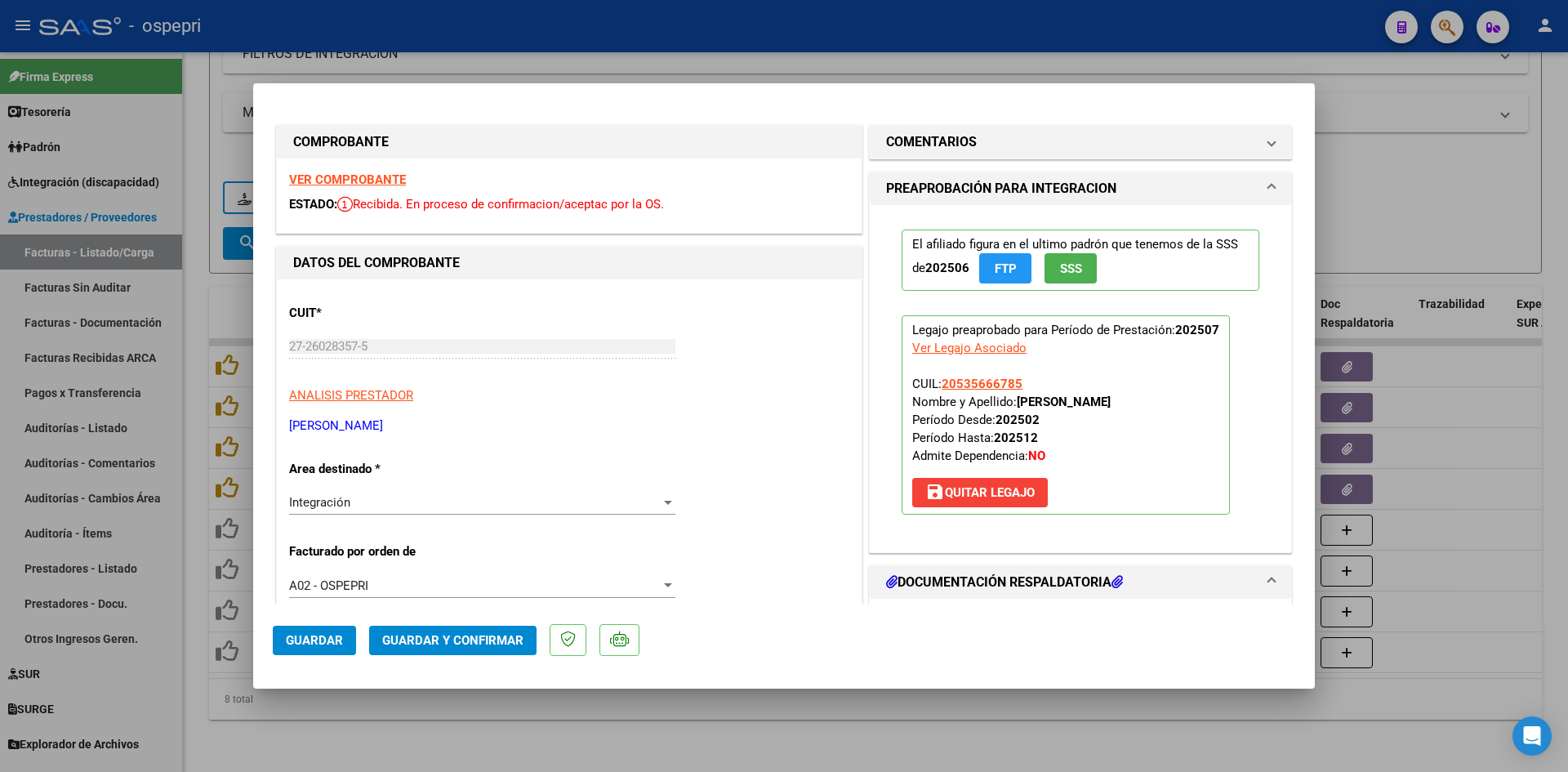
click at [390, 179] on strong "VER COMPROBANTE" at bounding box center [347, 179] width 116 height 15
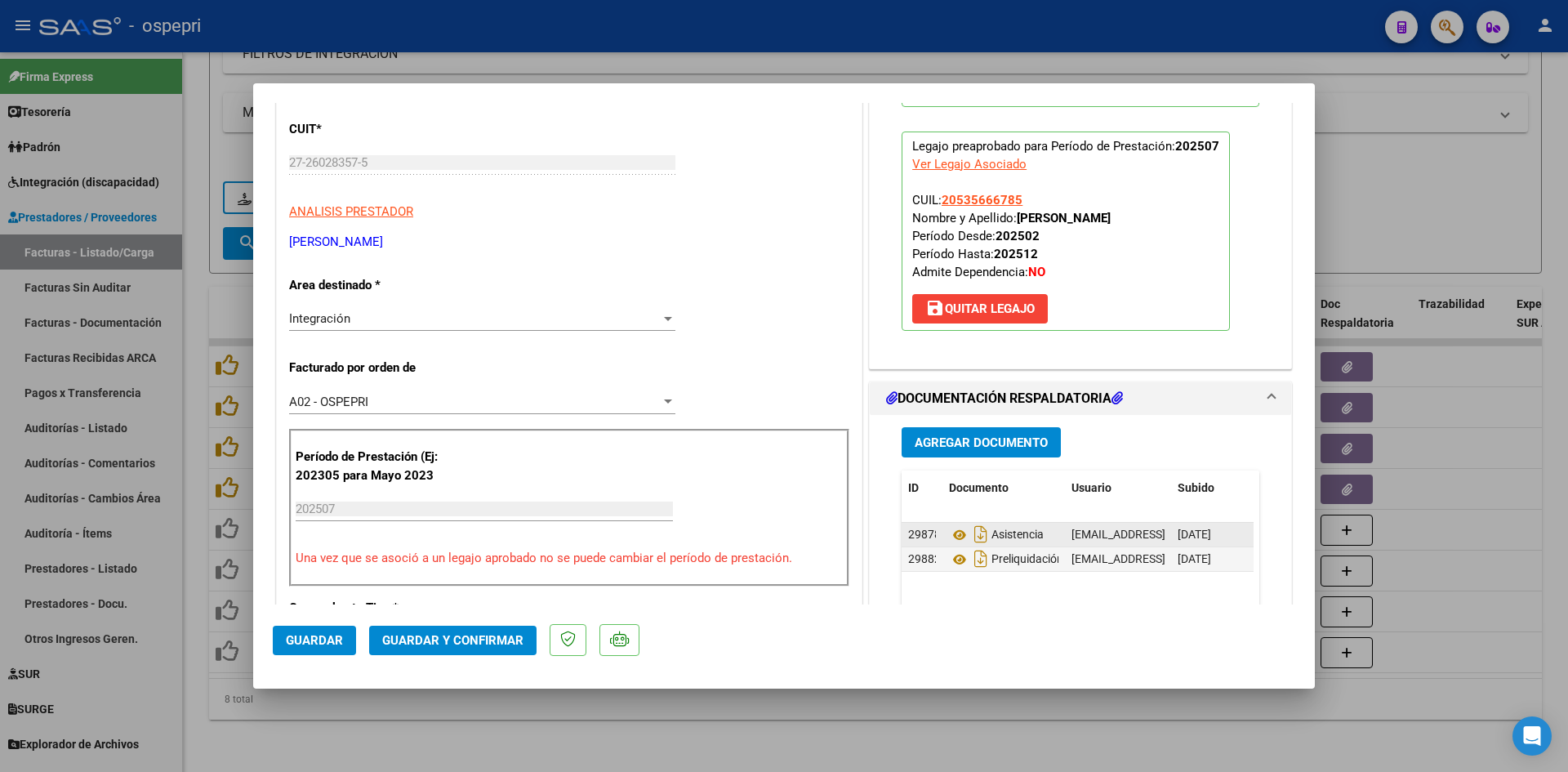
scroll to position [246, 0]
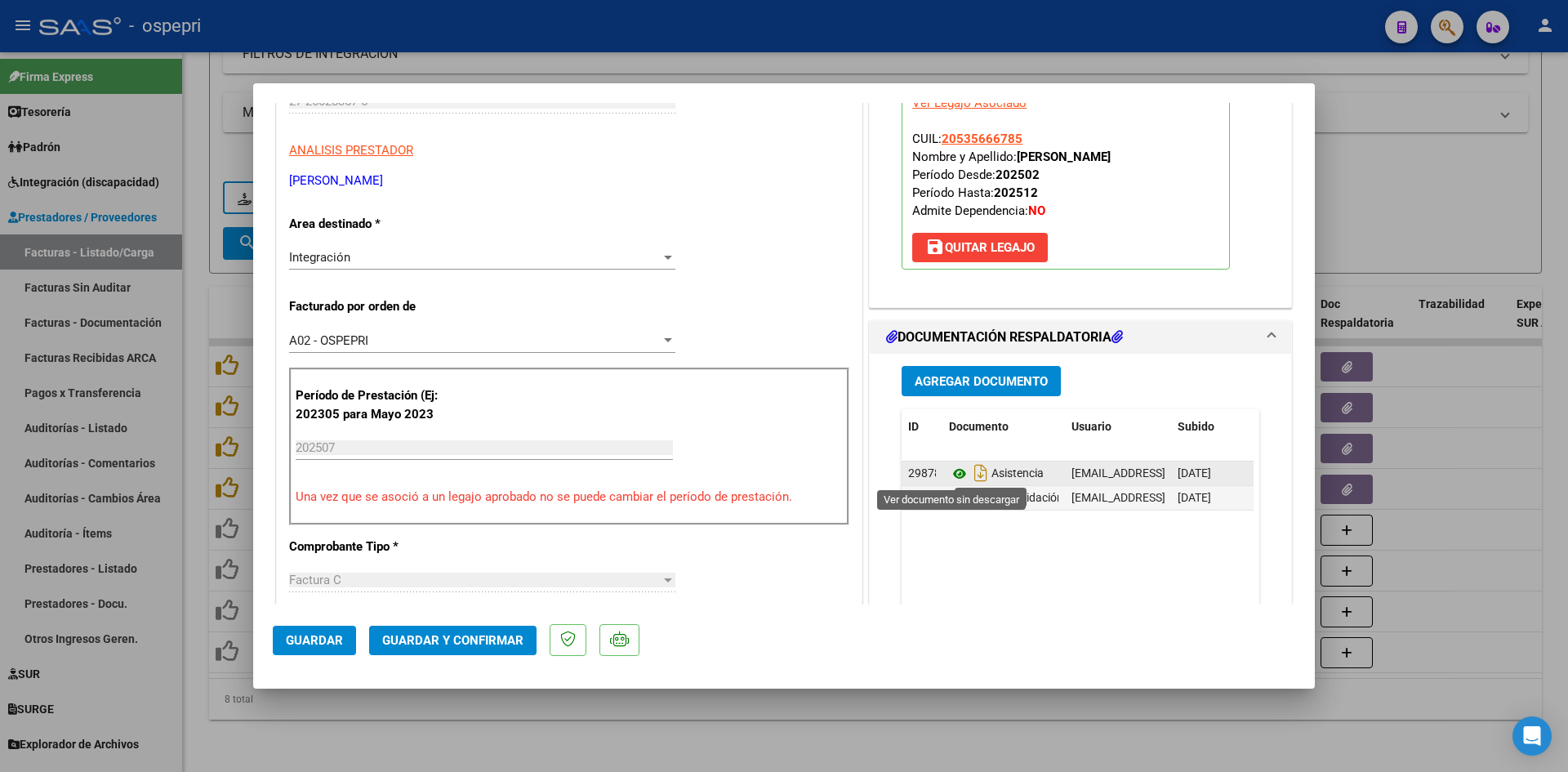
click at [952, 470] on icon at bounding box center [960, 474] width 22 height 20
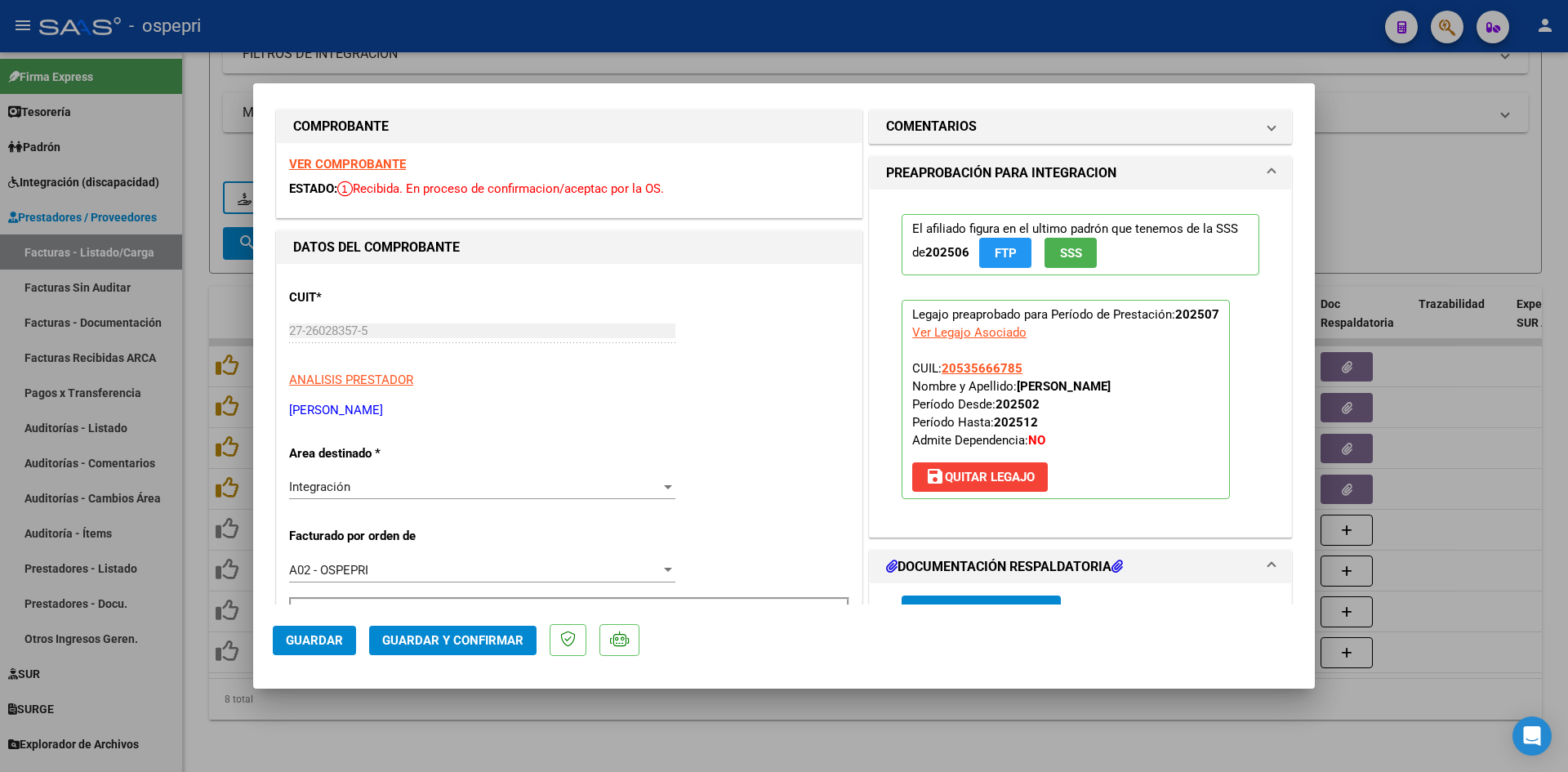
scroll to position [0, 0]
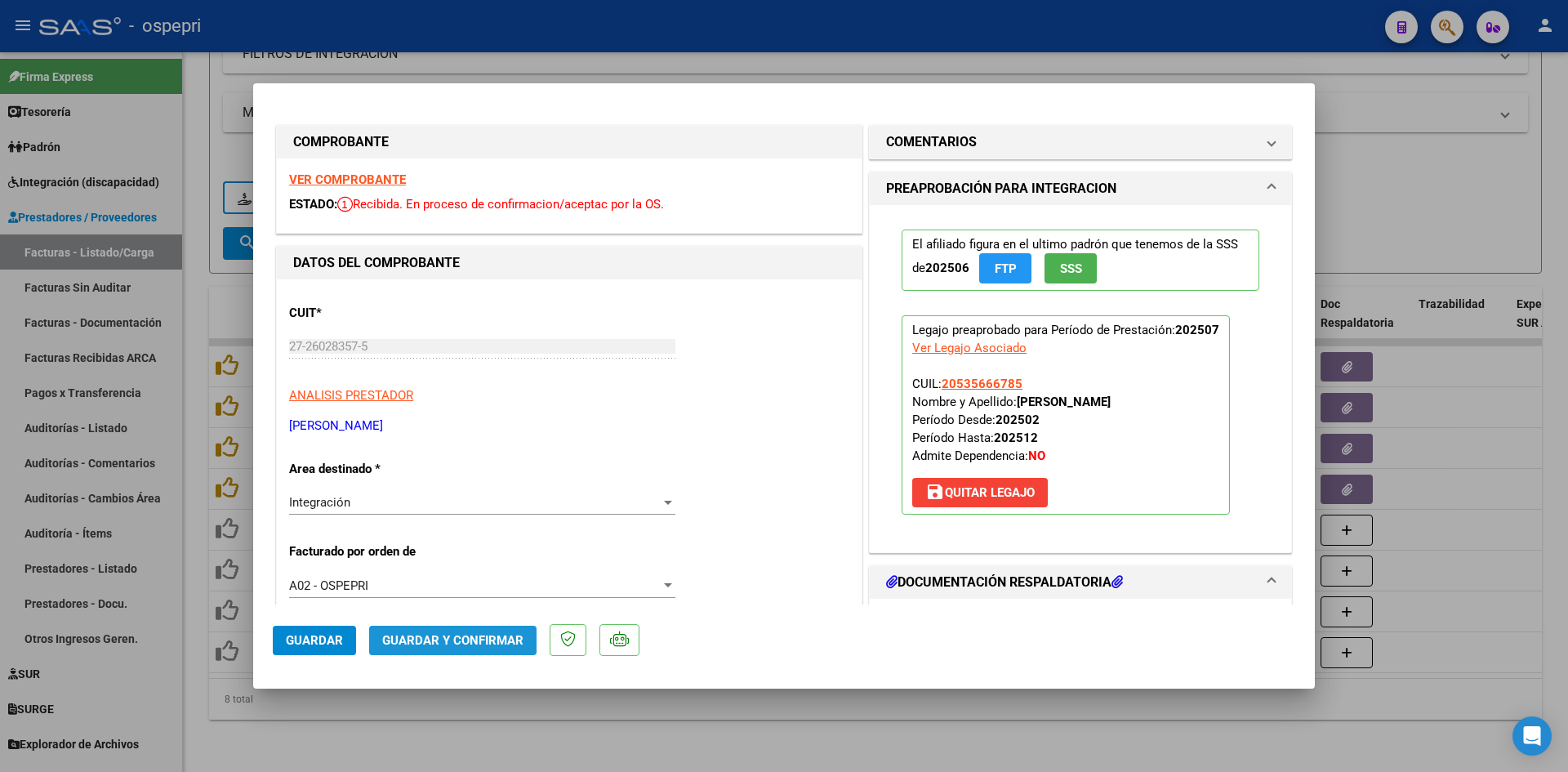
click at [410, 630] on button "Guardar y Confirmar" at bounding box center [452, 641] width 167 height 29
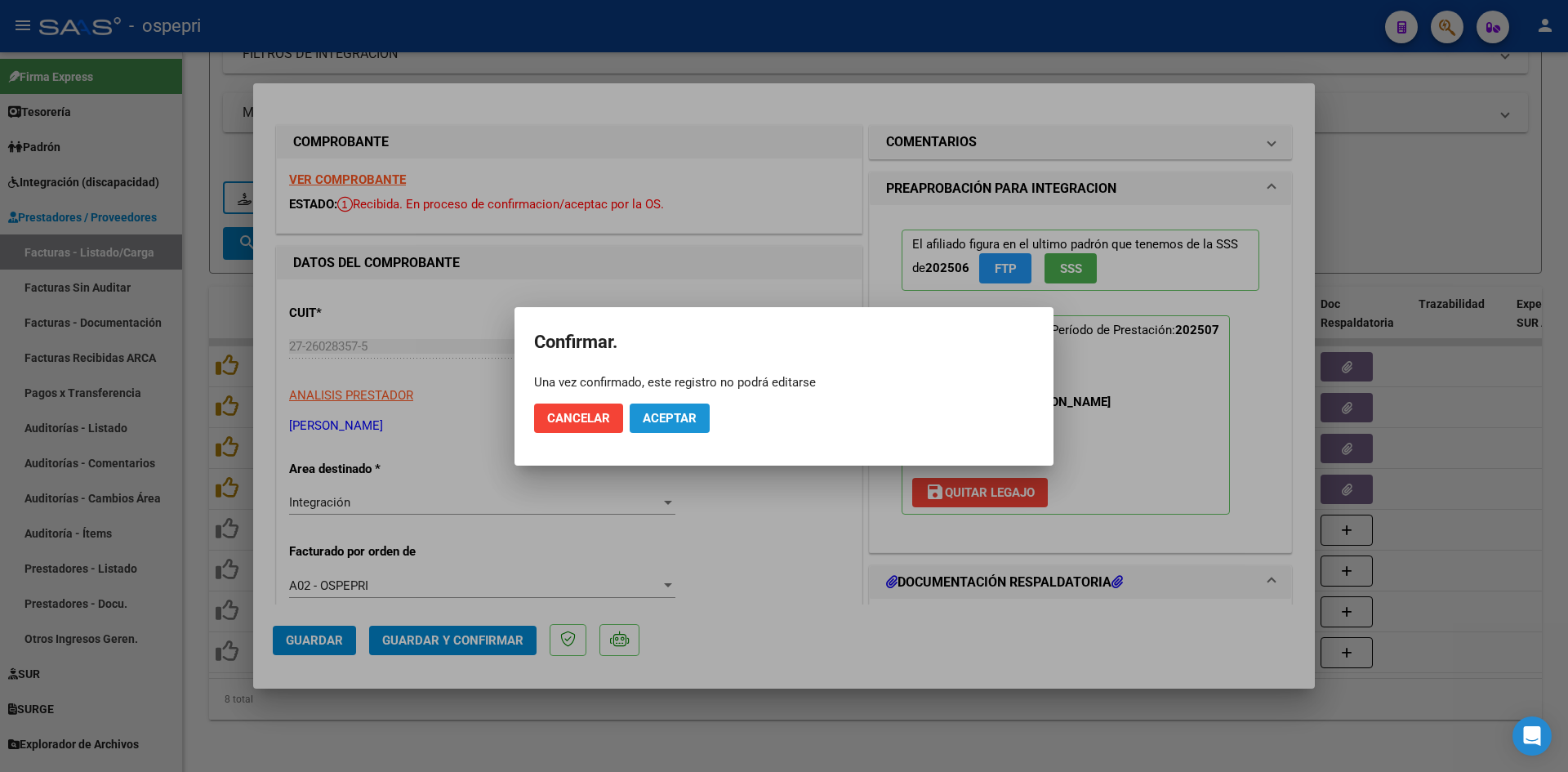
click at [686, 418] on span "Aceptar" at bounding box center [669, 418] width 54 height 15
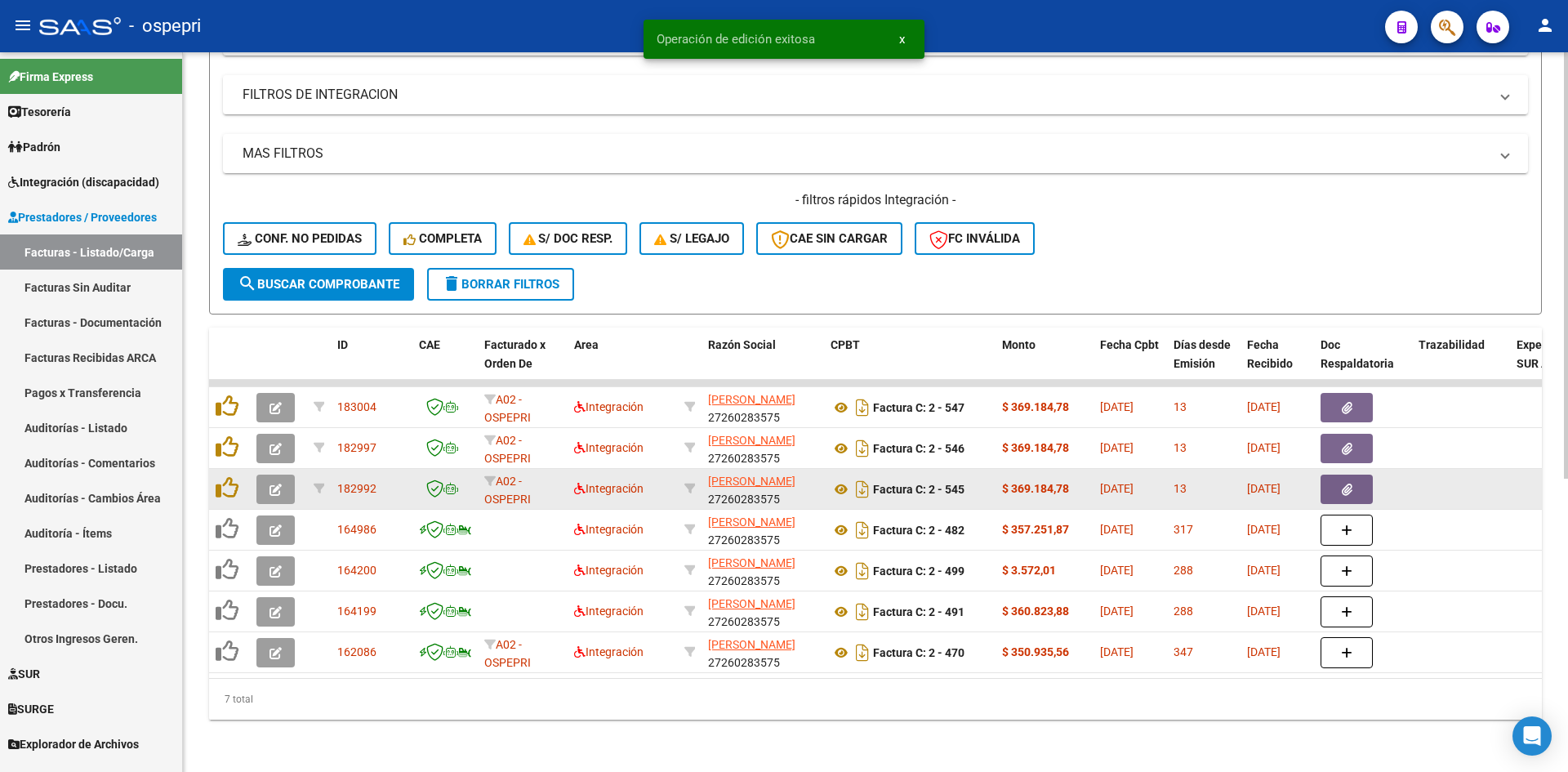
scroll to position [451, 0]
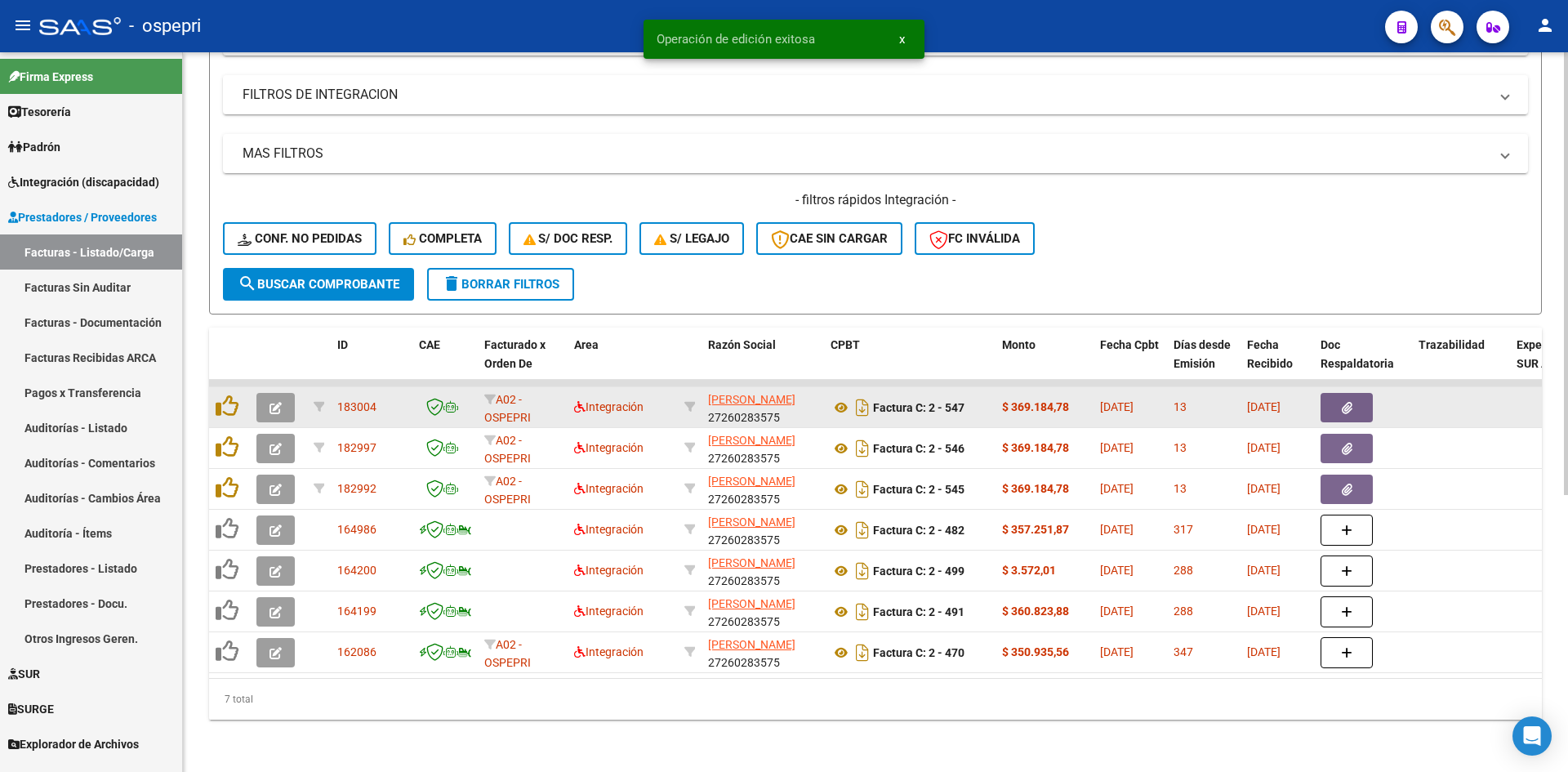
click at [285, 398] on button "button" at bounding box center [275, 408] width 38 height 29
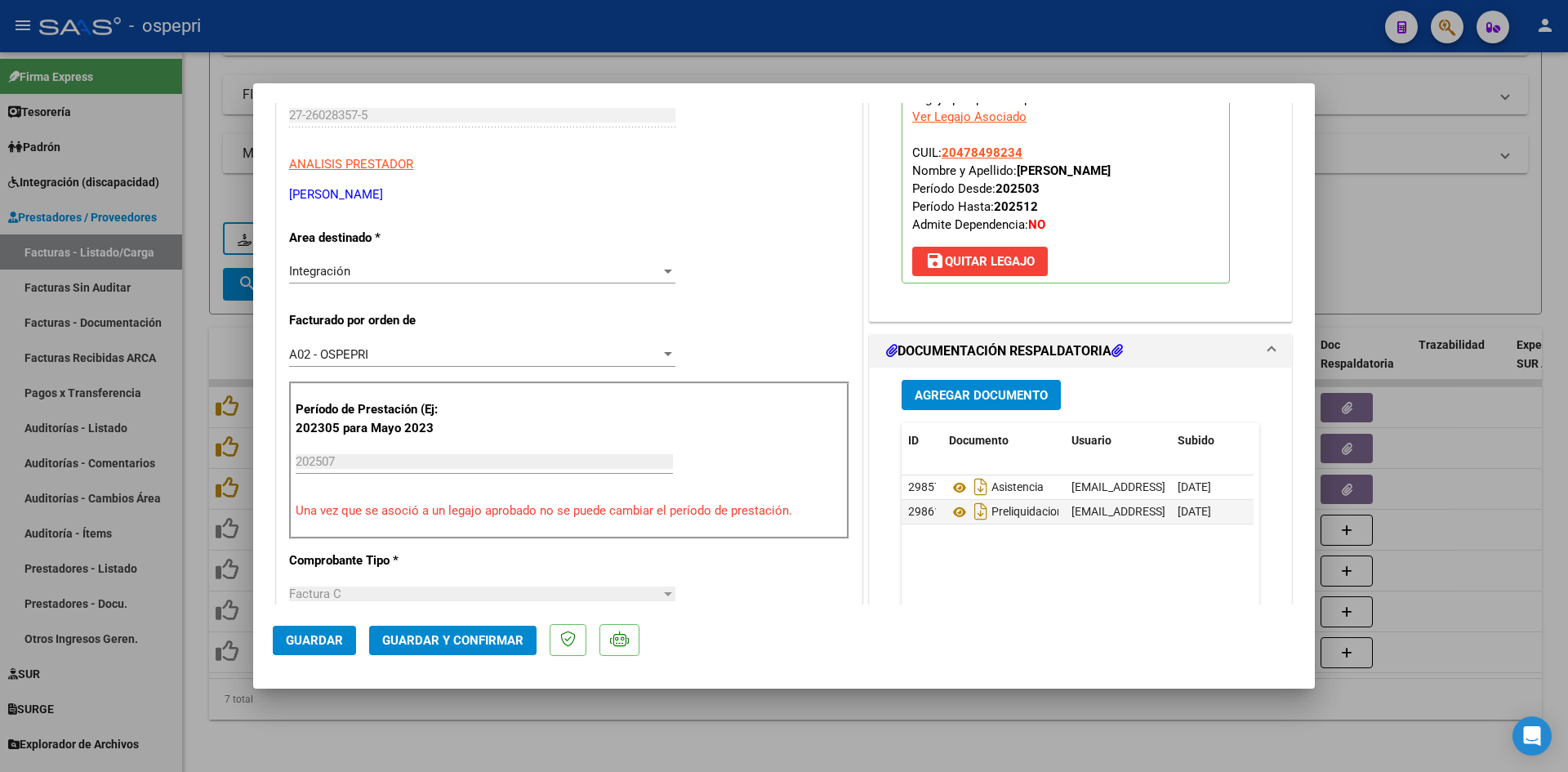
scroll to position [0, 0]
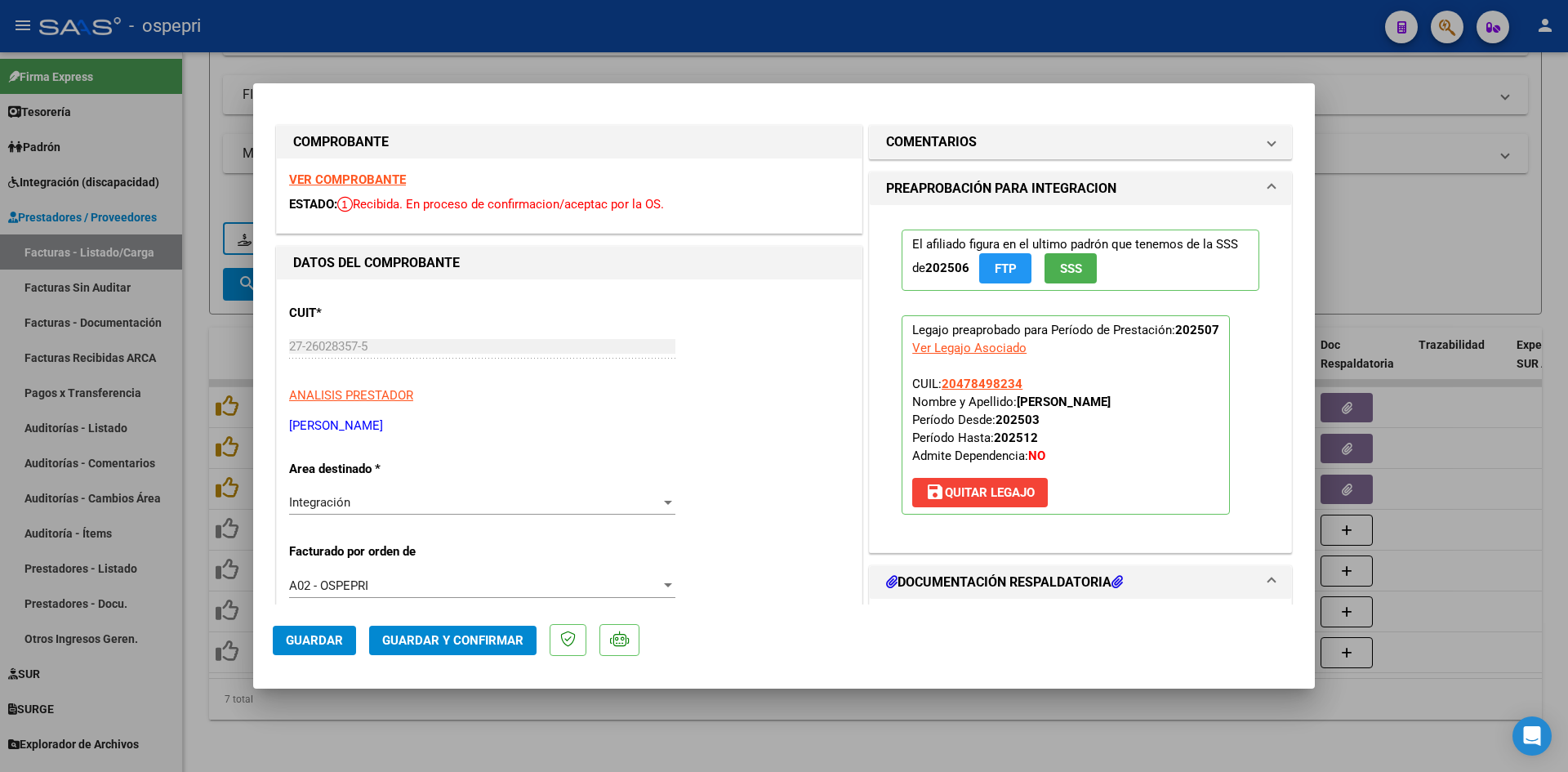
click at [386, 175] on strong "VER COMPROBANTE" at bounding box center [347, 179] width 116 height 15
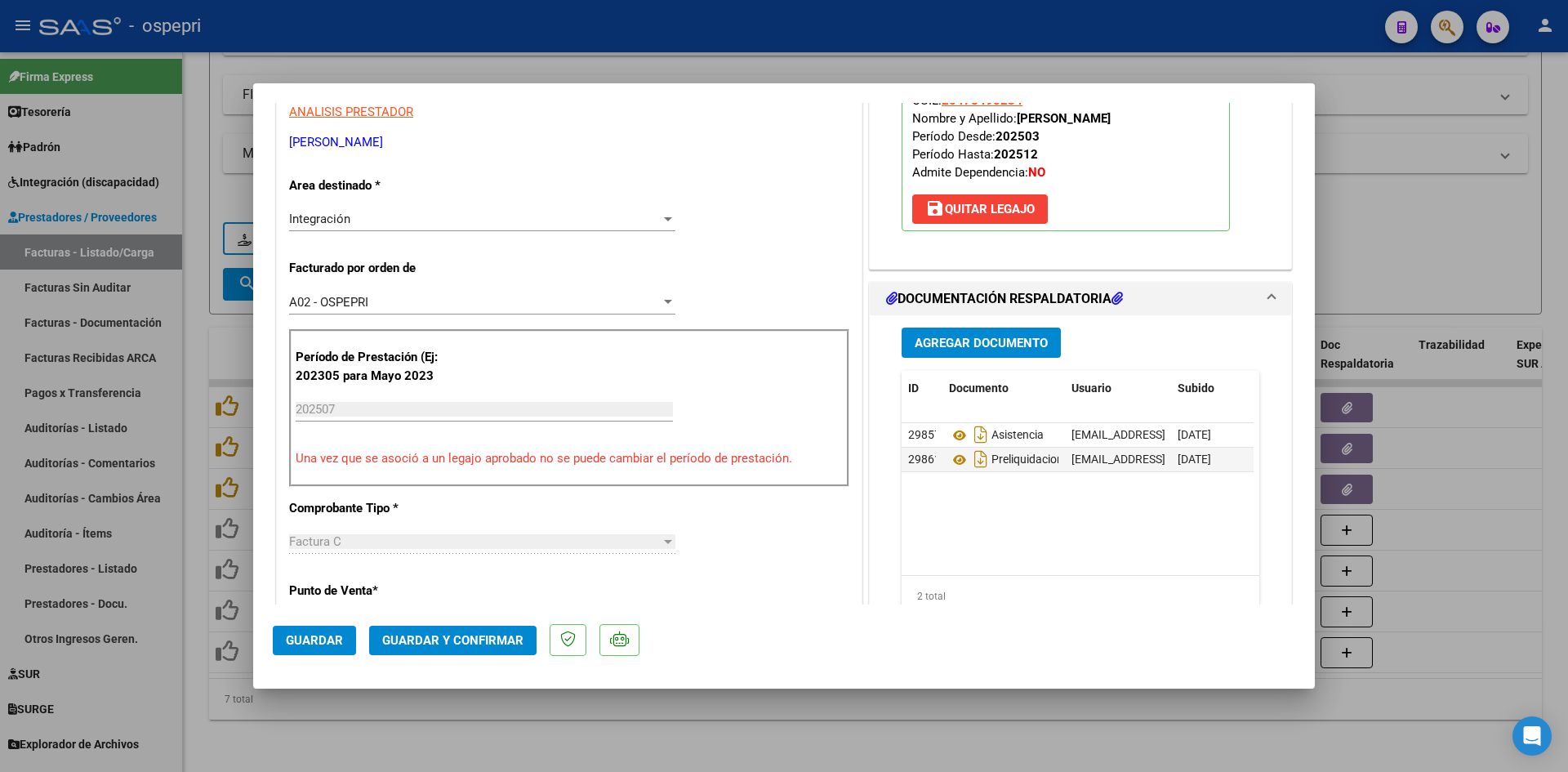
scroll to position [327, 0]
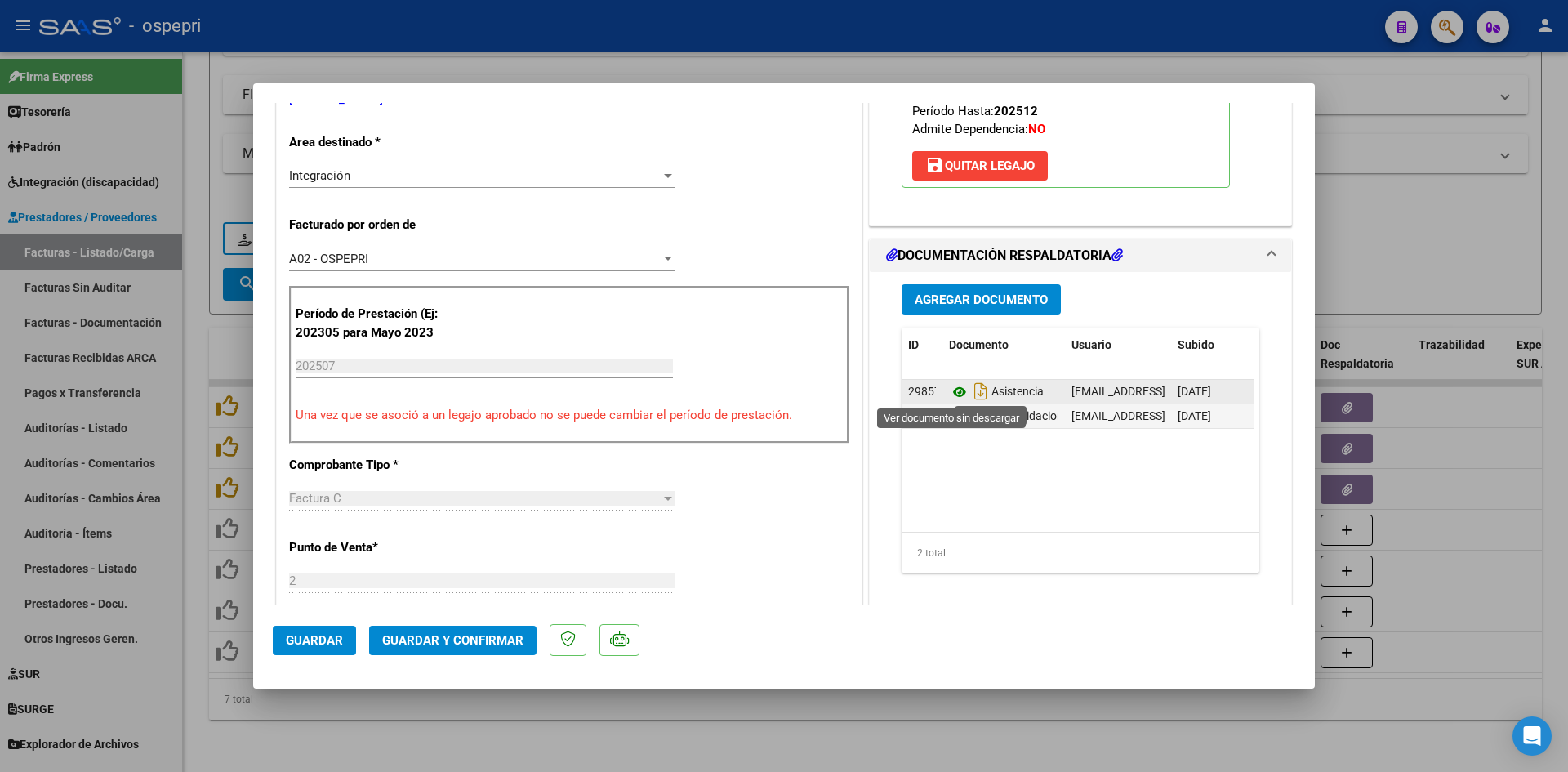
click at [953, 386] on icon at bounding box center [960, 392] width 22 height 20
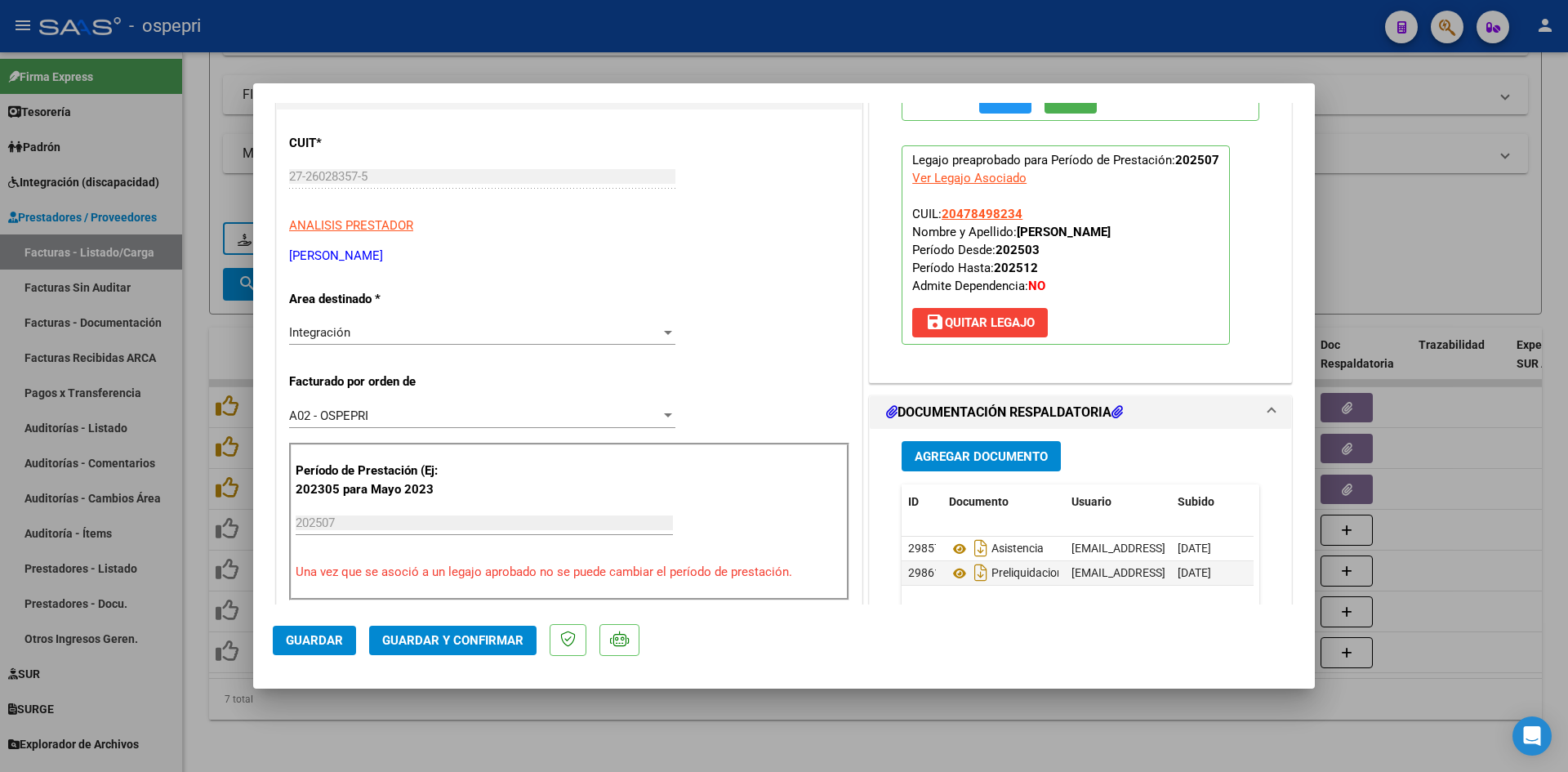
scroll to position [0, 0]
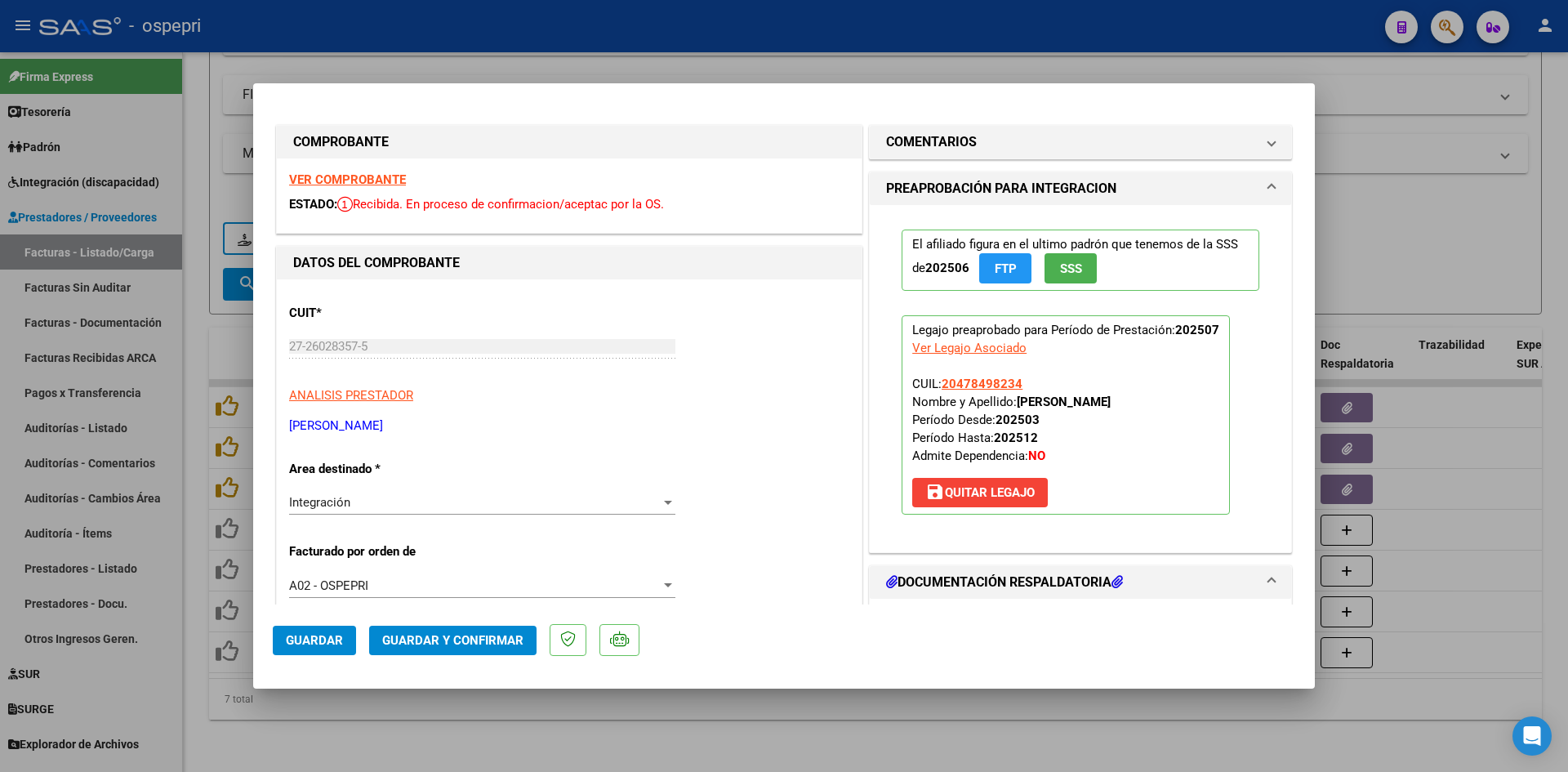
click at [408, 631] on button "Guardar y Confirmar" at bounding box center [452, 641] width 167 height 29
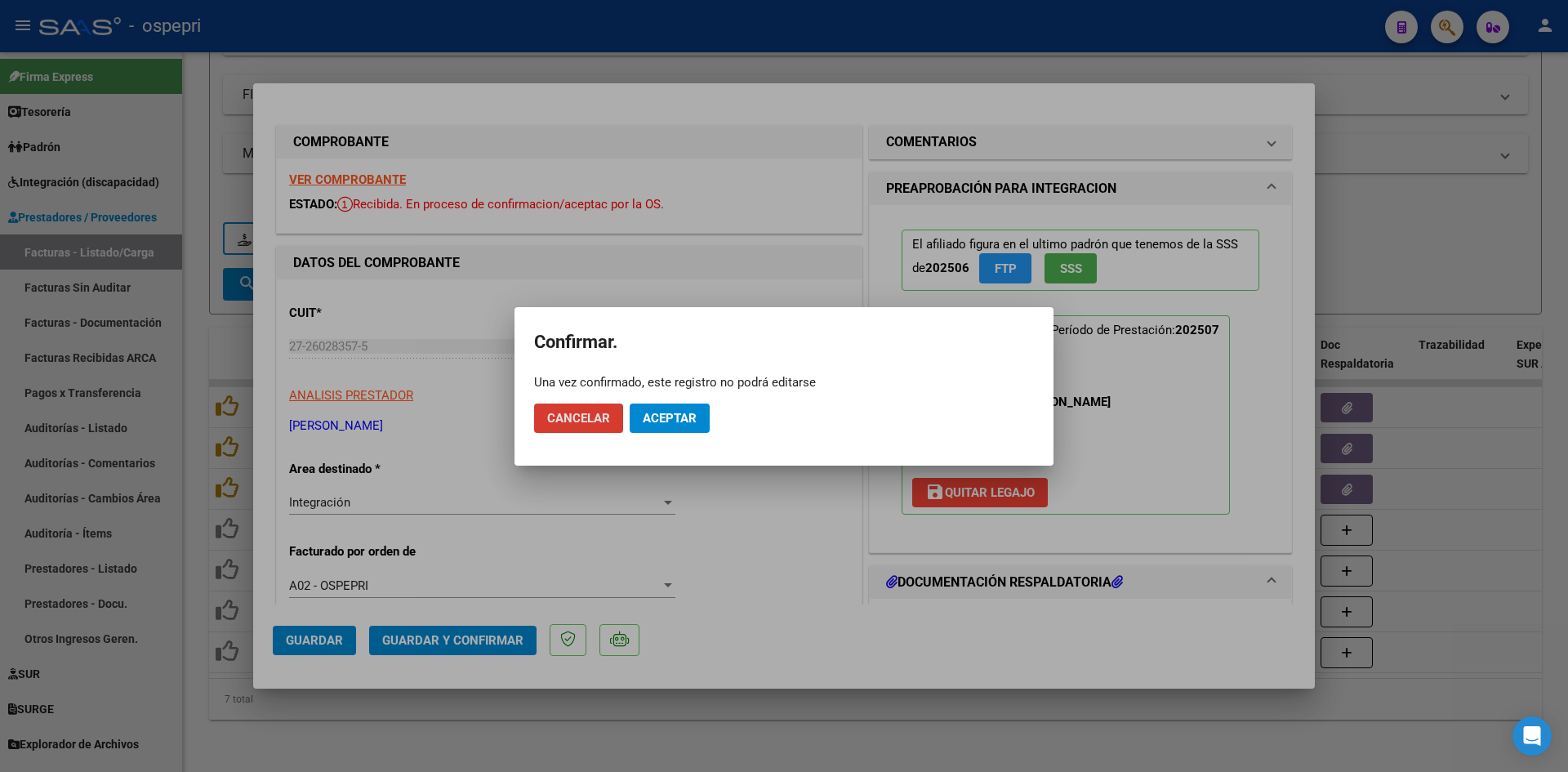
click at [602, 418] on span "Cancelar" at bounding box center [578, 418] width 63 height 15
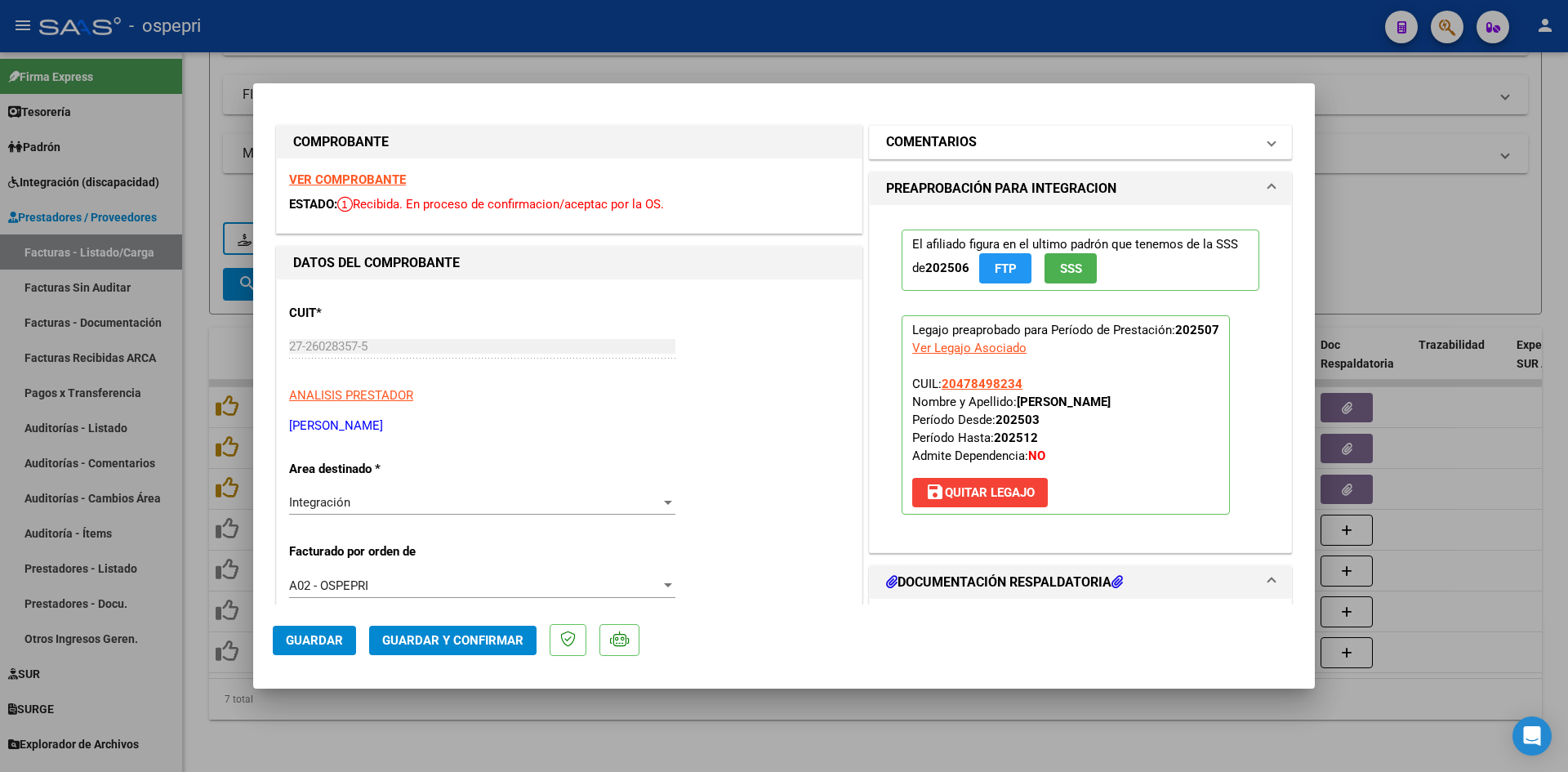
click at [1052, 144] on mat-panel-title "COMENTARIOS" at bounding box center [1070, 142] width 369 height 20
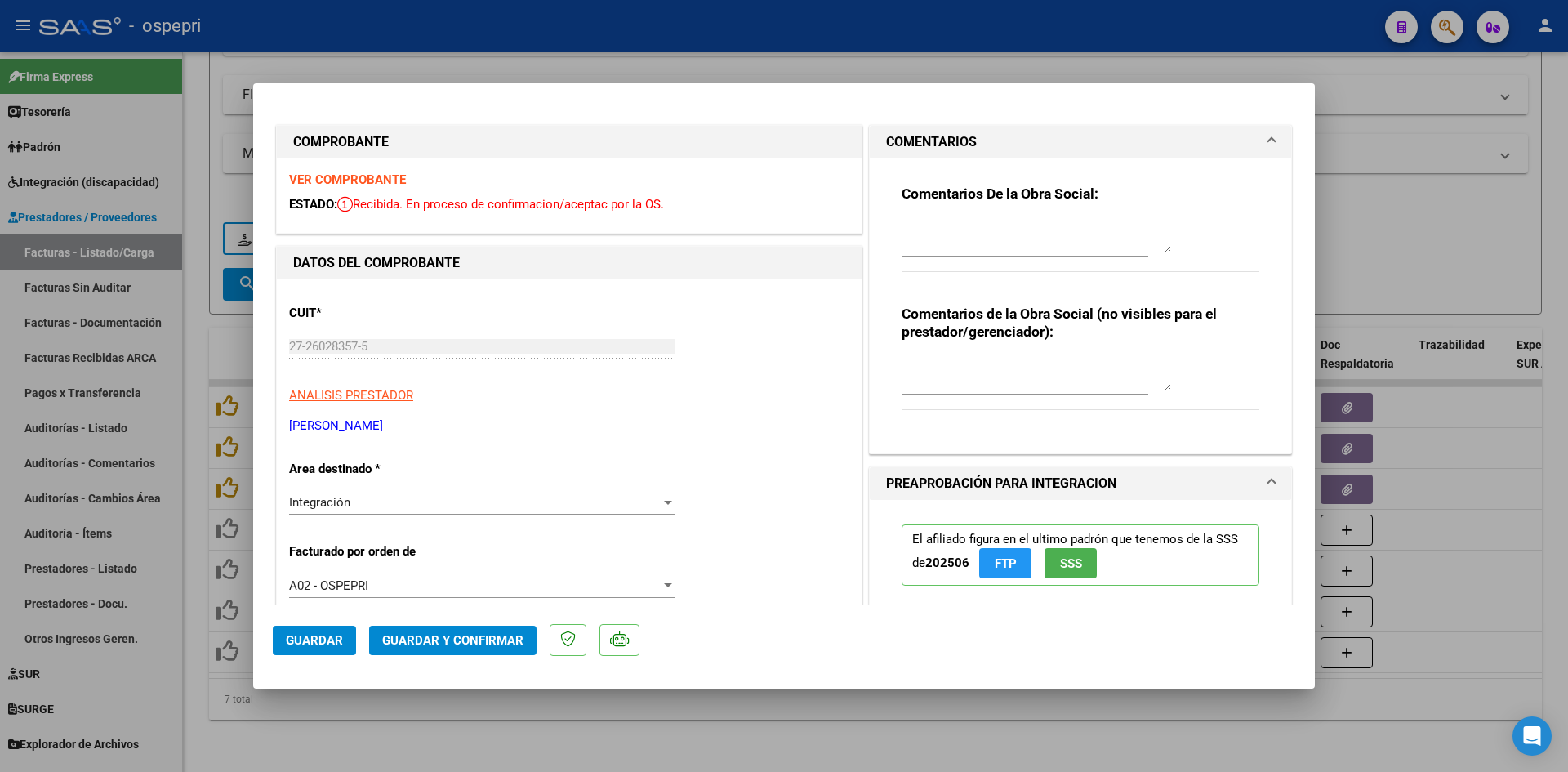
click at [431, 642] on span "Guardar y Confirmar" at bounding box center [453, 640] width 141 height 15
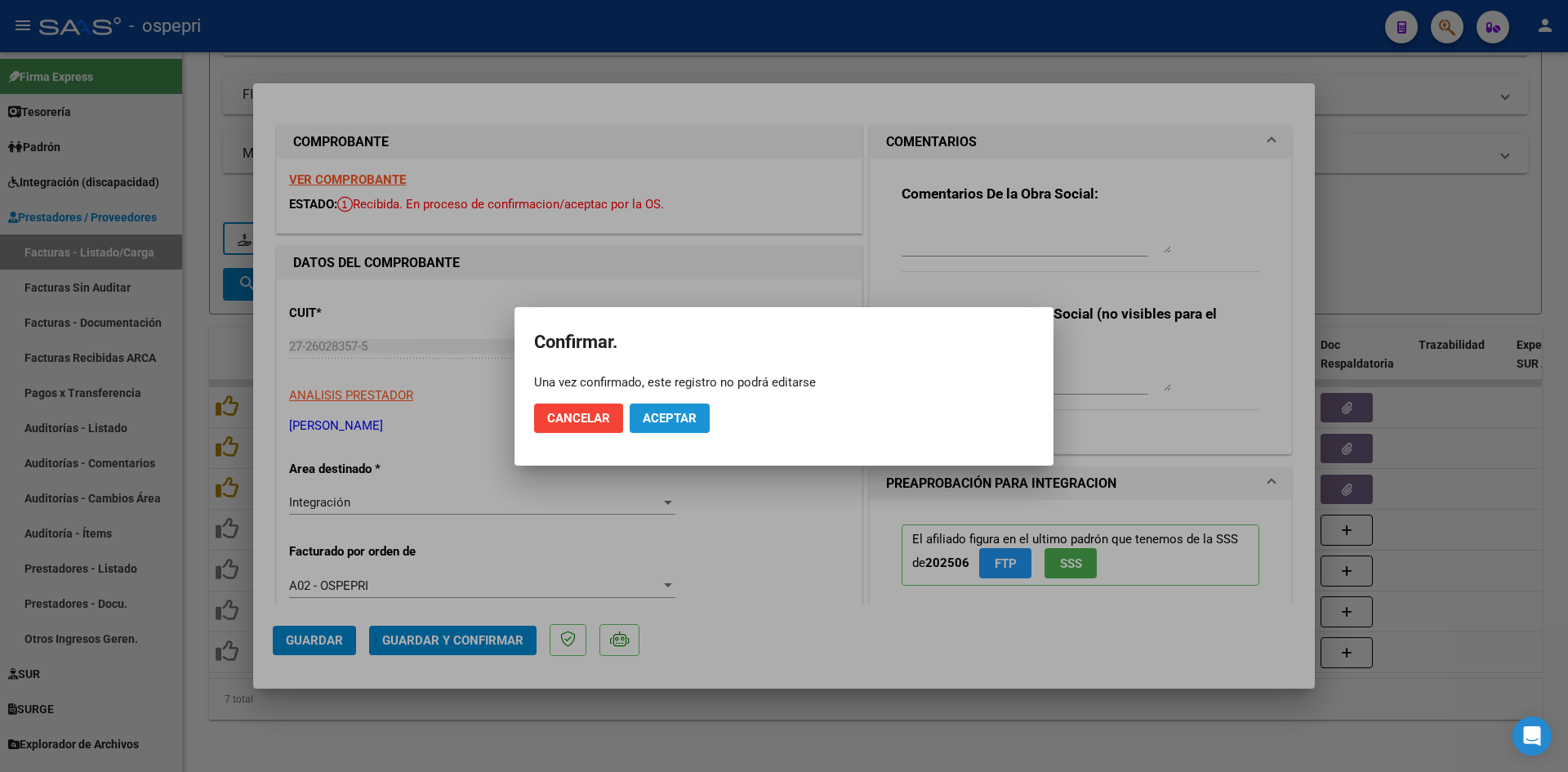
click at [695, 420] on span "Aceptar" at bounding box center [669, 418] width 54 height 15
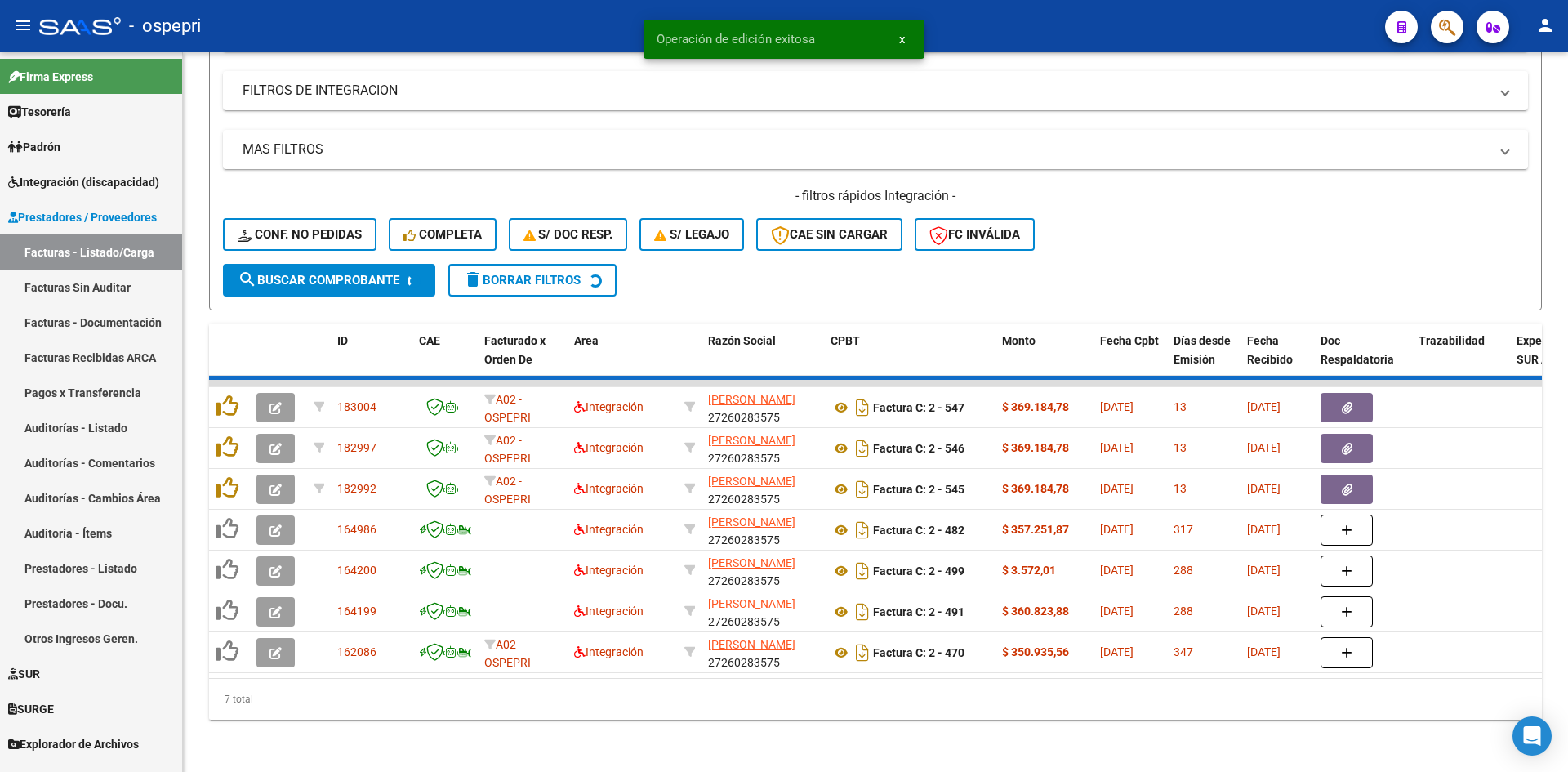
scroll to position [410, 0]
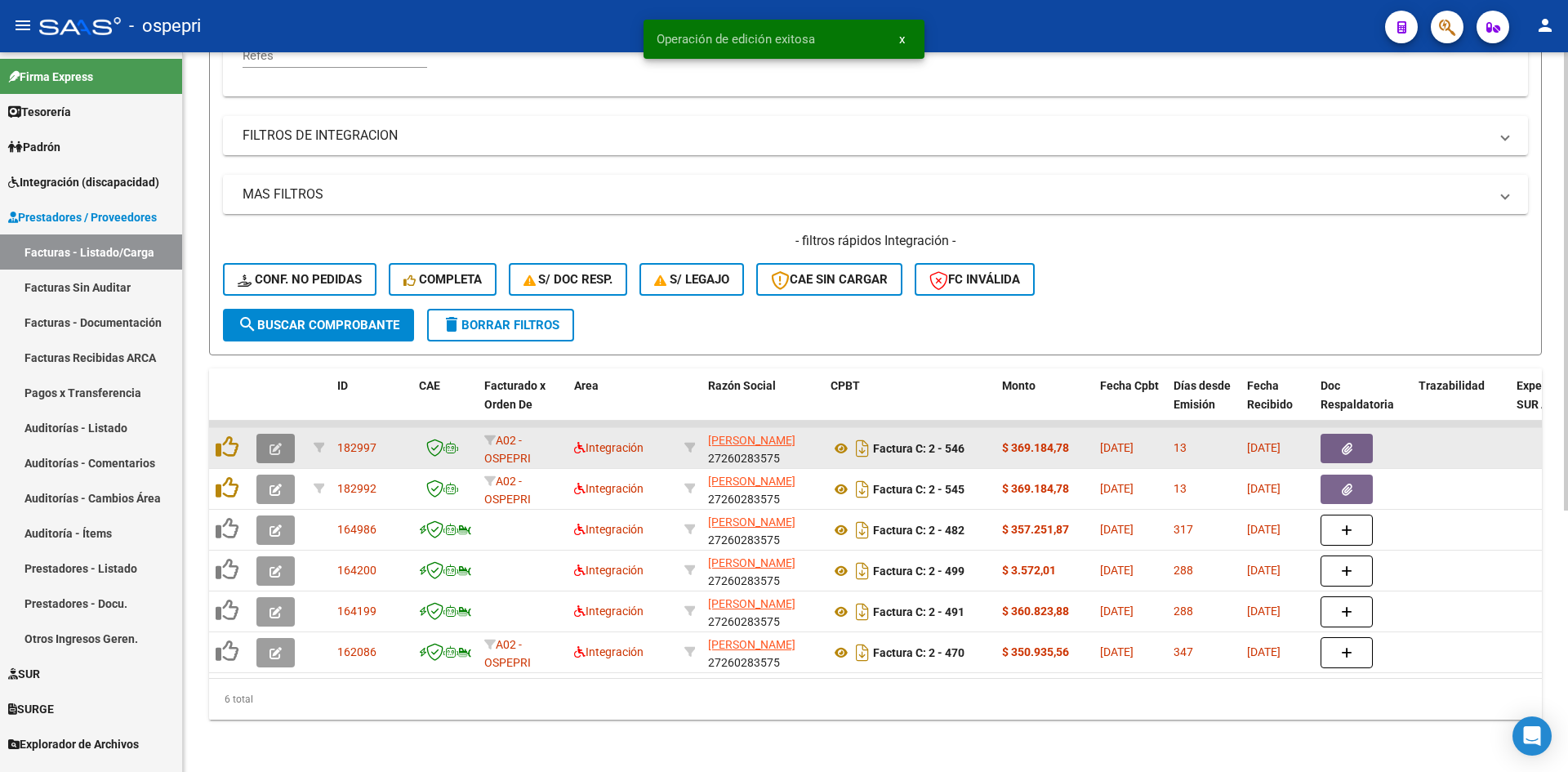
click at [265, 433] on button "button" at bounding box center [275, 448] width 38 height 29
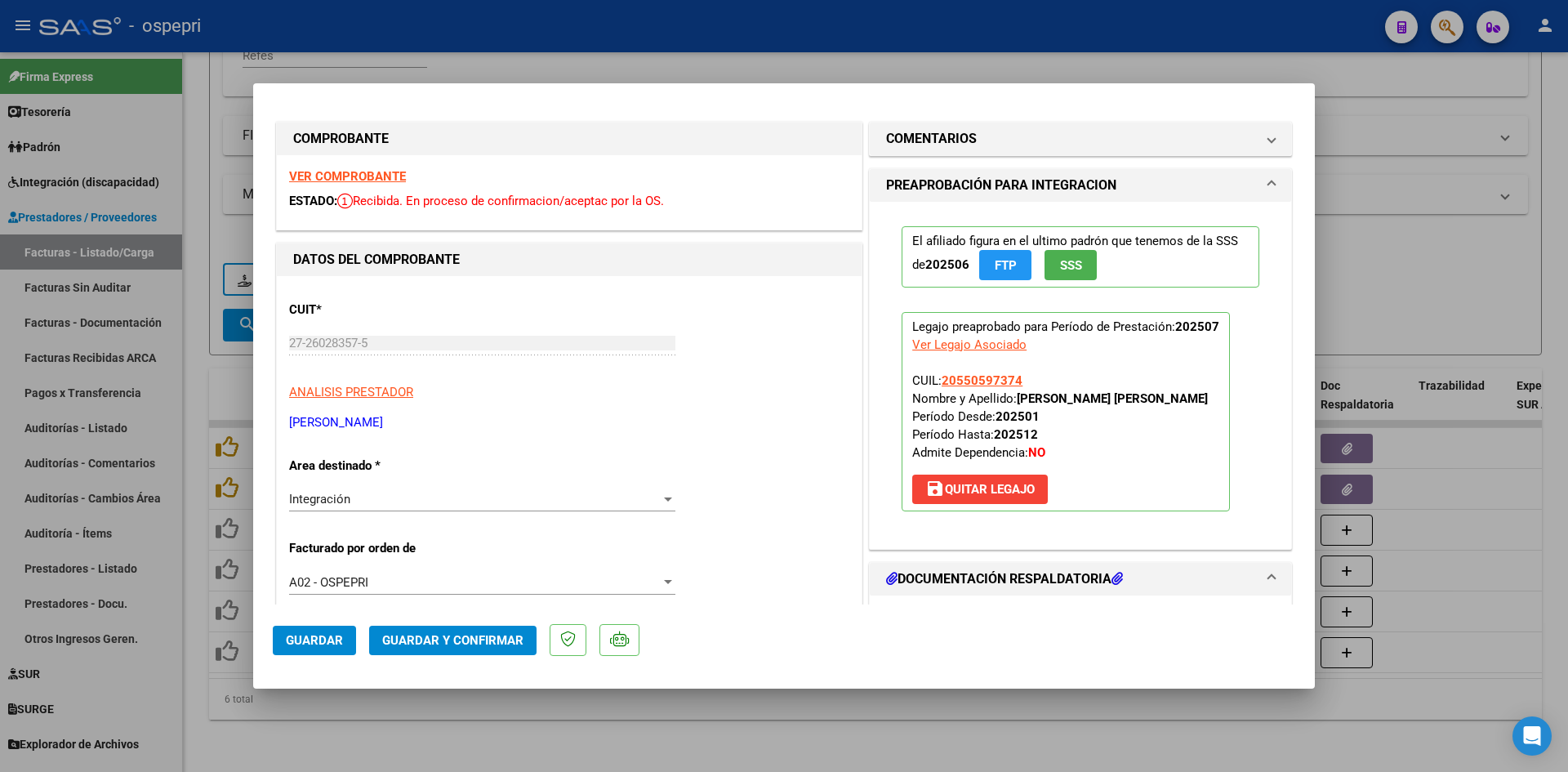
scroll to position [0, 0]
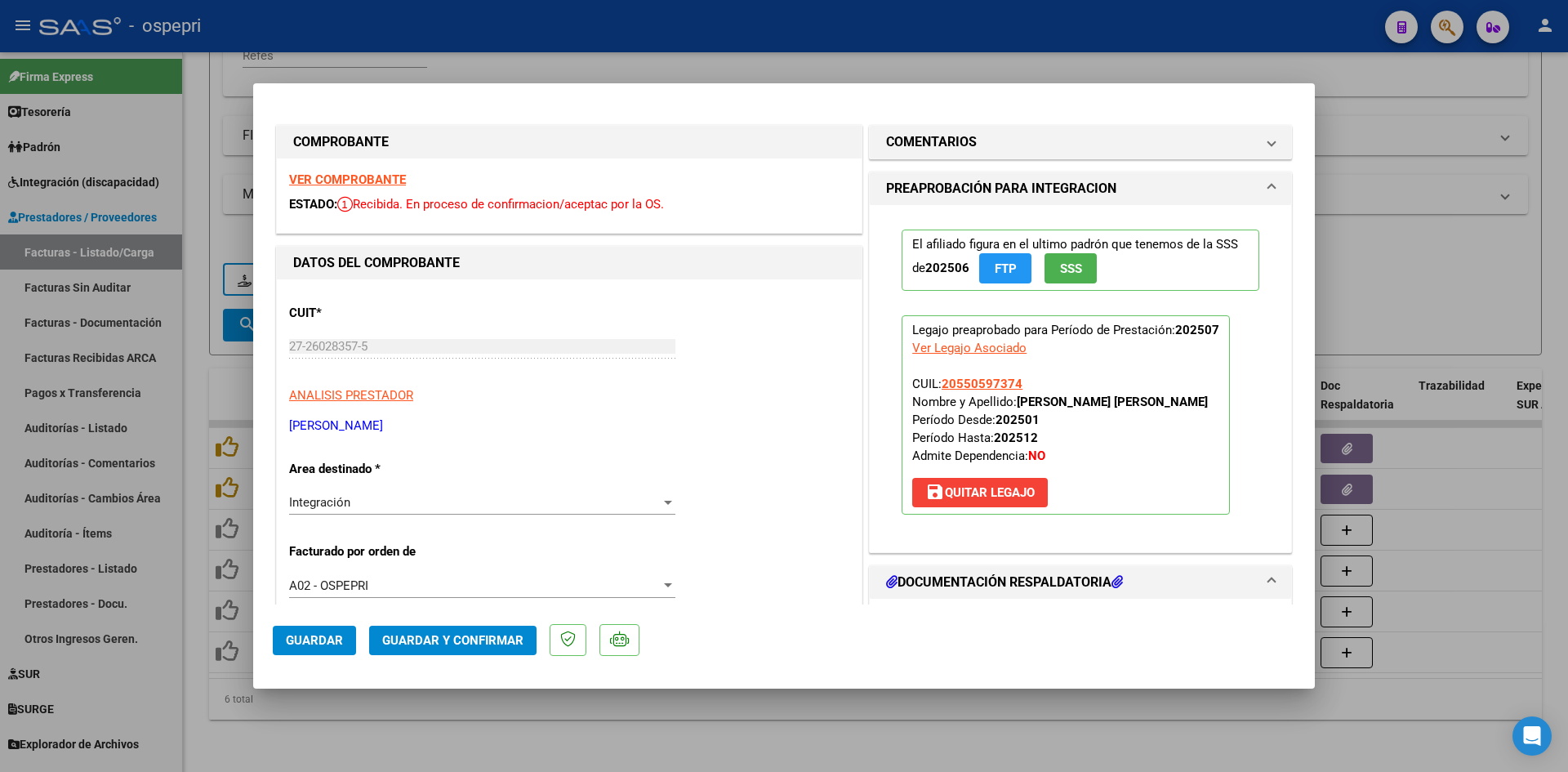
click at [390, 177] on strong "VER COMPROBANTE" at bounding box center [347, 179] width 116 height 15
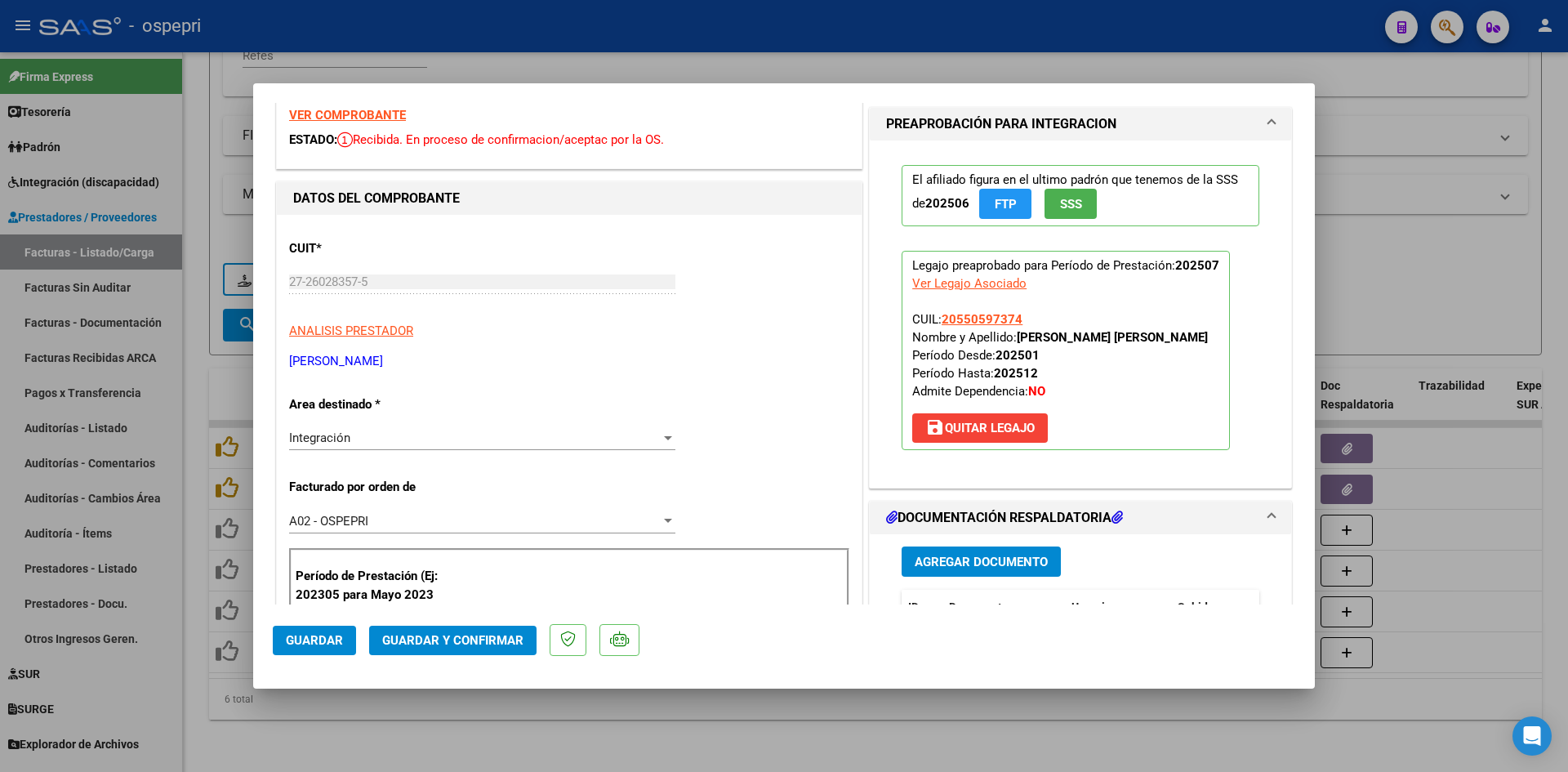
scroll to position [246, 0]
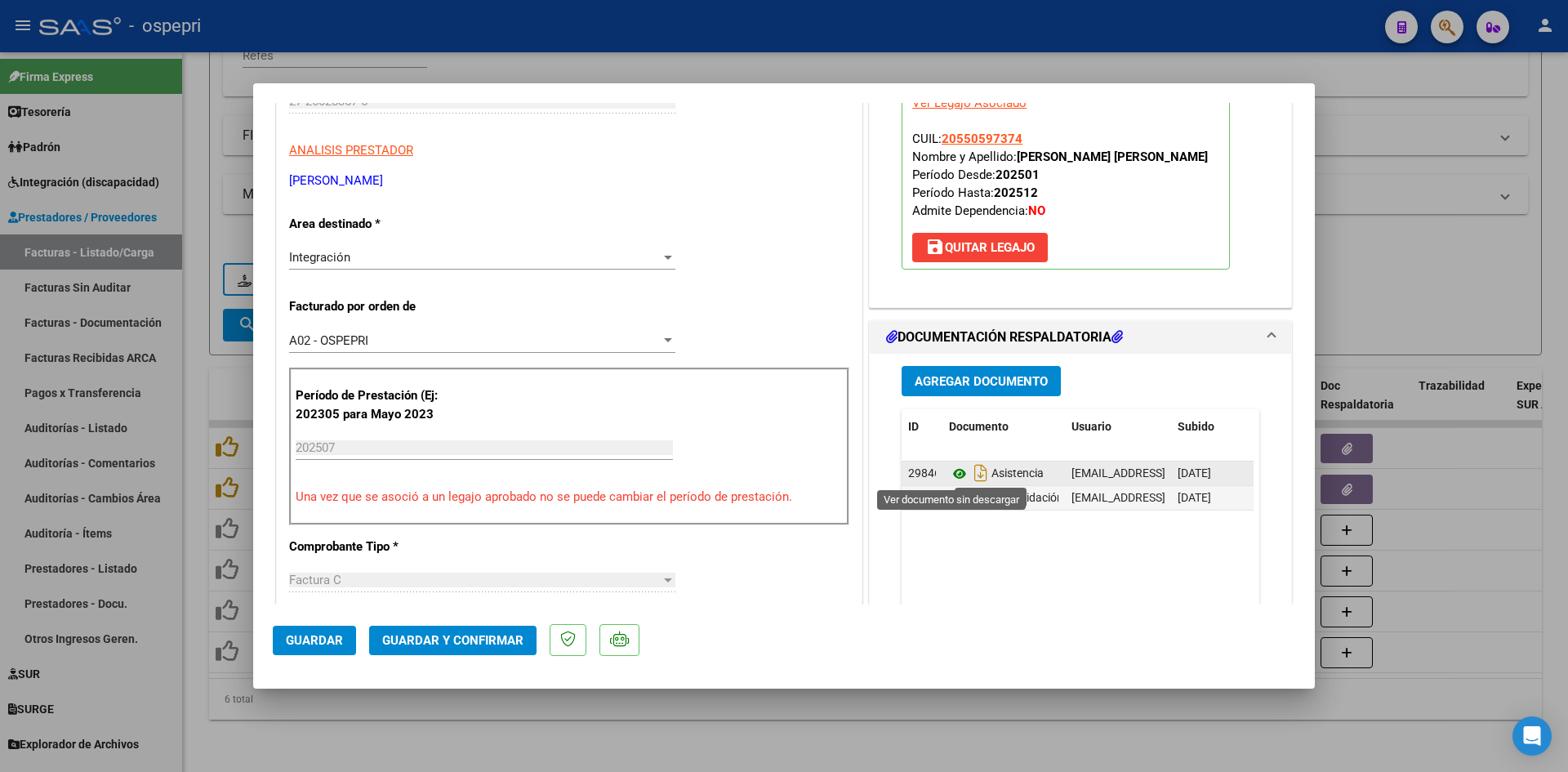
click at [950, 470] on icon at bounding box center [960, 474] width 22 height 20
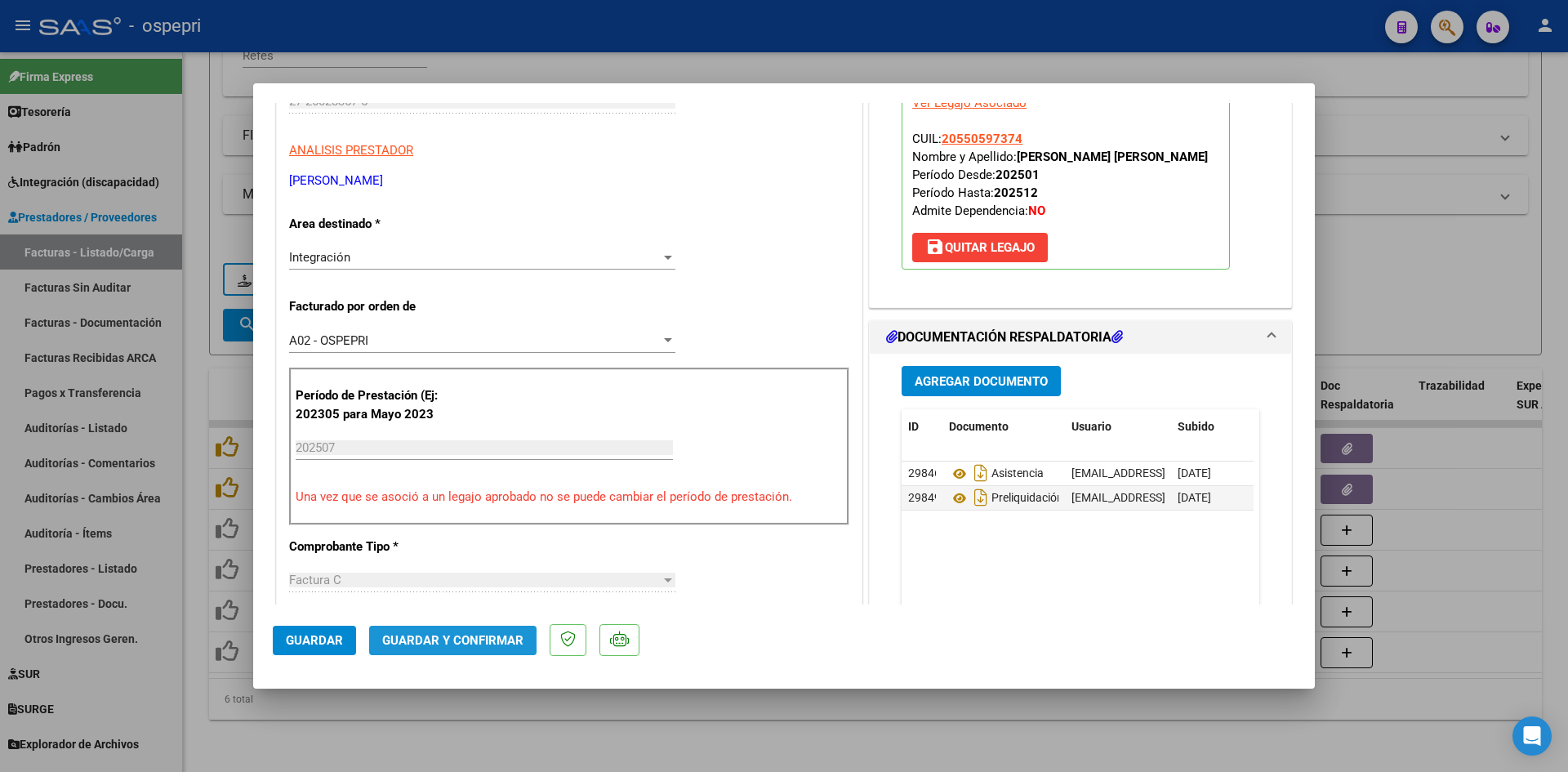
click at [504, 641] on span "Guardar y Confirmar" at bounding box center [453, 640] width 141 height 15
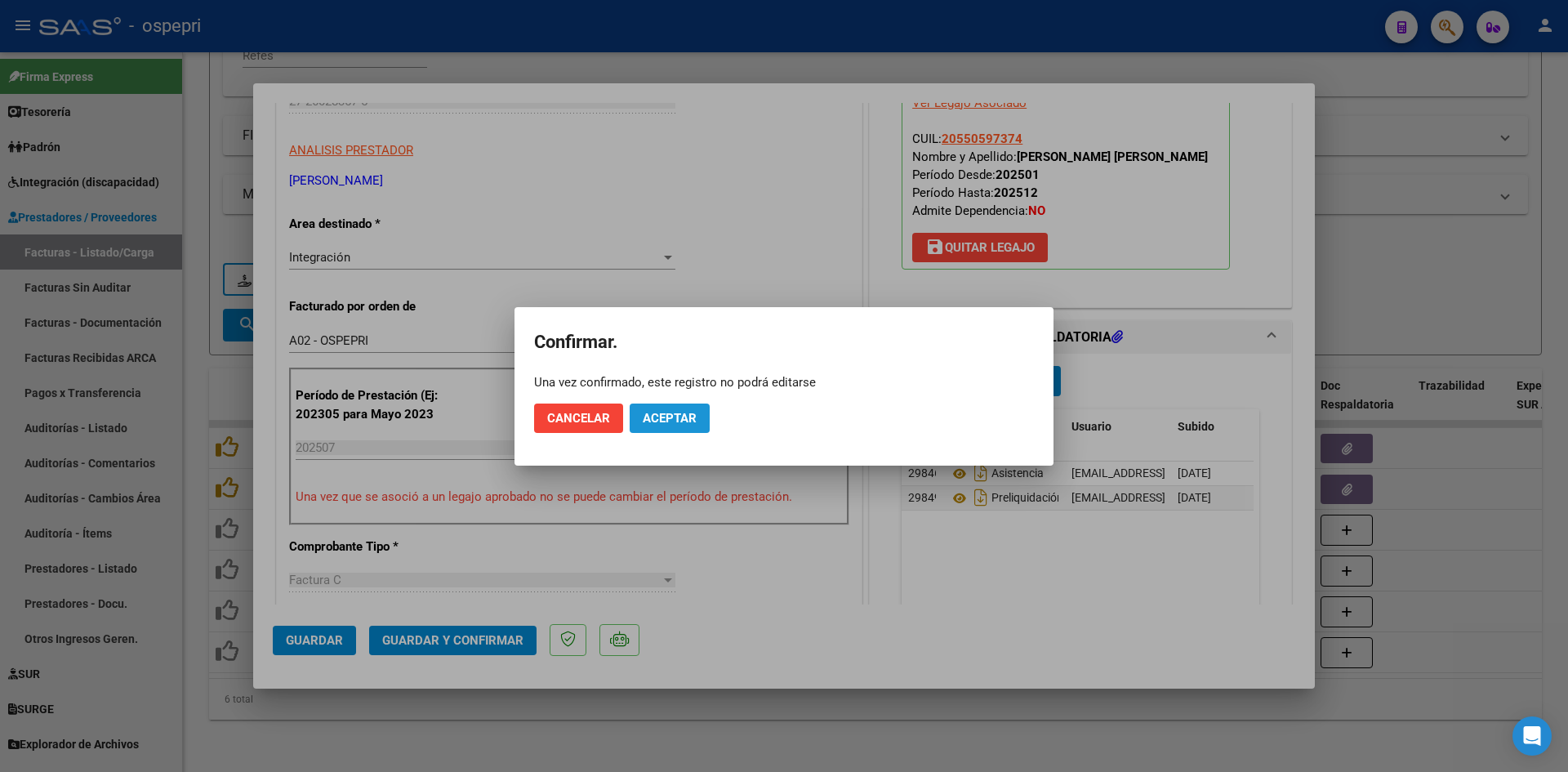
click at [681, 414] on span "Aceptar" at bounding box center [669, 418] width 54 height 15
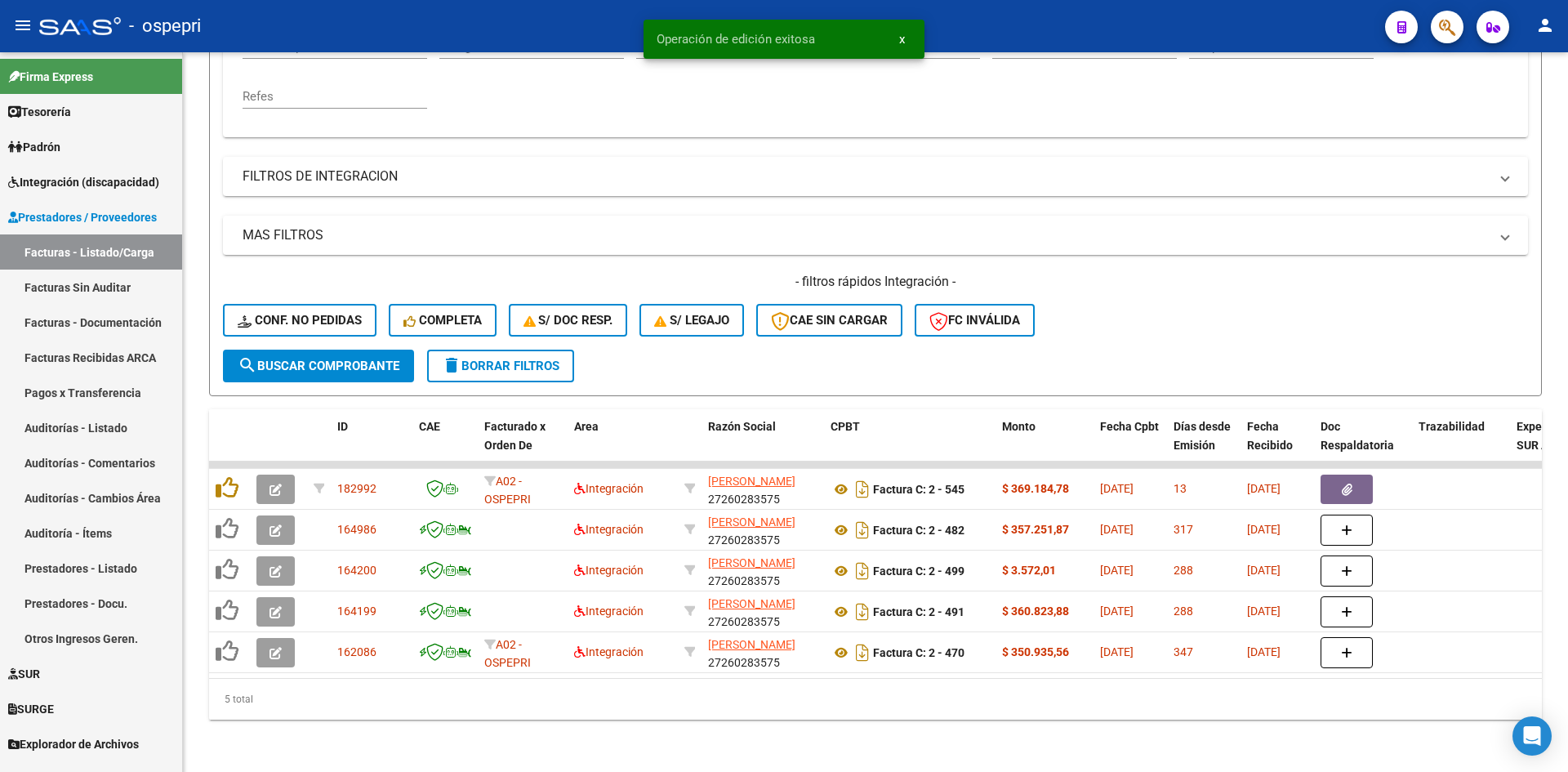
scroll to position [369, 0]
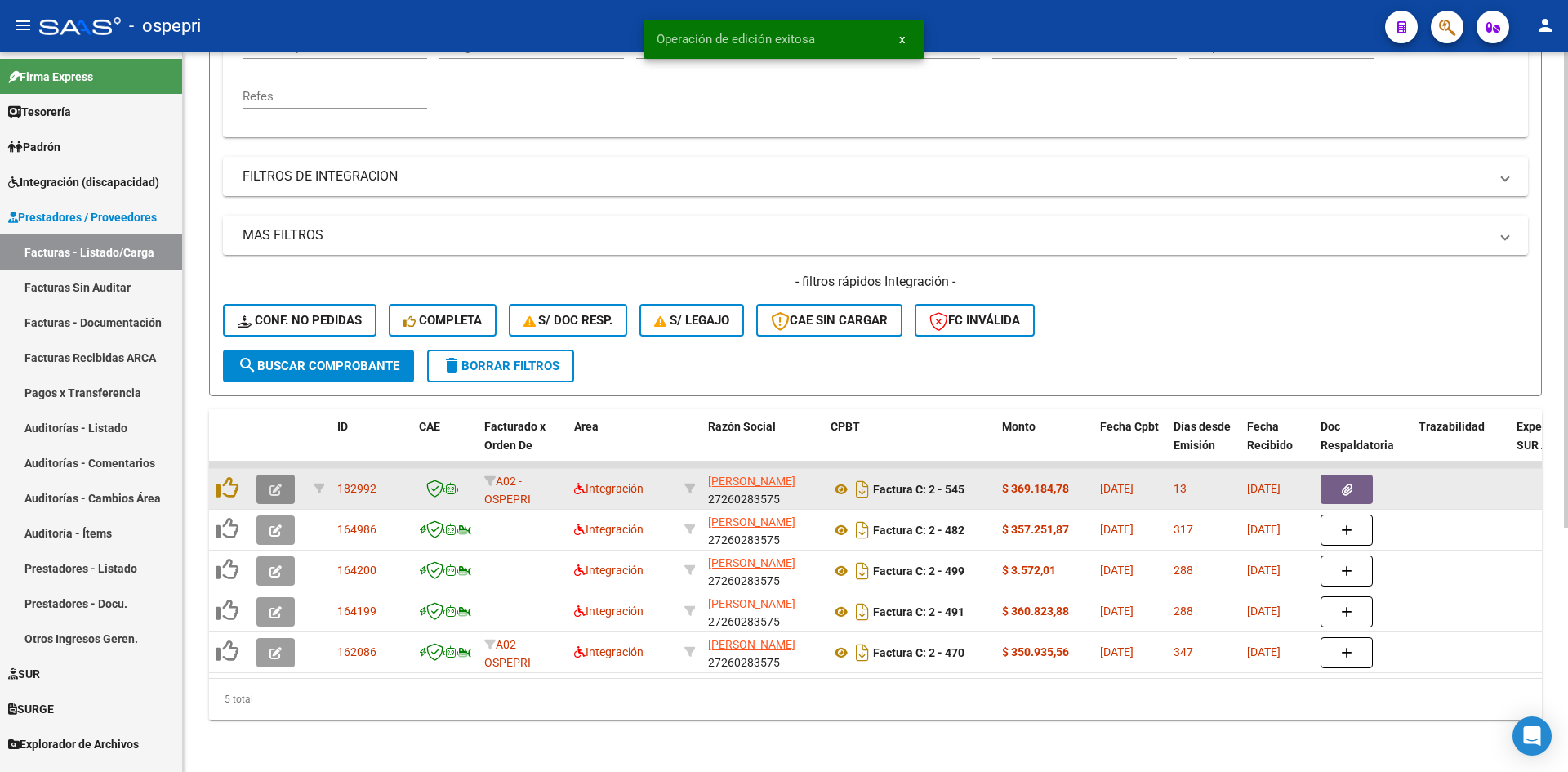
click at [285, 477] on button "button" at bounding box center [275, 489] width 38 height 29
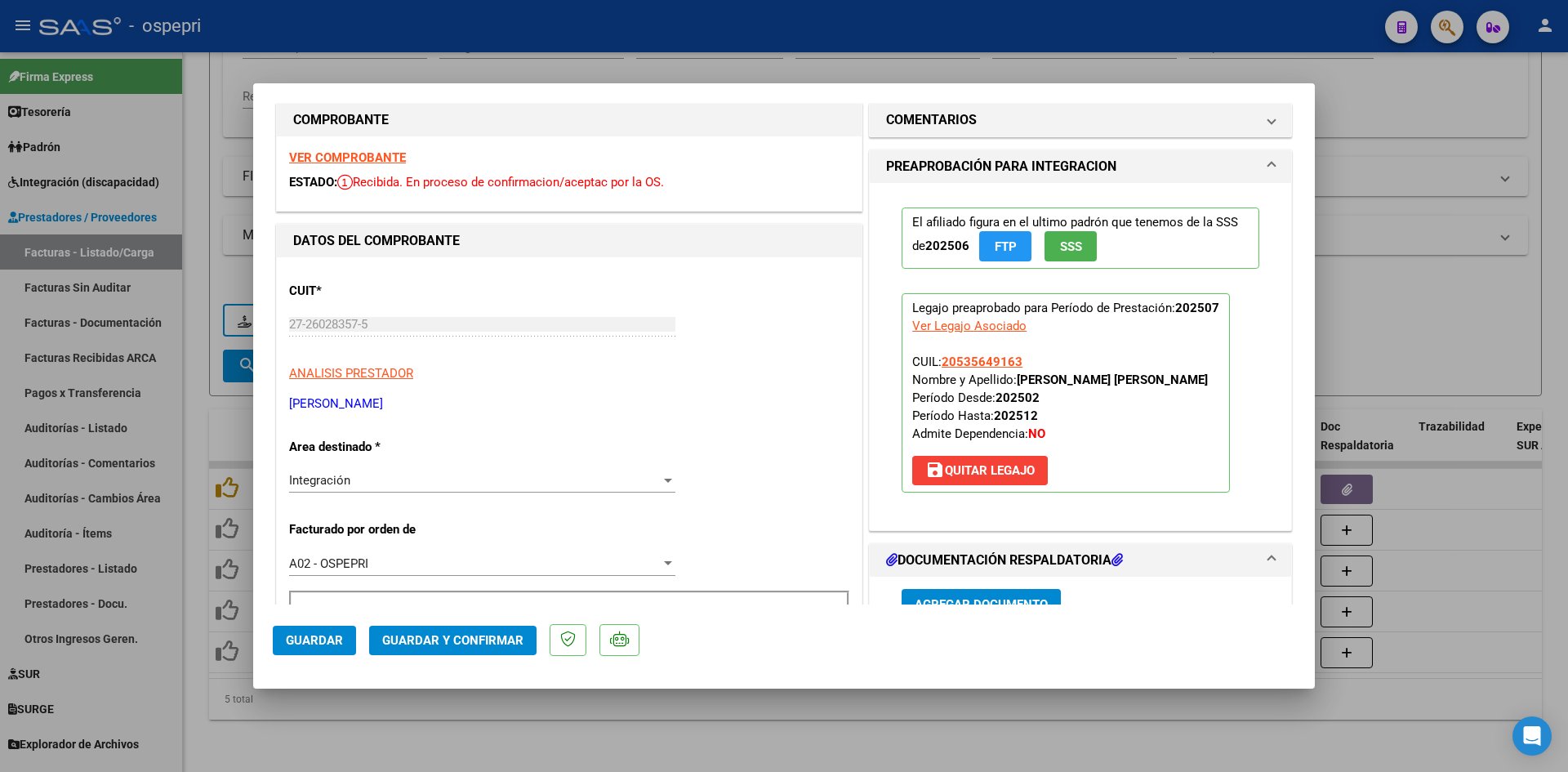
scroll to position [0, 0]
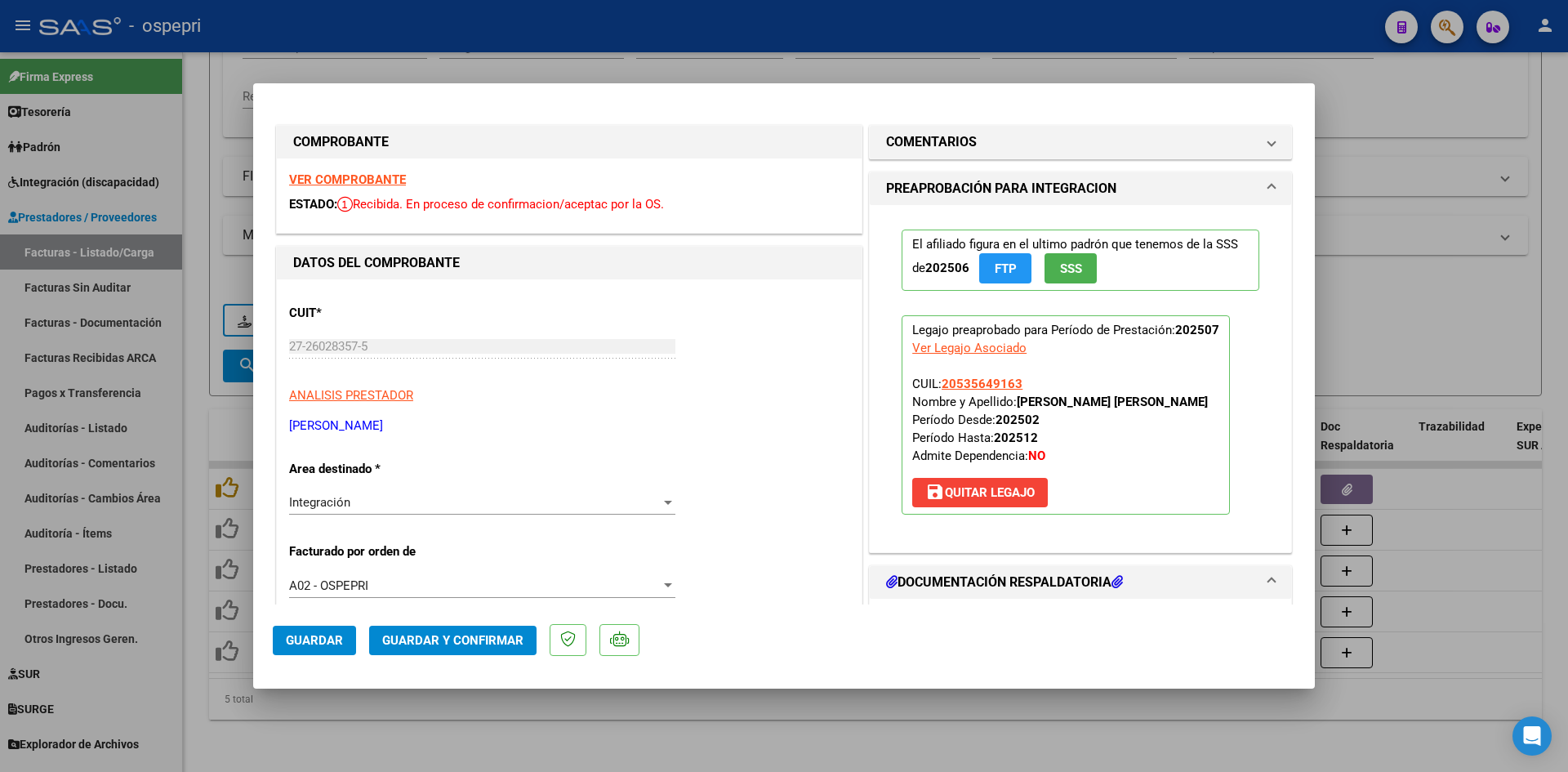
click at [393, 183] on strong "VER COMPROBANTE" at bounding box center [347, 179] width 116 height 15
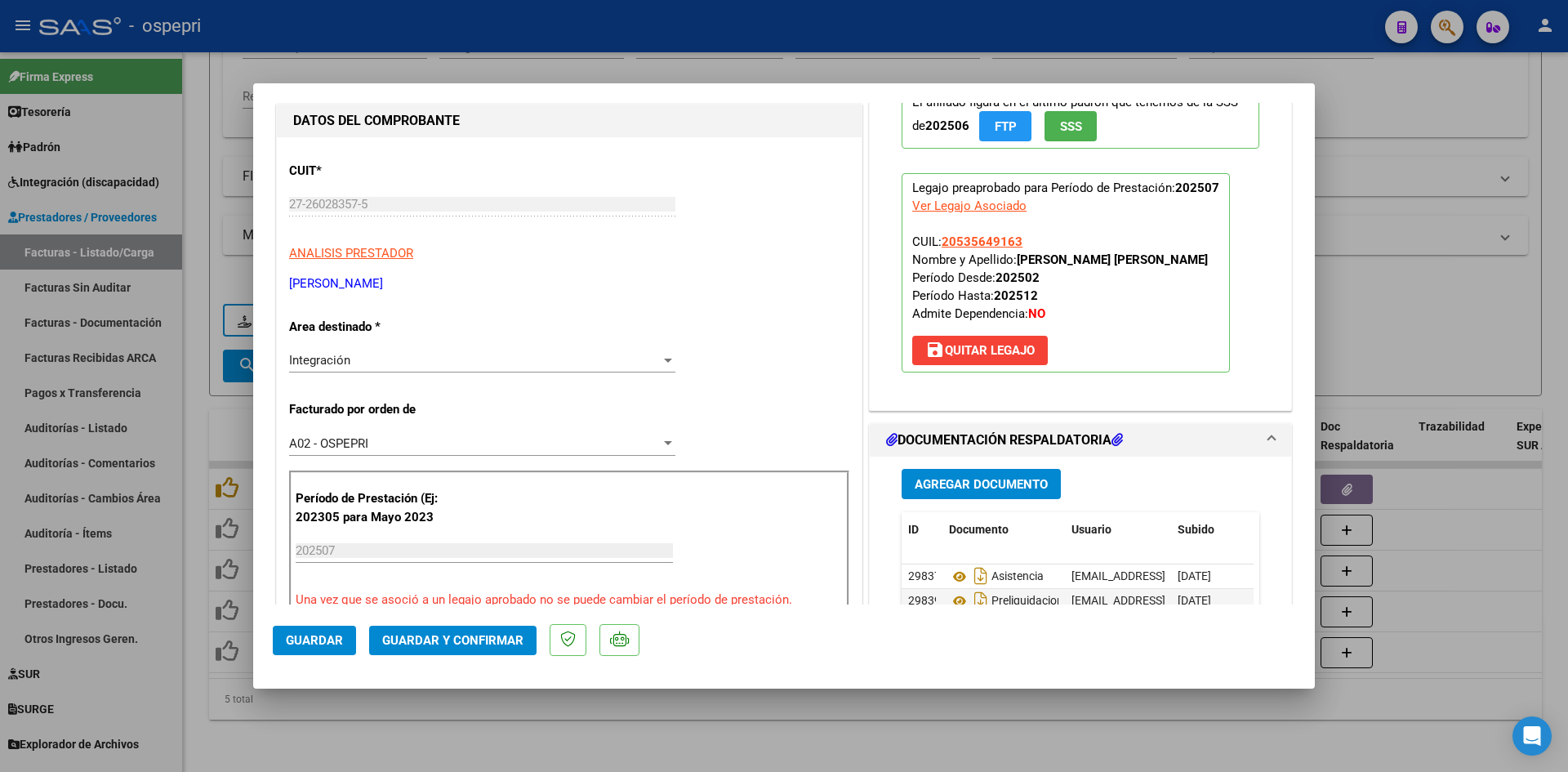
scroll to position [246, 0]
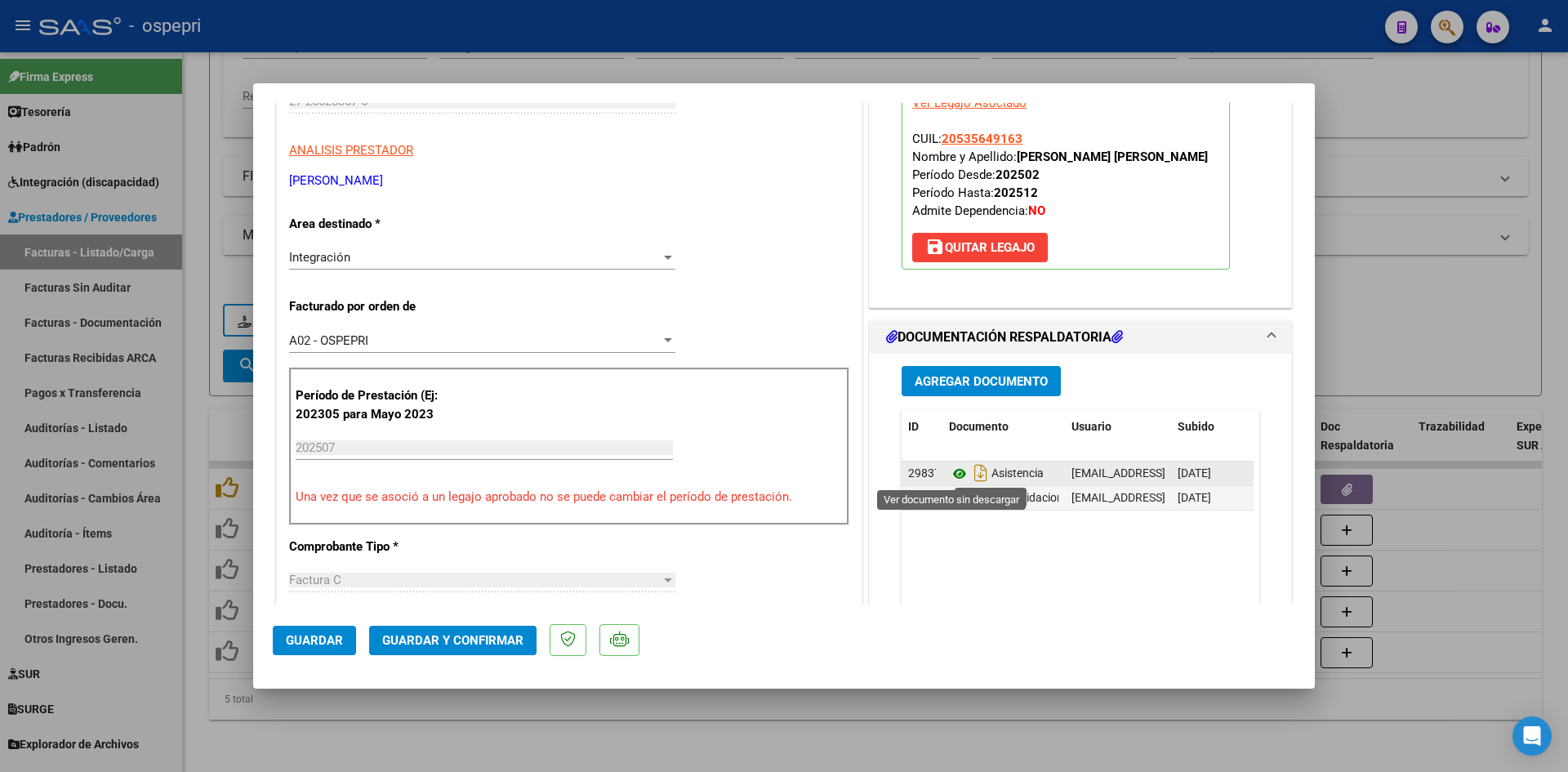
click at [950, 470] on icon at bounding box center [960, 474] width 22 height 20
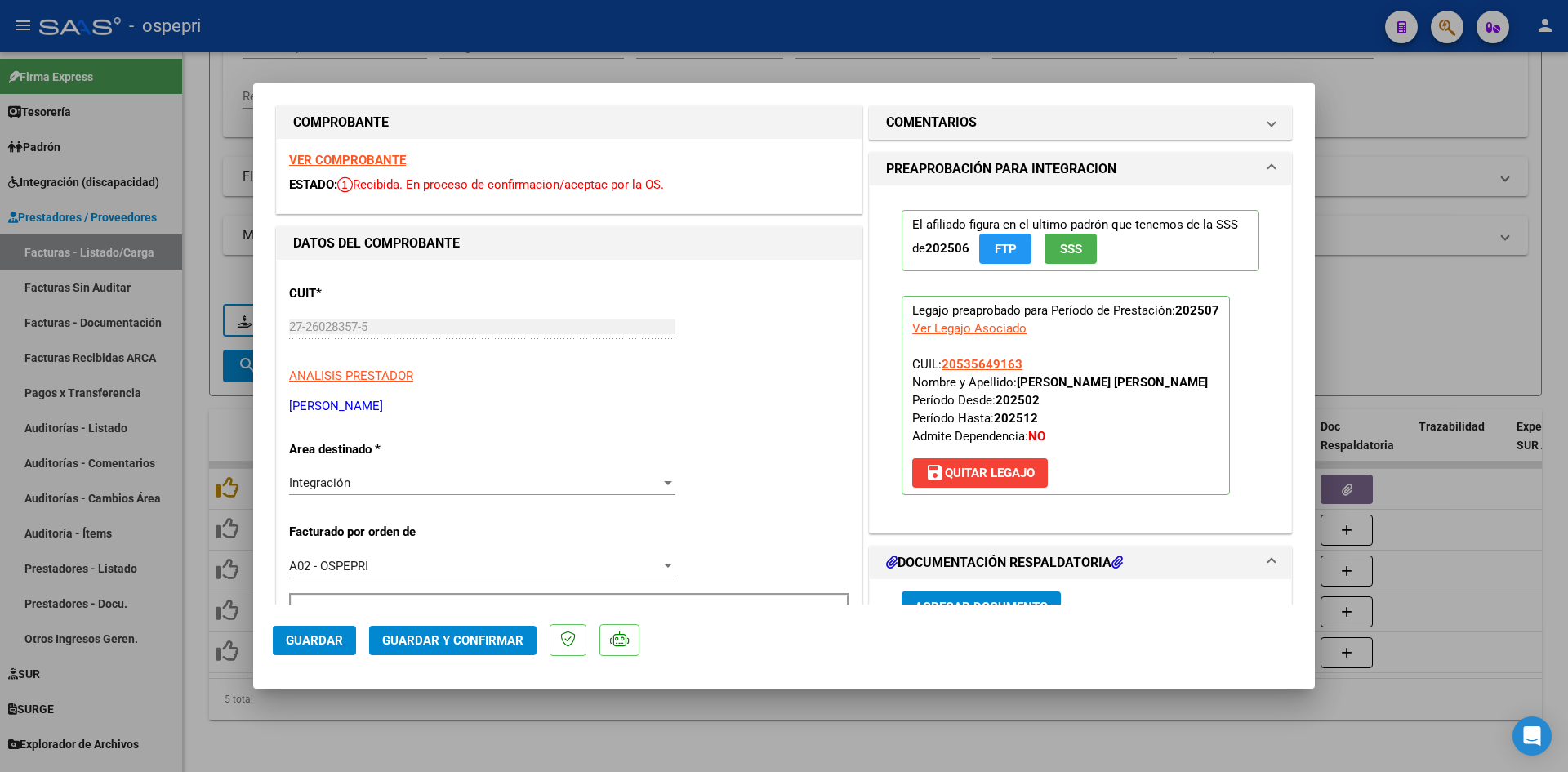
scroll to position [0, 0]
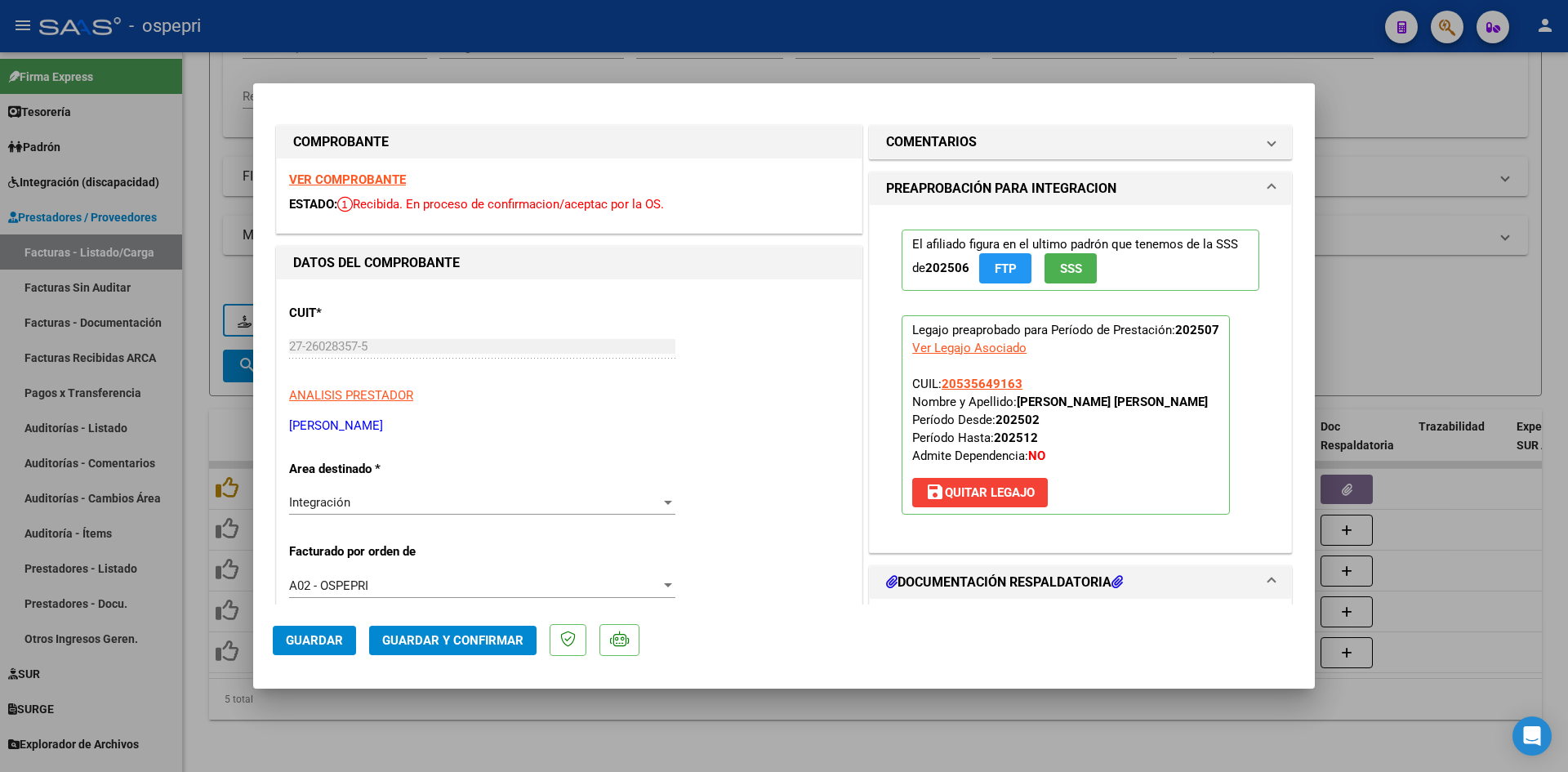
click at [481, 643] on span "Guardar y Confirmar" at bounding box center [453, 640] width 141 height 15
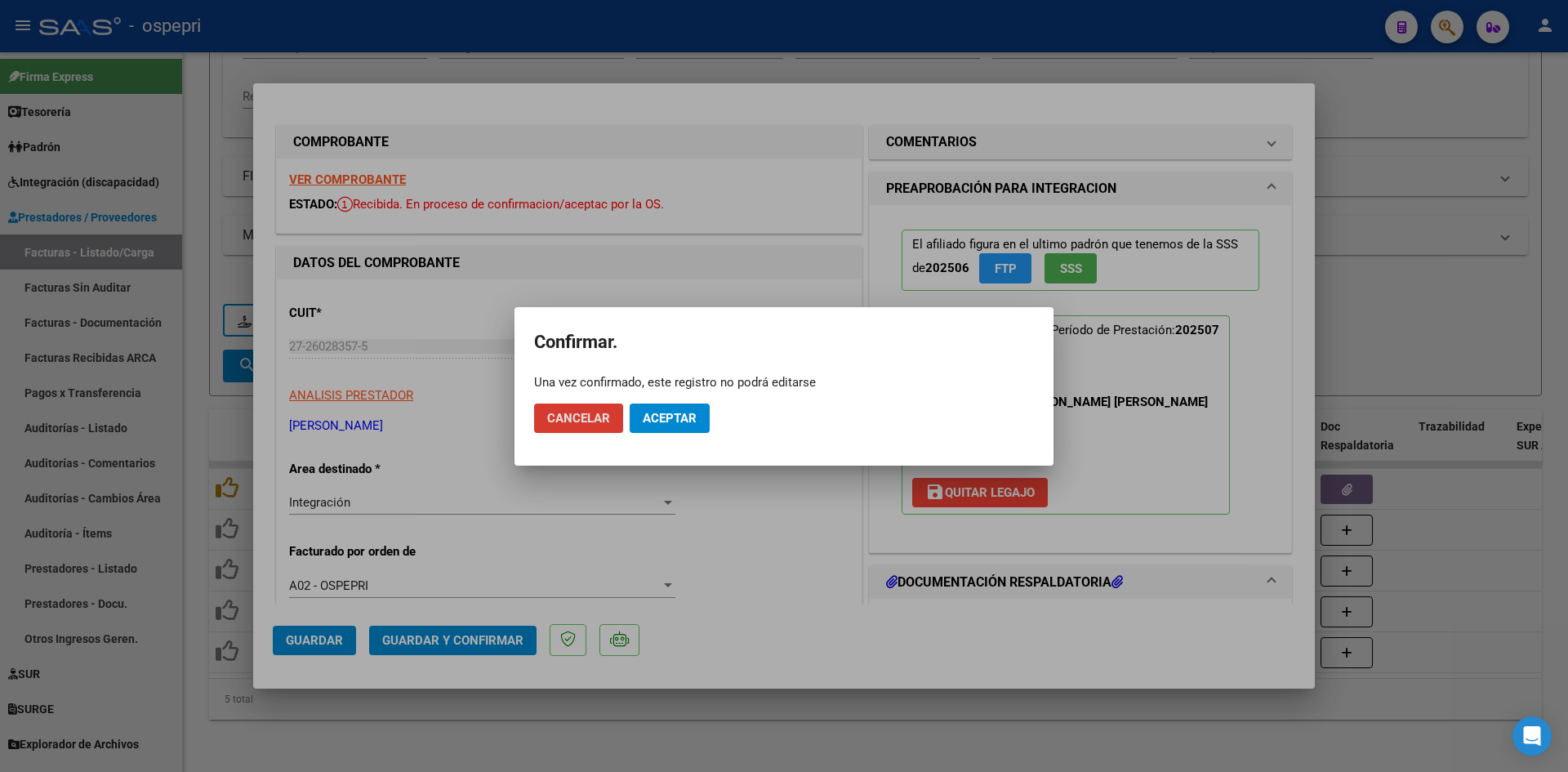
click at [677, 416] on span "Aceptar" at bounding box center [669, 418] width 54 height 15
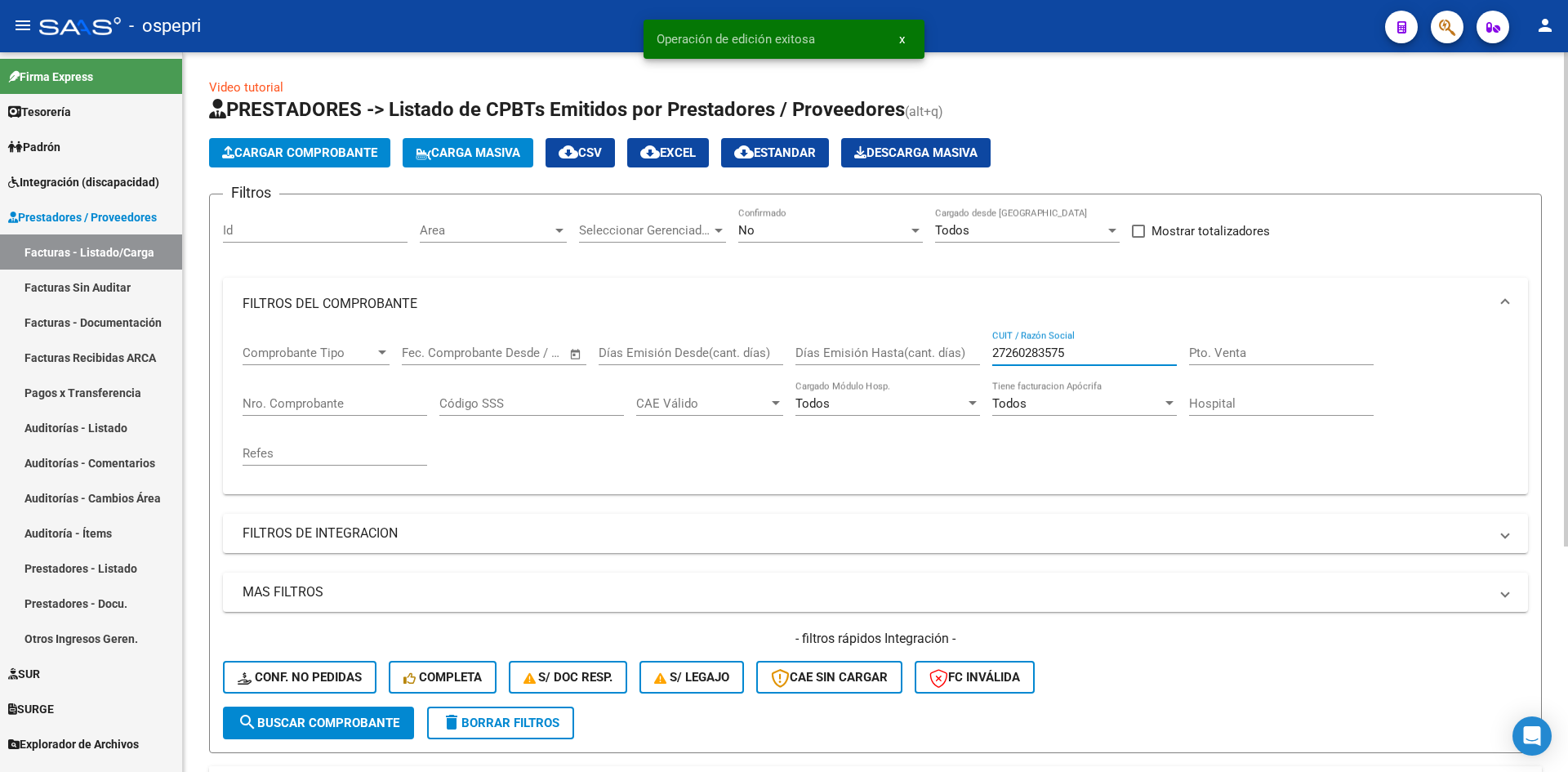
drag, startPoint x: 1087, startPoint y: 354, endPoint x: 976, endPoint y: 374, distance: 112.8
click at [976, 374] on div "Comprobante Tipo Comprobante Tipo Start date – End date Fec. Comprobante Desde …" at bounding box center [875, 405] width 1266 height 151
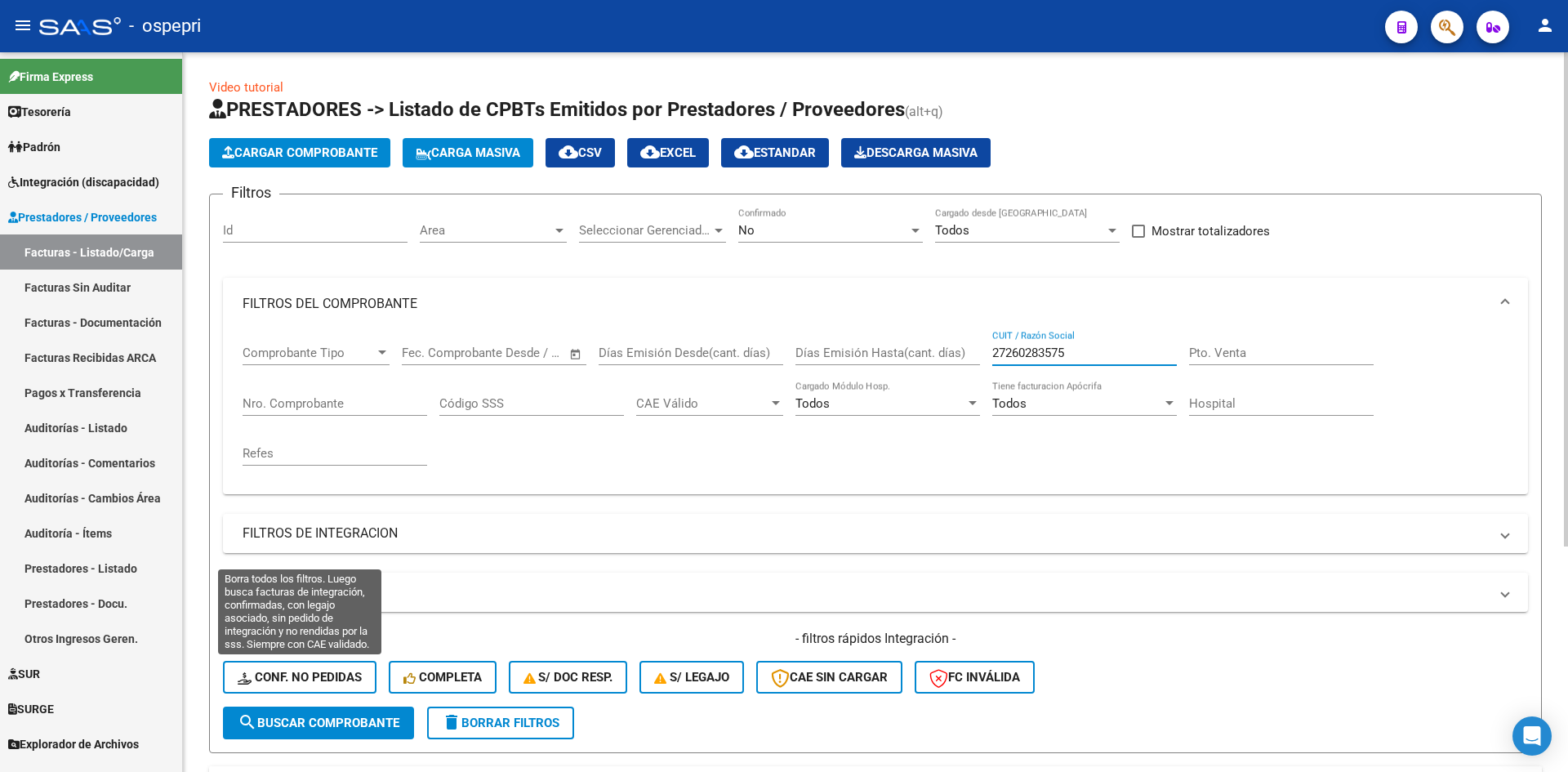
click at [360, 666] on button "Conf. no pedidas" at bounding box center [299, 677] width 154 height 32
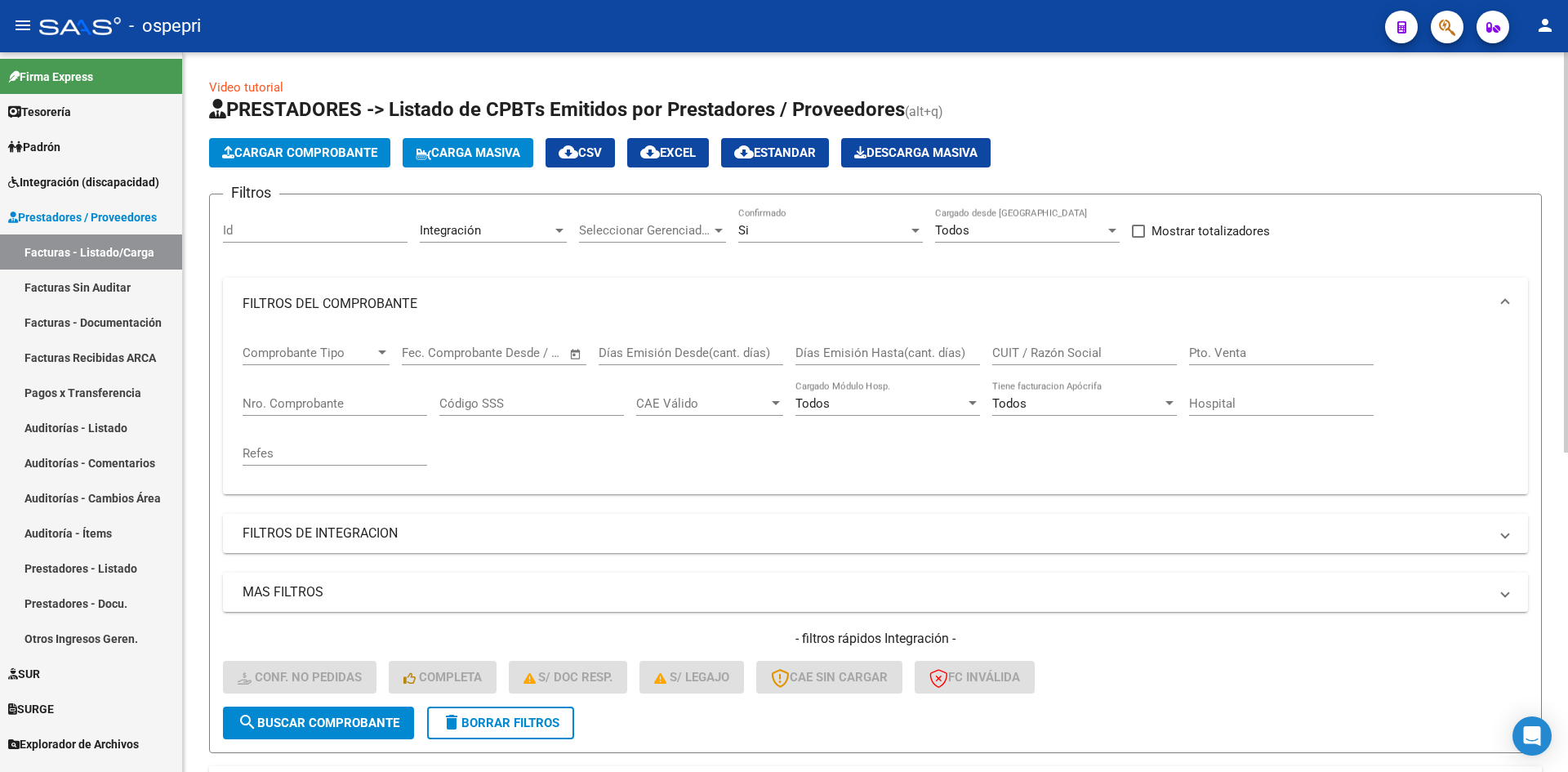
click at [1004, 354] on input "CUIT / Razón Social" at bounding box center [1085, 352] width 185 height 15
paste input "27260283575"
click at [339, 723] on span "search Buscar Comprobante" at bounding box center [318, 722] width 161 height 15
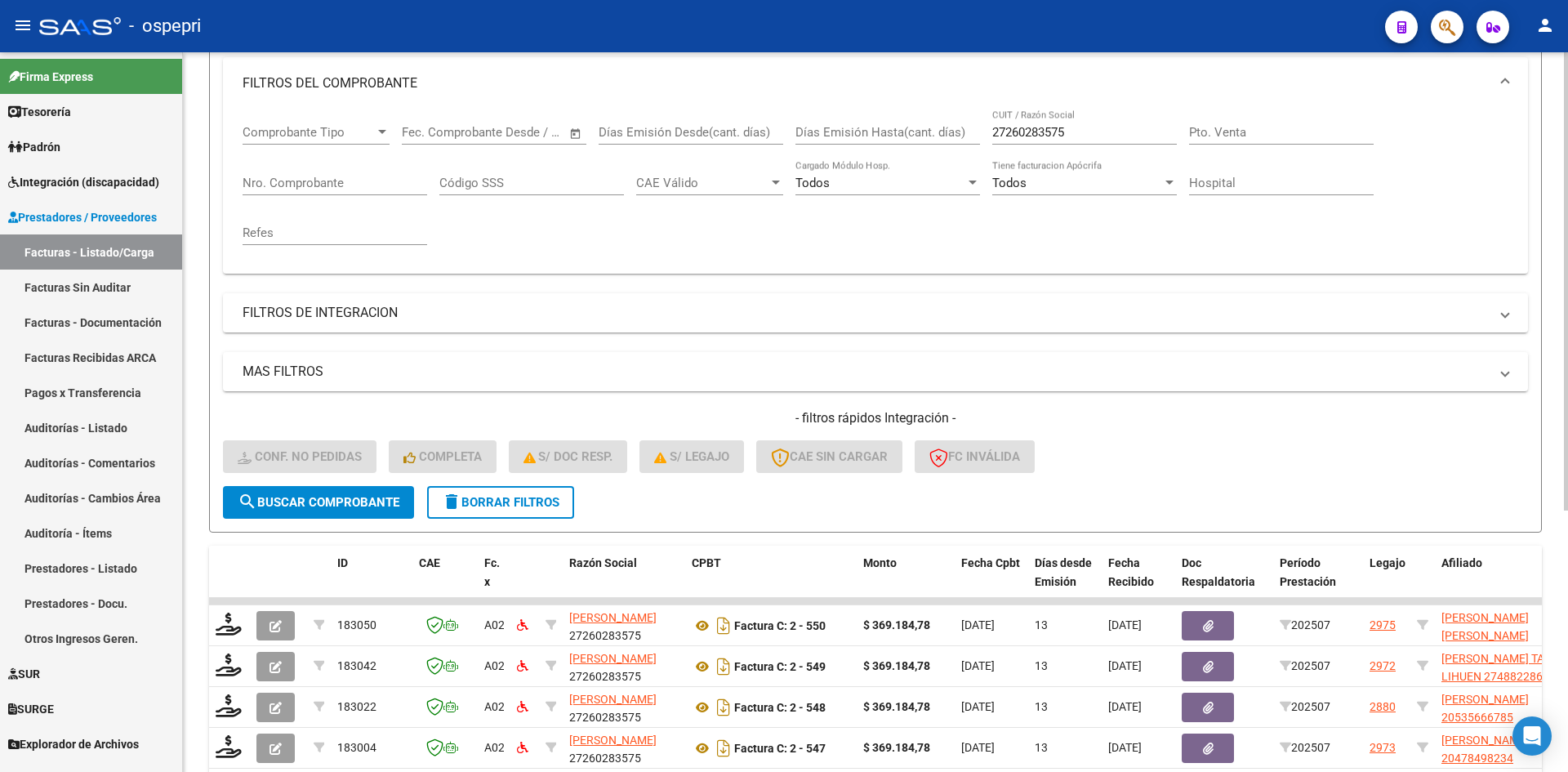
scroll to position [246, 0]
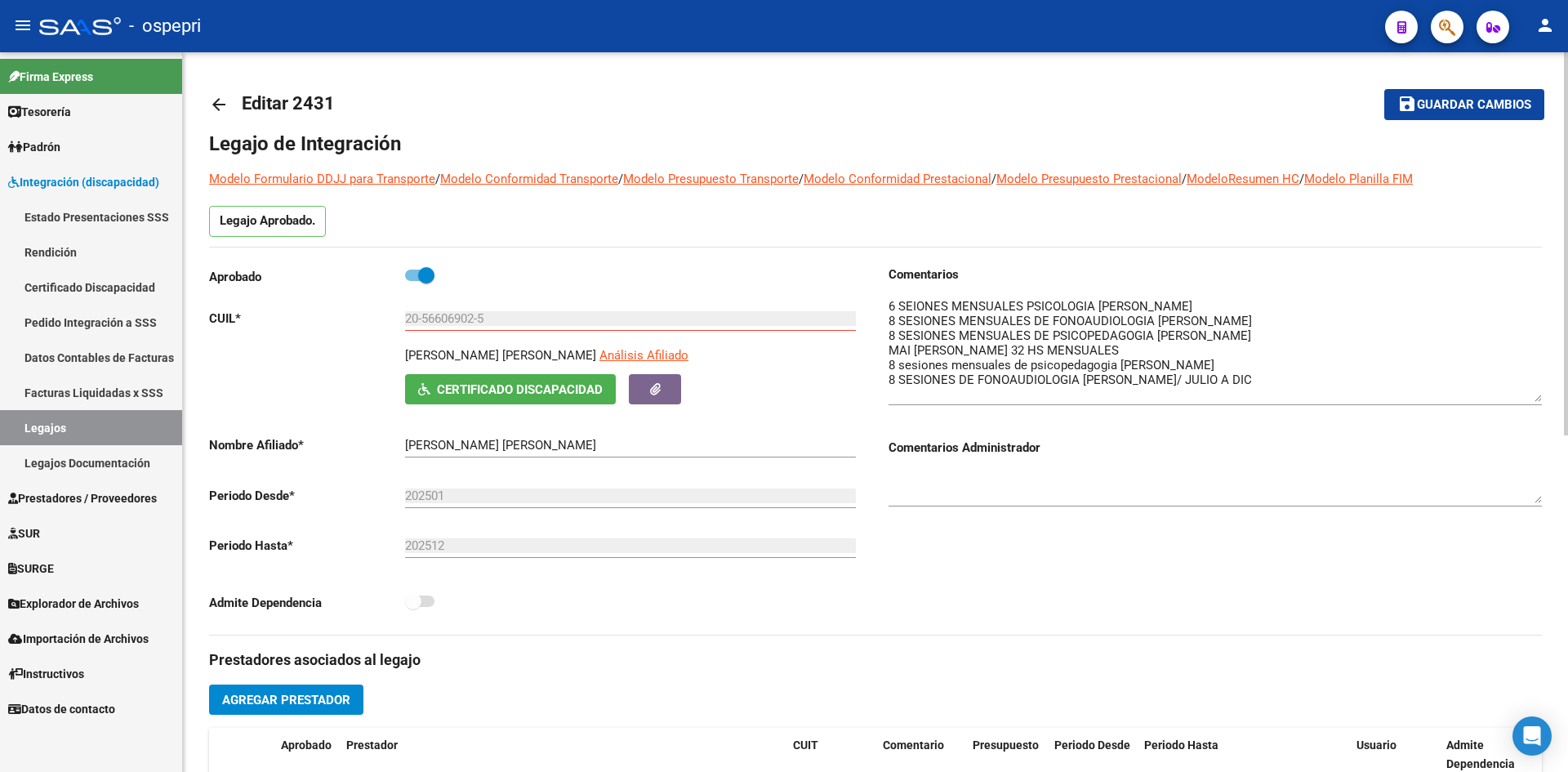
click at [224, 101] on mat-icon "arrow_back" at bounding box center [219, 105] width 20 height 20
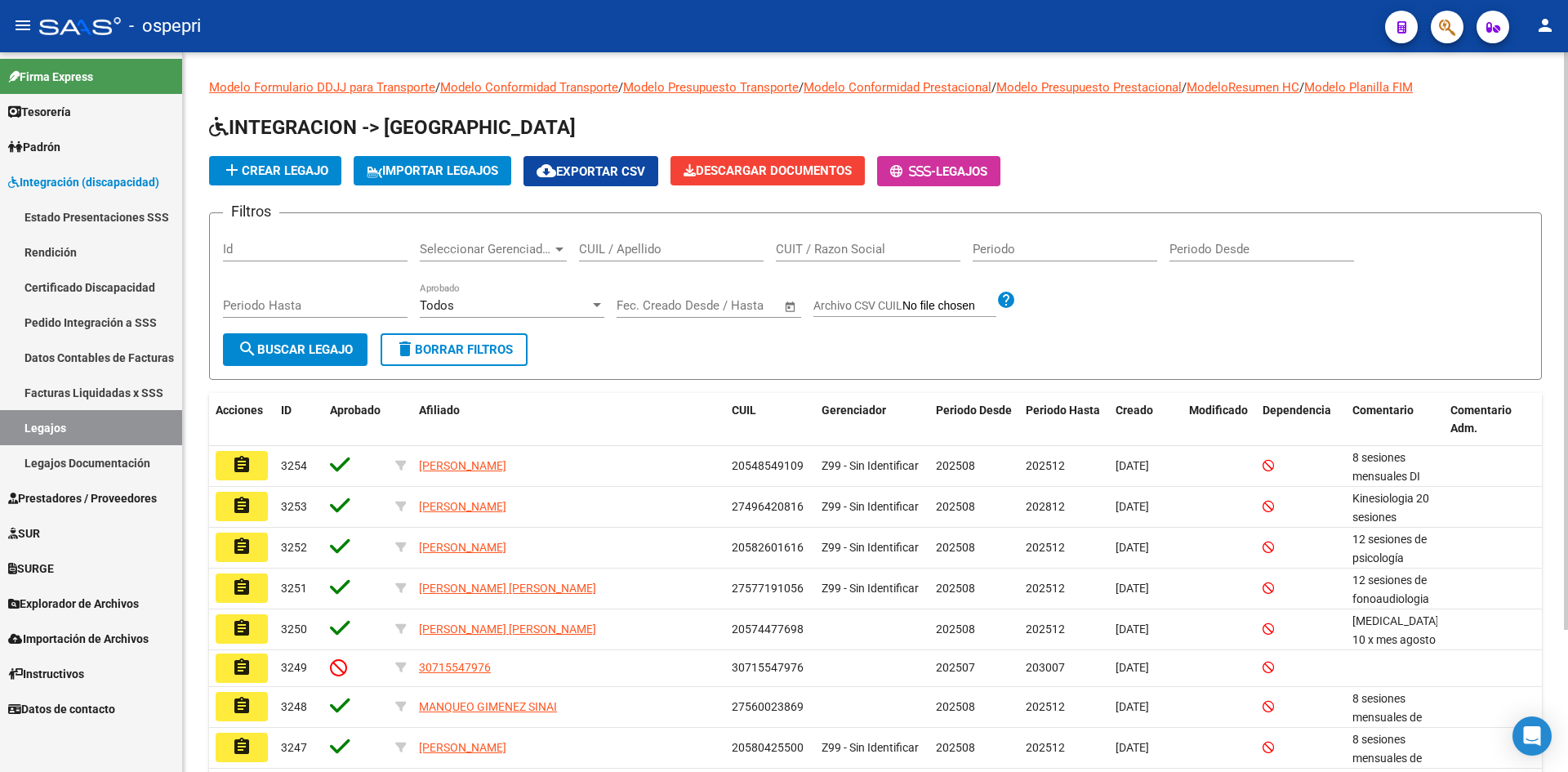
click at [606, 254] on input "CUIL / Apellido" at bounding box center [671, 249] width 185 height 15
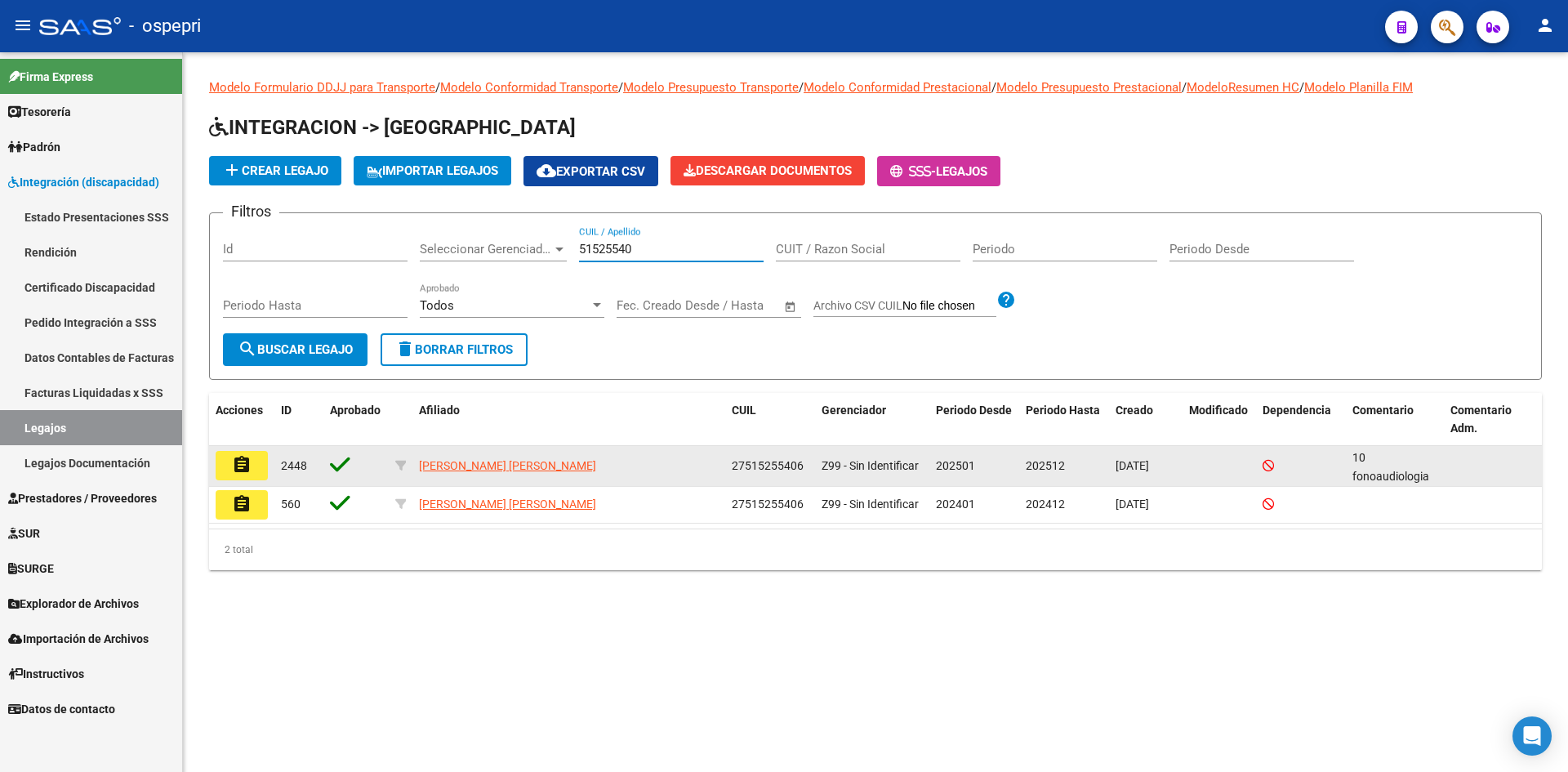
type input "51525540"
click at [249, 468] on mat-icon "assignment" at bounding box center [242, 465] width 20 height 20
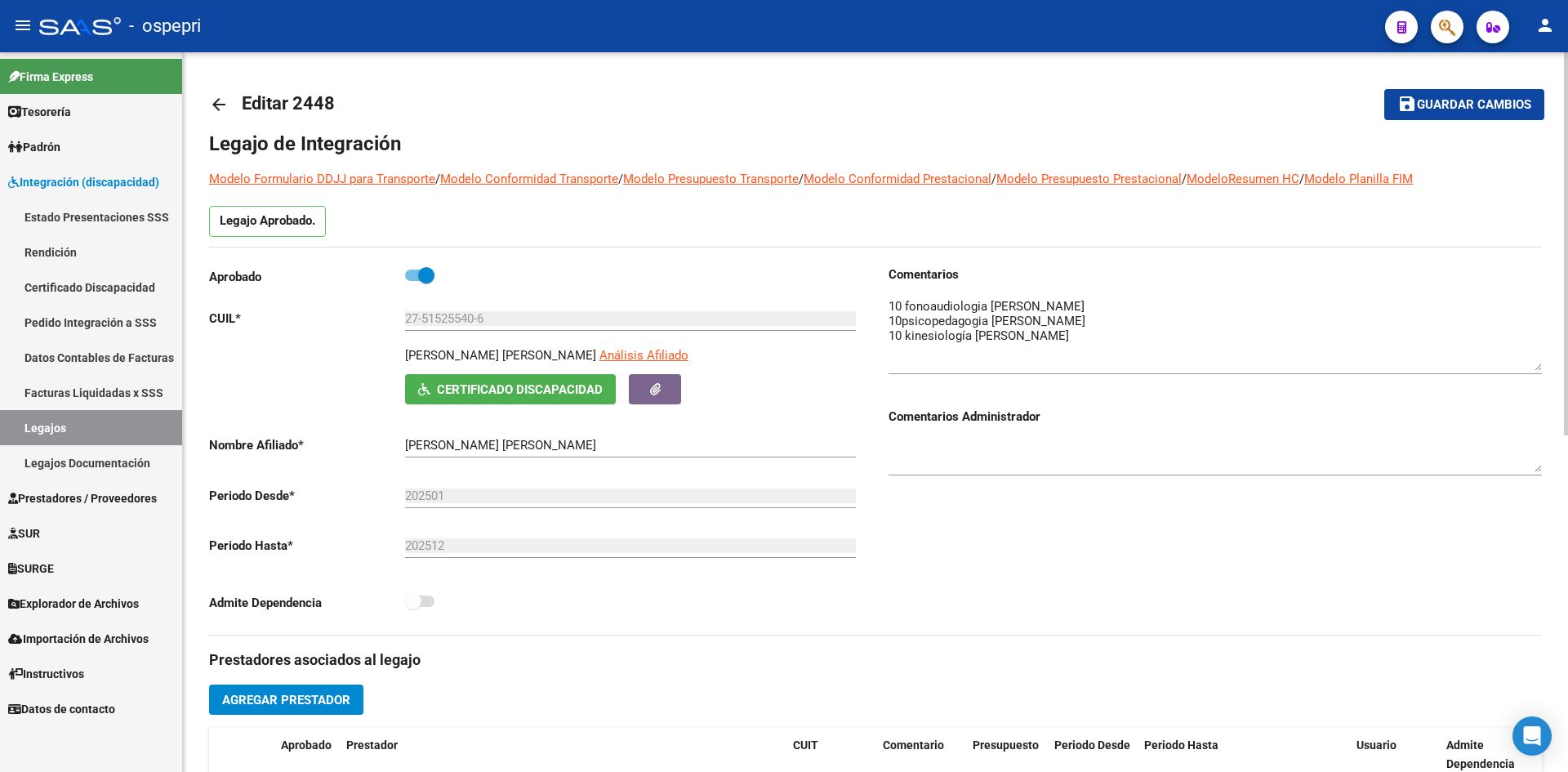
drag, startPoint x: 1537, startPoint y: 326, endPoint x: 1542, endPoint y: 367, distance: 41.3
click at [1542, 367] on div "arrow_back Editar 2448 save Guardar cambios Legajo de Integración Modelo Formul…" at bounding box center [875, 728] width 1385 height 1352
click at [219, 102] on mat-icon "arrow_back" at bounding box center [219, 105] width 20 height 20
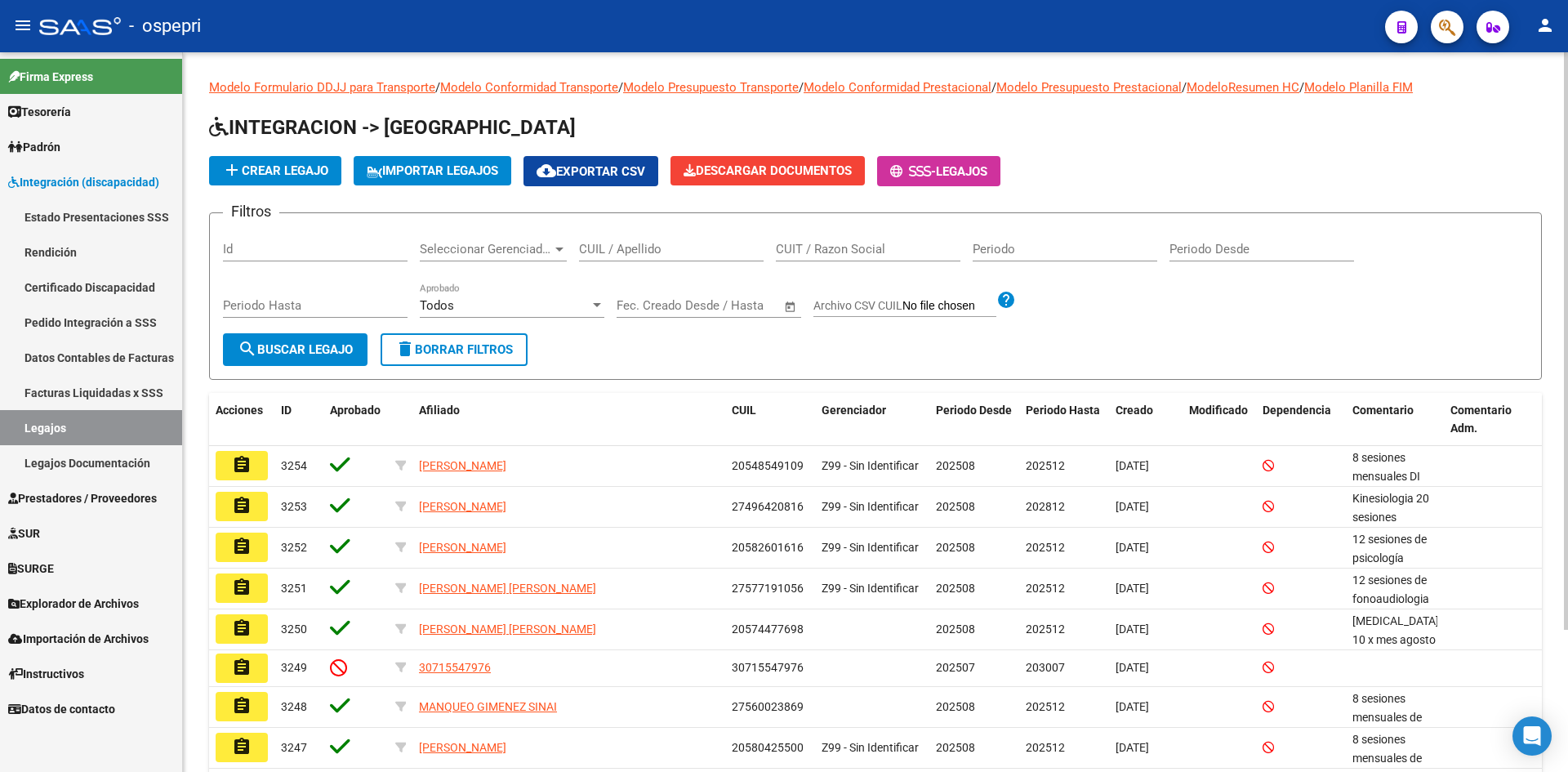
click at [644, 250] on input "CUIL / Apellido" at bounding box center [671, 249] width 185 height 15
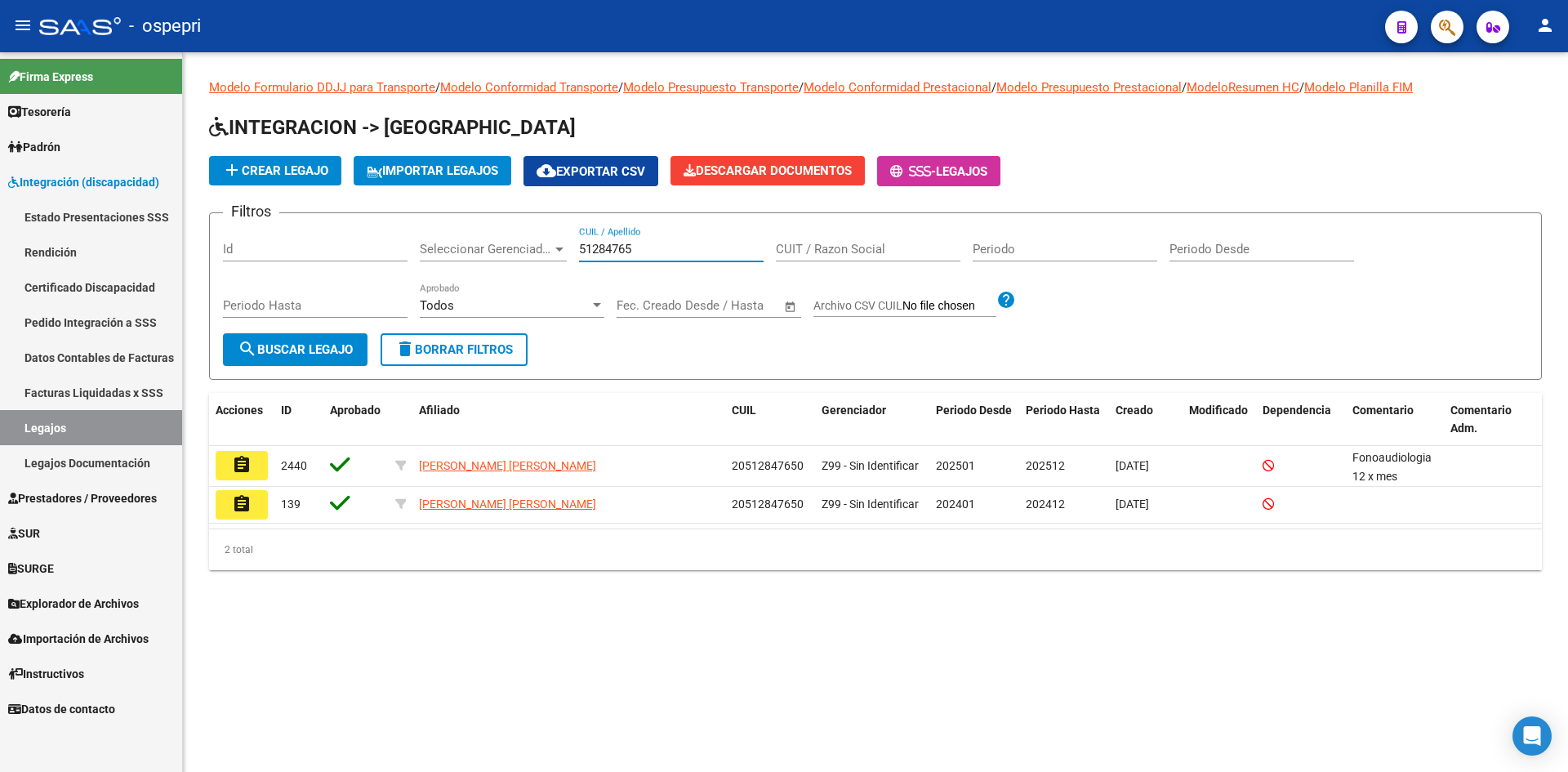
type input "51284765"
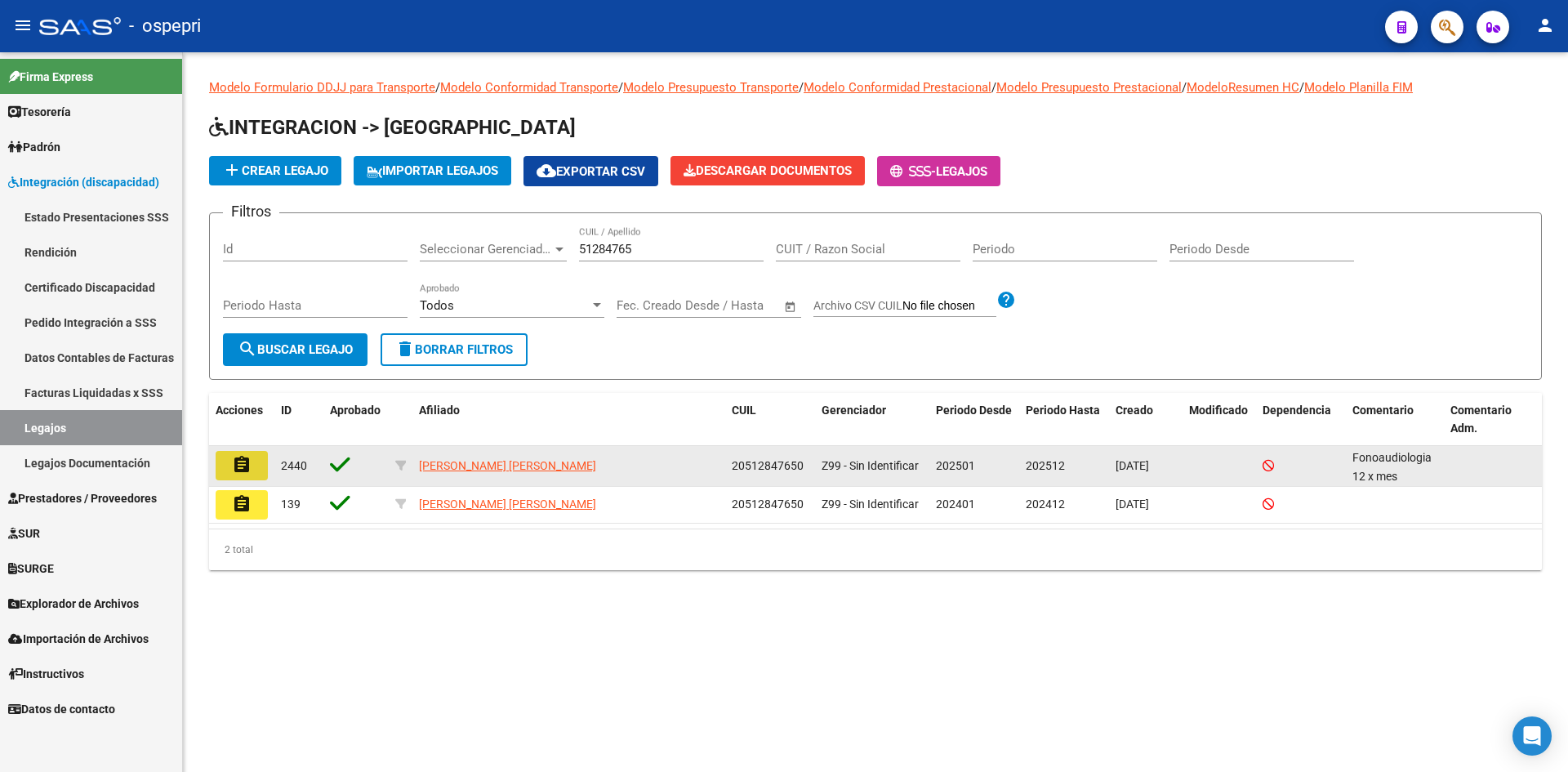
click at [246, 463] on mat-icon "assignment" at bounding box center [242, 465] width 20 height 20
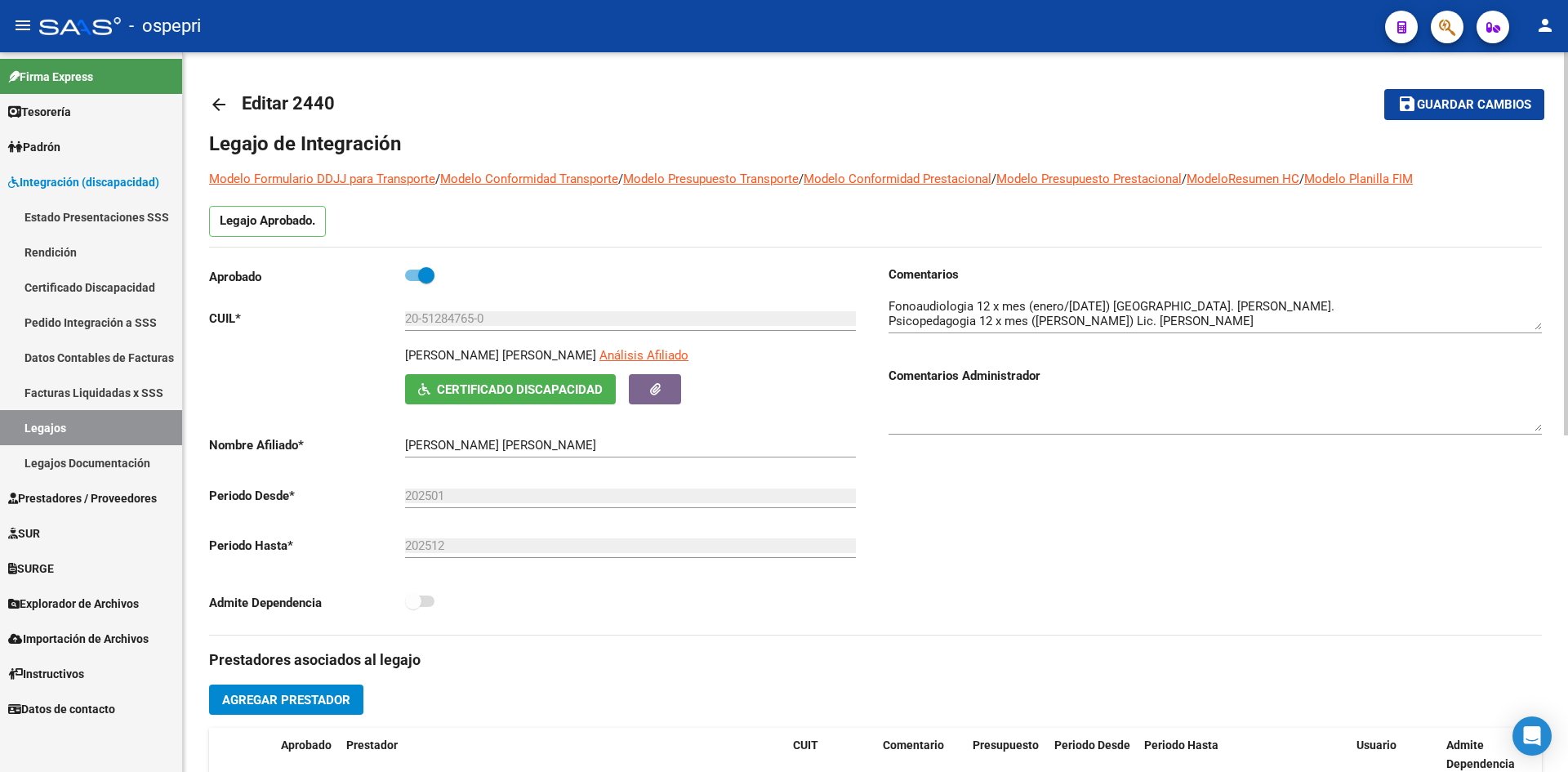
click at [219, 100] on mat-icon "arrow_back" at bounding box center [219, 105] width 20 height 20
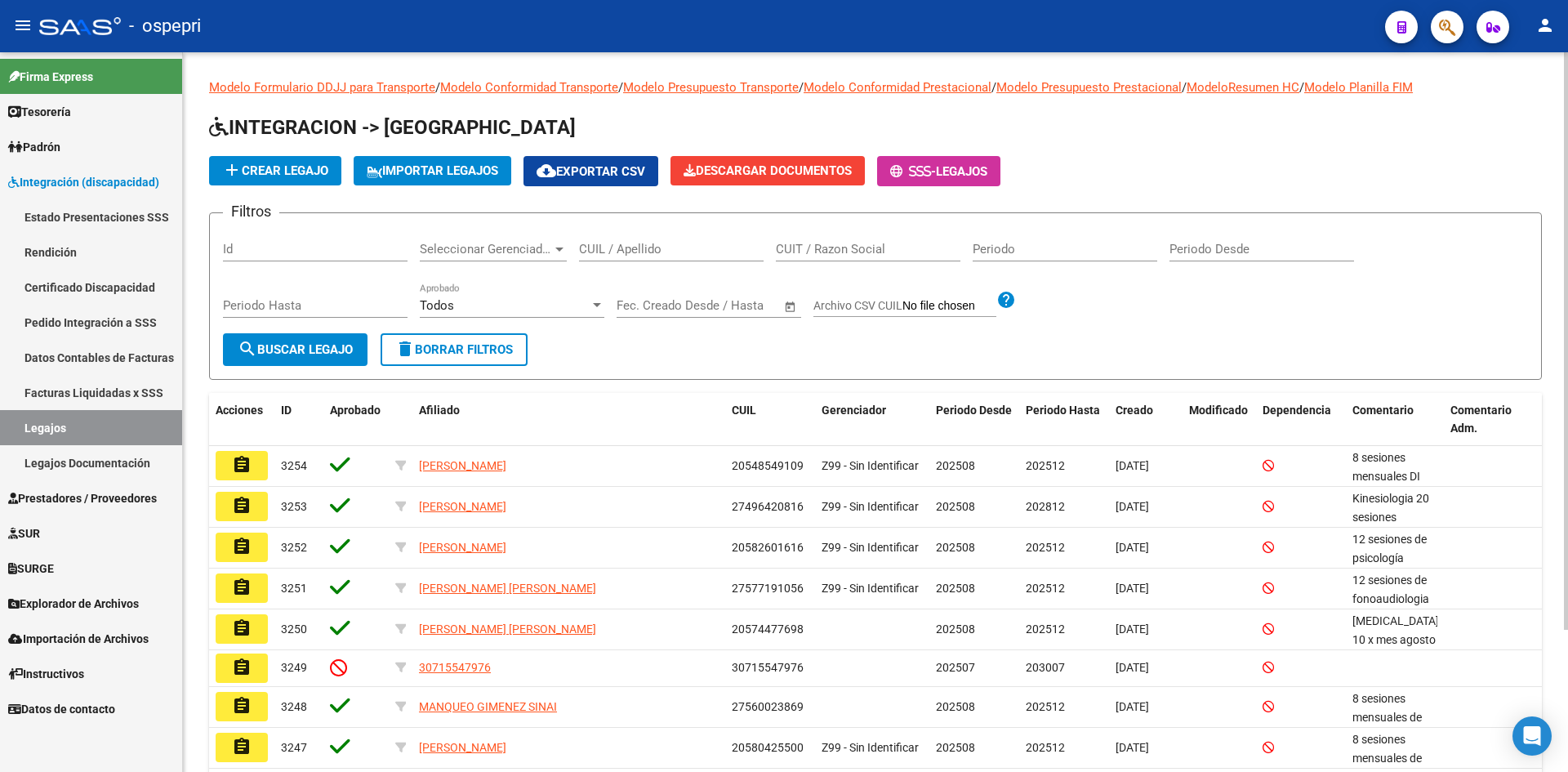
click at [618, 258] on div "CUIL / Apellido" at bounding box center [671, 244] width 185 height 35
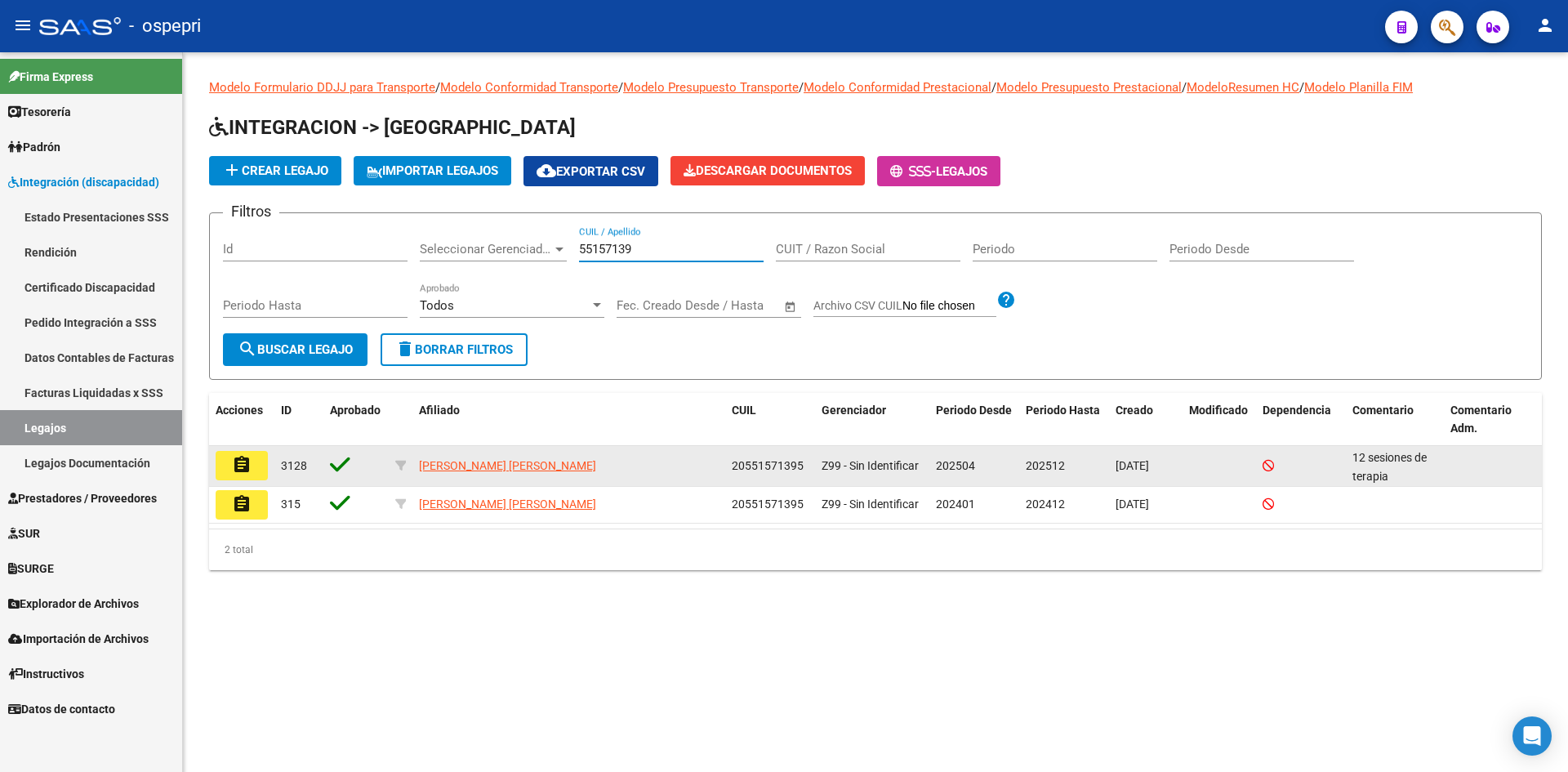
type input "55157139"
click at [251, 472] on button "assignment" at bounding box center [241, 466] width 52 height 29
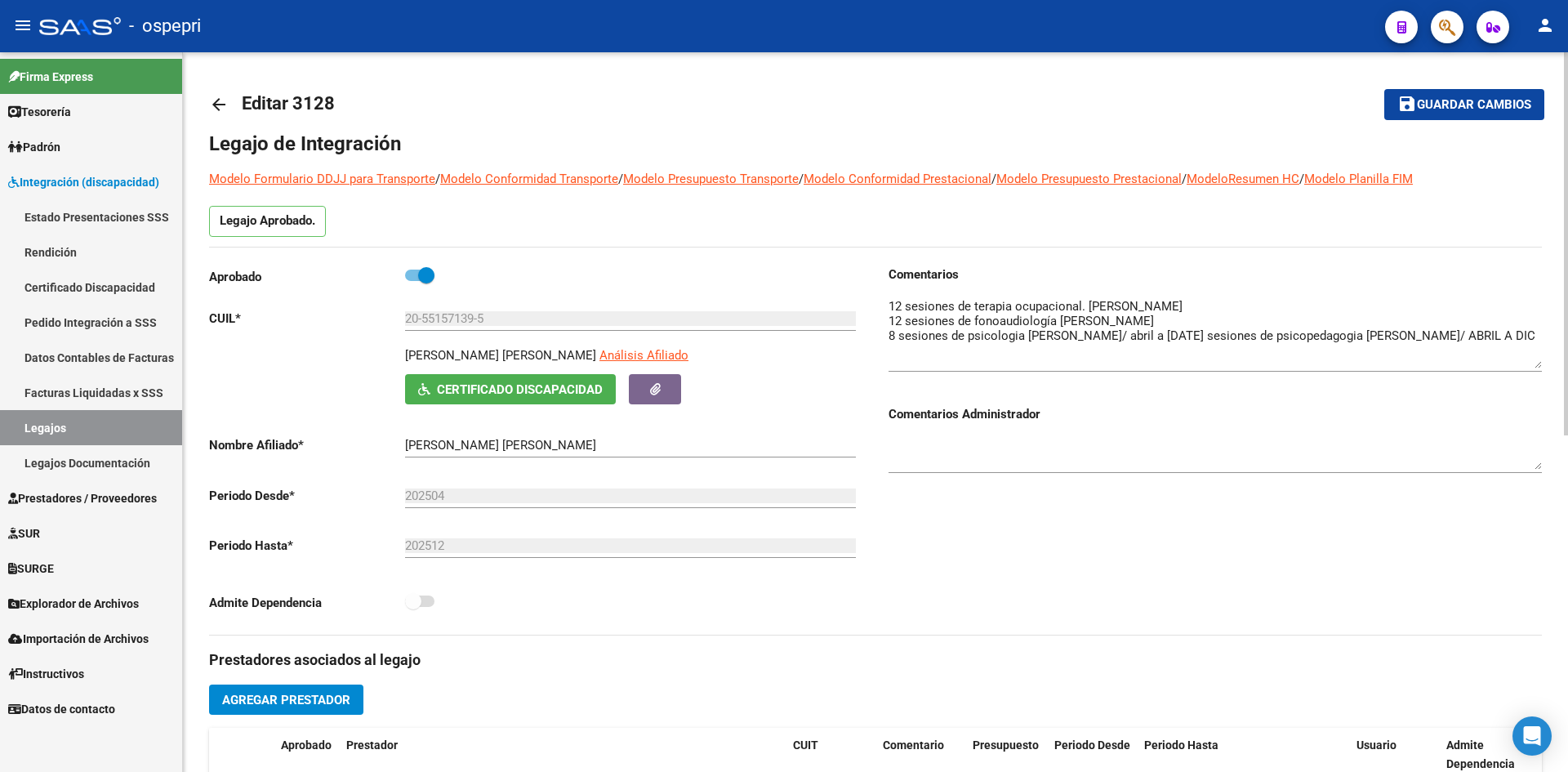
drag, startPoint x: 1533, startPoint y: 328, endPoint x: 1532, endPoint y: 366, distance: 38.0
click at [1532, 366] on textarea at bounding box center [1215, 333] width 653 height 71
click at [211, 103] on mat-icon "arrow_back" at bounding box center [219, 105] width 20 height 20
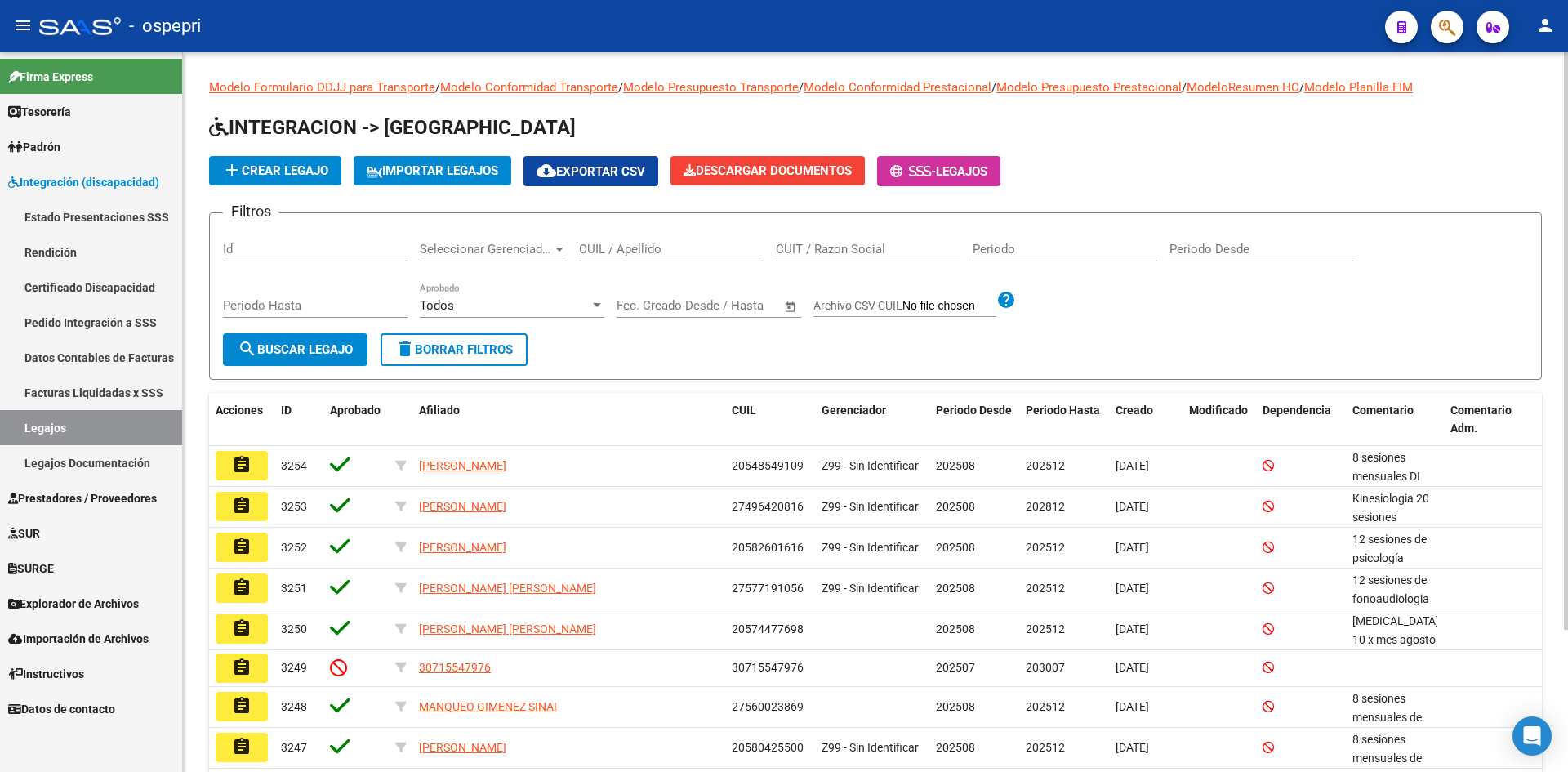
click at [605, 246] on input "CUIL / Apellido" at bounding box center [671, 249] width 185 height 15
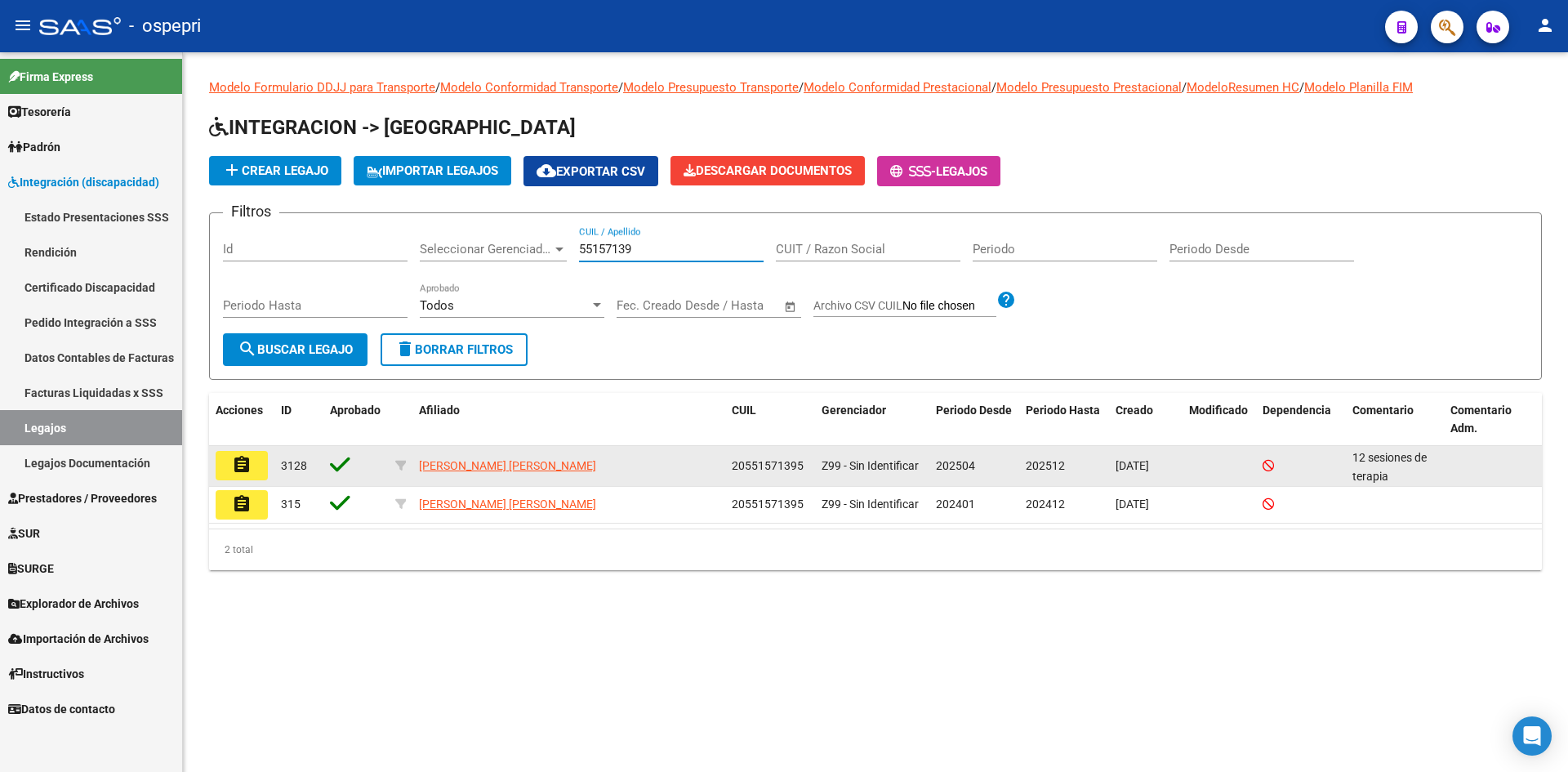
type input "55157139"
click at [239, 467] on mat-icon "assignment" at bounding box center [242, 465] width 20 height 20
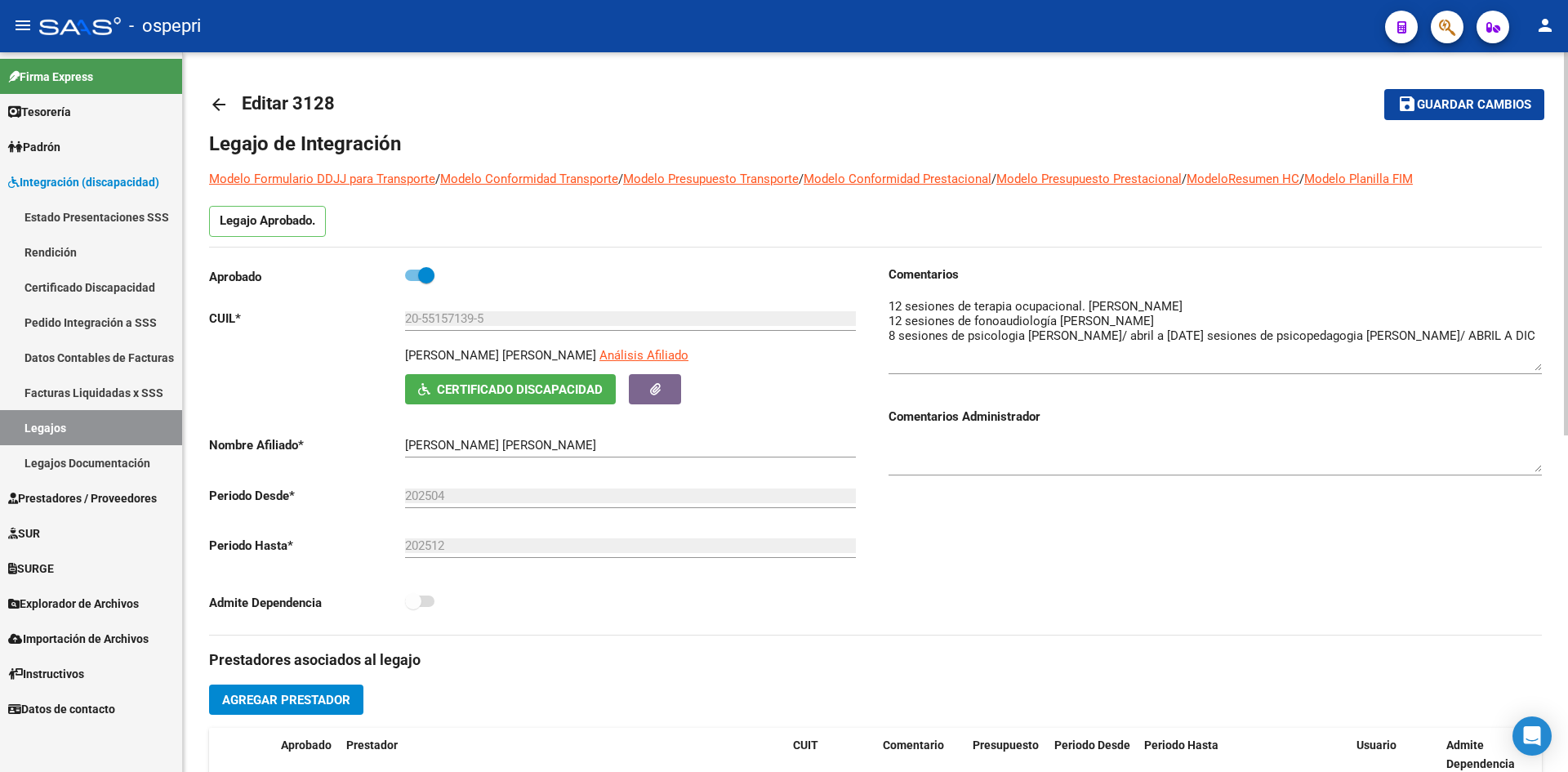
drag, startPoint x: 1538, startPoint y: 328, endPoint x: 1531, endPoint y: 369, distance: 41.6
click at [1531, 369] on textarea at bounding box center [1215, 334] width 653 height 73
click at [226, 105] on mat-icon "arrow_back" at bounding box center [219, 105] width 20 height 20
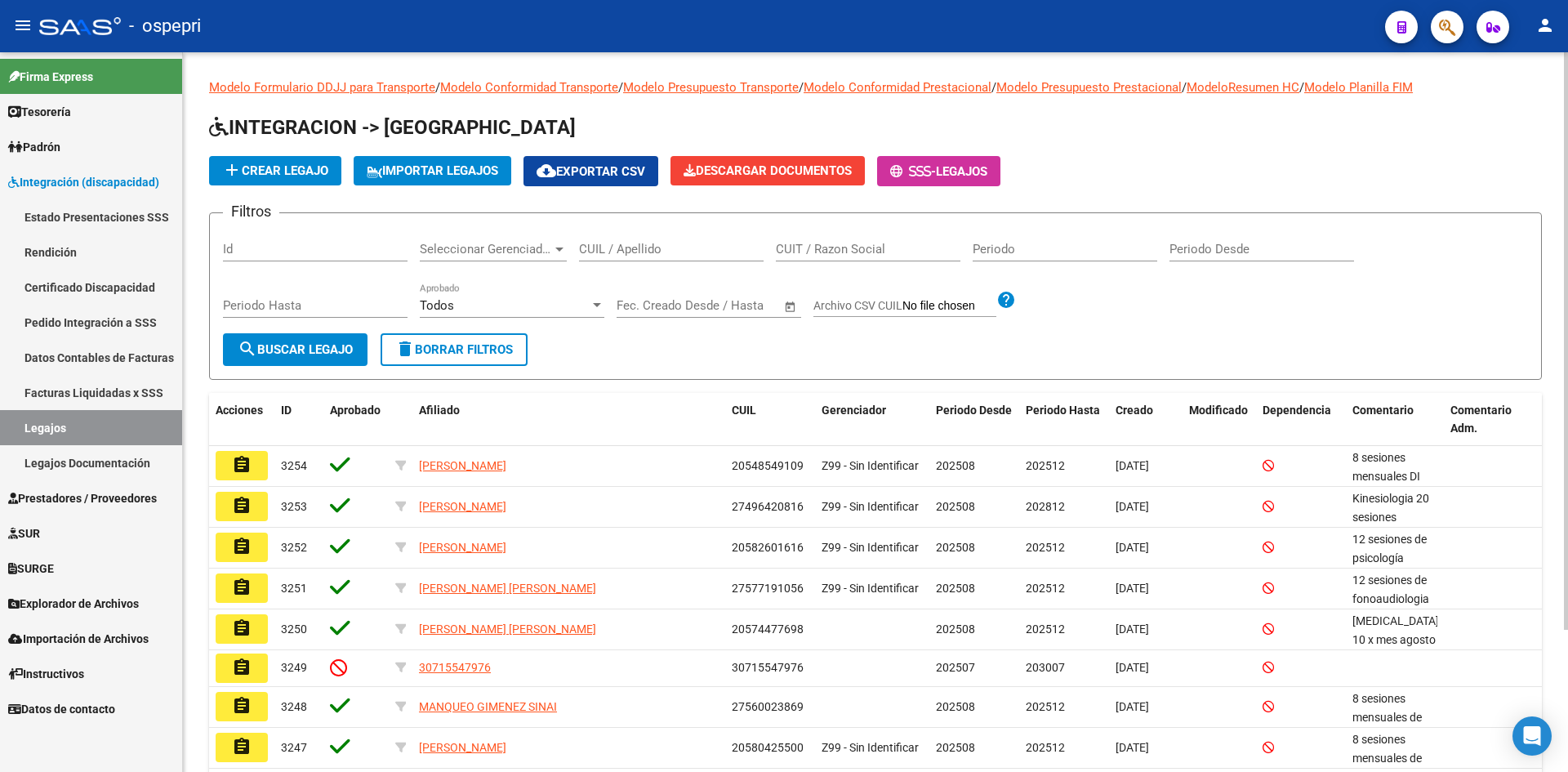
drag, startPoint x: 607, startPoint y: 249, endPoint x: 606, endPoint y: 240, distance: 9.1
click at [607, 241] on div "CUIL / Apellido" at bounding box center [671, 244] width 185 height 35
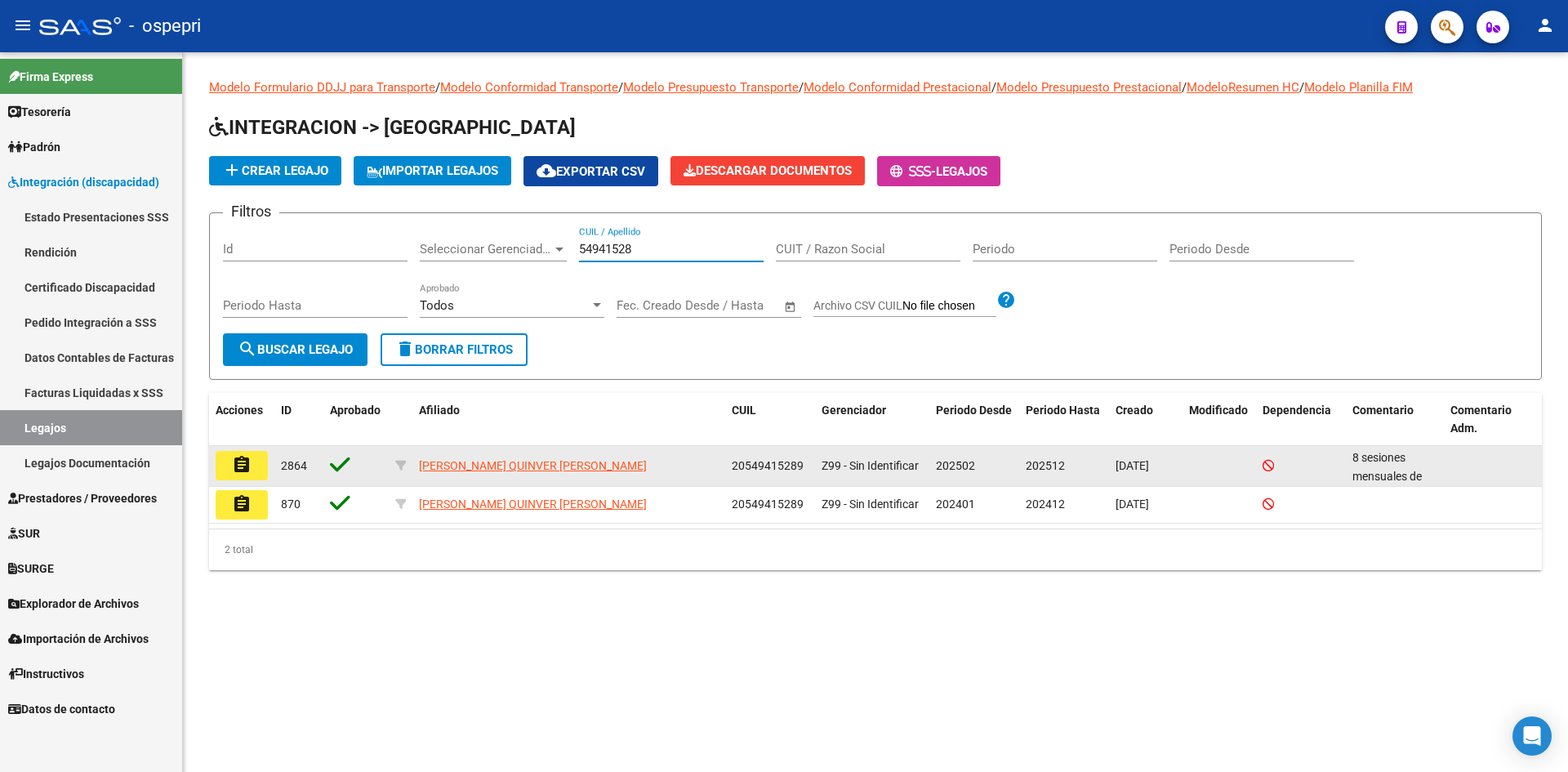
type input "54941528"
click at [251, 468] on button "assignment" at bounding box center [241, 466] width 52 height 29
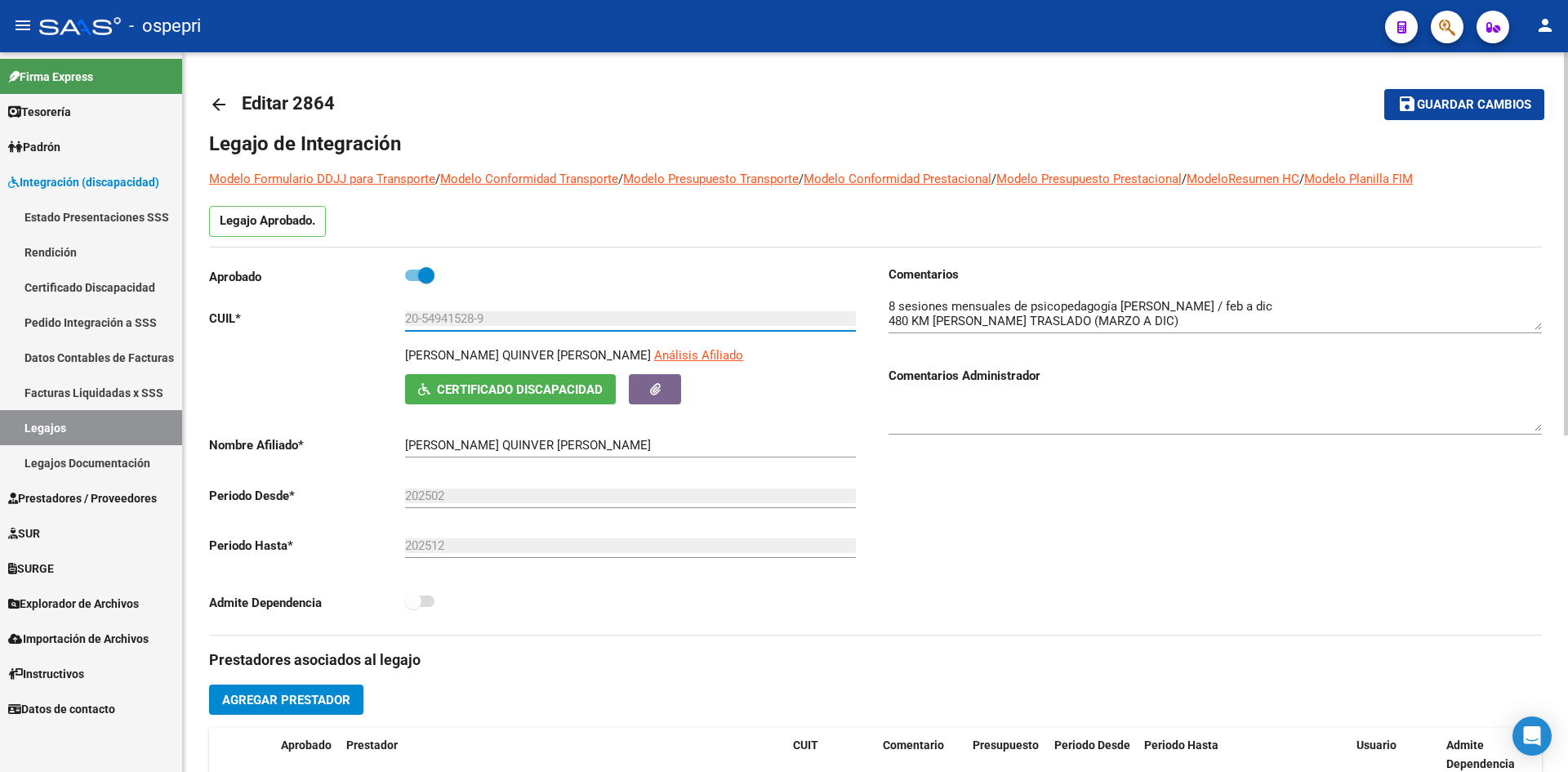
drag, startPoint x: 425, startPoint y: 320, endPoint x: 477, endPoint y: 341, distance: 56.1
click at [477, 341] on div "20-54941528-9 Ingresar CUIL" at bounding box center [630, 321] width 451 height 51
click at [220, 102] on mat-icon "arrow_back" at bounding box center [219, 105] width 20 height 20
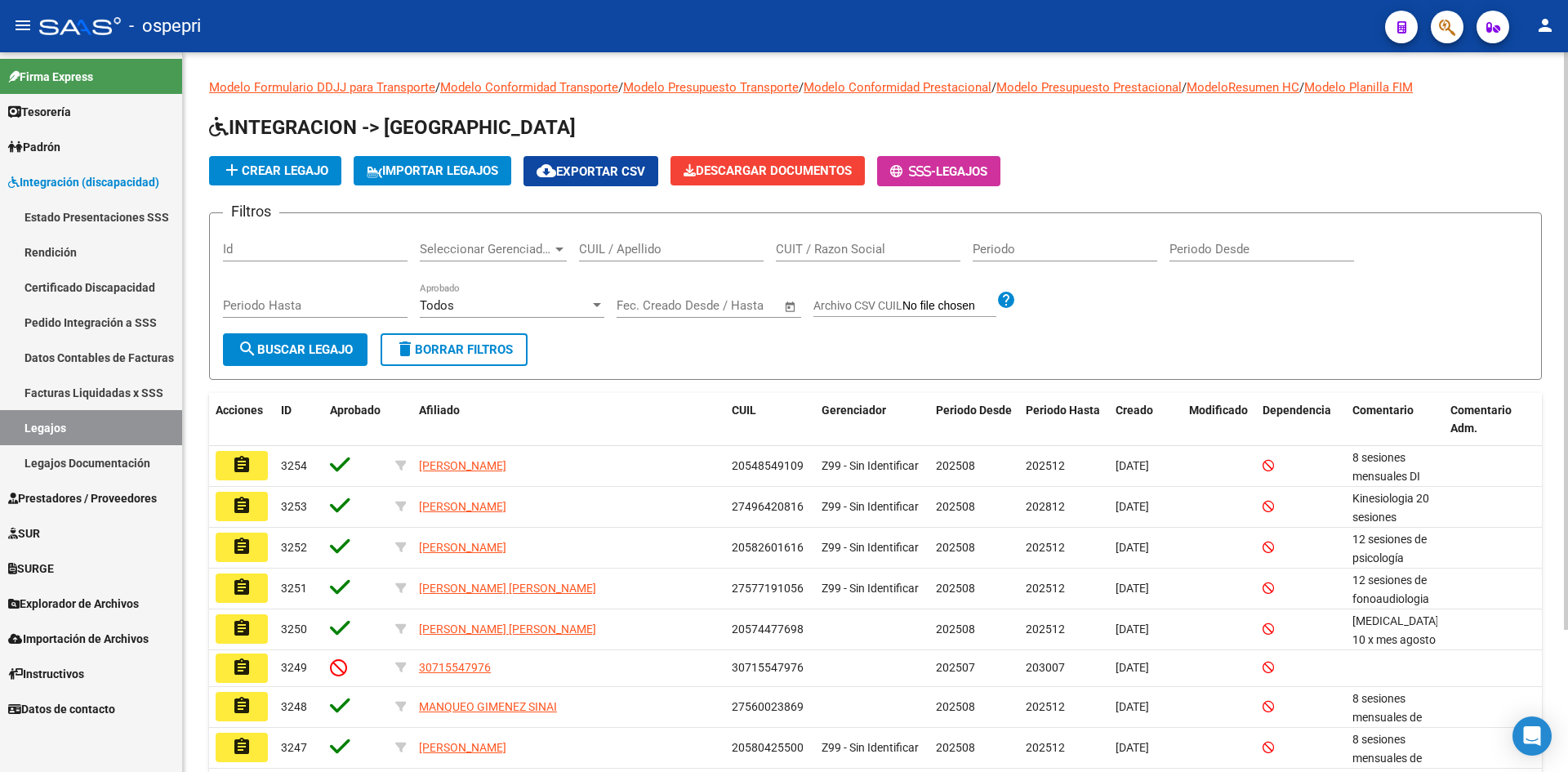
click at [657, 245] on input "CUIL / Apellido" at bounding box center [671, 249] width 185 height 15
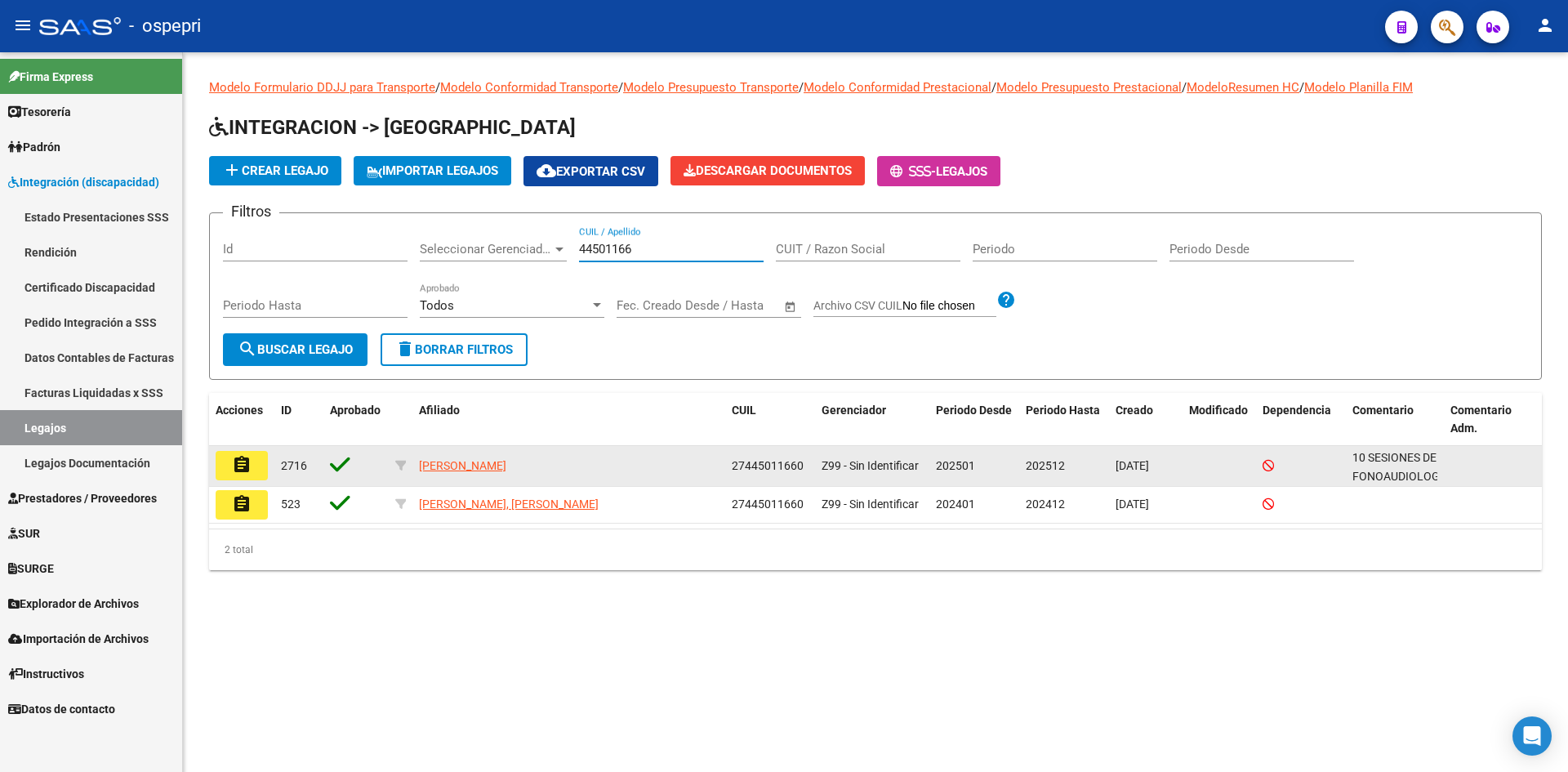
type input "44501166"
click at [251, 473] on button "assignment" at bounding box center [241, 466] width 52 height 29
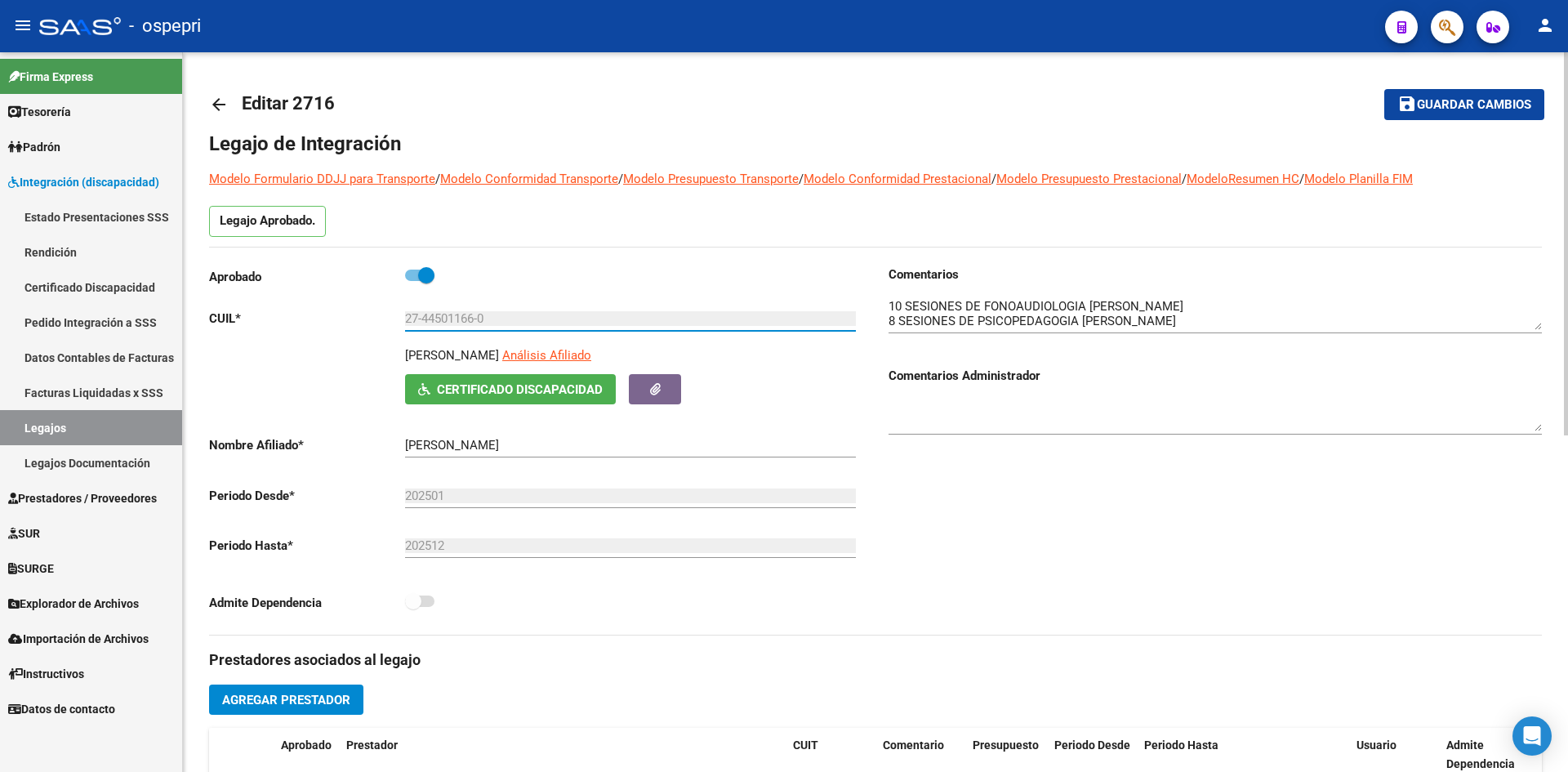
drag, startPoint x: 424, startPoint y: 318, endPoint x: 476, endPoint y: 322, distance: 52.2
click at [476, 322] on input "27-44501166-0" at bounding box center [630, 318] width 451 height 15
click at [220, 106] on mat-icon "arrow_back" at bounding box center [219, 105] width 20 height 20
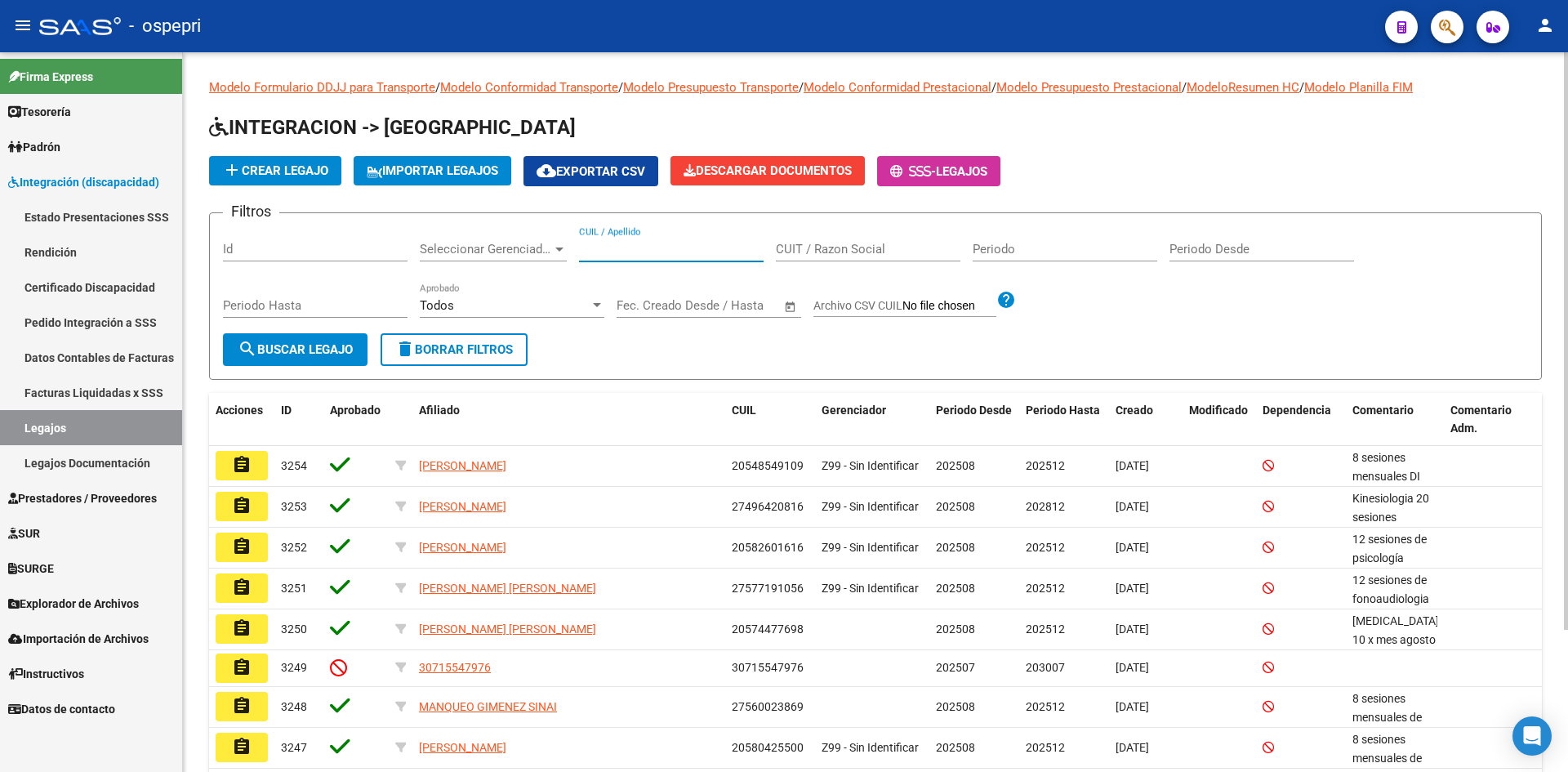
click at [641, 249] on input "CUIL / Apellido" at bounding box center [671, 249] width 185 height 15
type input "56757563"
click at [303, 340] on button "search Buscar Legajo" at bounding box center [295, 349] width 145 height 32
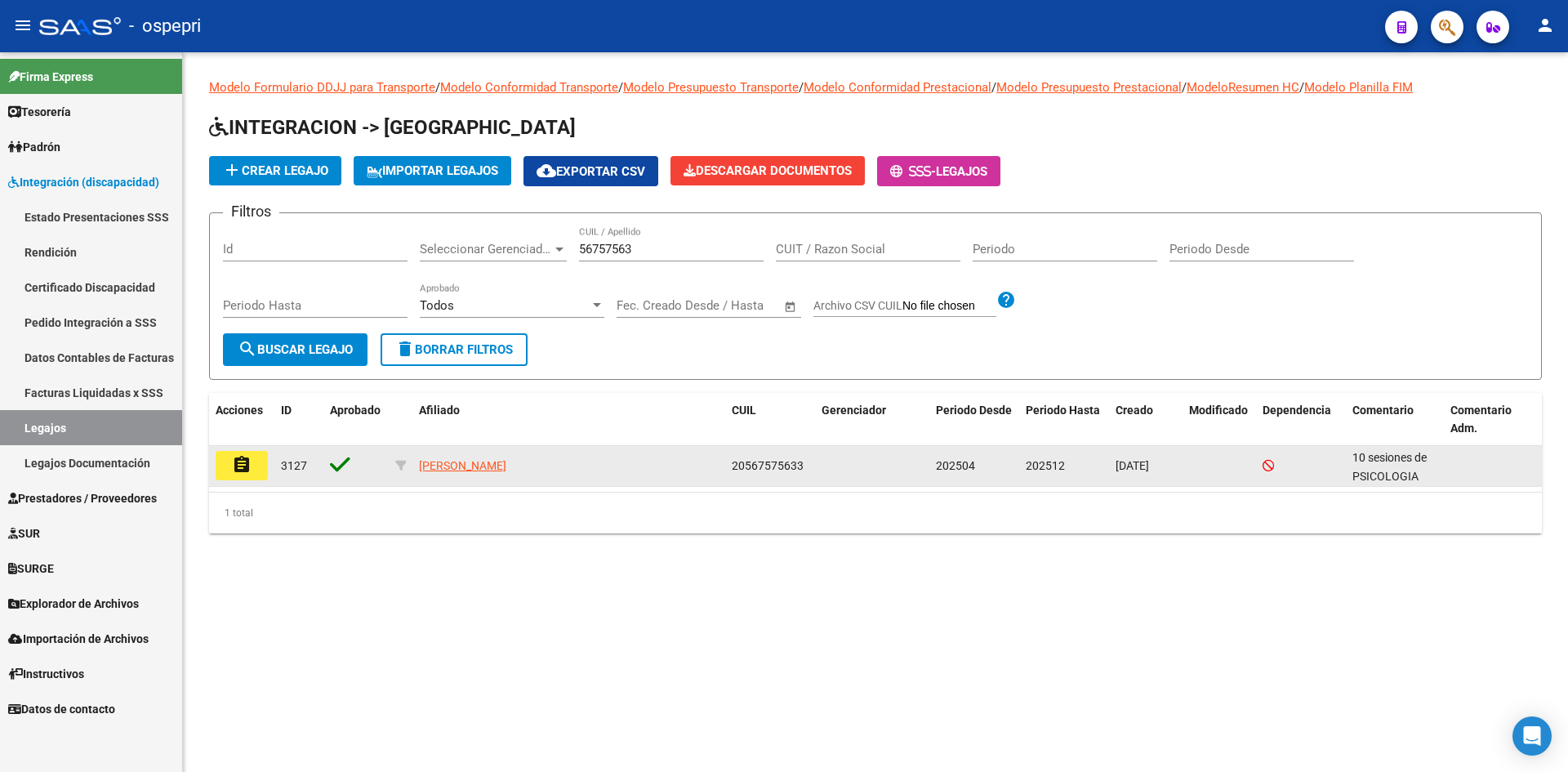
click at [244, 457] on mat-icon "assignment" at bounding box center [242, 465] width 20 height 20
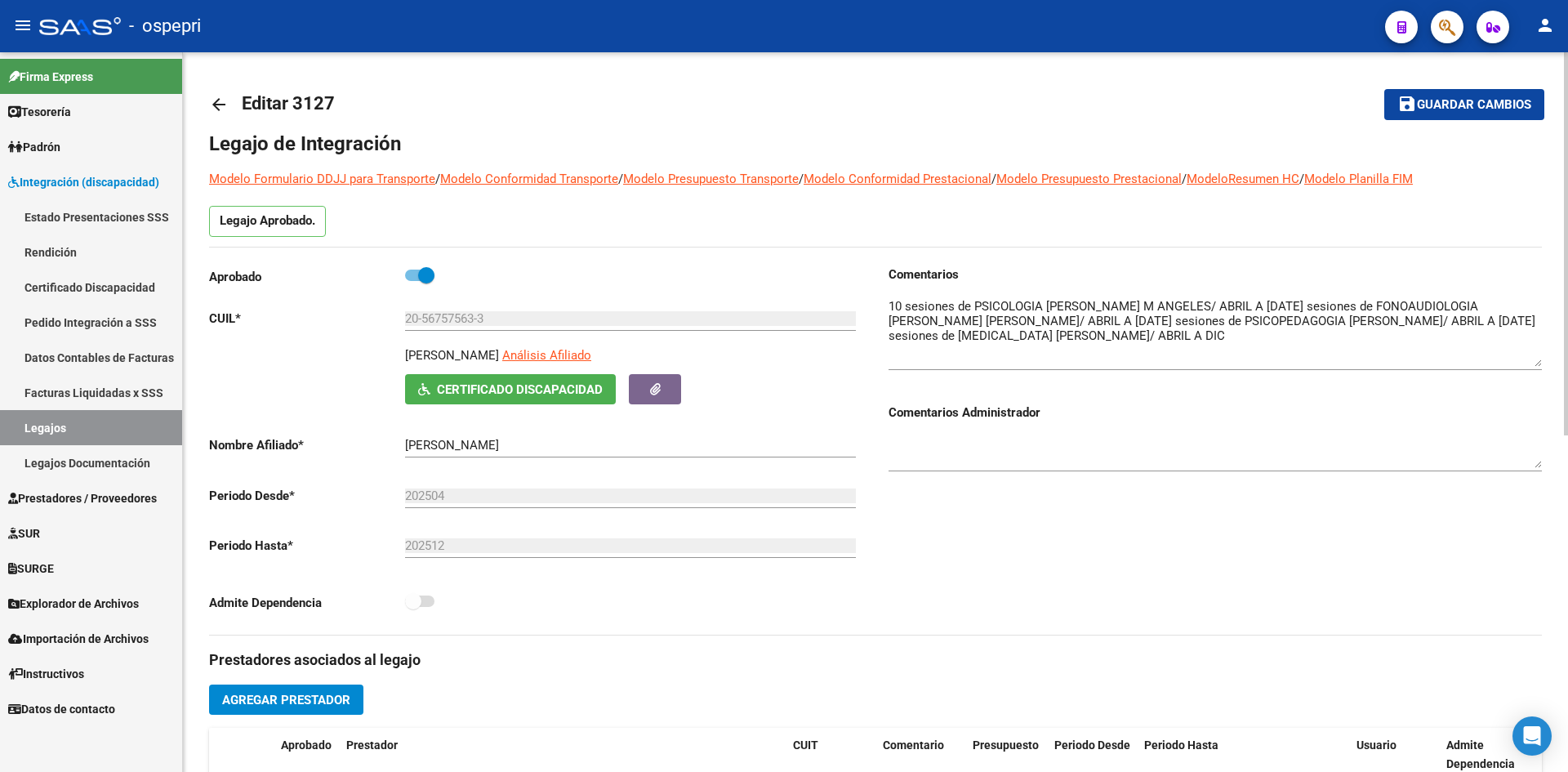
drag, startPoint x: 1539, startPoint y: 325, endPoint x: 1543, endPoint y: 362, distance: 37.2
click at [1543, 362] on div "arrow_back Editar 3127 save Guardar cambios Legajo de Integración Modelo Formul…" at bounding box center [875, 728] width 1385 height 1352
click at [219, 106] on mat-icon "arrow_back" at bounding box center [219, 105] width 20 height 20
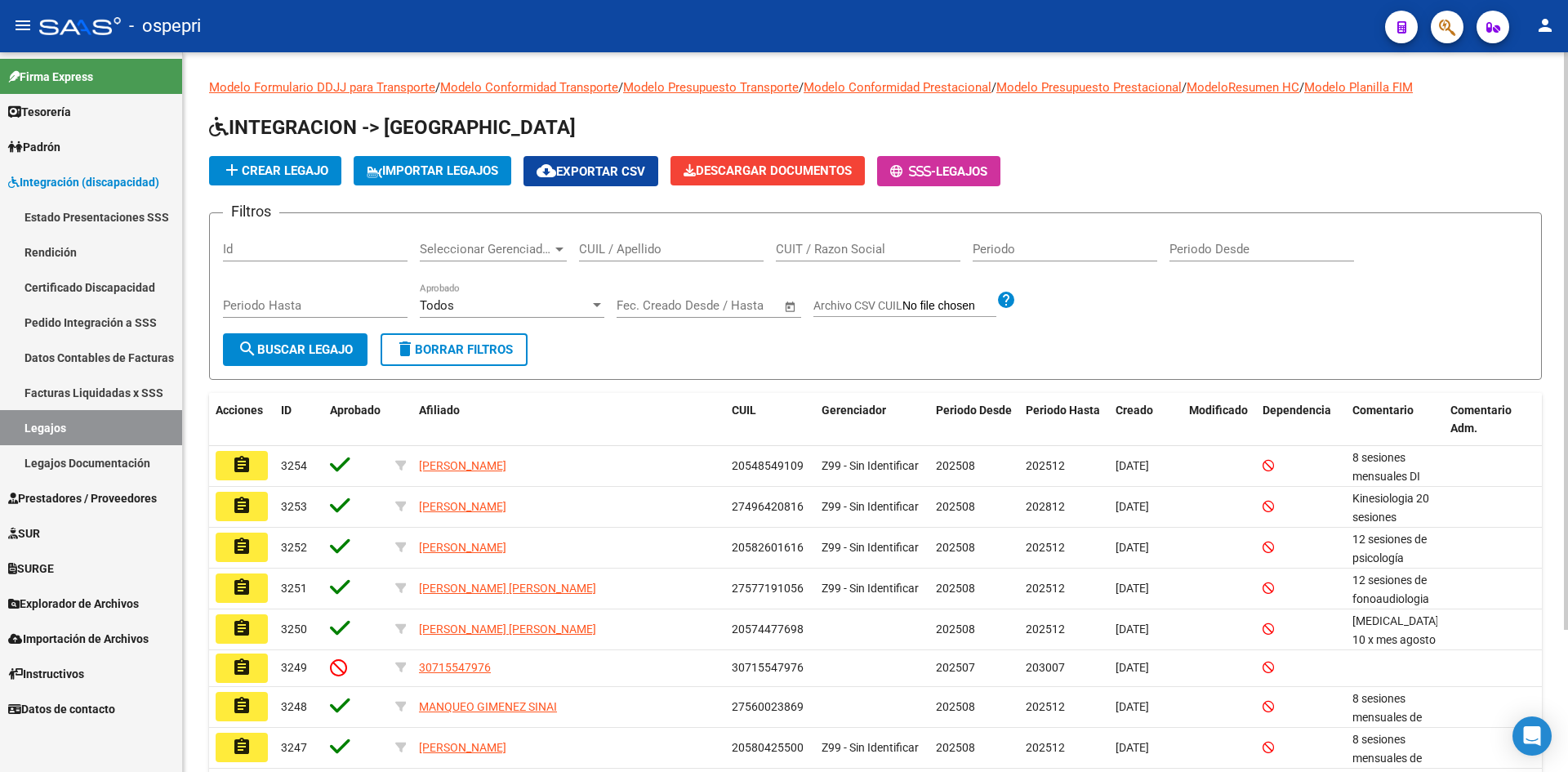
click at [671, 254] on input "CUIL / Apellido" at bounding box center [671, 249] width 185 height 15
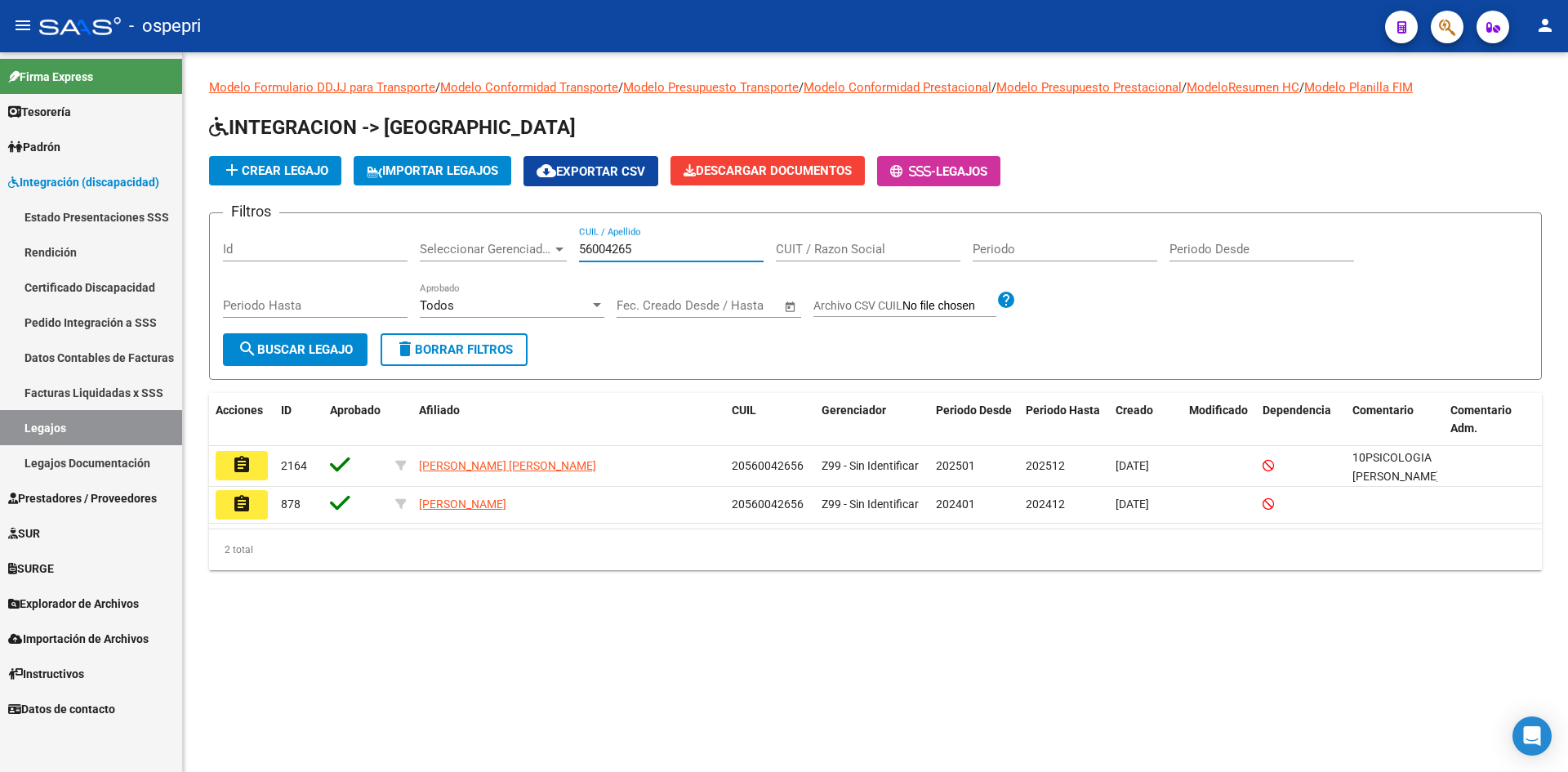
type input "56004265"
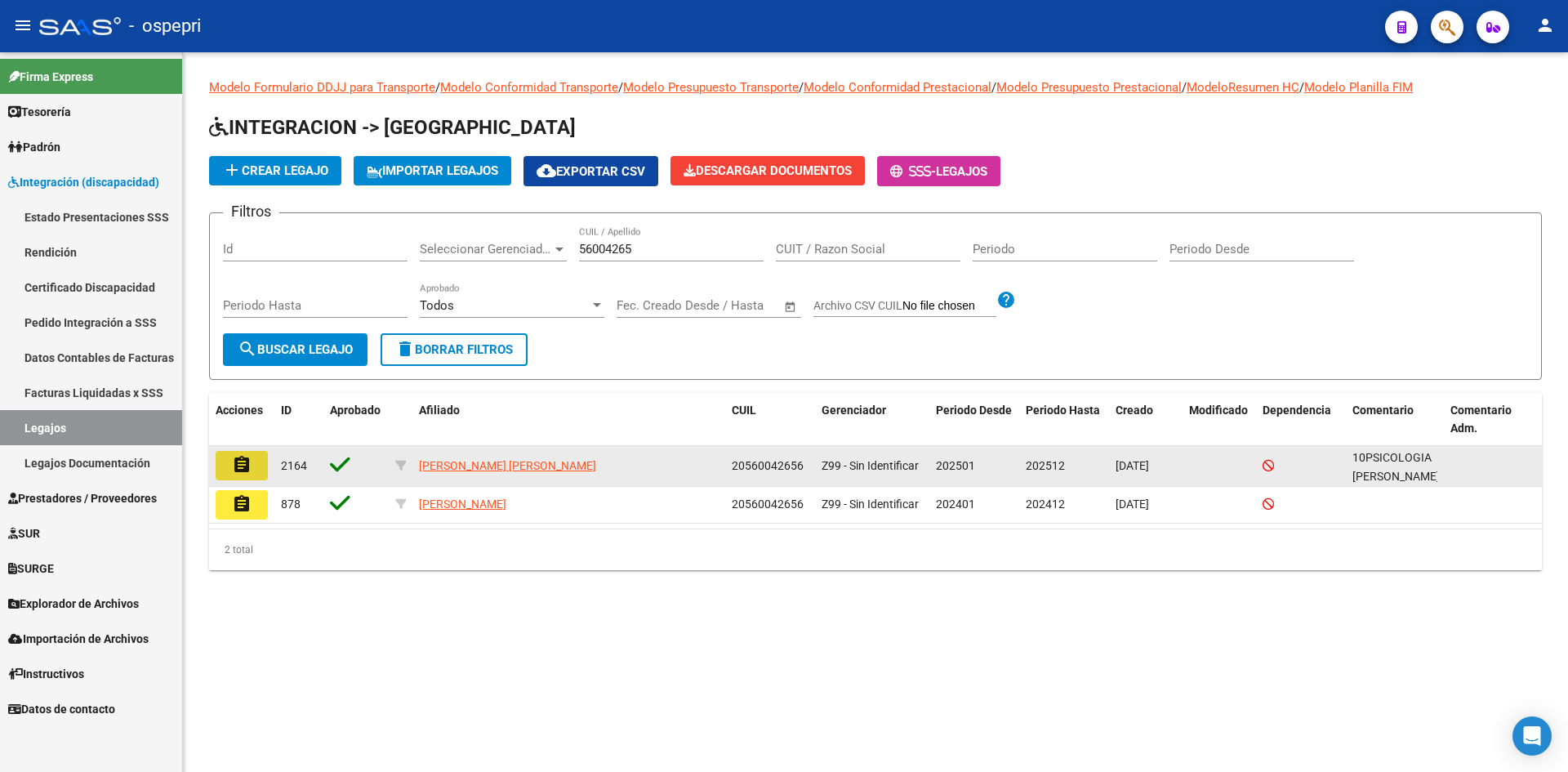
click at [246, 463] on mat-icon "assignment" at bounding box center [242, 465] width 20 height 20
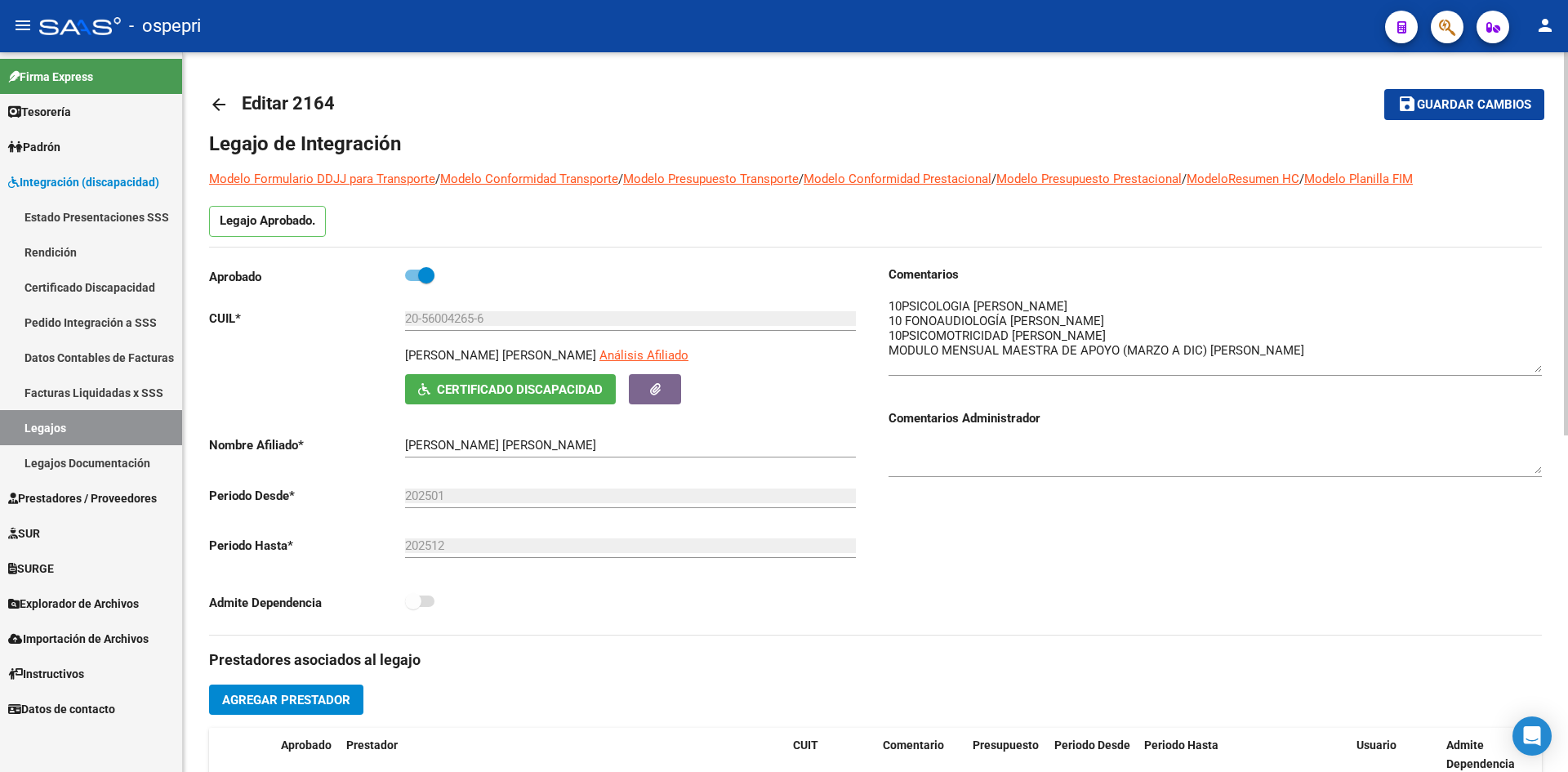
drag, startPoint x: 1538, startPoint y: 325, endPoint x: 1537, endPoint y: 366, distance: 41.0
click at [1537, 366] on textarea at bounding box center [1215, 335] width 653 height 75
click at [220, 92] on link "arrow_back" at bounding box center [225, 104] width 32 height 38
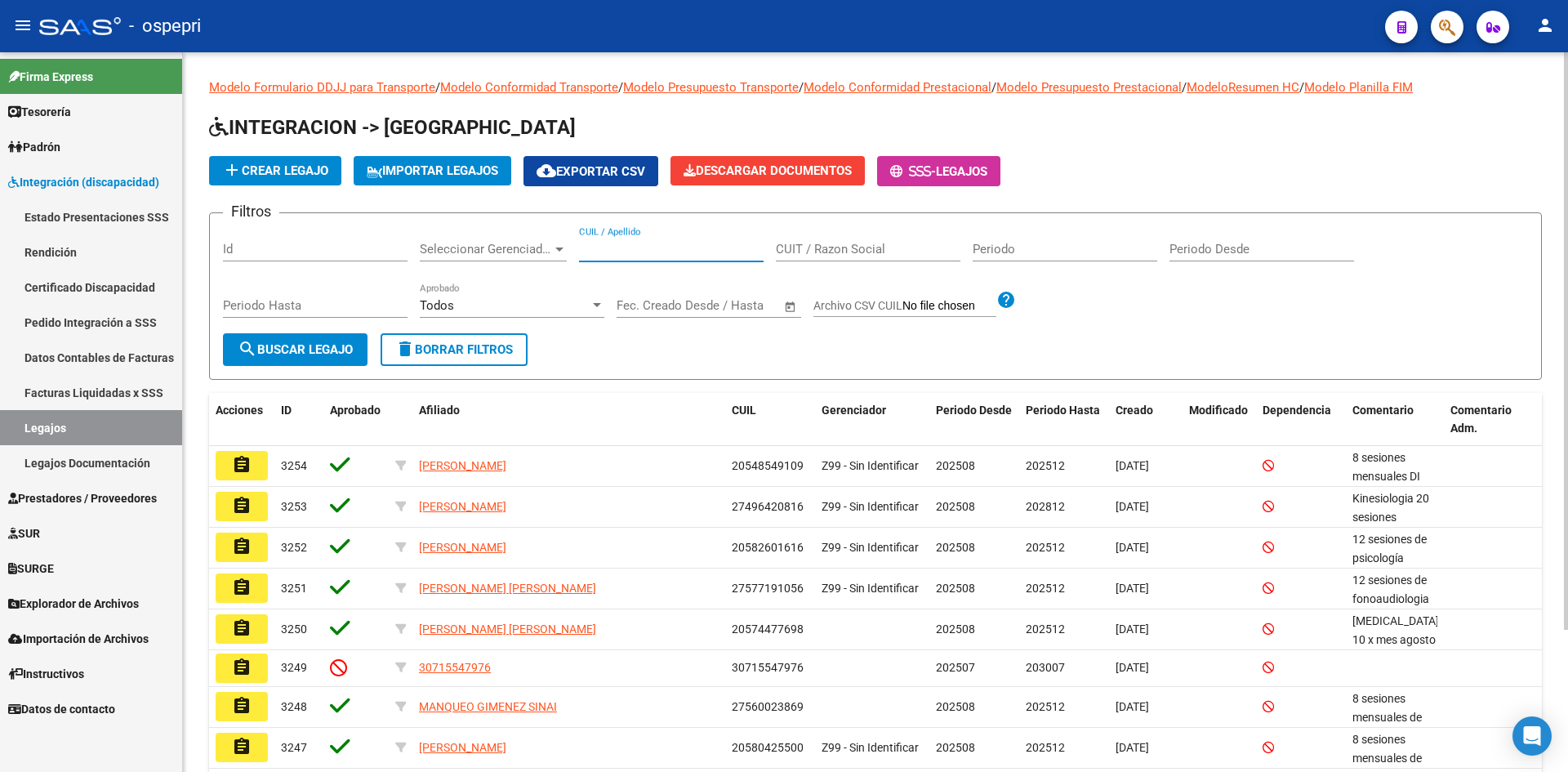
click at [624, 246] on input "CUIL / Apellido" at bounding box center [671, 249] width 185 height 15
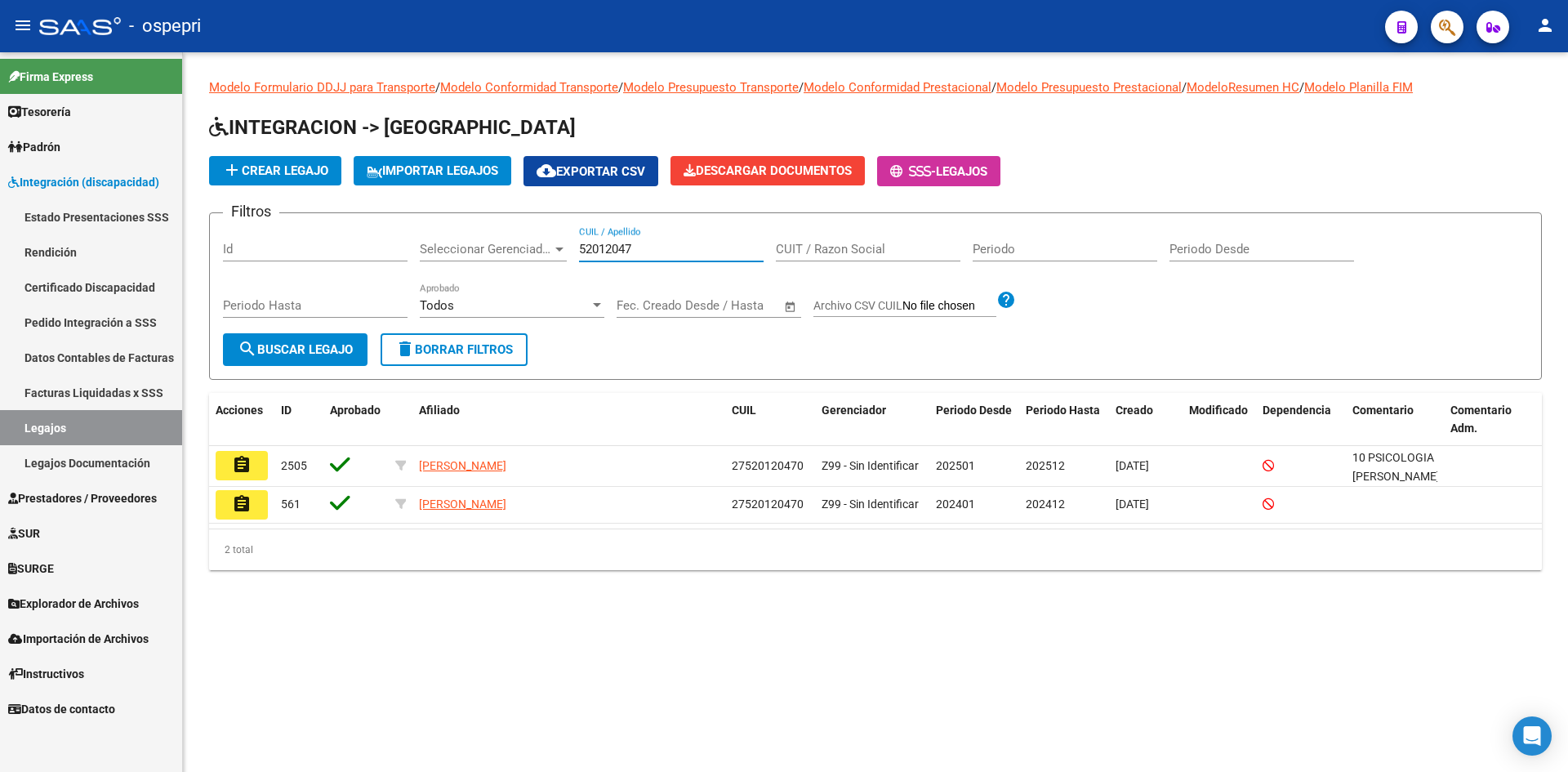
type input "52012047"
click at [314, 352] on span "search Buscar Legajo" at bounding box center [295, 349] width 115 height 15
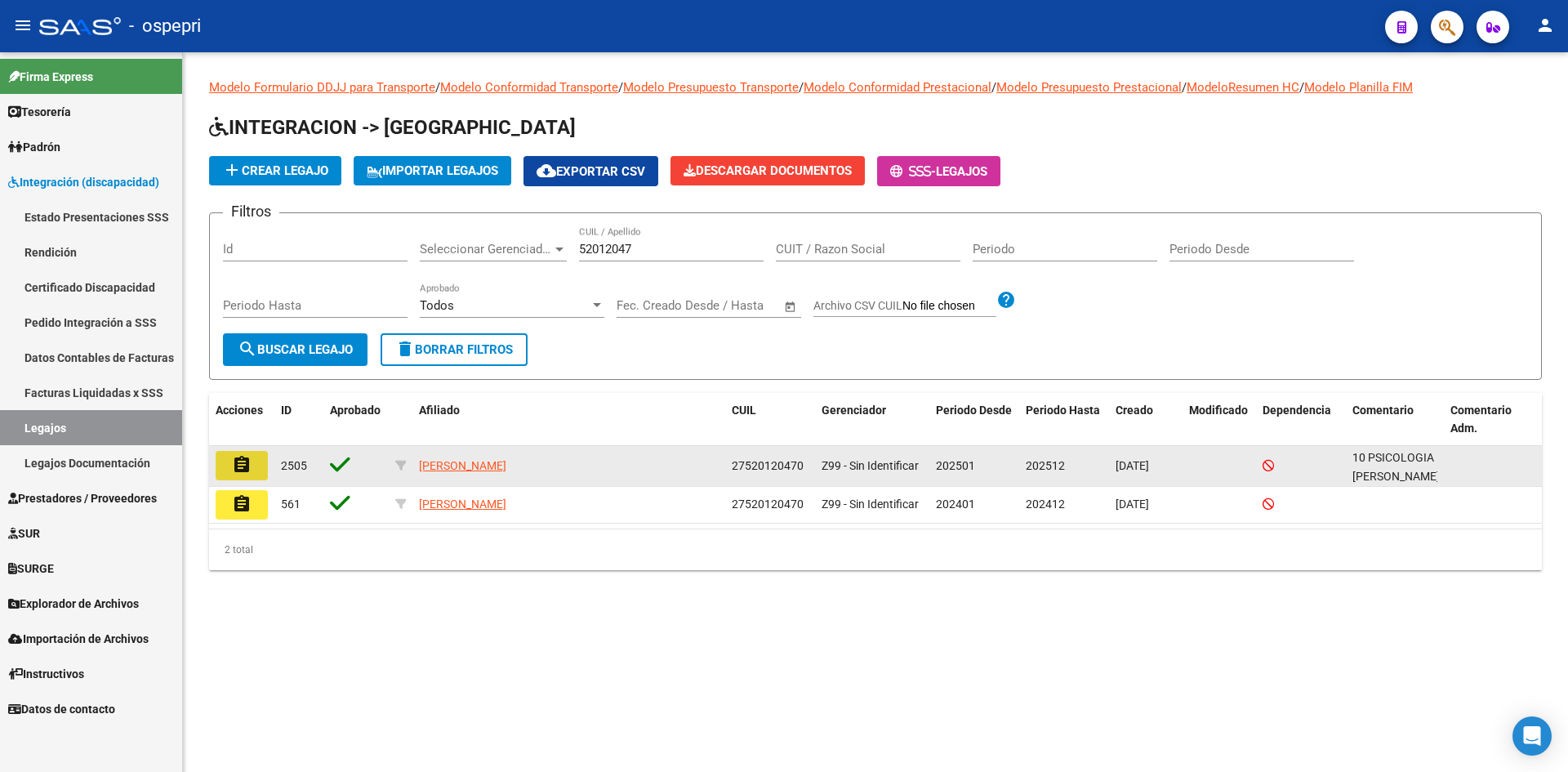
click at [237, 458] on mat-icon "assignment" at bounding box center [242, 465] width 20 height 20
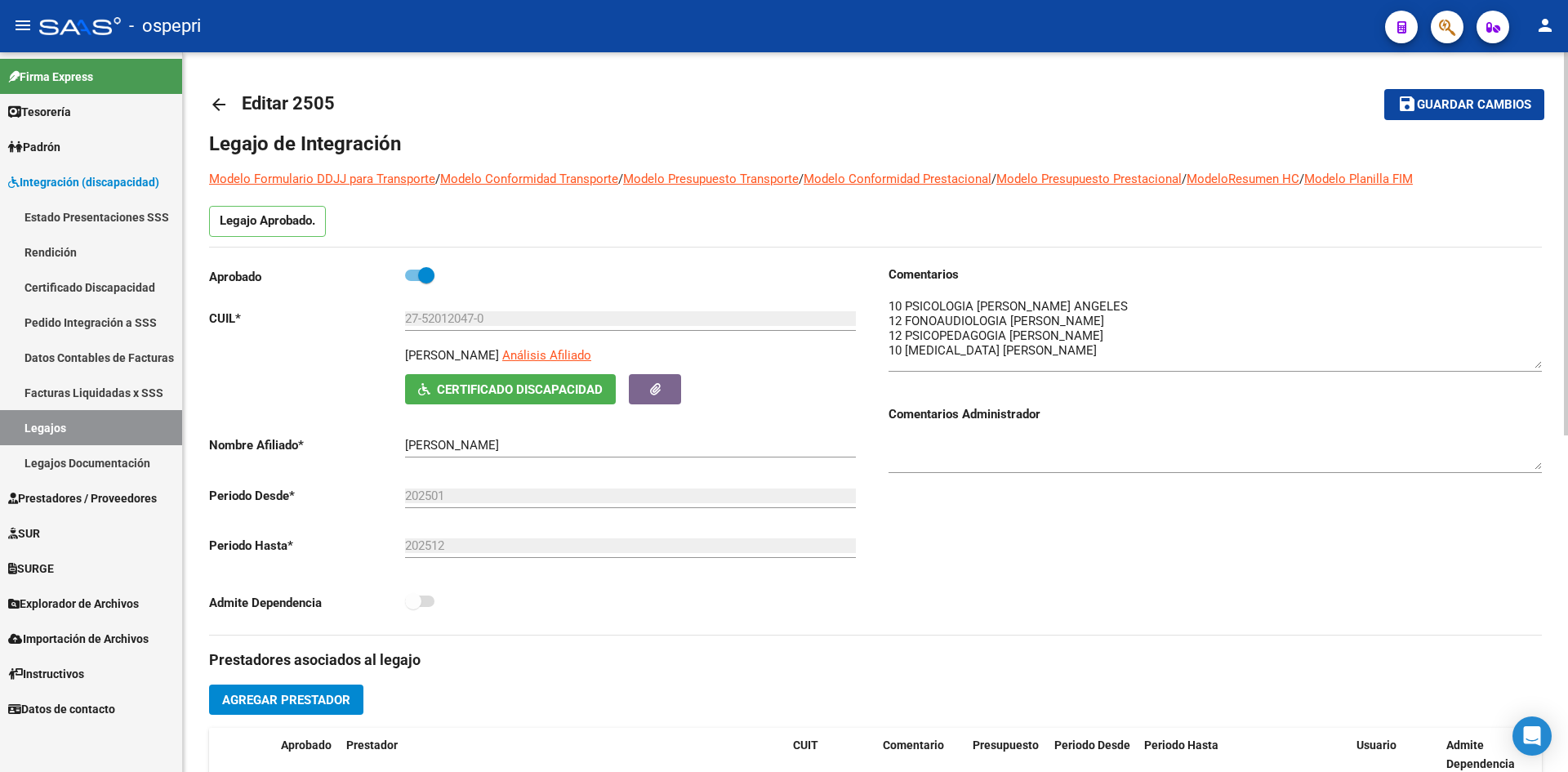
drag, startPoint x: 1541, startPoint y: 325, endPoint x: 1541, endPoint y: 364, distance: 39.0
click at [1541, 364] on textarea at bounding box center [1215, 333] width 653 height 71
click at [220, 97] on mat-icon "arrow_back" at bounding box center [219, 105] width 20 height 20
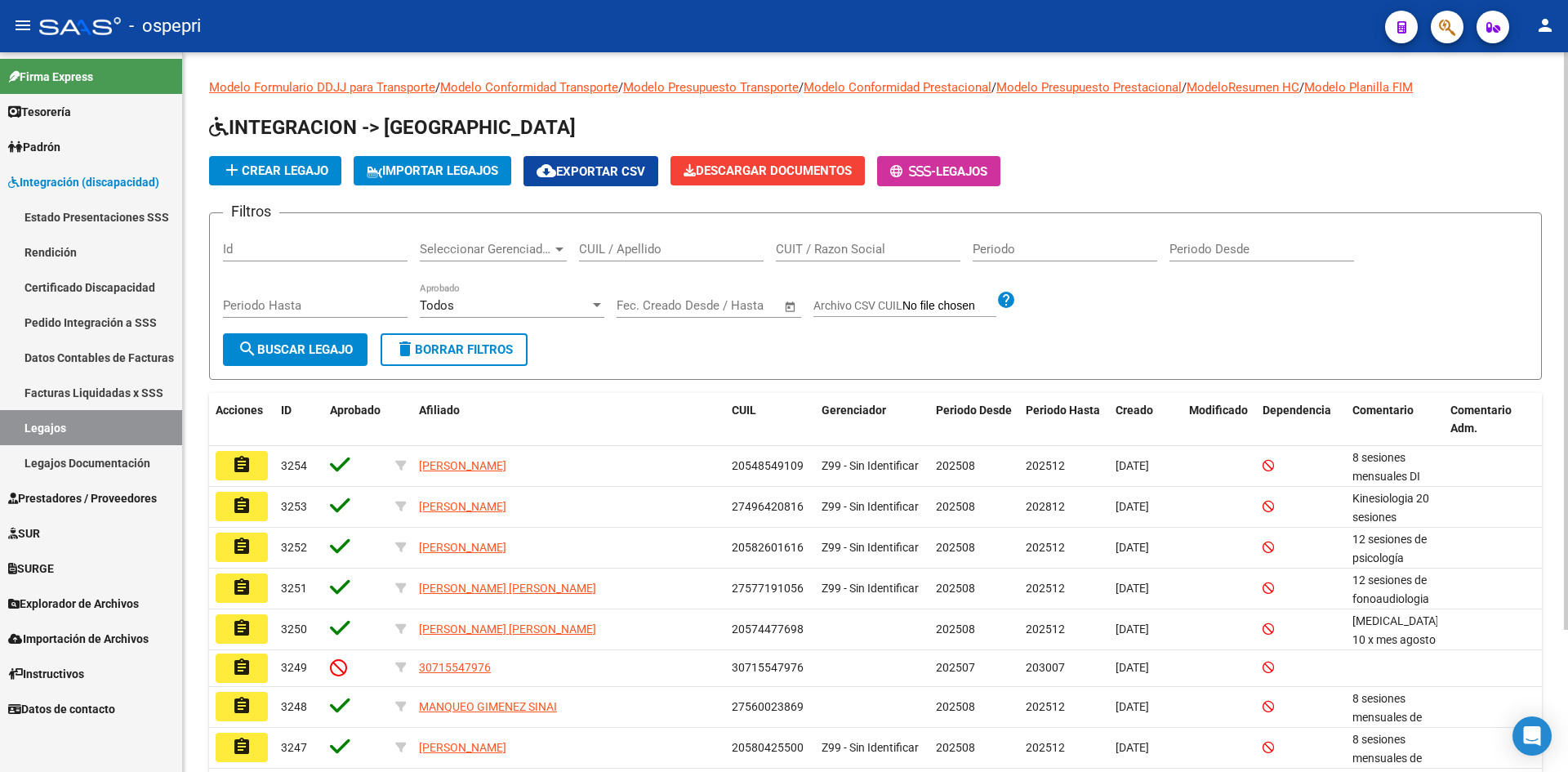
click at [652, 247] on input "CUIL / Apellido" at bounding box center [671, 249] width 185 height 15
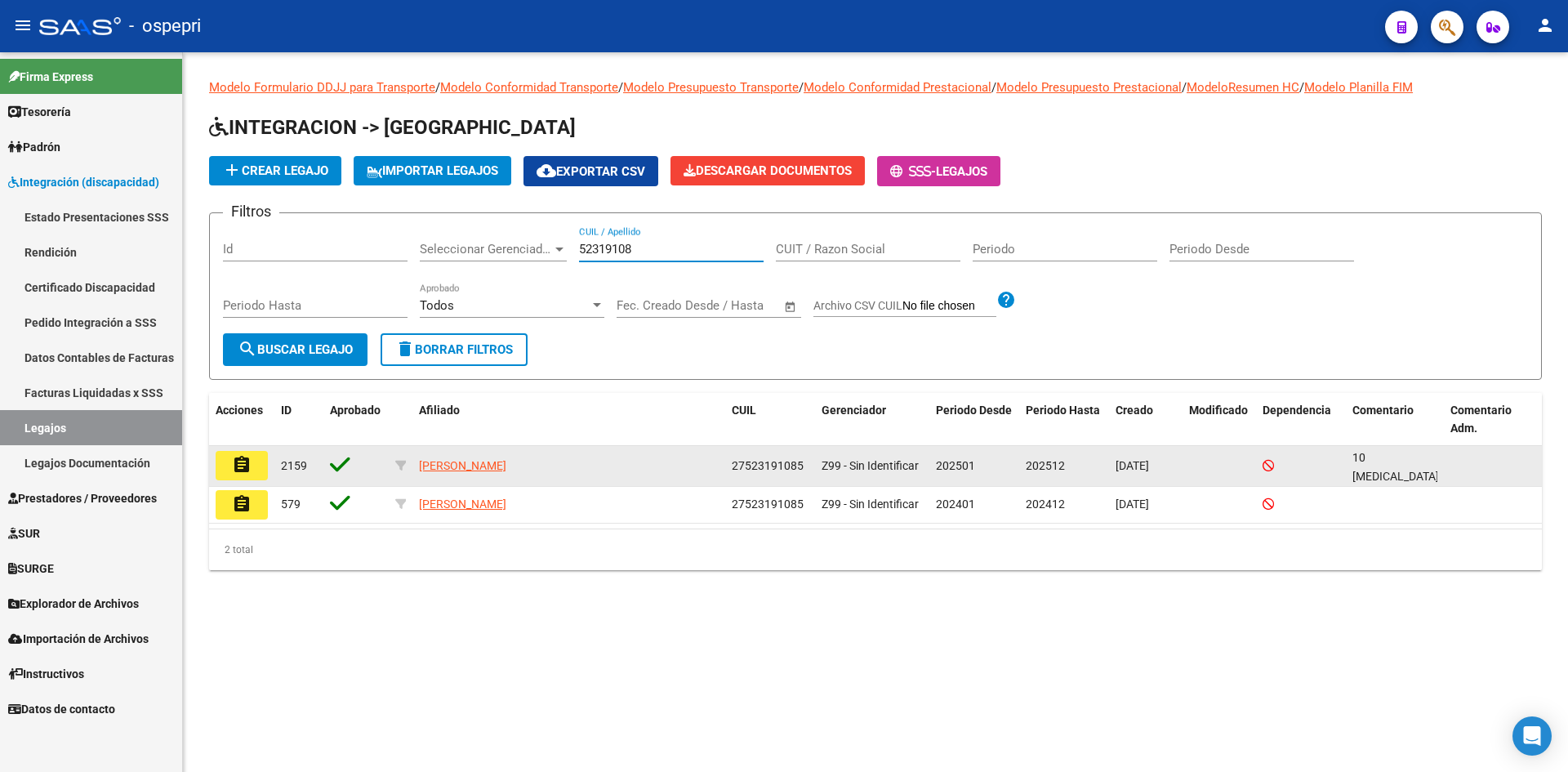
type input "52319108"
click at [250, 466] on mat-icon "assignment" at bounding box center [242, 465] width 20 height 20
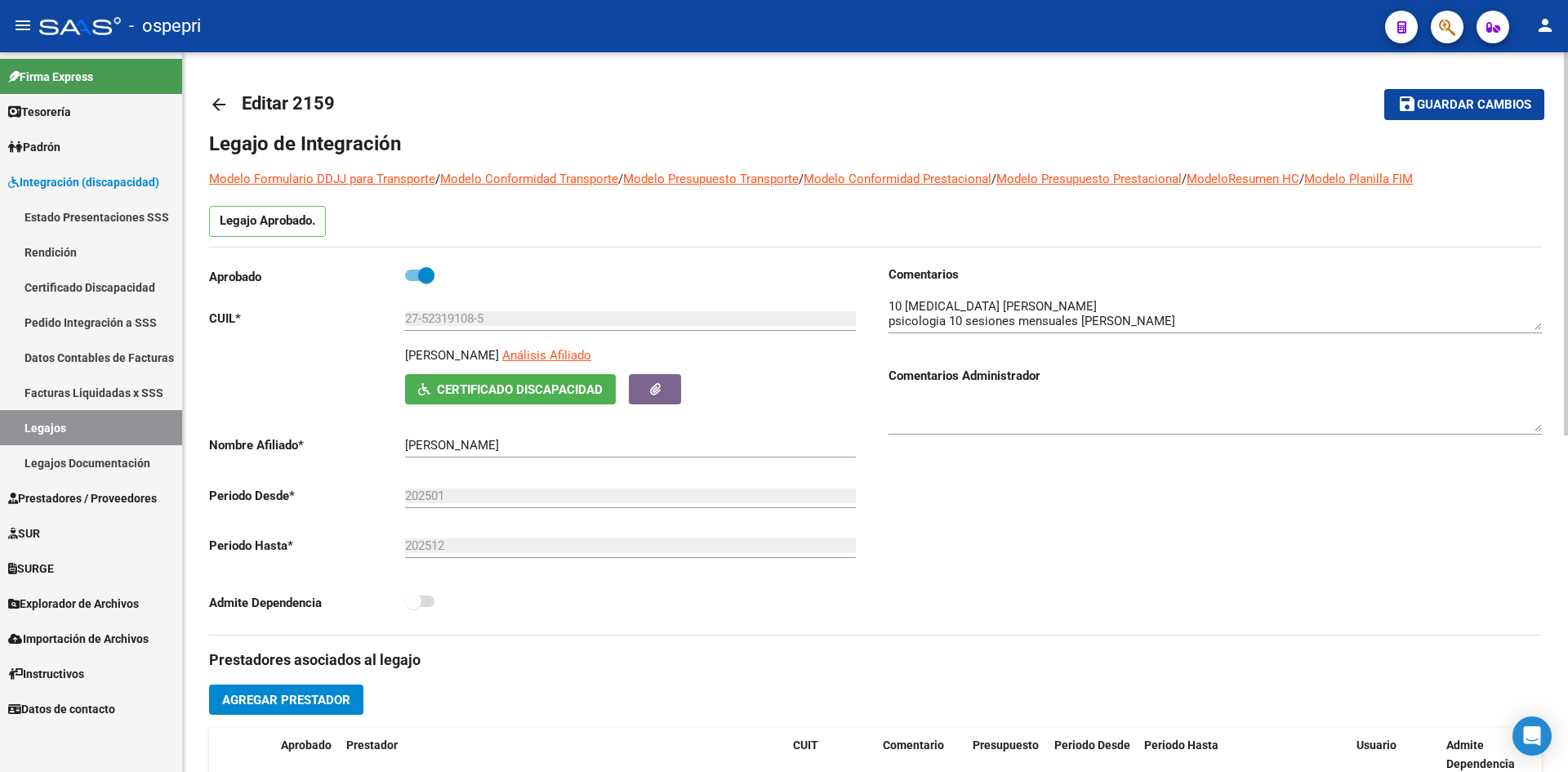
click at [220, 102] on mat-icon "arrow_back" at bounding box center [219, 105] width 20 height 20
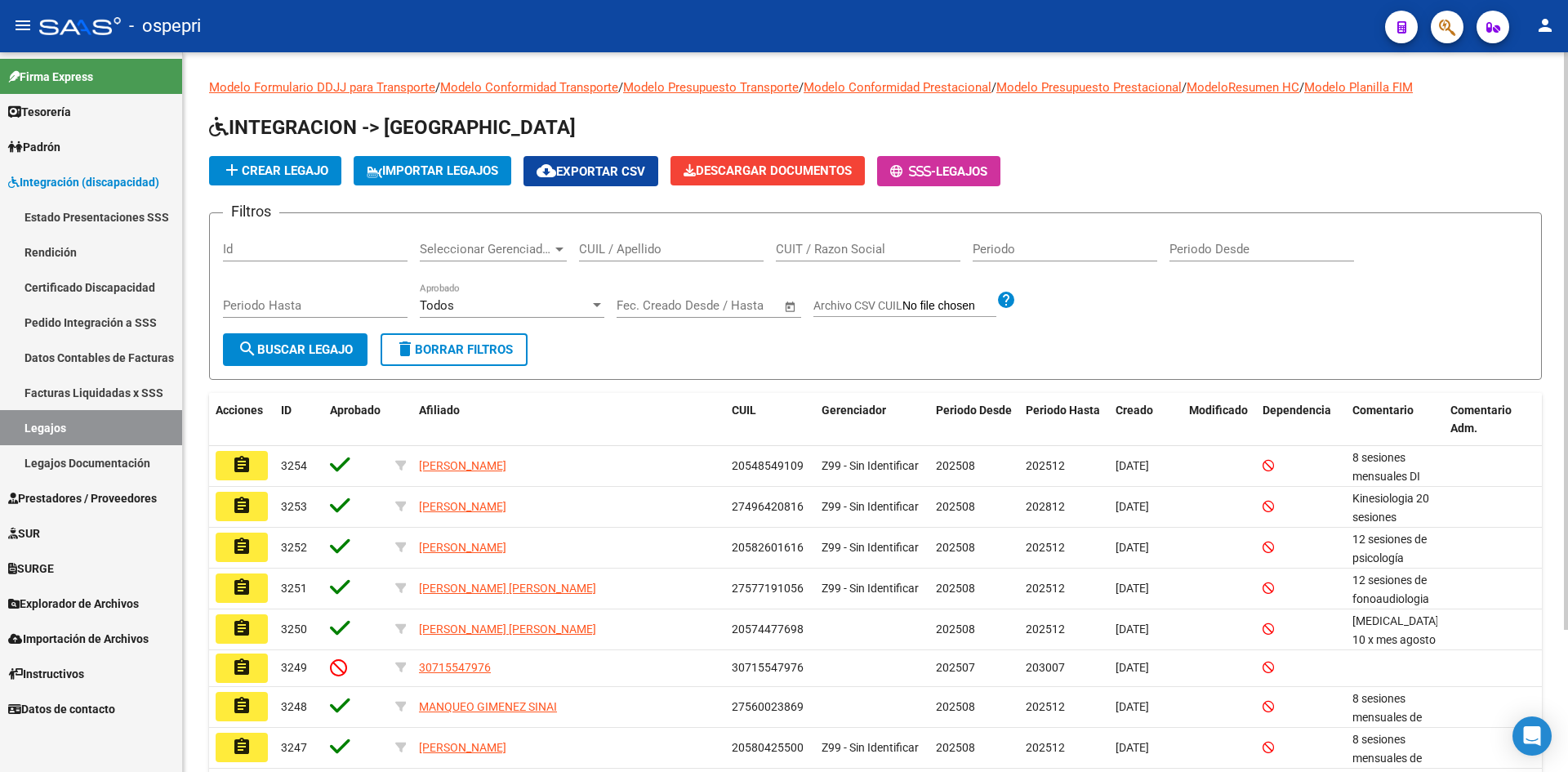
click at [605, 251] on input "CUIL / Apellido" at bounding box center [671, 249] width 185 height 15
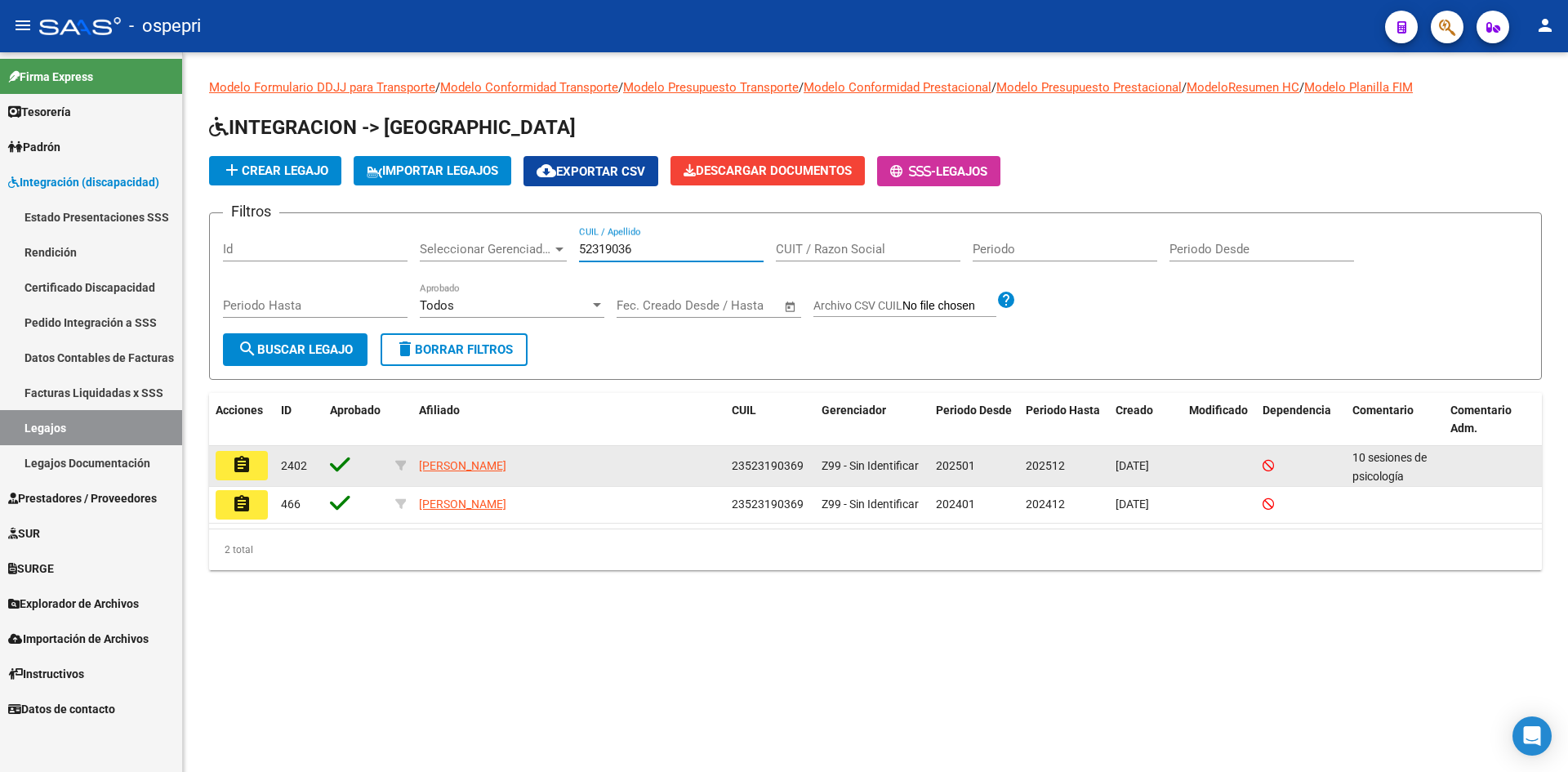
type input "52319036"
click at [236, 457] on mat-icon "assignment" at bounding box center [242, 465] width 20 height 20
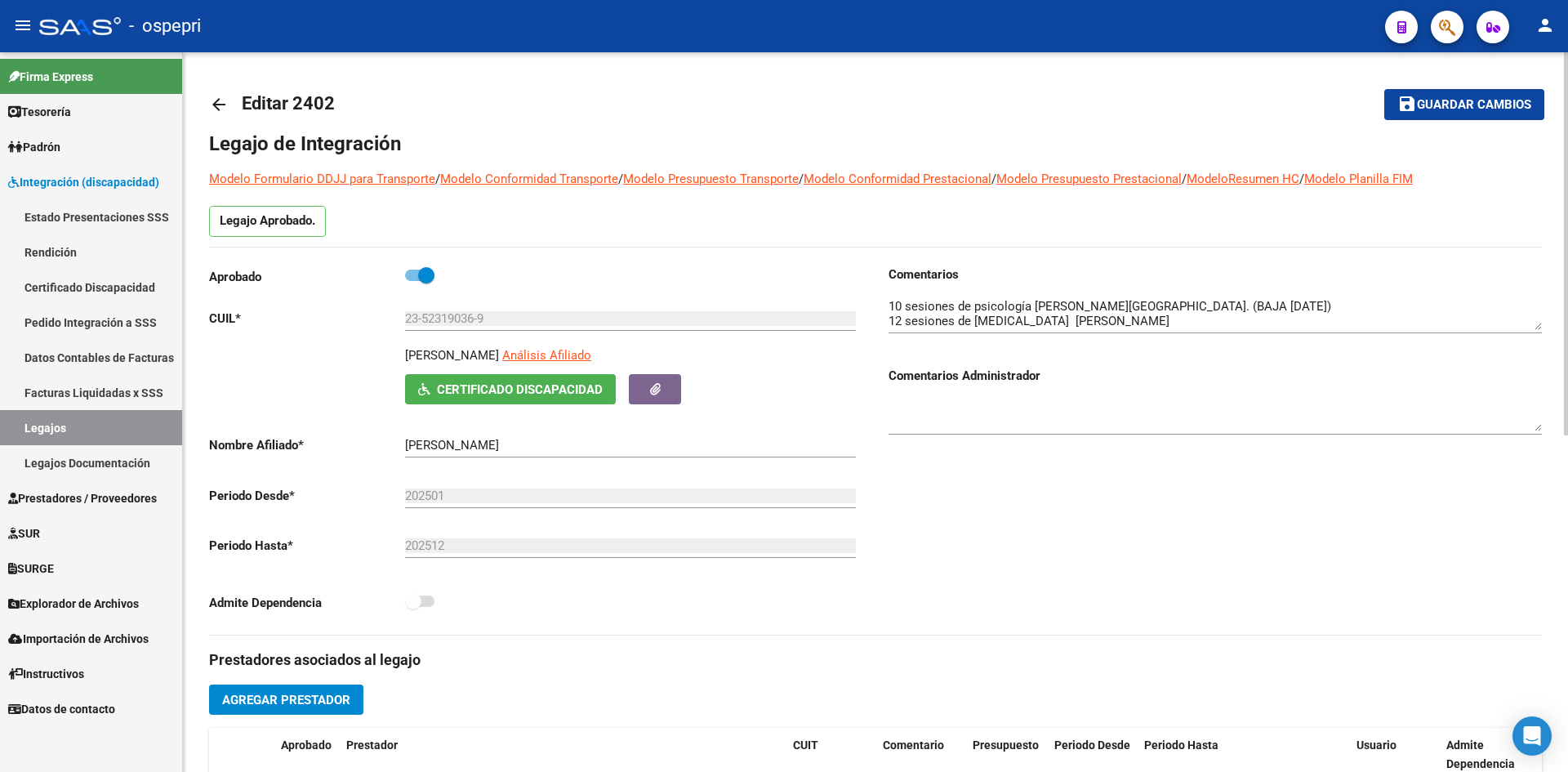
click at [216, 101] on mat-icon "arrow_back" at bounding box center [219, 105] width 20 height 20
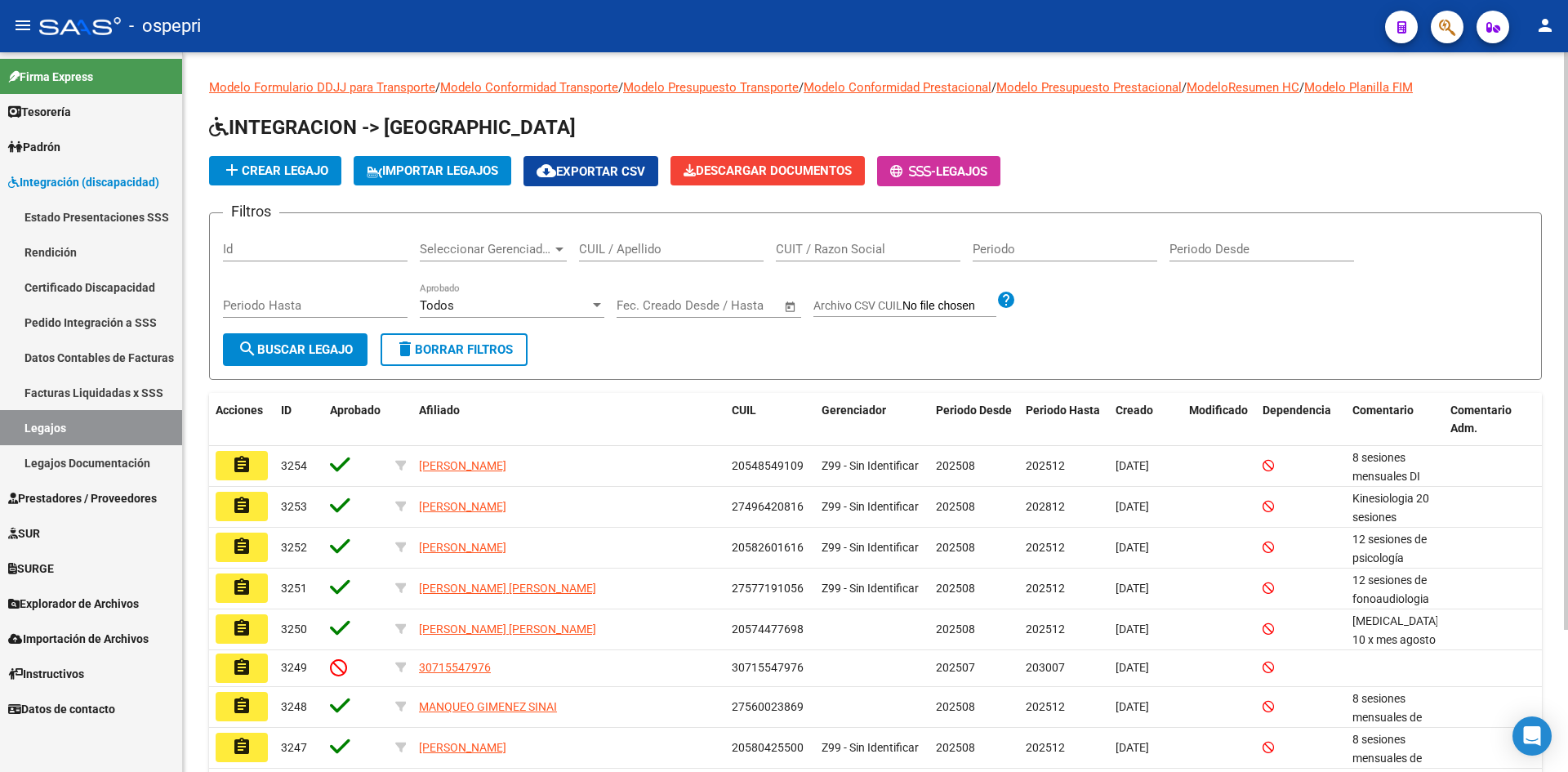
click at [676, 250] on input "CUIL / Apellido" at bounding box center [671, 249] width 185 height 15
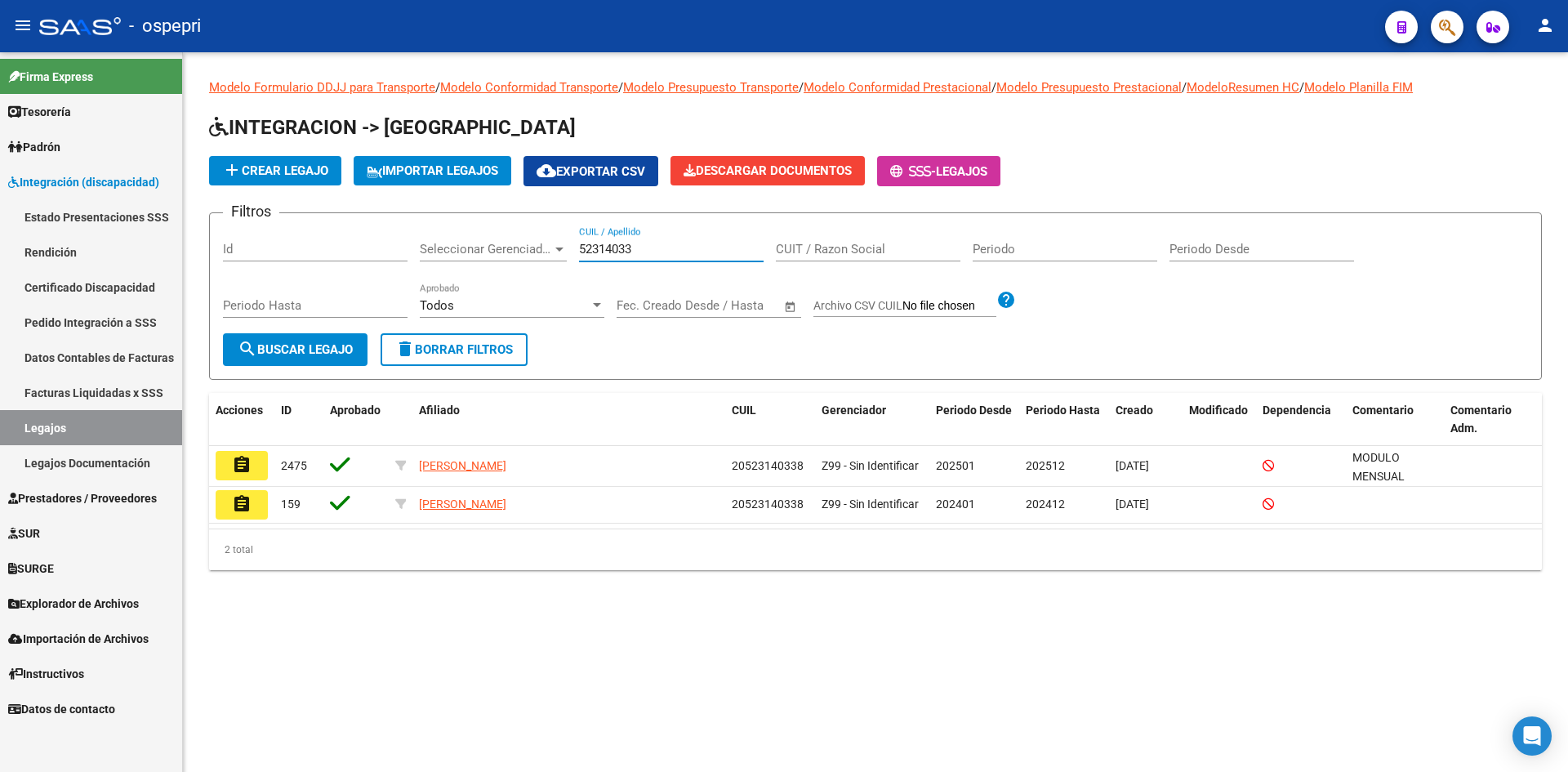
type input "52314033"
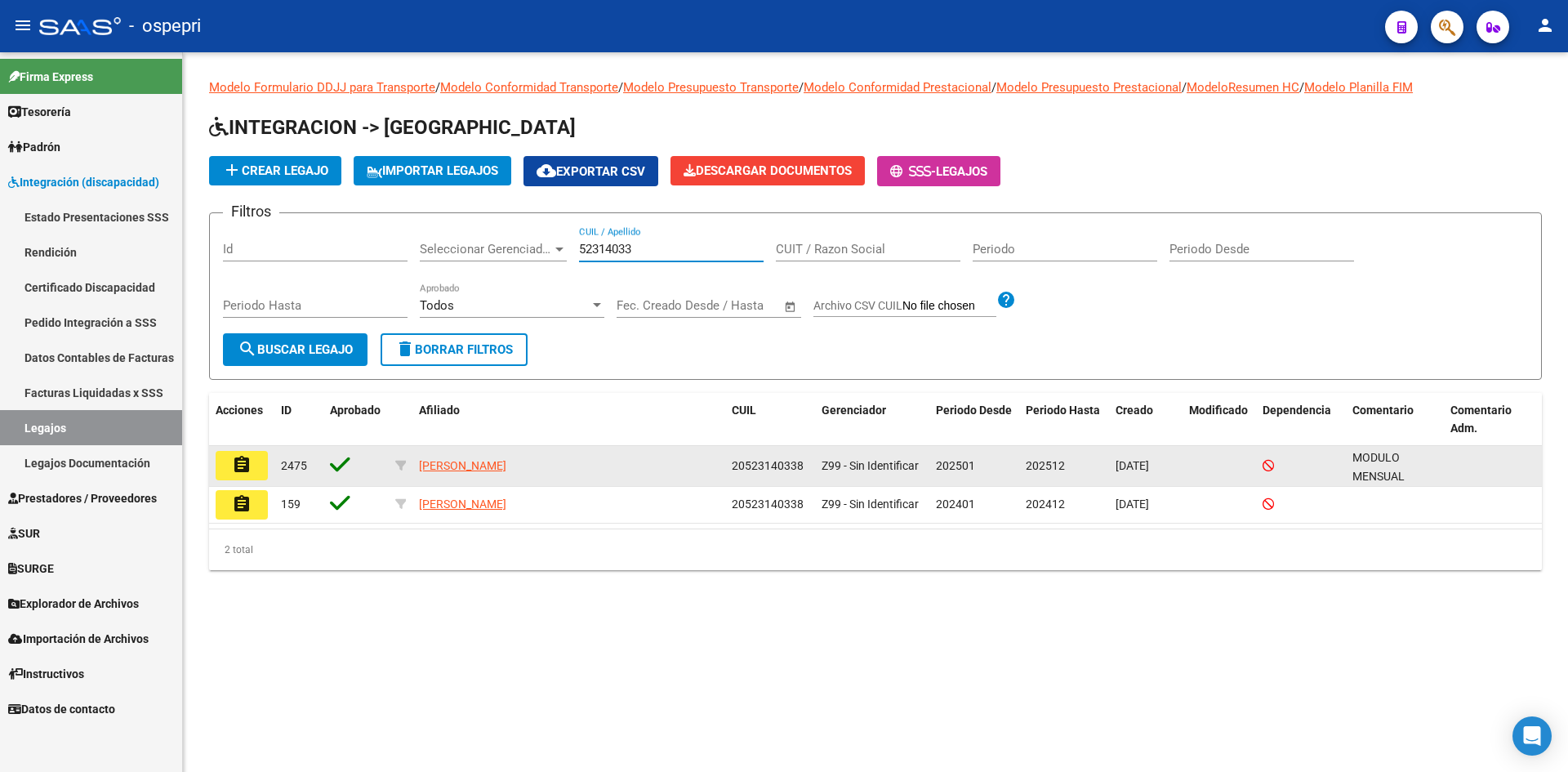
click at [244, 472] on mat-icon "assignment" at bounding box center [242, 465] width 20 height 20
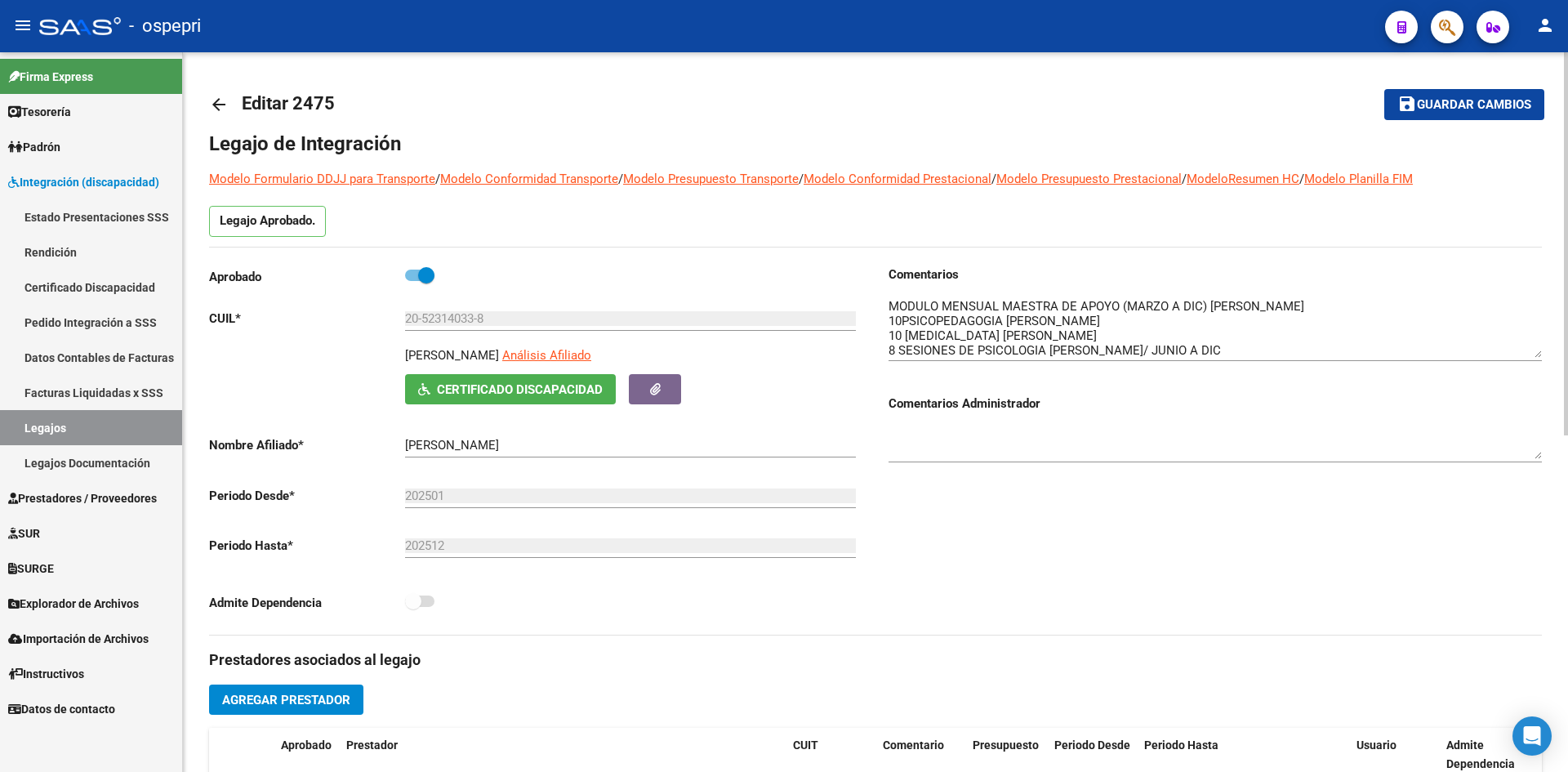
drag, startPoint x: 1536, startPoint y: 328, endPoint x: 1536, endPoint y: 355, distance: 27.0
click at [1536, 355] on textarea at bounding box center [1215, 328] width 653 height 61
click at [223, 100] on mat-icon "arrow_back" at bounding box center [219, 105] width 20 height 20
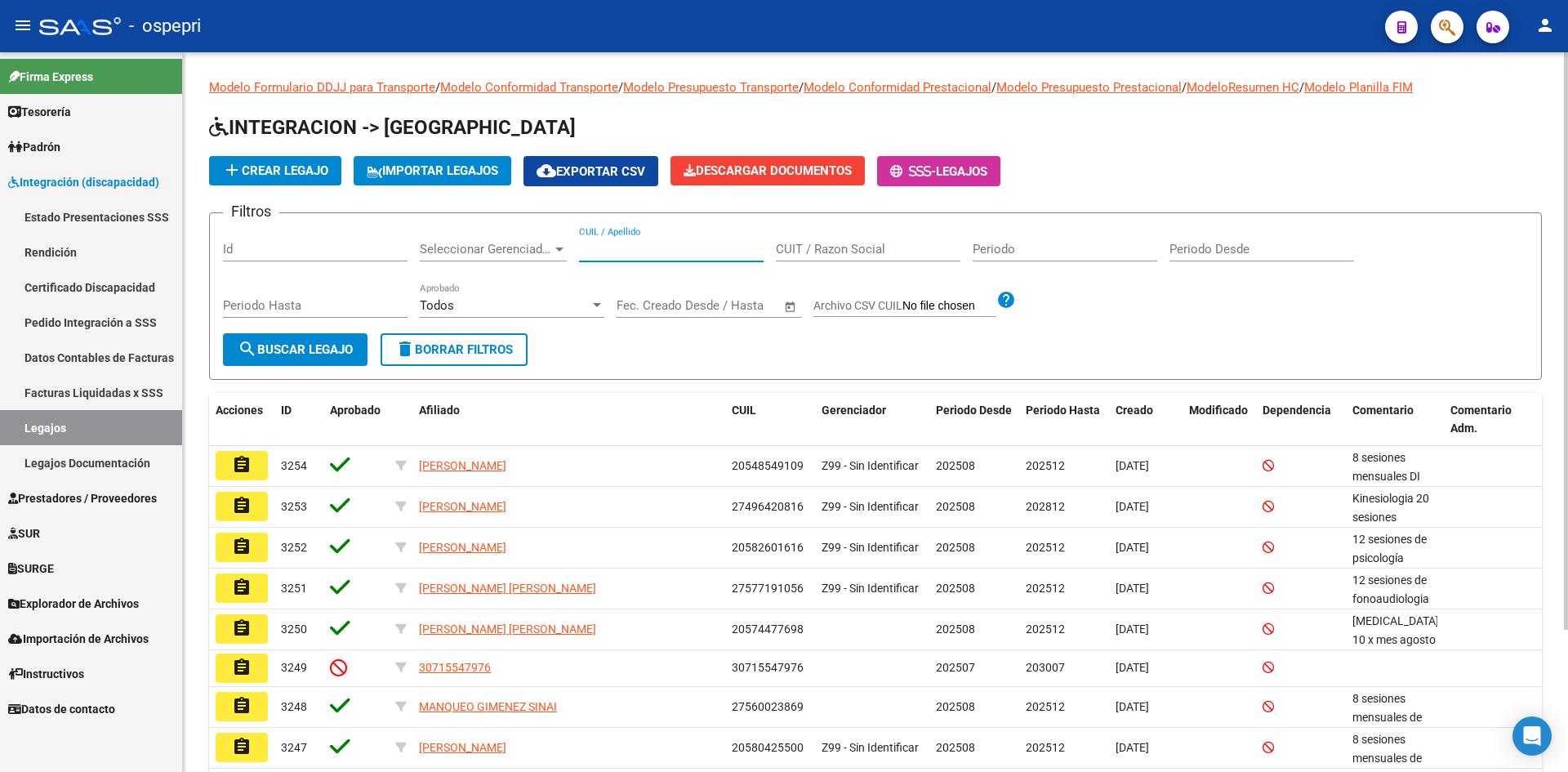
click at [667, 242] on input "CUIL / Apellido" at bounding box center [671, 249] width 185 height 15
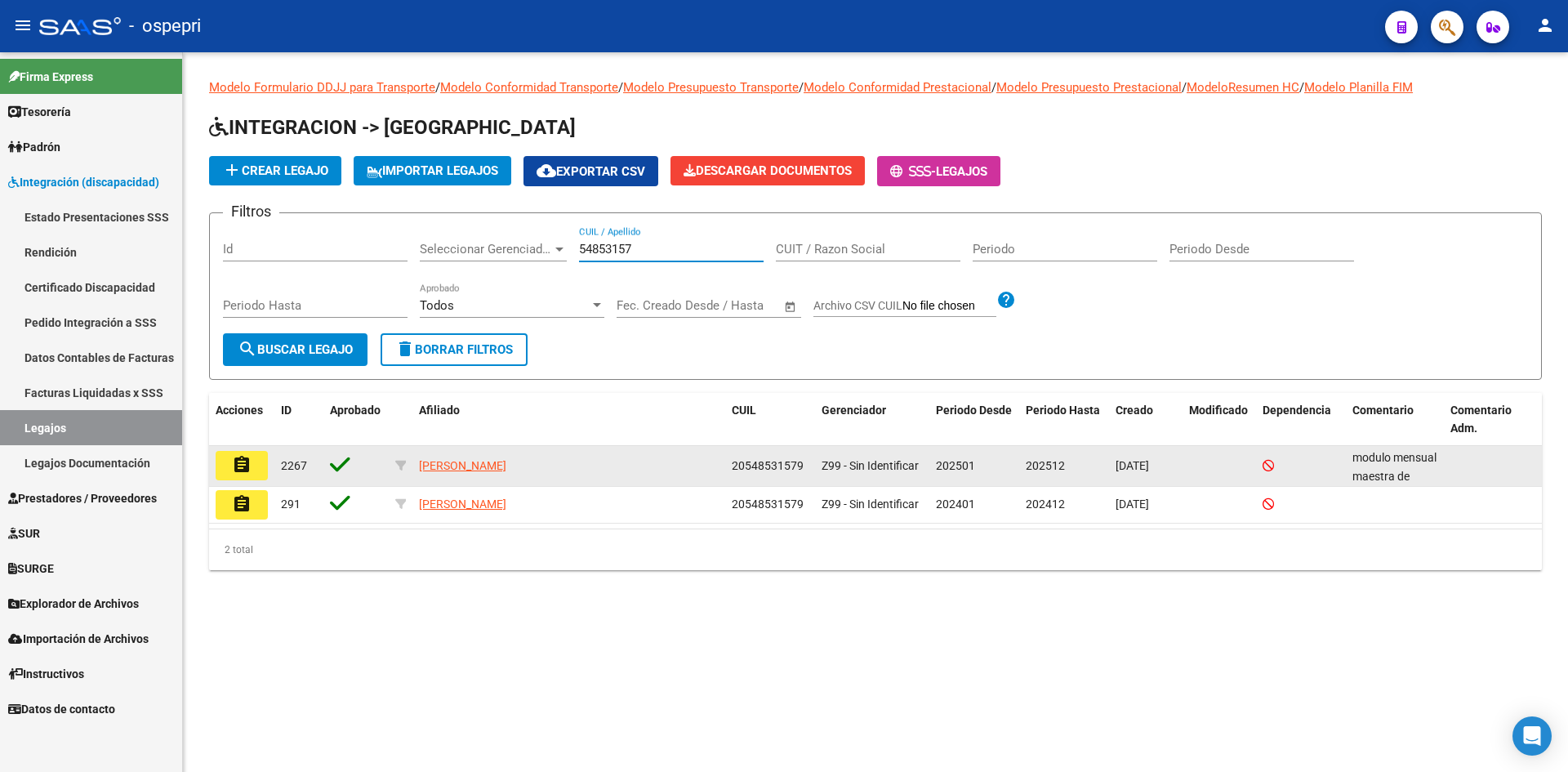
type input "54853157"
click at [246, 466] on mat-icon "assignment" at bounding box center [242, 465] width 20 height 20
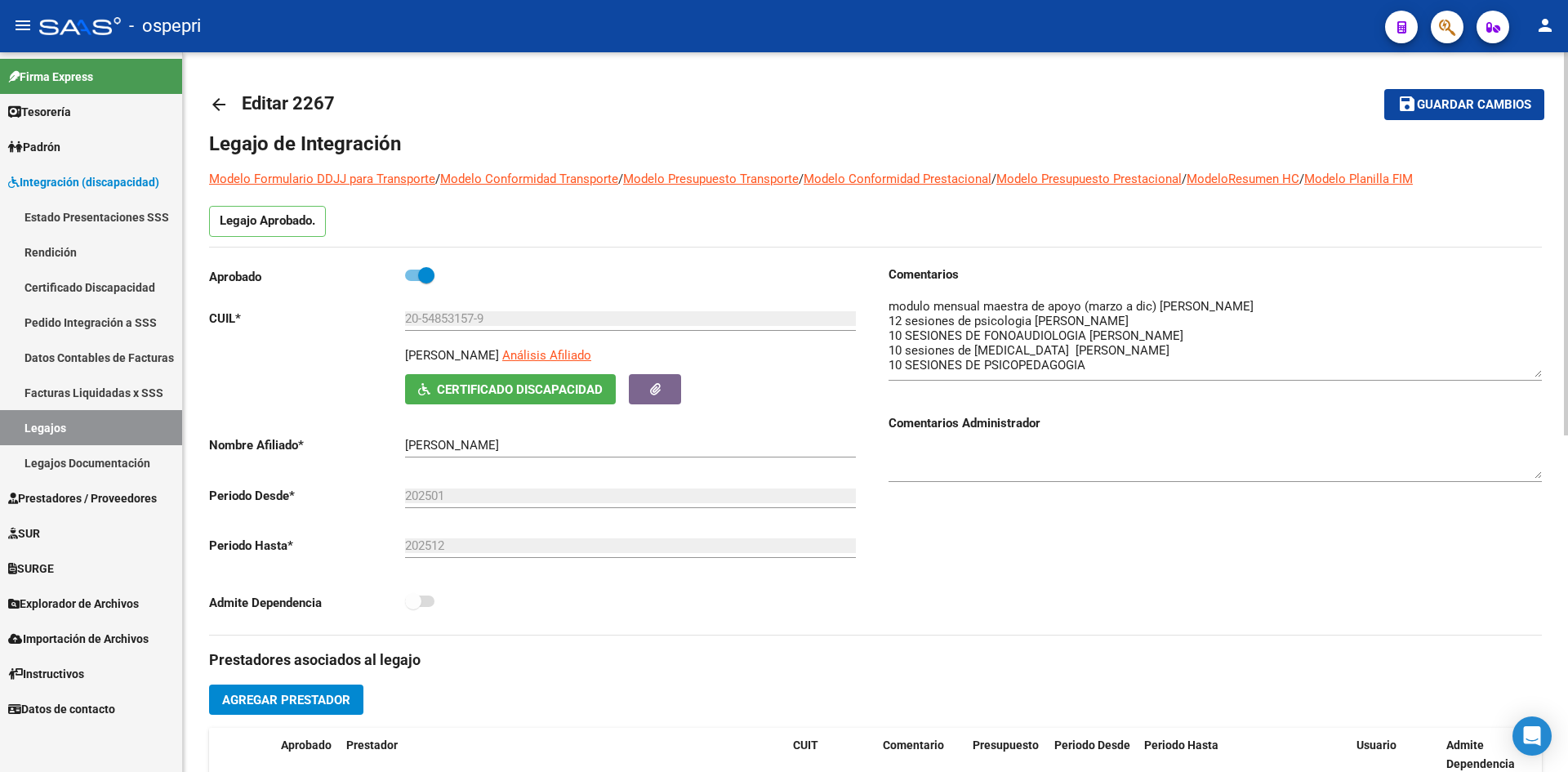
drag, startPoint x: 1542, startPoint y: 327, endPoint x: 1537, endPoint y: 374, distance: 47.3
click at [1537, 374] on textarea at bounding box center [1215, 338] width 653 height 80
click at [221, 104] on mat-icon "arrow_back" at bounding box center [219, 105] width 20 height 20
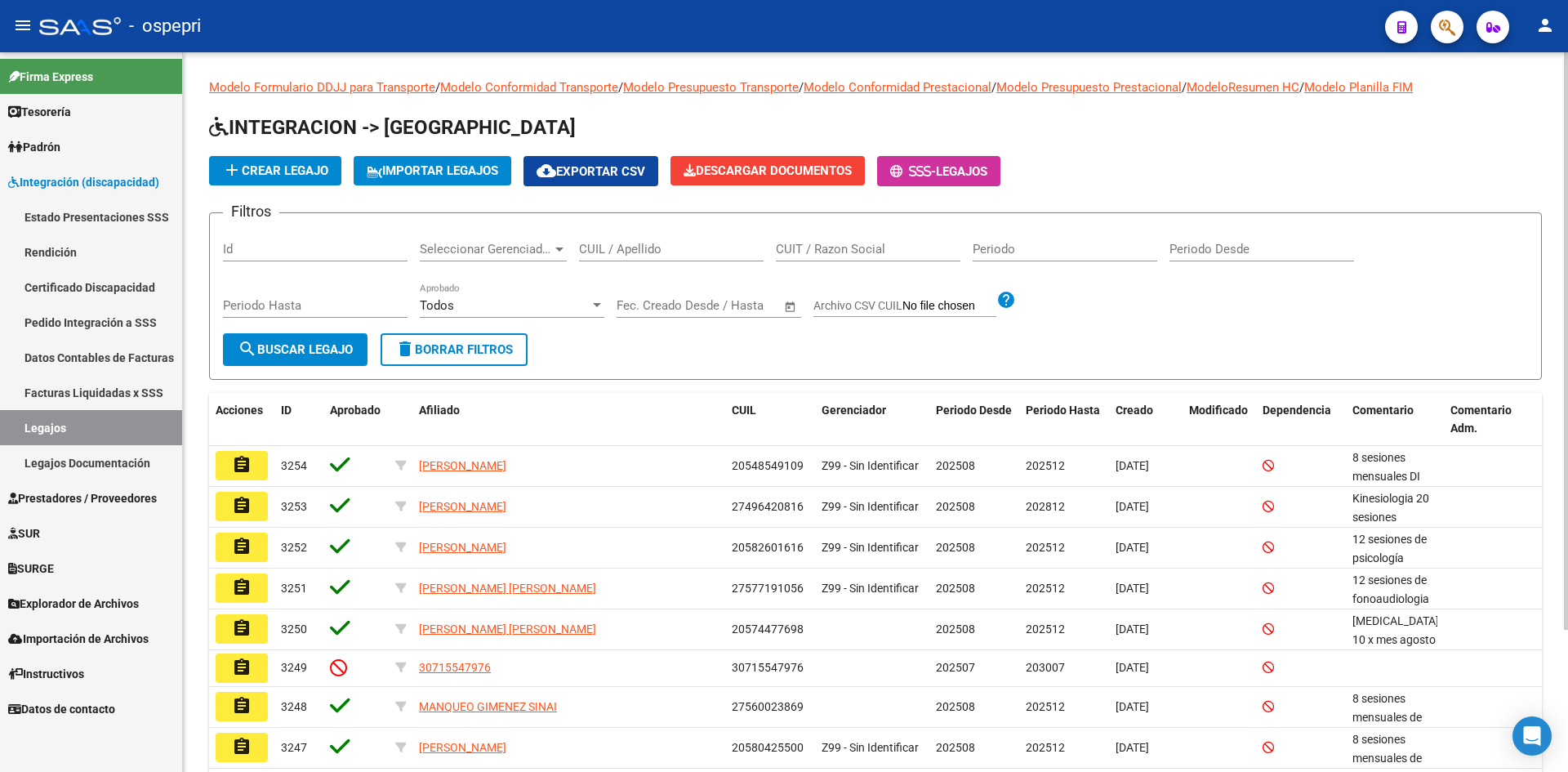
click at [646, 241] on div "CUIL / Apellido" at bounding box center [671, 244] width 185 height 35
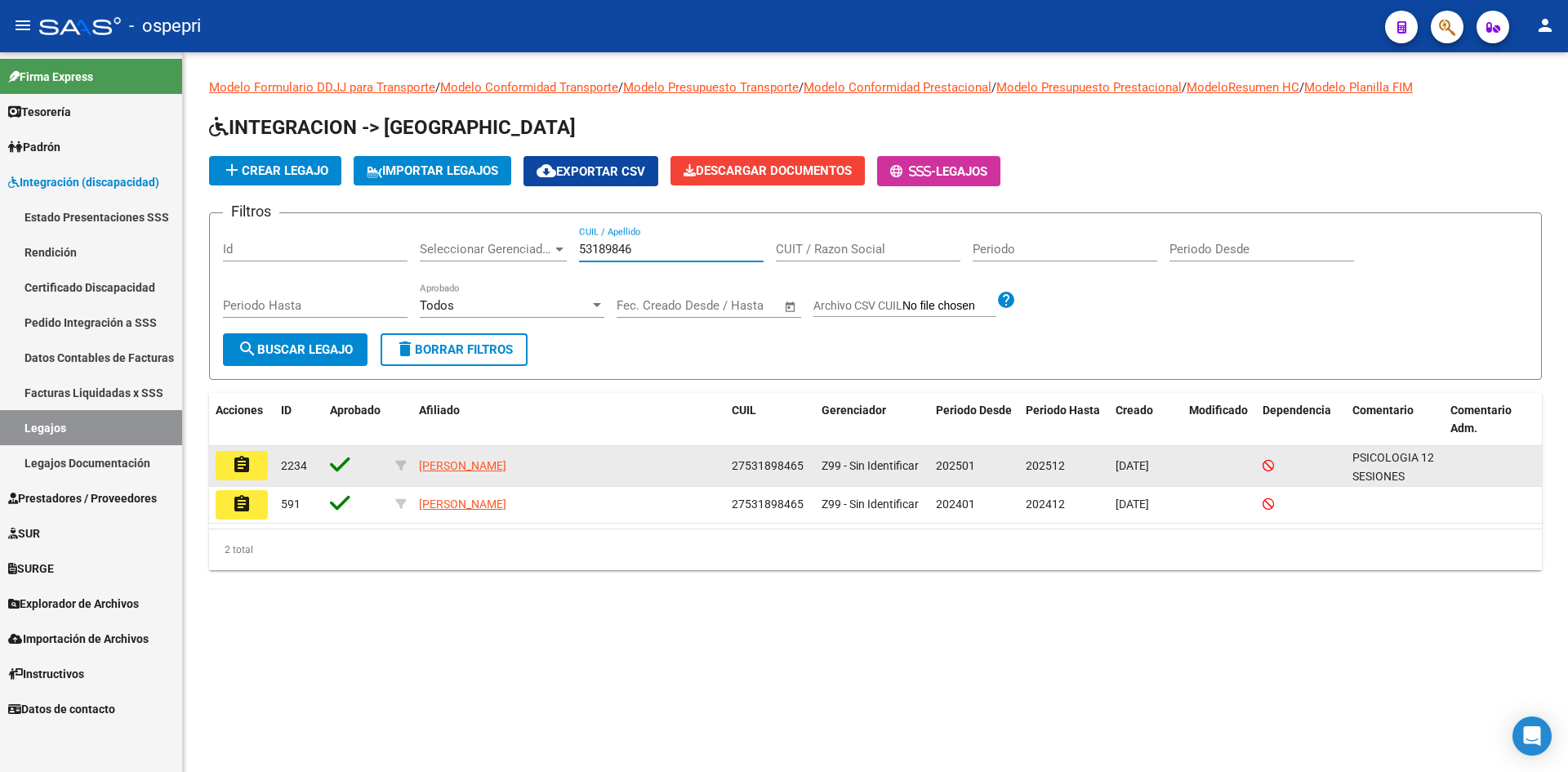
type input "53189846"
click at [234, 462] on mat-icon "assignment" at bounding box center [242, 465] width 20 height 20
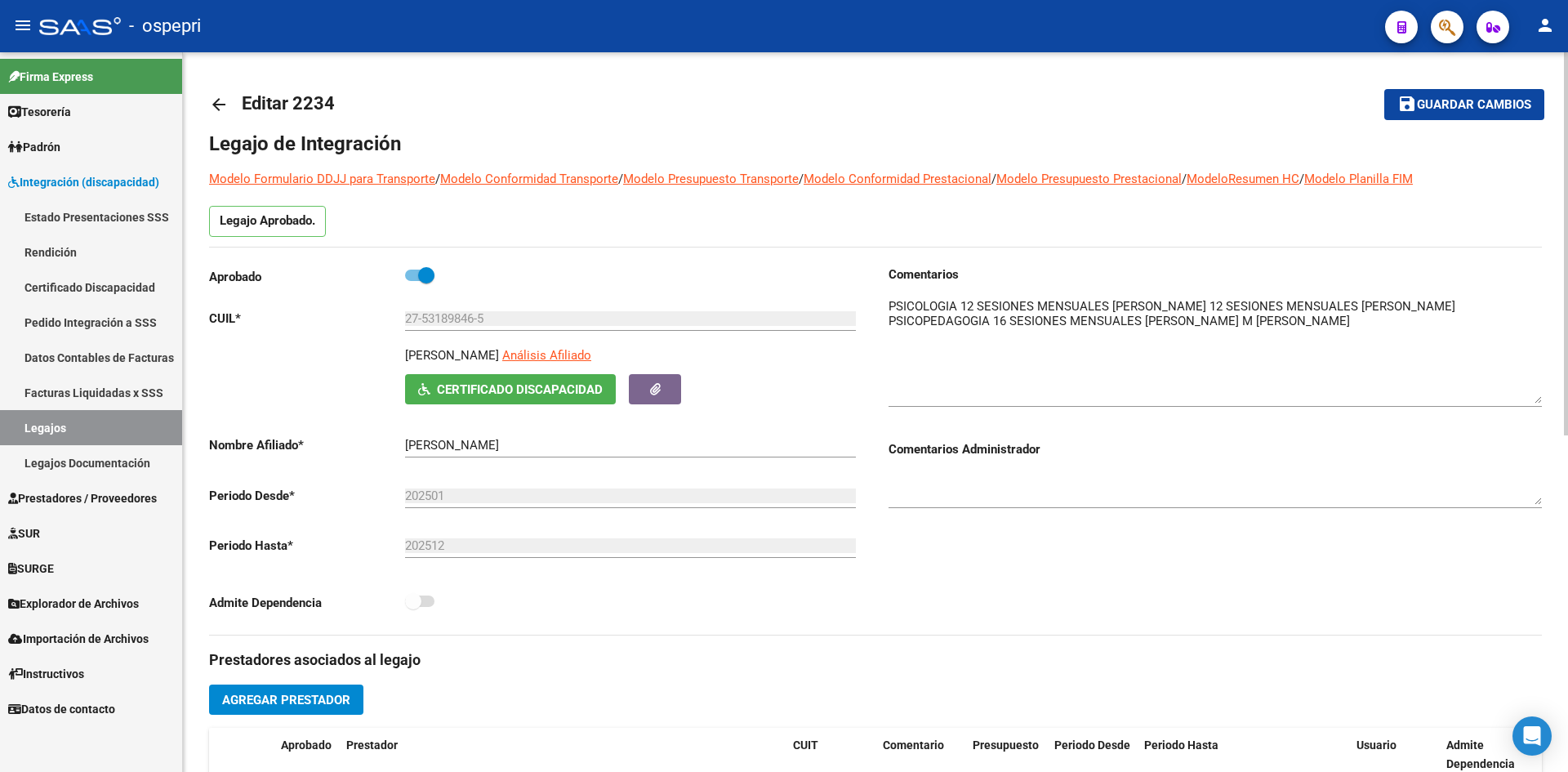
drag, startPoint x: 1537, startPoint y: 329, endPoint x: 1559, endPoint y: 402, distance: 76.2
click at [1559, 402] on div "arrow_back Editar 2234 save Guardar cambios Legajo de Integración Modelo Formul…" at bounding box center [875, 728] width 1385 height 1352
click at [225, 106] on mat-icon "arrow_back" at bounding box center [219, 105] width 20 height 20
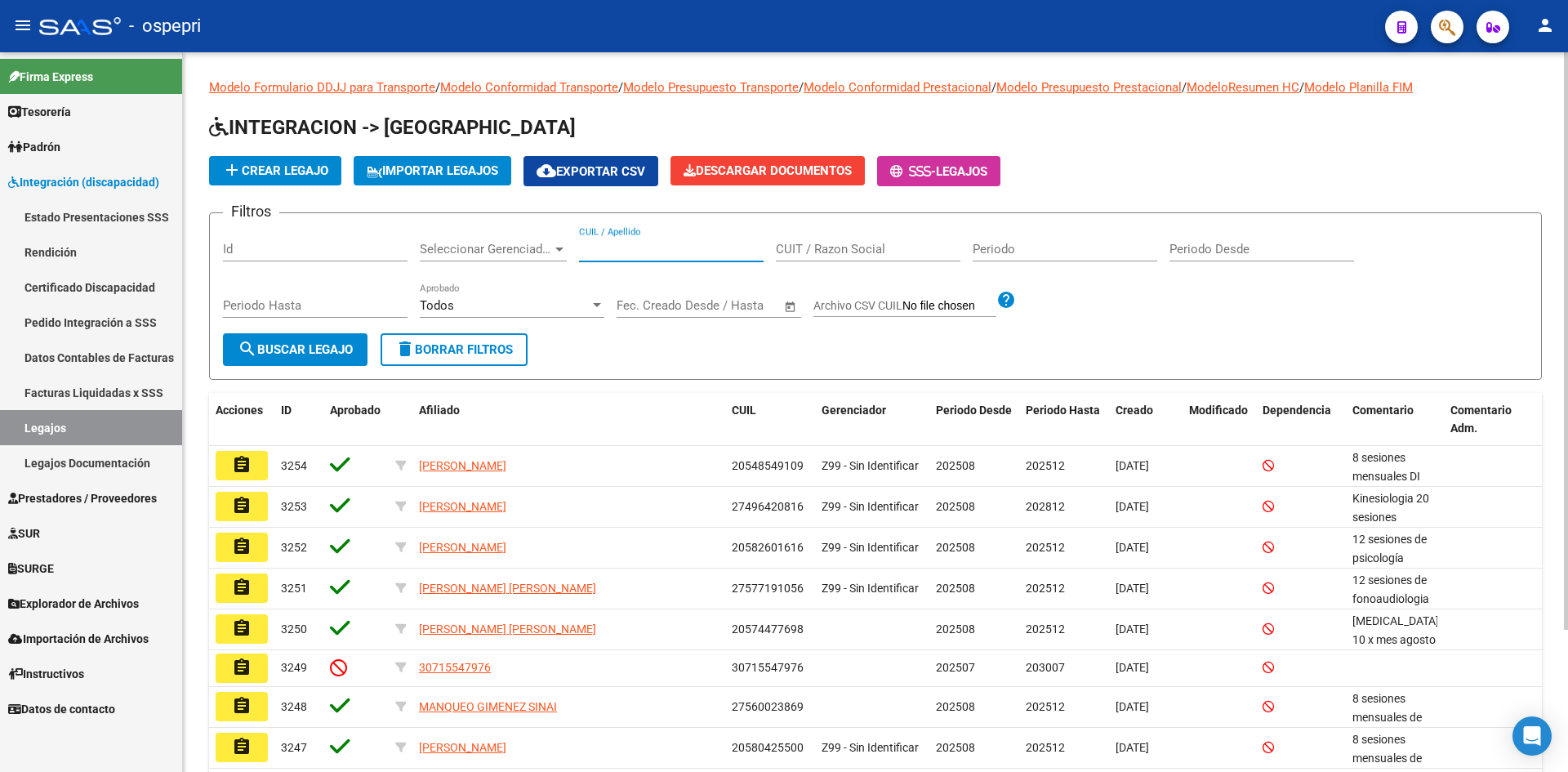
click at [624, 244] on input "CUIL / Apellido" at bounding box center [671, 249] width 185 height 15
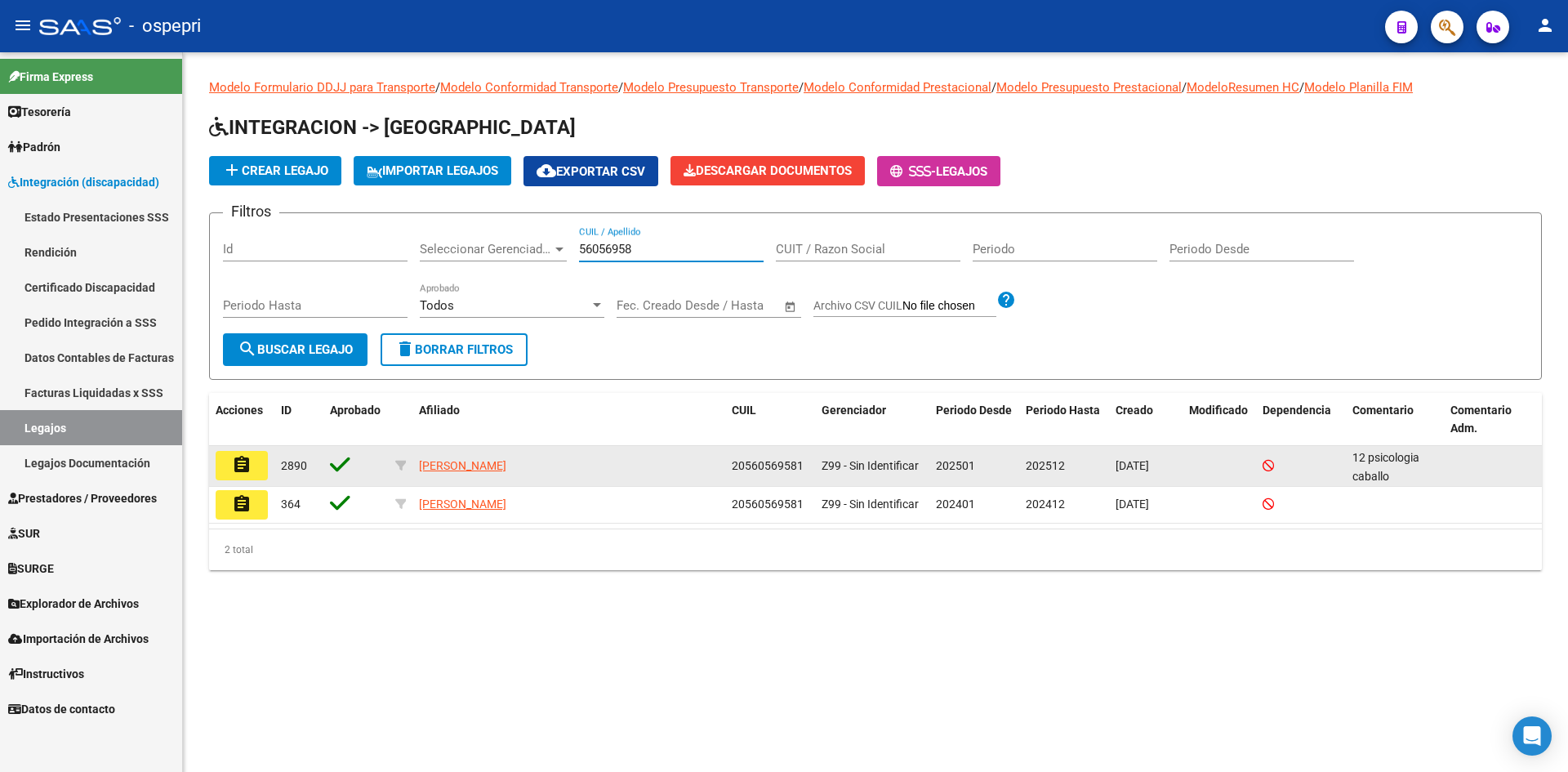
type input "56056958"
click at [250, 465] on mat-icon "assignment" at bounding box center [242, 465] width 20 height 20
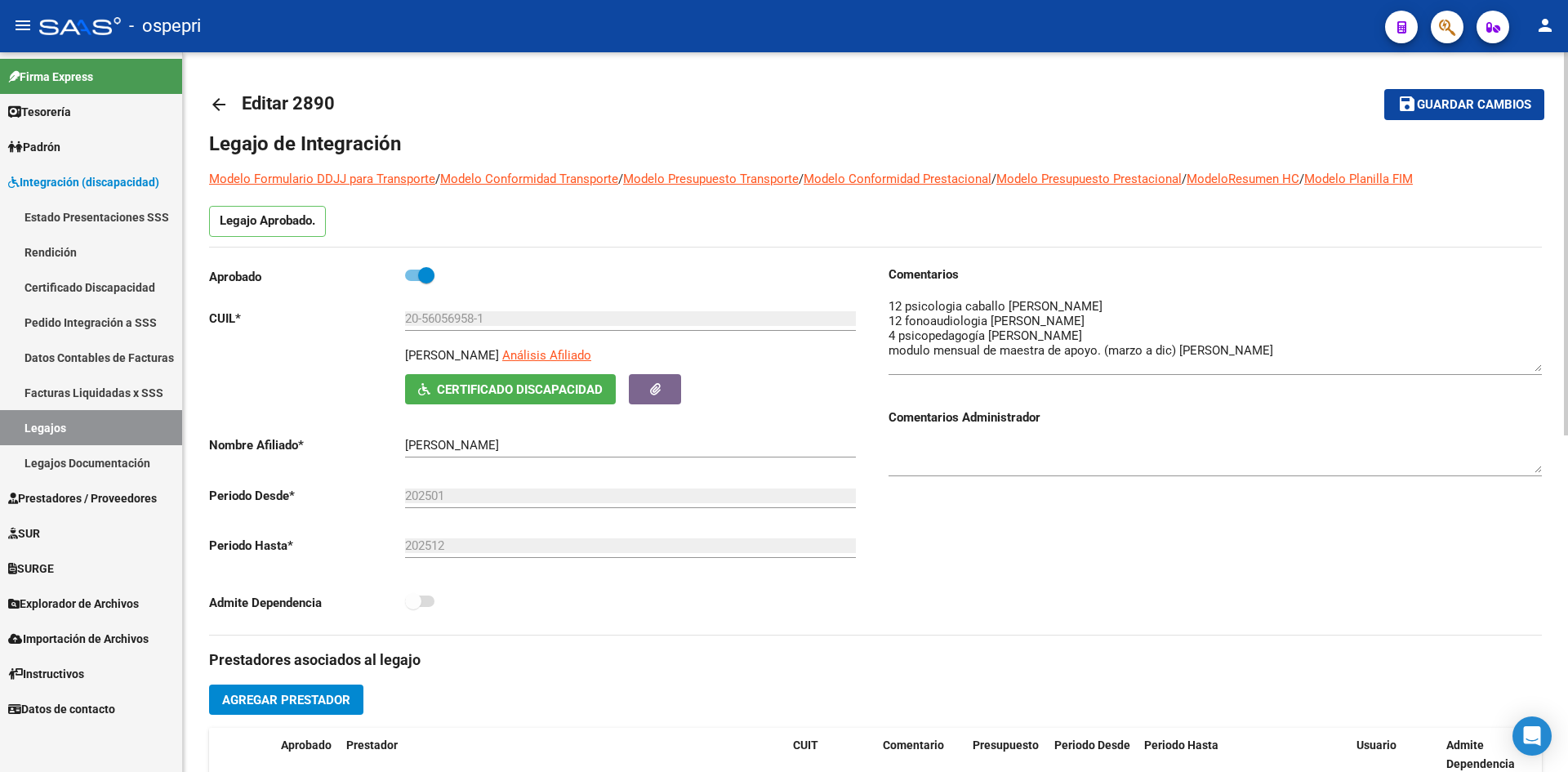
drag, startPoint x: 1540, startPoint y: 330, endPoint x: 1540, endPoint y: 367, distance: 37.0
click at [1540, 367] on textarea at bounding box center [1215, 335] width 653 height 74
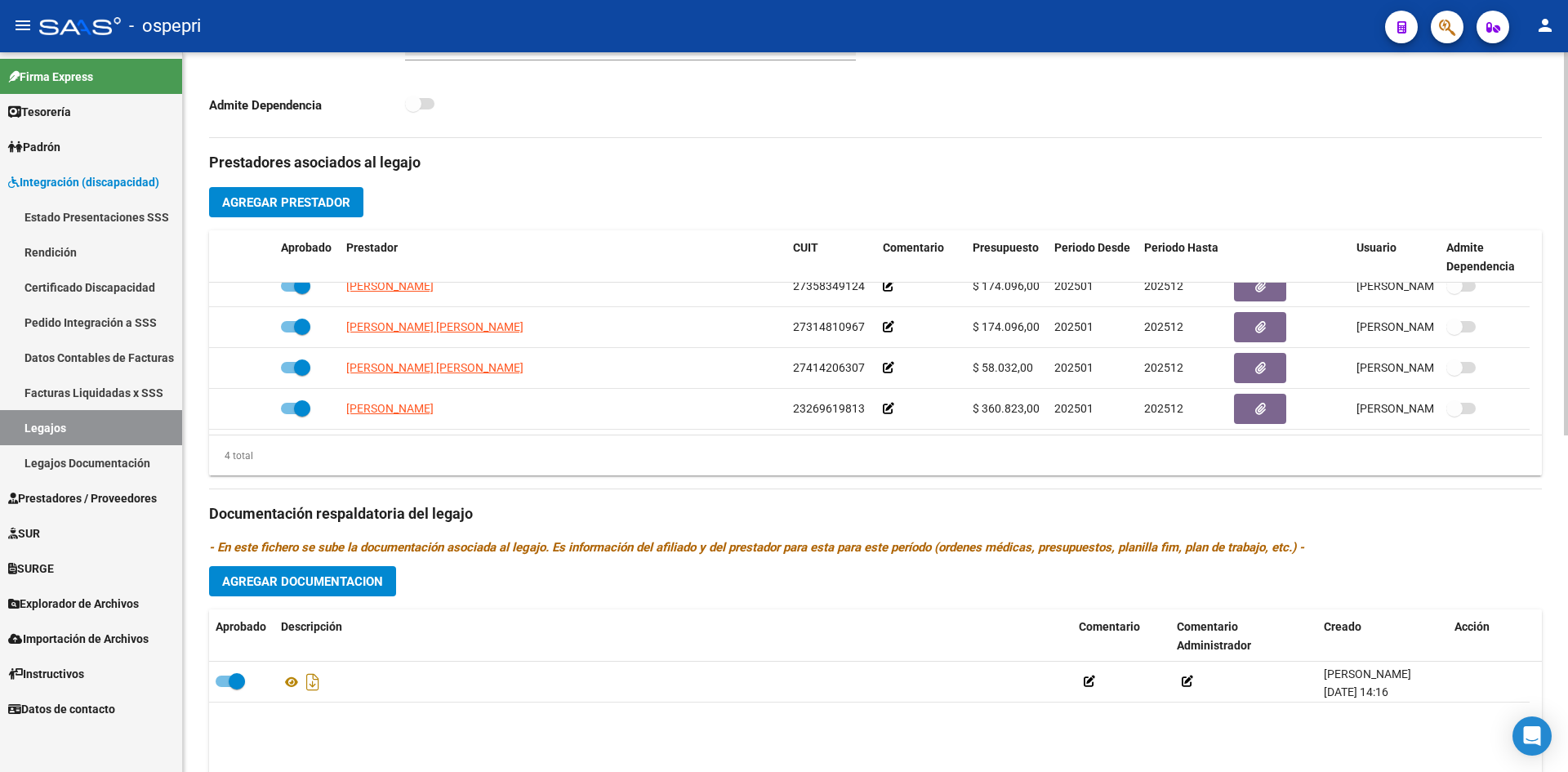
scroll to position [632, 0]
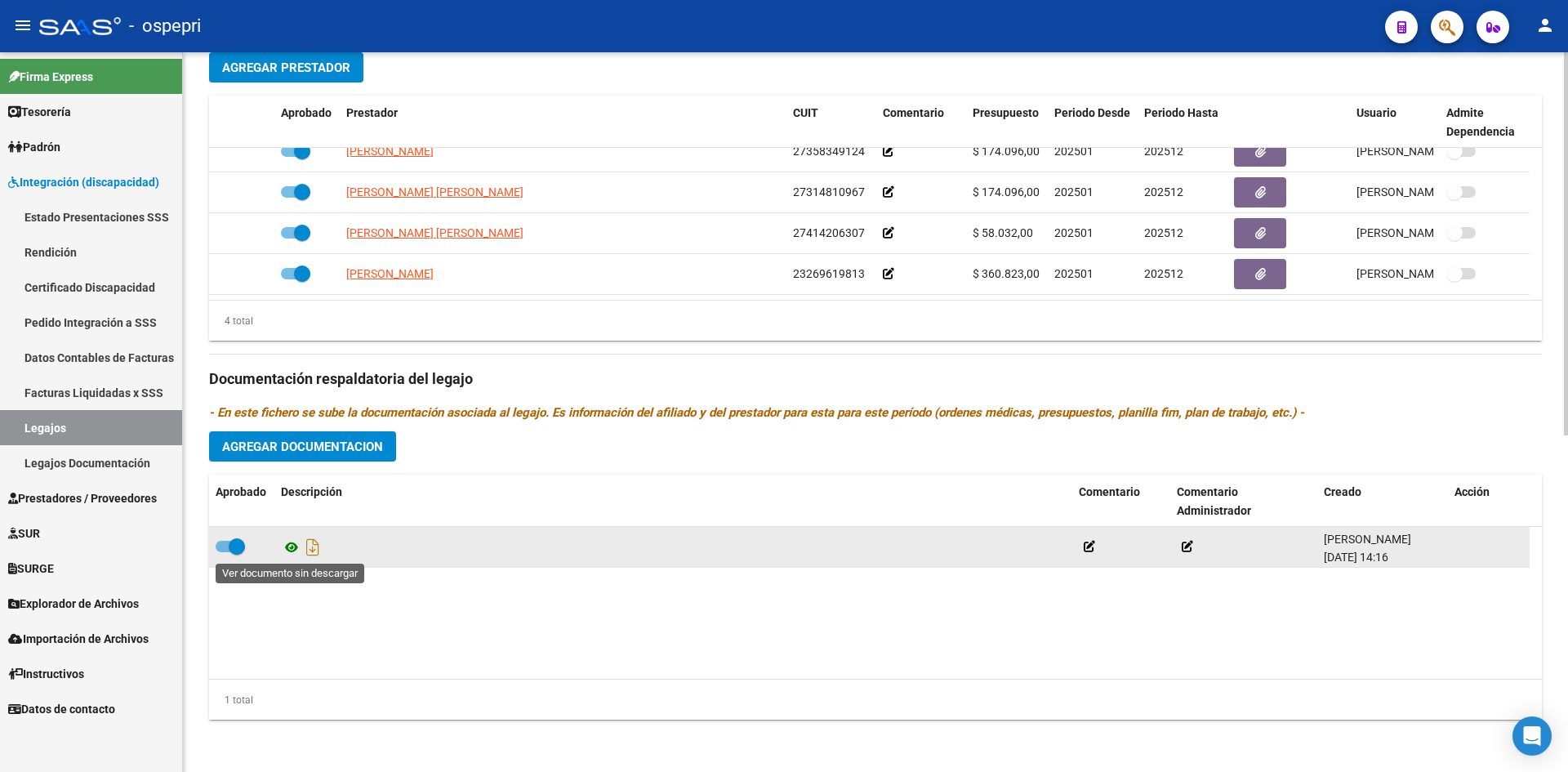
click at [290, 546] on icon at bounding box center [291, 547] width 22 height 20
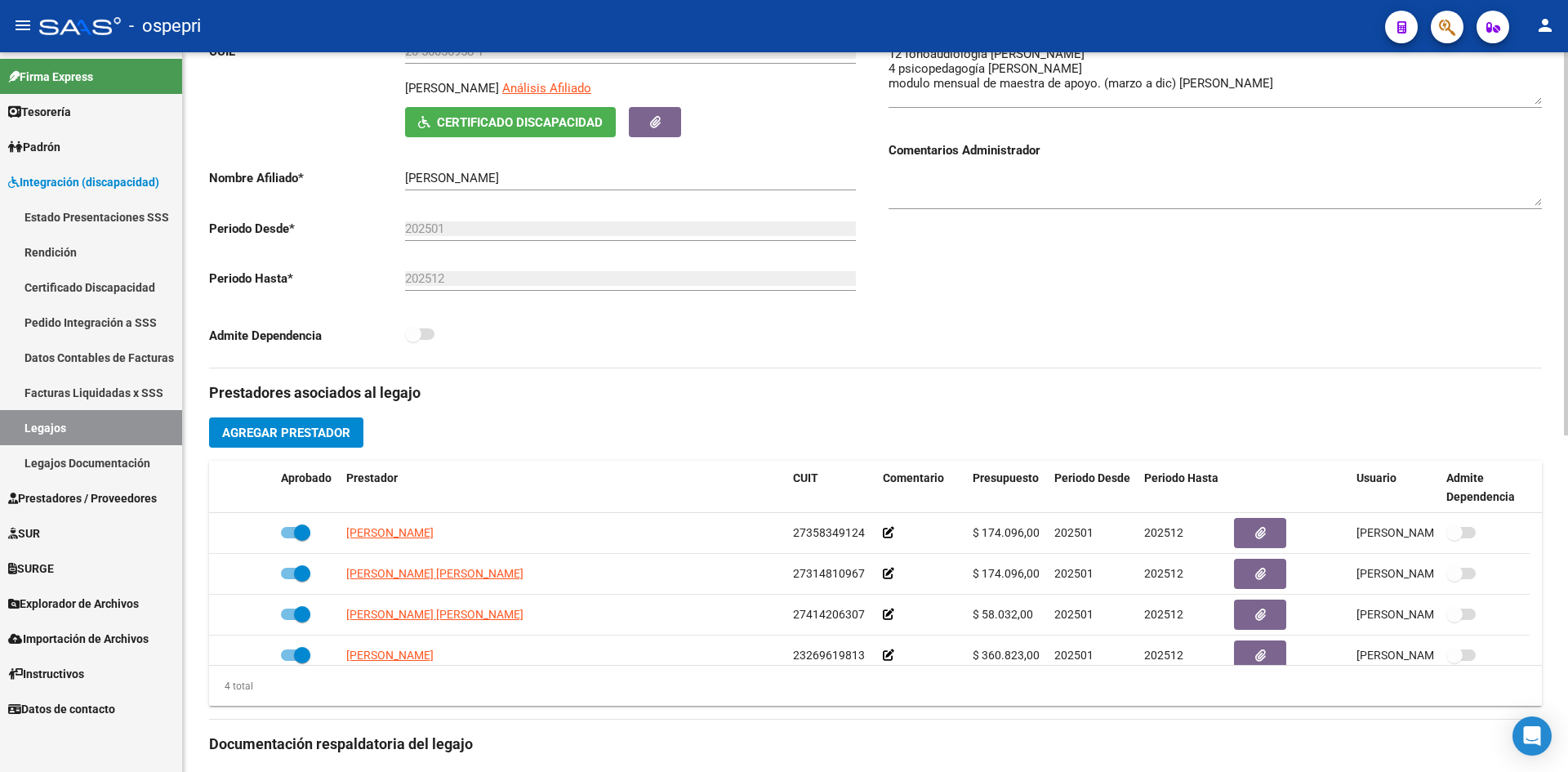
scroll to position [0, 0]
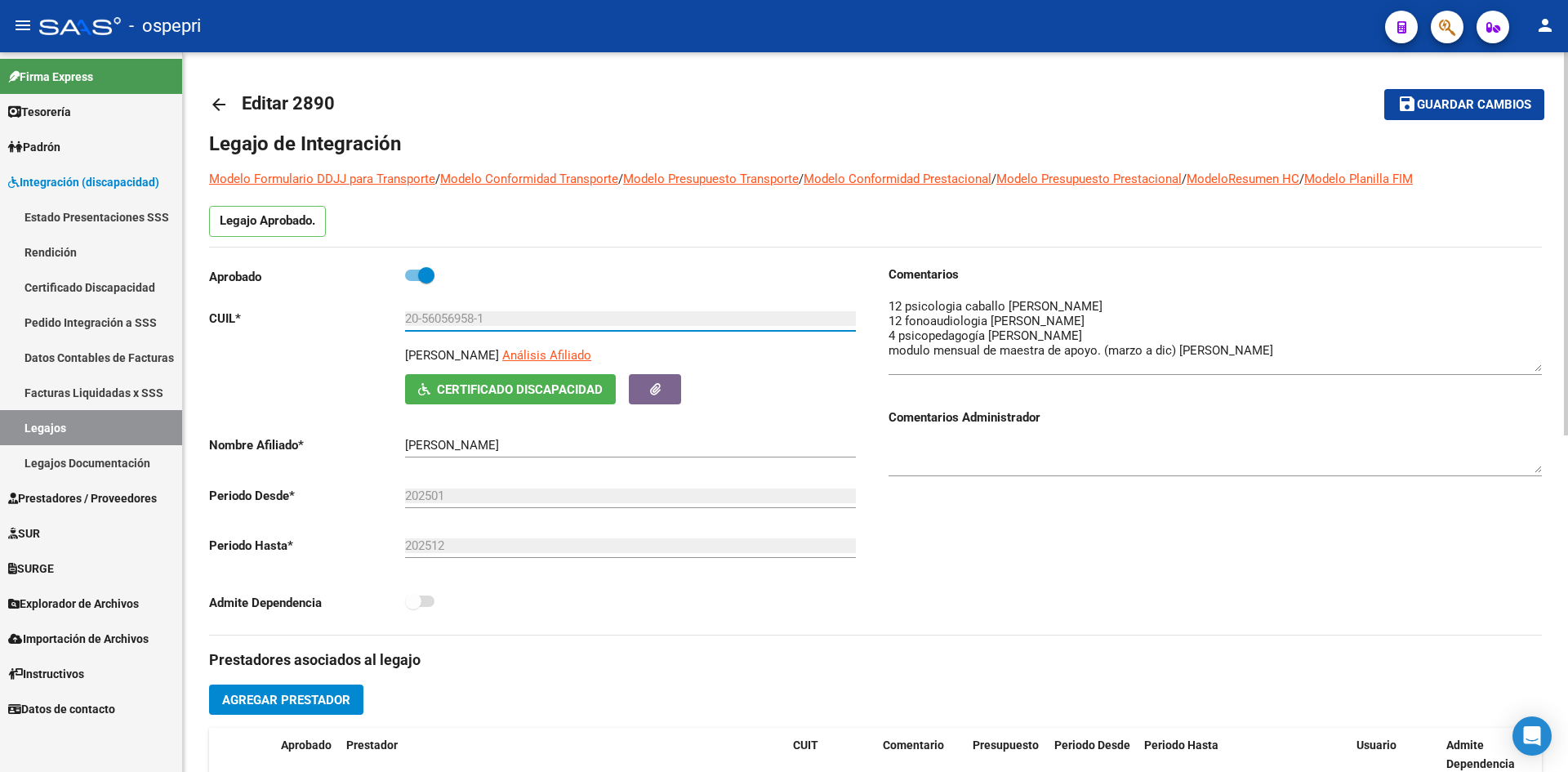
drag, startPoint x: 426, startPoint y: 315, endPoint x: 475, endPoint y: 330, distance: 51.2
click at [475, 330] on div "20-56056958-1 Ingresar CUIL" at bounding box center [630, 313] width 451 height 35
click at [224, 107] on mat-icon "arrow_back" at bounding box center [219, 105] width 20 height 20
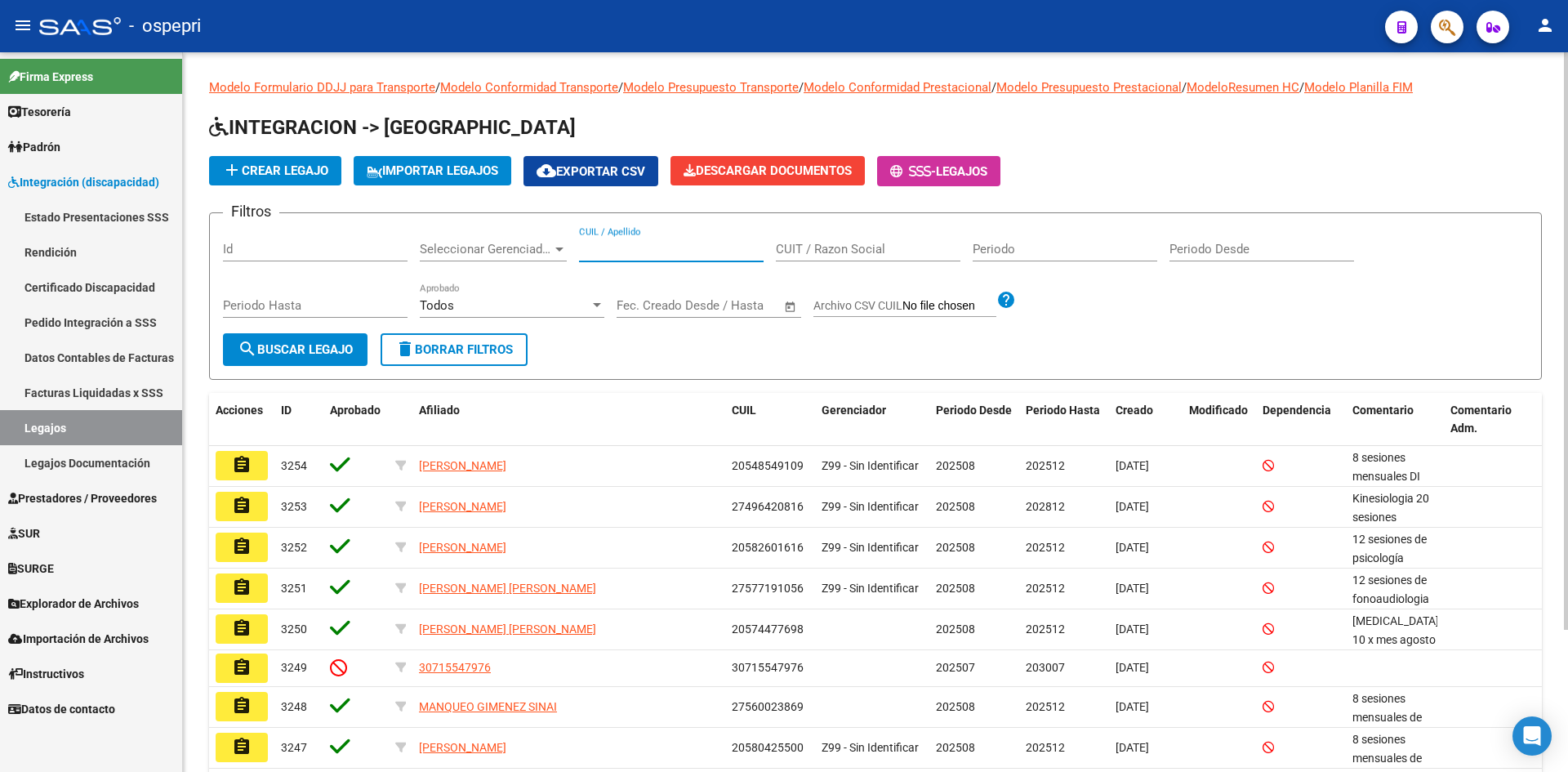
click at [613, 251] on input "CUIL / Apellido" at bounding box center [671, 249] width 185 height 15
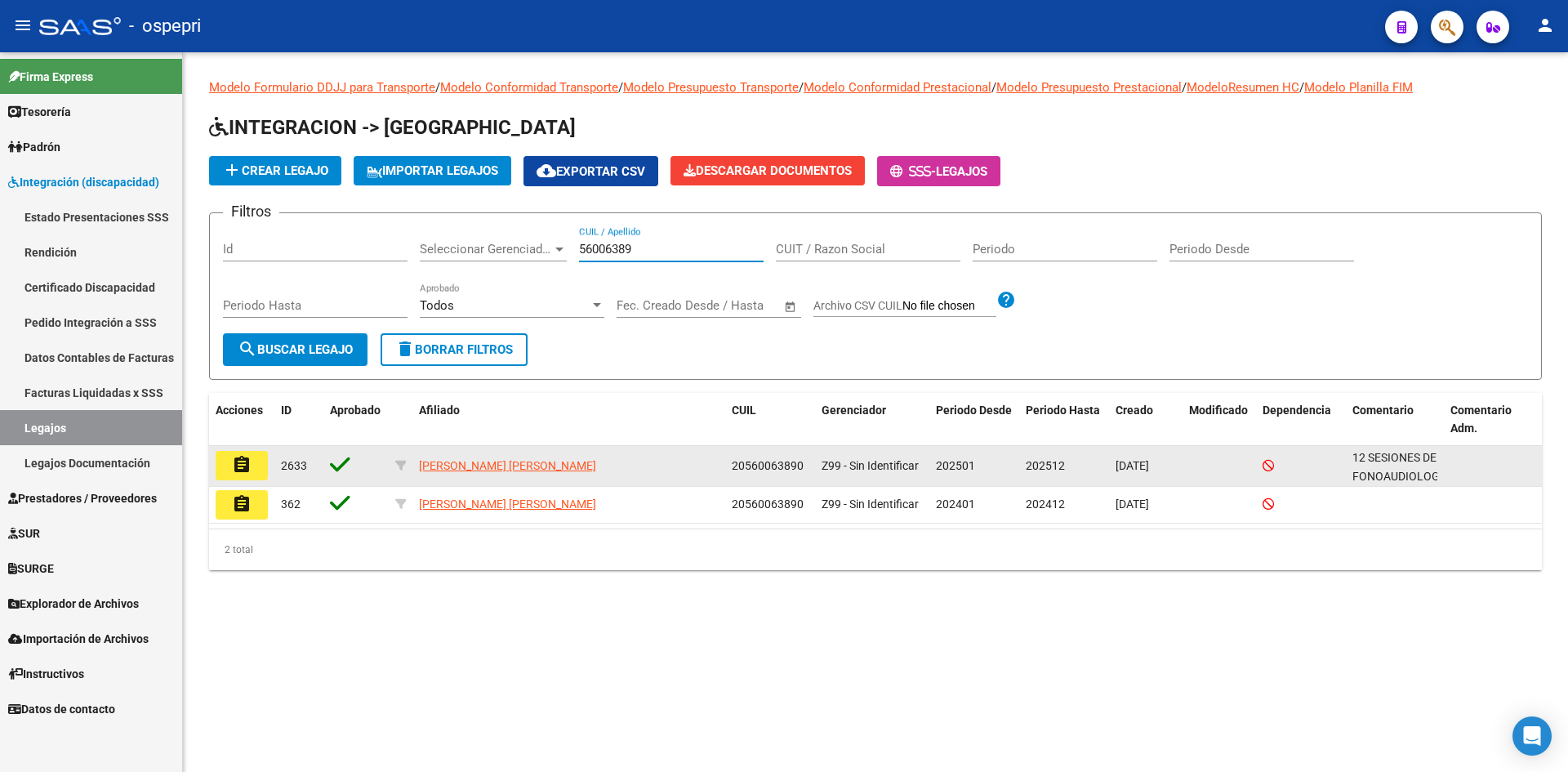
type input "56006389"
click at [234, 464] on mat-icon "assignment" at bounding box center [242, 465] width 20 height 20
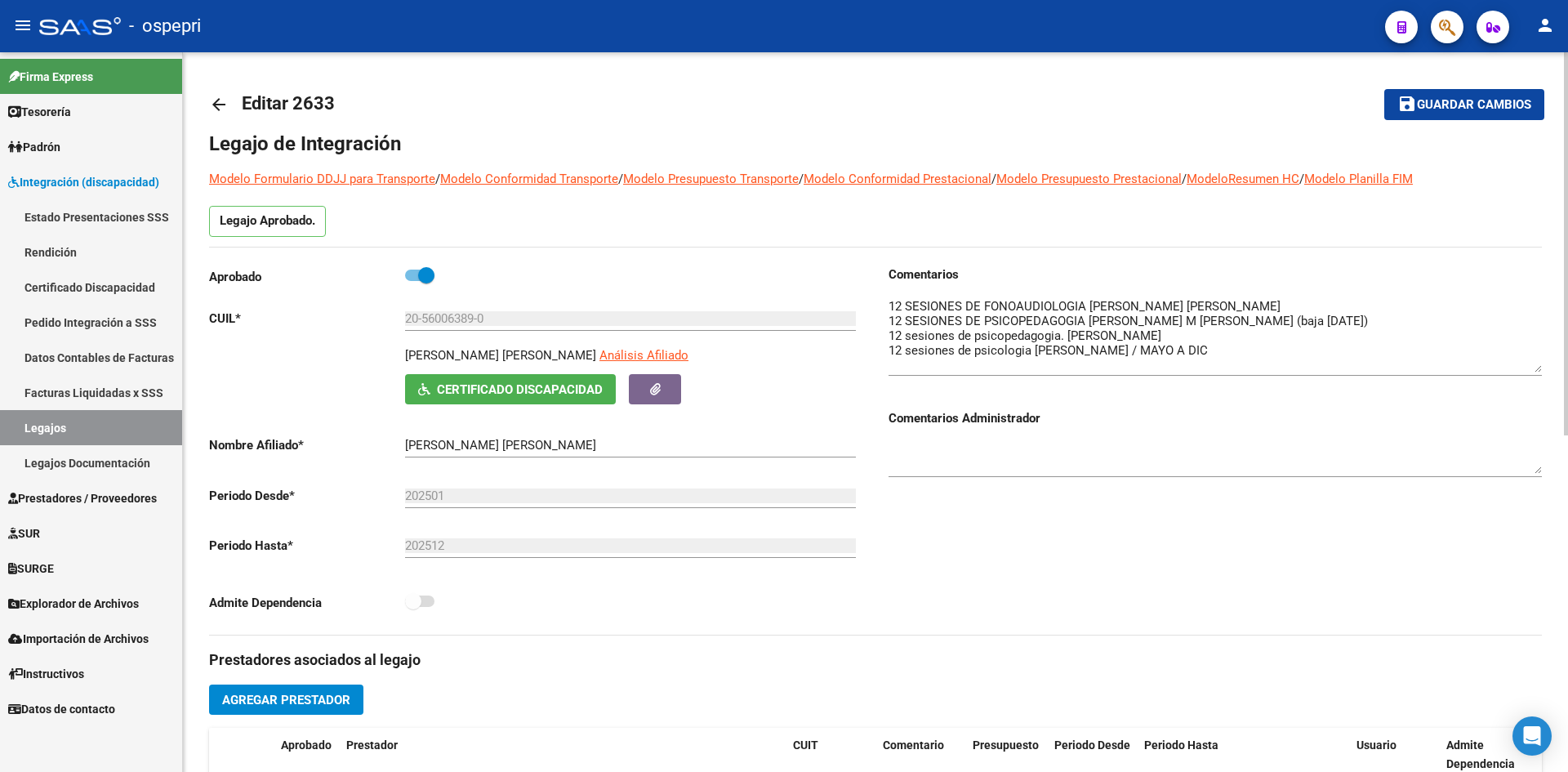
drag, startPoint x: 1538, startPoint y: 325, endPoint x: 1537, endPoint y: 368, distance: 43.0
click at [1537, 368] on textarea at bounding box center [1215, 335] width 653 height 75
click at [217, 101] on mat-icon "arrow_back" at bounding box center [219, 105] width 20 height 20
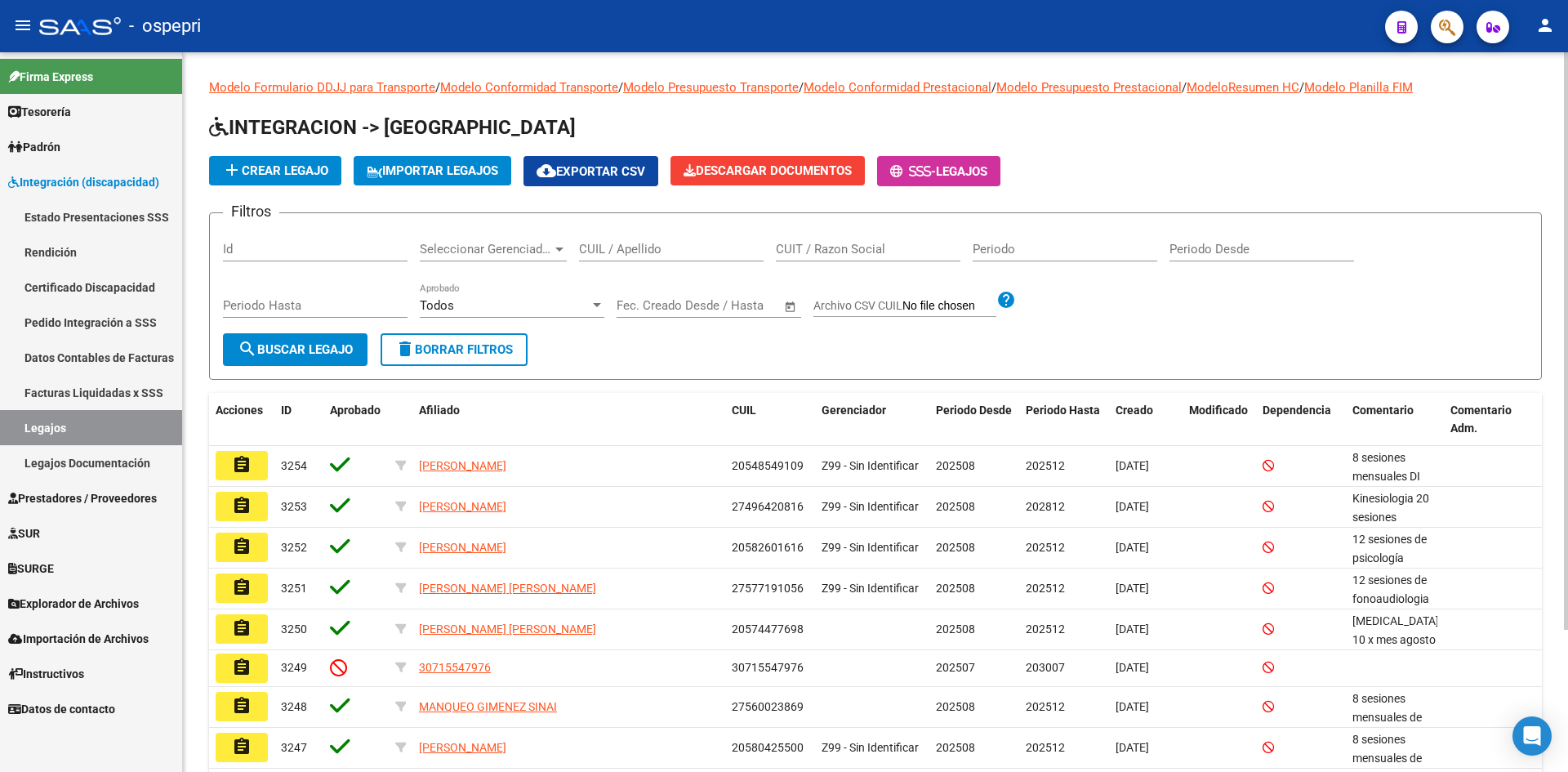
click at [692, 258] on div "CUIL / Apellido" at bounding box center [671, 244] width 185 height 35
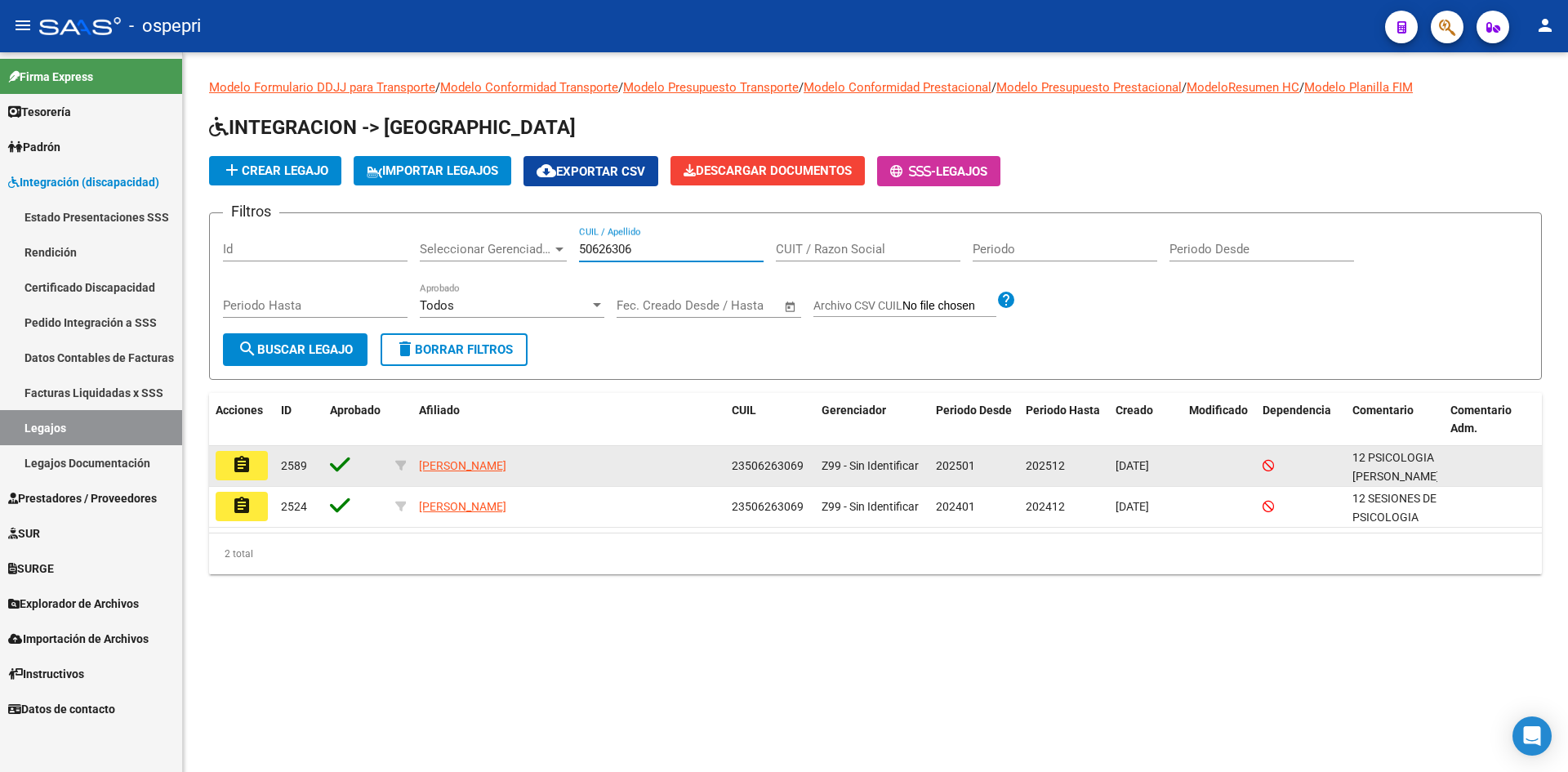
type input "50626306"
click at [246, 463] on mat-icon "assignment" at bounding box center [242, 465] width 20 height 20
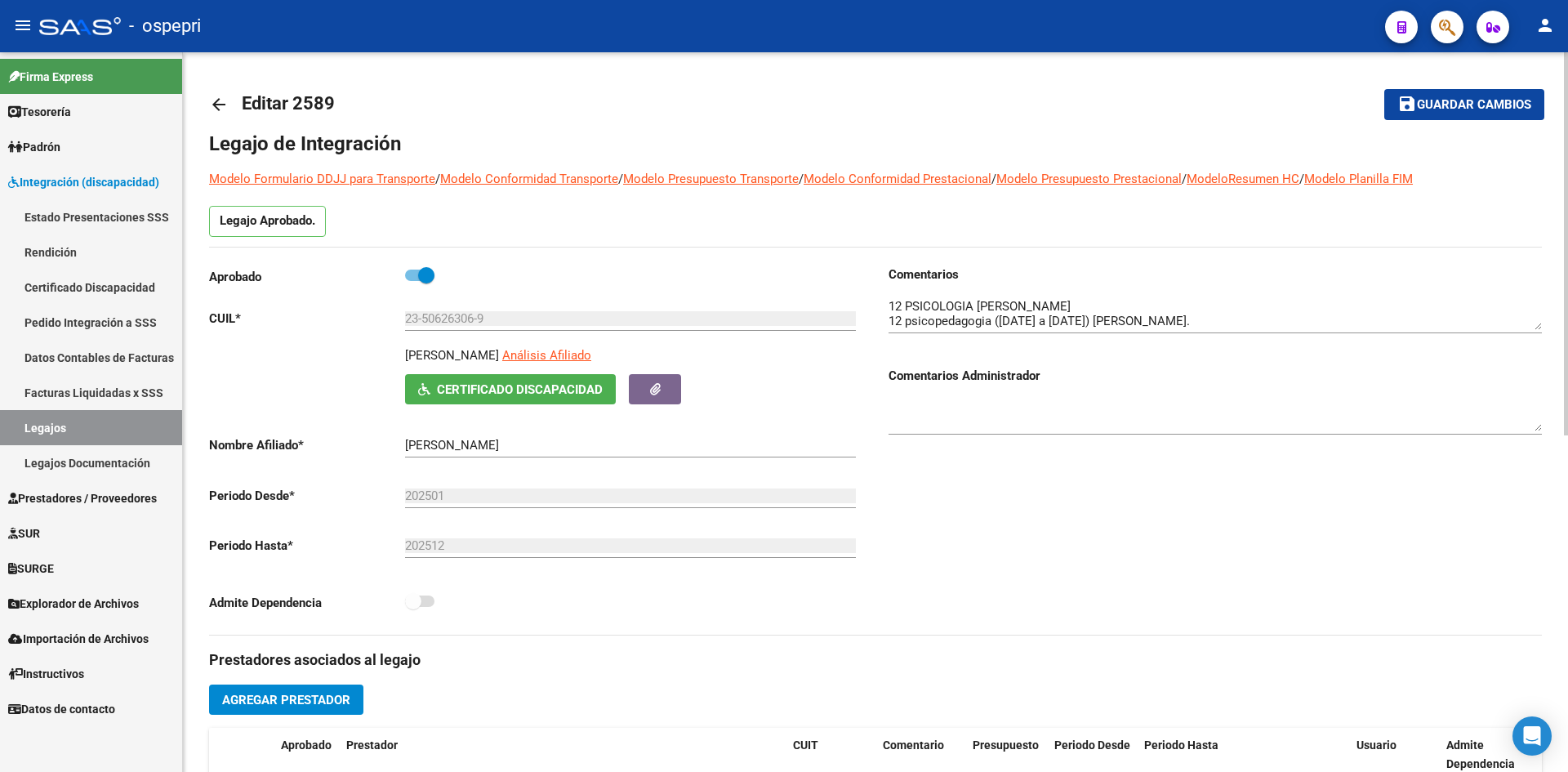
click at [211, 102] on mat-icon "arrow_back" at bounding box center [219, 105] width 20 height 20
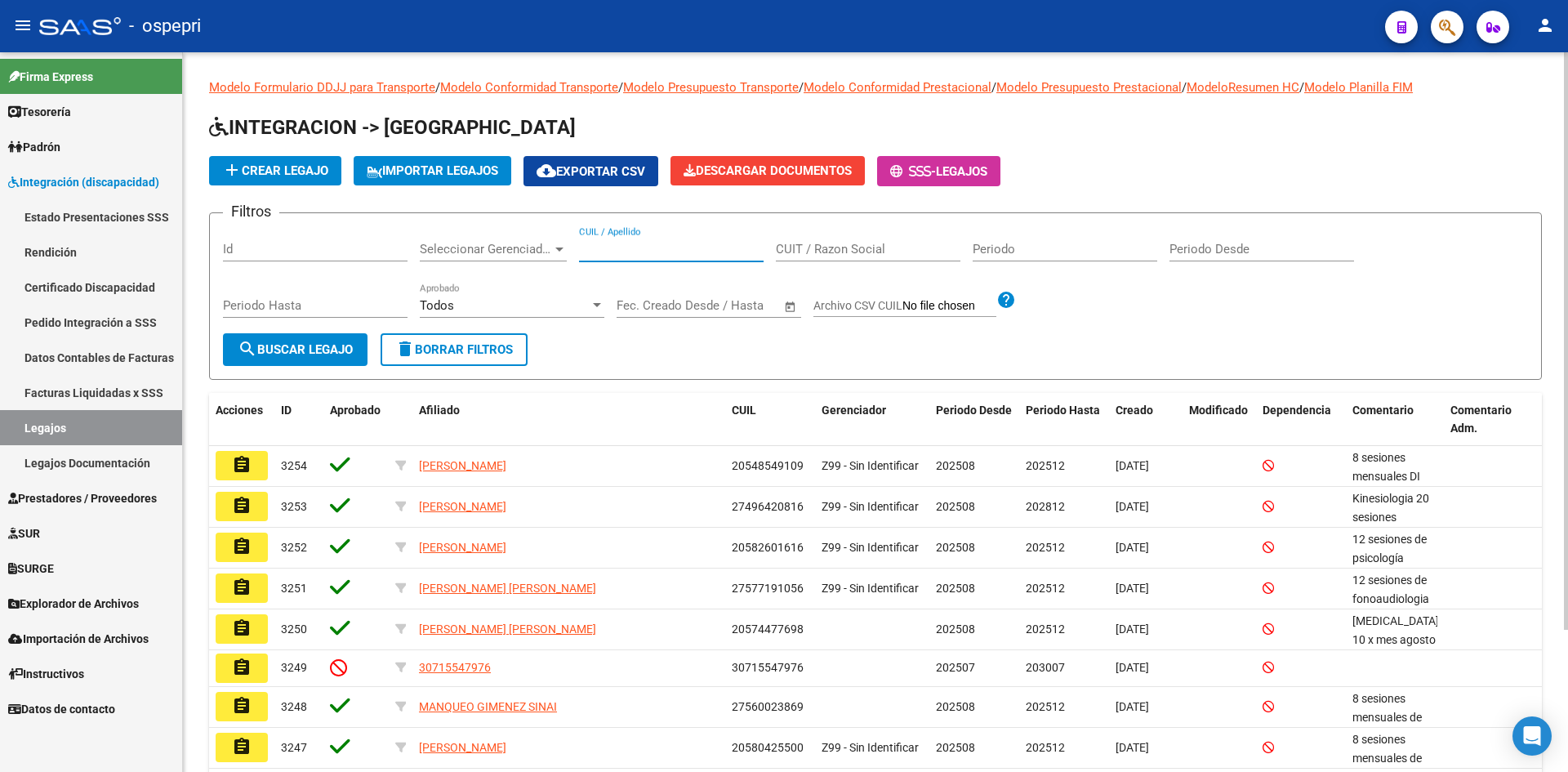
click at [604, 254] on input "CUIL / Apellido" at bounding box center [671, 249] width 185 height 15
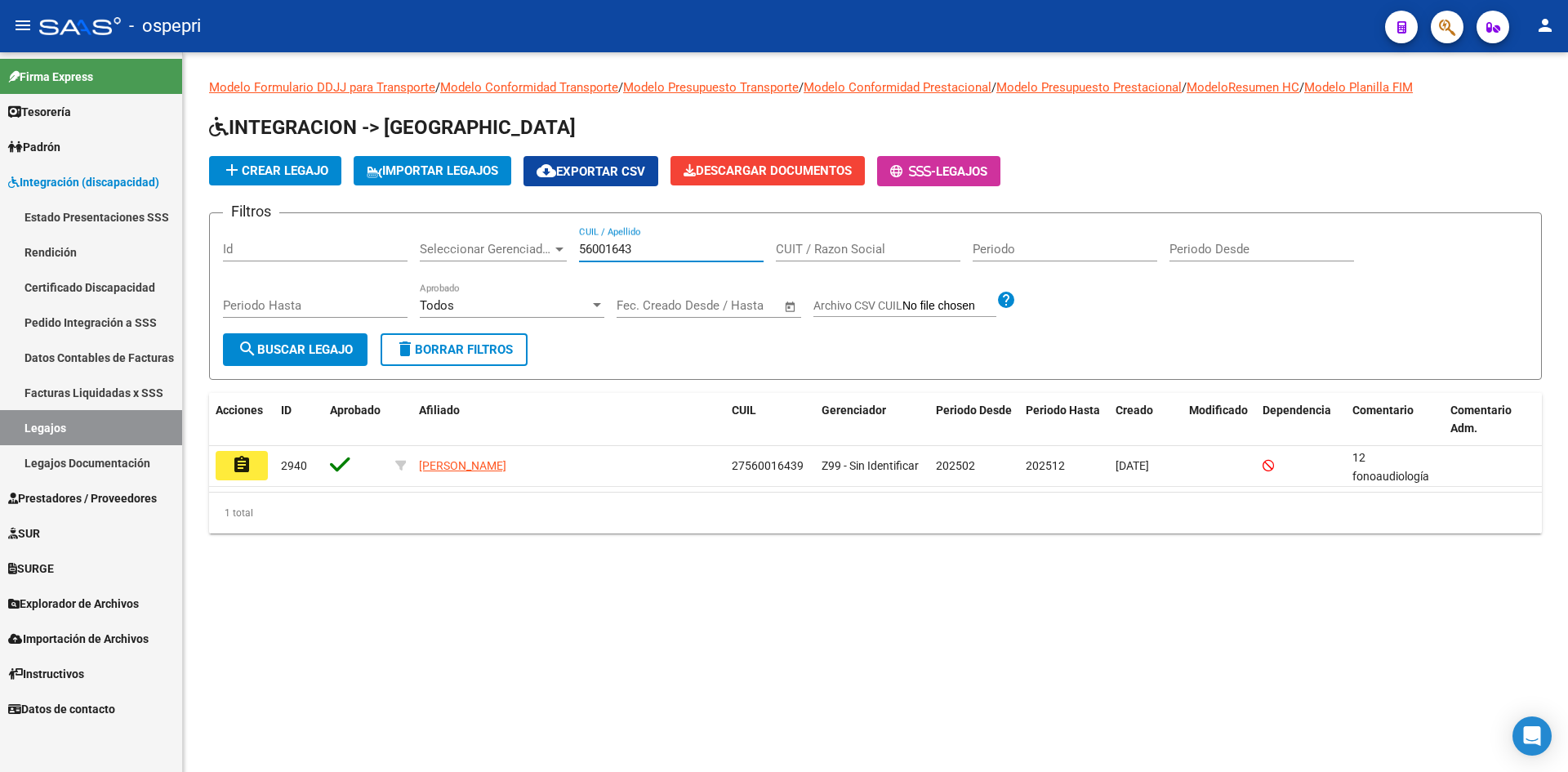
type input "56001643"
click at [307, 357] on button "search Buscar Legajo" at bounding box center [295, 349] width 145 height 32
click at [246, 469] on mat-icon "assignment" at bounding box center [242, 465] width 20 height 20
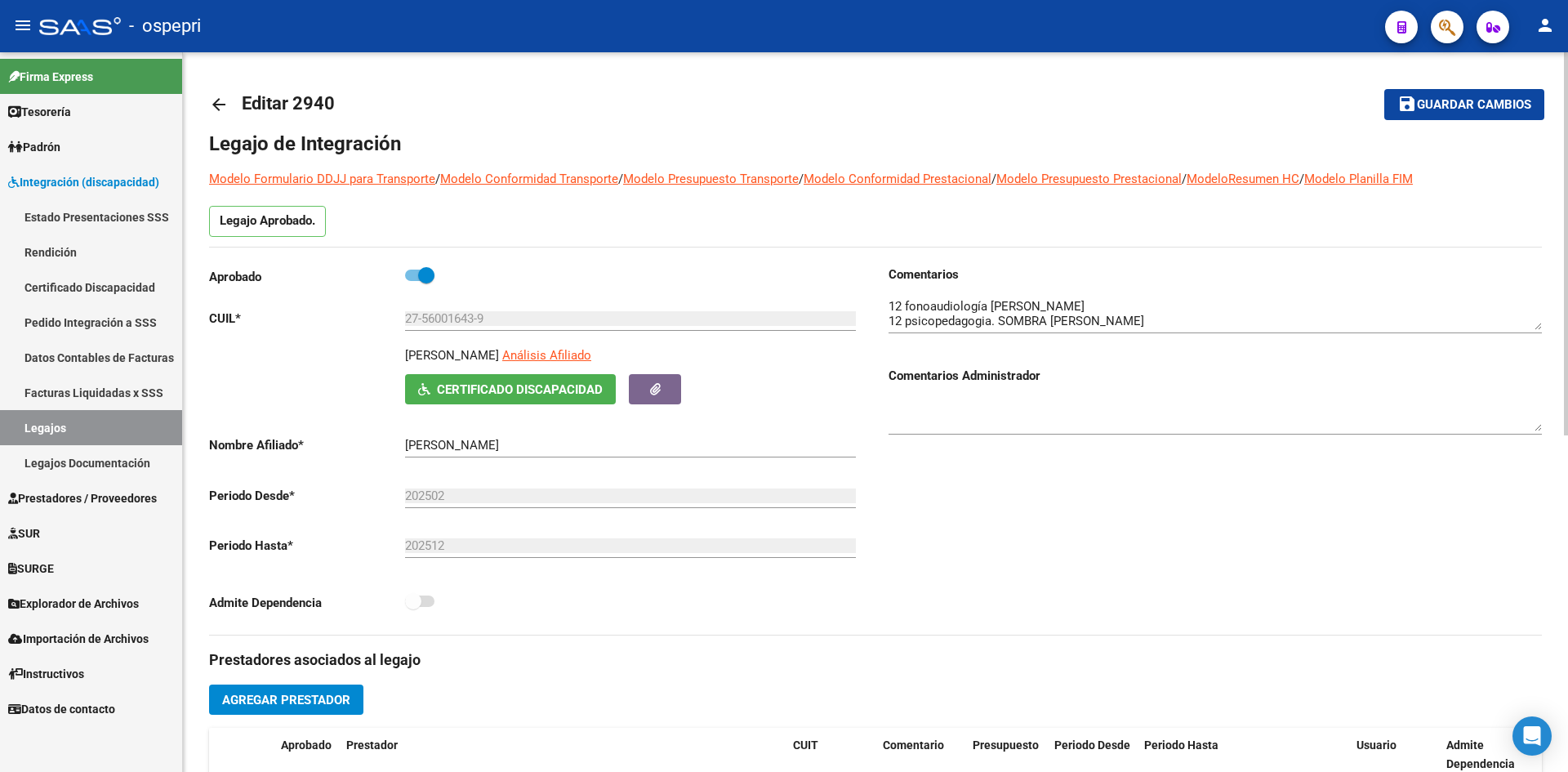
click at [213, 107] on mat-icon "arrow_back" at bounding box center [219, 105] width 20 height 20
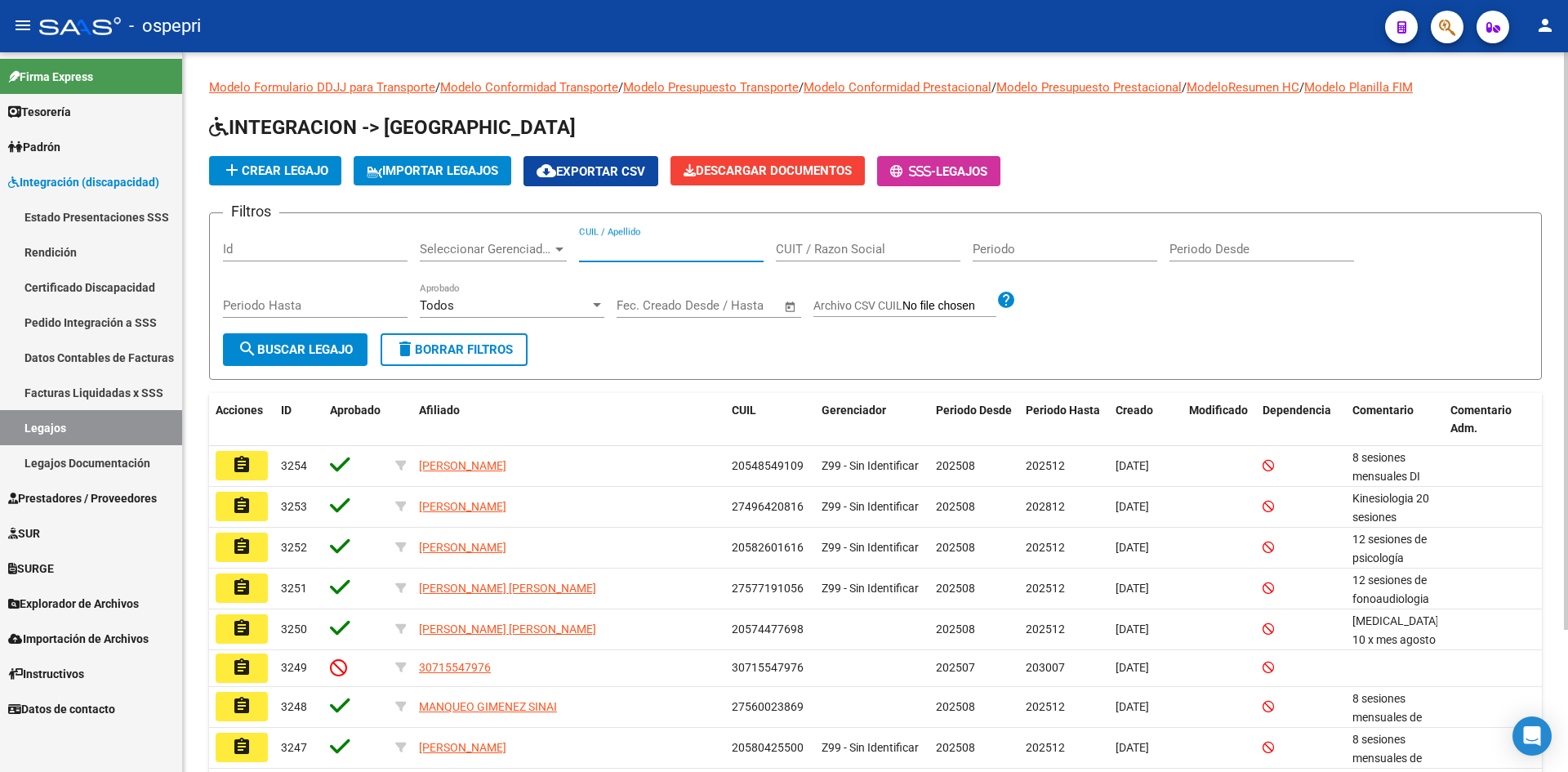
click at [614, 253] on input "CUIL / Apellido" at bounding box center [671, 249] width 185 height 15
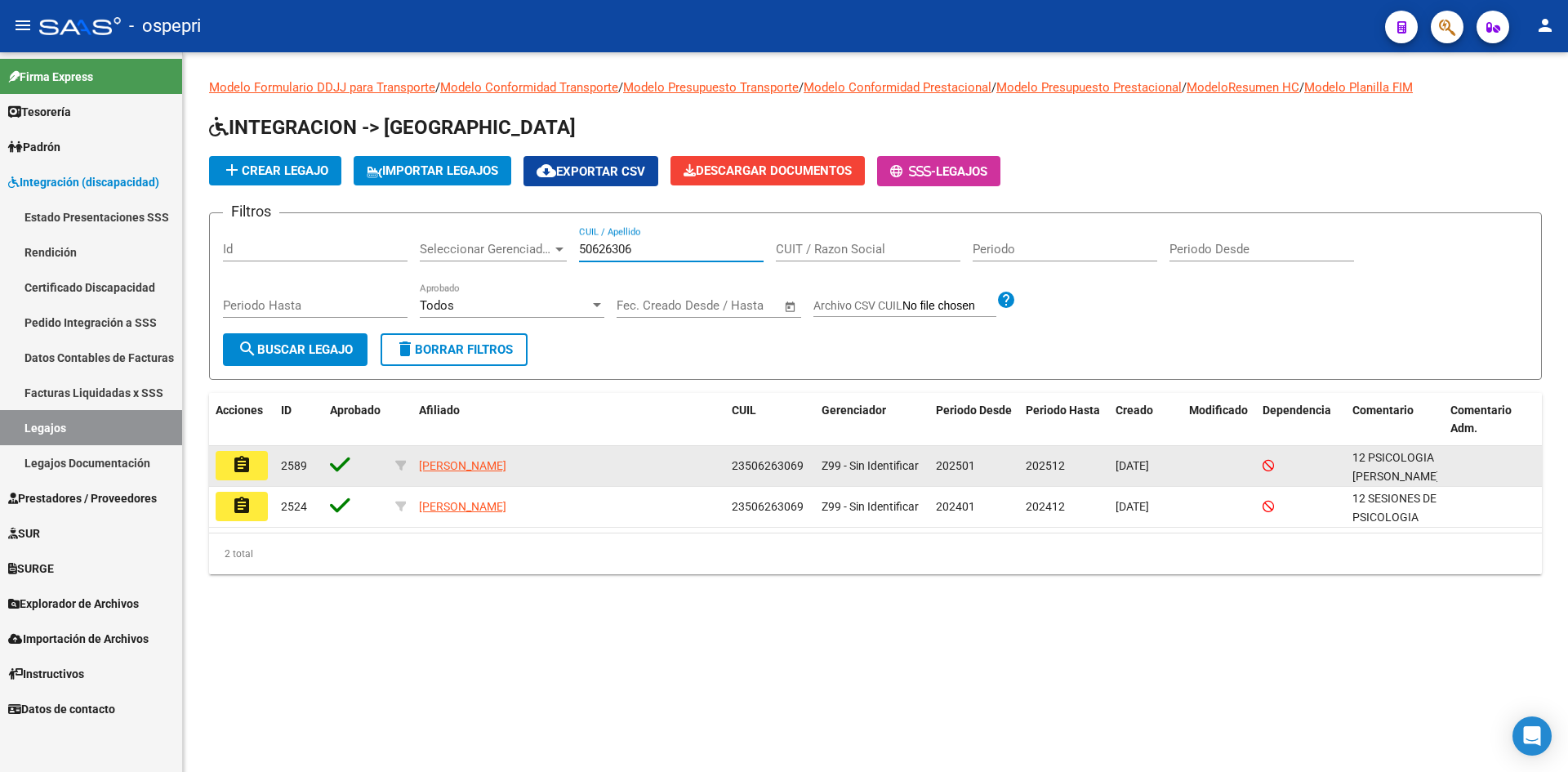
type input "50626306"
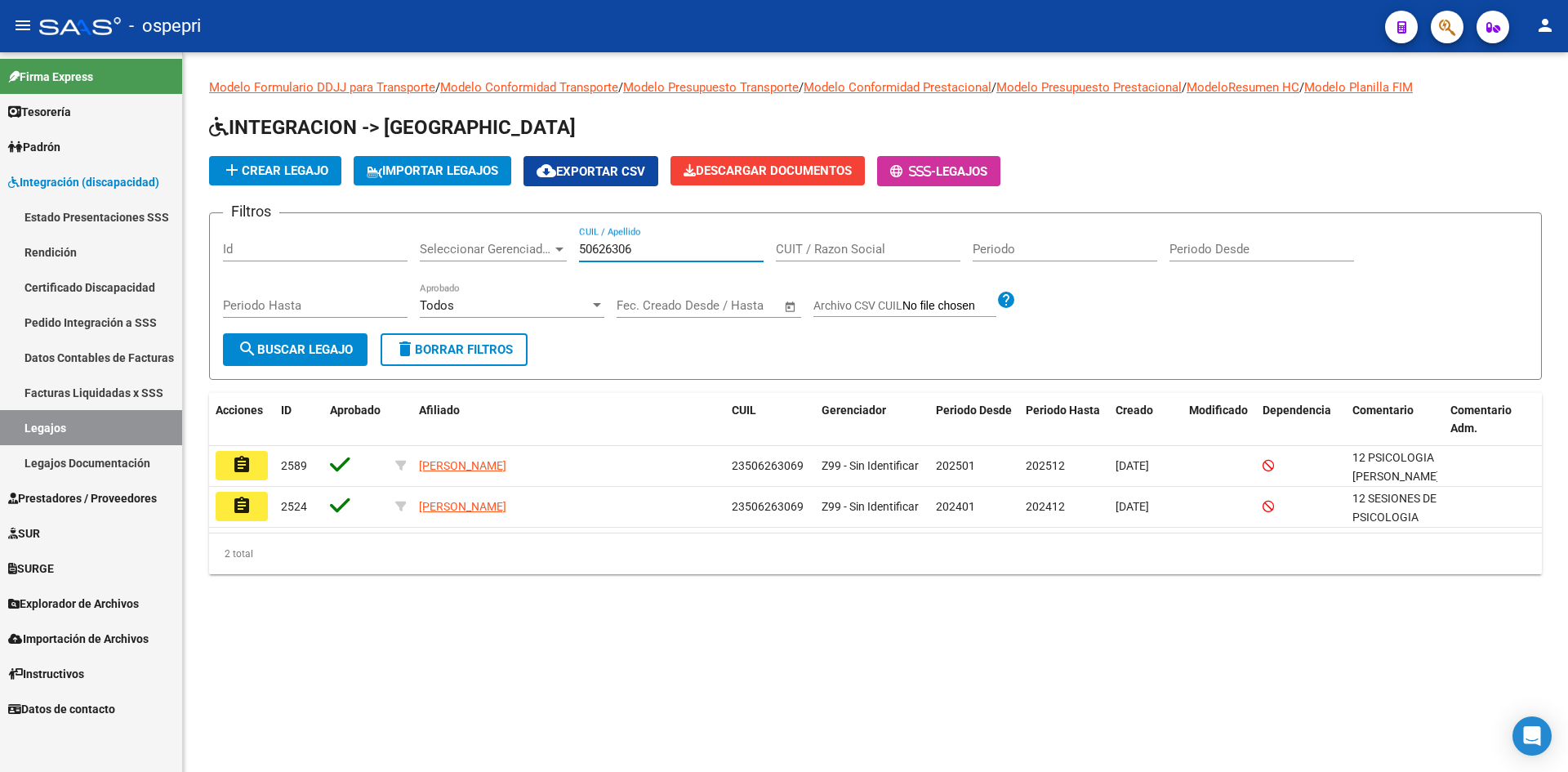
click at [244, 469] on mat-icon "assignment" at bounding box center [242, 465] width 20 height 20
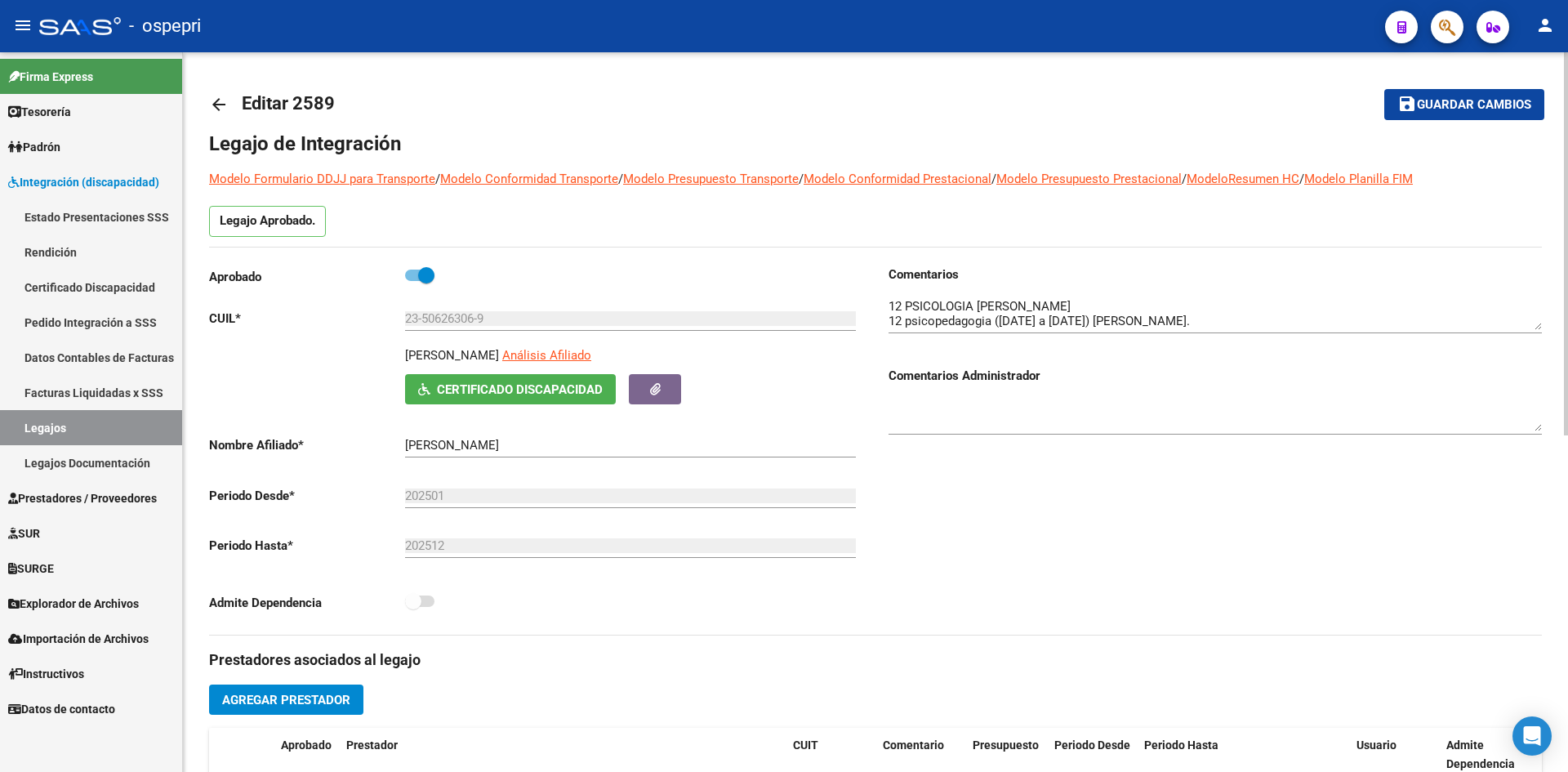
click at [219, 102] on mat-icon "arrow_back" at bounding box center [219, 105] width 20 height 20
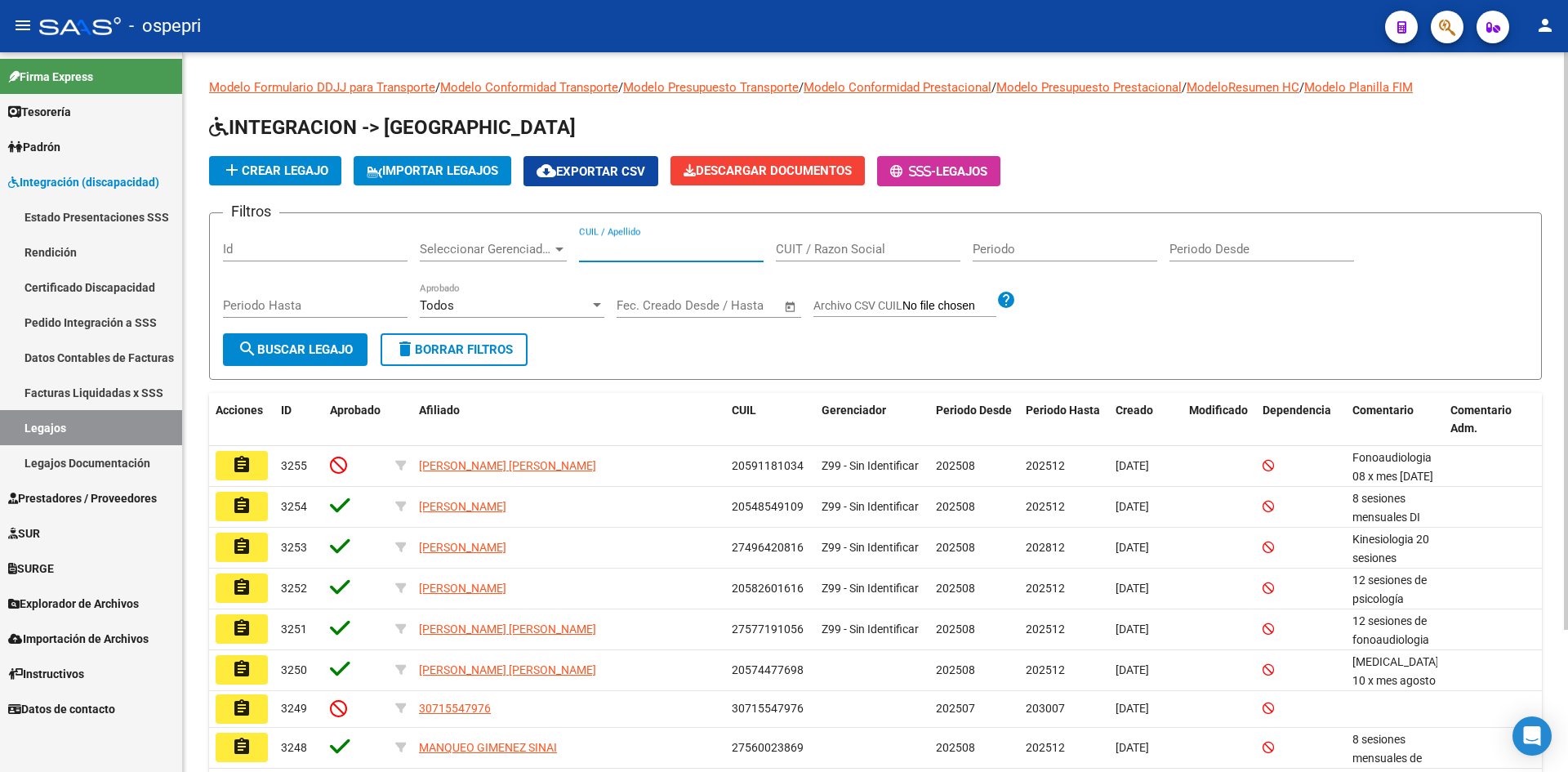
click at [602, 247] on input "CUIL / Apellido" at bounding box center [671, 249] width 185 height 15
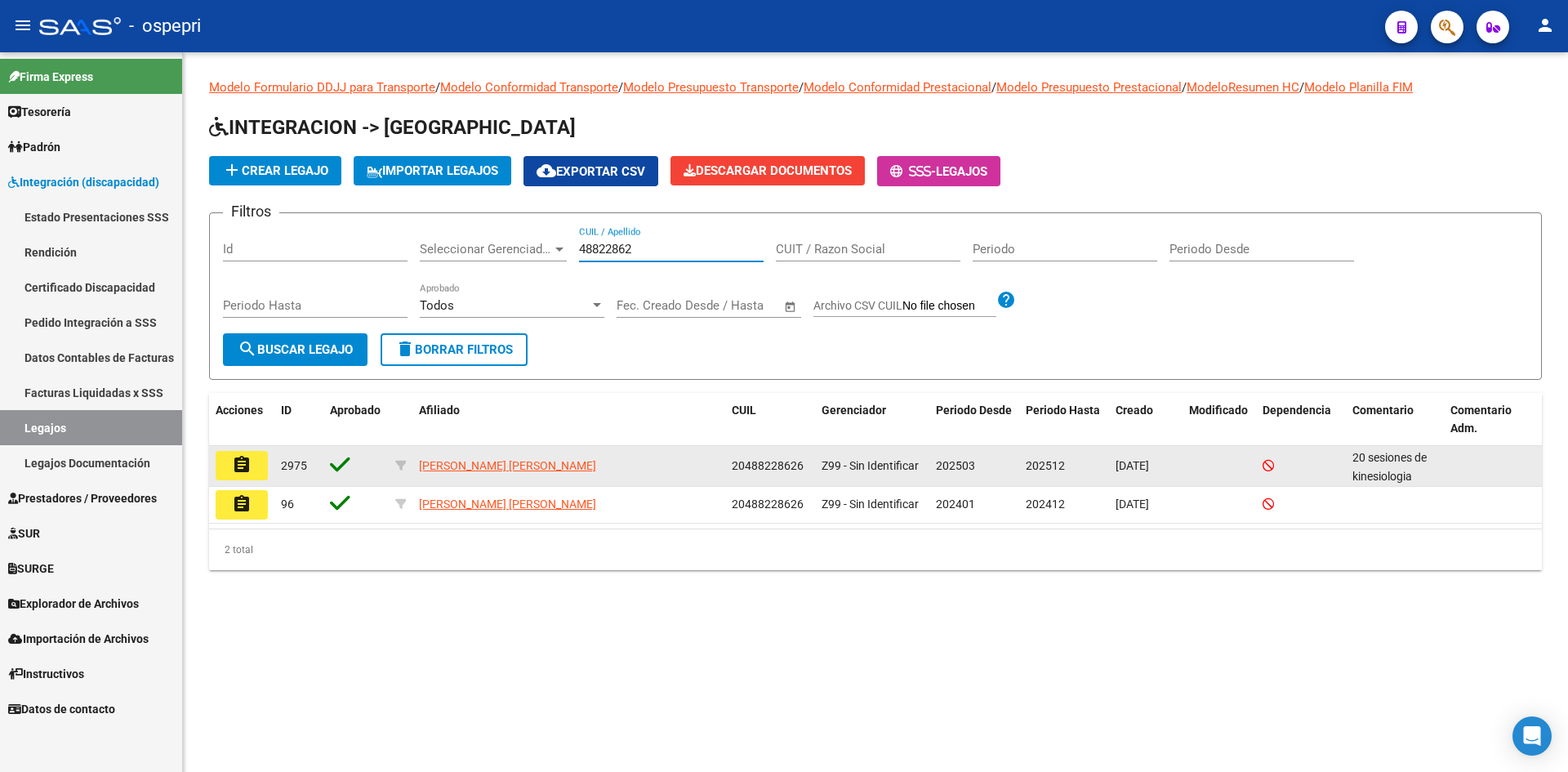
type input "48822862"
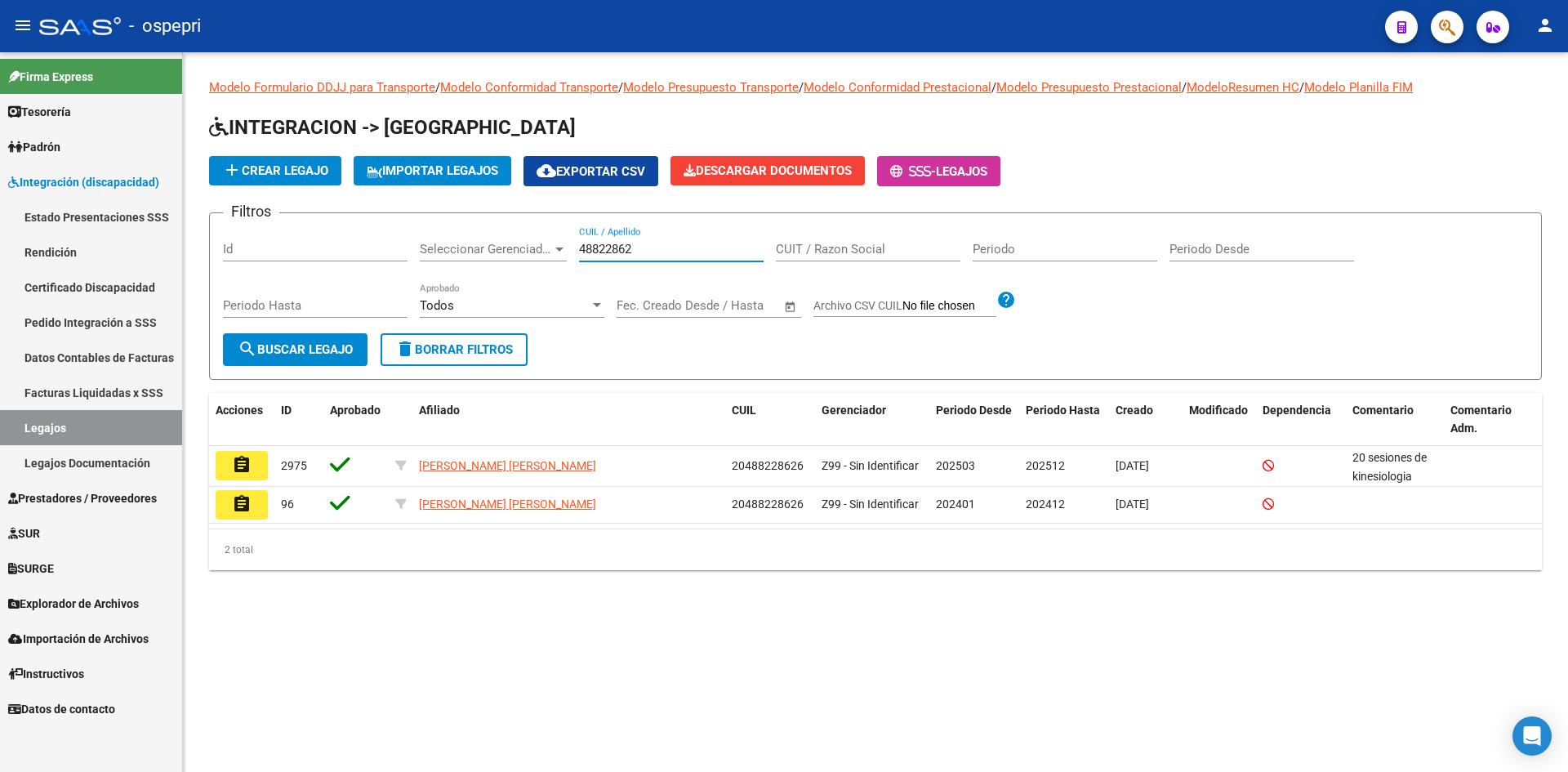
click at [235, 464] on mat-icon "assignment" at bounding box center [242, 465] width 20 height 20
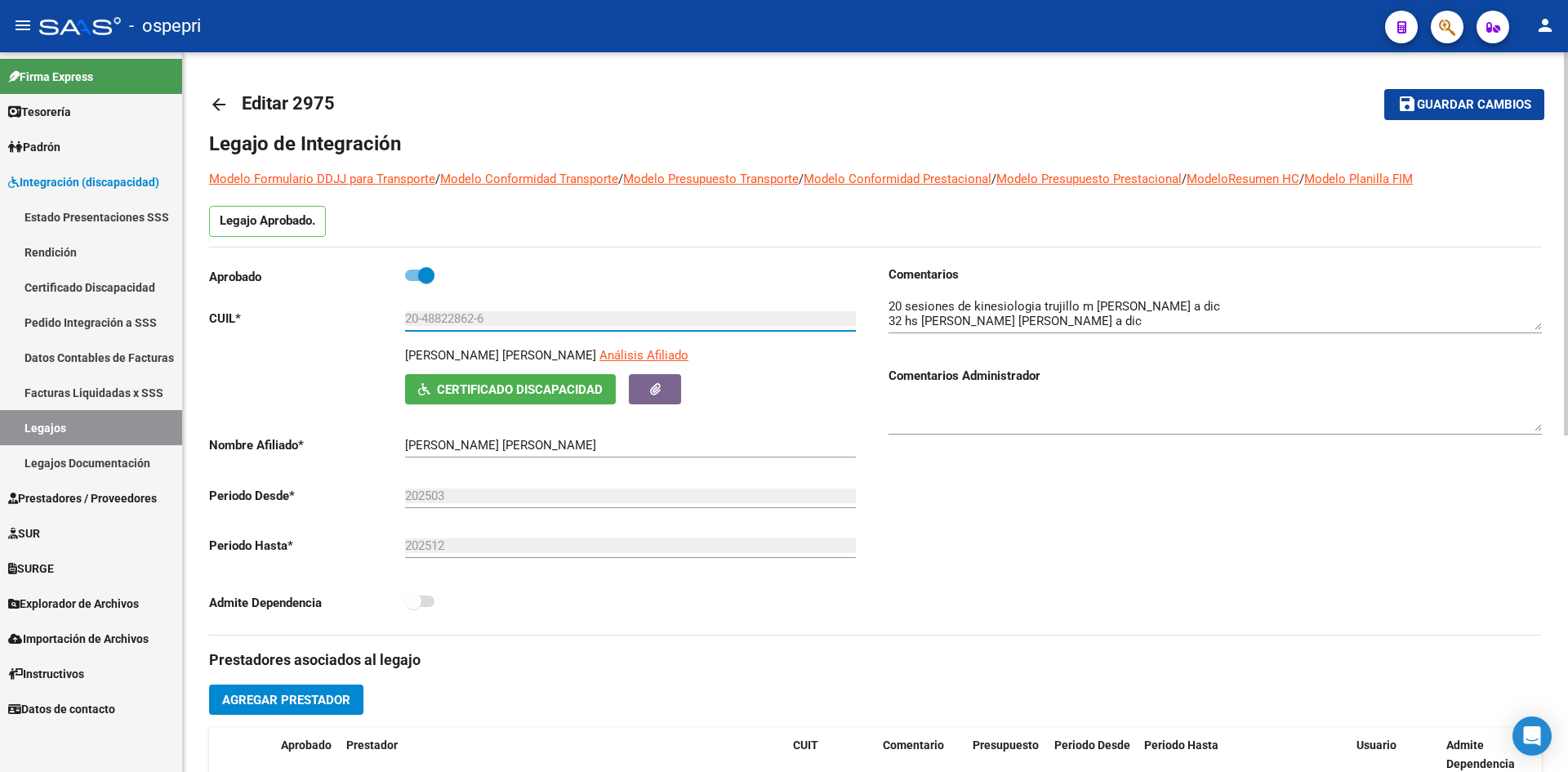
drag, startPoint x: 424, startPoint y: 314, endPoint x: 476, endPoint y: 329, distance: 54.1
click at [476, 329] on div "20-48822862-6 Ingresar CUIL" at bounding box center [630, 313] width 451 height 35
click at [216, 100] on mat-icon "arrow_back" at bounding box center [219, 105] width 20 height 20
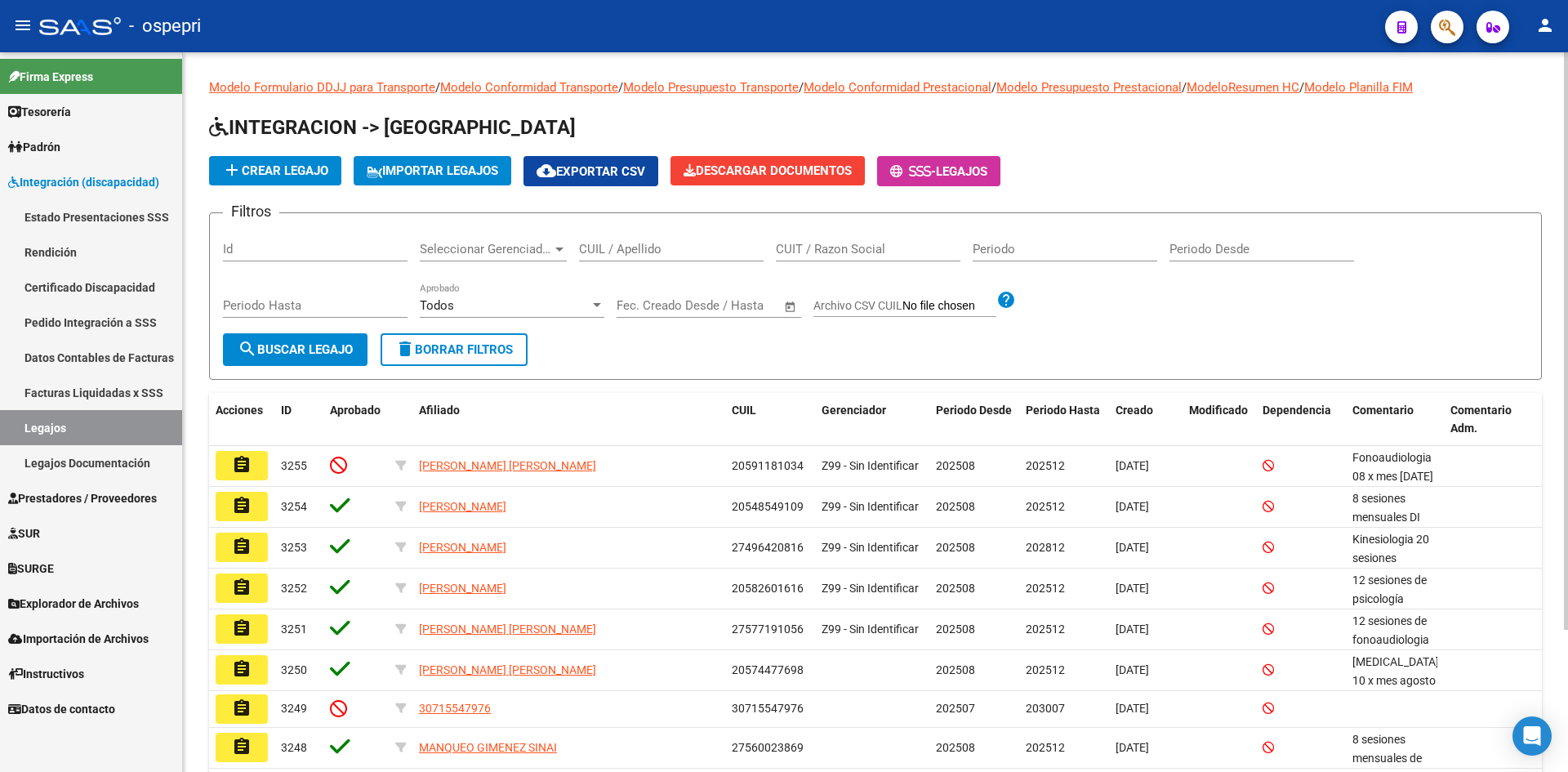
click at [616, 250] on input "CUIL / Apellido" at bounding box center [671, 249] width 185 height 15
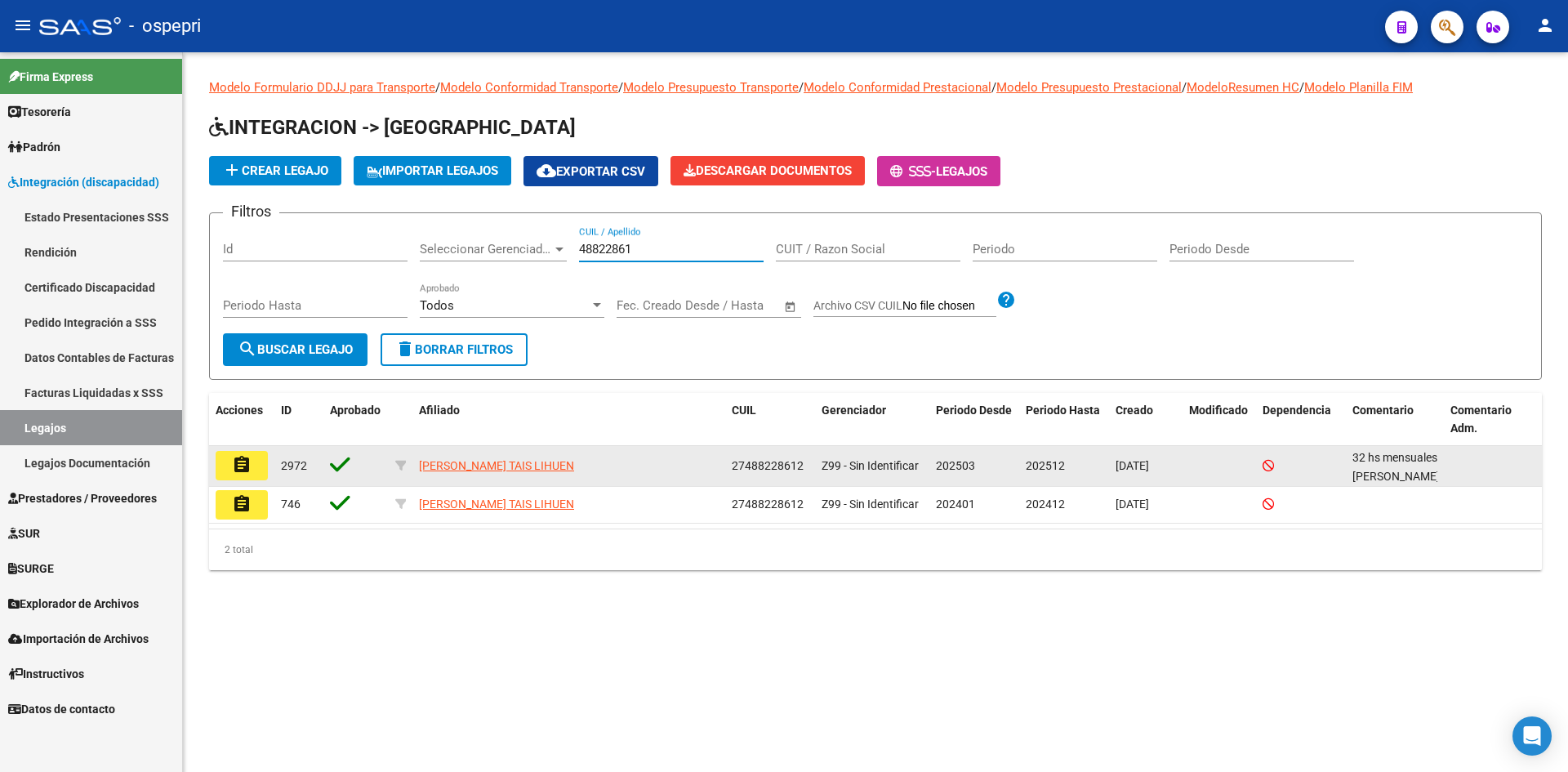
type input "48822861"
click at [241, 474] on mat-icon "assignment" at bounding box center [242, 465] width 20 height 20
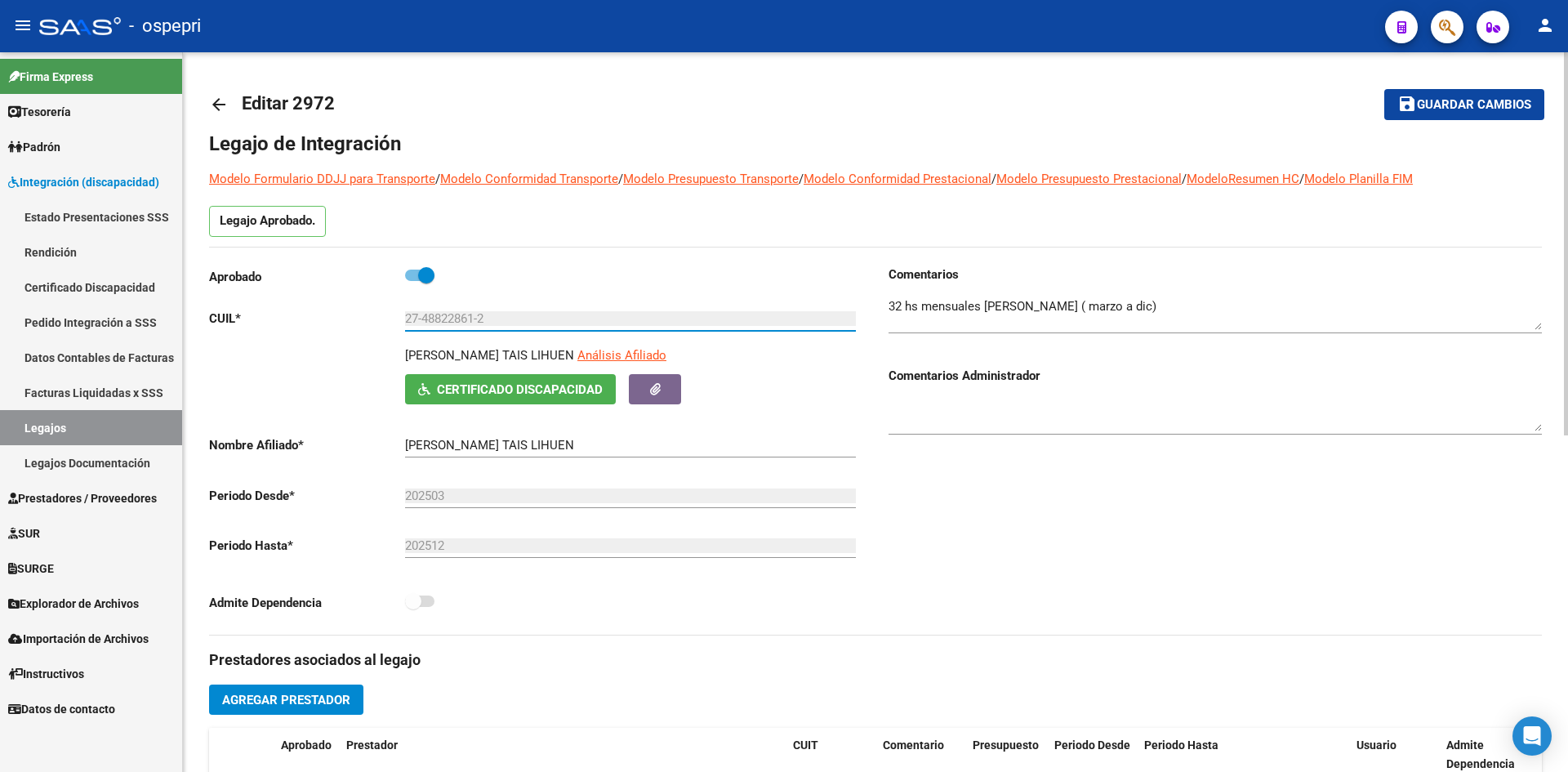
drag, startPoint x: 425, startPoint y: 322, endPoint x: 476, endPoint y: 333, distance: 52.2
click at [476, 332] on div "27-48822861-2 Ingresar CUIL" at bounding box center [630, 321] width 451 height 51
click at [222, 99] on mat-icon "arrow_back" at bounding box center [219, 105] width 20 height 20
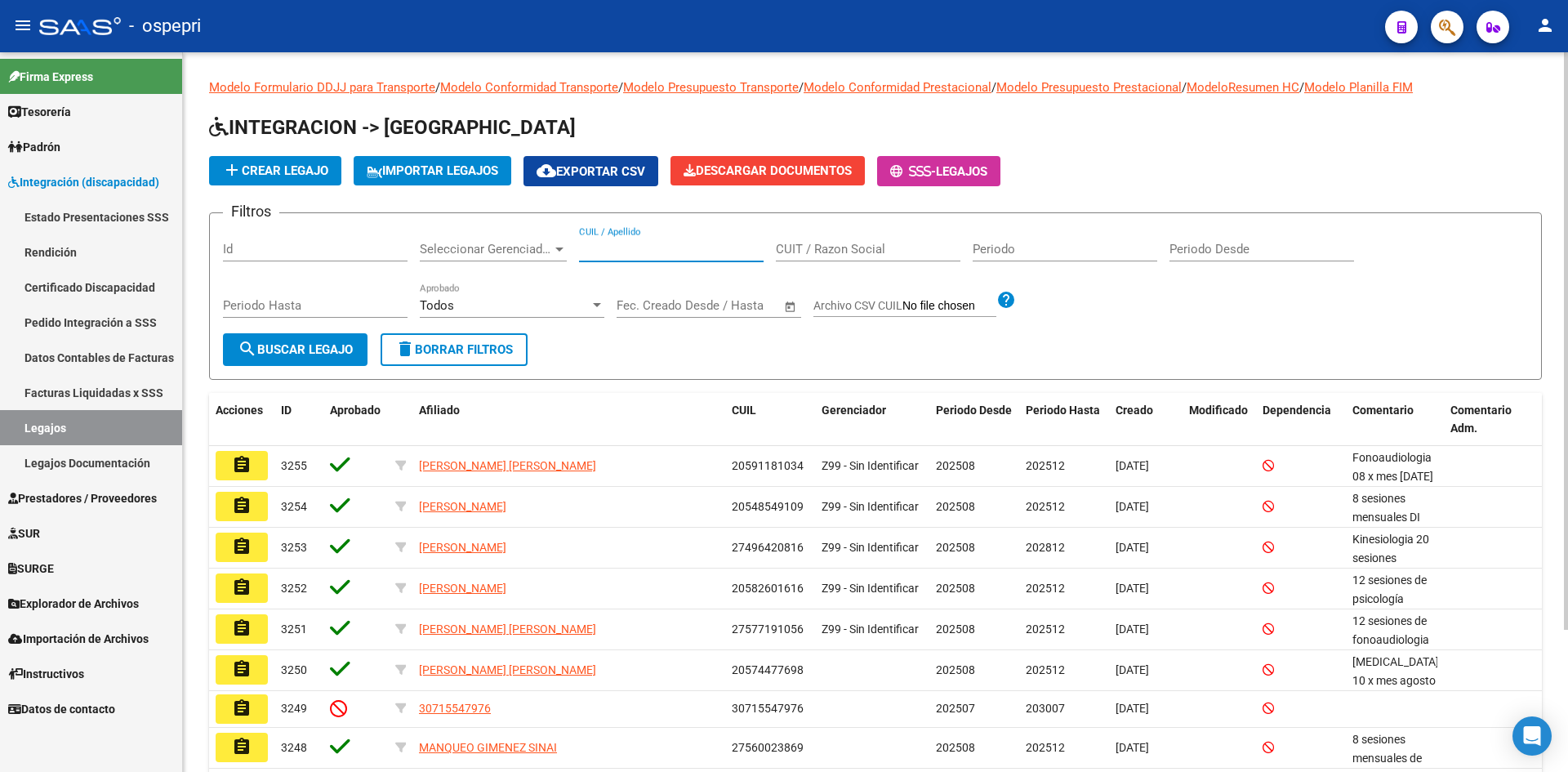
click at [638, 251] on input "CUIL / Apellido" at bounding box center [671, 249] width 185 height 15
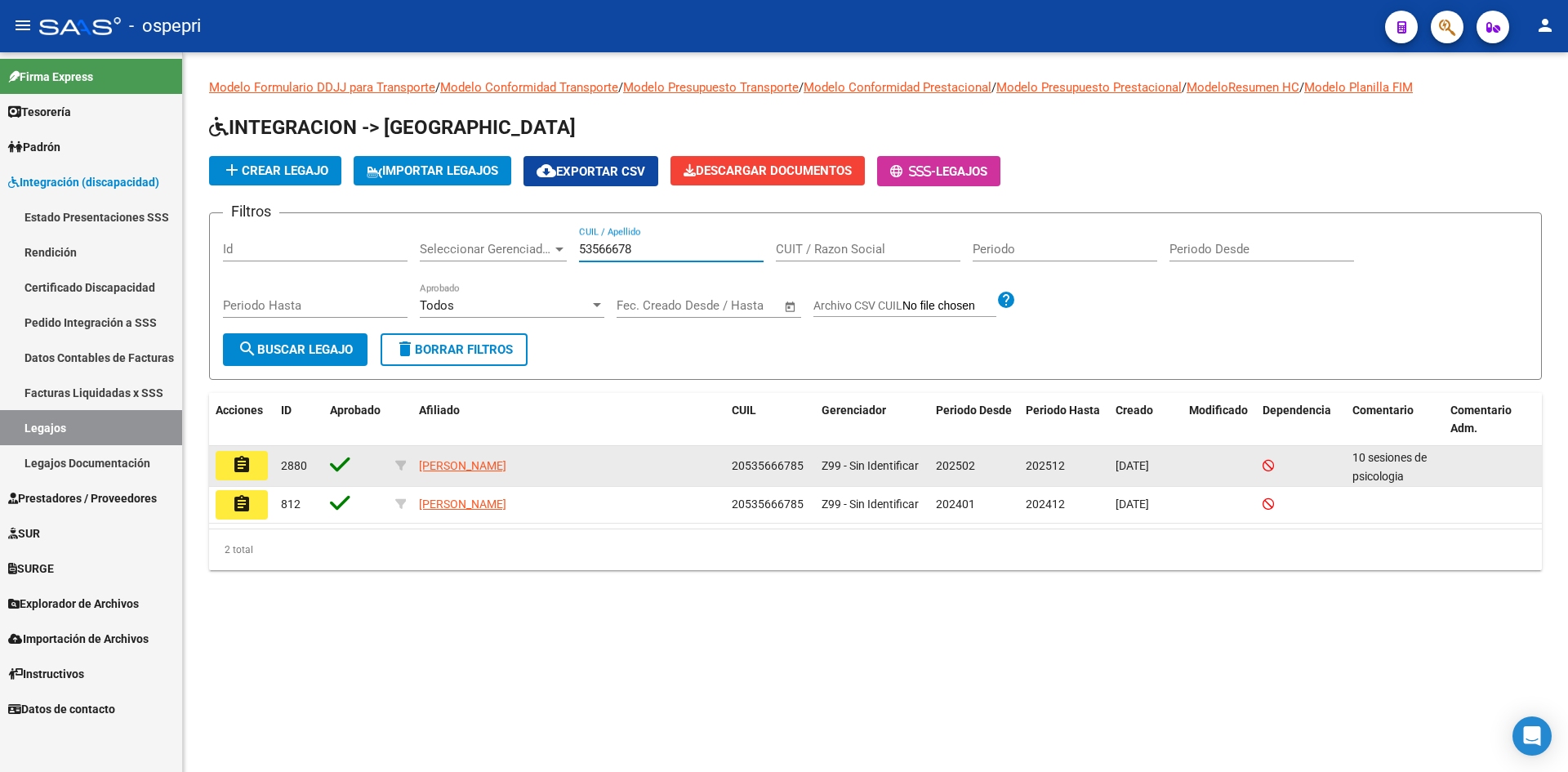
type input "53566678"
click at [242, 465] on mat-icon "assignment" at bounding box center [242, 465] width 20 height 20
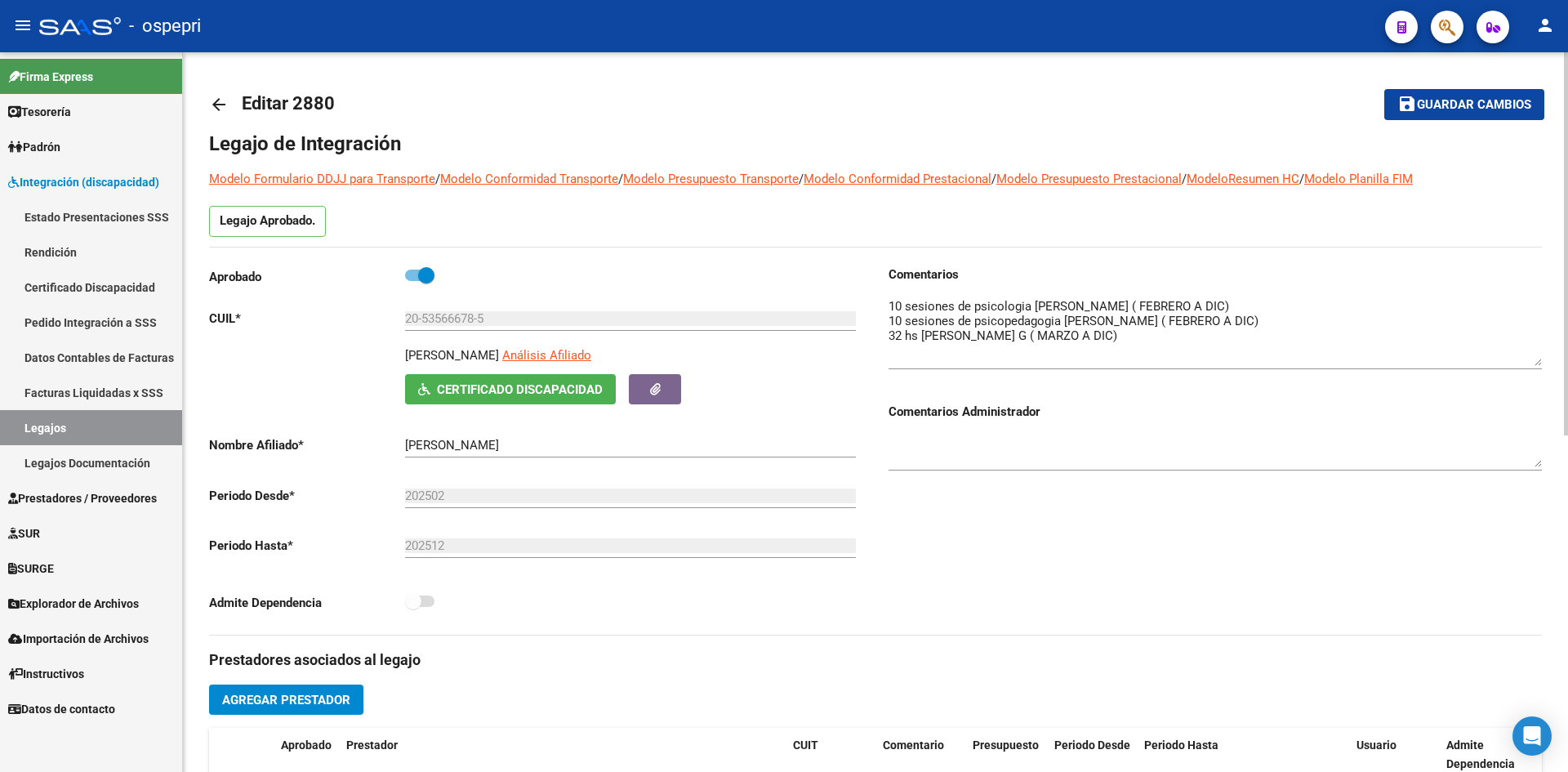
drag, startPoint x: 1537, startPoint y: 326, endPoint x: 1537, endPoint y: 362, distance: 36.0
click at [1537, 362] on textarea at bounding box center [1215, 332] width 653 height 68
click at [217, 105] on mat-icon "arrow_back" at bounding box center [219, 105] width 20 height 20
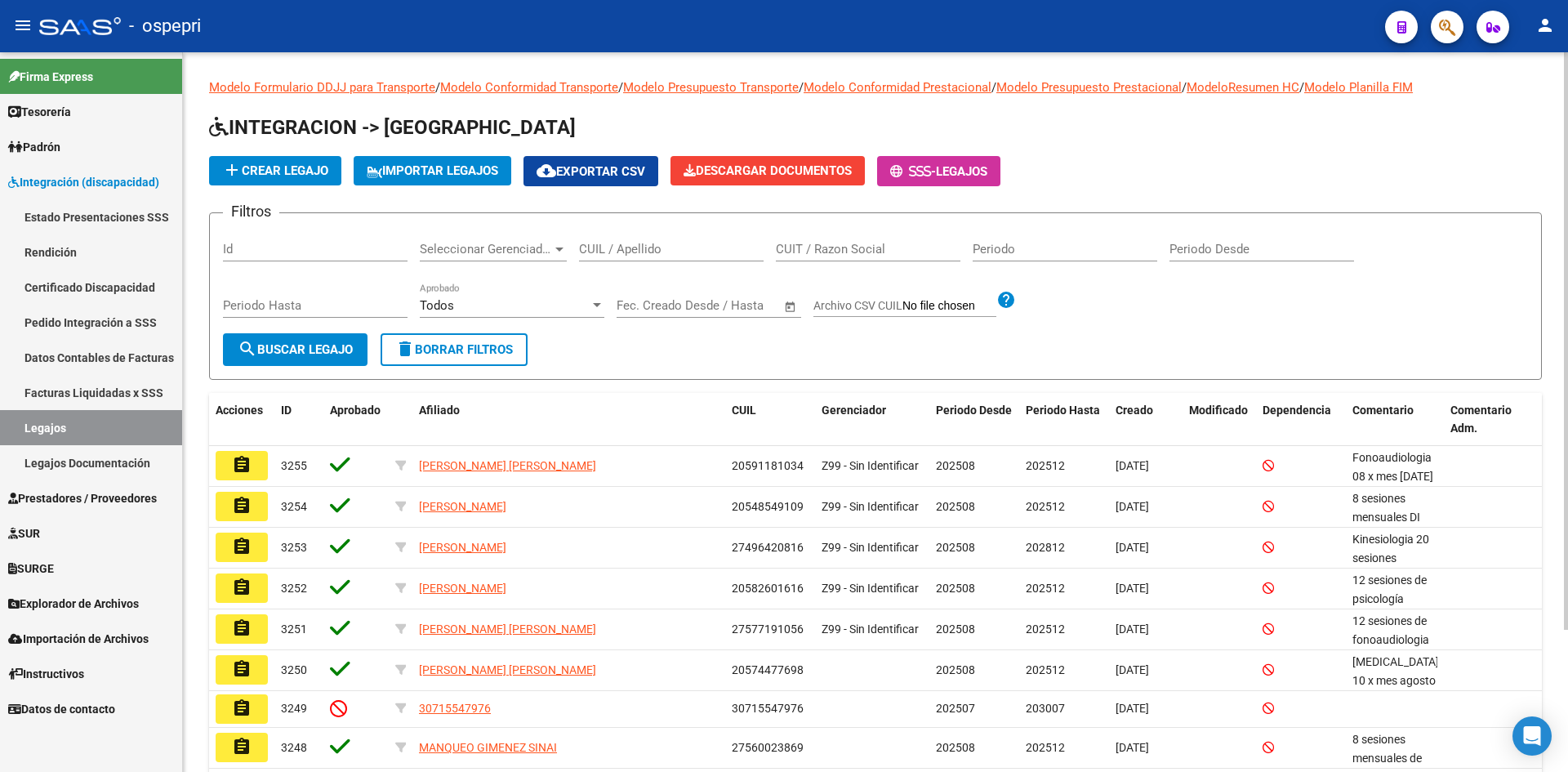
click at [626, 251] on input "CUIL / Apellido" at bounding box center [671, 249] width 185 height 15
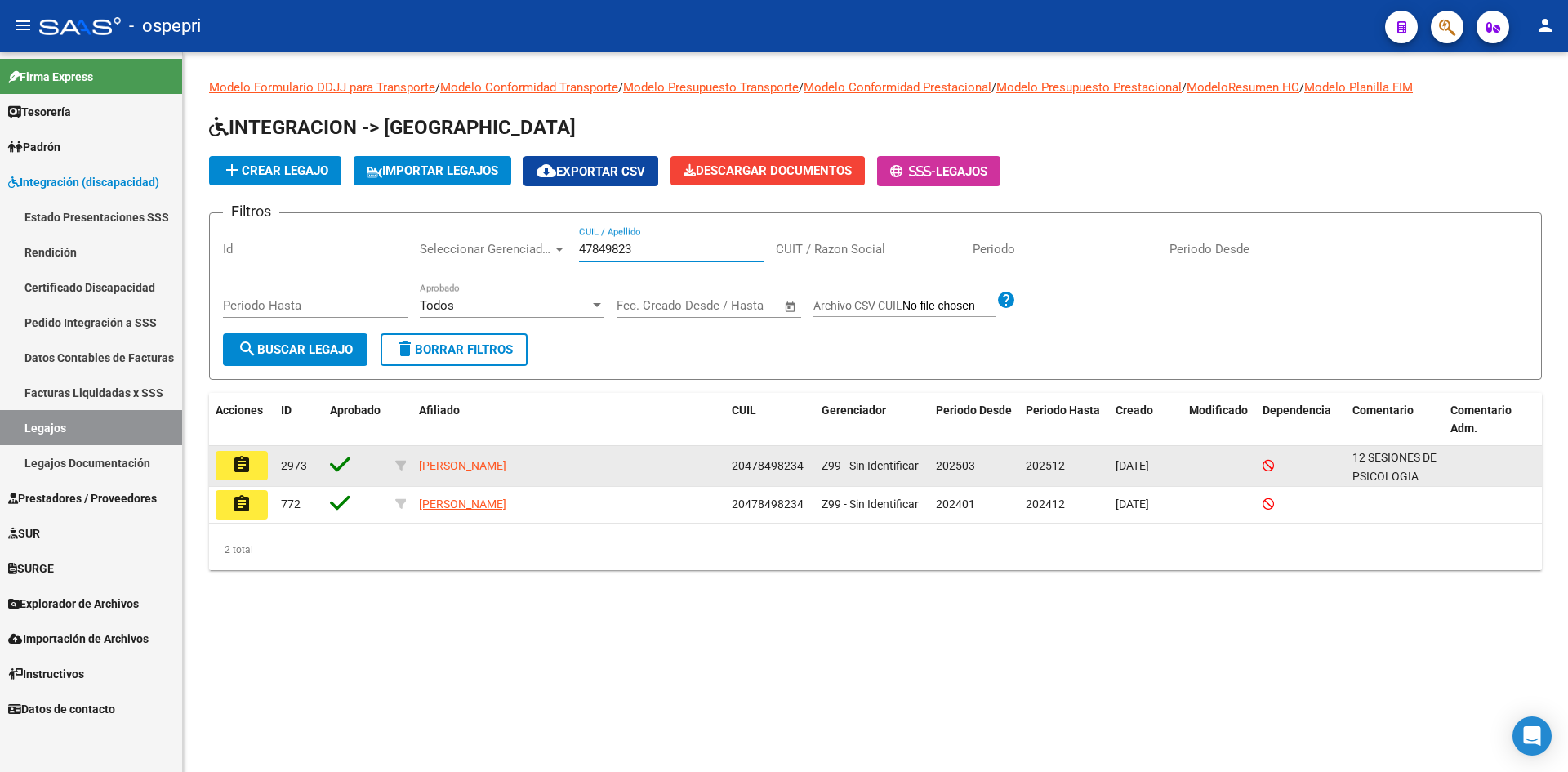
type input "47849823"
click at [241, 473] on mat-icon "assignment" at bounding box center [242, 465] width 20 height 20
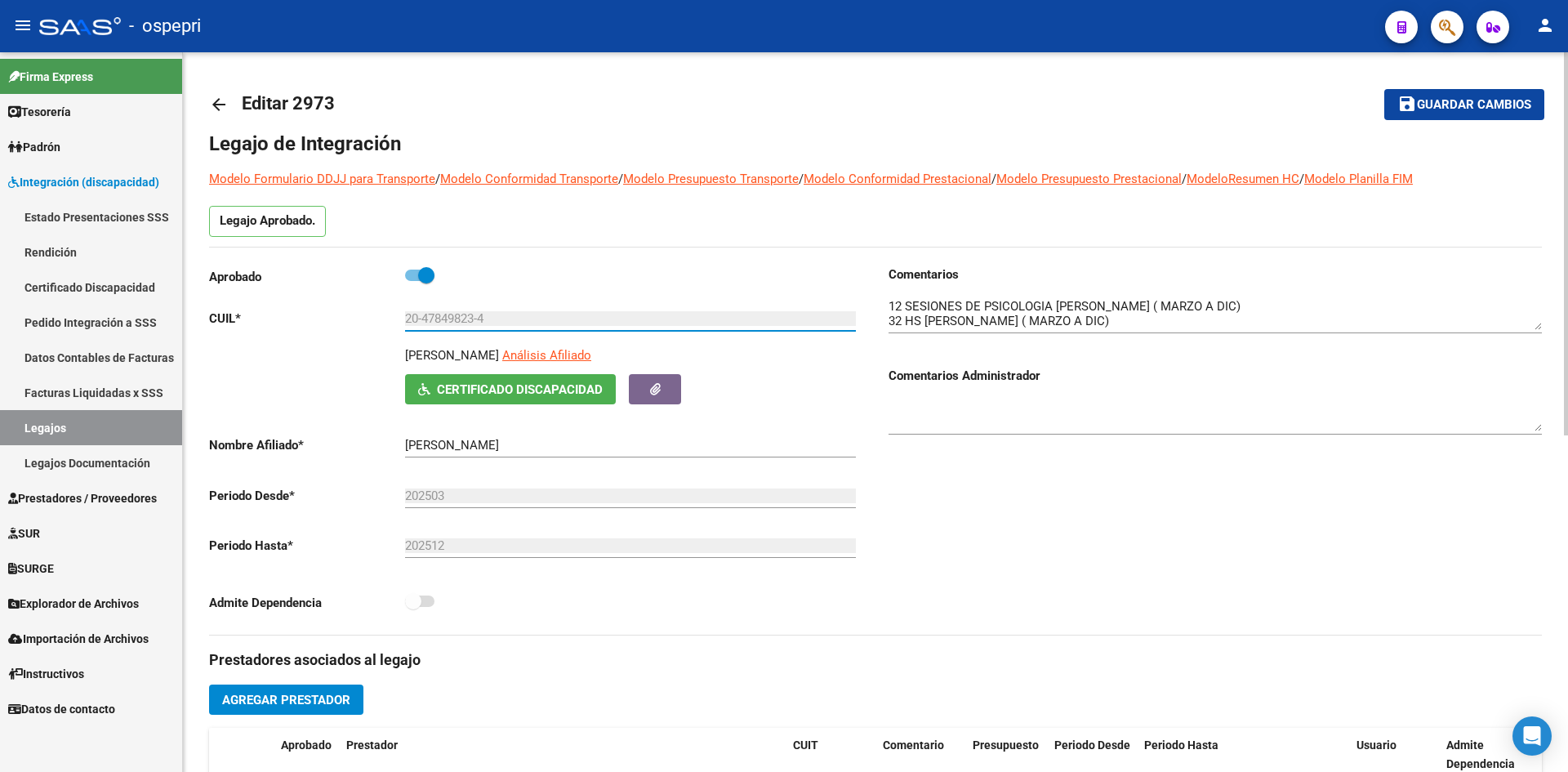
drag, startPoint x: 424, startPoint y: 320, endPoint x: 476, endPoint y: 326, distance: 52.3
click at [477, 324] on input "20-47849823-4" at bounding box center [630, 318] width 451 height 15
click at [225, 97] on mat-icon "arrow_back" at bounding box center [219, 105] width 20 height 20
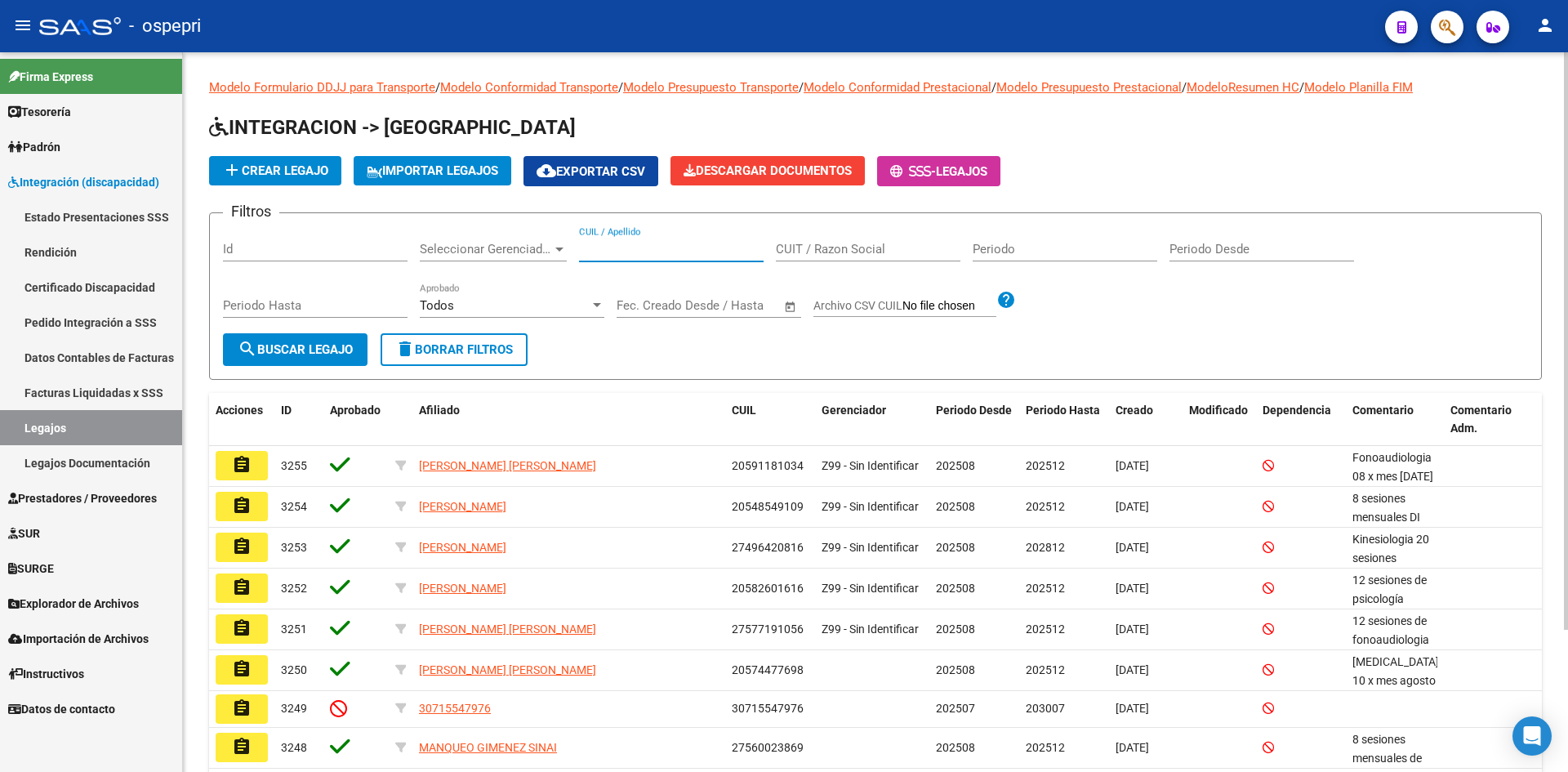
click at [625, 254] on input "CUIL / Apellido" at bounding box center [671, 249] width 185 height 15
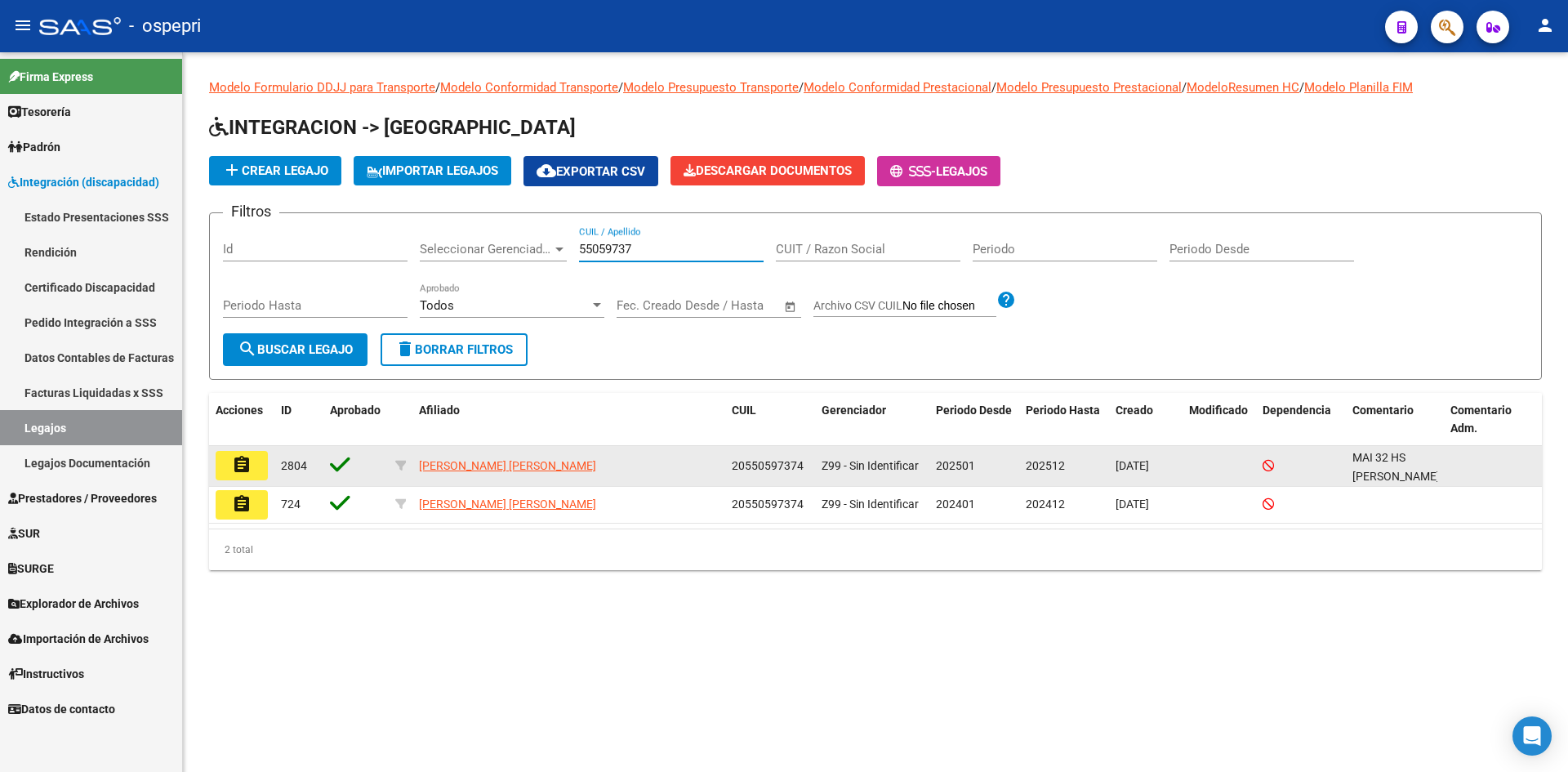
type input "55059737"
click at [245, 462] on mat-icon "assignment" at bounding box center [242, 465] width 20 height 20
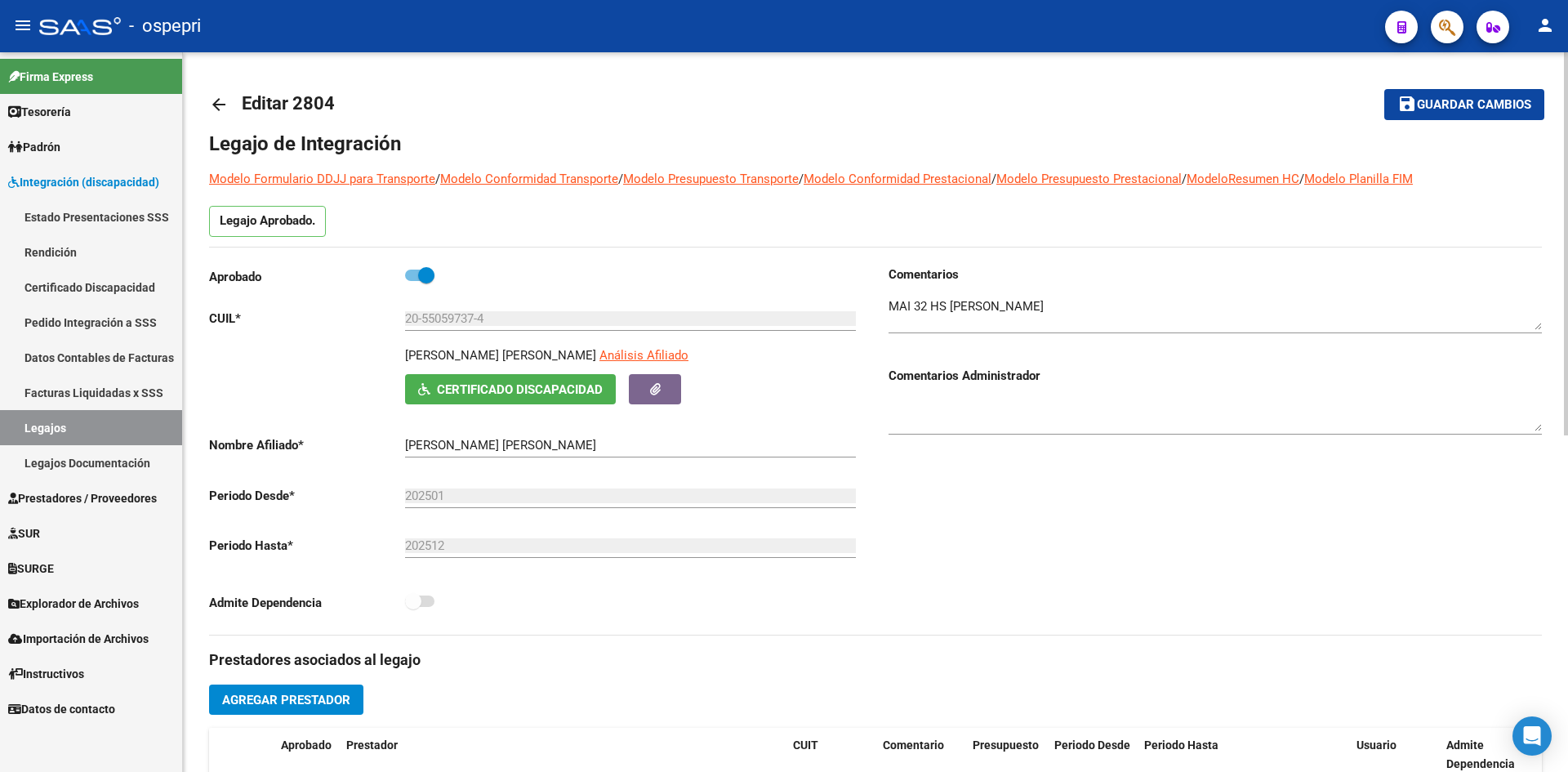
click at [224, 103] on mat-icon "arrow_back" at bounding box center [219, 105] width 20 height 20
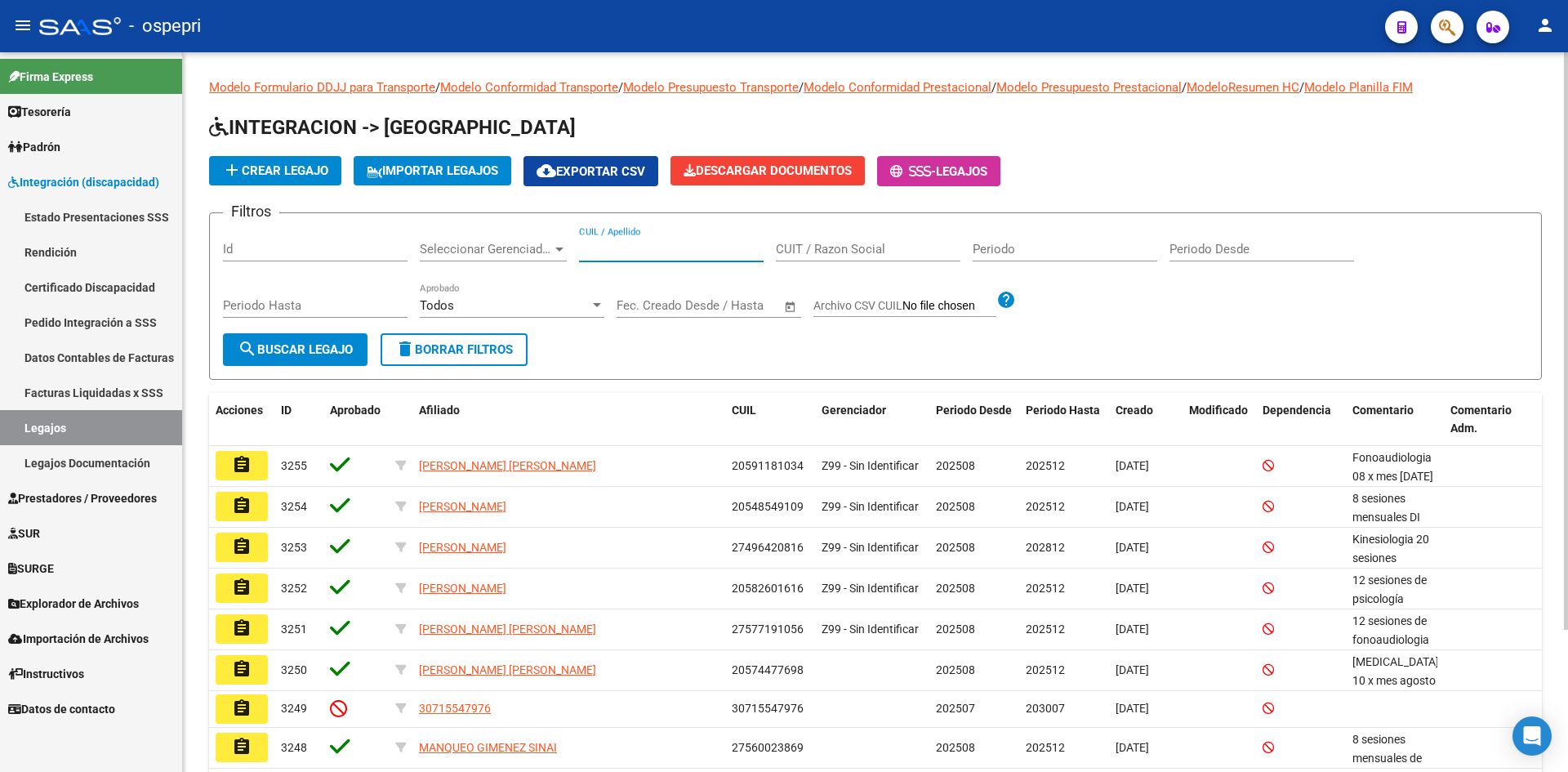
click at [617, 247] on input "CUIL / Apellido" at bounding box center [671, 249] width 185 height 15
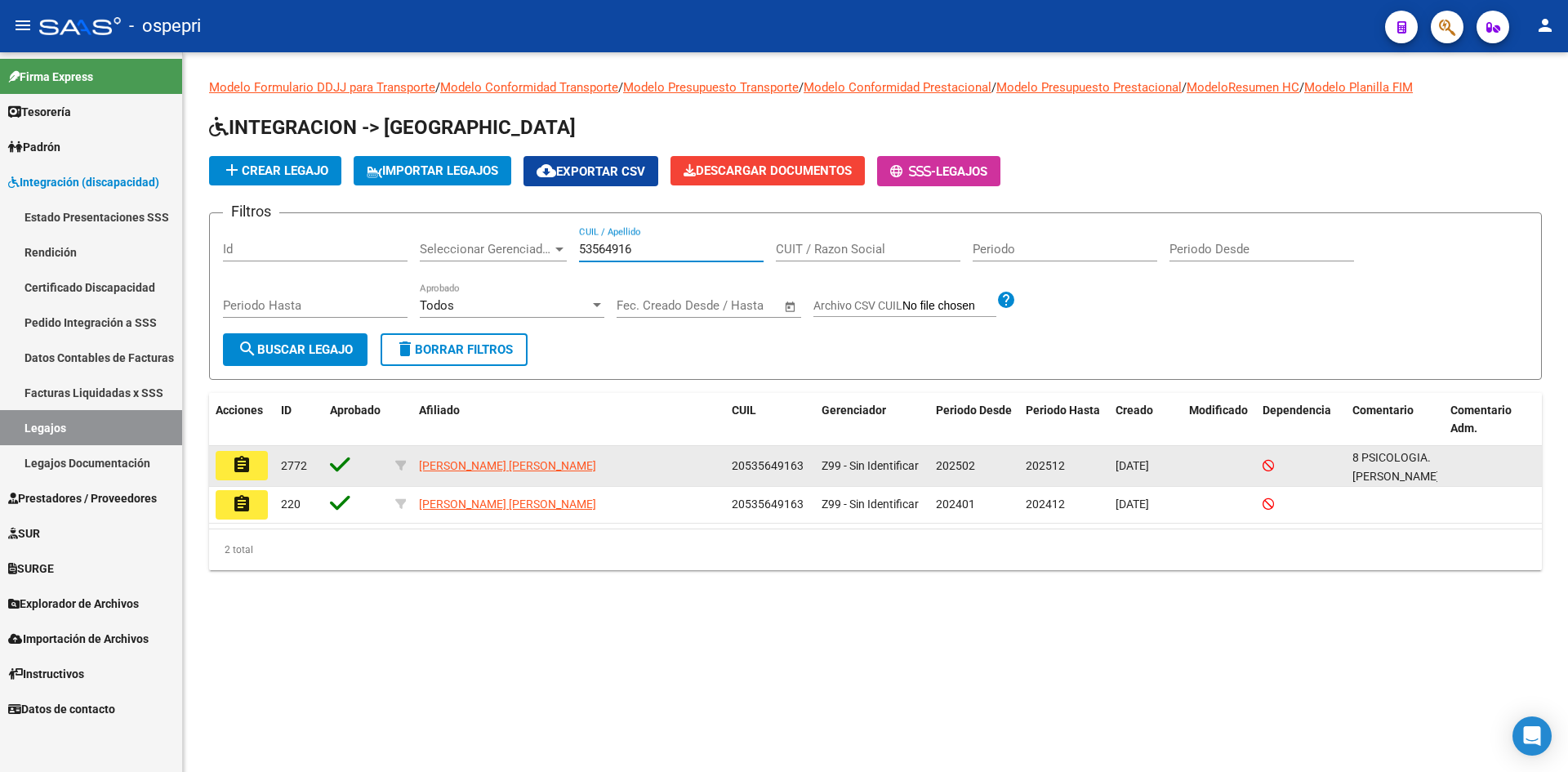
type input "53564916"
click at [234, 461] on mat-icon "assignment" at bounding box center [242, 465] width 20 height 20
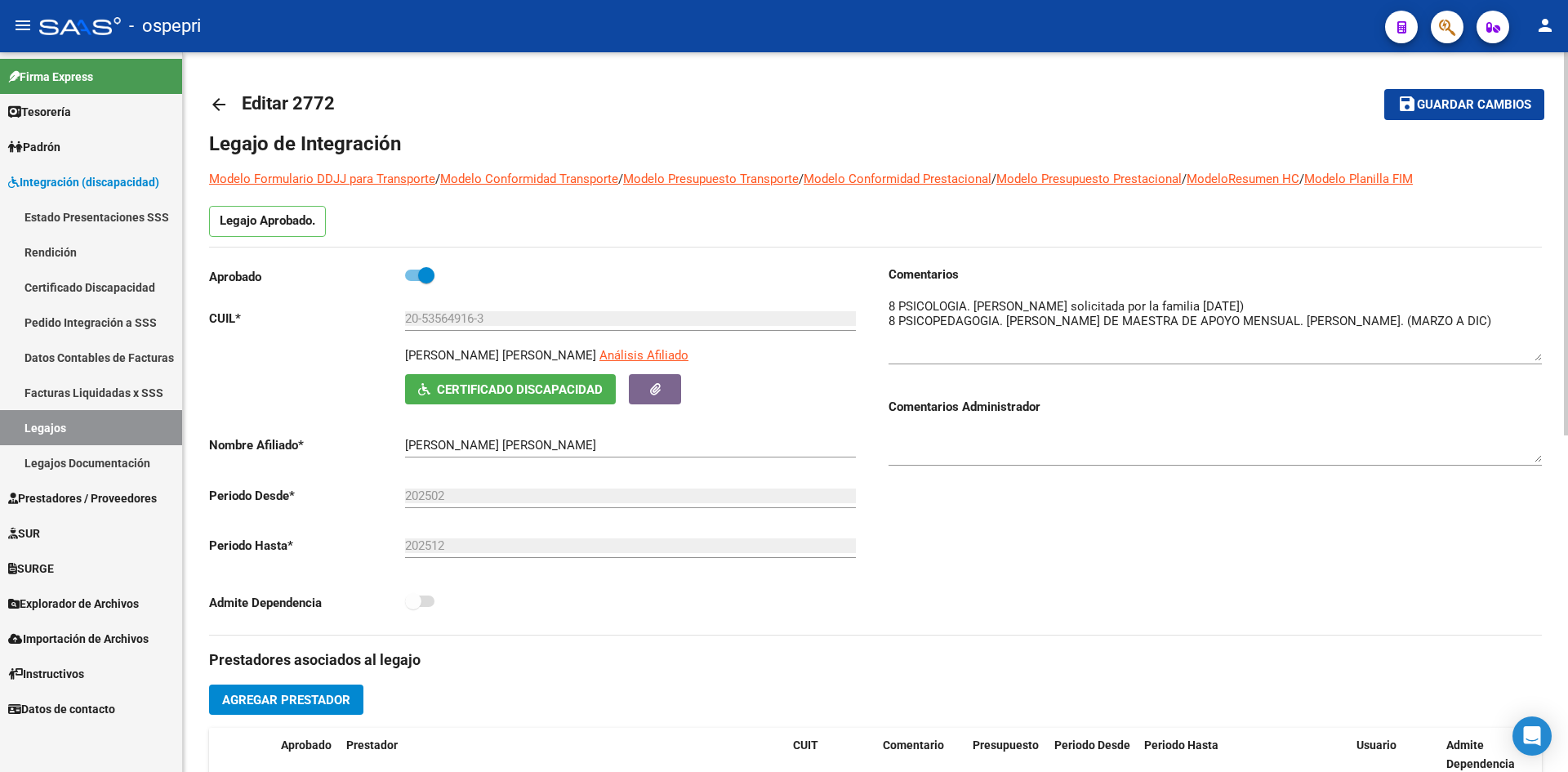
drag, startPoint x: 1538, startPoint y: 327, endPoint x: 1543, endPoint y: 358, distance: 31.4
click at [1543, 358] on div "arrow_back Editar 2772 save Guardar cambios Legajo de Integración Modelo Formul…" at bounding box center [875, 728] width 1385 height 1352
click at [214, 92] on link "arrow_back" at bounding box center [225, 104] width 32 height 38
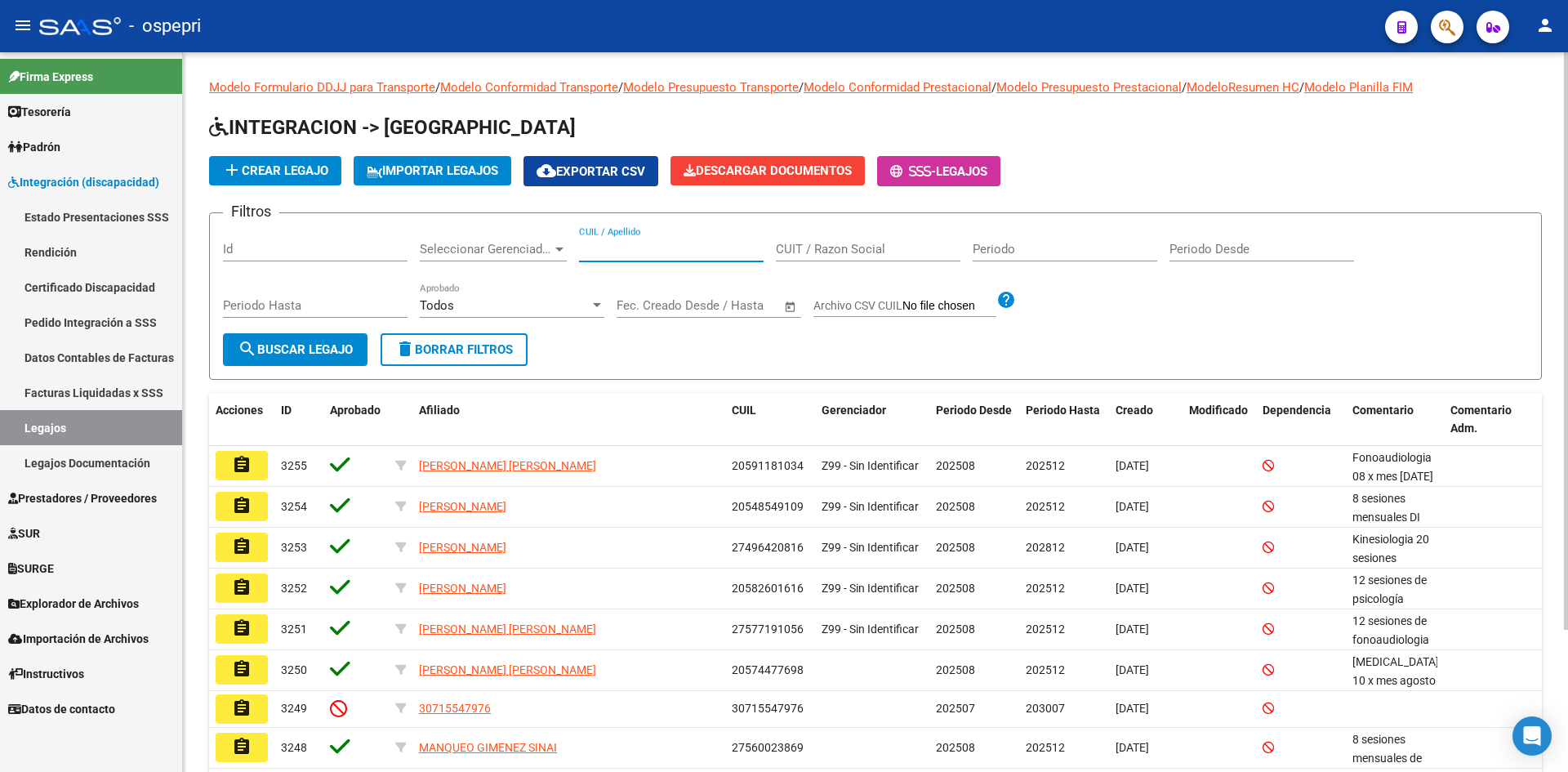
click at [627, 245] on input "CUIL / Apellido" at bounding box center [671, 249] width 185 height 15
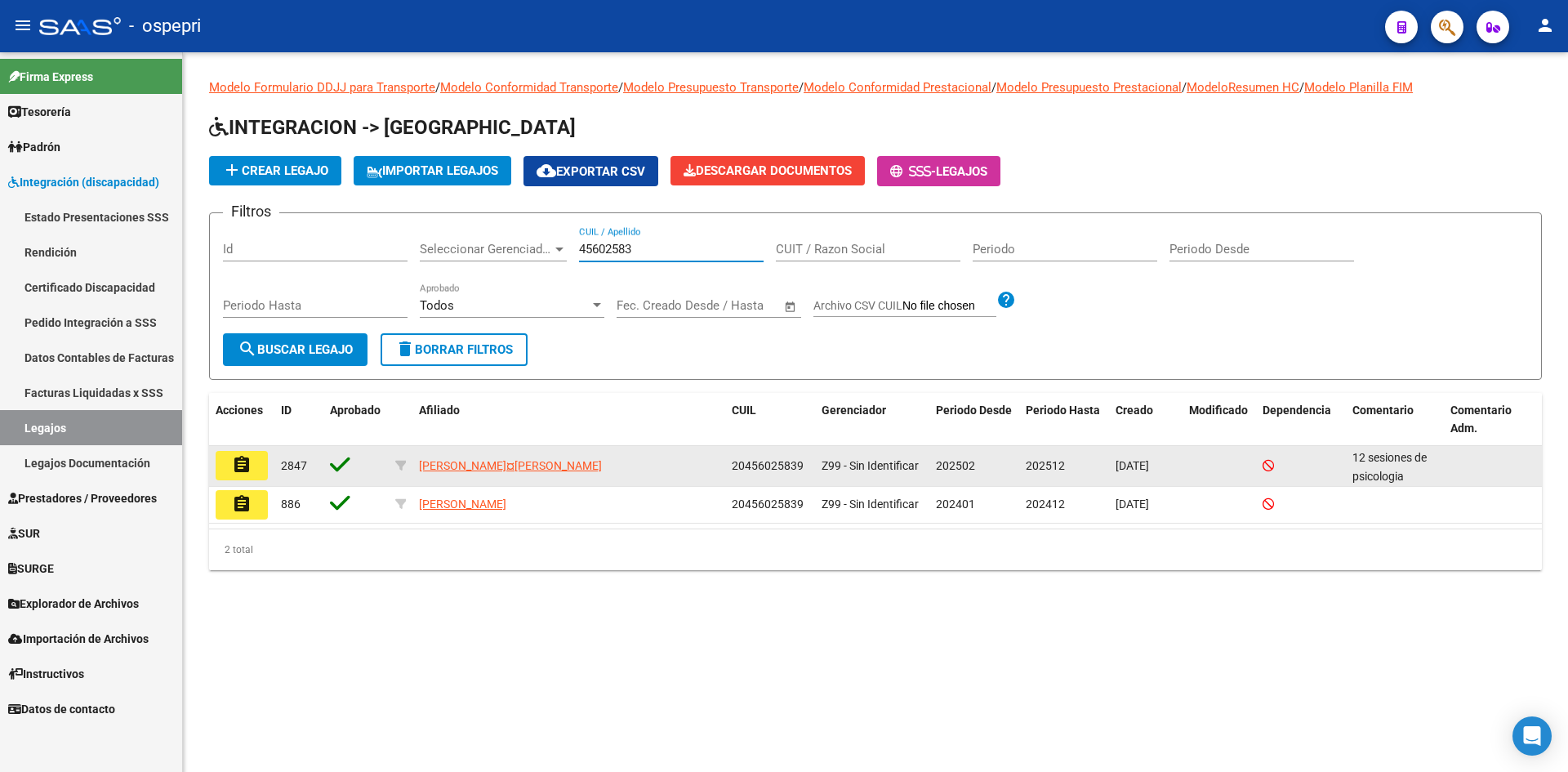
type input "45602583"
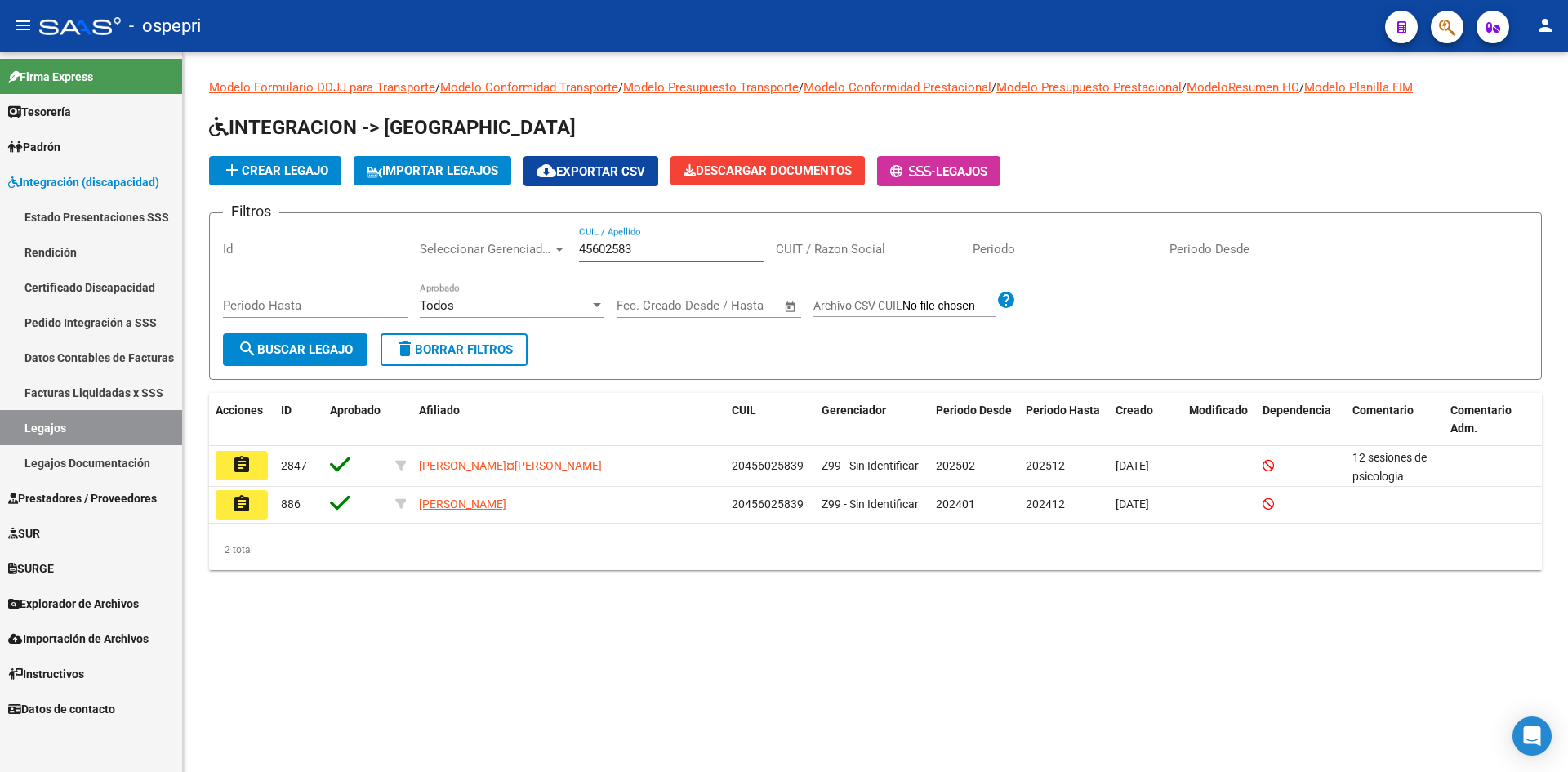
click at [252, 466] on button "assignment" at bounding box center [241, 466] width 52 height 29
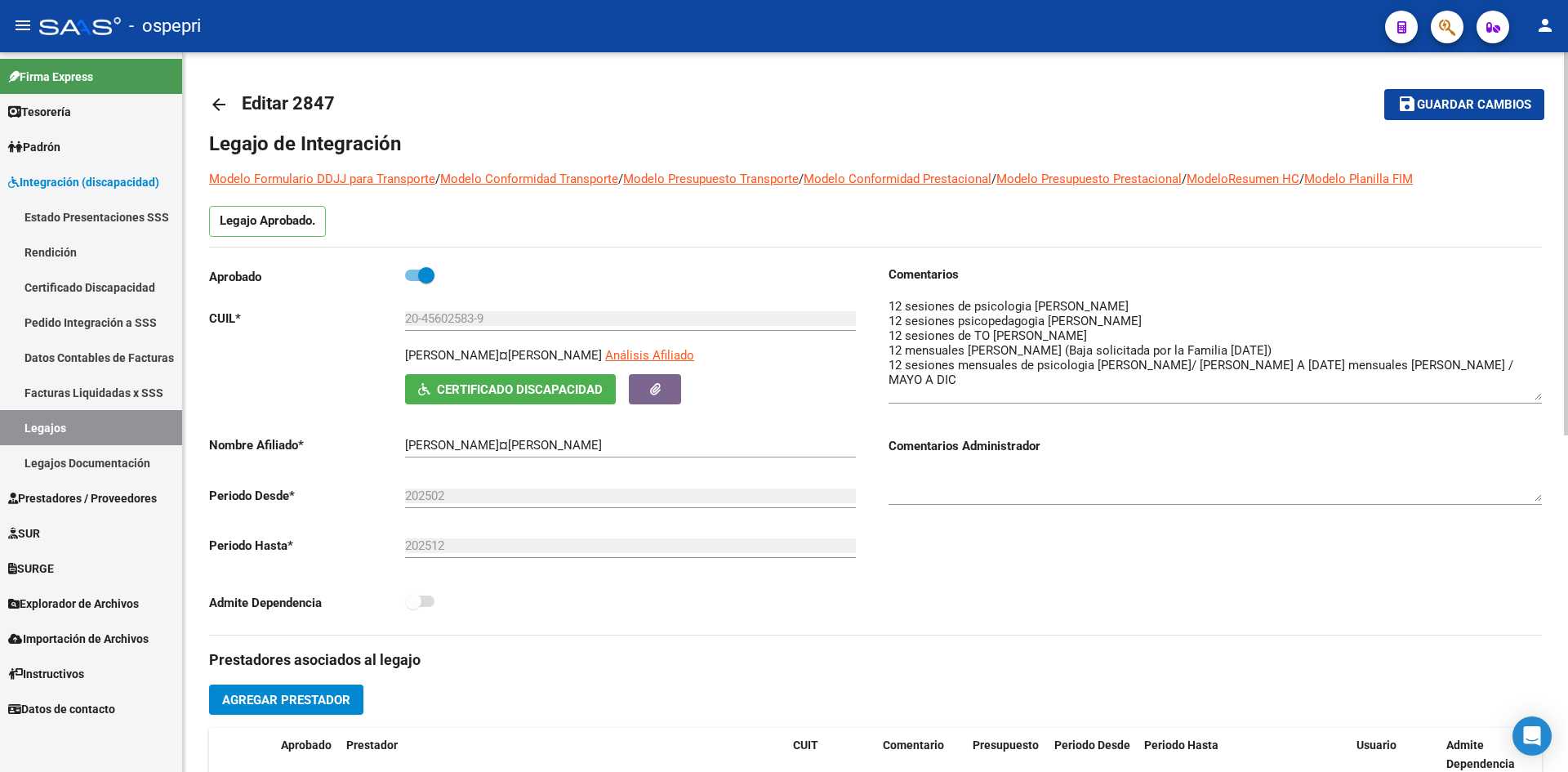
drag, startPoint x: 1536, startPoint y: 326, endPoint x: 1537, endPoint y: 396, distance: 70.0
click at [1537, 396] on textarea at bounding box center [1215, 348] width 653 height 103
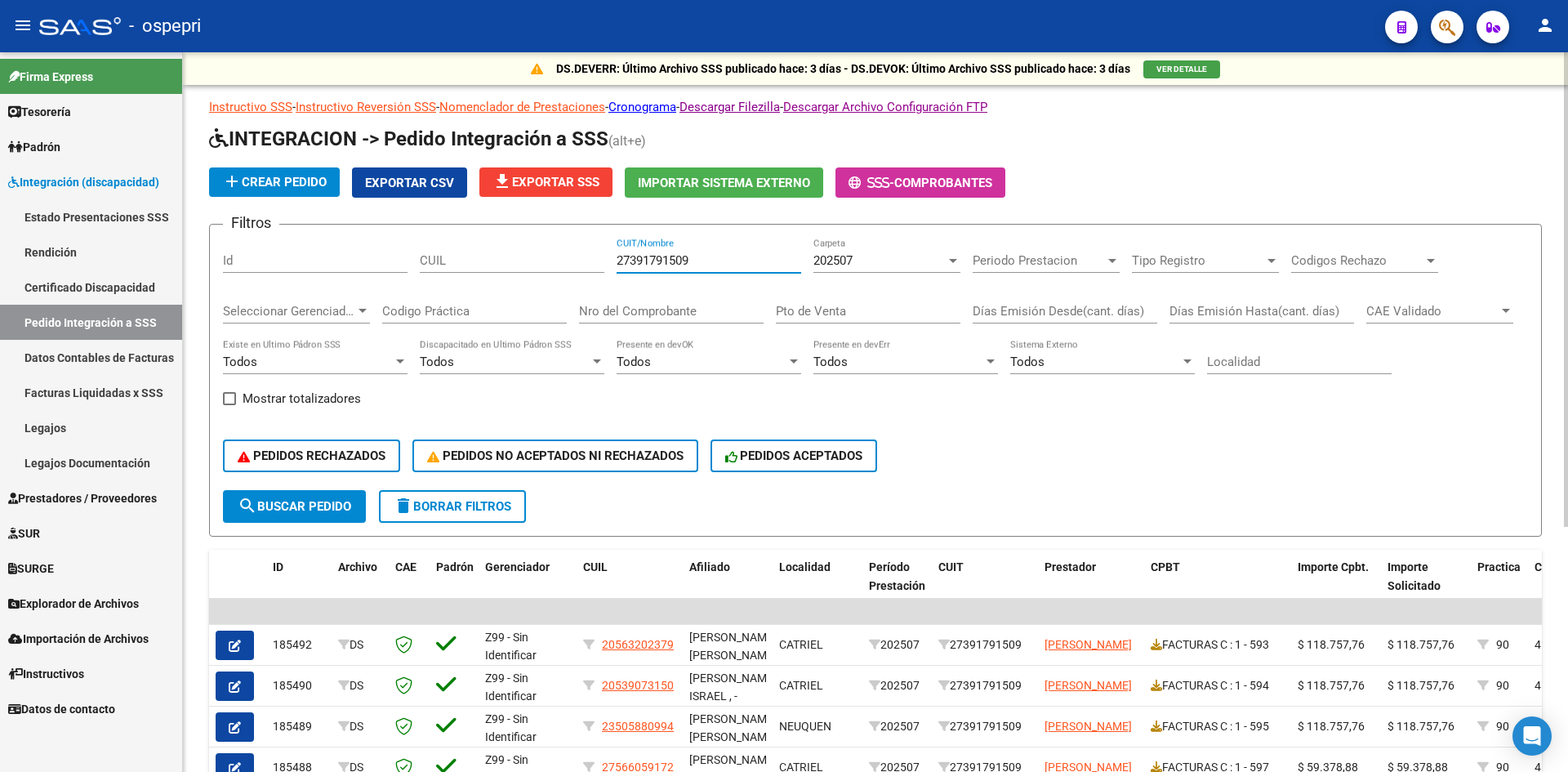
drag, startPoint x: 713, startPoint y: 259, endPoint x: 587, endPoint y: 268, distance: 126.3
click at [589, 267] on div "Filtros Id CUIL 27391791509 CUIT/Nombre 202507 Carpeta Periodo Prestacion Perio…" at bounding box center [875, 364] width 1305 height 252
paste input "27402947077"
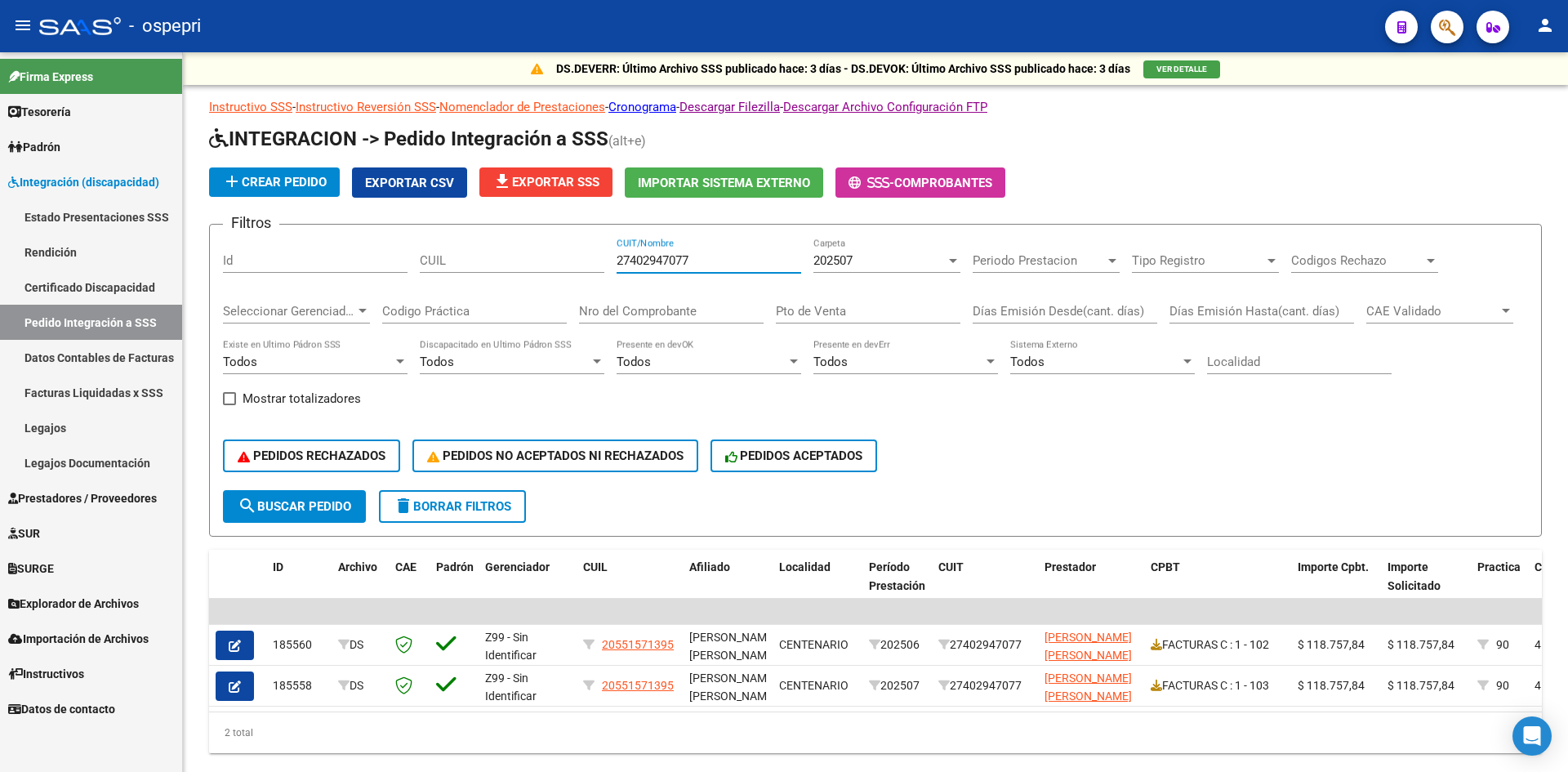
type input "27402947077"
drag, startPoint x: 719, startPoint y: 261, endPoint x: 606, endPoint y: 266, distance: 113.1
click at [606, 266] on div "Filtros Id CUIL 27402947077 CUIT/Nombre 202507 Carpeta Periodo Prestacion Perio…" at bounding box center [875, 364] width 1305 height 252
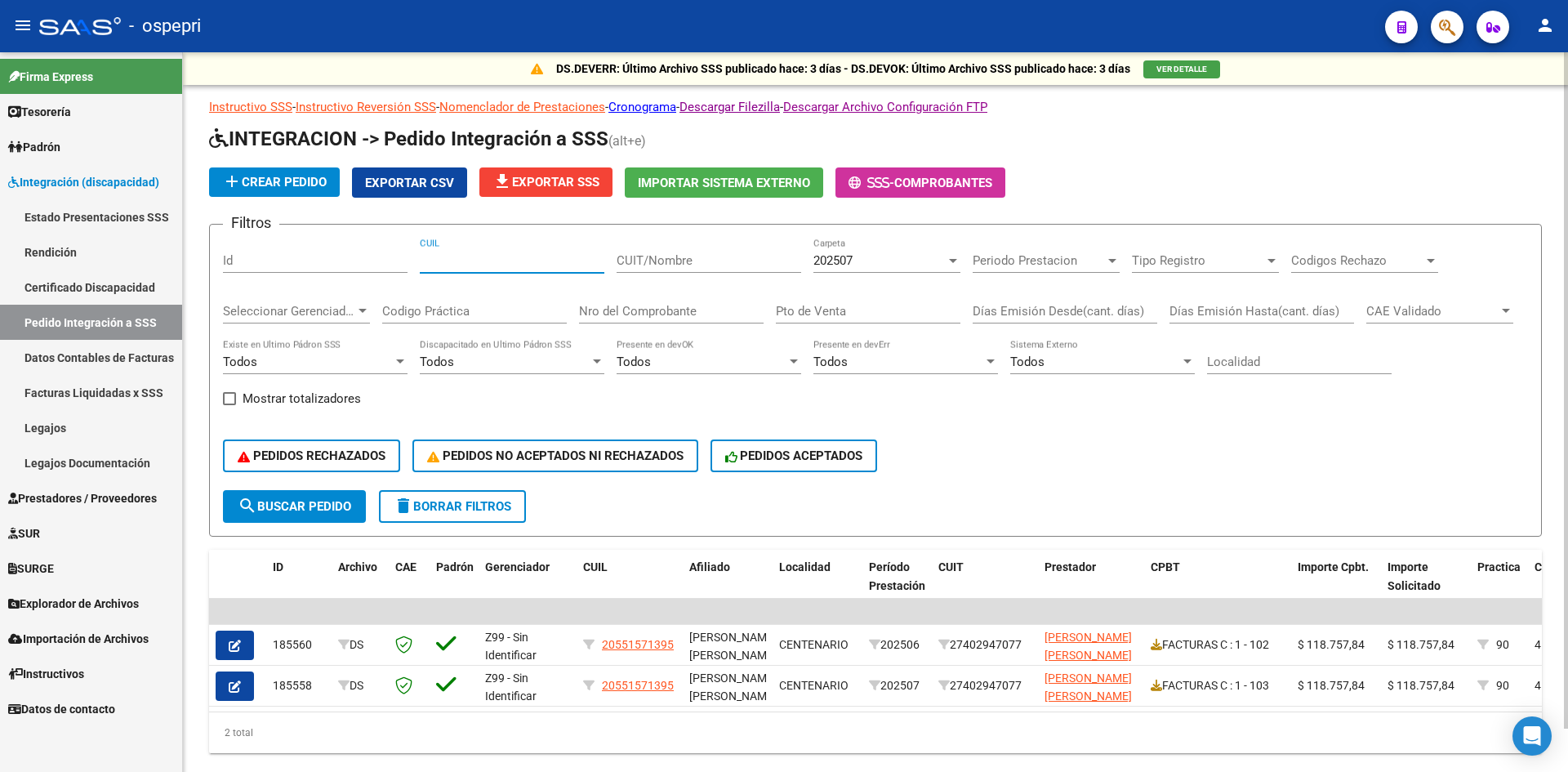
click at [499, 265] on input "CUIL" at bounding box center [512, 260] width 185 height 15
paste input "48822862"
type input "48822862"
click at [897, 263] on div "202507" at bounding box center [879, 260] width 132 height 15
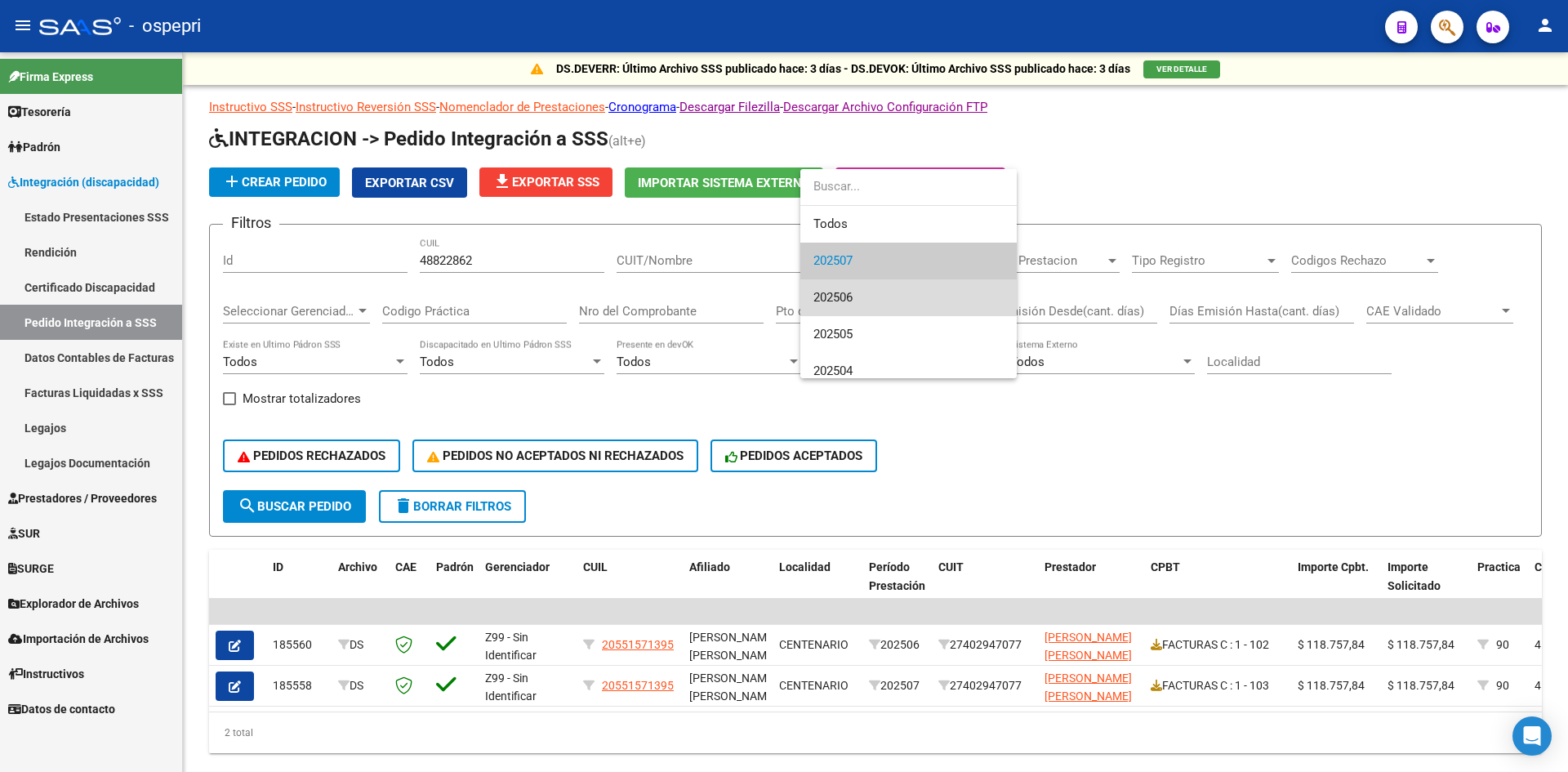
click at [883, 294] on span "202506" at bounding box center [909, 298] width 191 height 37
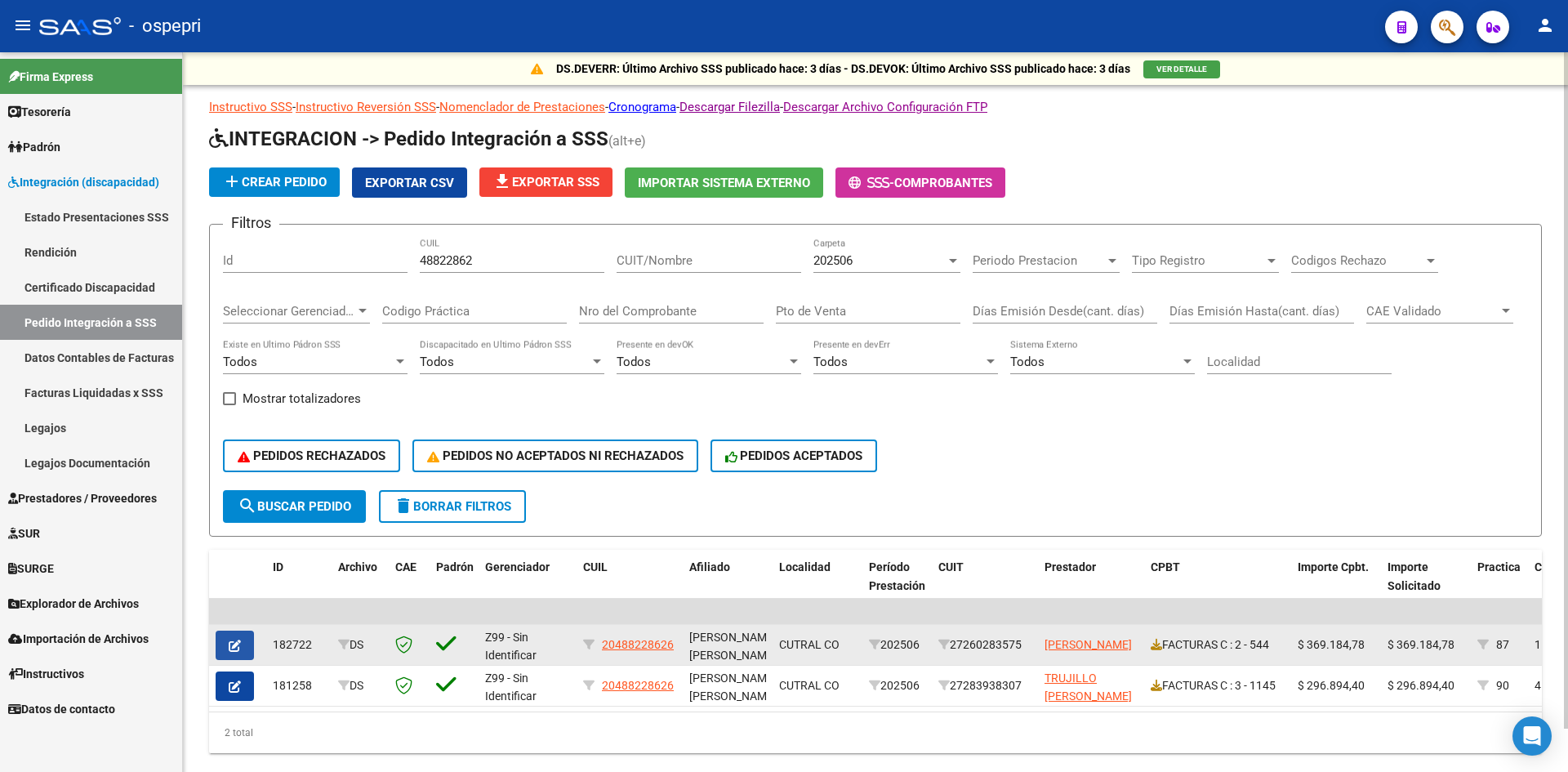
click at [243, 648] on button "button" at bounding box center [234, 646] width 38 height 29
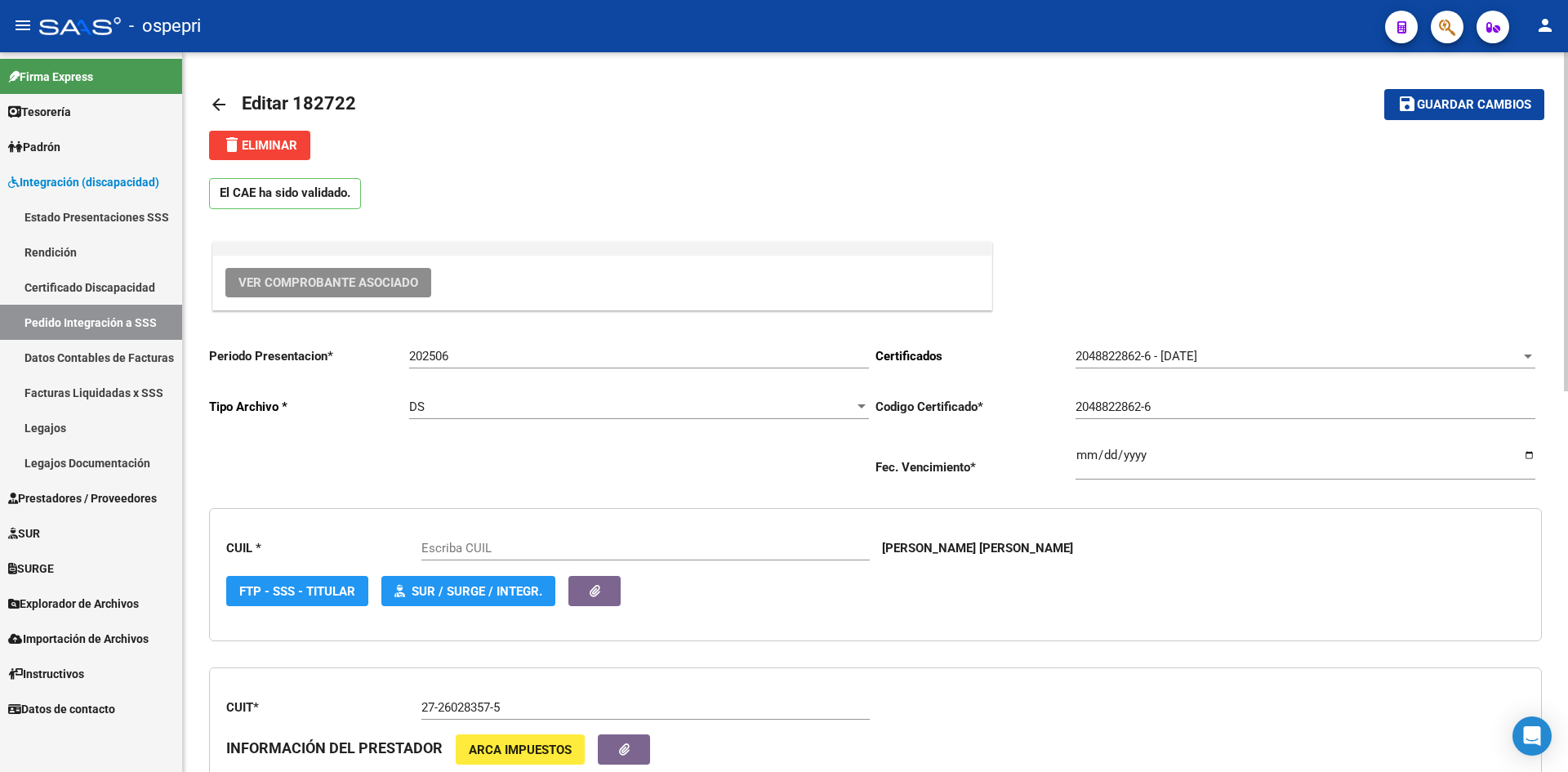
click at [407, 283] on span "Ver Comprobante Asociado" at bounding box center [329, 282] width 180 height 15
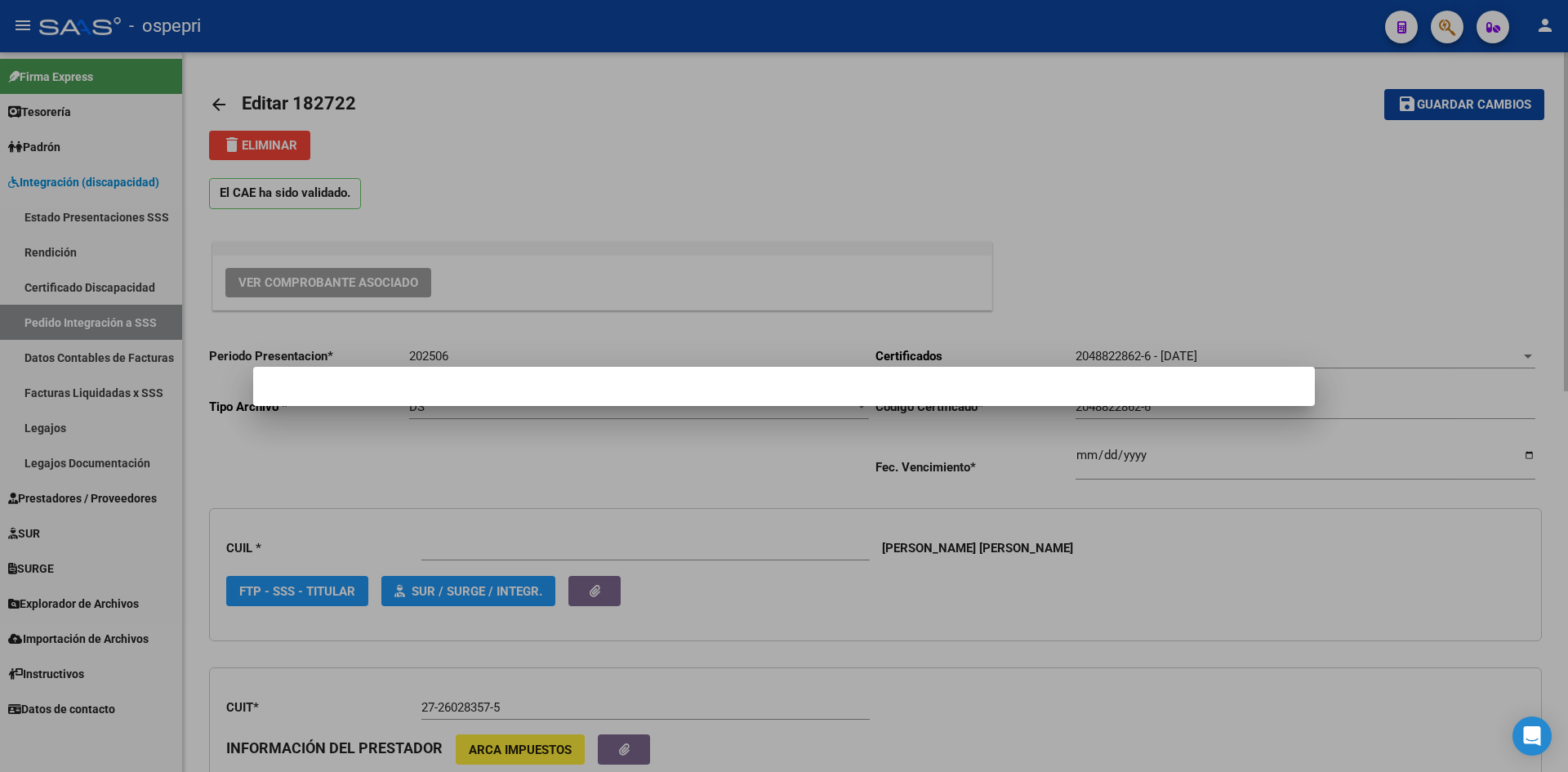
type input "20488228626"
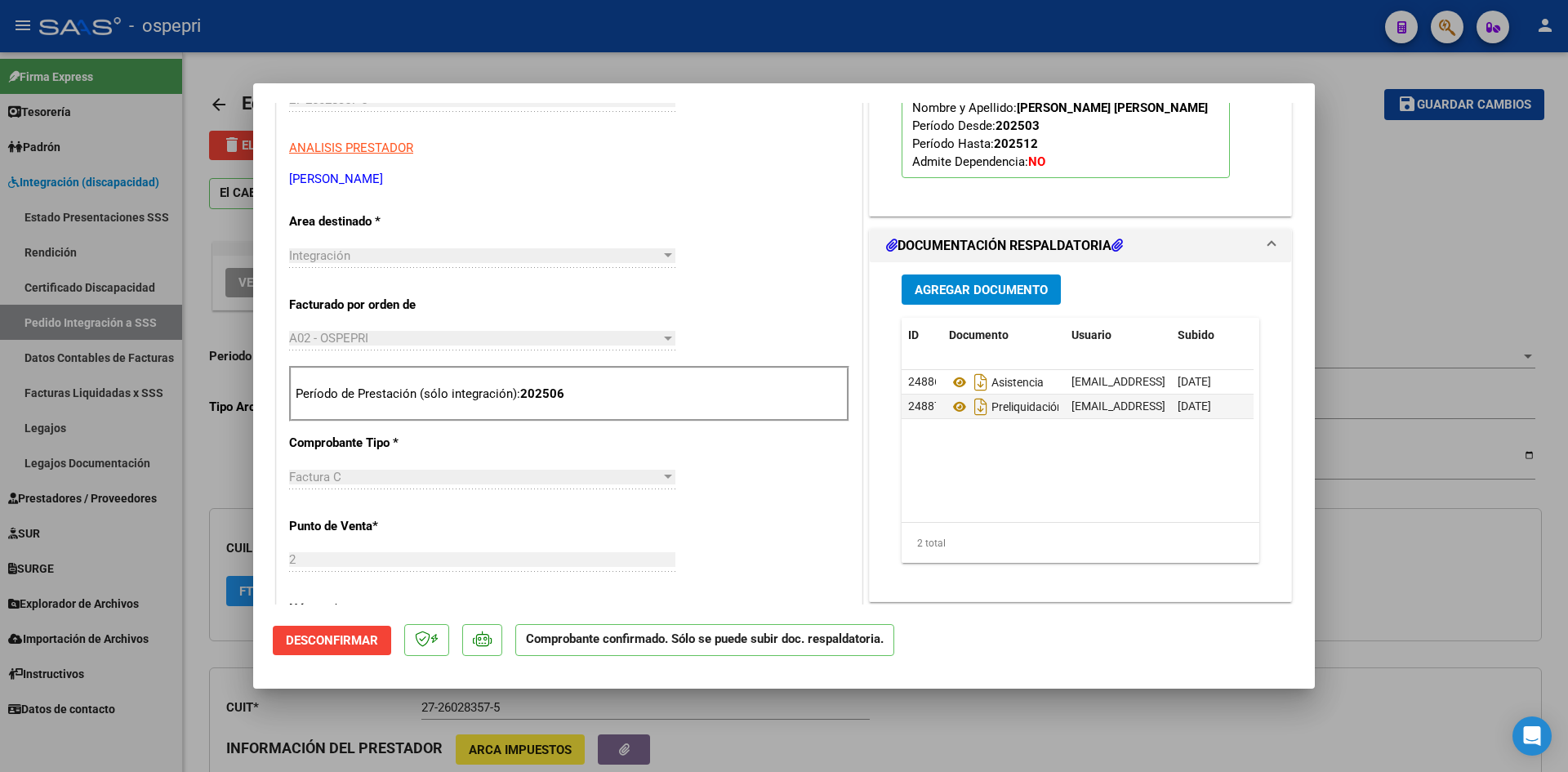
scroll to position [409, 0]
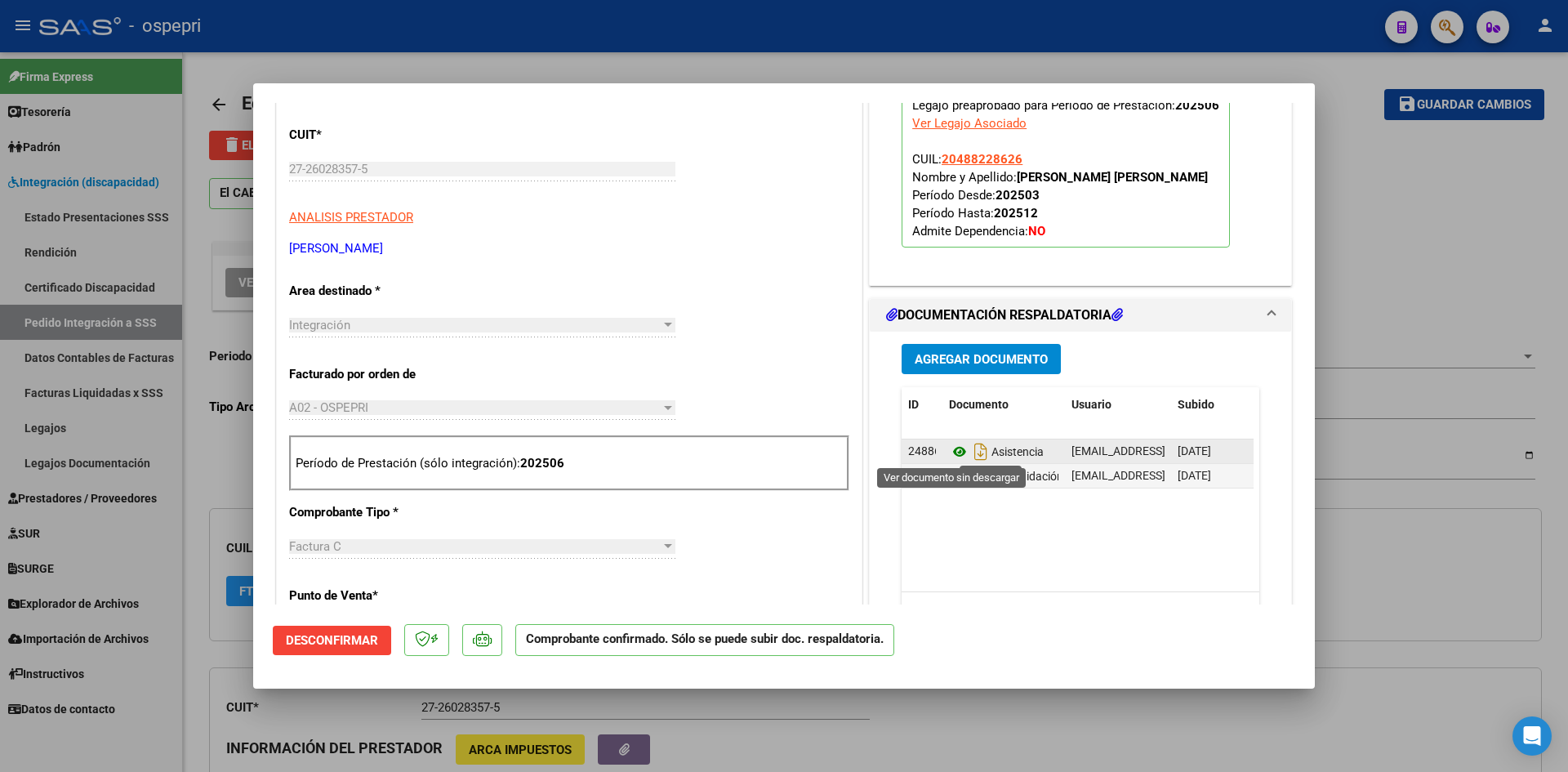
click at [953, 449] on icon at bounding box center [960, 452] width 22 height 20
type input "$ 0,00"
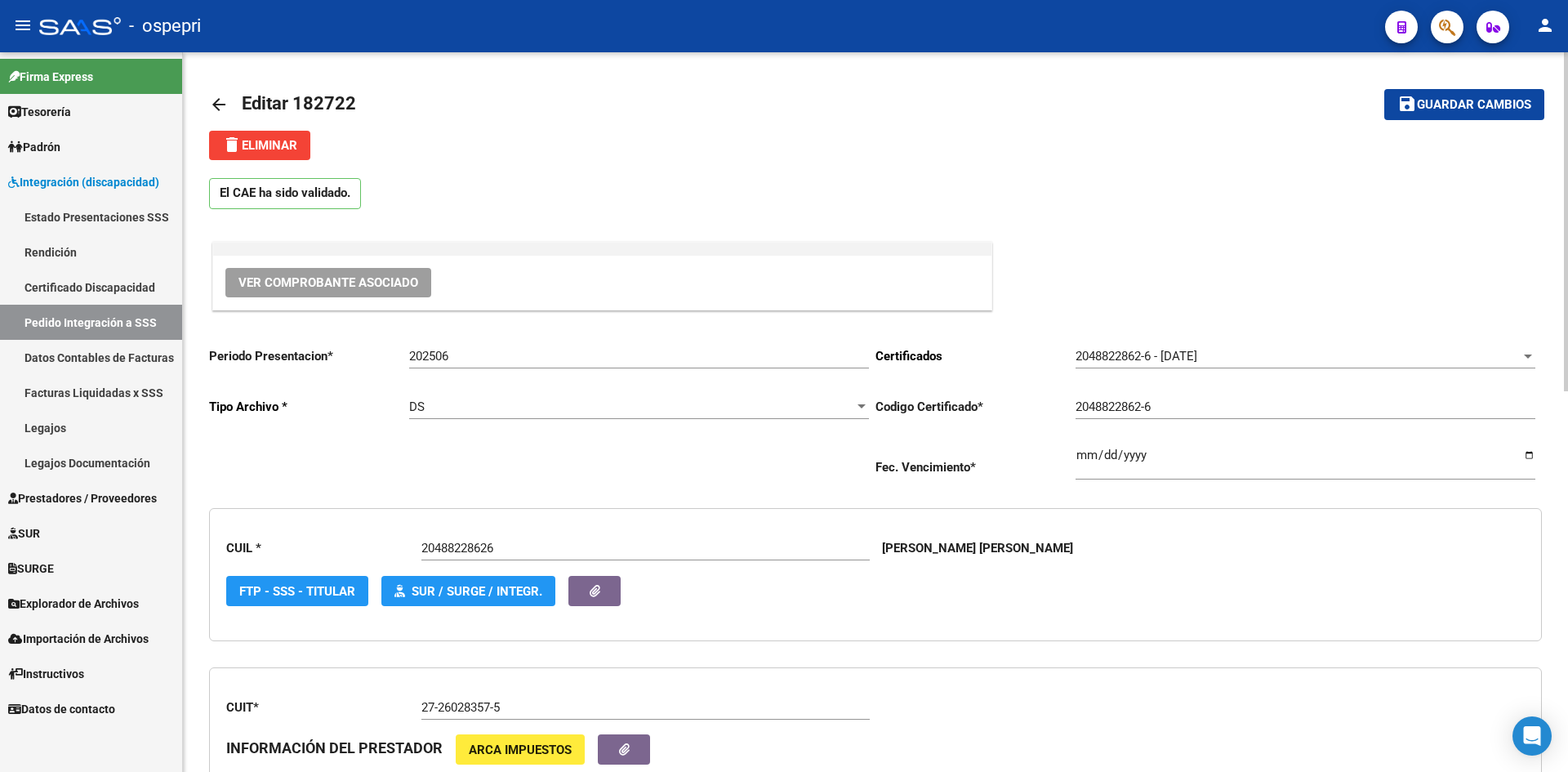
click at [221, 101] on mat-icon "arrow_back" at bounding box center [219, 105] width 20 height 20
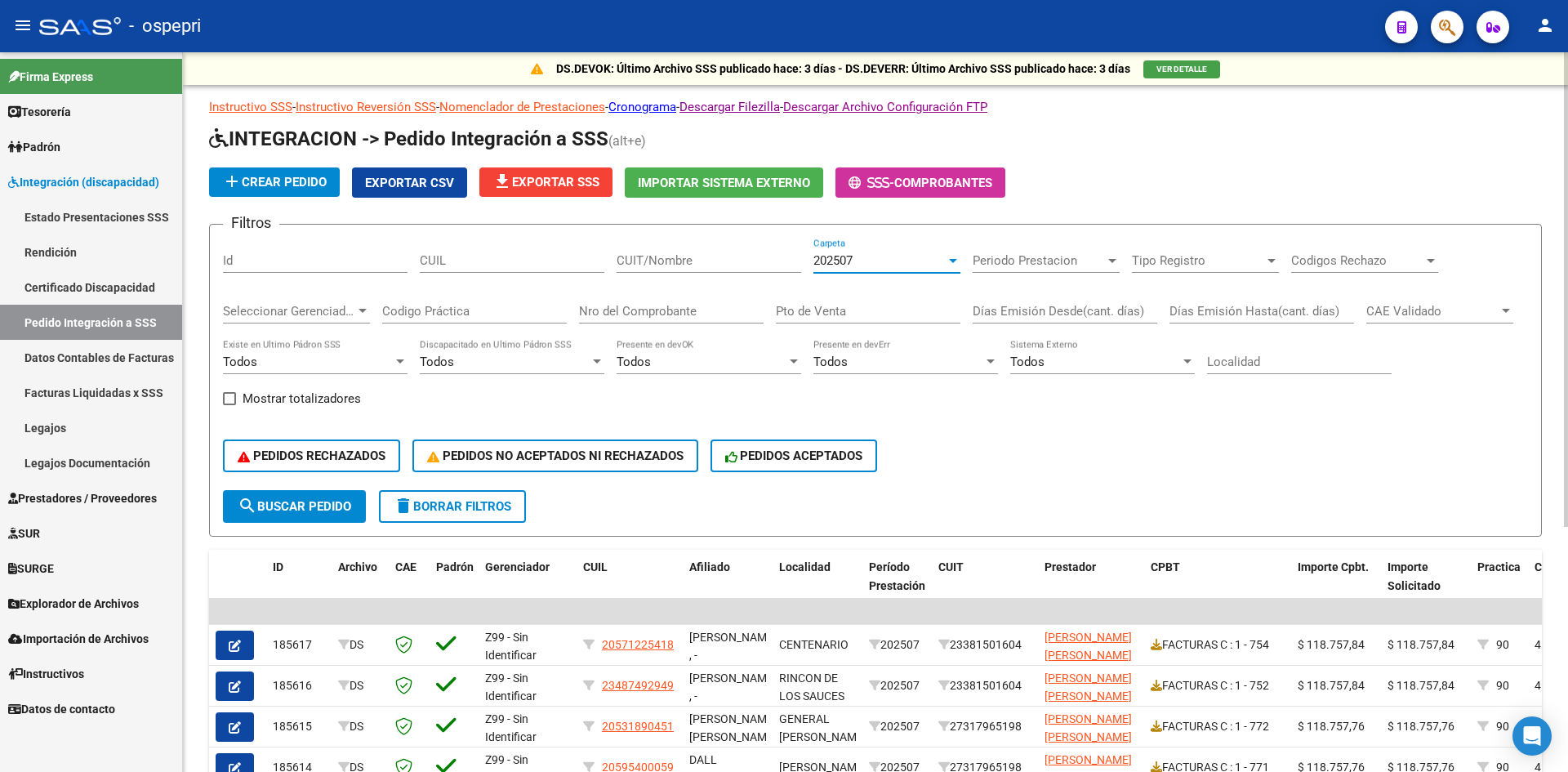
click at [829, 267] on span "202507" at bounding box center [833, 260] width 39 height 15
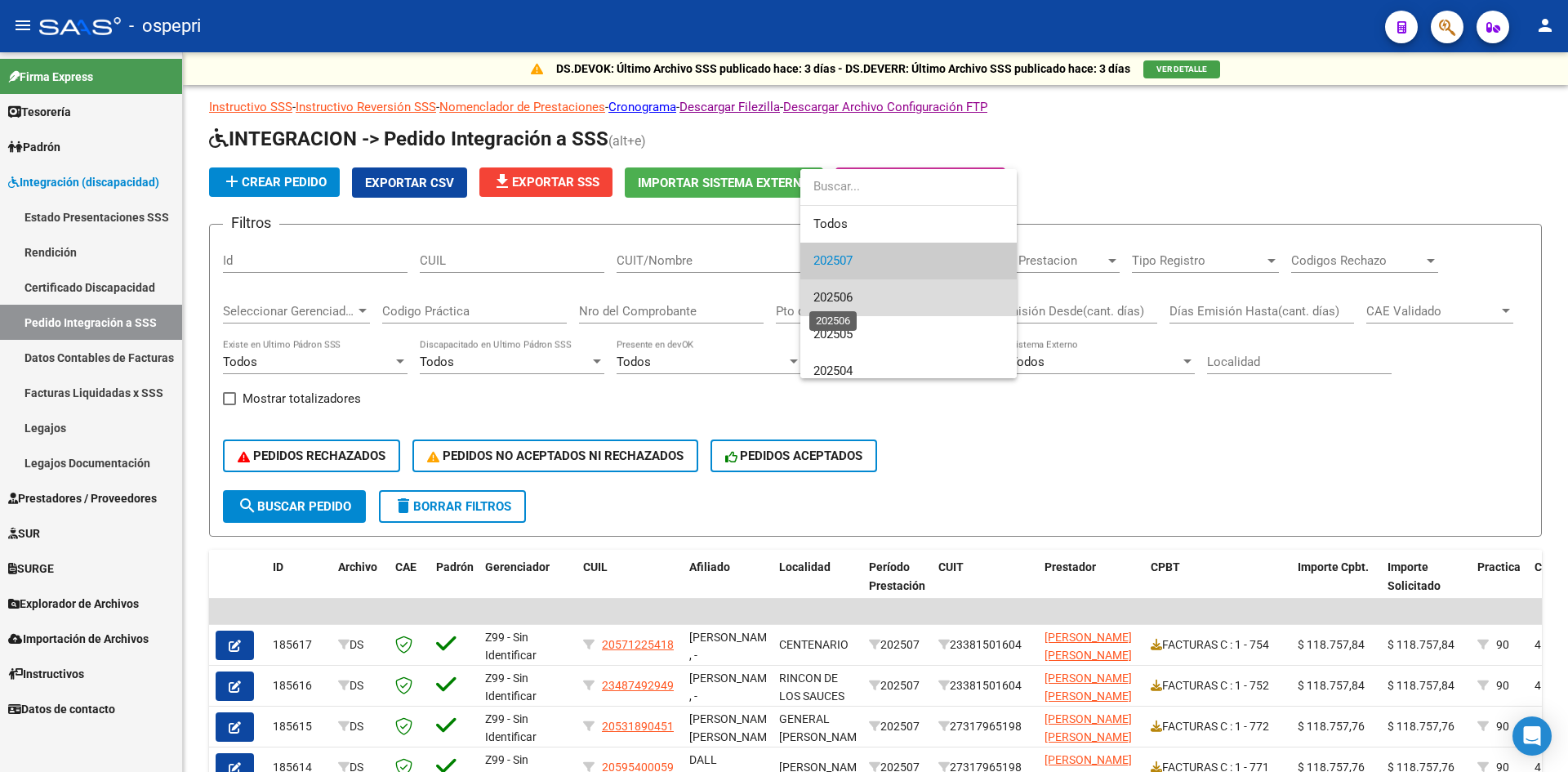
click at [837, 295] on span "202506" at bounding box center [833, 296] width 39 height 15
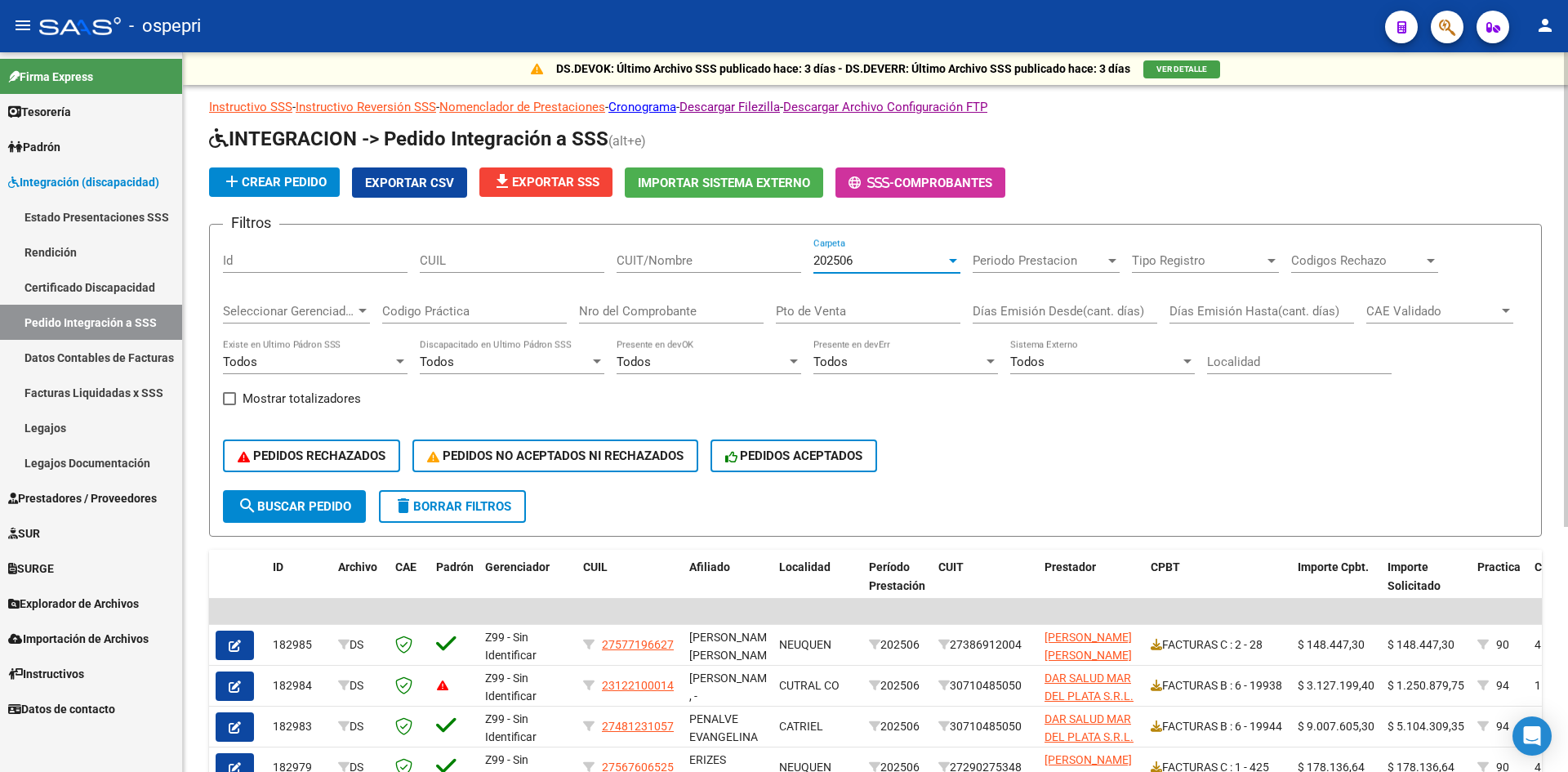
click at [460, 264] on input "CUIL" at bounding box center [512, 260] width 185 height 15
paste input "48822861"
type input "48822861"
click at [314, 503] on span "search Buscar Pedido" at bounding box center [294, 506] width 113 height 15
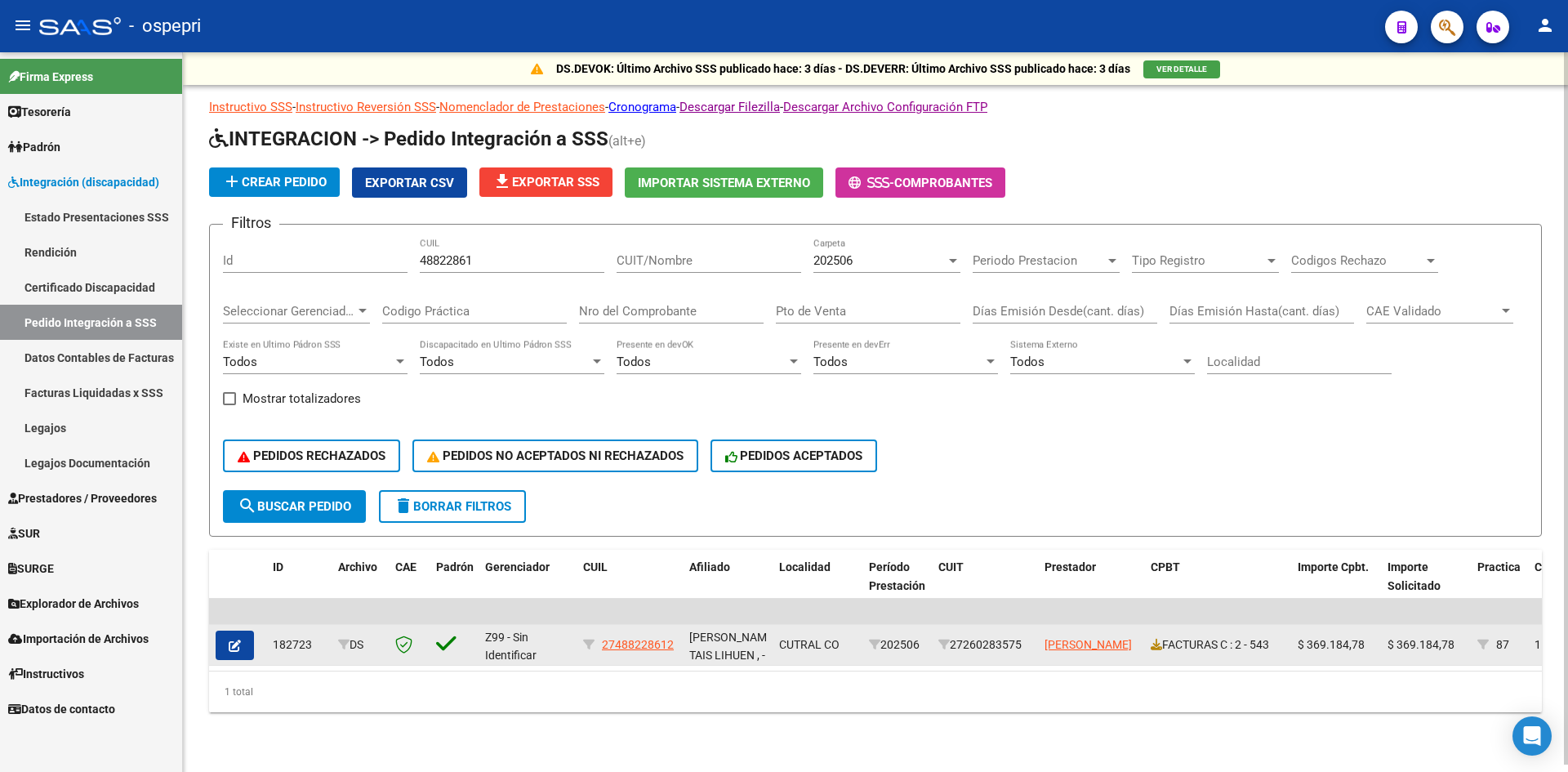
click at [235, 642] on icon "button" at bounding box center [235, 646] width 13 height 13
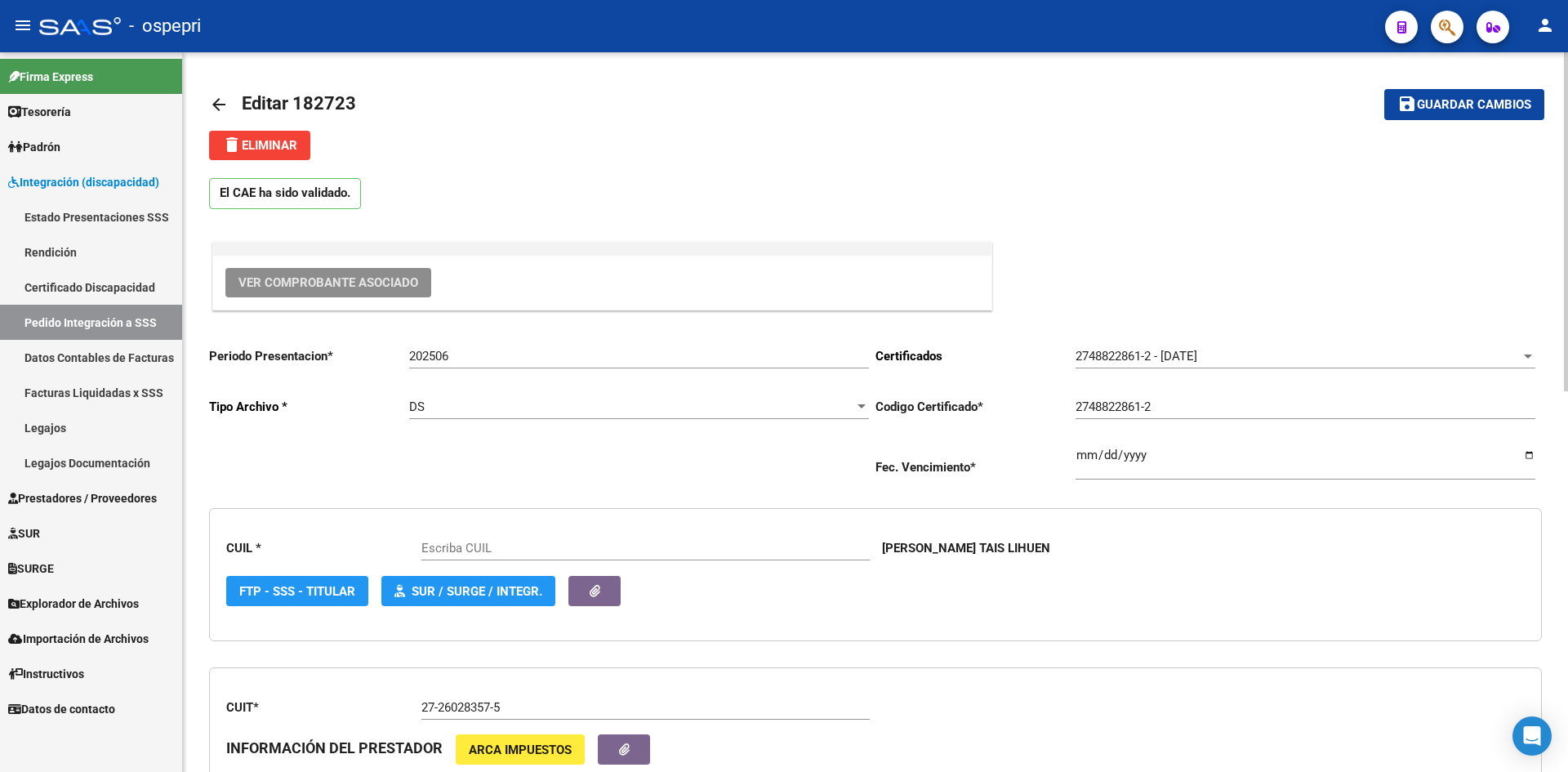
click at [406, 277] on span "Ver Comprobante Asociado" at bounding box center [329, 282] width 180 height 15
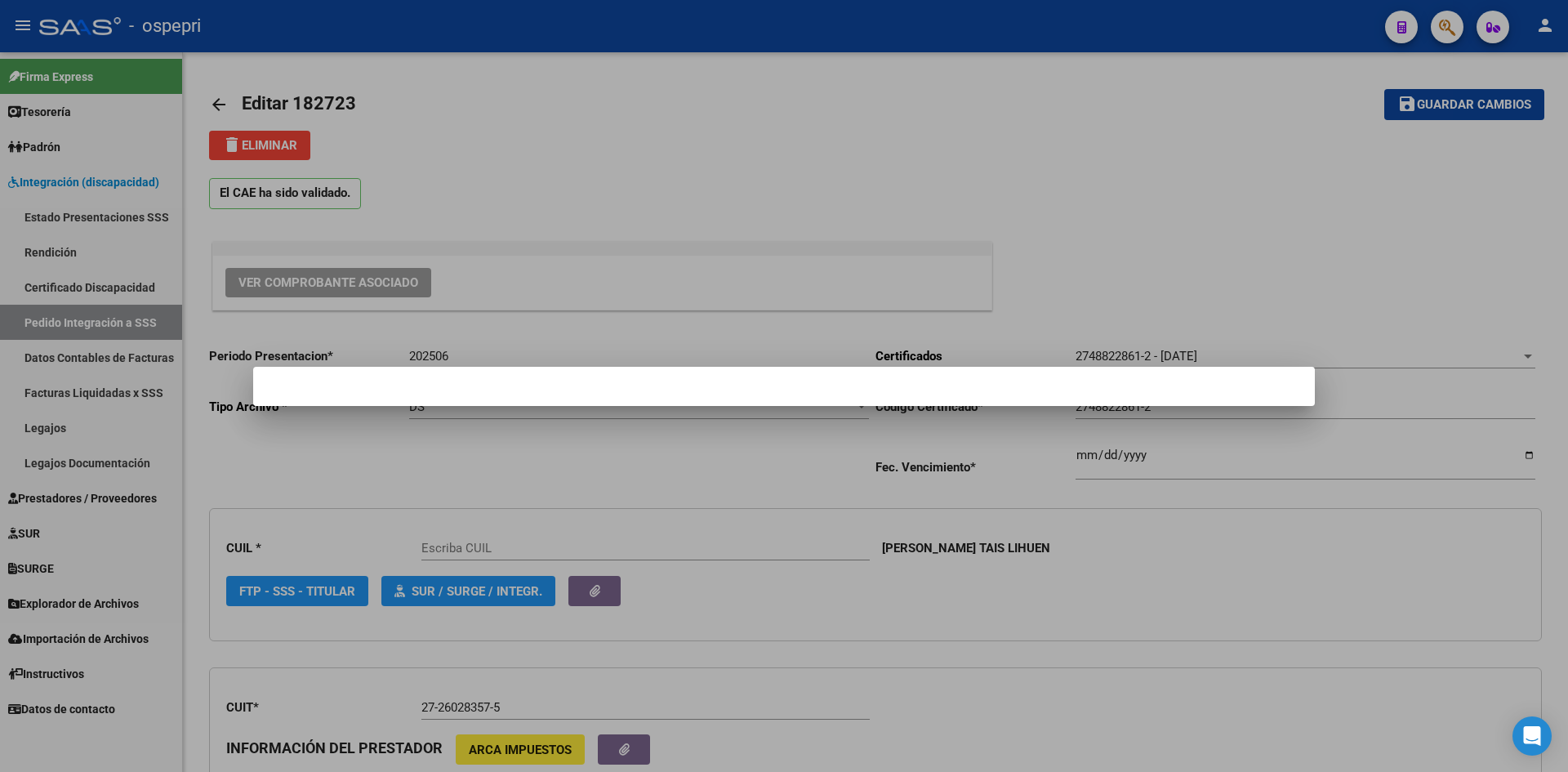
type input "27488228612"
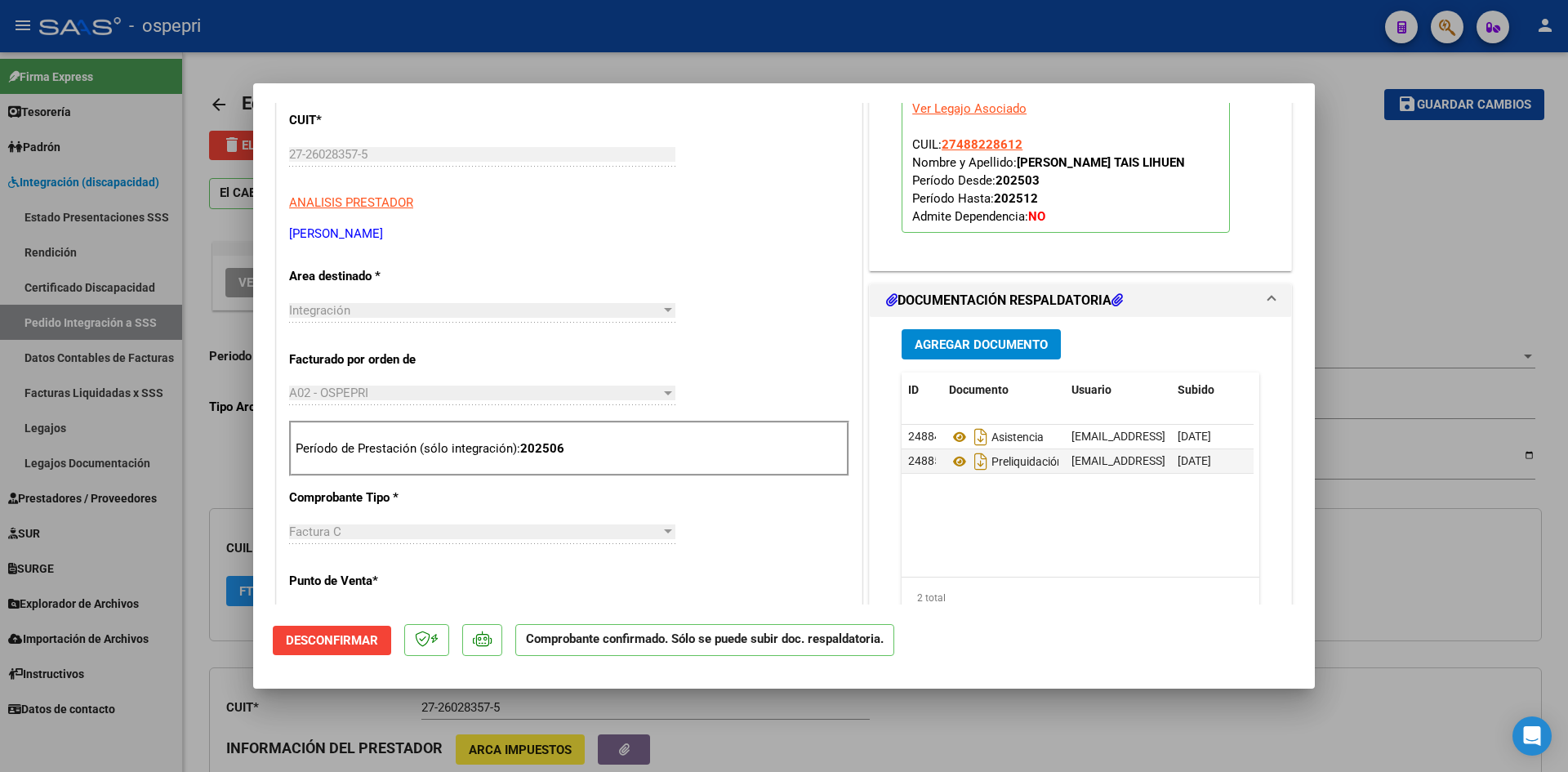
scroll to position [490, 0]
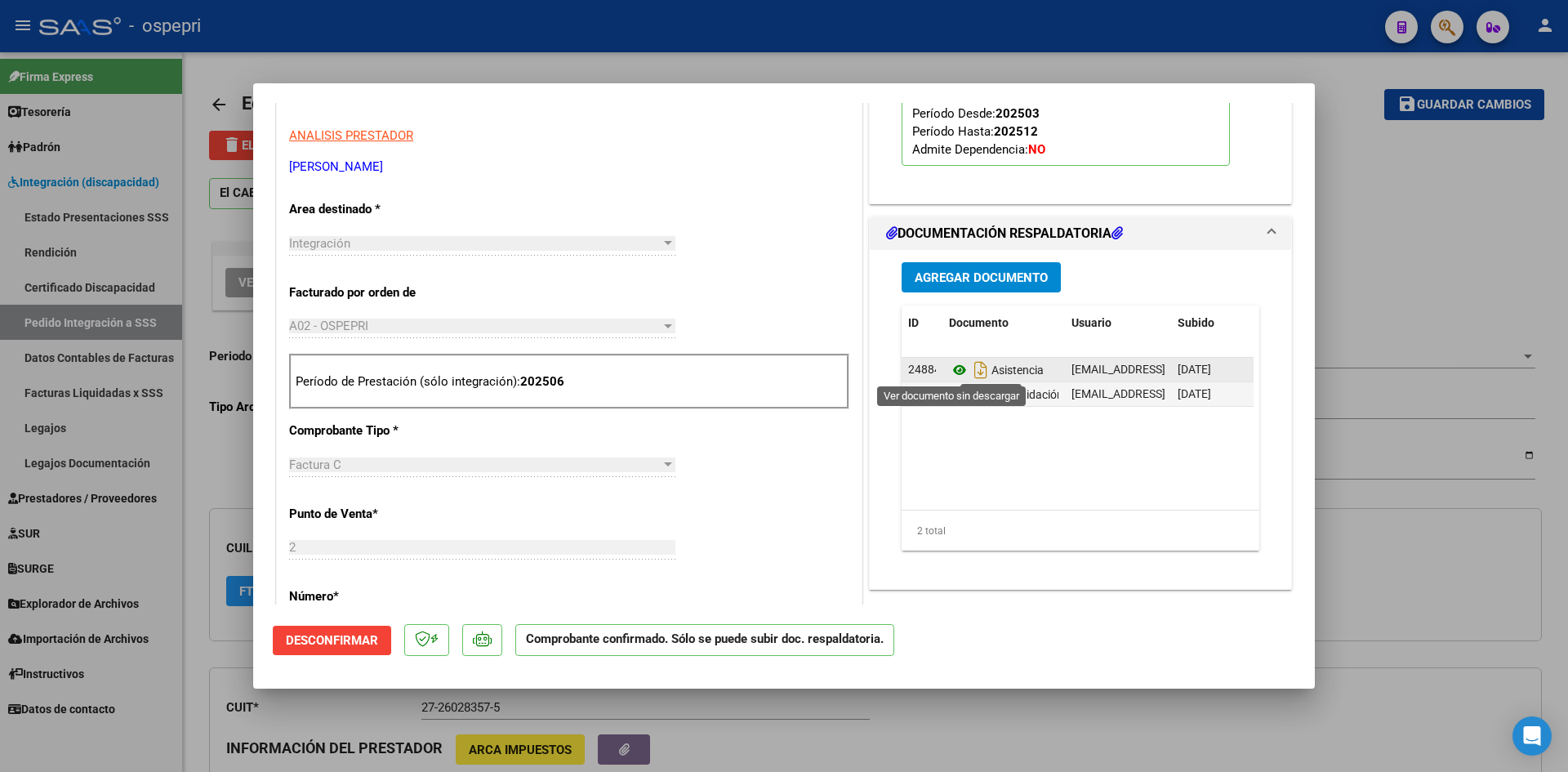
click at [949, 369] on icon at bounding box center [960, 370] width 22 height 20
type input "$ 0,00"
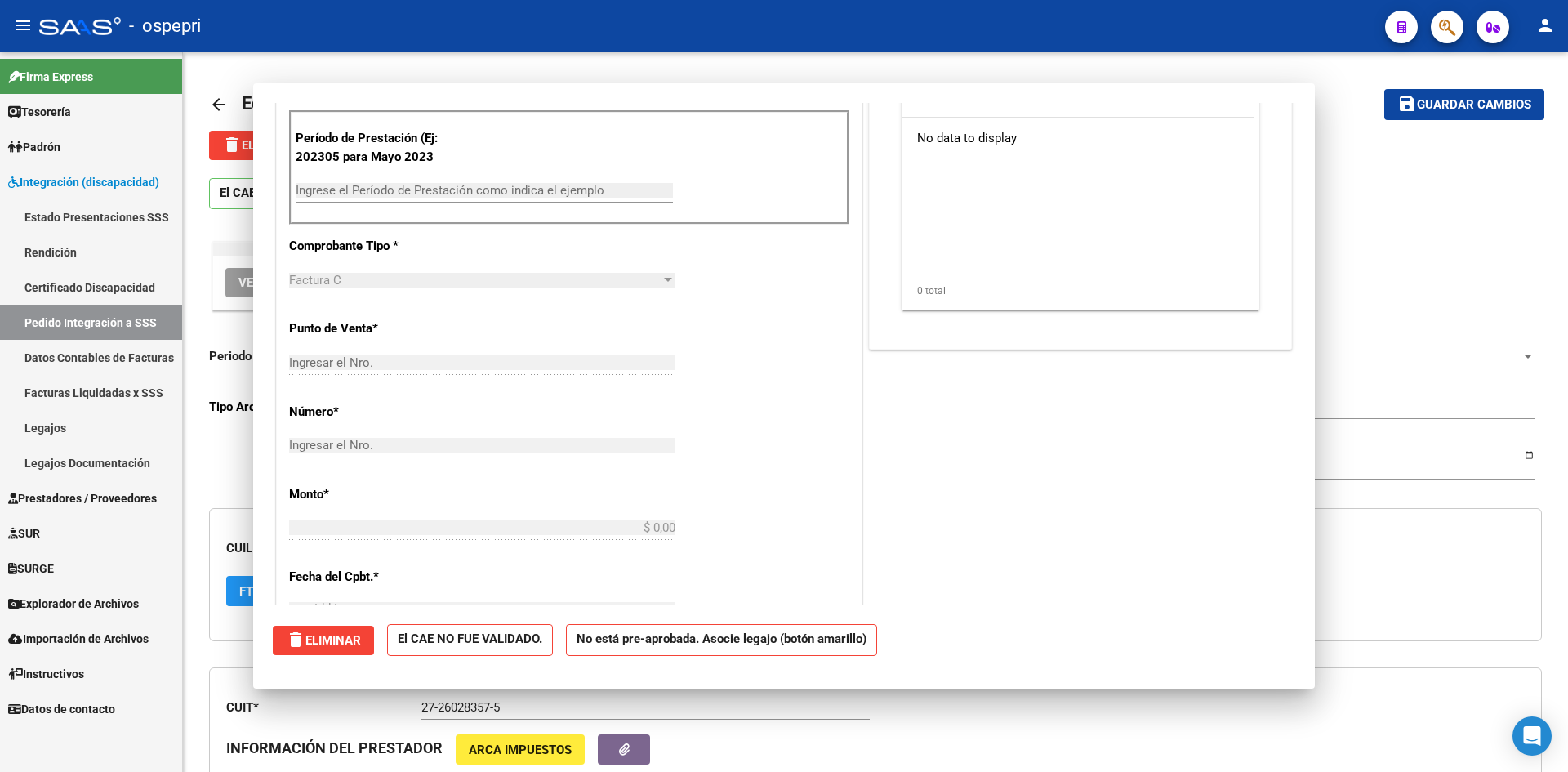
scroll to position [0, 0]
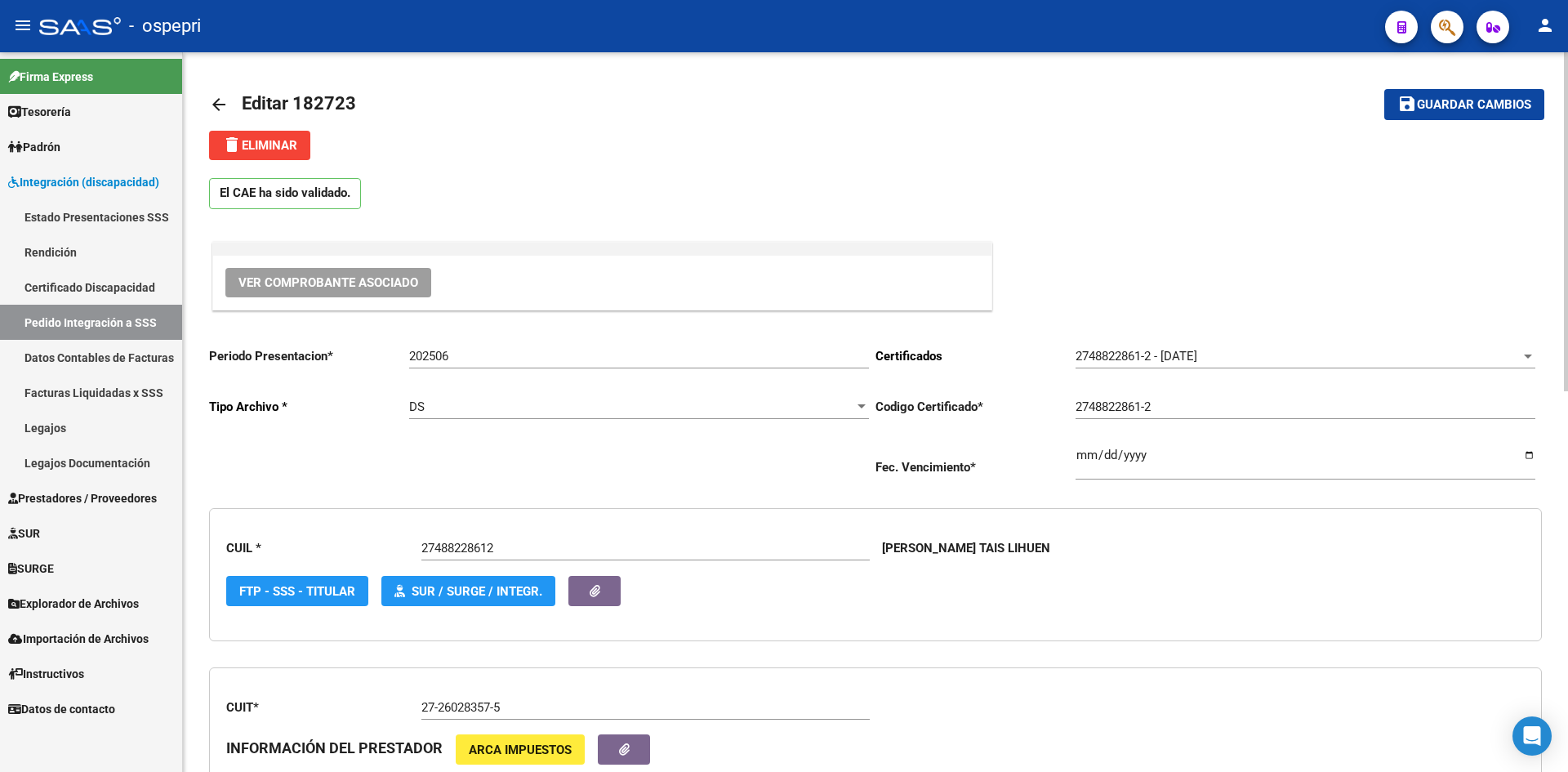
click at [223, 102] on mat-icon "arrow_back" at bounding box center [219, 105] width 20 height 20
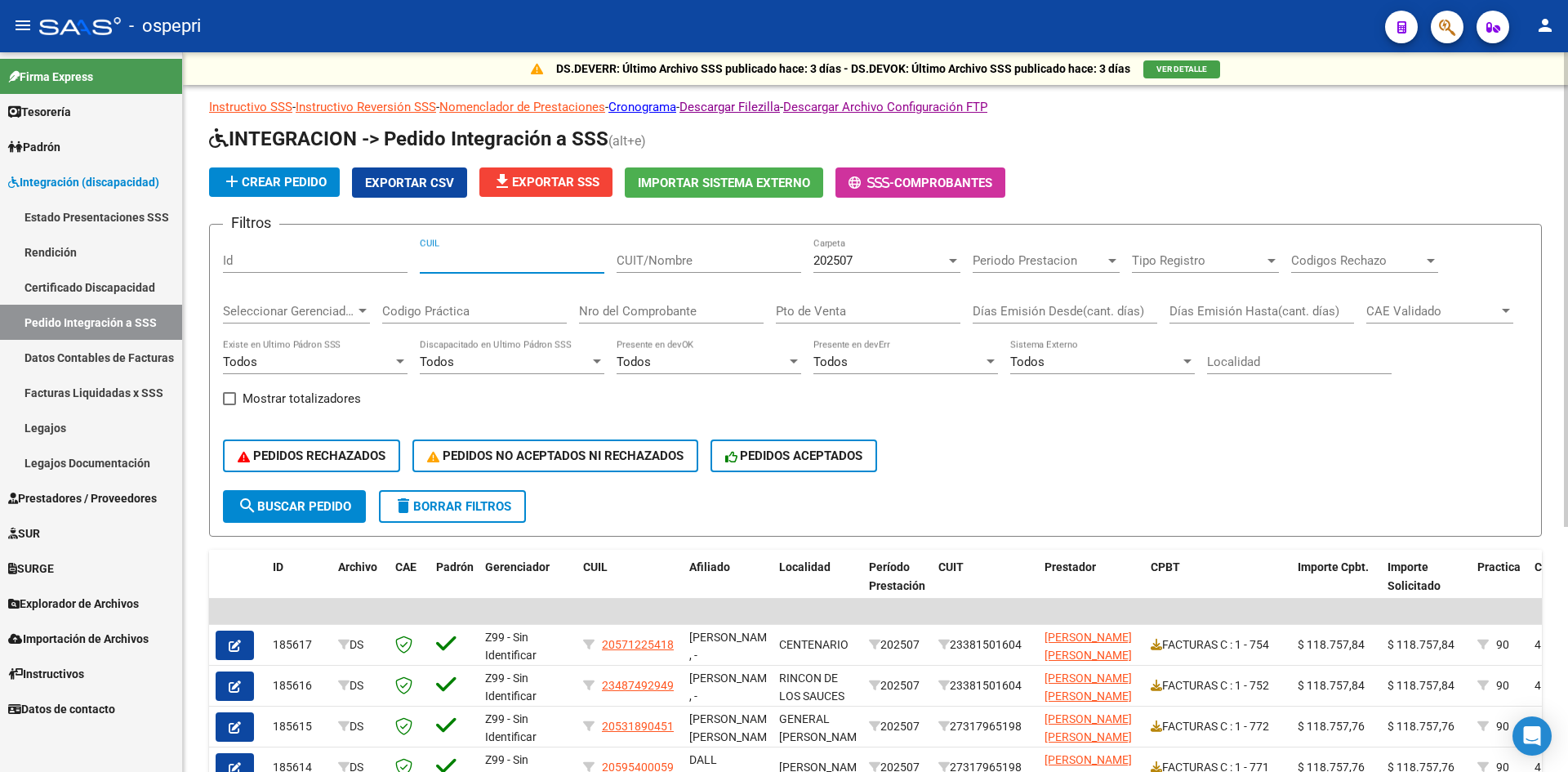
click at [464, 259] on input "CUIL" at bounding box center [512, 260] width 185 height 15
paste input "48822861"
type input "48822861"
click at [331, 501] on span "search Buscar Pedido" at bounding box center [294, 506] width 113 height 15
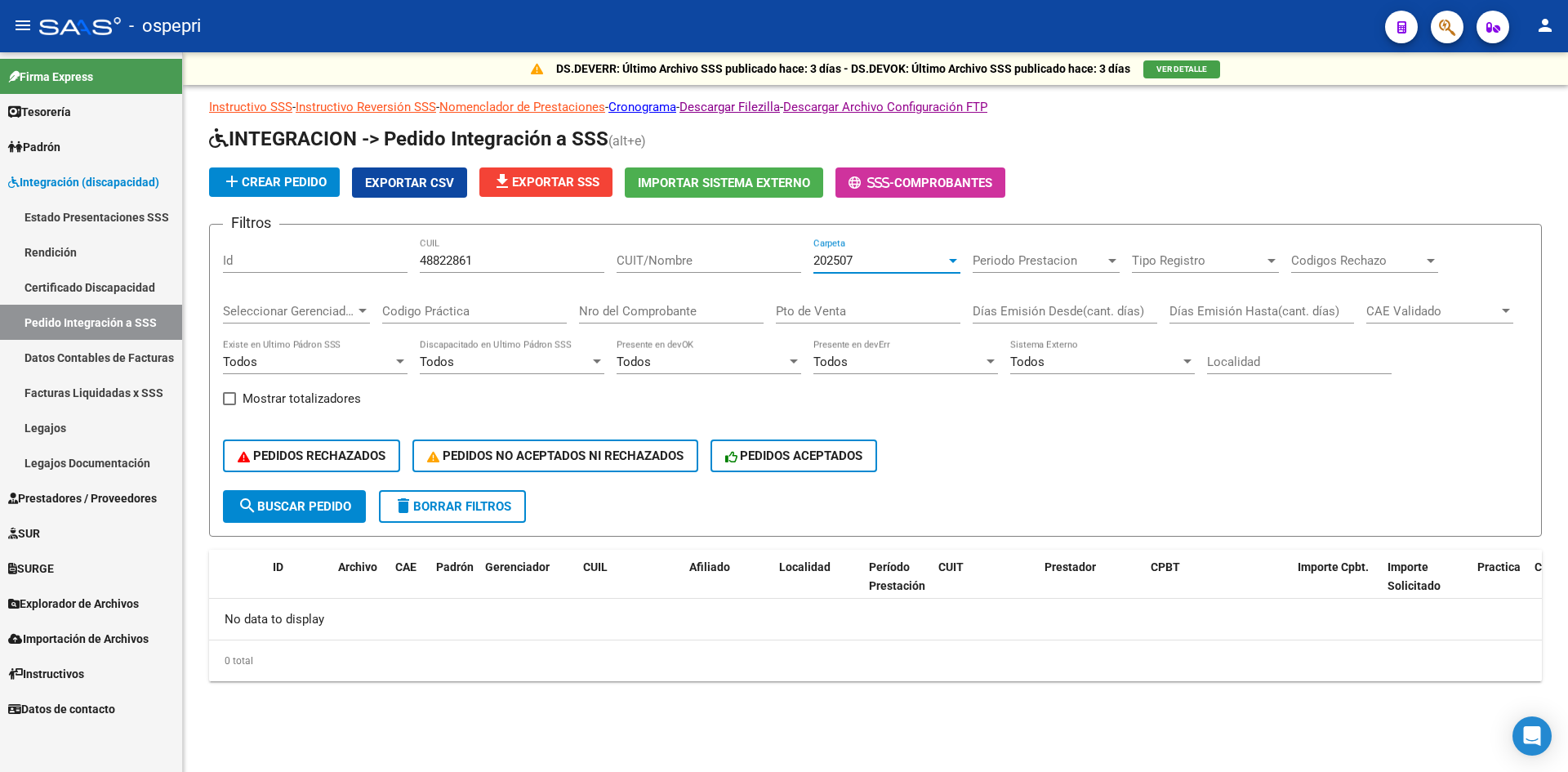
click at [829, 254] on span "202507" at bounding box center [833, 260] width 39 height 15
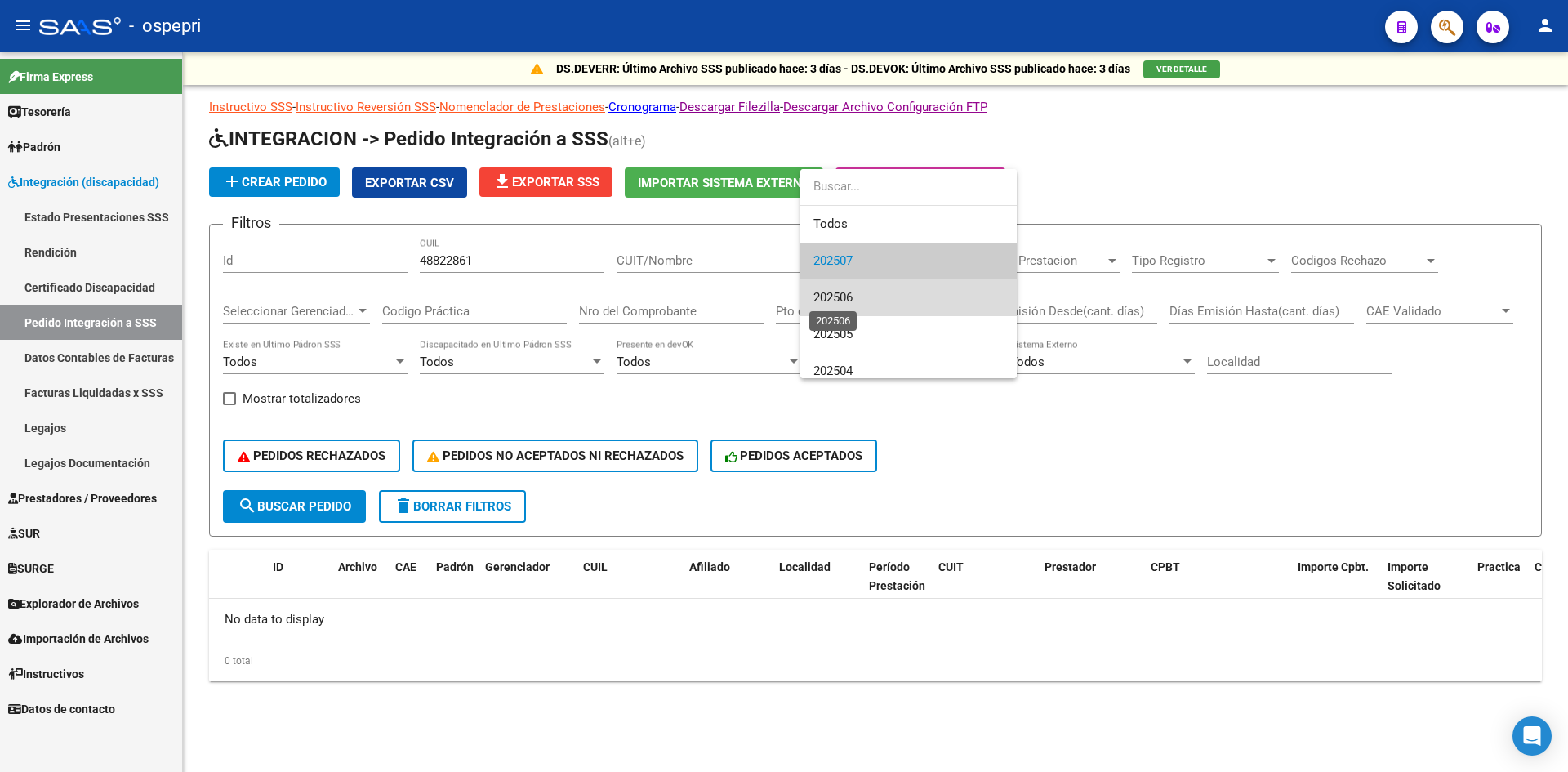
click at [851, 294] on span "202506" at bounding box center [833, 296] width 39 height 15
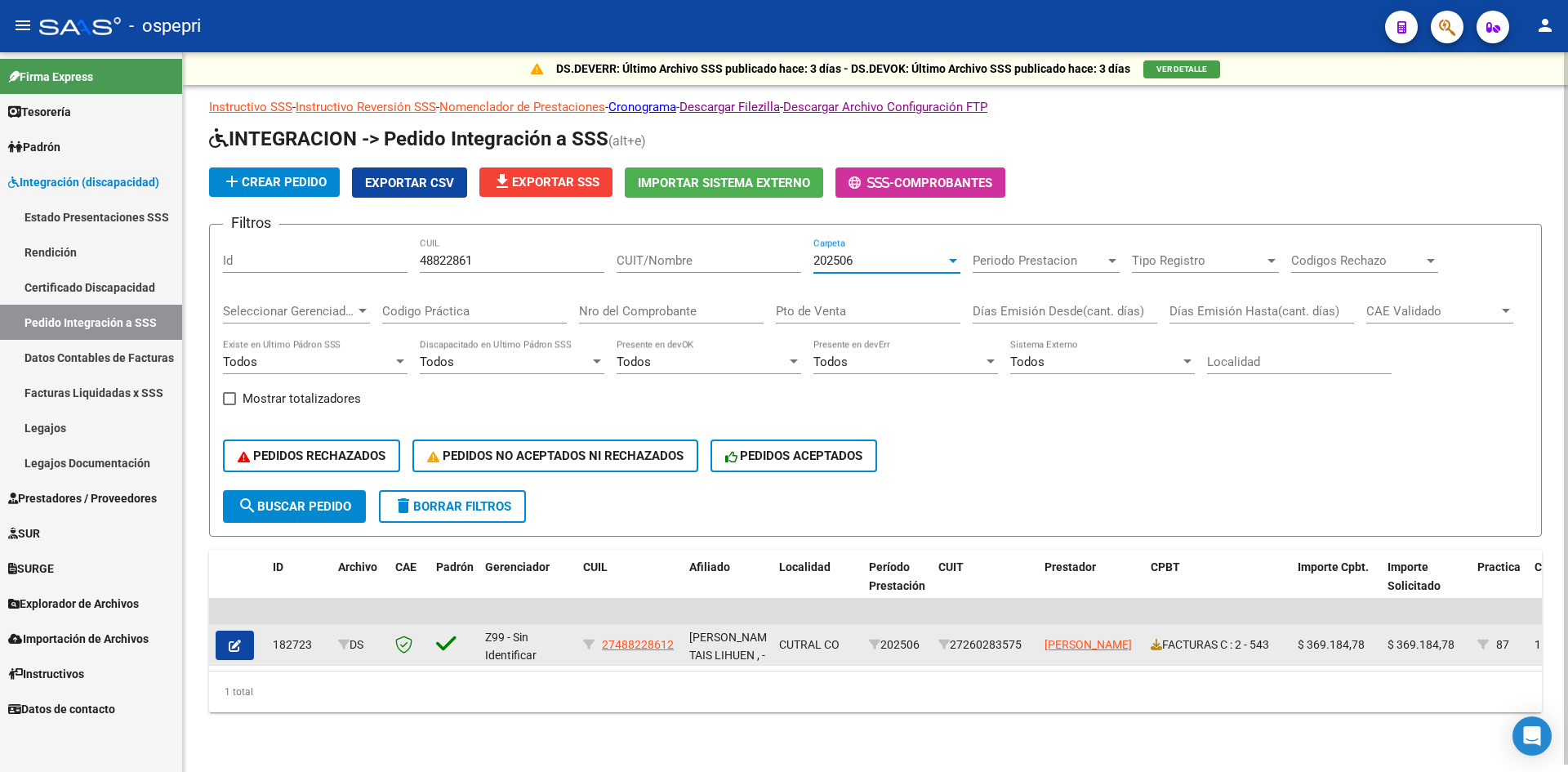
click at [240, 648] on icon "button" at bounding box center [235, 646] width 13 height 13
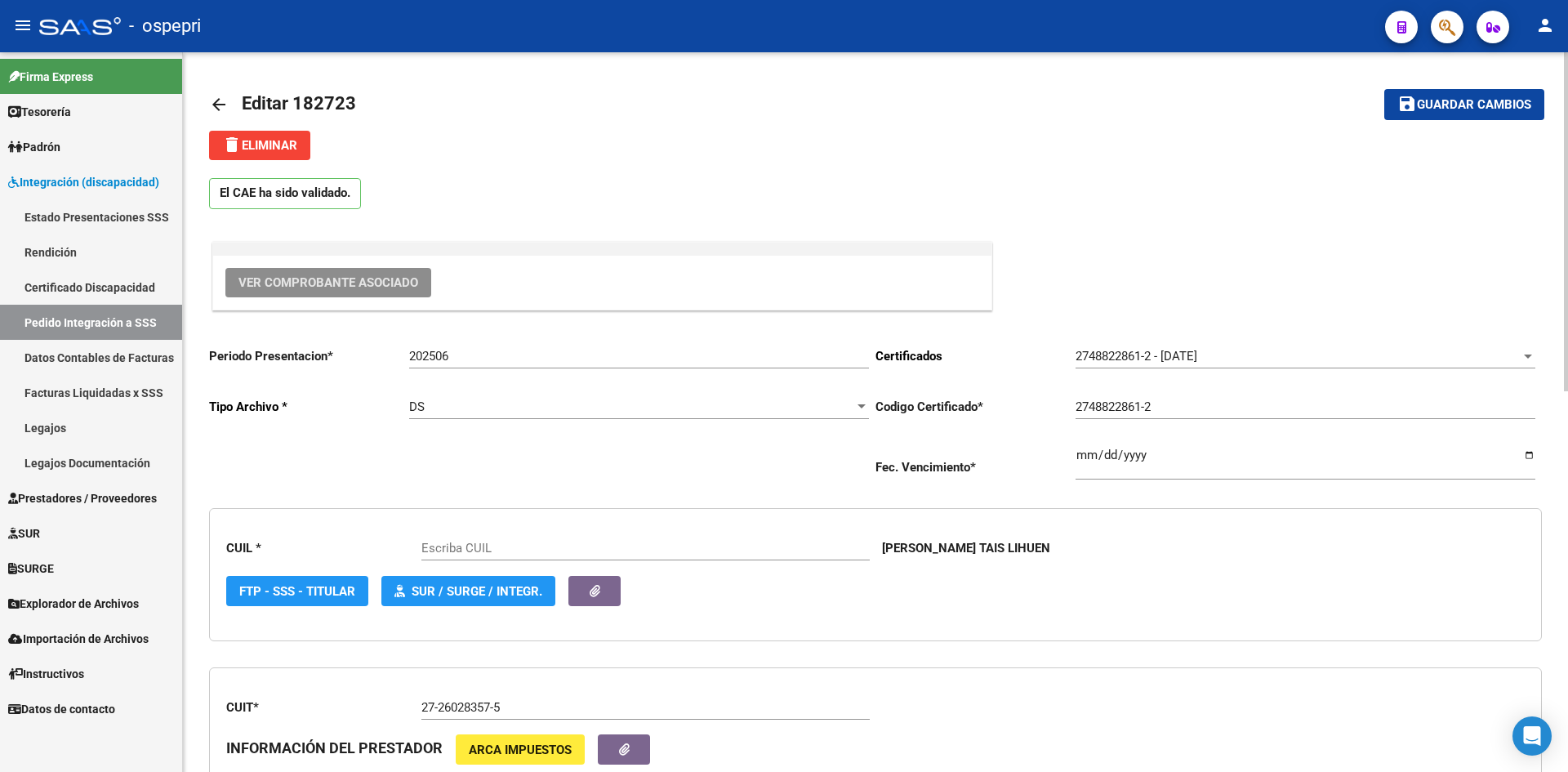
click at [426, 280] on button "Ver Comprobante Asociado" at bounding box center [328, 283] width 205 height 29
type input "27488228612"
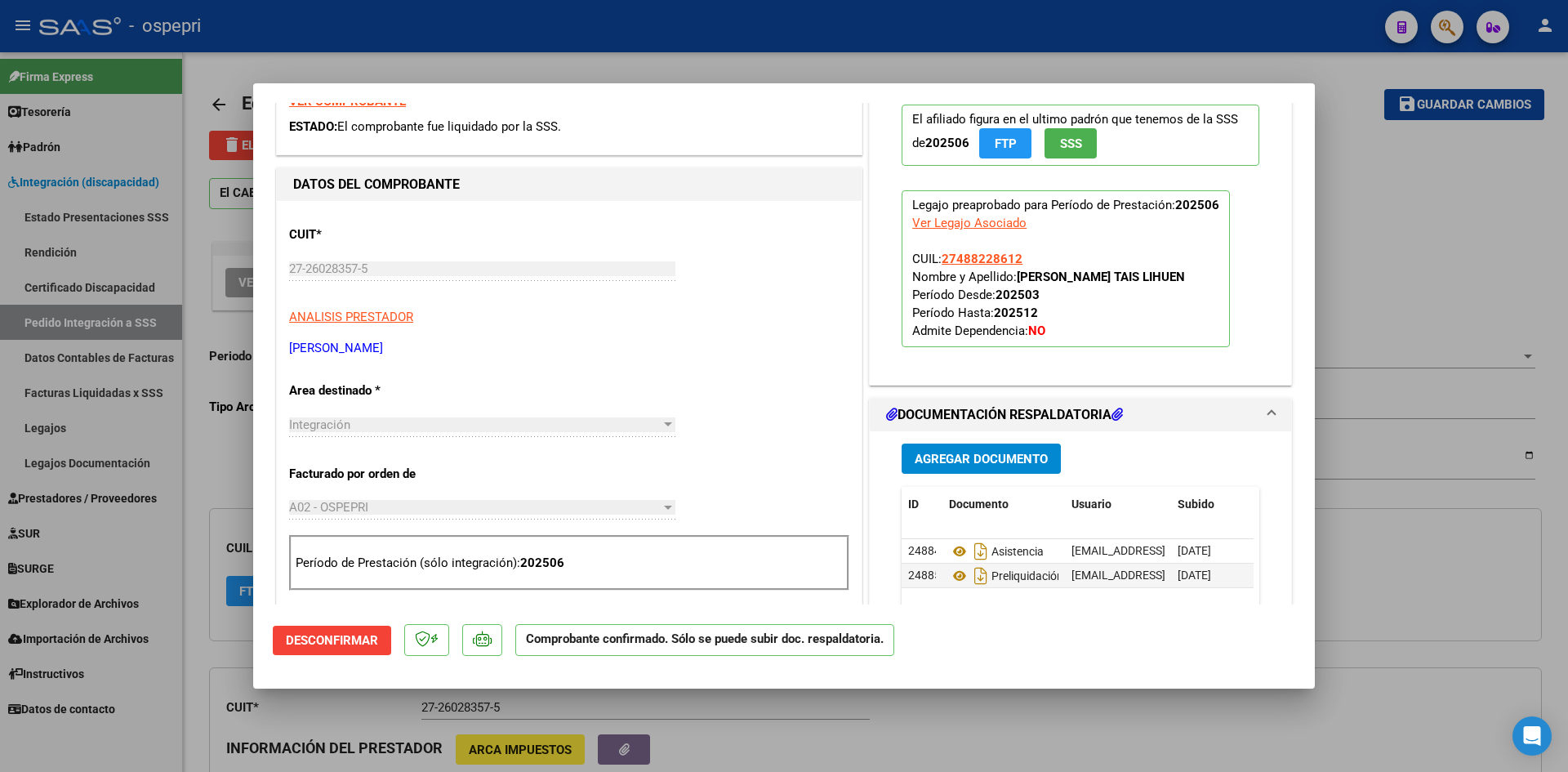
scroll to position [327, 0]
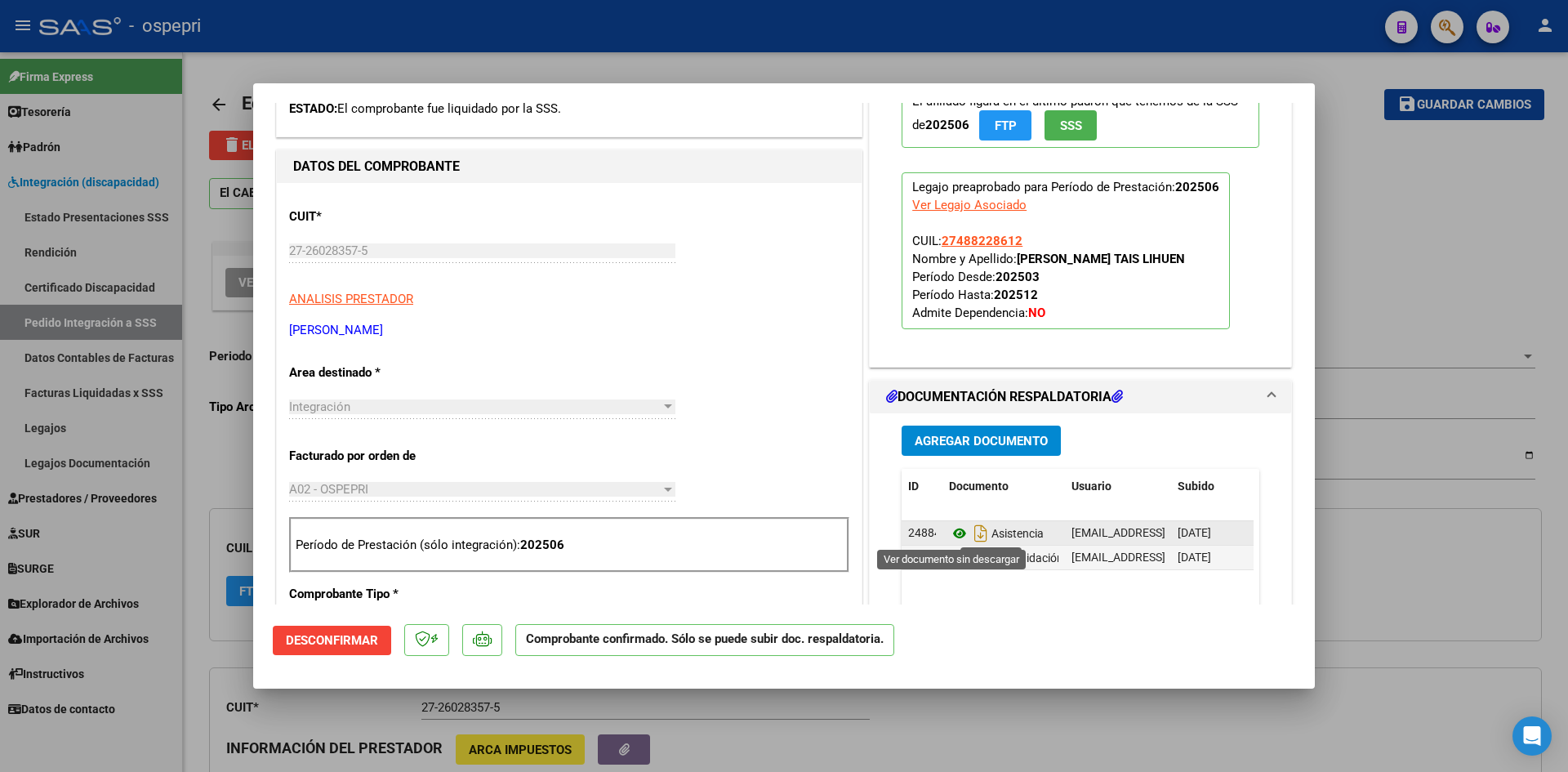
click at [951, 534] on icon at bounding box center [960, 533] width 22 height 20
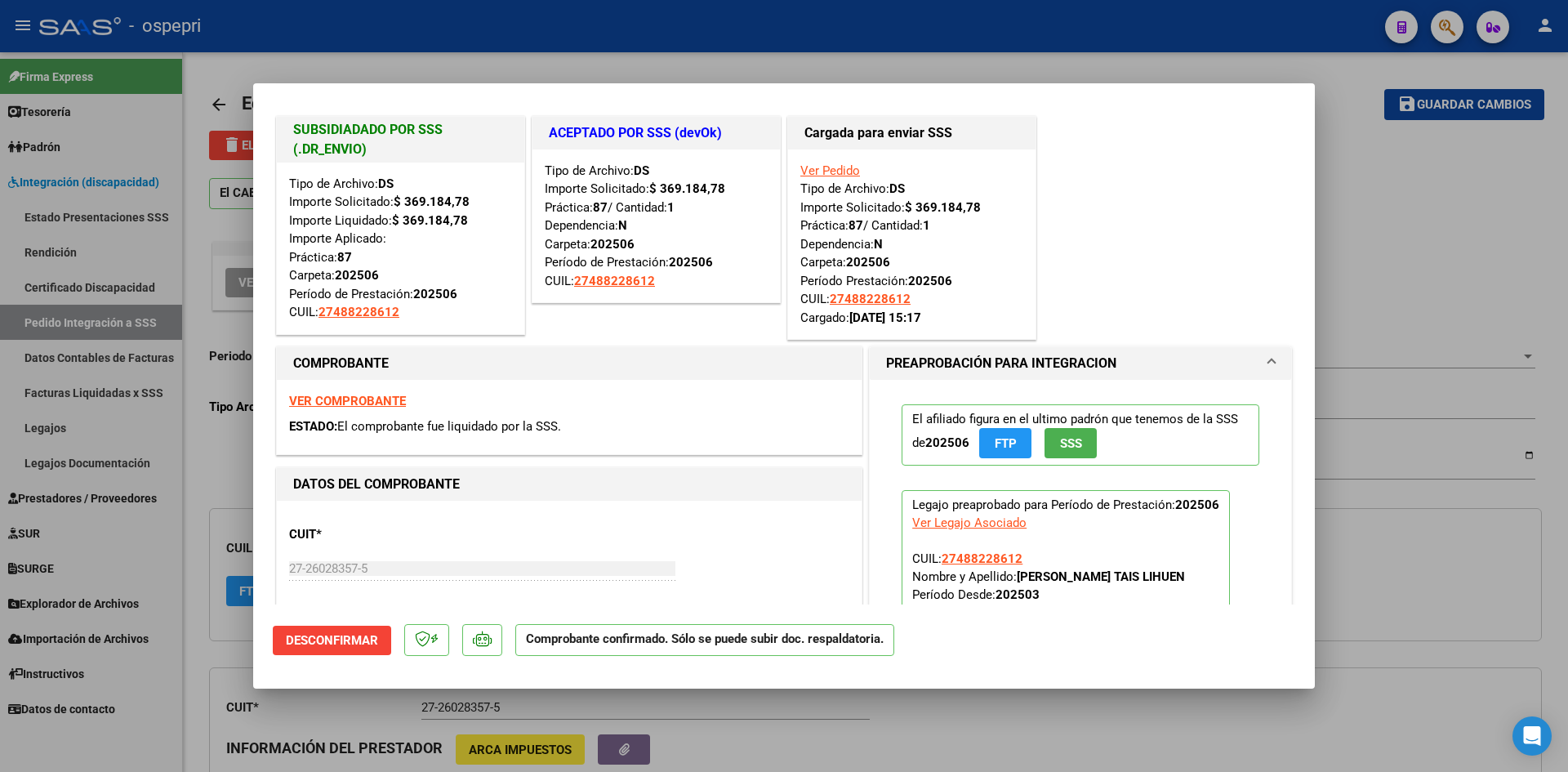
scroll to position [0, 0]
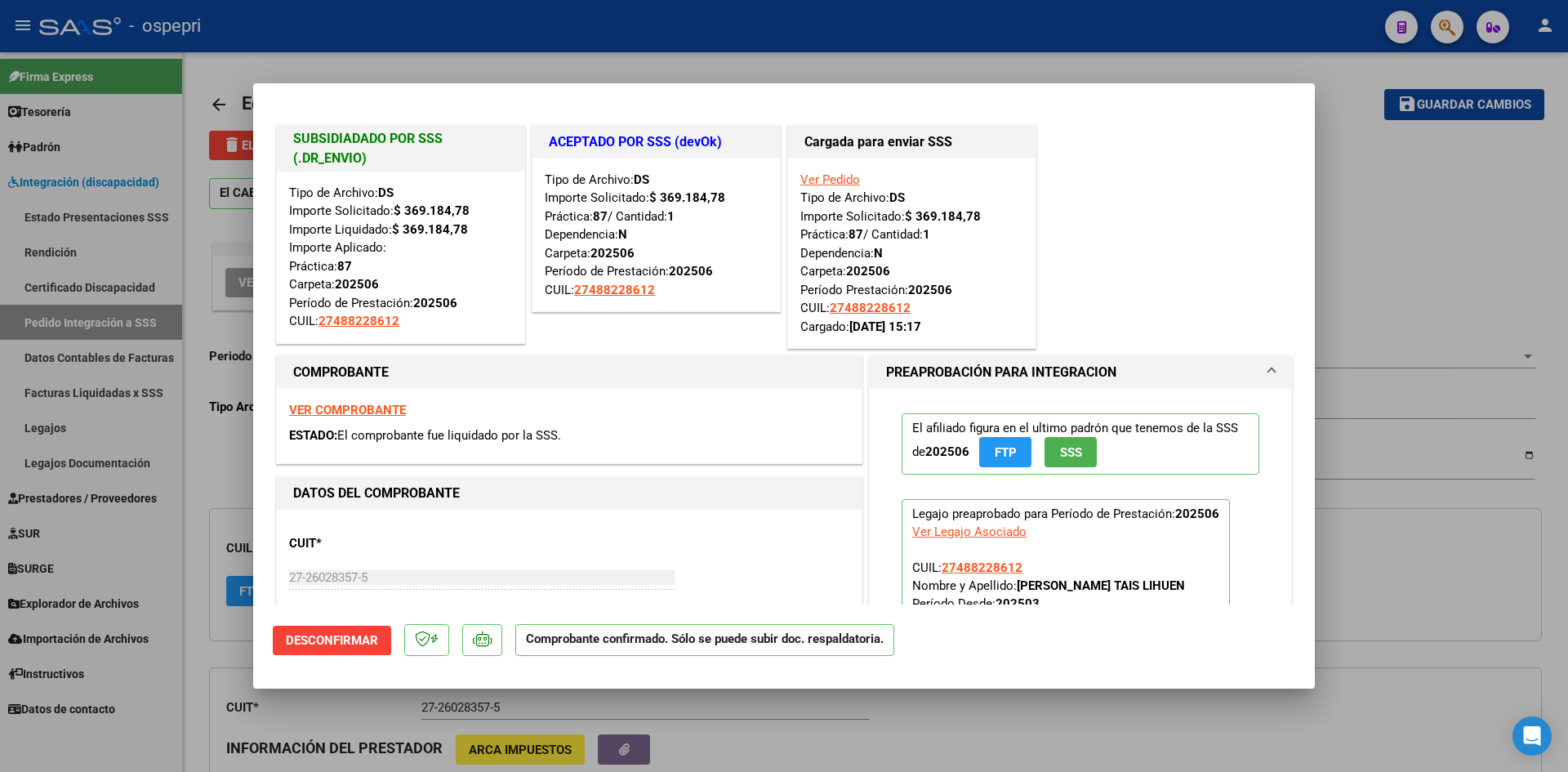
type input "$ 0,00"
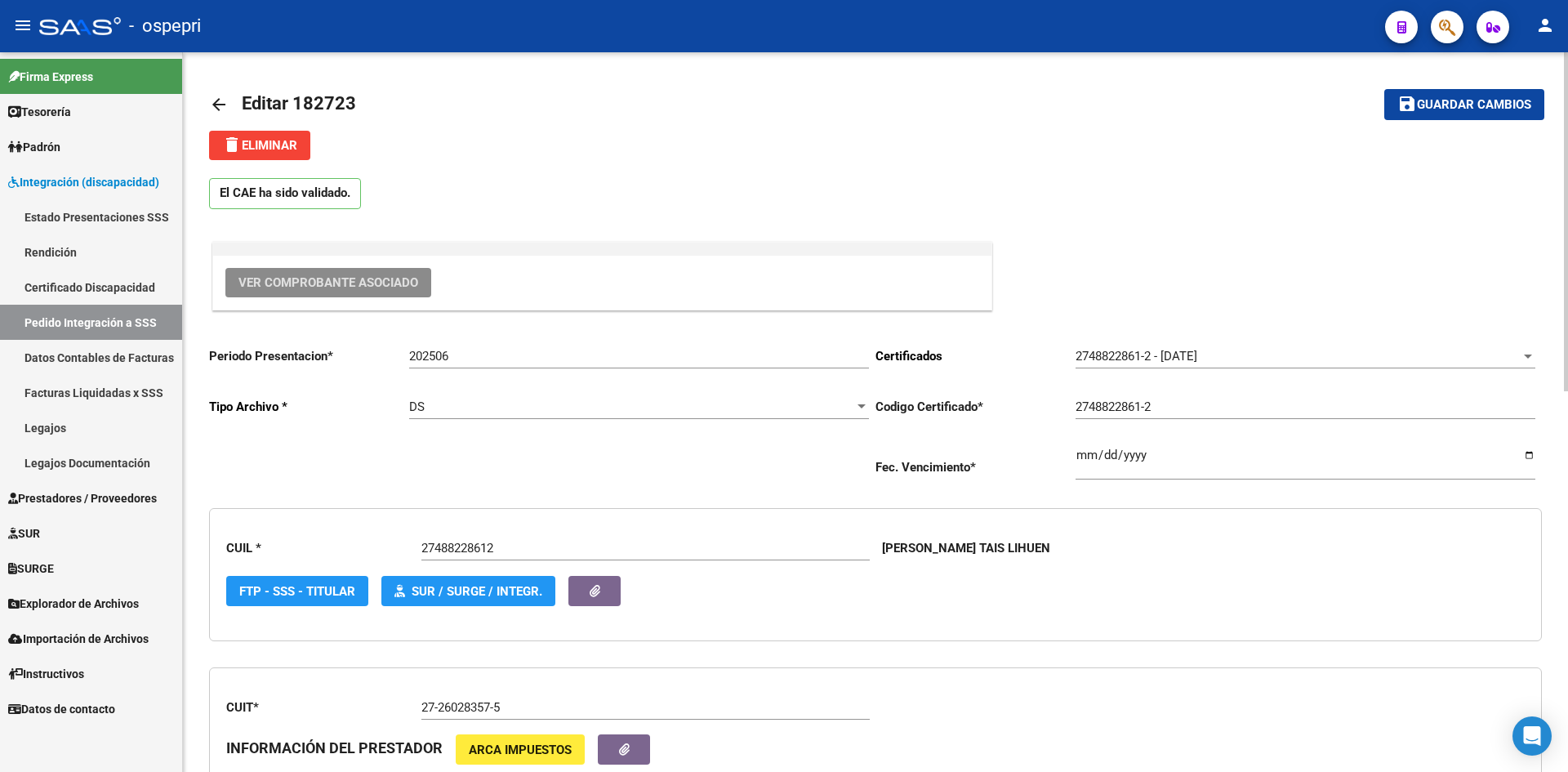
click at [216, 102] on mat-icon "arrow_back" at bounding box center [219, 105] width 20 height 20
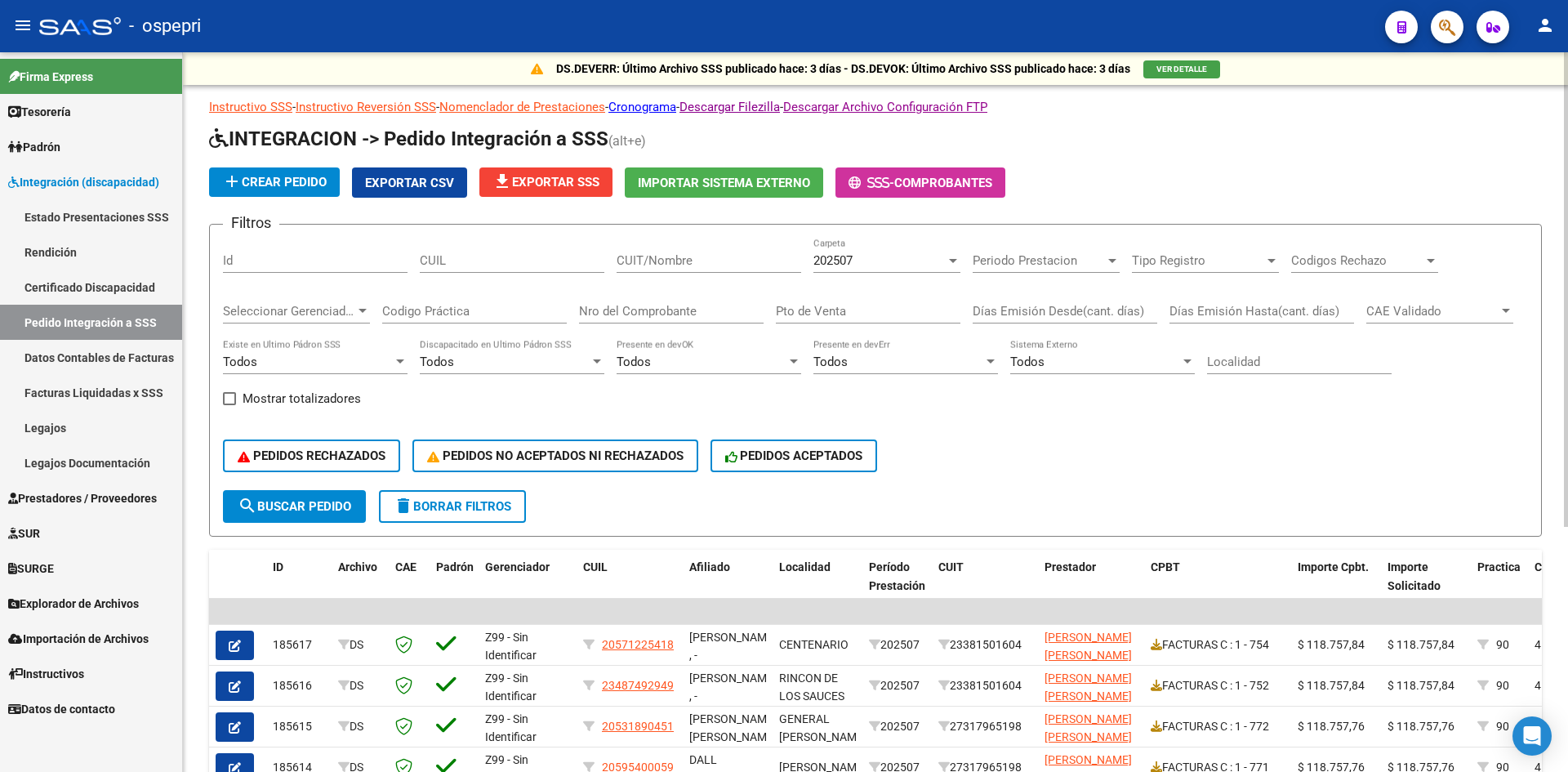
click at [829, 254] on span "202507" at bounding box center [833, 260] width 39 height 15
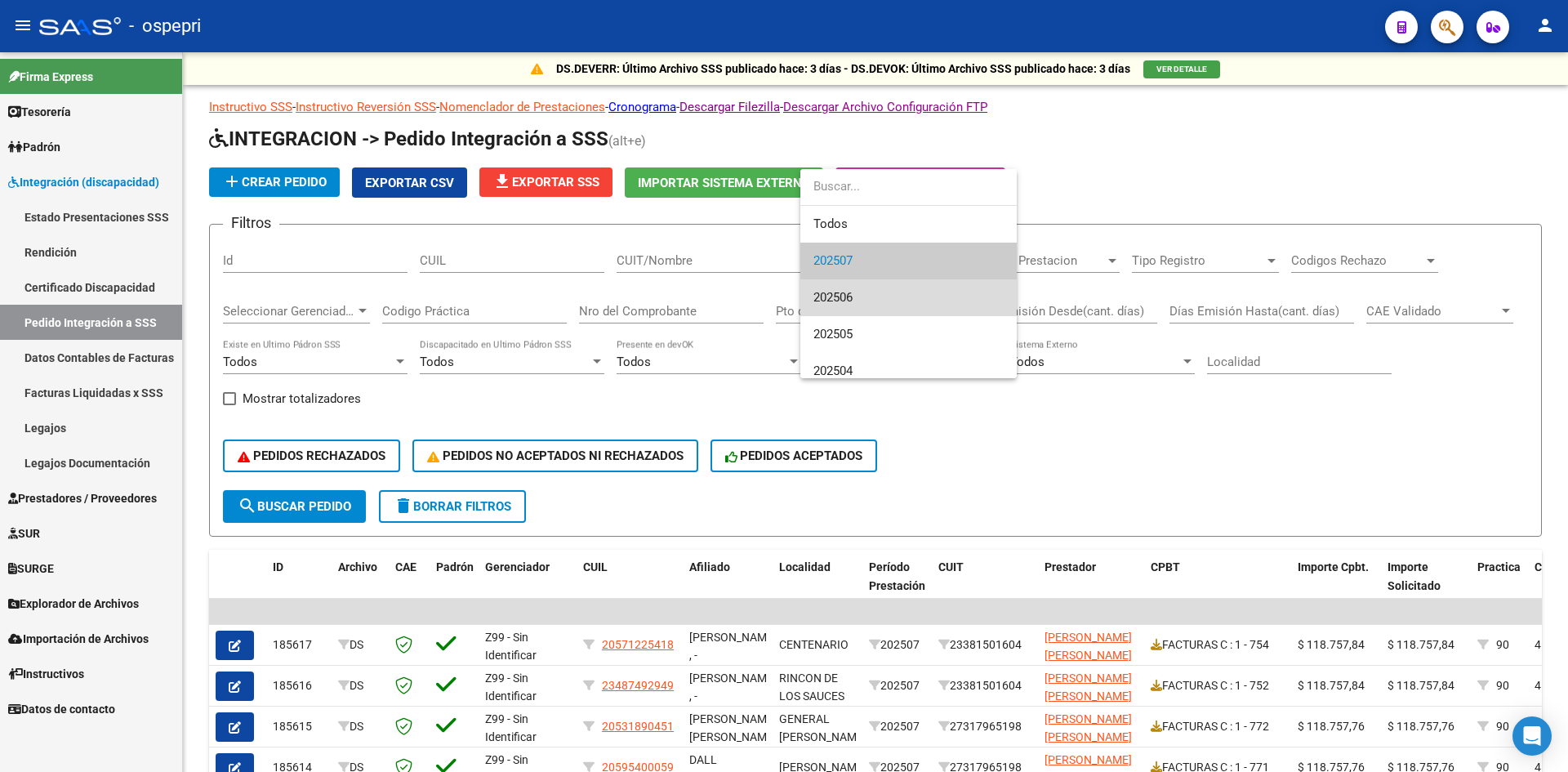
click at [882, 299] on span "202506" at bounding box center [909, 298] width 191 height 37
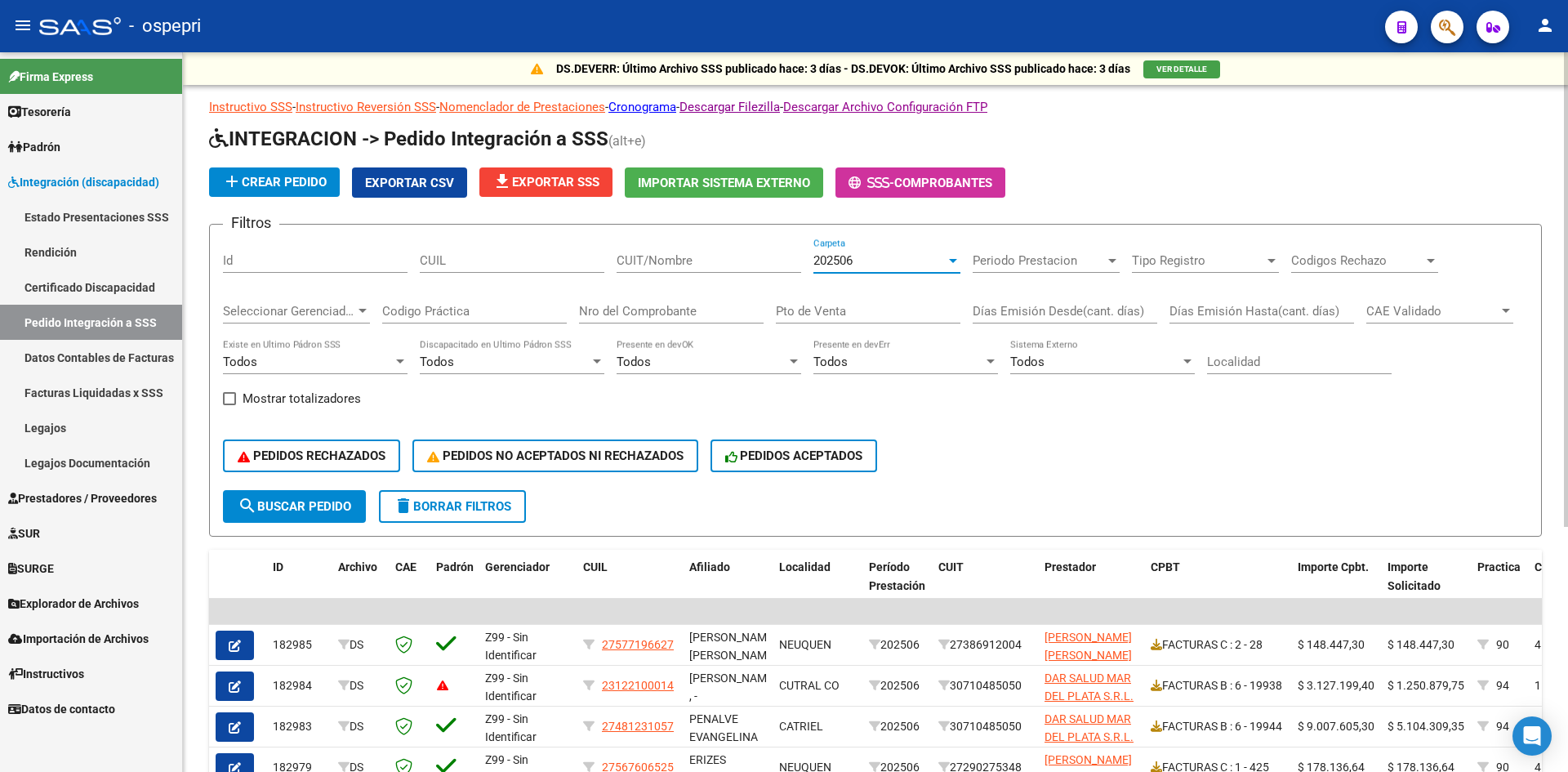
click at [458, 263] on input "CUIL" at bounding box center [512, 260] width 185 height 15
paste input "47849823"
type input "47849823"
click at [307, 506] on span "search Buscar Pedido" at bounding box center [294, 506] width 113 height 15
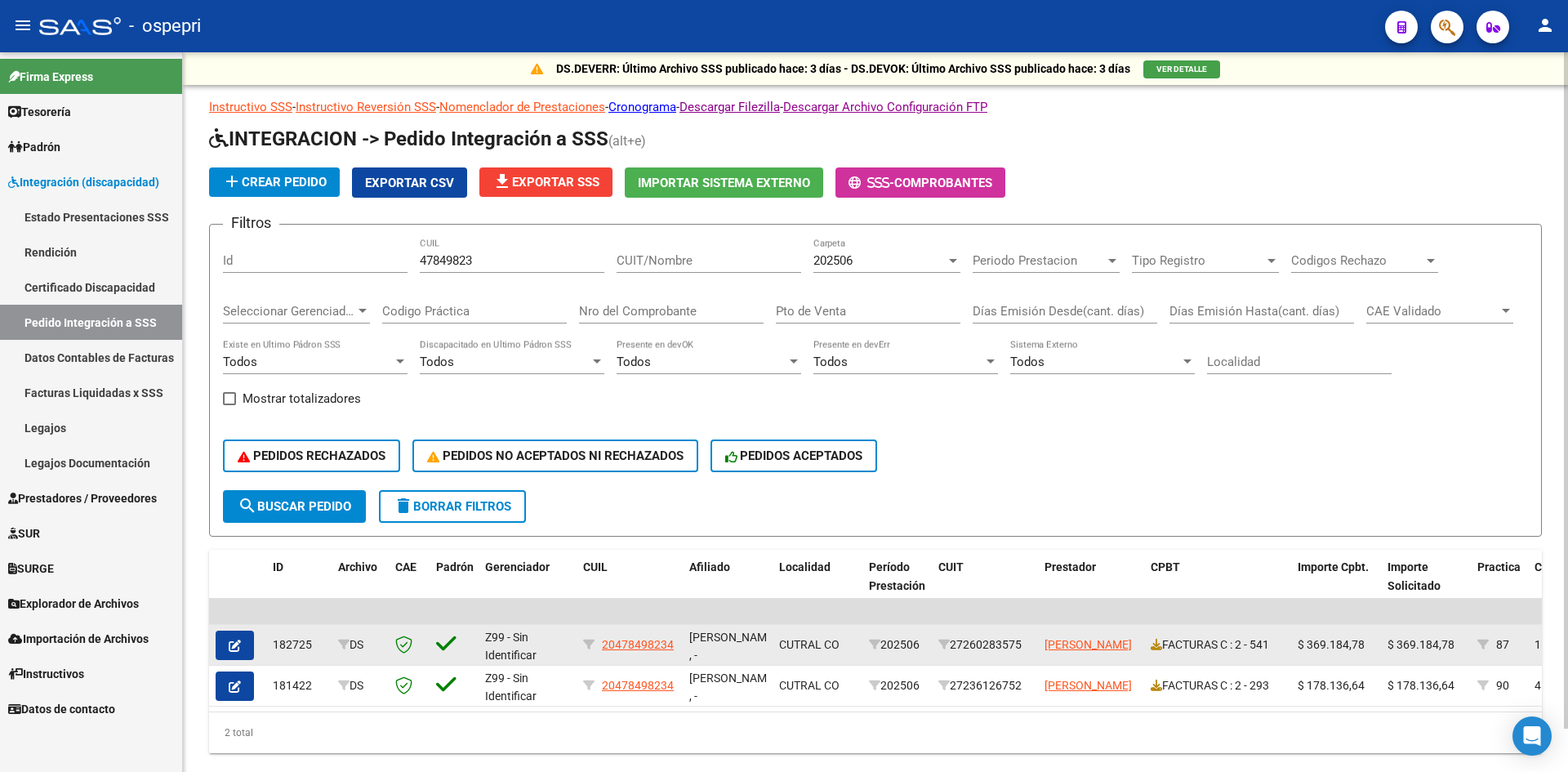
click at [225, 650] on button "button" at bounding box center [234, 646] width 38 height 29
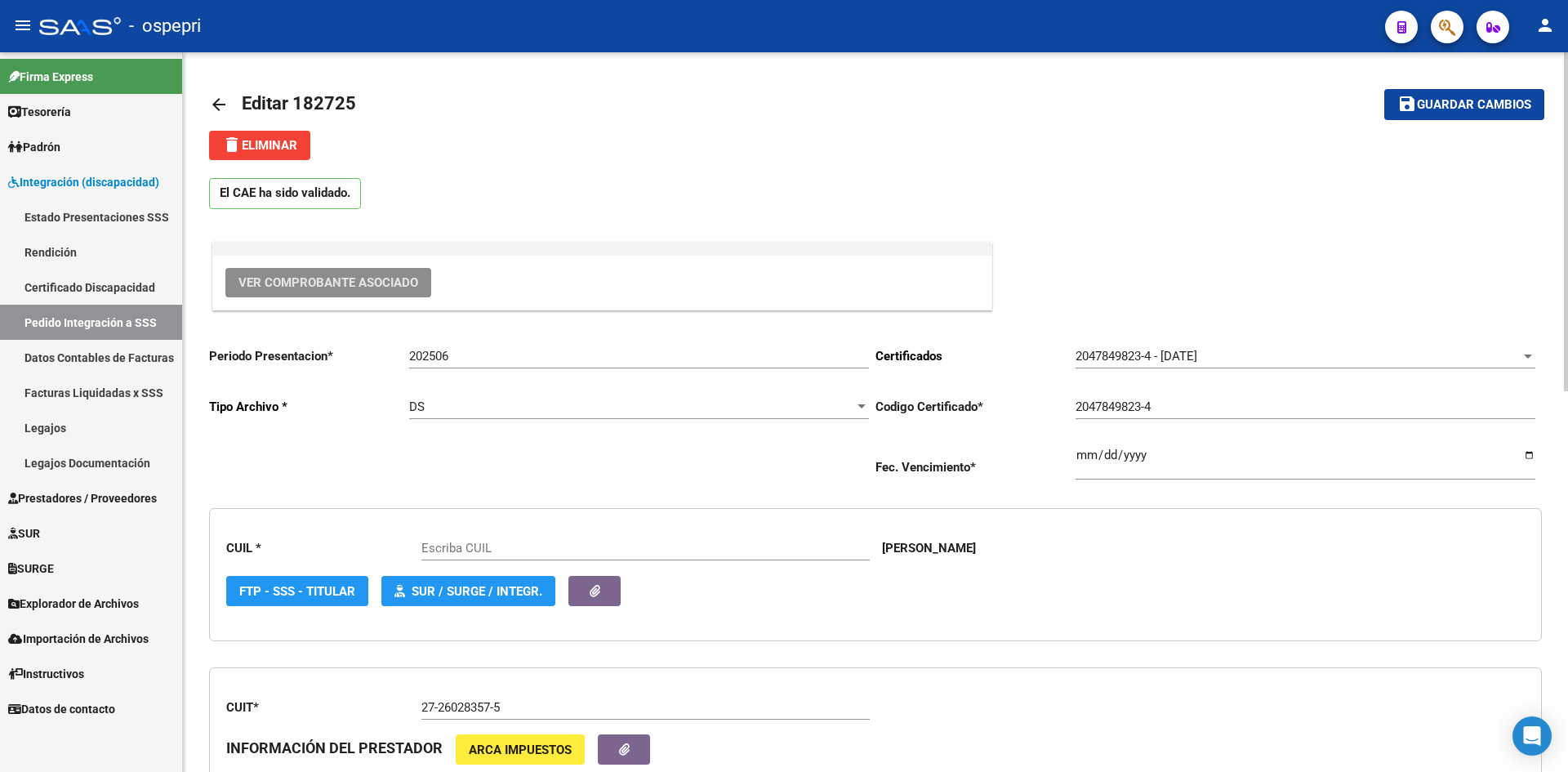
click at [395, 282] on span "Ver Comprobante Asociado" at bounding box center [329, 282] width 180 height 15
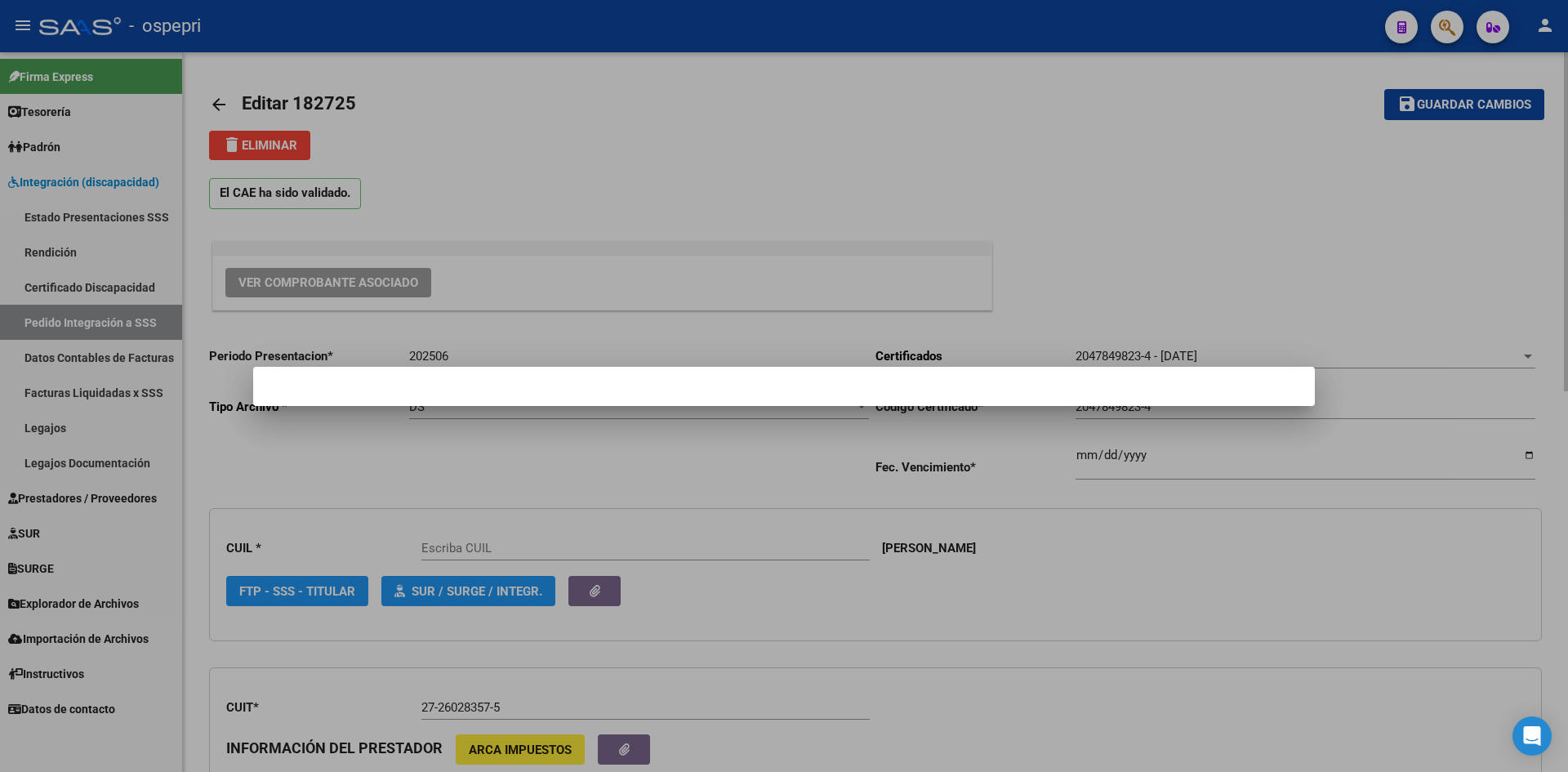
type input "20478498234"
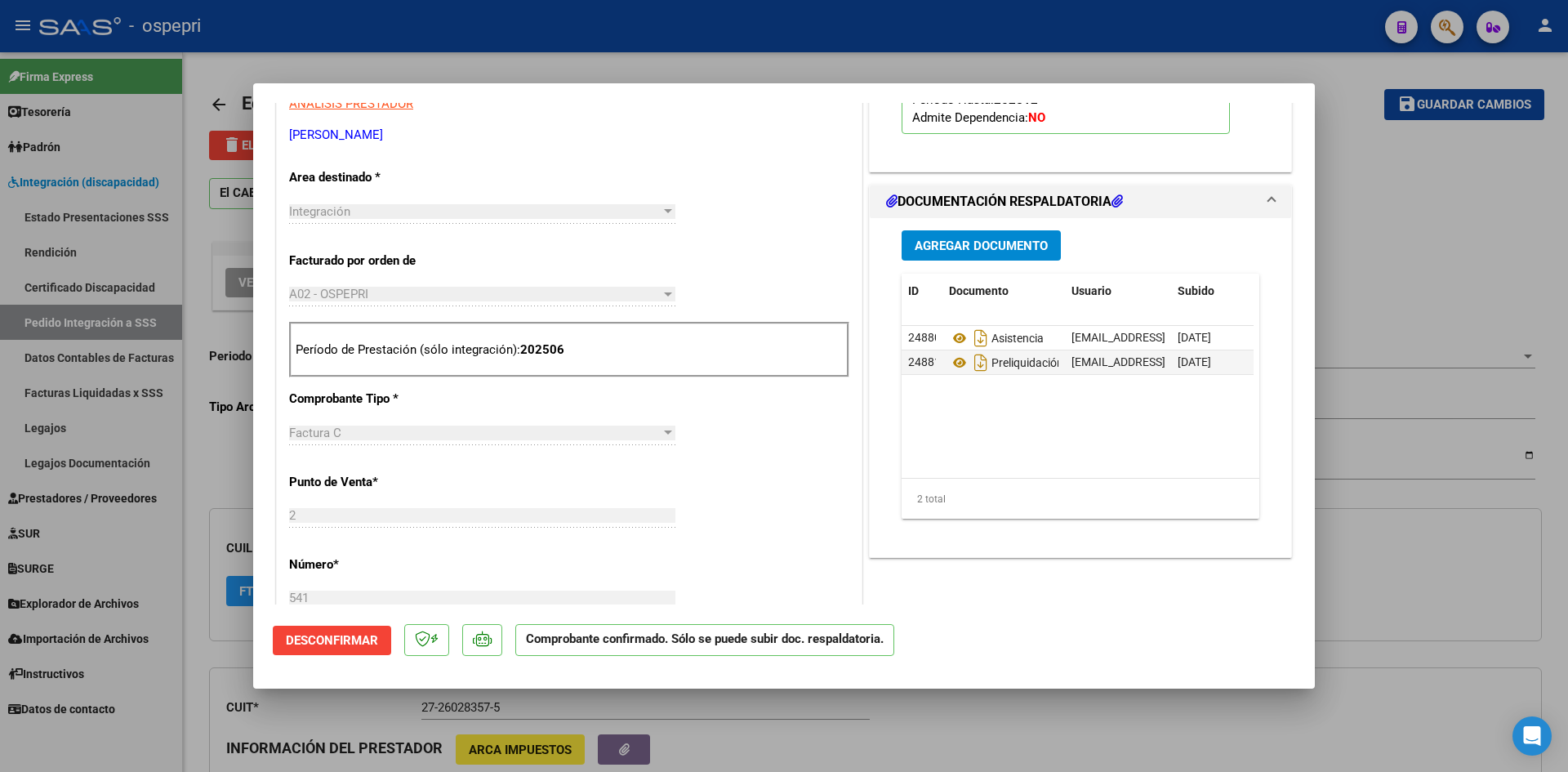
scroll to position [572, 0]
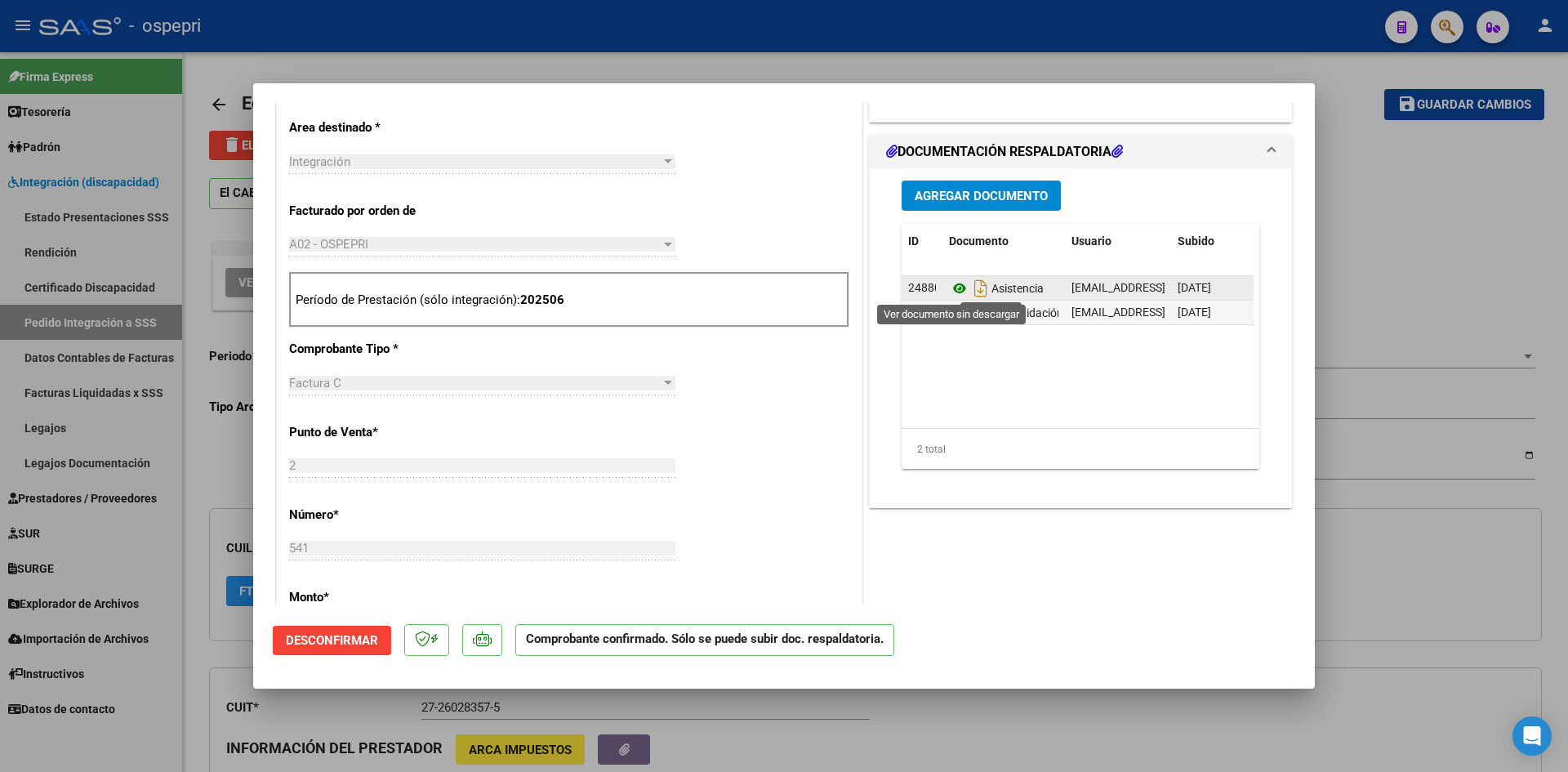
click at [955, 289] on icon at bounding box center [960, 289] width 22 height 20
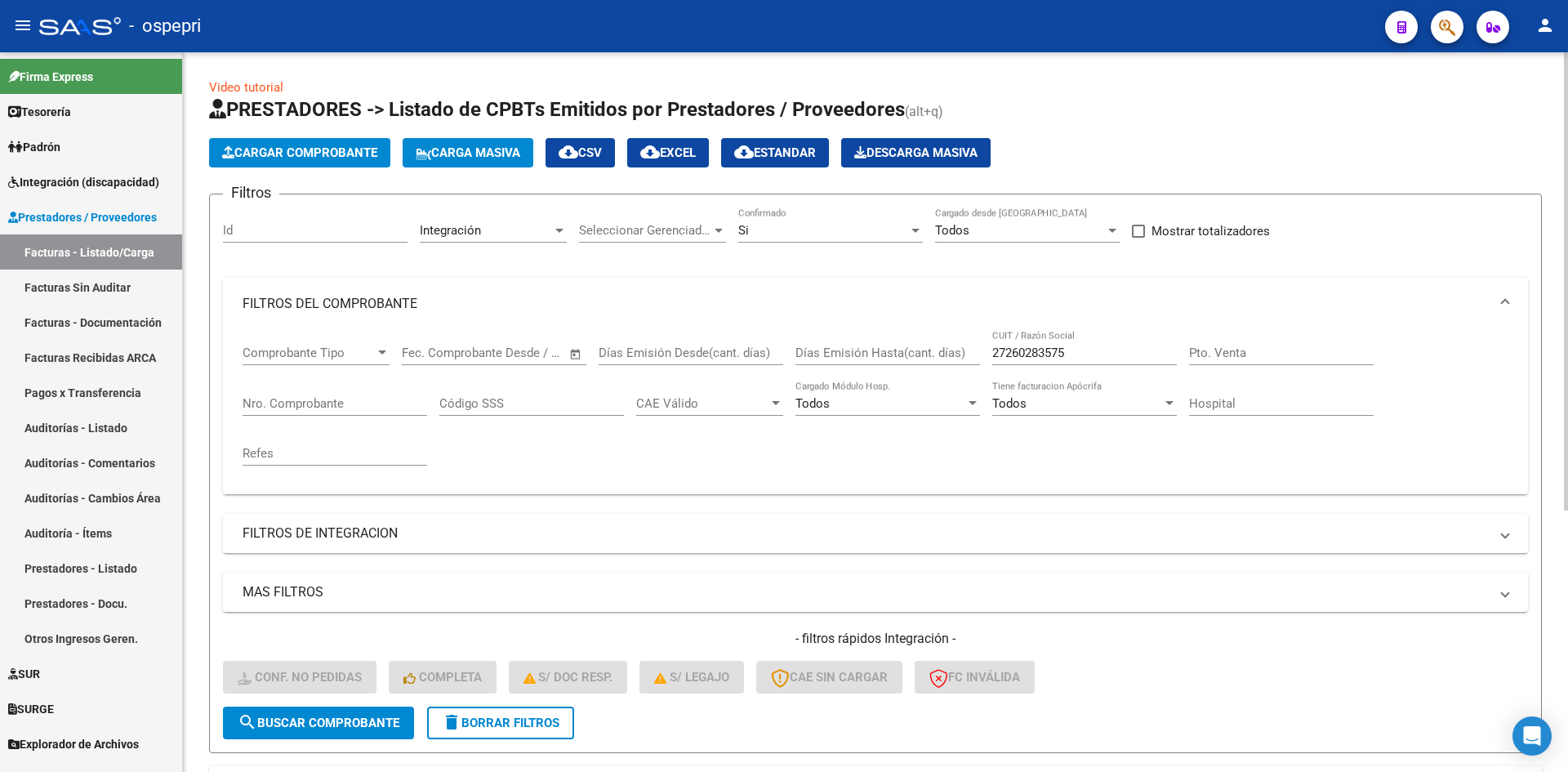
scroll to position [410, 0]
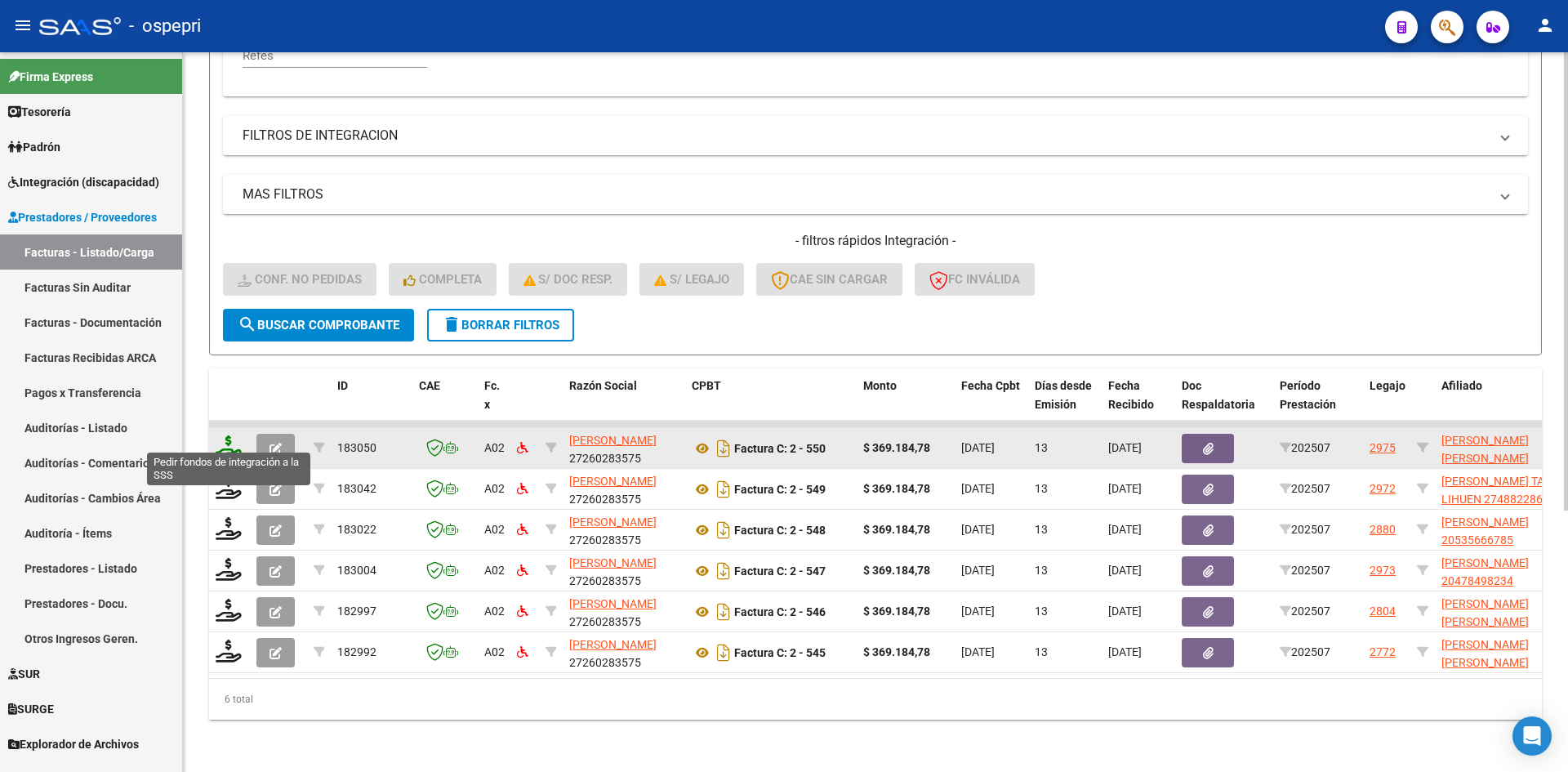
click at [225, 437] on icon at bounding box center [228, 446] width 26 height 23
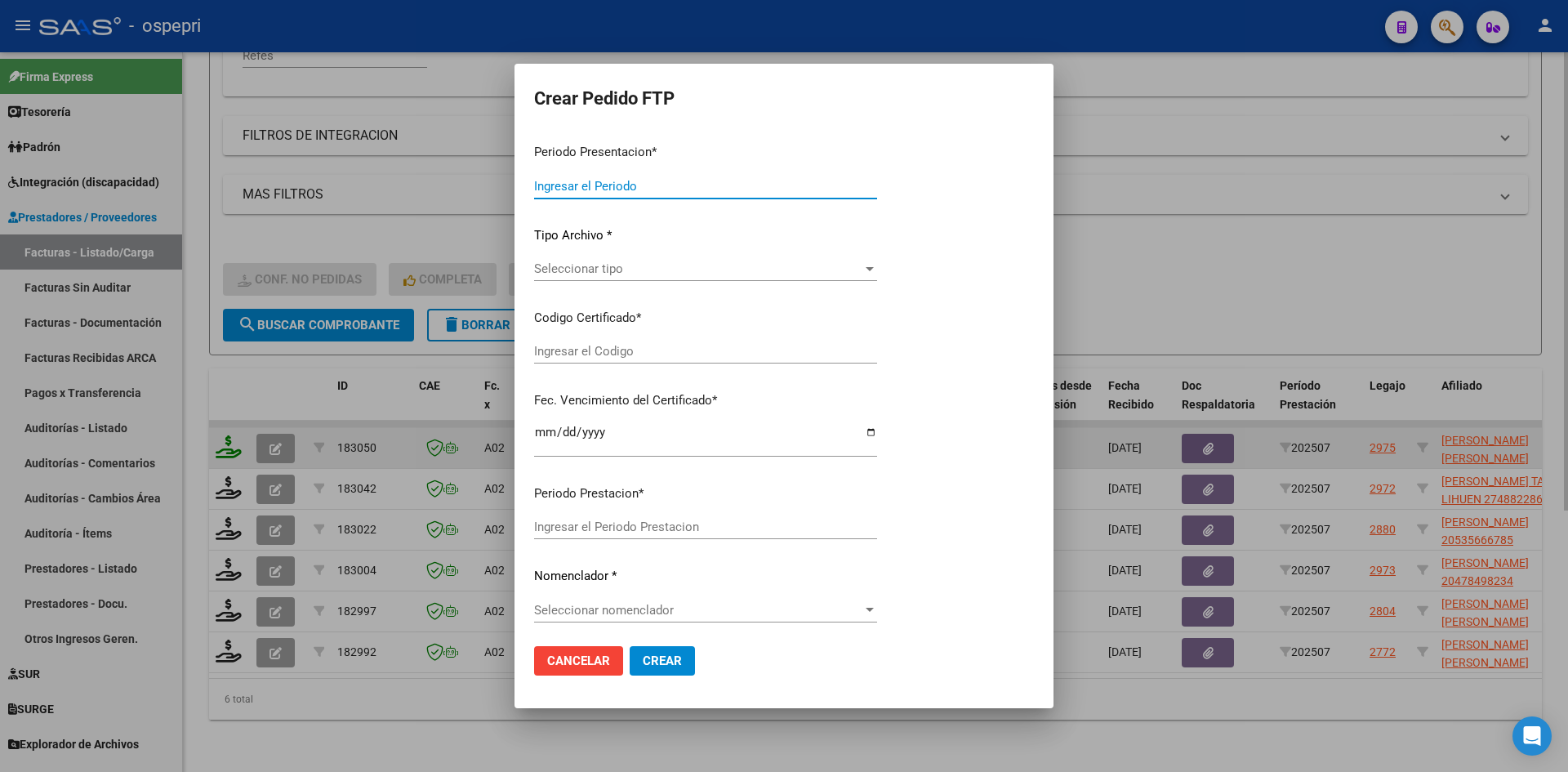
type input "202507"
type input "$ 369.184,78"
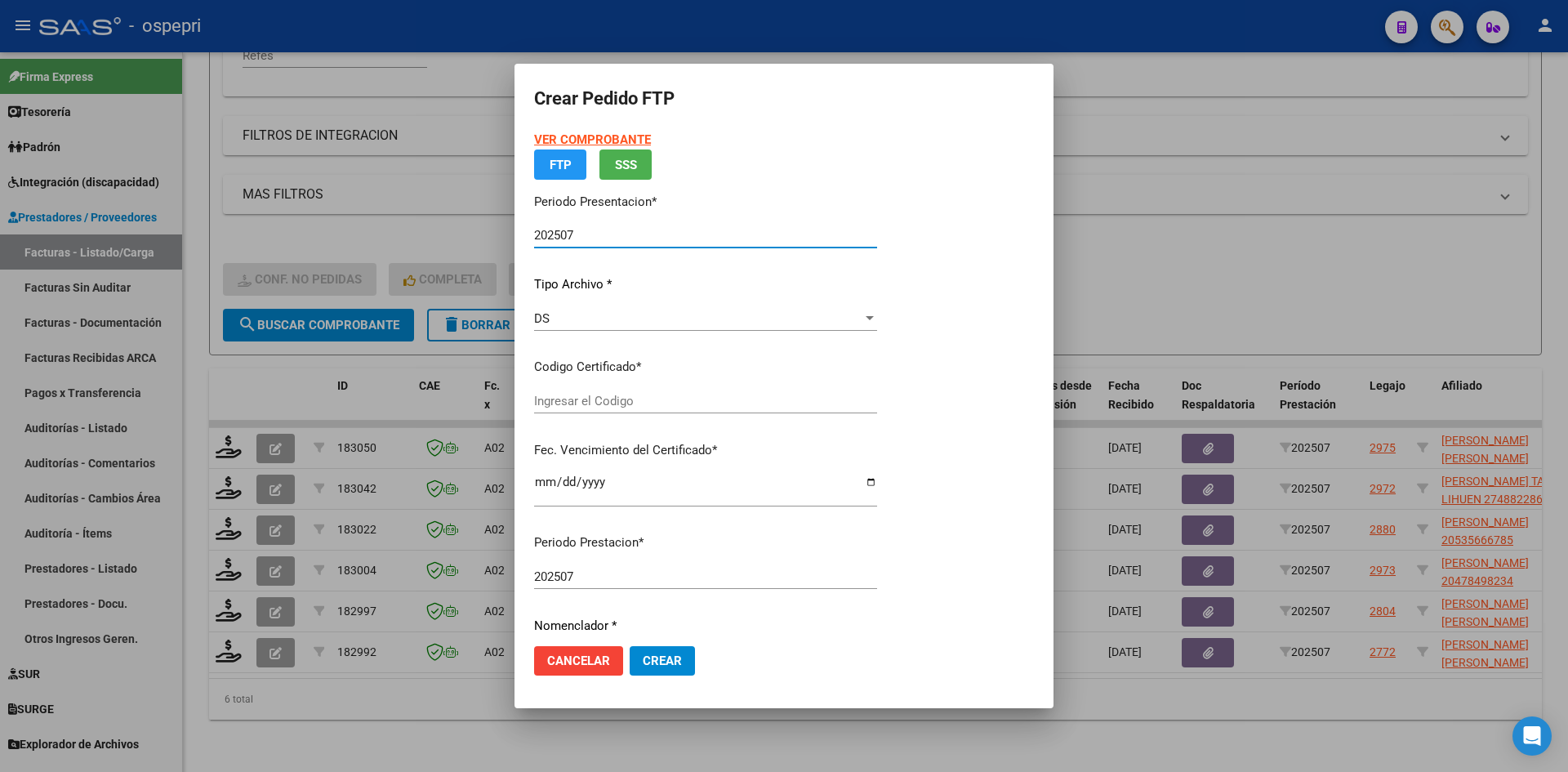
type input "2048822862-6"
type input "[DATE]"
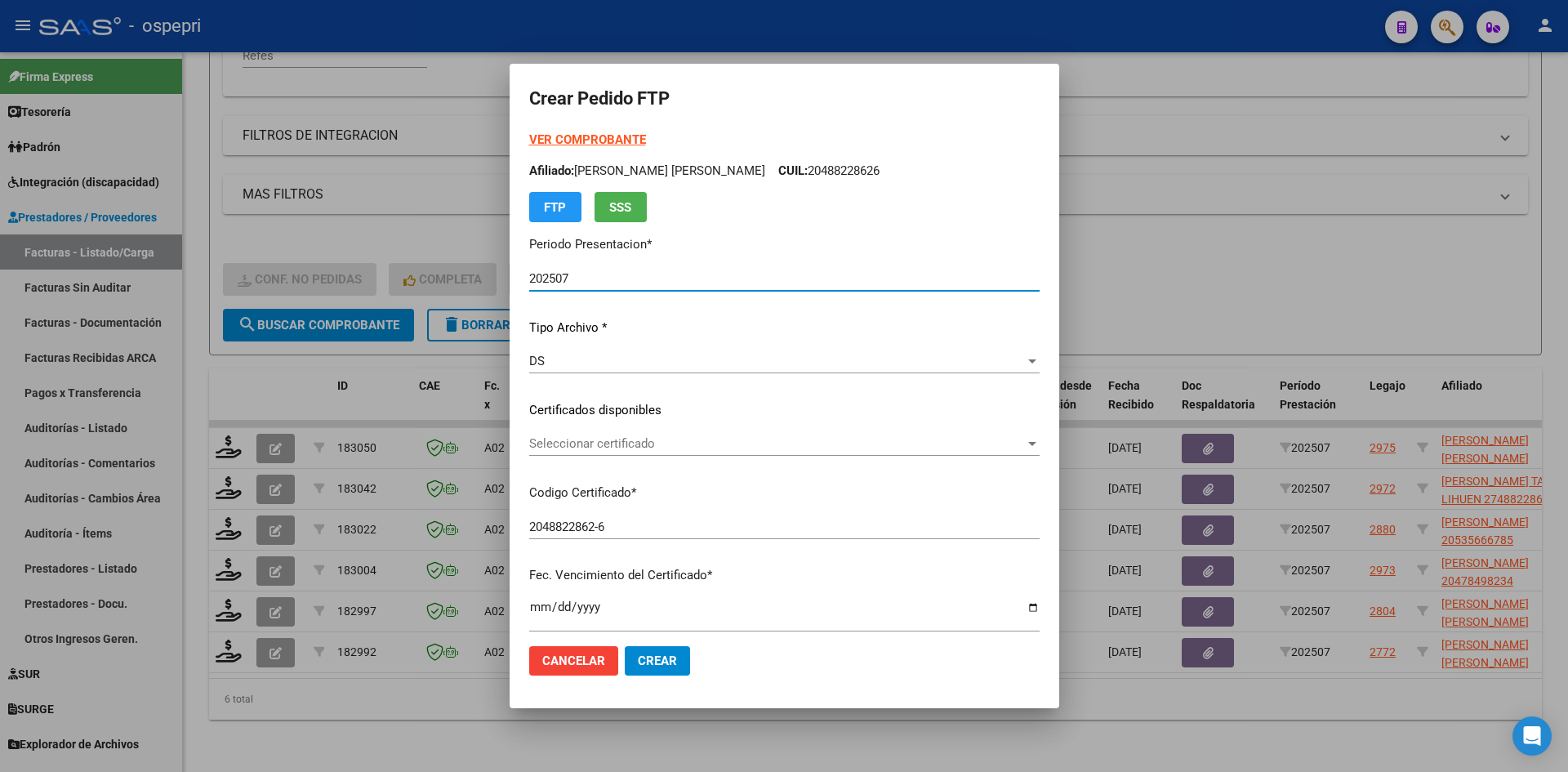
click at [886, 677] on mat-dialog-actions "Cancelar Crear" at bounding box center [784, 660] width 511 height 56
click at [602, 448] on span "Seleccionar certificado" at bounding box center [777, 443] width 496 height 15
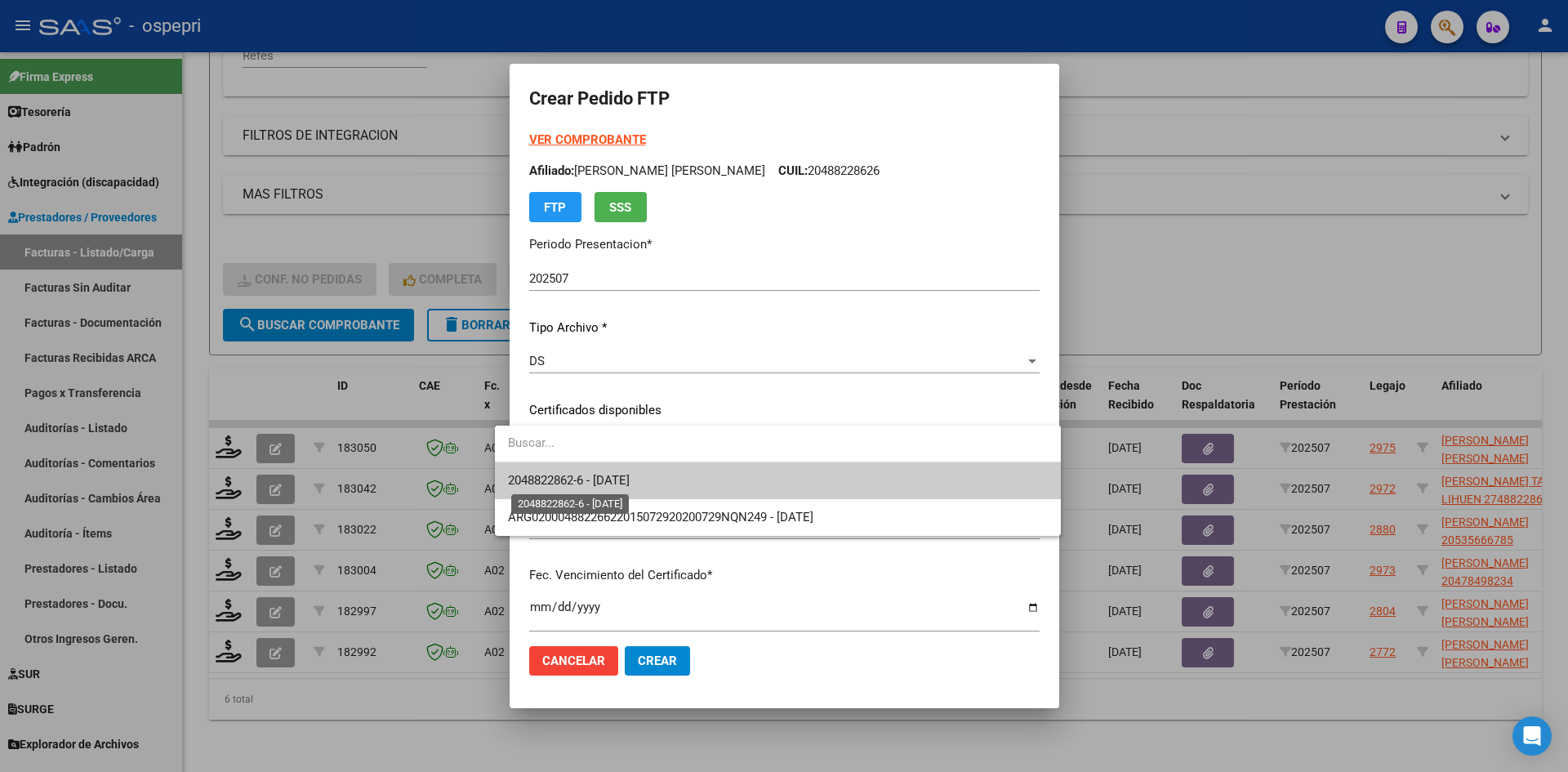
click at [617, 477] on span "2048822862-6 - [DATE]" at bounding box center [568, 479] width 121 height 15
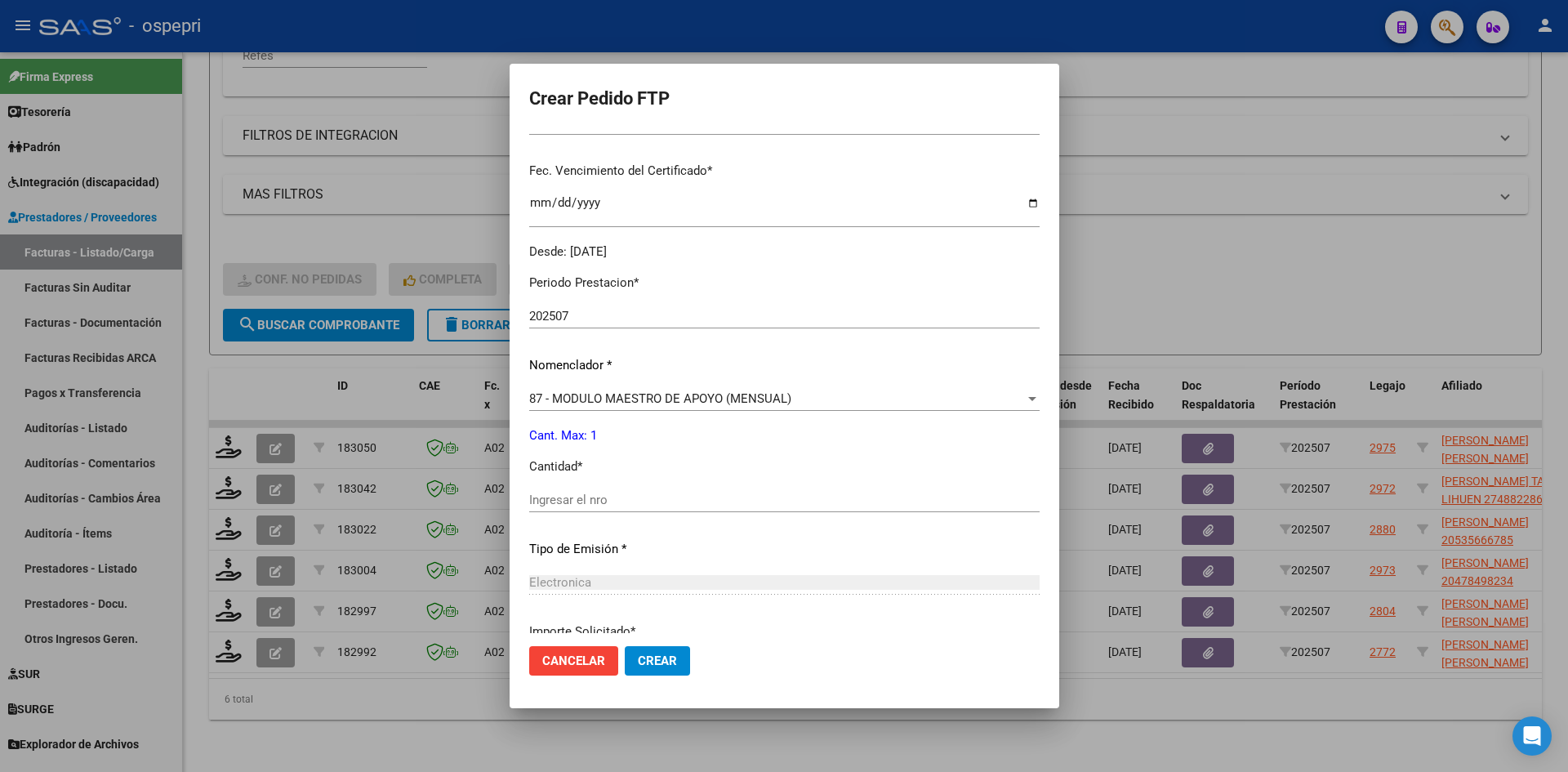
scroll to position [409, 0]
click at [583, 496] on input "Ingresar el nro" at bounding box center [784, 495] width 511 height 15
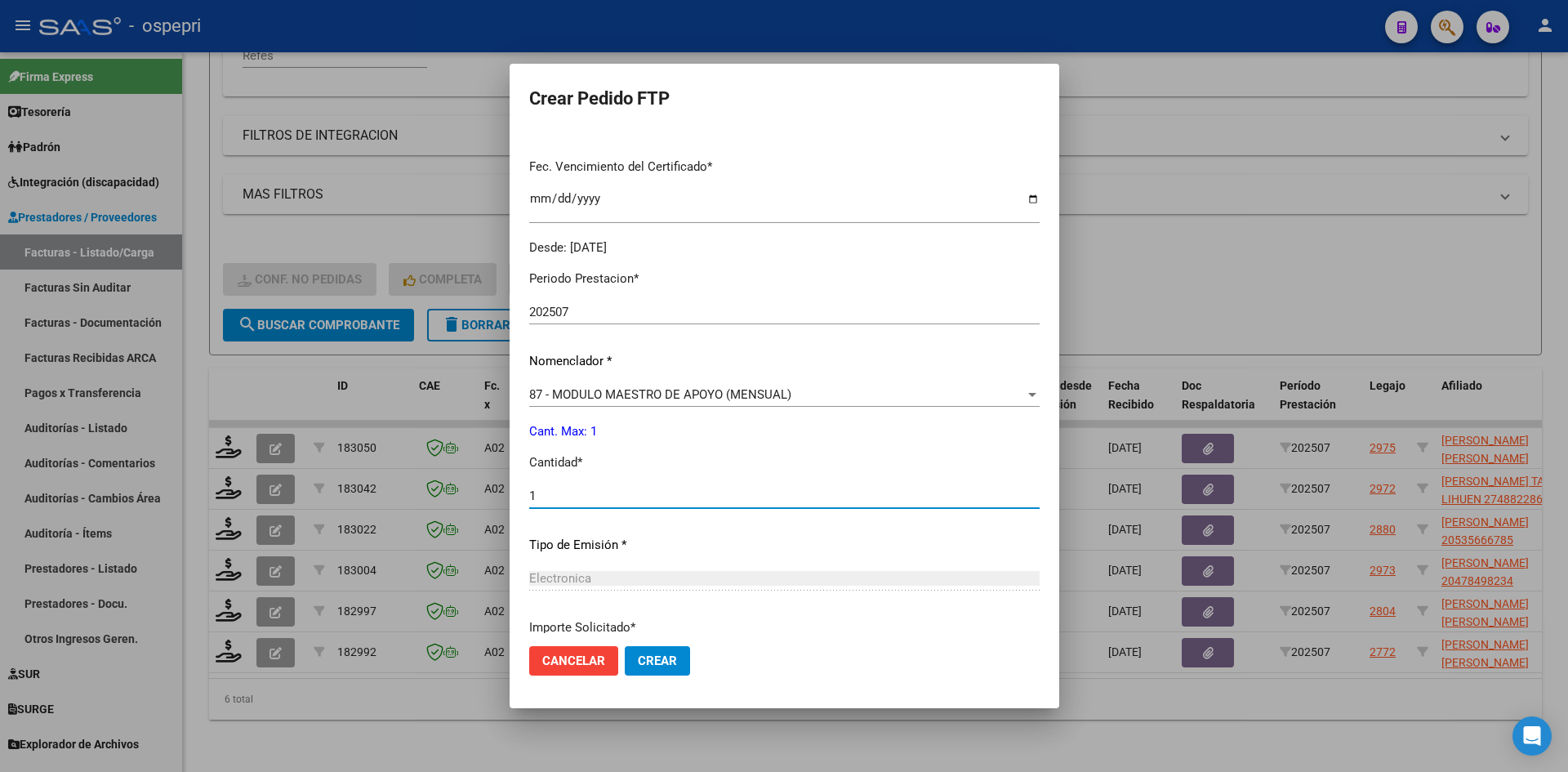
scroll to position [547, 0]
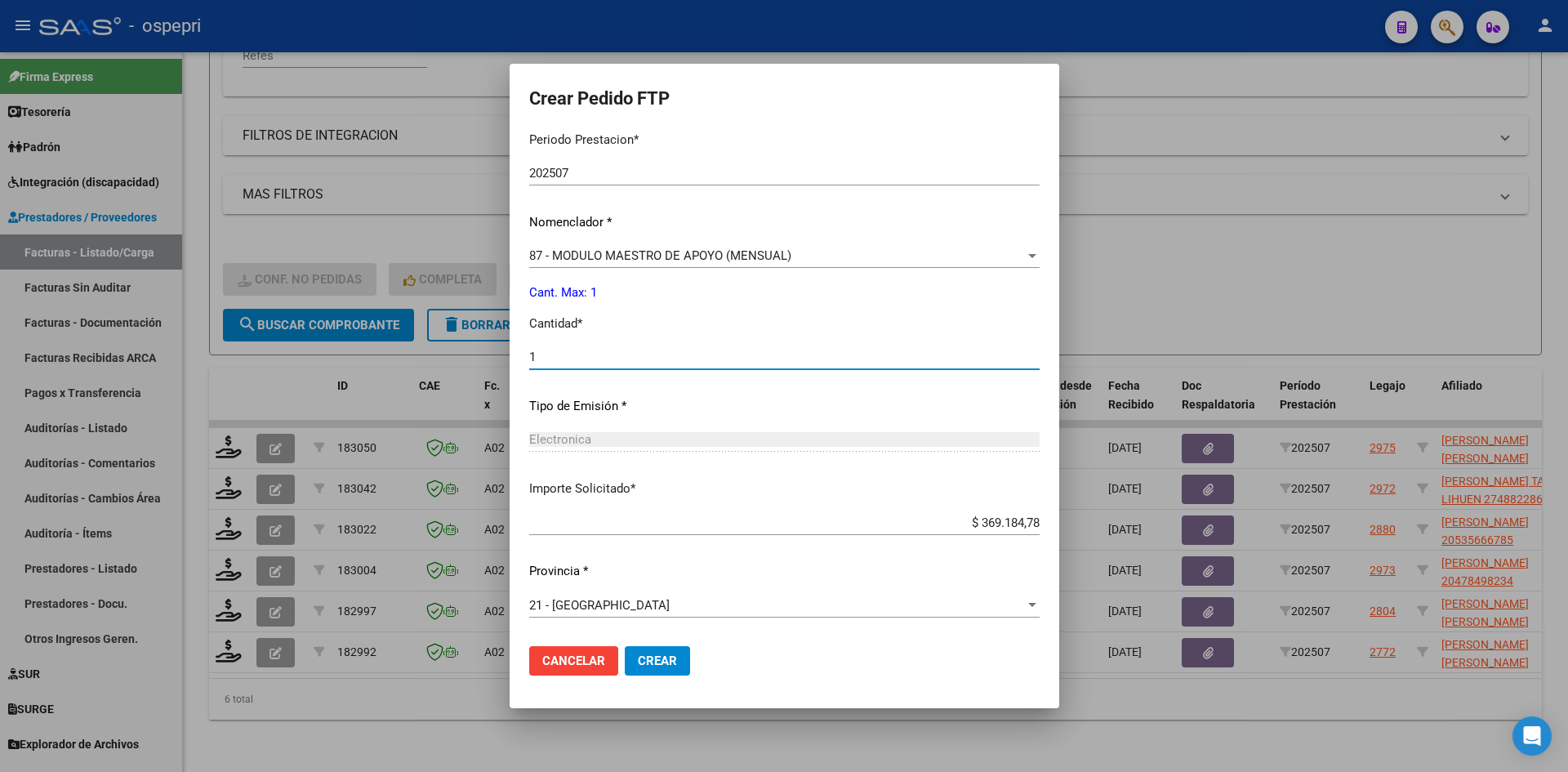
type input "1"
click at [650, 661] on span "Crear" at bounding box center [657, 660] width 39 height 15
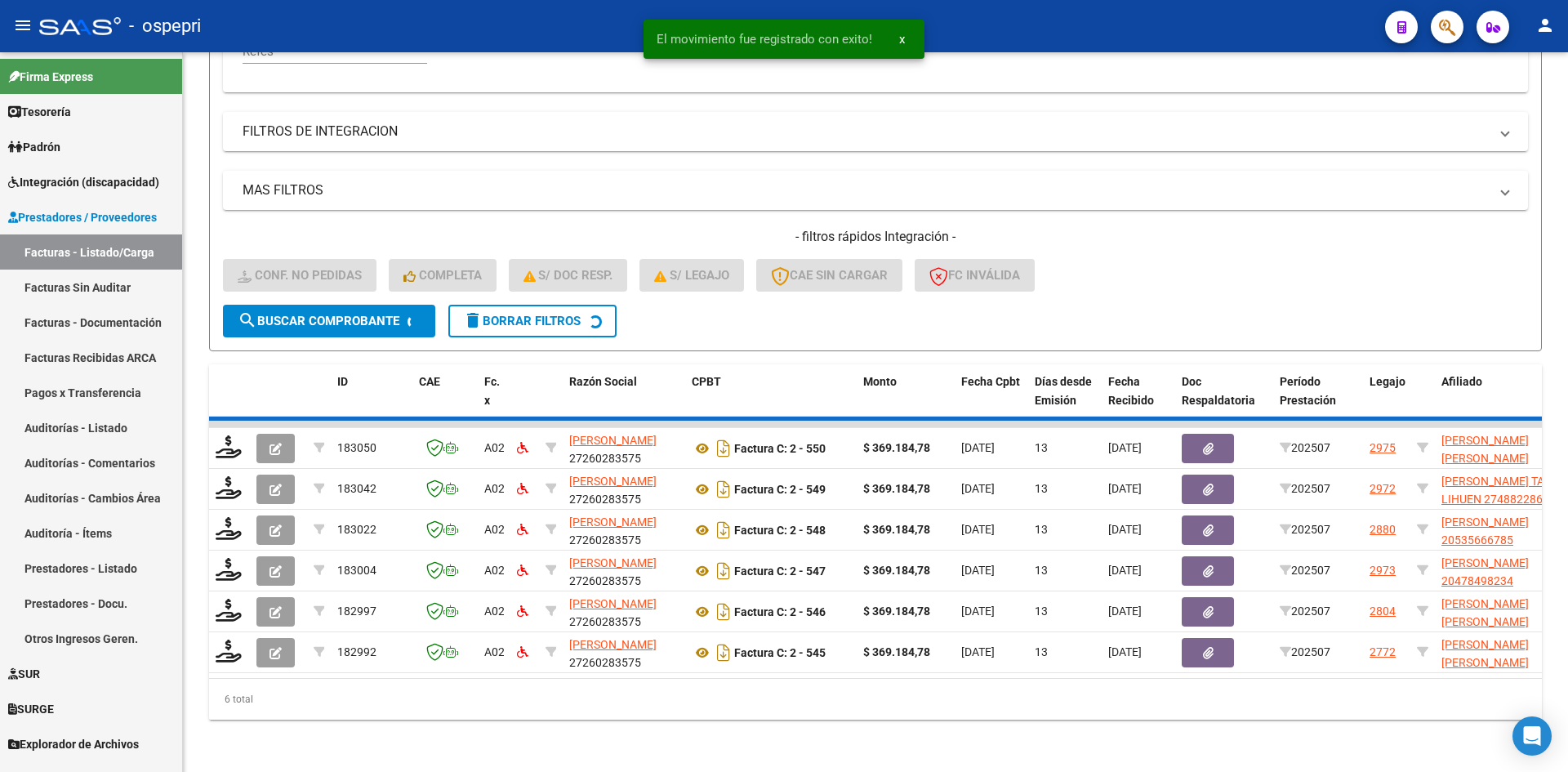
scroll to position [369, 0]
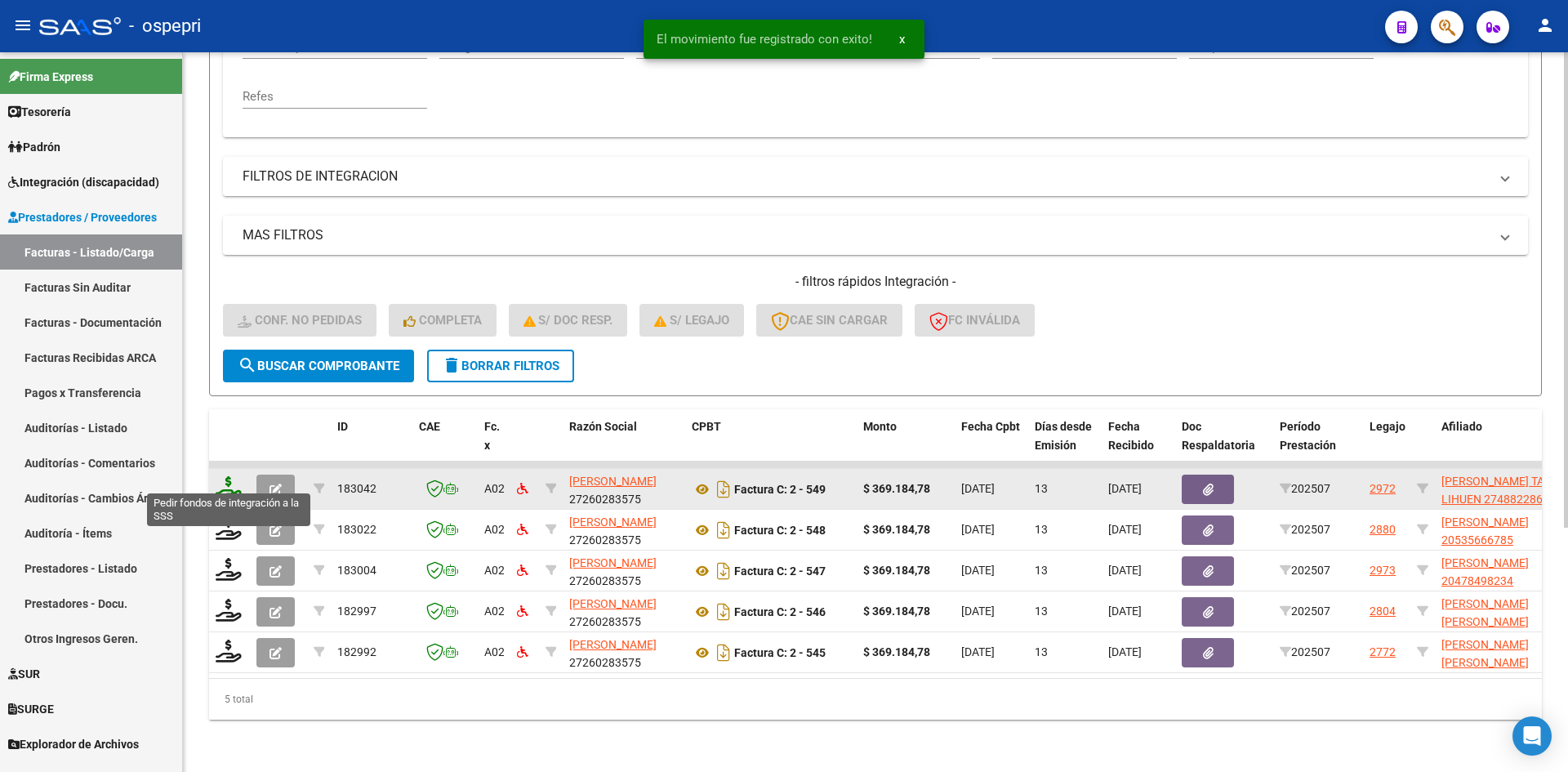
click at [228, 477] on icon at bounding box center [228, 487] width 26 height 23
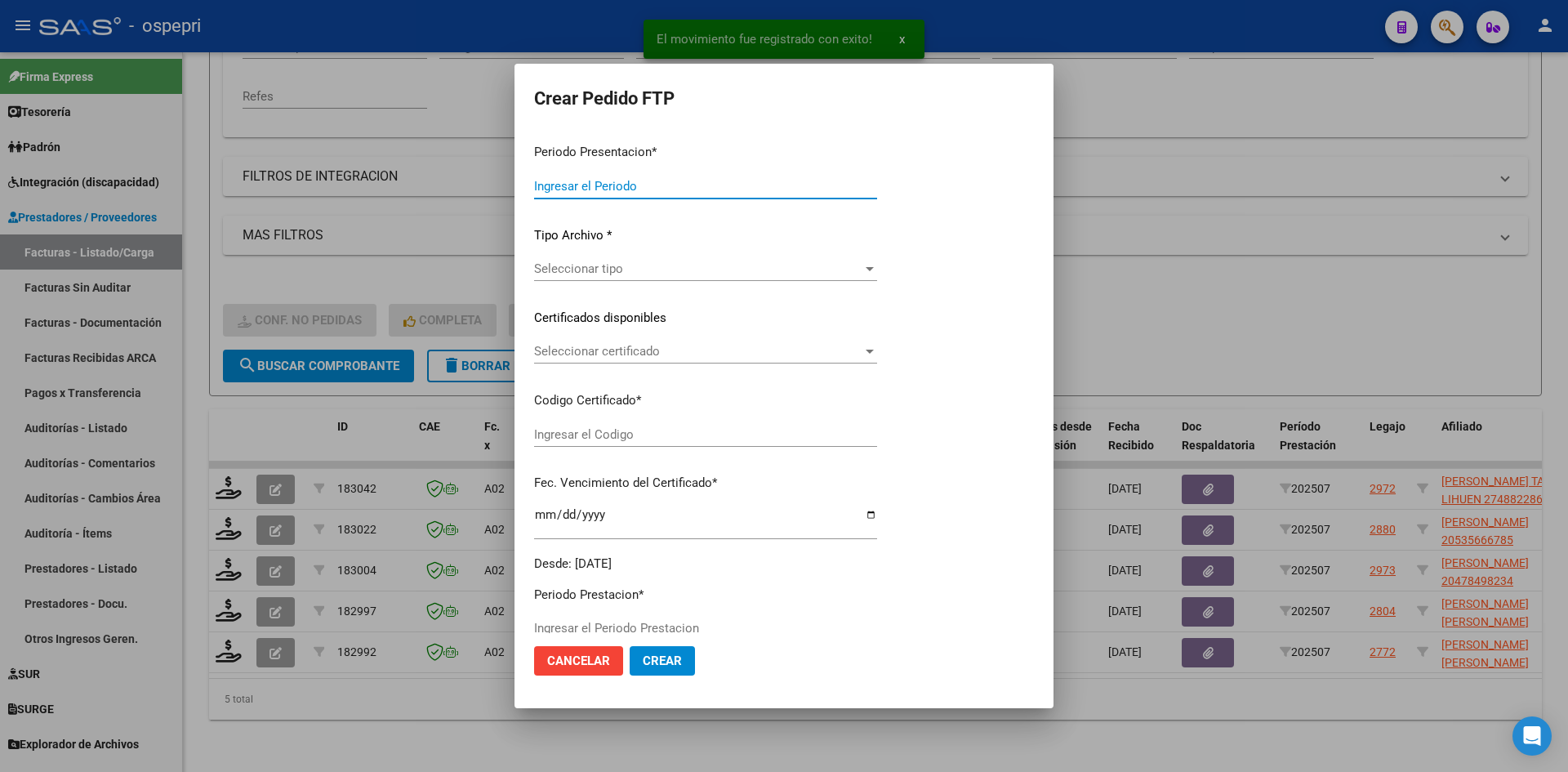
type input "202507"
type input "$ 369.184,78"
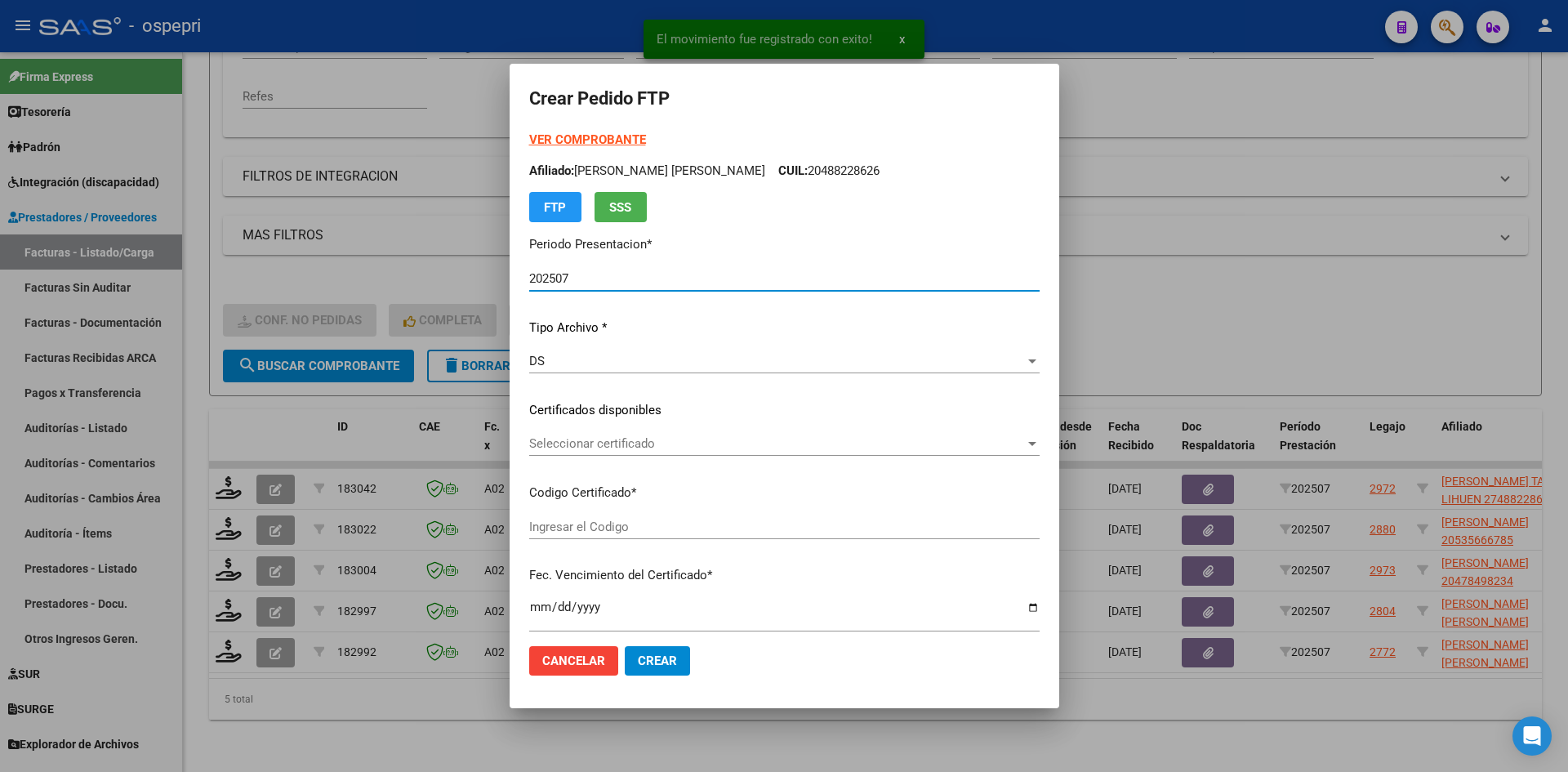
type input "2748822861-2"
type input "[DATE]"
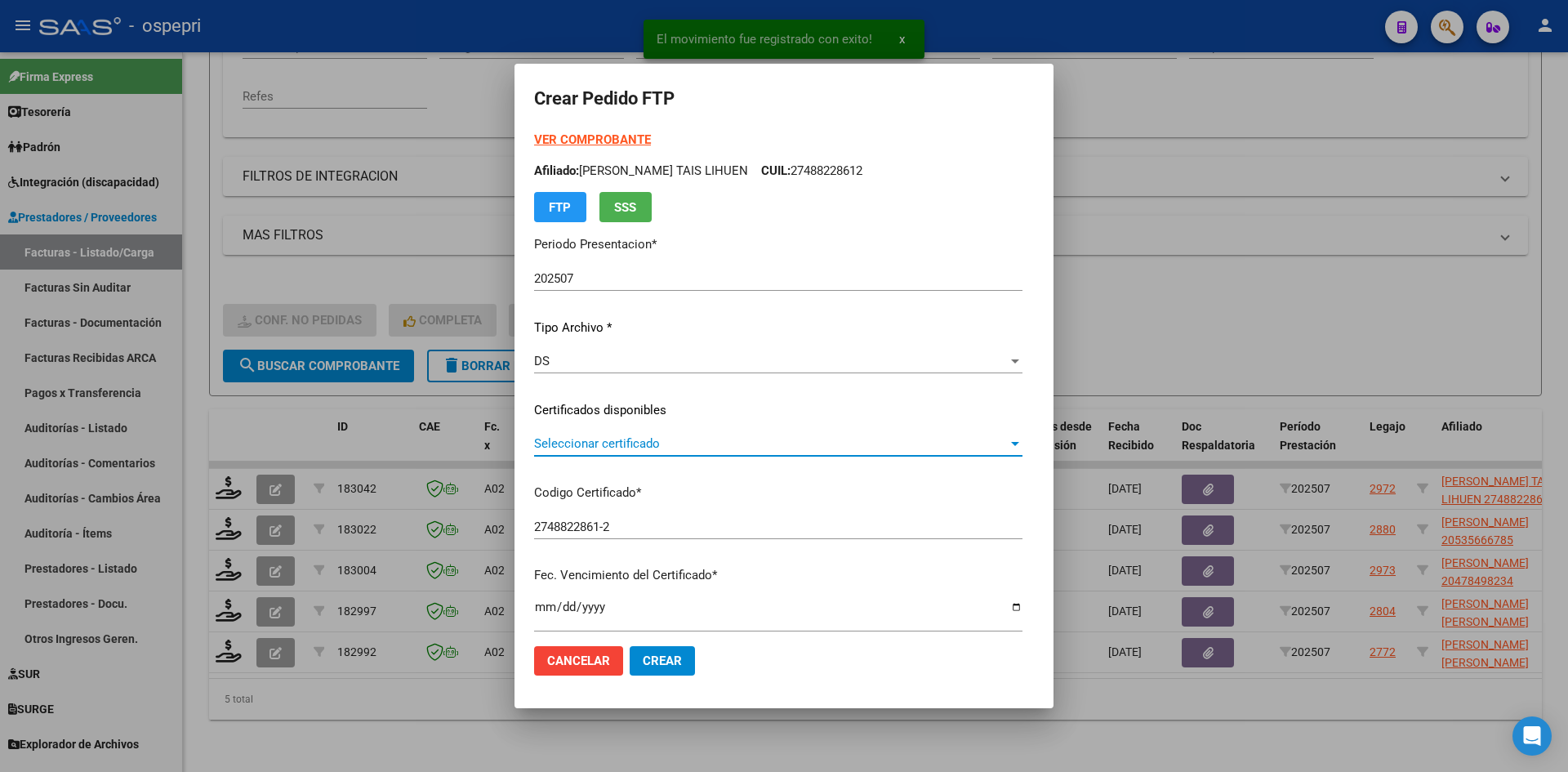
click at [598, 440] on span "Seleccionar certificado" at bounding box center [771, 443] width 473 height 15
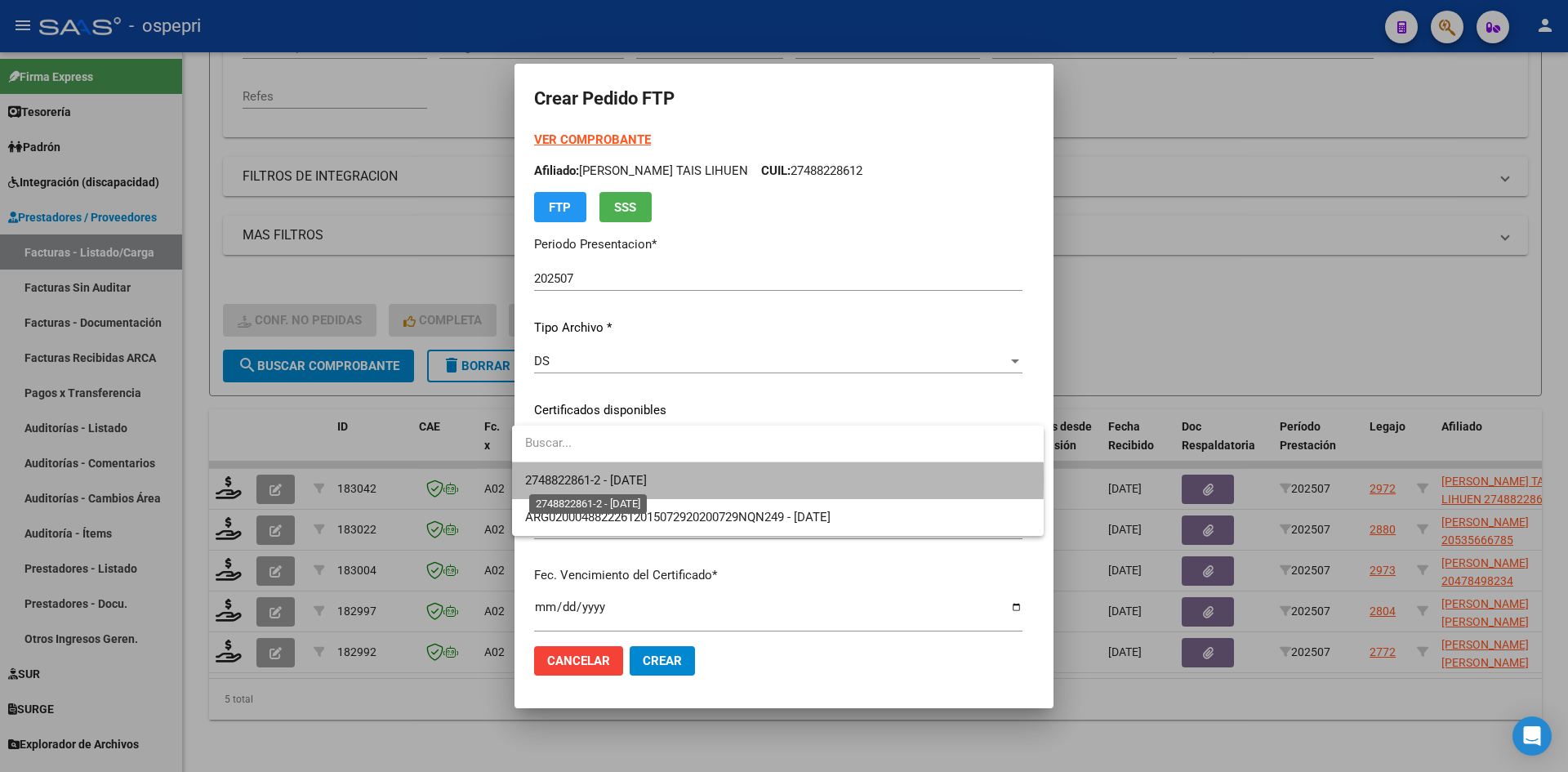
click at [636, 477] on span "2748822861-2 - [DATE]" at bounding box center [586, 479] width 121 height 15
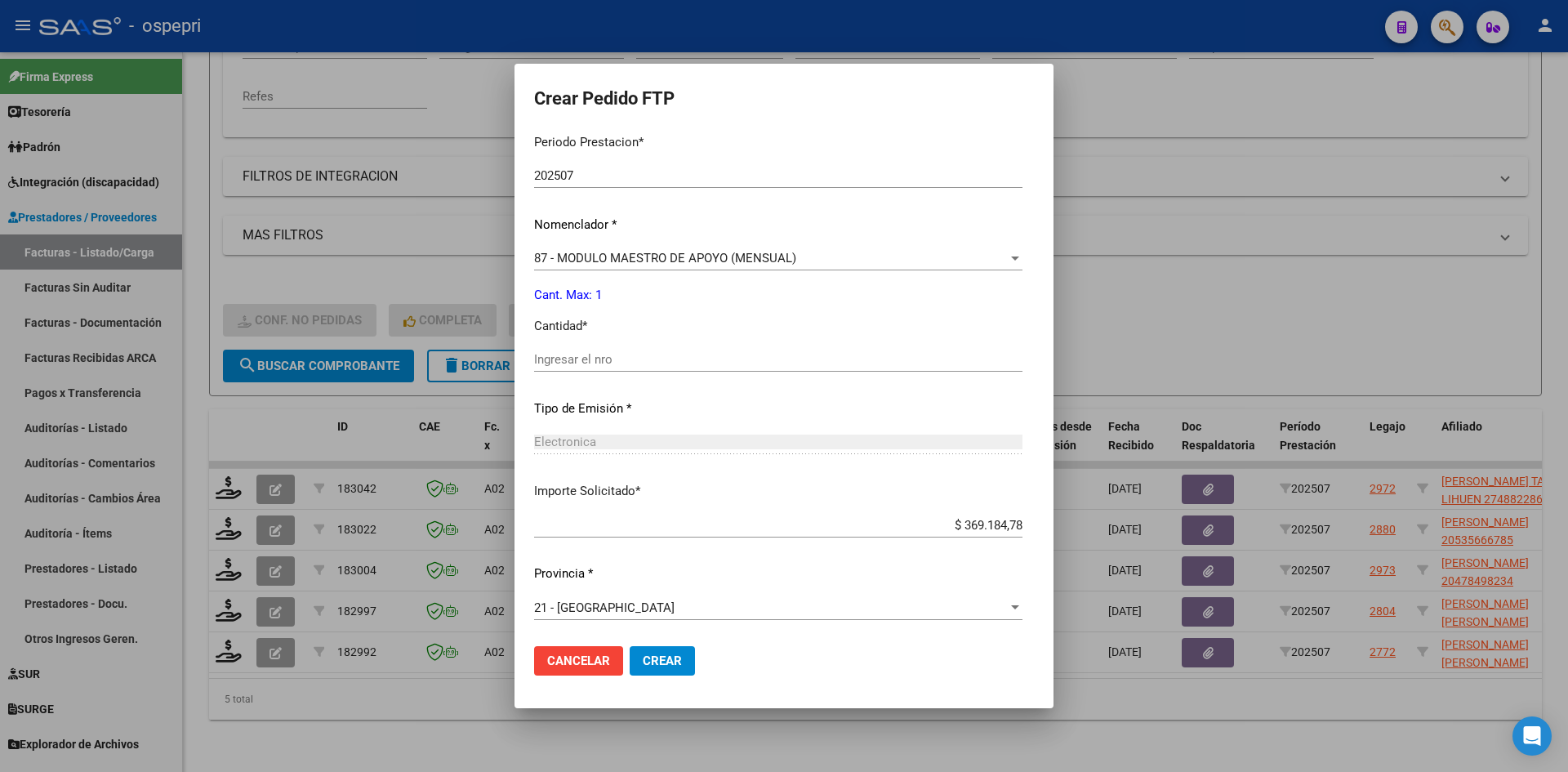
scroll to position [547, 0]
click at [592, 359] on input "Ingresar el nro" at bounding box center [778, 356] width 488 height 15
type input "1"
click at [671, 655] on span "Crear" at bounding box center [662, 660] width 39 height 15
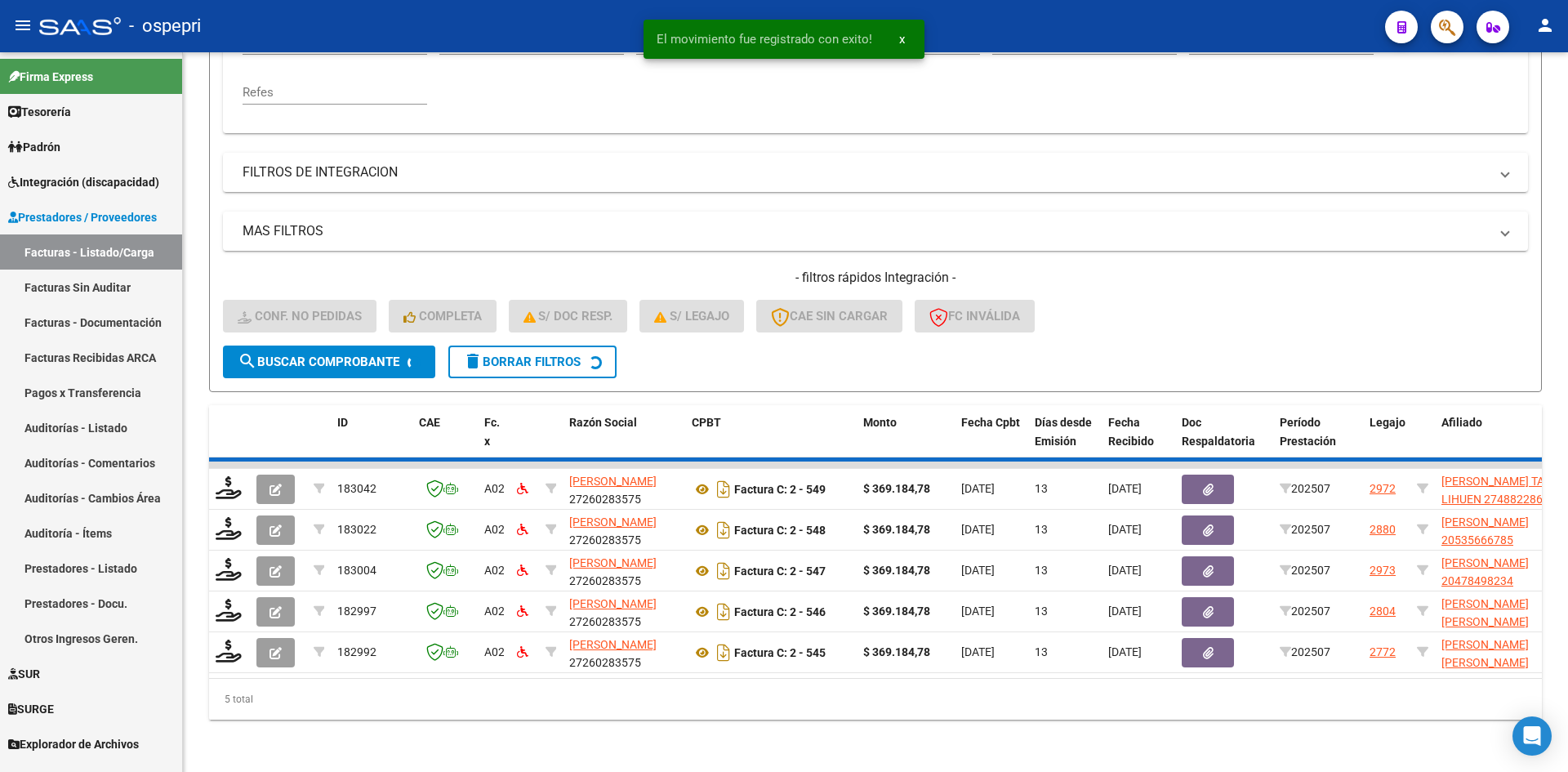
scroll to position [329, 0]
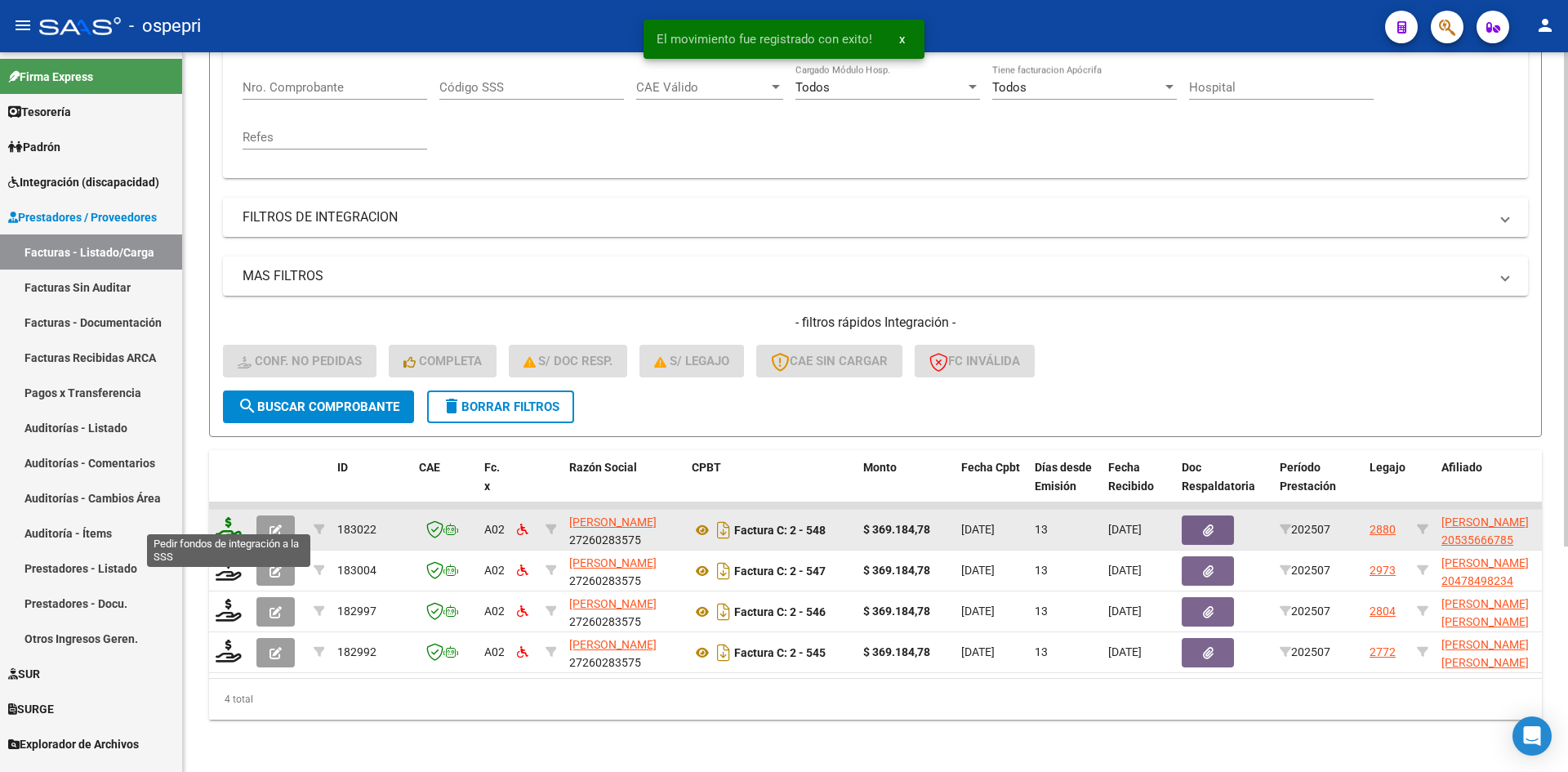
click at [224, 521] on icon at bounding box center [228, 528] width 26 height 23
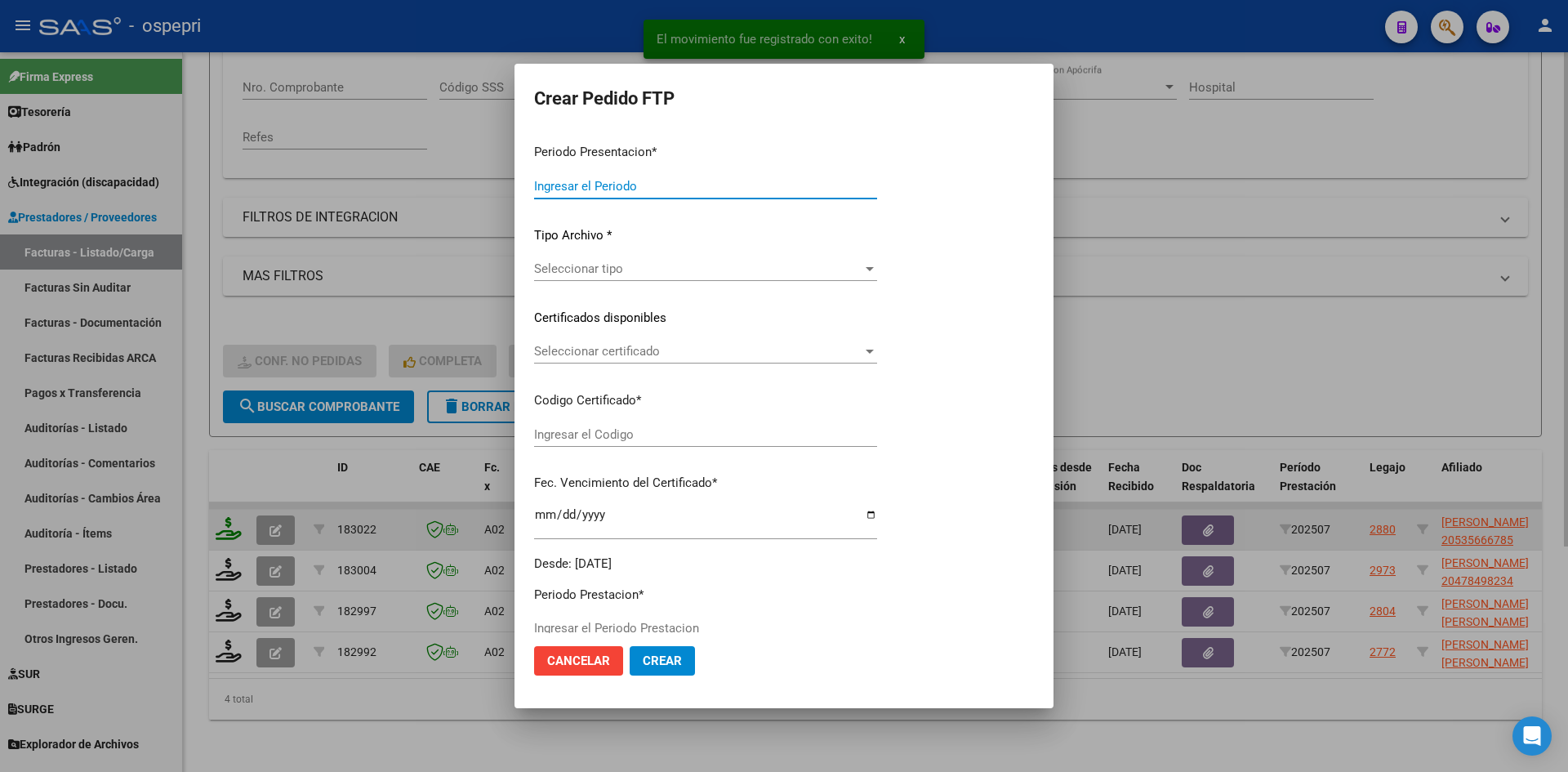
type input "202507"
type input "$ 369.184,78"
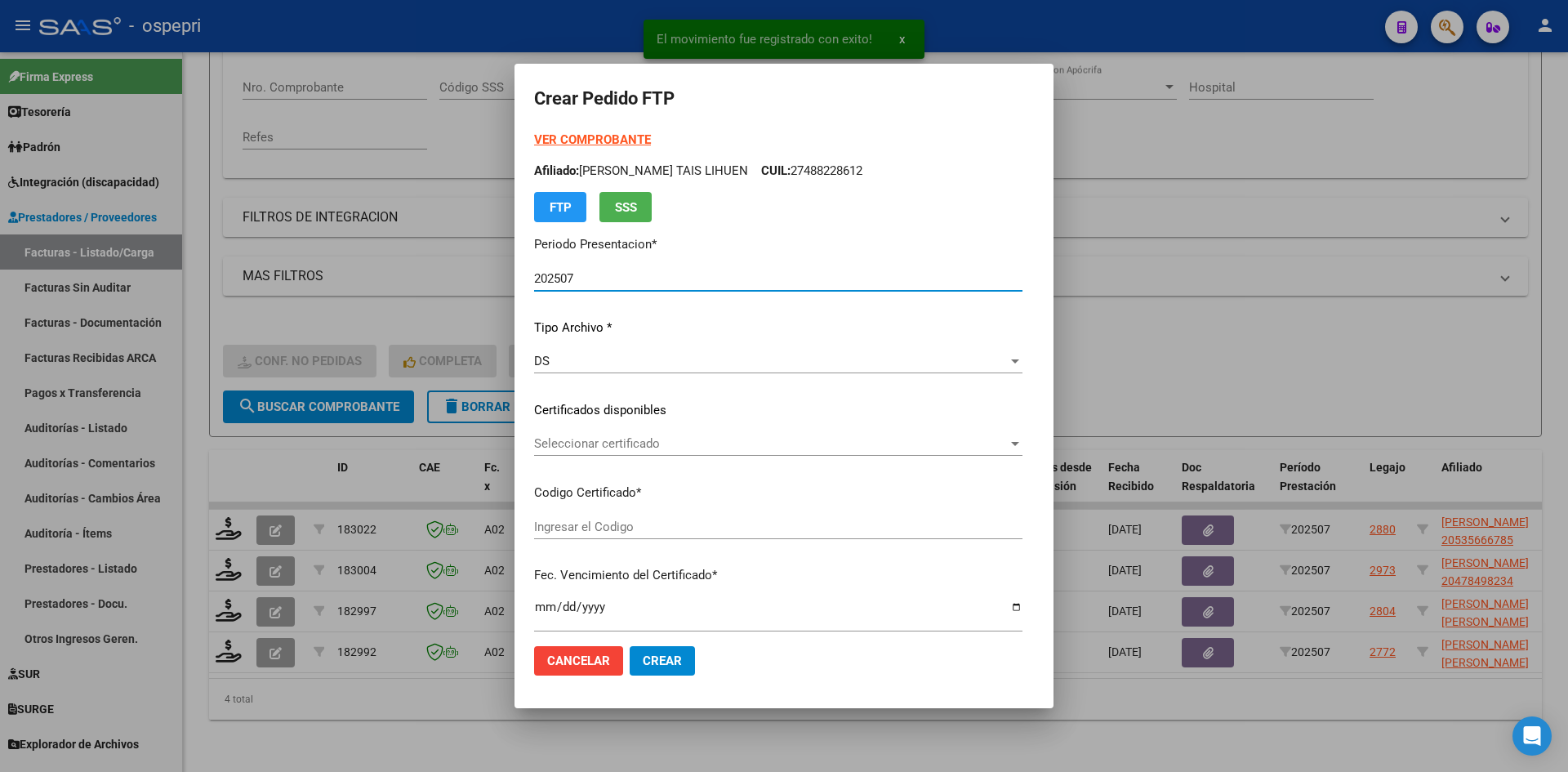
type input "2053566678-5"
type input "[DATE]"
click at [714, 446] on span "Seleccionar certificado" at bounding box center [733, 443] width 398 height 15
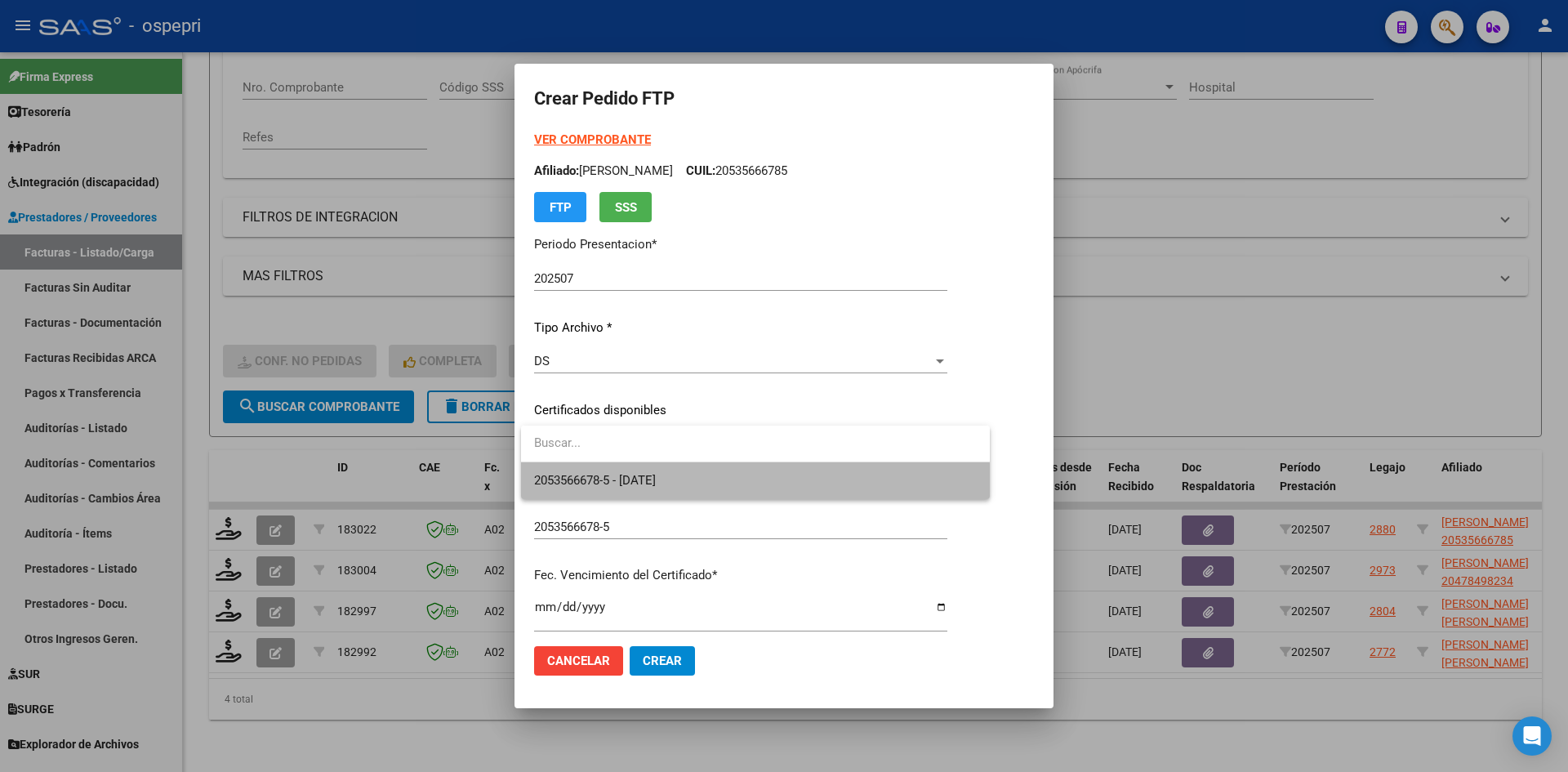
click at [730, 483] on span "2053566678-5 - [DATE]" at bounding box center [755, 481] width 443 height 37
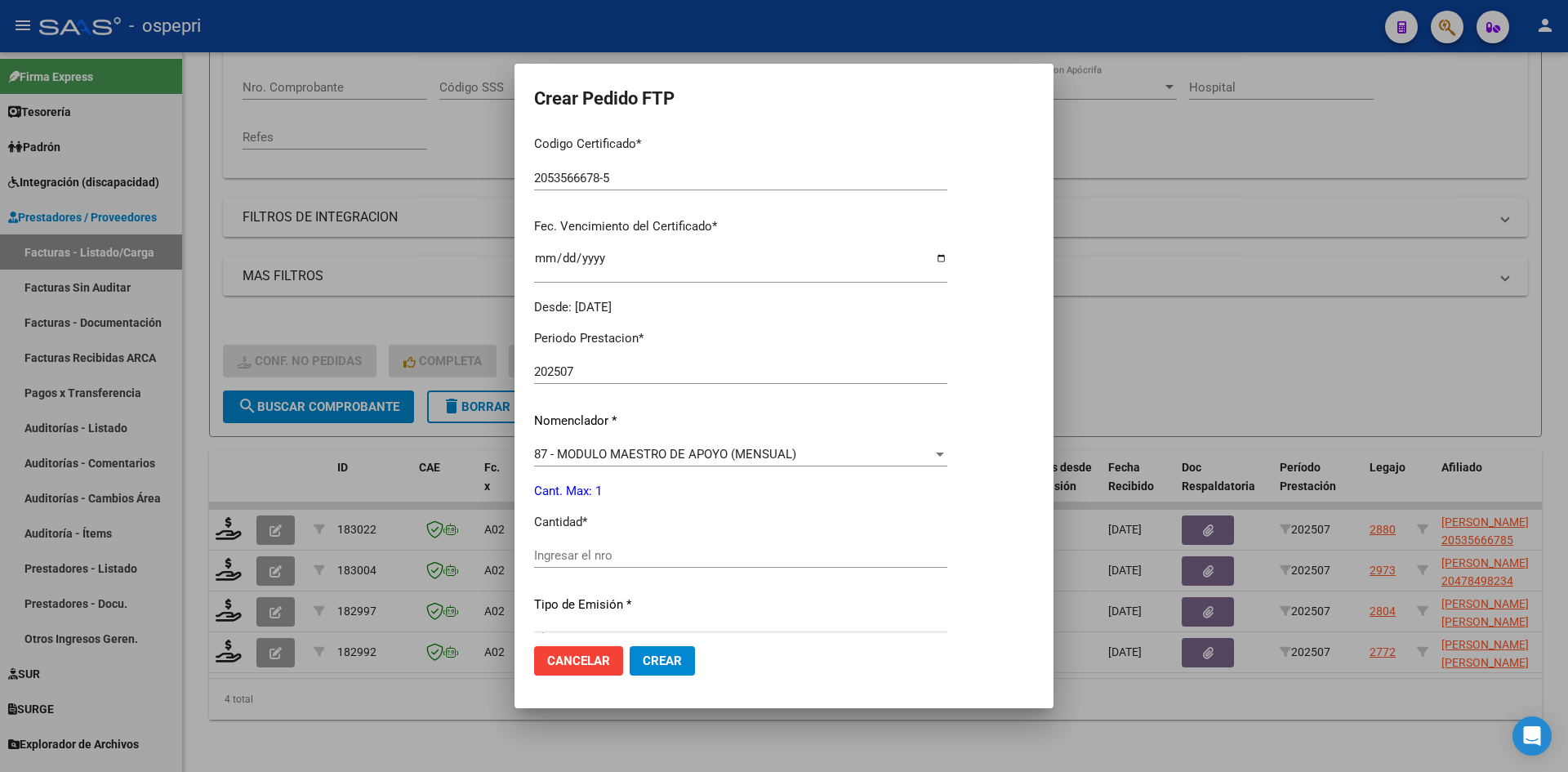
scroll to position [409, 0]
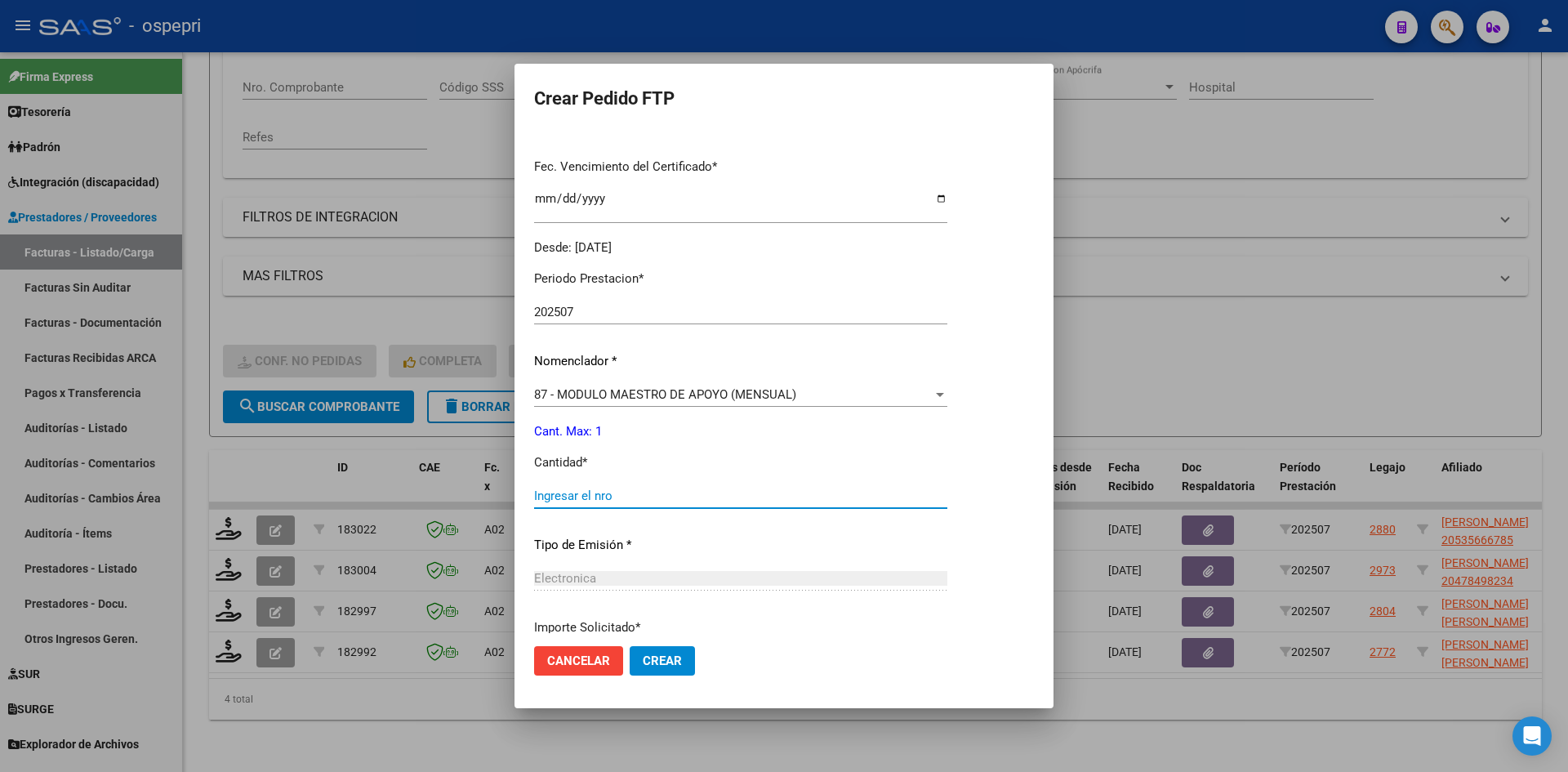
click at [611, 492] on input "Ingresar el nro" at bounding box center [740, 495] width 414 height 15
type input "1"
click at [666, 670] on button "Crear" at bounding box center [662, 660] width 66 height 29
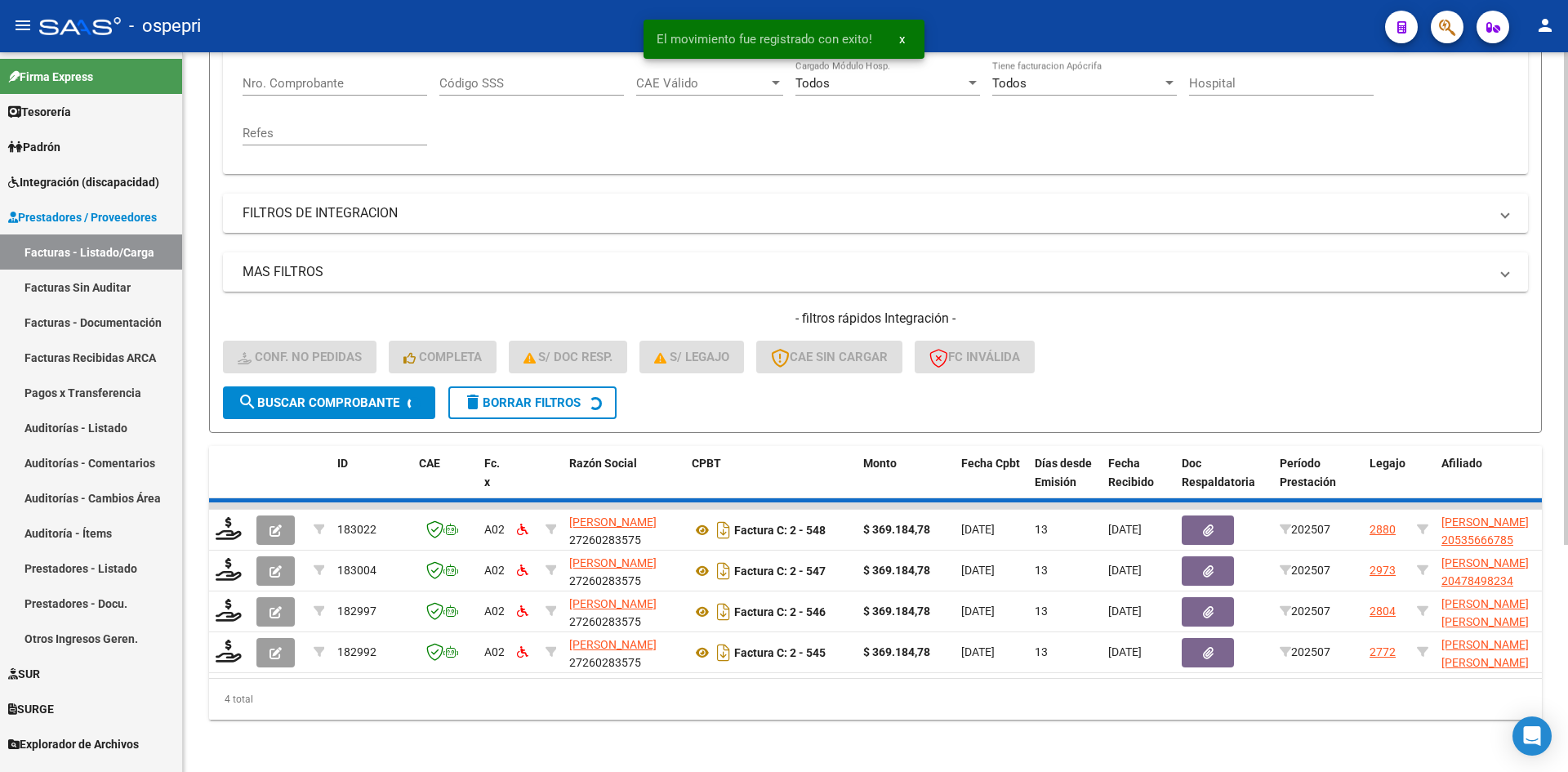
scroll to position [288, 0]
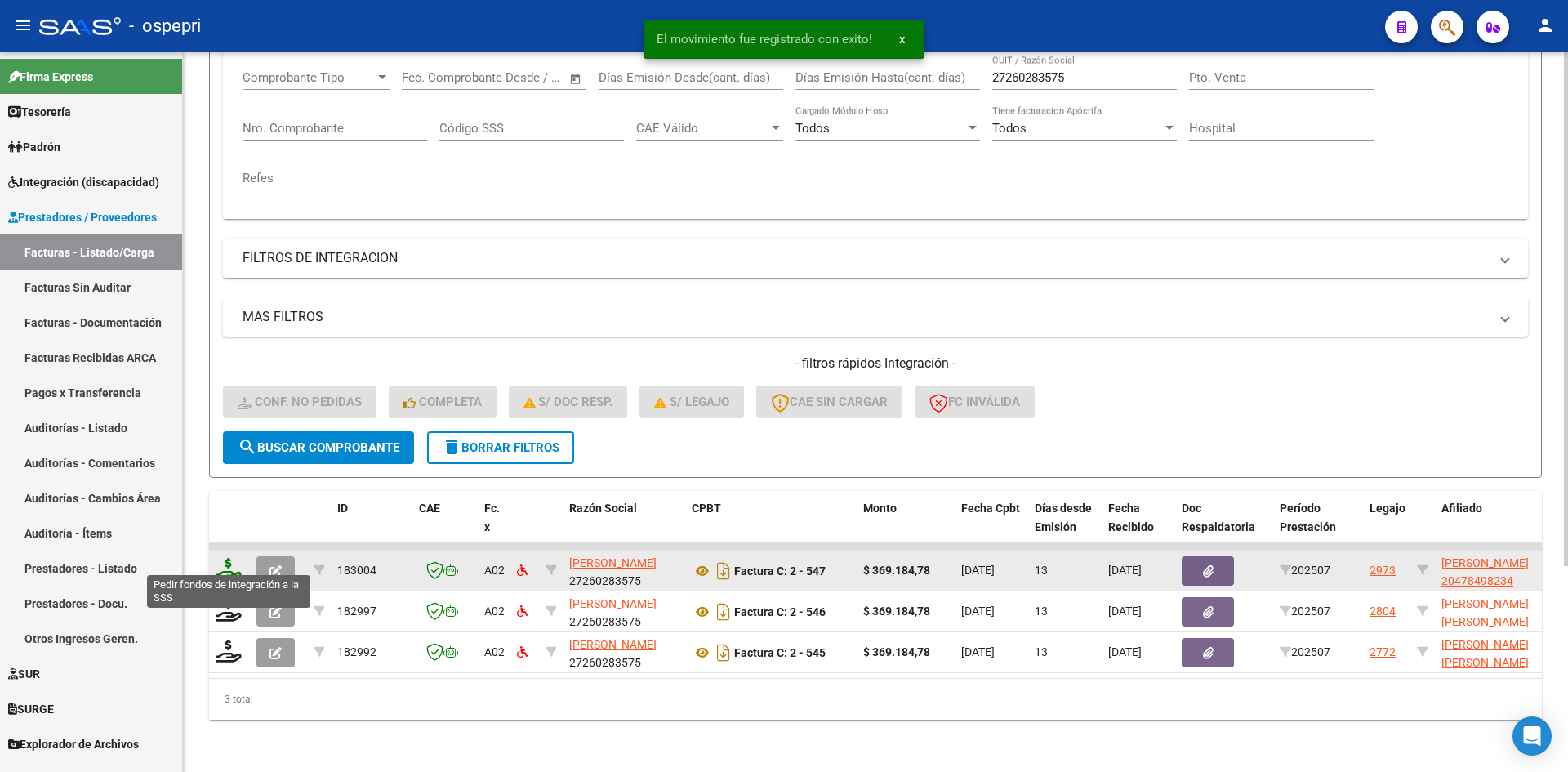
click at [222, 558] on icon at bounding box center [228, 568] width 26 height 23
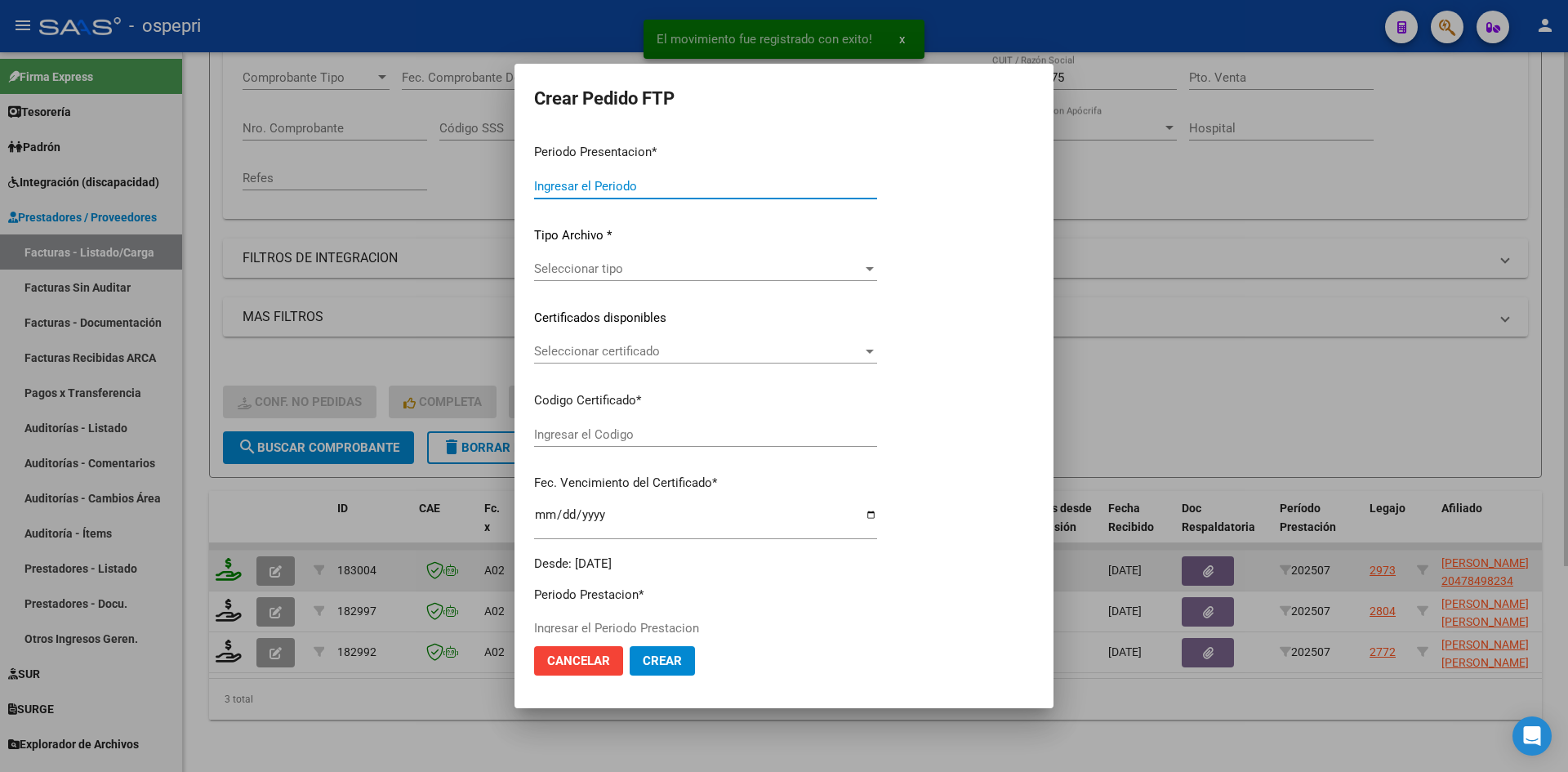
type input "202507"
type input "$ 369.184,78"
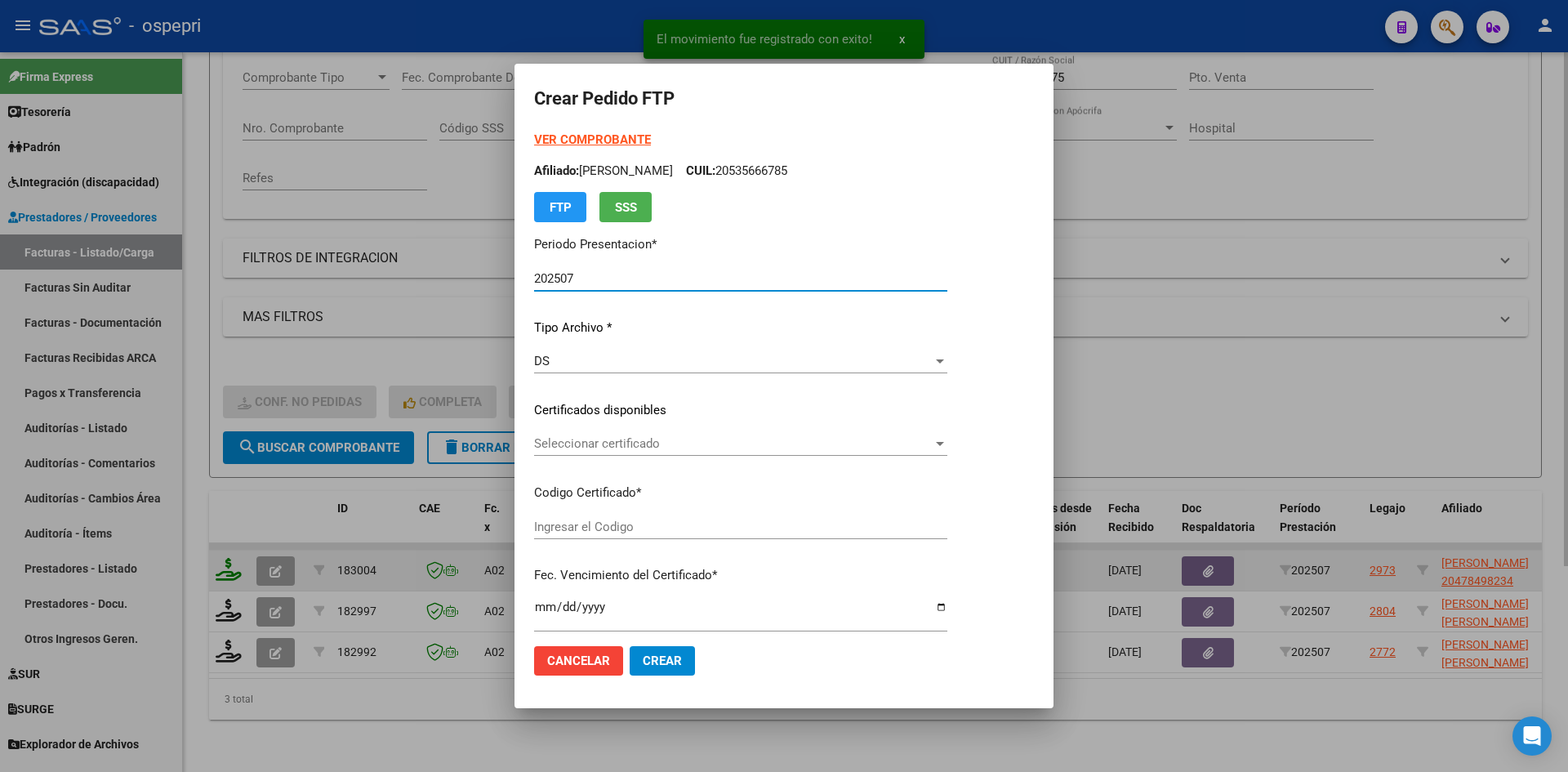
type input "2047849823-4"
type input "[DATE]"
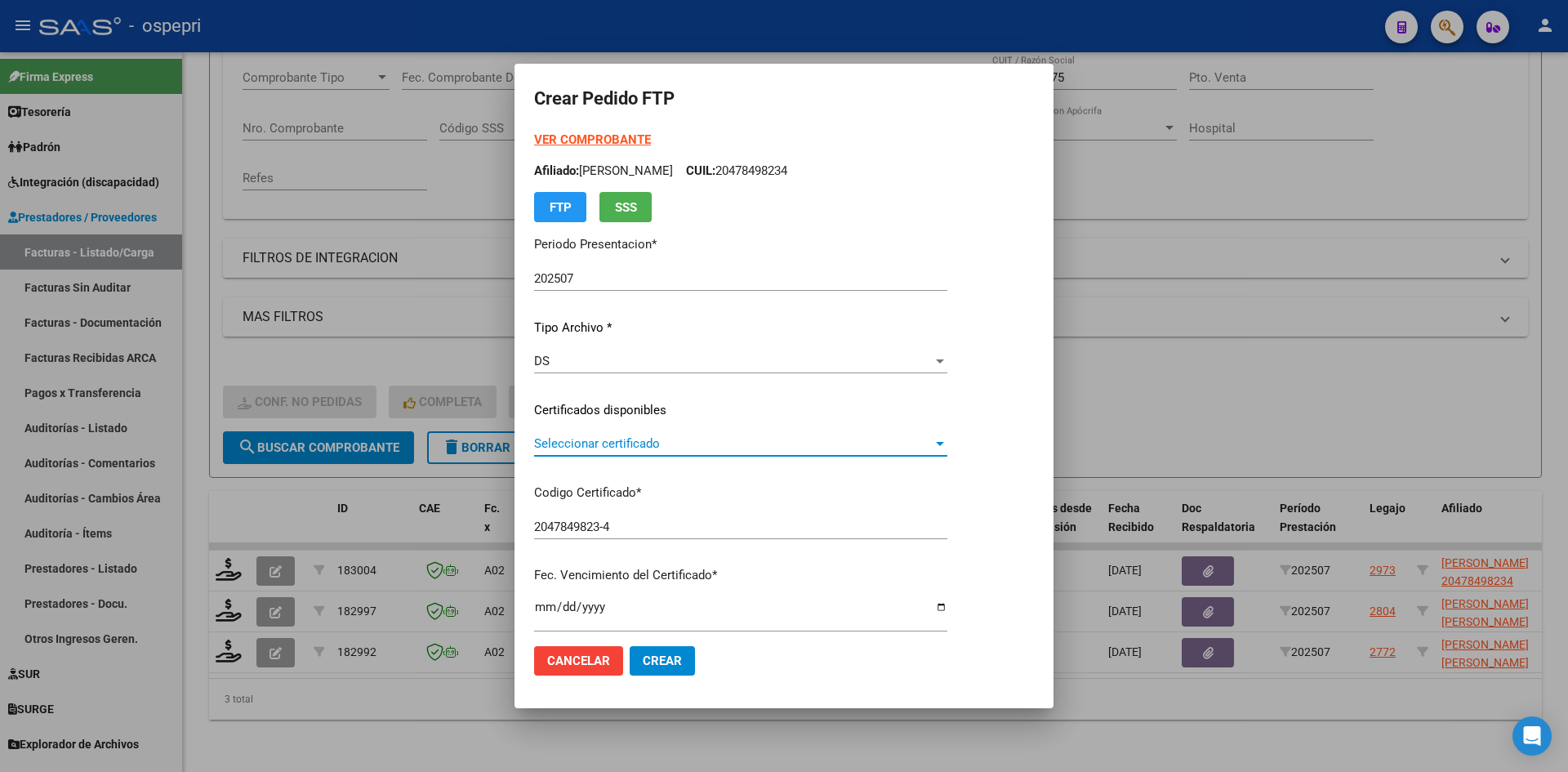
click at [695, 449] on span "Seleccionar certificado" at bounding box center [733, 443] width 398 height 15
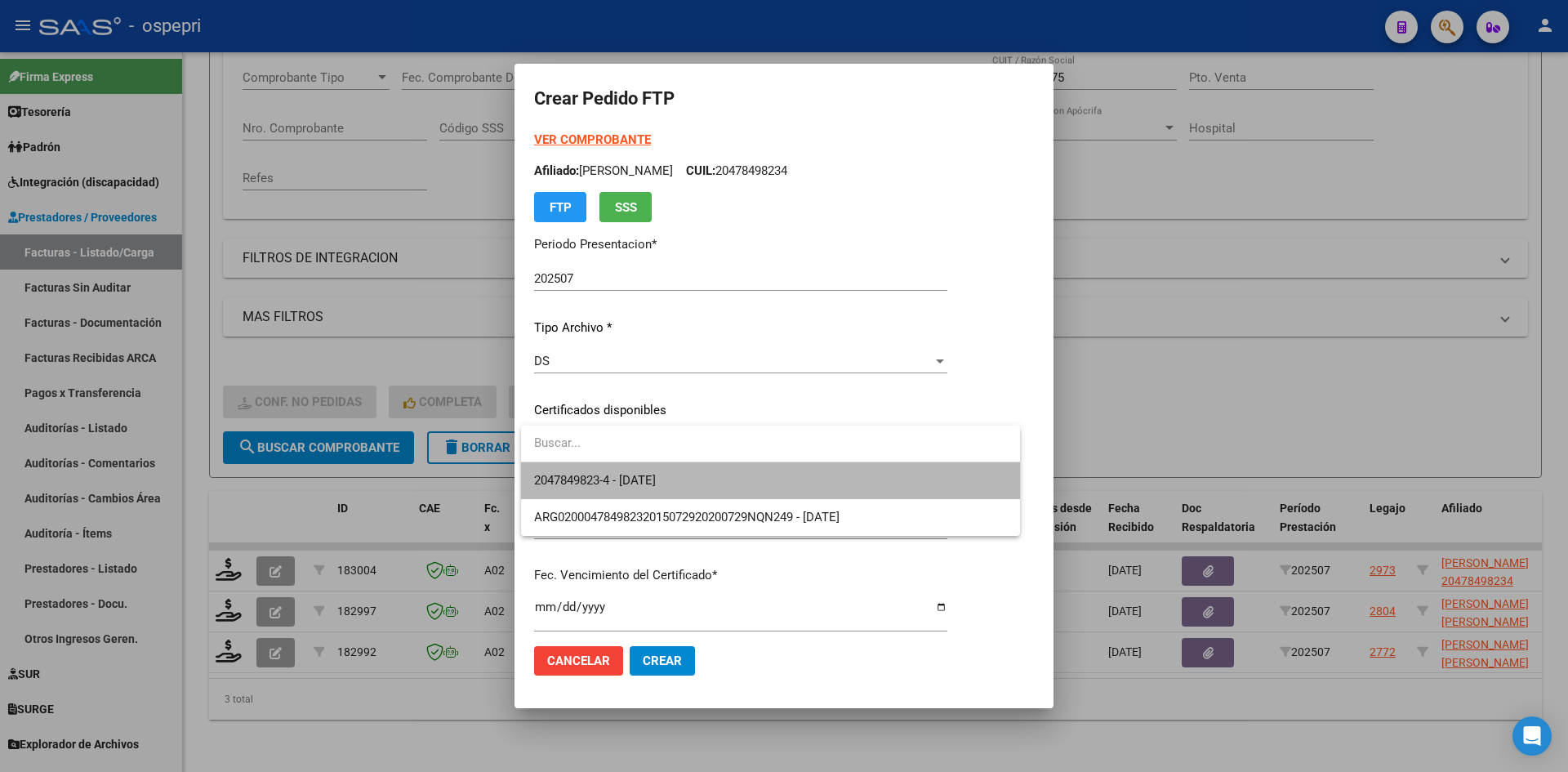
click at [695, 472] on span "2047849823-4 - [DATE]" at bounding box center [770, 481] width 472 height 37
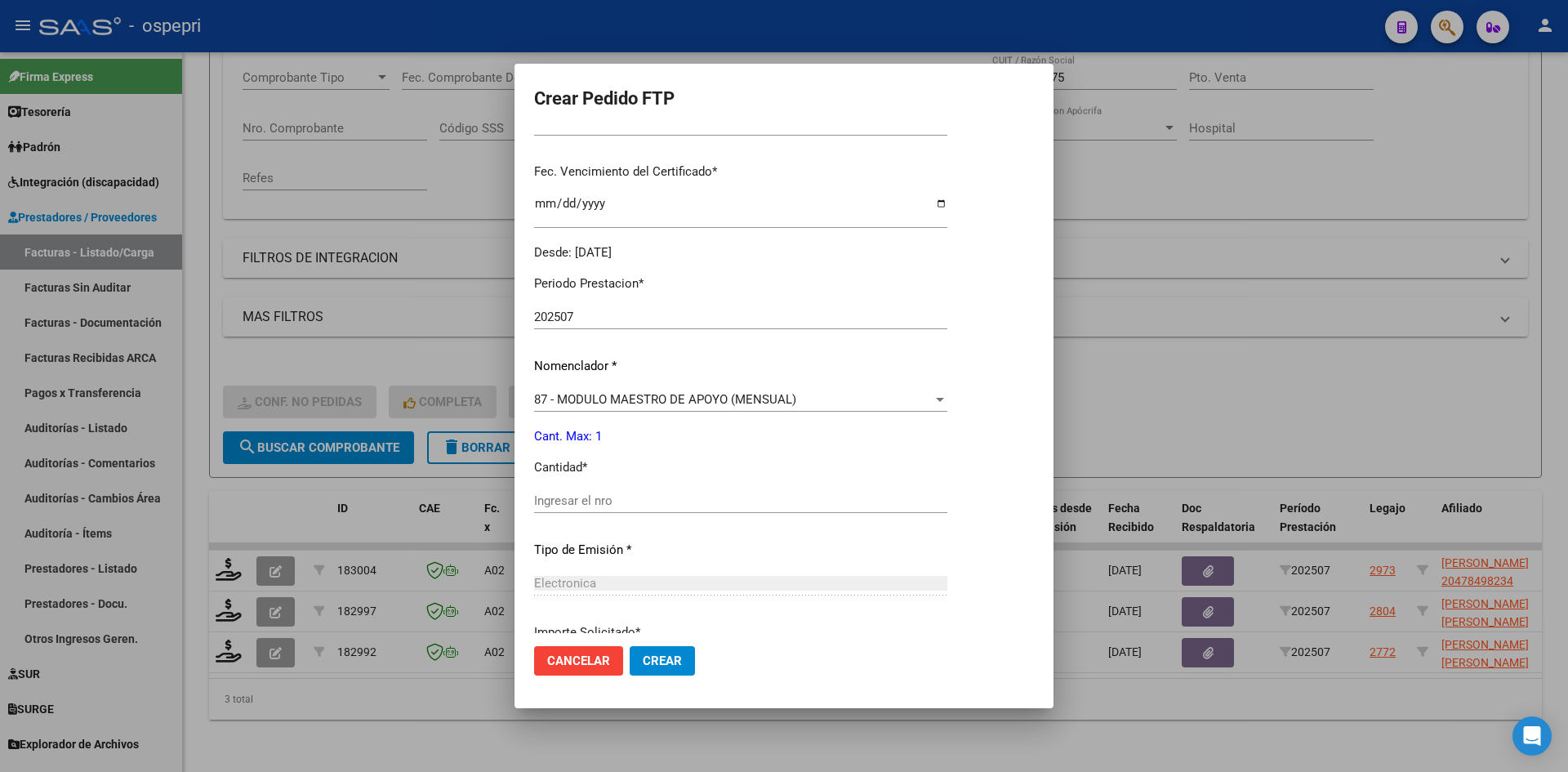
scroll to position [409, 0]
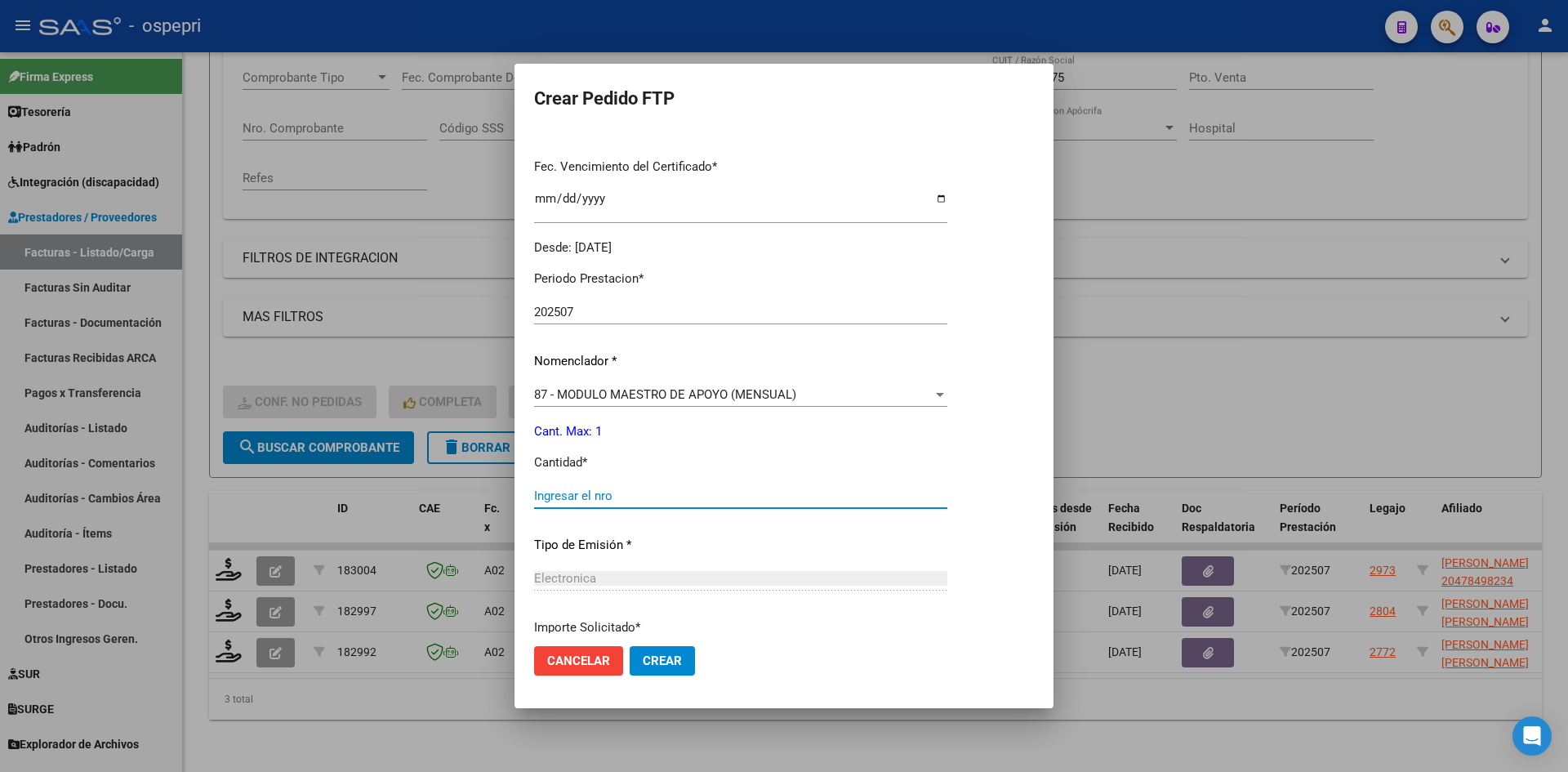
click at [569, 501] on input "Ingresar el nro" at bounding box center [740, 495] width 414 height 15
type input "1"
click at [663, 664] on span "Crear" at bounding box center [662, 660] width 39 height 15
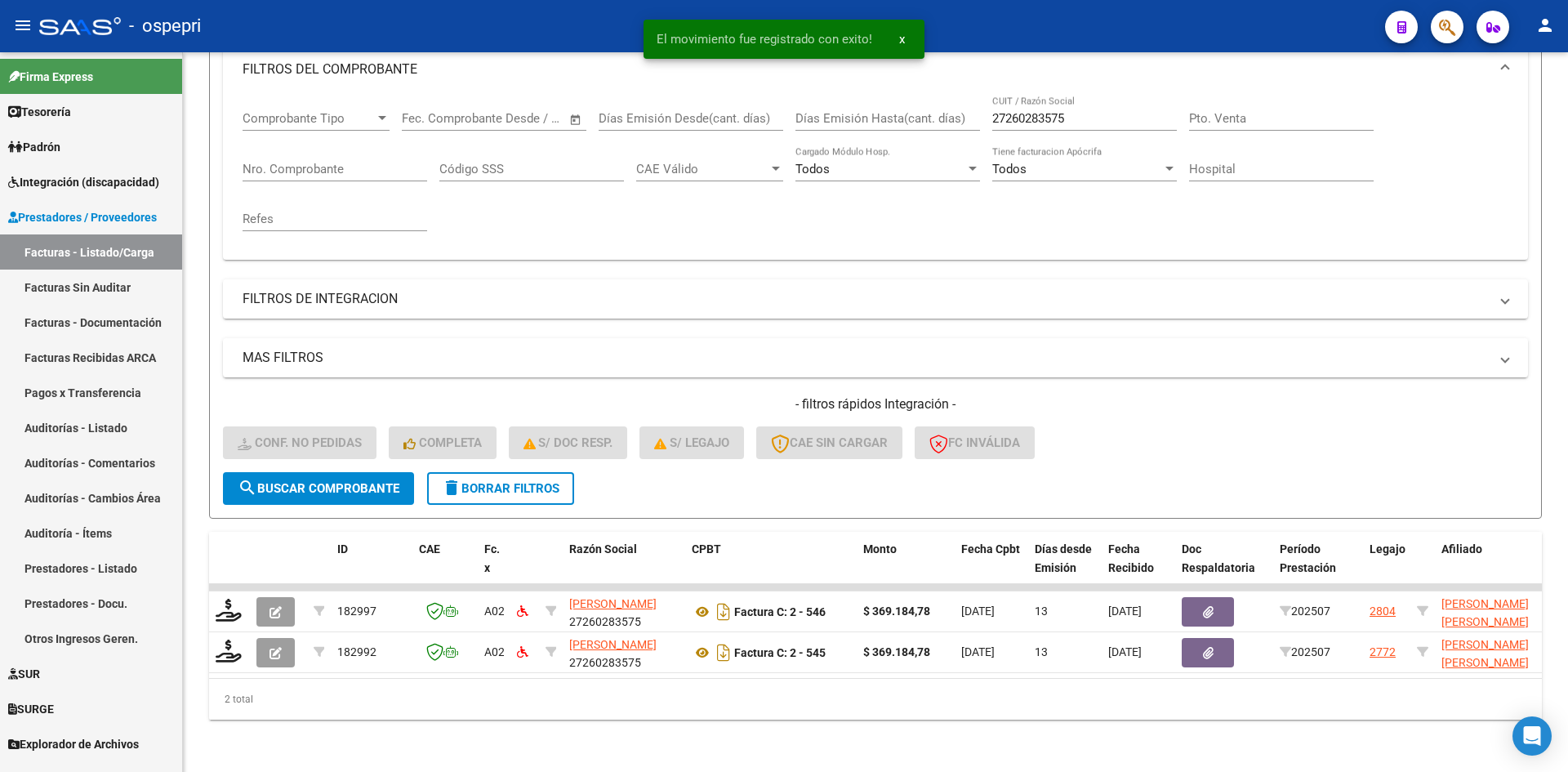
scroll to position [247, 0]
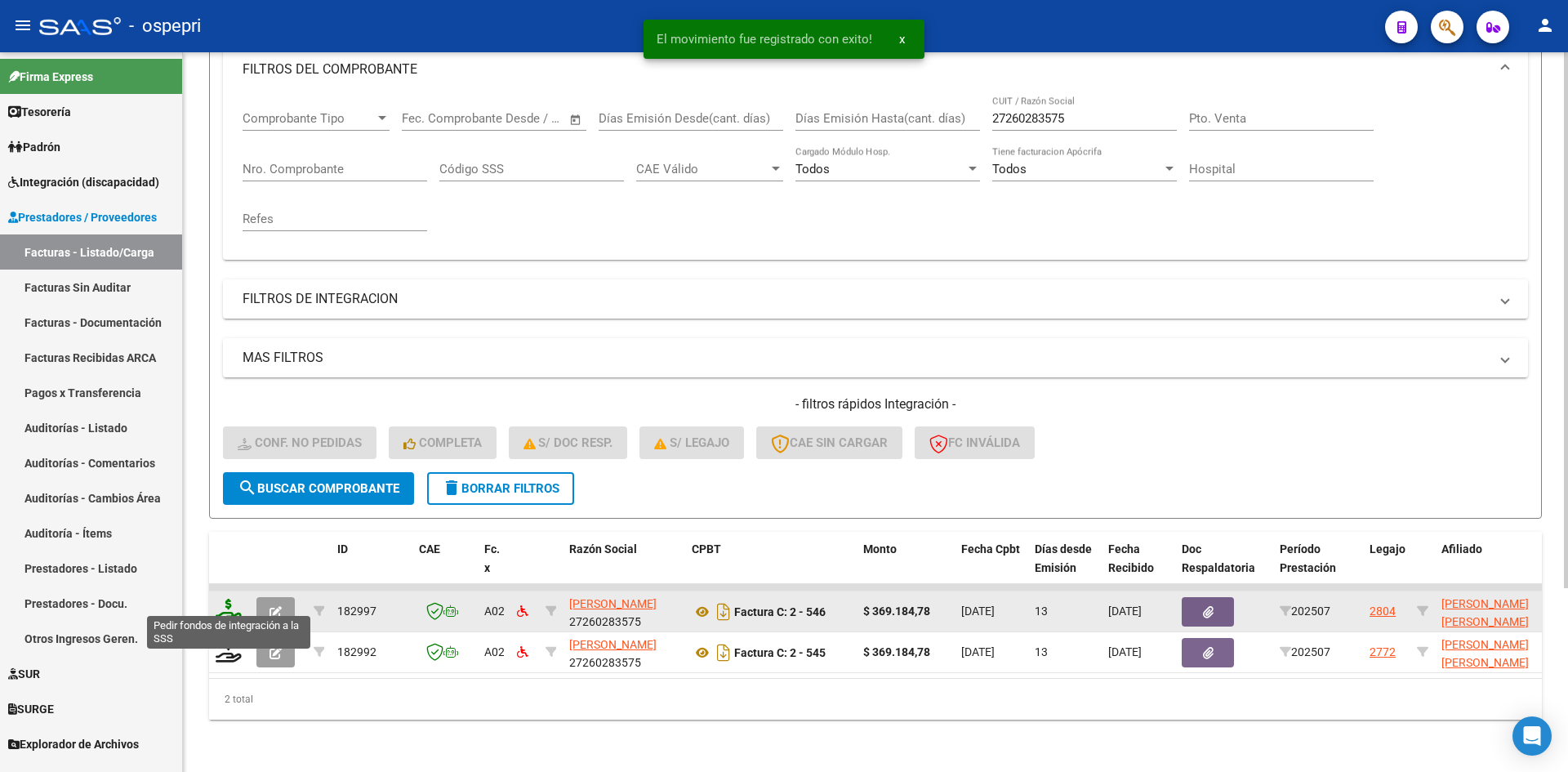
click at [220, 599] on icon at bounding box center [228, 610] width 26 height 23
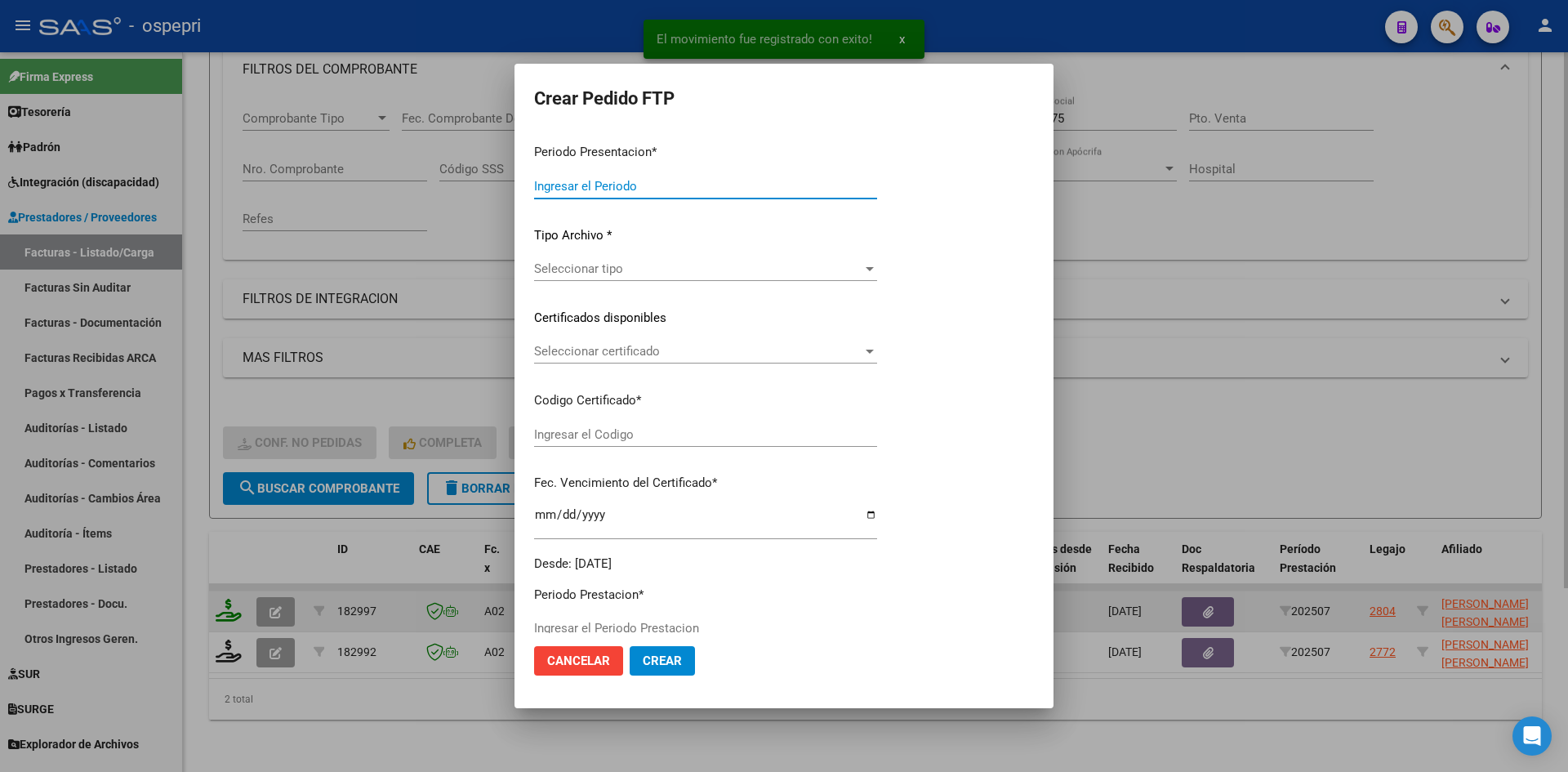
type input "202507"
type input "$ 369.184,78"
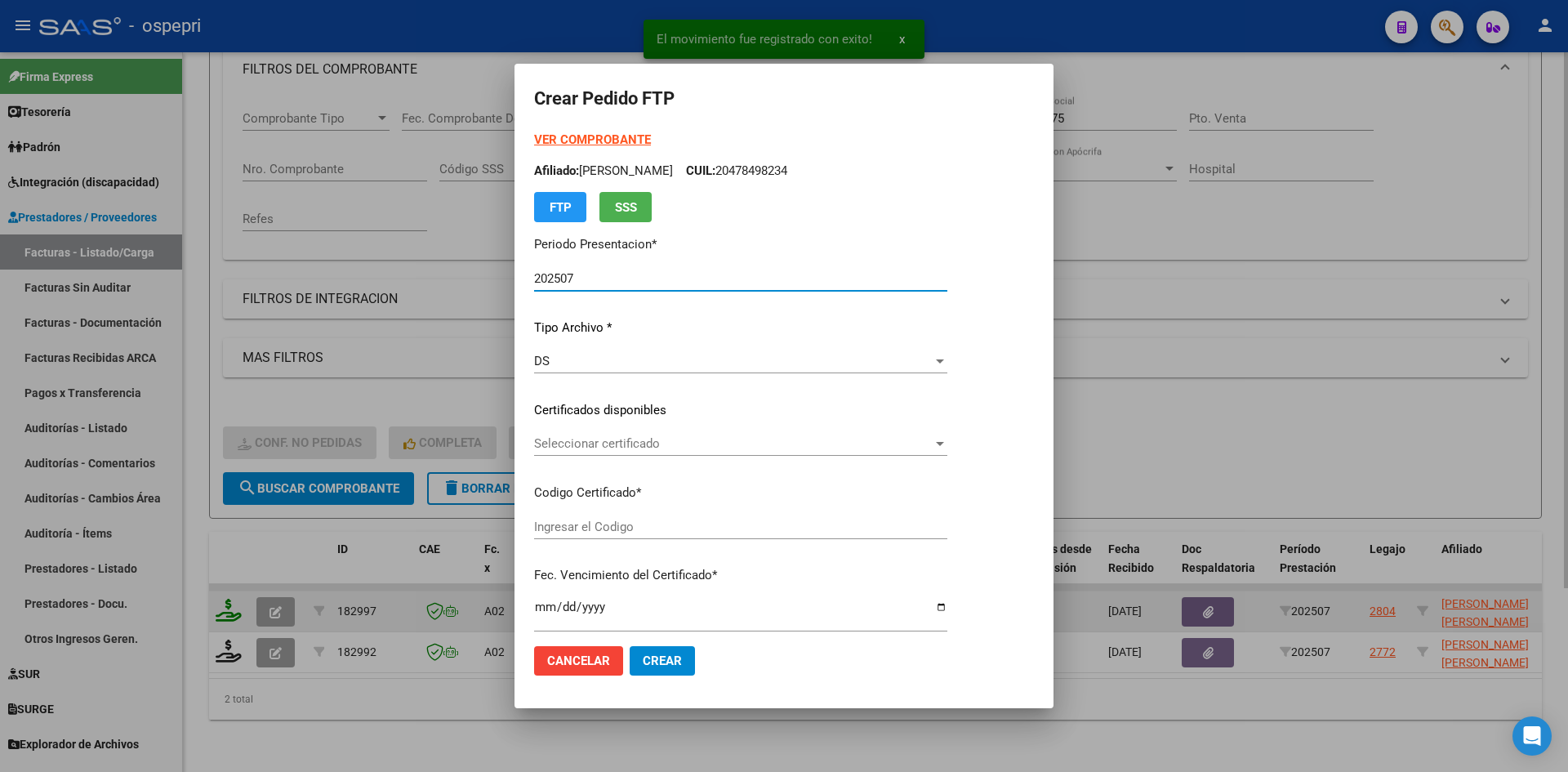
type input "2055059737-4"
type input "[DATE]"
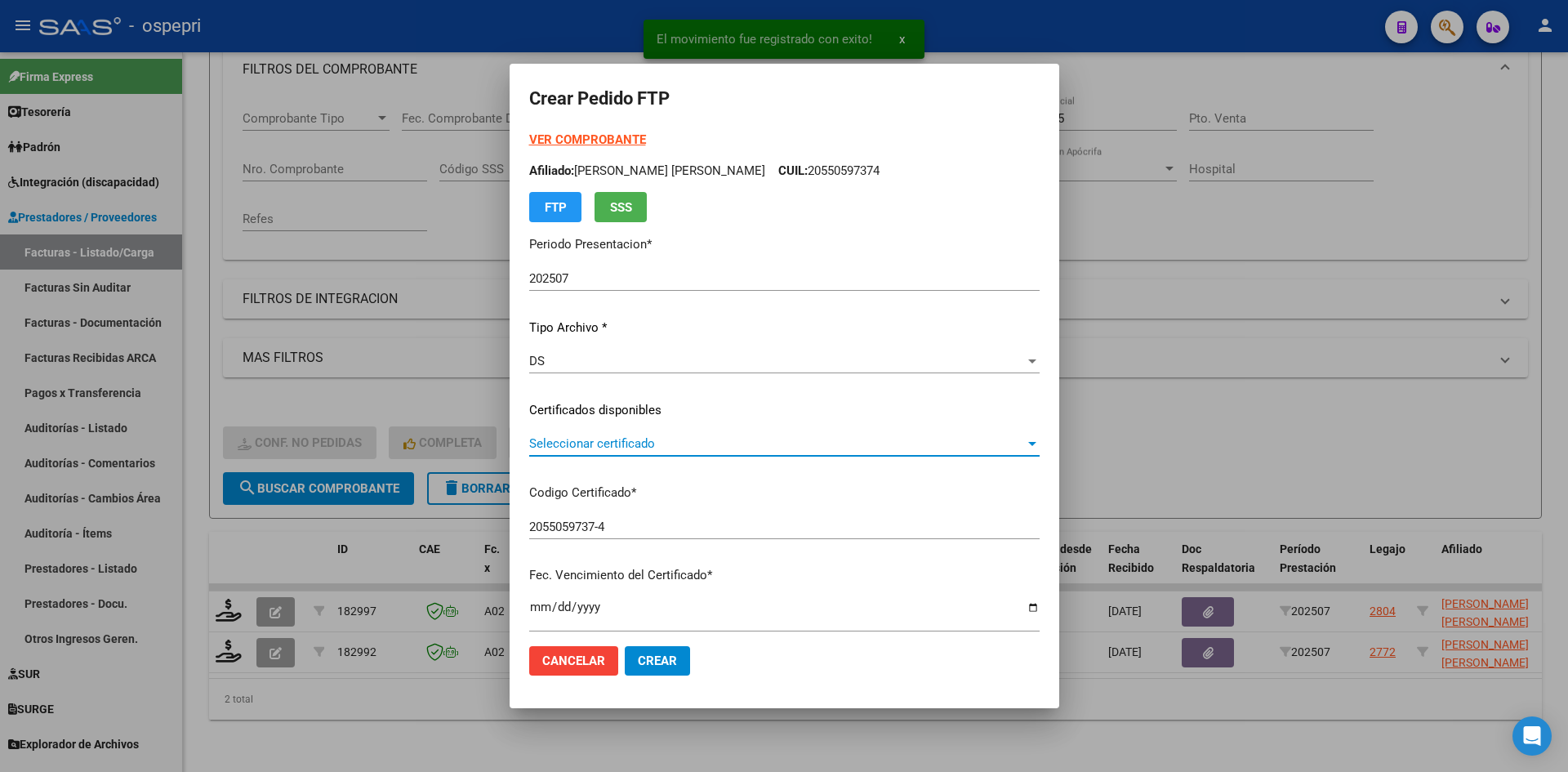
click at [656, 447] on span "Seleccionar certificado" at bounding box center [777, 443] width 496 height 15
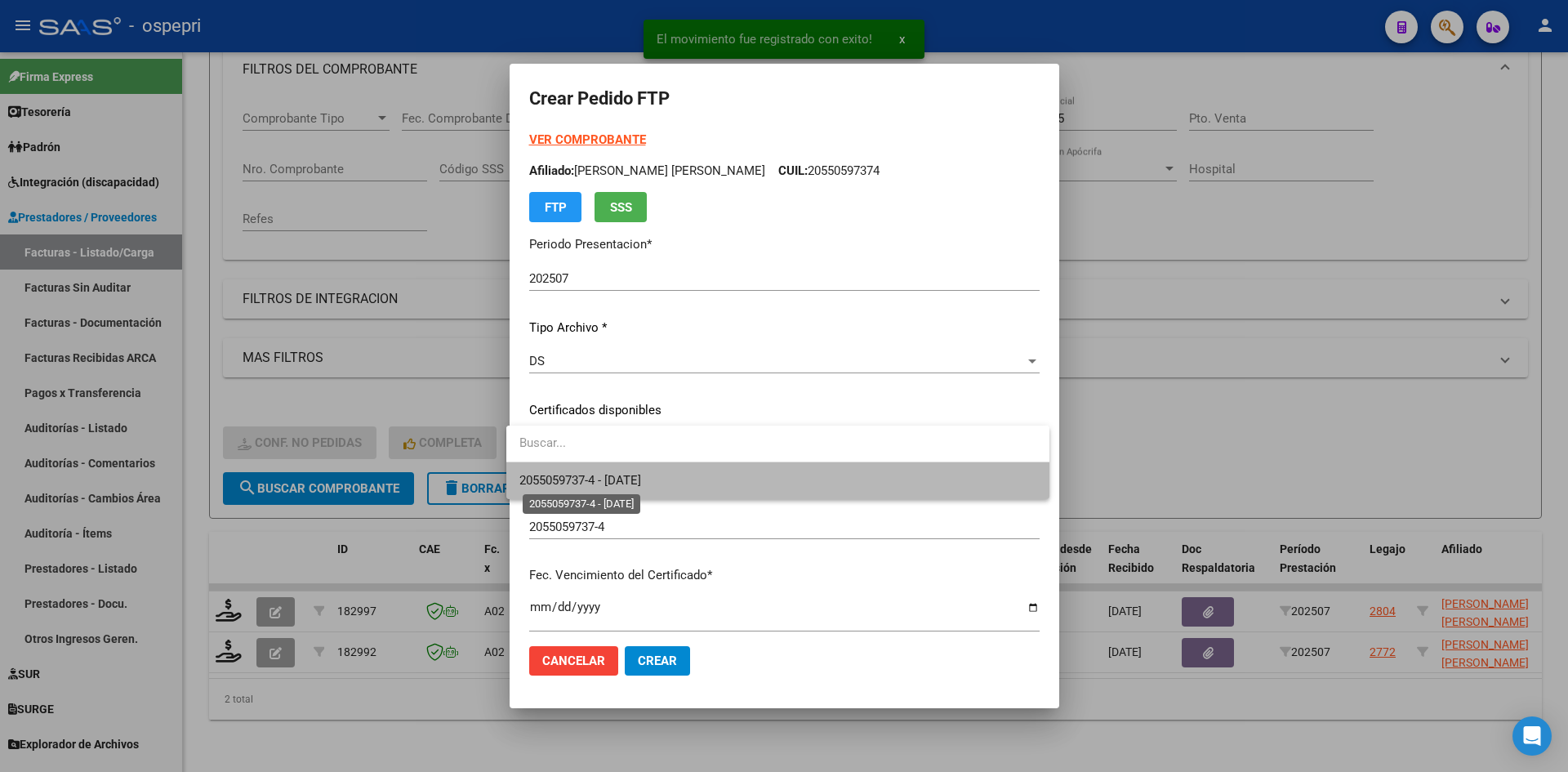
click at [641, 474] on span "2055059737-4 - [DATE]" at bounding box center [580, 479] width 121 height 15
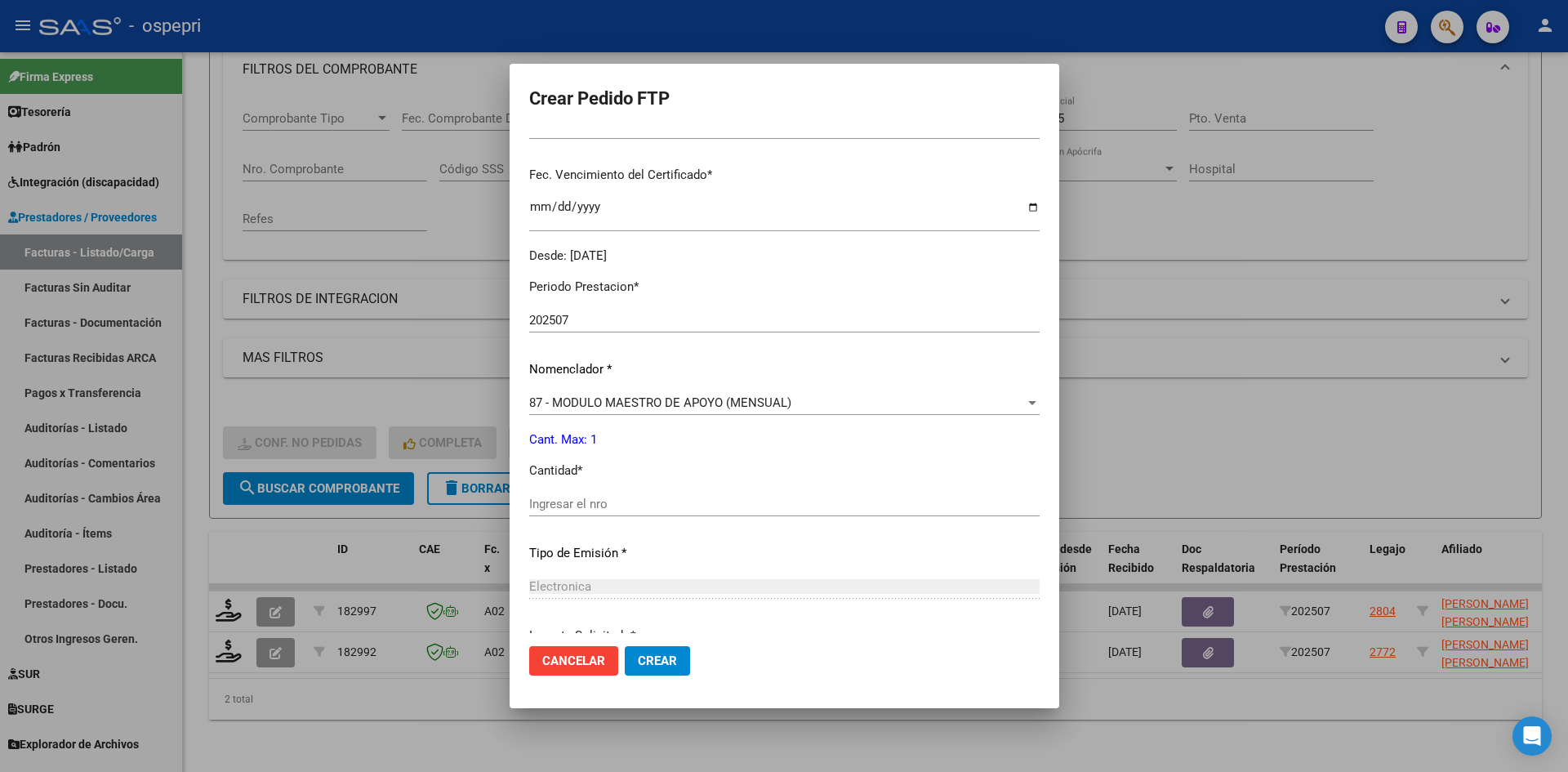
scroll to position [409, 0]
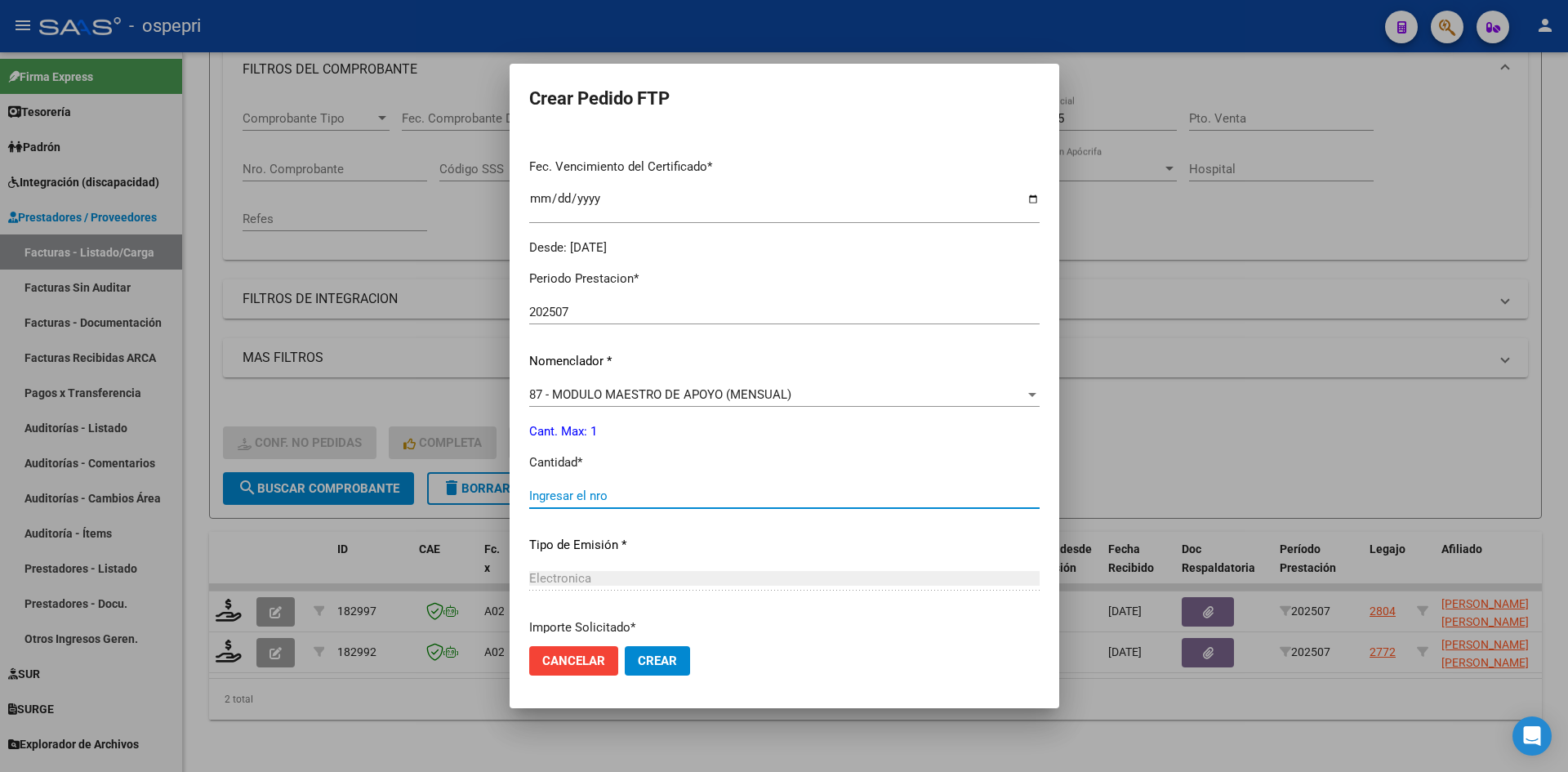
click at [559, 495] on input "Ingresar el nro" at bounding box center [784, 495] width 511 height 15
type input "1"
click at [649, 666] on span "Crear" at bounding box center [657, 660] width 39 height 15
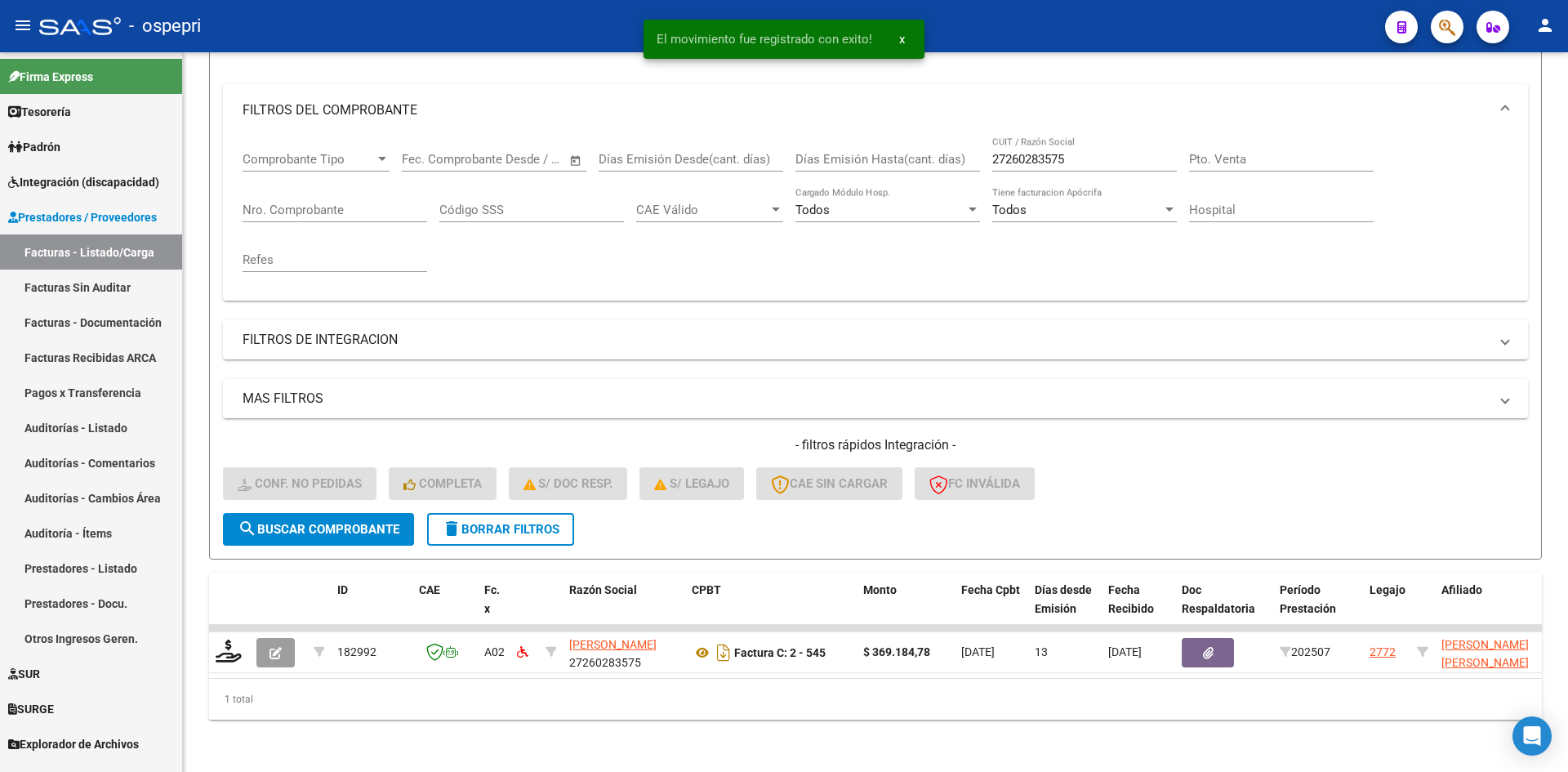
scroll to position [205, 0]
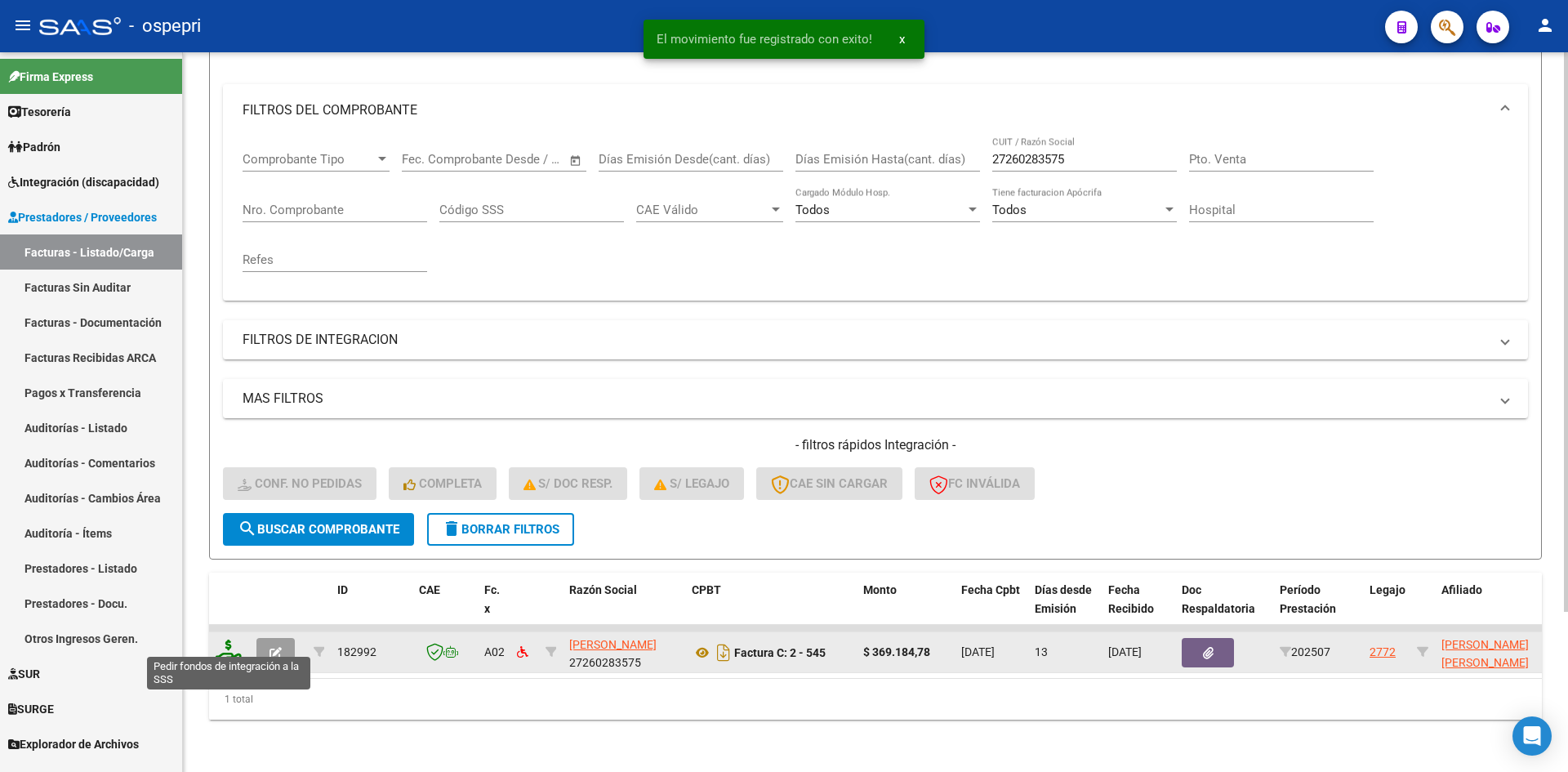
click at [225, 640] on icon at bounding box center [228, 651] width 26 height 23
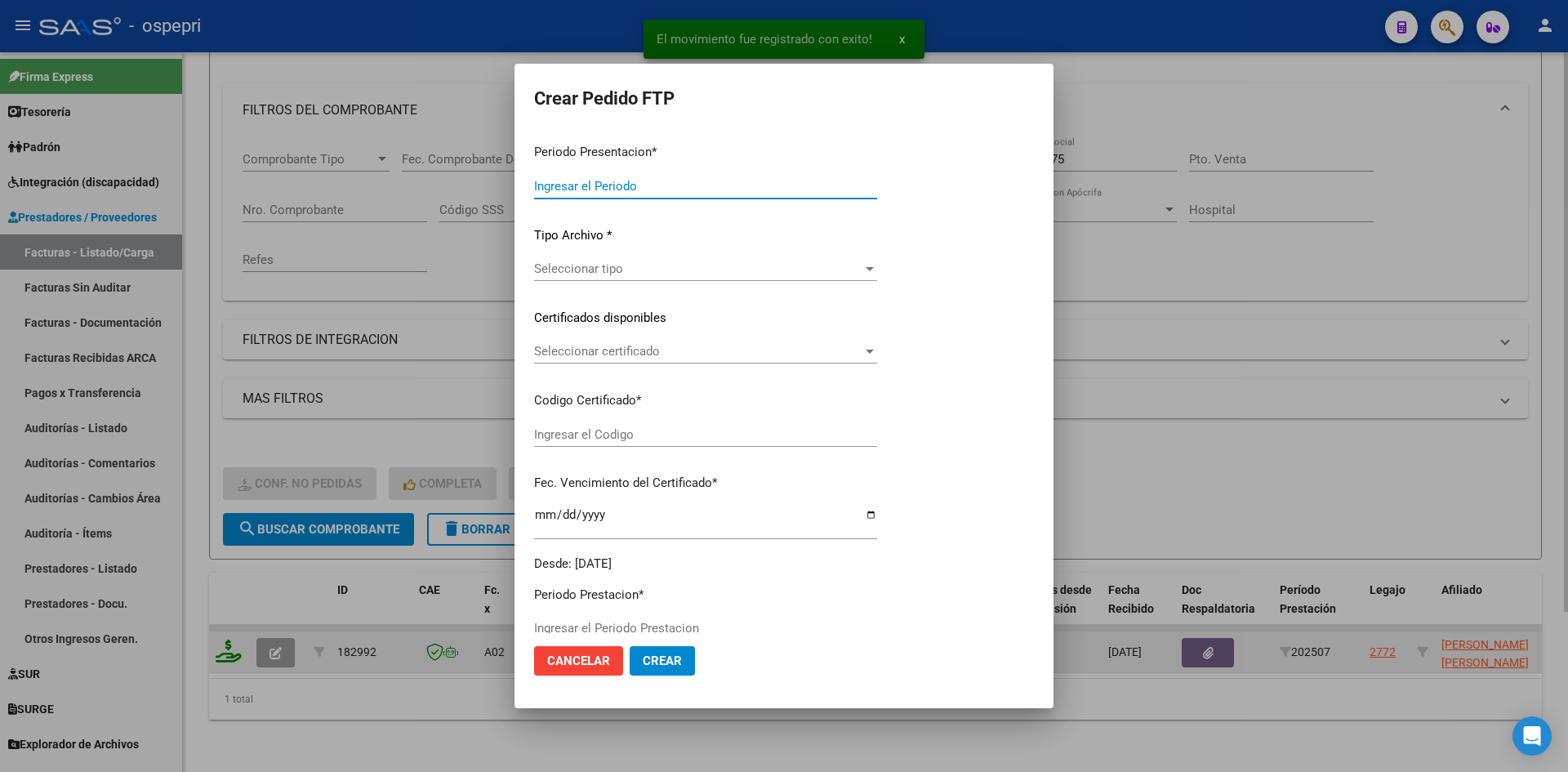
type input "202507"
type input "$ 369.184,78"
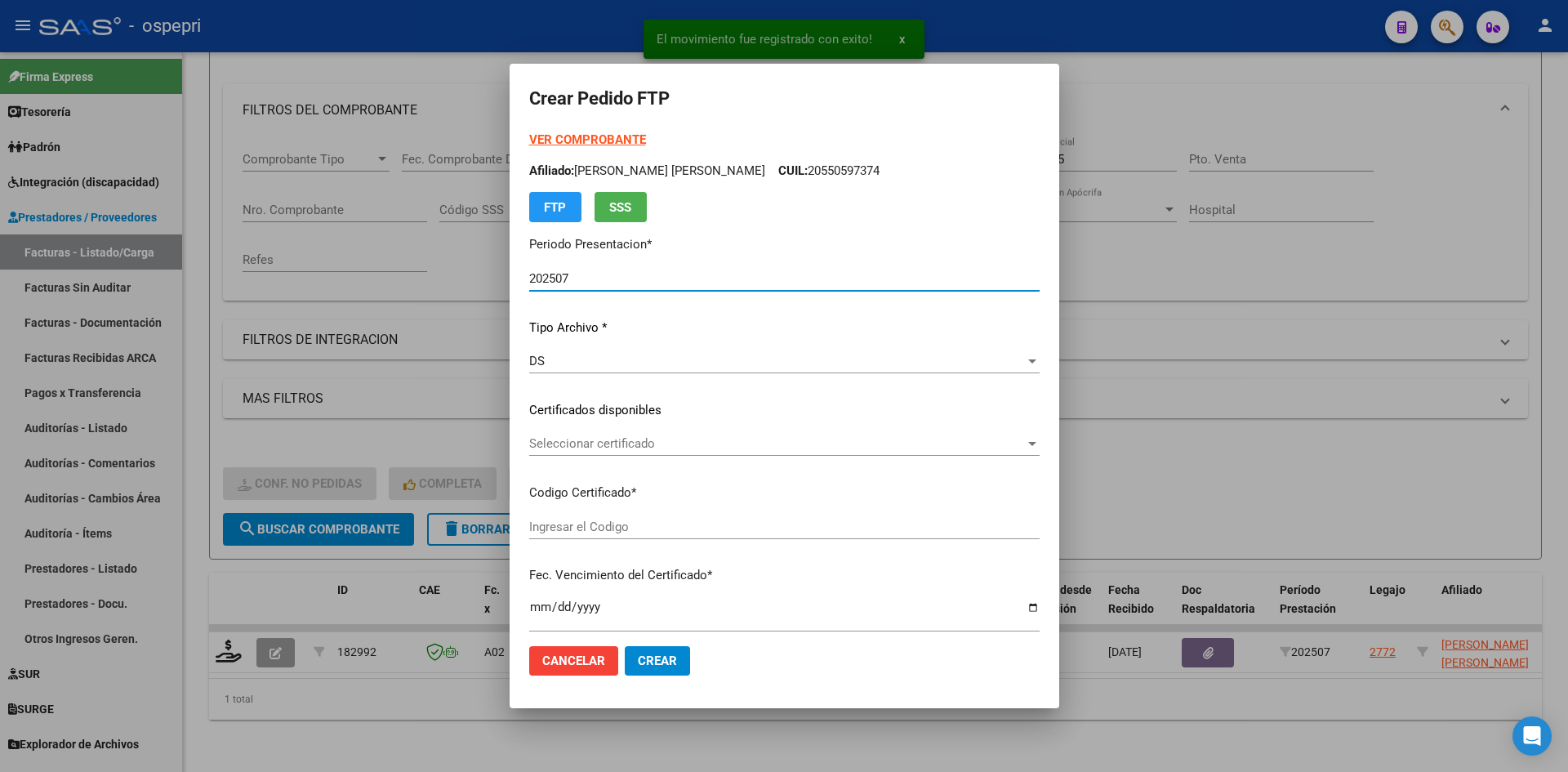
type input "2053564916-3"
type input "[DATE]"
click at [710, 435] on div "Seleccionar certificado Seleccionar certificado" at bounding box center [784, 443] width 511 height 24
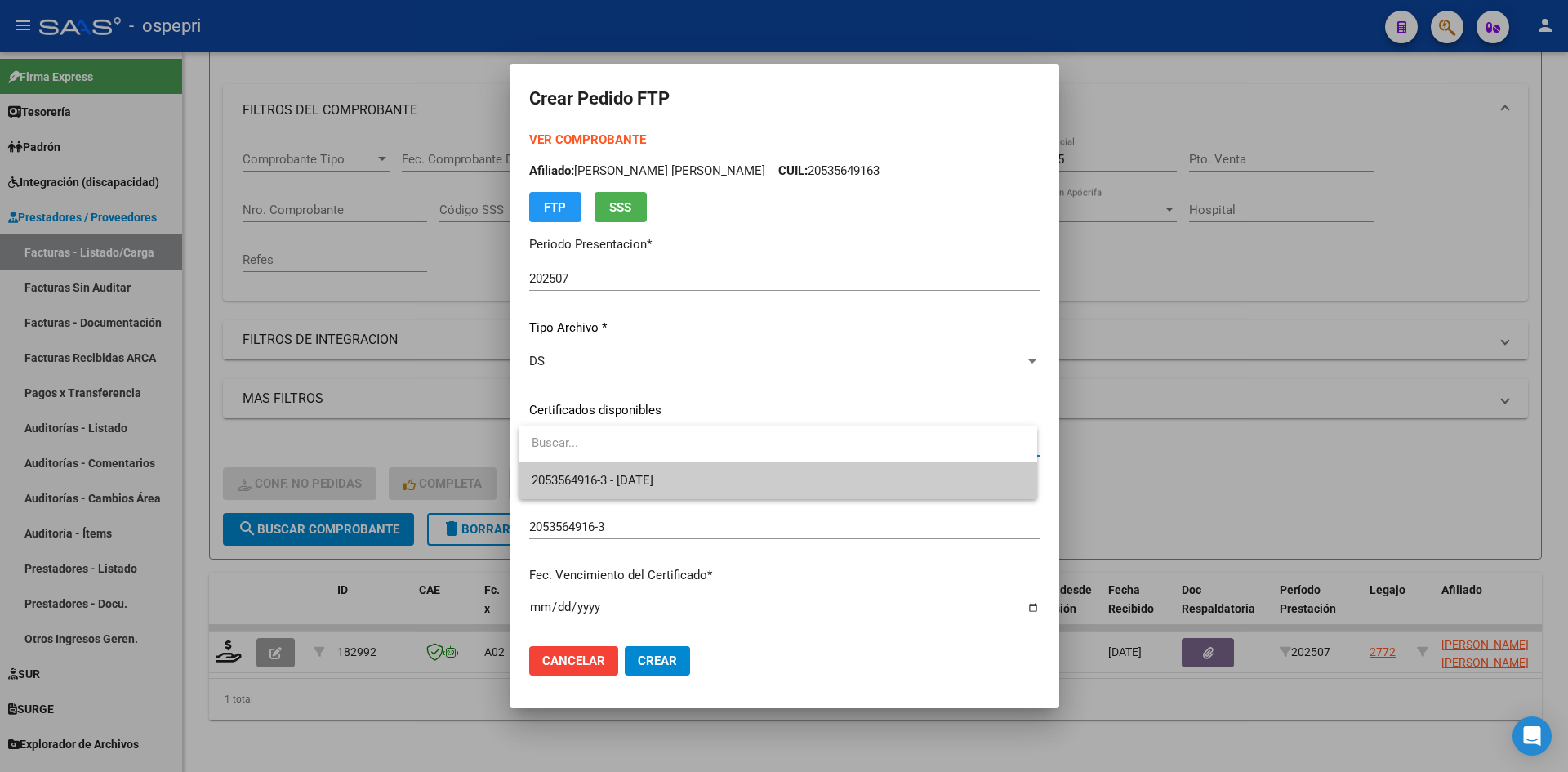
click at [709, 480] on span "2053564916-3 - [DATE]" at bounding box center [779, 481] width 493 height 37
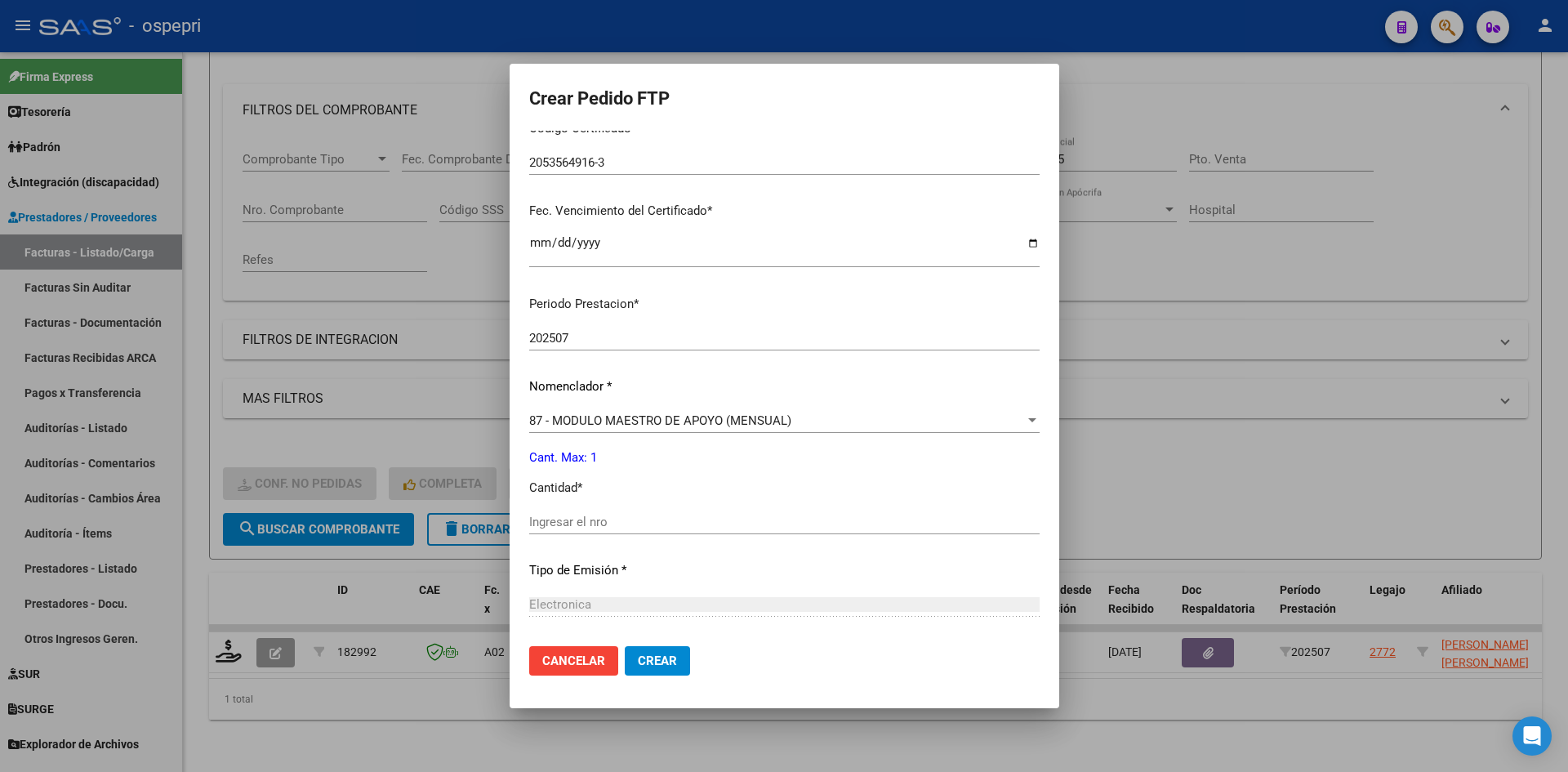
scroll to position [409, 0]
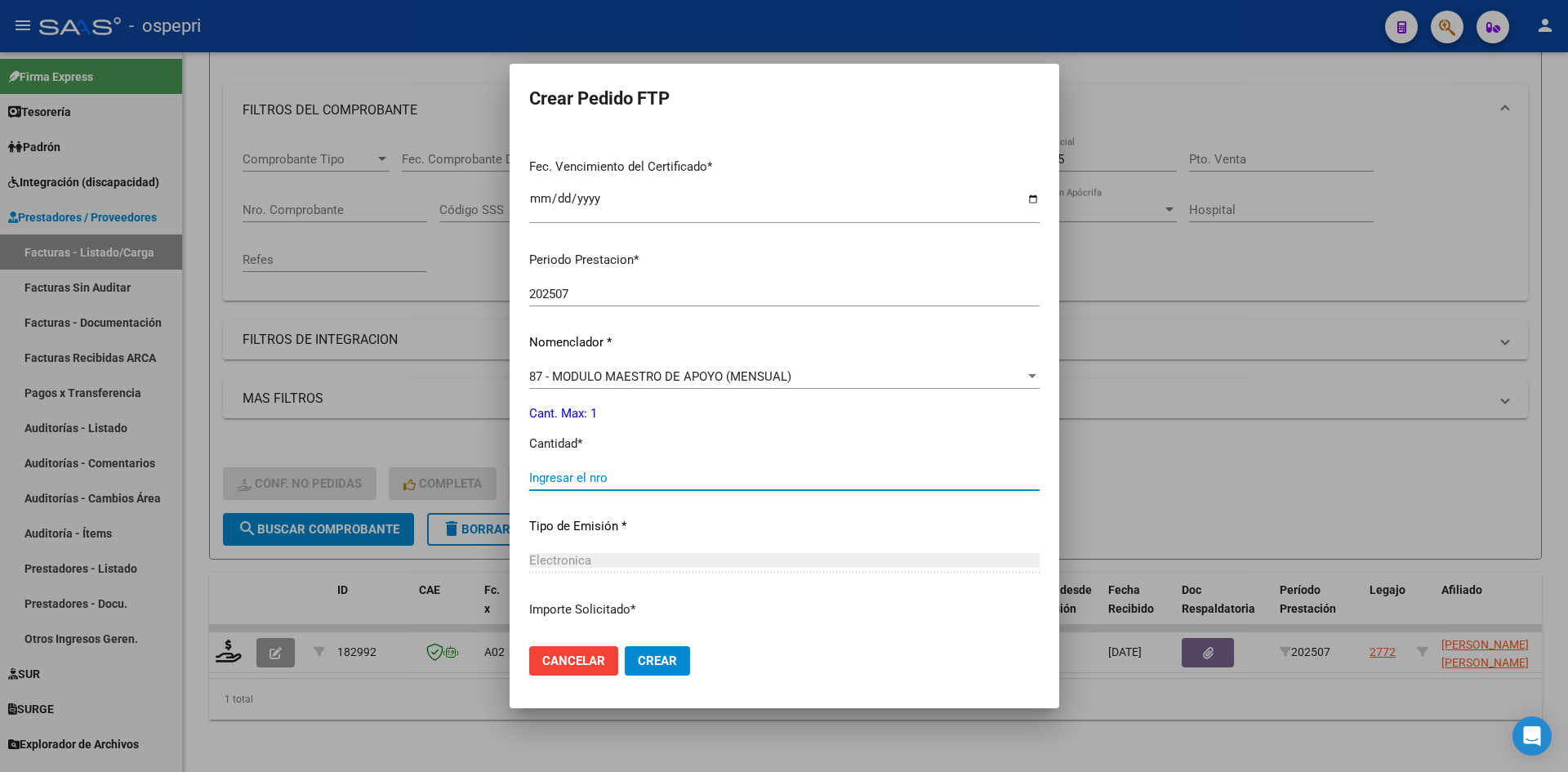
click at [563, 482] on input "Ingresar el nro" at bounding box center [784, 477] width 511 height 15
type input "1"
click at [667, 665] on span "Crear" at bounding box center [657, 660] width 39 height 15
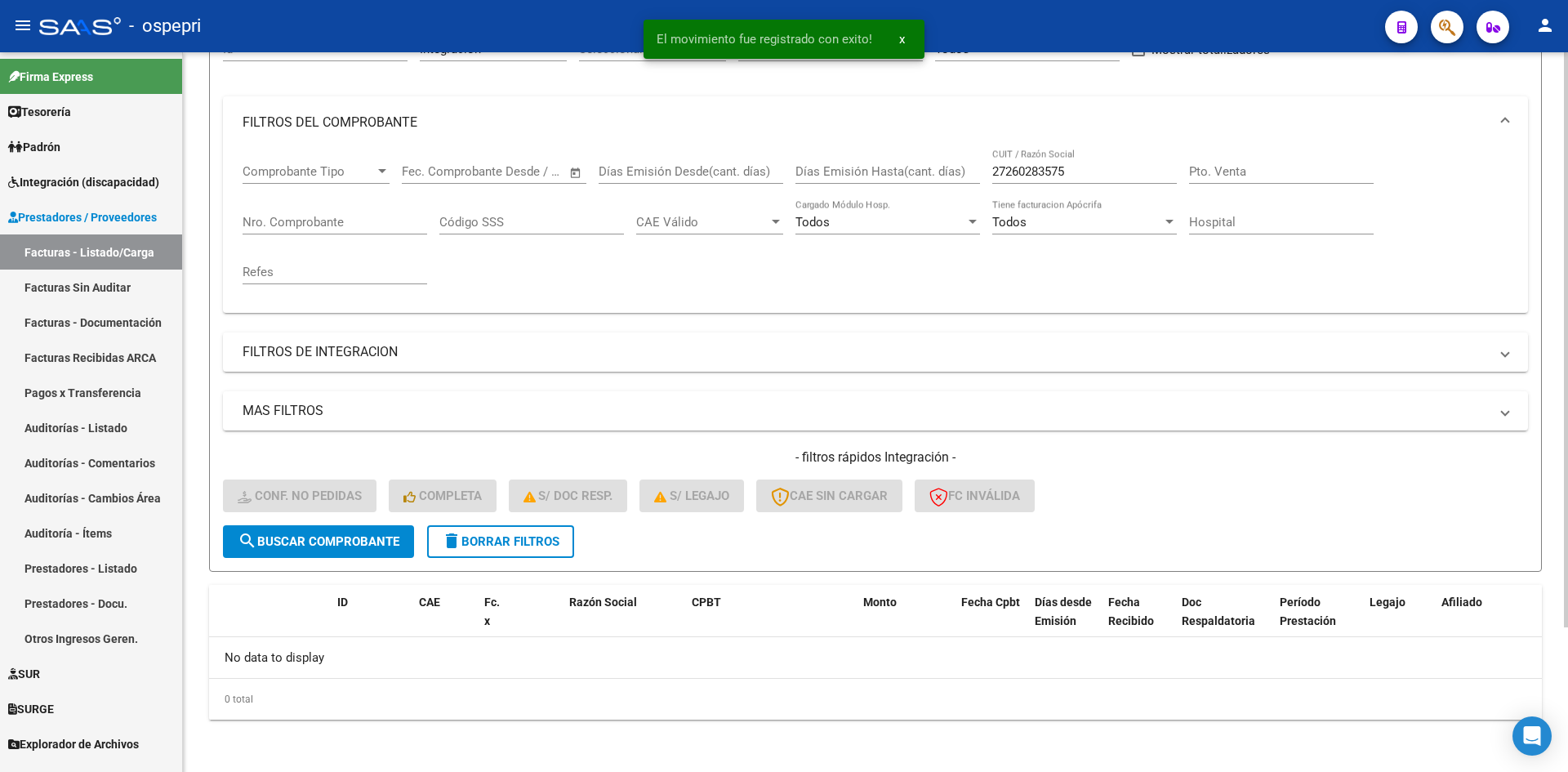
scroll to position [181, 0]
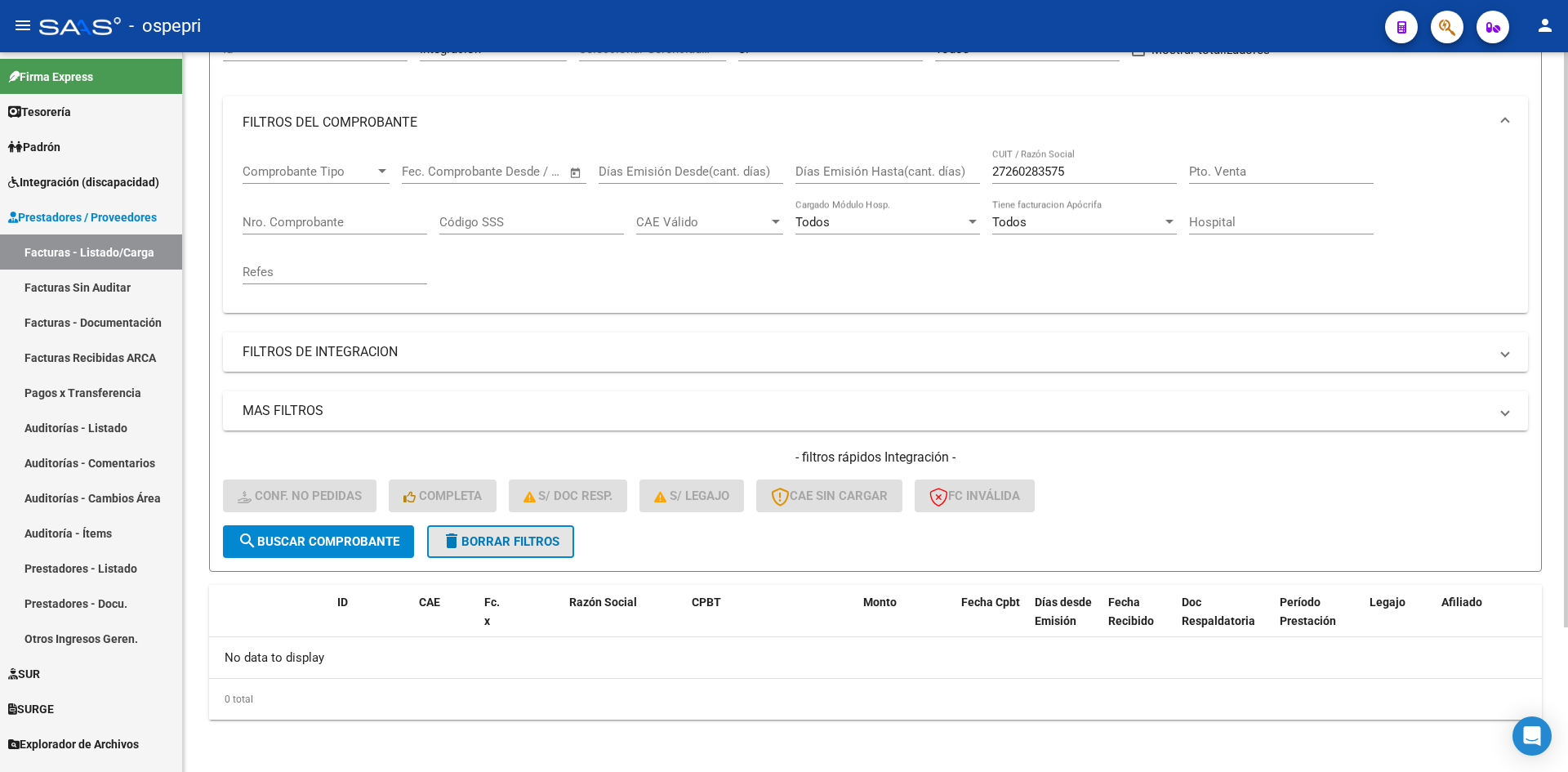
click at [540, 552] on button "delete Borrar Filtros" at bounding box center [501, 541] width 147 height 32
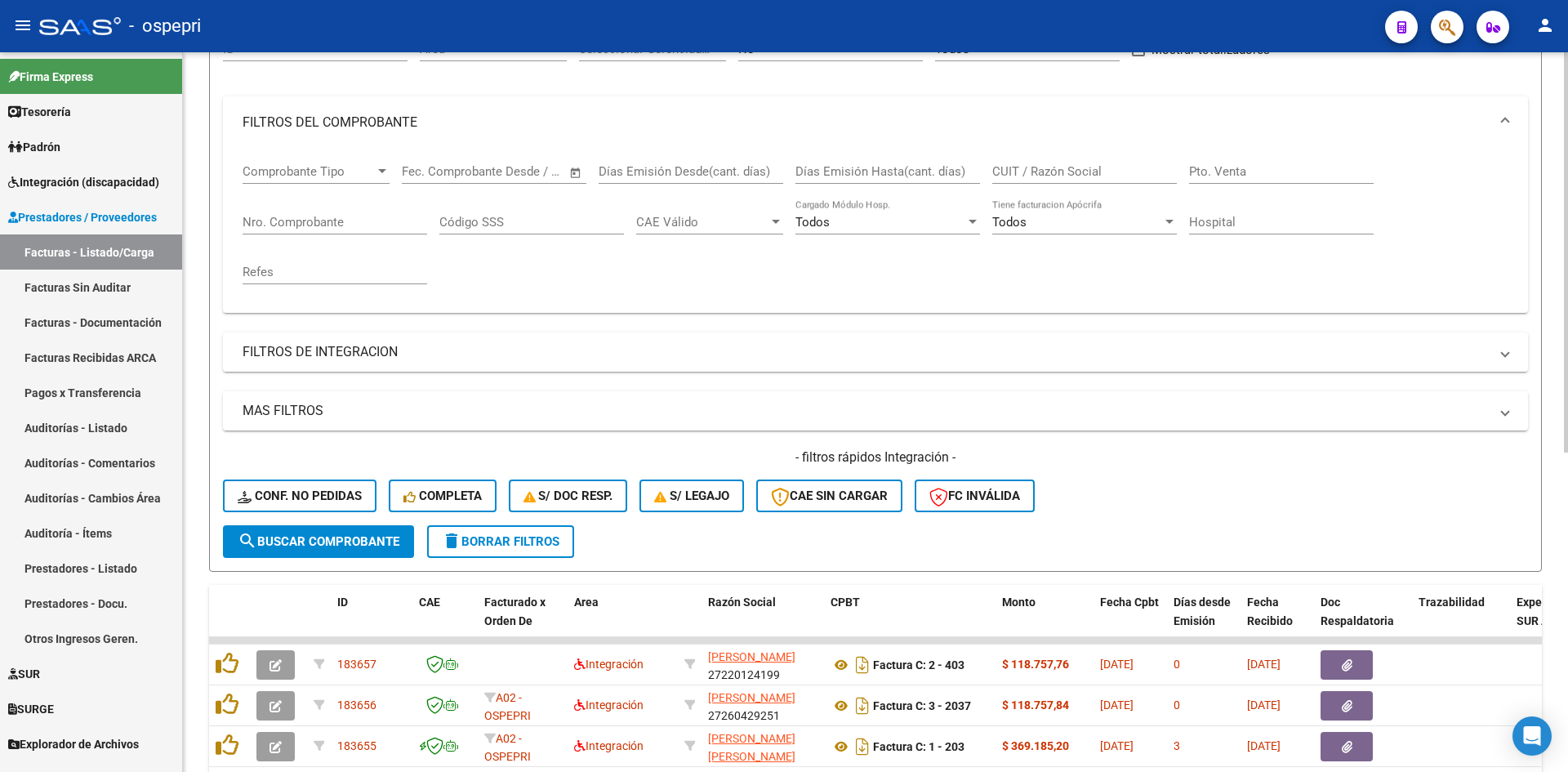
click at [1062, 178] on input "CUIT / Razón Social" at bounding box center [1085, 171] width 185 height 15
paste input "27238299506"
type input "27238299506"
click at [338, 532] on button "search Buscar Comprobante" at bounding box center [318, 541] width 191 height 32
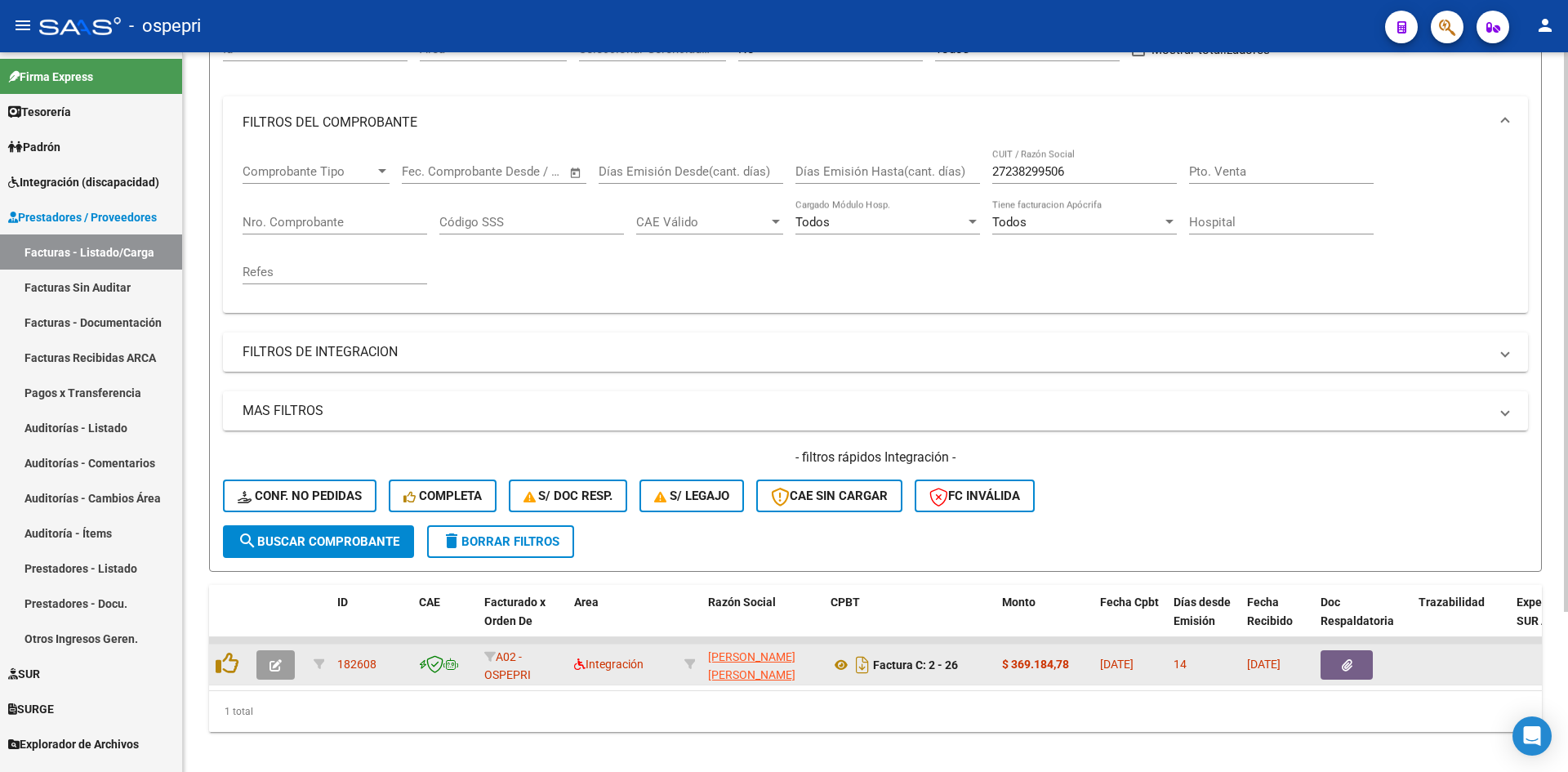
click at [285, 658] on button "button" at bounding box center [275, 665] width 38 height 29
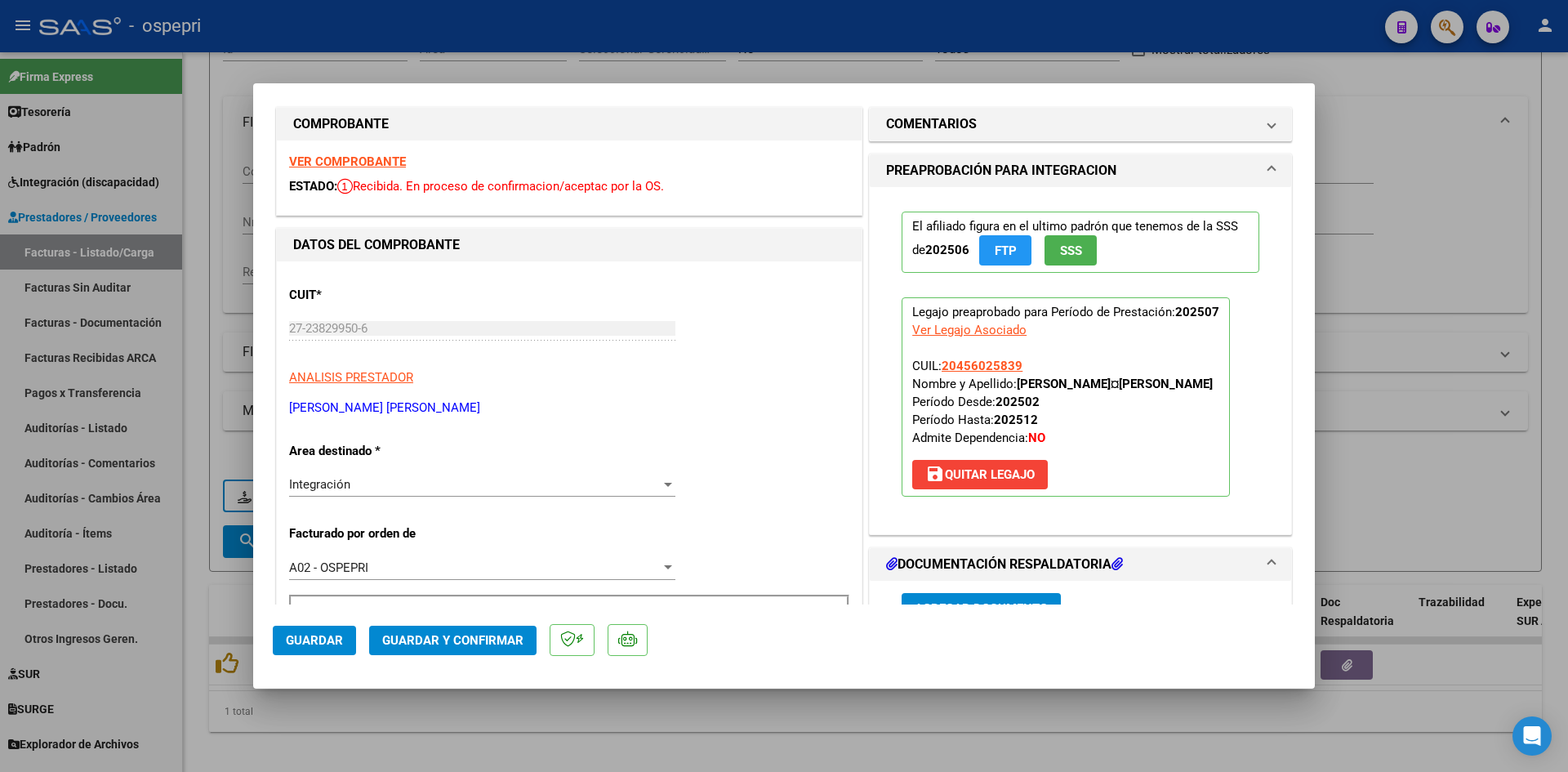
scroll to position [0, 0]
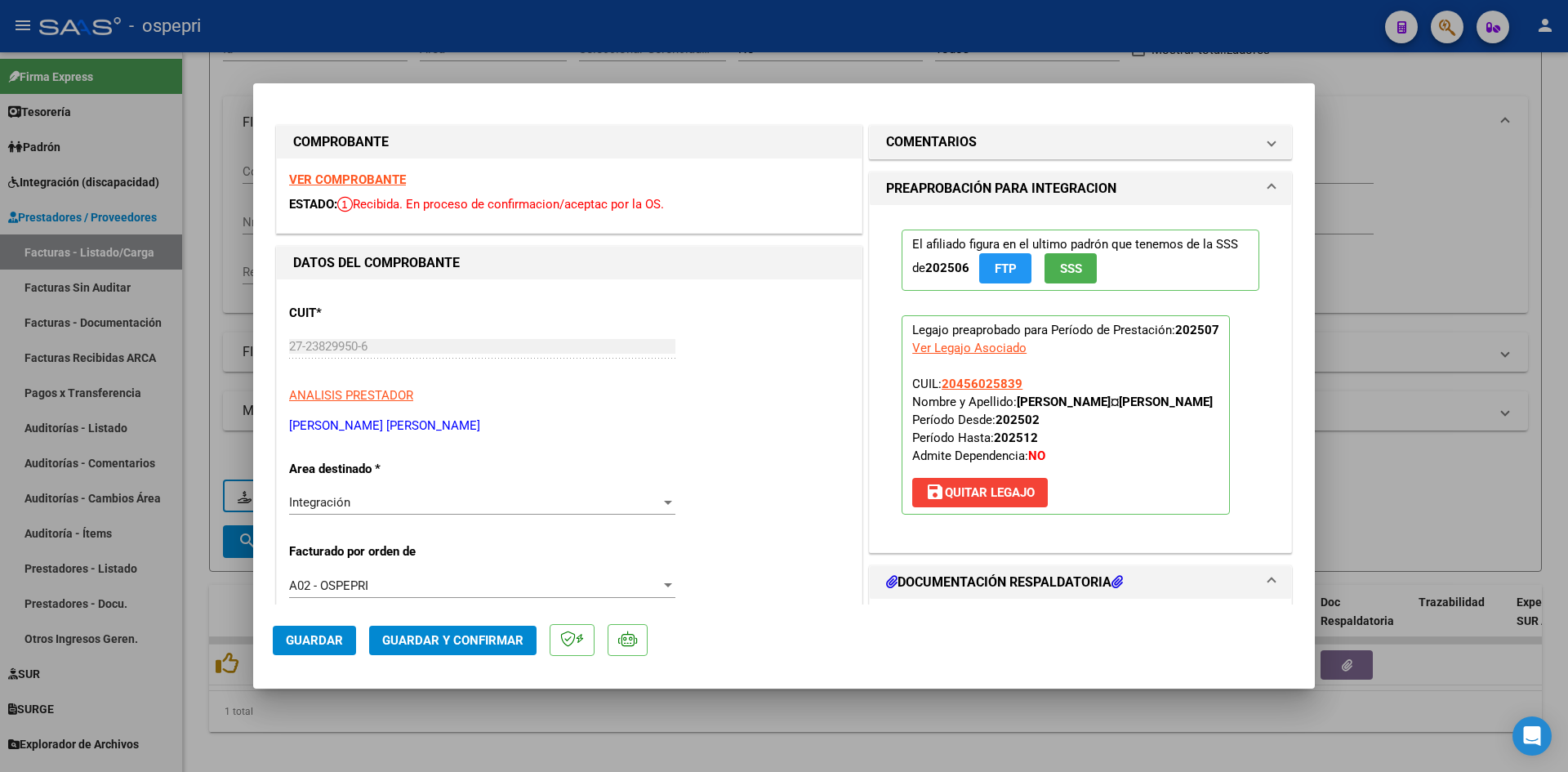
click at [376, 176] on strong "VER COMPROBANTE" at bounding box center [347, 179] width 116 height 15
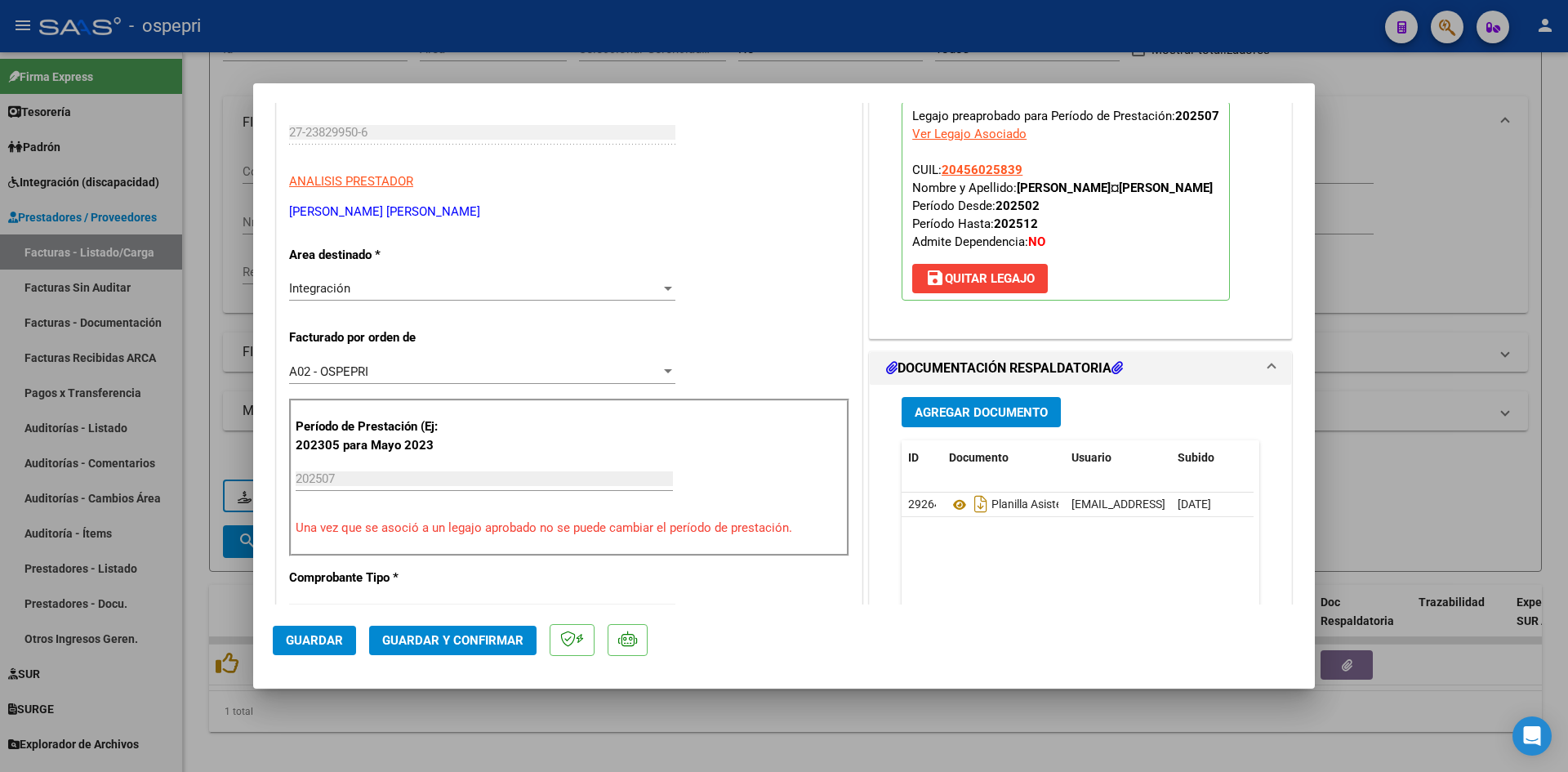
scroll to position [409, 0]
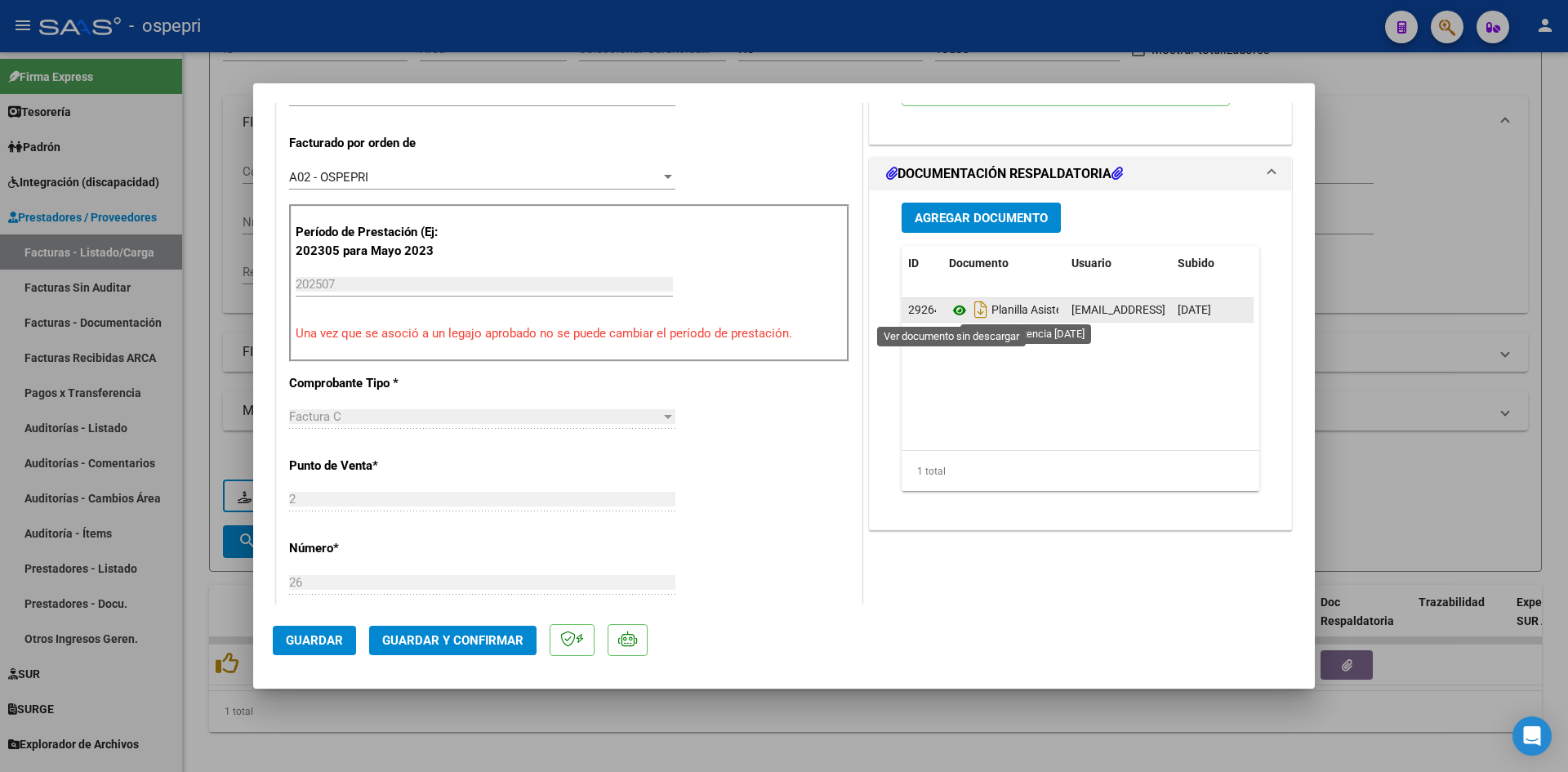
click at [950, 311] on icon at bounding box center [960, 310] width 22 height 20
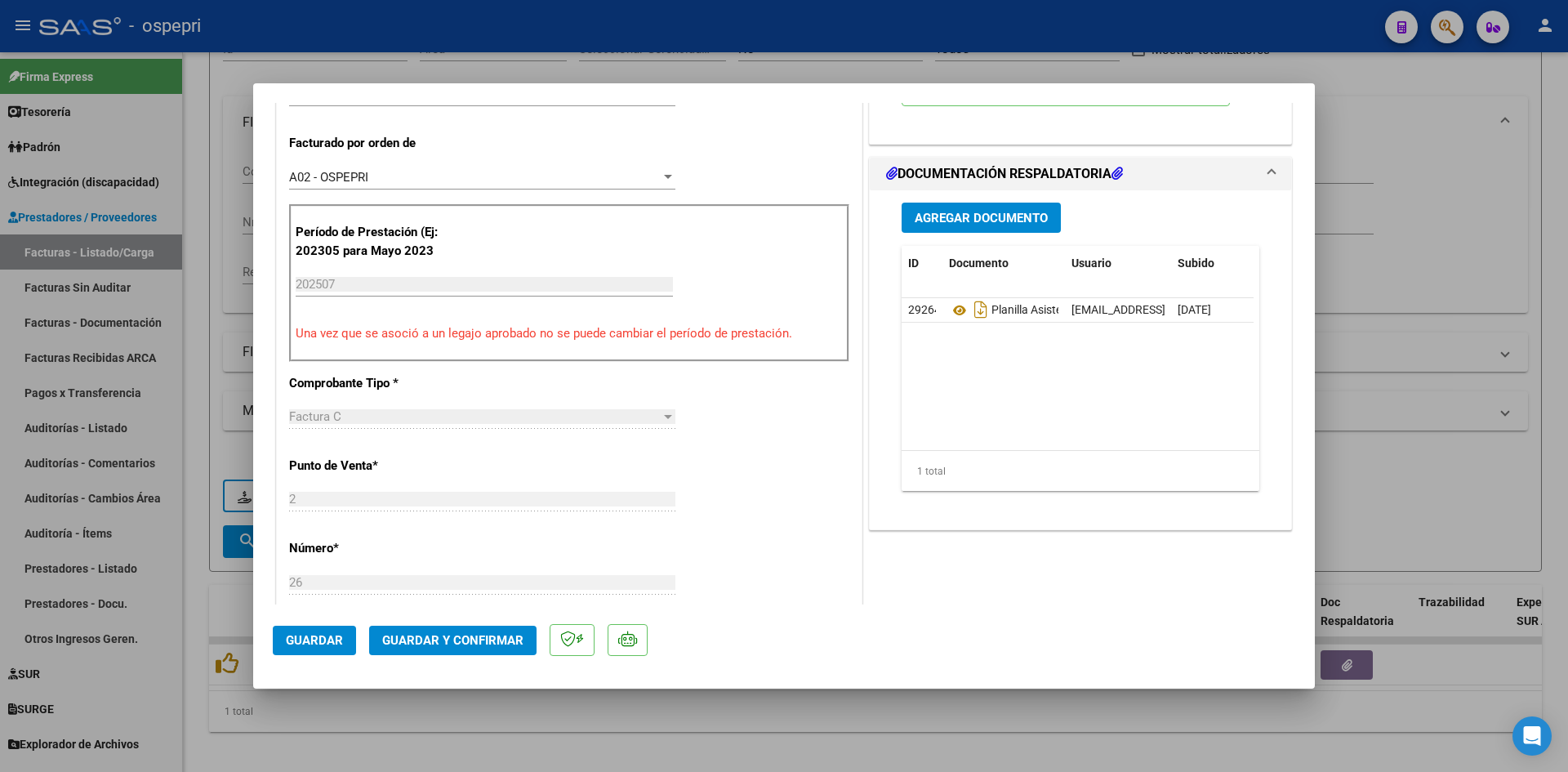
click at [450, 644] on span "Guardar y Confirmar" at bounding box center [453, 640] width 141 height 15
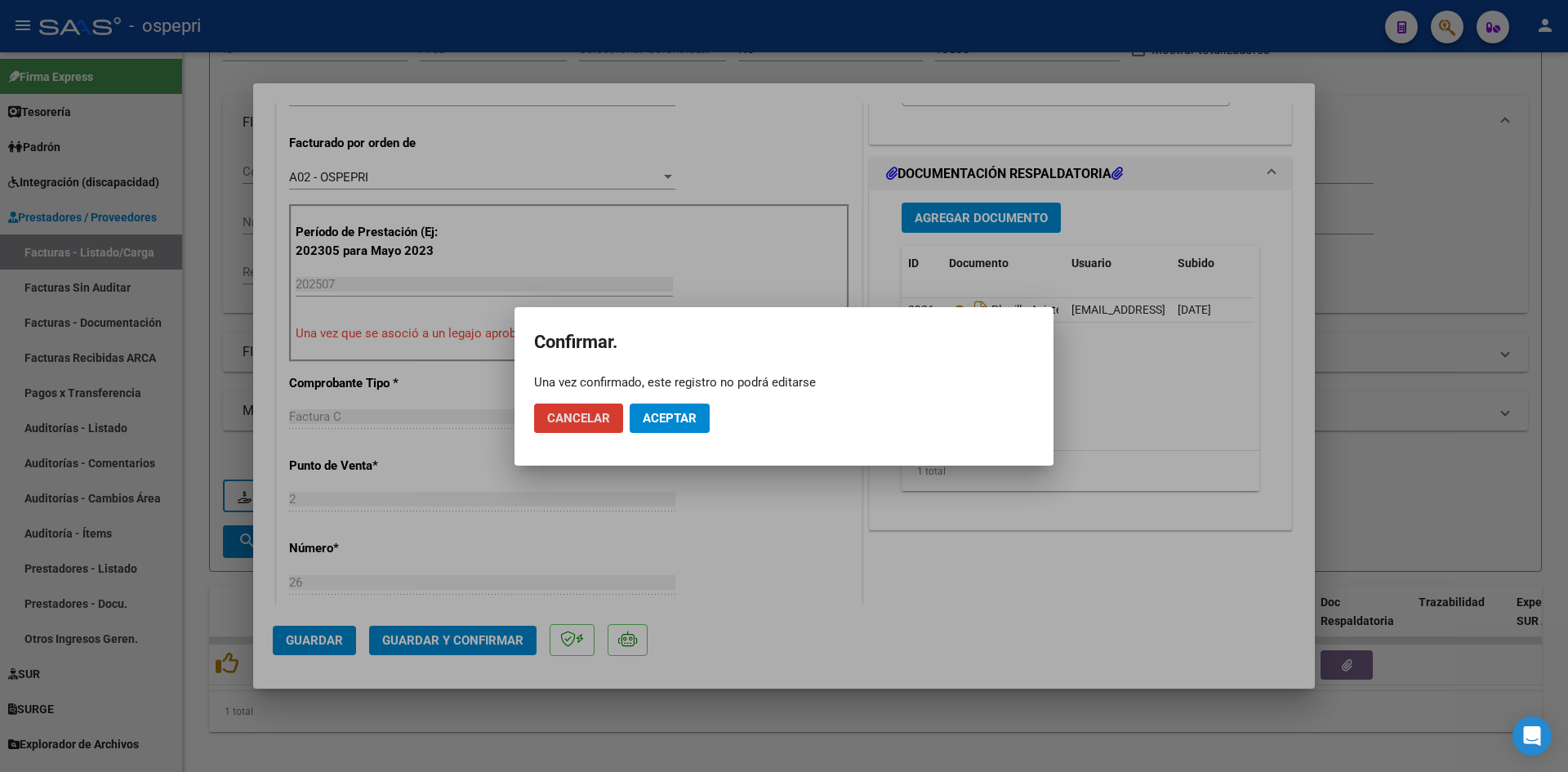
click at [686, 416] on span "Aceptar" at bounding box center [669, 418] width 54 height 15
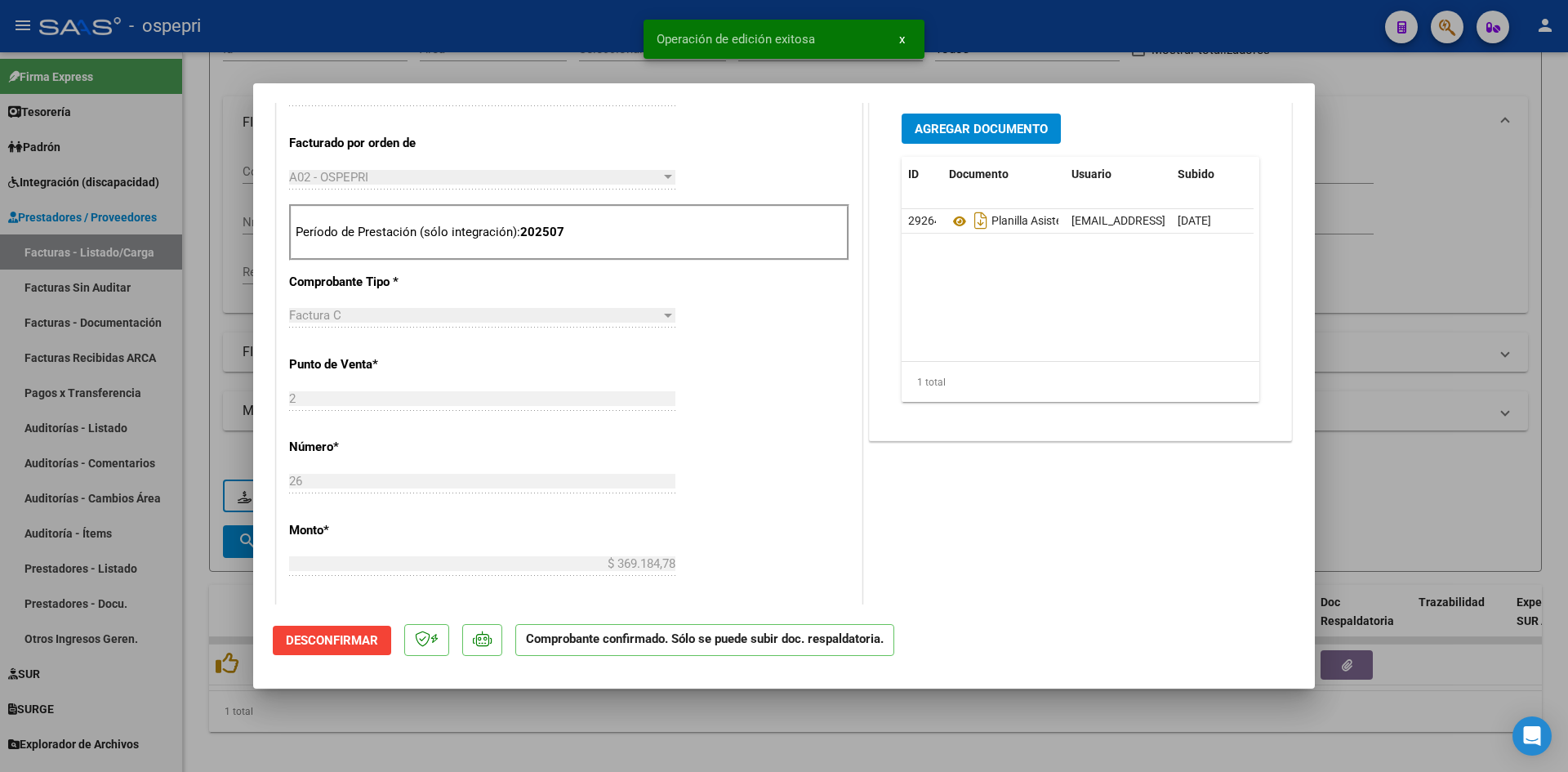
type input "$ 0,00"
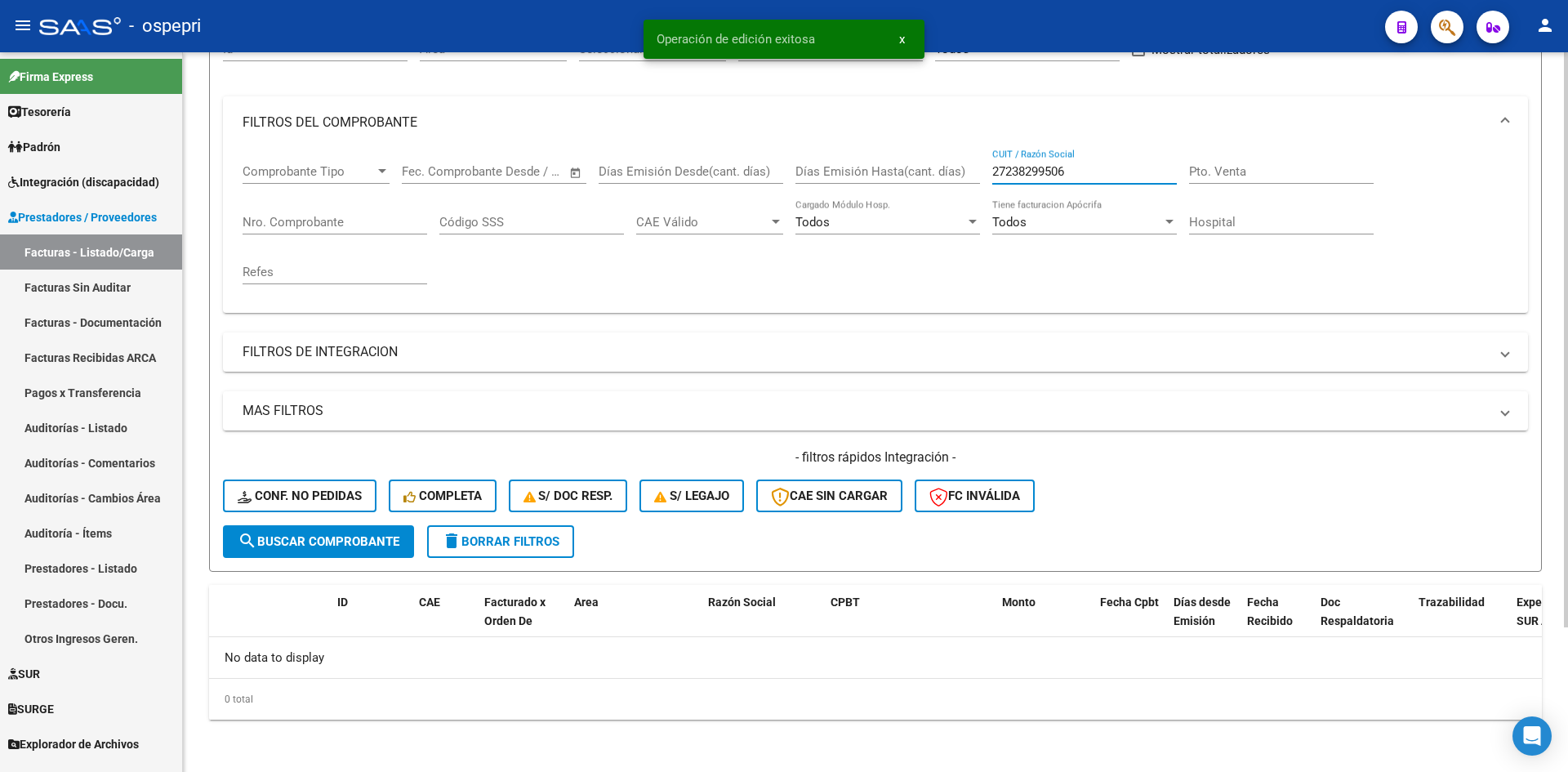
drag, startPoint x: 1098, startPoint y: 163, endPoint x: 979, endPoint y: 180, distance: 120.2
click at [979, 180] on div "Comprobante Tipo Comprobante Tipo Start date – End date Fec. Comprobante Desde …" at bounding box center [875, 224] width 1266 height 151
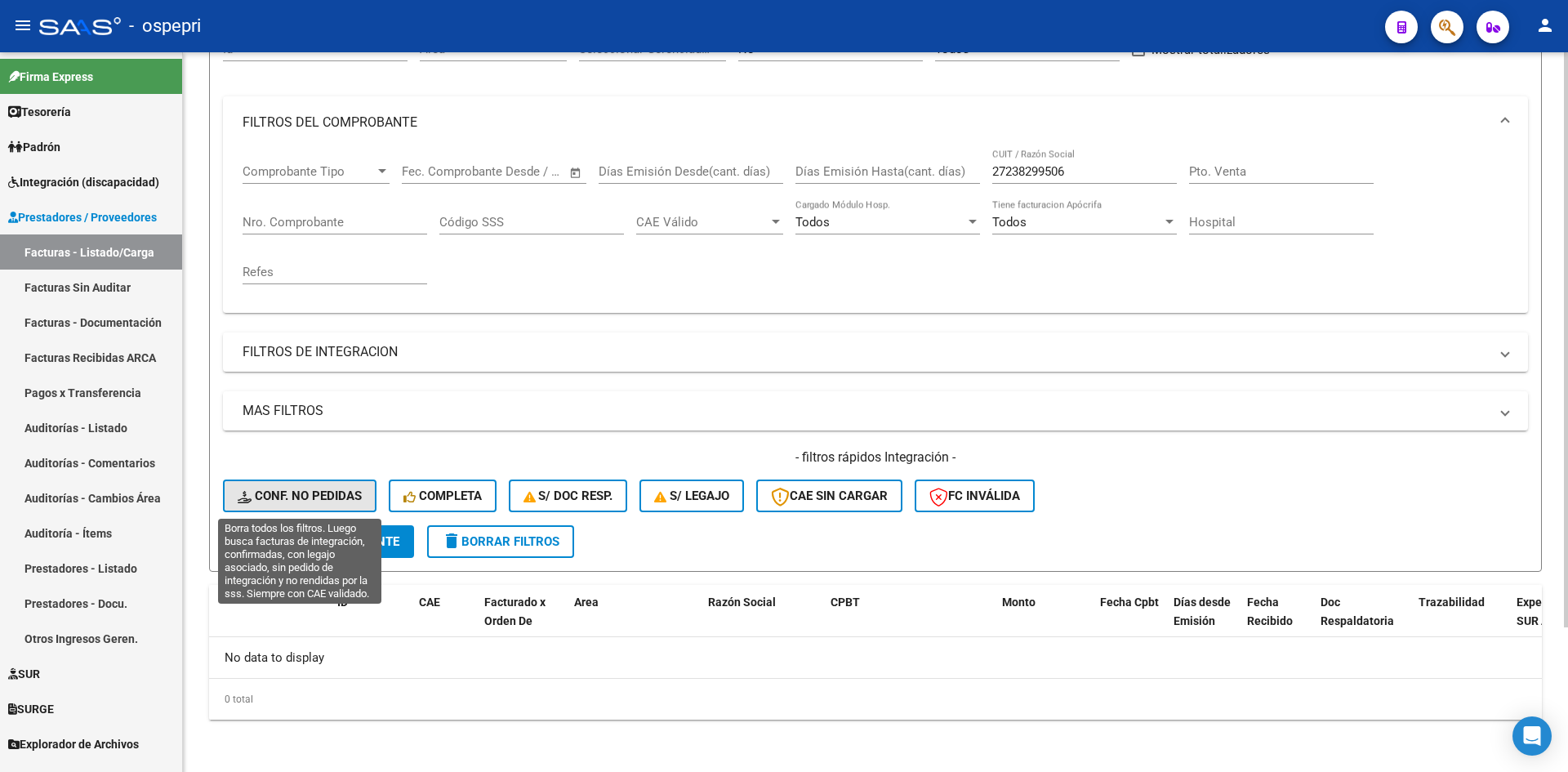
click at [305, 486] on button "Conf. no pedidas" at bounding box center [299, 495] width 154 height 32
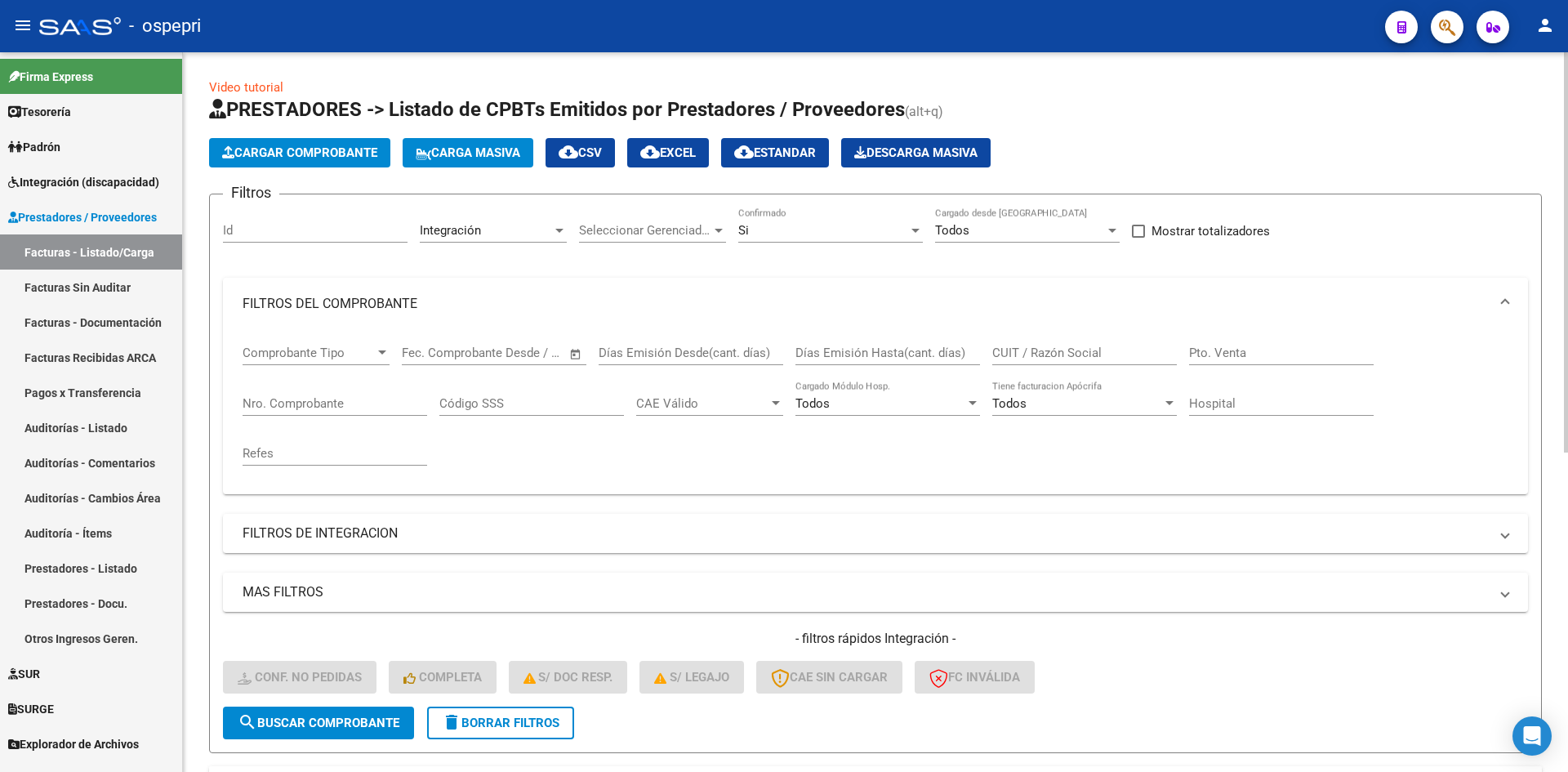
click at [1035, 359] on input "CUIT / Razón Social" at bounding box center [1085, 352] width 185 height 15
paste input "27238299506"
type input "27238299506"
click at [301, 717] on span "search Buscar Comprobante" at bounding box center [318, 722] width 161 height 15
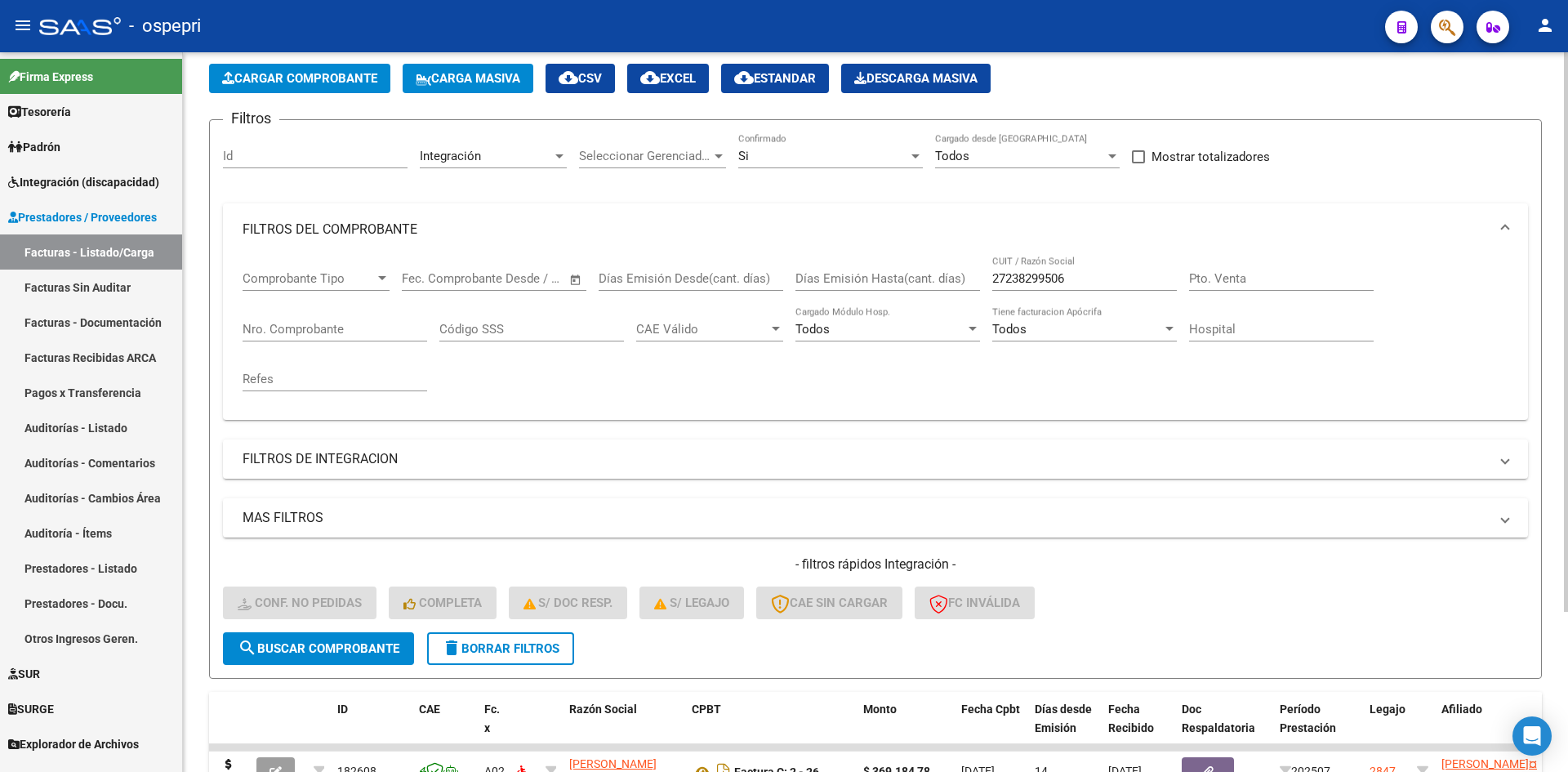
scroll to position [205, 0]
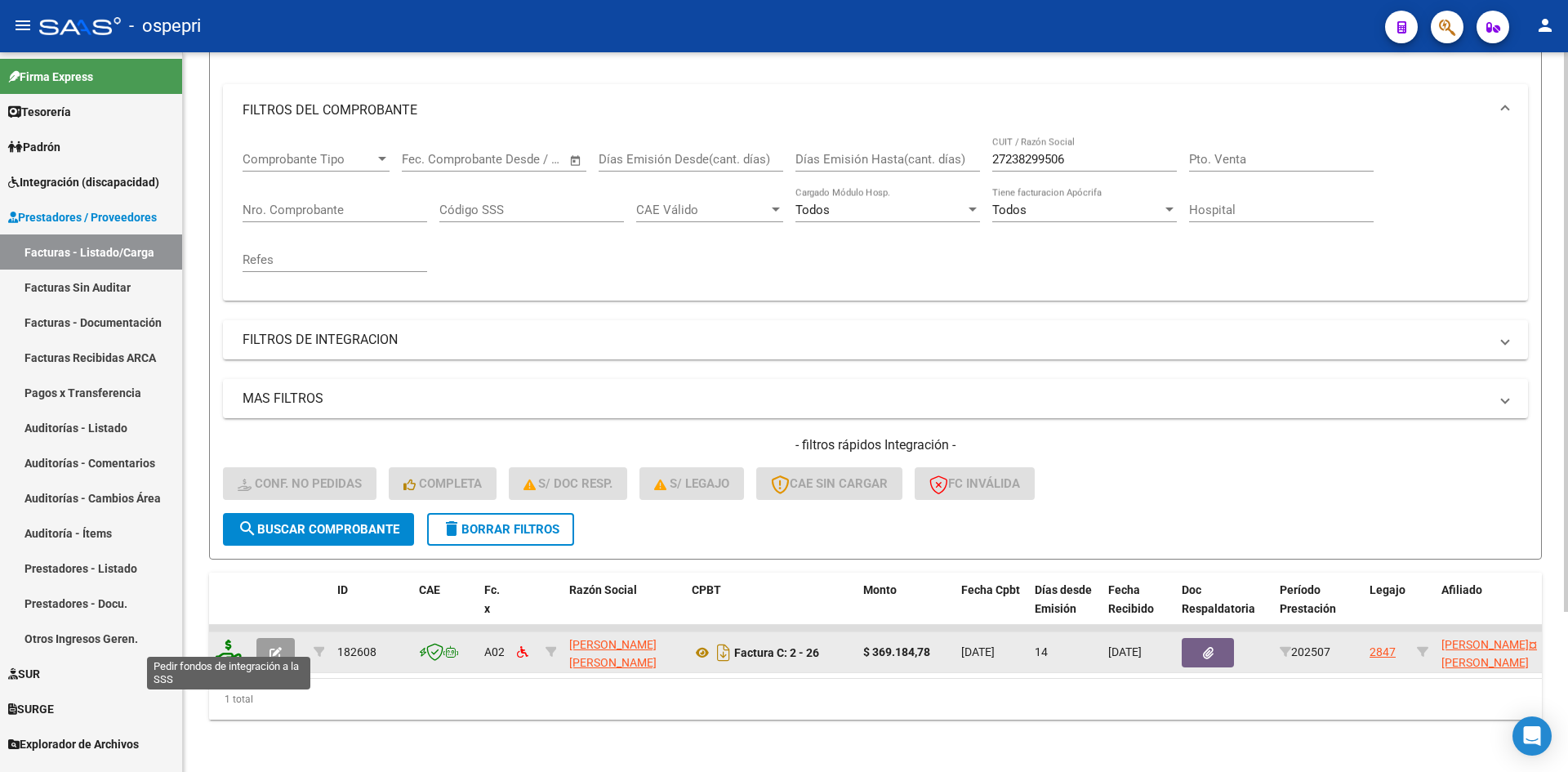
click at [223, 641] on icon at bounding box center [228, 651] width 26 height 23
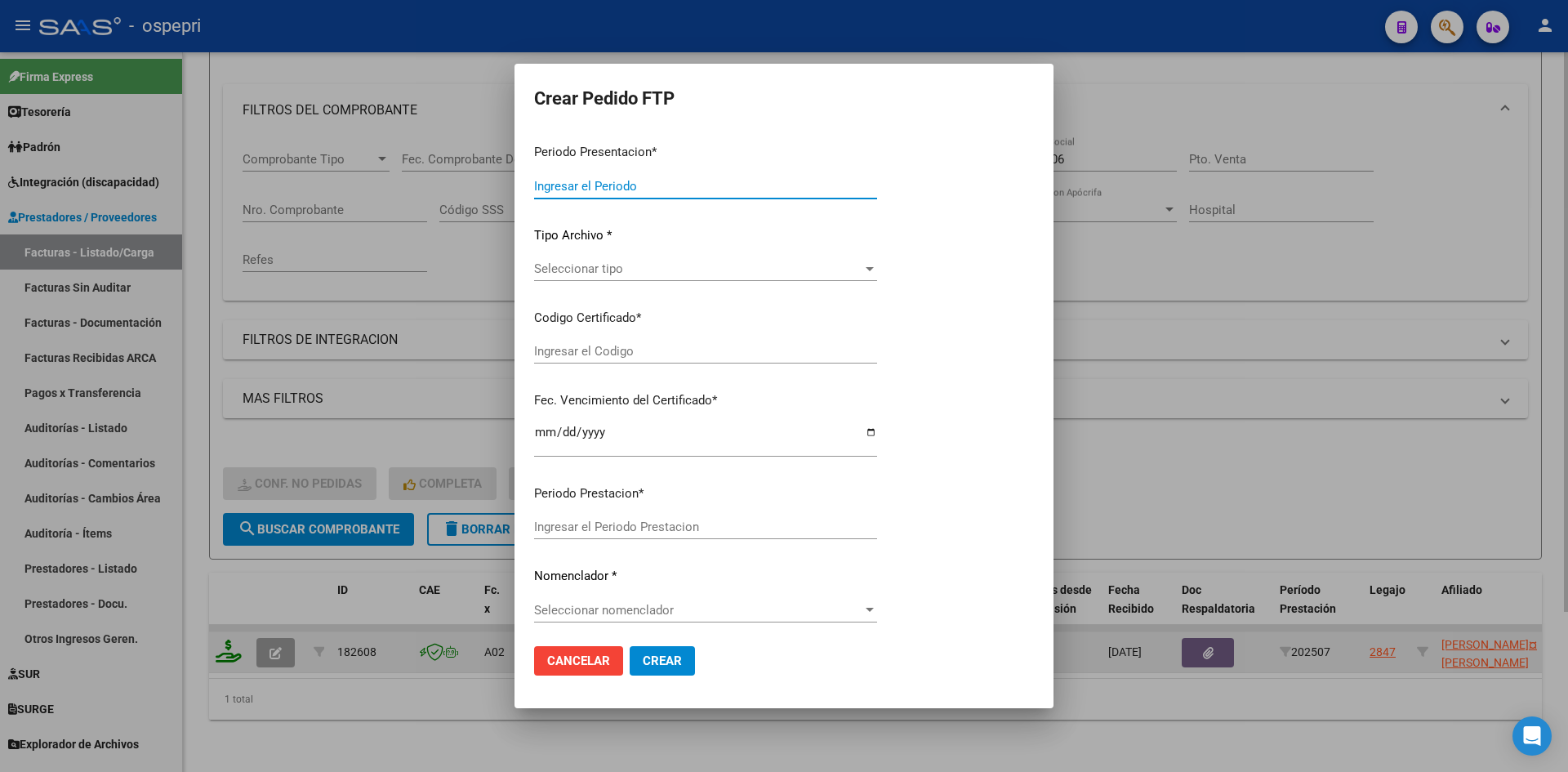
type input "202507"
type input "$ 369.184,78"
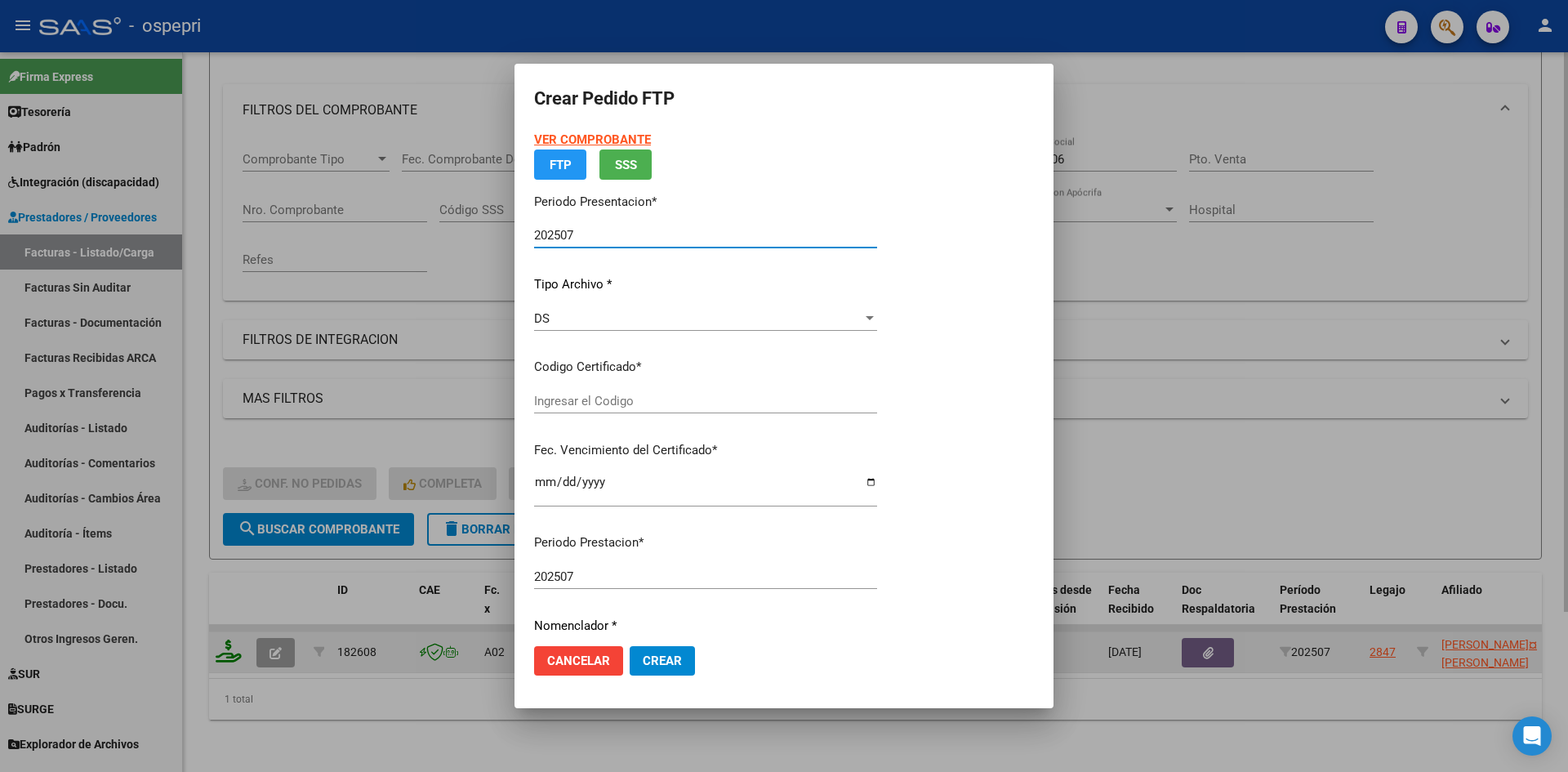
type input "ARG02000456025832016091320260913NQN249"
type input "[DATE]"
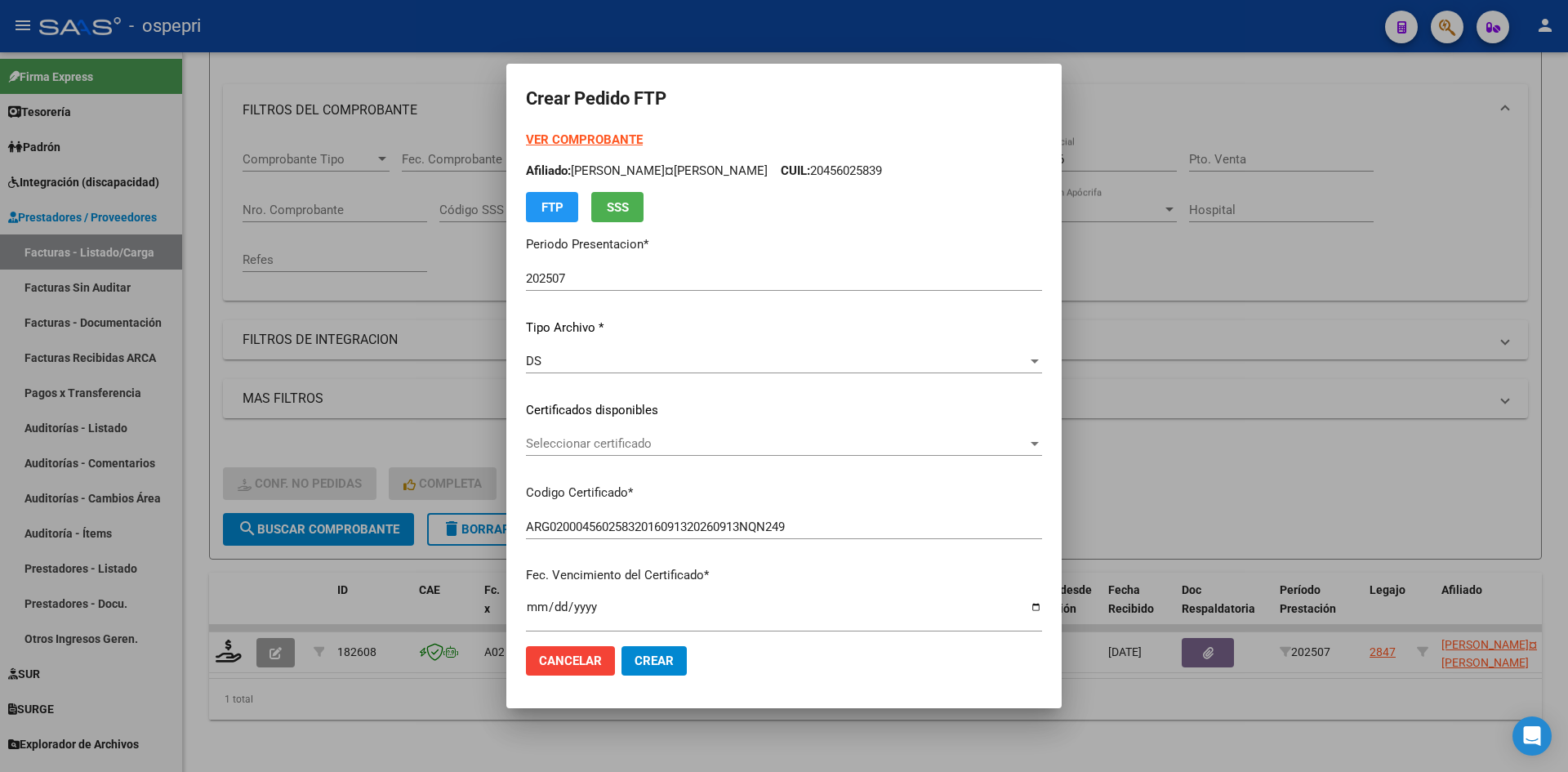
click at [681, 455] on div "Seleccionar certificado Seleccionar certificado" at bounding box center [784, 443] width 516 height 24
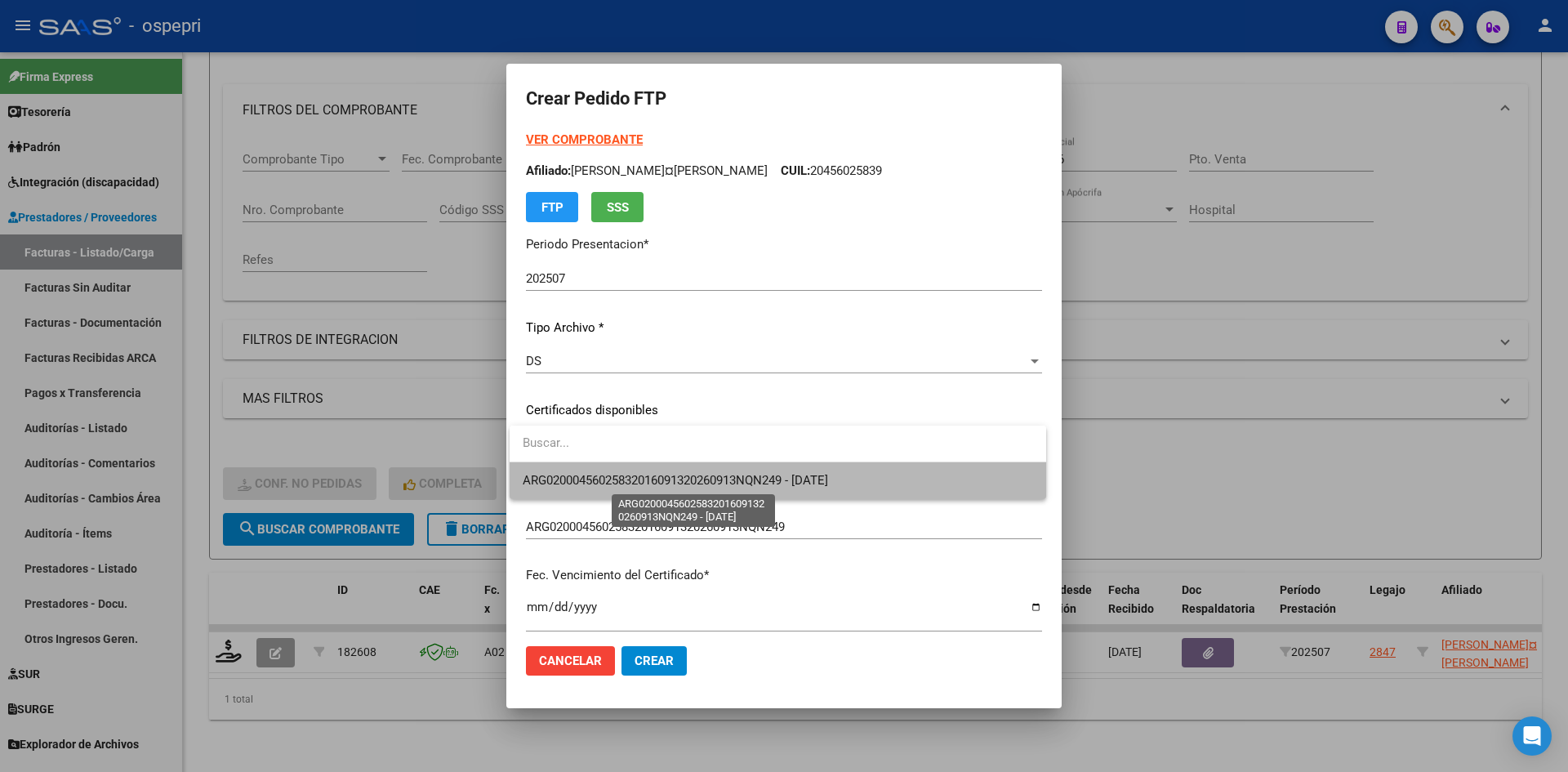
click at [680, 478] on span "ARG02000456025832016091320260913NQN249 - [DATE]" at bounding box center [675, 479] width 305 height 15
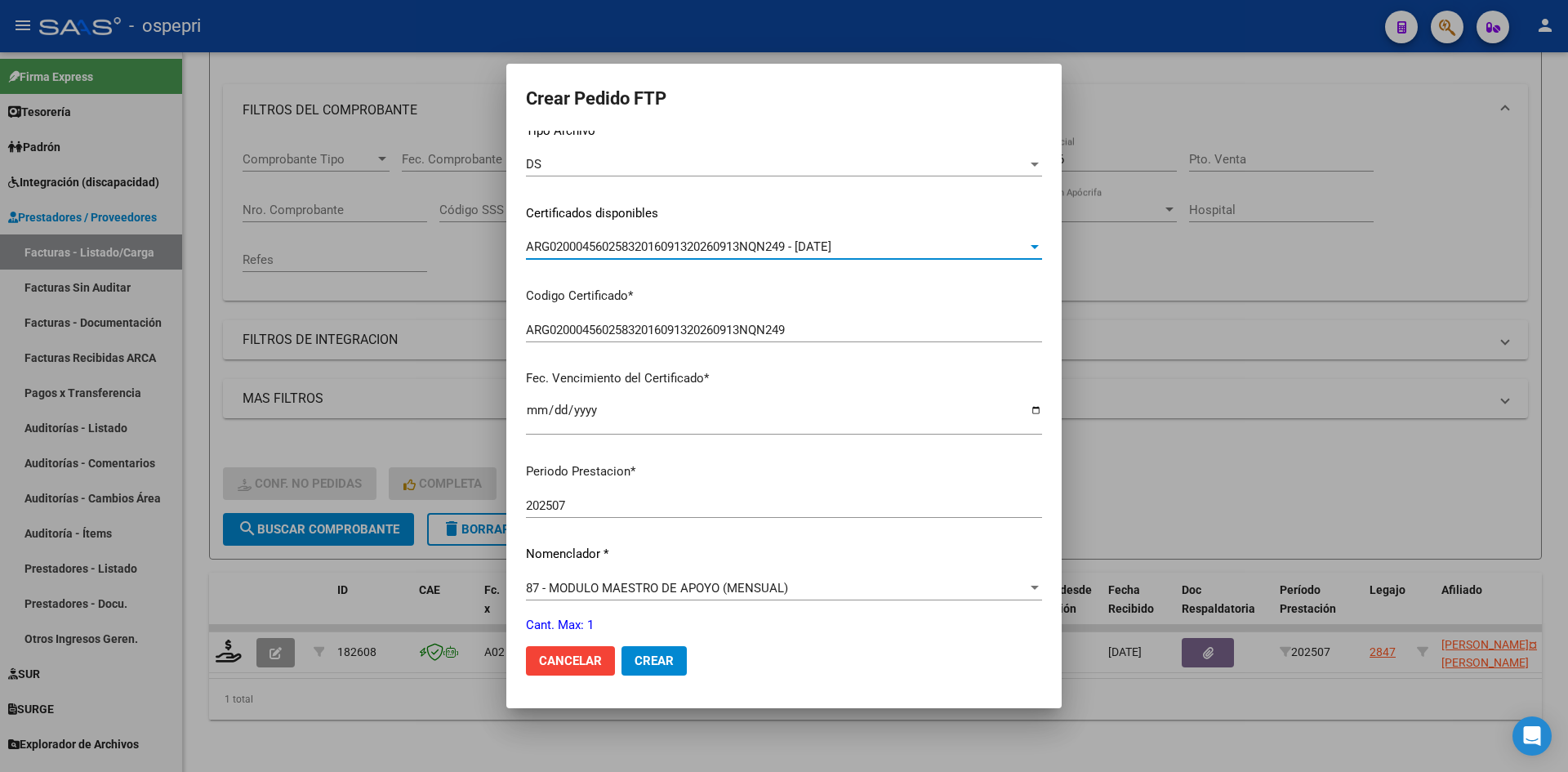
scroll to position [327, 0]
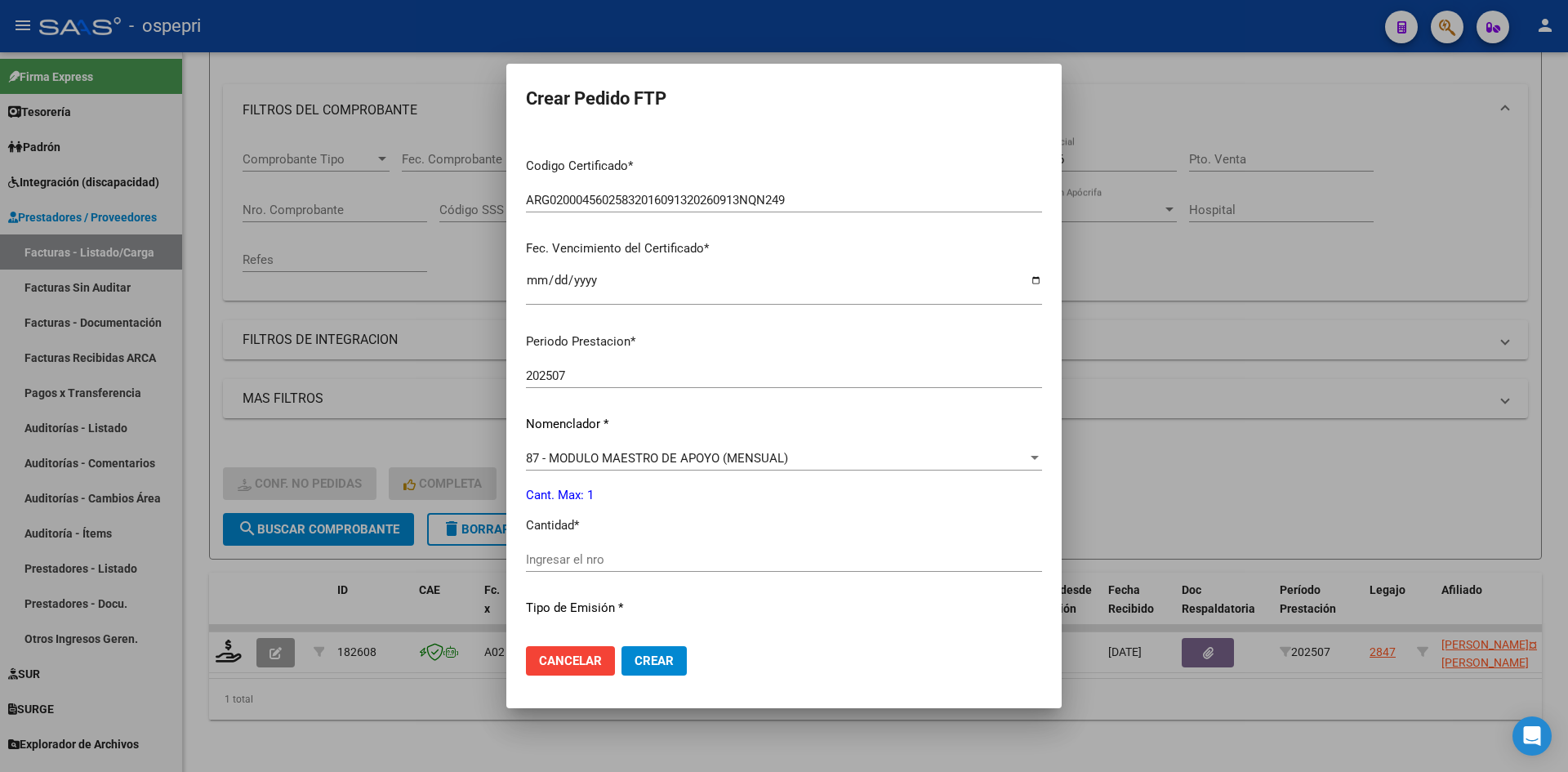
click at [577, 554] on input "Ingresar el nro" at bounding box center [784, 559] width 516 height 15
type input "1"
click at [644, 666] on span "Crear" at bounding box center [654, 660] width 39 height 15
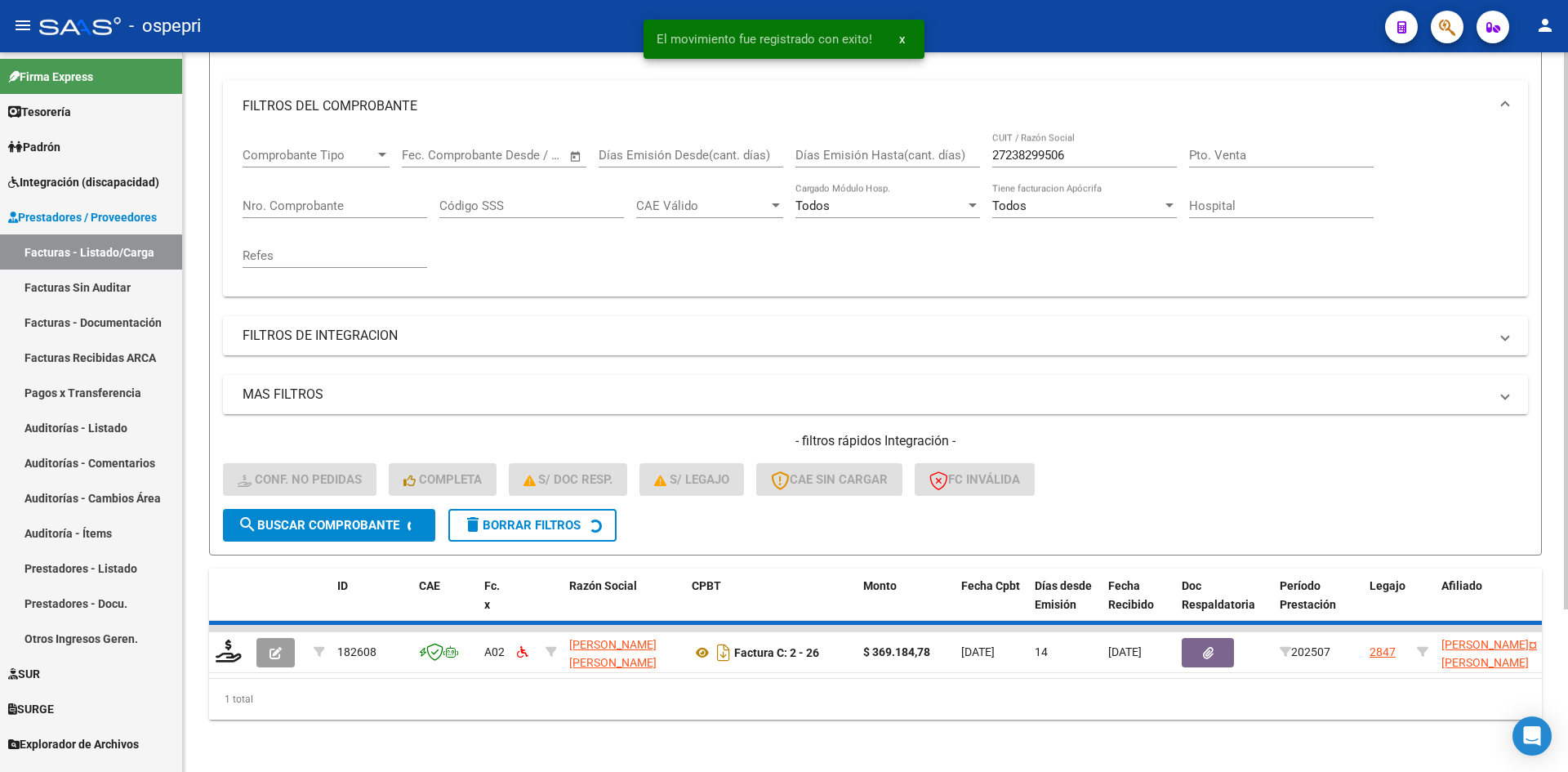
scroll to position [181, 0]
